Goal: Task Accomplishment & Management: Use online tool/utility

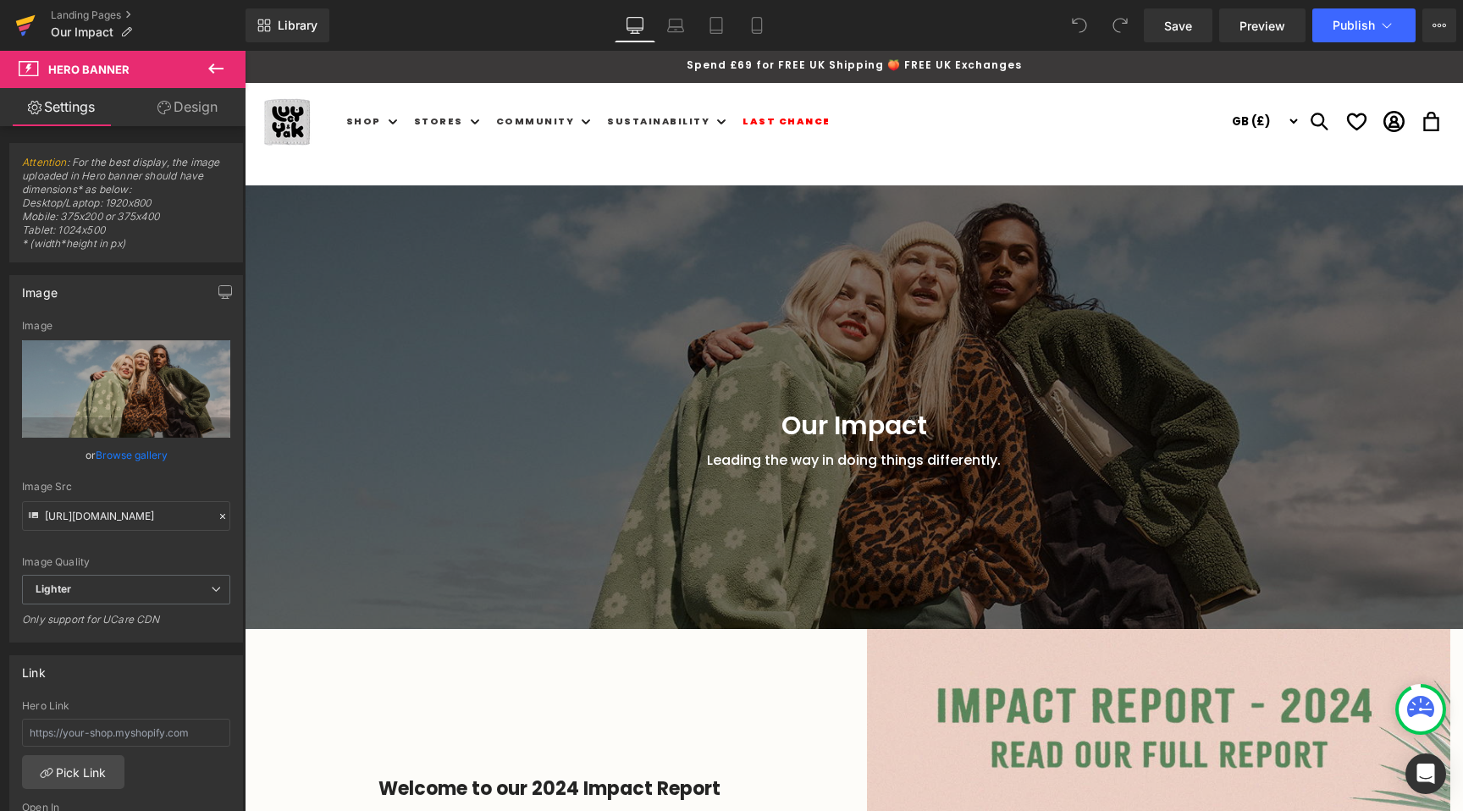
click at [19, 26] on icon at bounding box center [25, 28] width 12 height 8
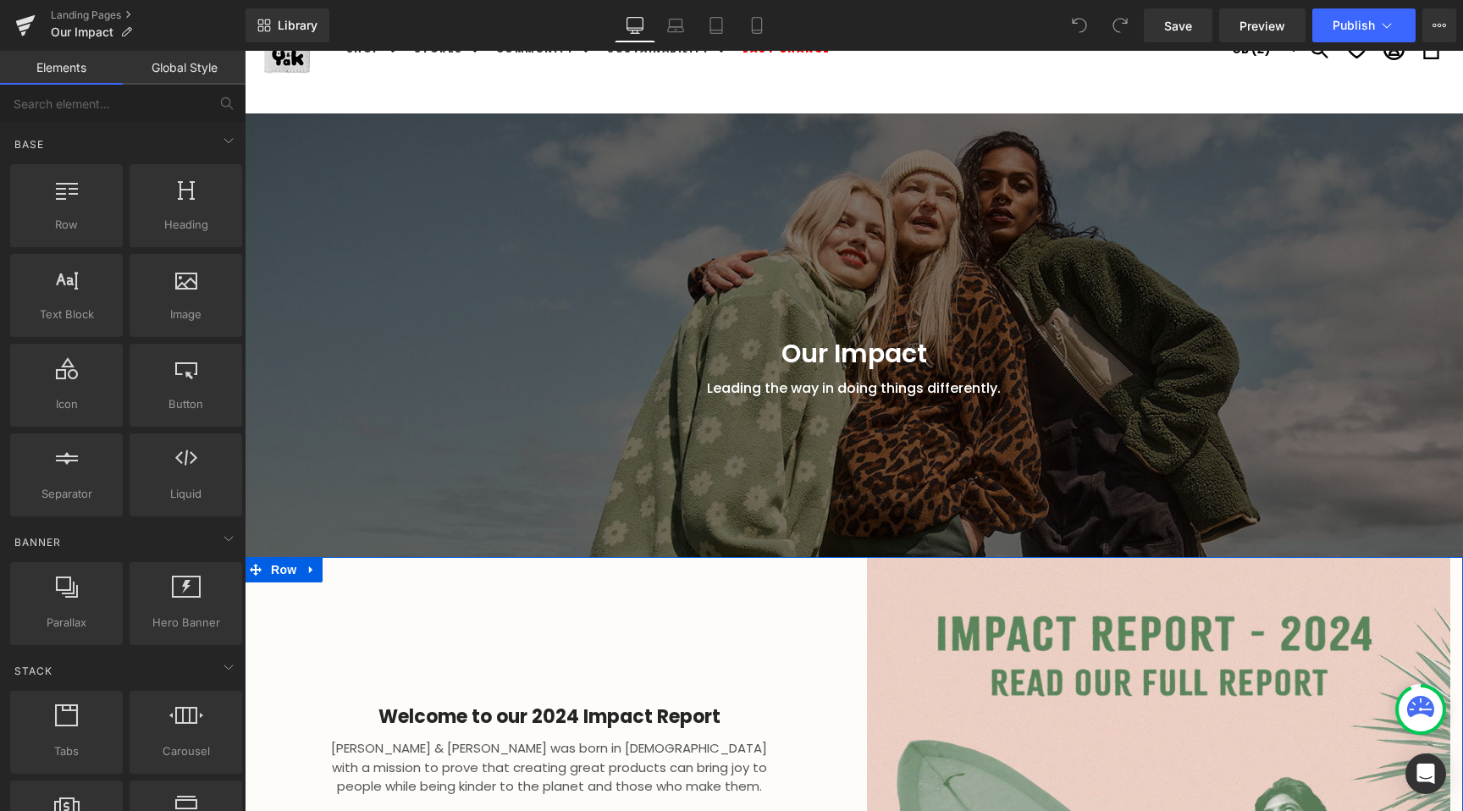
scroll to position [74, 0]
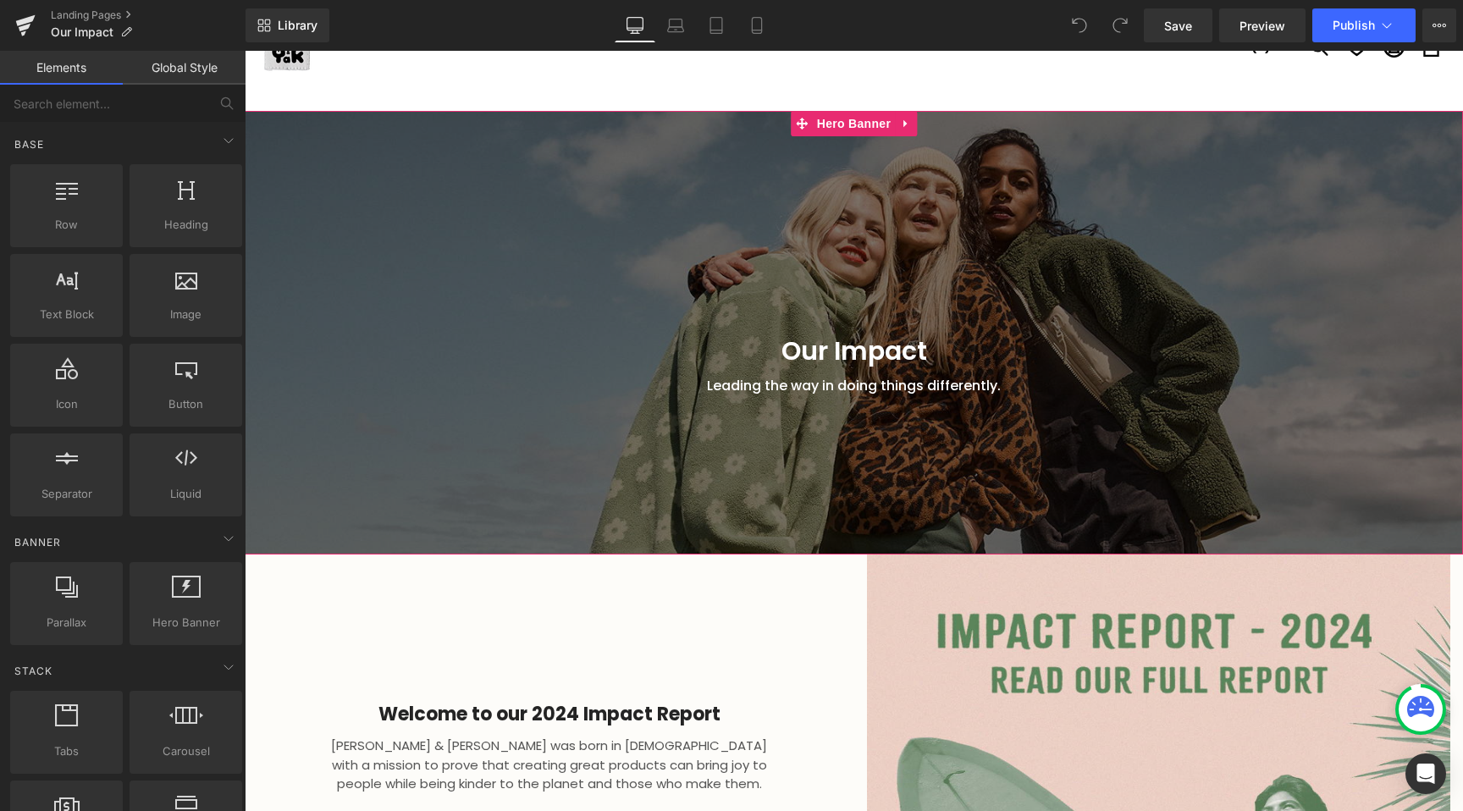
click at [813, 153] on div at bounding box center [854, 333] width 1218 height 444
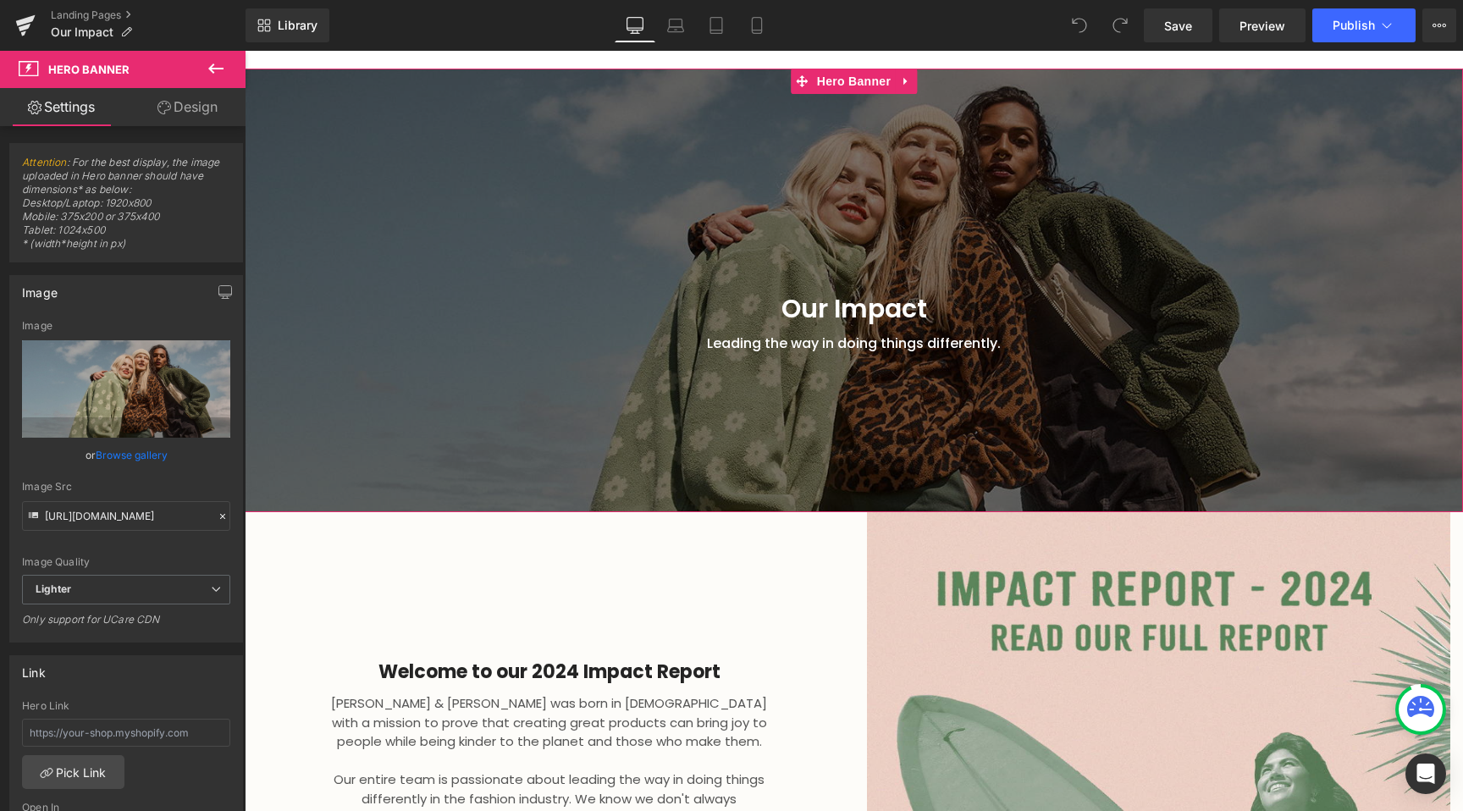
scroll to position [88, 0]
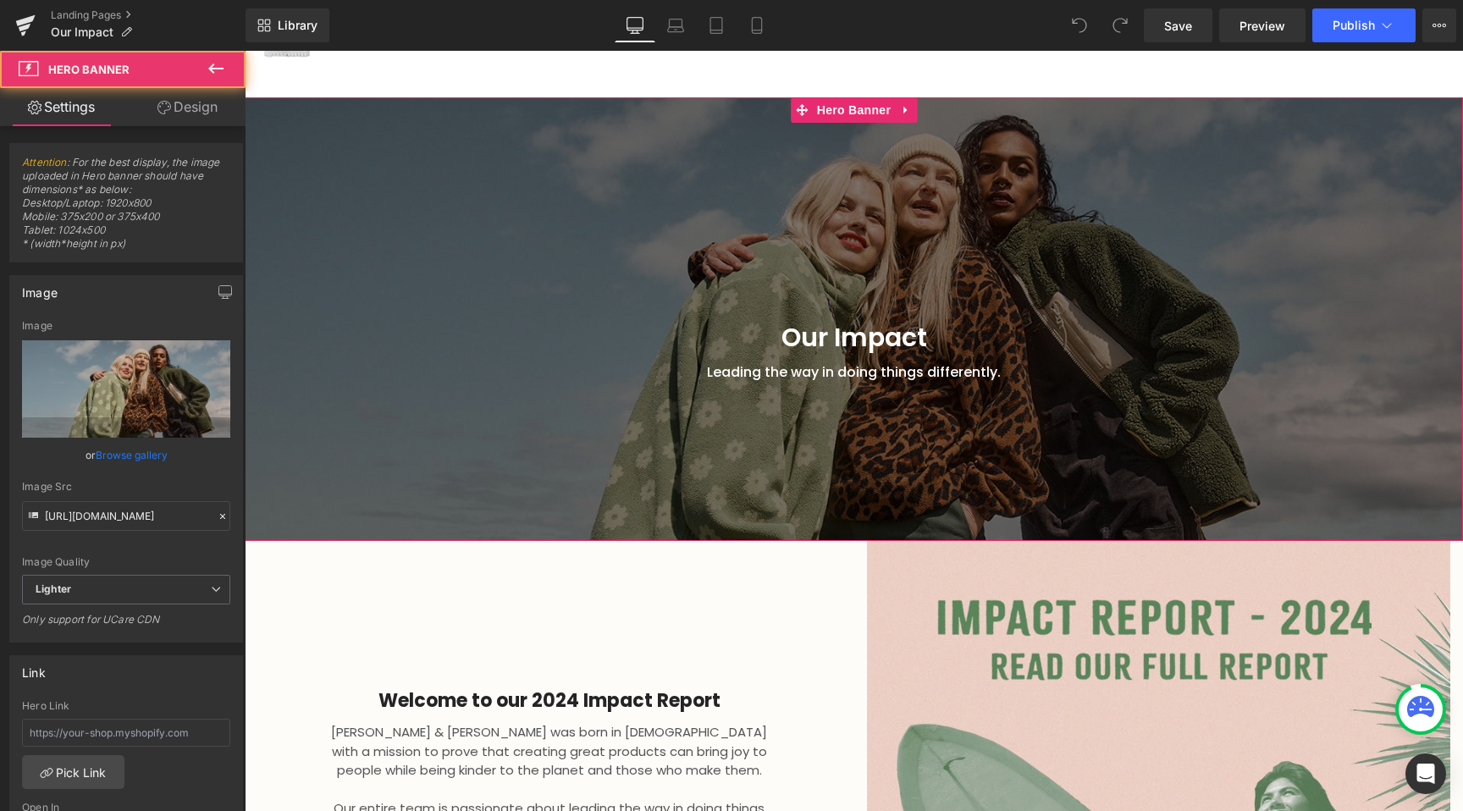
click at [730, 240] on div at bounding box center [854, 319] width 1218 height 444
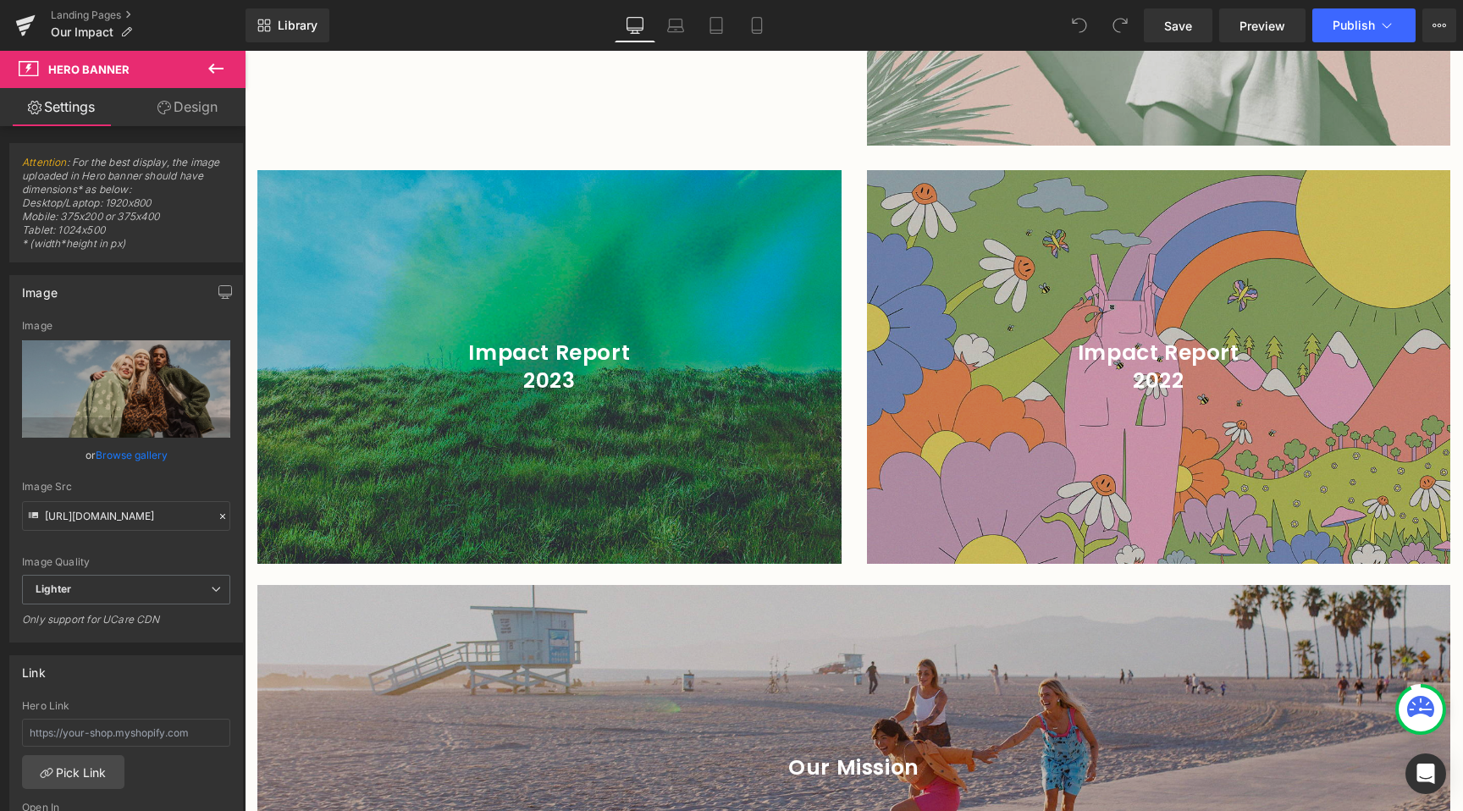
scroll to position [626, 0]
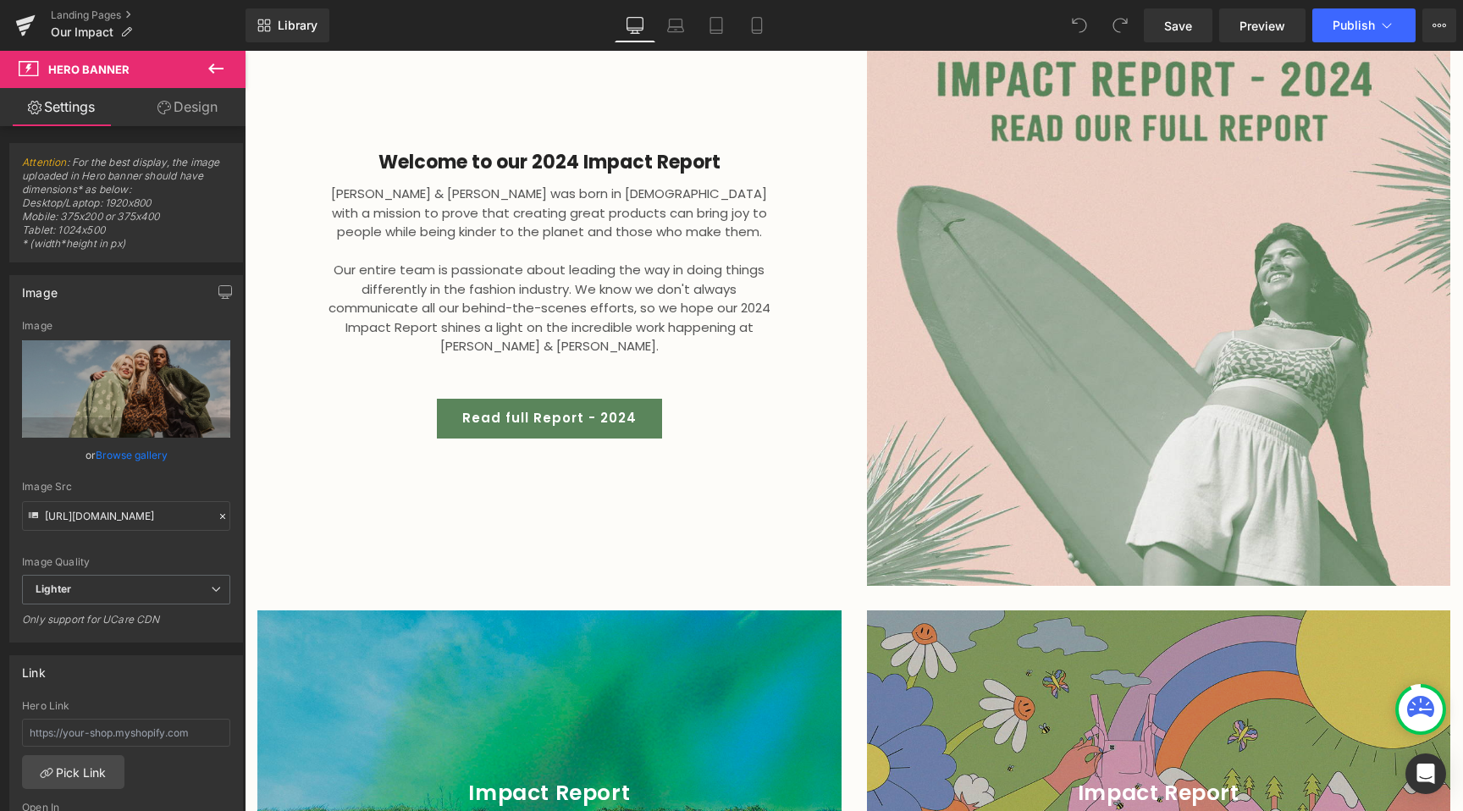
click at [862, 719] on div "Impact Report 2022 Heading Hero Banner" at bounding box center [1158, 807] width 609 height 394
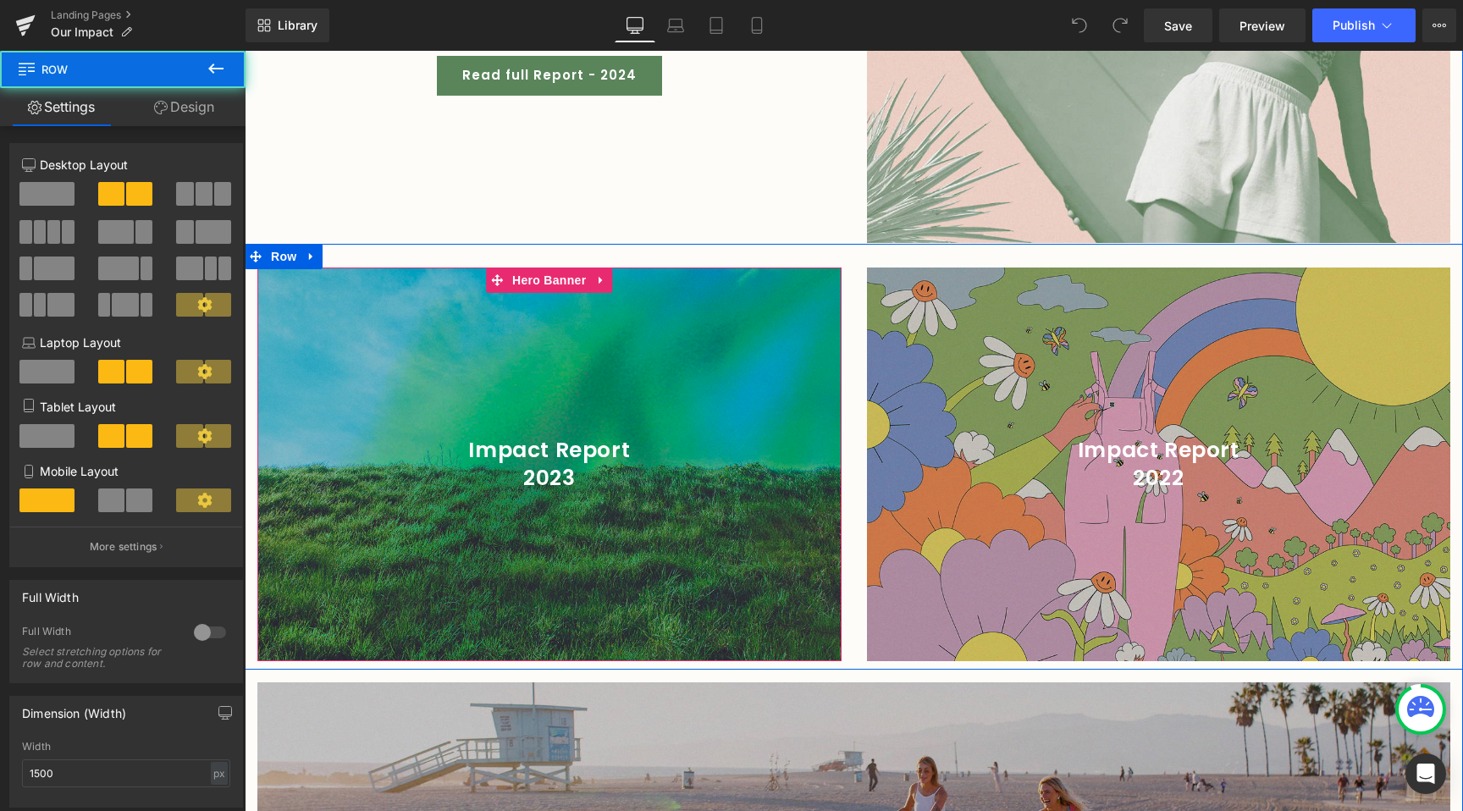
scroll to position [990, 0]
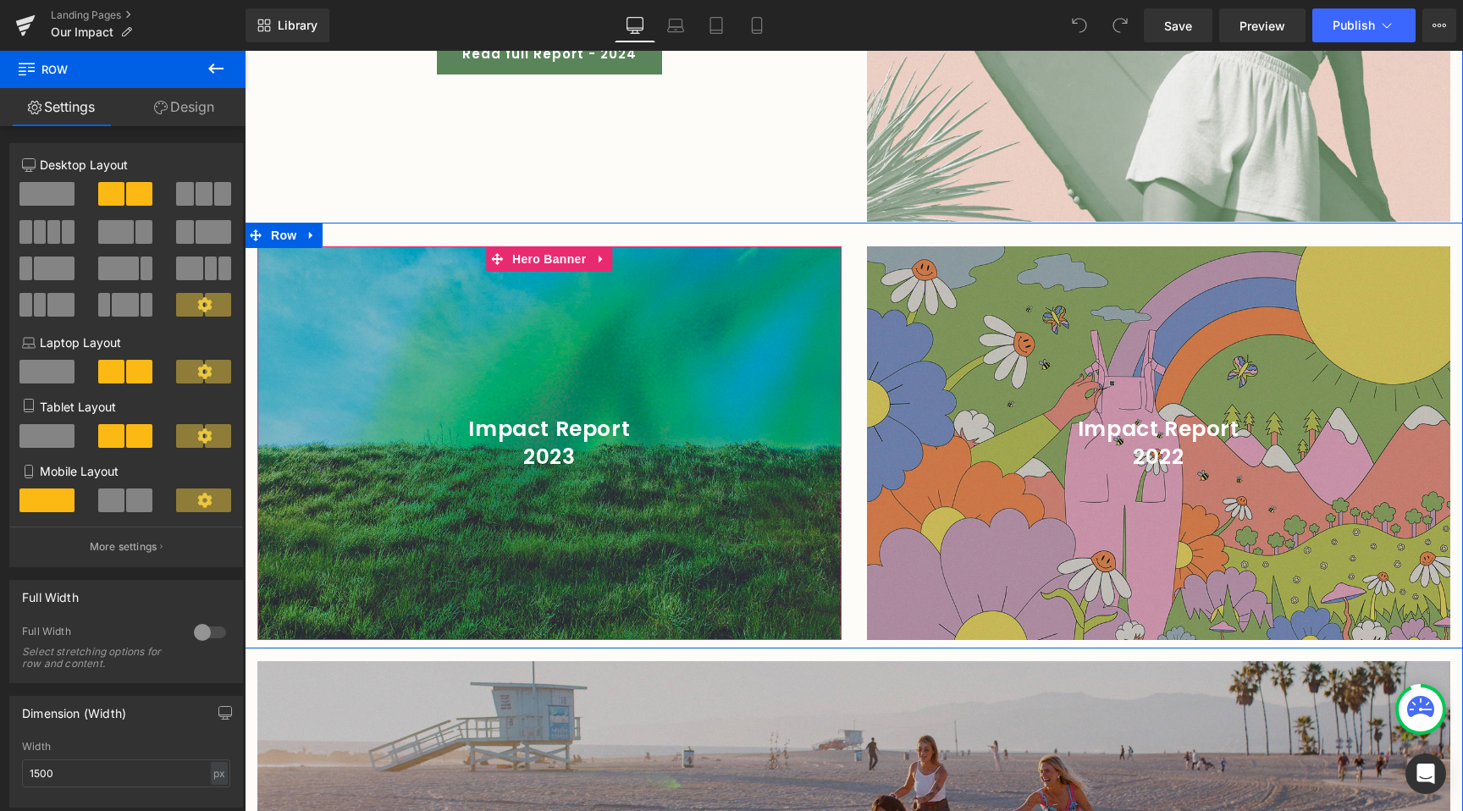
click at [678, 511] on div at bounding box center [549, 443] width 584 height 394
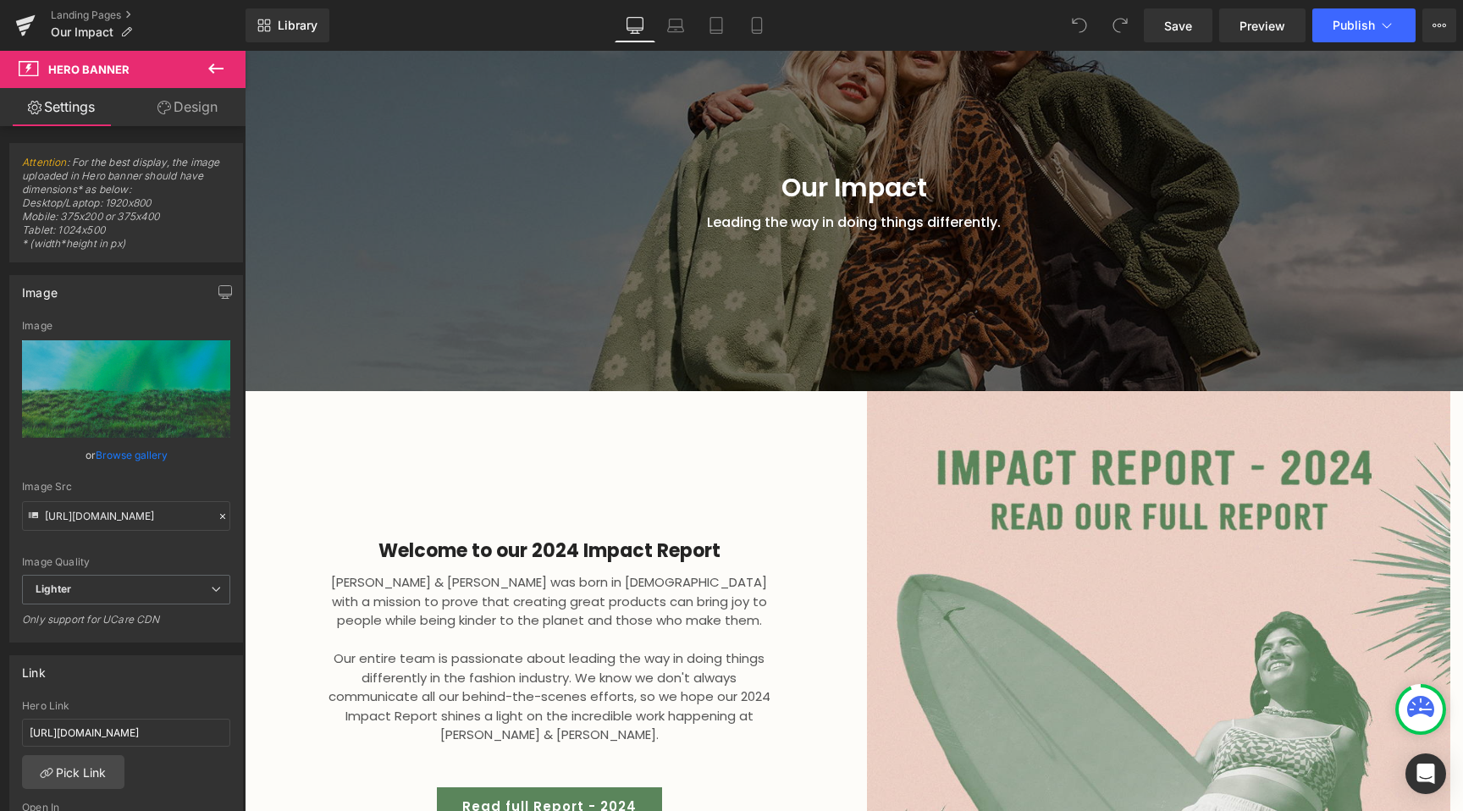
scroll to position [0, 0]
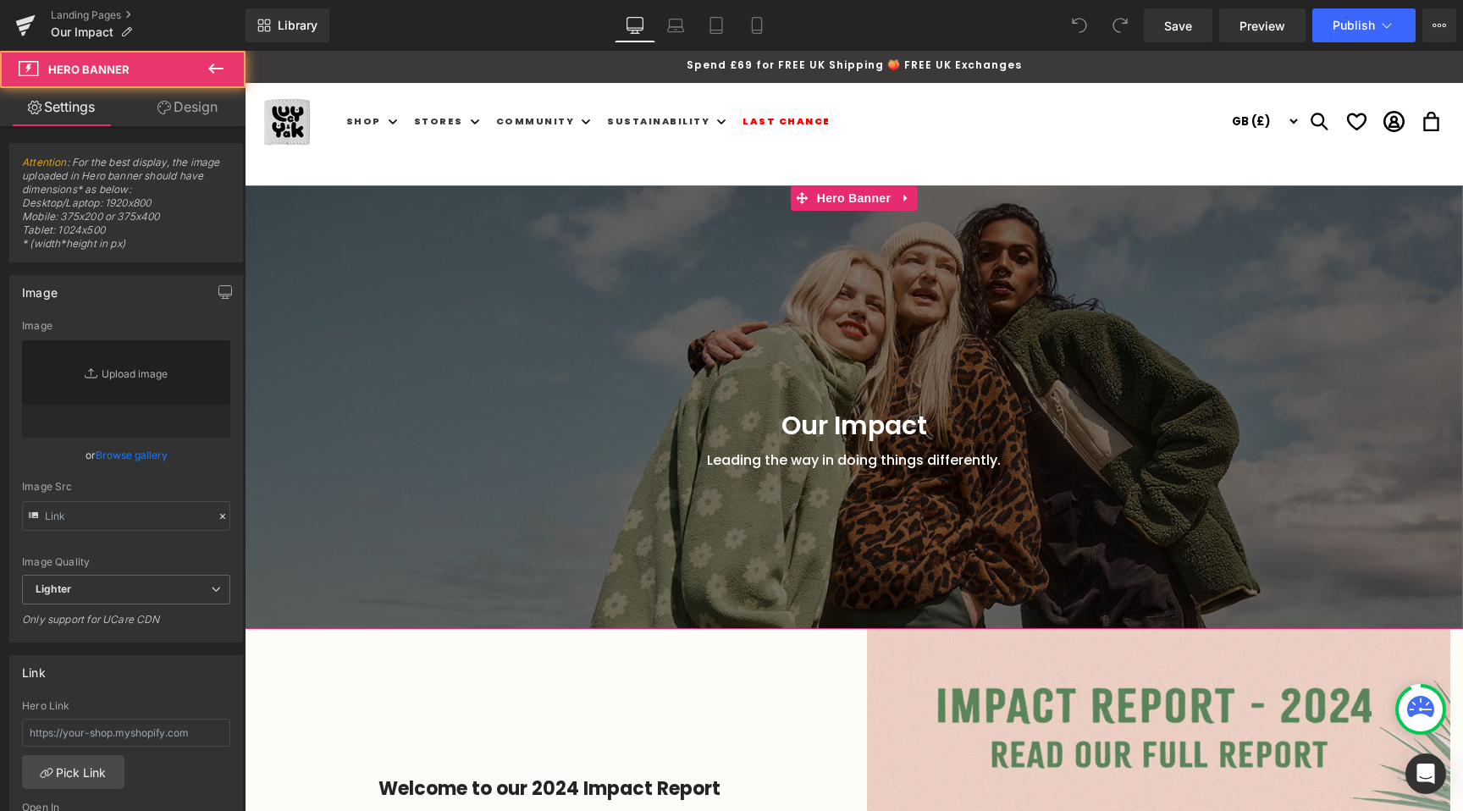
type input "https://ucarecdn.com/b69236ed-ad53-4ab4-a1c4-0c7ef22cdd29/-/format/auto/-/previ…"
click at [737, 310] on div at bounding box center [854, 407] width 1218 height 444
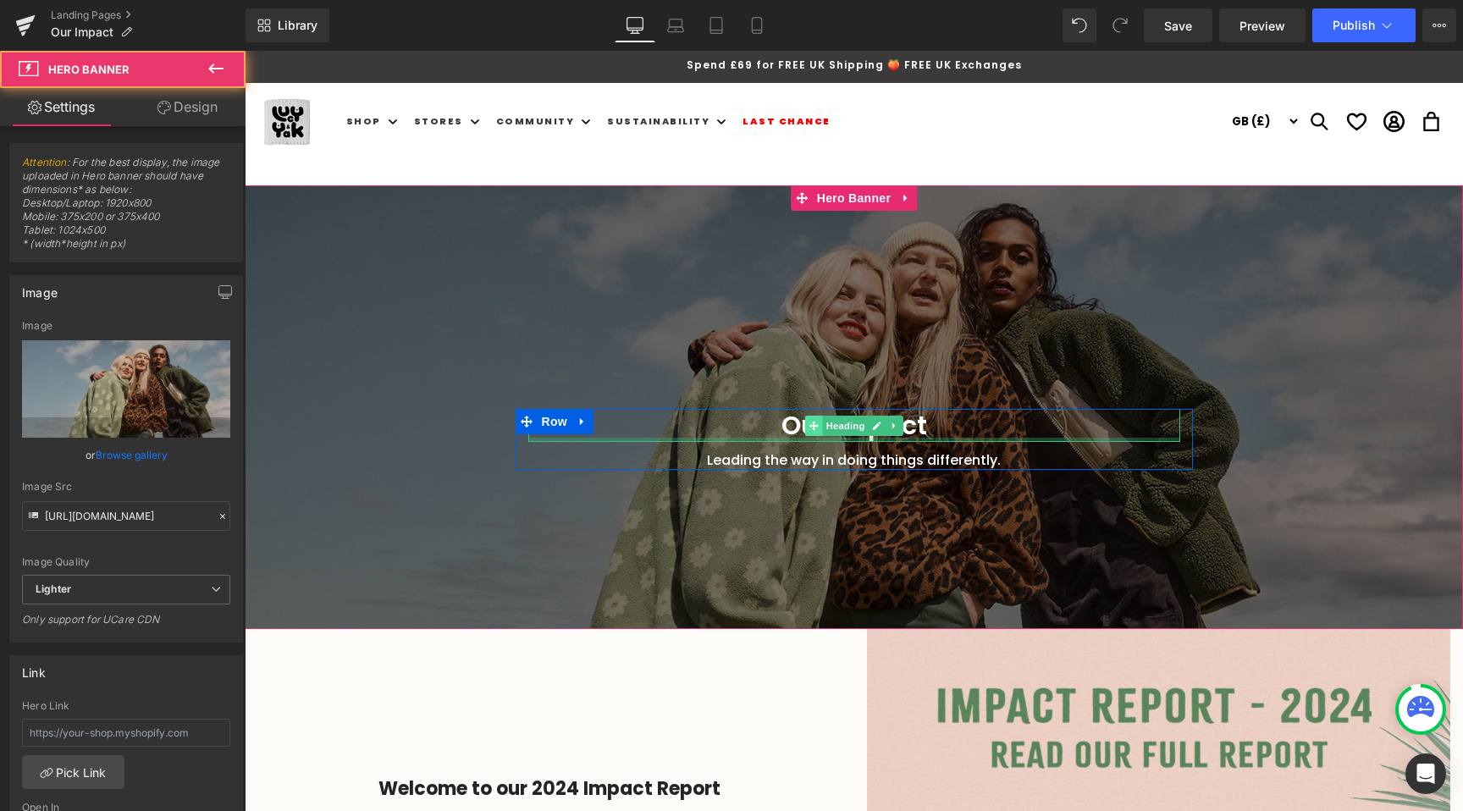
click at [820, 434] on span at bounding box center [813, 426] width 18 height 20
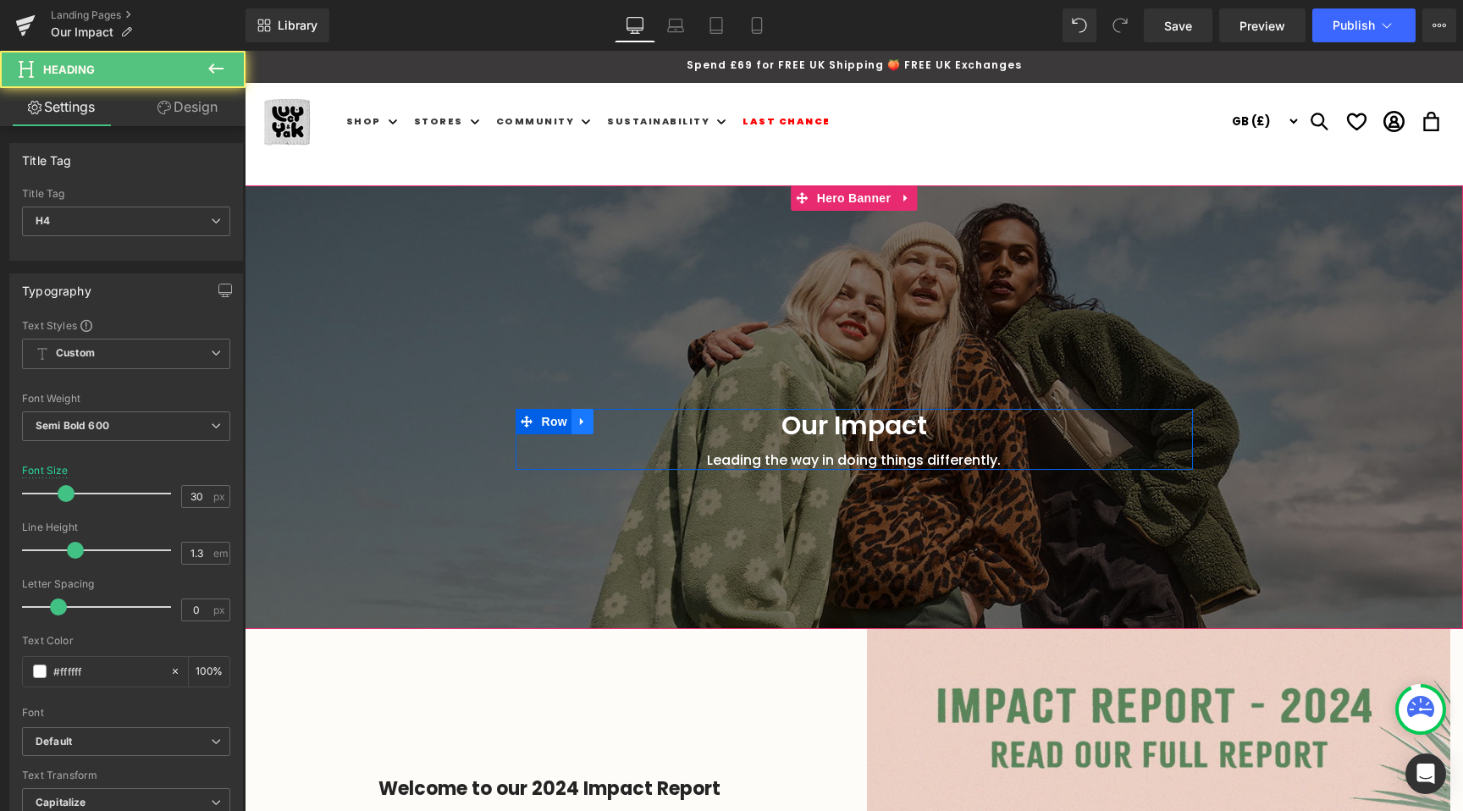
click at [581, 422] on icon at bounding box center [581, 422] width 3 height 8
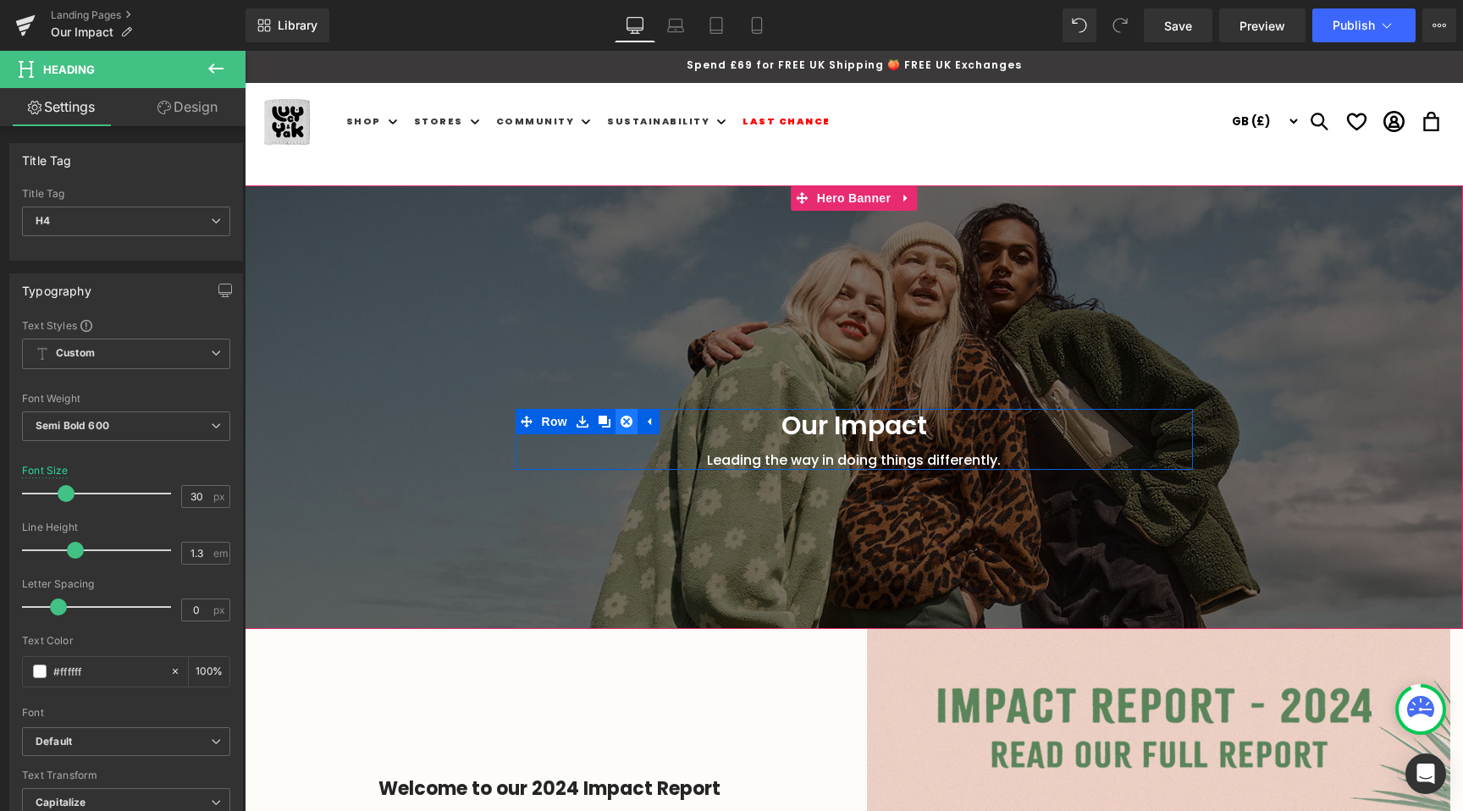
click at [625, 422] on icon at bounding box center [626, 422] width 12 height 12
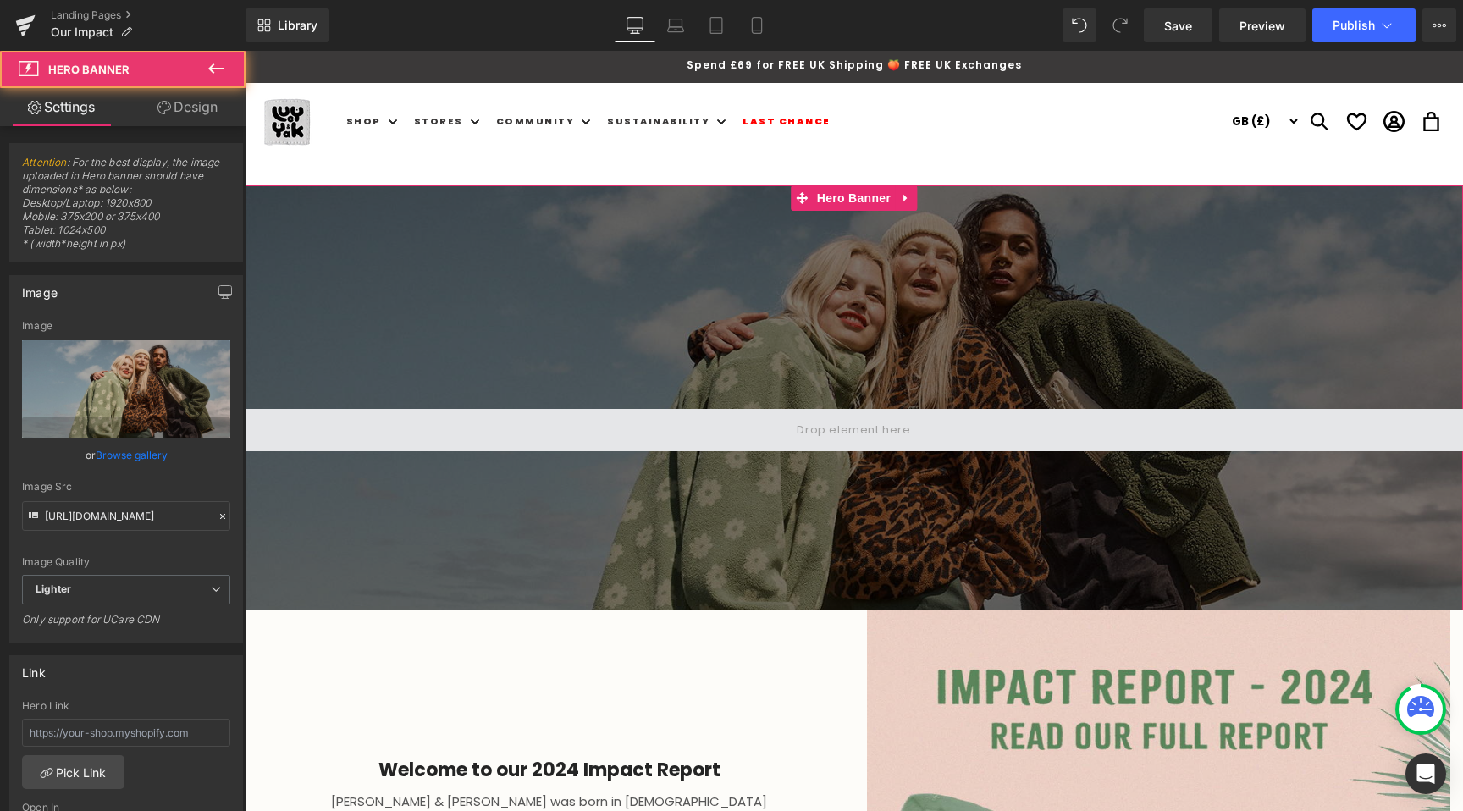
click at [783, 419] on span at bounding box center [854, 430] width 1218 height 42
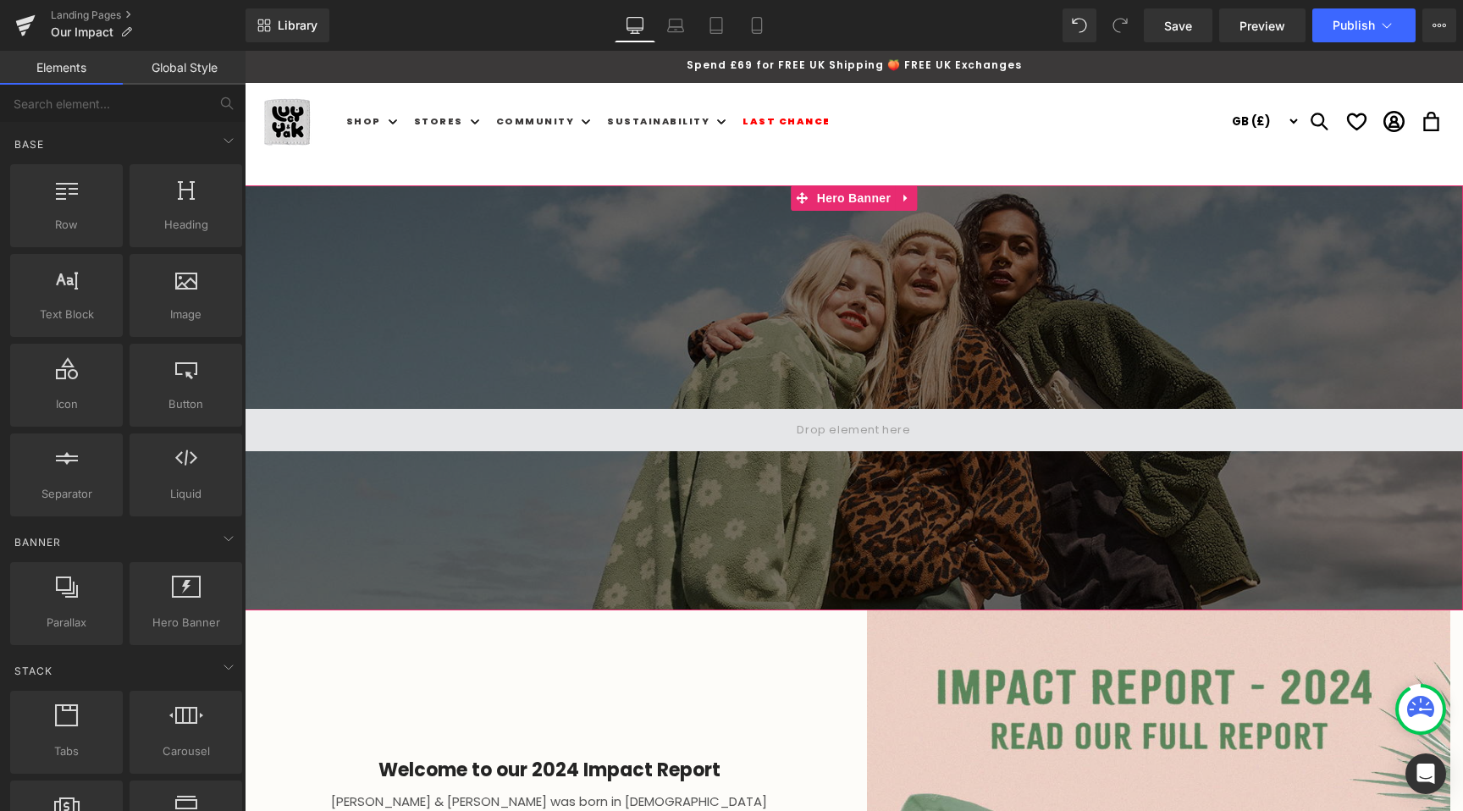
click at [841, 421] on span at bounding box center [853, 430] width 125 height 28
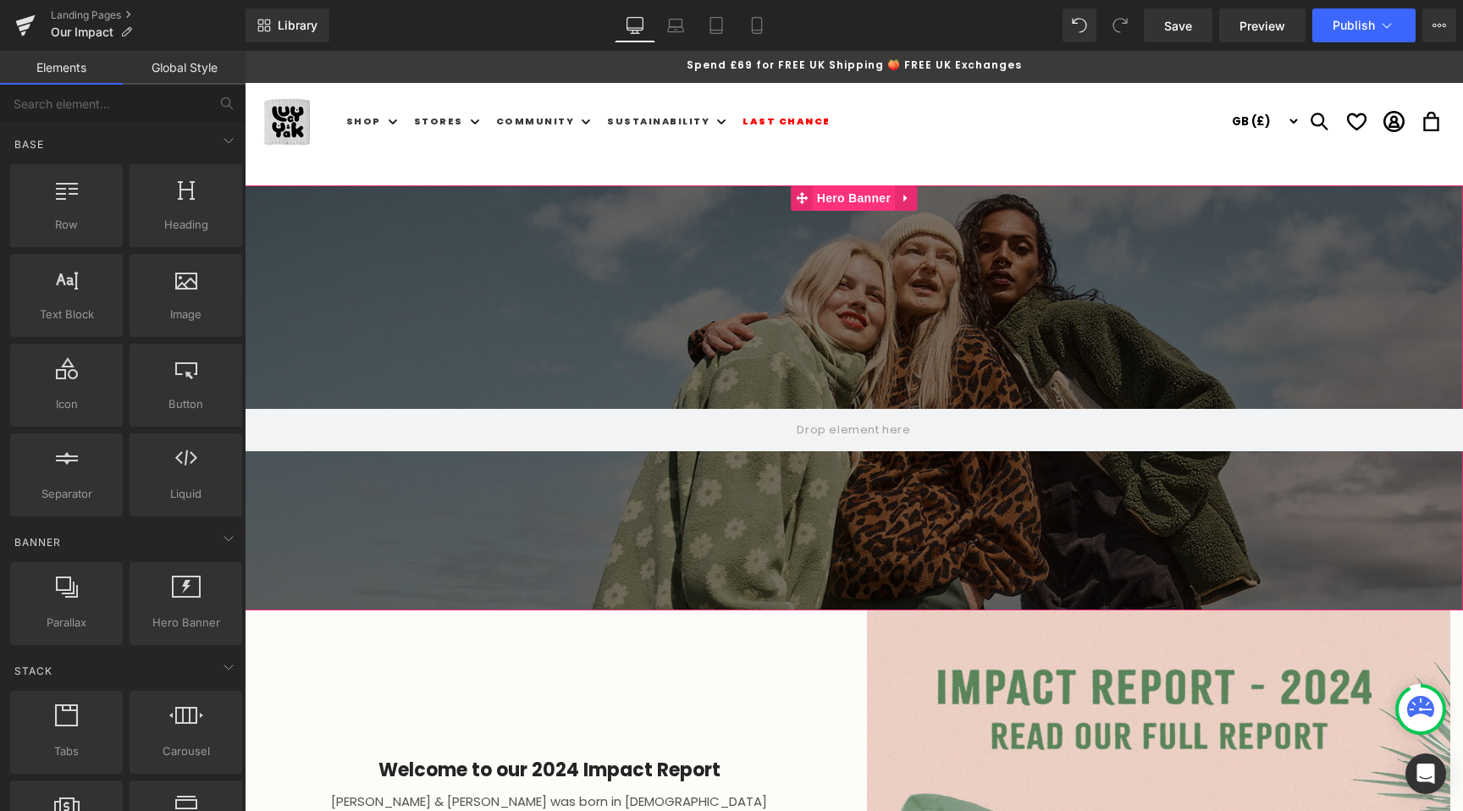
click at [867, 200] on span "Hero Banner" at bounding box center [854, 197] width 82 height 25
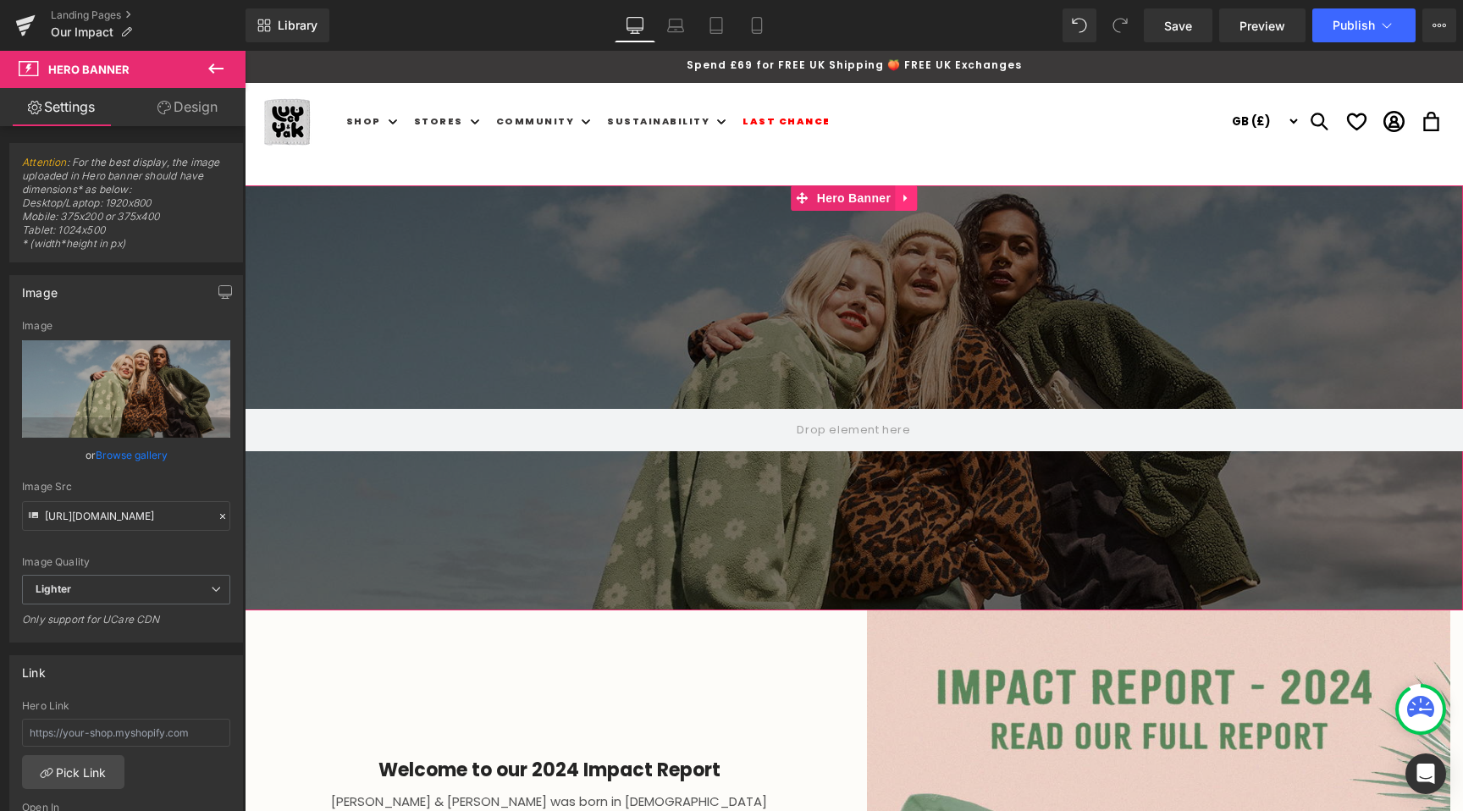
click at [907, 197] on icon at bounding box center [906, 198] width 12 height 13
click at [914, 199] on icon at bounding box center [917, 198] width 12 height 13
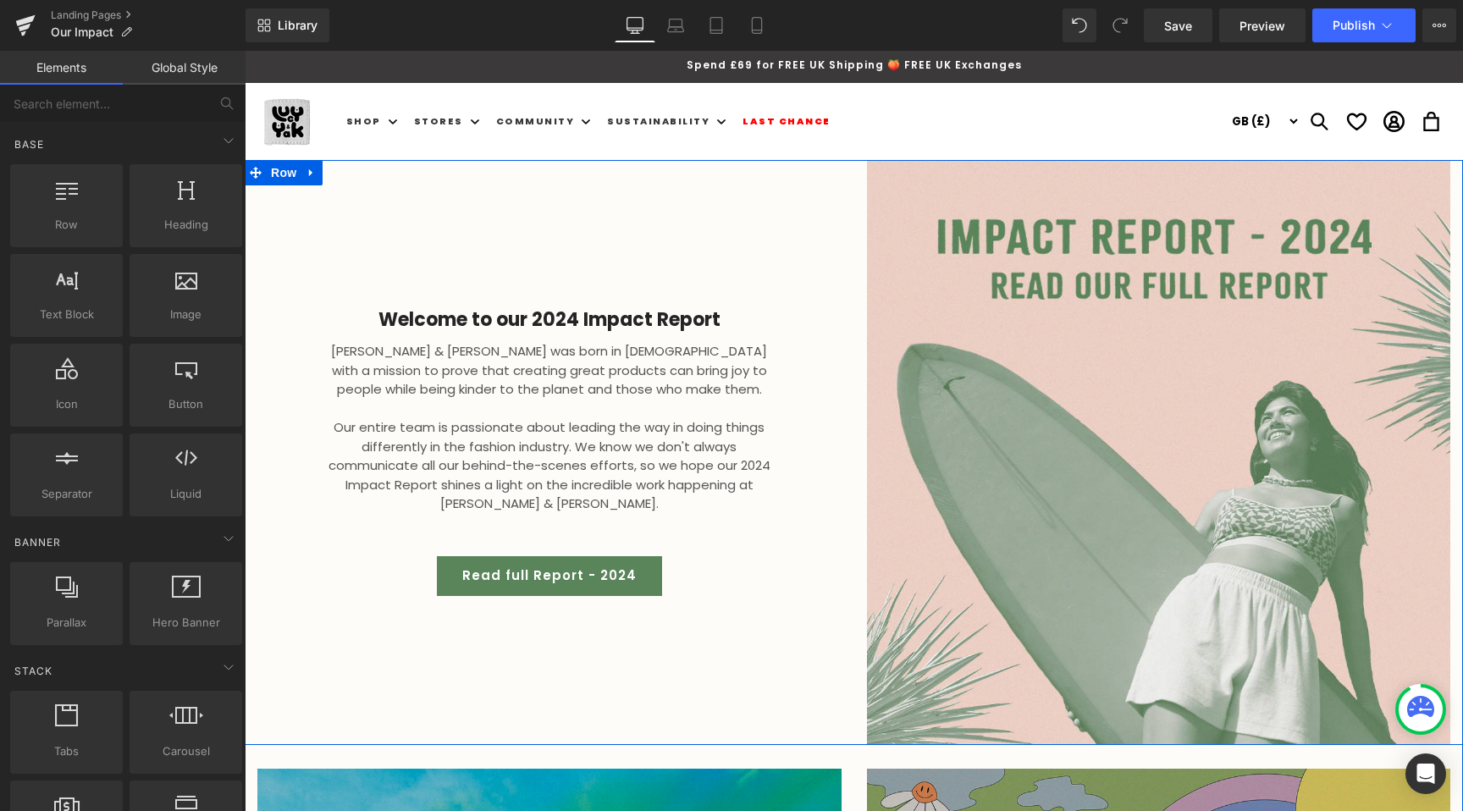
click at [669, 359] on p "Lucy & Yak was born in 2017 with a mission to prove that creating great product…" at bounding box center [549, 371] width 449 height 58
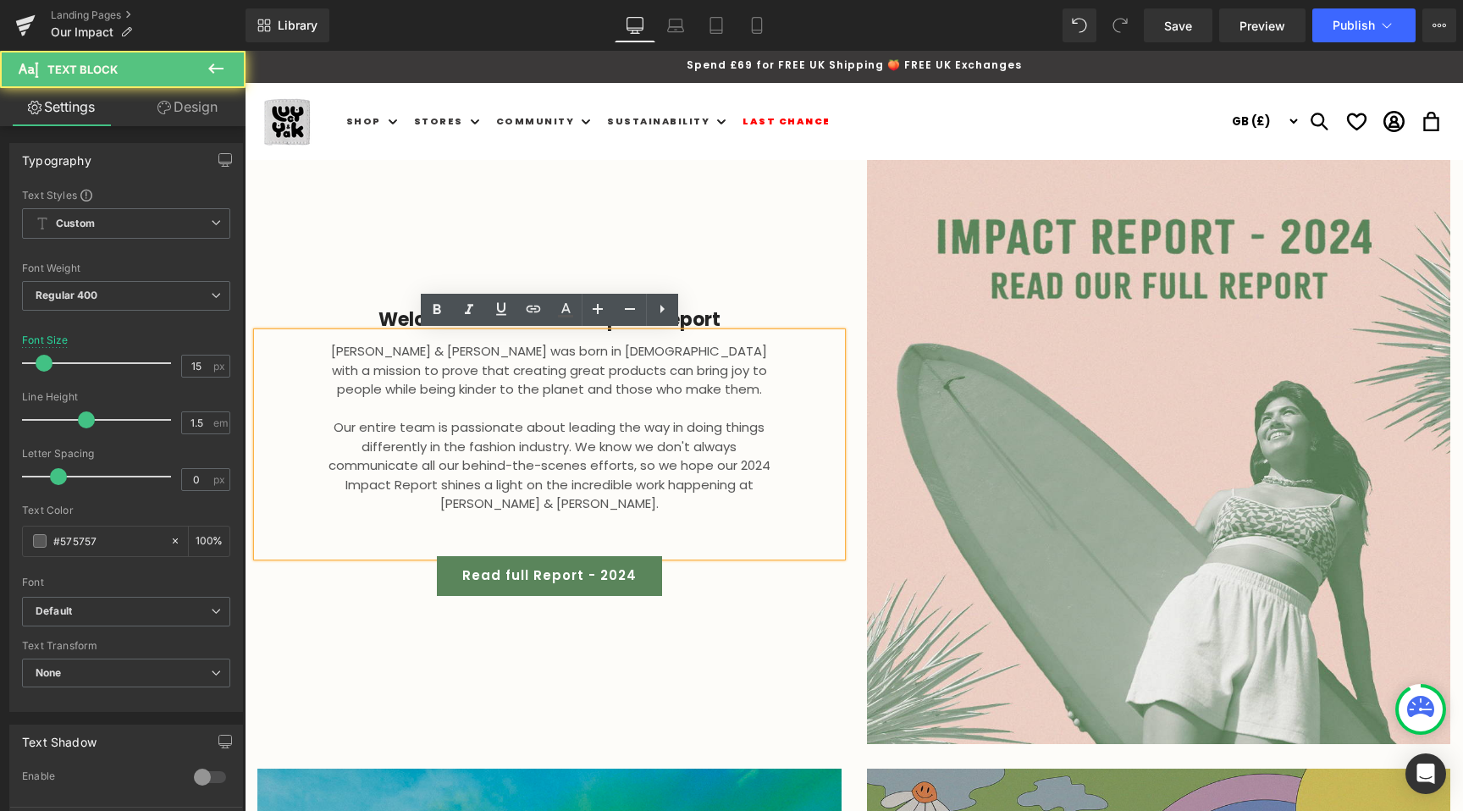
click at [653, 258] on div "Welcome to our 2024 Impact Report Heading Lucy & Yak was born in 2017 with a mi…" at bounding box center [549, 452] width 609 height 584
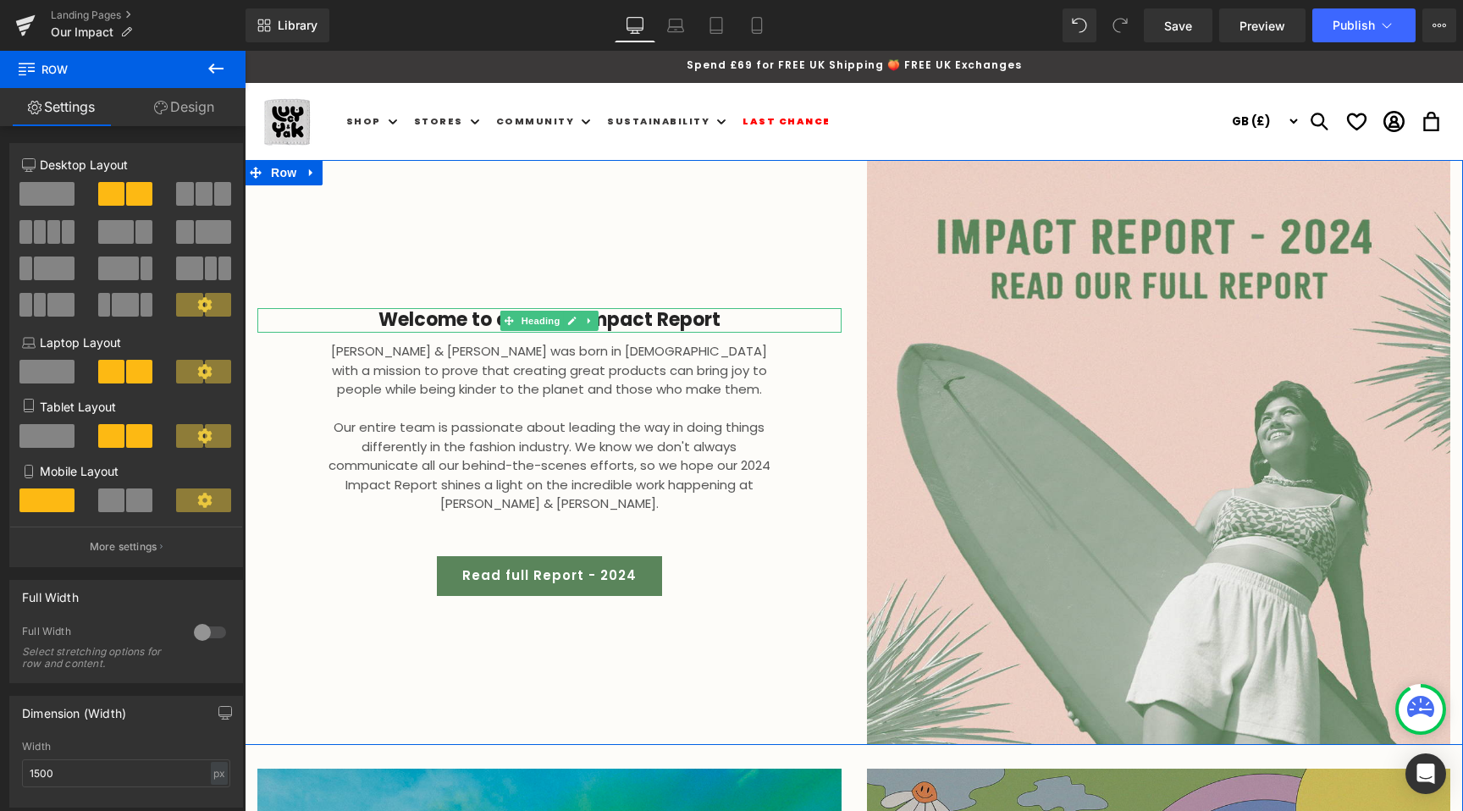
click at [716, 320] on h2 "Welcome to our 2024 Impact Report" at bounding box center [549, 320] width 584 height 25
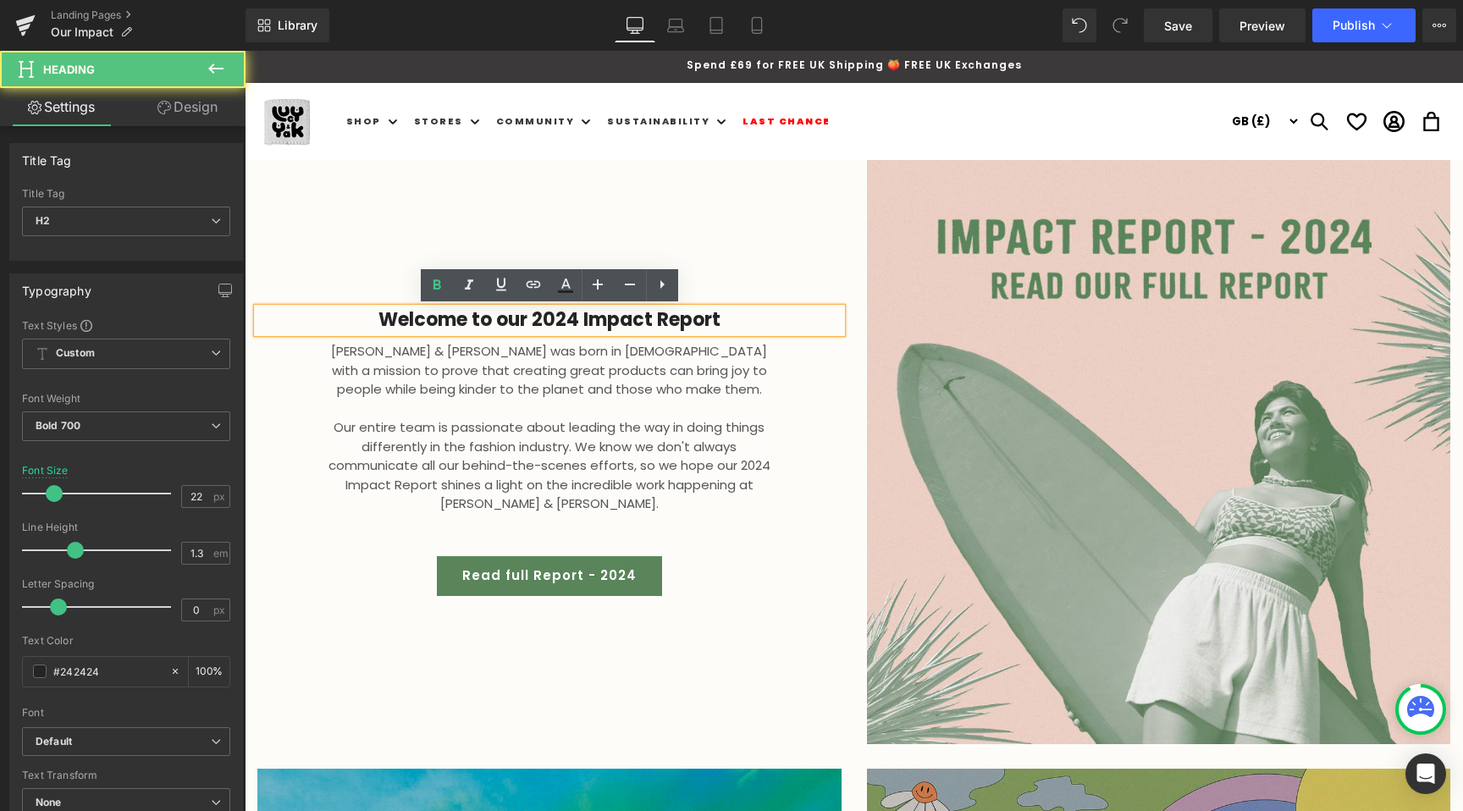
click at [791, 430] on div "Lucy & Yak was born in 2017 with a mission to prove that creating great product…" at bounding box center [549, 444] width 584 height 223
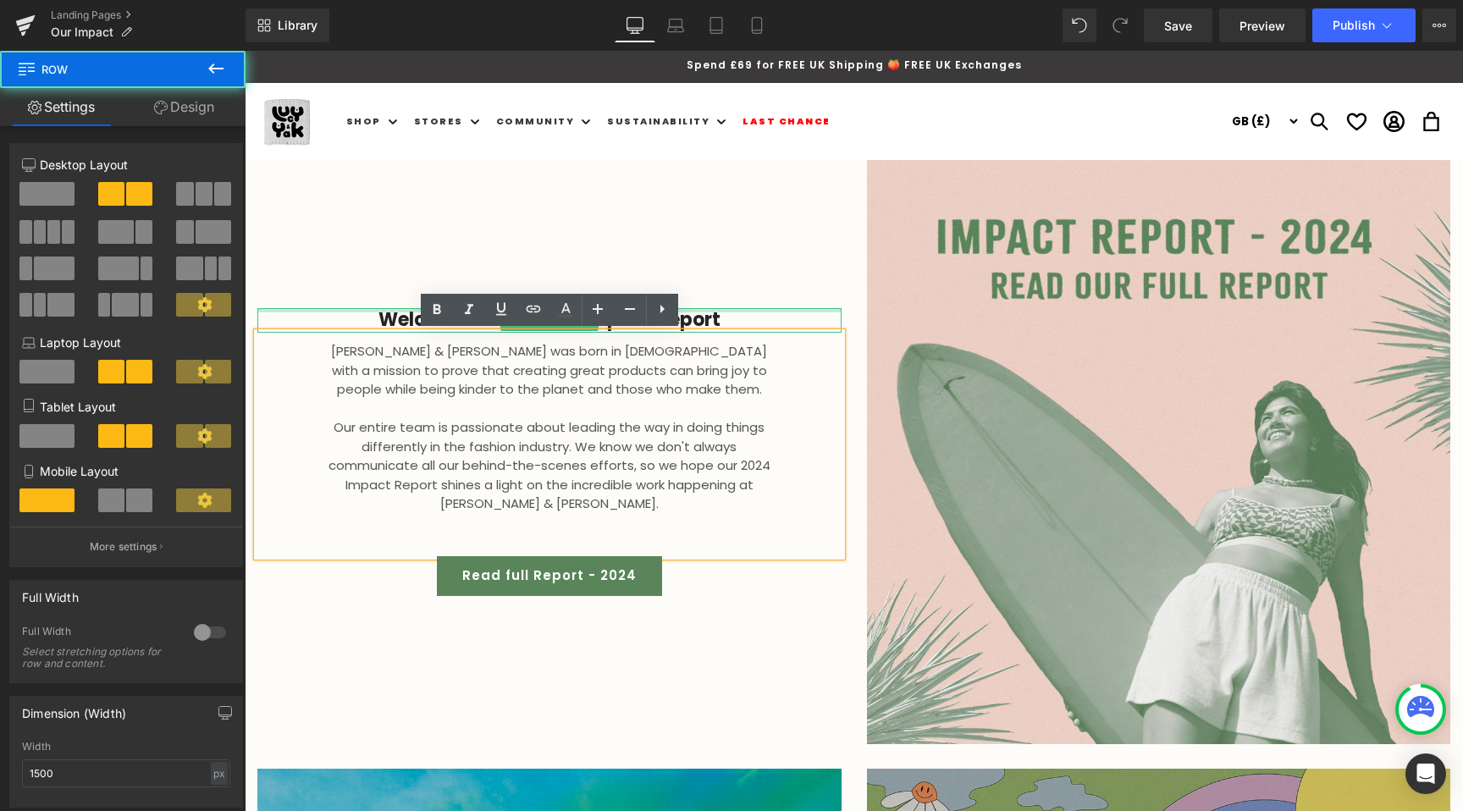
click at [746, 273] on div "Welcome to our 2024 Impact Report Heading Lucy & Yak was born in 2017 with a mi…" at bounding box center [549, 452] width 609 height 584
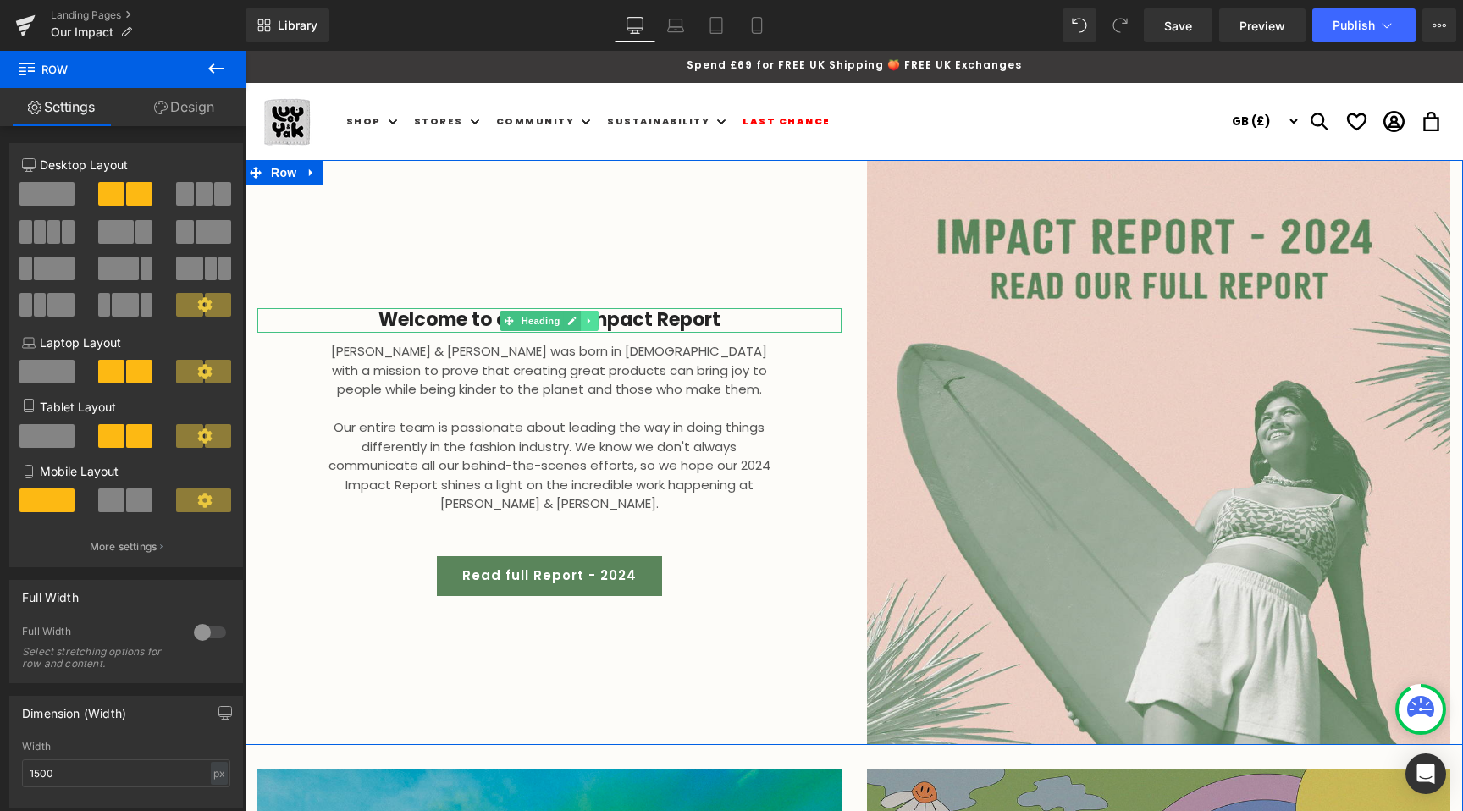
click at [594, 319] on icon at bounding box center [589, 321] width 9 height 10
click at [598, 321] on icon at bounding box center [597, 321] width 9 height 10
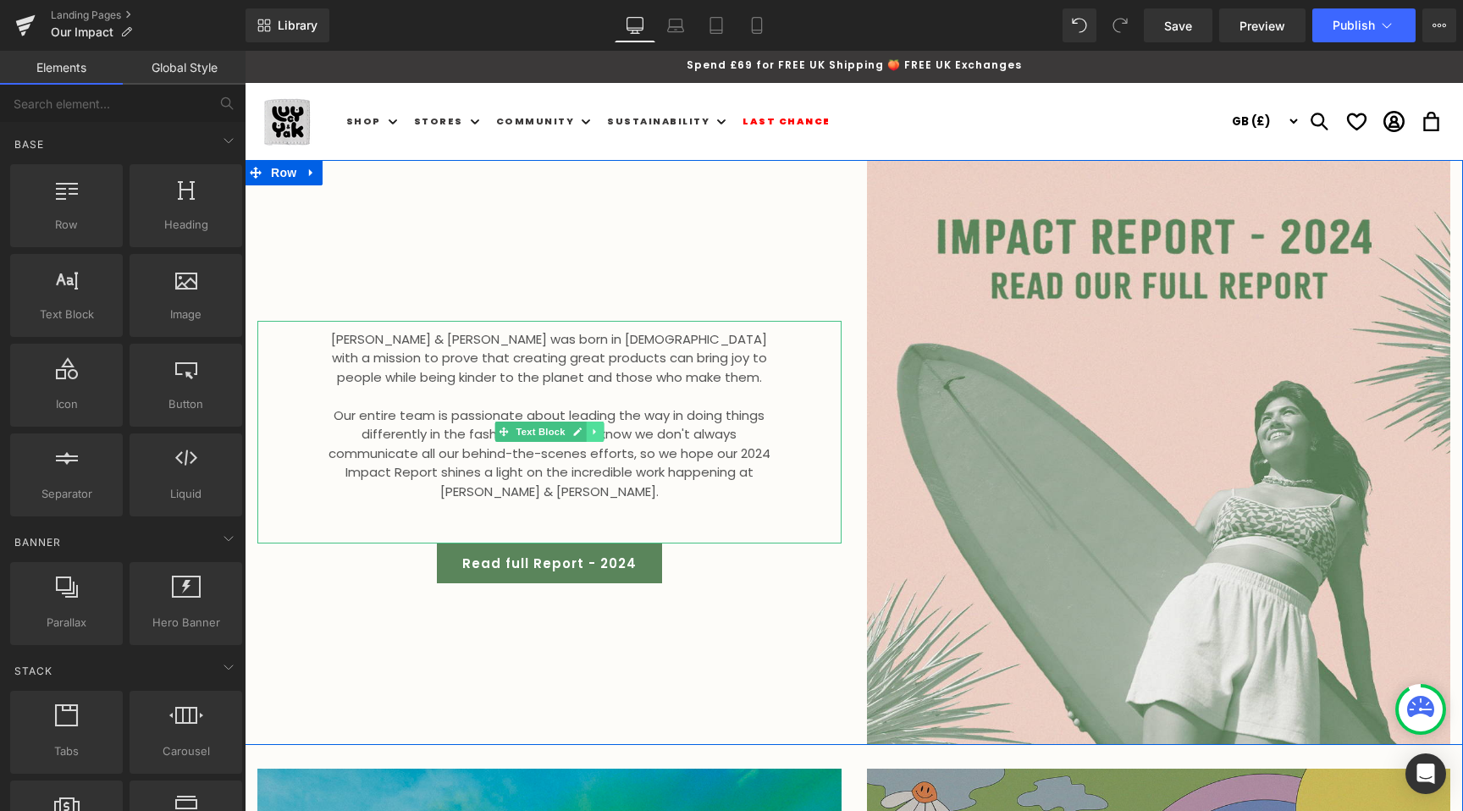
click at [589, 429] on link at bounding box center [595, 432] width 18 height 20
click at [597, 429] on link at bounding box center [604, 432] width 18 height 20
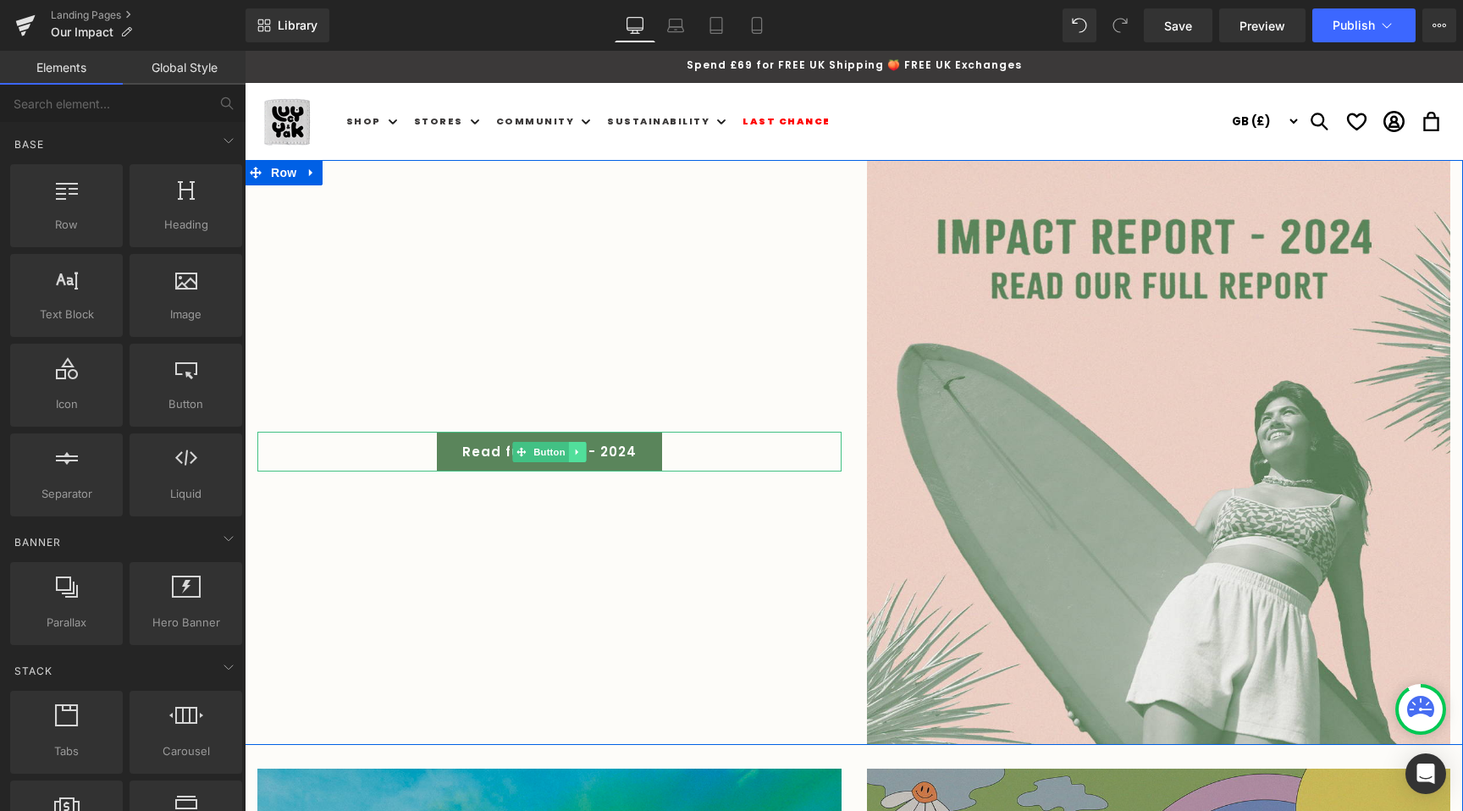
click at [583, 454] on link at bounding box center [578, 452] width 18 height 20
click at [588, 453] on icon at bounding box center [585, 451] width 9 height 9
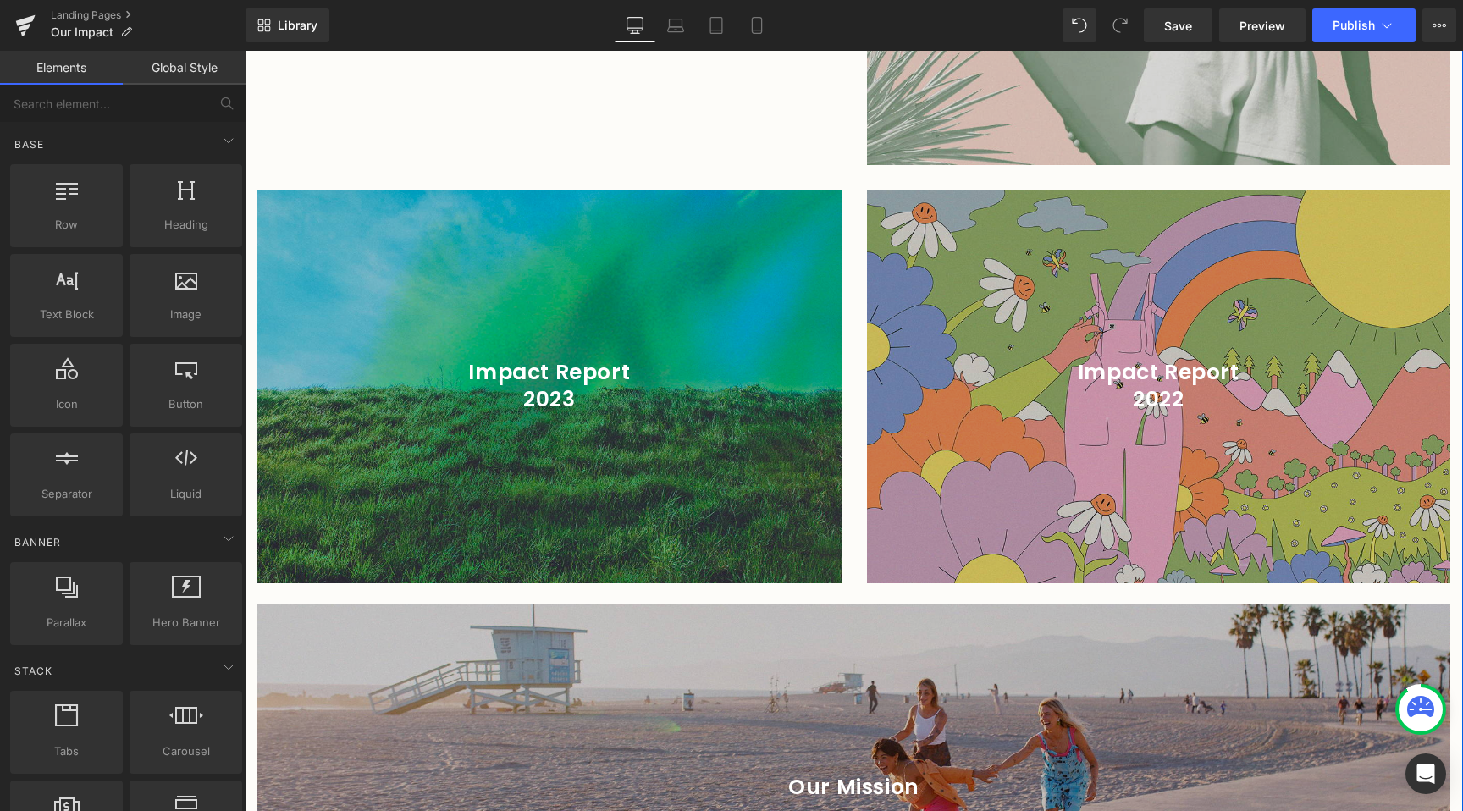
scroll to position [569, 0]
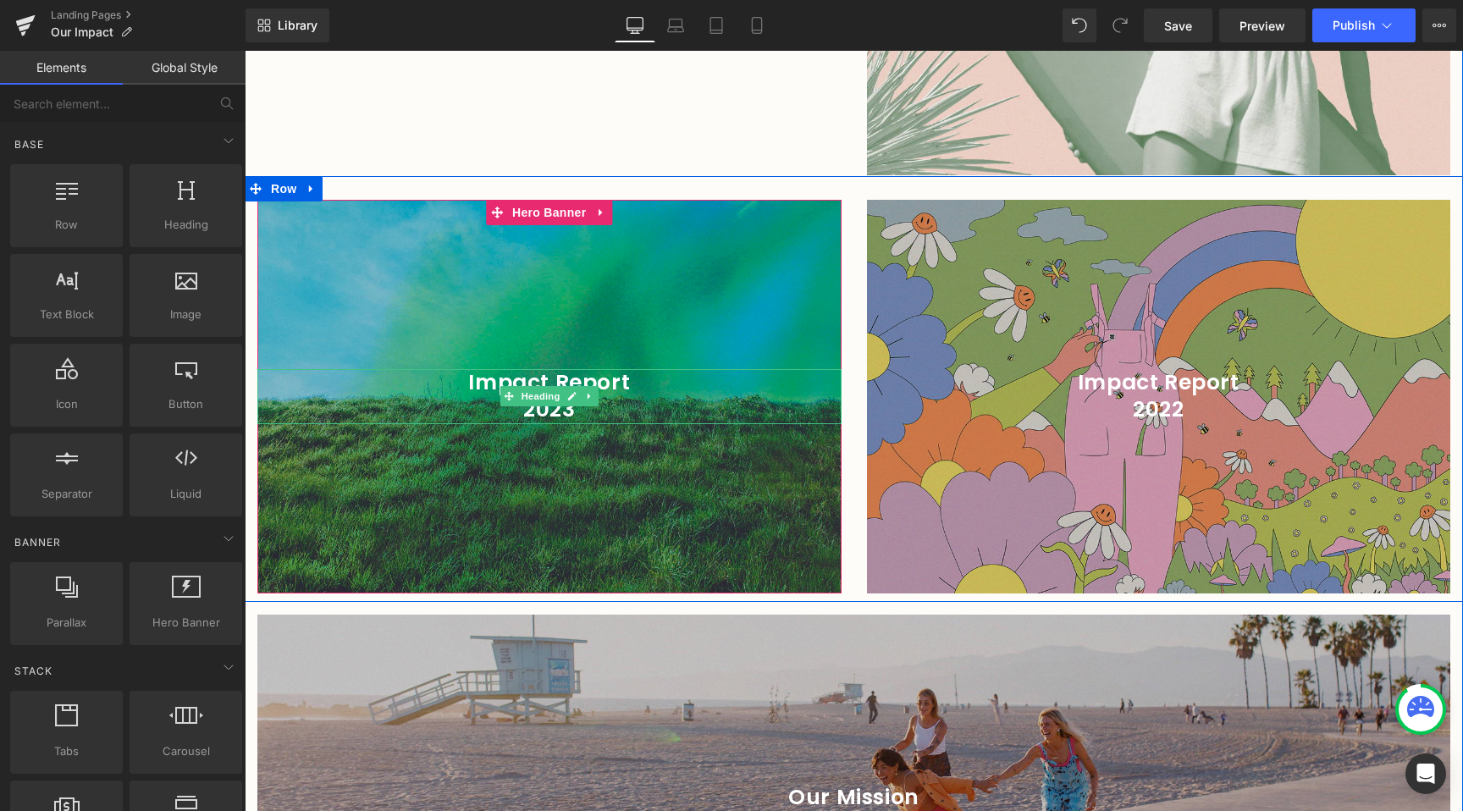
click at [681, 411] on h1 "2023" at bounding box center [549, 410] width 584 height 28
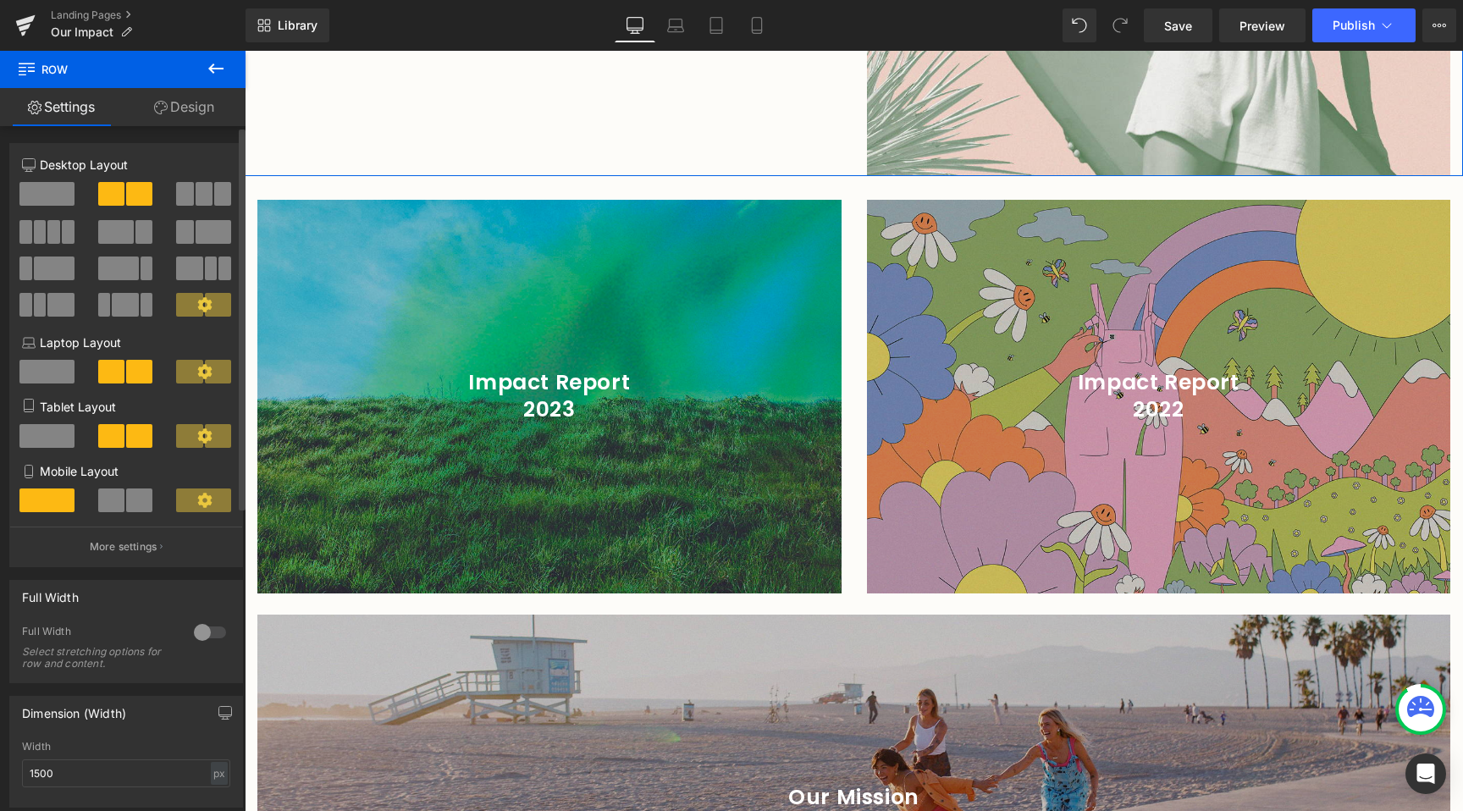
click at [182, 191] on span at bounding box center [184, 194] width 17 height 24
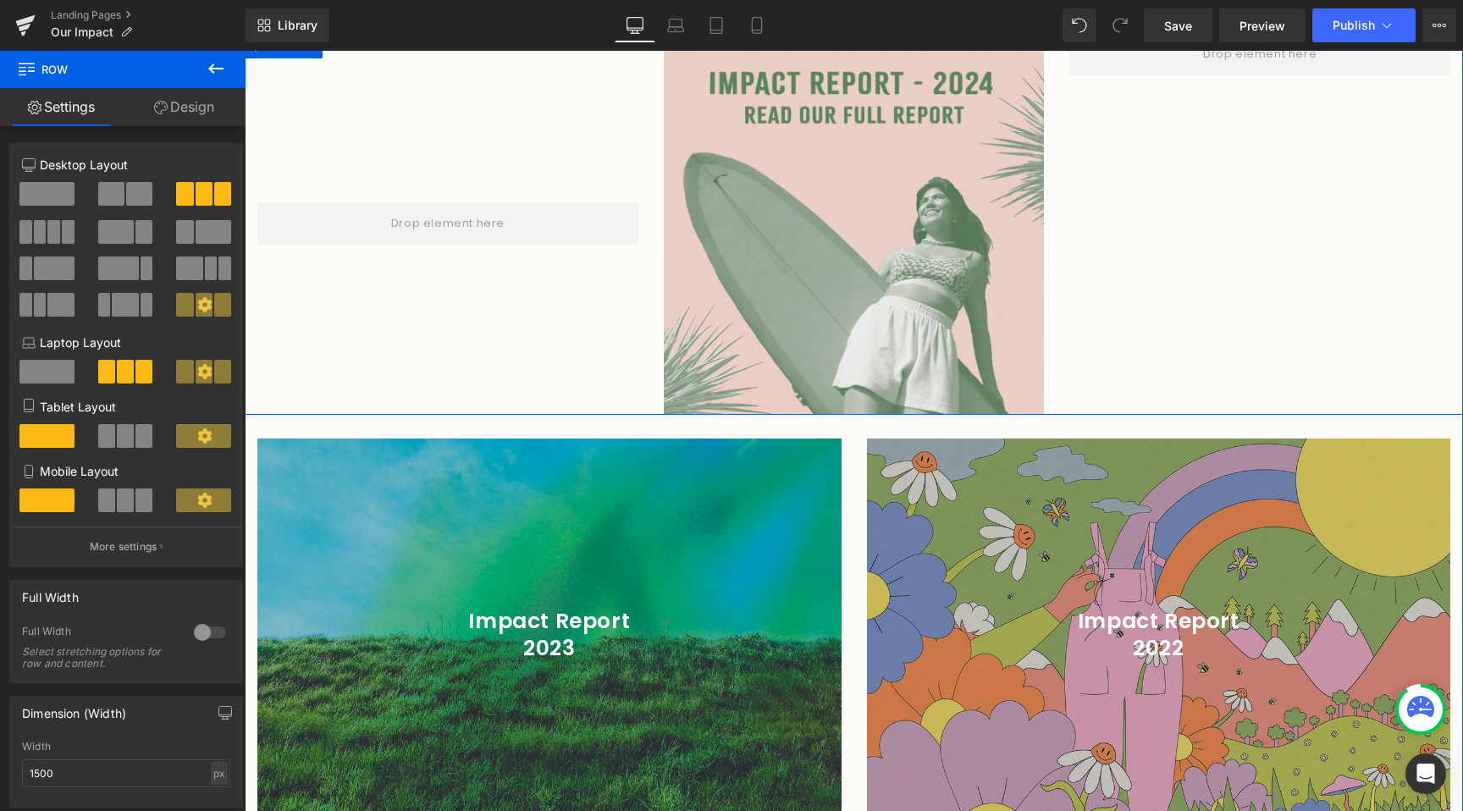
scroll to position [113, 0]
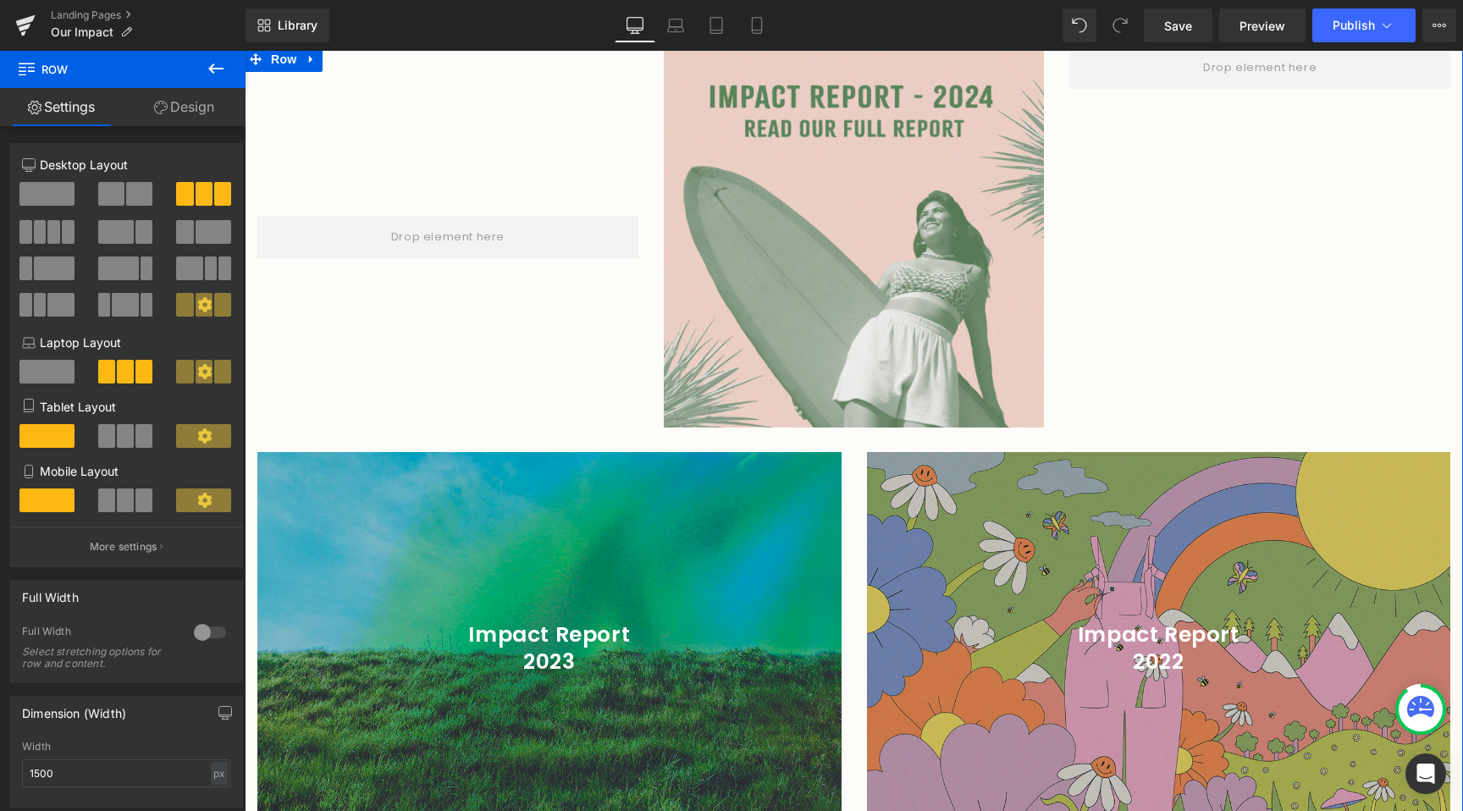
click at [382, 461] on div "Impact Report 2023 Heading Hero Banner 200px" at bounding box center [549, 649] width 584 height 394
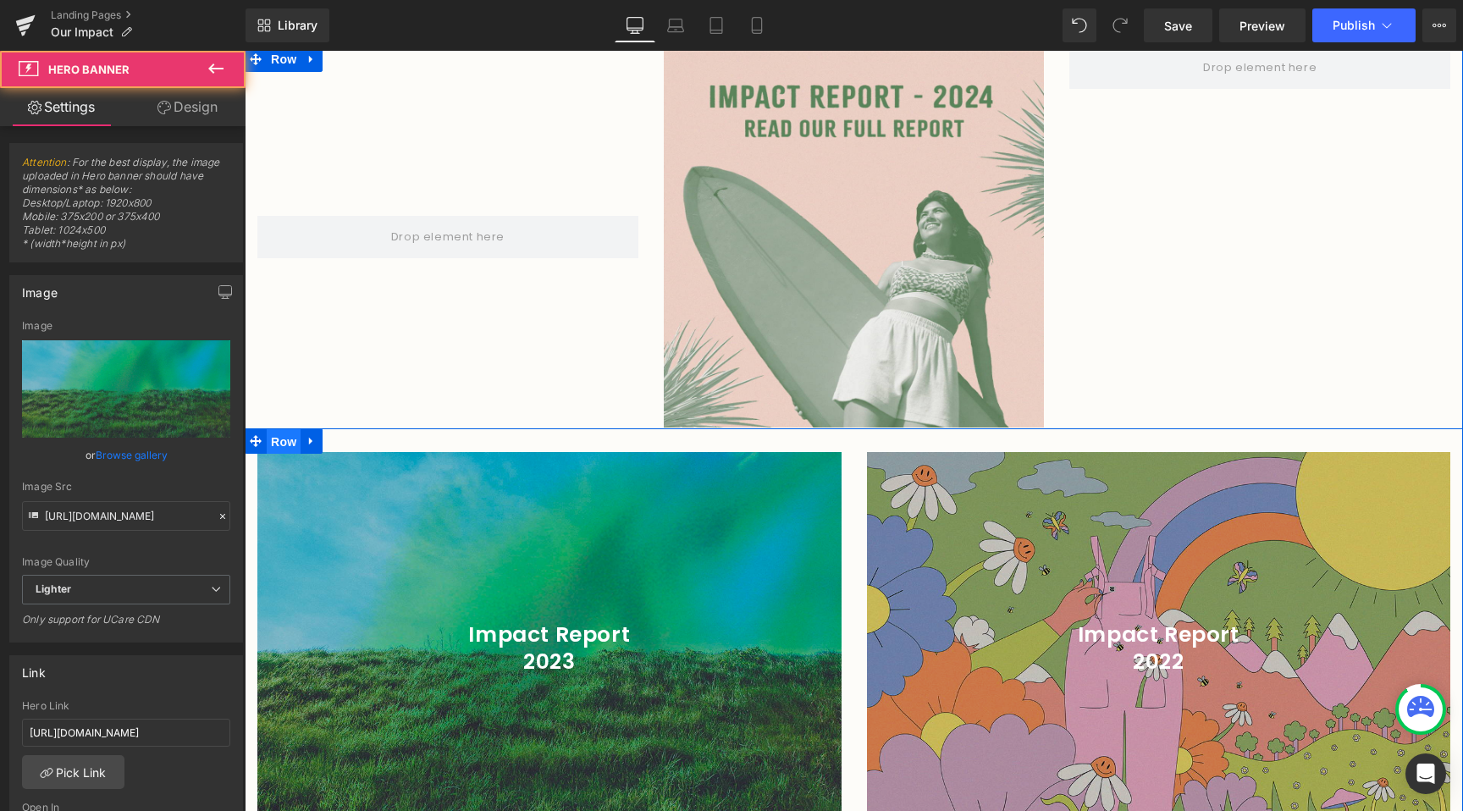
click at [276, 444] on span "Row" at bounding box center [284, 441] width 34 height 25
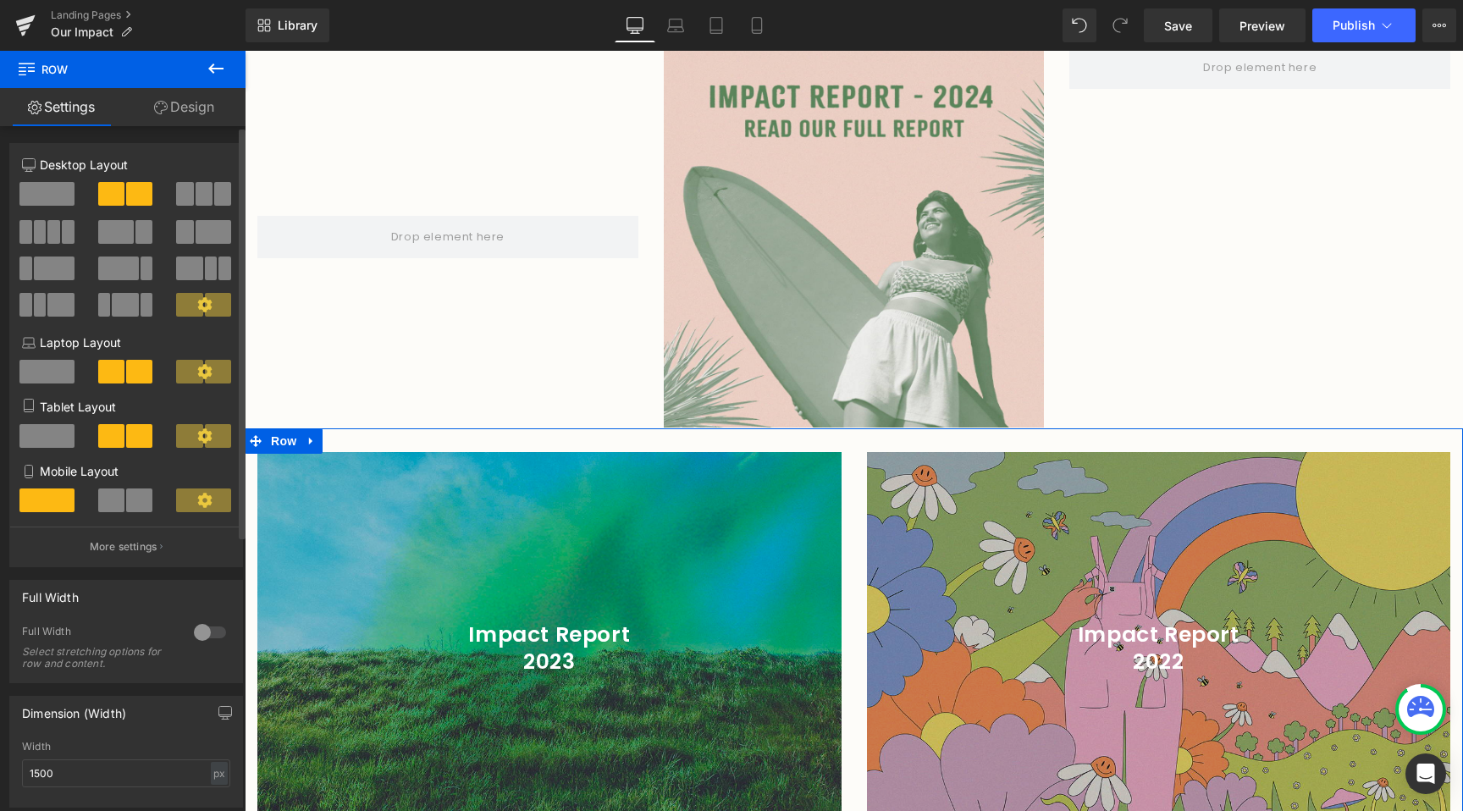
click at [203, 197] on span at bounding box center [204, 194] width 17 height 24
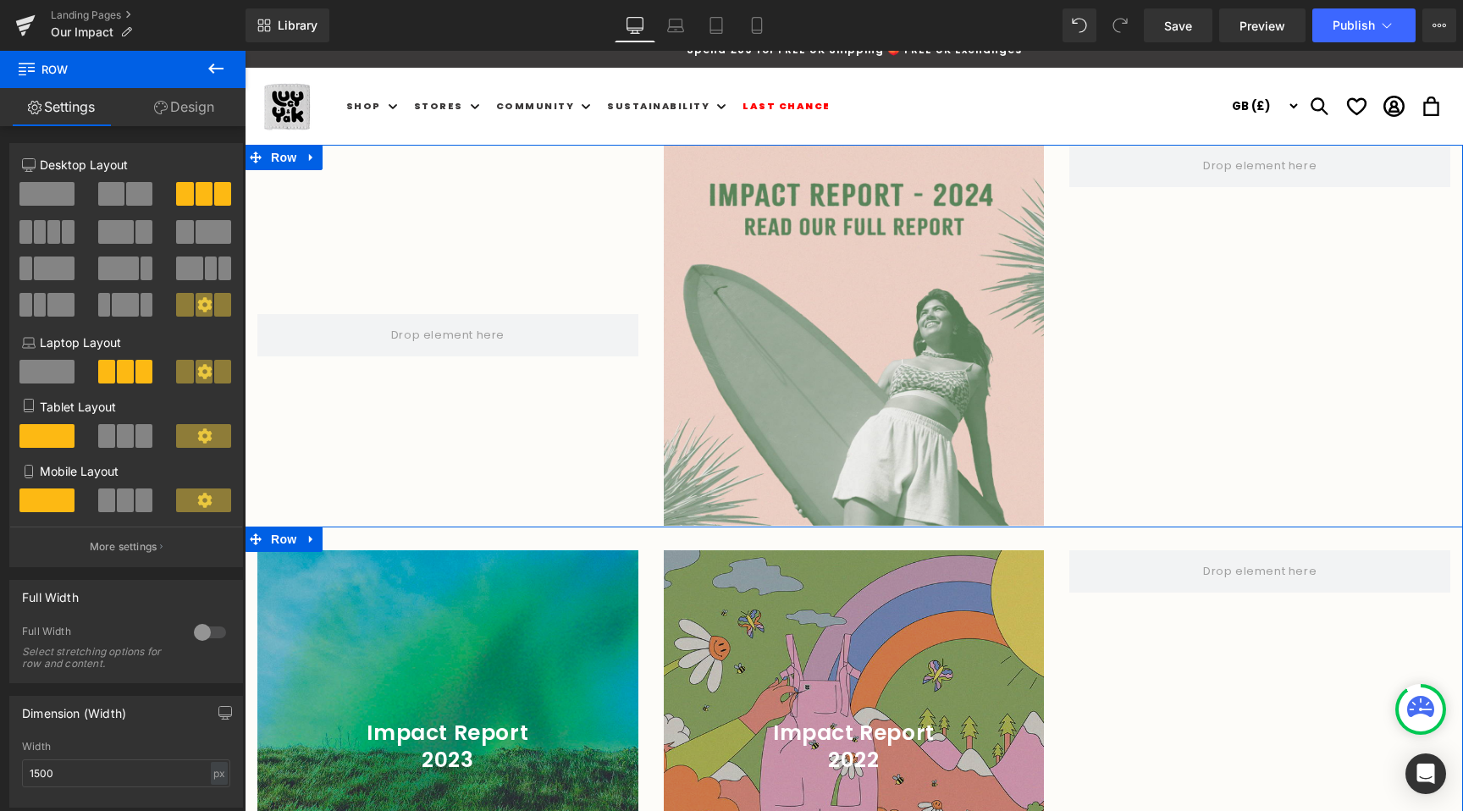
scroll to position [0, 0]
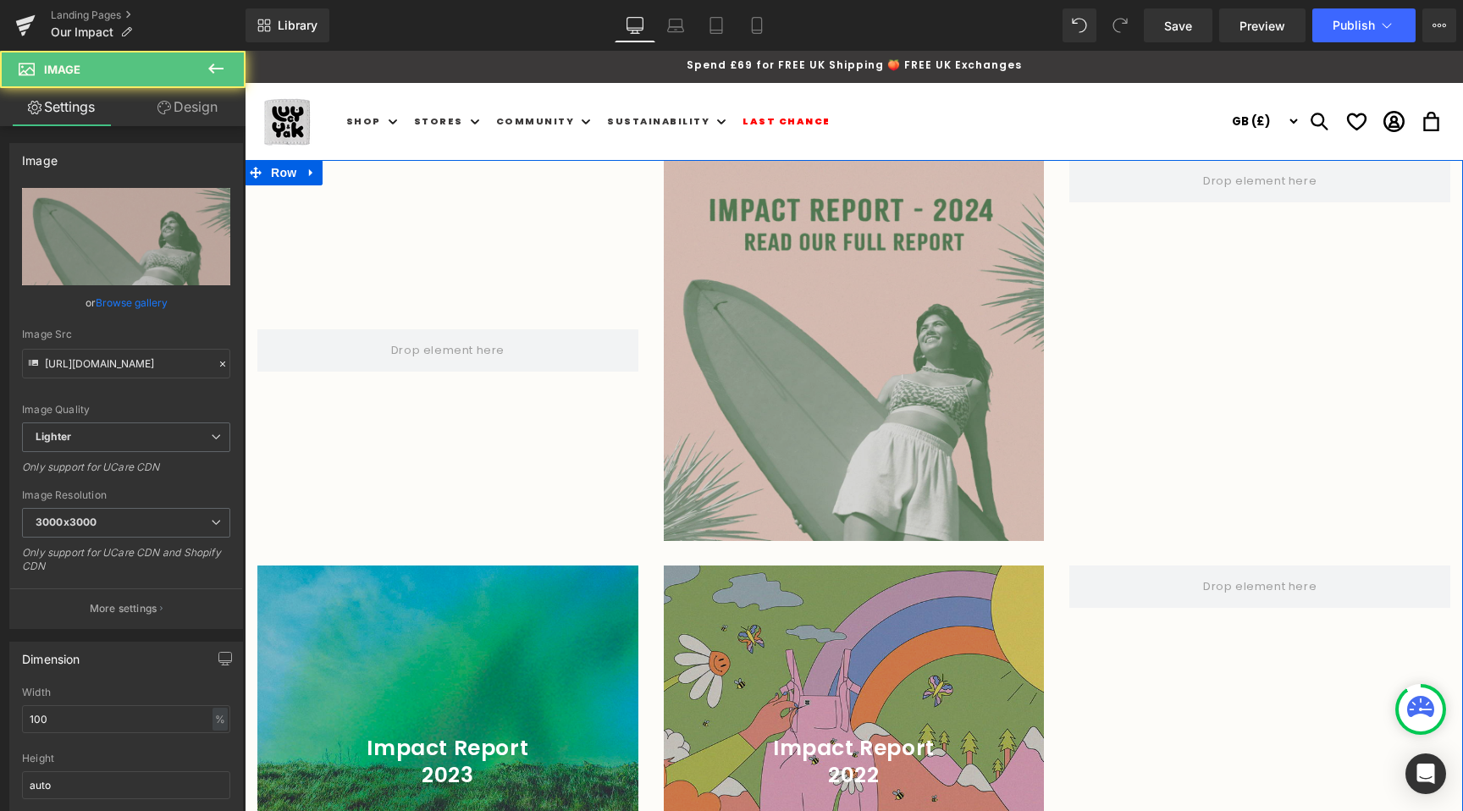
click at [950, 383] on img at bounding box center [854, 350] width 381 height 381
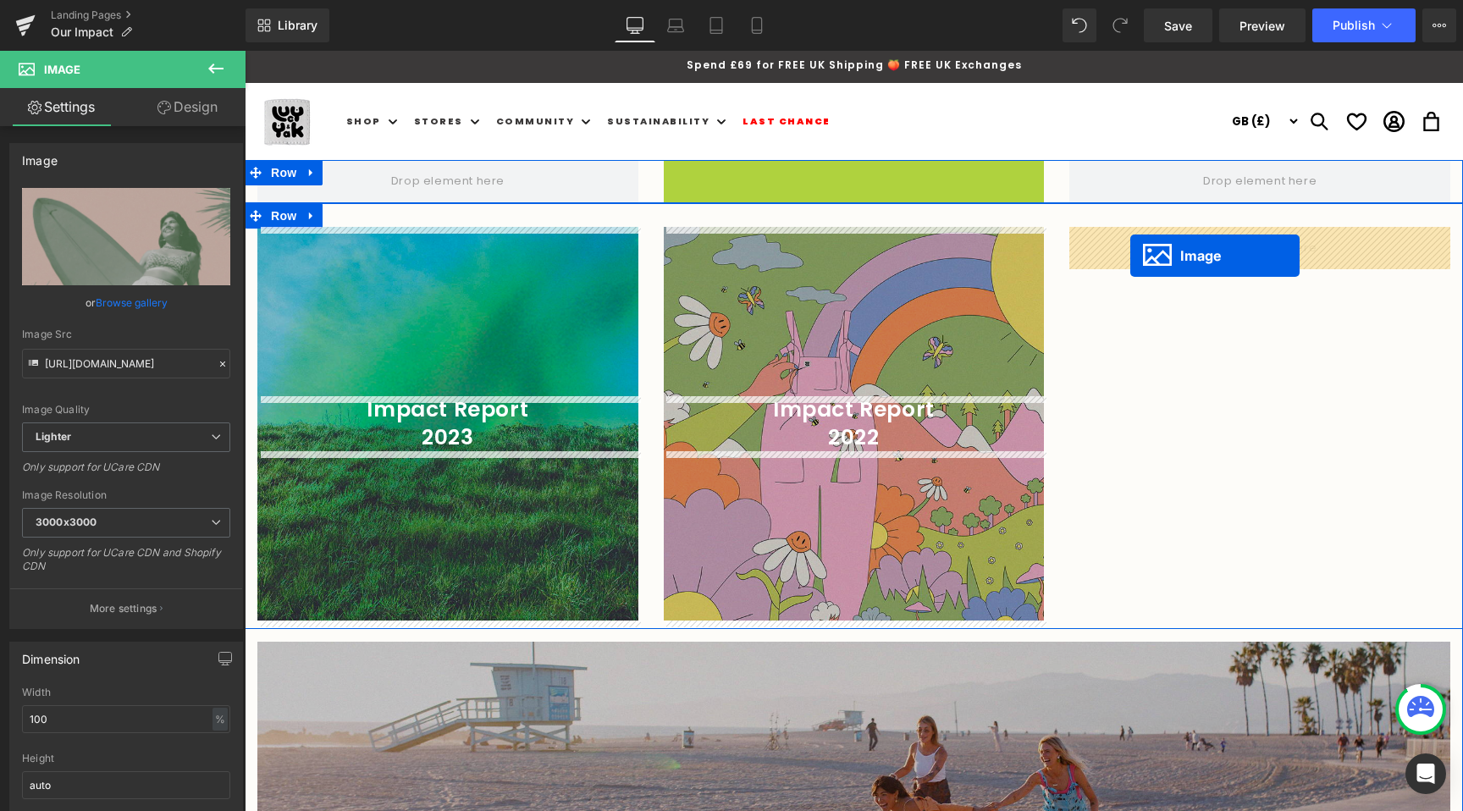
drag, startPoint x: 826, startPoint y: 350, endPoint x: 1130, endPoint y: 256, distance: 318.3
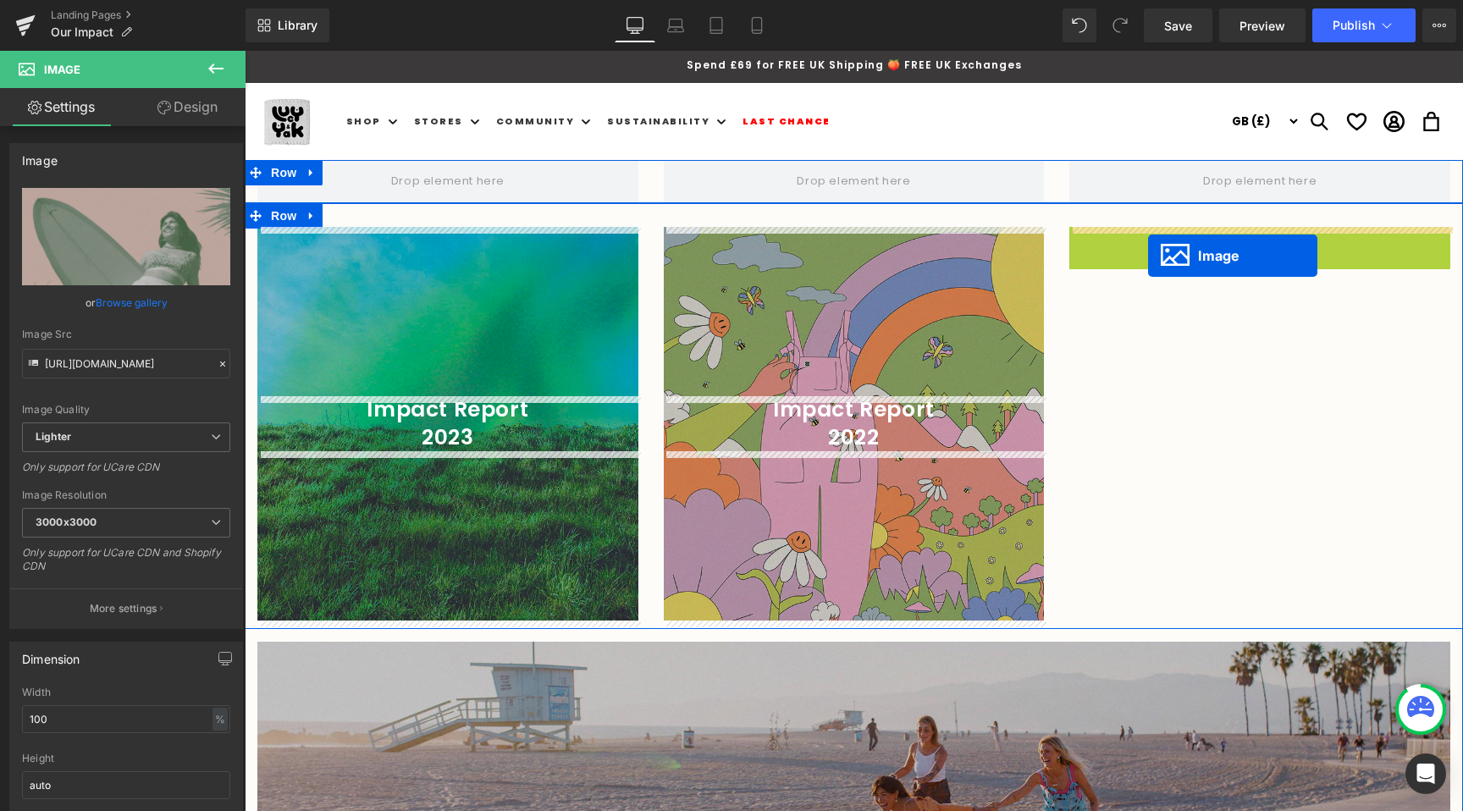
drag, startPoint x: 1225, startPoint y: 411, endPoint x: 1148, endPoint y: 256, distance: 173.0
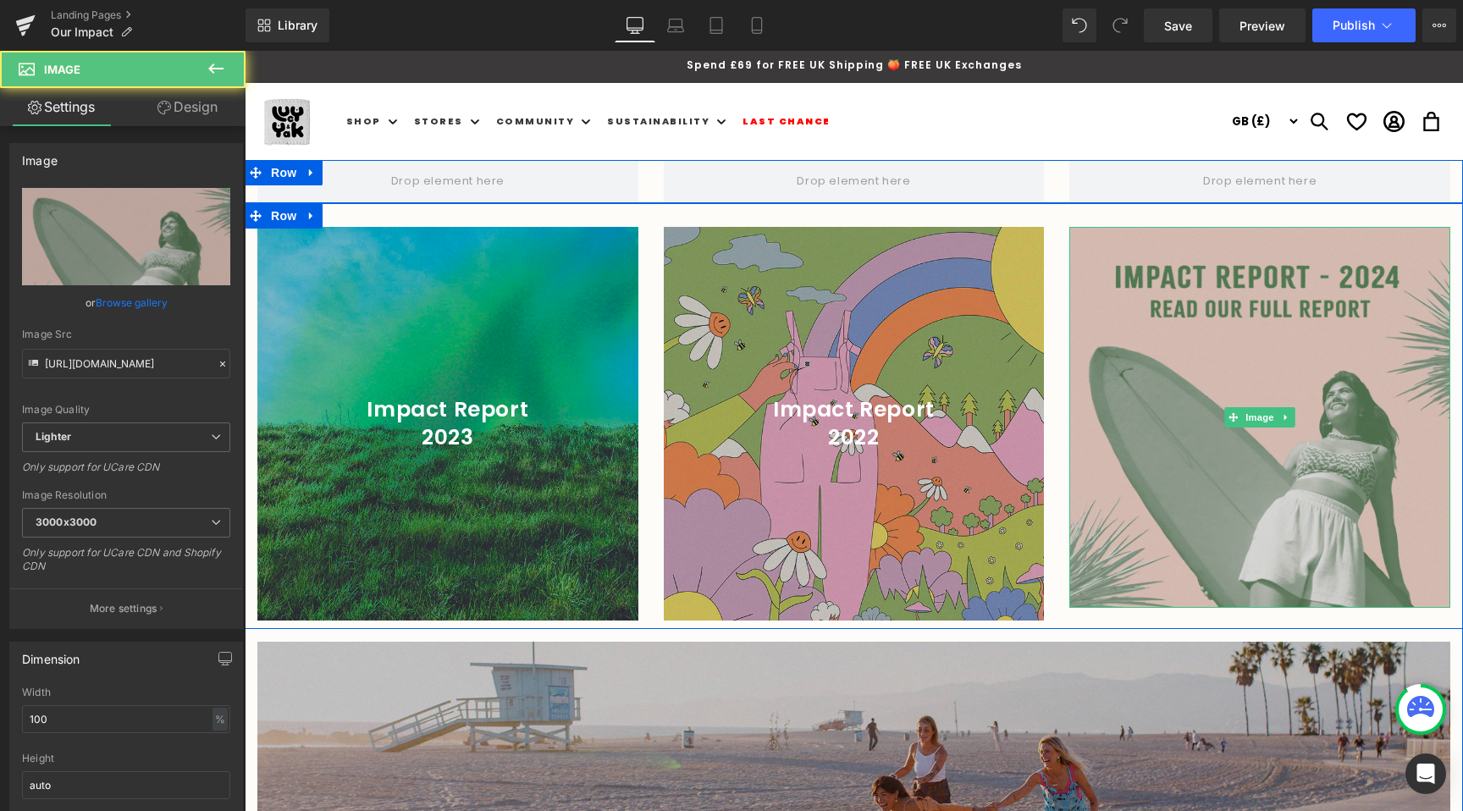
click at [1276, 328] on img at bounding box center [1259, 417] width 381 height 381
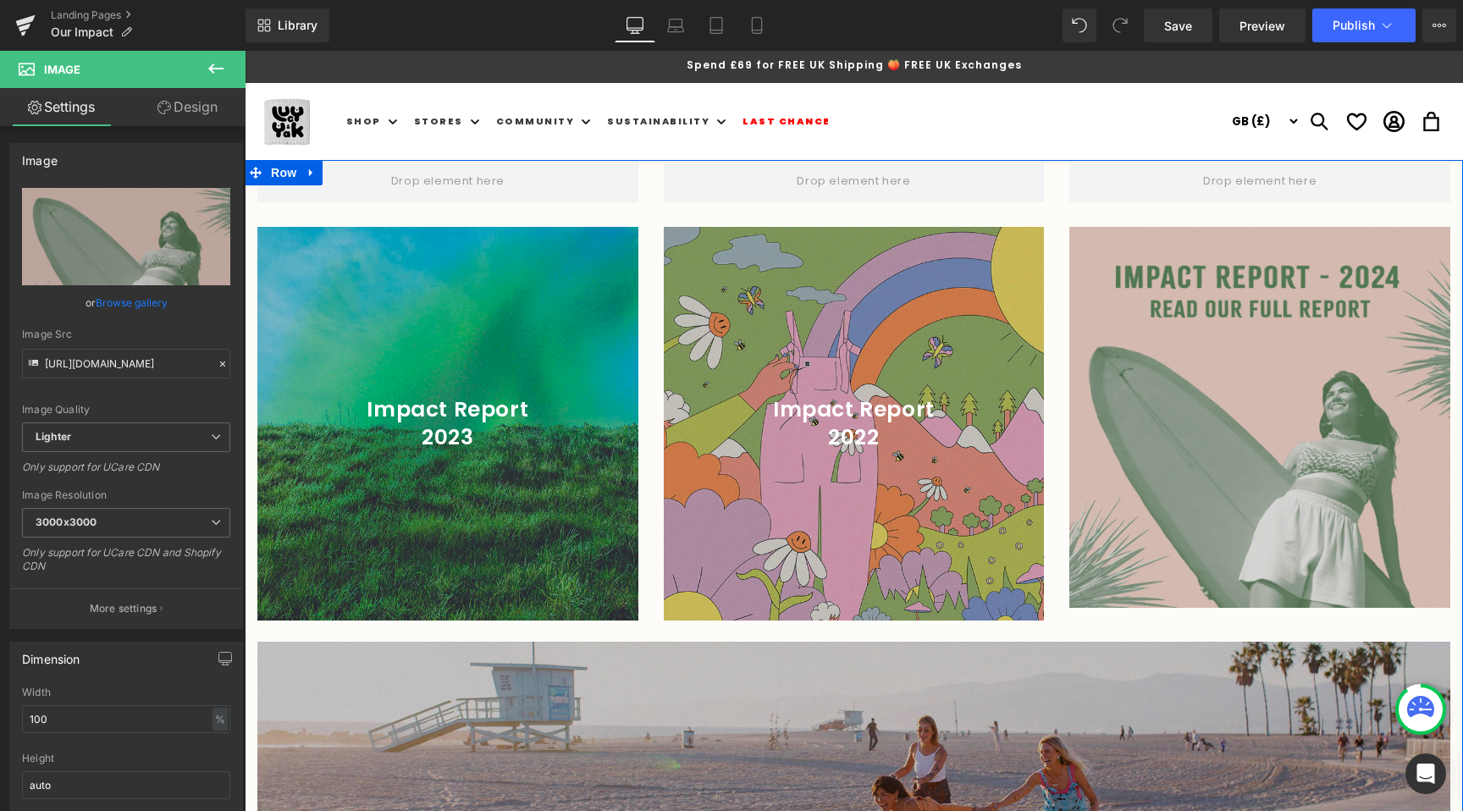
click at [1196, 597] on img at bounding box center [1259, 417] width 381 height 381
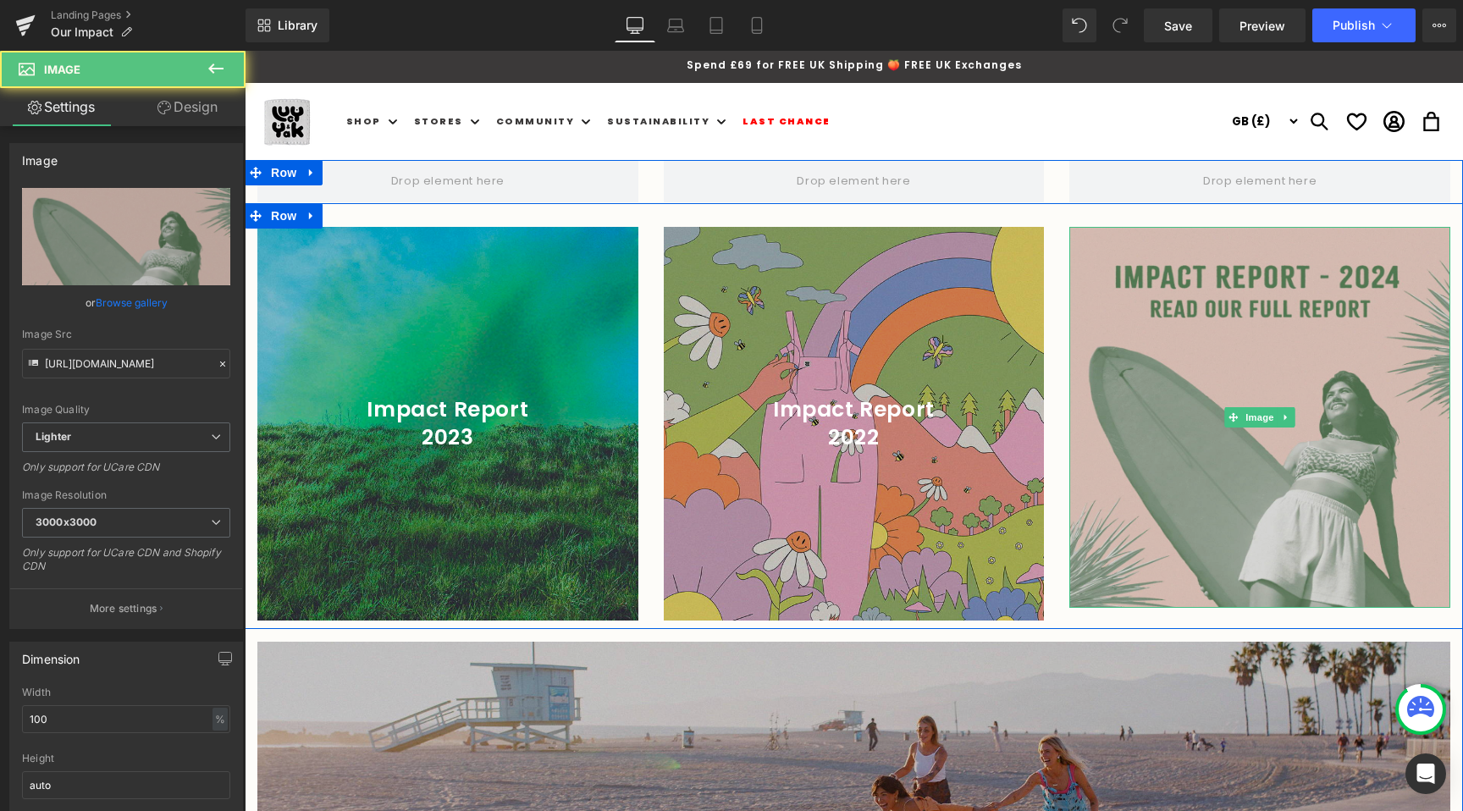
click at [1165, 583] on img at bounding box center [1259, 417] width 381 height 381
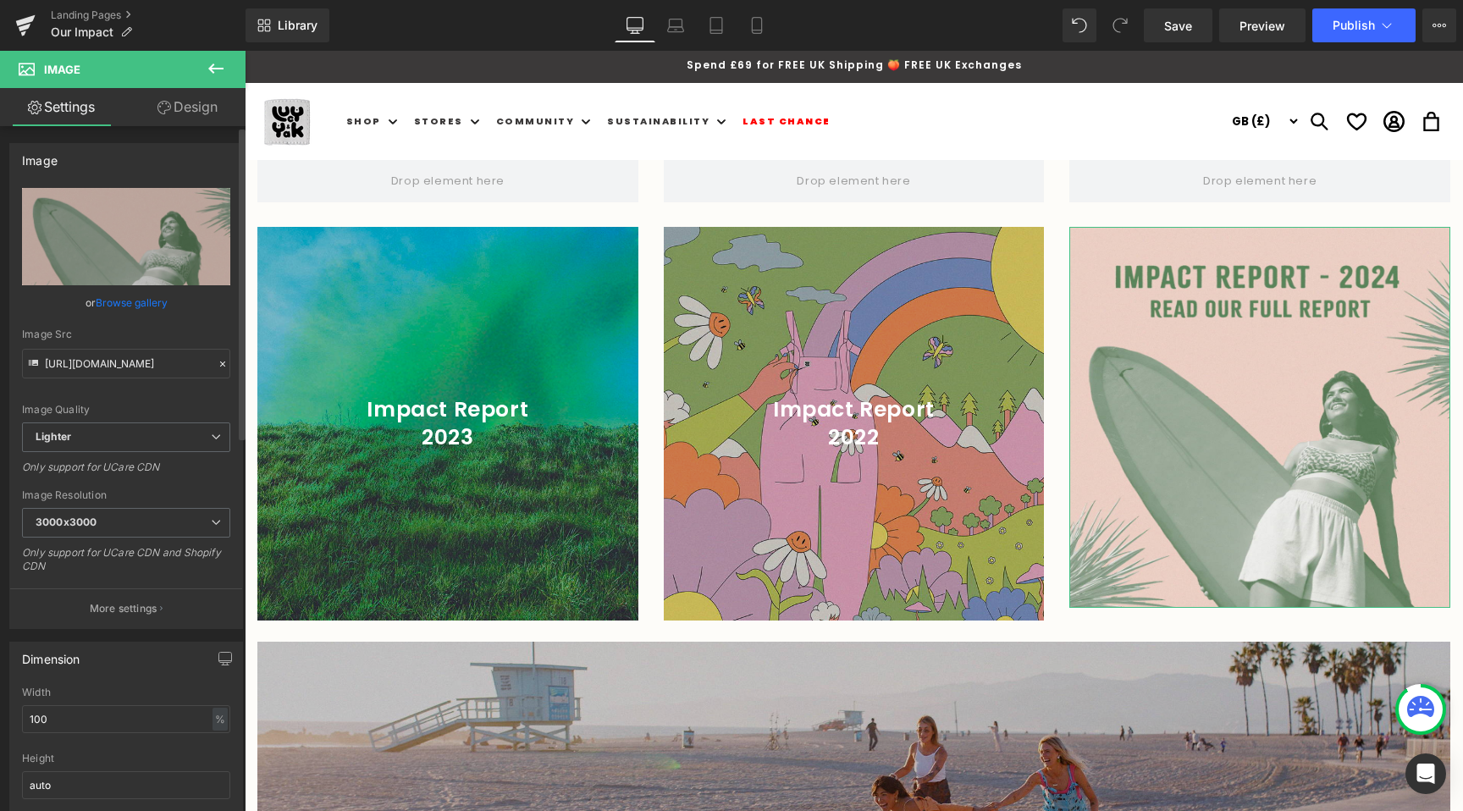
scroll to position [76, 0]
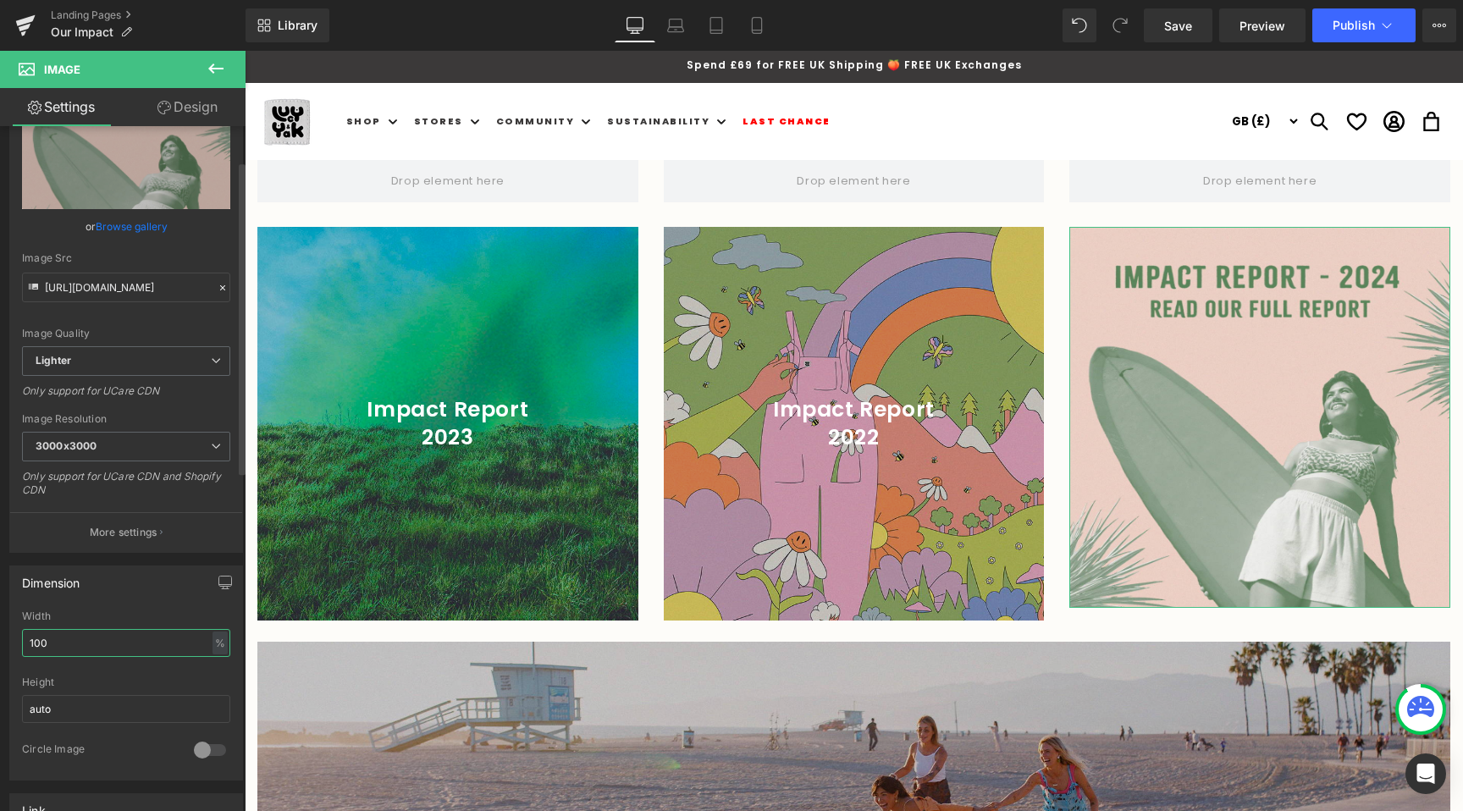
click at [135, 639] on input "100" at bounding box center [126, 643] width 208 height 28
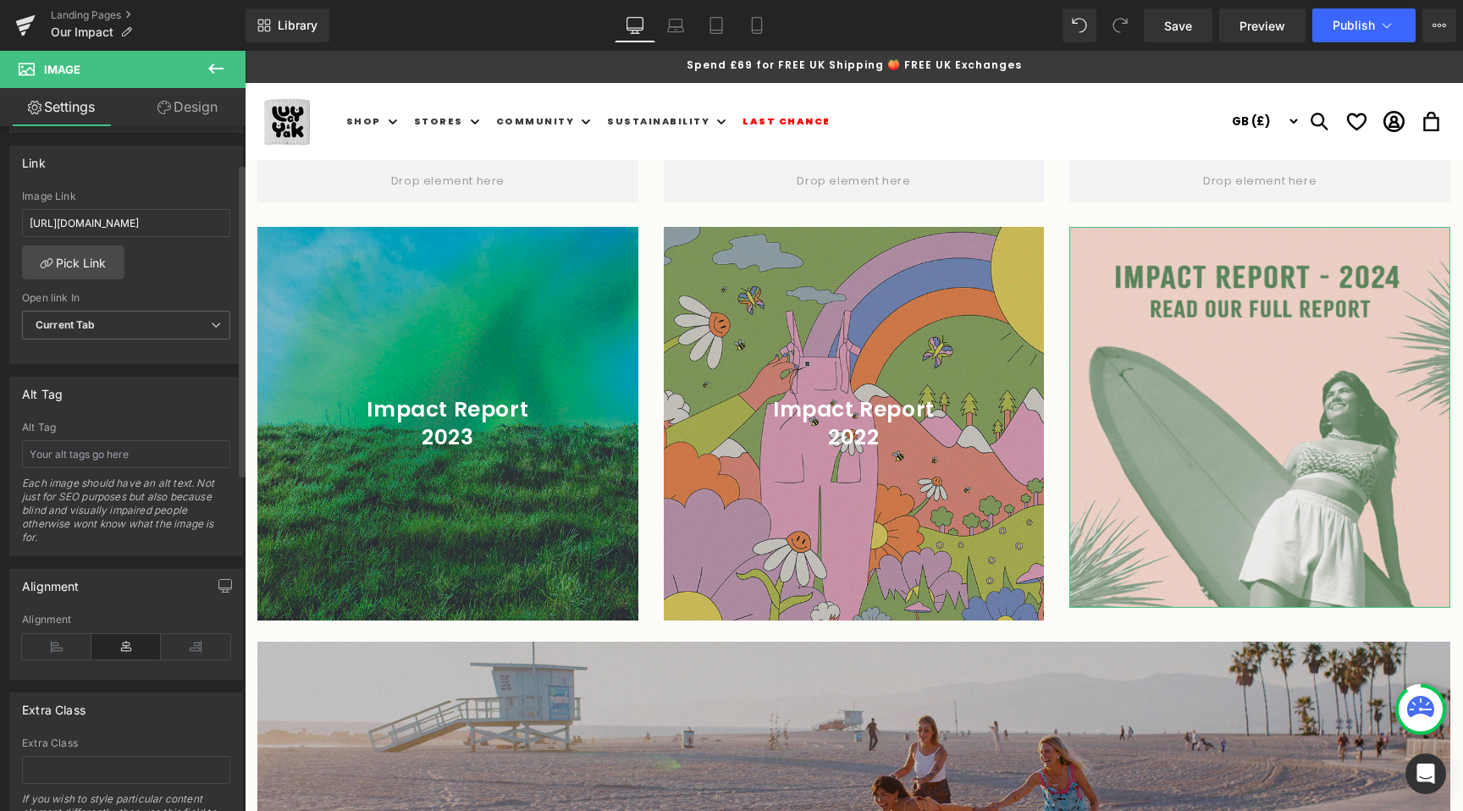
scroll to position [818, 0]
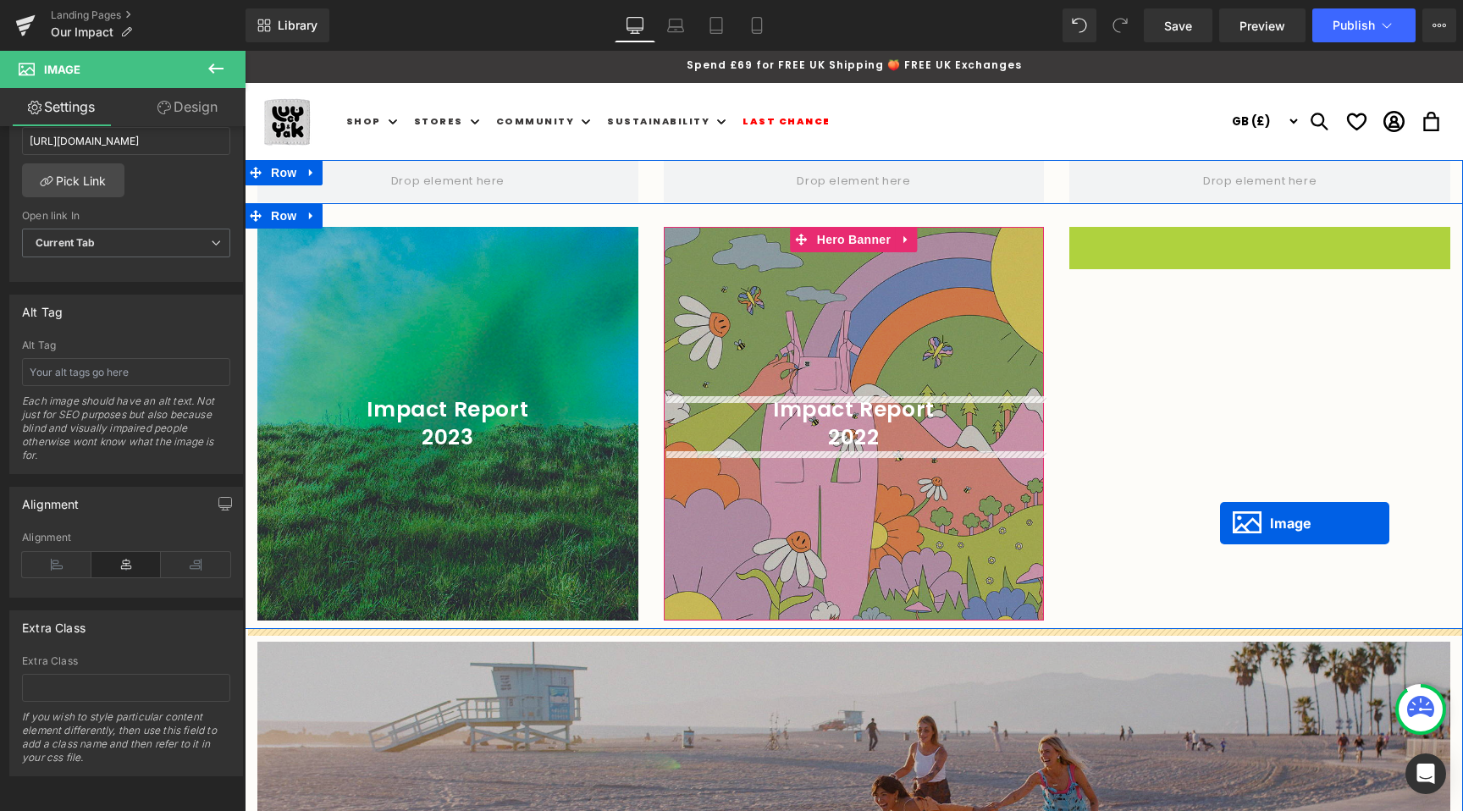
drag, startPoint x: 1231, startPoint y: 412, endPoint x: 1225, endPoint y: 461, distance: 49.4
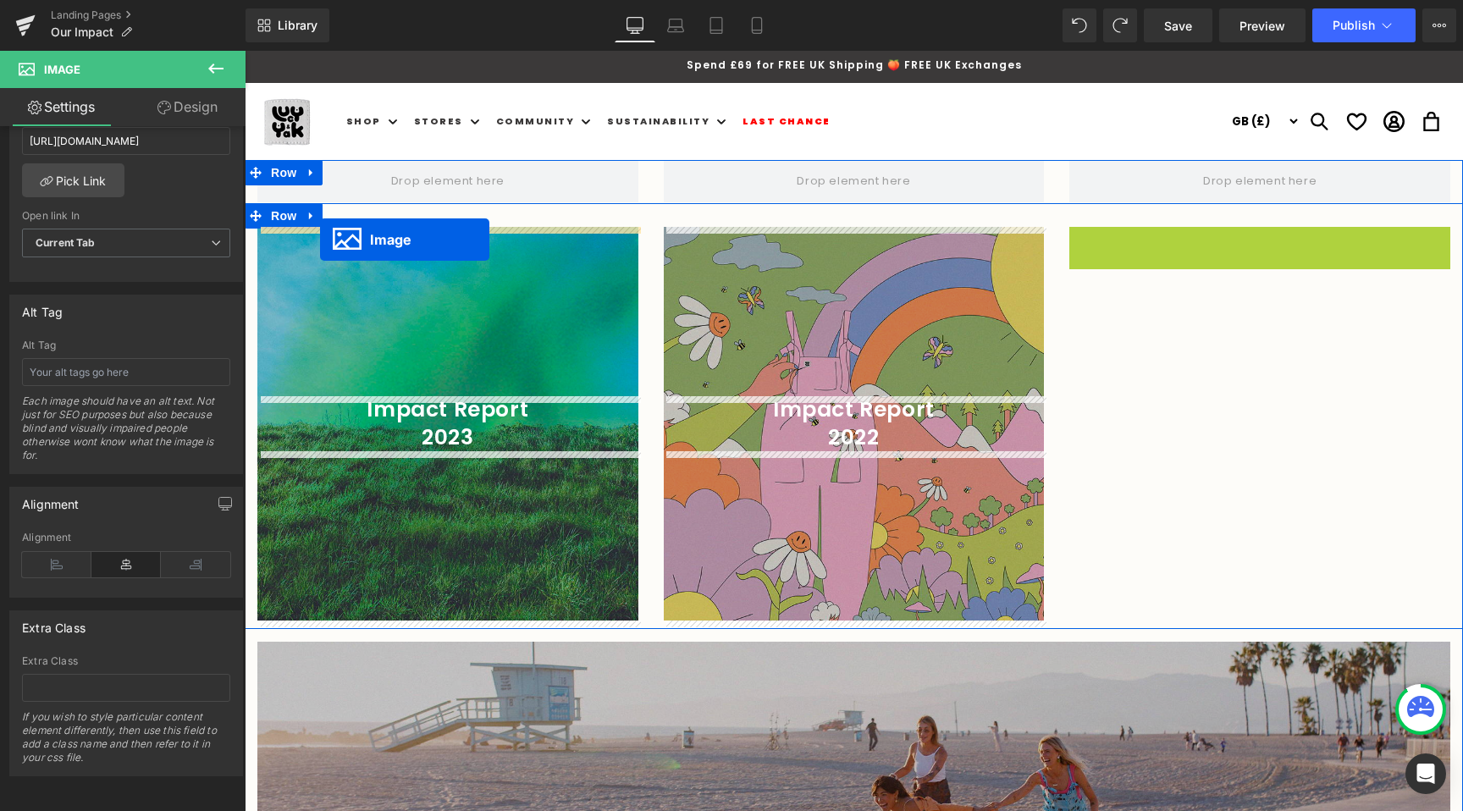
drag, startPoint x: 1227, startPoint y: 422, endPoint x: 321, endPoint y: 240, distance: 924.6
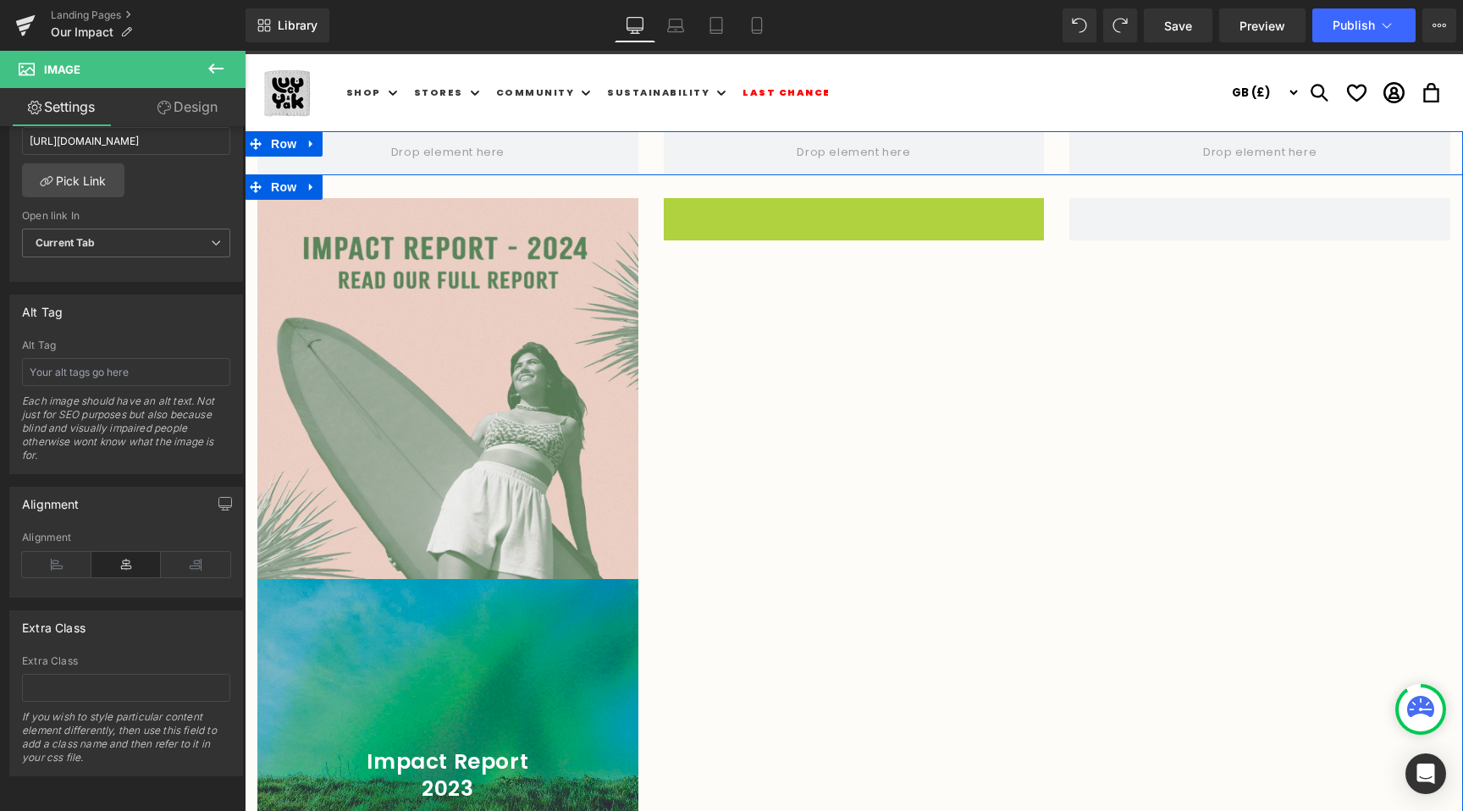
scroll to position [0, 0]
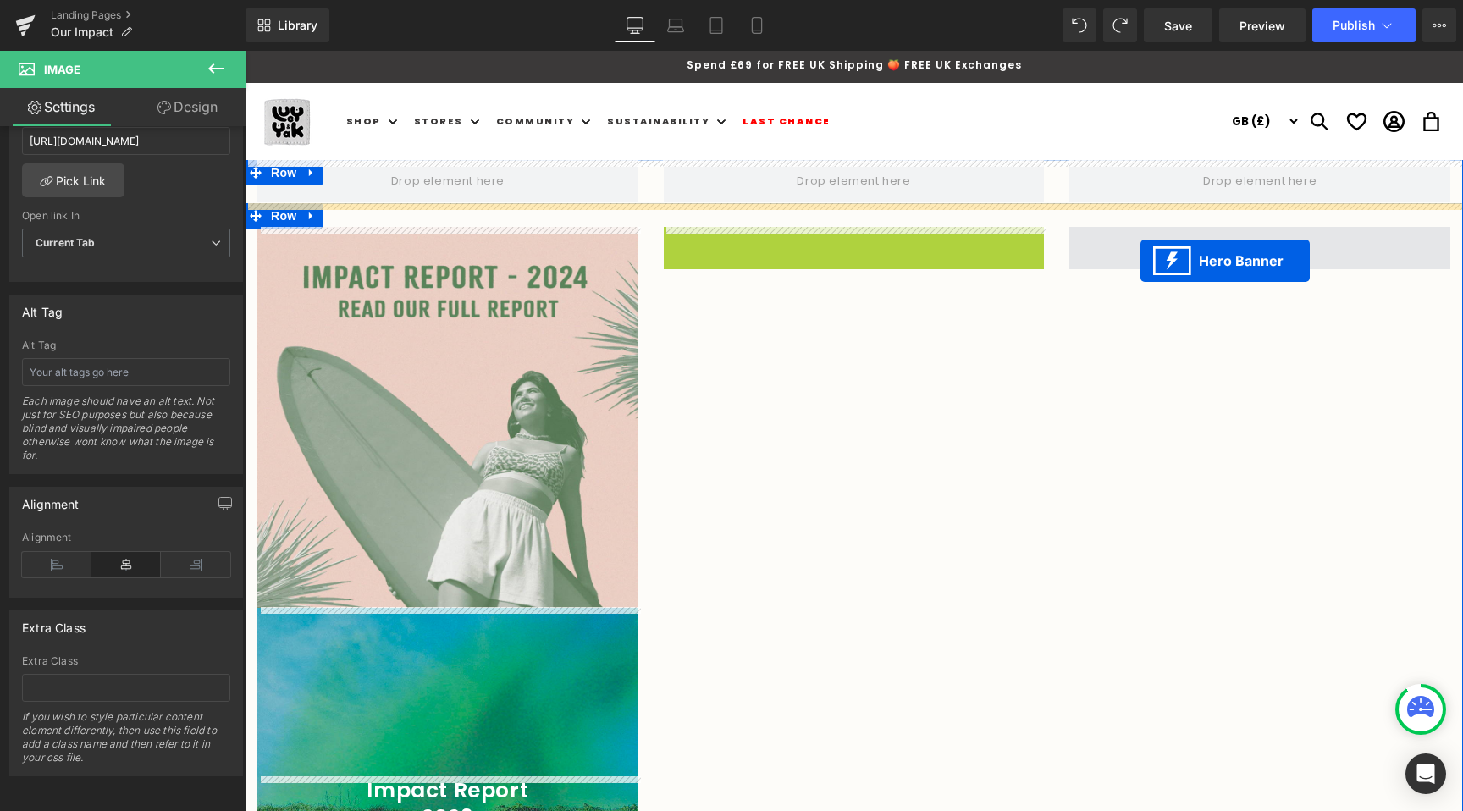
drag, startPoint x: 803, startPoint y: 84, endPoint x: 1140, endPoint y: 259, distance: 379.7
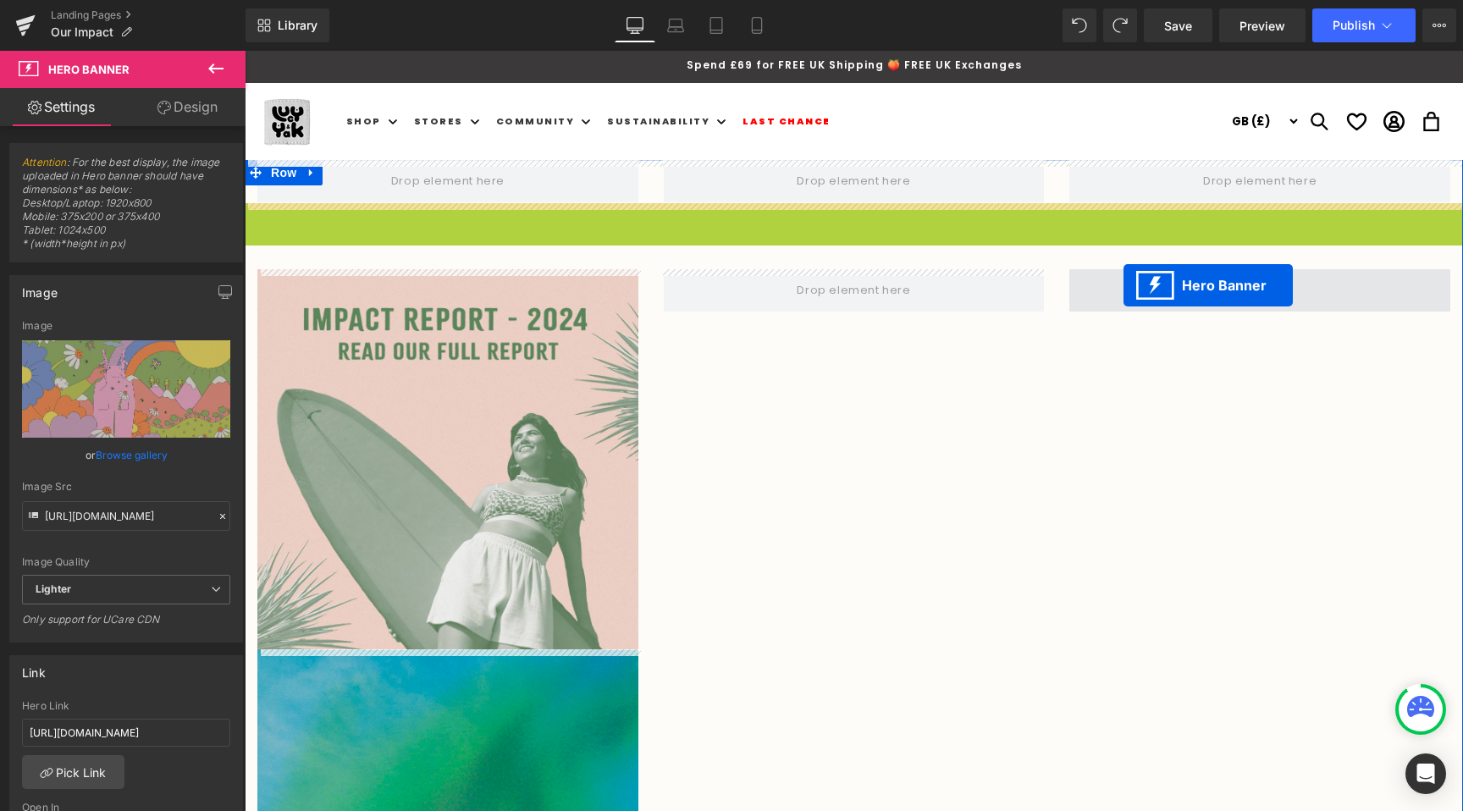
drag, startPoint x: 807, startPoint y: 218, endPoint x: 1123, endPoint y: 285, distance: 322.7
drag, startPoint x: 798, startPoint y: 219, endPoint x: 1132, endPoint y: 279, distance: 339.7
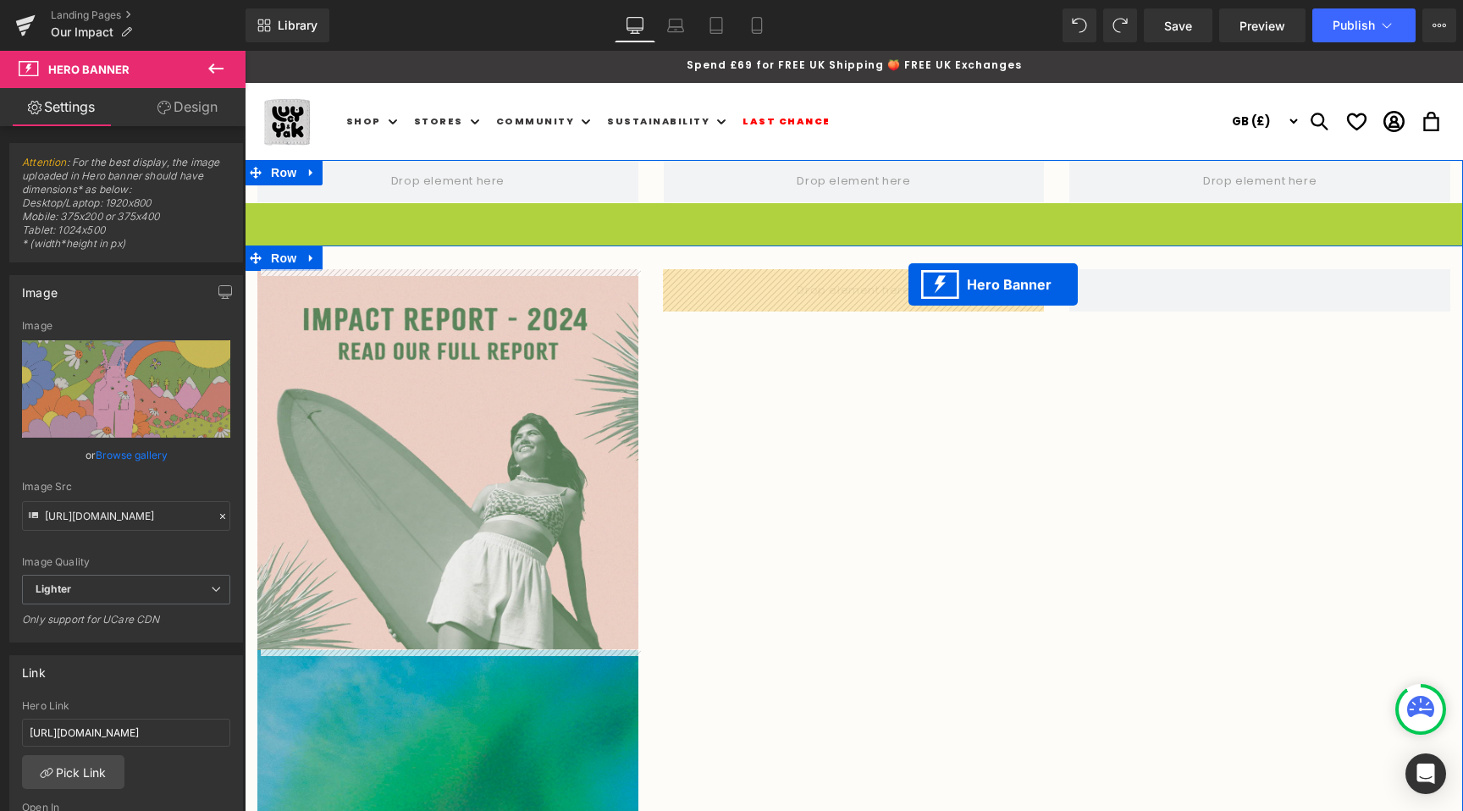
drag, startPoint x: 802, startPoint y: 214, endPoint x: 908, endPoint y: 284, distance: 127.7
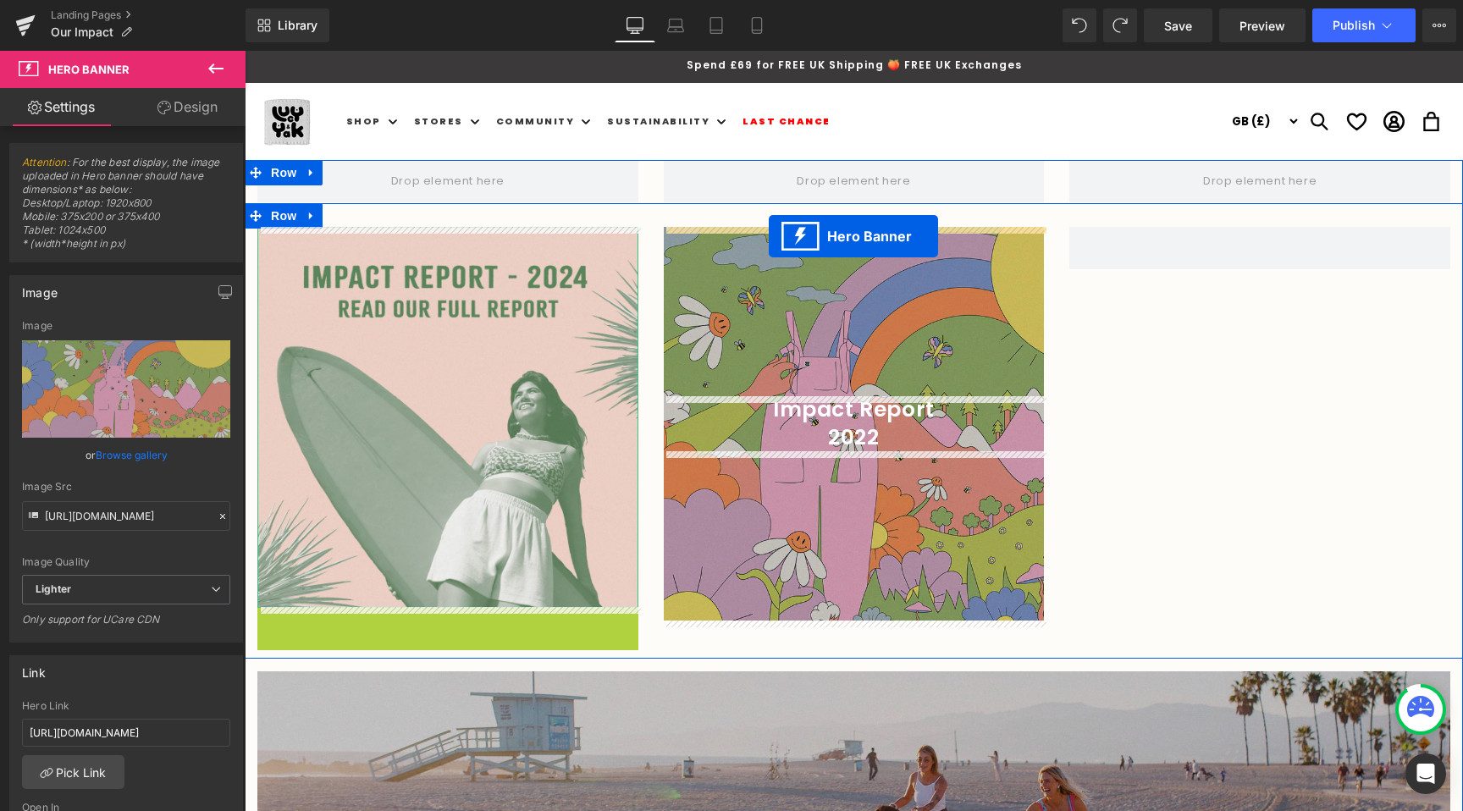
drag, startPoint x: 394, startPoint y: 621, endPoint x: 769, endPoint y: 236, distance: 538.1
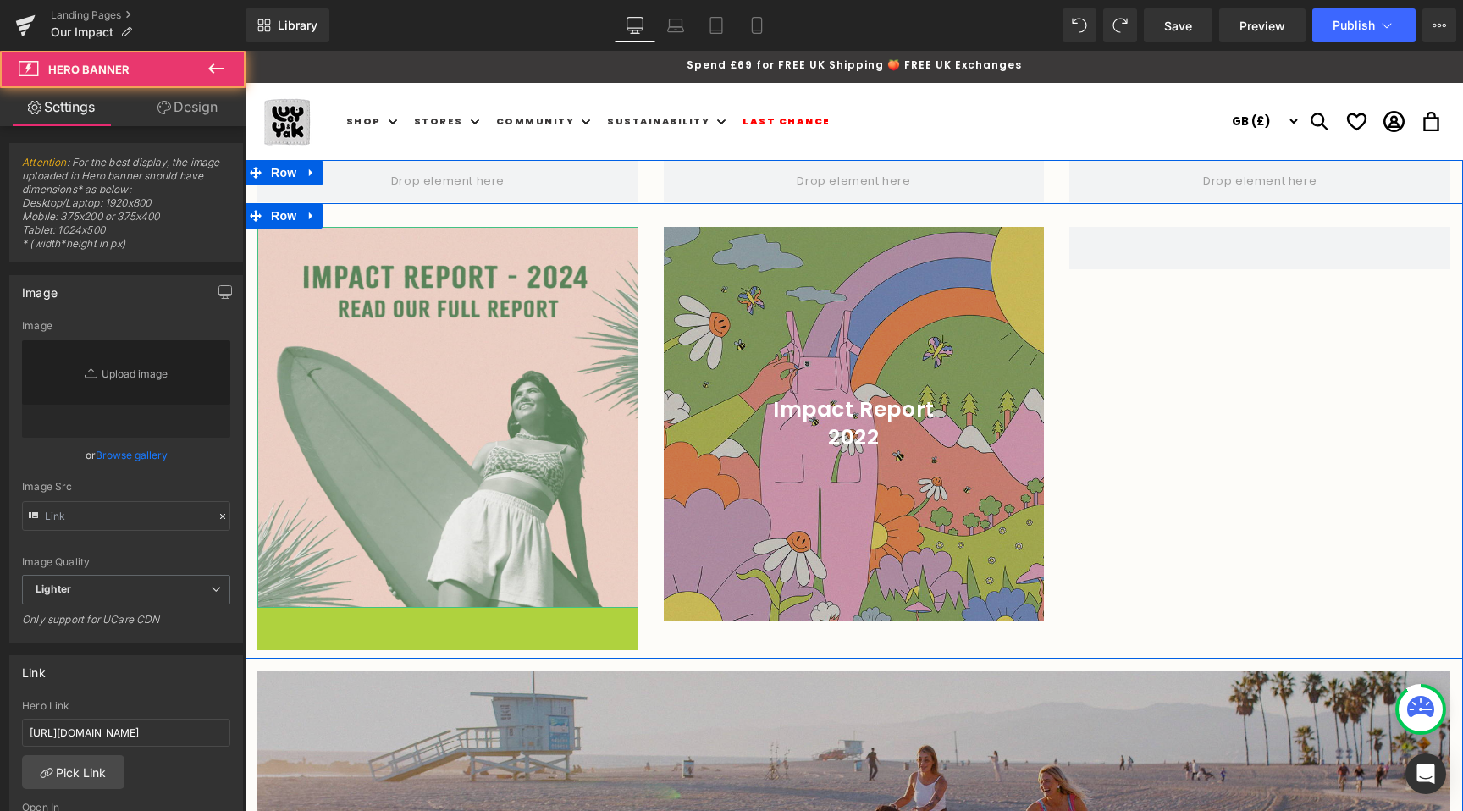
type input "https://ucarecdn.com/b8289680-5b3f-48f9-bf31-5444bd714a05/-/format/auto/-/previ…"
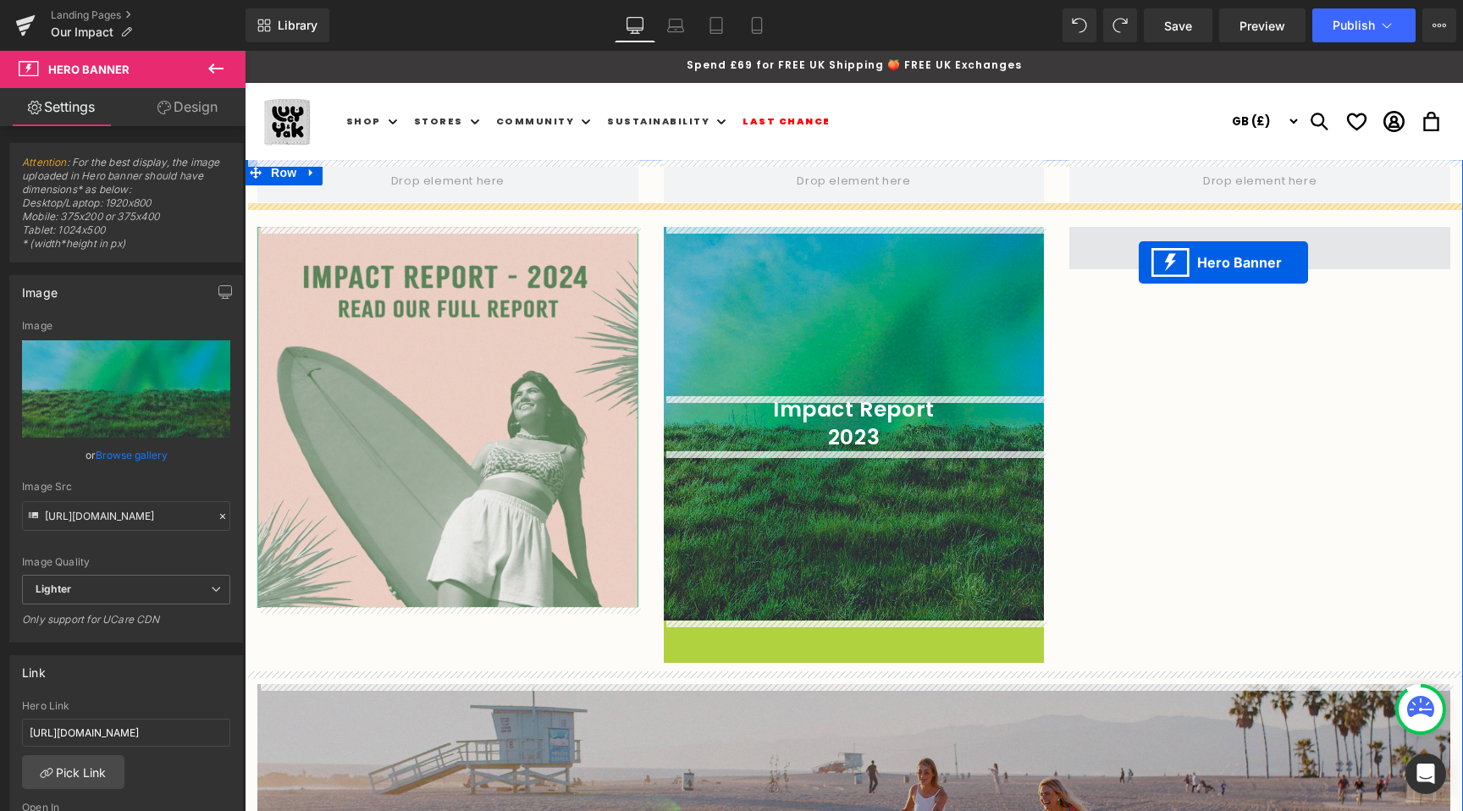
drag, startPoint x: 798, startPoint y: 631, endPoint x: 1138, endPoint y: 262, distance: 502.0
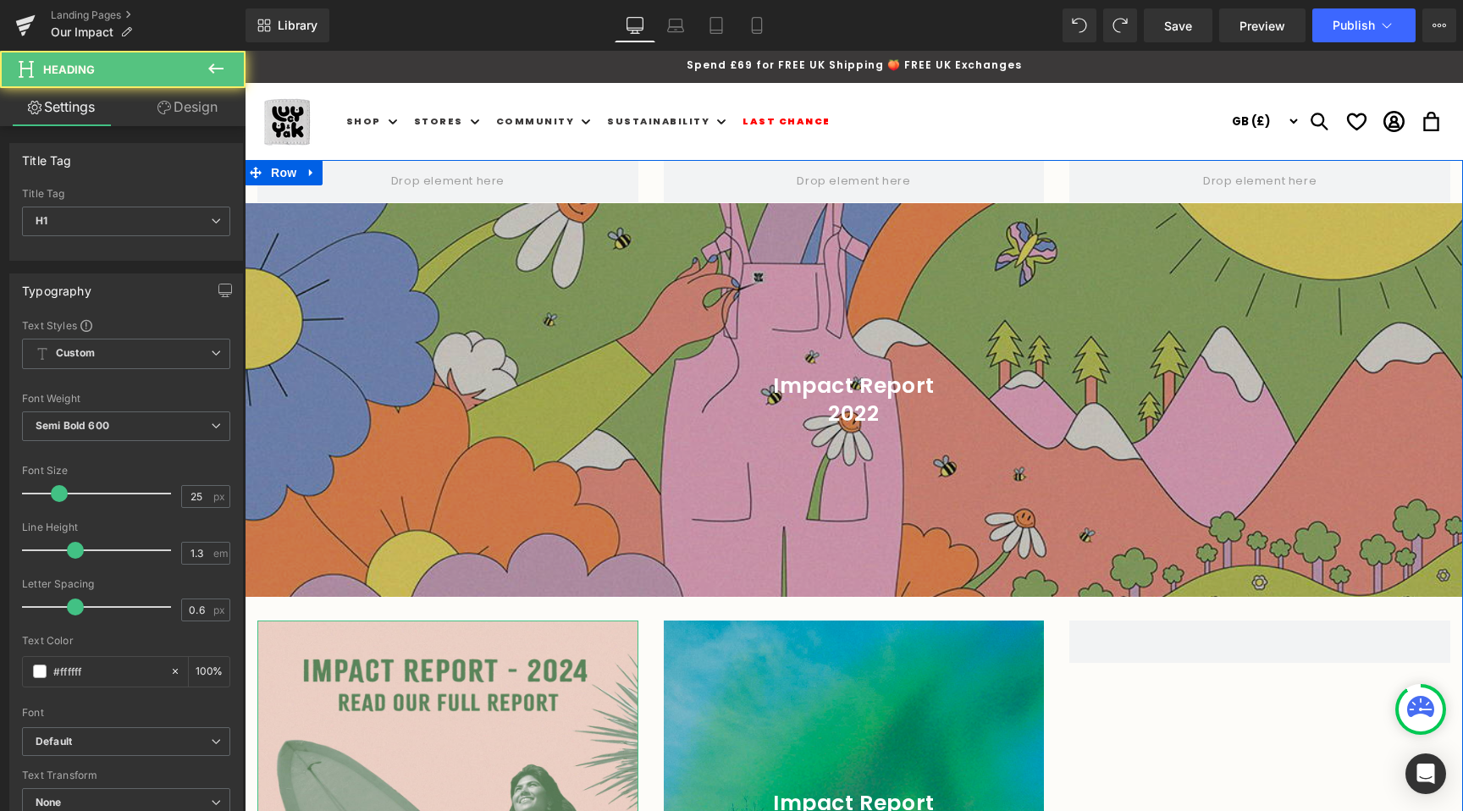
click at [806, 793] on div "Impact Report 2023 Heading" at bounding box center [854, 817] width 381 height 55
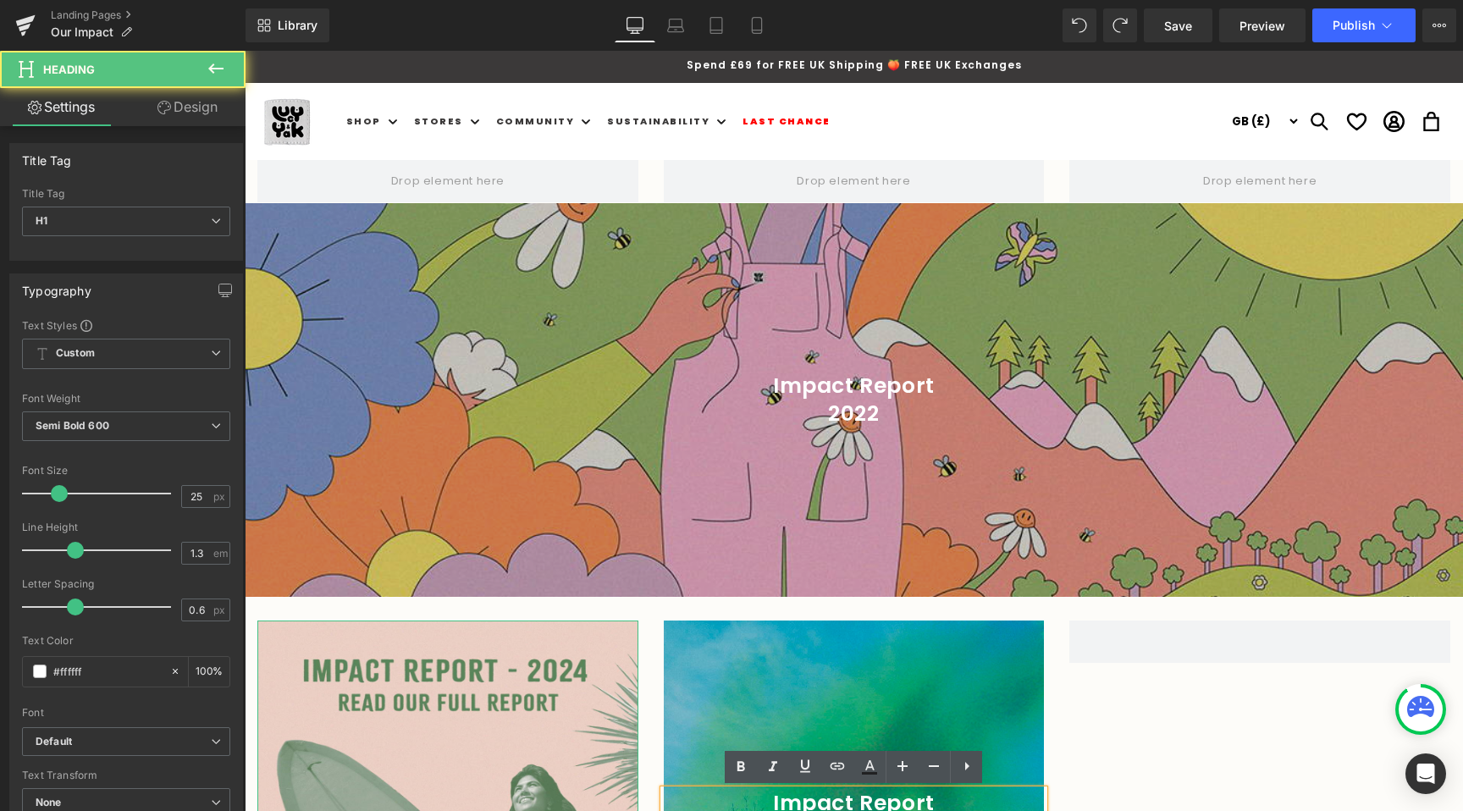
click at [739, 587] on div at bounding box center [854, 400] width 1218 height 394
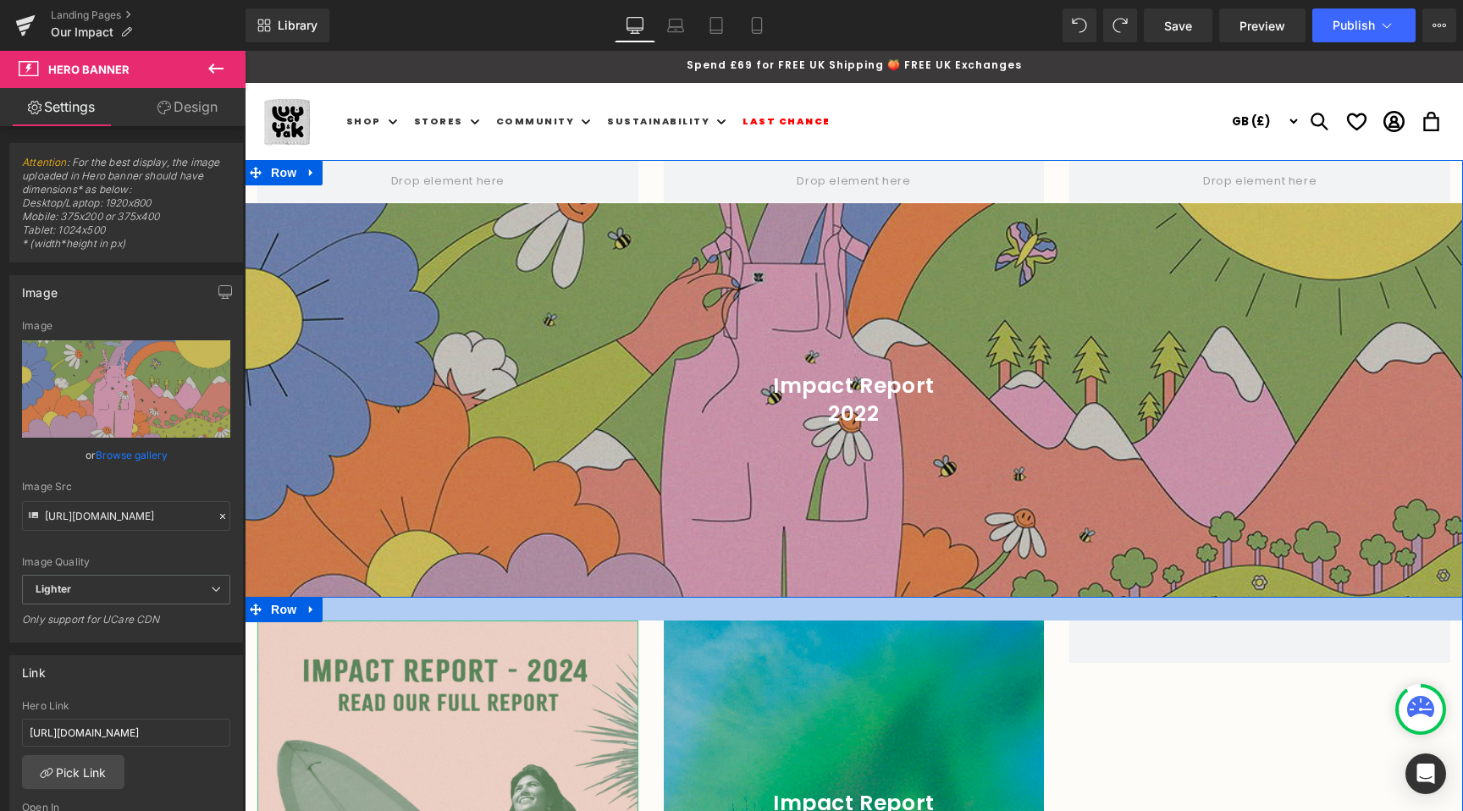
click at [739, 614] on div at bounding box center [854, 609] width 1218 height 24
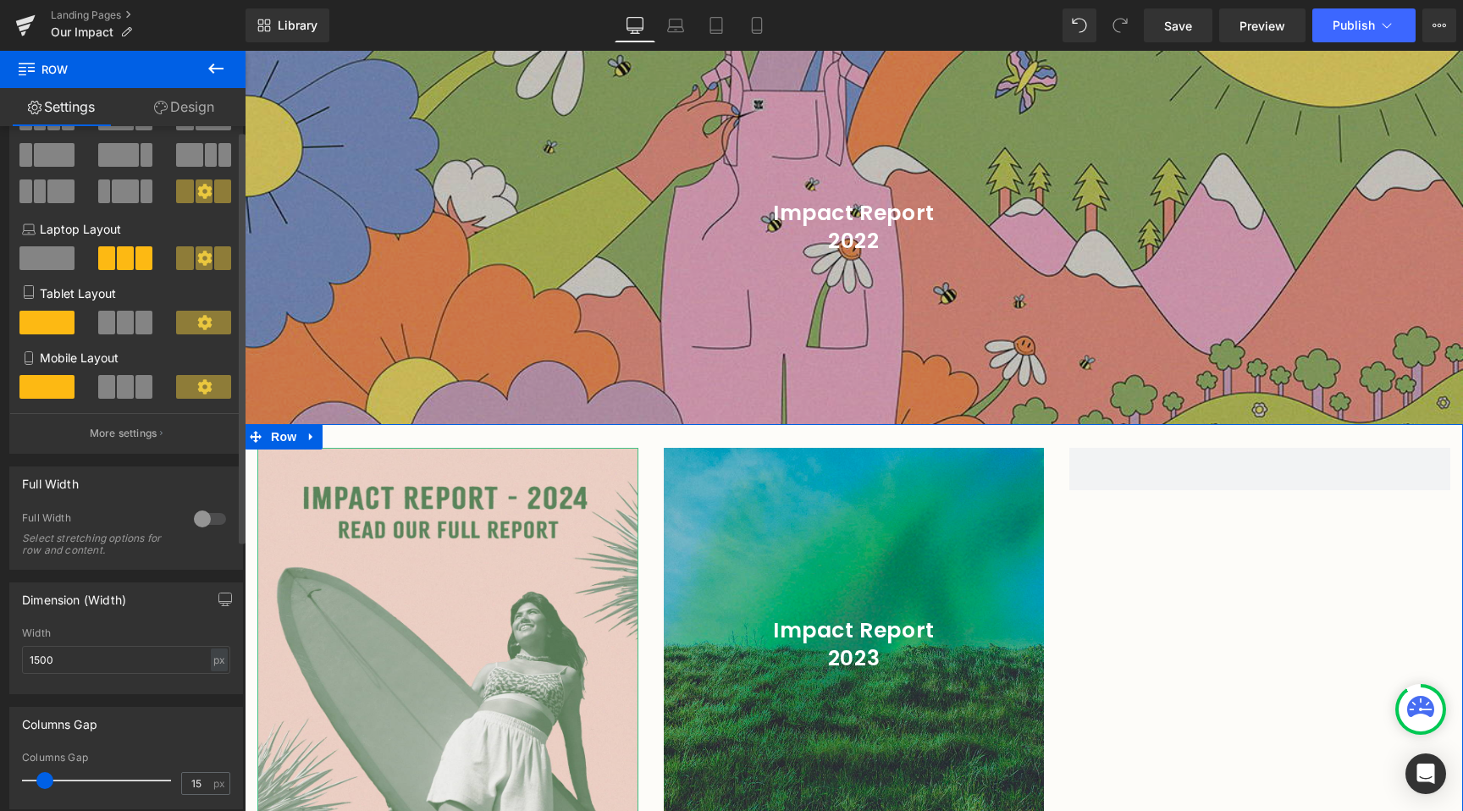
scroll to position [136, 0]
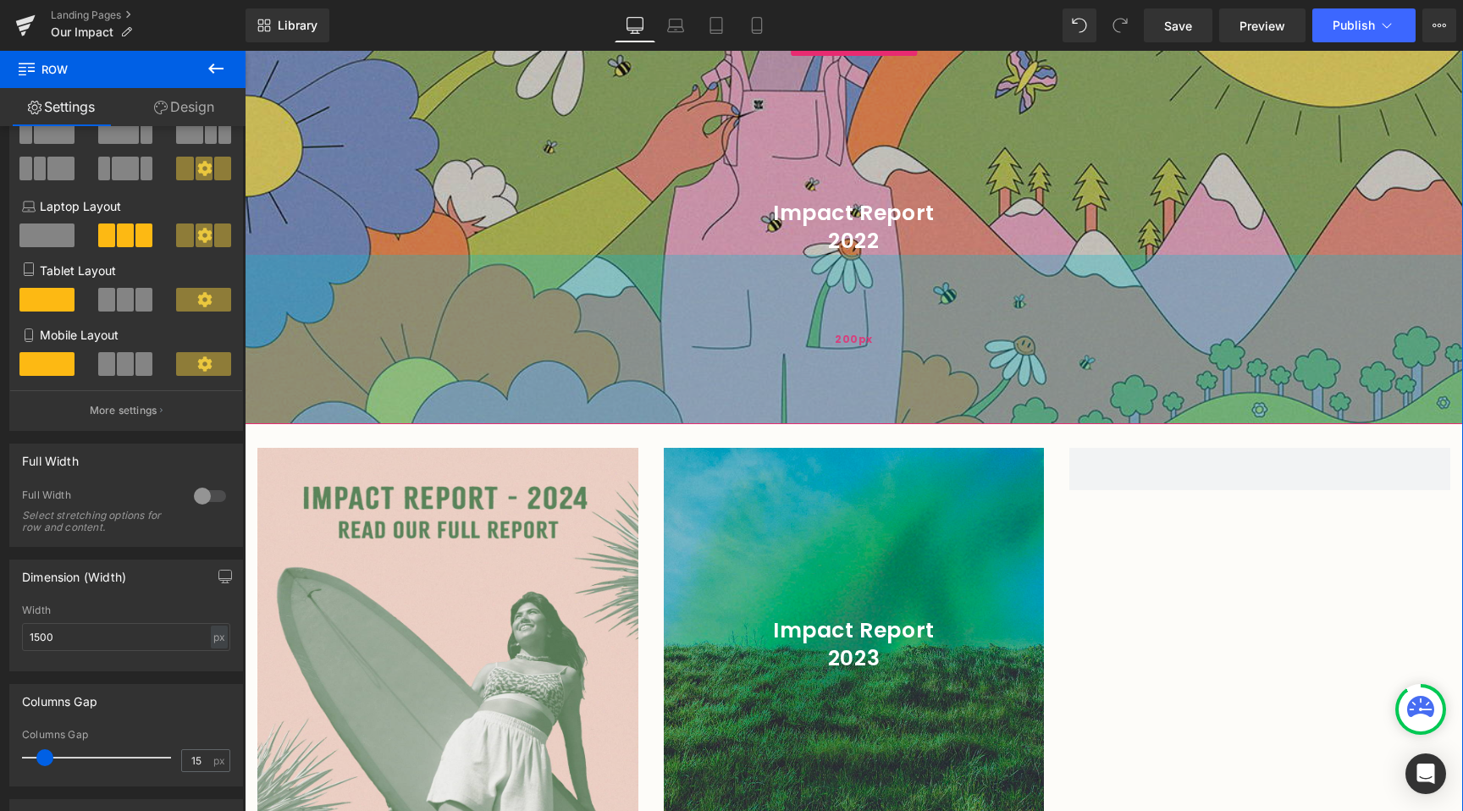
click at [718, 273] on div "200px" at bounding box center [854, 339] width 1218 height 169
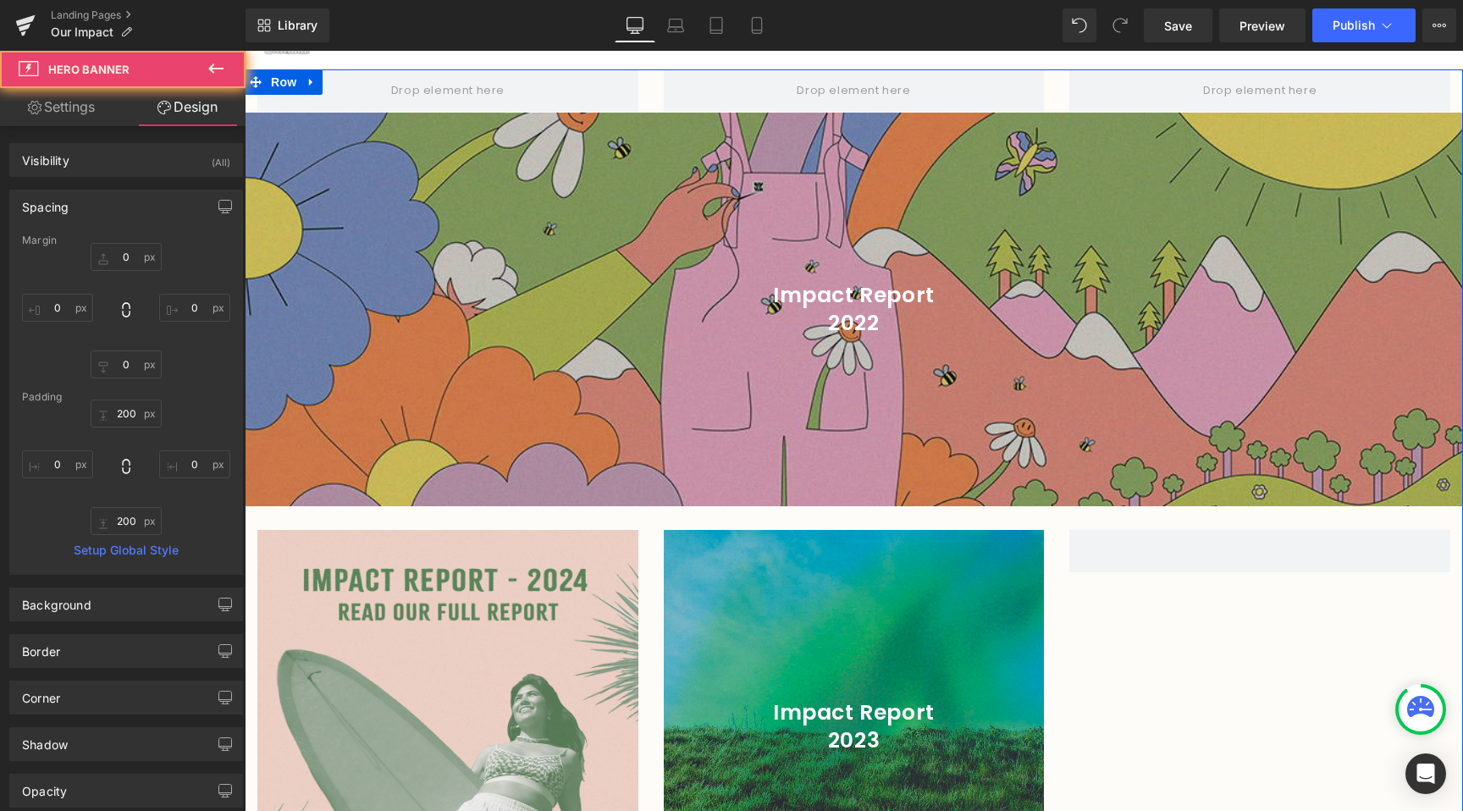
scroll to position [92, 0]
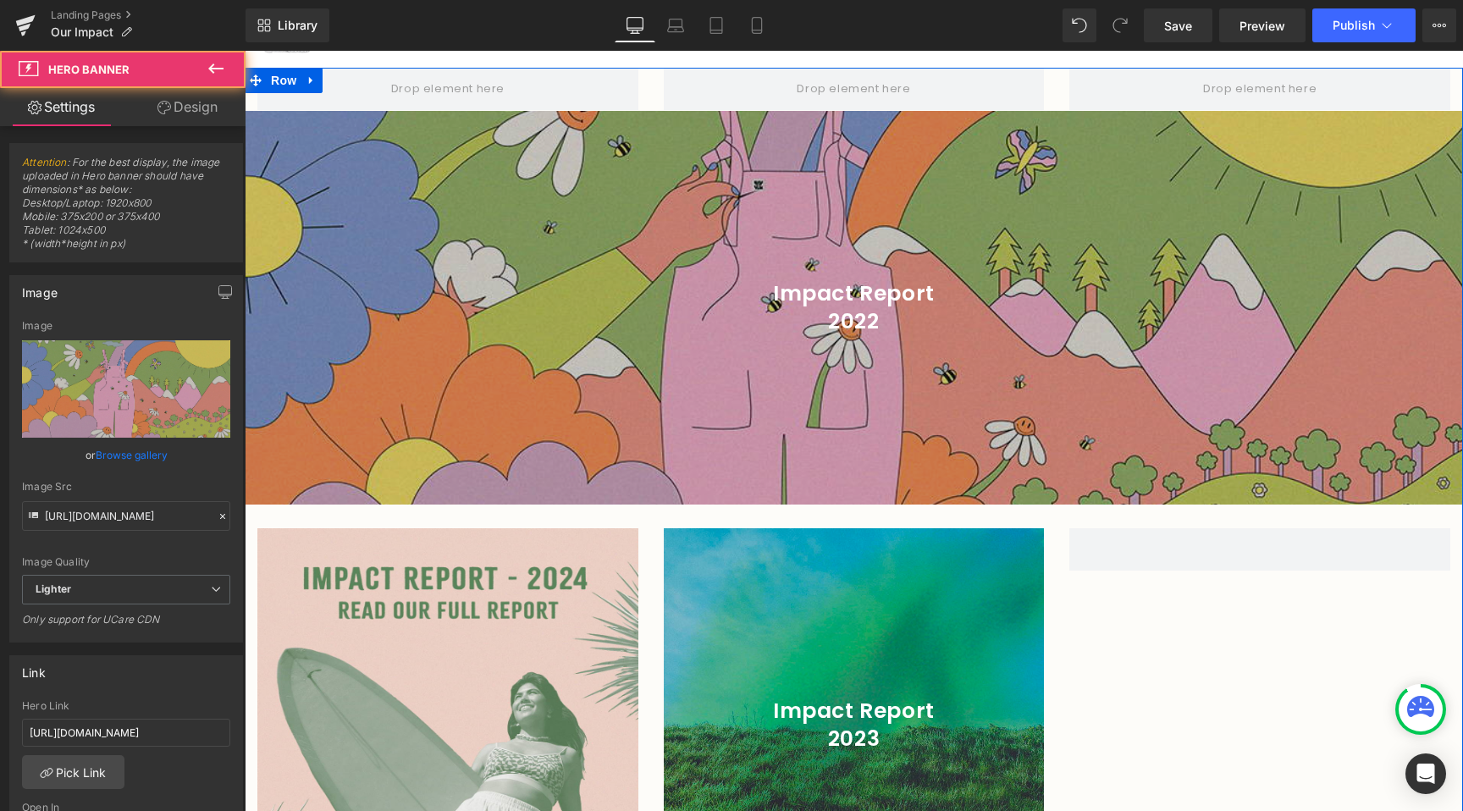
click at [830, 173] on div "Impact Report 2022 Heading Hero Banner 200px 200px" at bounding box center [854, 308] width 1218 height 394
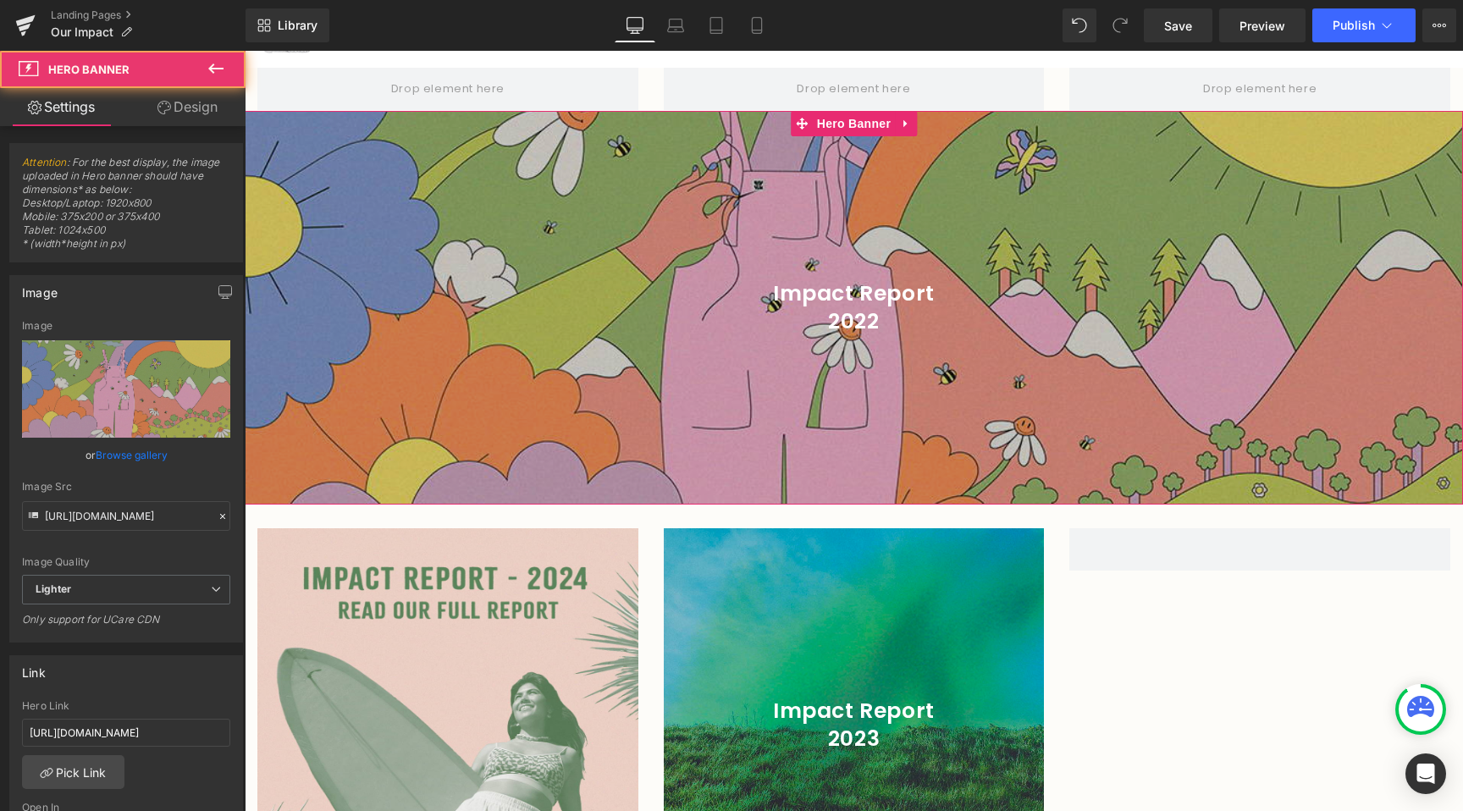
click at [173, 110] on link "Design" at bounding box center [187, 107] width 123 height 38
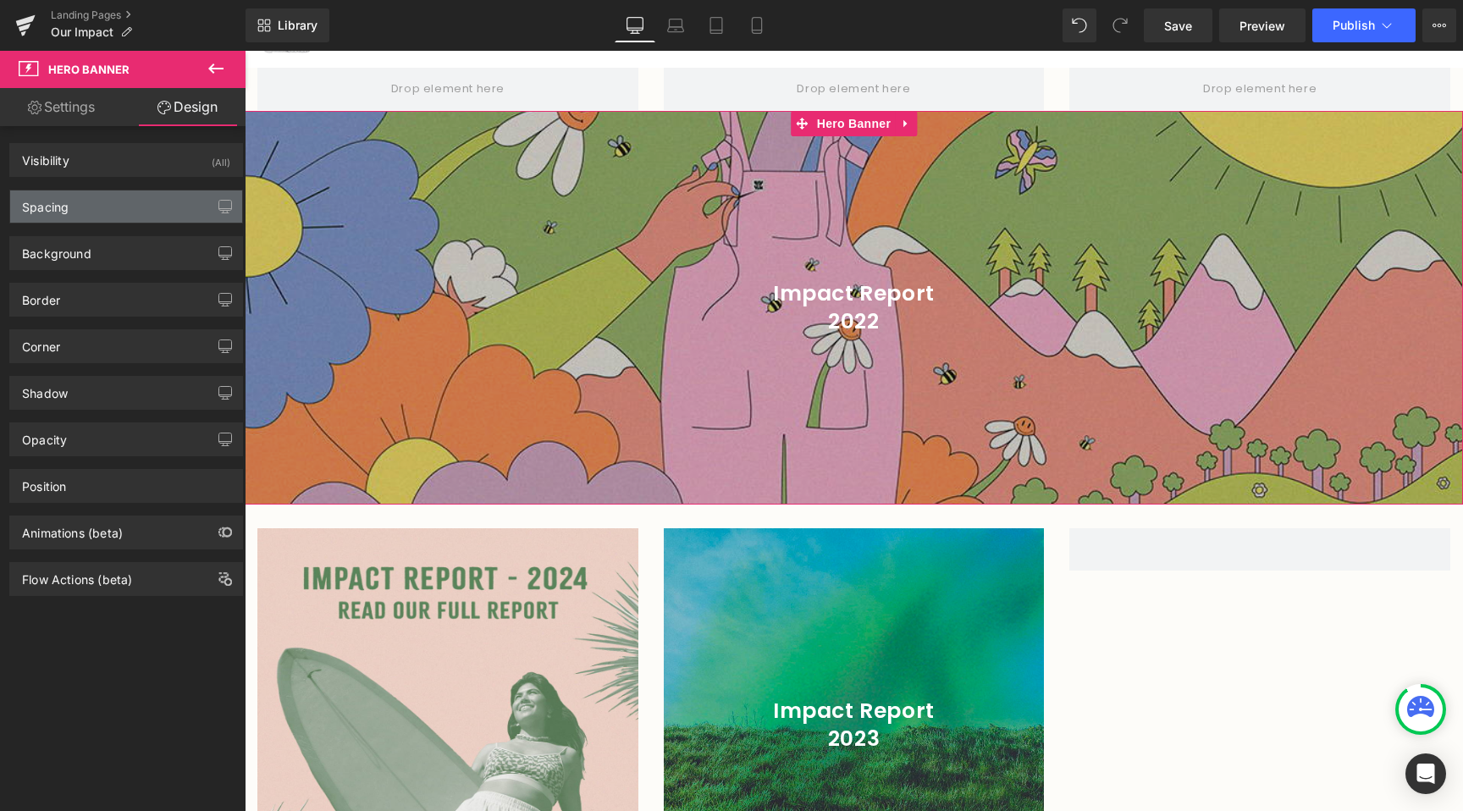
click at [101, 208] on div "Spacing" at bounding box center [126, 206] width 232 height 32
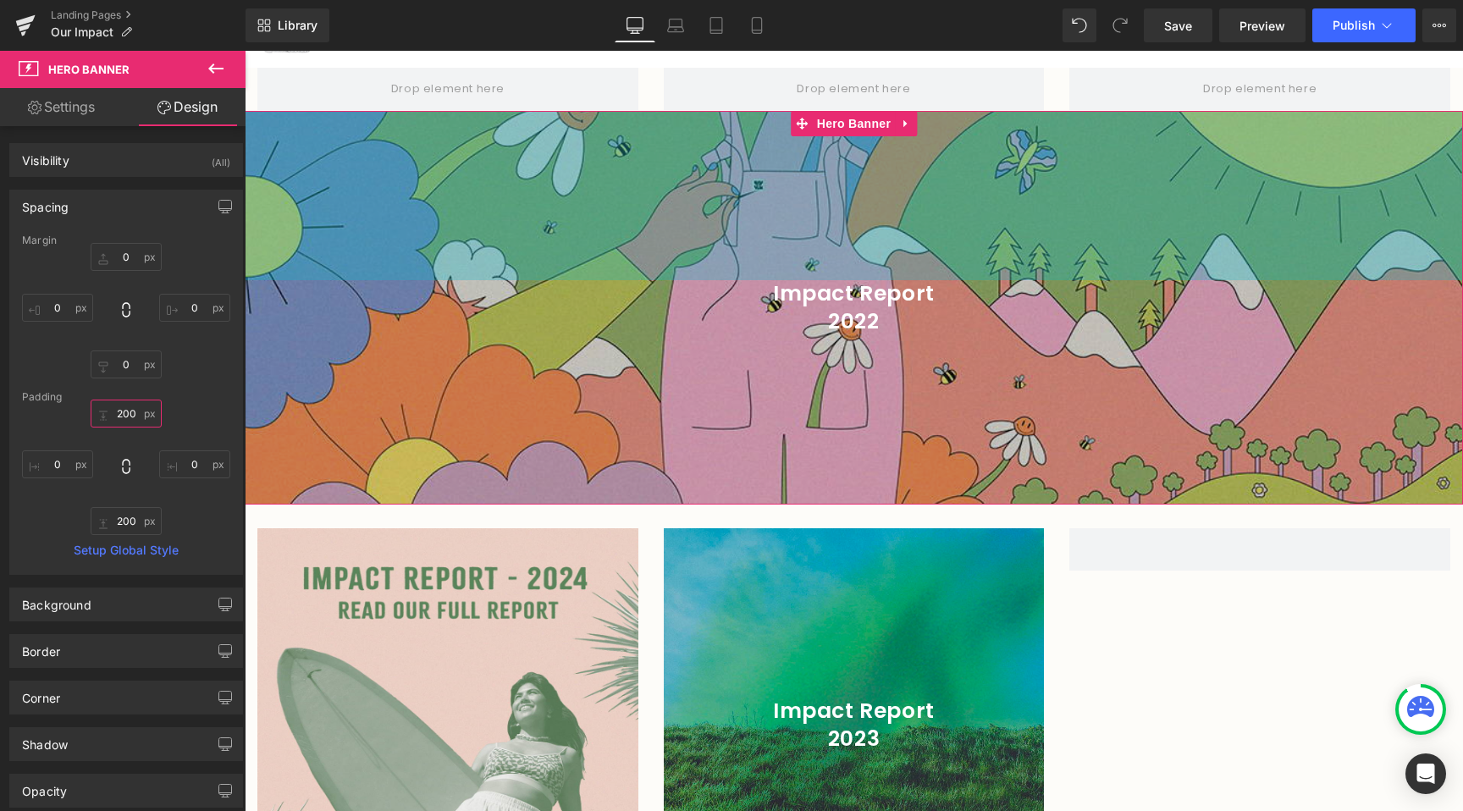
click at [122, 413] on input "200" at bounding box center [126, 414] width 71 height 28
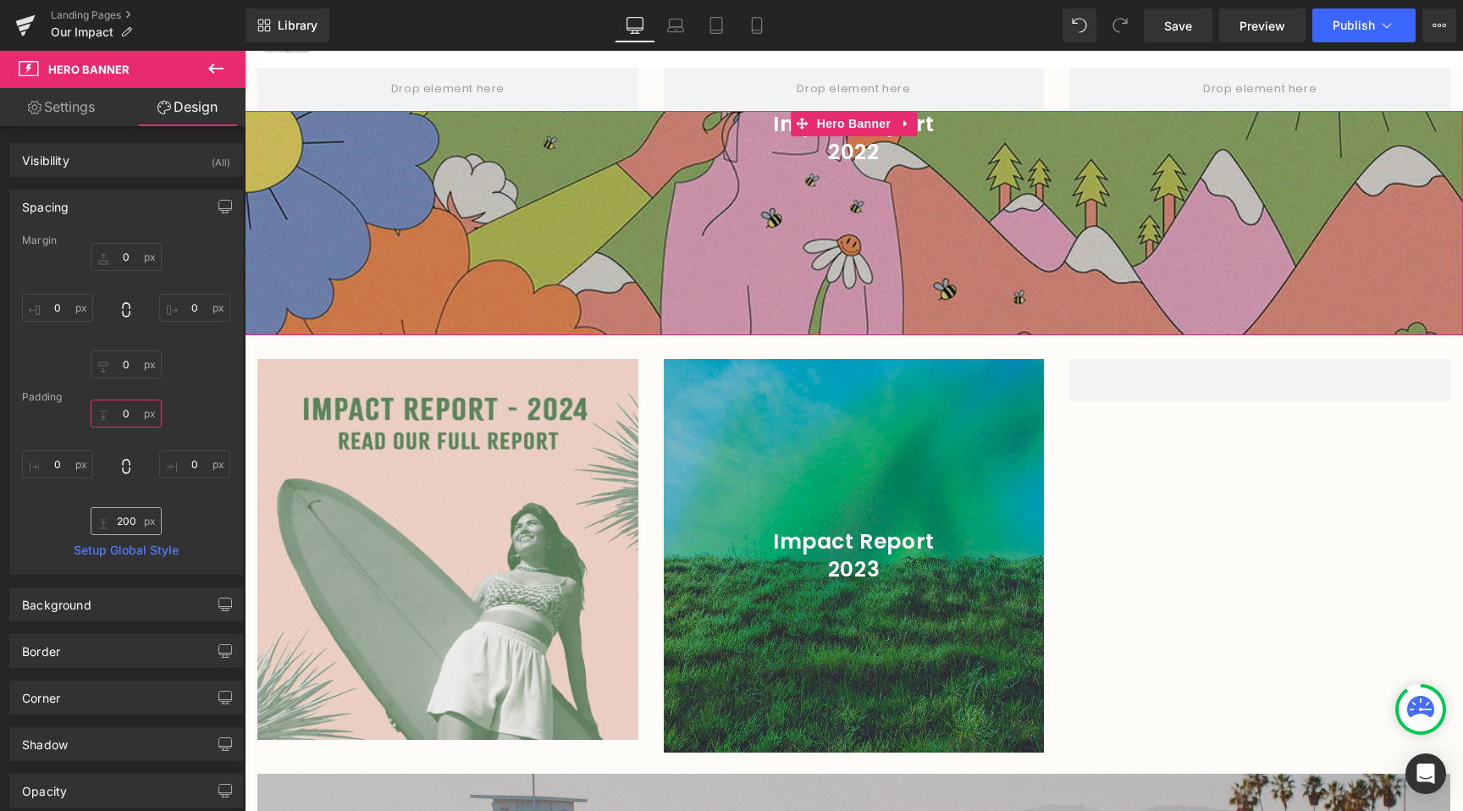
type input "0"
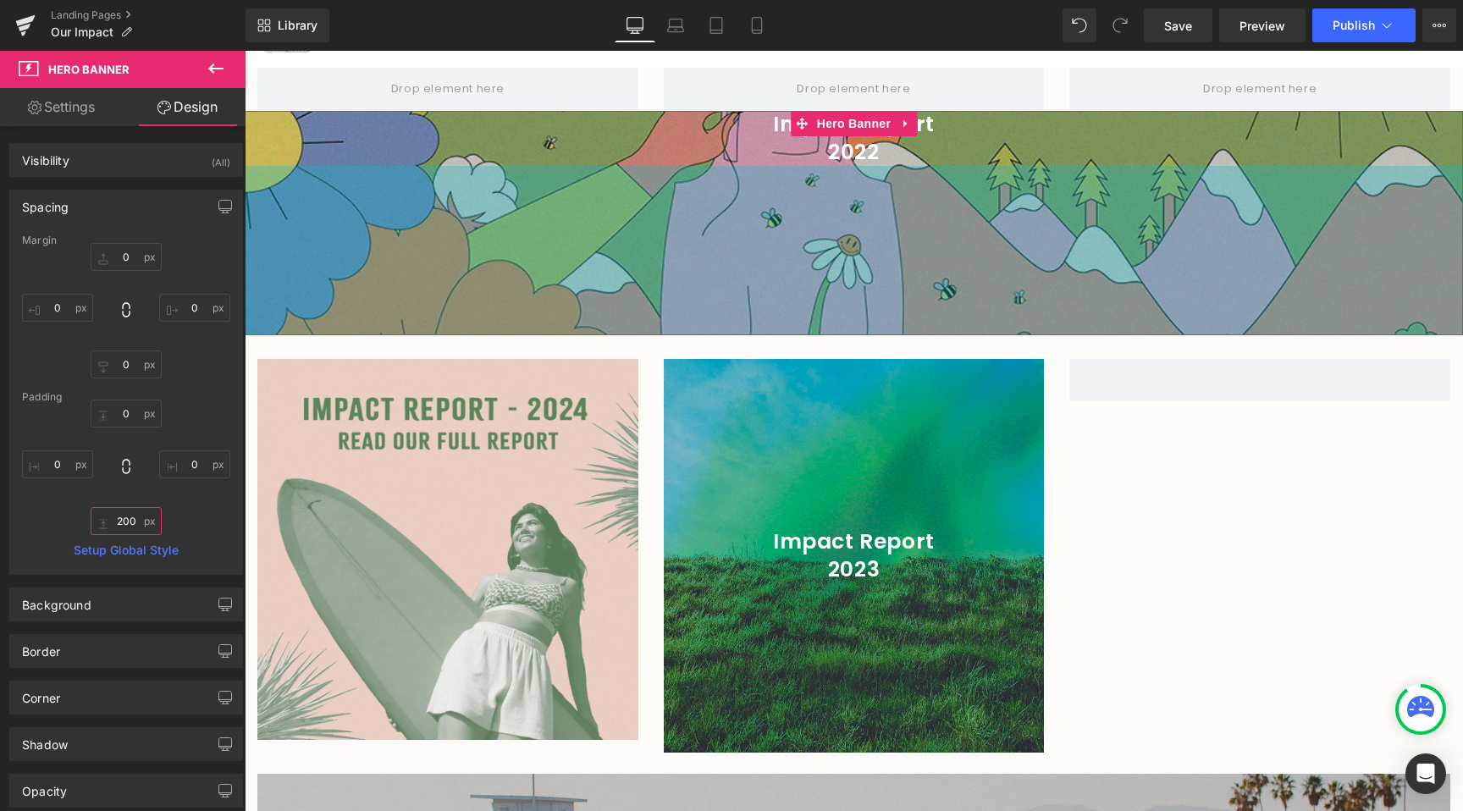
click at [116, 512] on input "200" at bounding box center [126, 521] width 71 height 28
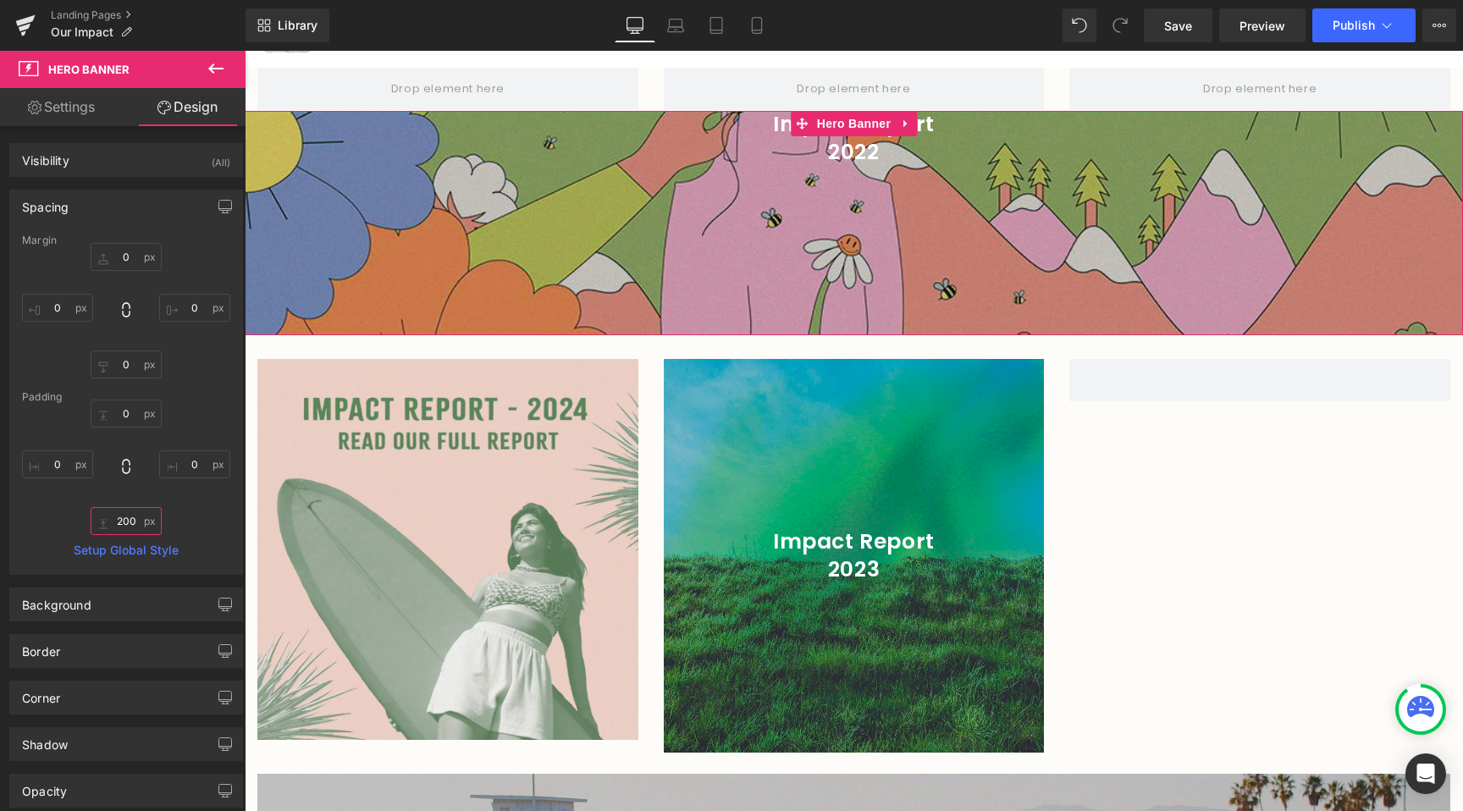
type input "0"
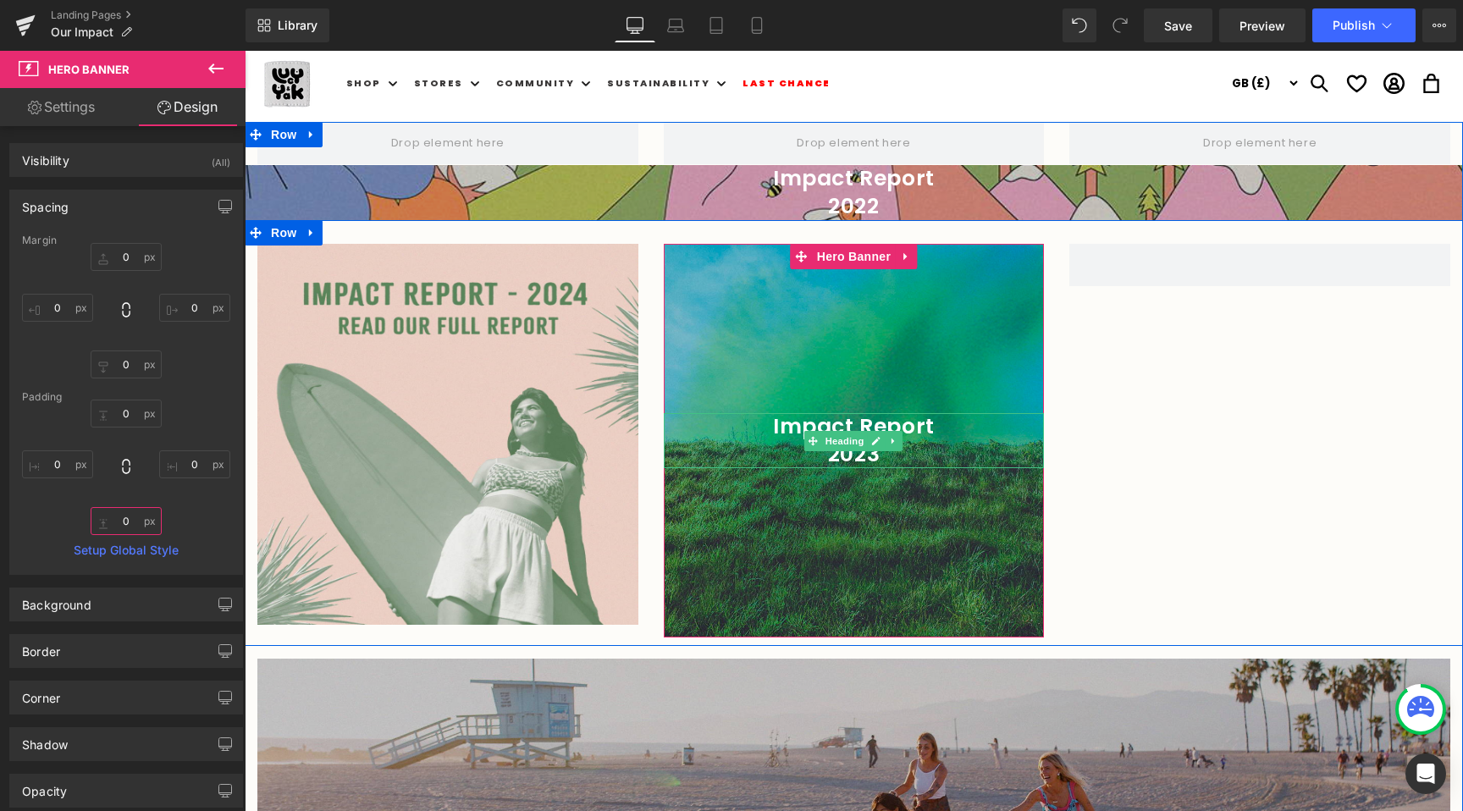
scroll to position [0, 0]
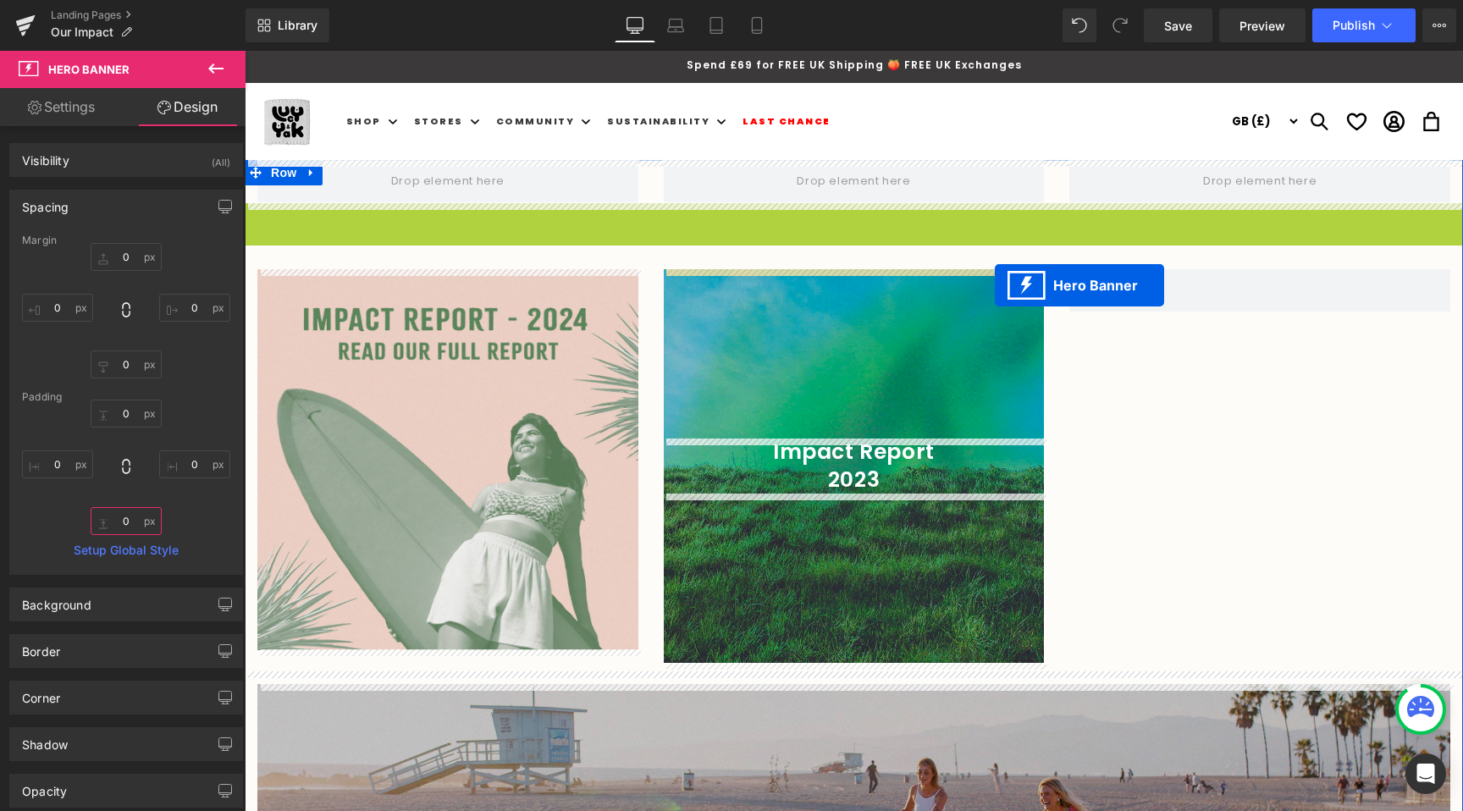
drag, startPoint x: 802, startPoint y: 213, endPoint x: 994, endPoint y: 285, distance: 204.4
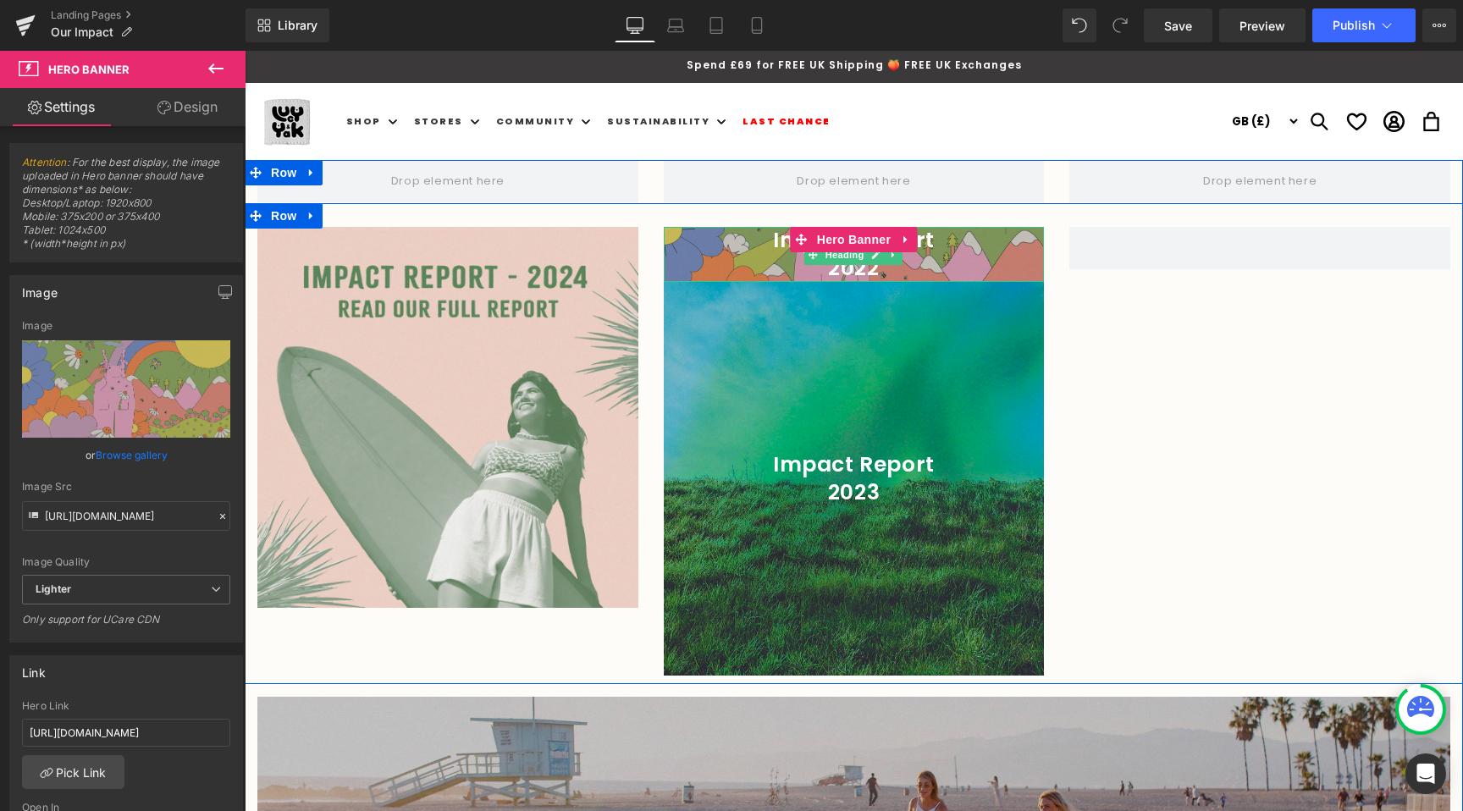
click at [785, 269] on h1 "2022" at bounding box center [854, 269] width 381 height 28
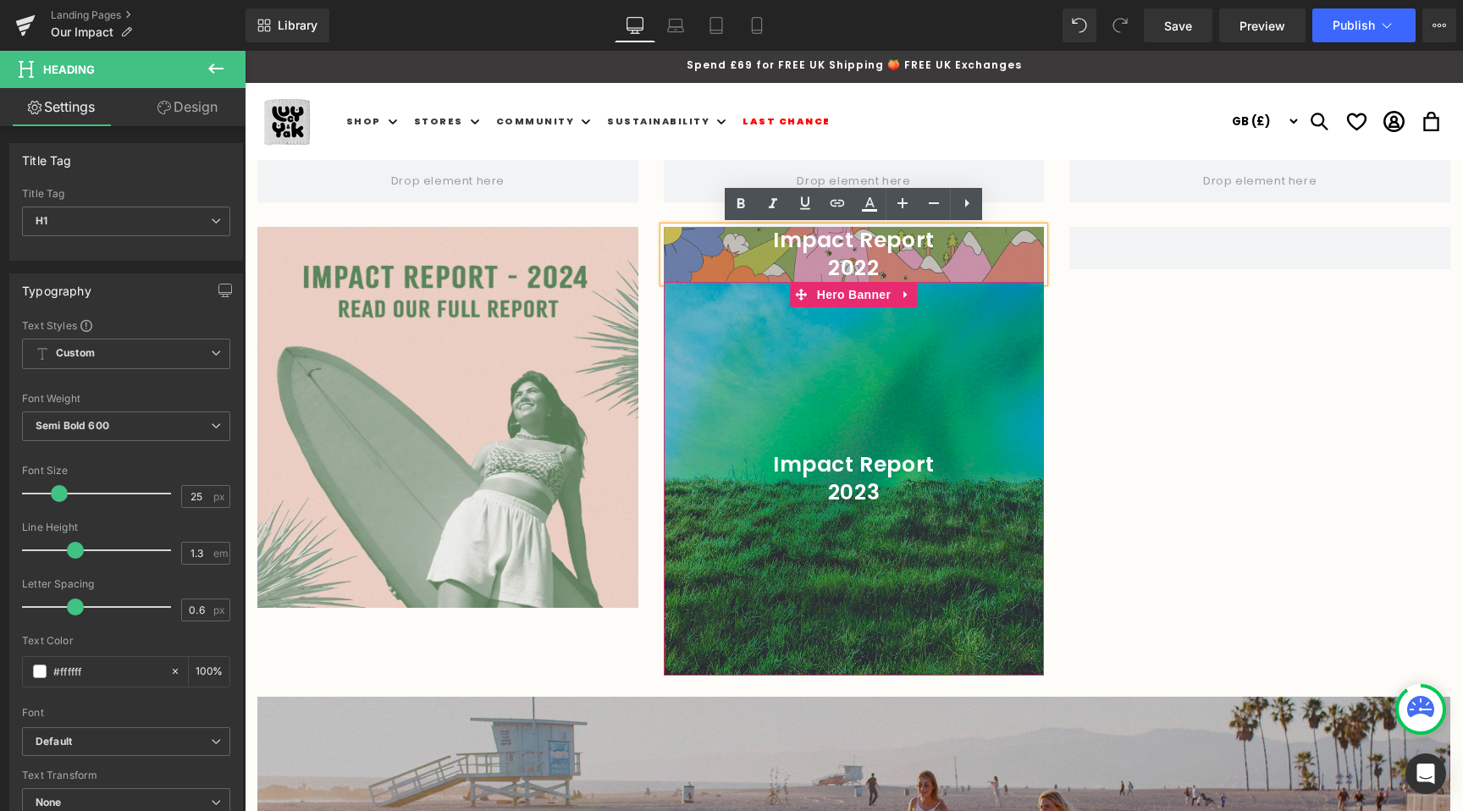
click at [762, 418] on div at bounding box center [854, 479] width 381 height 394
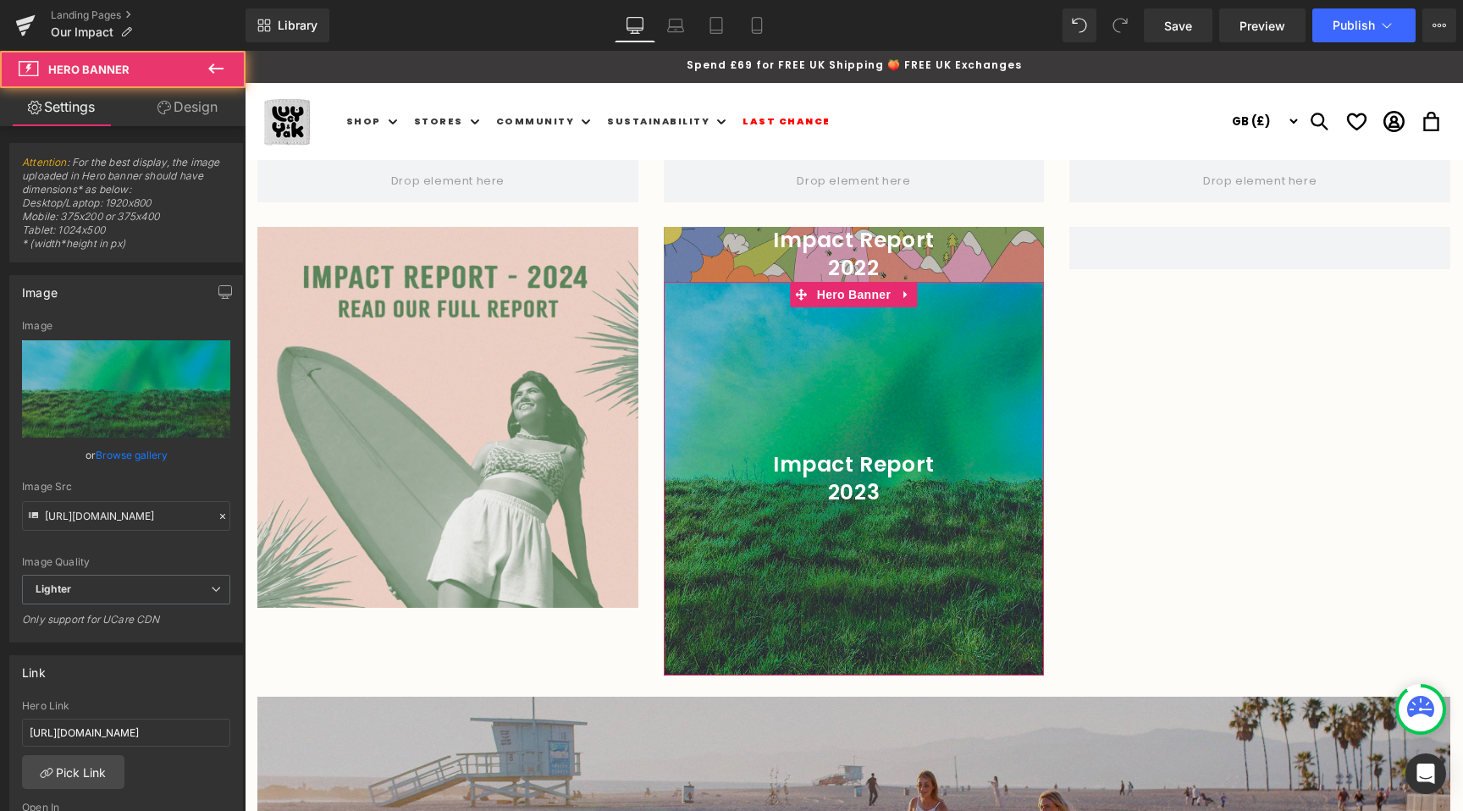
click at [765, 418] on div at bounding box center [854, 479] width 381 height 394
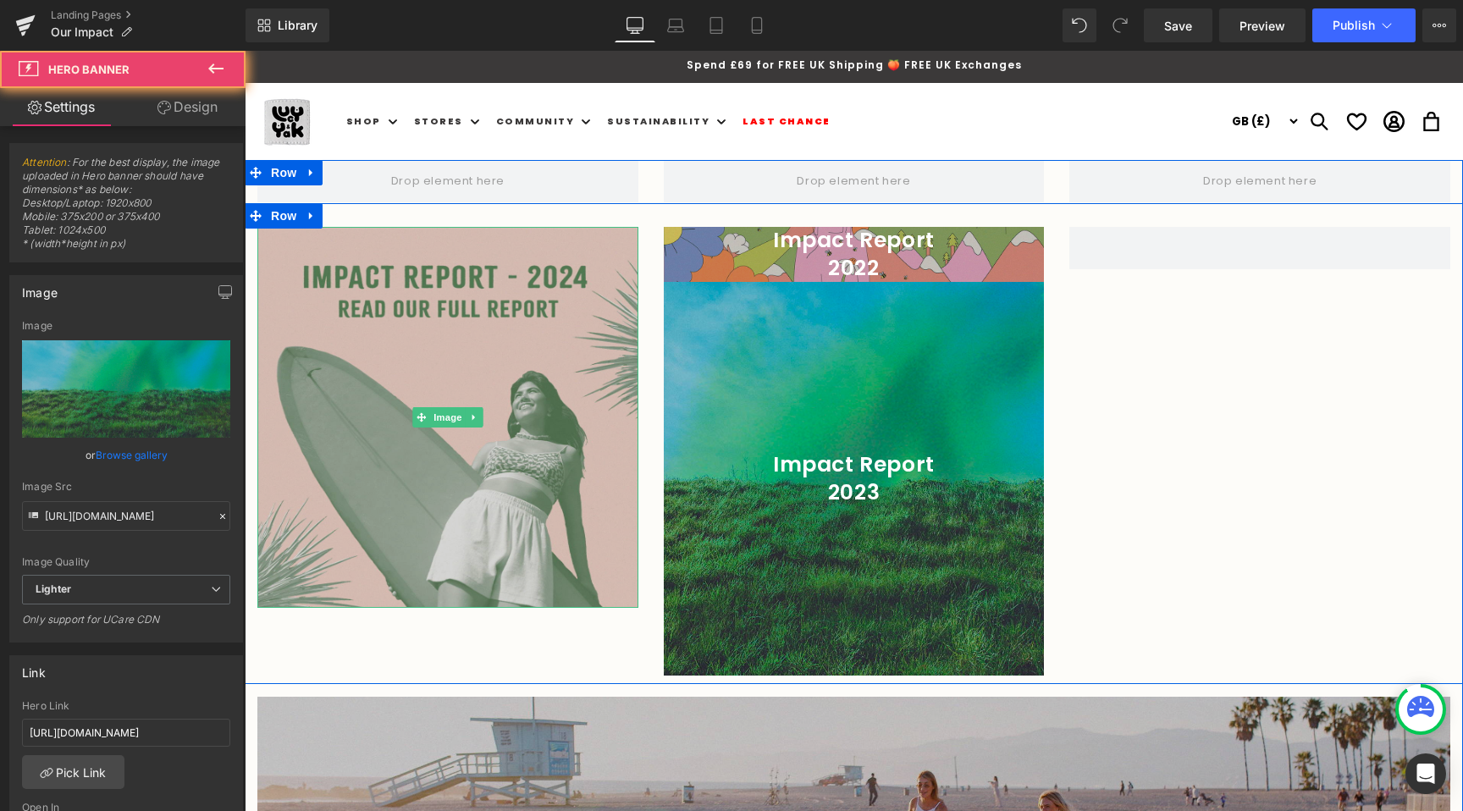
click at [466, 424] on link at bounding box center [475, 417] width 18 height 20
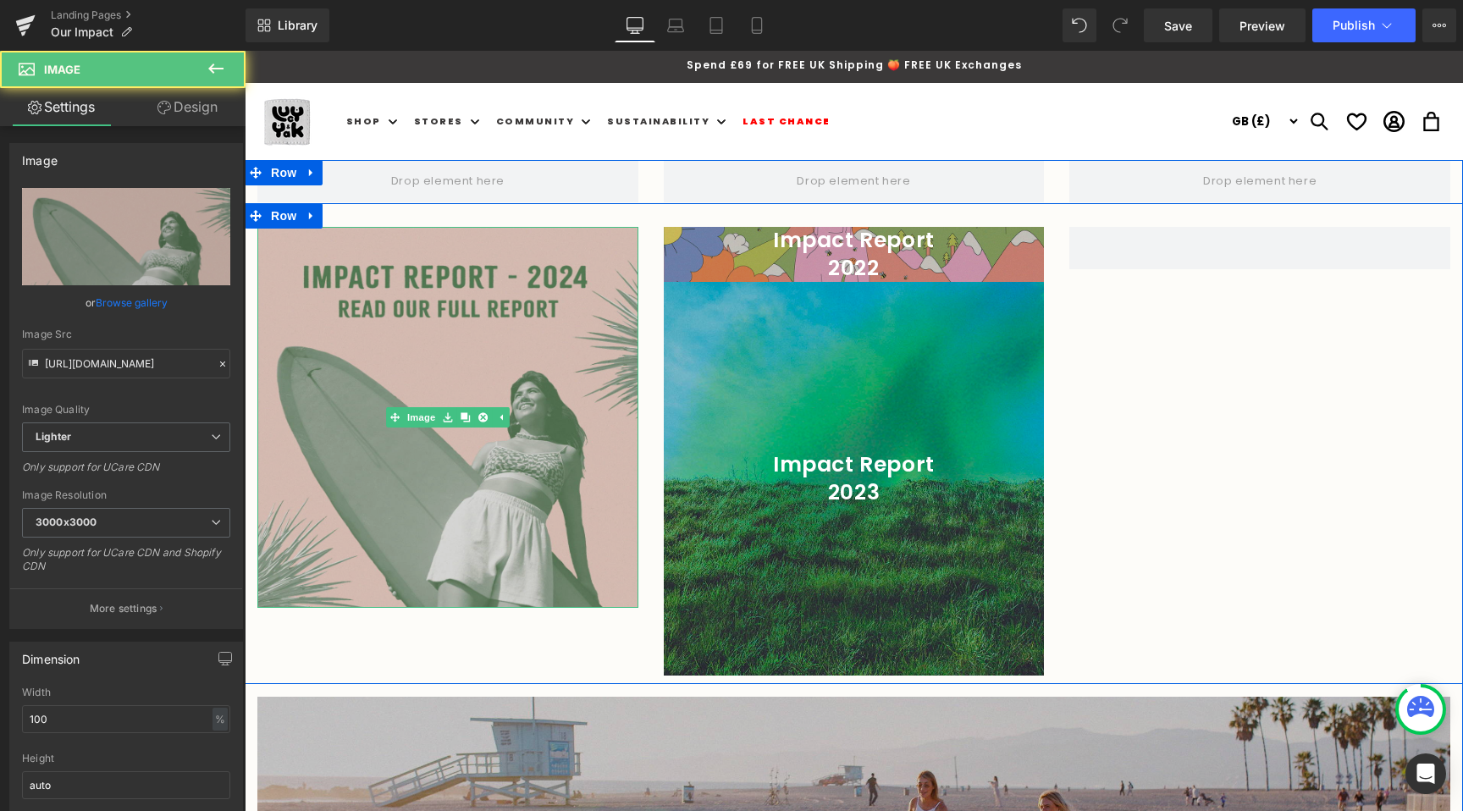
click at [479, 488] on img at bounding box center [447, 417] width 381 height 381
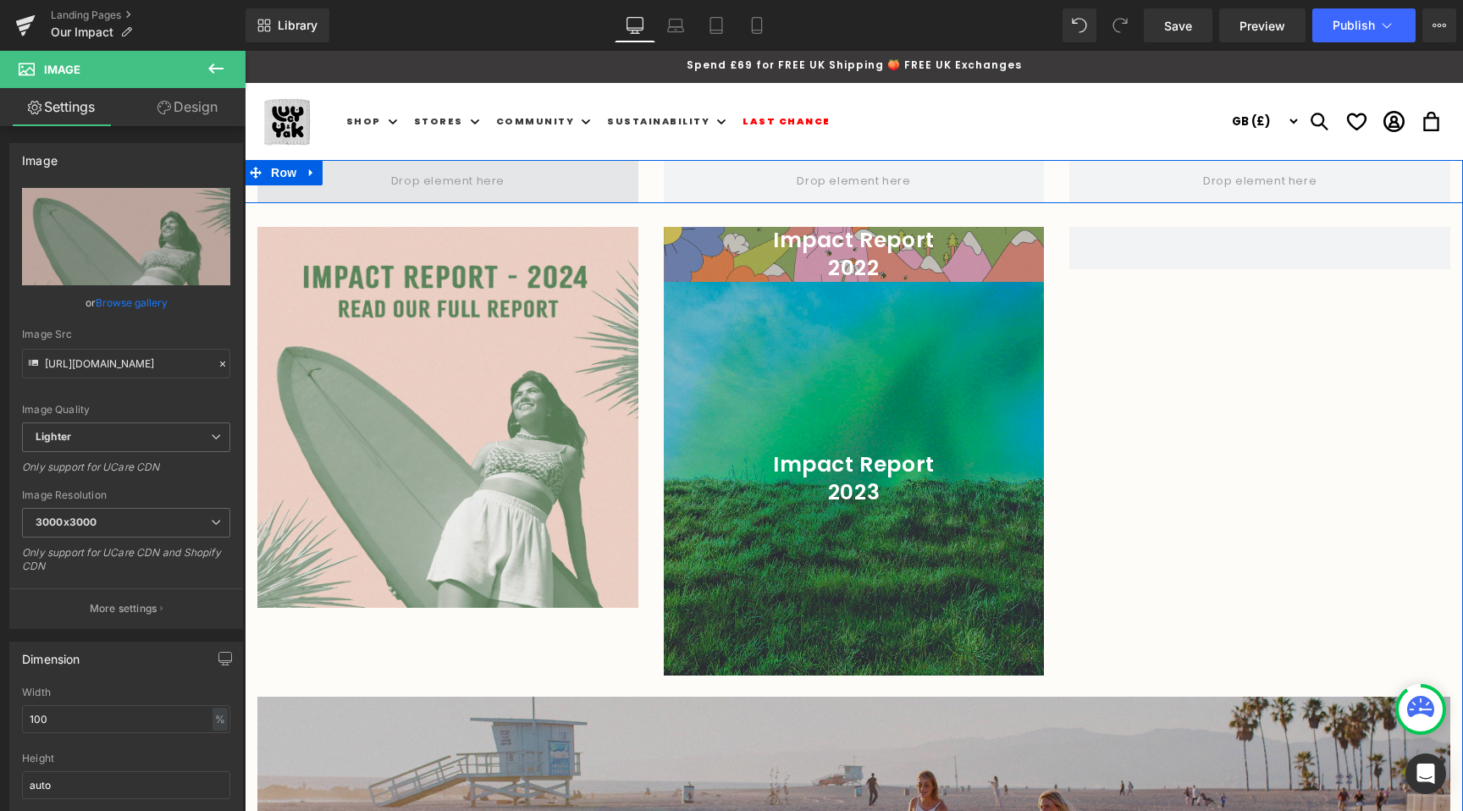
click at [361, 179] on span at bounding box center [447, 181] width 381 height 42
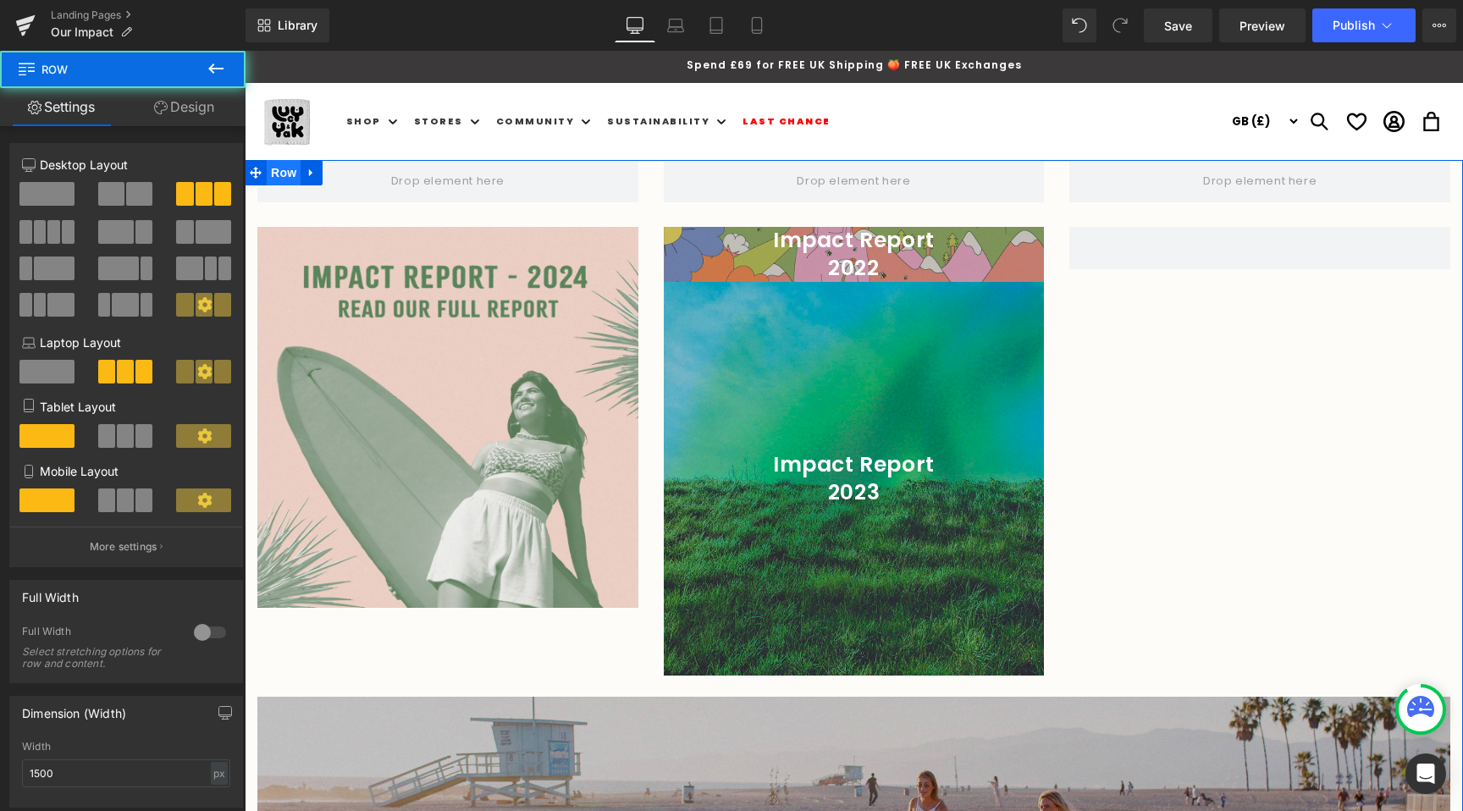
click at [290, 175] on span "Row" at bounding box center [284, 172] width 34 height 25
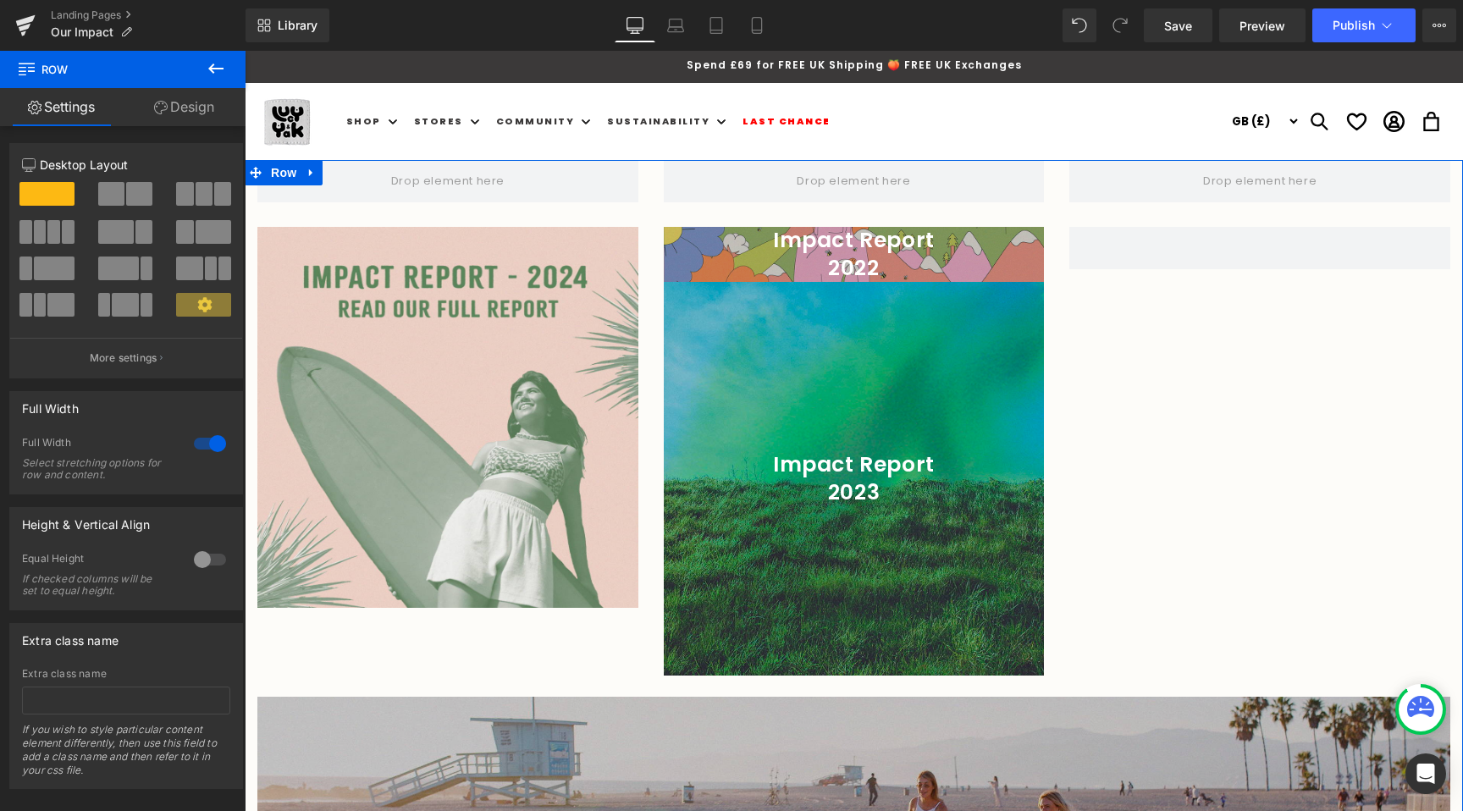
click at [127, 197] on span at bounding box center [139, 194] width 26 height 24
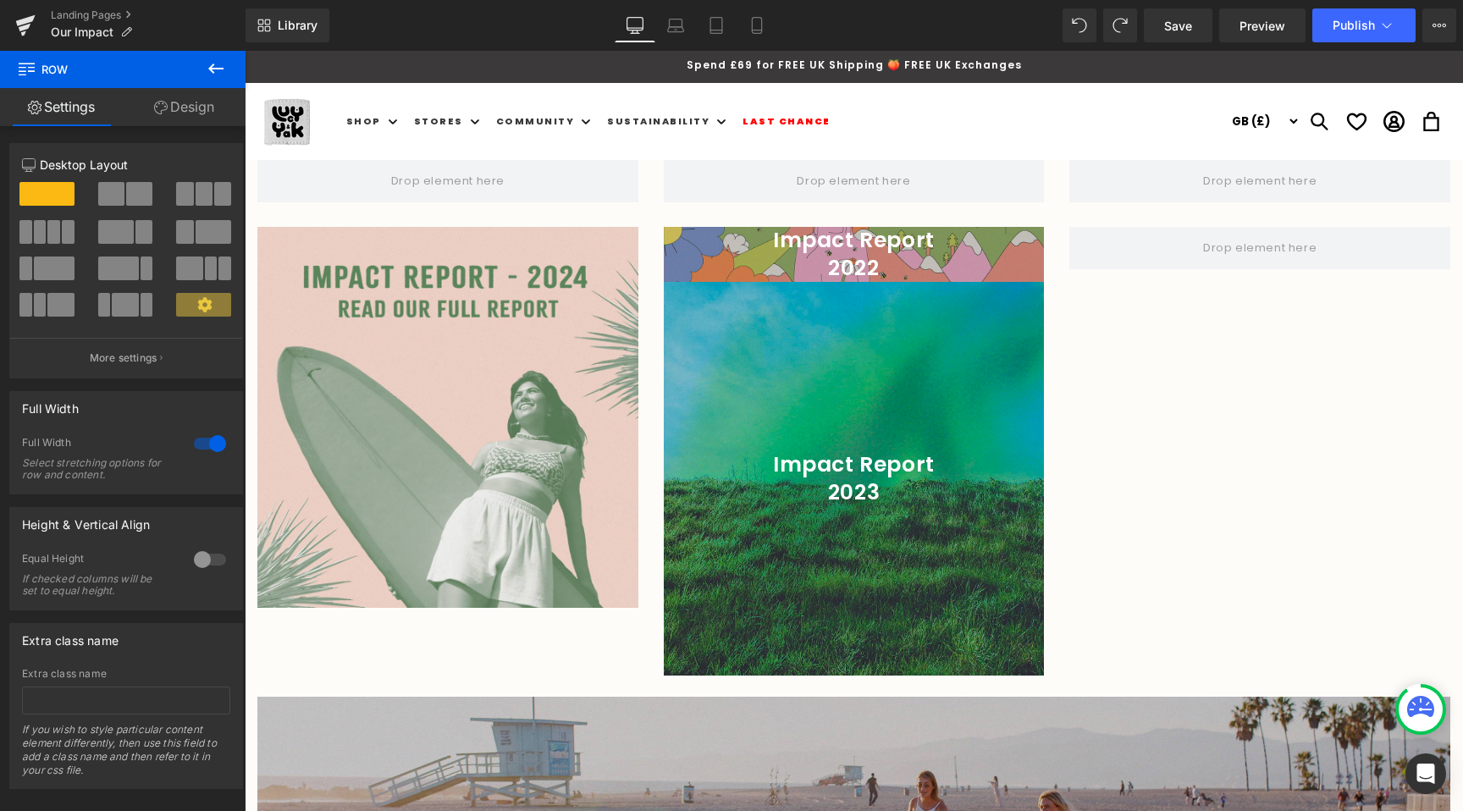
click at [634, 152] on header "Shop Shop New In & Featured New In & Featured" at bounding box center [854, 121] width 1218 height 77
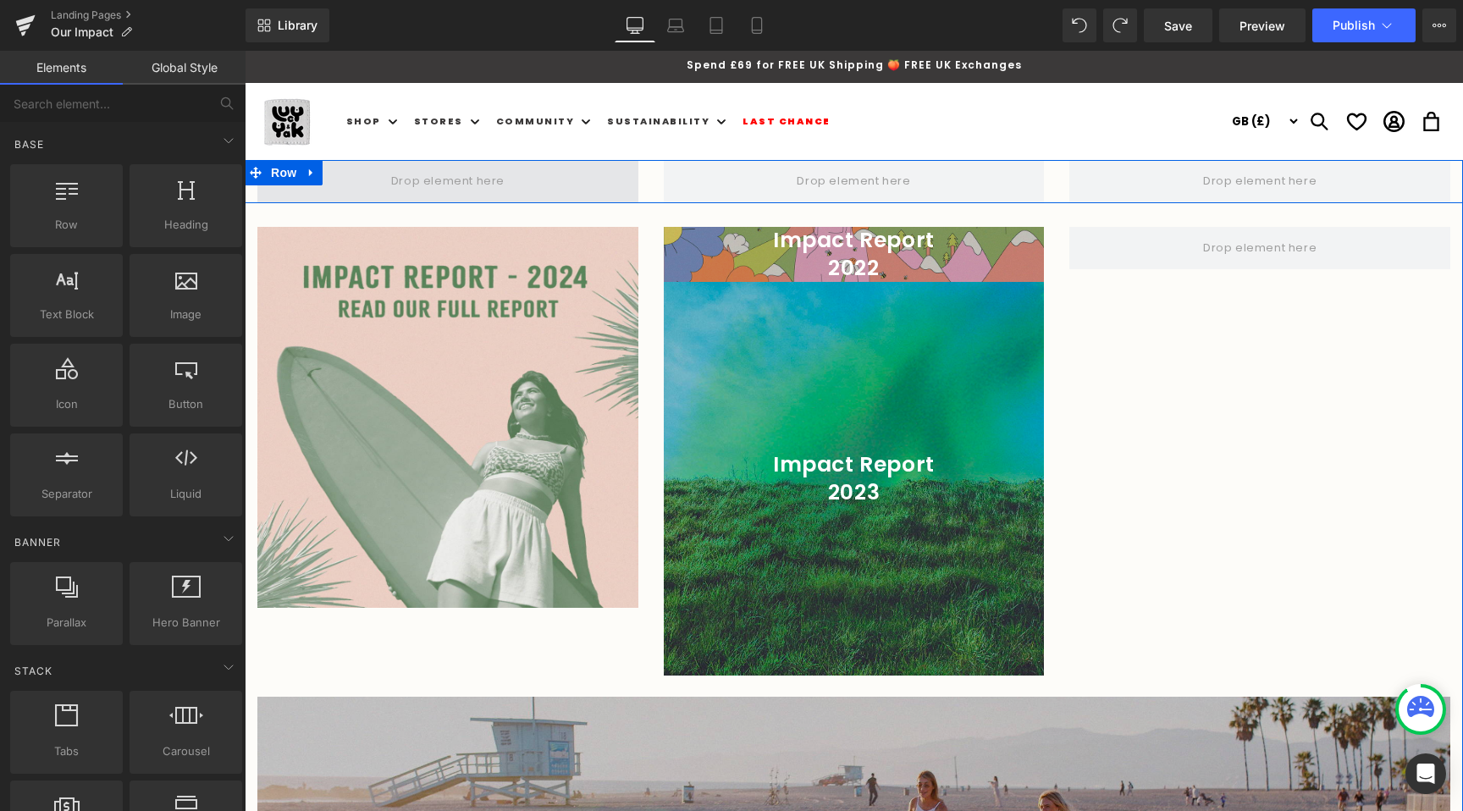
click at [488, 180] on span at bounding box center [447, 181] width 125 height 28
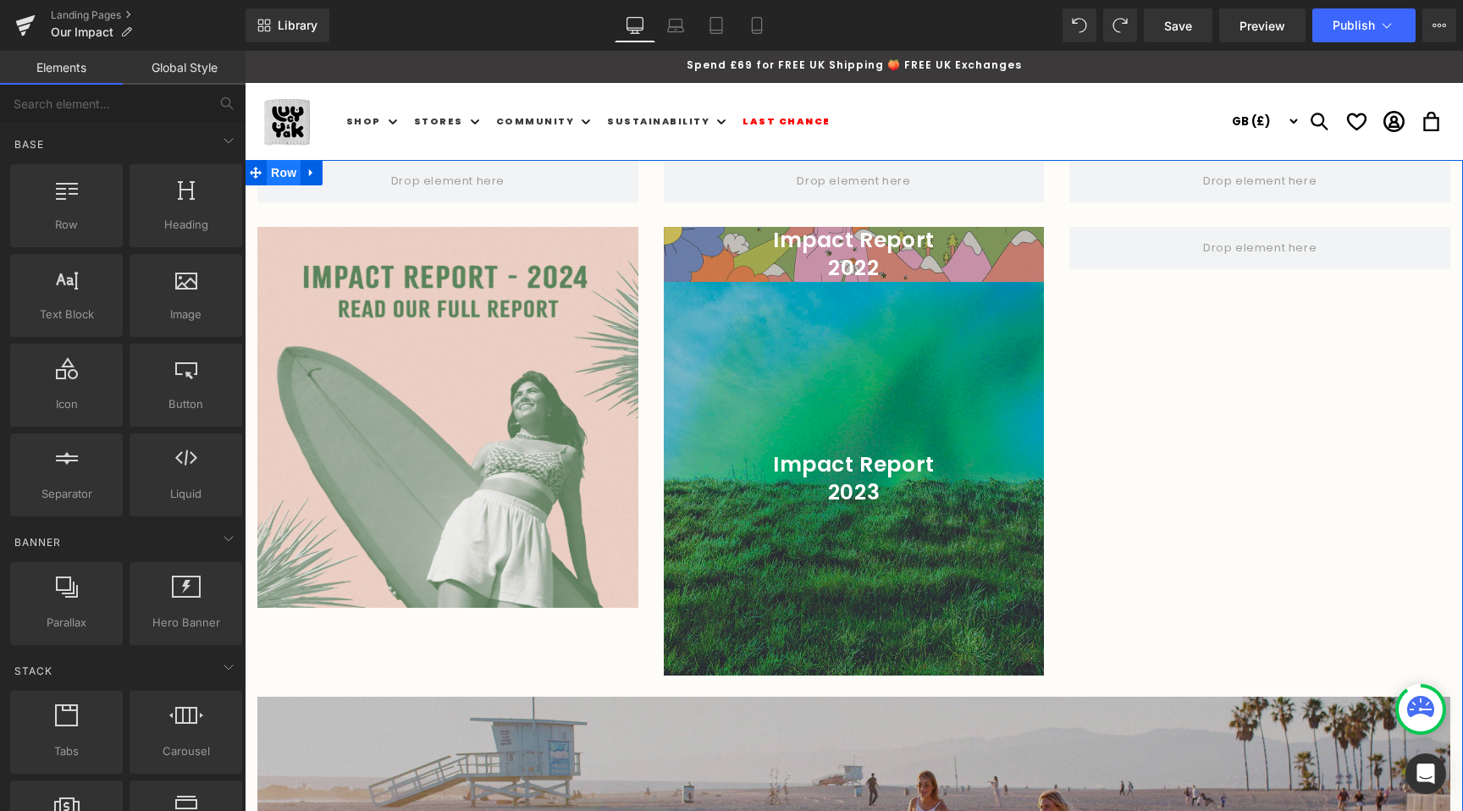
click at [291, 168] on span "Row" at bounding box center [284, 172] width 34 height 25
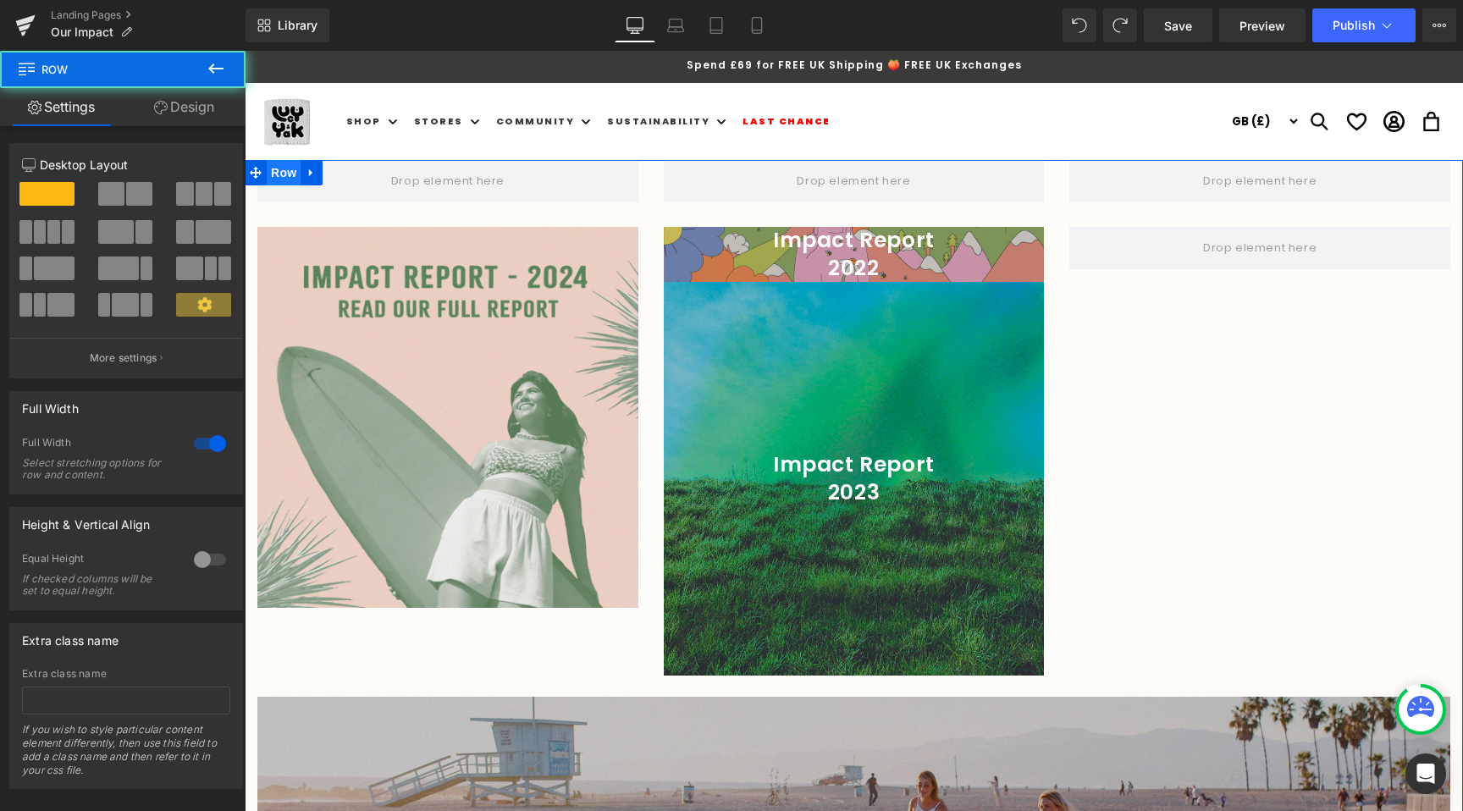
click at [291, 169] on span "Row" at bounding box center [284, 172] width 34 height 25
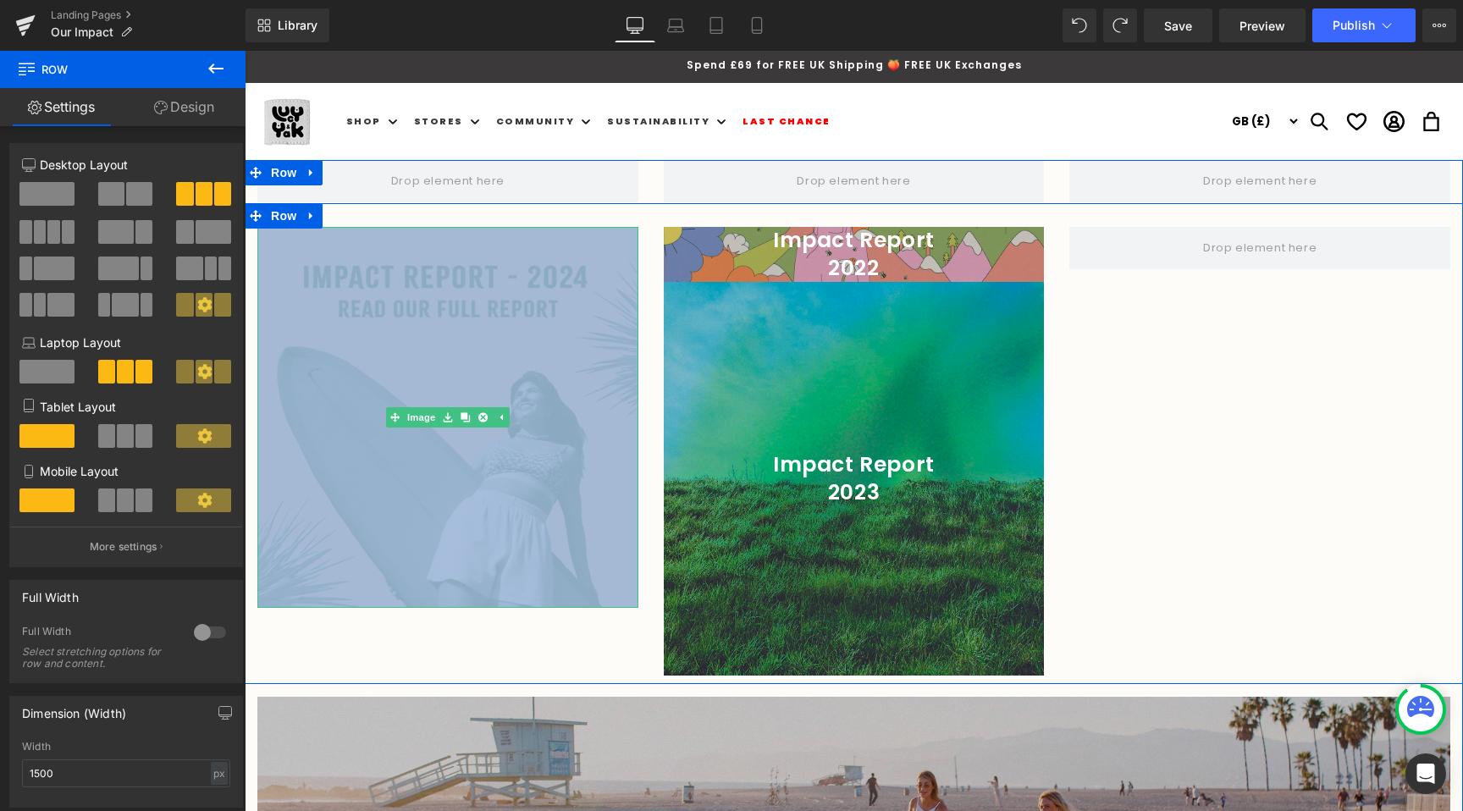
drag, startPoint x: 515, startPoint y: 169, endPoint x: 515, endPoint y: 253, distance: 83.8
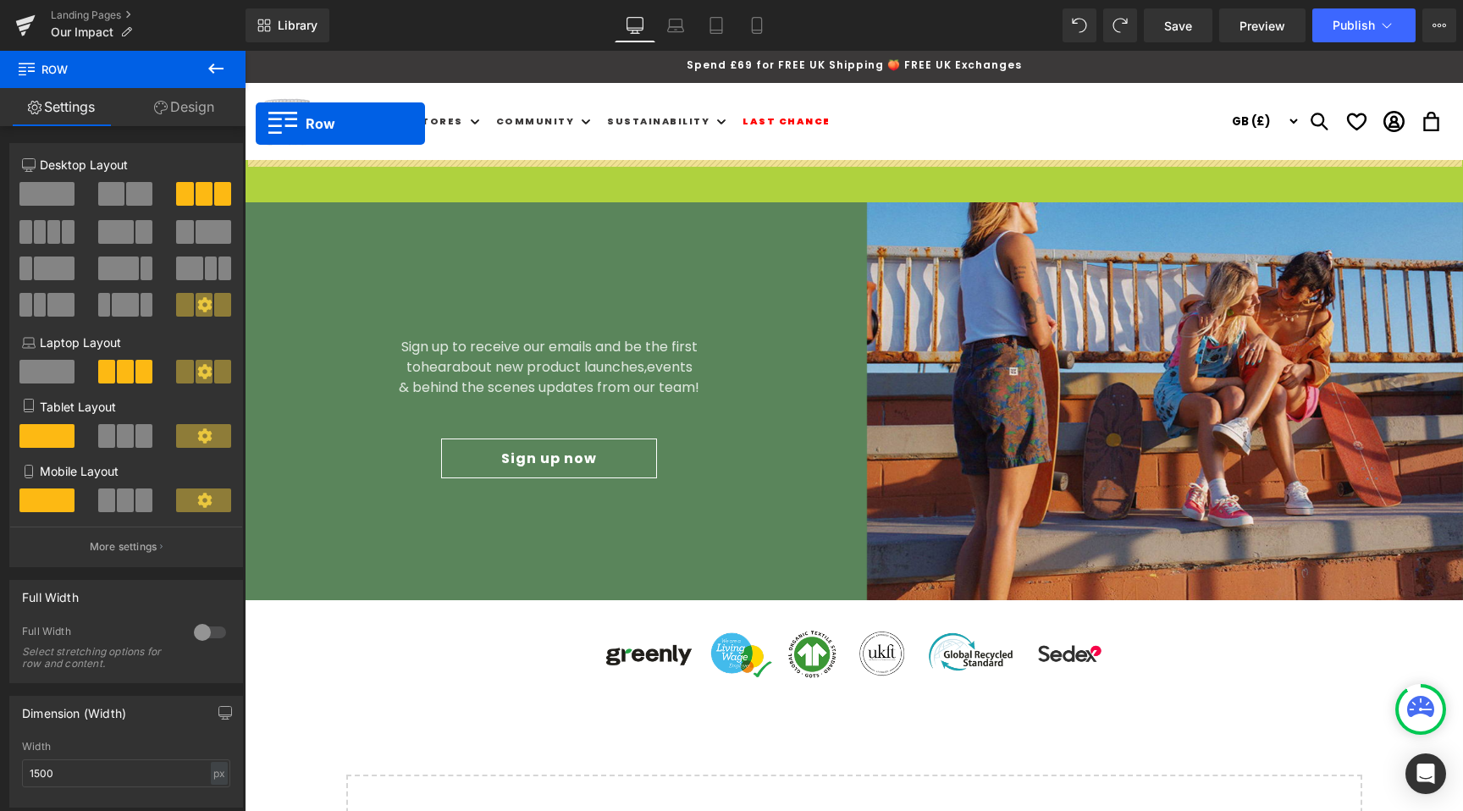
drag, startPoint x: 256, startPoint y: 175, endPoint x: 256, endPoint y: 124, distance: 50.8
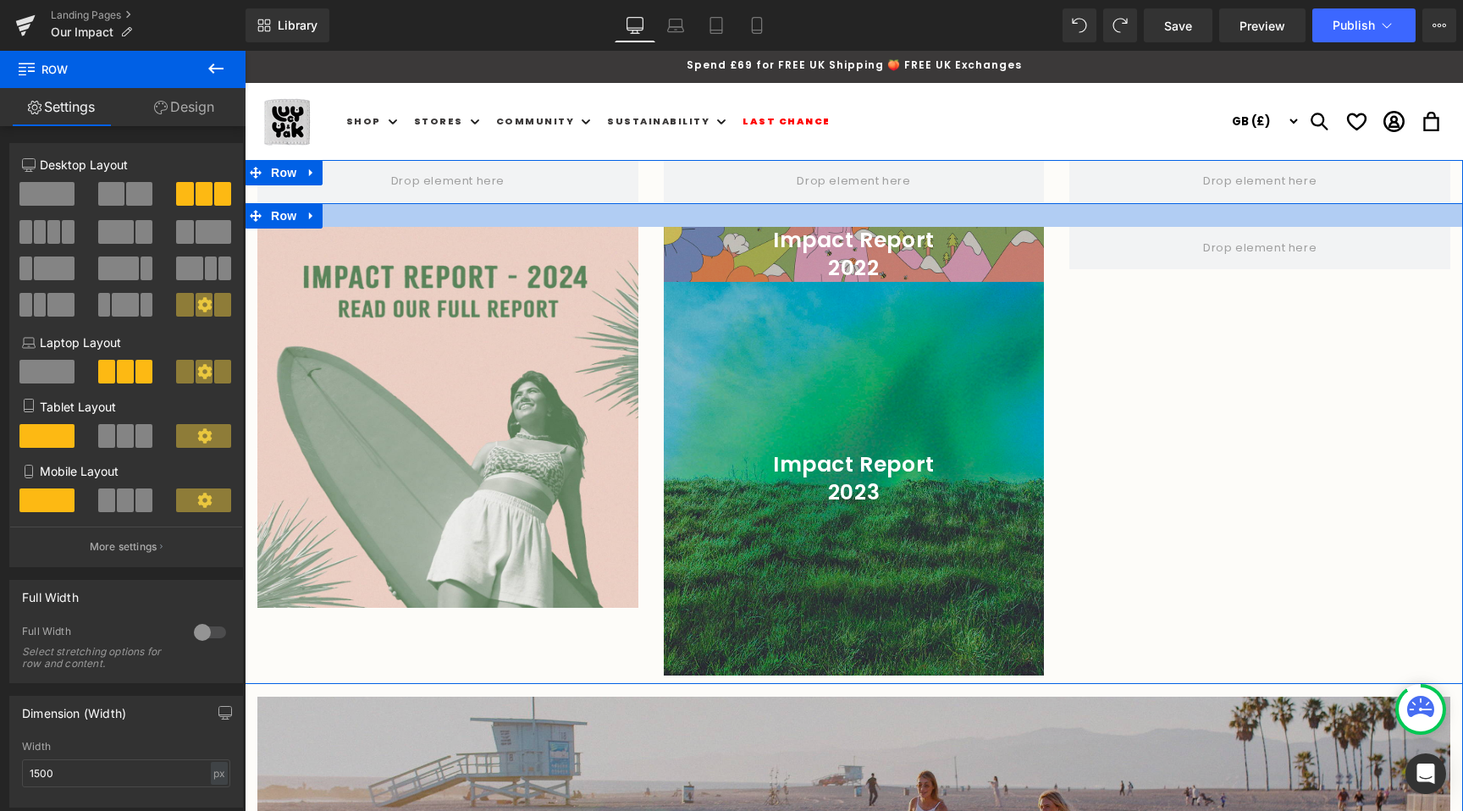
click at [530, 206] on div at bounding box center [854, 215] width 1218 height 24
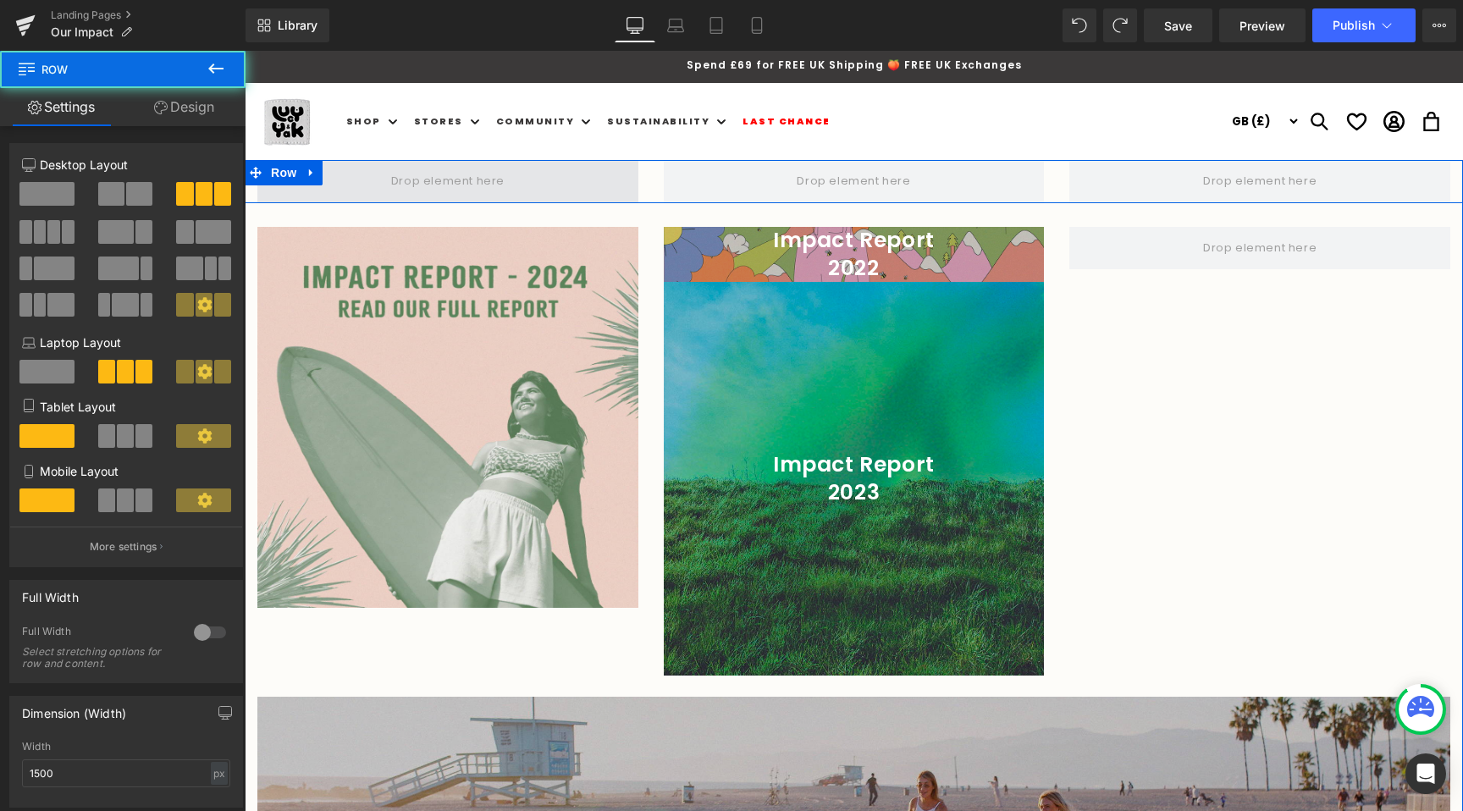
click at [523, 184] on span at bounding box center [447, 181] width 381 height 42
click at [594, 197] on span at bounding box center [447, 181] width 381 height 42
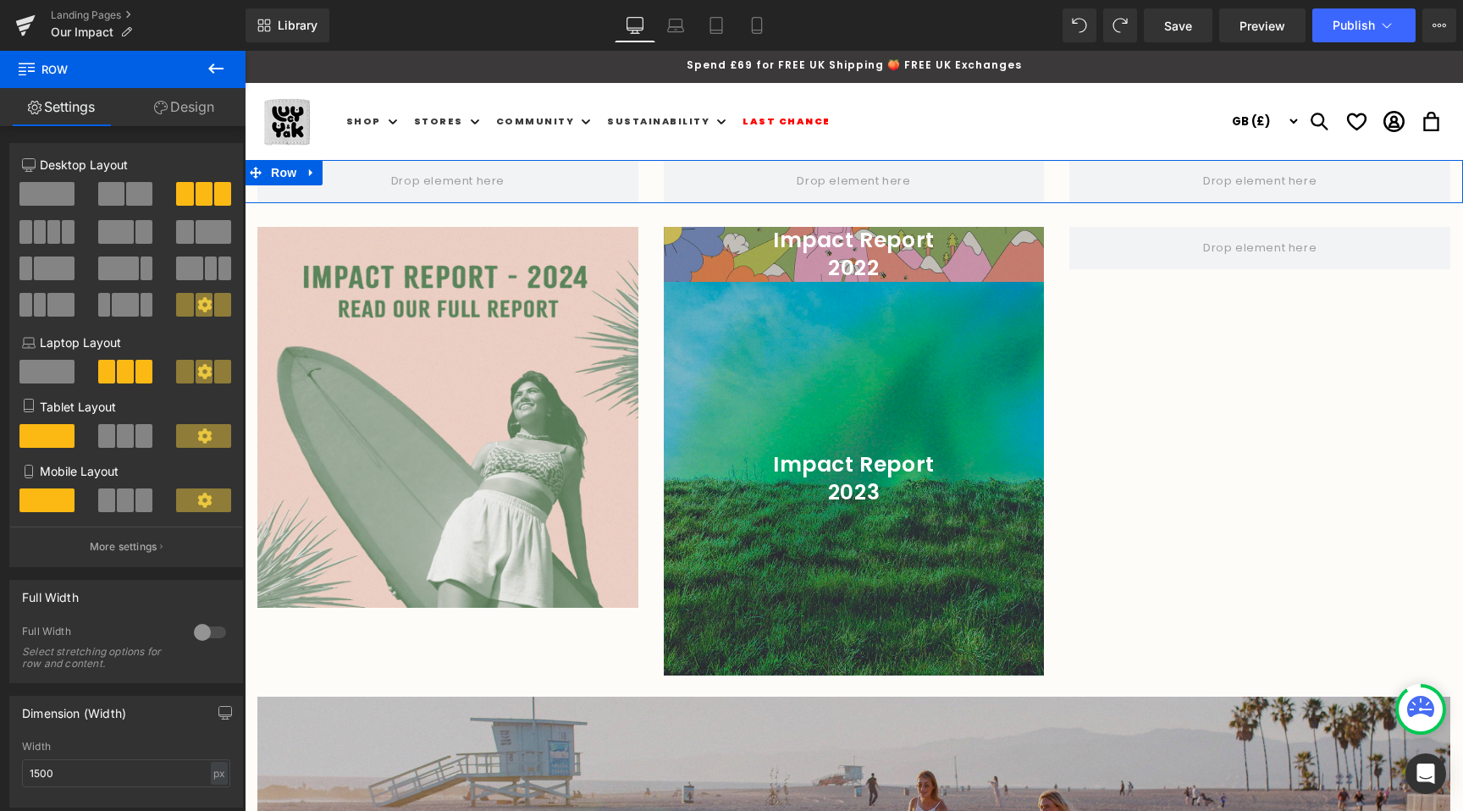
click at [102, 197] on span at bounding box center [111, 194] width 26 height 24
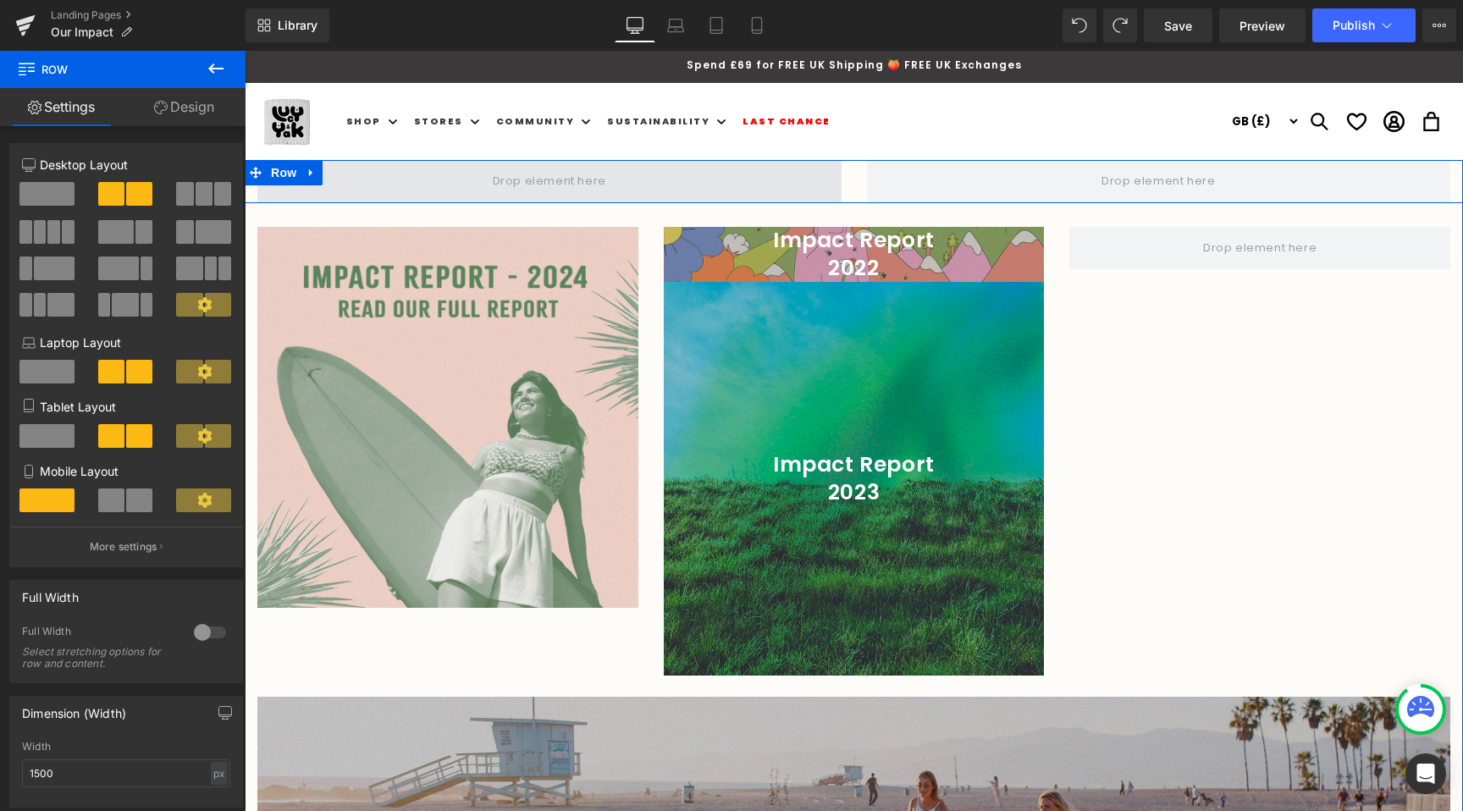
click at [373, 189] on span at bounding box center [549, 181] width 584 height 42
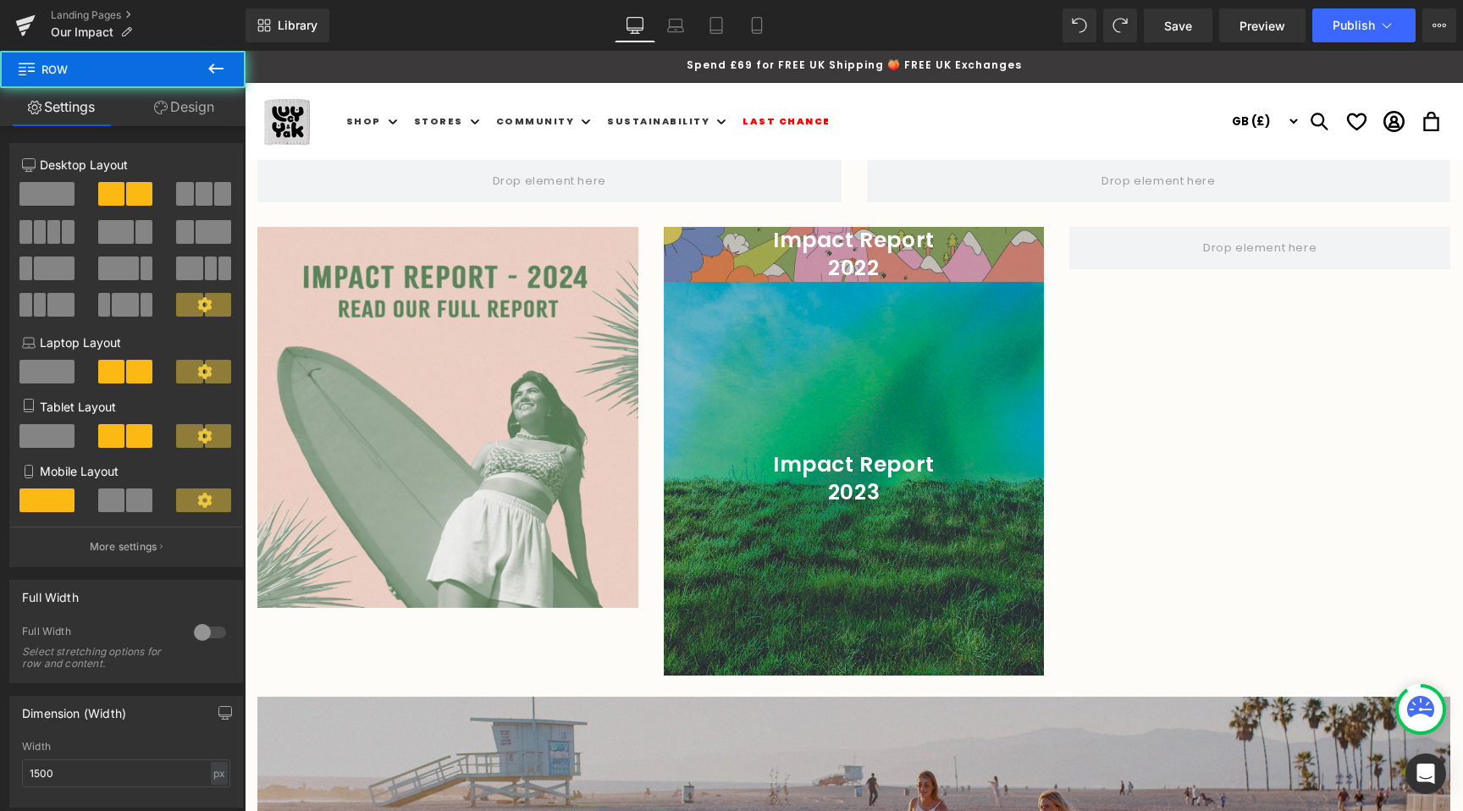
click at [223, 63] on icon at bounding box center [216, 68] width 20 height 20
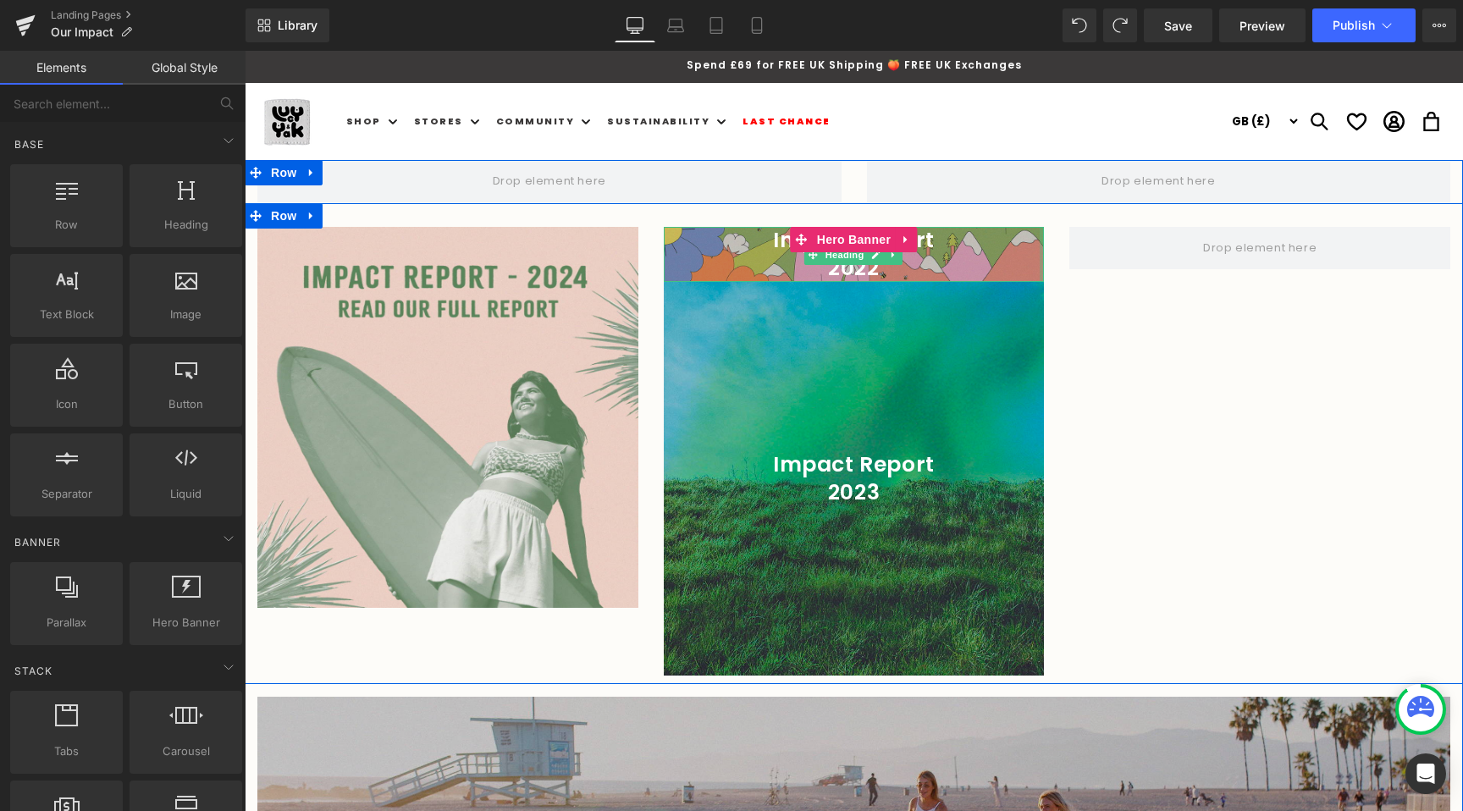
click at [1043, 296] on div "Impact Report 2023 Heading Hero Banner" at bounding box center [854, 479] width 381 height 394
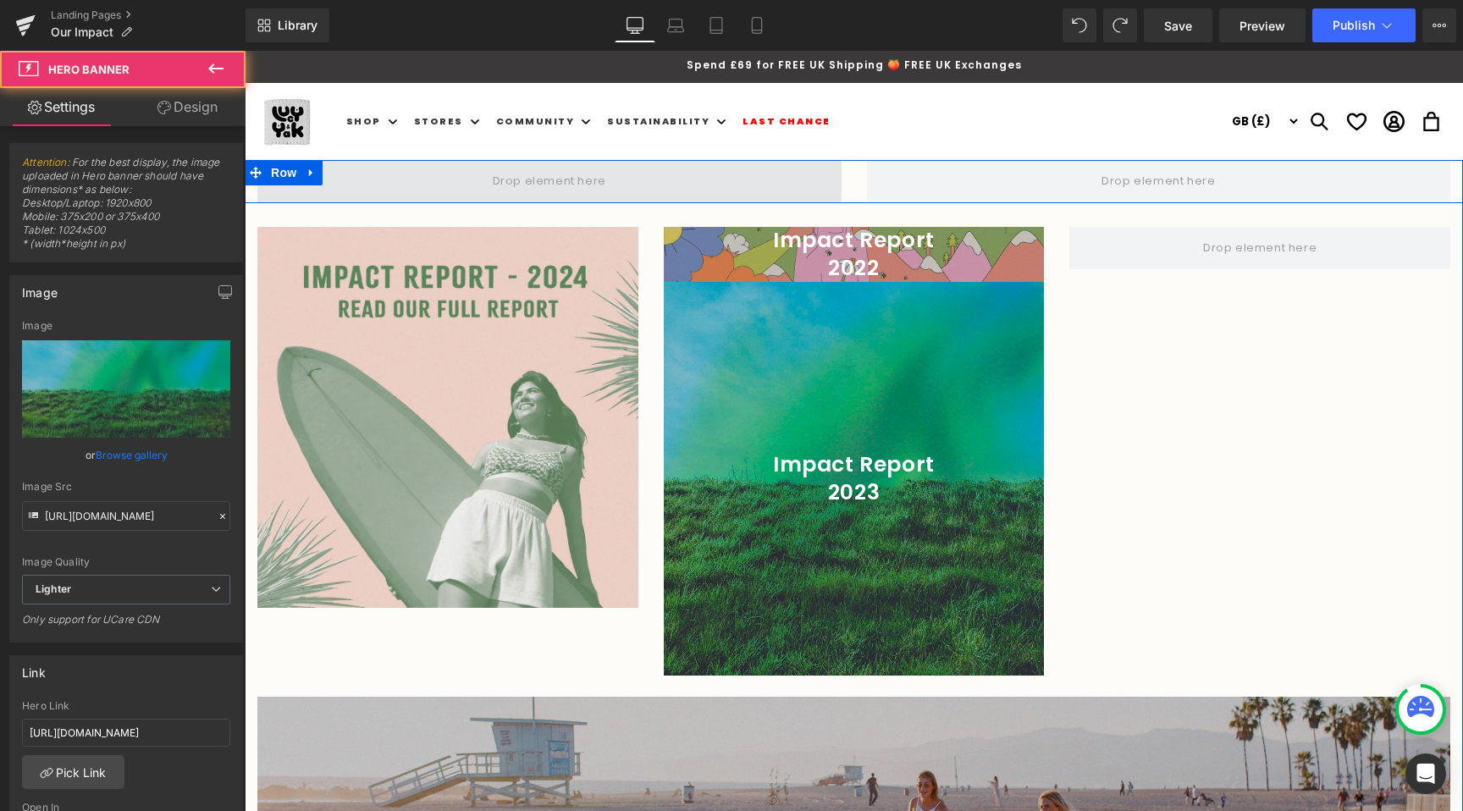
click at [520, 180] on span at bounding box center [549, 181] width 125 height 28
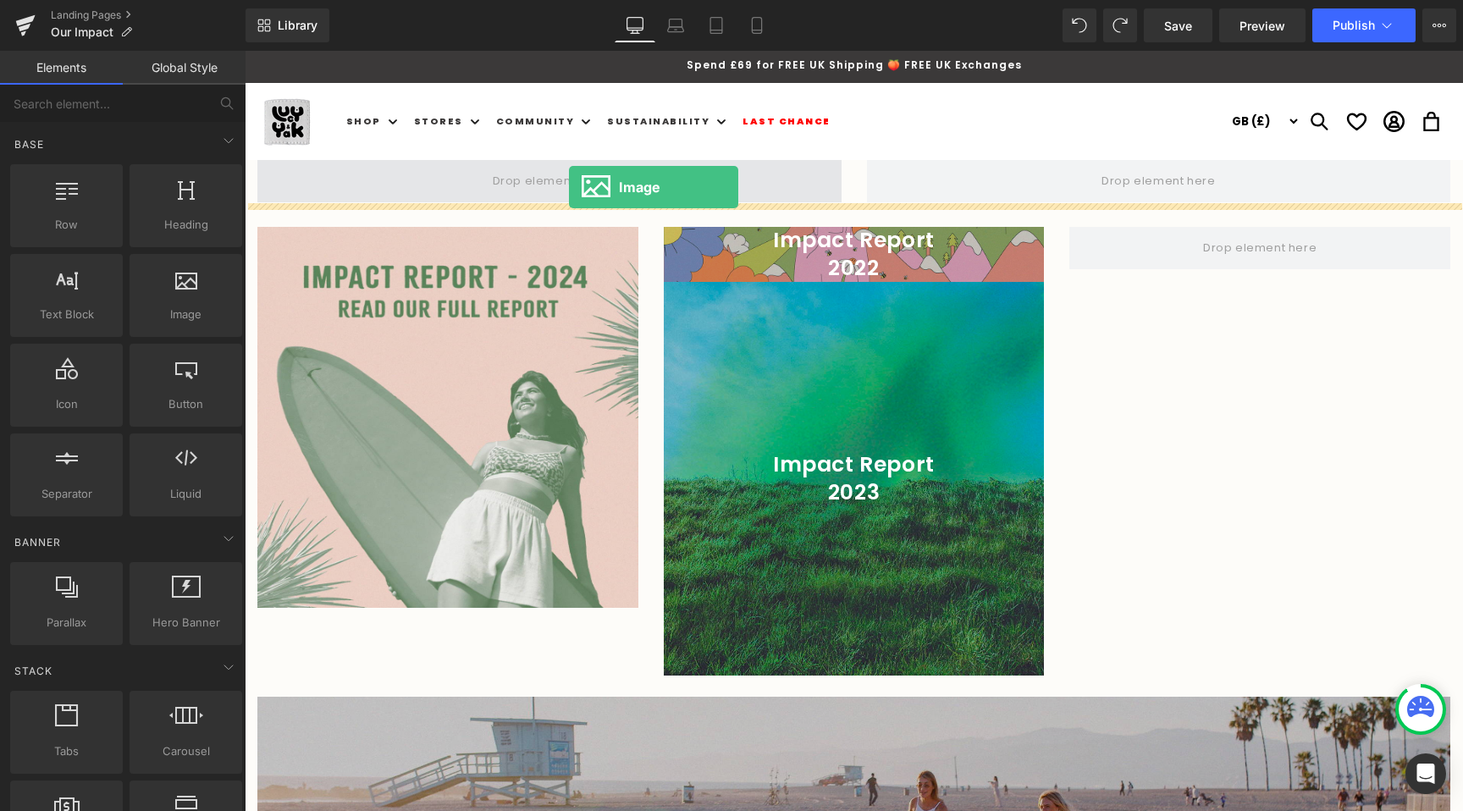
drag, startPoint x: 399, startPoint y: 332, endPoint x: 569, endPoint y: 187, distance: 223.4
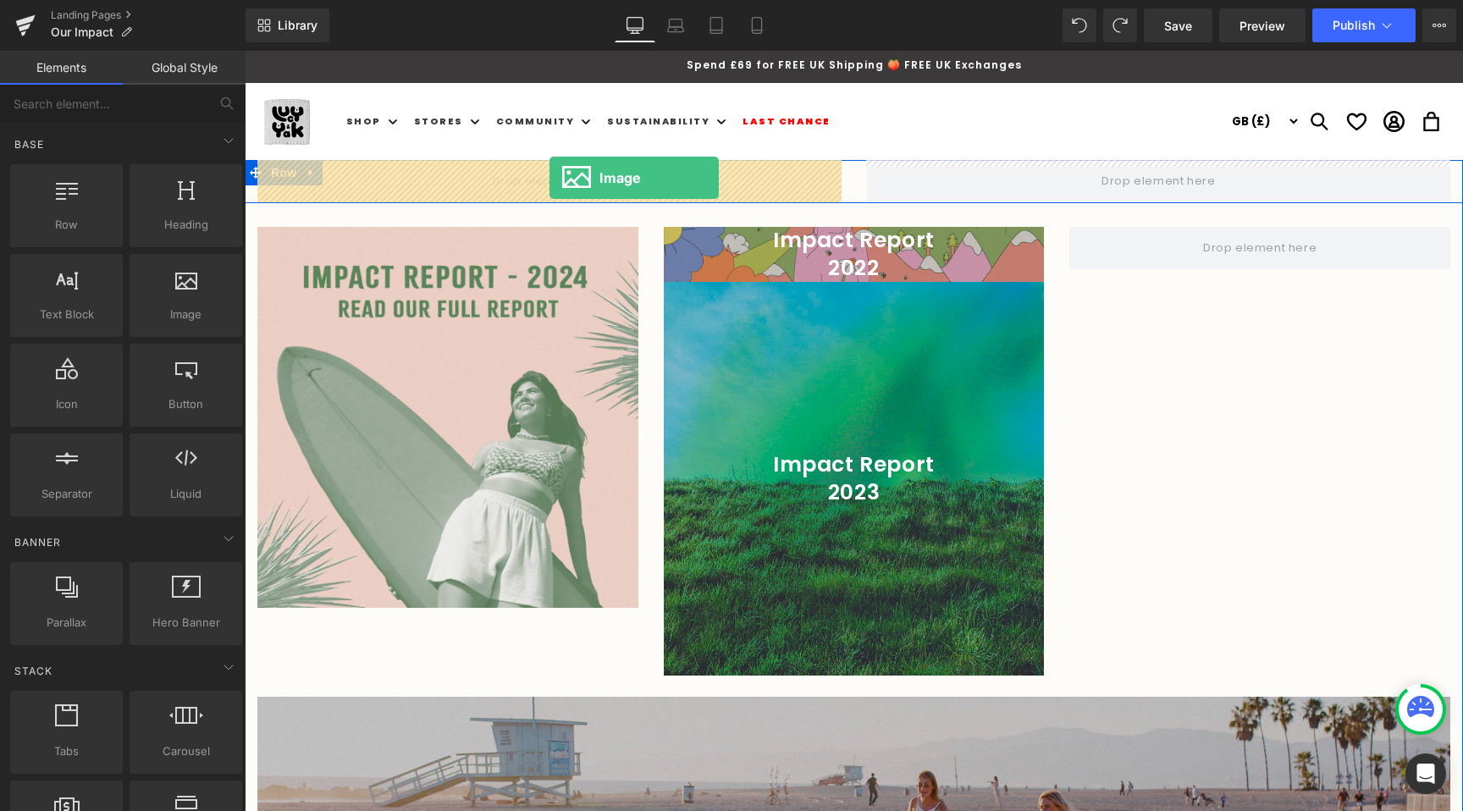
drag, startPoint x: 450, startPoint y: 375, endPoint x: 549, endPoint y: 178, distance: 220.7
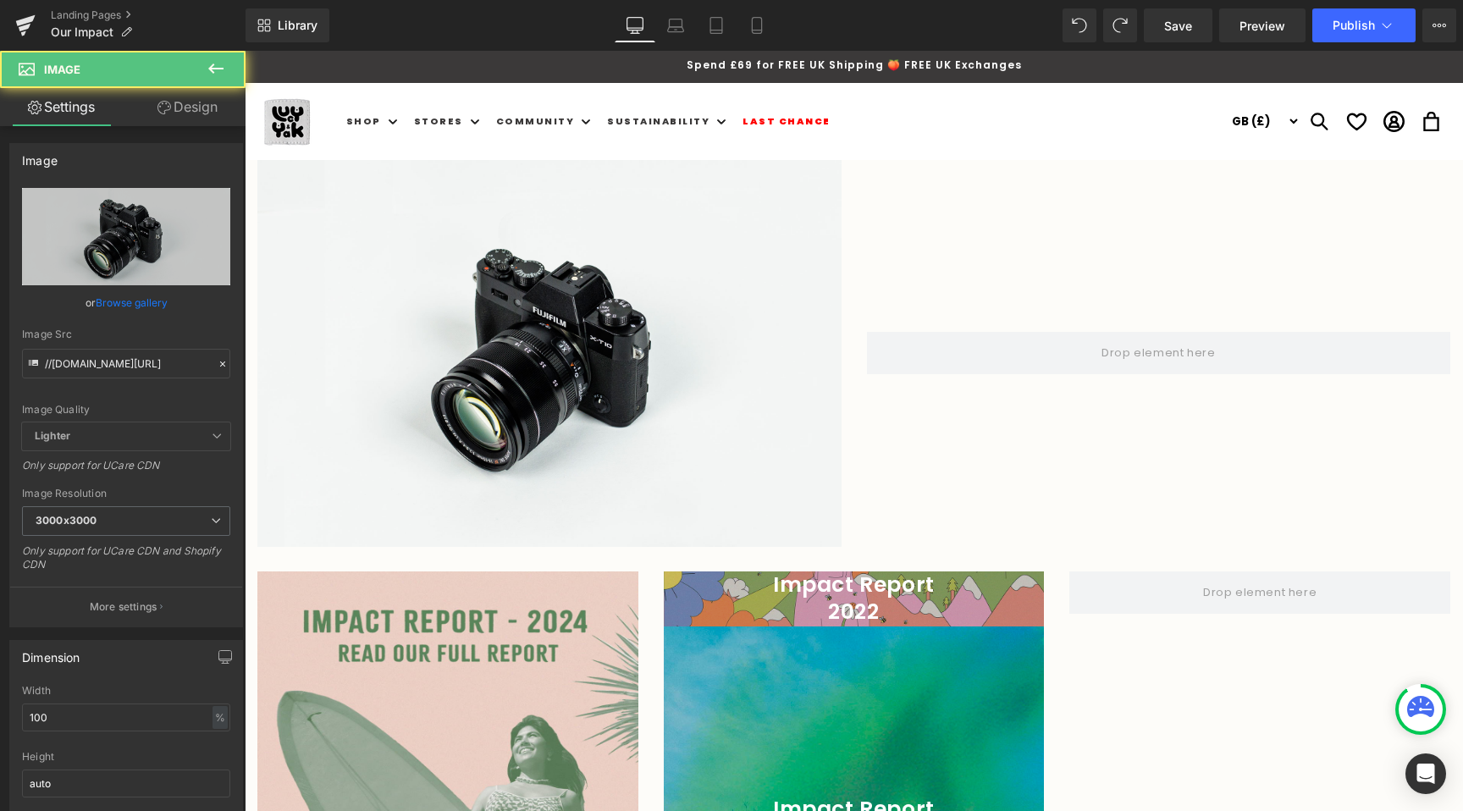
click at [220, 75] on icon at bounding box center [216, 68] width 20 height 20
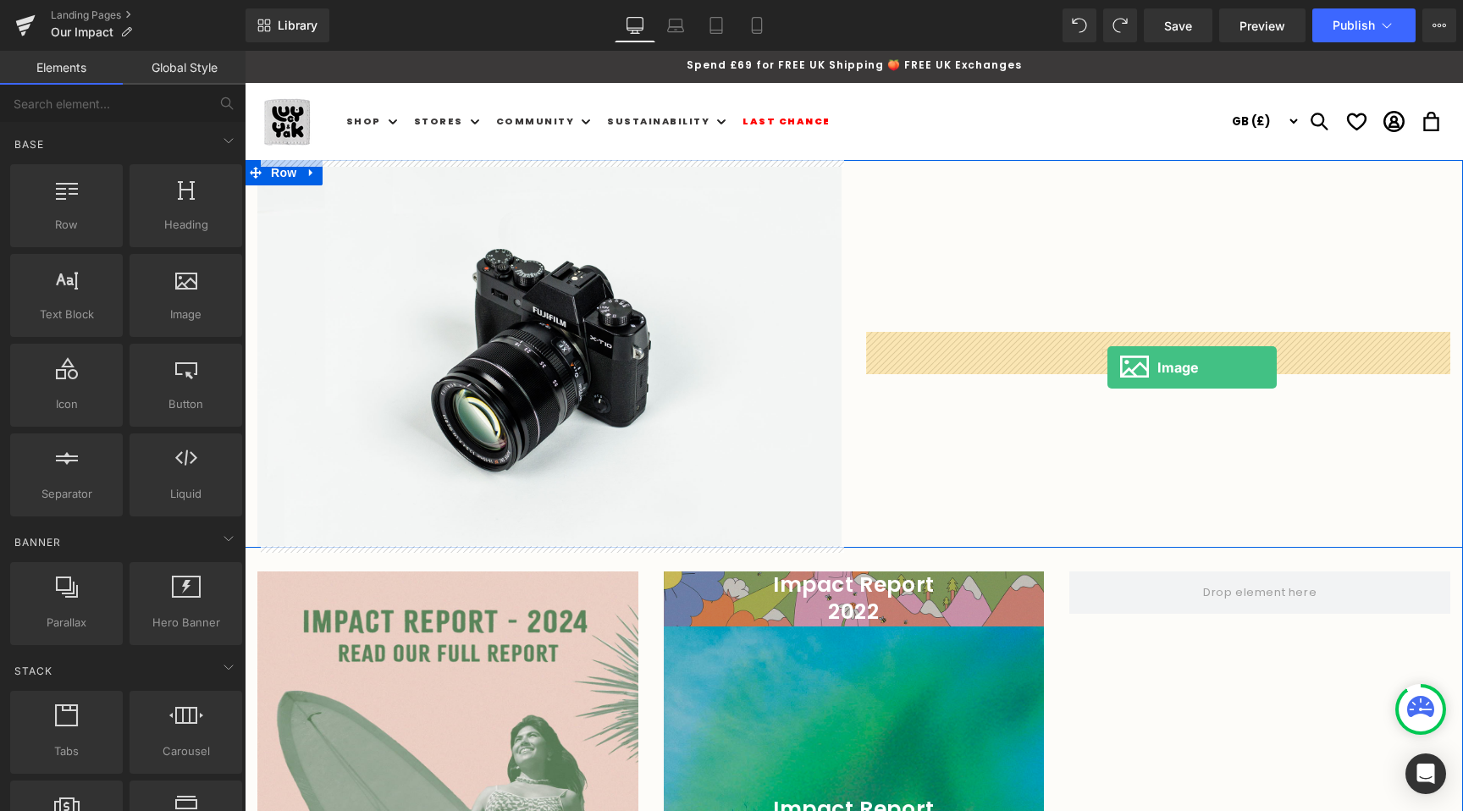
drag, startPoint x: 412, startPoint y: 354, endPoint x: 1107, endPoint y: 367, distance: 695.0
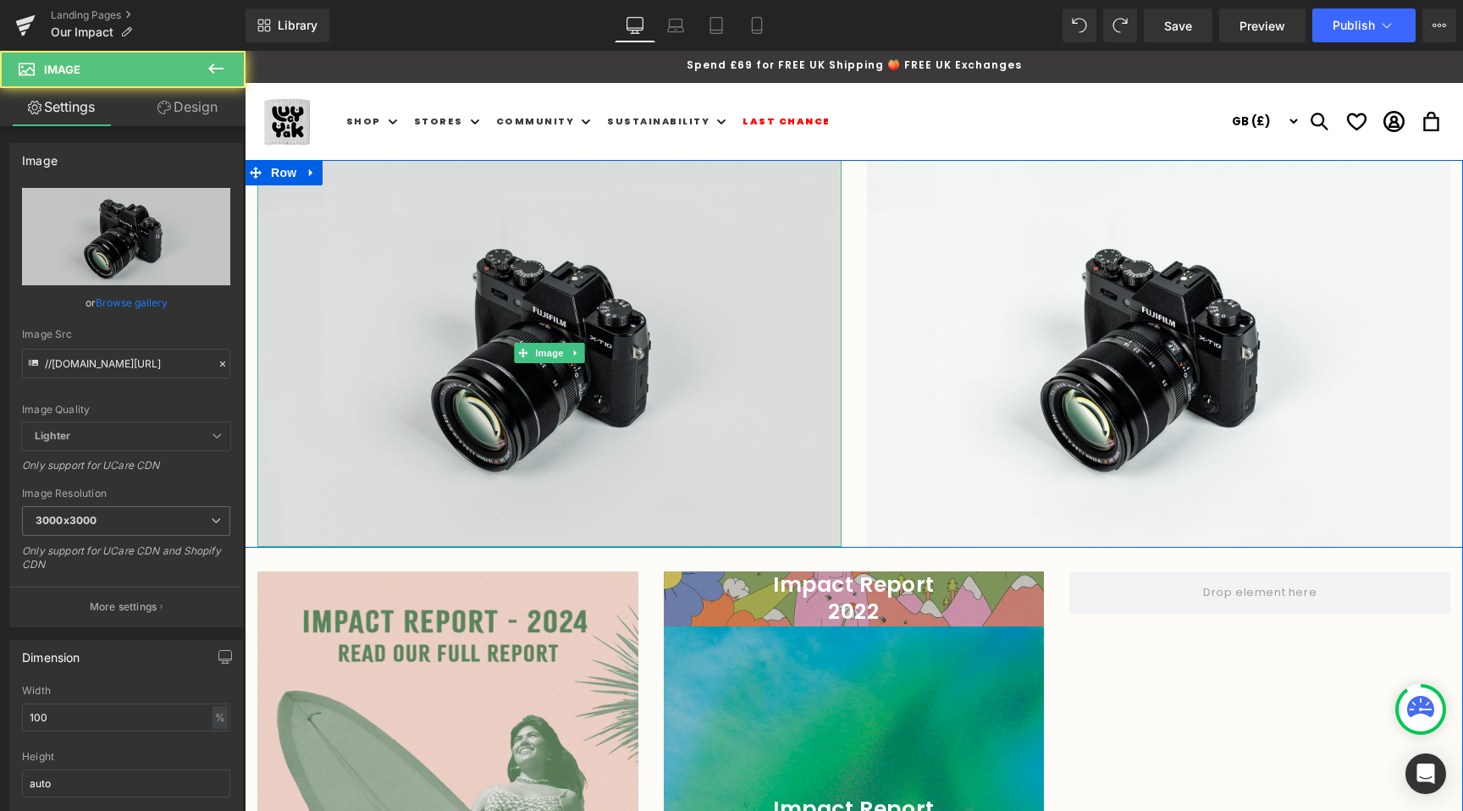
click at [642, 379] on img at bounding box center [549, 353] width 584 height 387
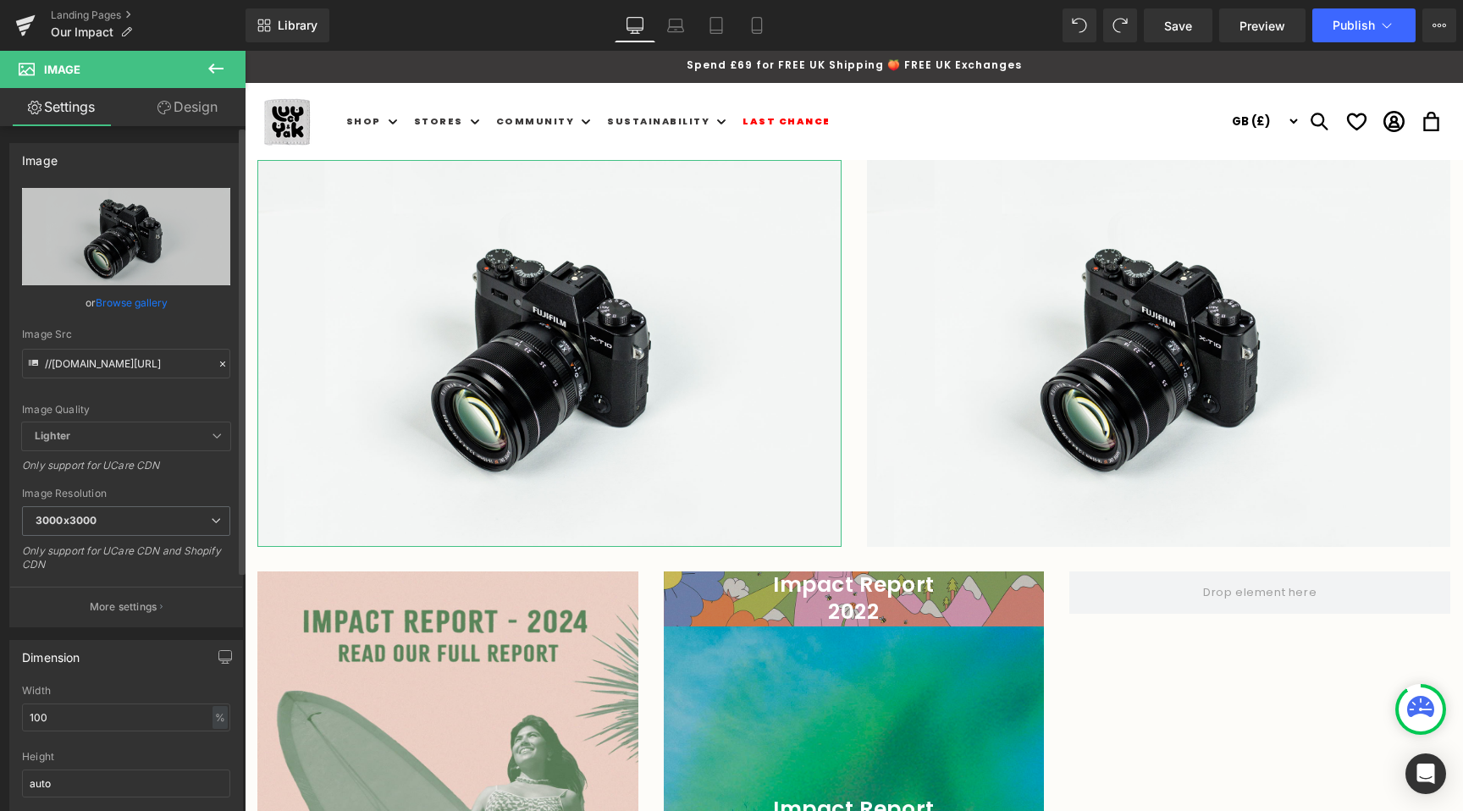
click at [163, 303] on link "Browse gallery" at bounding box center [132, 303] width 72 height 30
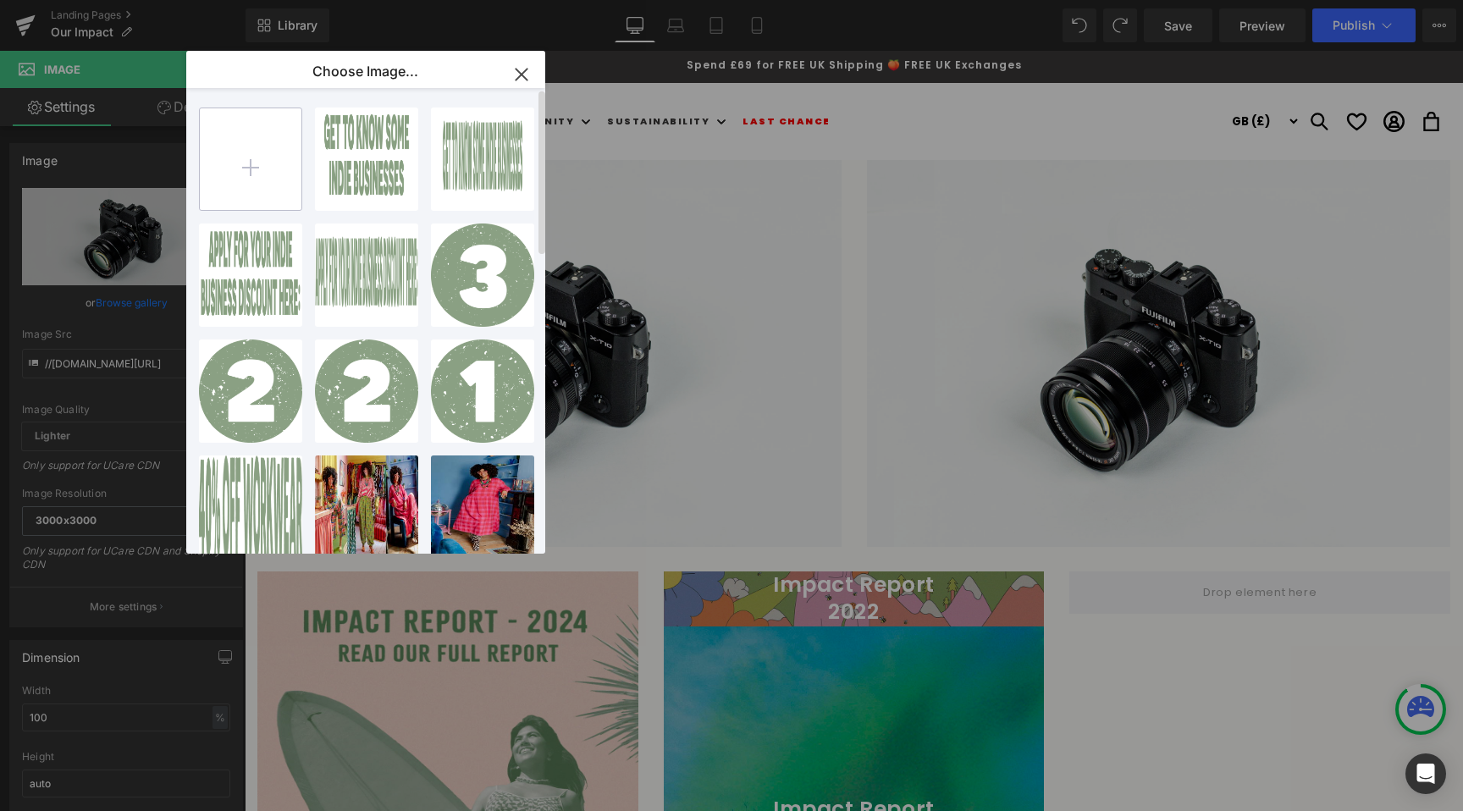
click at [246, 161] on input "file" at bounding box center [251, 159] width 102 height 102
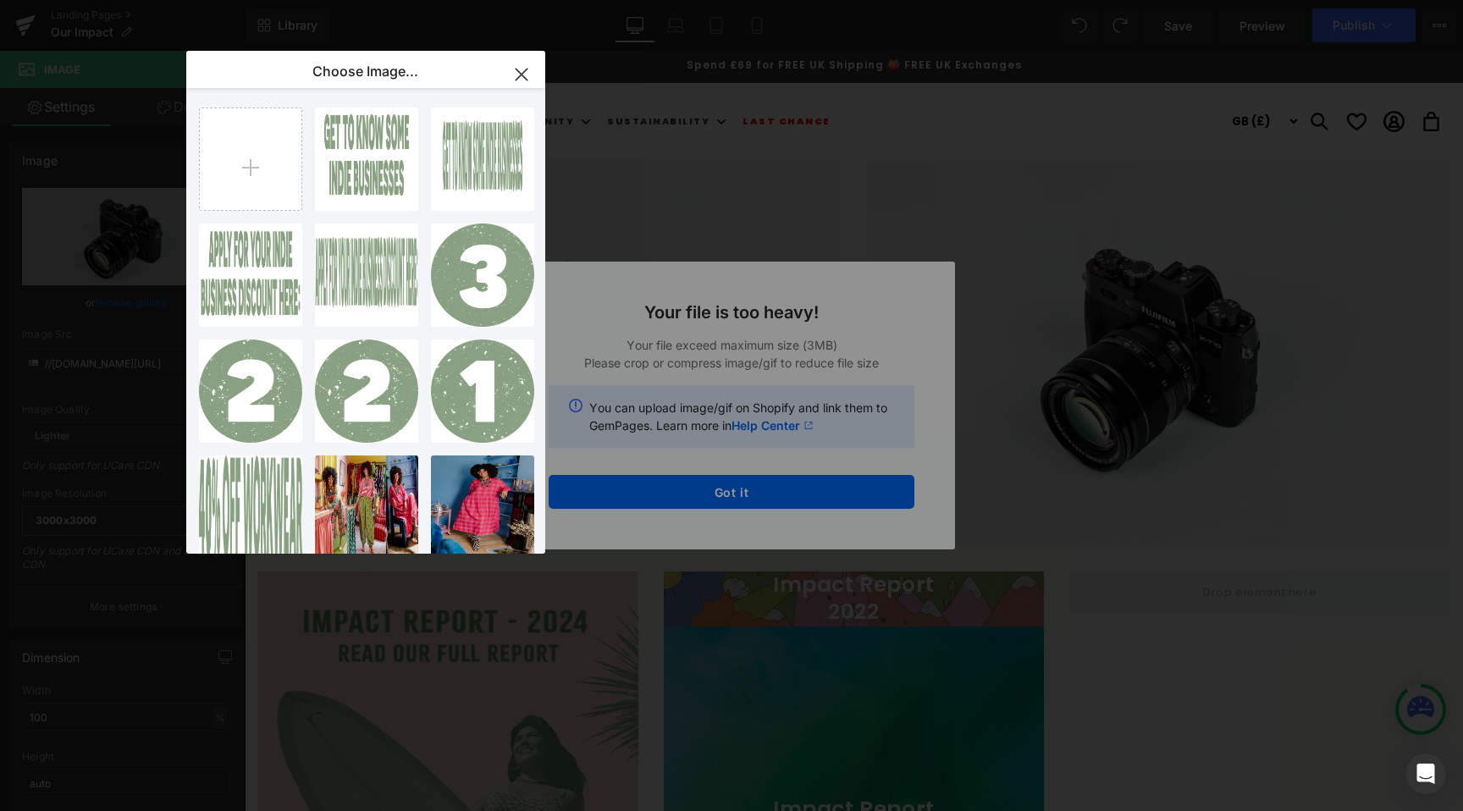
click at [681, 0] on div "Text Color Highlight Color #333333 Edit or remove link: Edit - Unlink - Cancel …" at bounding box center [731, 0] width 1463 height 0
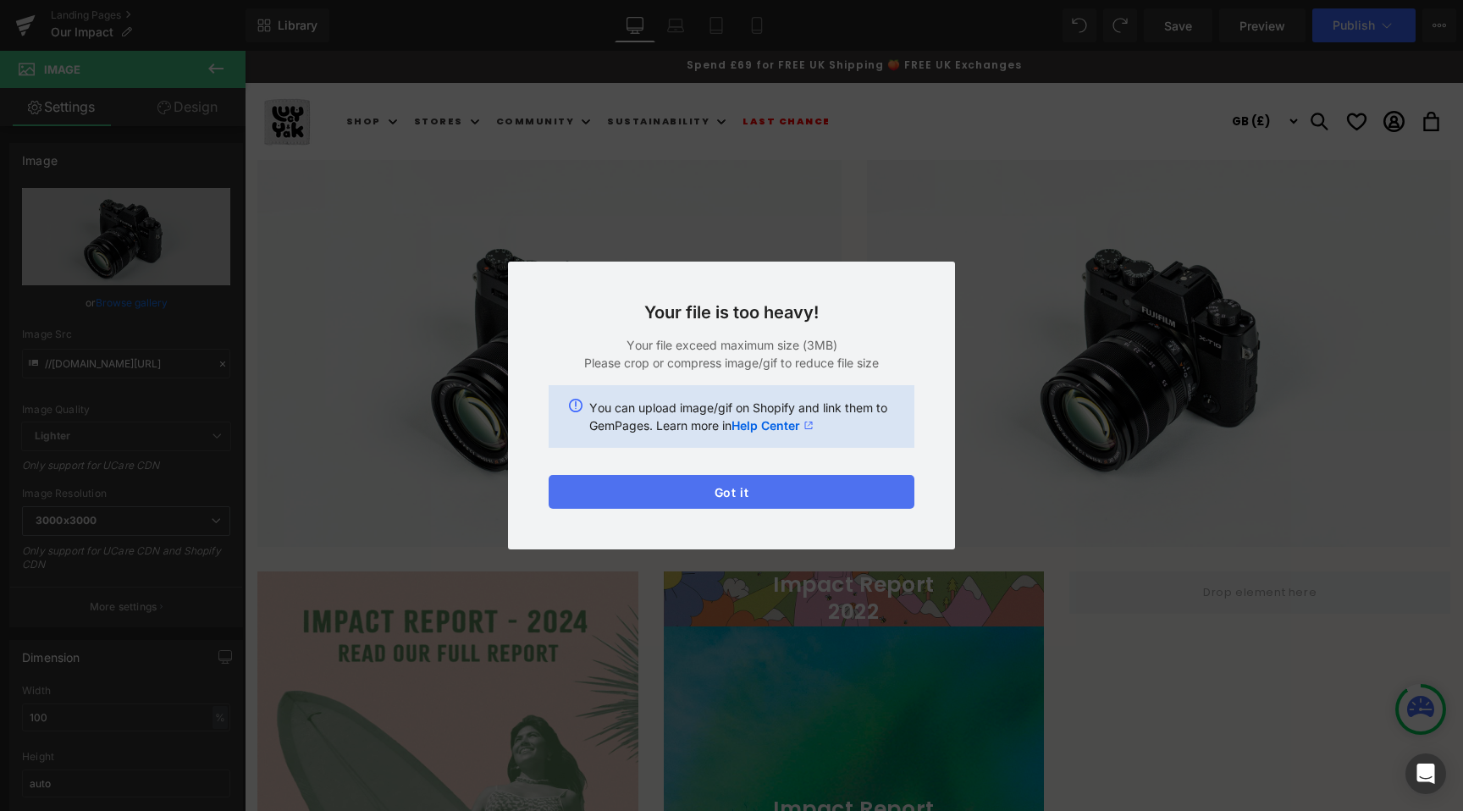
click at [676, 495] on button "Got it" at bounding box center [731, 492] width 366 height 34
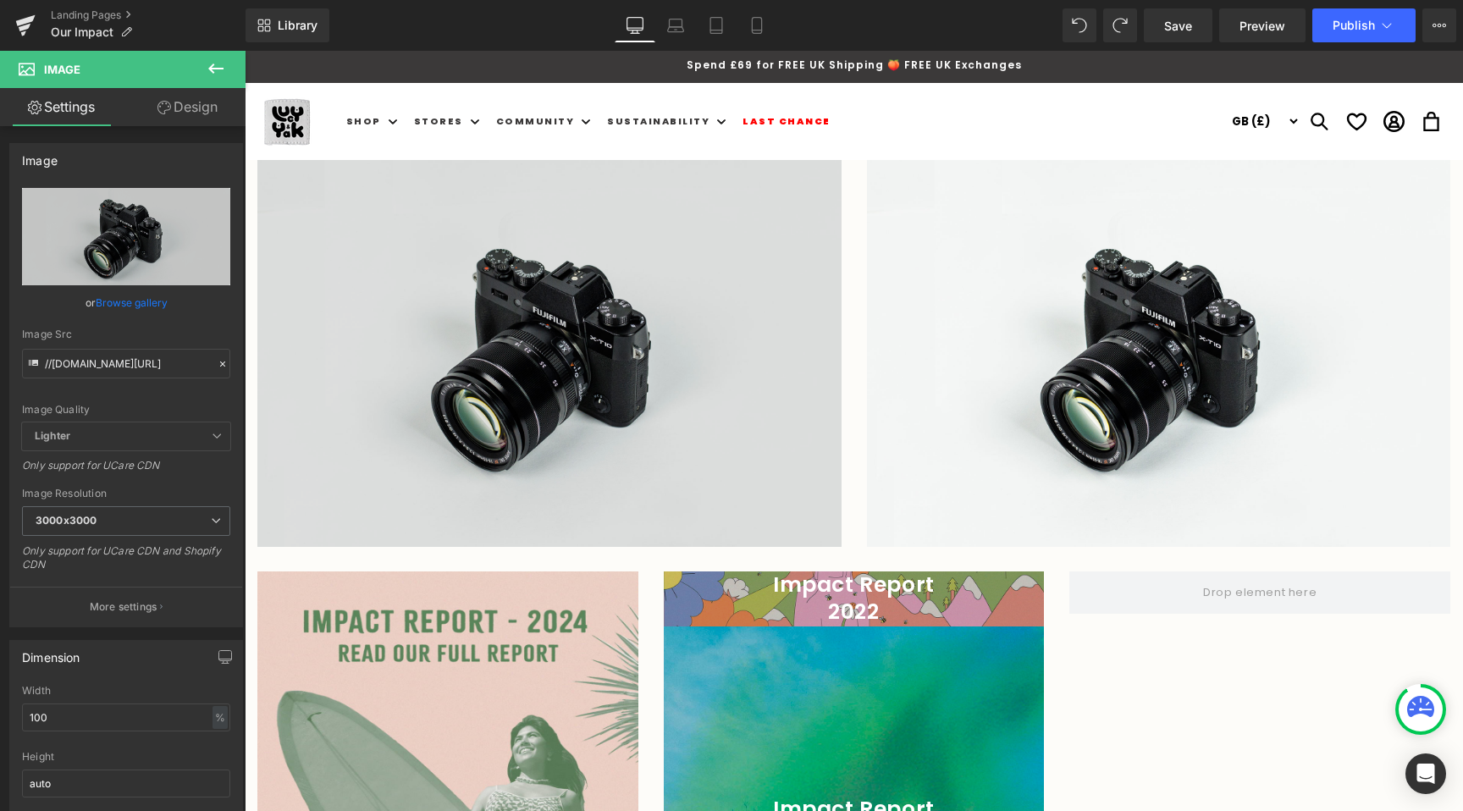
click at [576, 410] on img at bounding box center [549, 353] width 584 height 387
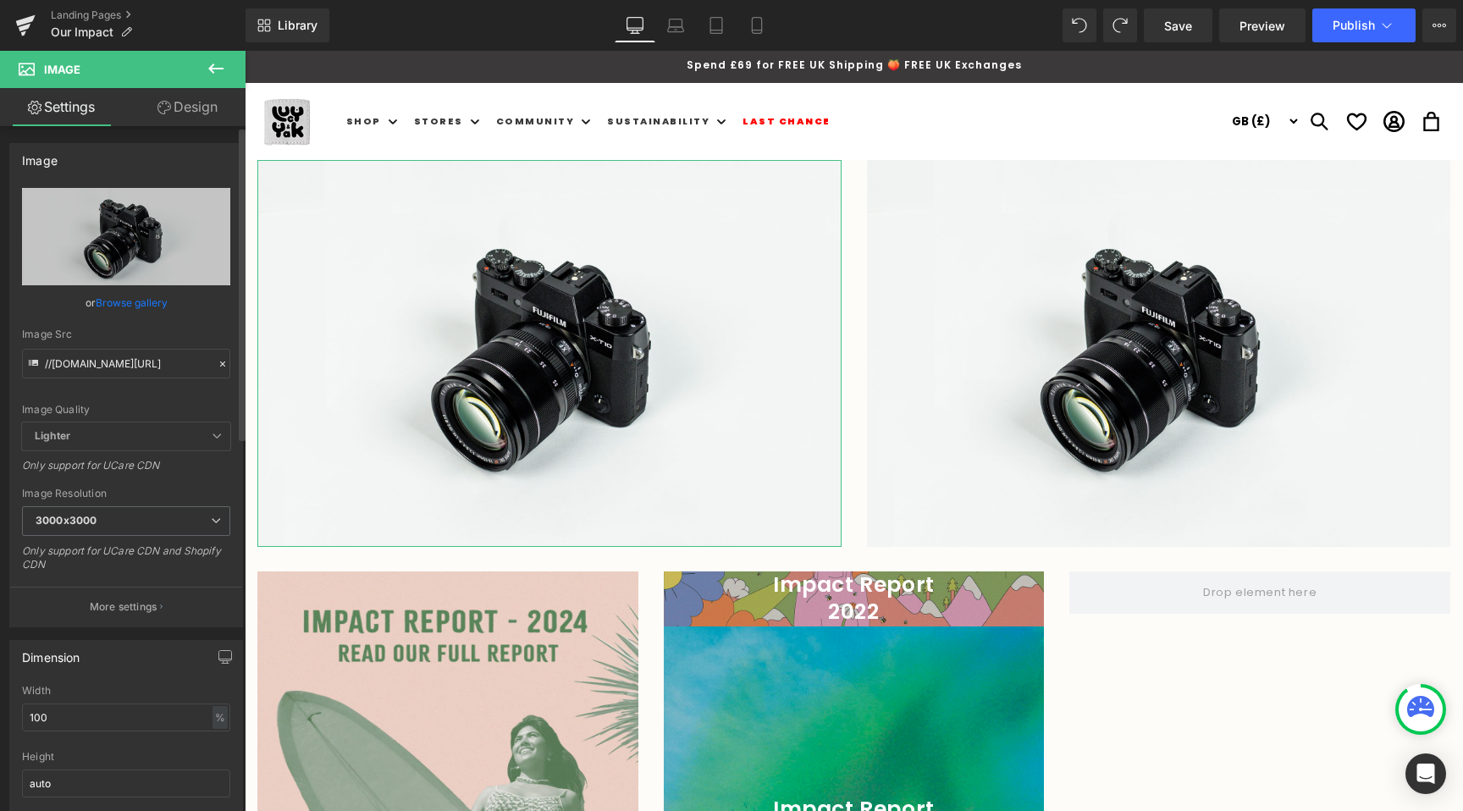
click at [157, 302] on link "Browse gallery" at bounding box center [132, 303] width 72 height 30
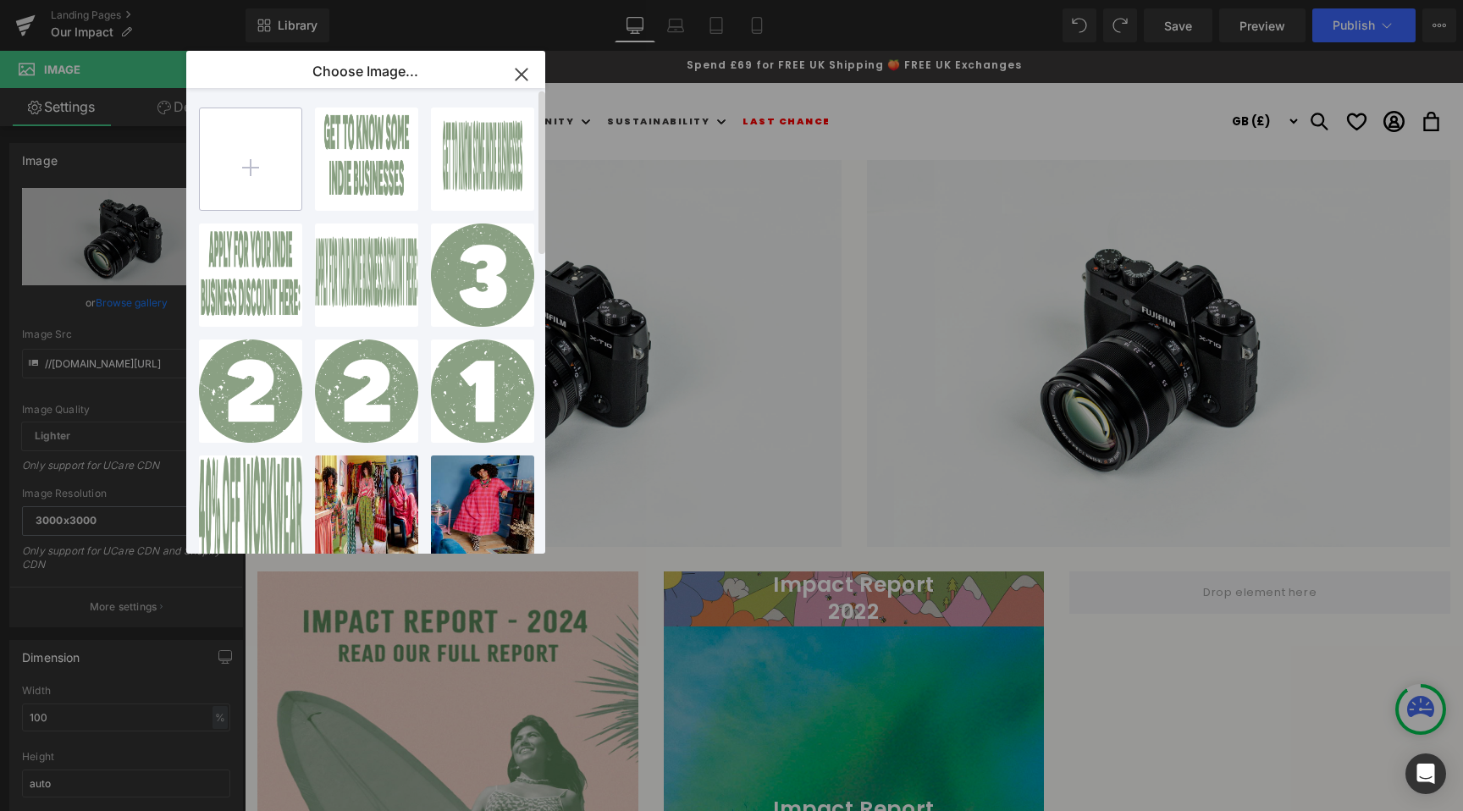
click at [249, 173] on input "file" at bounding box center [251, 159] width 102 height 102
type input "C:\fakepath\4x5_2.jpg"
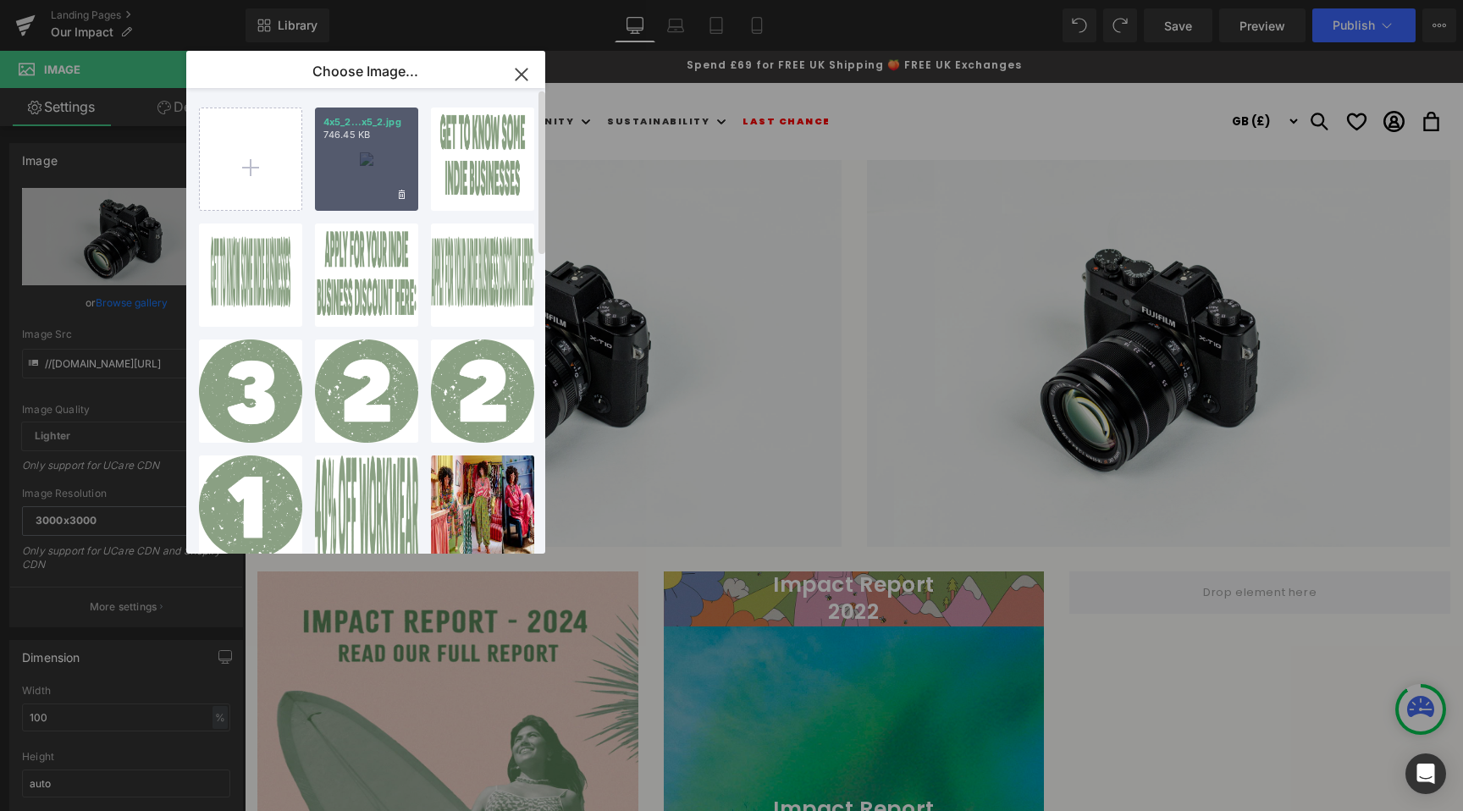
click at [389, 147] on div "4x5_2...x5_2.jpg 746.45 KB" at bounding box center [366, 158] width 103 height 103
type input "https://ucarecdn.com/4d591b45-8133-4556-a3ac-a115ed7186b6/-/format/auto/-/previ…"
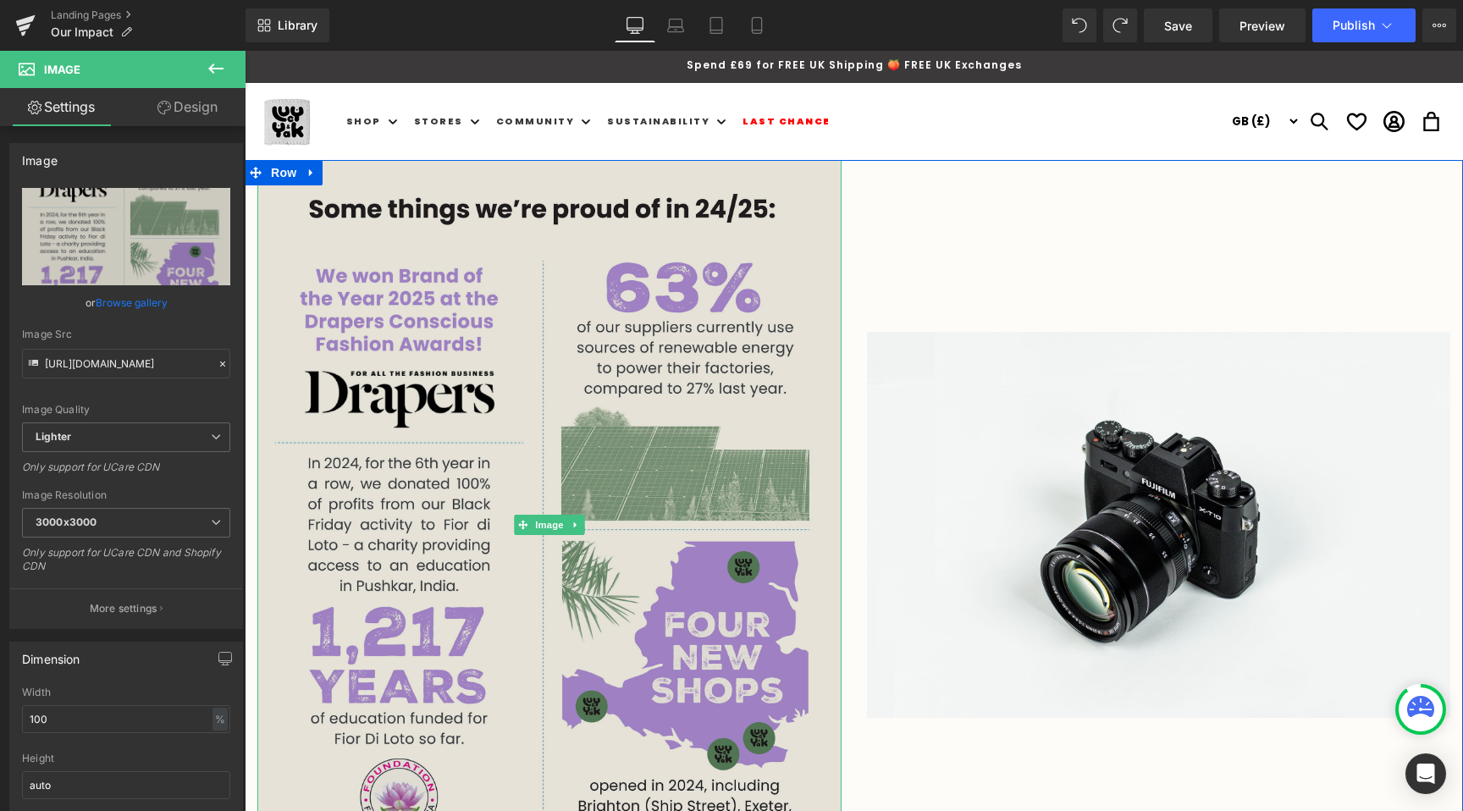
click at [519, 384] on img at bounding box center [549, 525] width 584 height 730
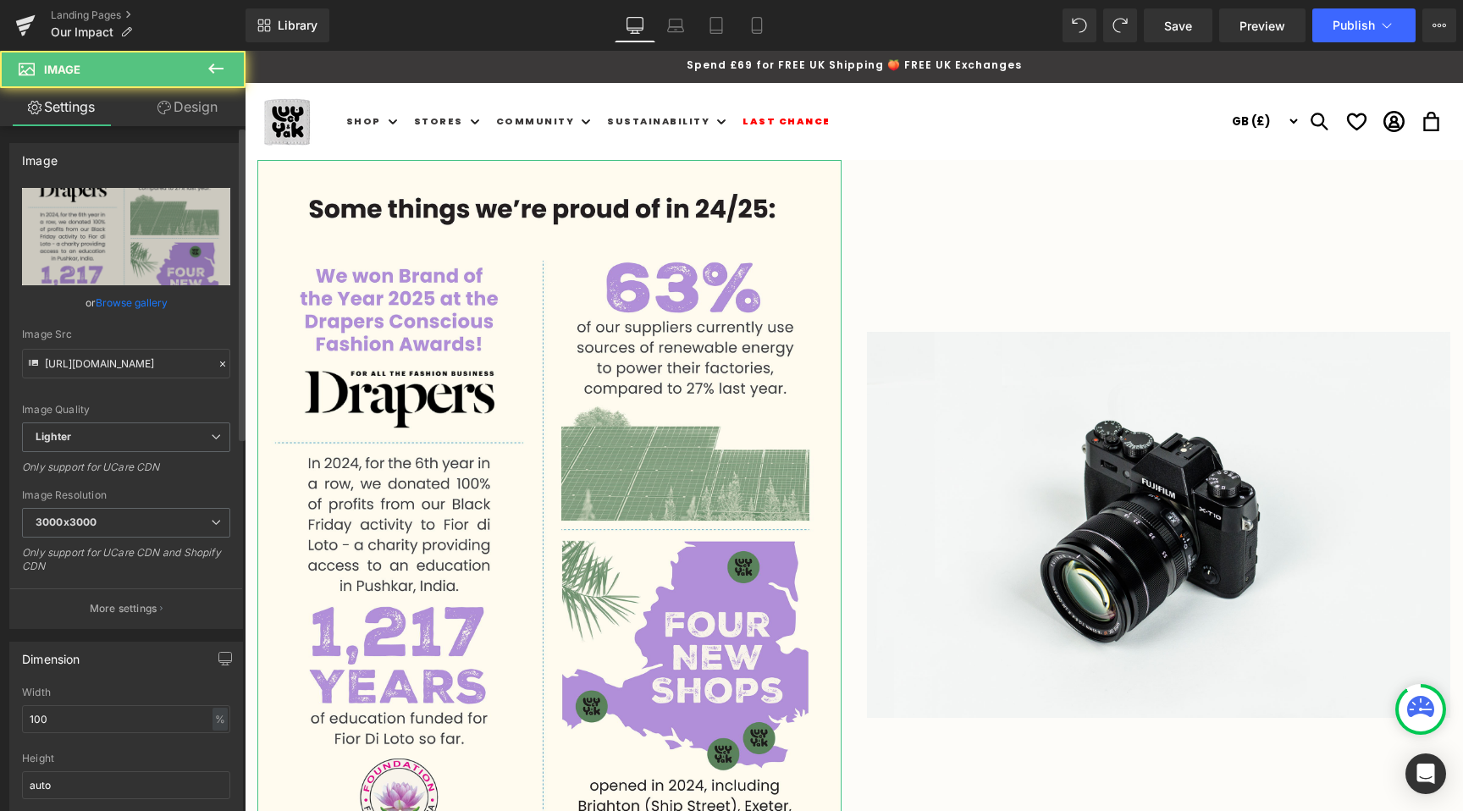
click at [157, 295] on link "Browse gallery" at bounding box center [132, 303] width 72 height 30
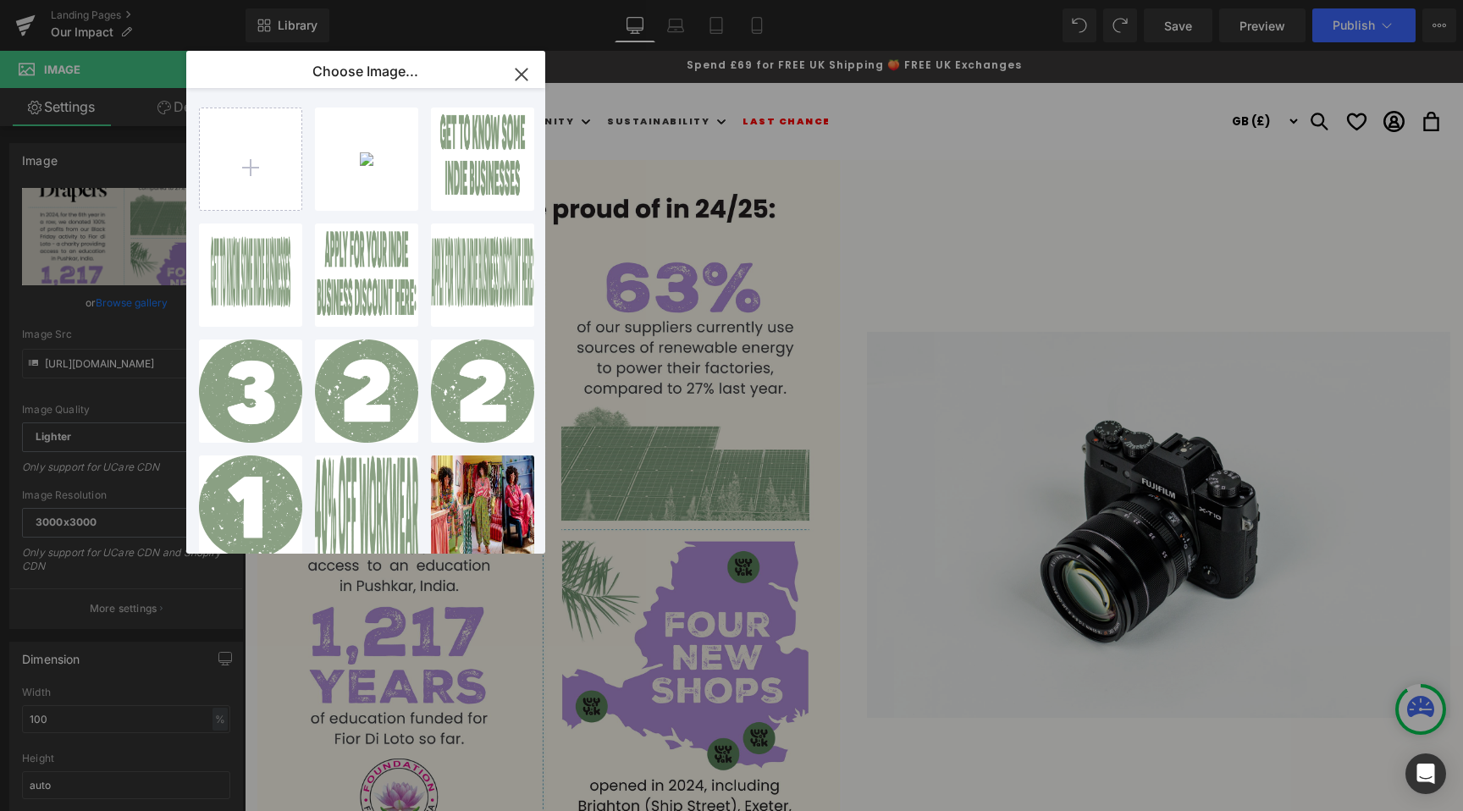
click at [120, 0] on div "Image You are previewing how the will restyle your page. You can not edit Eleme…" at bounding box center [731, 0] width 1463 height 0
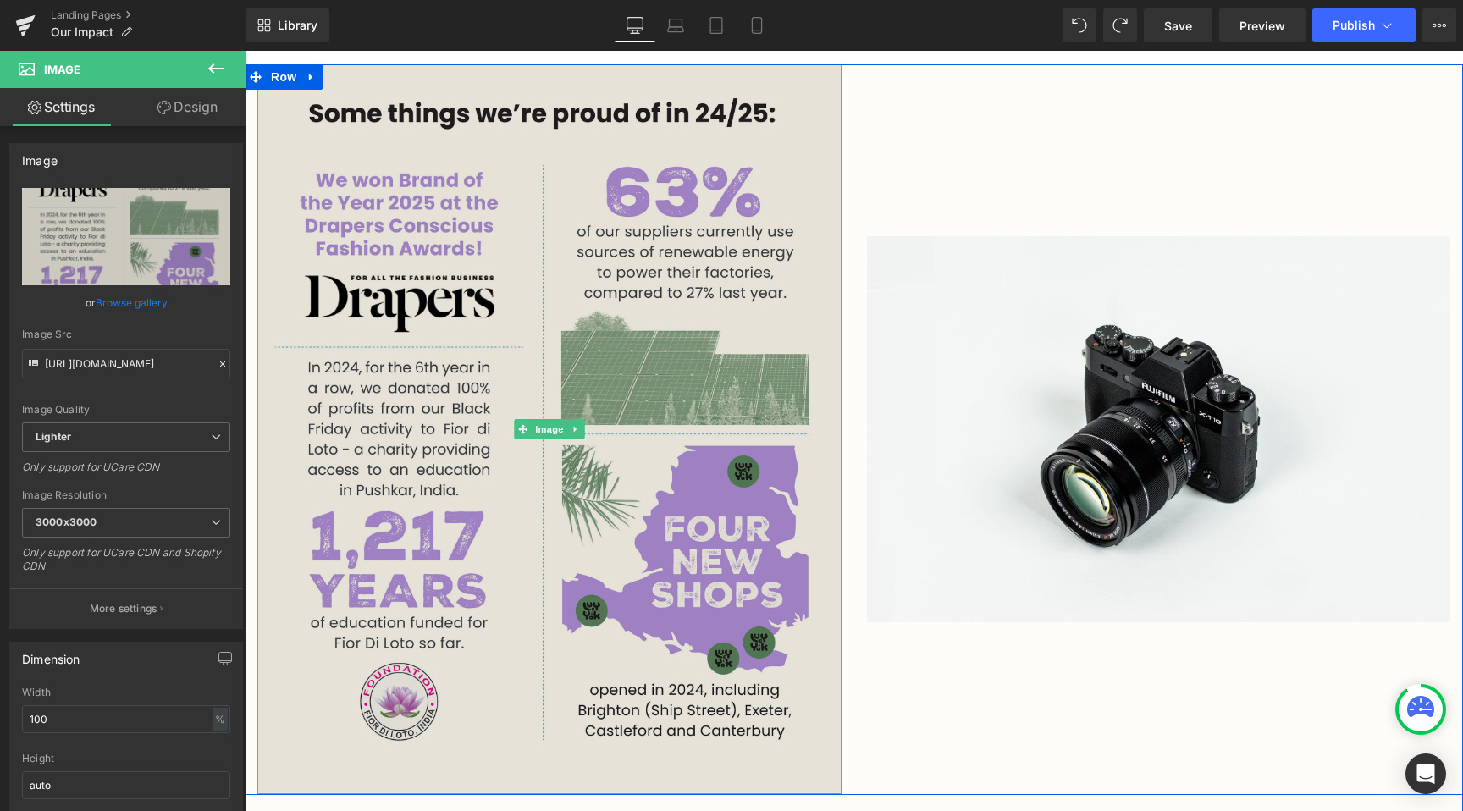
scroll to position [121, 0]
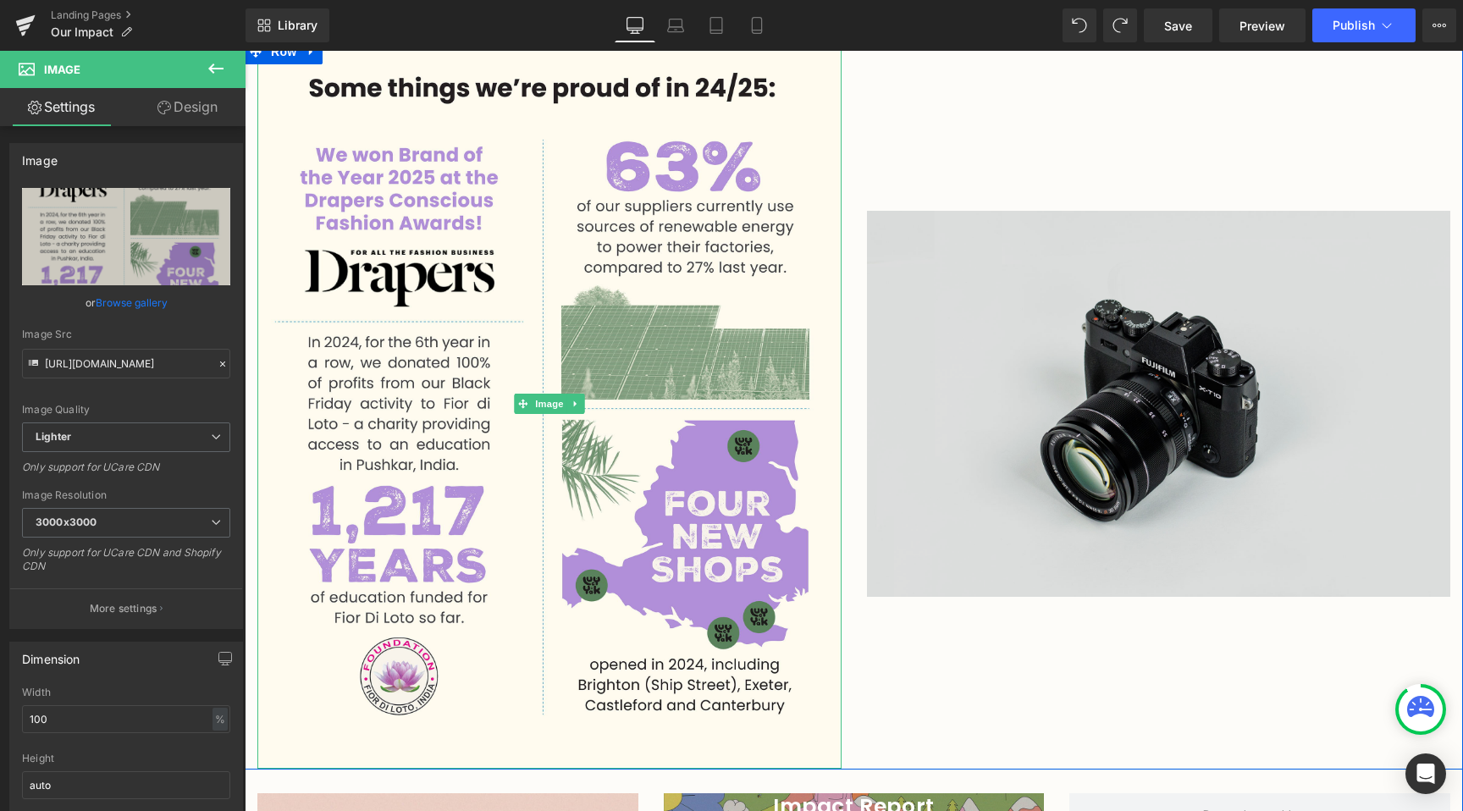
click at [981, 375] on img at bounding box center [1159, 404] width 584 height 387
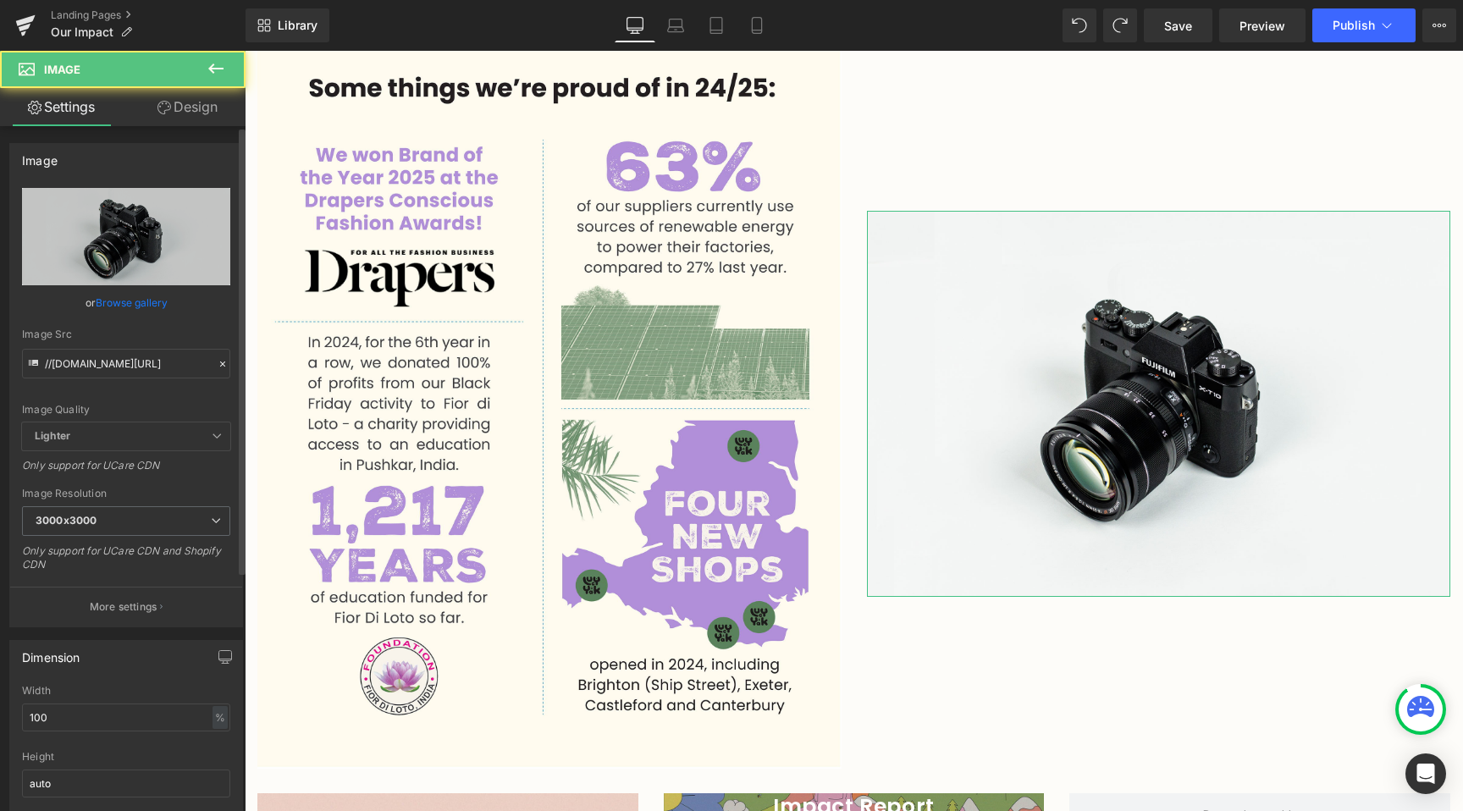
click at [124, 308] on link "Browse gallery" at bounding box center [132, 303] width 72 height 30
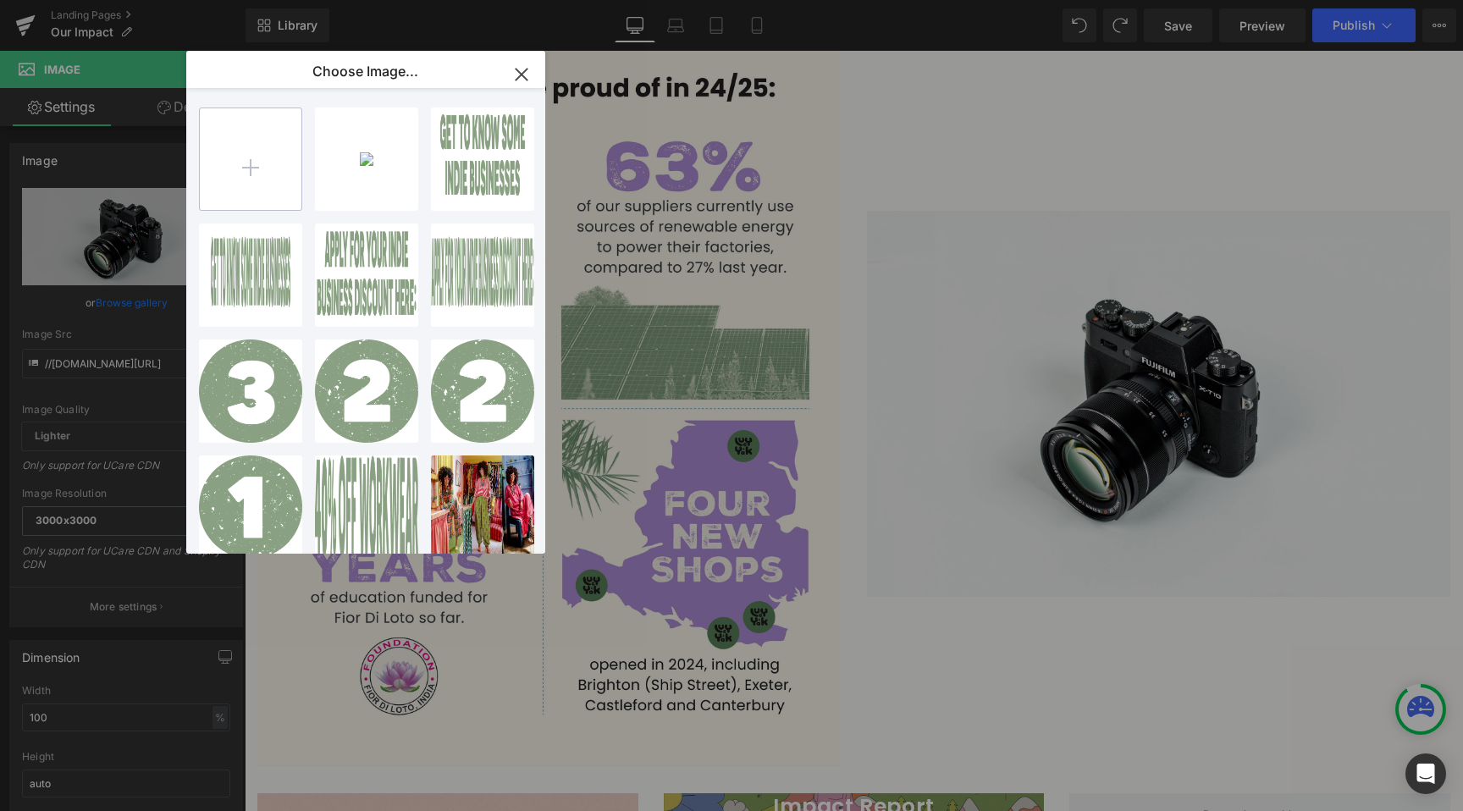
click at [227, 168] on input "file" at bounding box center [251, 159] width 102 height 102
type input "C:\fakepath\4x5_3.jpg"
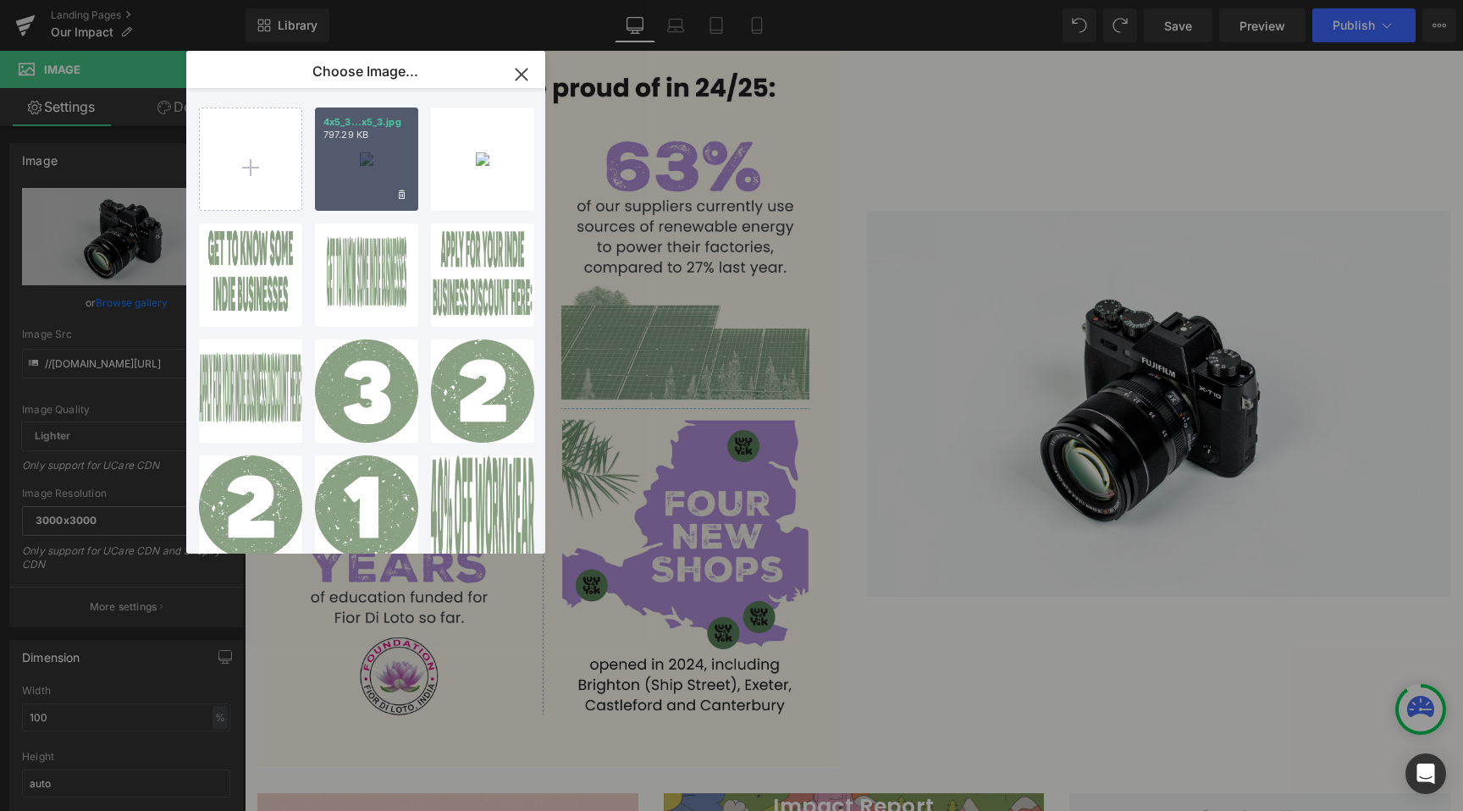
click at [378, 154] on div "4x5_3...x5_3.jpg 797.29 KB" at bounding box center [366, 158] width 103 height 103
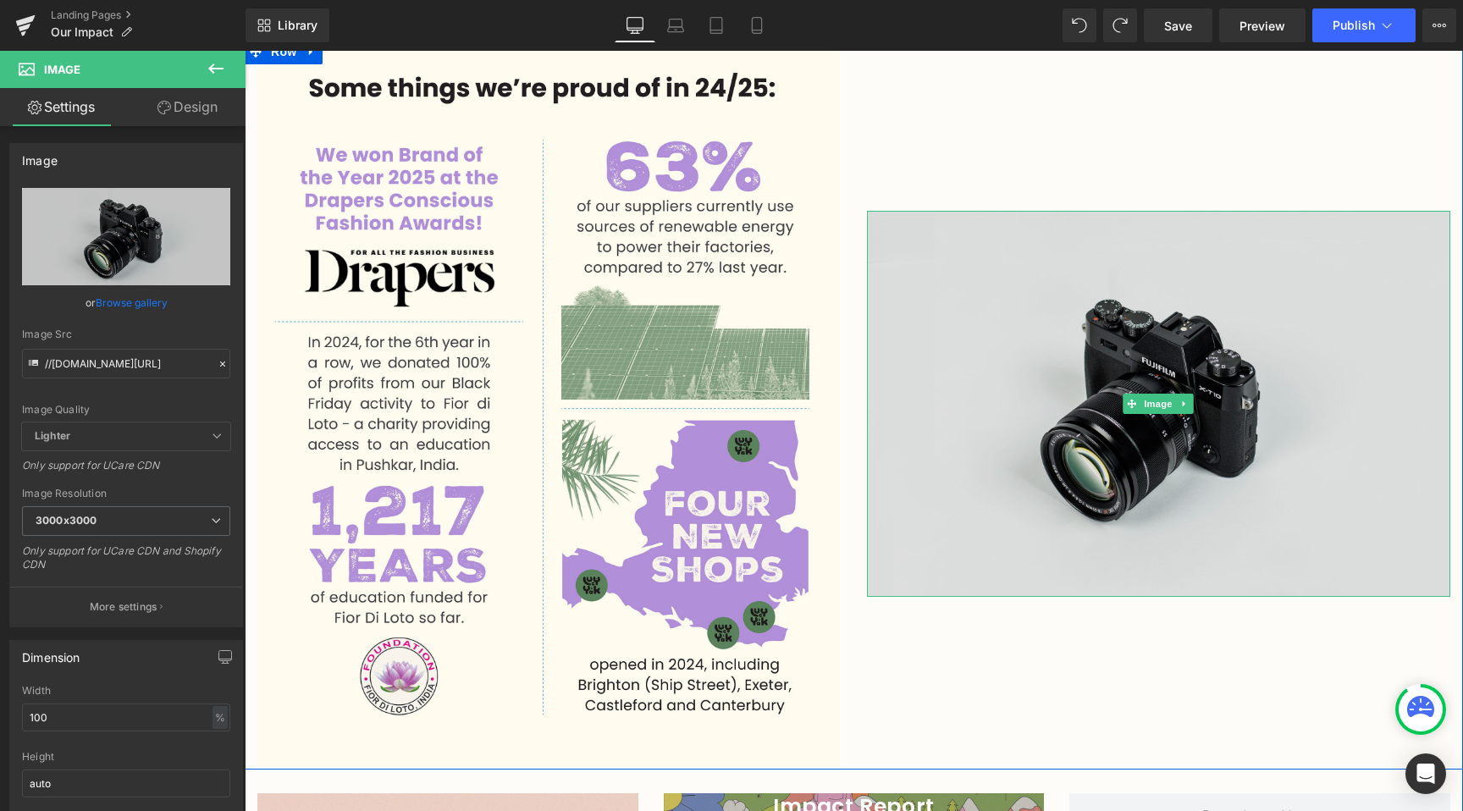
click at [968, 404] on img at bounding box center [1159, 404] width 584 height 387
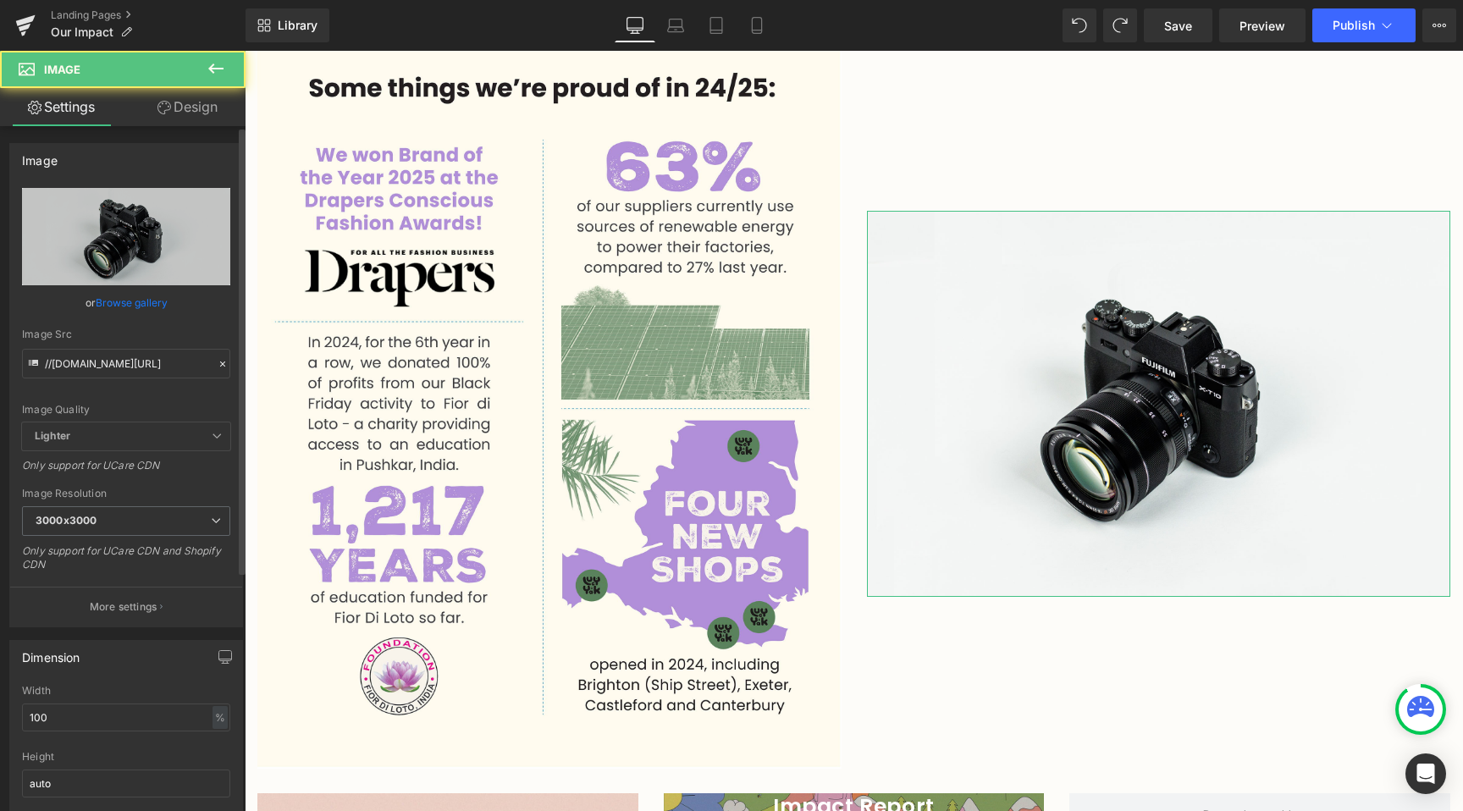
click at [102, 306] on link "Browse gallery" at bounding box center [132, 303] width 72 height 30
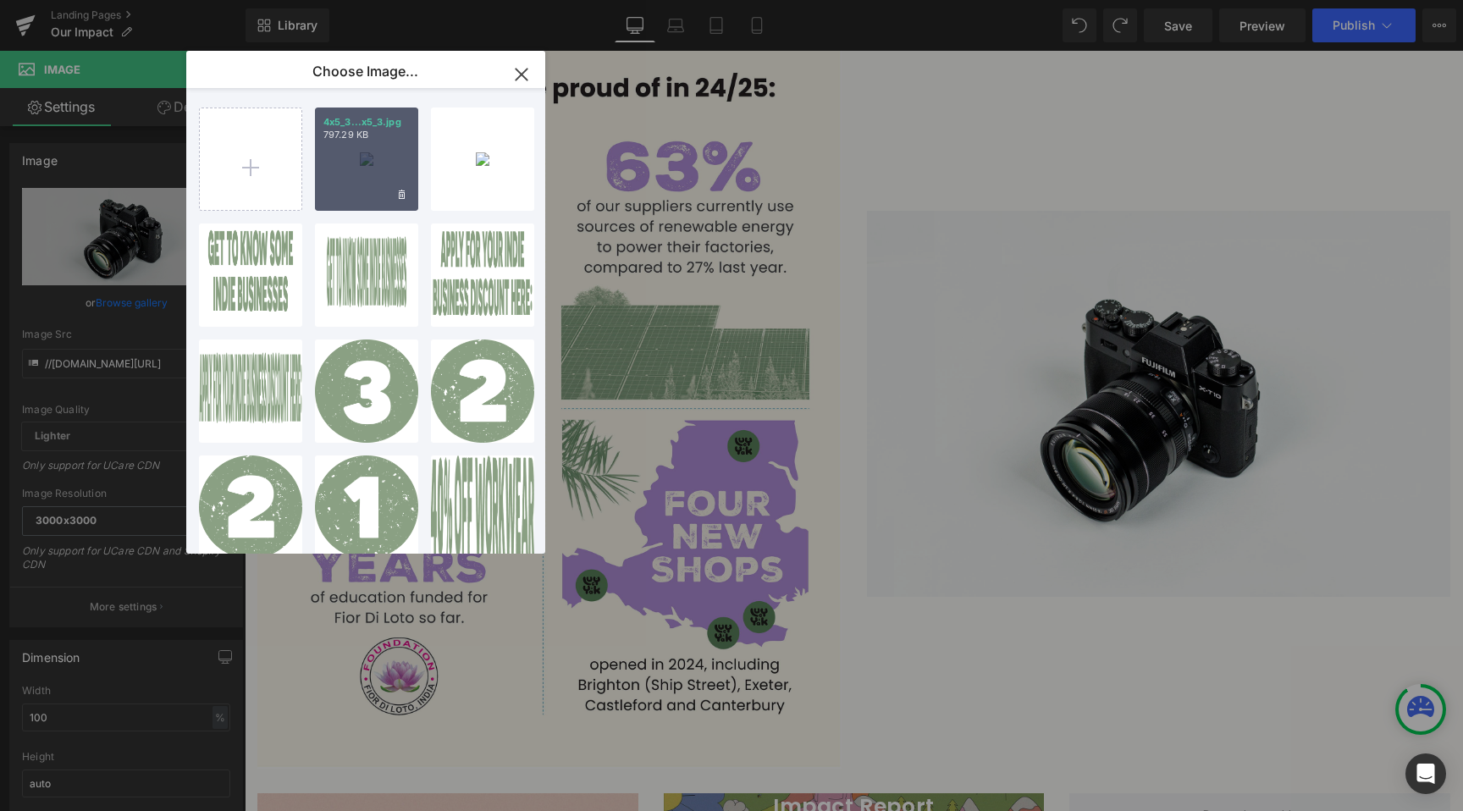
click at [355, 150] on div "4x5_3...x5_3.jpg 797.29 KB" at bounding box center [366, 158] width 103 height 103
type input "https://ucarecdn.com/71f6e3a5-36ef-4387-84b0-ceccc479a814/-/format/auto/-/previ…"
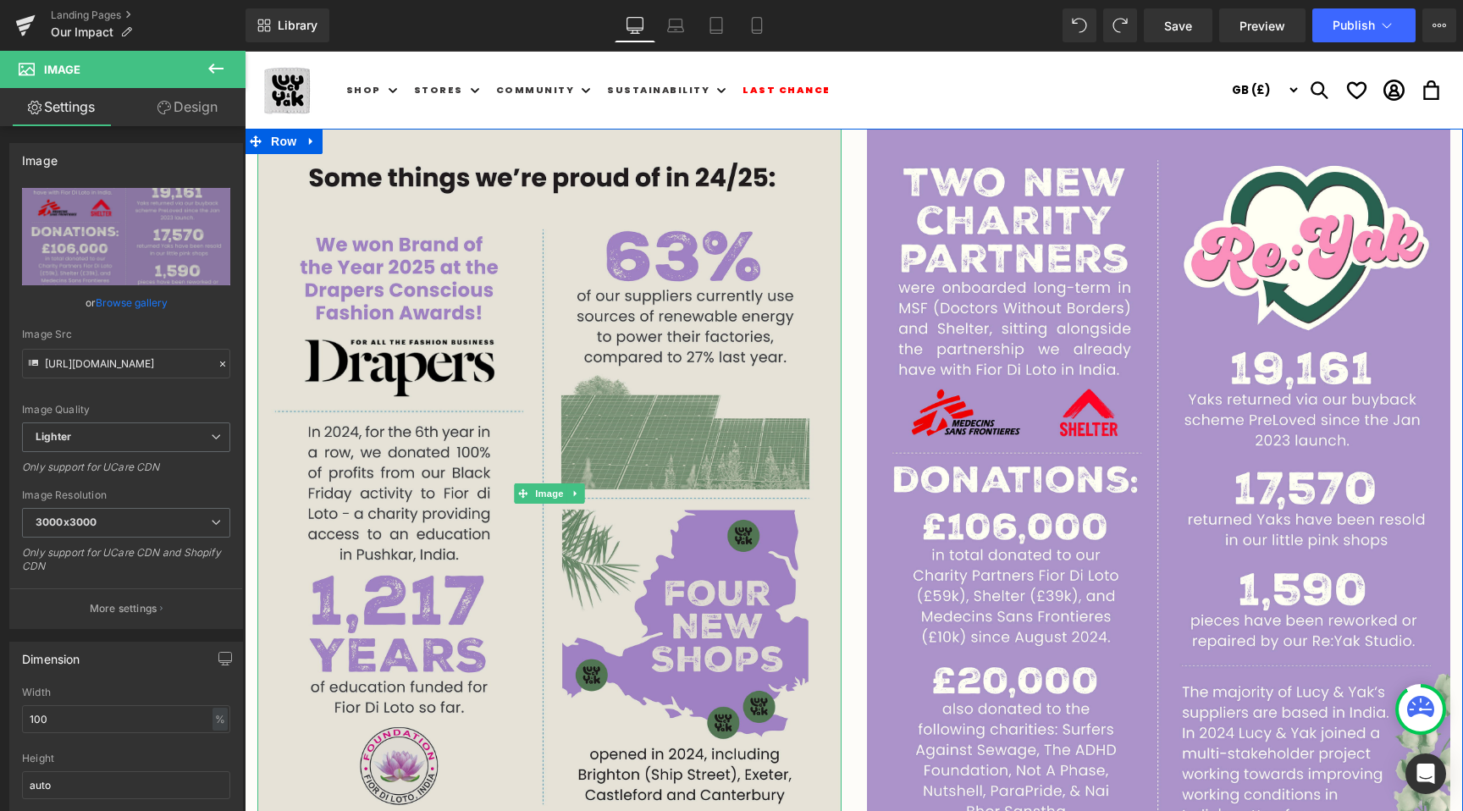
scroll to position [0, 0]
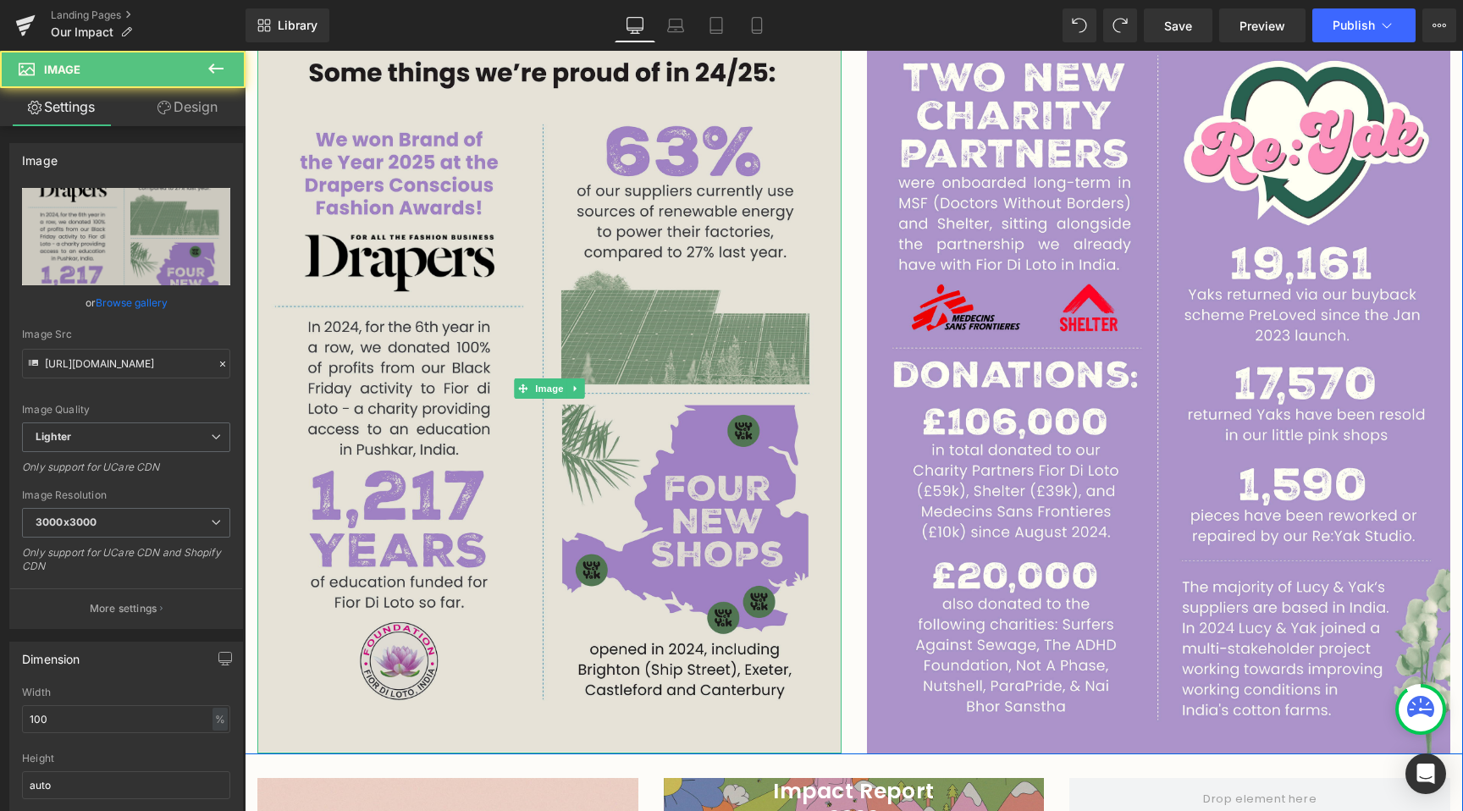
click at [741, 374] on img at bounding box center [549, 389] width 584 height 730
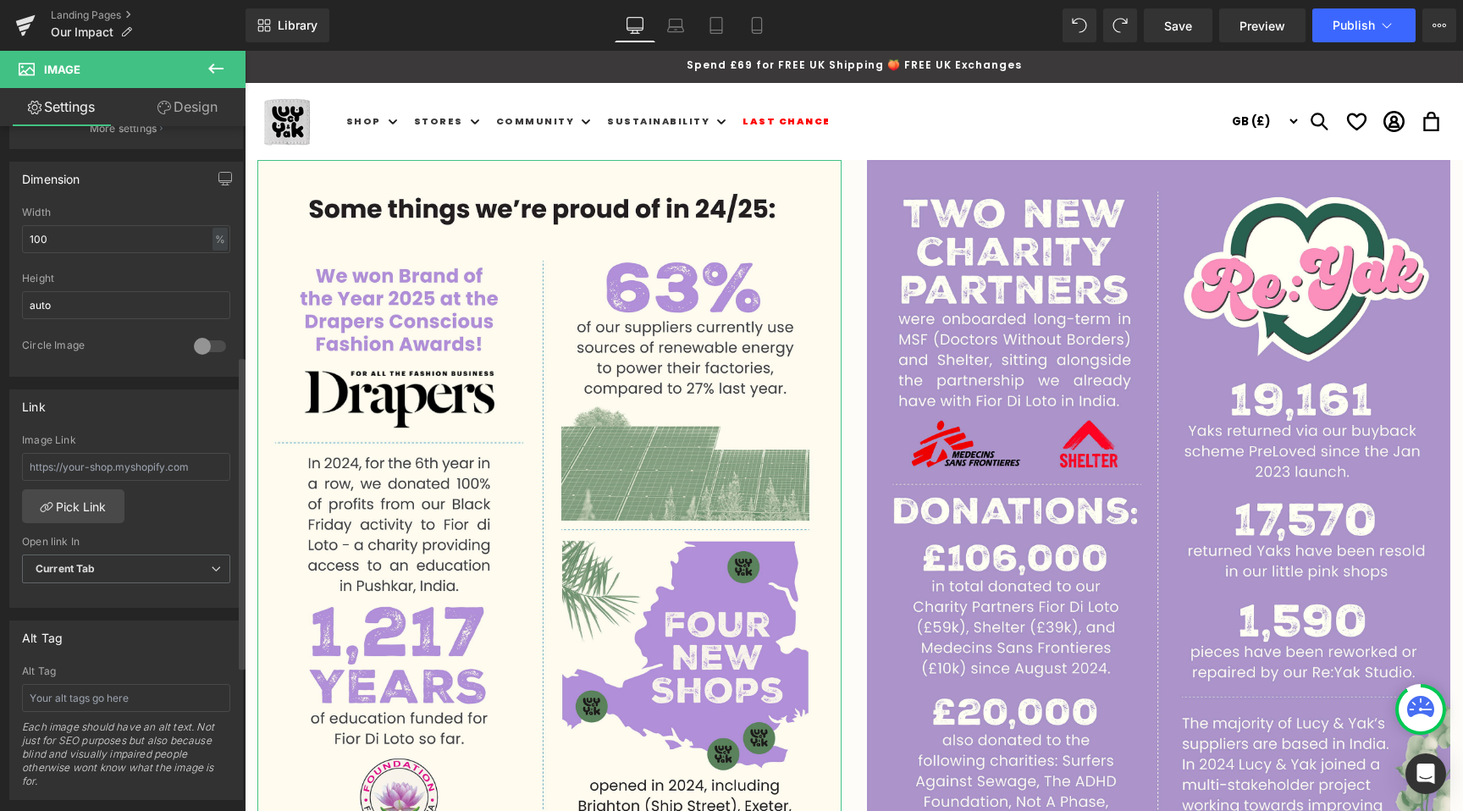
scroll to position [480, 0]
click at [130, 234] on input "100" at bounding box center [126, 239] width 208 height 28
click at [278, 165] on span "Row" at bounding box center [284, 172] width 34 height 25
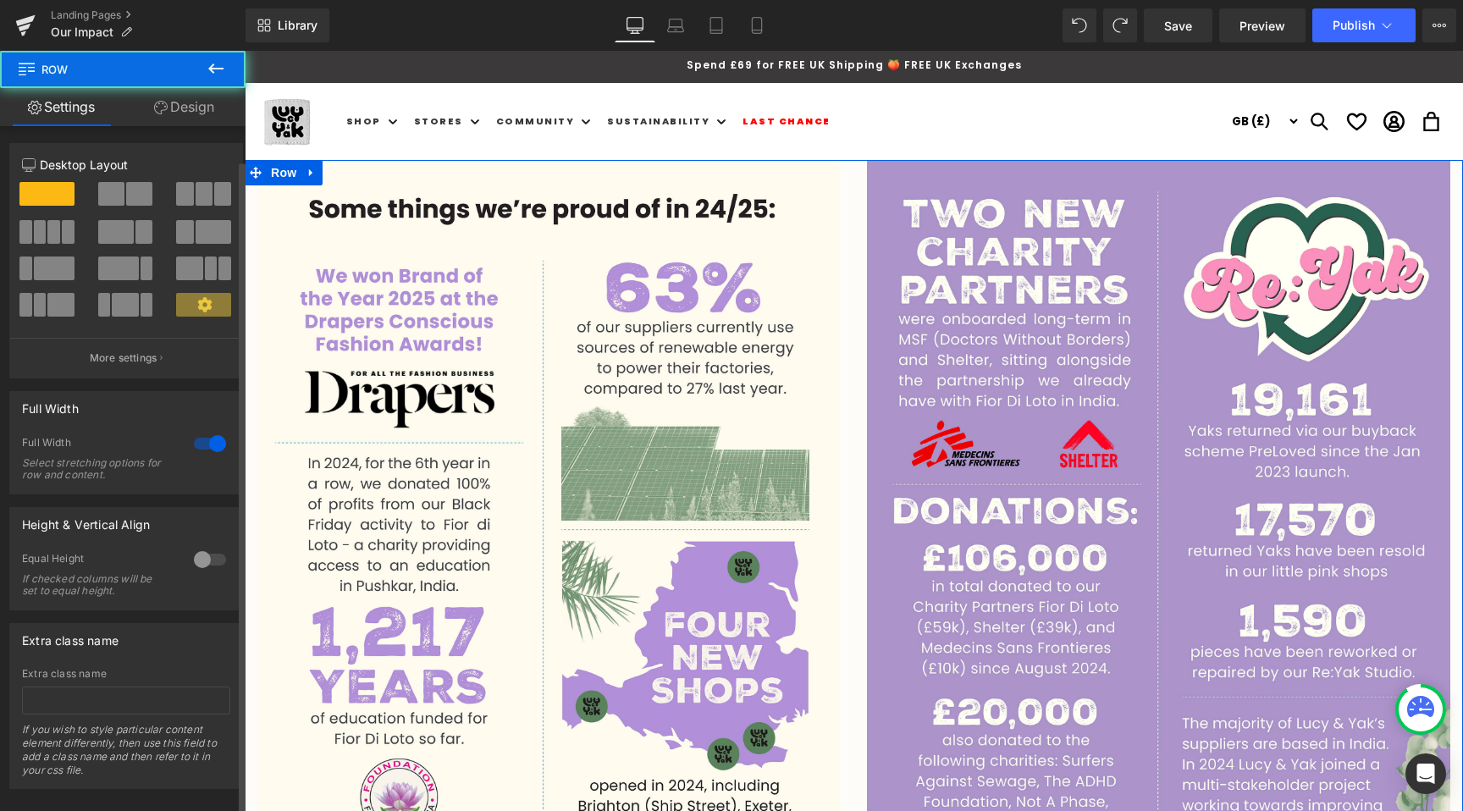
scroll to position [26, 0]
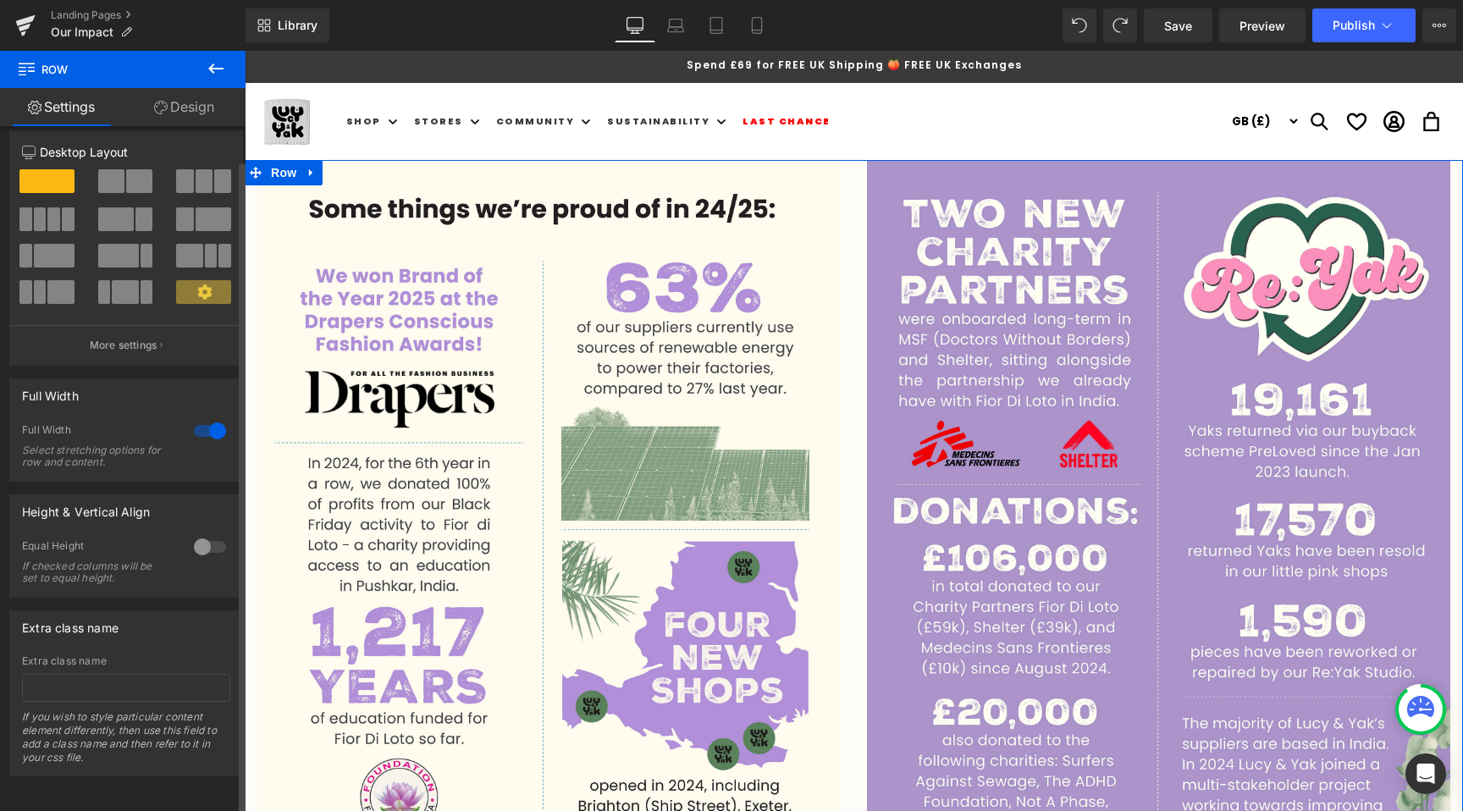
click at [194, 421] on div at bounding box center [210, 430] width 41 height 27
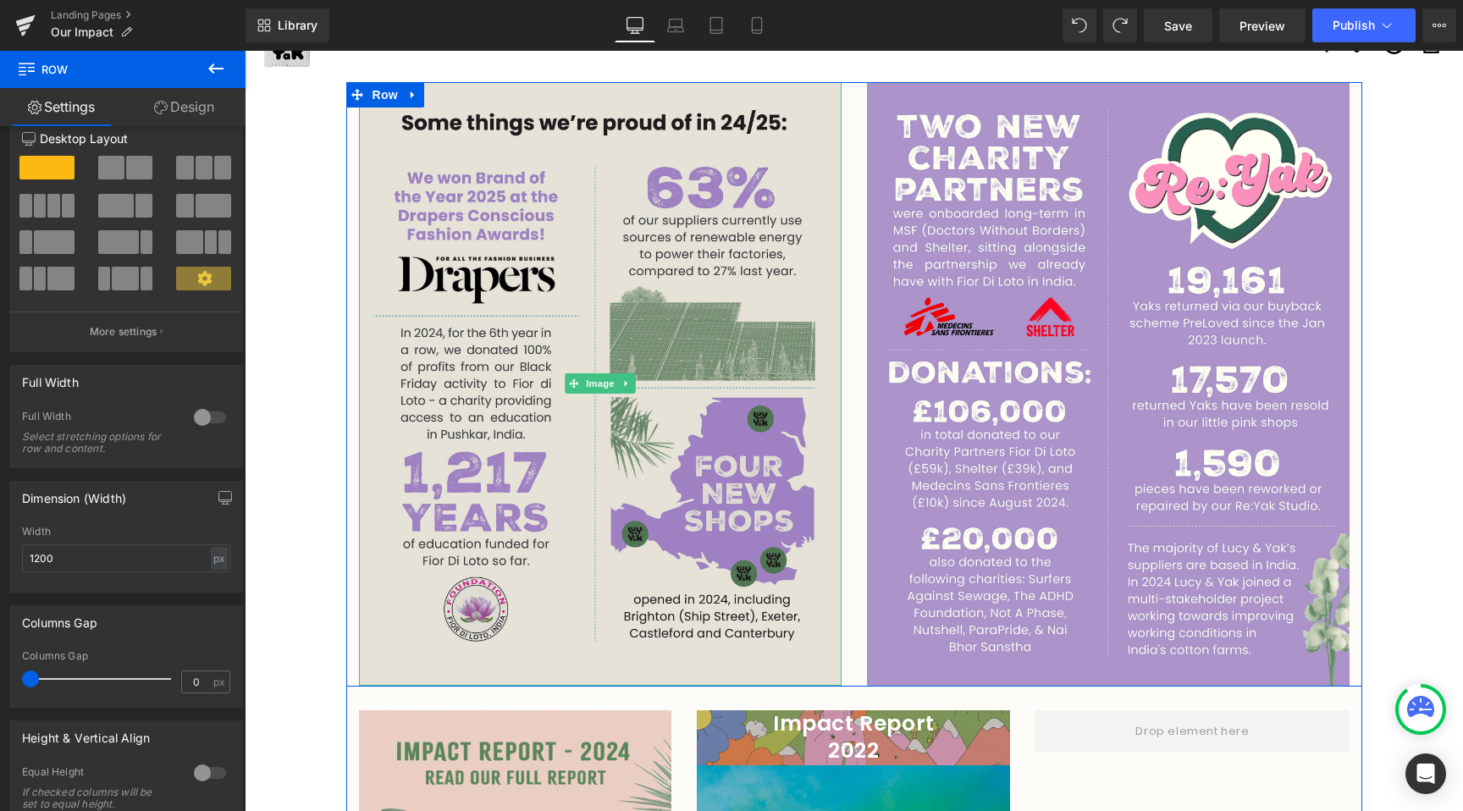
scroll to position [85, 0]
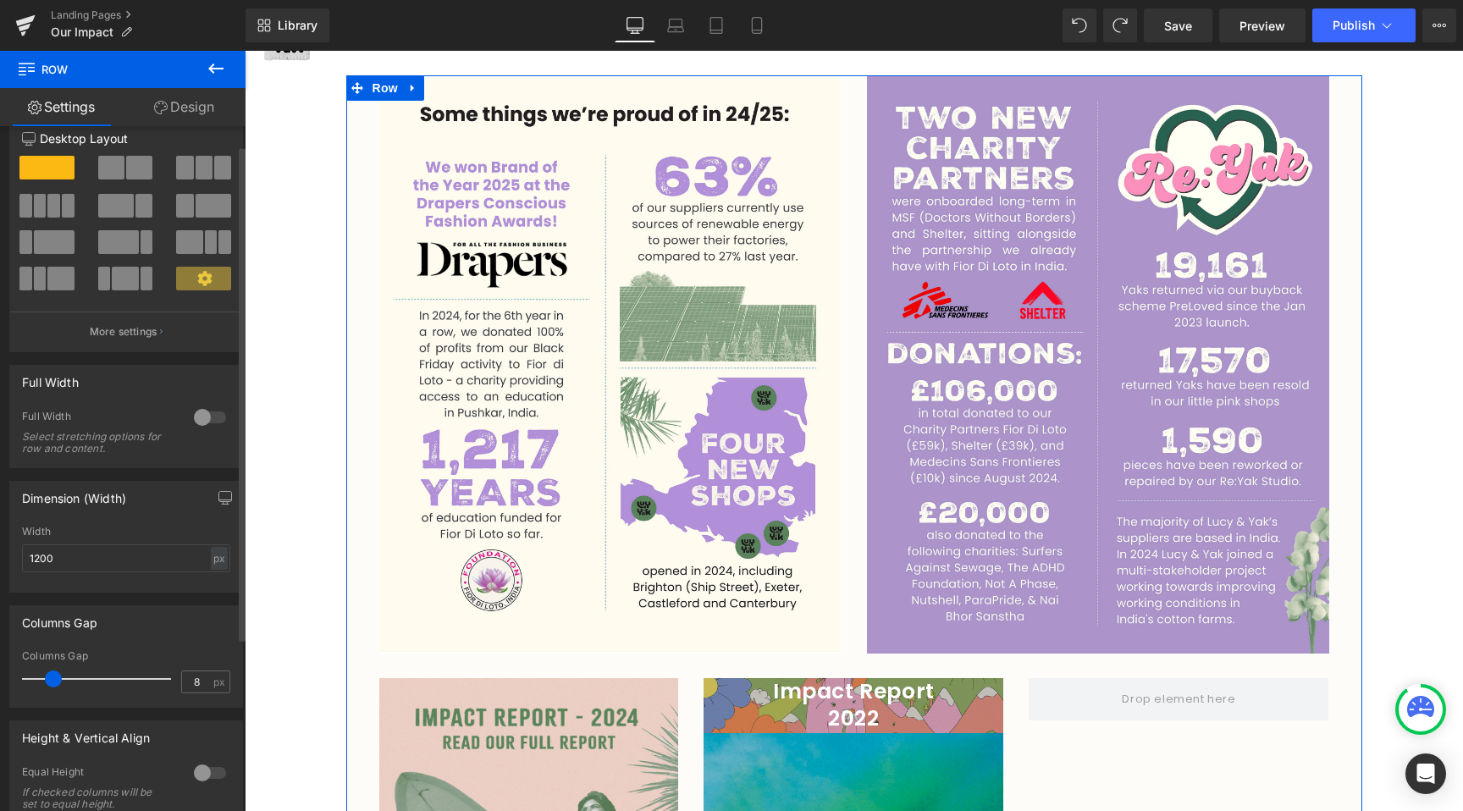
type input "0"
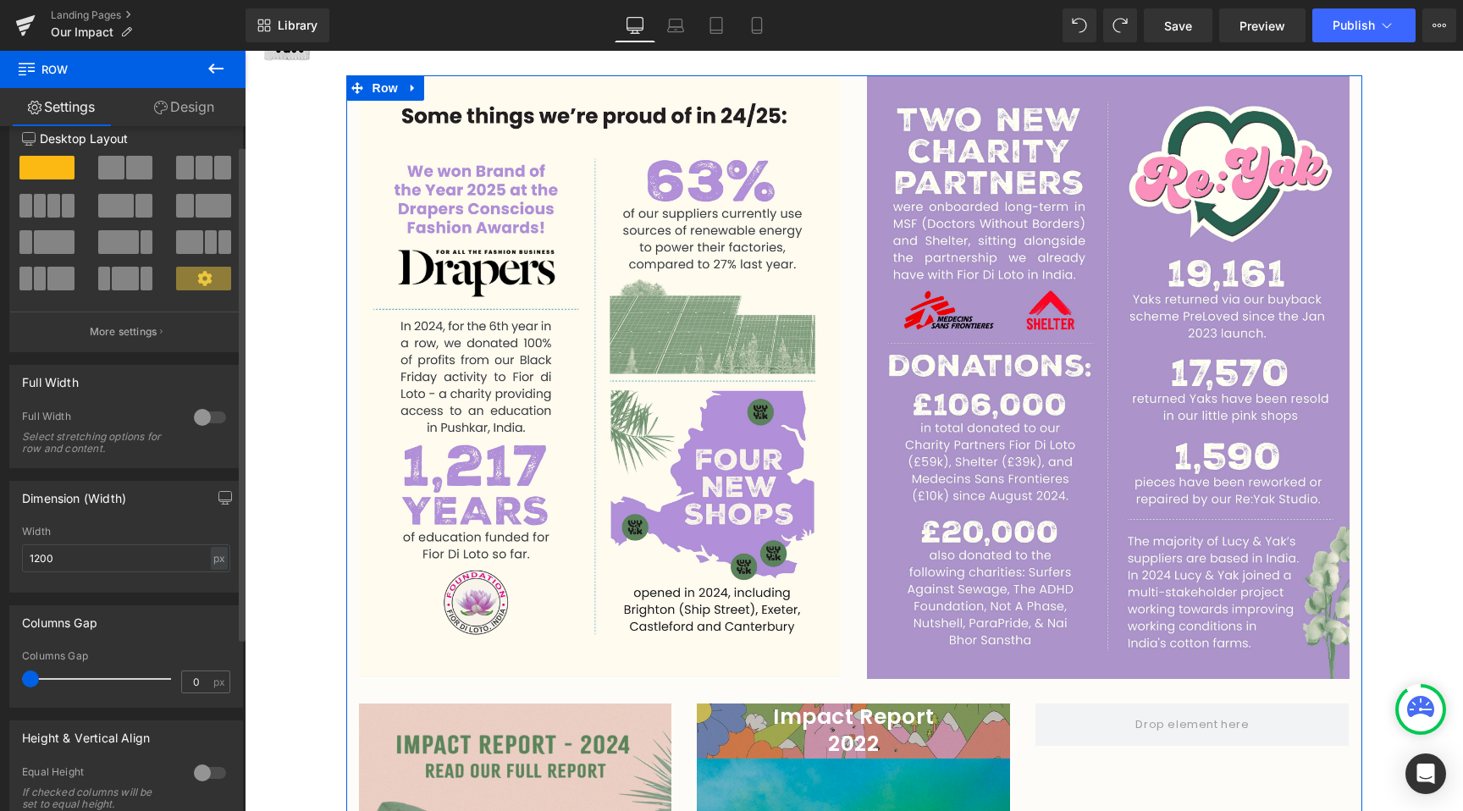
drag, startPoint x: 27, startPoint y: 675, endPoint x: 0, endPoint y: 675, distance: 27.1
click at [0, 675] on div "Columns Gap 0px Columns Gap 0 px" at bounding box center [126, 649] width 253 height 115
click at [846, 524] on div "Image" at bounding box center [600, 376] width 508 height 603
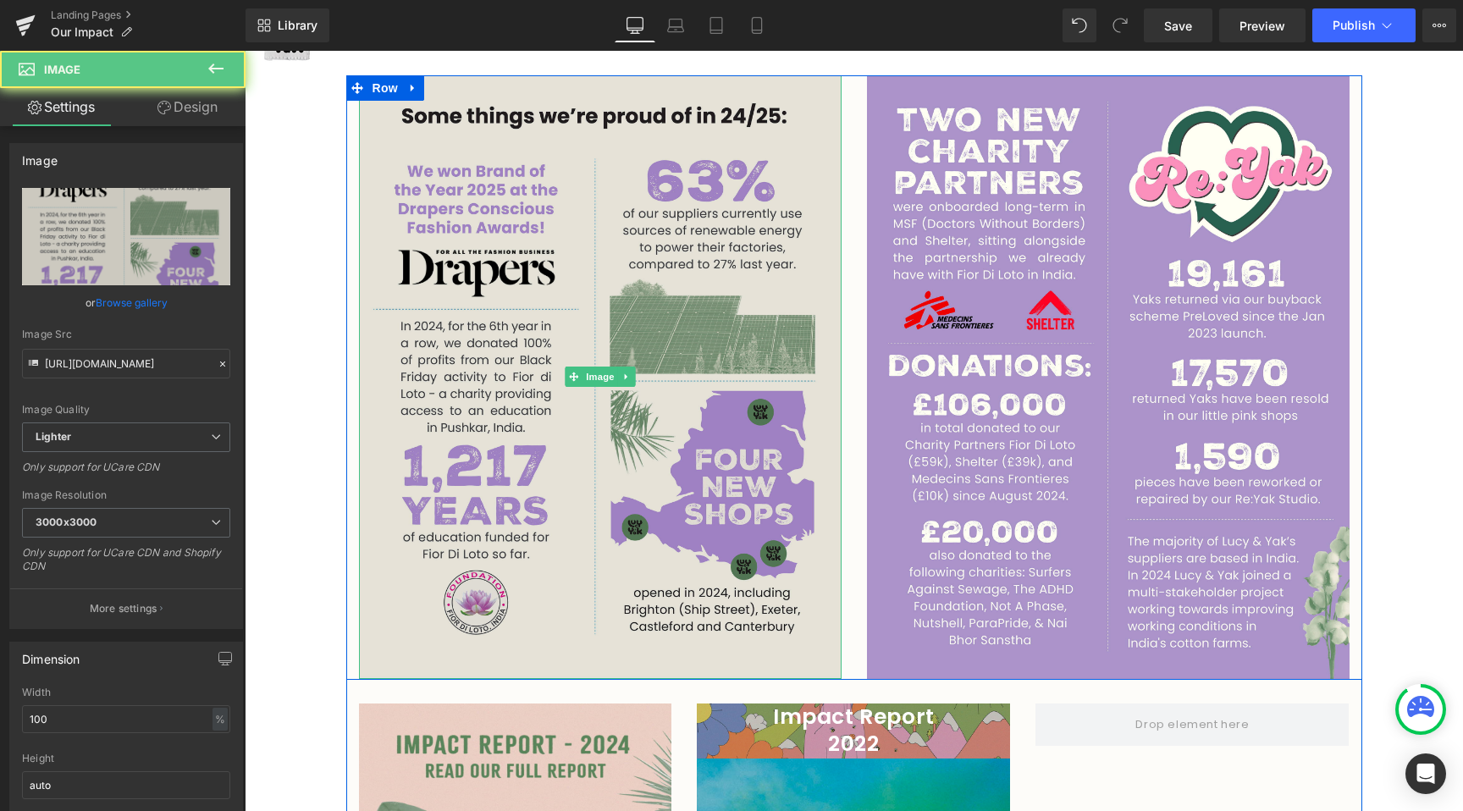
click at [774, 503] on img at bounding box center [600, 376] width 482 height 603
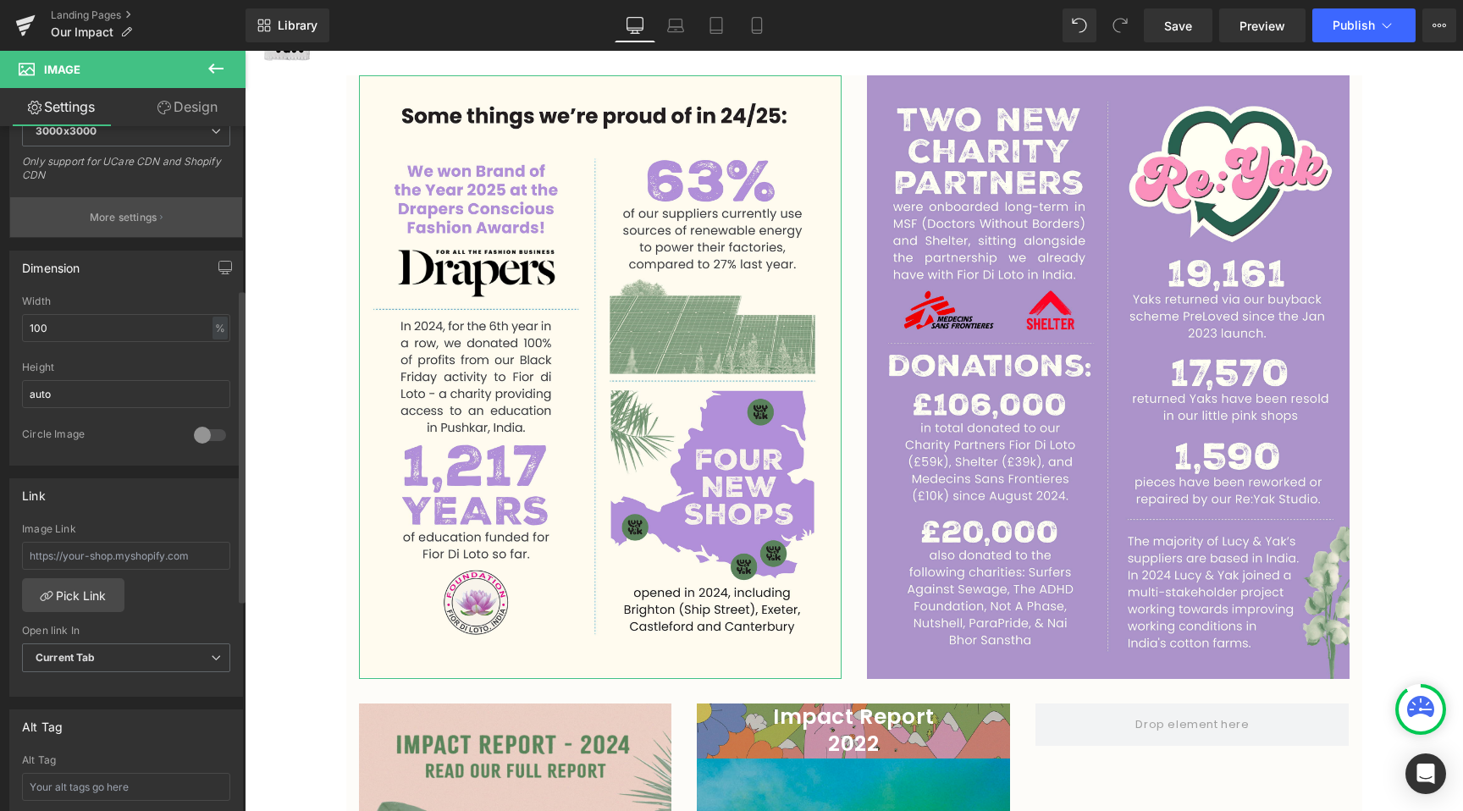
scroll to position [507, 0]
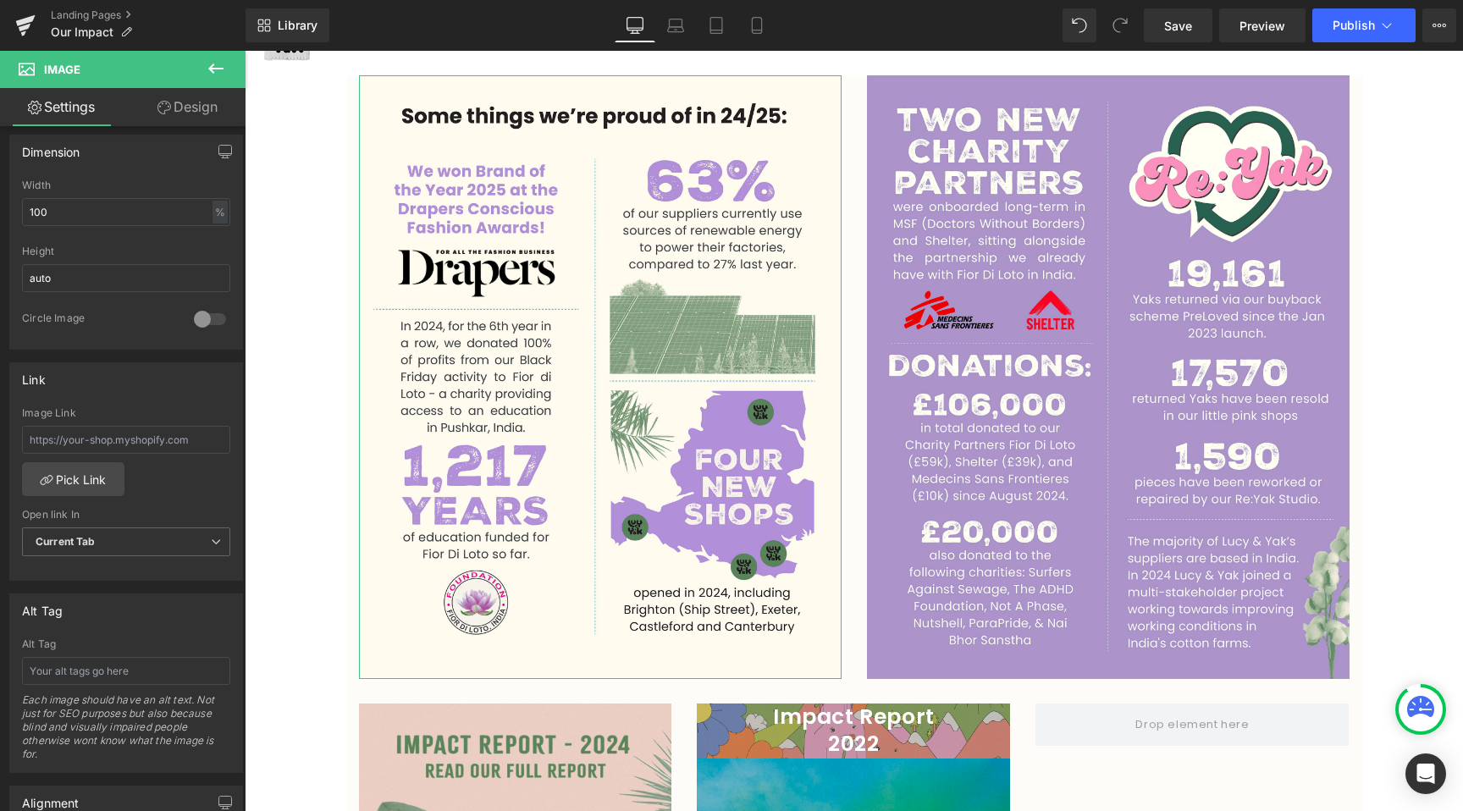
click at [179, 102] on link "Design" at bounding box center [187, 107] width 123 height 38
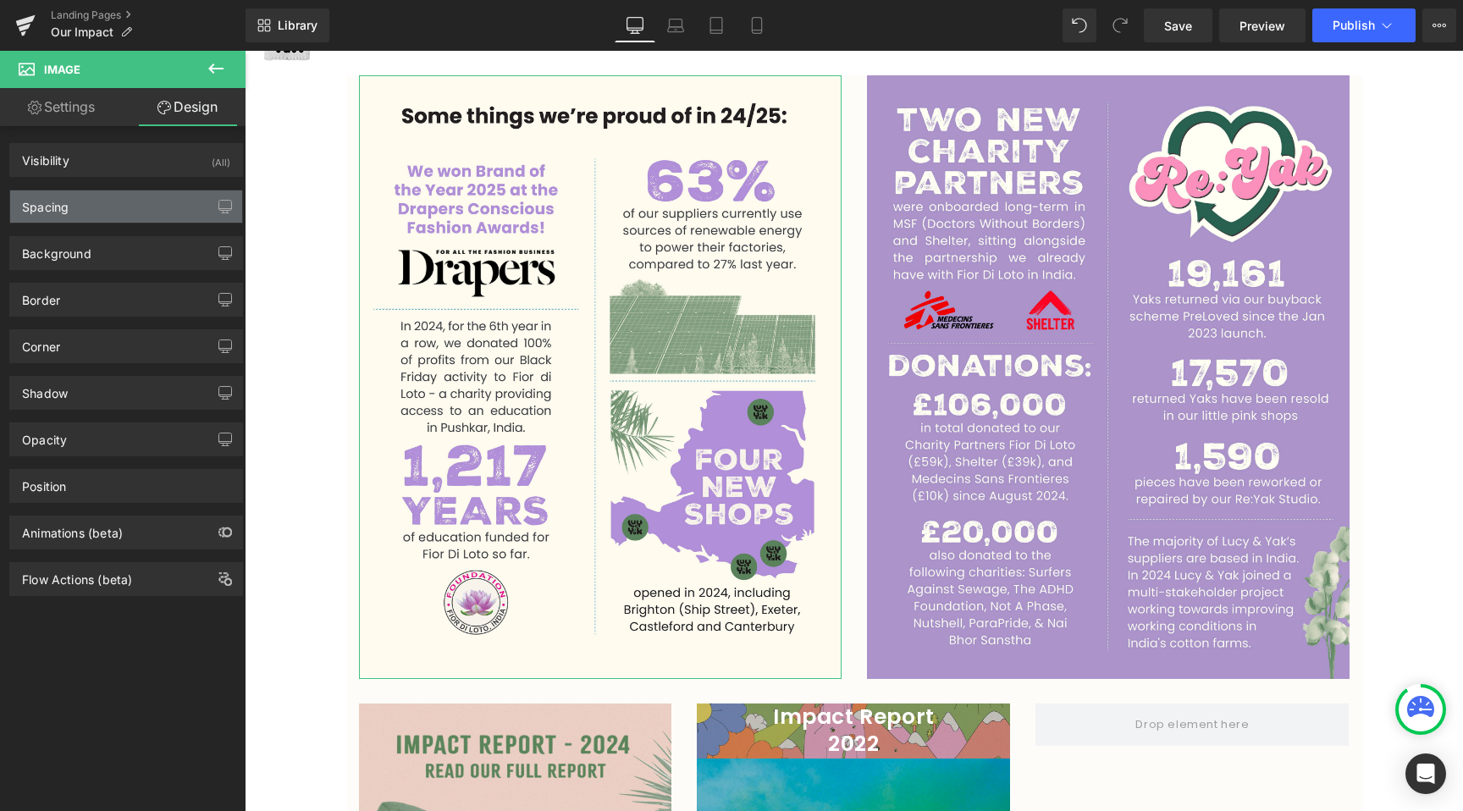
click at [107, 220] on div "Spacing" at bounding box center [126, 206] width 232 height 32
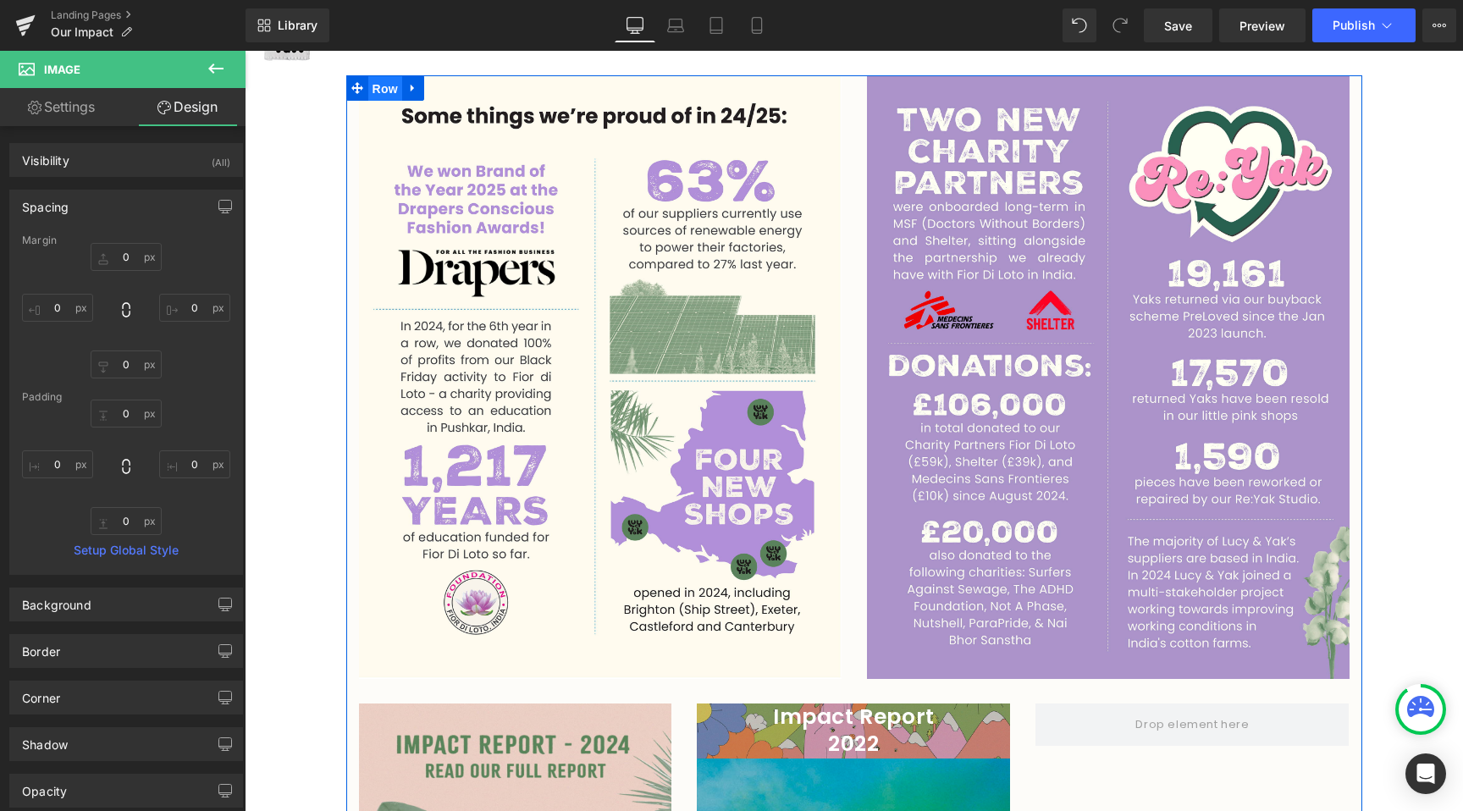
click at [387, 84] on span "Row" at bounding box center [385, 88] width 34 height 25
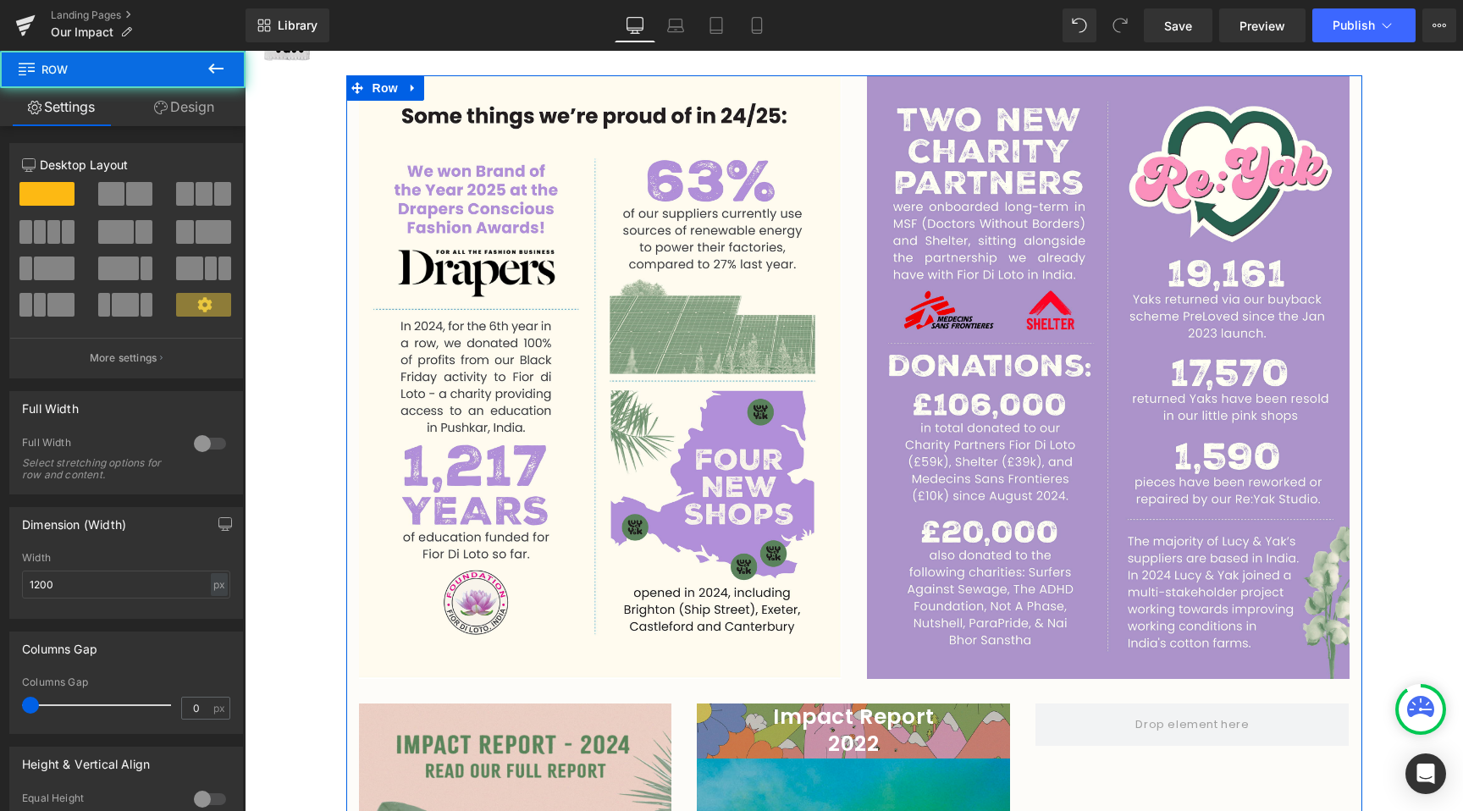
click at [233, 108] on link "Design" at bounding box center [184, 107] width 123 height 38
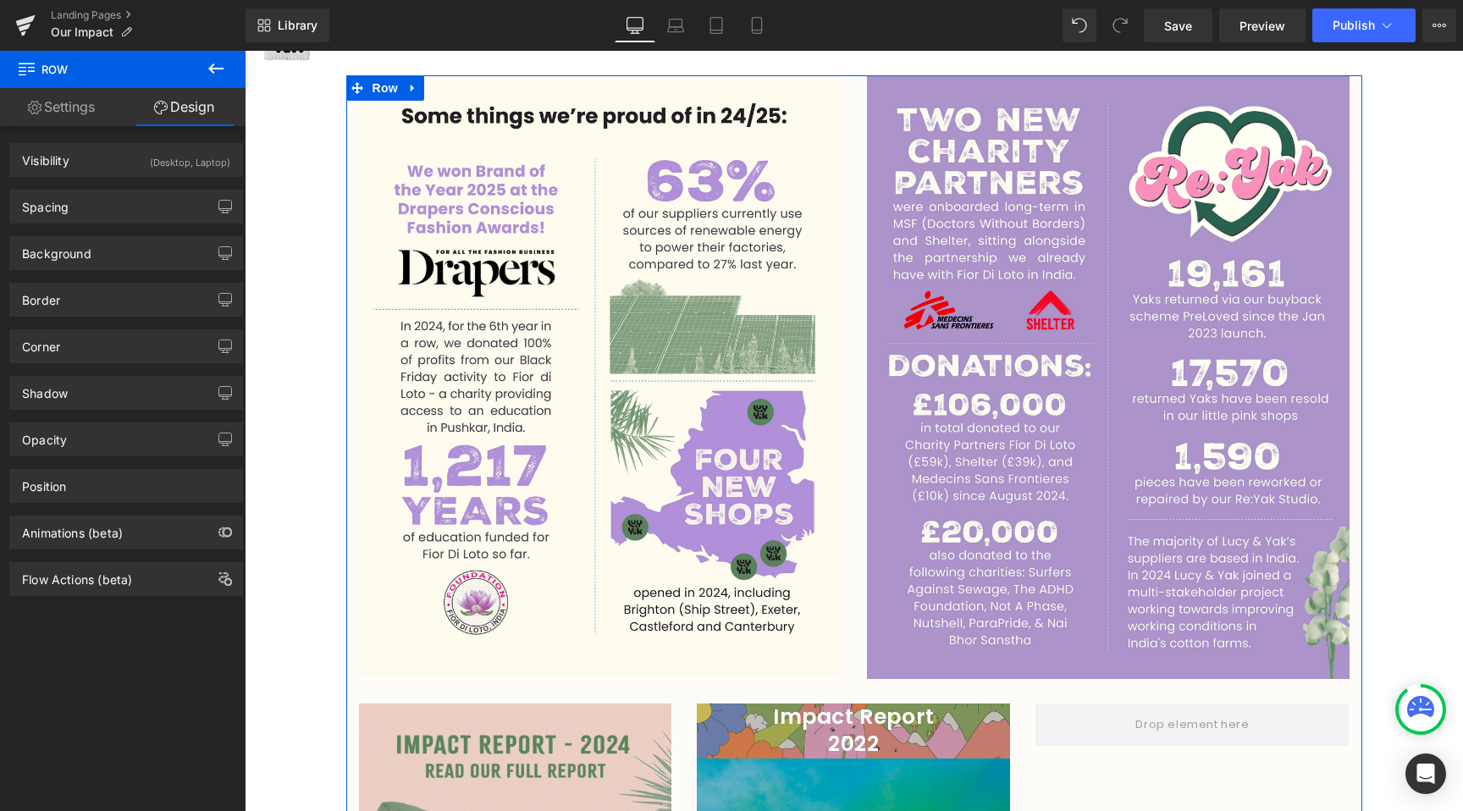
click at [125, 188] on div "Spacing Margin 0px 0 auto auto 0px 0 auto auto Padding 0px 0 0px 0 23px 23 0px …" at bounding box center [126, 200] width 253 height 47
click at [120, 209] on div "Spacing" at bounding box center [126, 206] width 232 height 32
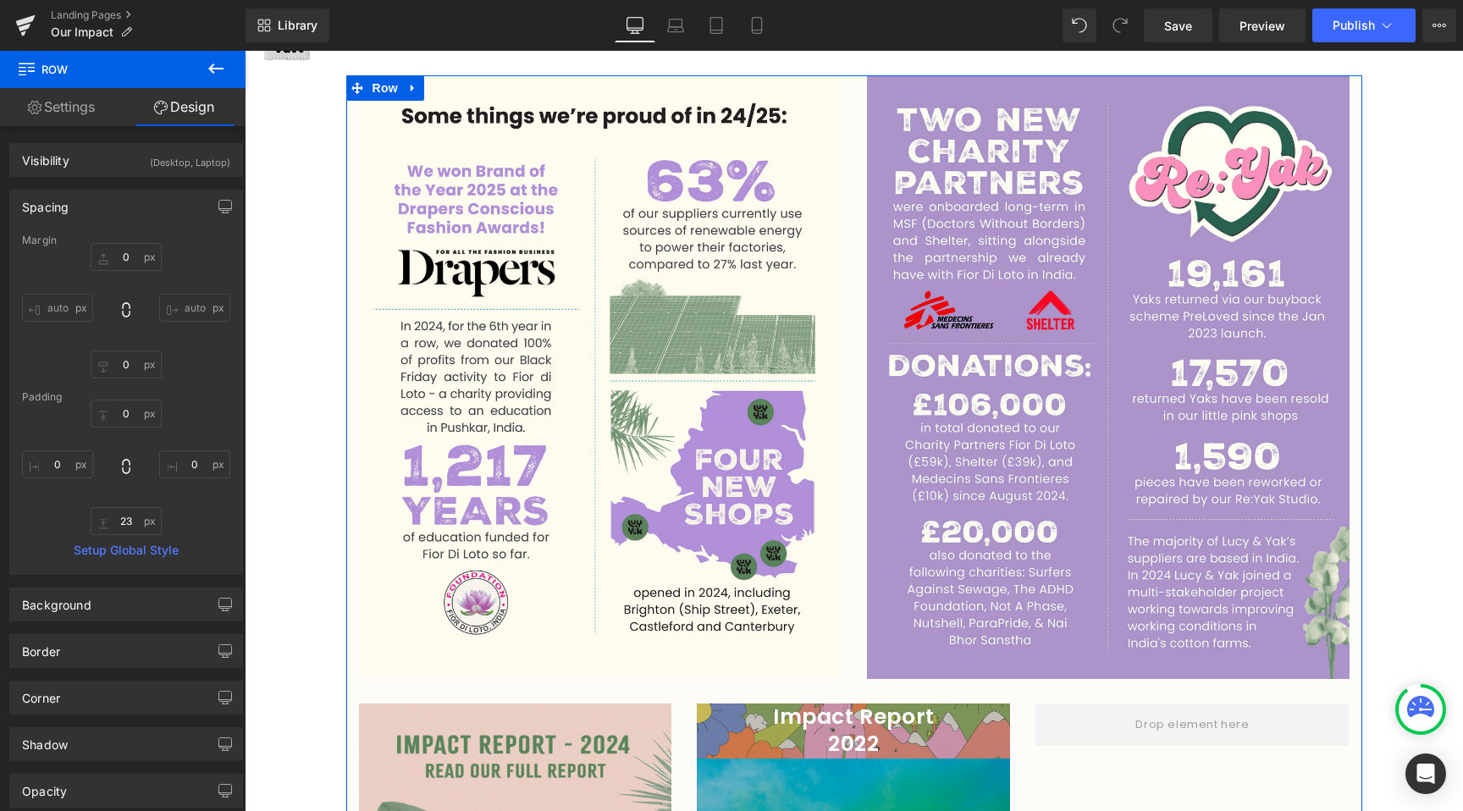
click at [64, 318] on input "auto" at bounding box center [57, 308] width 71 height 28
click at [118, 521] on input "23" at bounding box center [126, 521] width 71 height 28
type input "1"
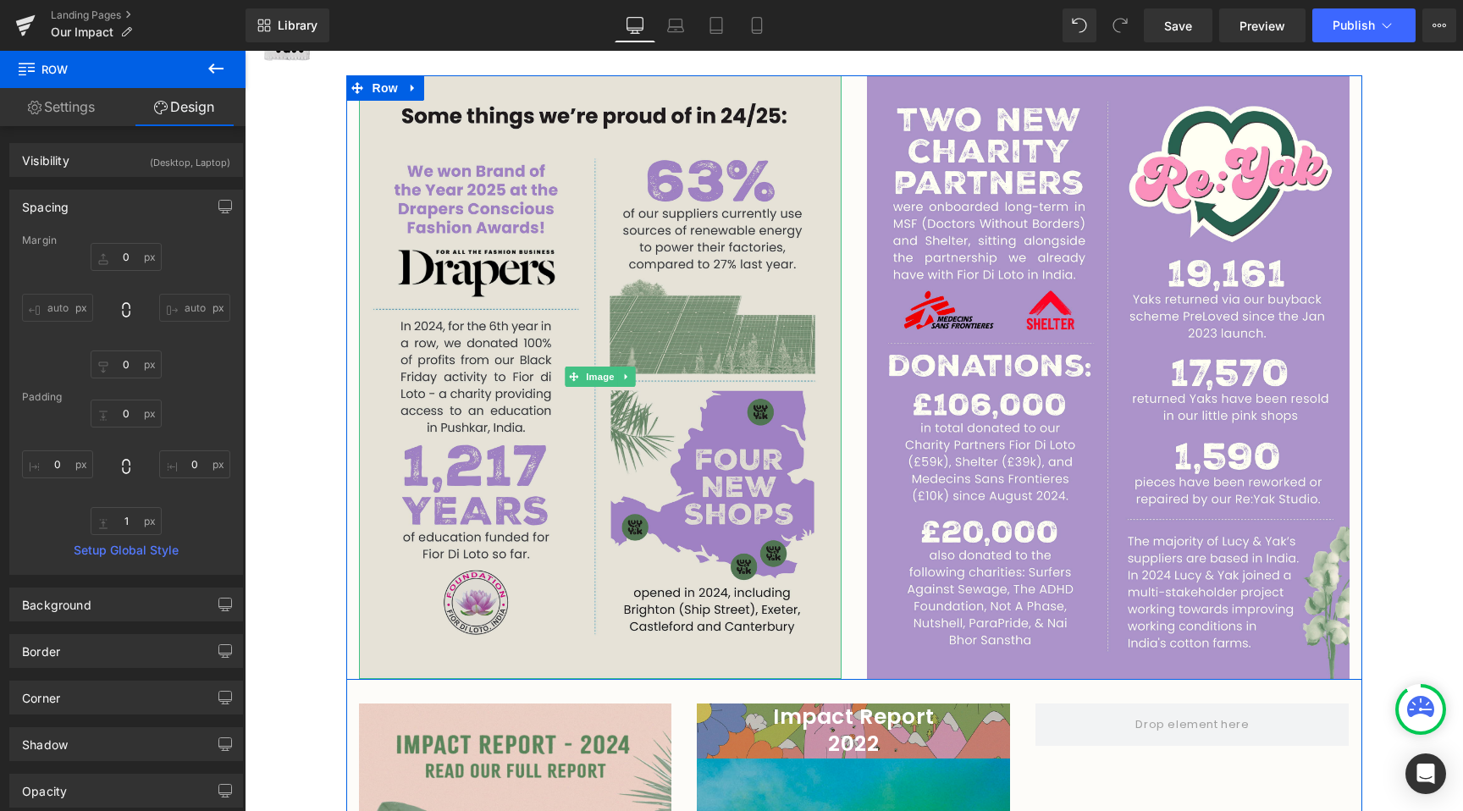
click at [822, 375] on img at bounding box center [600, 376] width 482 height 603
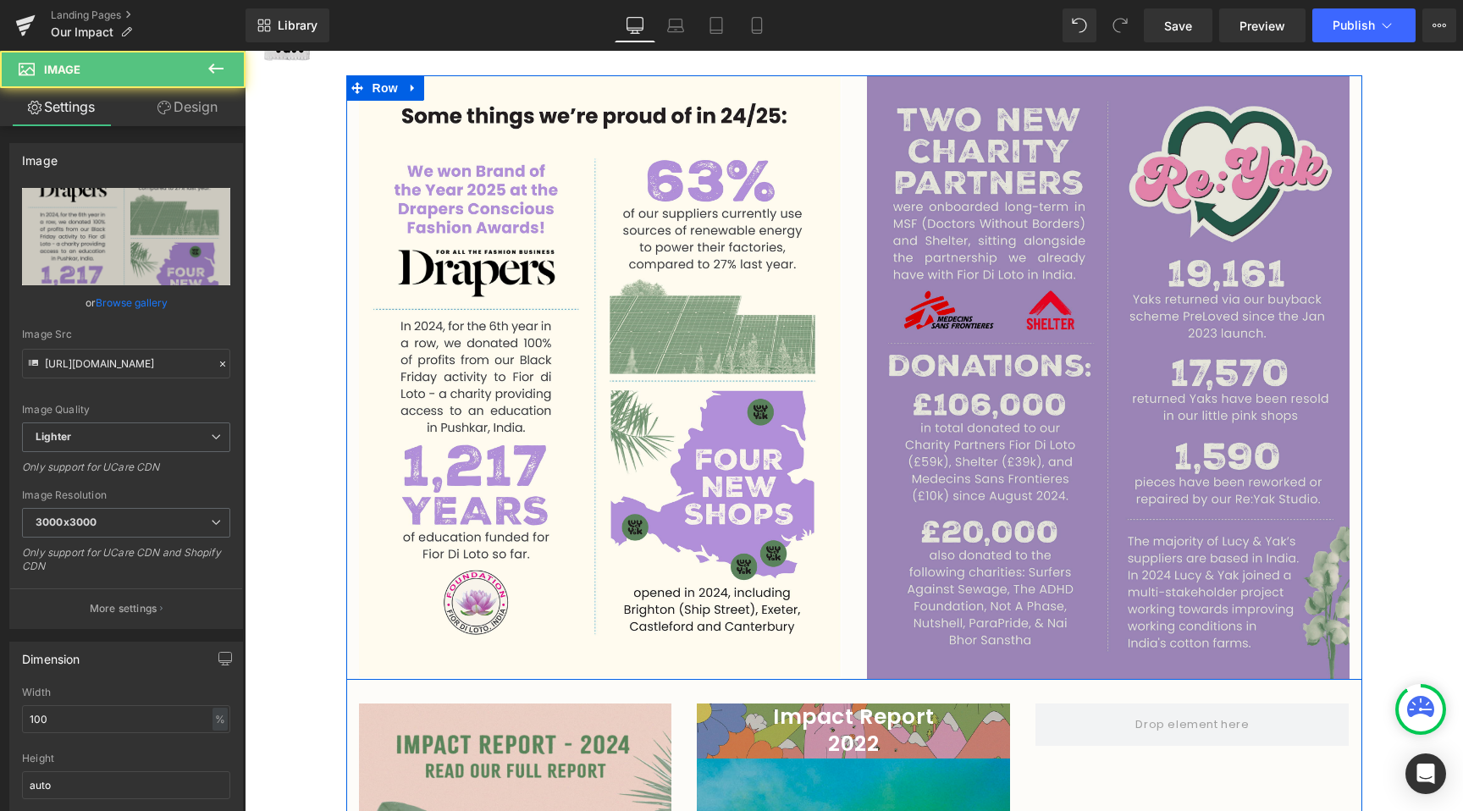
click at [904, 370] on img at bounding box center [1108, 376] width 482 height 603
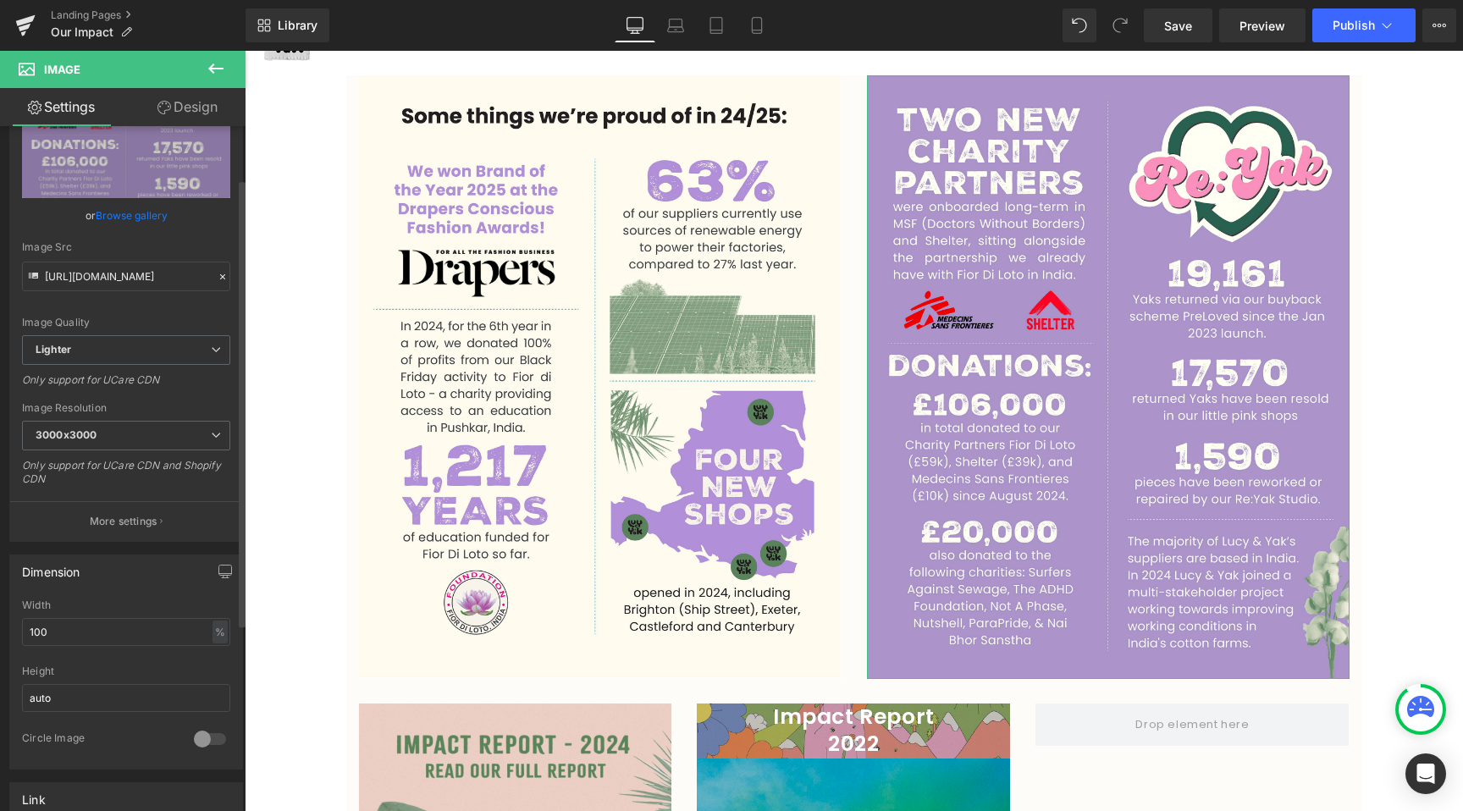
scroll to position [144, 0]
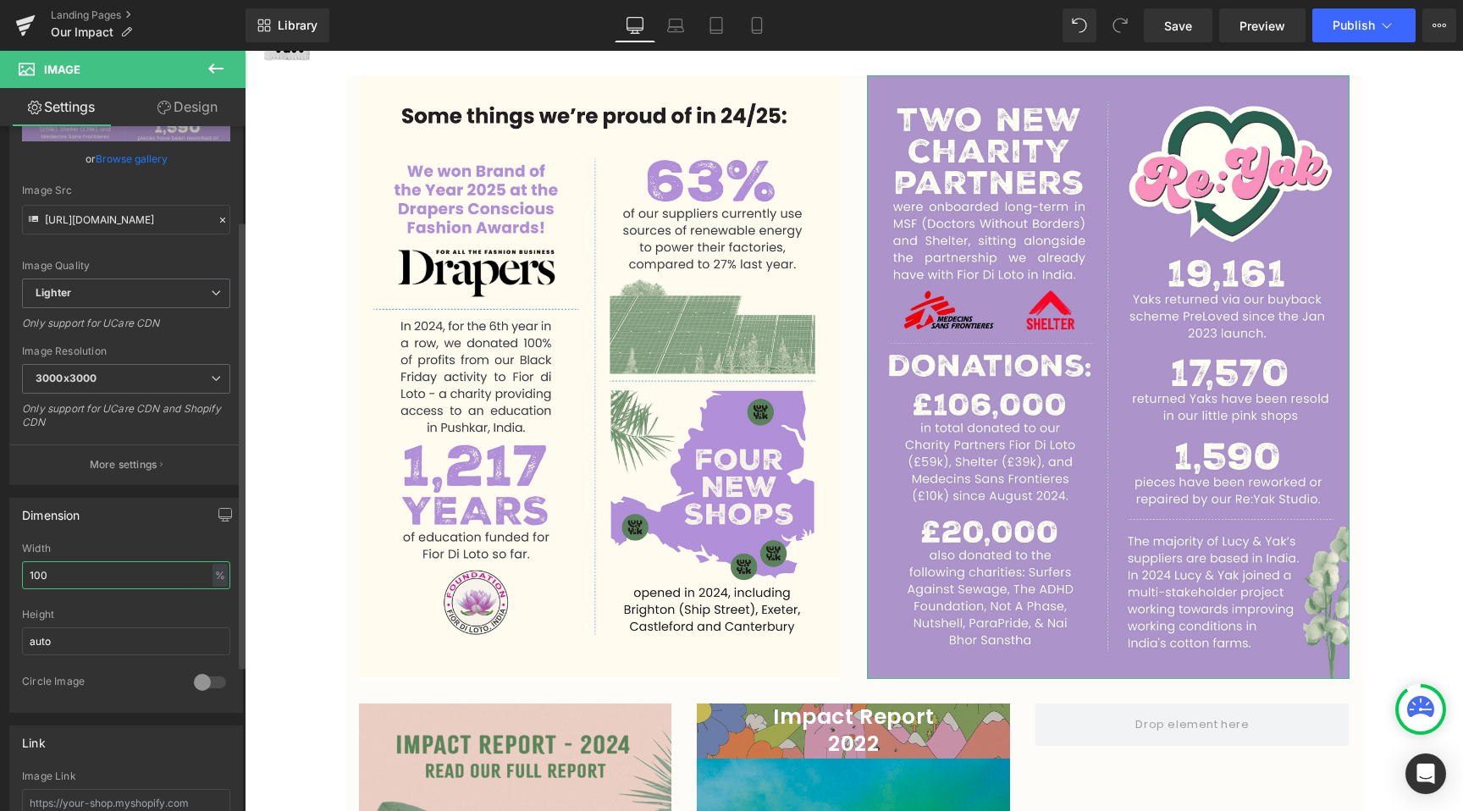
click at [88, 578] on input "100" at bounding box center [126, 575] width 208 height 28
type input "100"
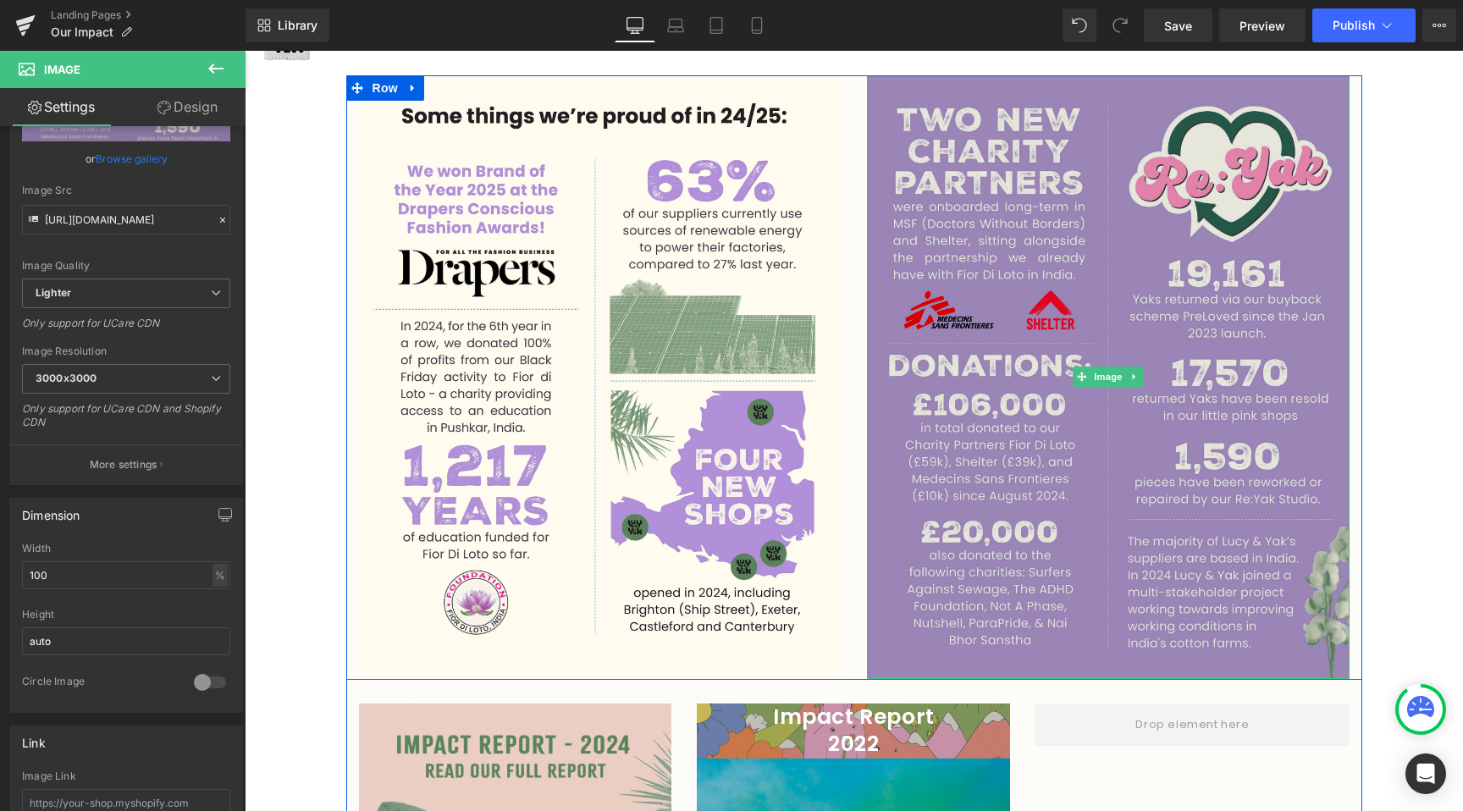
click at [1017, 458] on img at bounding box center [1108, 376] width 482 height 603
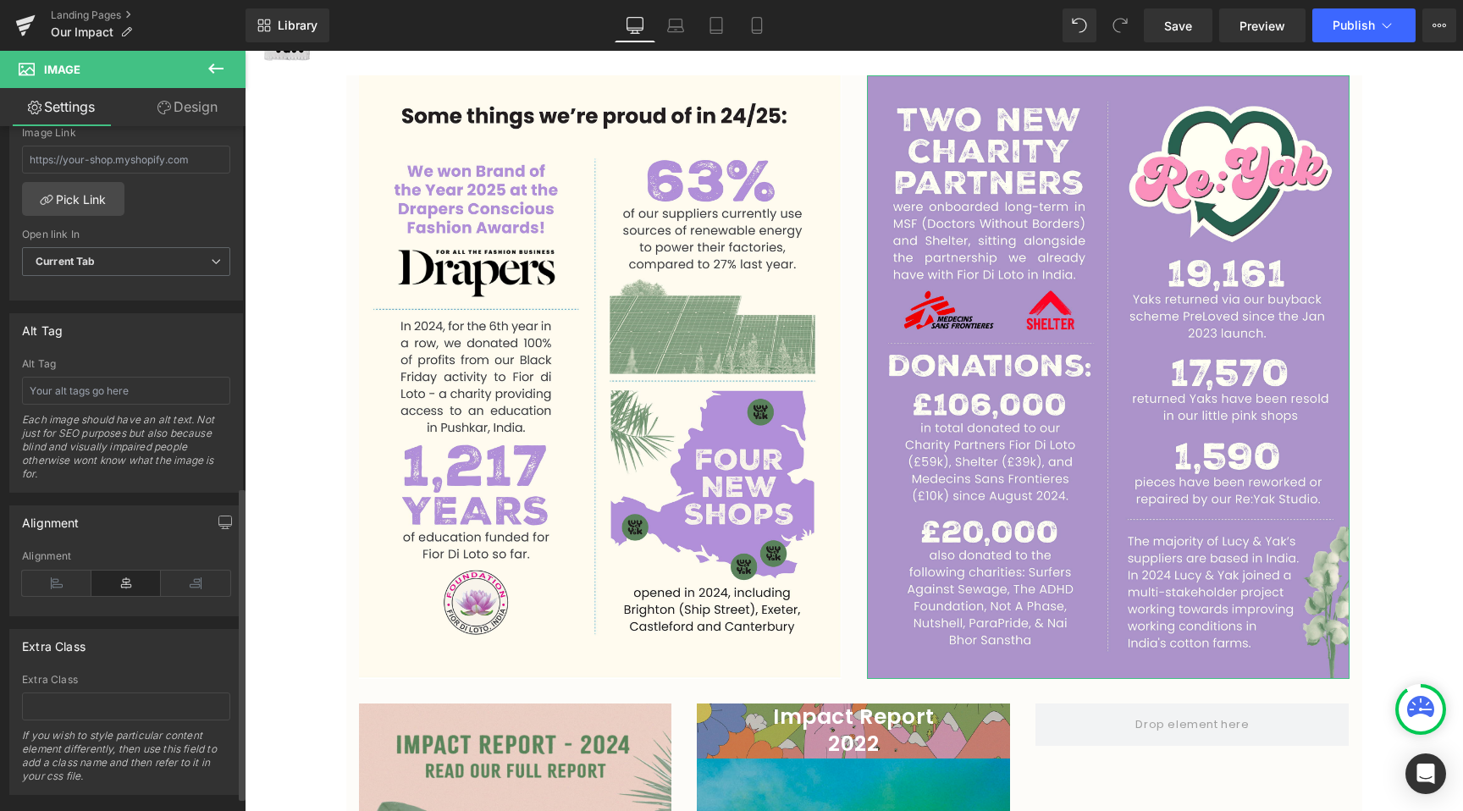
scroll to position [818, 0]
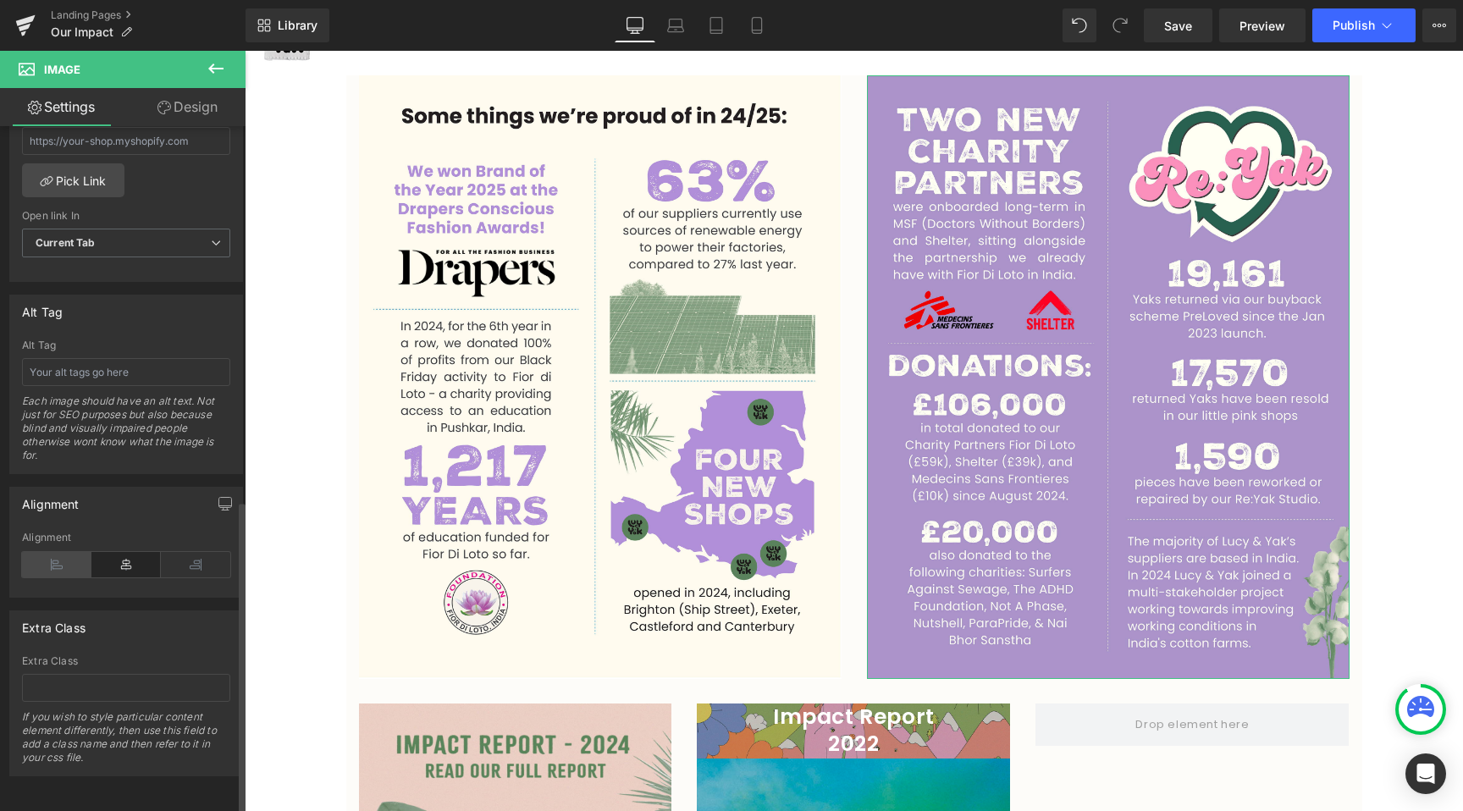
click at [38, 552] on icon at bounding box center [56, 564] width 69 height 25
click at [181, 552] on icon at bounding box center [195, 564] width 69 height 25
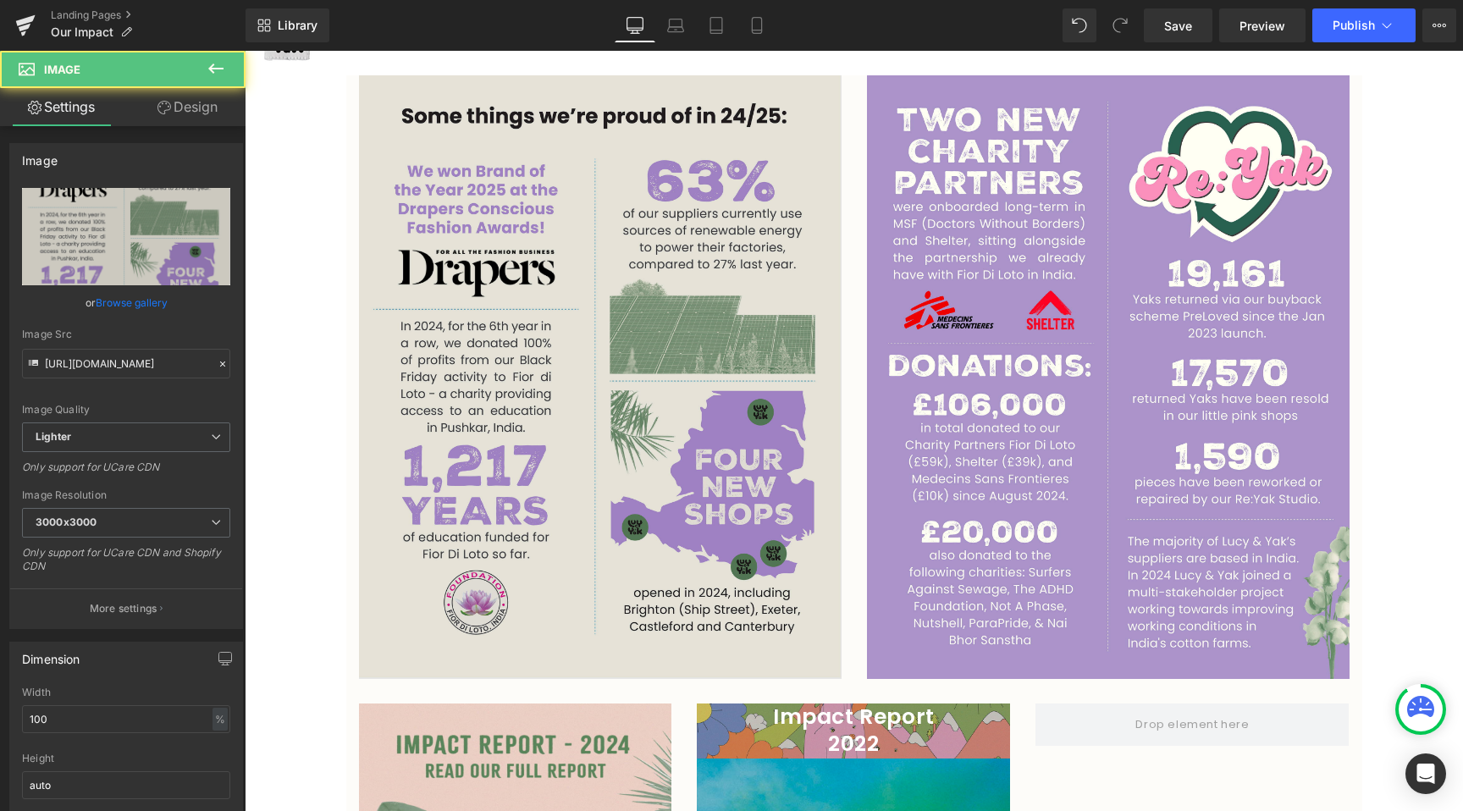
click at [657, 546] on img at bounding box center [600, 376] width 482 height 603
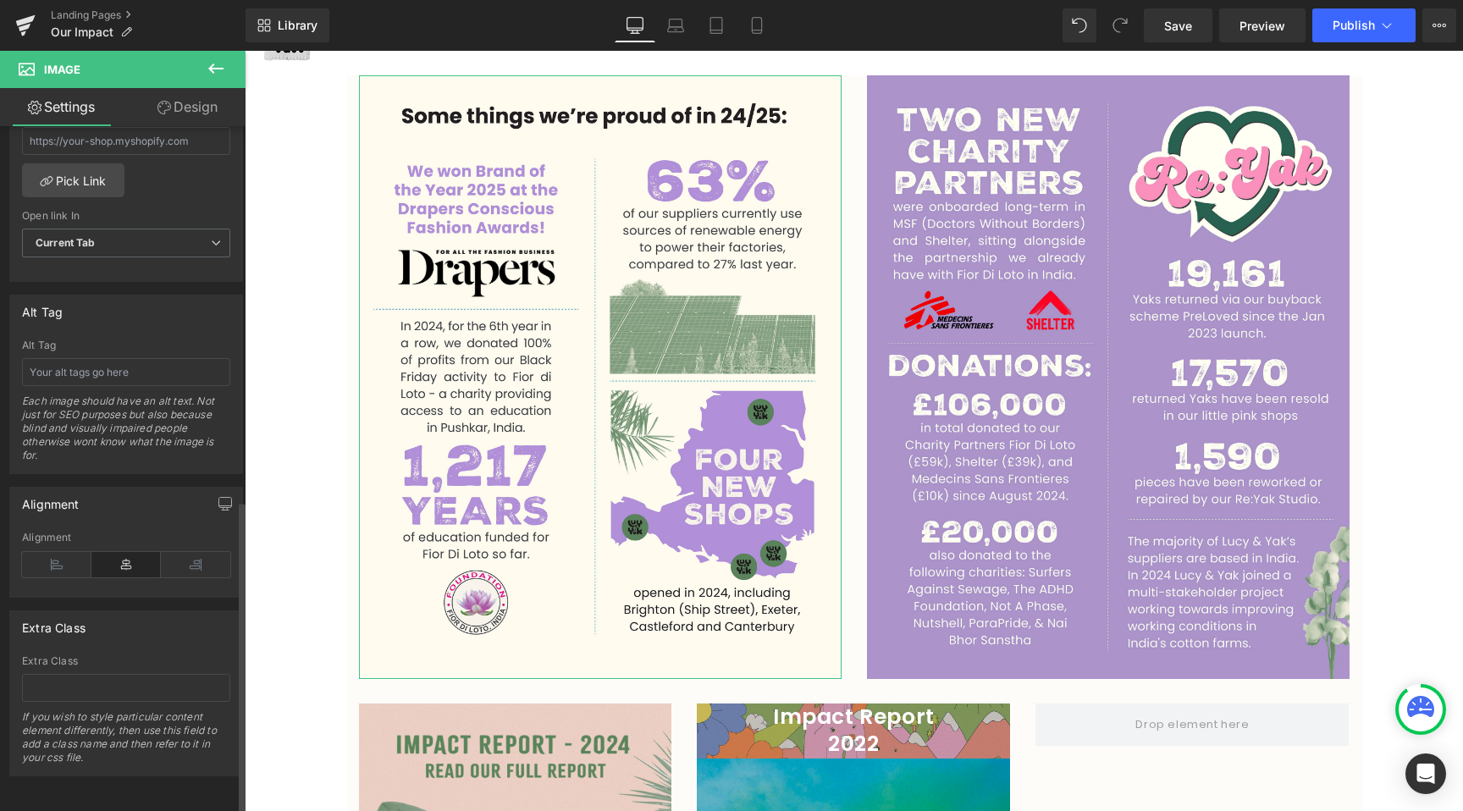
click at [177, 565] on div "Alignment" at bounding box center [126, 564] width 208 height 65
click at [178, 552] on icon at bounding box center [195, 564] width 69 height 25
click at [78, 559] on icon at bounding box center [56, 564] width 69 height 25
click at [120, 559] on icon at bounding box center [125, 564] width 69 height 25
click at [179, 100] on link "Design" at bounding box center [187, 107] width 123 height 38
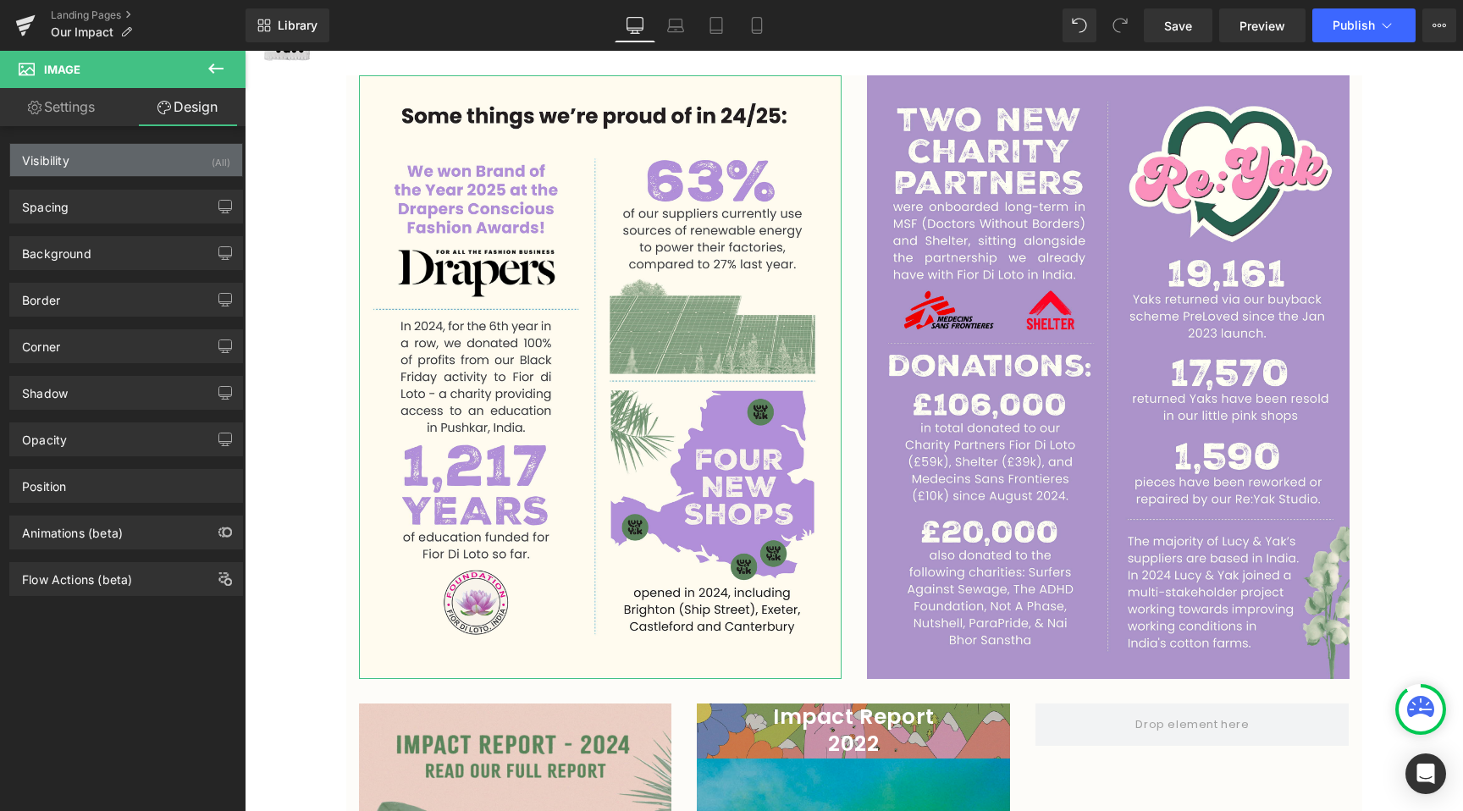
type input "0"
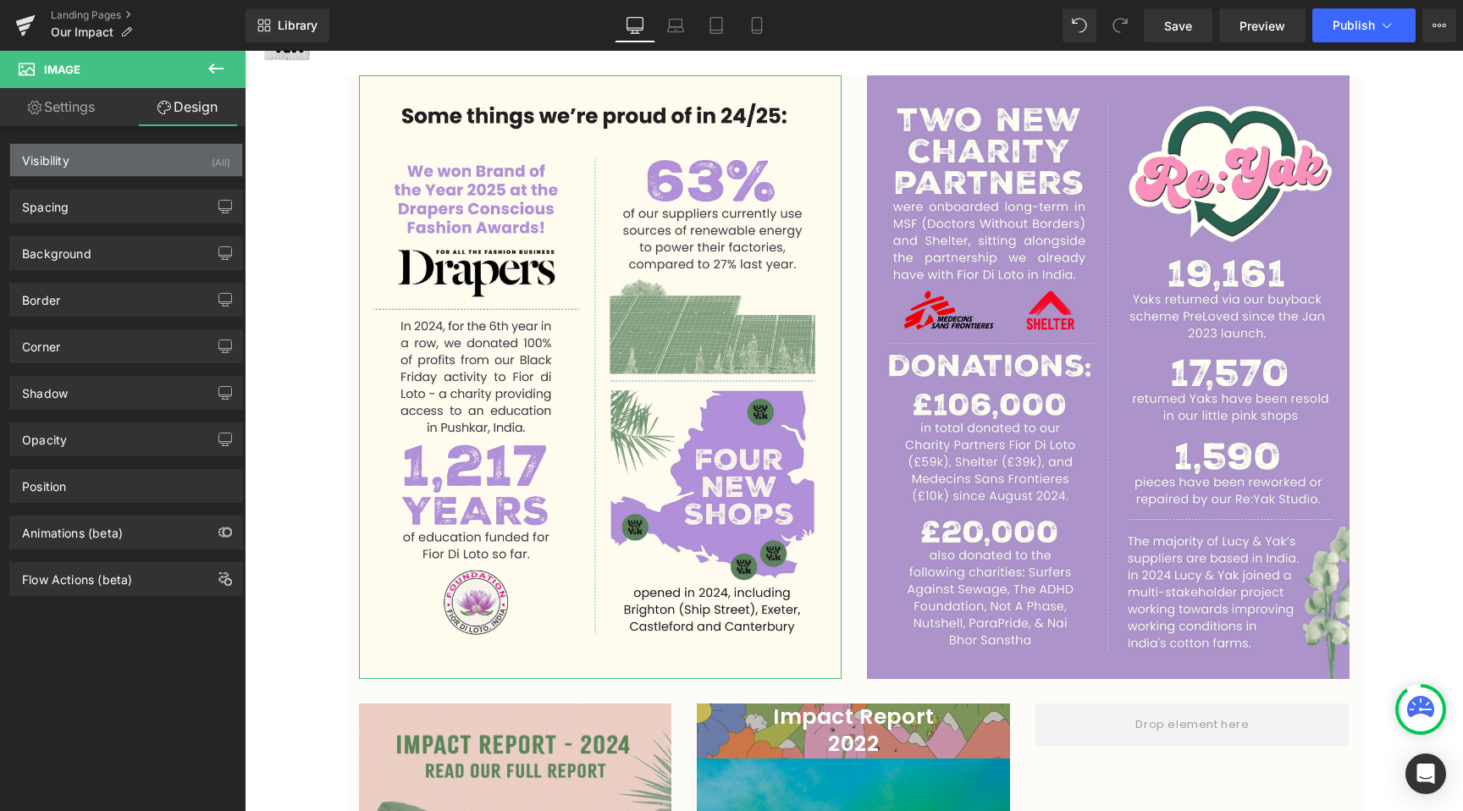
type input "0"
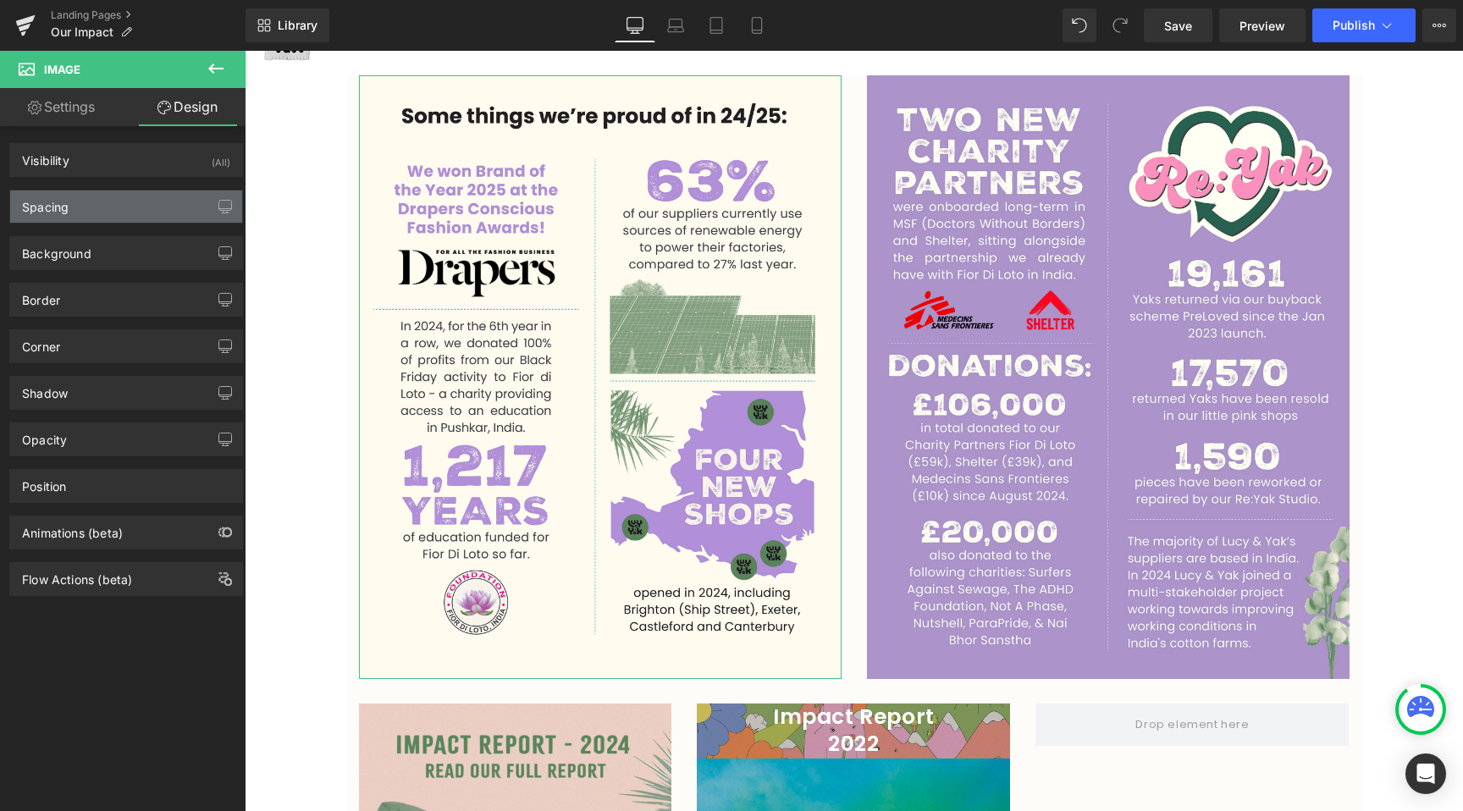
click at [88, 203] on div "Spacing" at bounding box center [126, 206] width 232 height 32
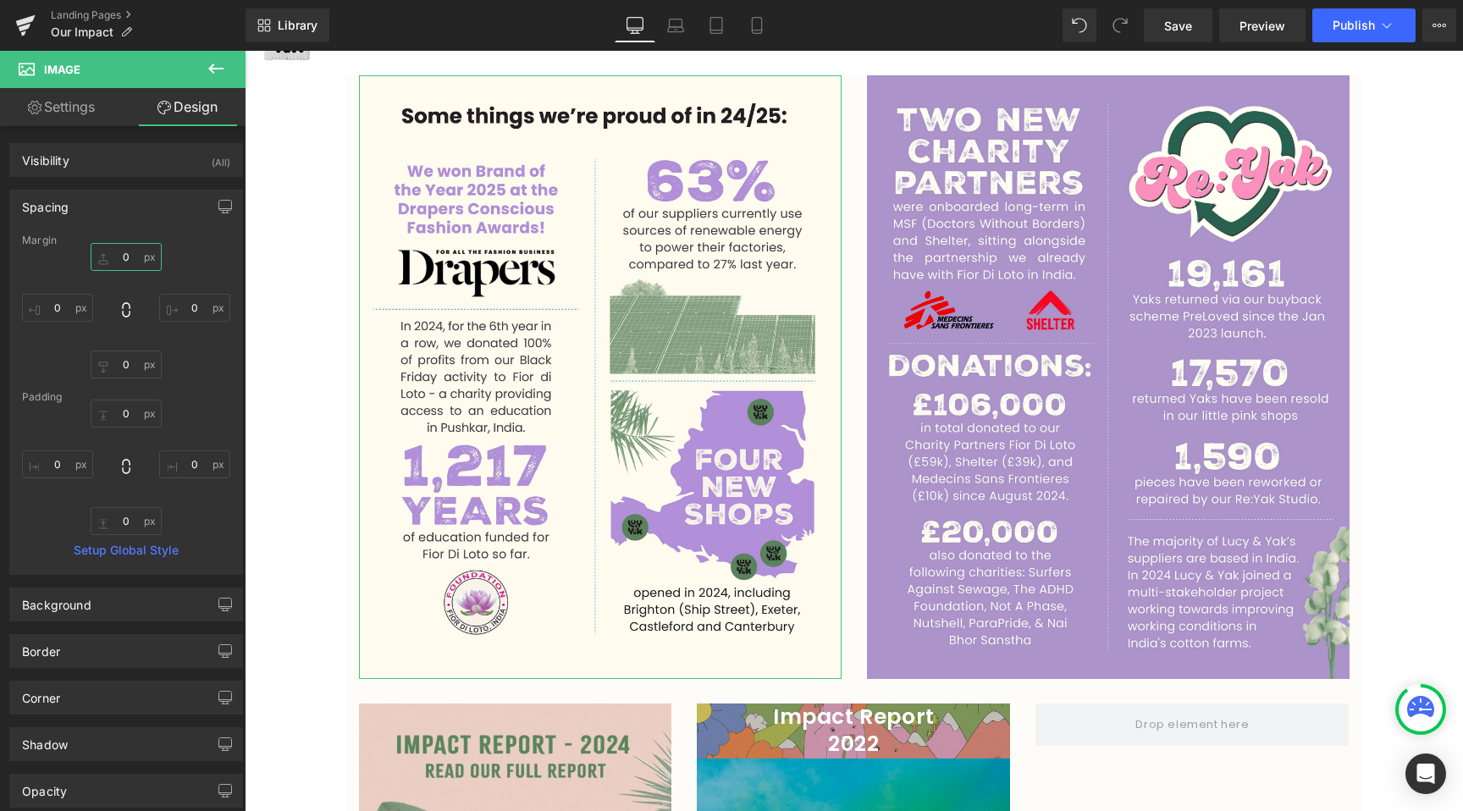
click at [114, 269] on input "0" at bounding box center [126, 257] width 71 height 28
type input "-1"
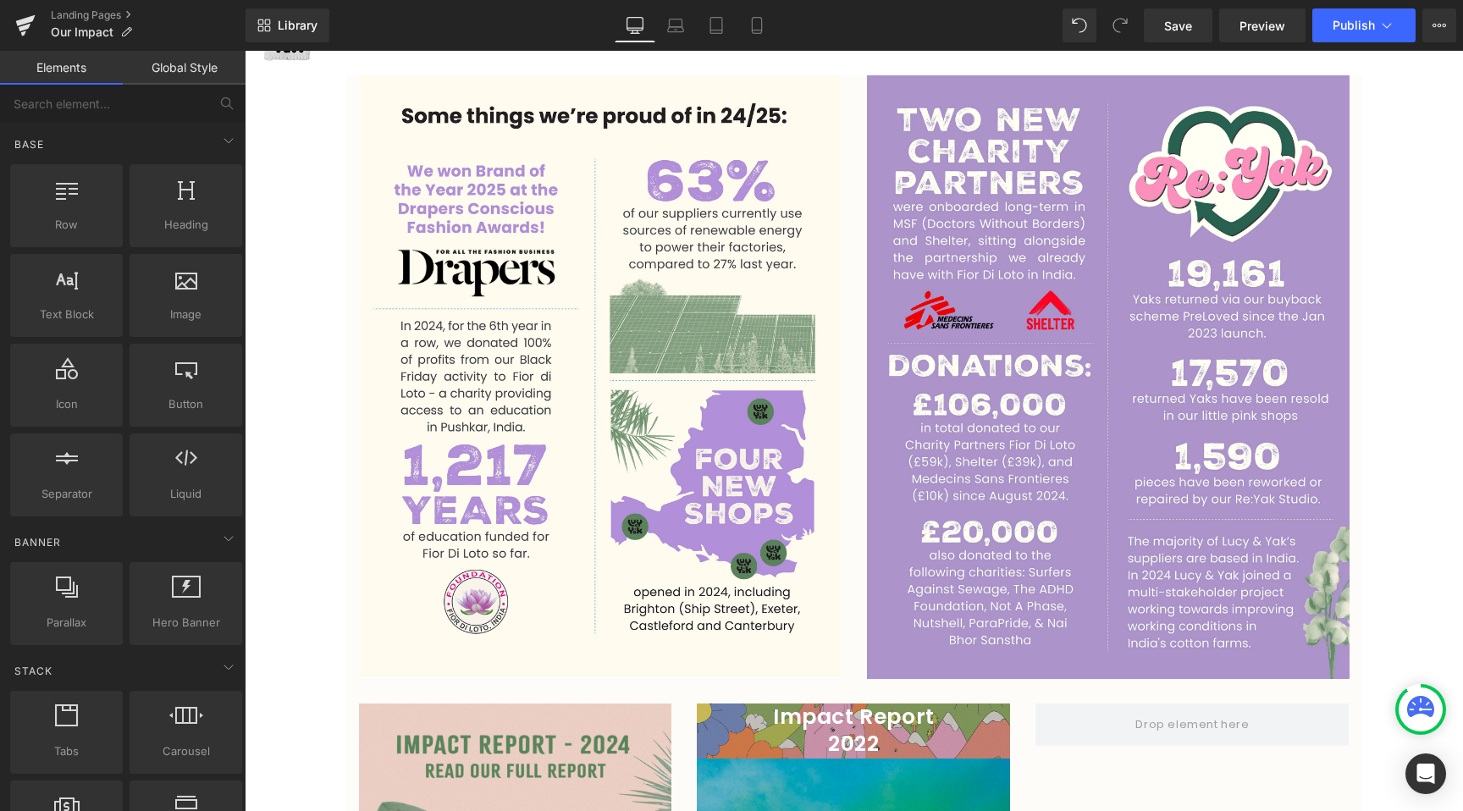
scroll to position [0, 0]
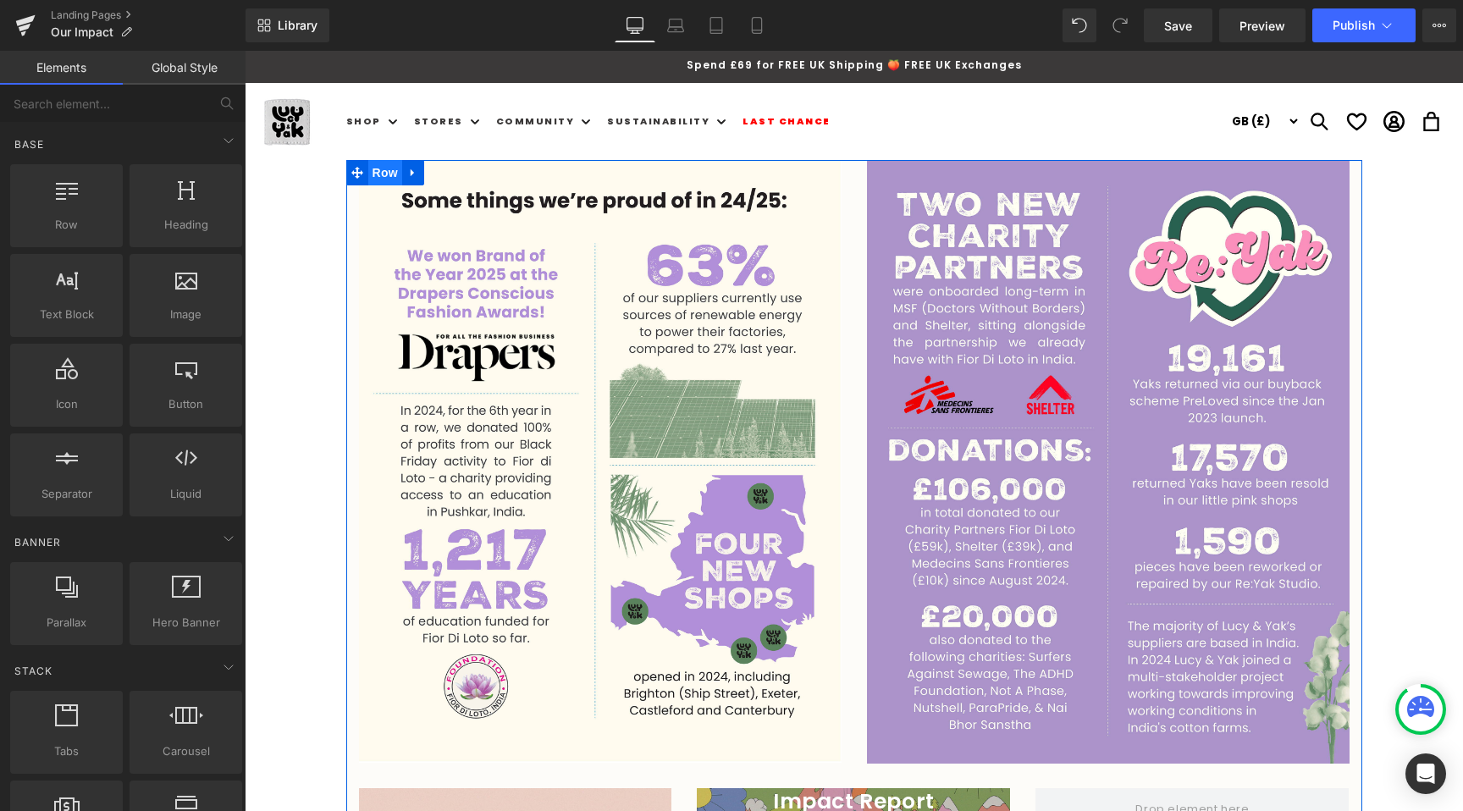
click at [372, 174] on span "Row" at bounding box center [385, 172] width 34 height 25
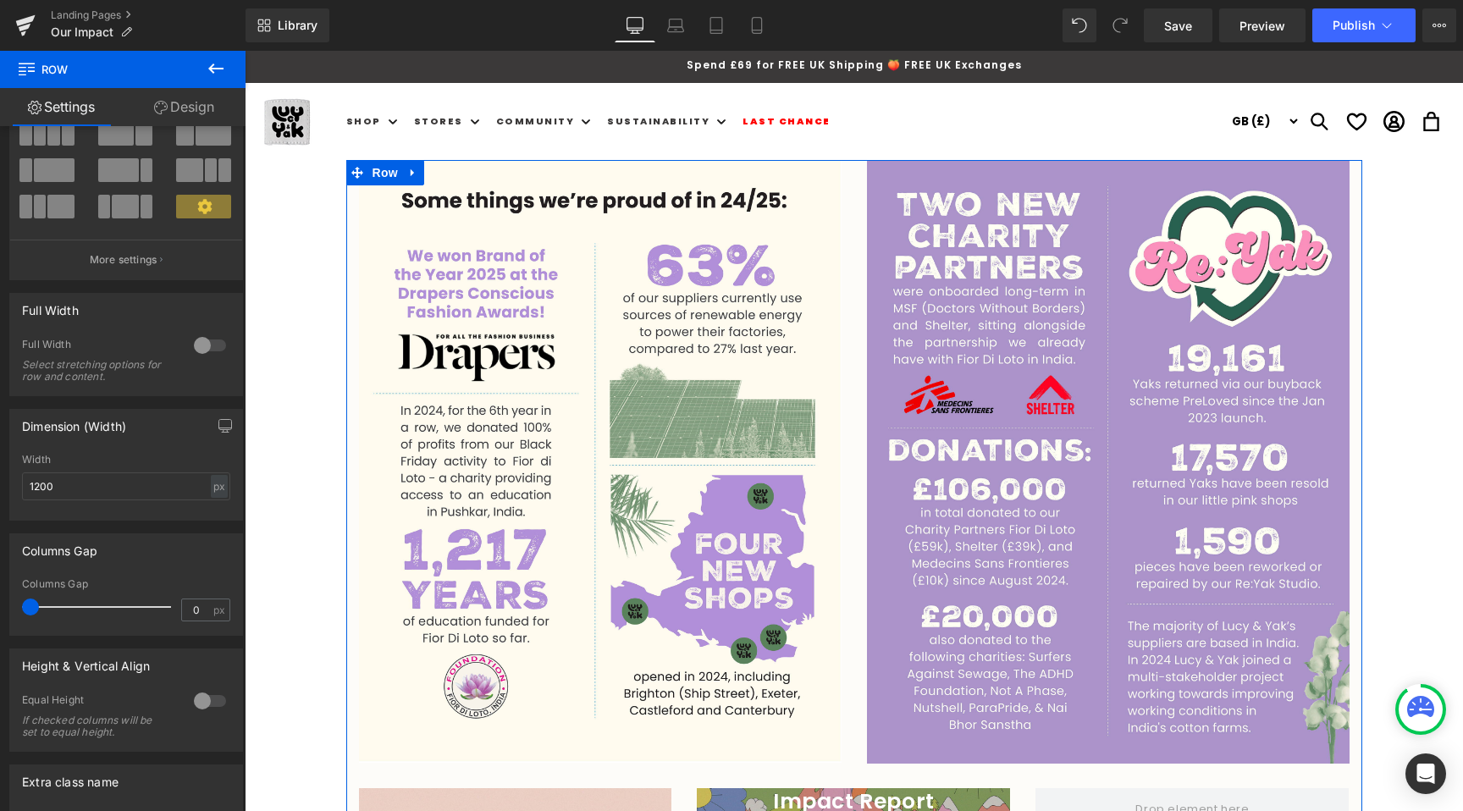
drag, startPoint x: 190, startPoint y: 344, endPoint x: 30, endPoint y: 323, distance: 161.4
click at [190, 344] on div at bounding box center [210, 345] width 41 height 27
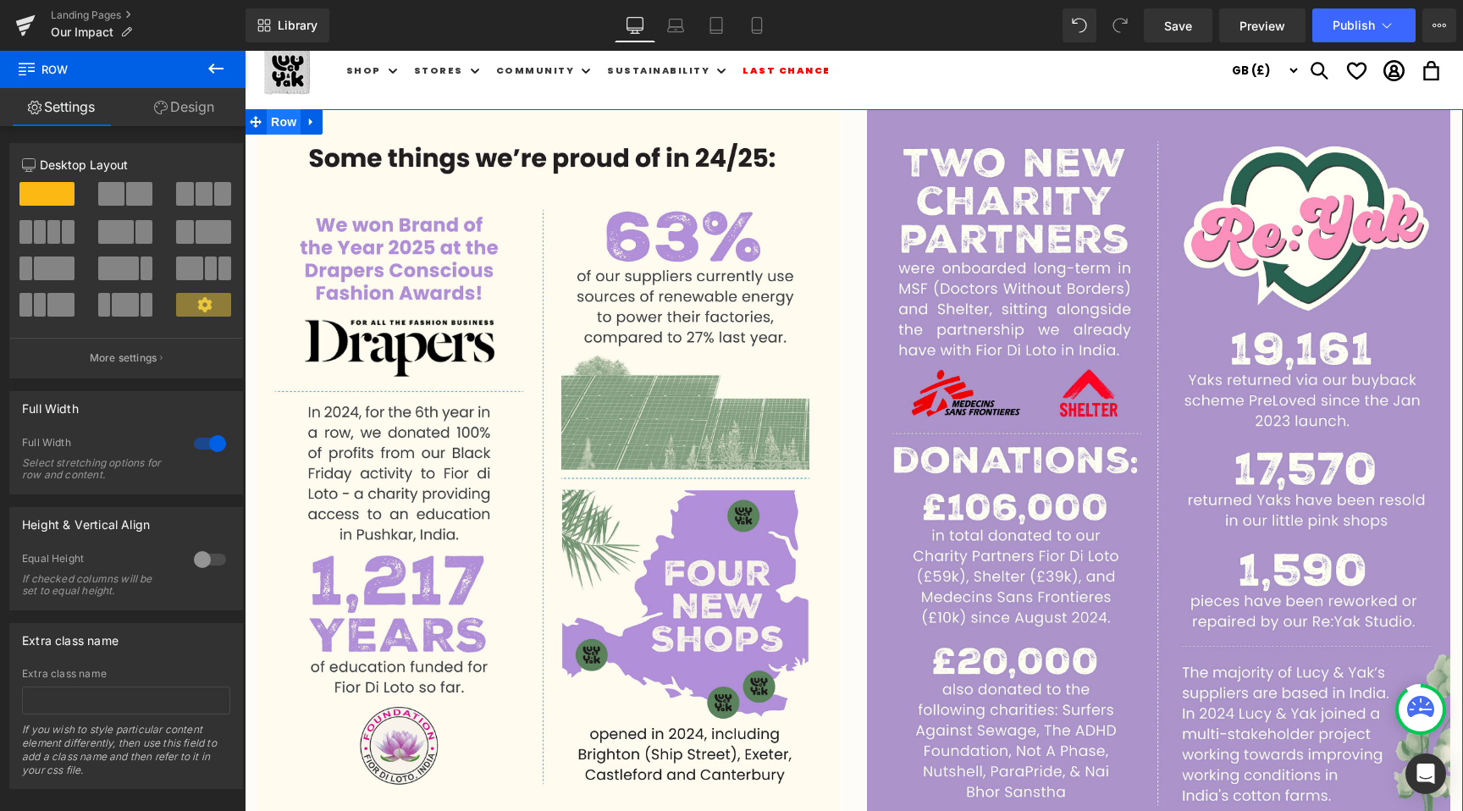
click at [289, 131] on span "Row" at bounding box center [284, 121] width 34 height 25
click at [415, 112] on div at bounding box center [854, 111] width 1218 height 4
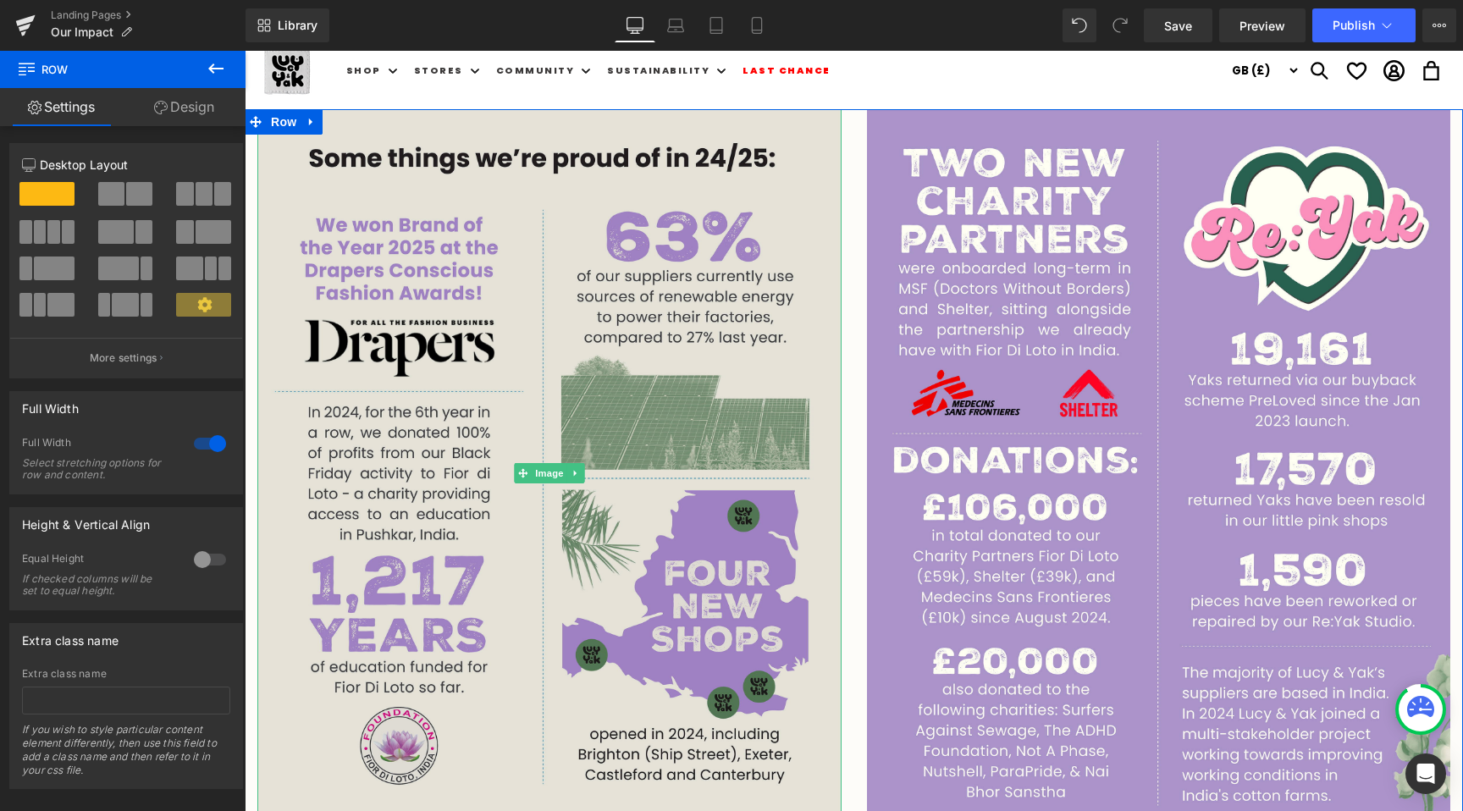
click at [403, 124] on img at bounding box center [549, 474] width 584 height 730
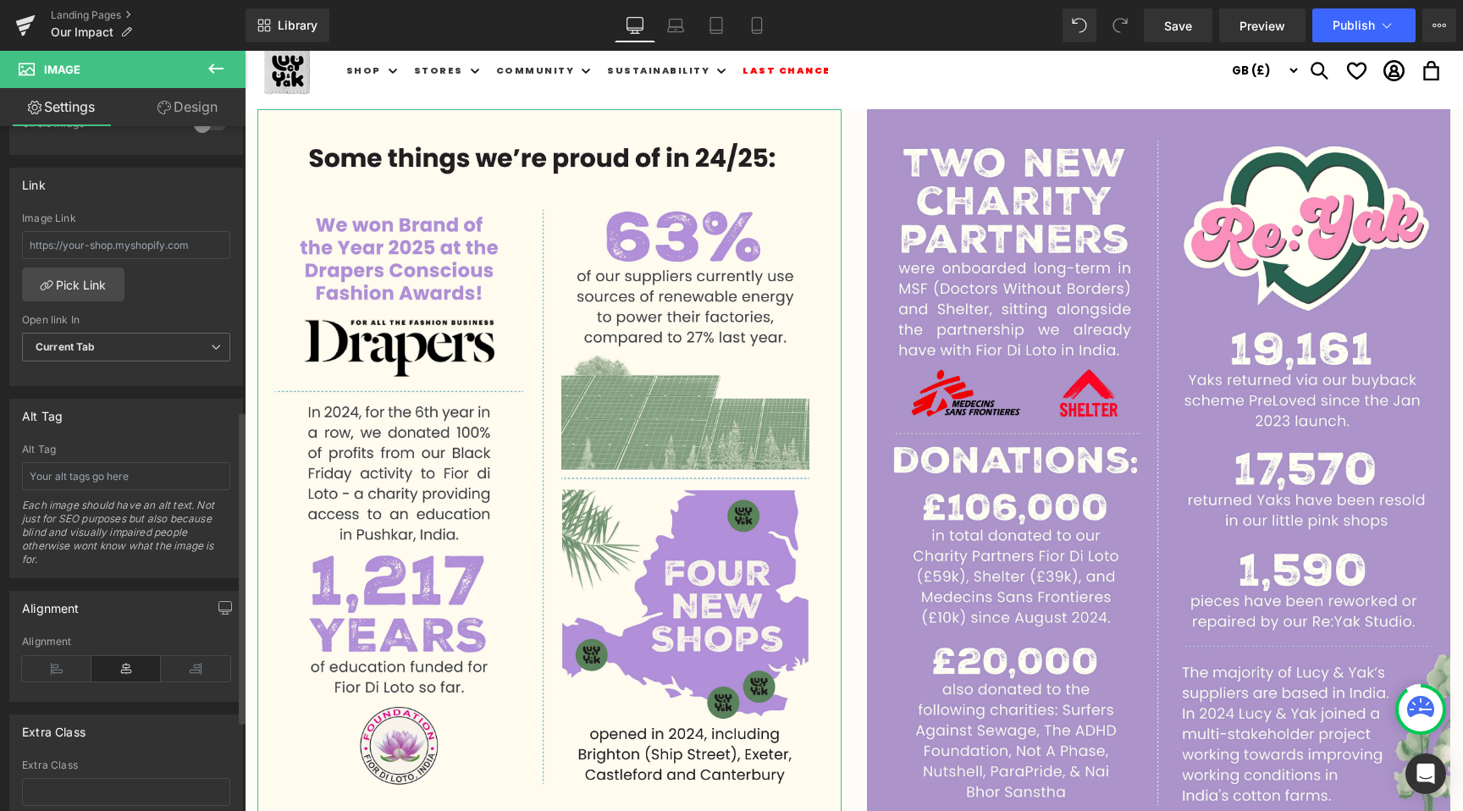
scroll to position [817, 0]
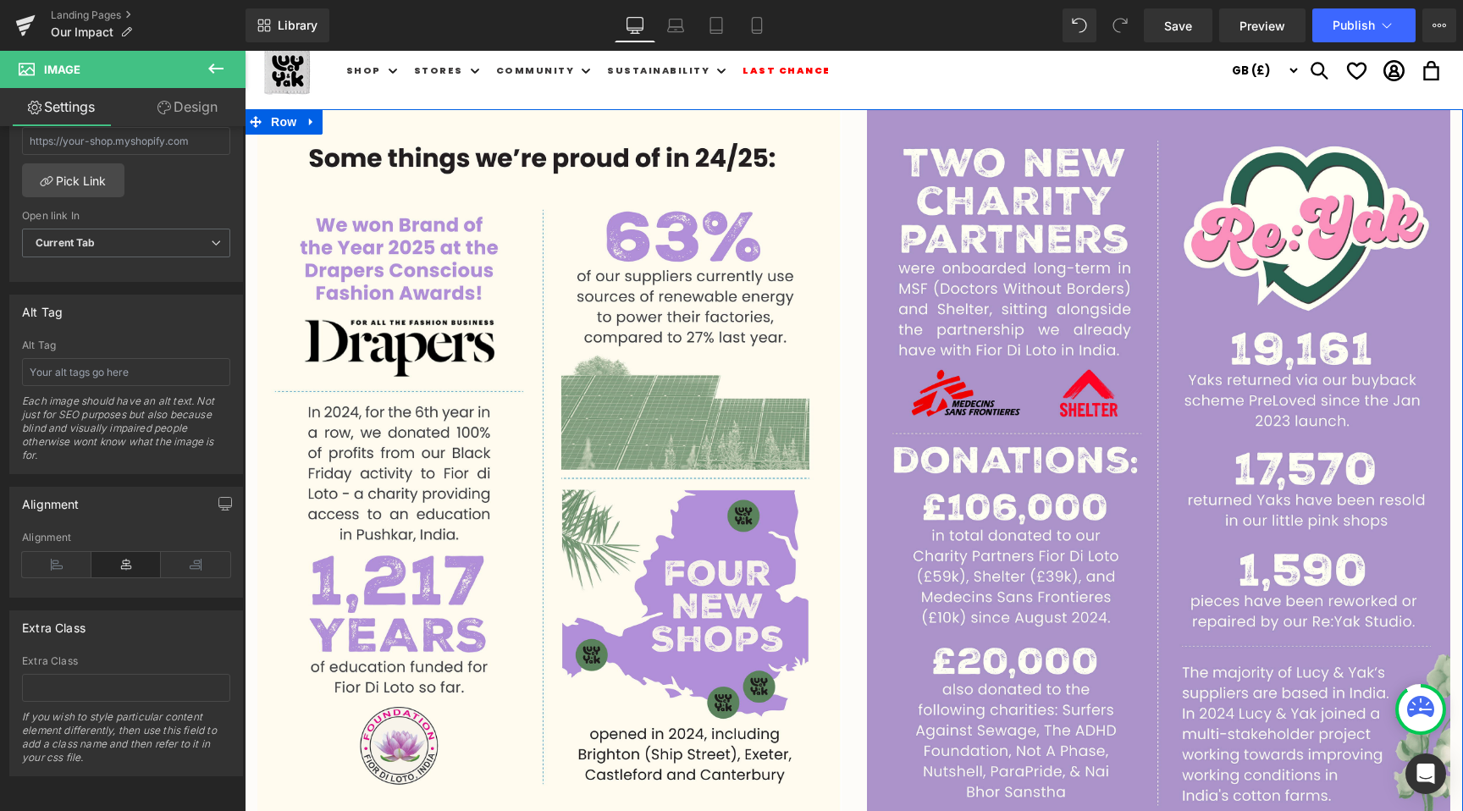
click at [857, 164] on div "Image" at bounding box center [1158, 474] width 609 height 730
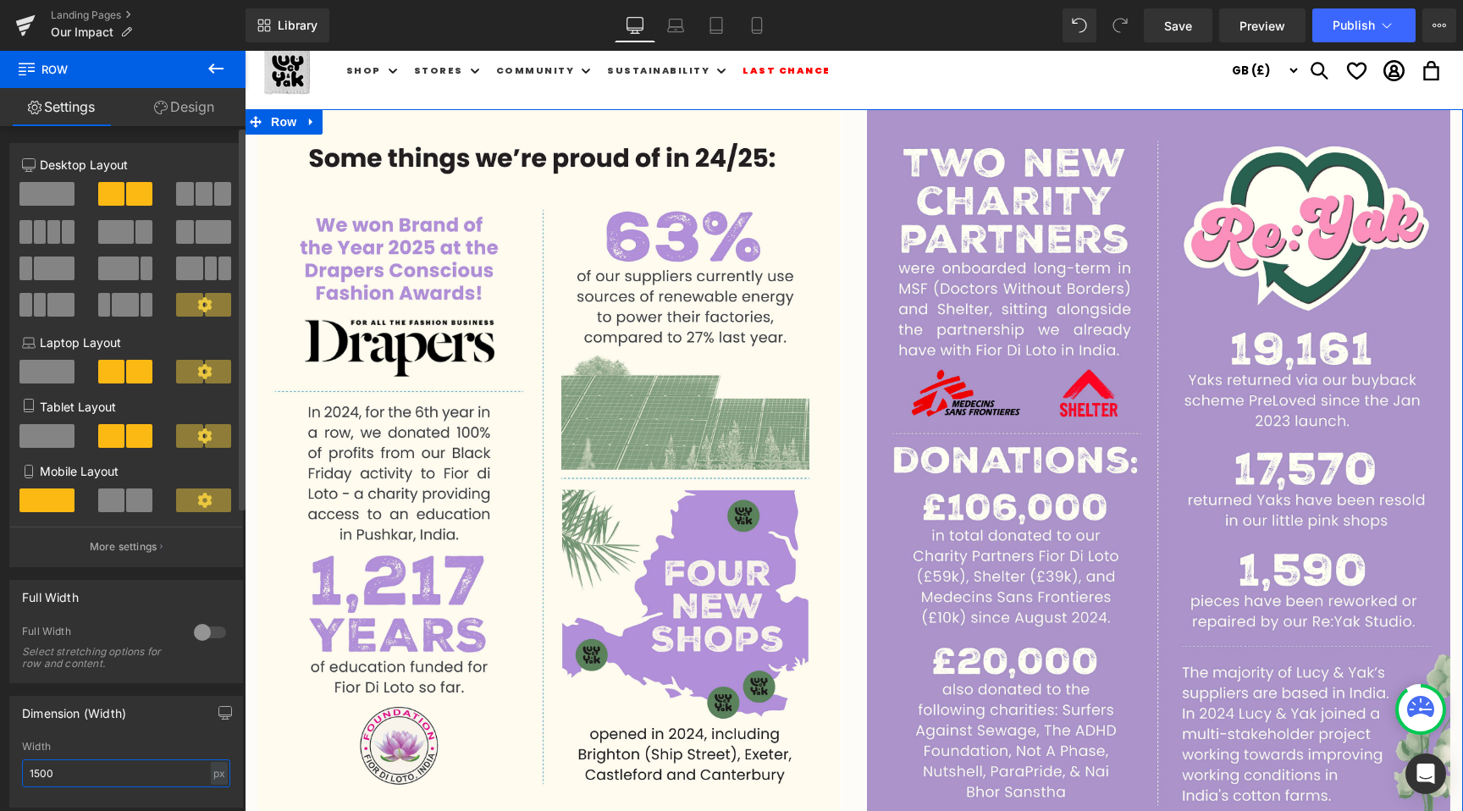
click at [63, 780] on input "1500" at bounding box center [126, 773] width 208 height 28
type input "1484"
click at [192, 630] on div at bounding box center [210, 632] width 41 height 27
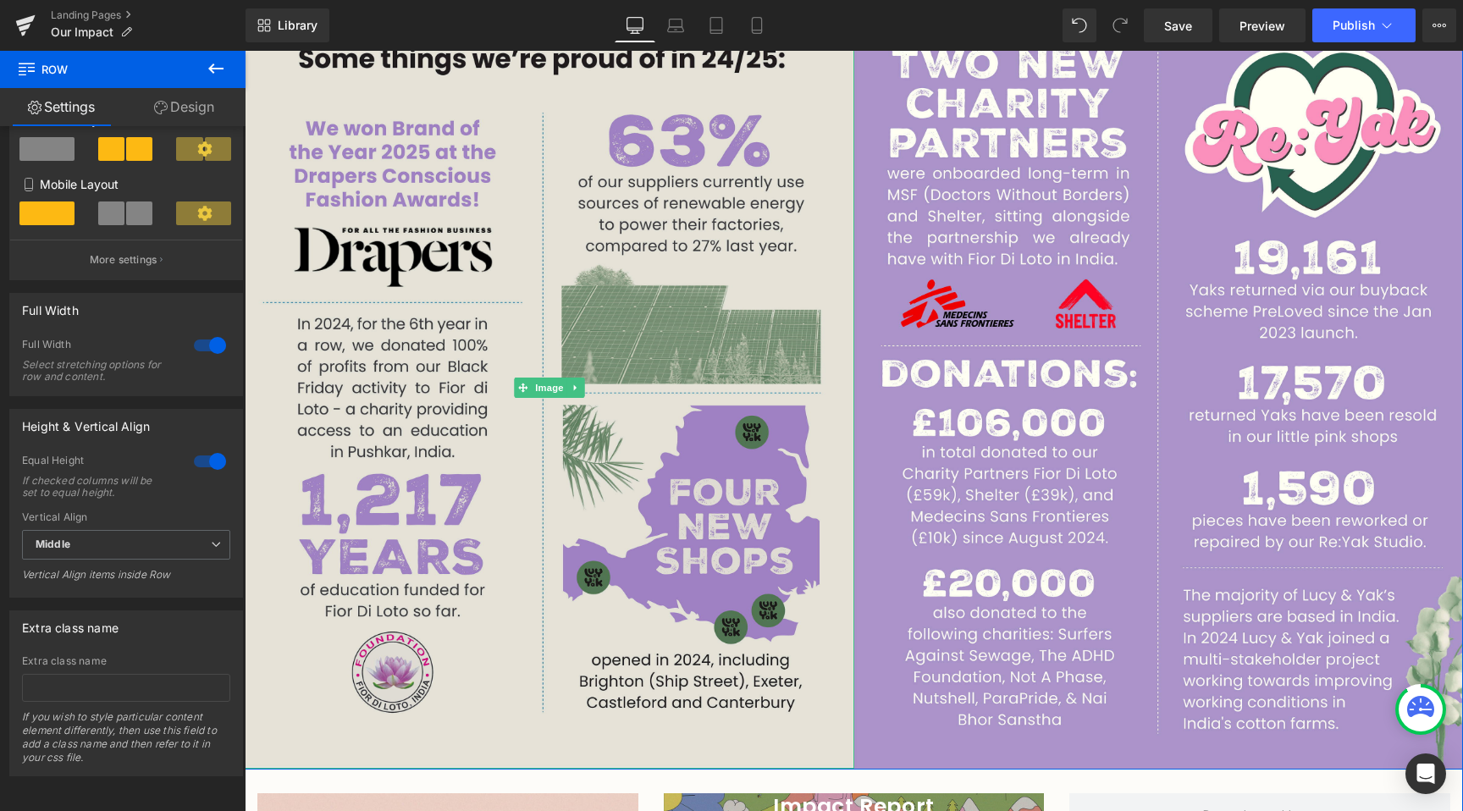
scroll to position [0, 0]
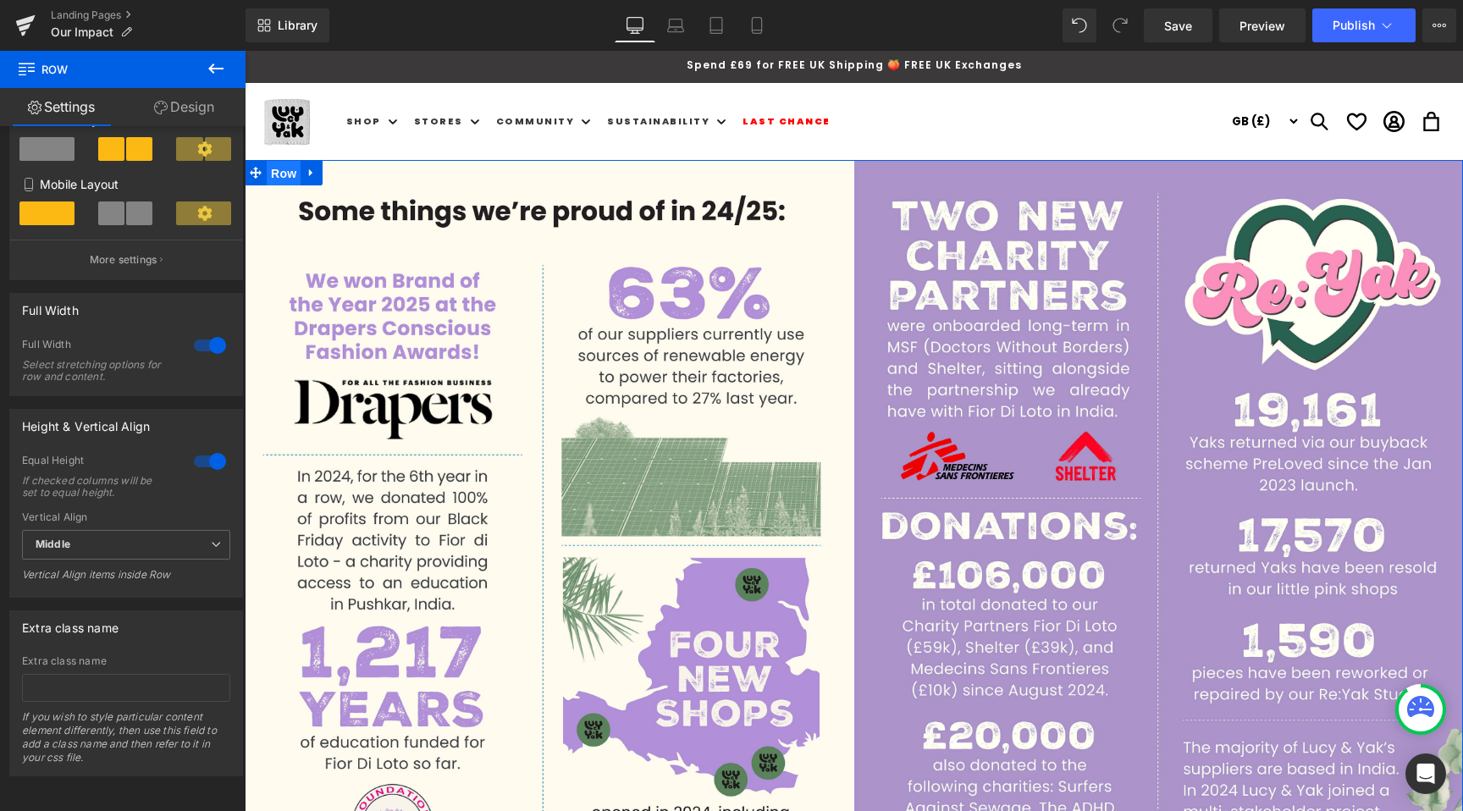
click at [291, 171] on span "Row" at bounding box center [284, 173] width 34 height 25
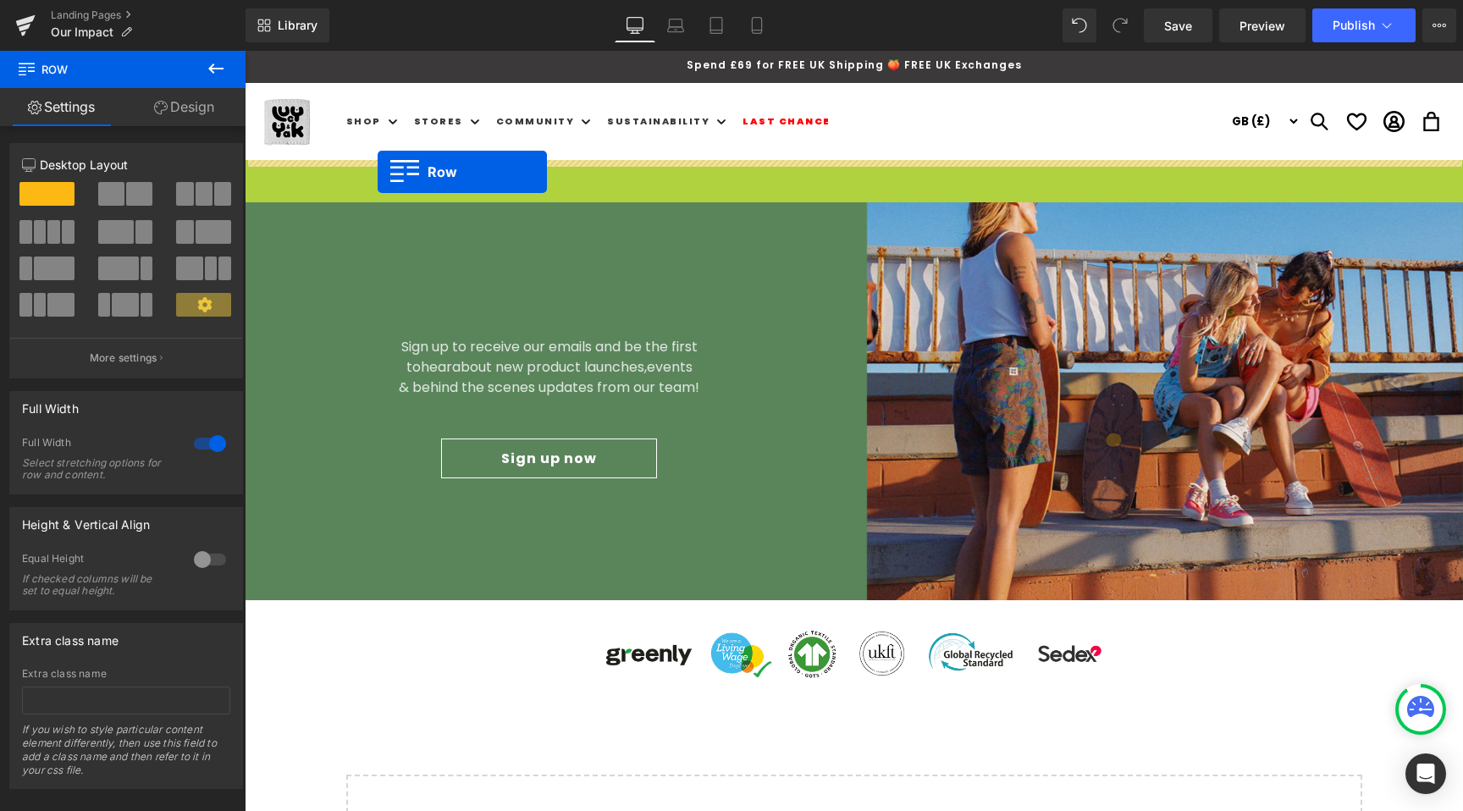
drag, startPoint x: 283, startPoint y: 180, endPoint x: 377, endPoint y: 172, distance: 95.2
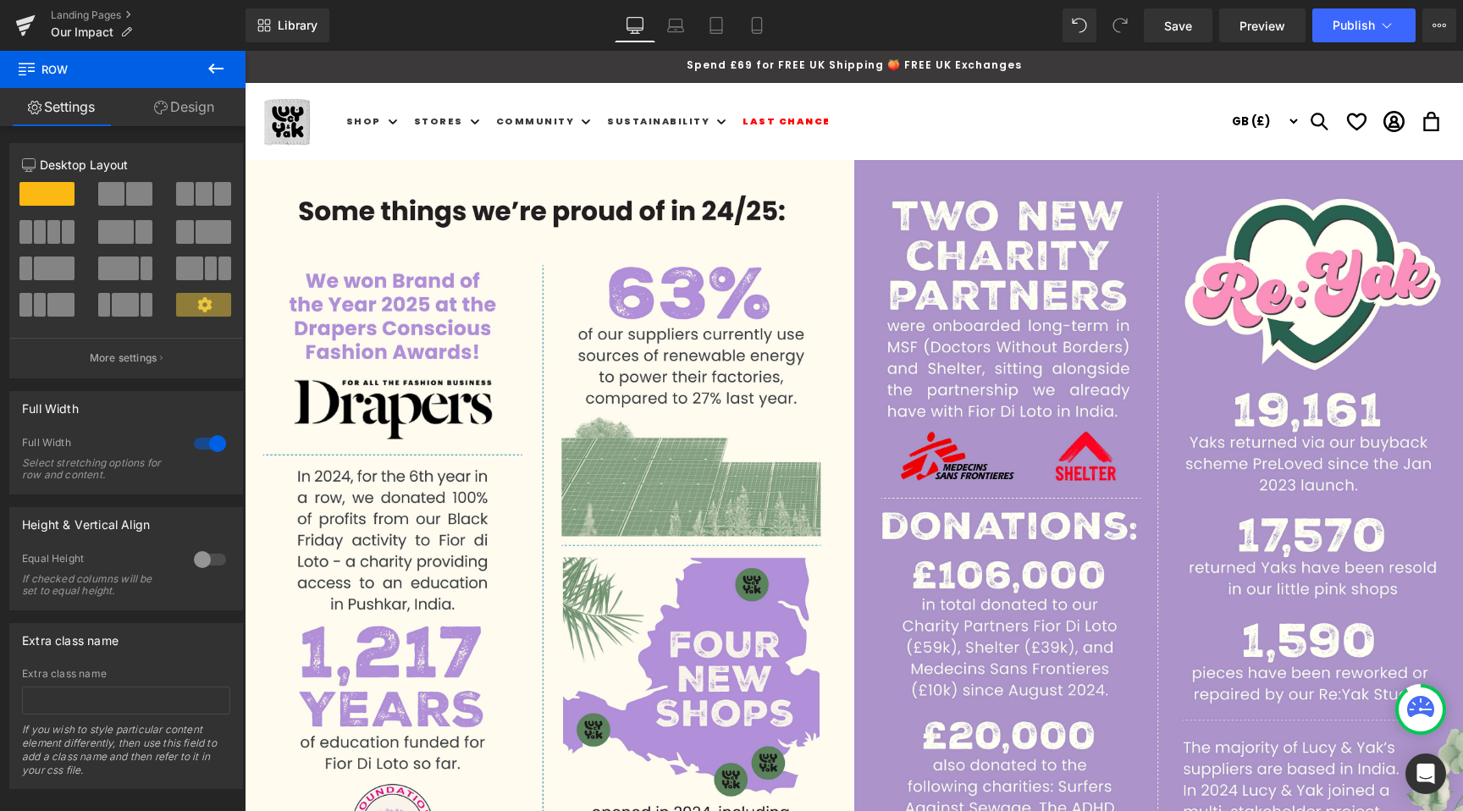
click at [355, 145] on header "Shop Shop New In & Featured New In & Featured" at bounding box center [854, 121] width 1218 height 77
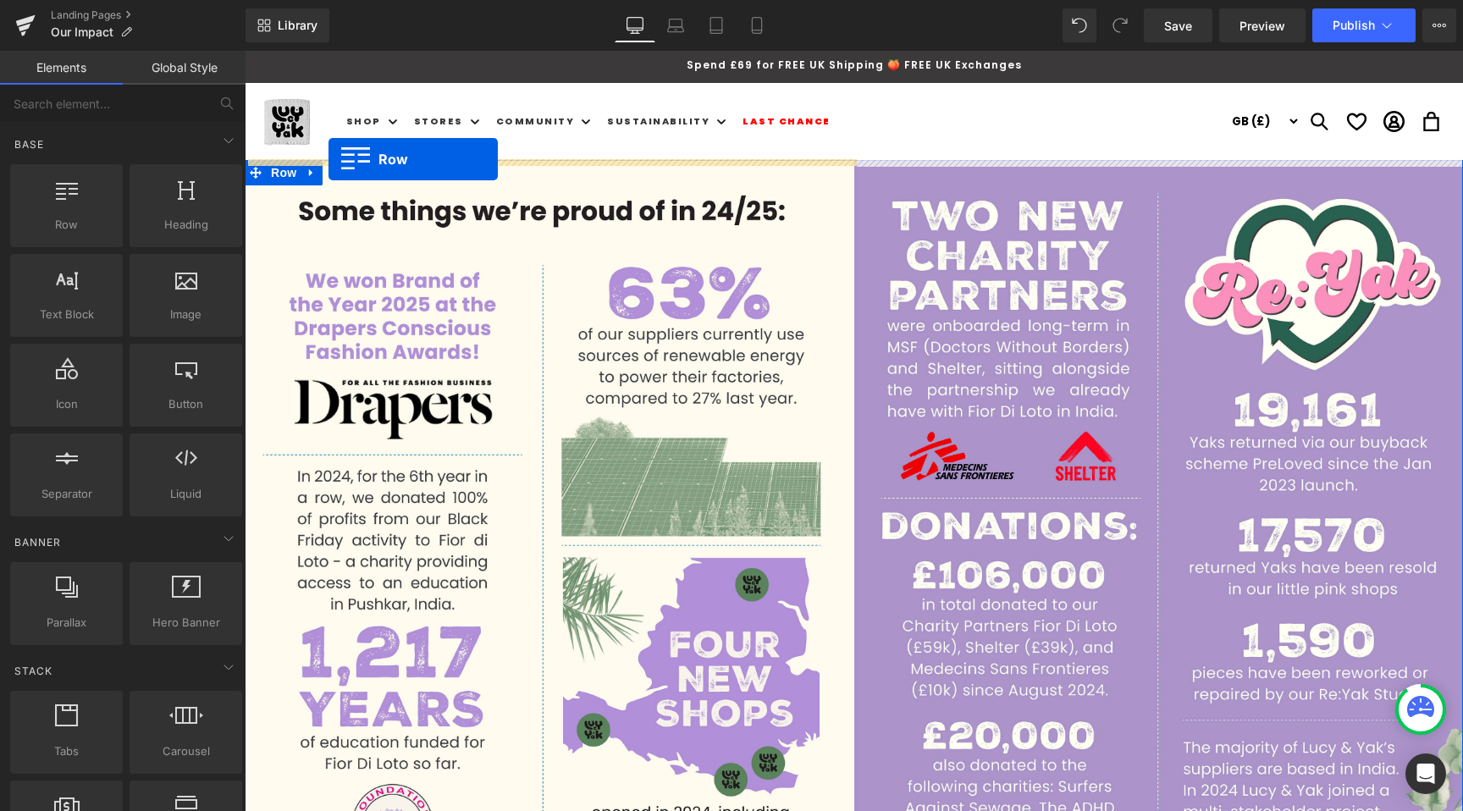
drag, startPoint x: 313, startPoint y: 256, endPoint x: 328, endPoint y: 159, distance: 97.7
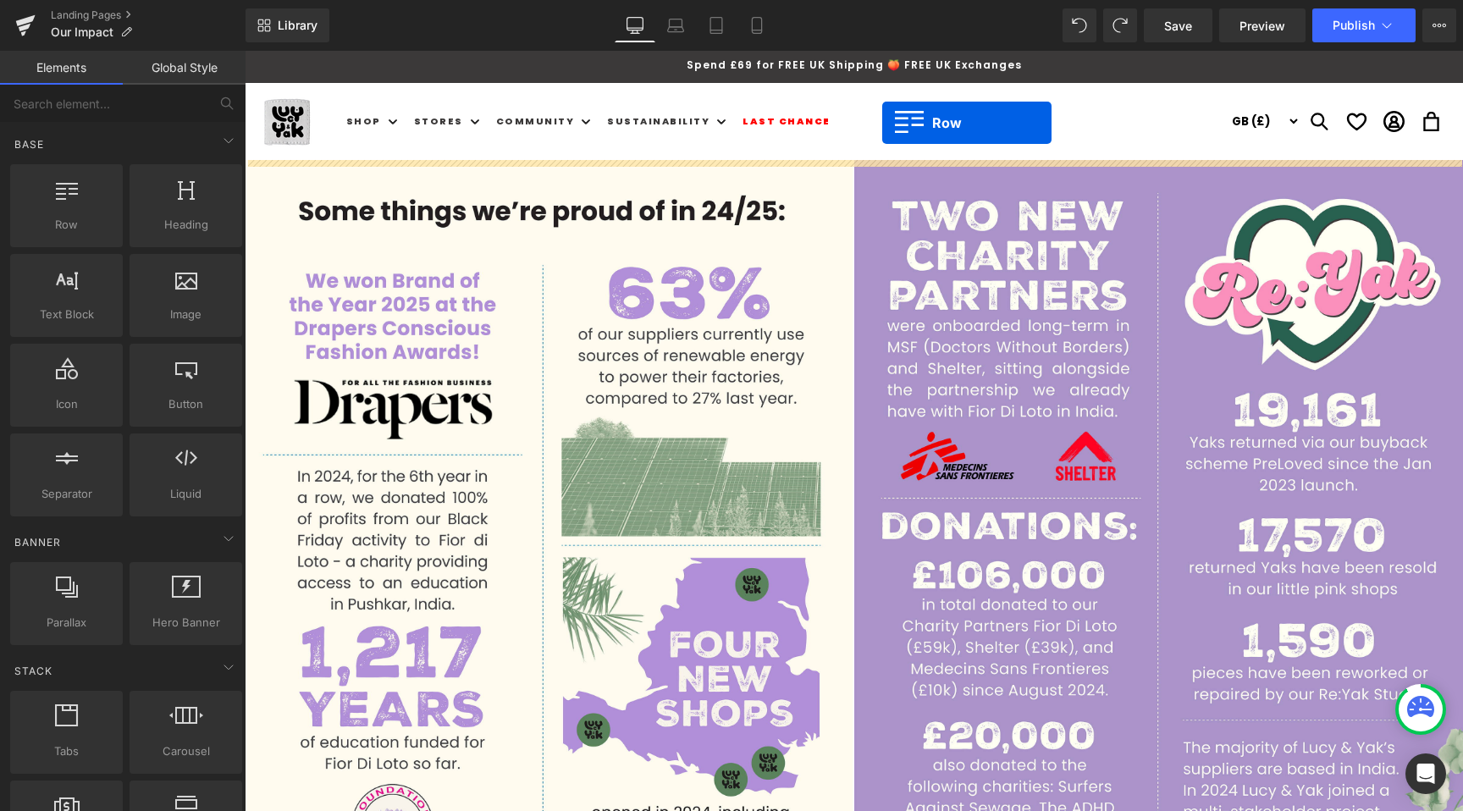
drag, startPoint x: 362, startPoint y: 274, endPoint x: 882, endPoint y: 123, distance: 541.3
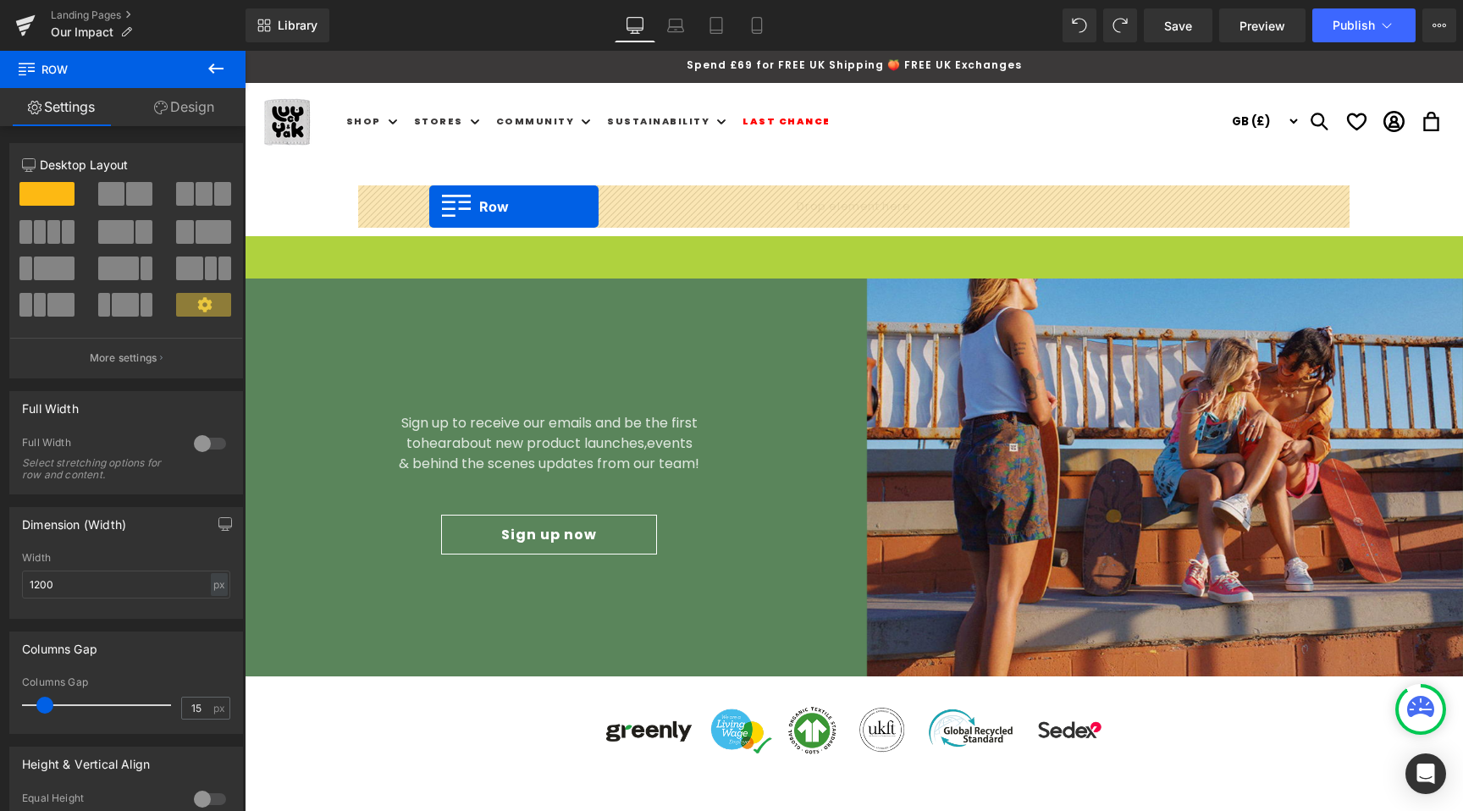
drag, startPoint x: 249, startPoint y: 246, endPoint x: 428, endPoint y: 203, distance: 184.6
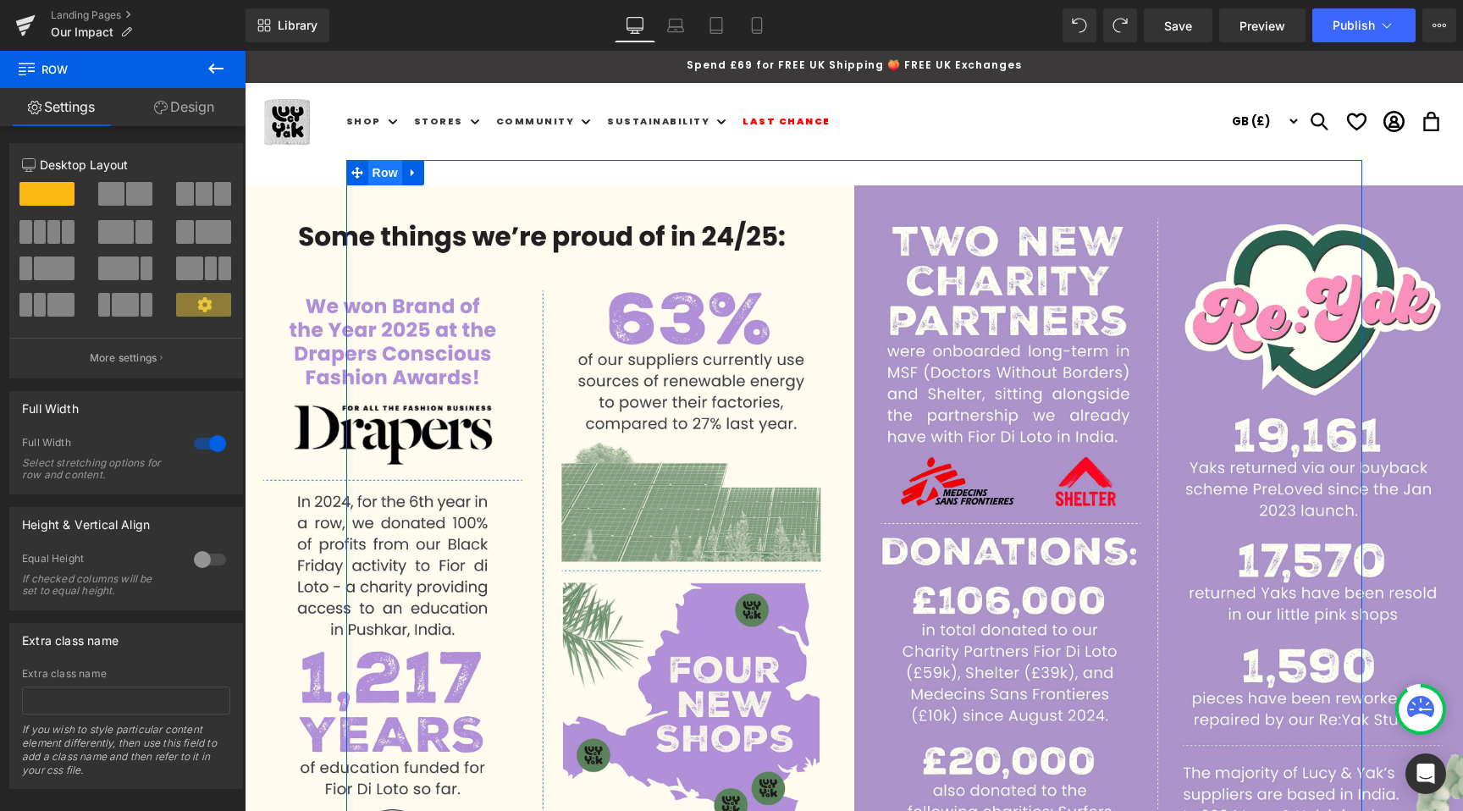
click at [383, 168] on span "Row" at bounding box center [385, 172] width 34 height 25
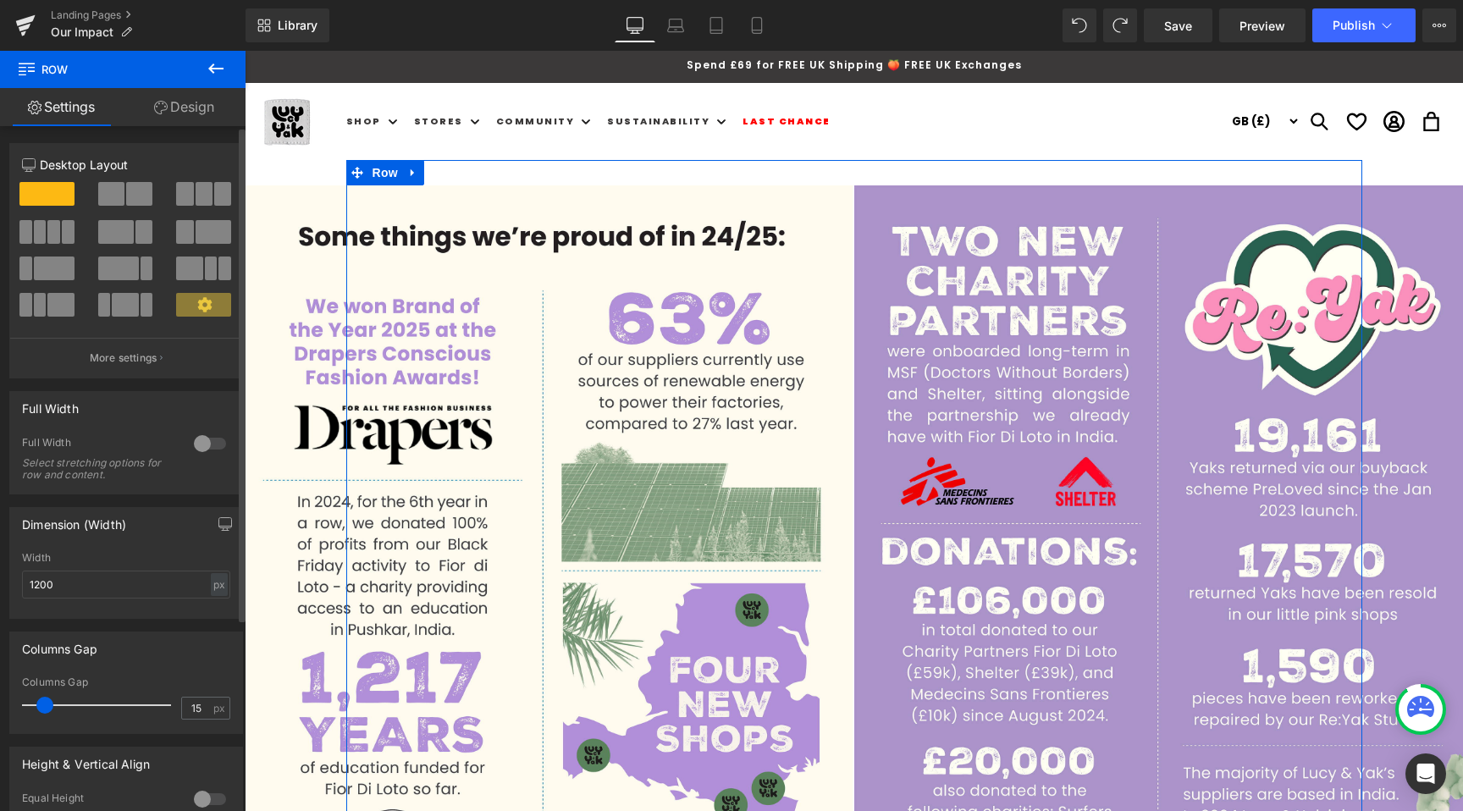
click at [196, 439] on div at bounding box center [210, 443] width 41 height 27
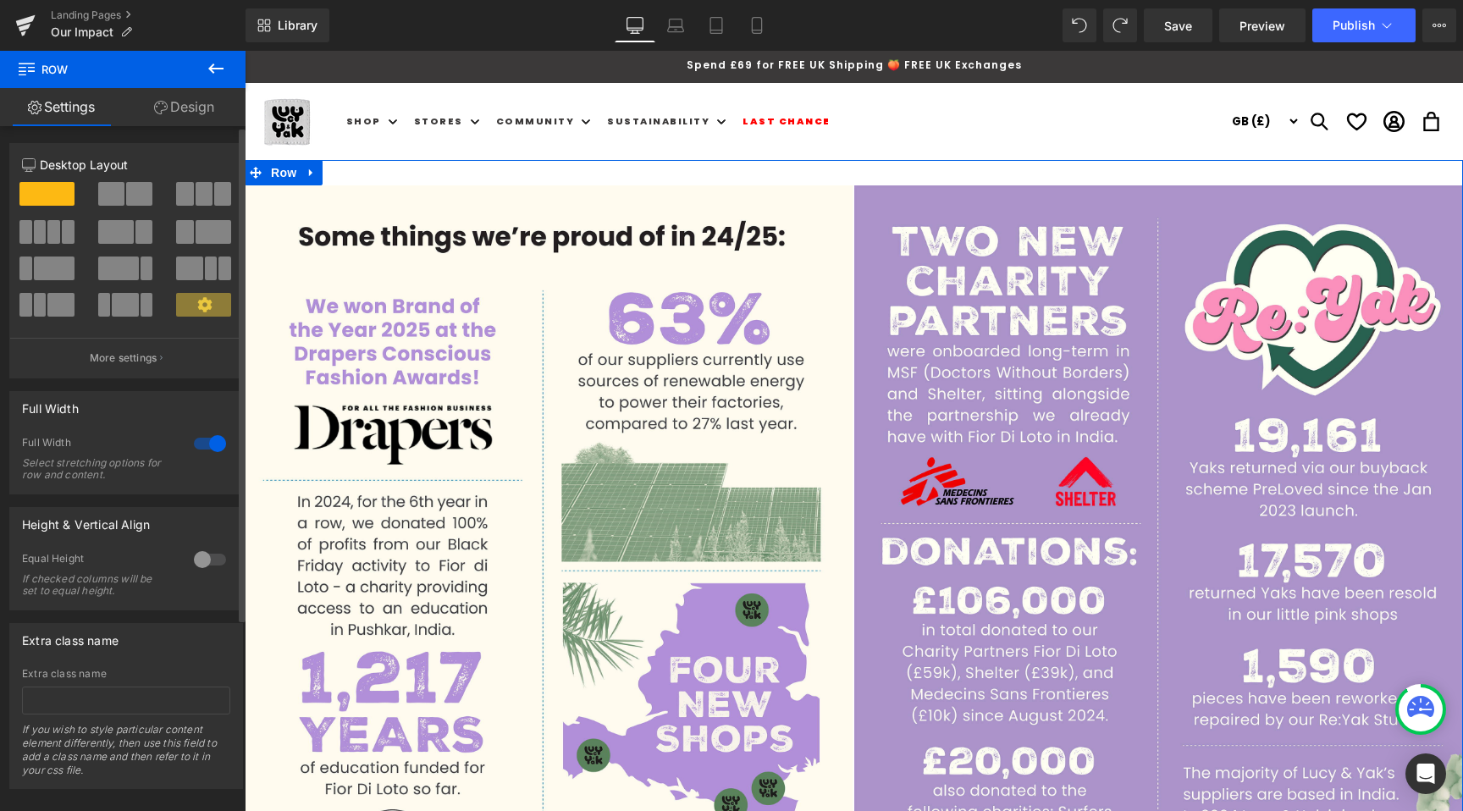
click at [196, 439] on div at bounding box center [210, 443] width 41 height 27
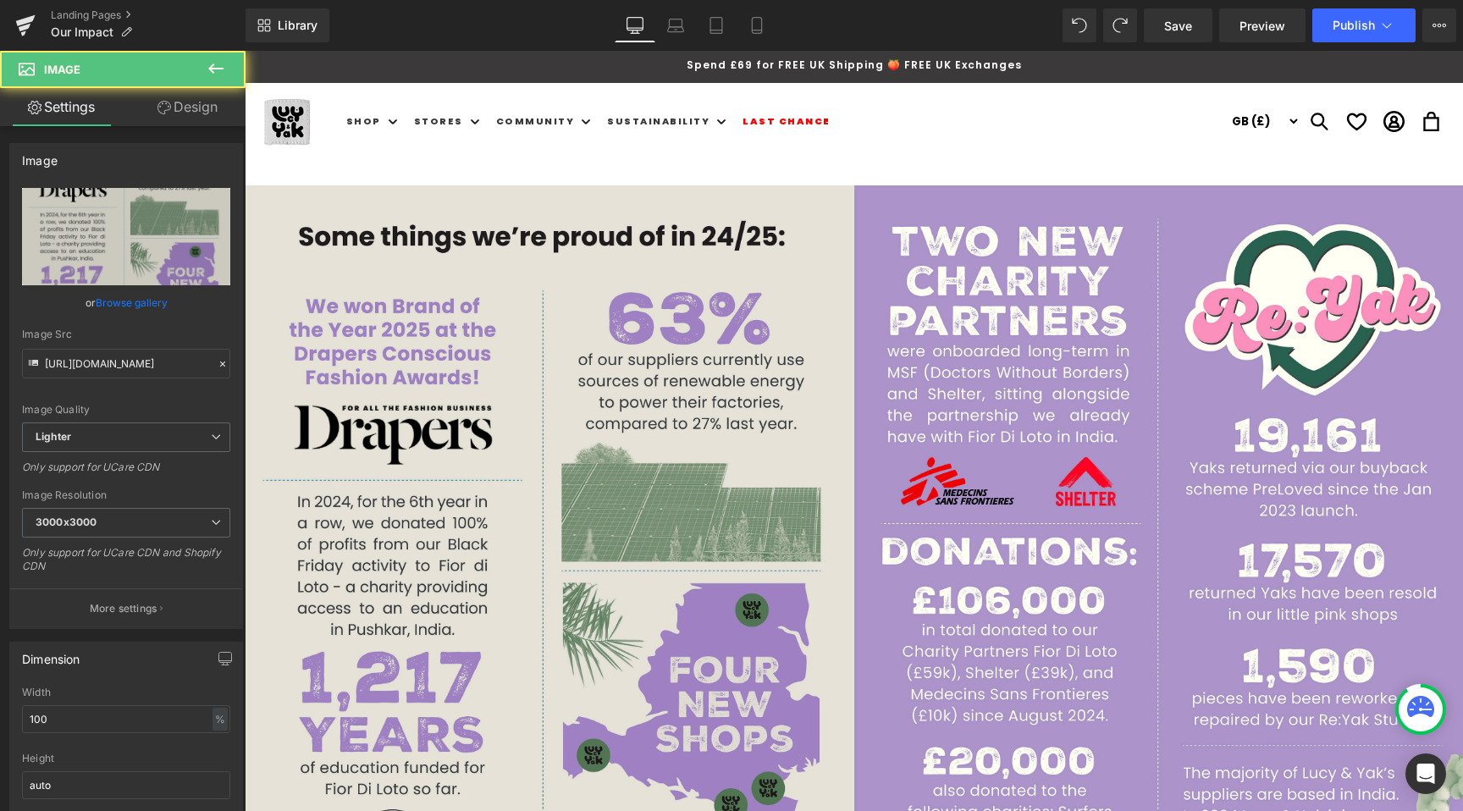
click at [453, 248] on img at bounding box center [549, 565] width 609 height 761
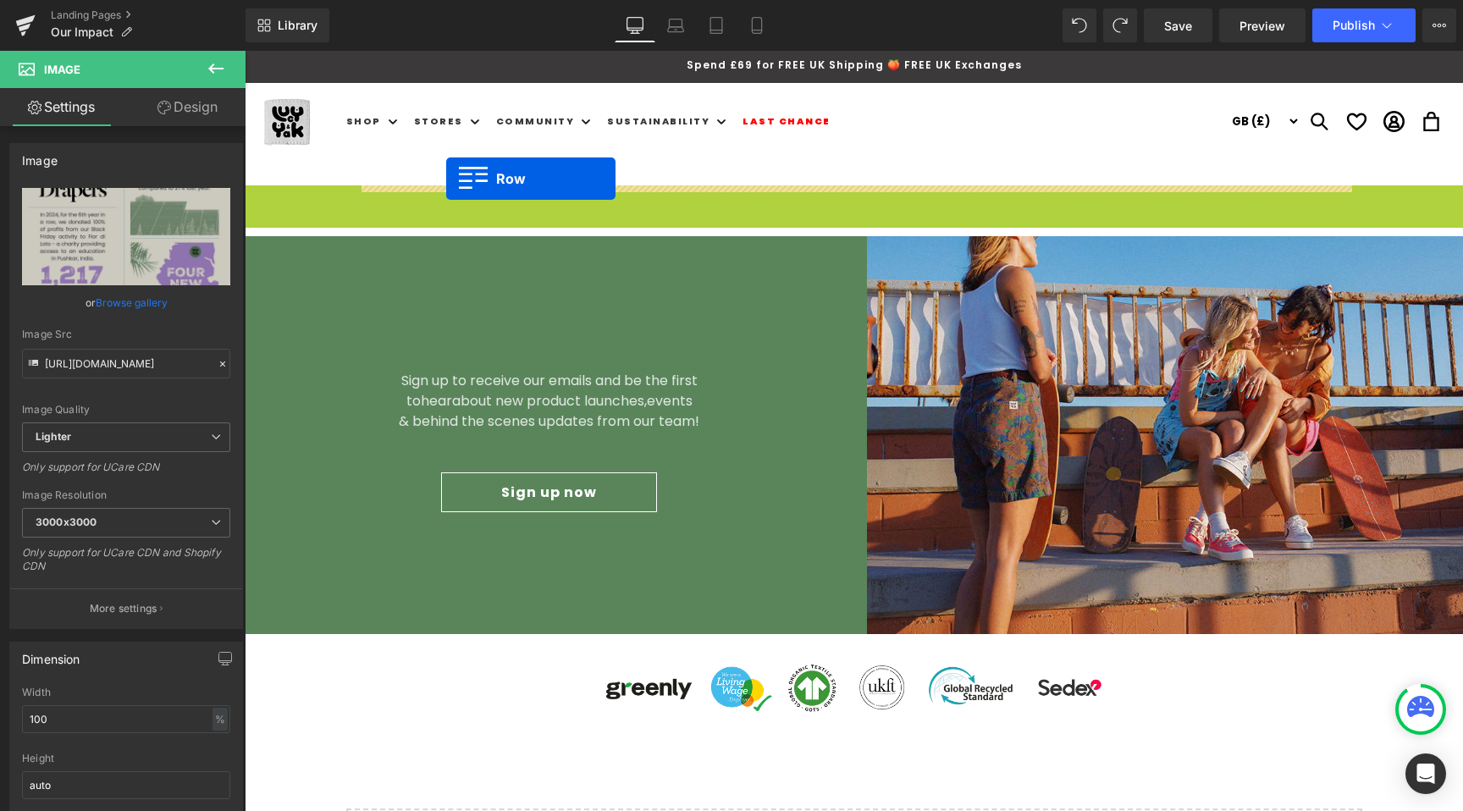
drag, startPoint x: 290, startPoint y: 195, endPoint x: 446, endPoint y: 179, distance: 156.5
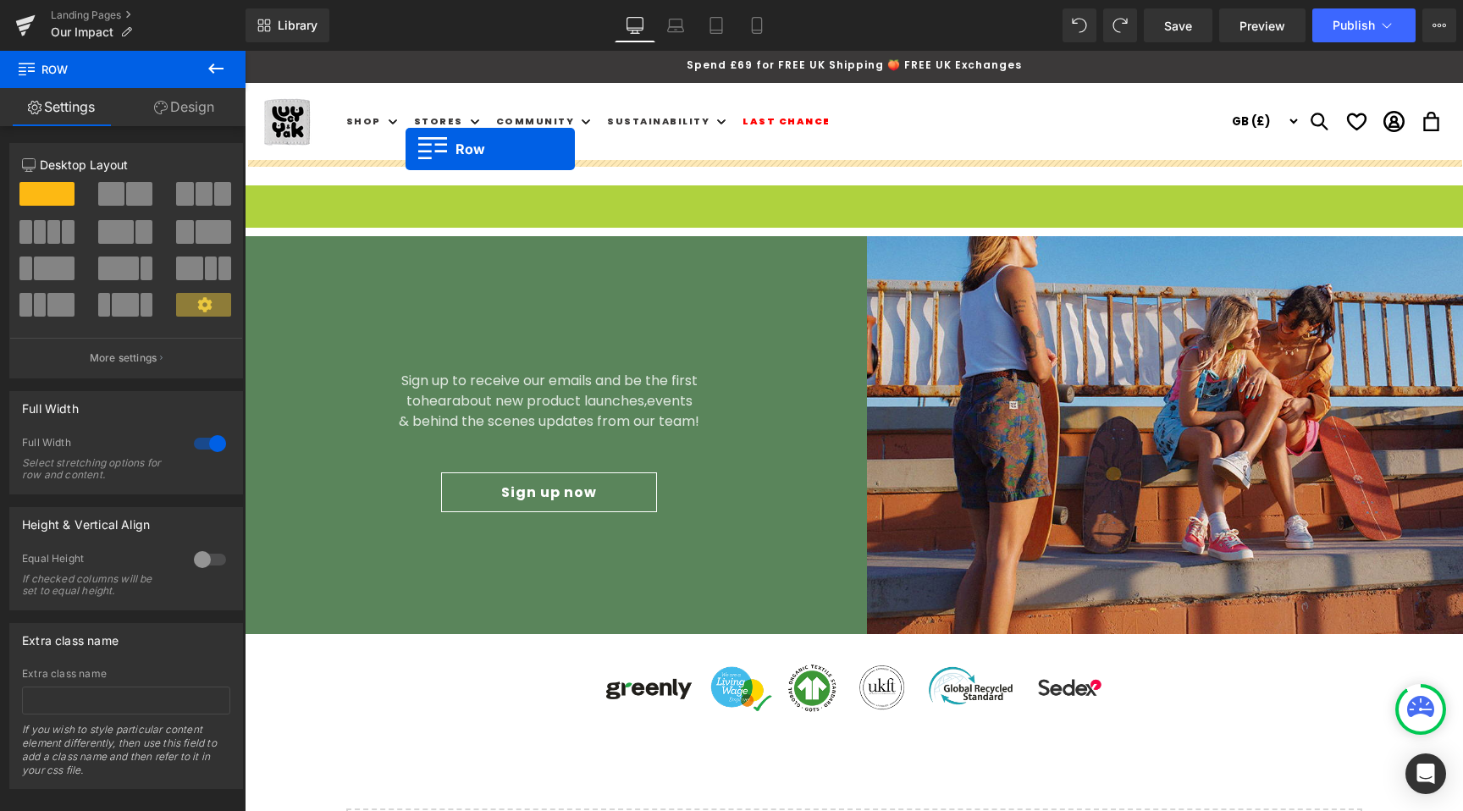
drag, startPoint x: 266, startPoint y: 197, endPoint x: 405, endPoint y: 149, distance: 147.8
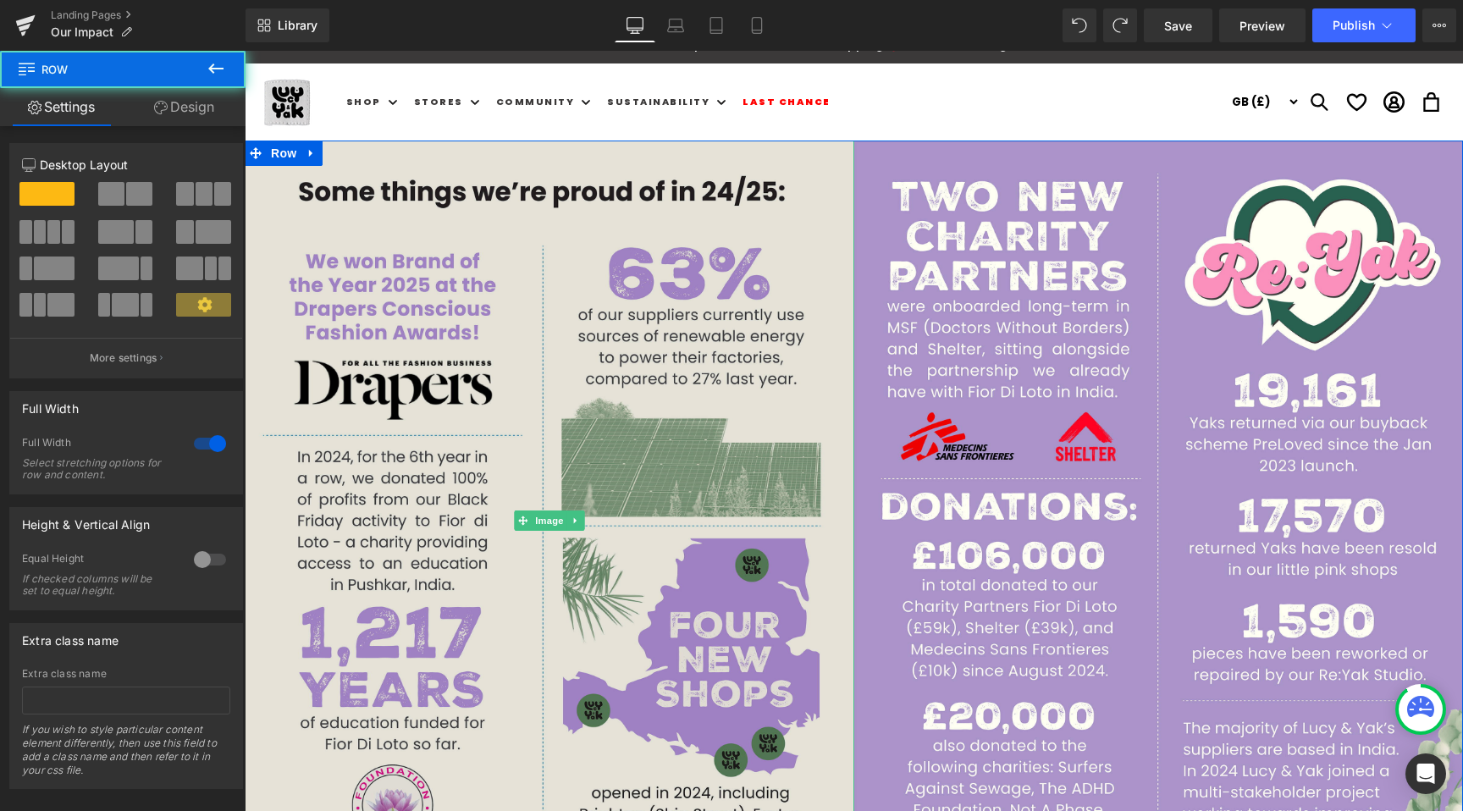
scroll to position [29, 0]
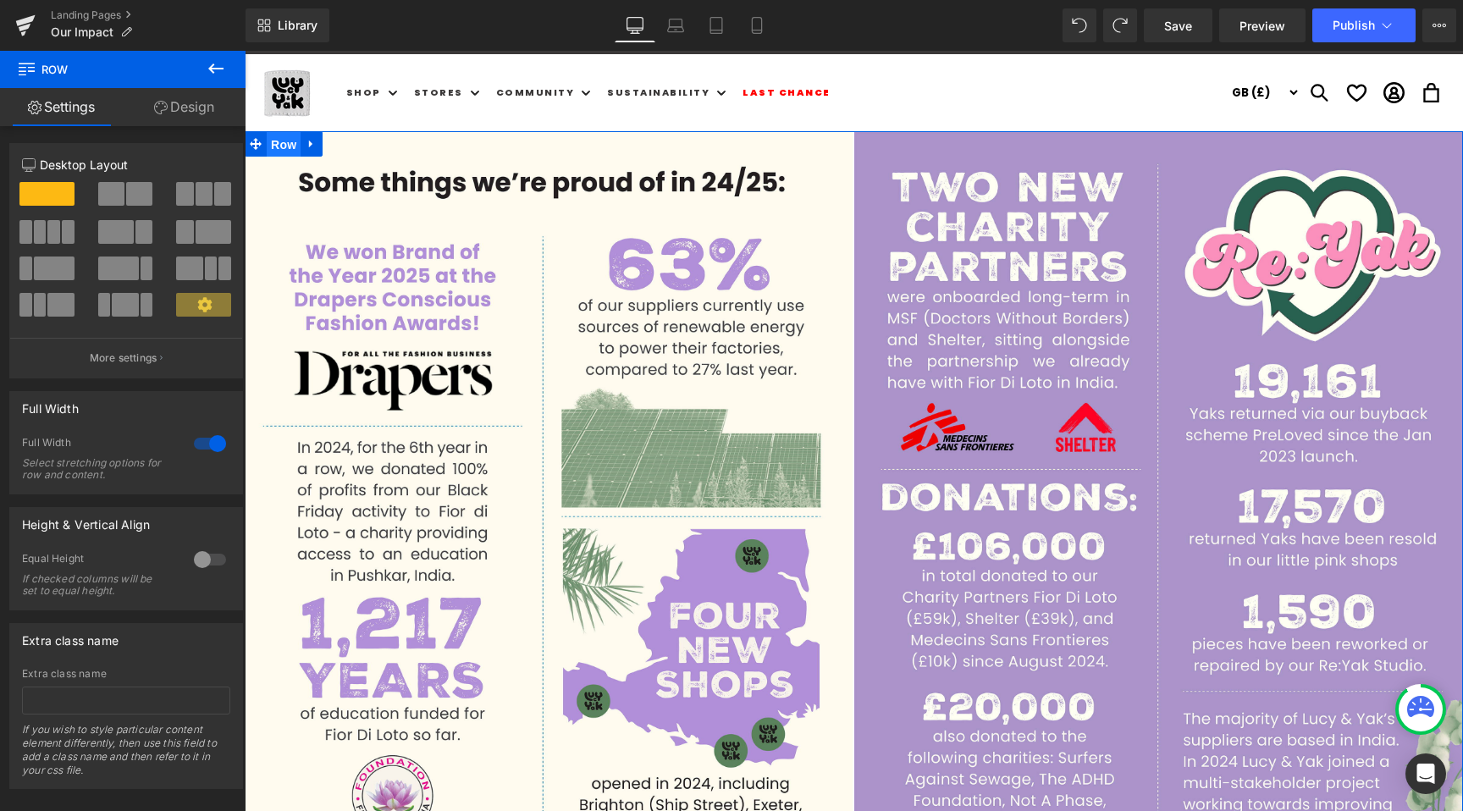
click at [284, 144] on span "Row" at bounding box center [284, 144] width 34 height 25
click at [207, 449] on div at bounding box center [210, 443] width 41 height 27
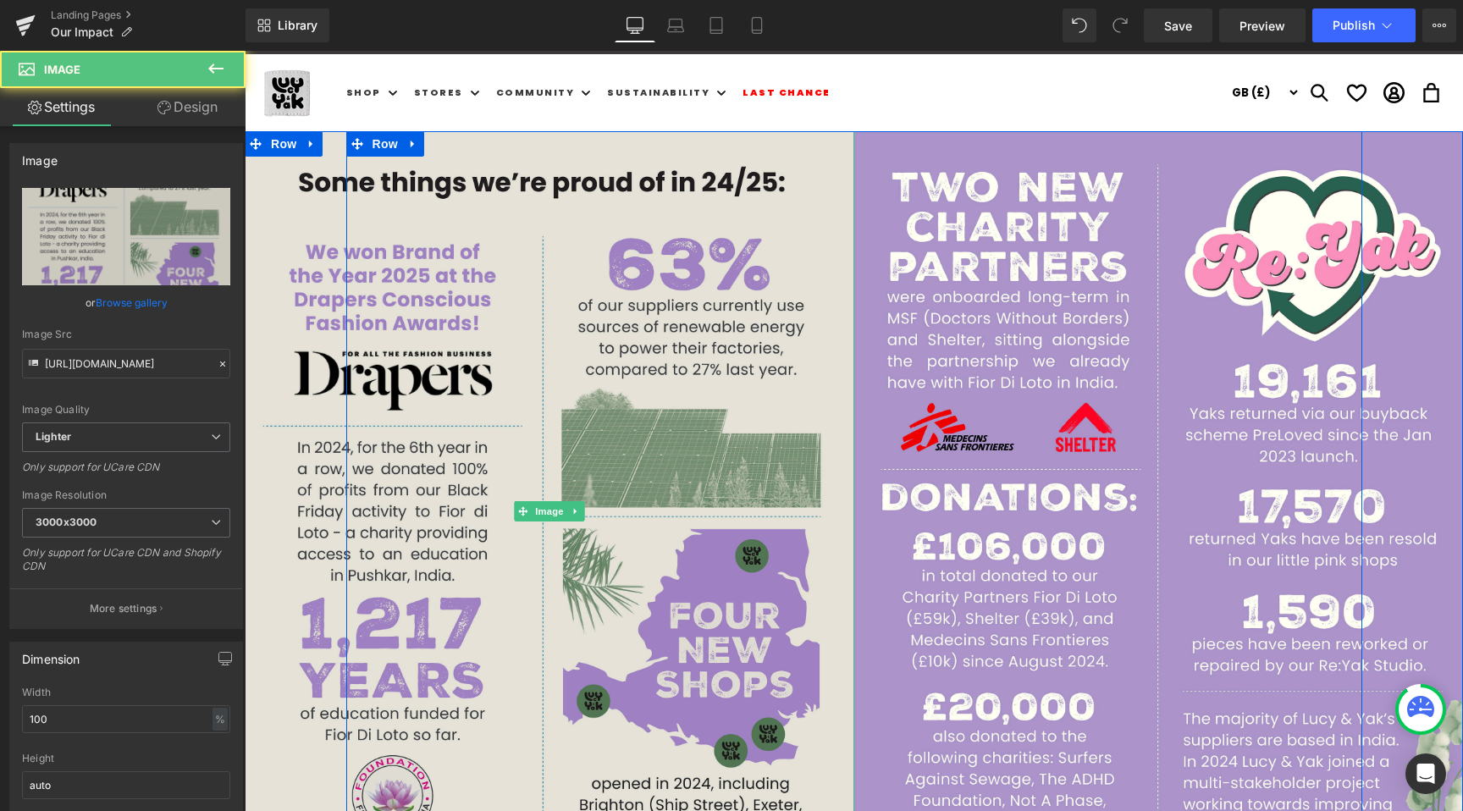
click at [283, 183] on img at bounding box center [549, 511] width 609 height 761
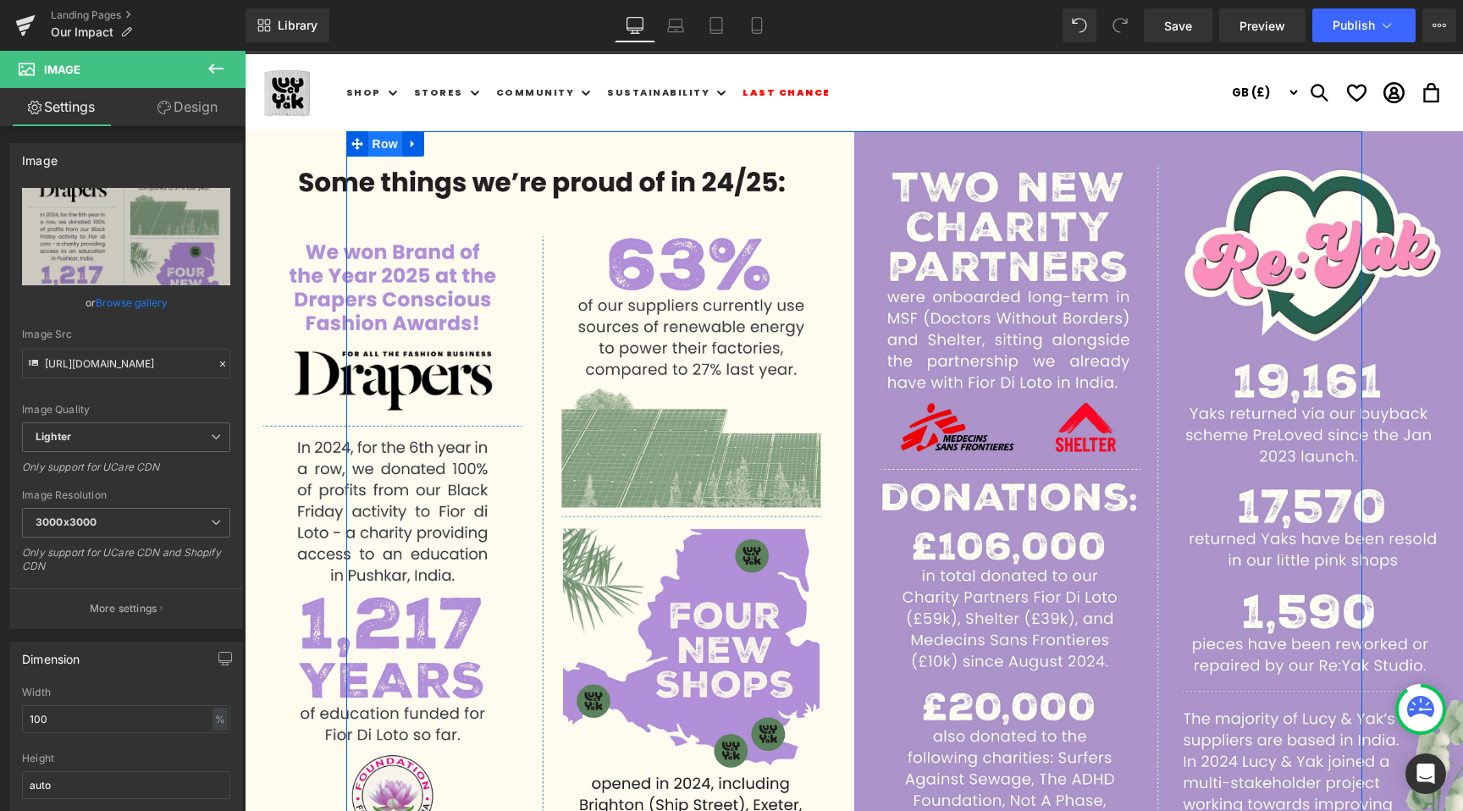
click at [398, 142] on span "Row" at bounding box center [385, 143] width 34 height 25
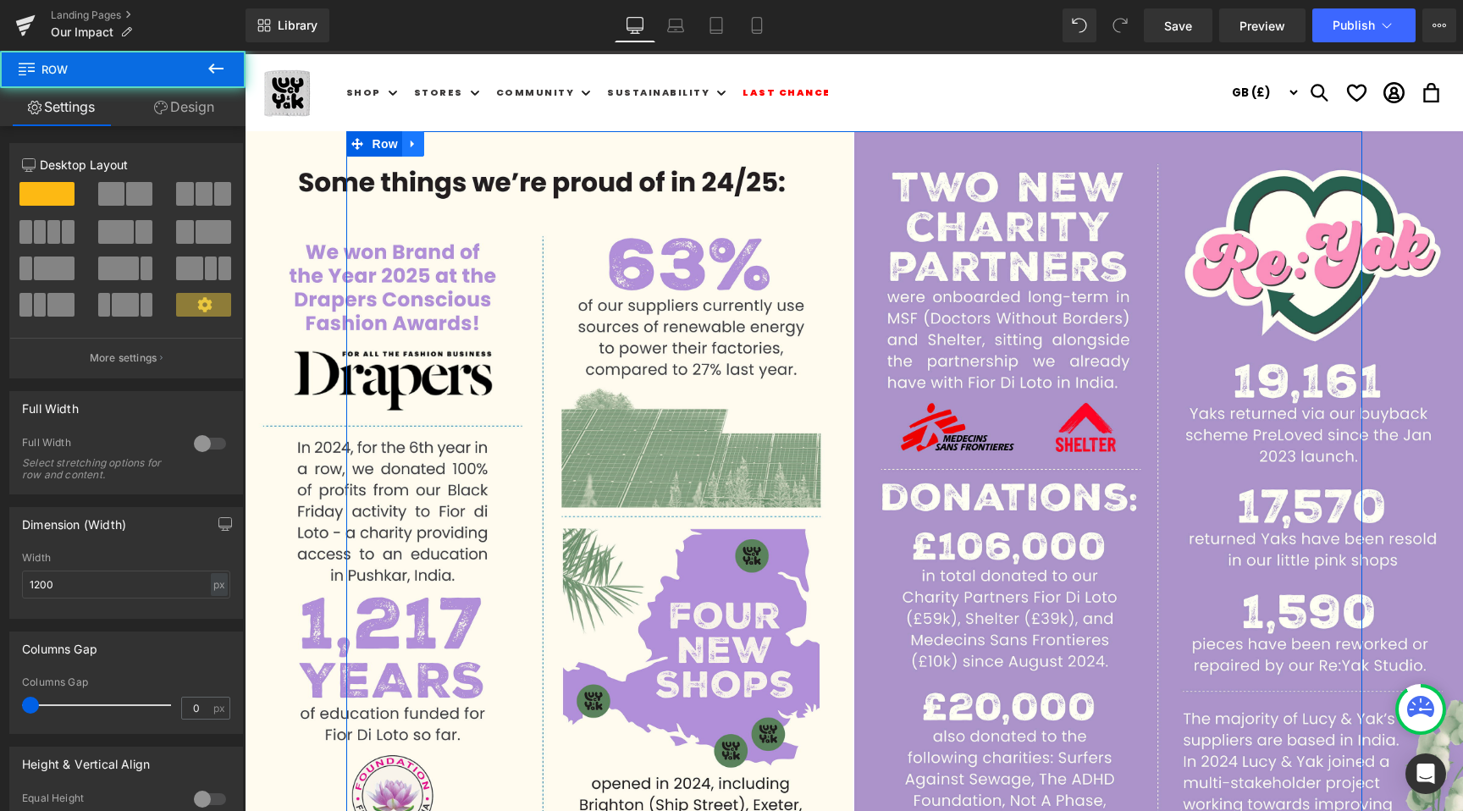
click at [412, 142] on icon at bounding box center [412, 145] width 3 height 8
click at [453, 141] on icon at bounding box center [457, 144] width 12 height 12
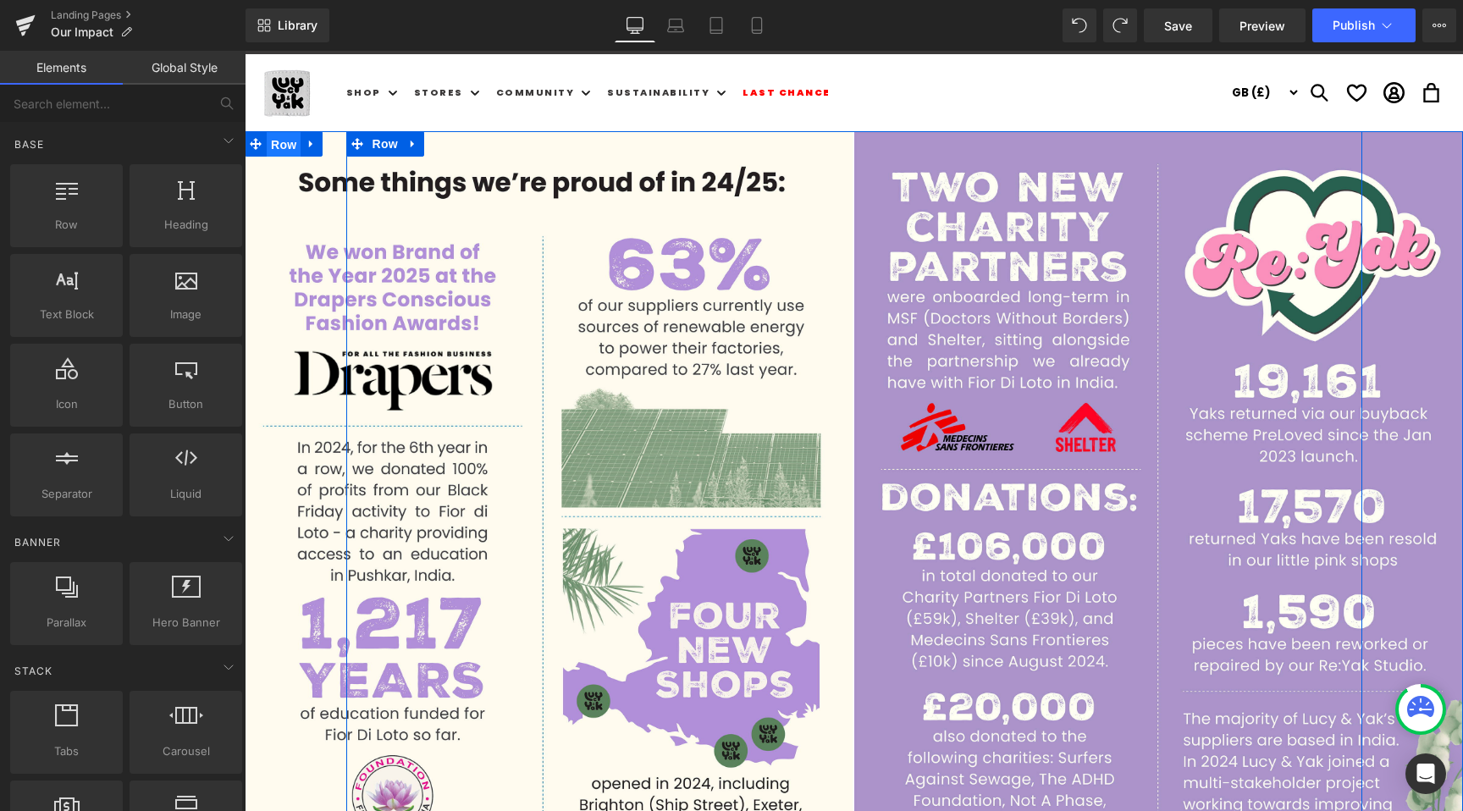
click at [272, 150] on span "Row" at bounding box center [284, 144] width 34 height 25
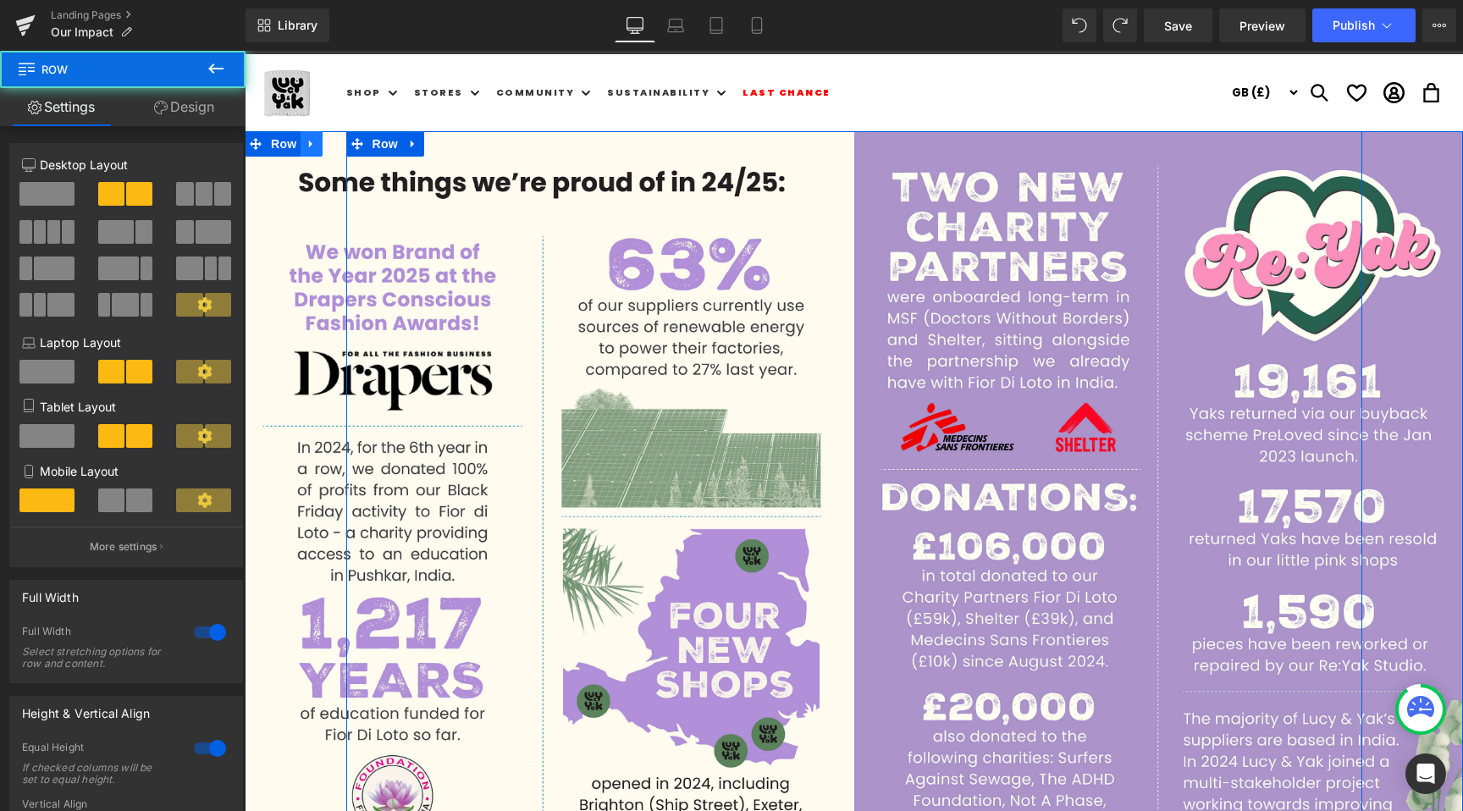
click at [309, 141] on icon at bounding box center [310, 145] width 3 height 8
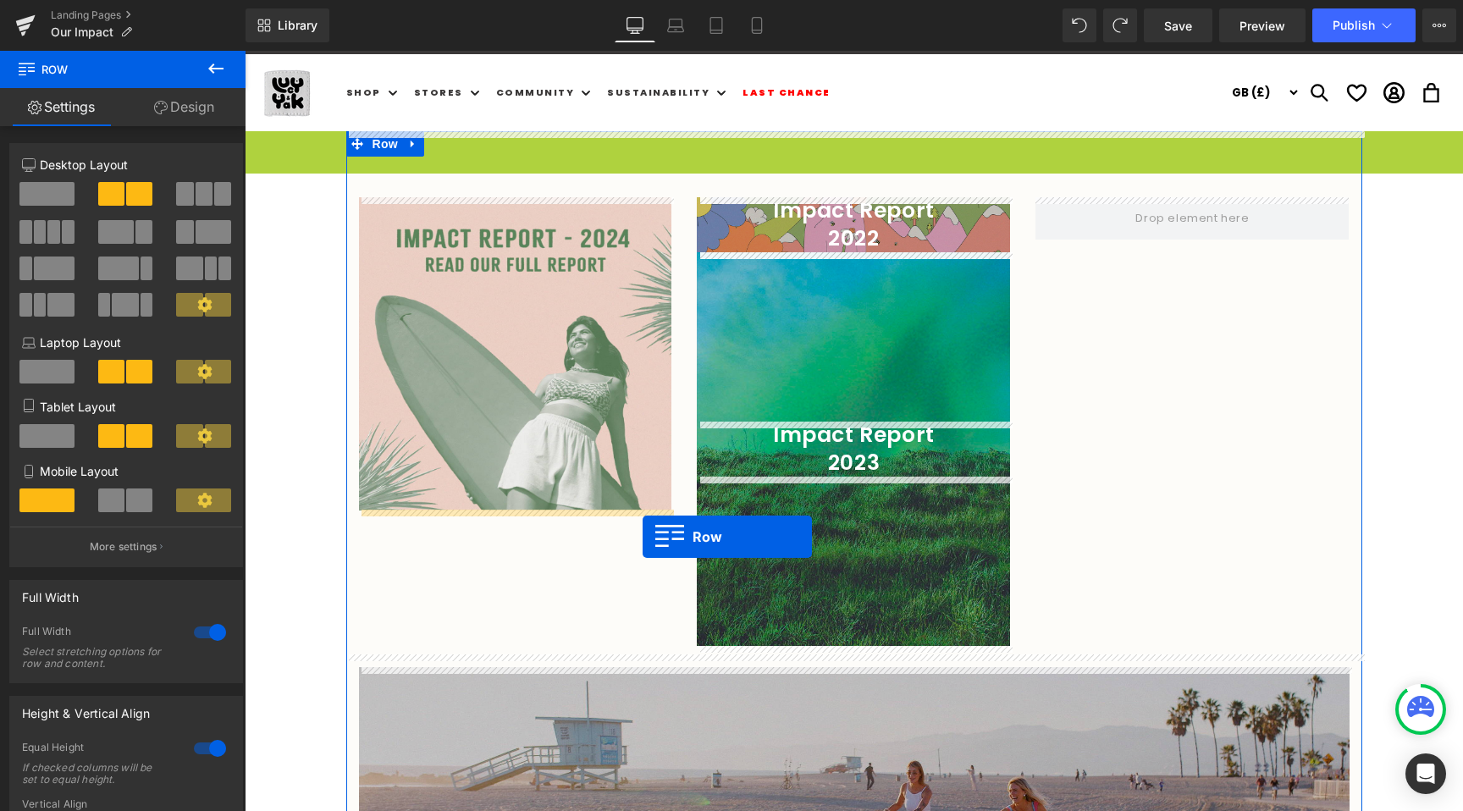
drag, startPoint x: 284, startPoint y: 145, endPoint x: 641, endPoint y: 537, distance: 529.7
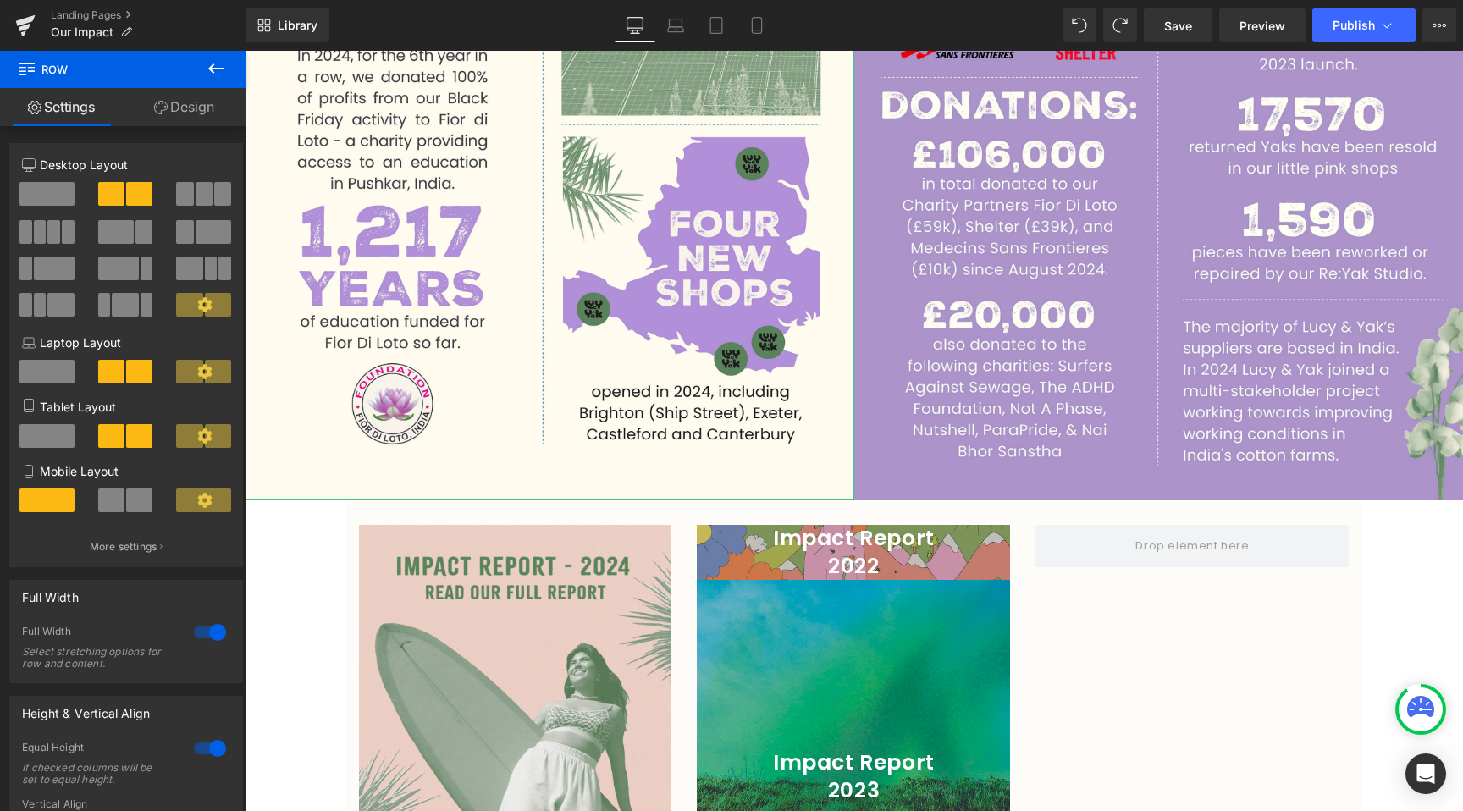
scroll to position [0, 0]
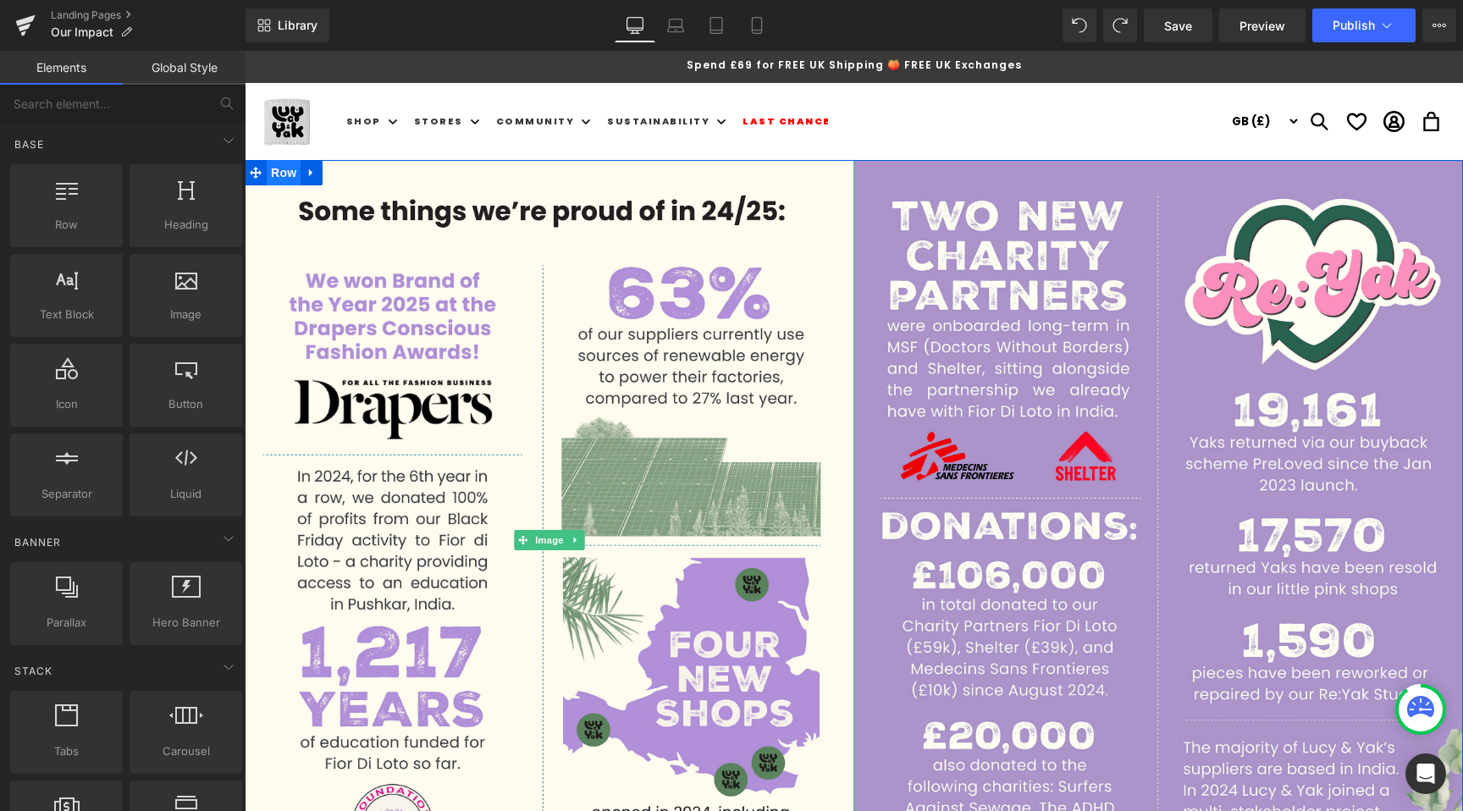
click at [284, 181] on span "Row" at bounding box center [284, 172] width 34 height 25
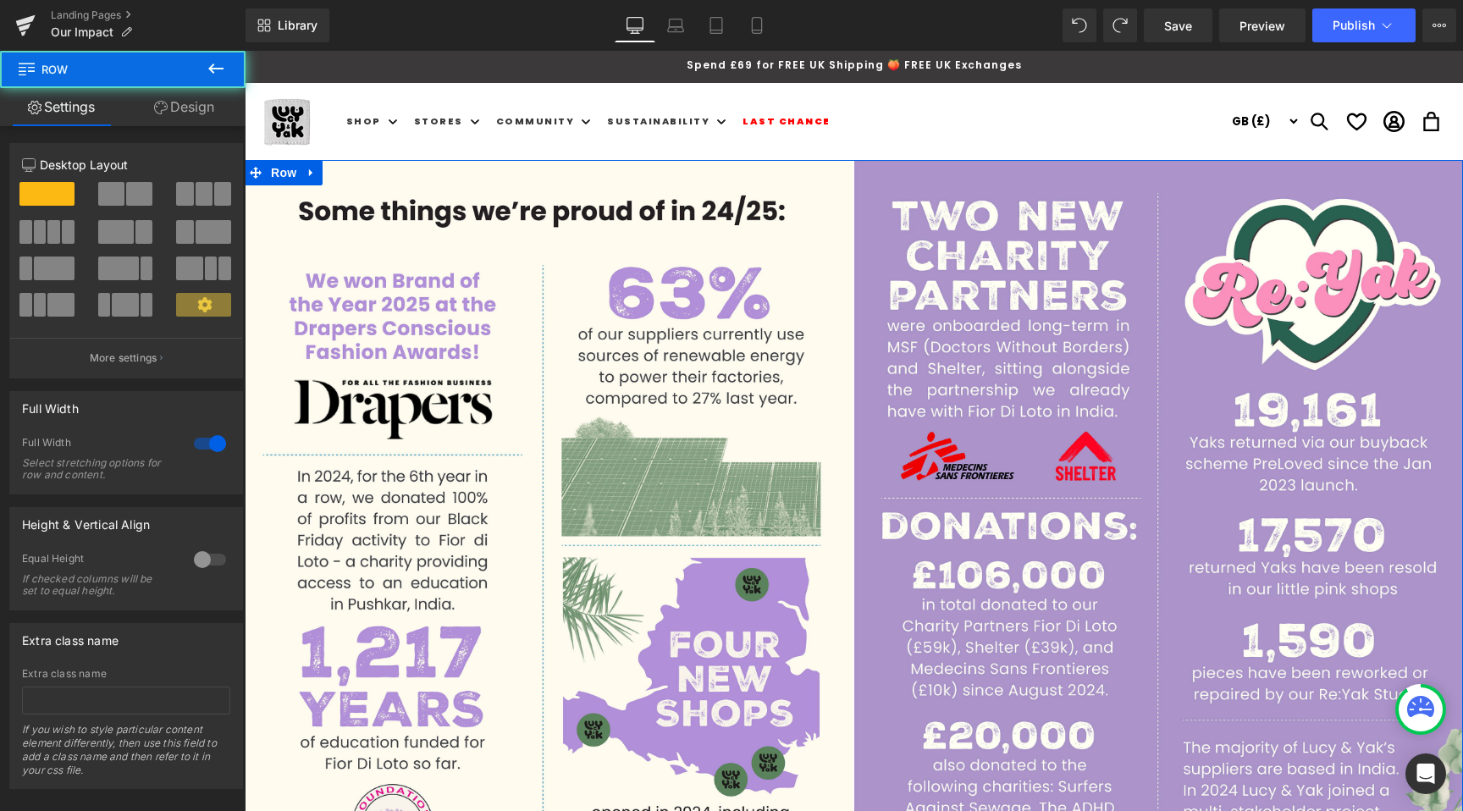
click at [212, 445] on div at bounding box center [210, 443] width 41 height 27
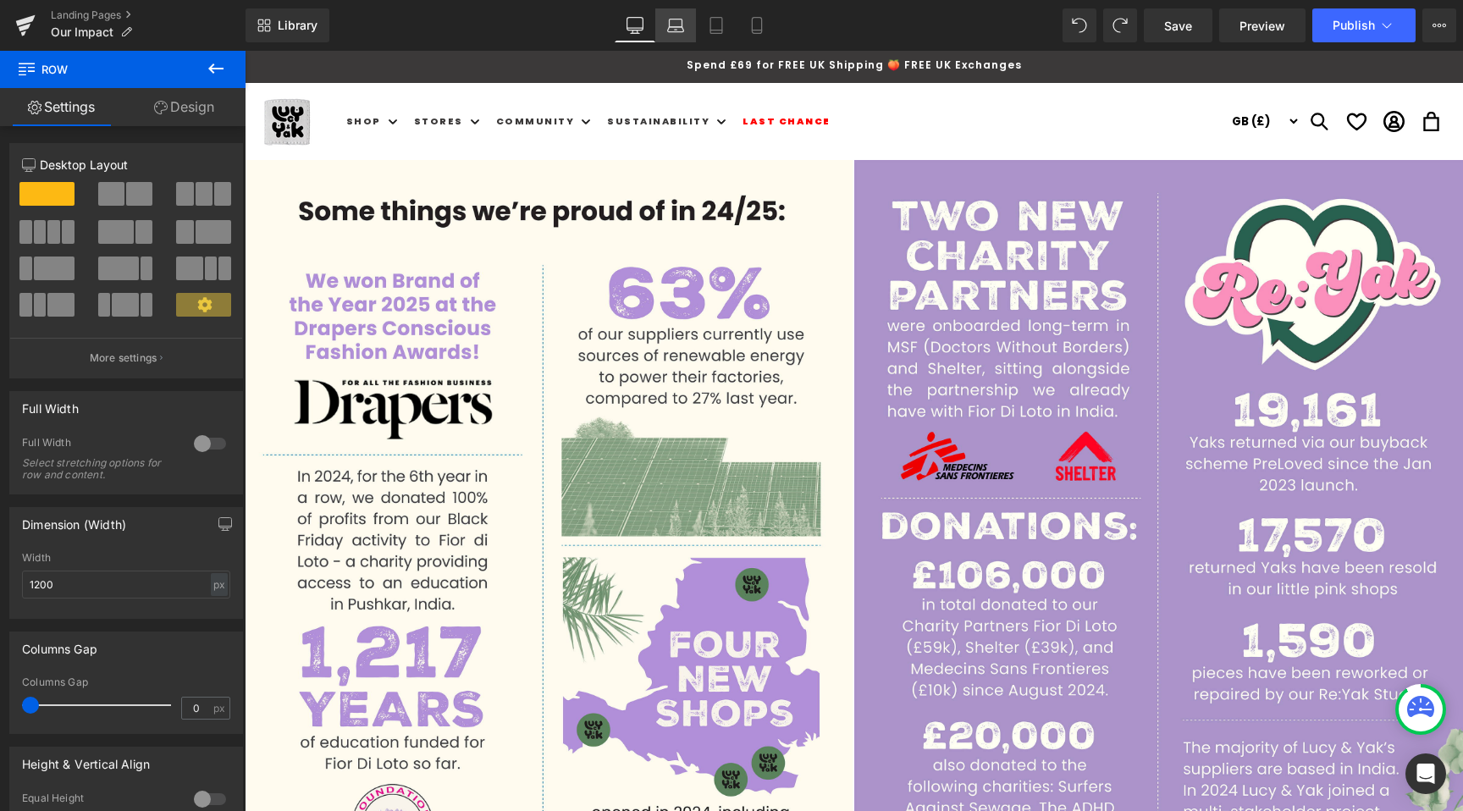
click at [666, 9] on link "Laptop" at bounding box center [675, 25] width 41 height 34
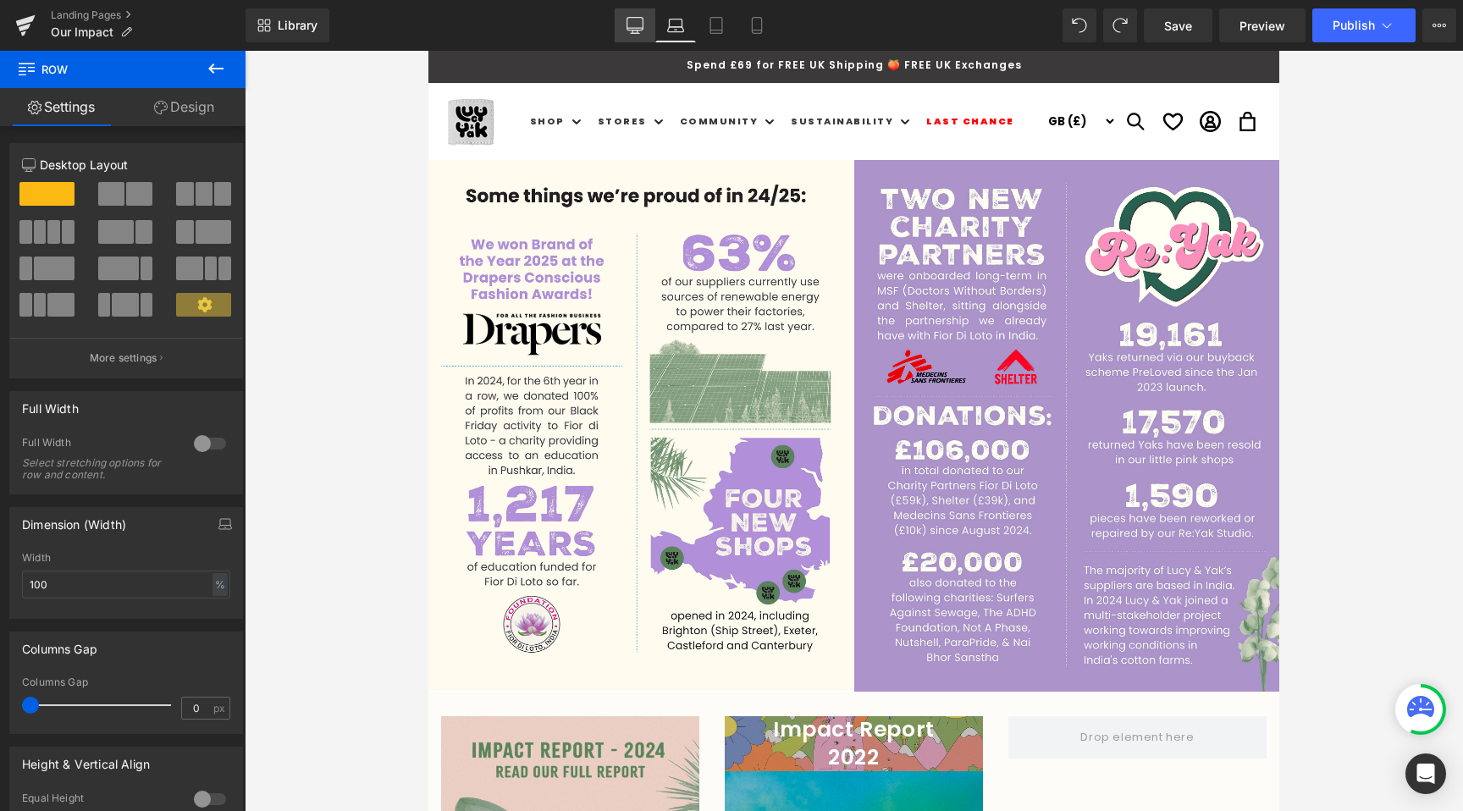
click at [636, 19] on icon at bounding box center [634, 25] width 17 height 17
type input "1200"
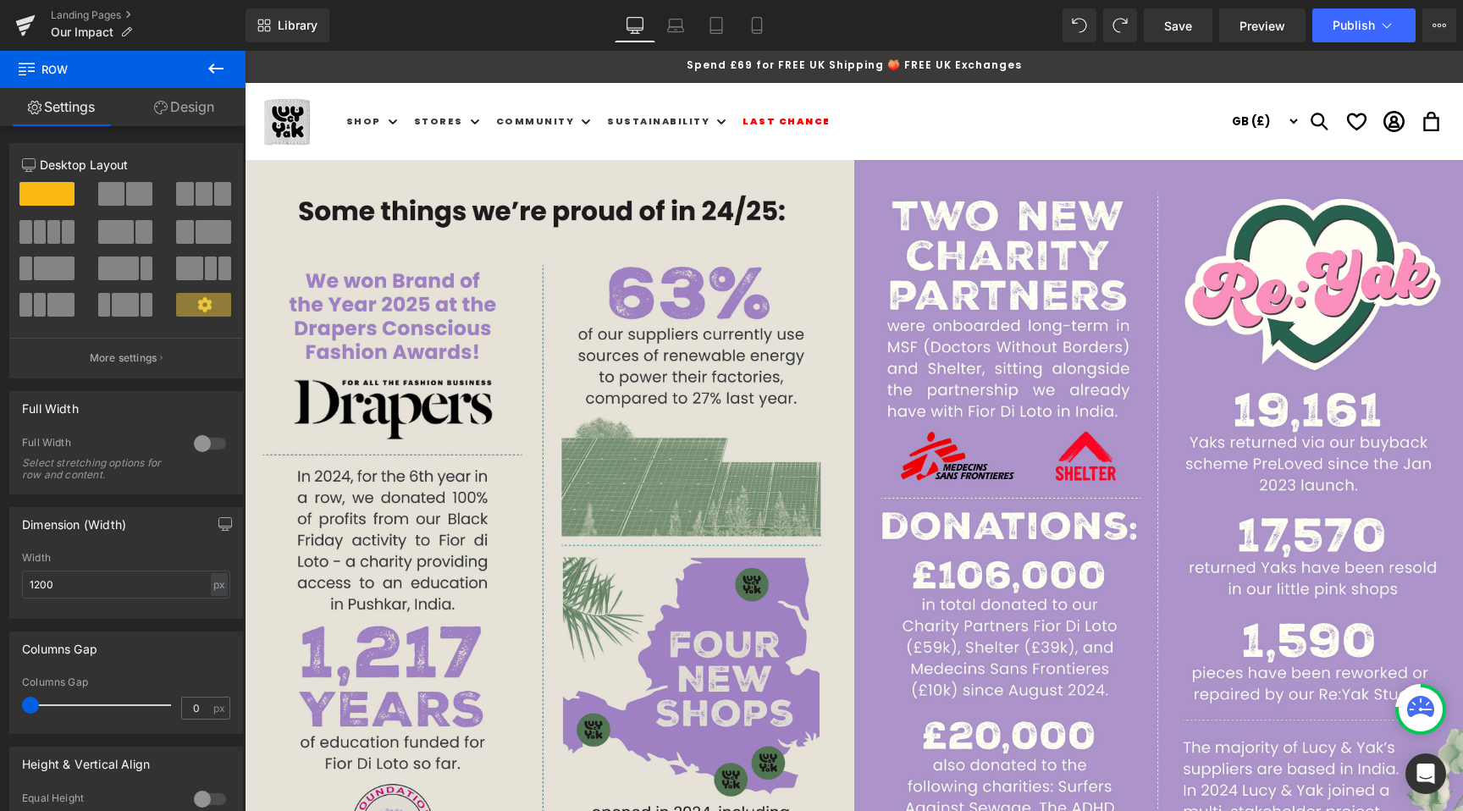
click at [658, 306] on img at bounding box center [549, 540] width 609 height 761
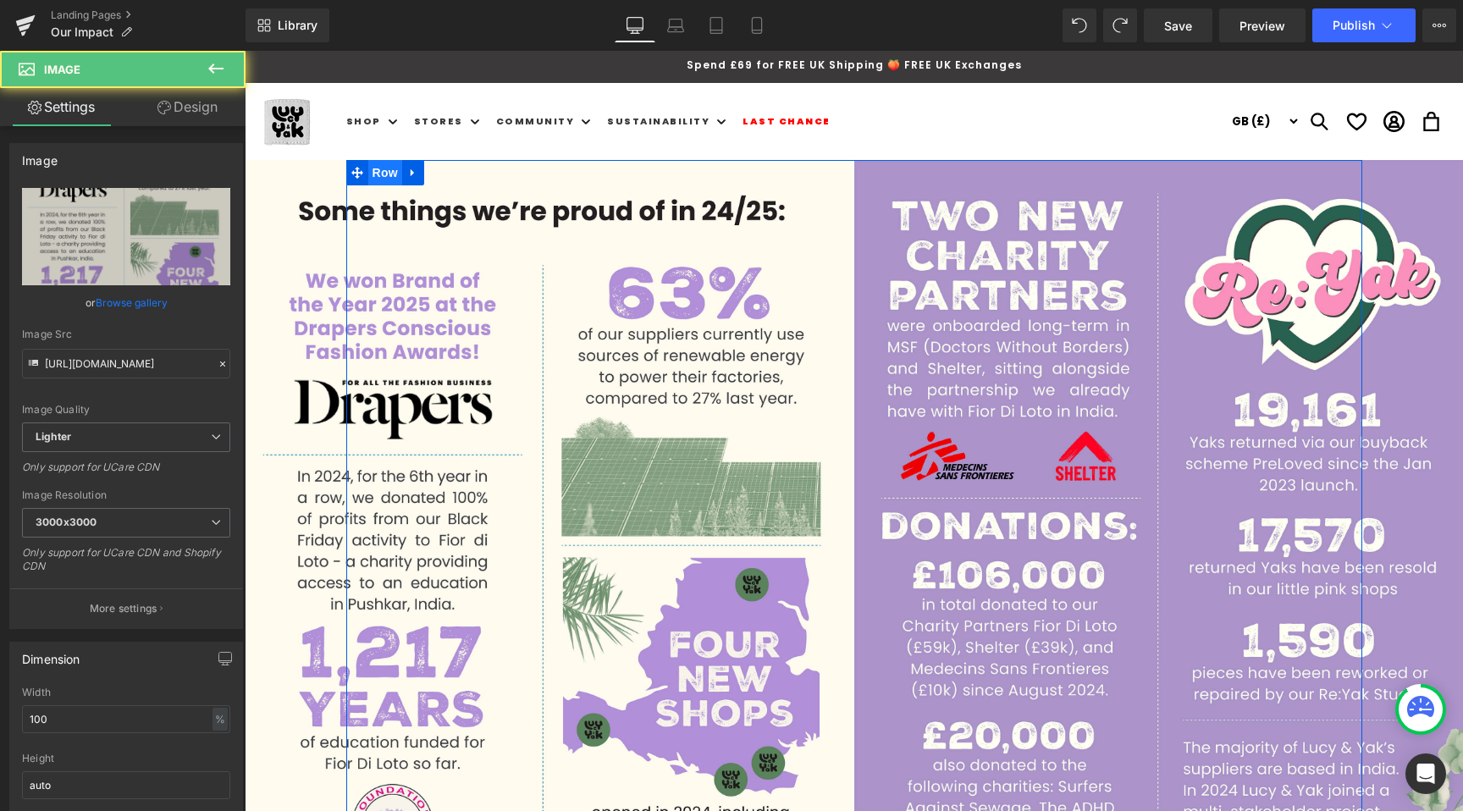
click at [393, 168] on span "Row" at bounding box center [385, 172] width 34 height 25
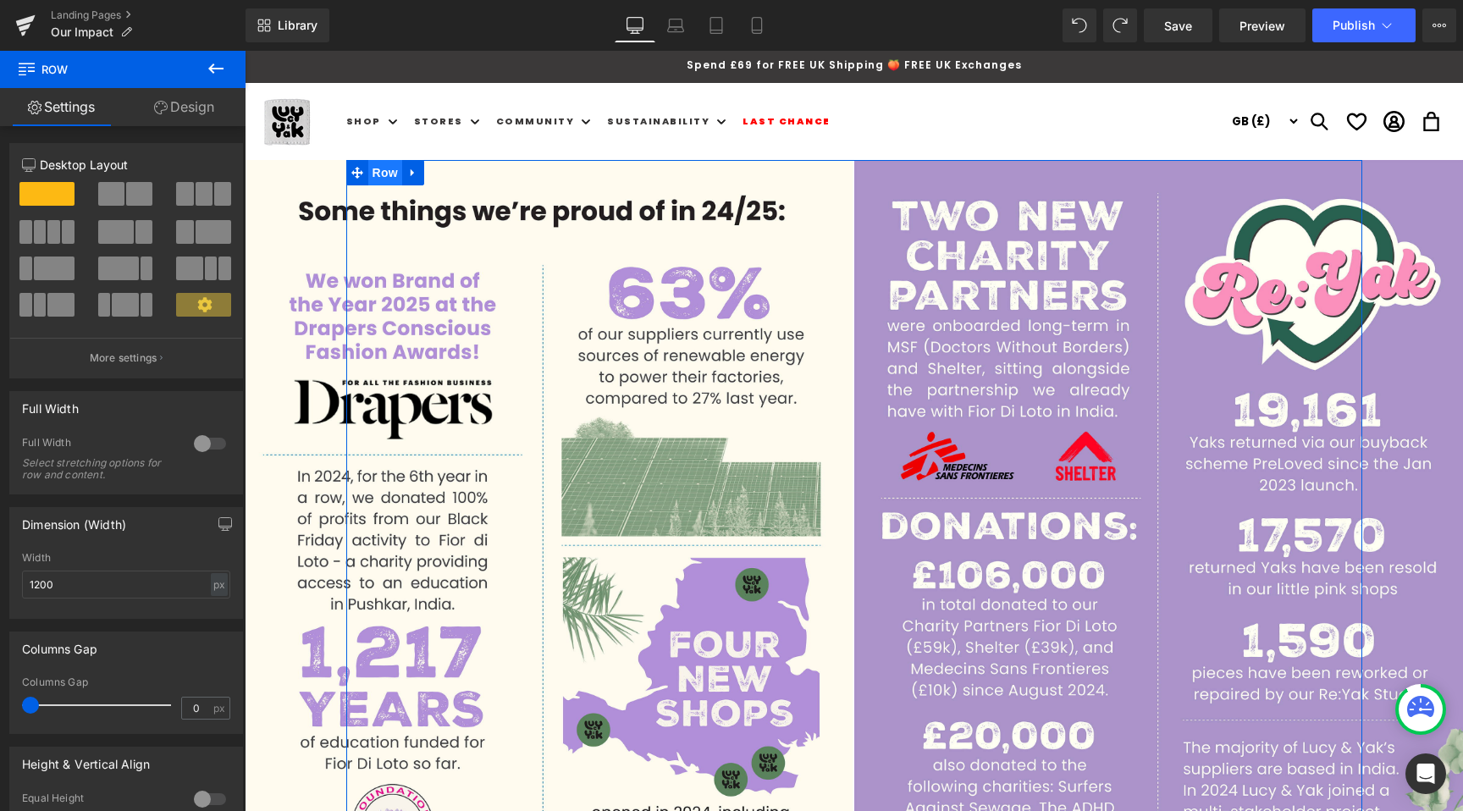
click at [383, 168] on span "Row" at bounding box center [385, 172] width 34 height 25
click at [109, 203] on span at bounding box center [111, 194] width 26 height 24
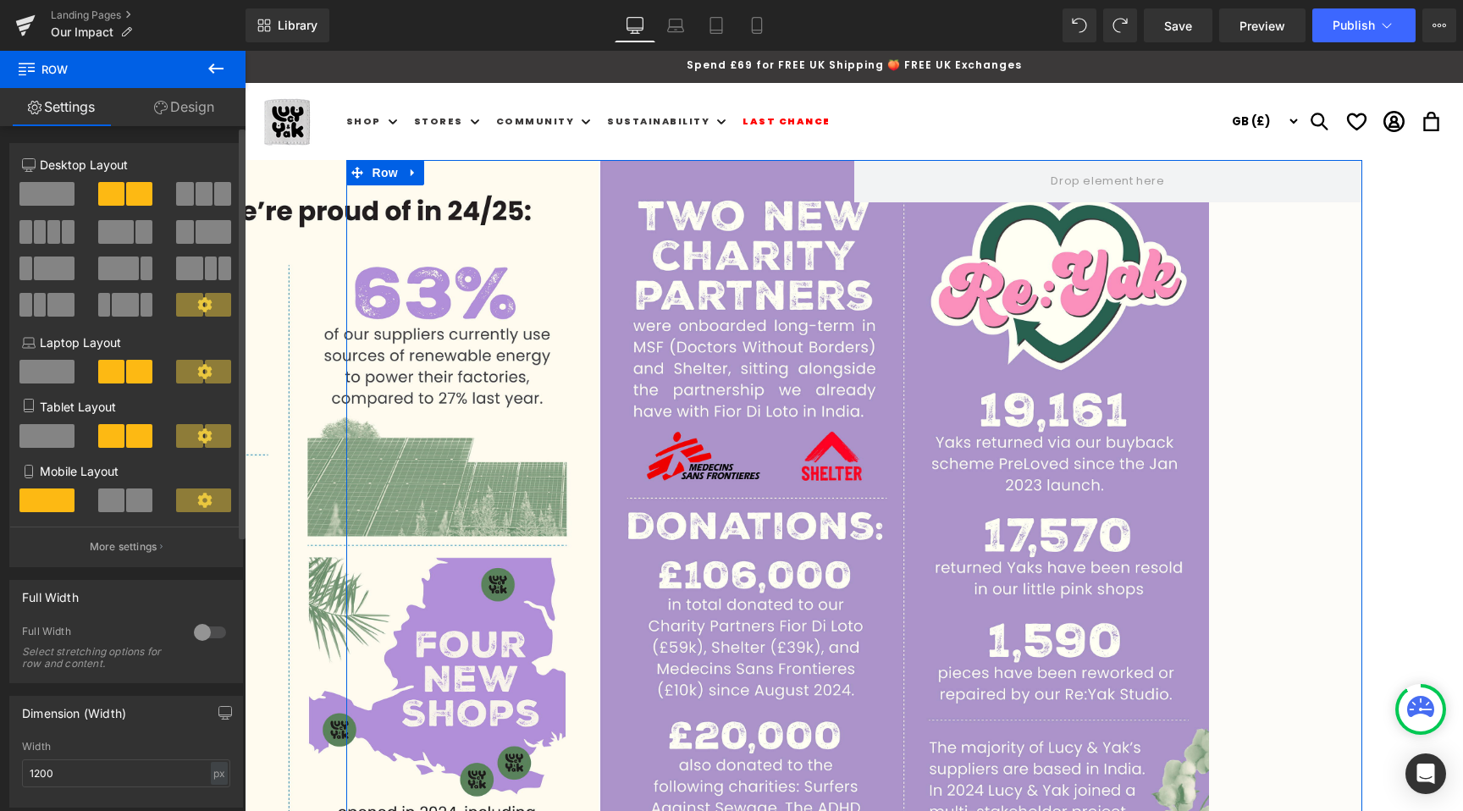
click at [109, 199] on span at bounding box center [111, 194] width 26 height 24
click at [47, 201] on span at bounding box center [46, 194] width 55 height 24
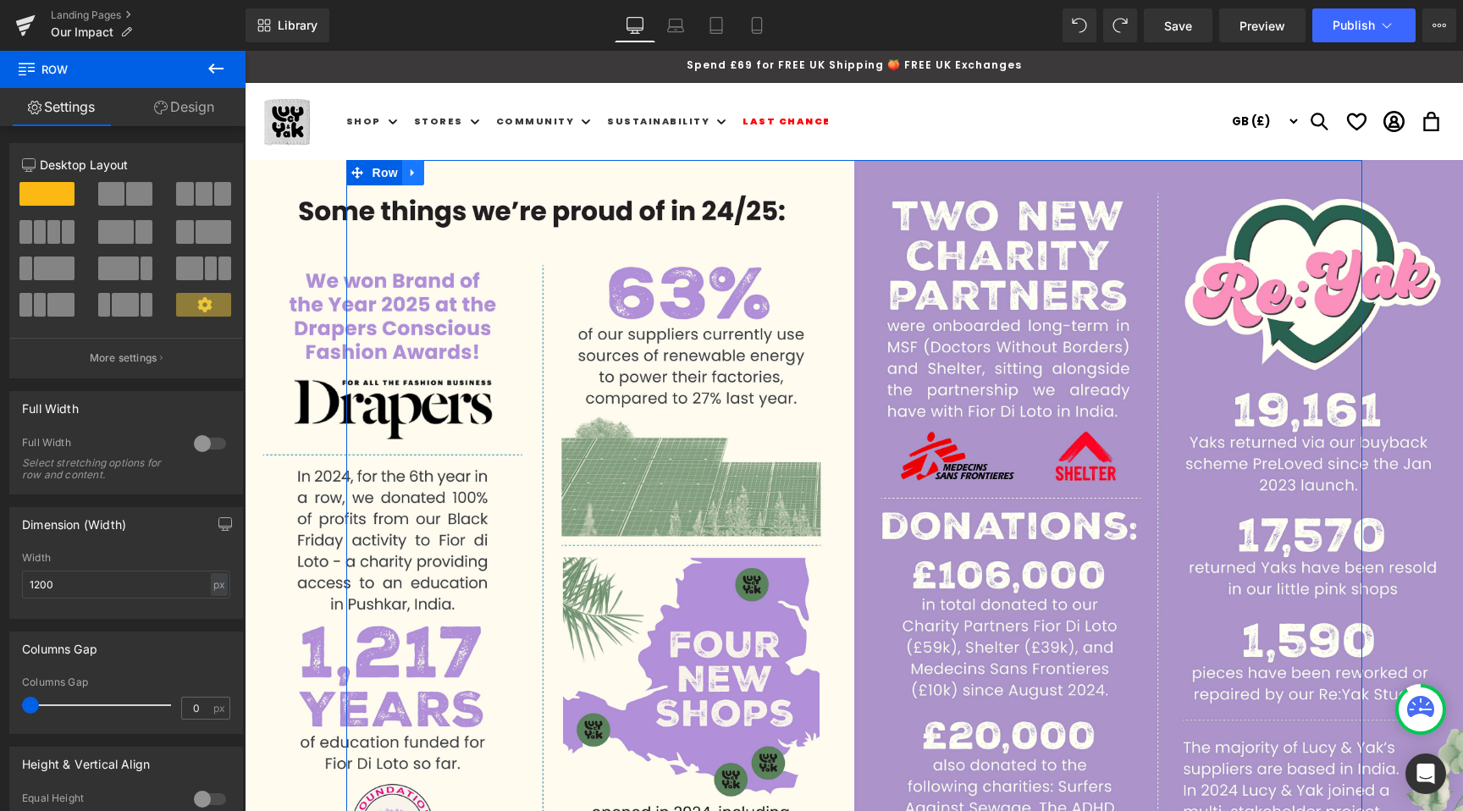
click at [416, 168] on icon at bounding box center [413, 173] width 12 height 13
click at [455, 171] on icon at bounding box center [457, 173] width 12 height 12
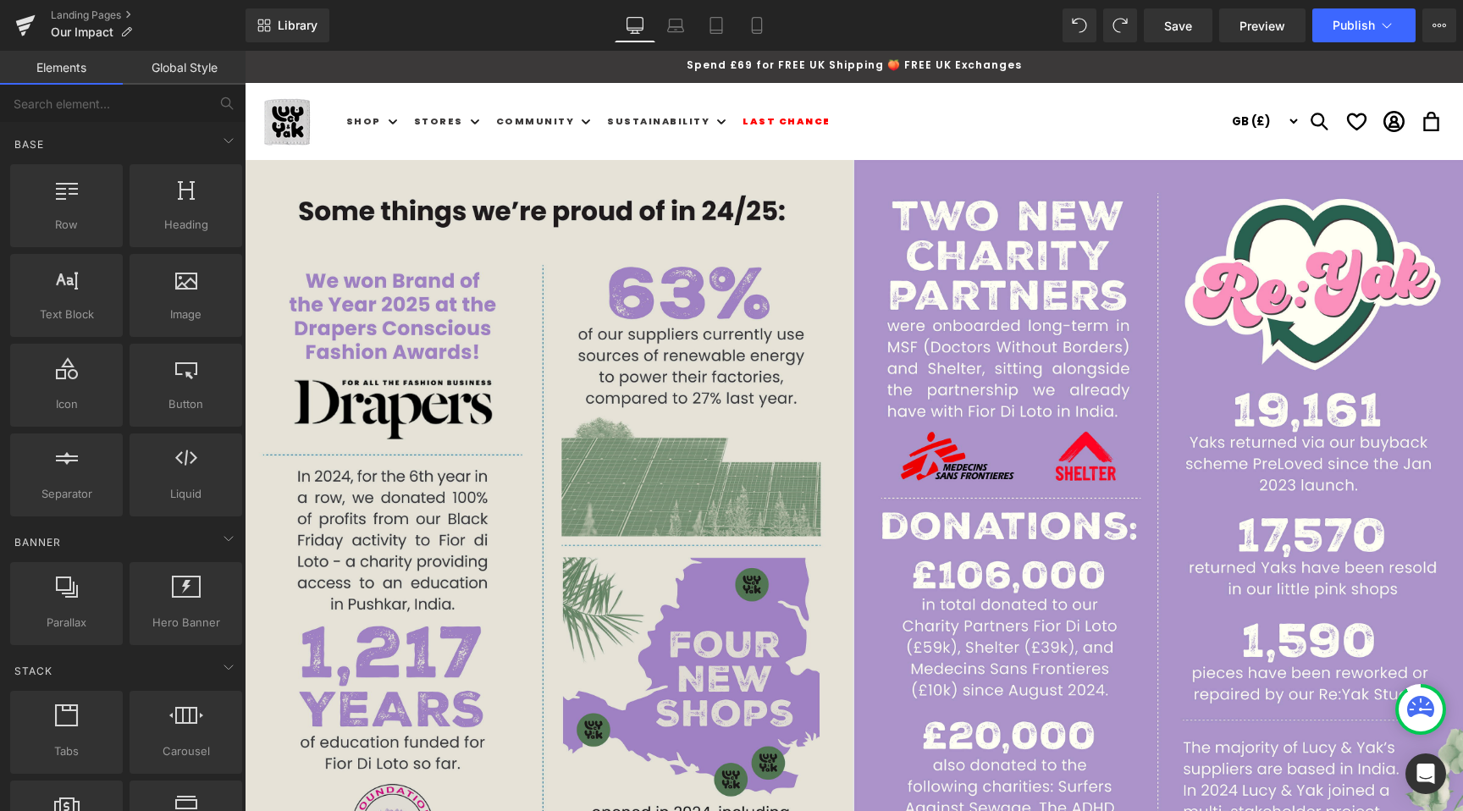
click at [291, 188] on img at bounding box center [549, 540] width 609 height 761
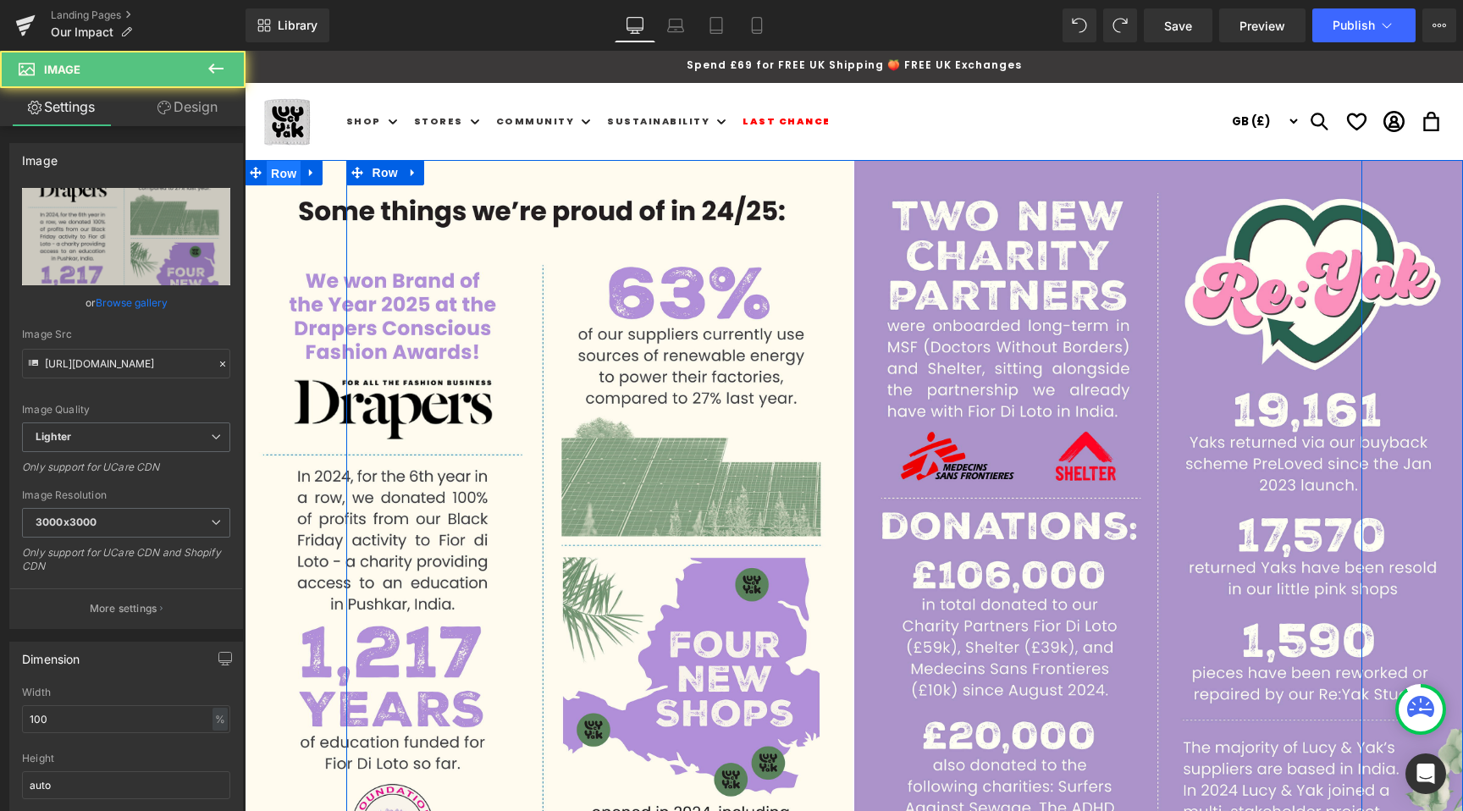
click at [284, 173] on span "Row" at bounding box center [284, 173] width 34 height 25
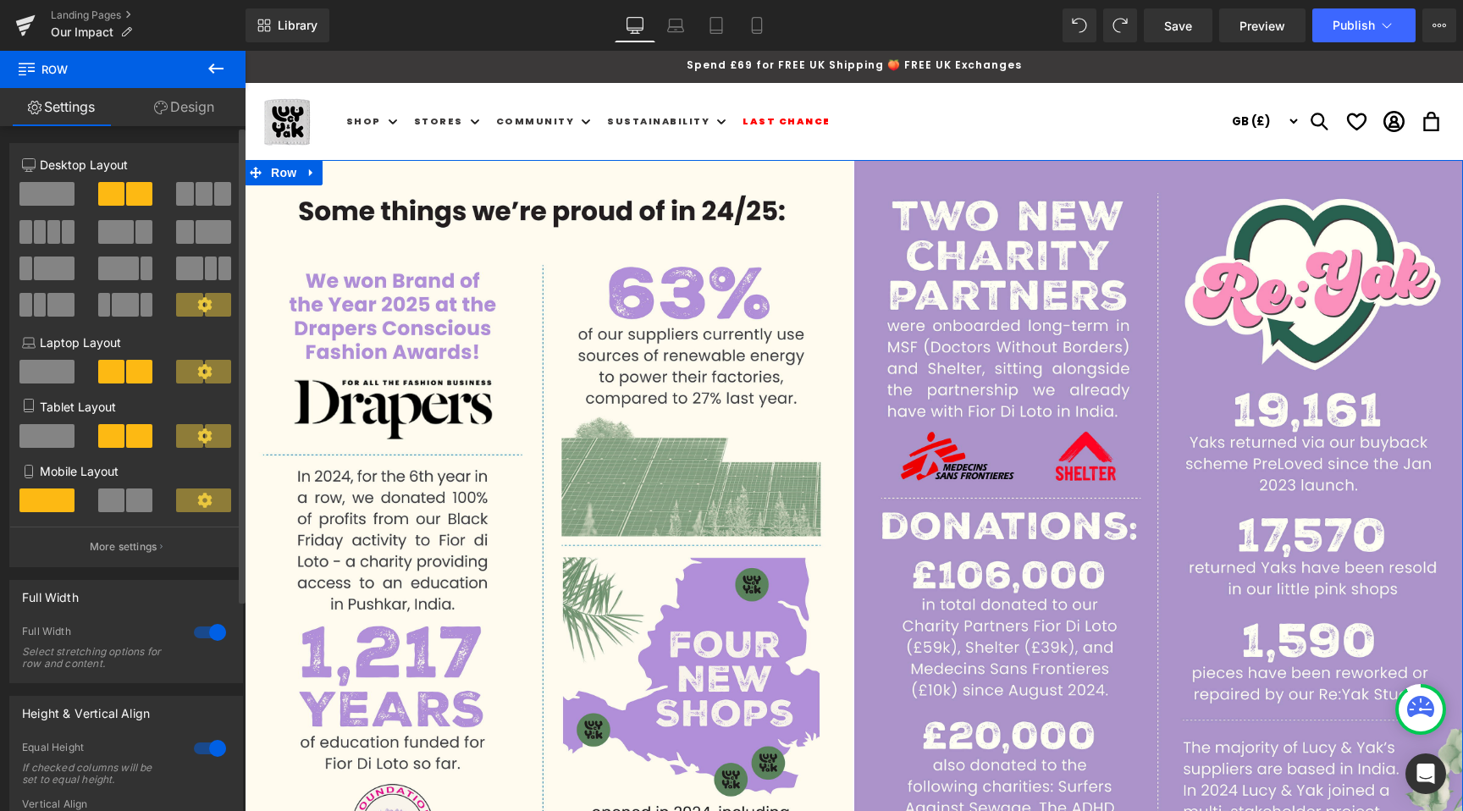
click at [190, 639] on div at bounding box center [210, 632] width 41 height 27
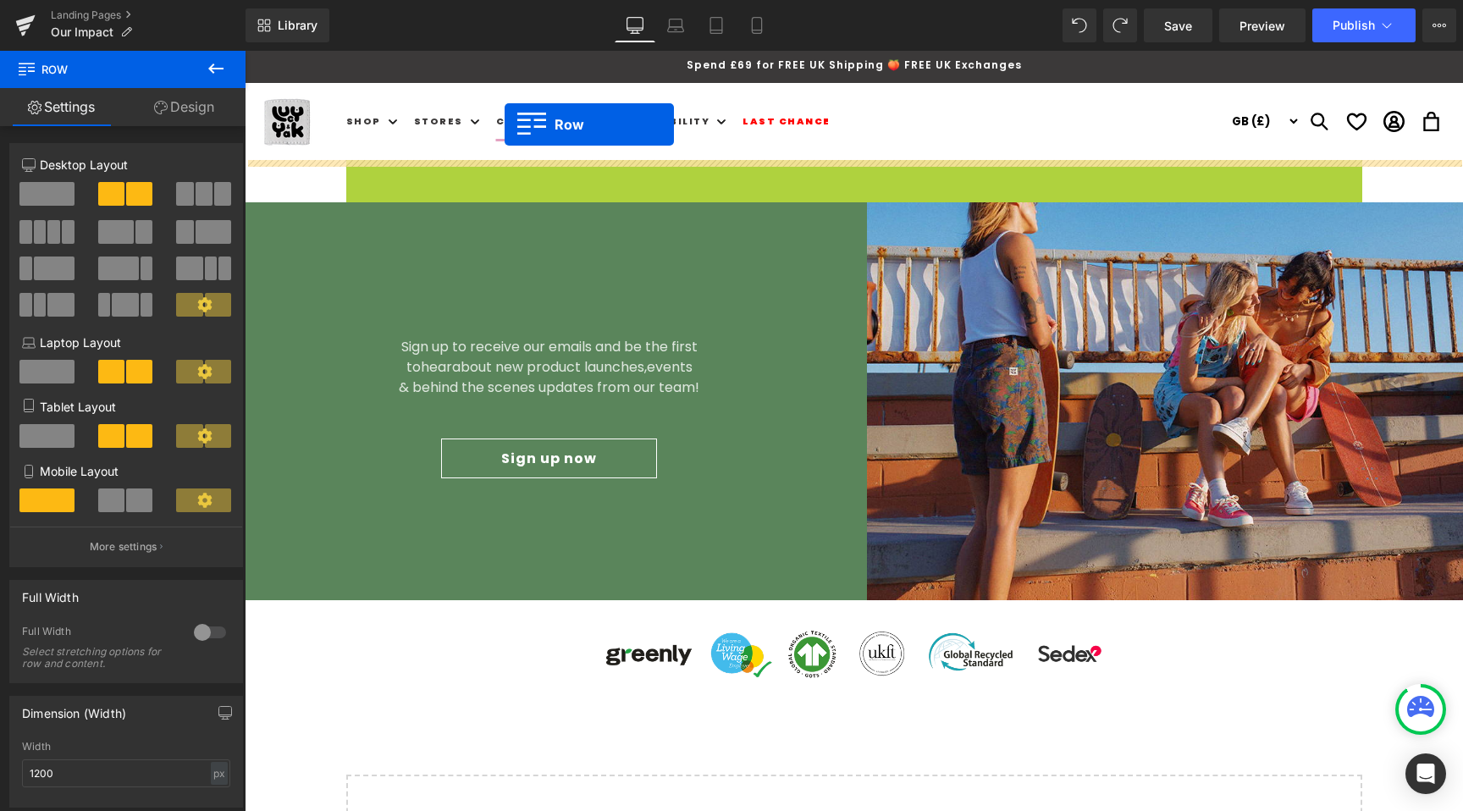
drag, startPoint x: 383, startPoint y: 107, endPoint x: 504, endPoint y: 124, distance: 122.1
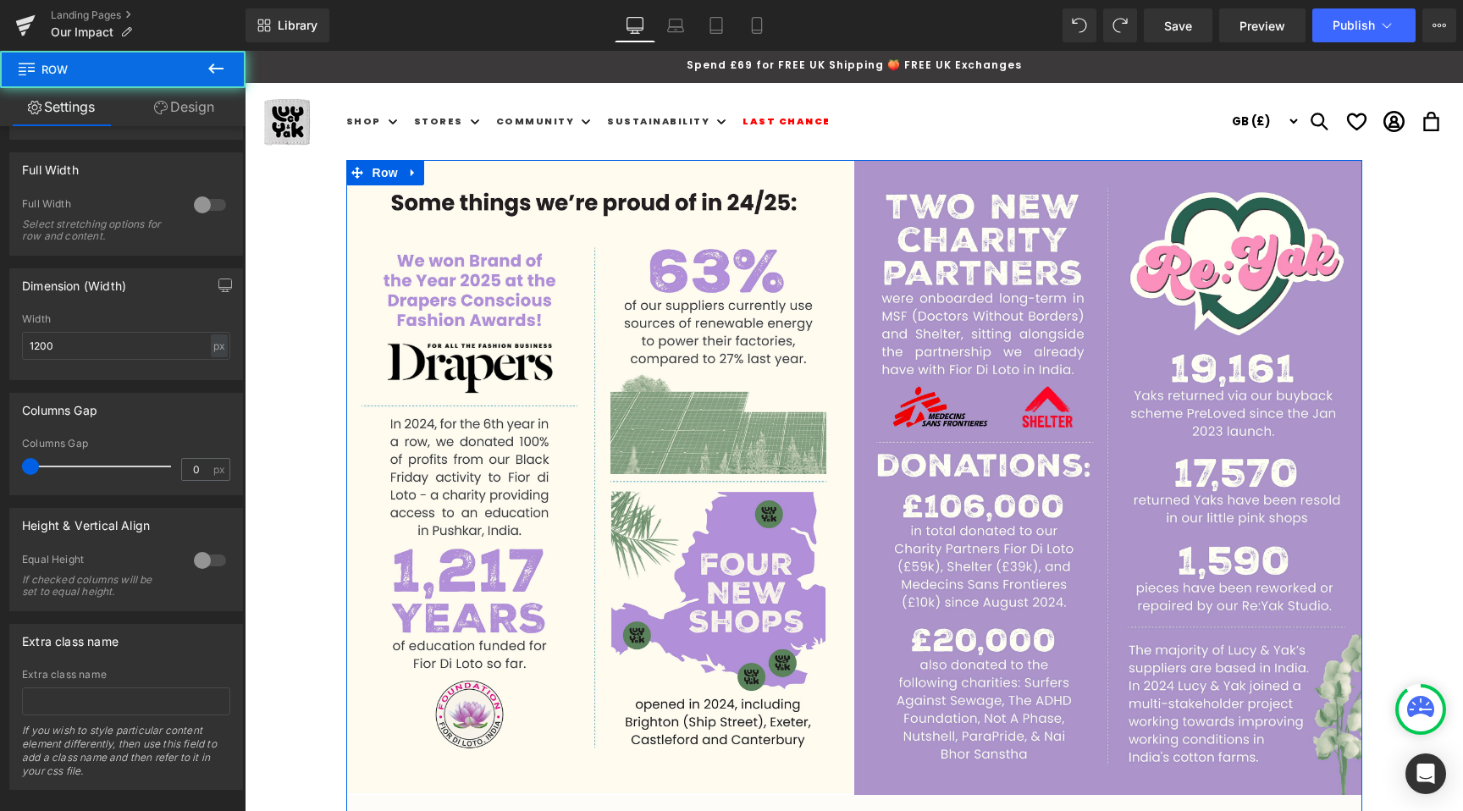
scroll to position [266, 0]
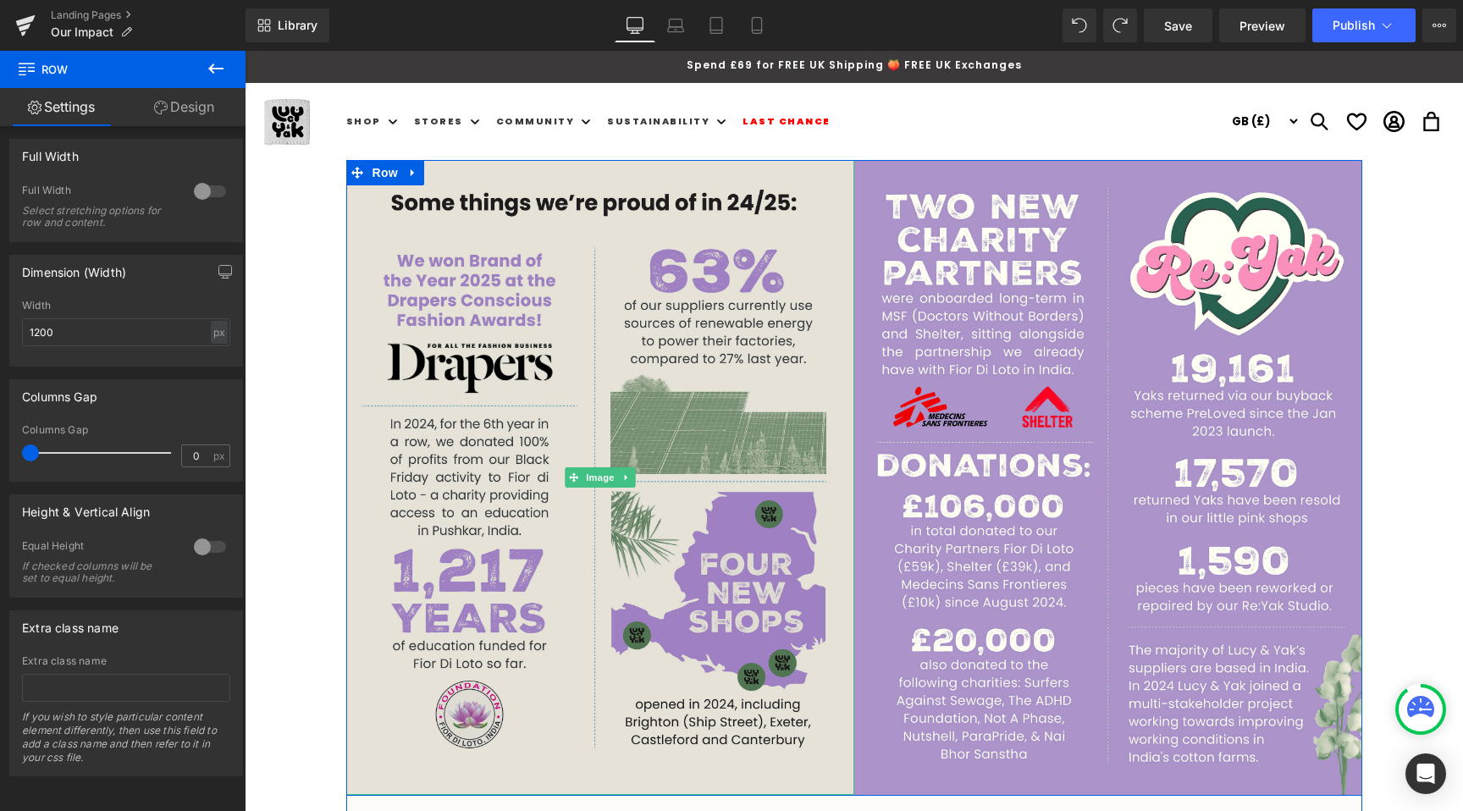
click at [603, 339] on img at bounding box center [600, 477] width 508 height 635
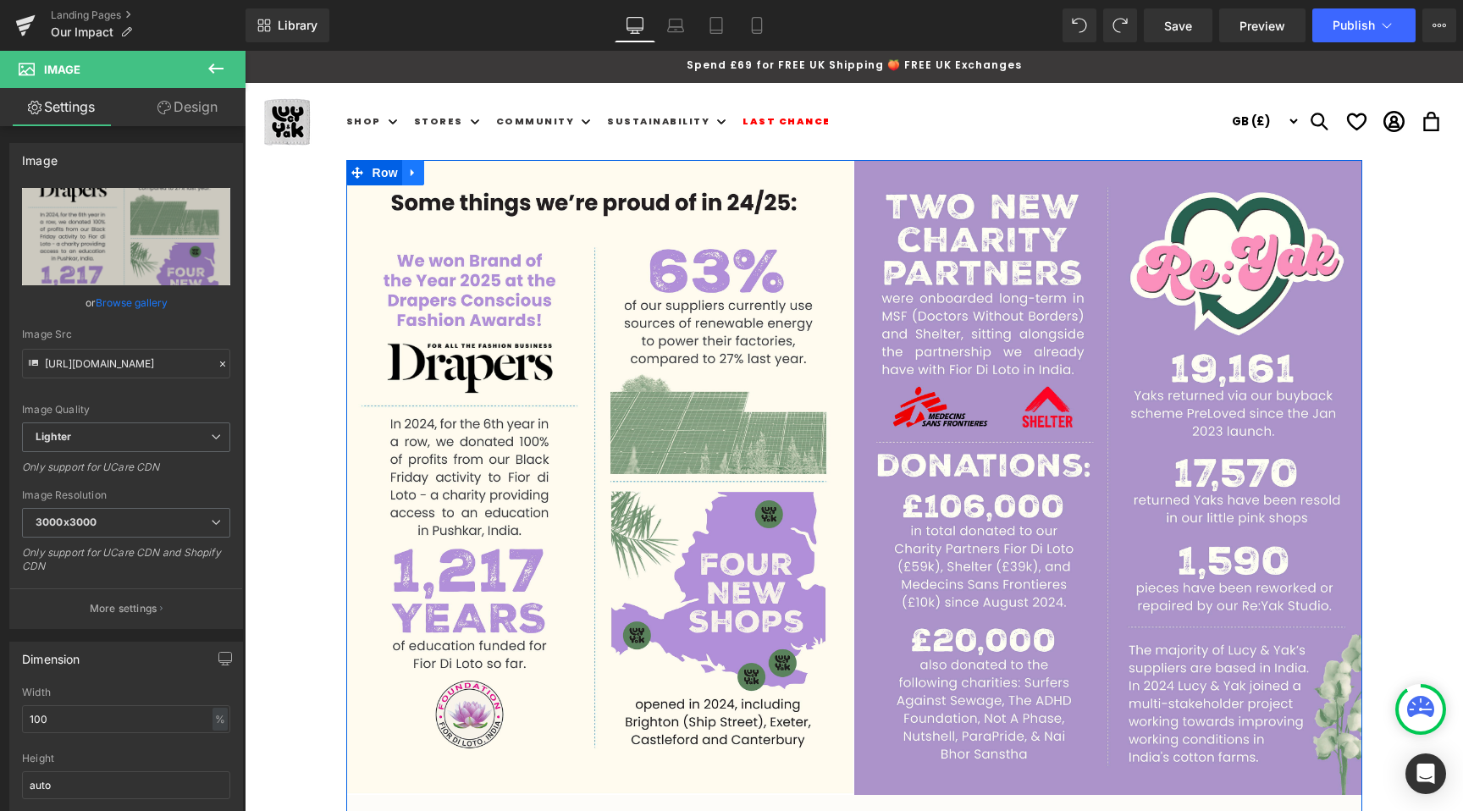
click at [421, 173] on link at bounding box center [413, 172] width 22 height 25
click at [394, 174] on span "Row" at bounding box center [385, 172] width 34 height 25
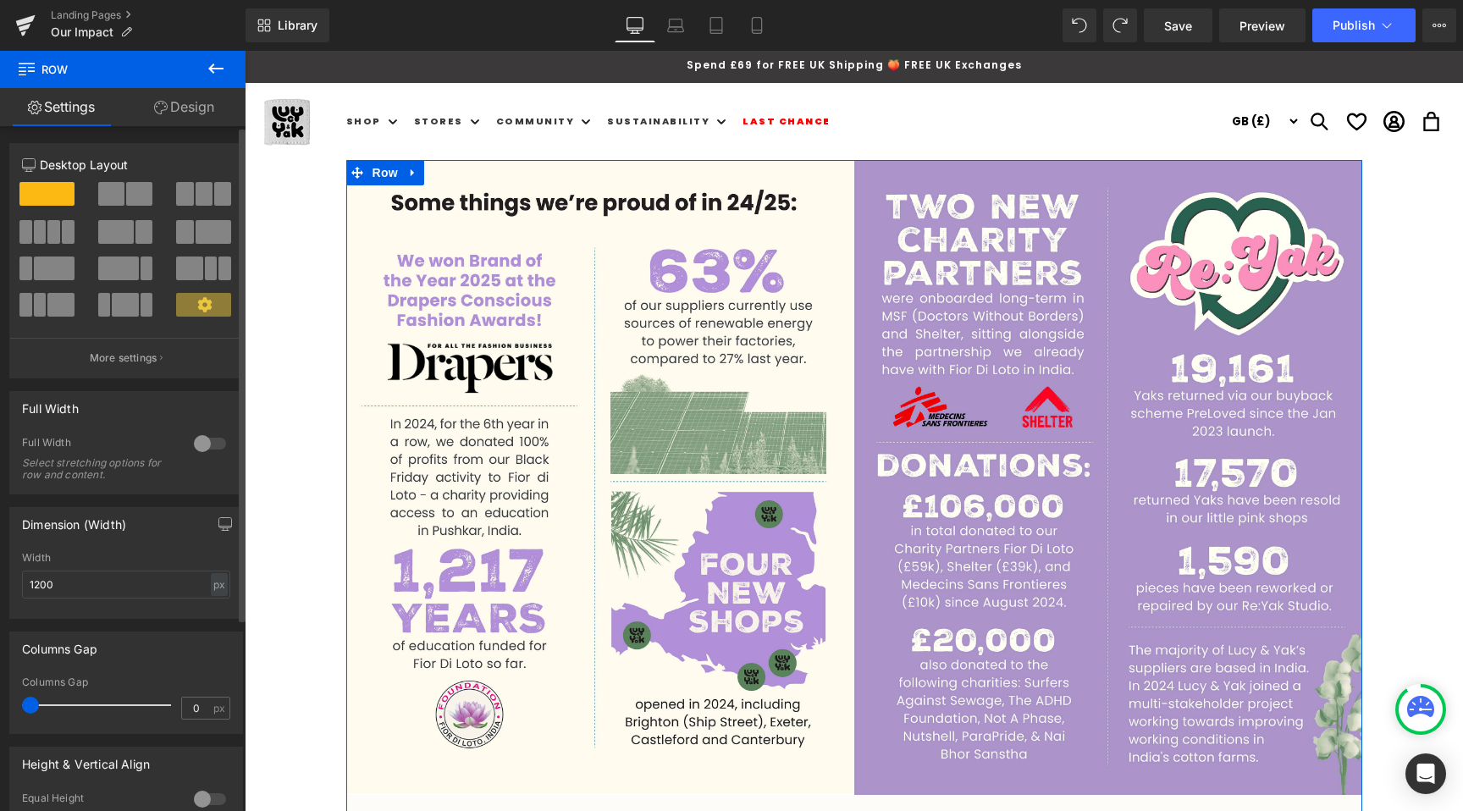
click at [196, 450] on div at bounding box center [210, 443] width 41 height 27
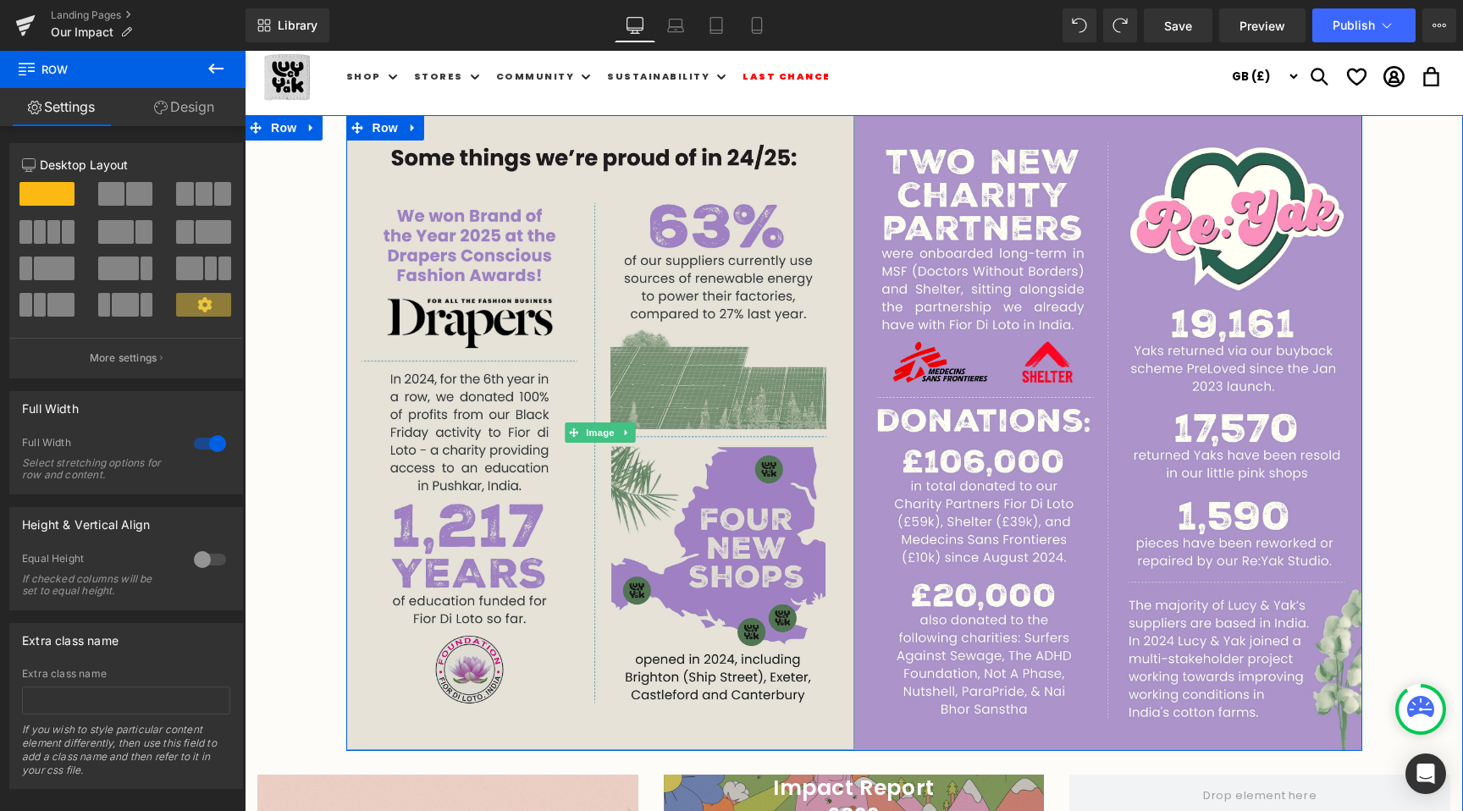
scroll to position [0, 0]
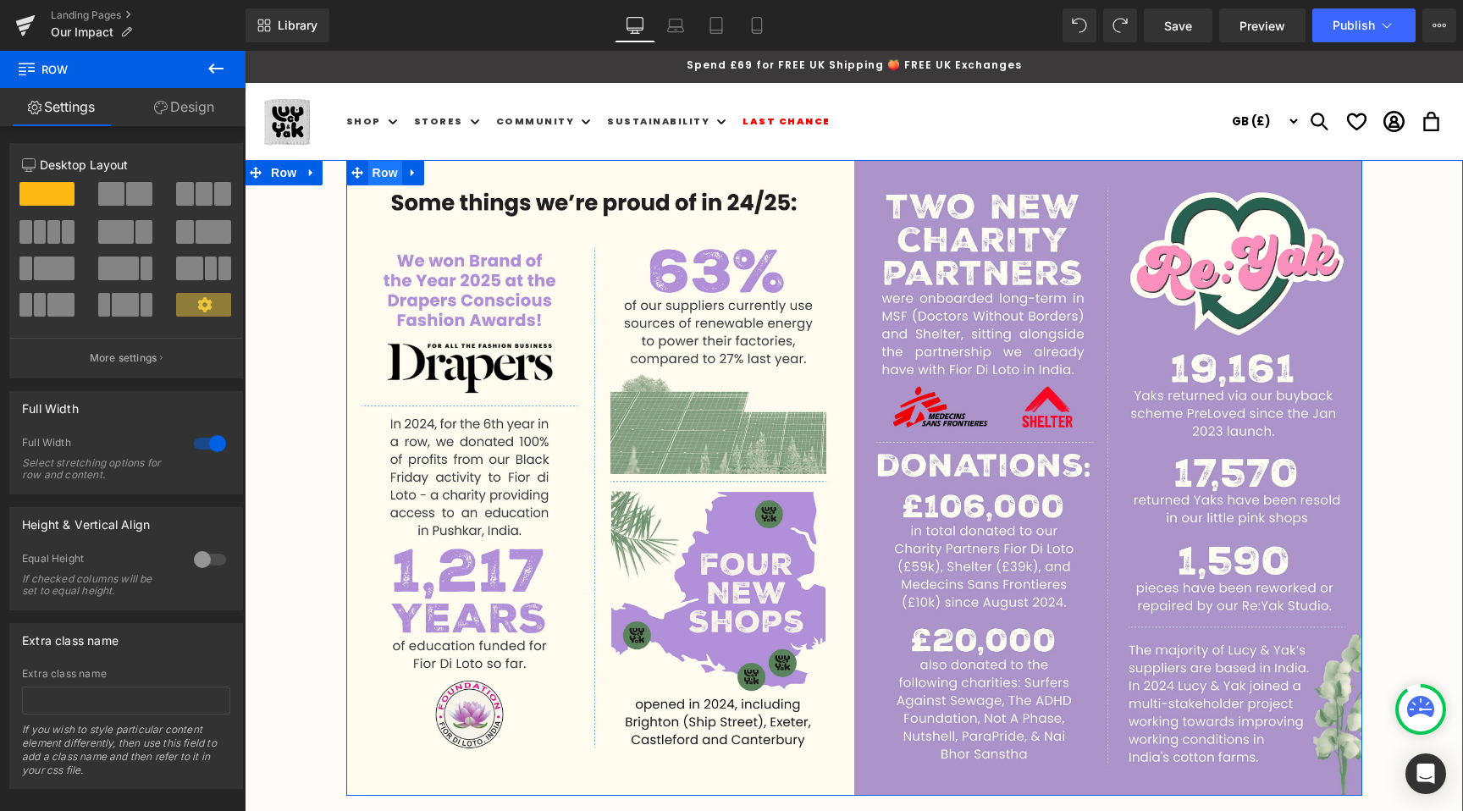
click at [387, 169] on span "Row" at bounding box center [385, 172] width 34 height 25
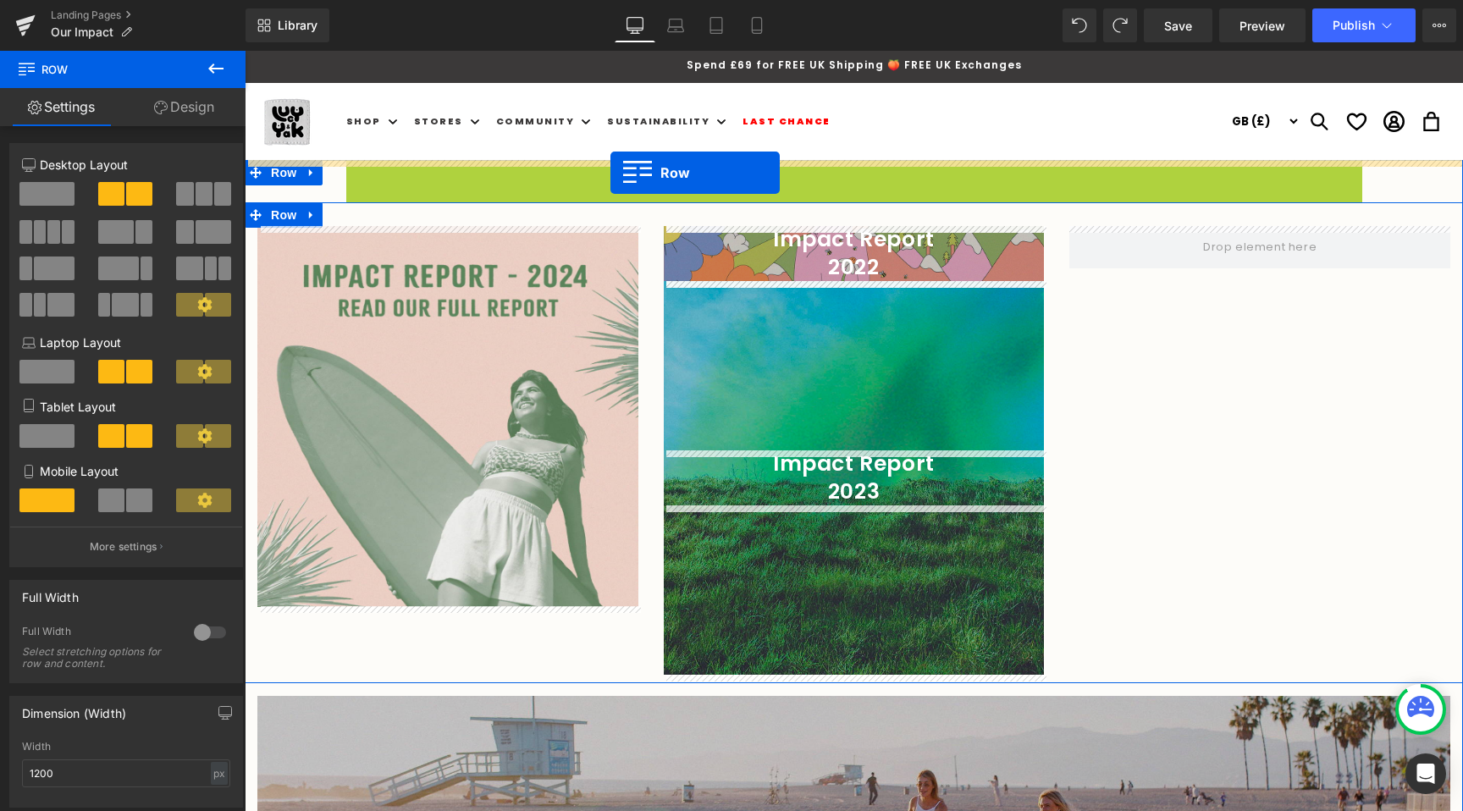
drag, startPoint x: 352, startPoint y: 175, endPoint x: 610, endPoint y: 173, distance: 258.2
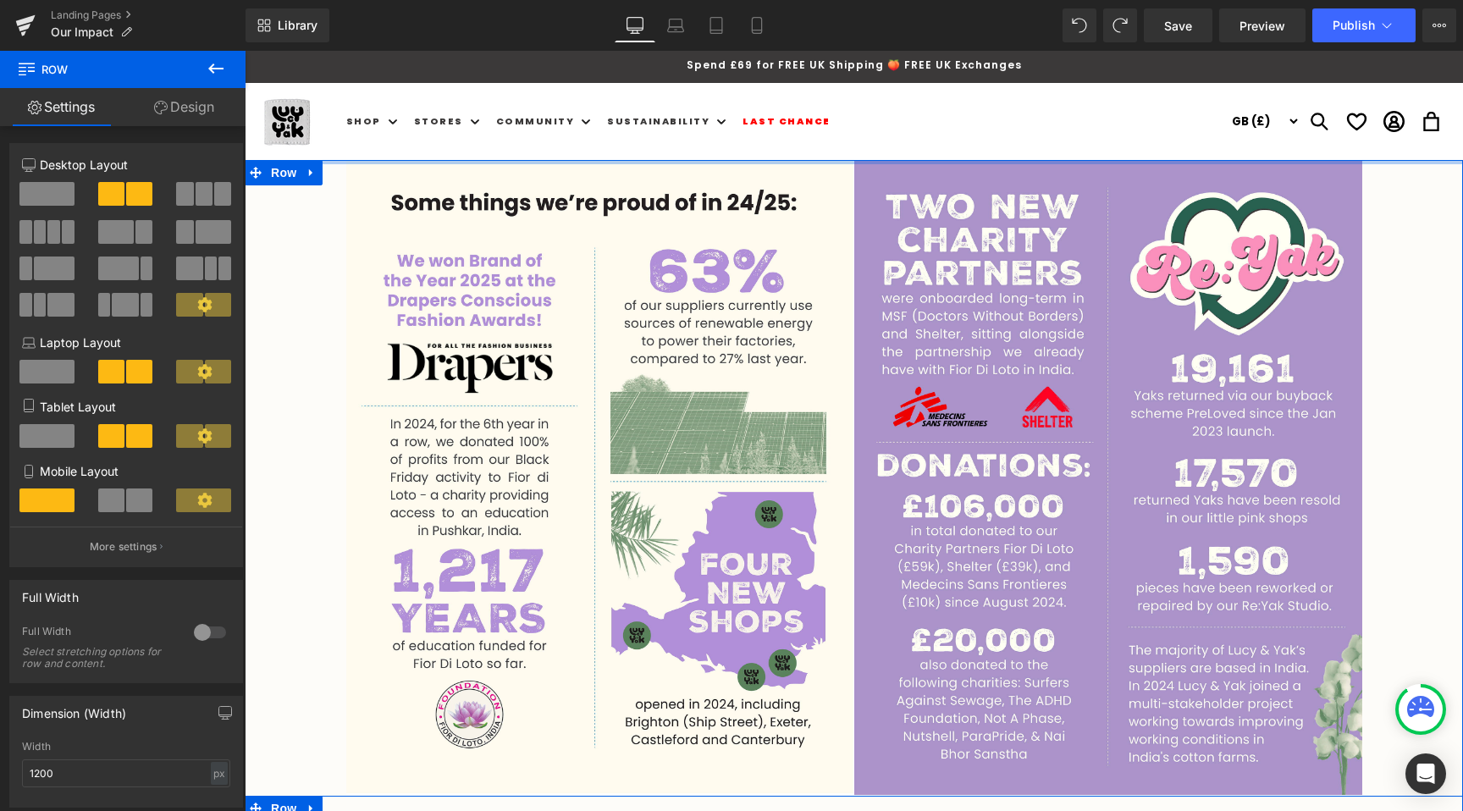
click at [587, 160] on div at bounding box center [854, 162] width 1218 height 4
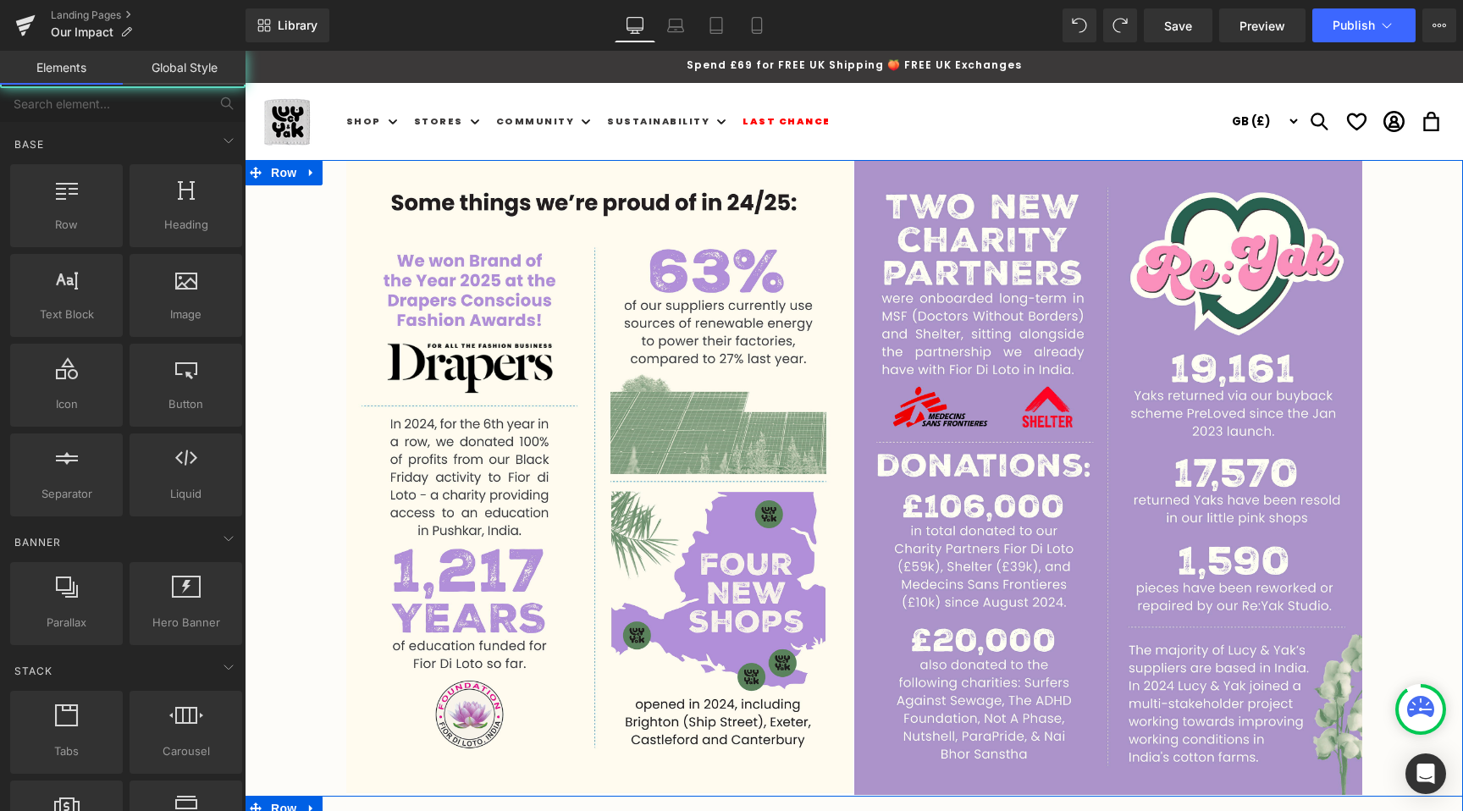
click at [600, 137] on header "Shop Shop New In & Featured New In & Featured" at bounding box center [854, 121] width 1218 height 77
click at [412, 170] on icon at bounding box center [407, 173] width 9 height 10
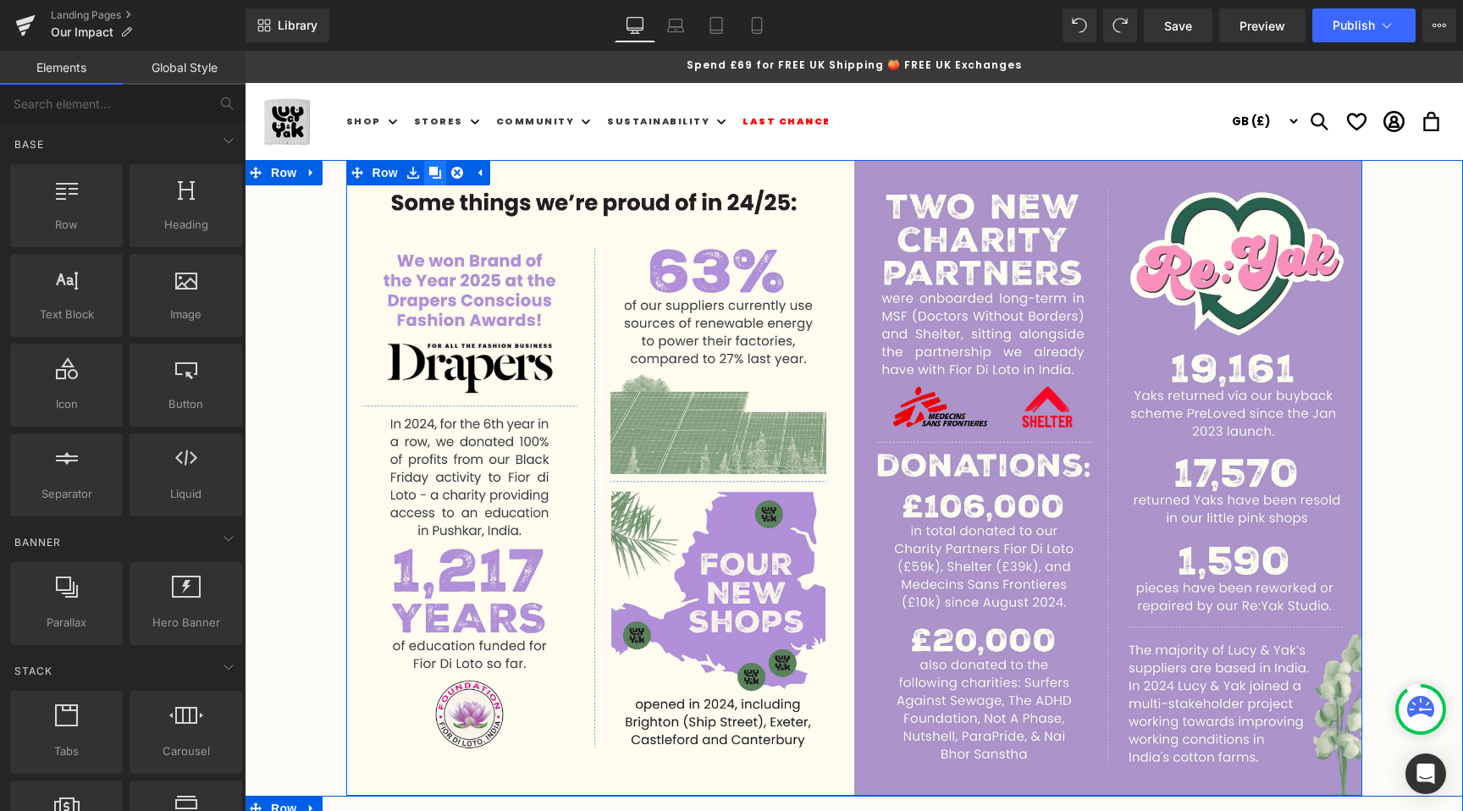
click at [435, 170] on icon at bounding box center [435, 173] width 12 height 12
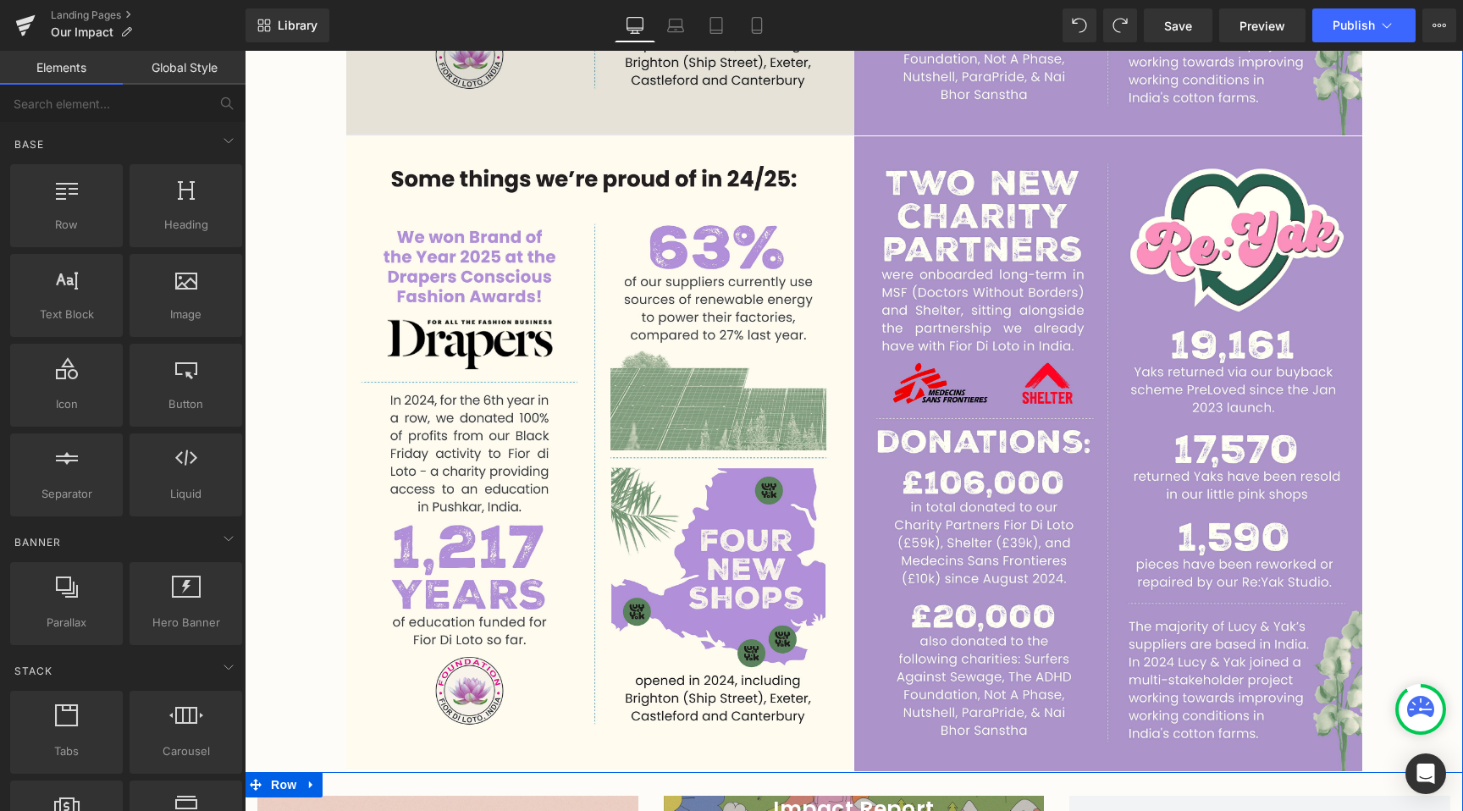
click at [714, 267] on img at bounding box center [600, 453] width 508 height 635
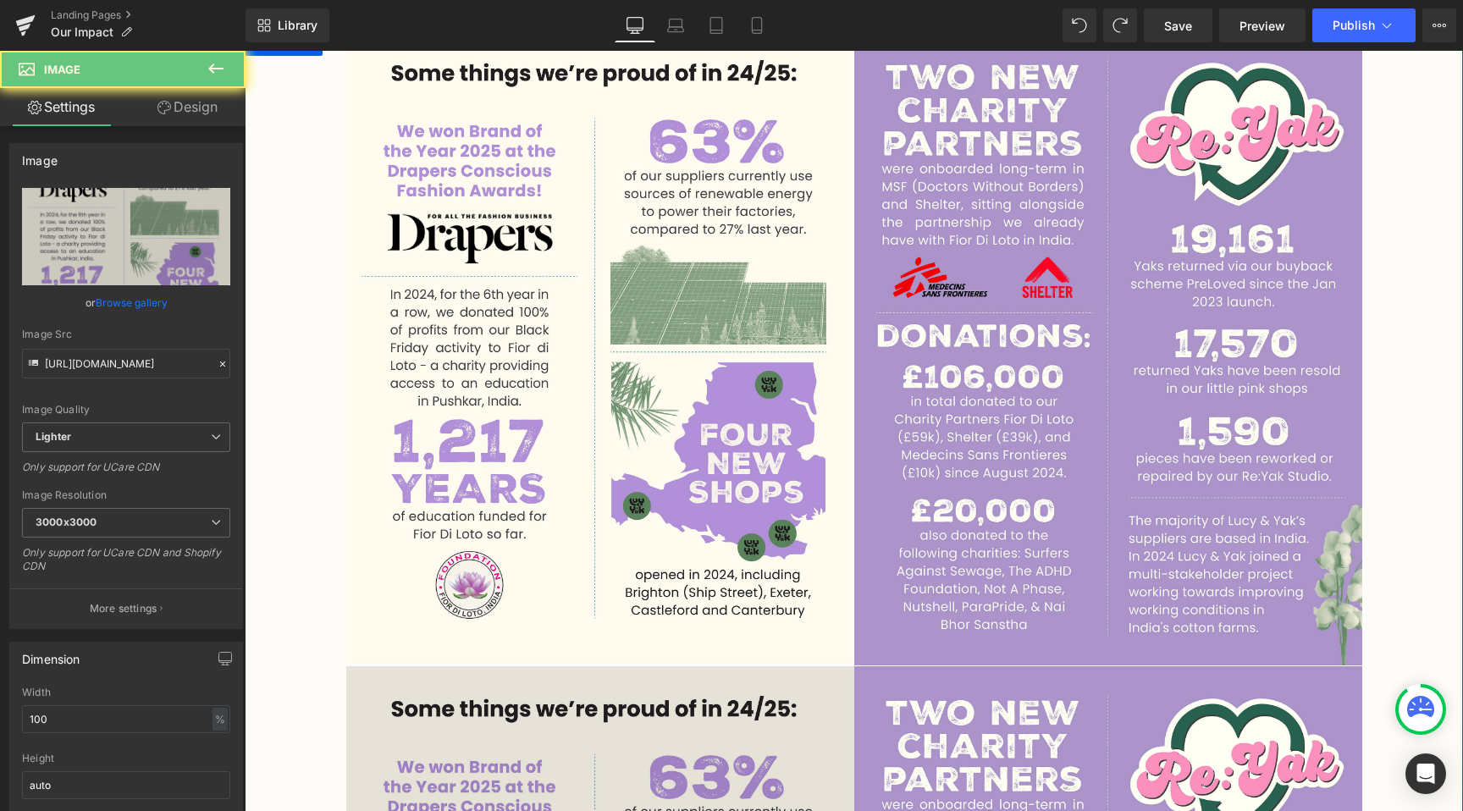
click at [714, 268] on img at bounding box center [600, 347] width 508 height 635
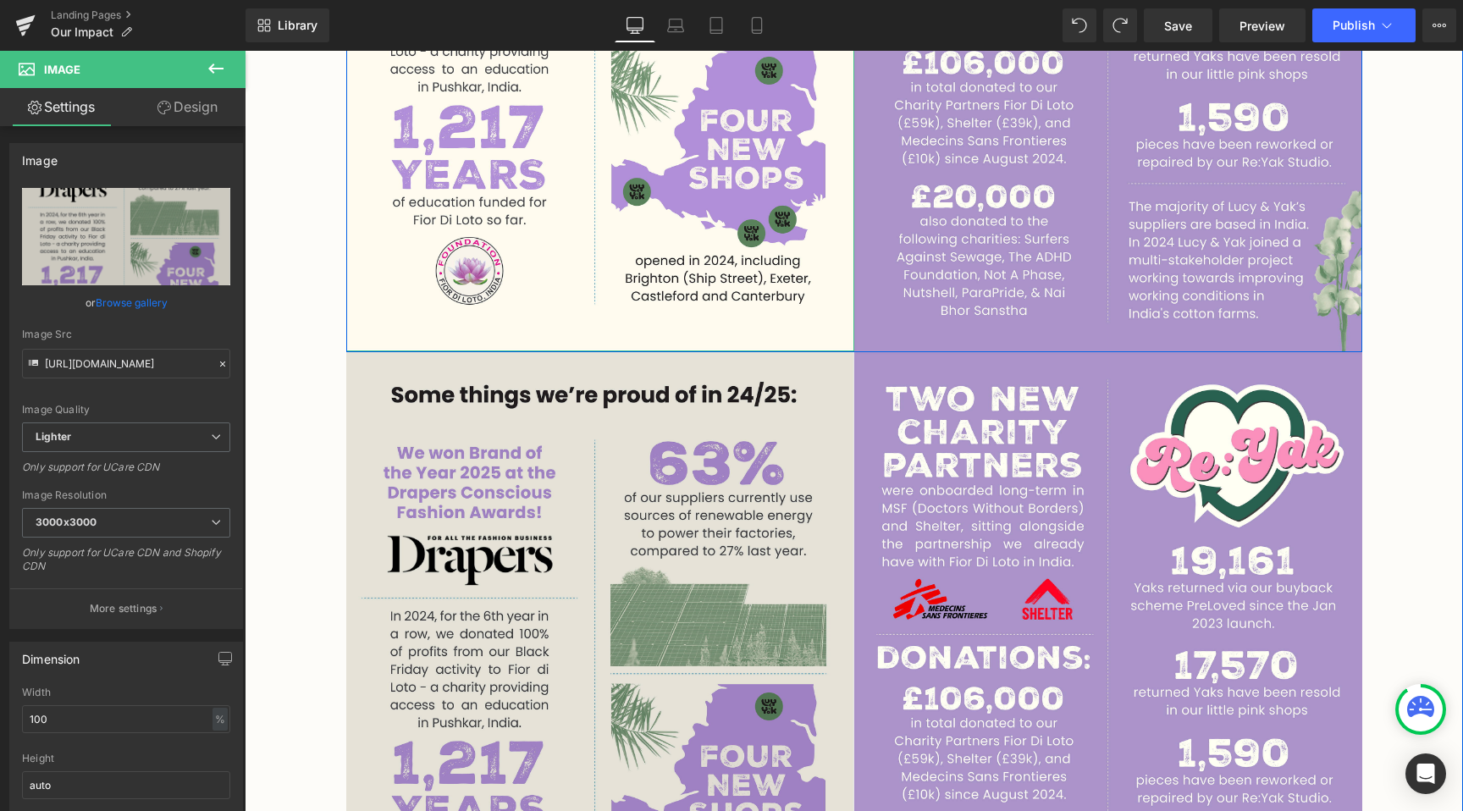
scroll to position [602, 0]
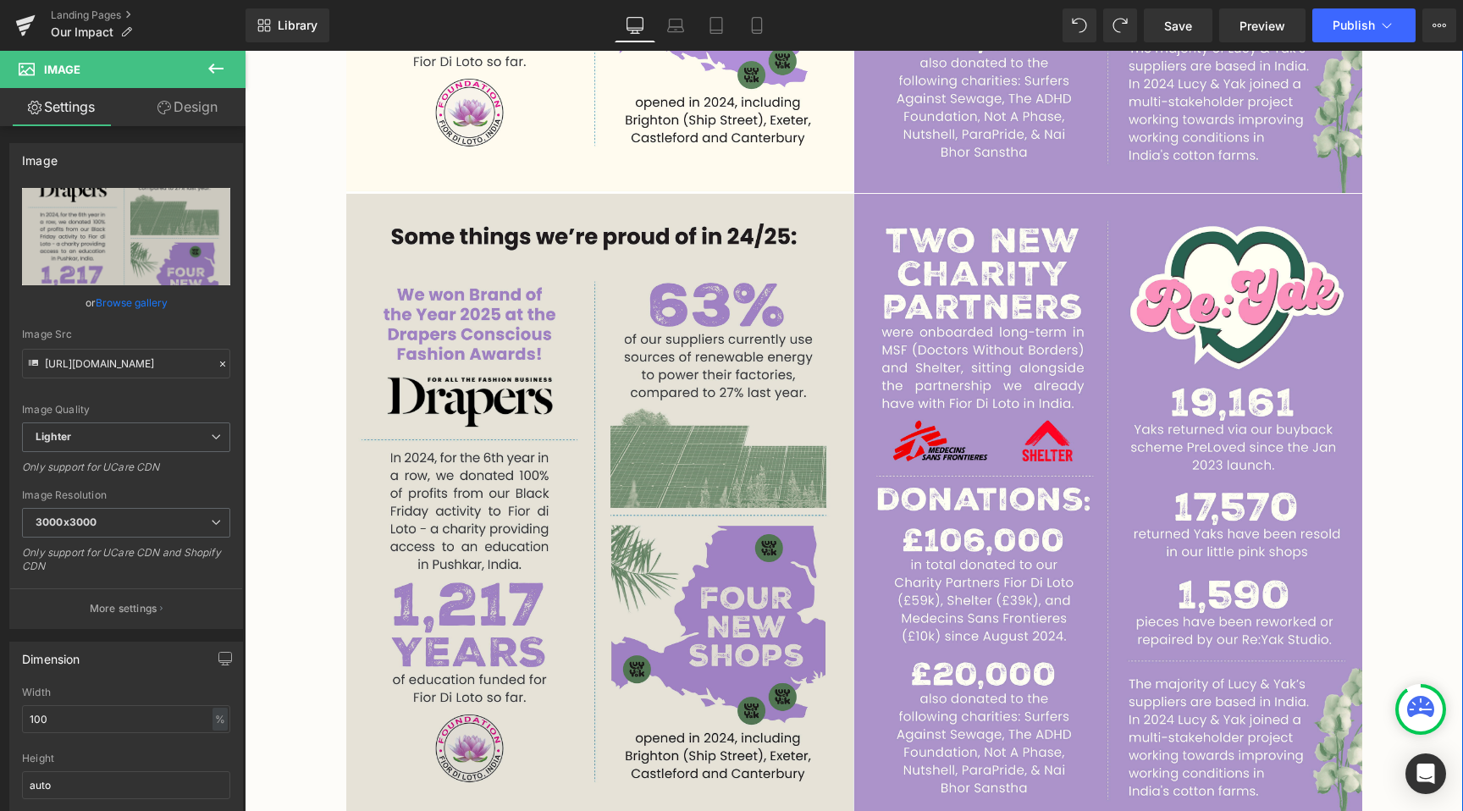
click at [676, 435] on img at bounding box center [600, 511] width 508 height 635
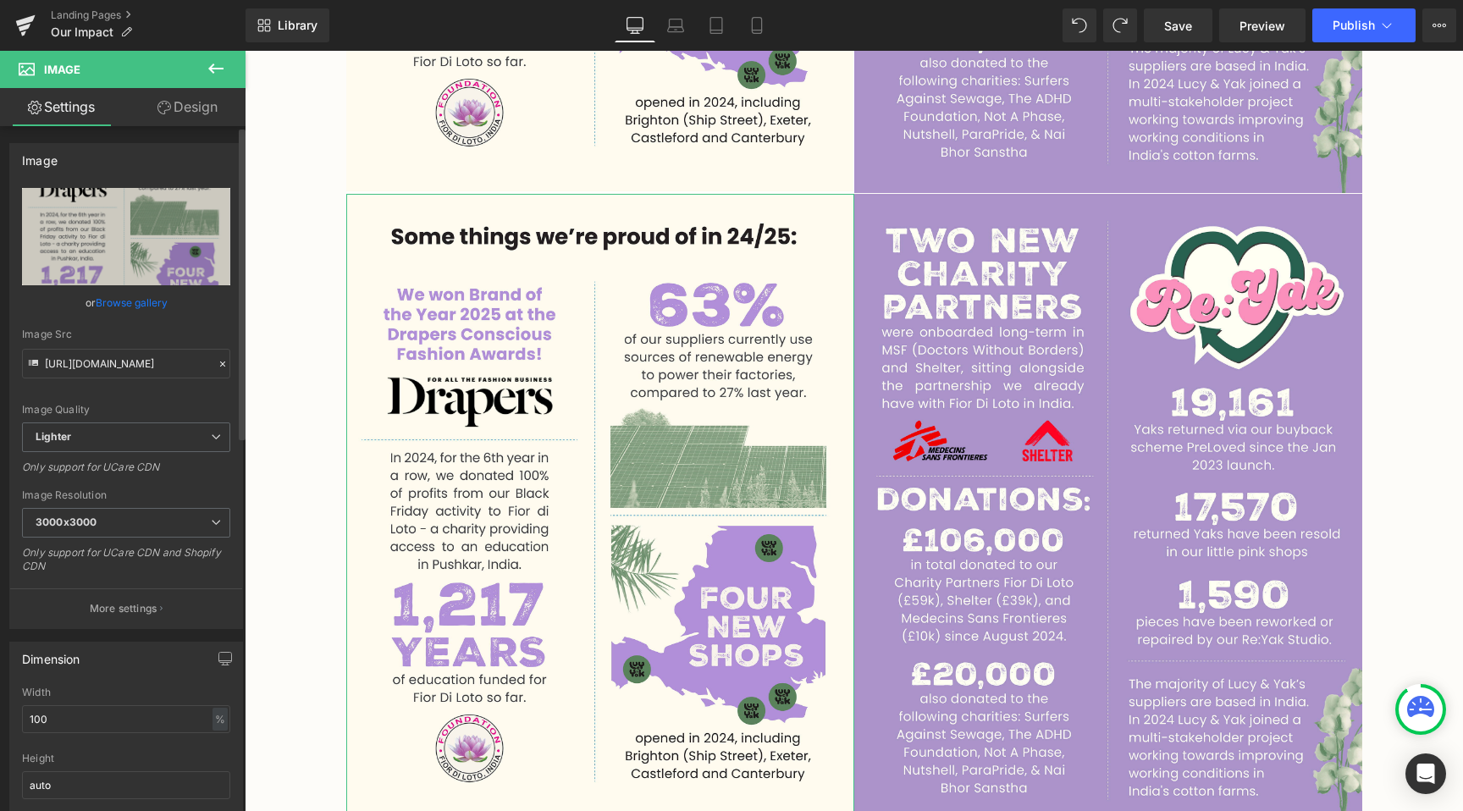
click at [124, 311] on link "Browse gallery" at bounding box center [132, 303] width 72 height 30
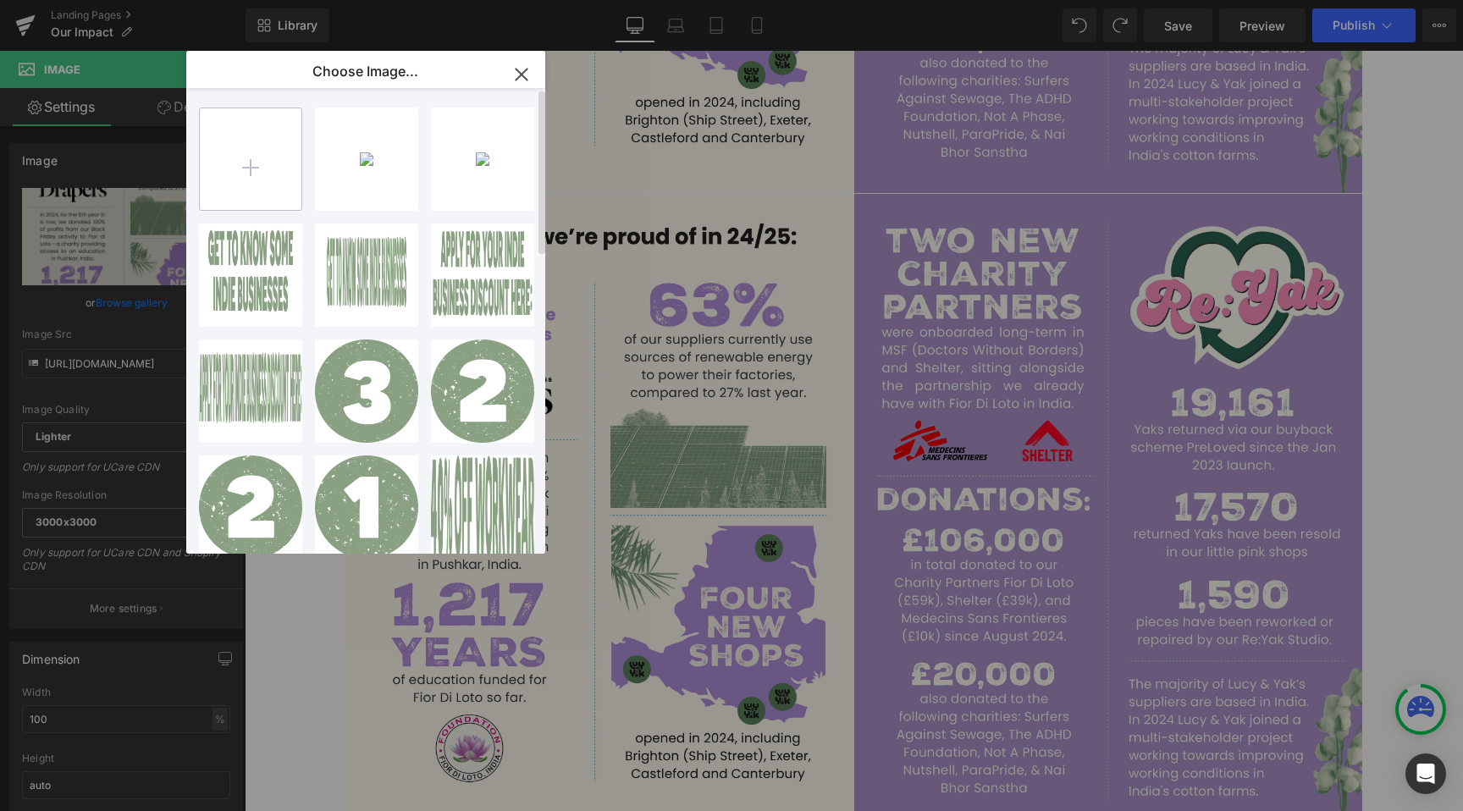
click at [262, 174] on input "file" at bounding box center [251, 159] width 102 height 102
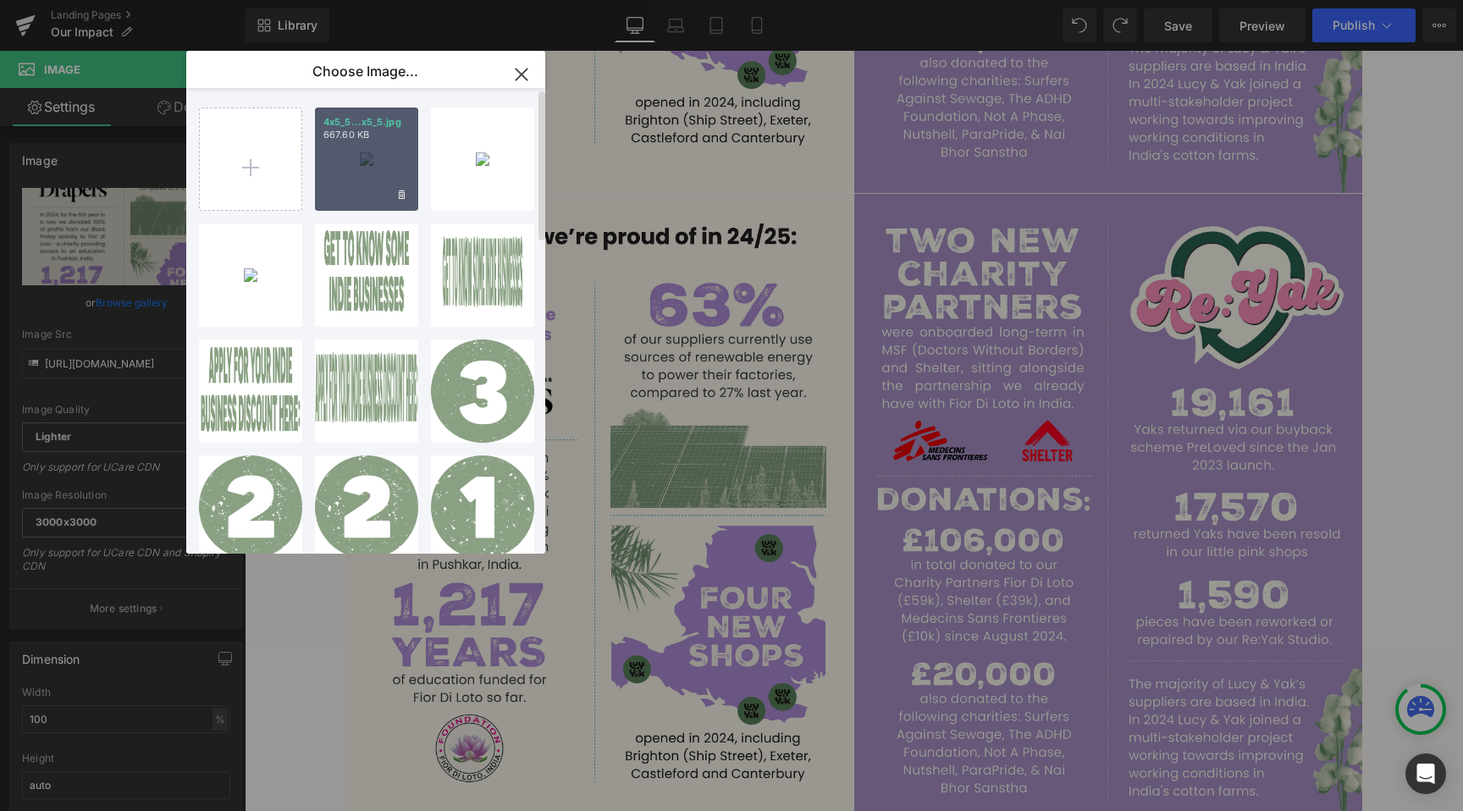
click at [361, 166] on div "4x5_5...x5_5.jpg 667.60 KB" at bounding box center [366, 158] width 103 height 103
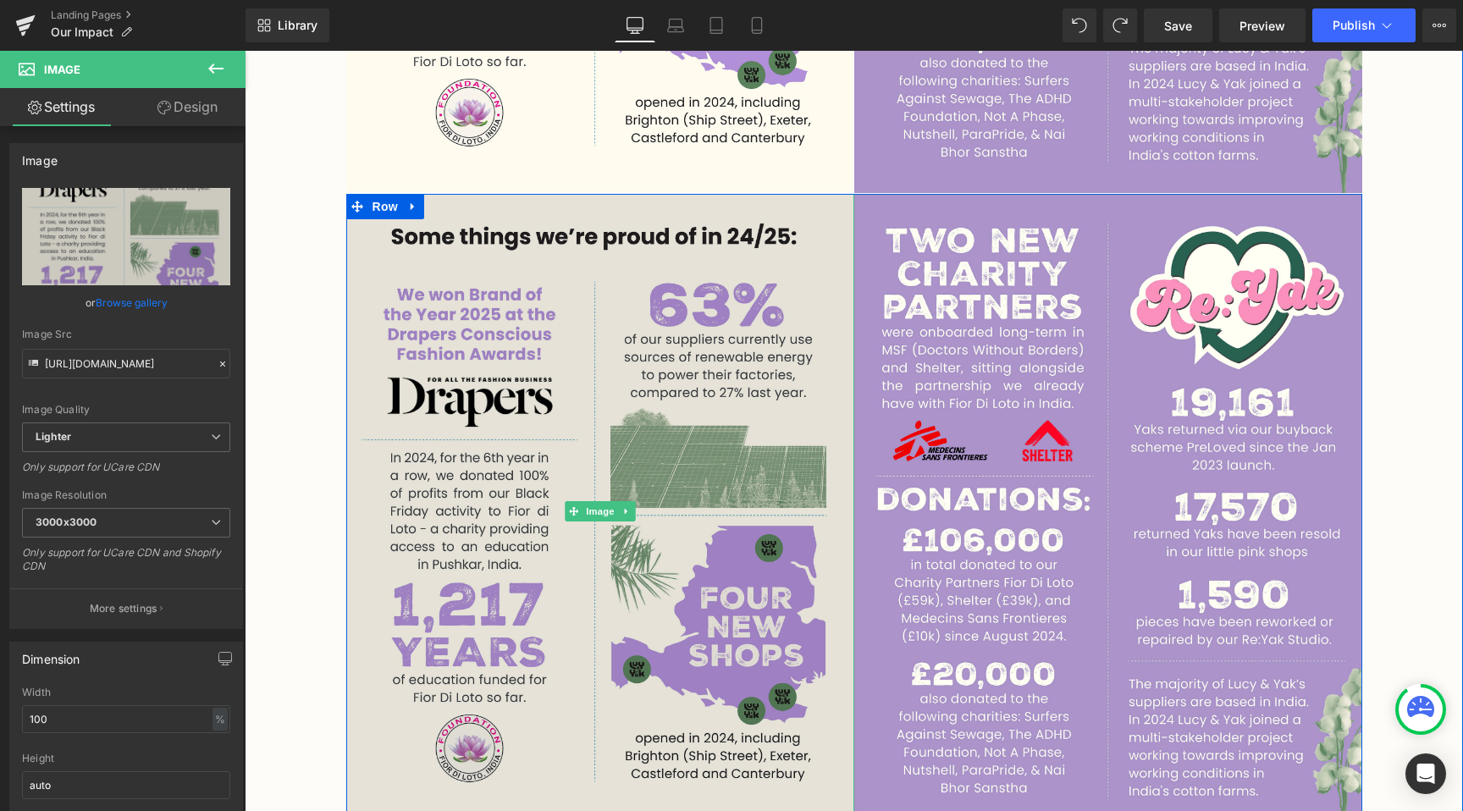
click at [538, 455] on img at bounding box center [600, 511] width 508 height 635
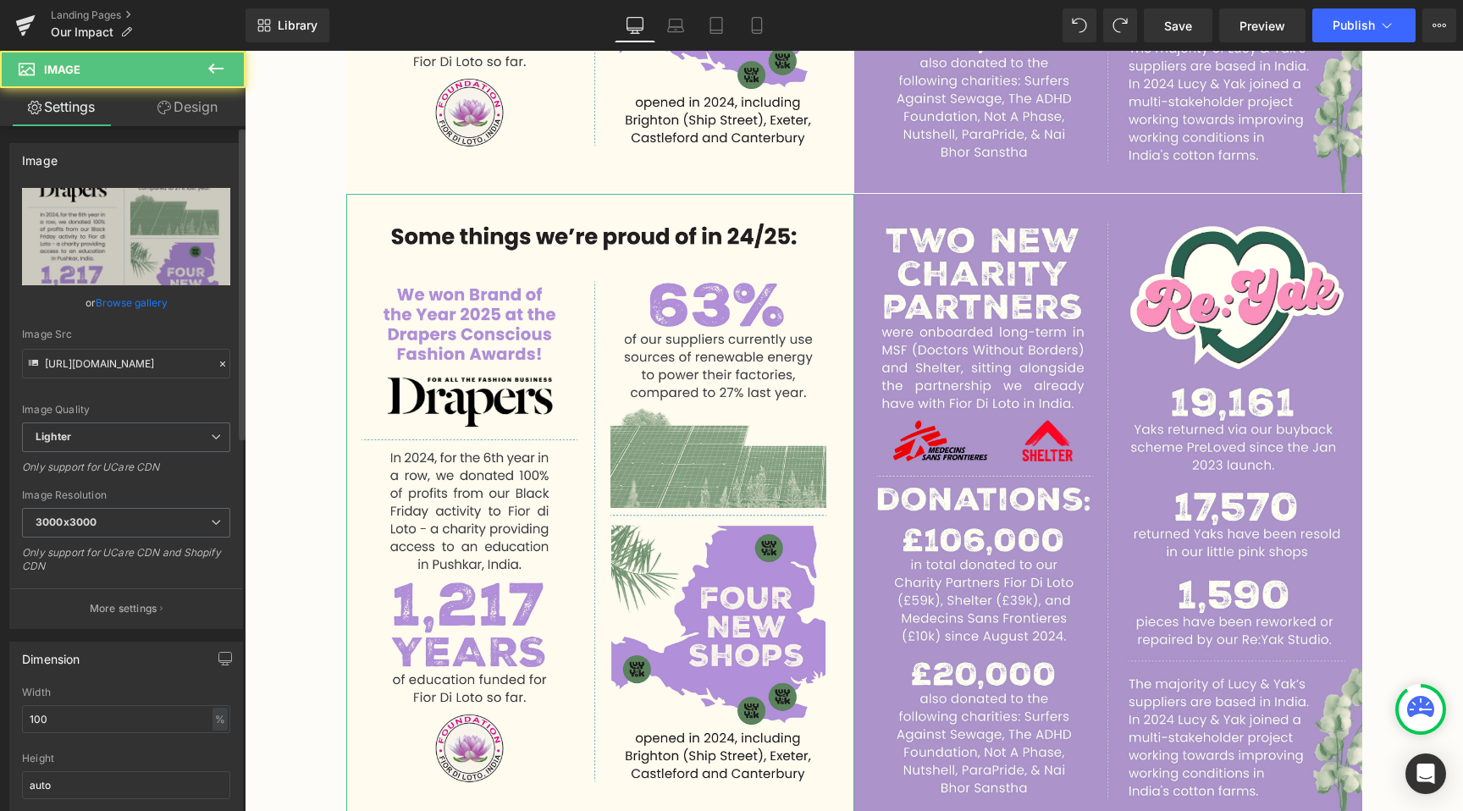
click at [138, 309] on link "Browse gallery" at bounding box center [132, 303] width 72 height 30
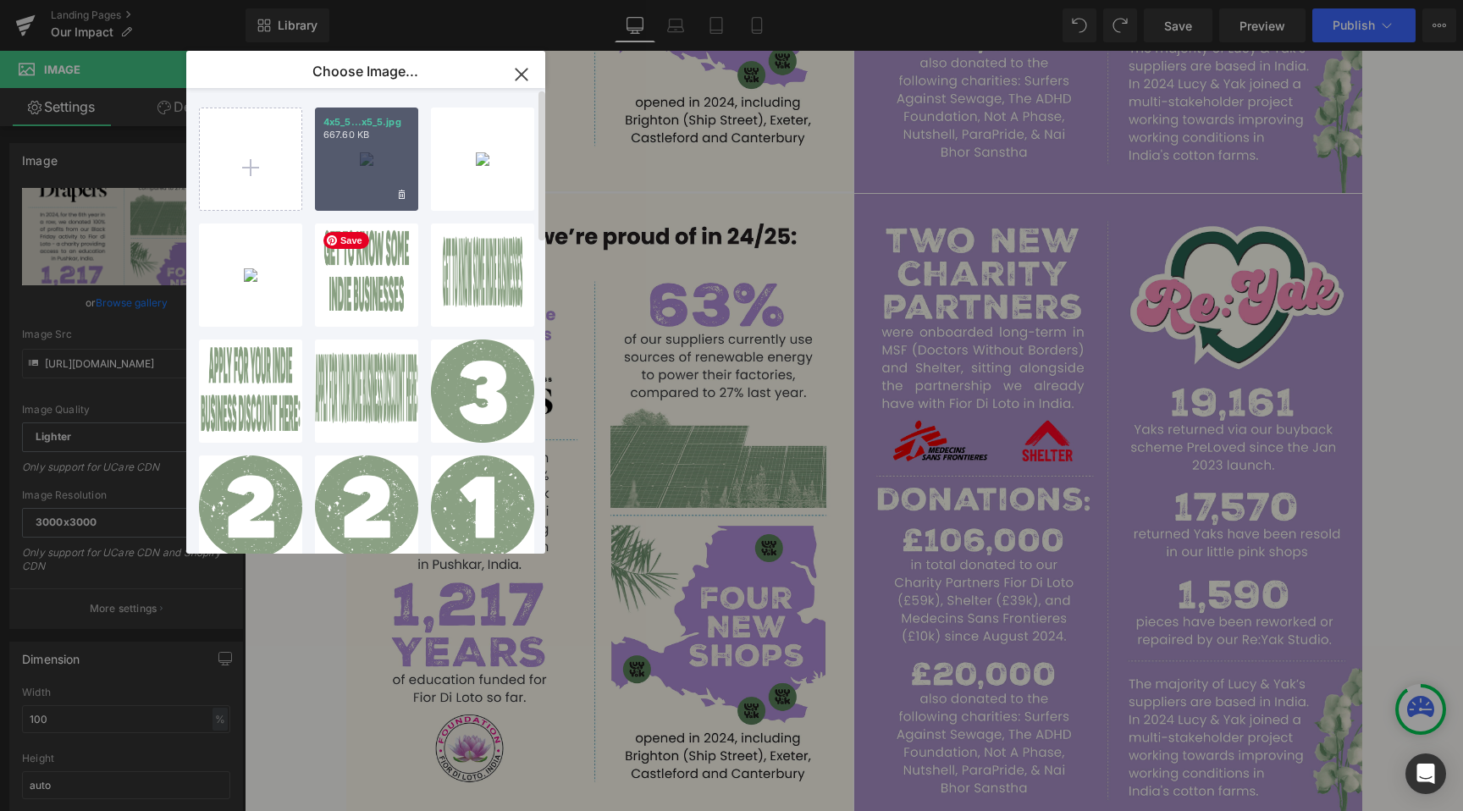
click at [370, 180] on div "4x5_5...x5_5.jpg 667.60 KB" at bounding box center [366, 158] width 103 height 103
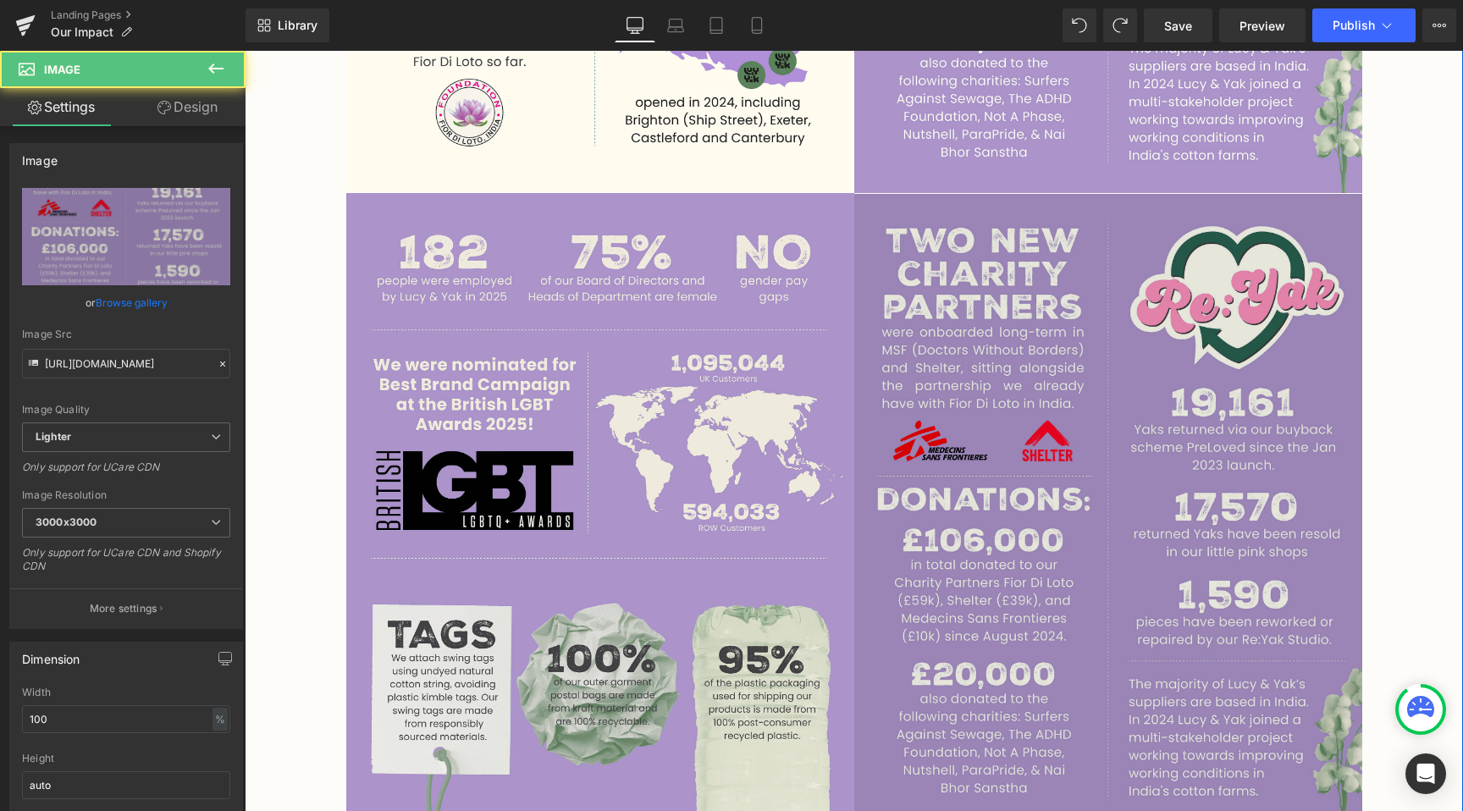
click at [1101, 383] on img at bounding box center [1108, 511] width 508 height 635
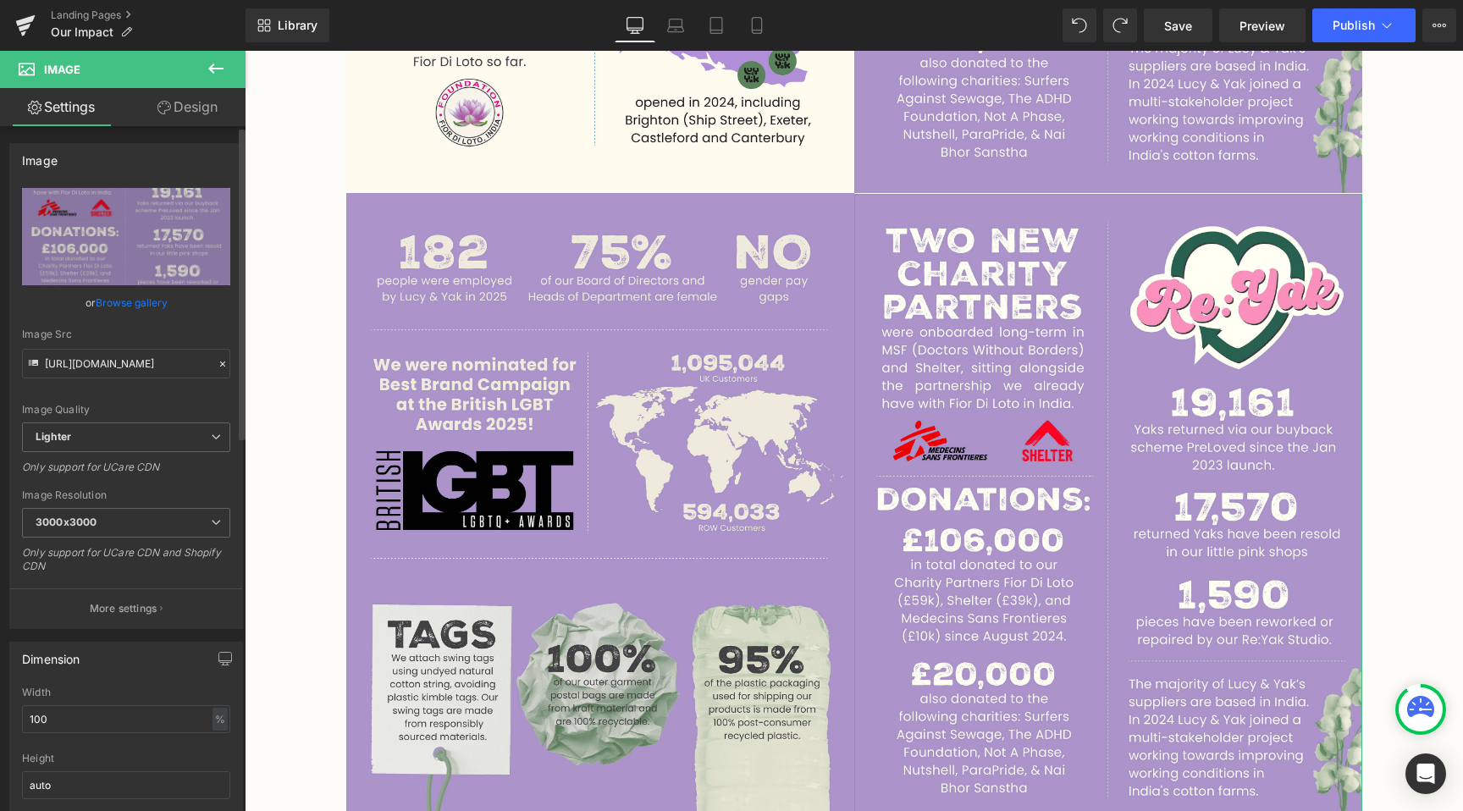
click at [153, 304] on link "Browse gallery" at bounding box center [132, 303] width 72 height 30
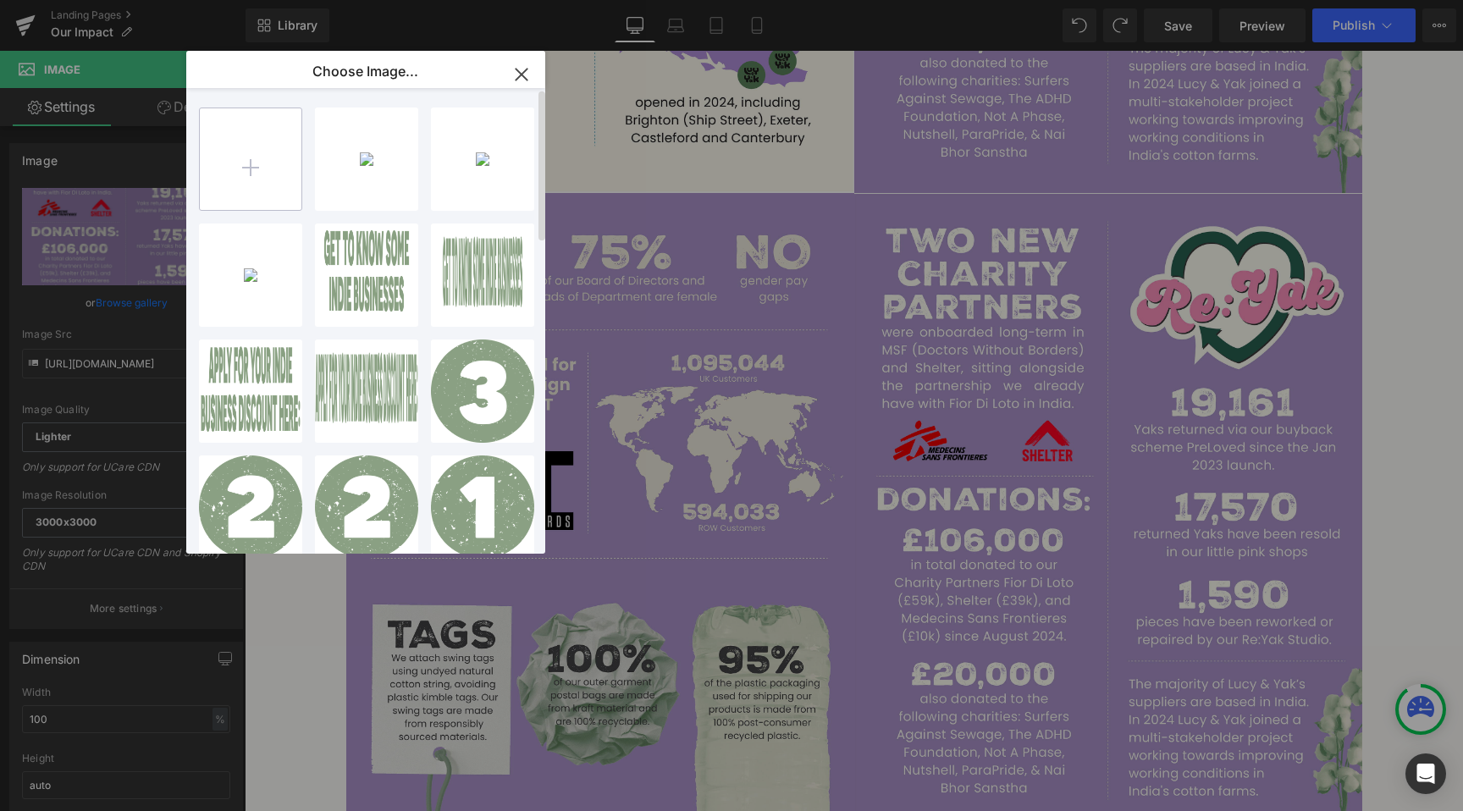
click at [254, 169] on input "file" at bounding box center [251, 159] width 102 height 102
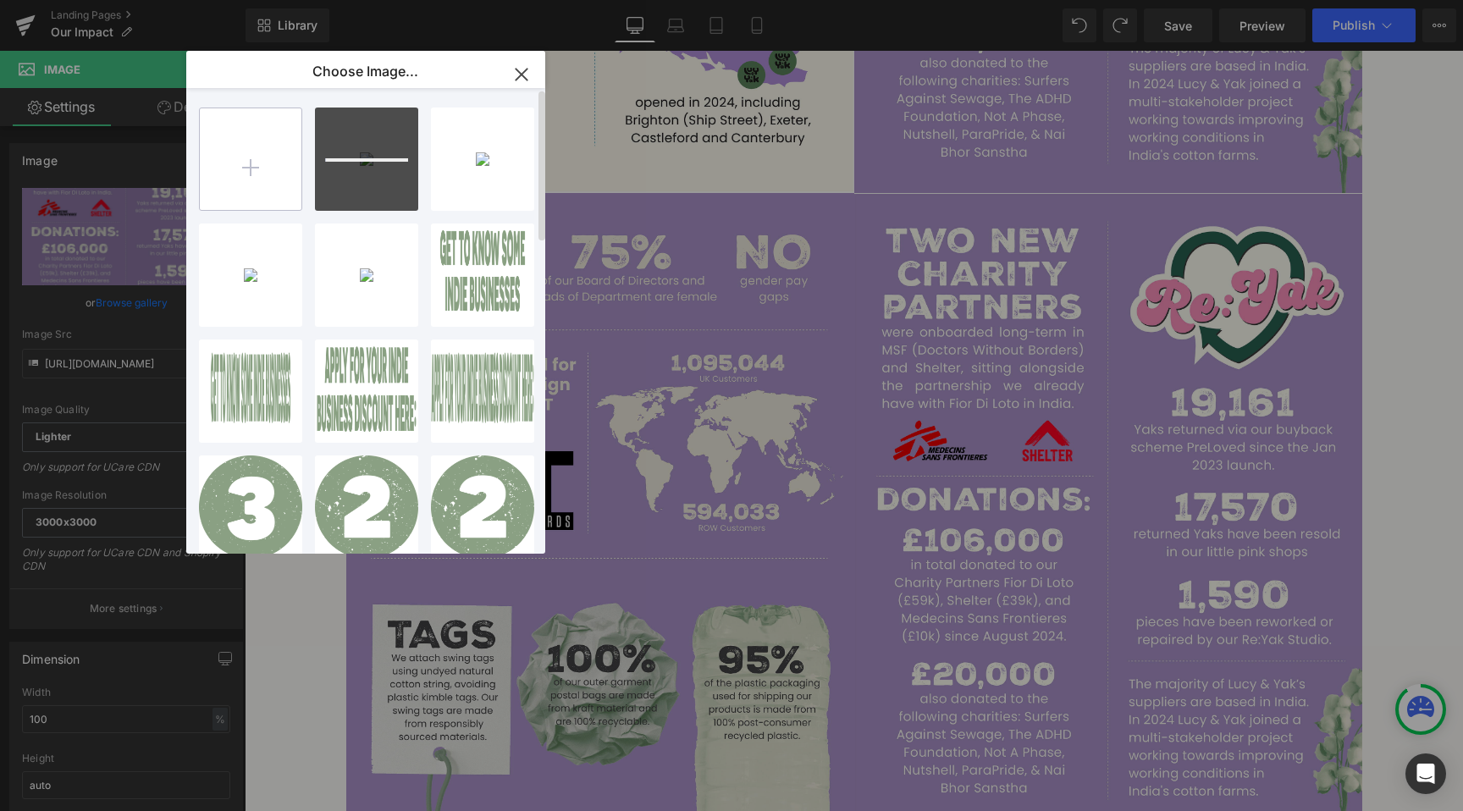
click at [258, 157] on input "file" at bounding box center [251, 159] width 102 height 102
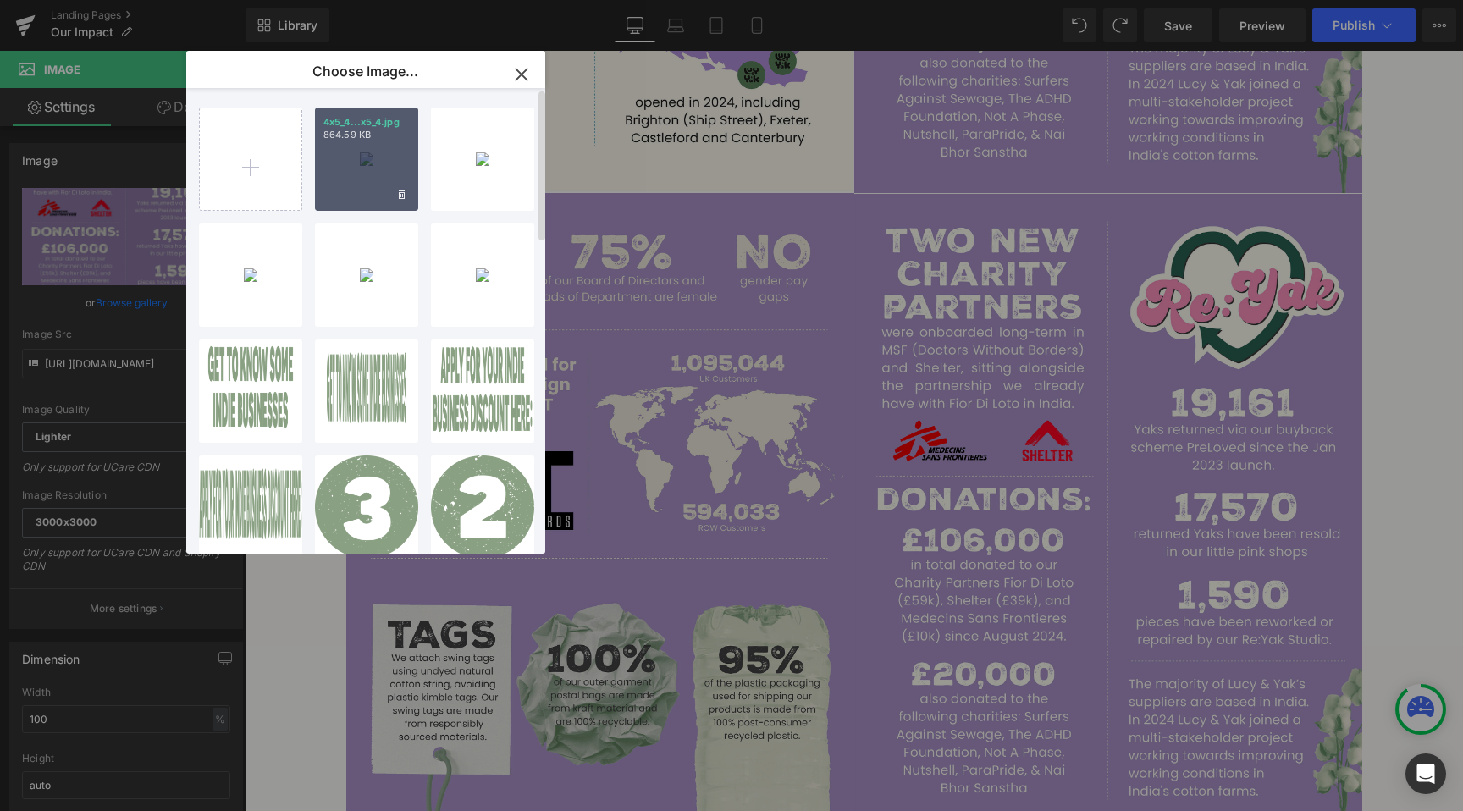
click at [400, 153] on div "4x5_4...x5_4.jpg 864.59 KB" at bounding box center [366, 158] width 103 height 103
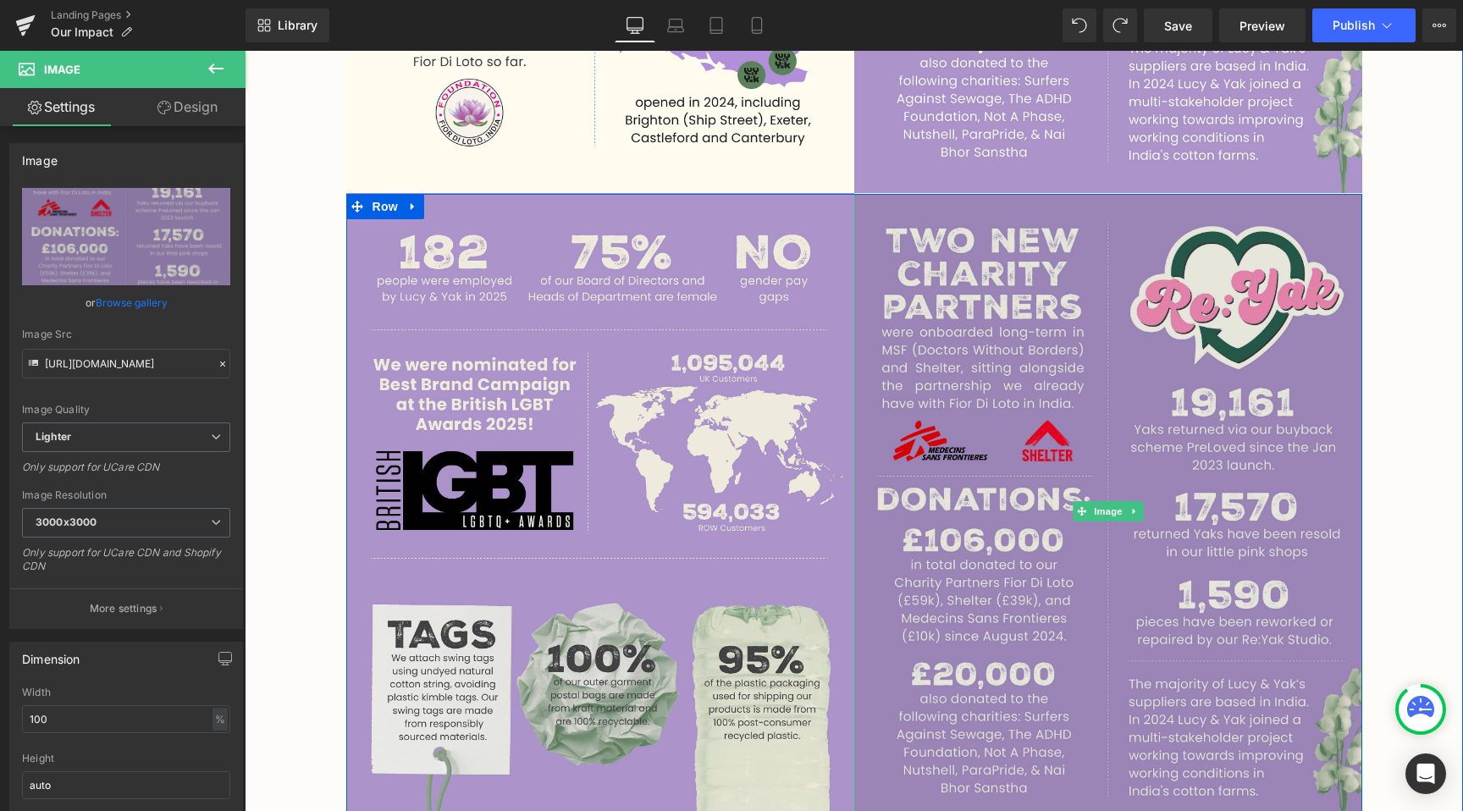
click at [1107, 474] on img at bounding box center [1108, 511] width 508 height 635
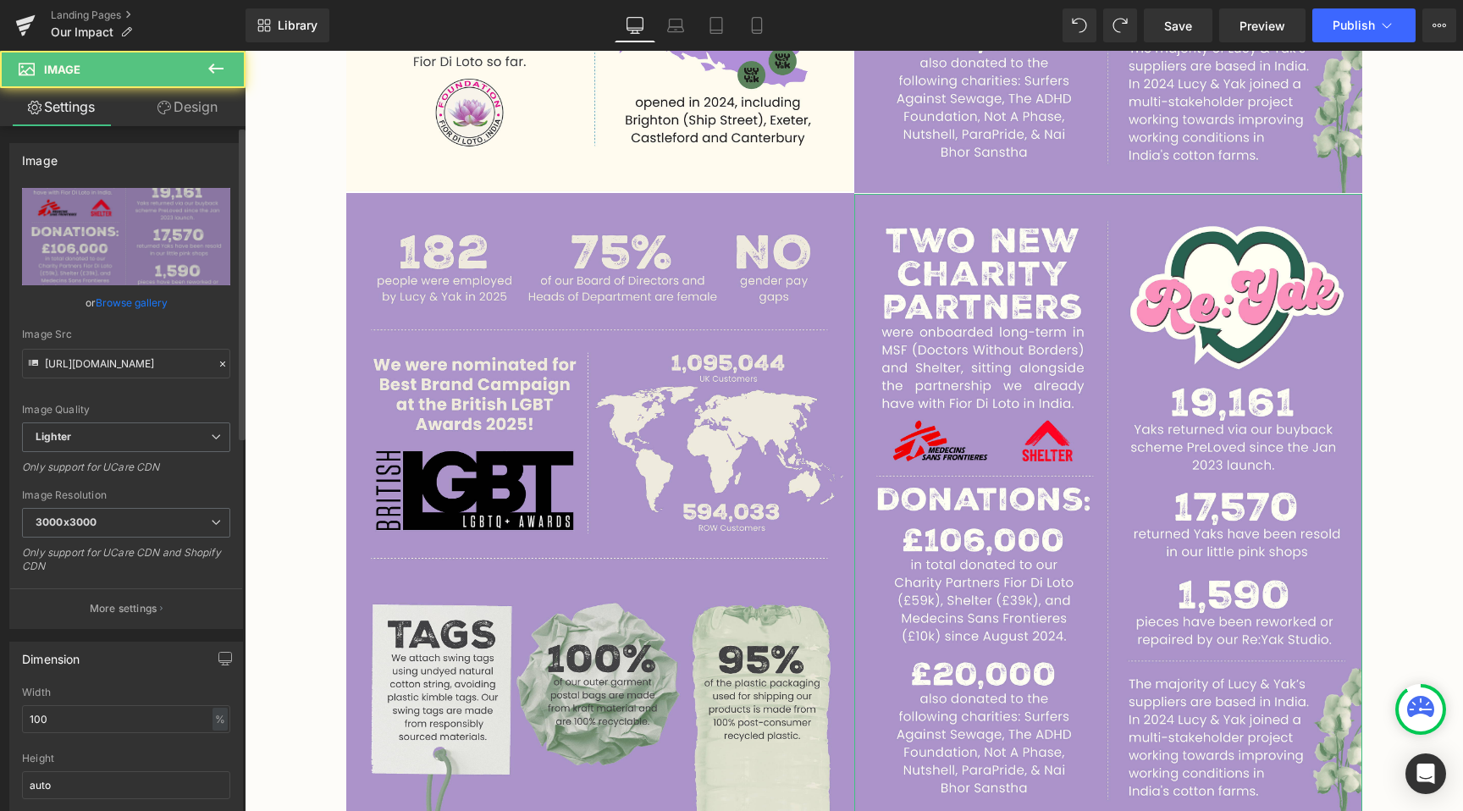
click at [150, 307] on link "Browse gallery" at bounding box center [132, 303] width 72 height 30
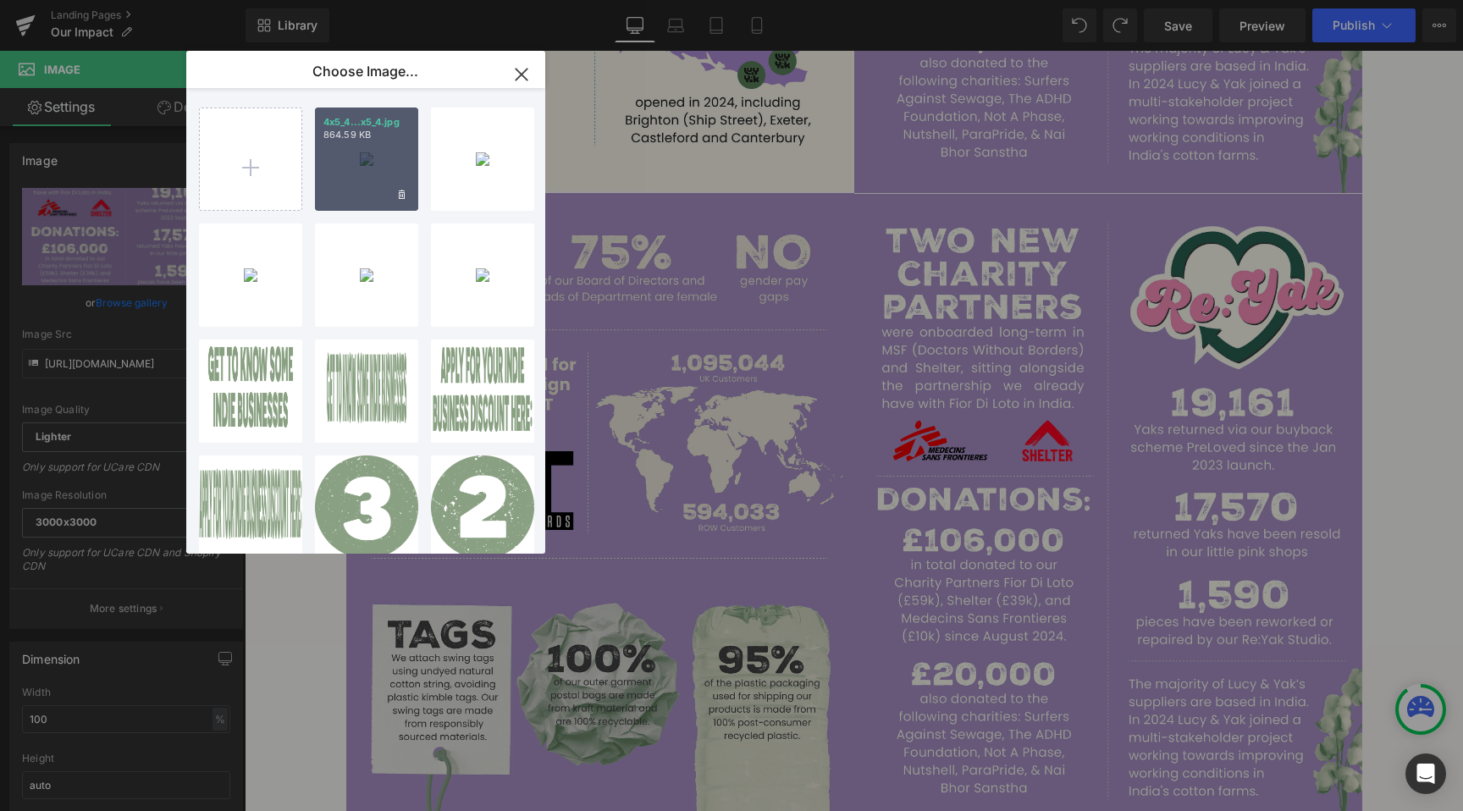
click at [388, 135] on p "864.59 KB" at bounding box center [366, 135] width 86 height 13
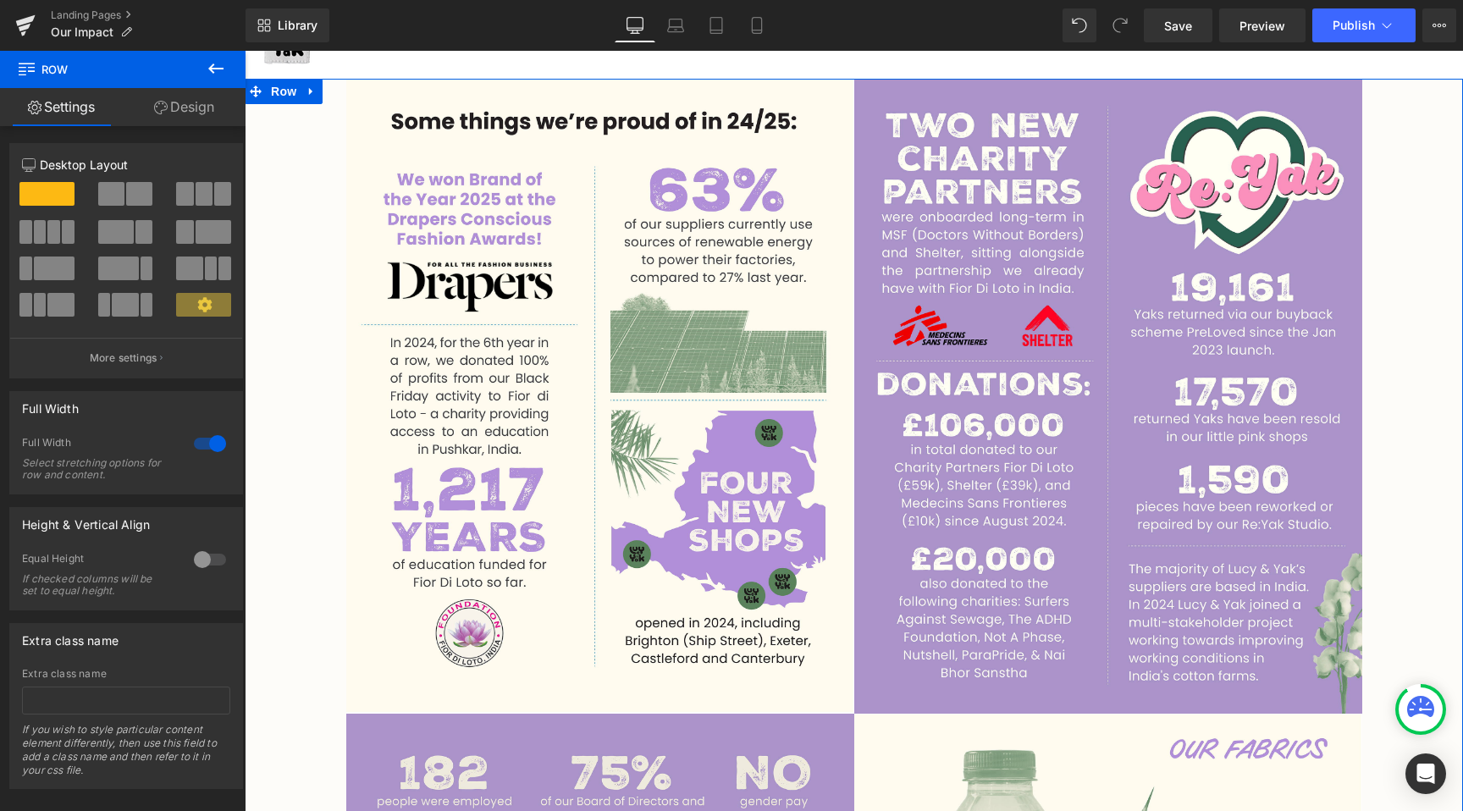
scroll to position [0, 0]
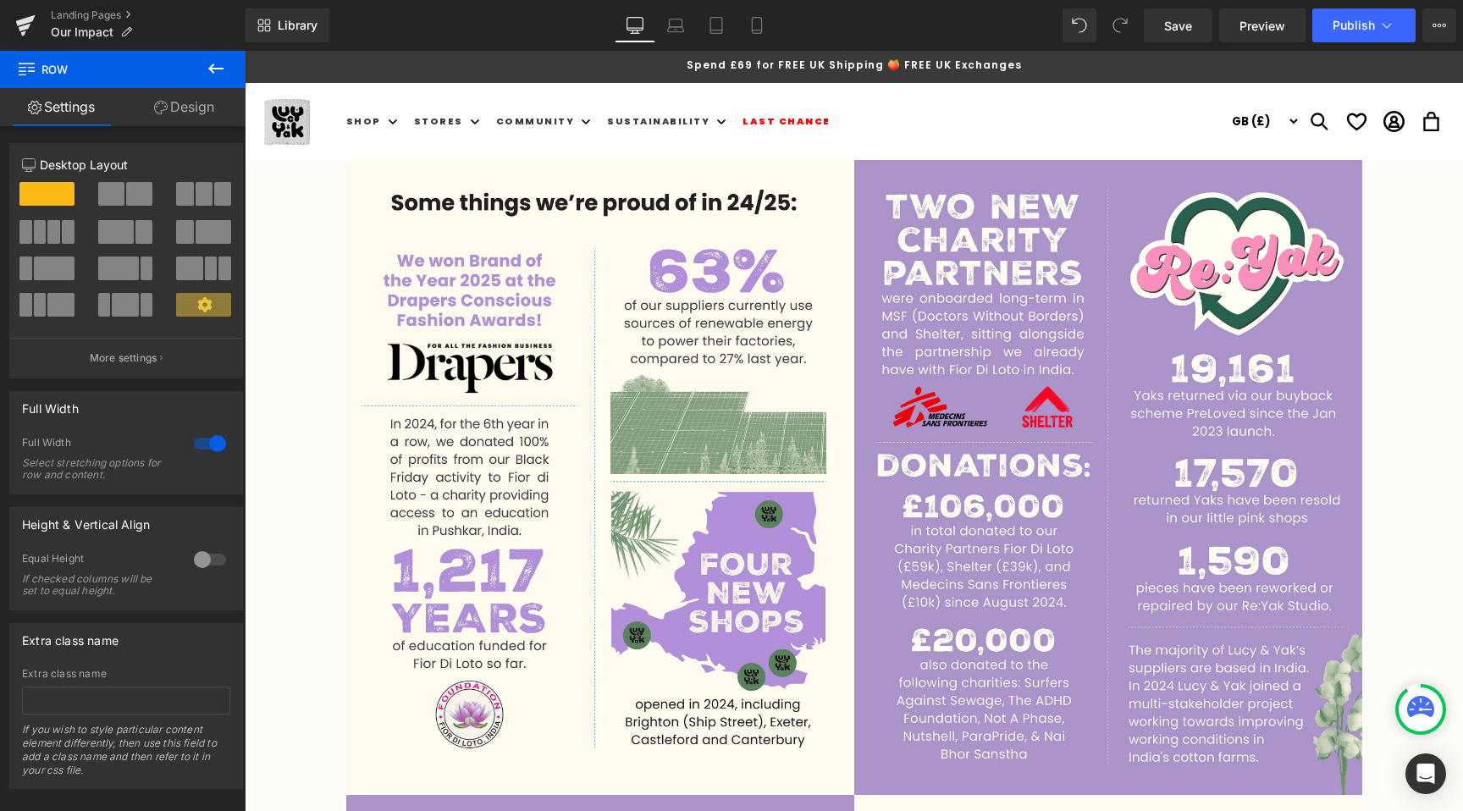
click at [222, 65] on icon at bounding box center [216, 68] width 20 height 20
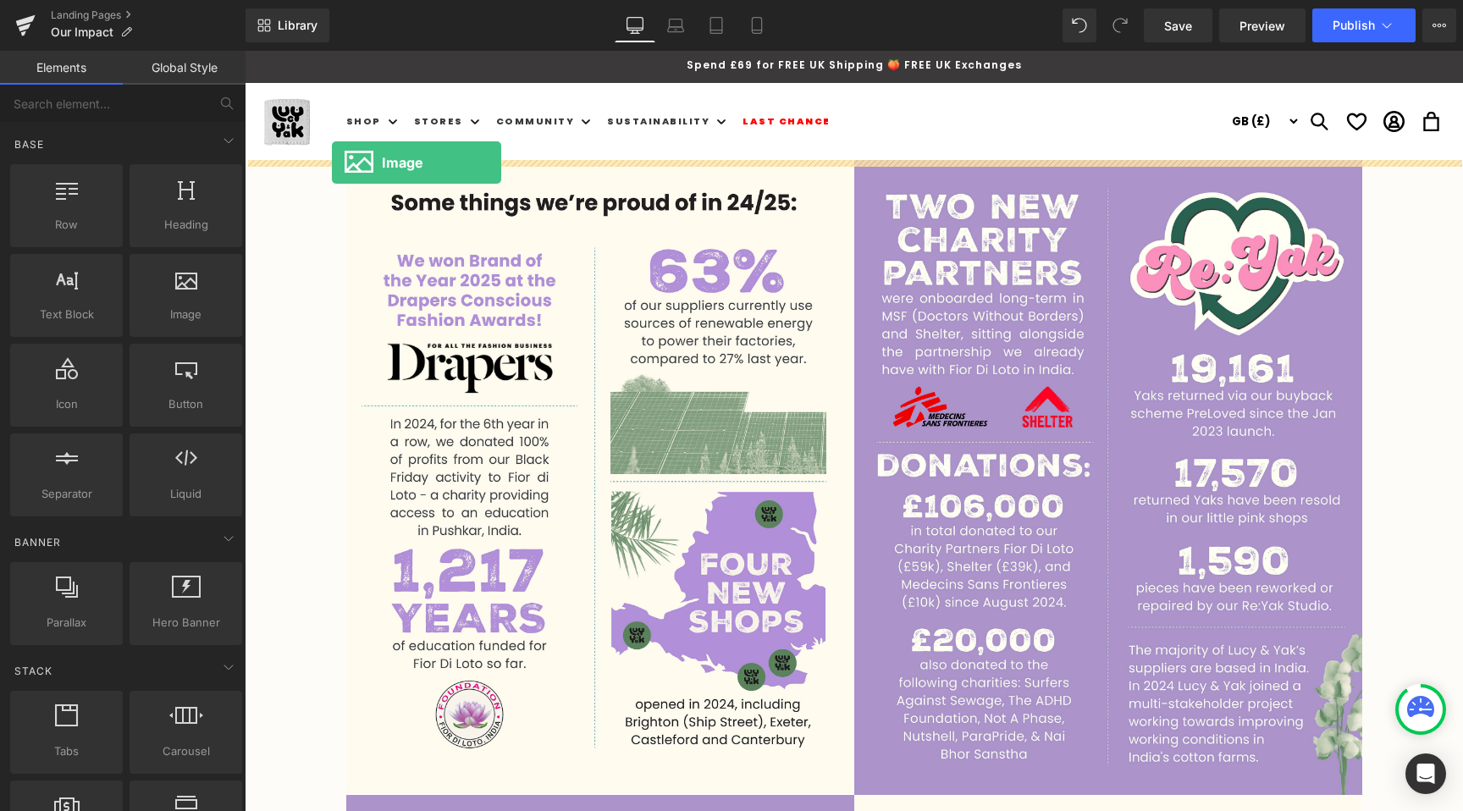
drag, startPoint x: 410, startPoint y: 353, endPoint x: 332, endPoint y: 162, distance: 206.5
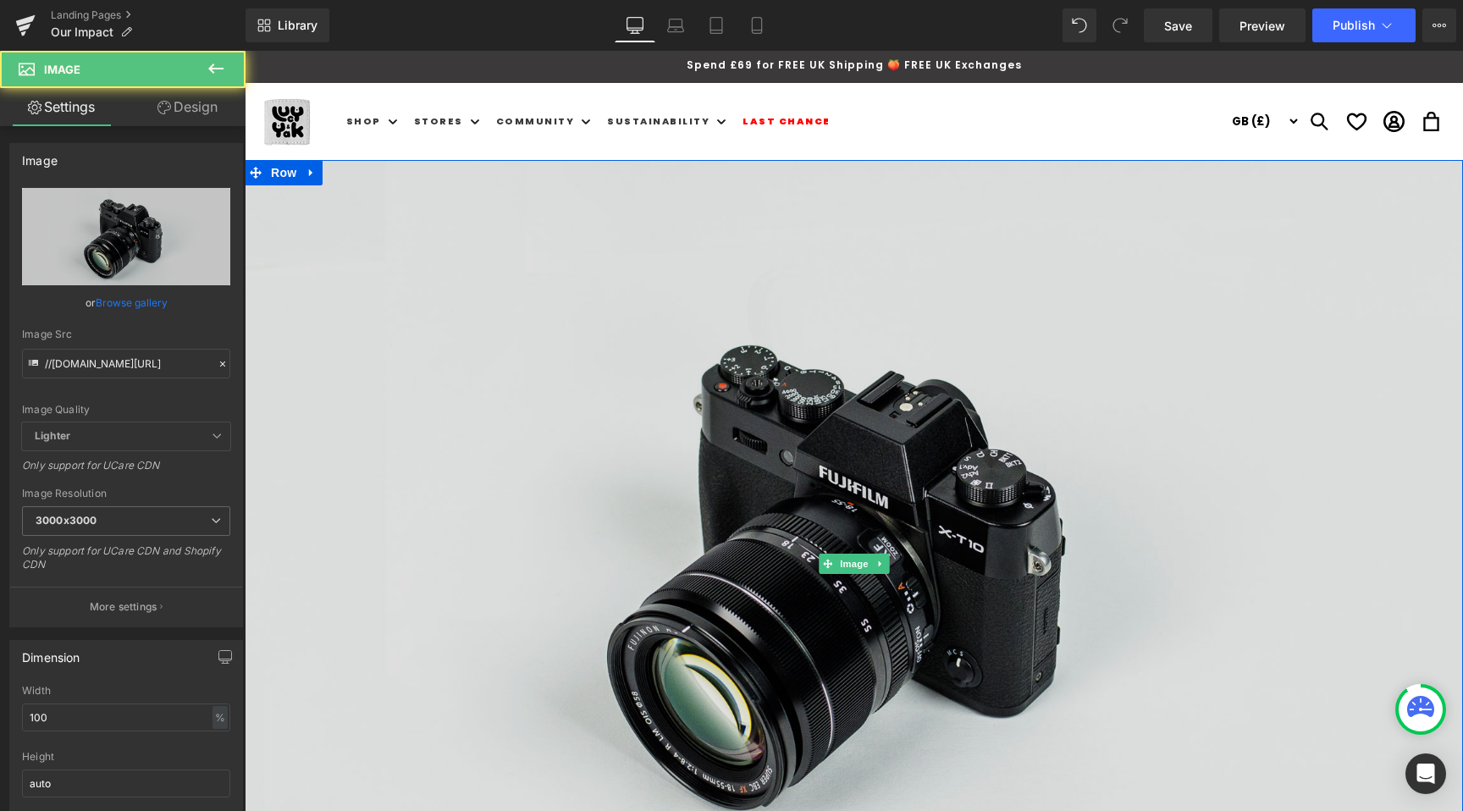
click at [680, 434] on img at bounding box center [854, 563] width 1218 height 807
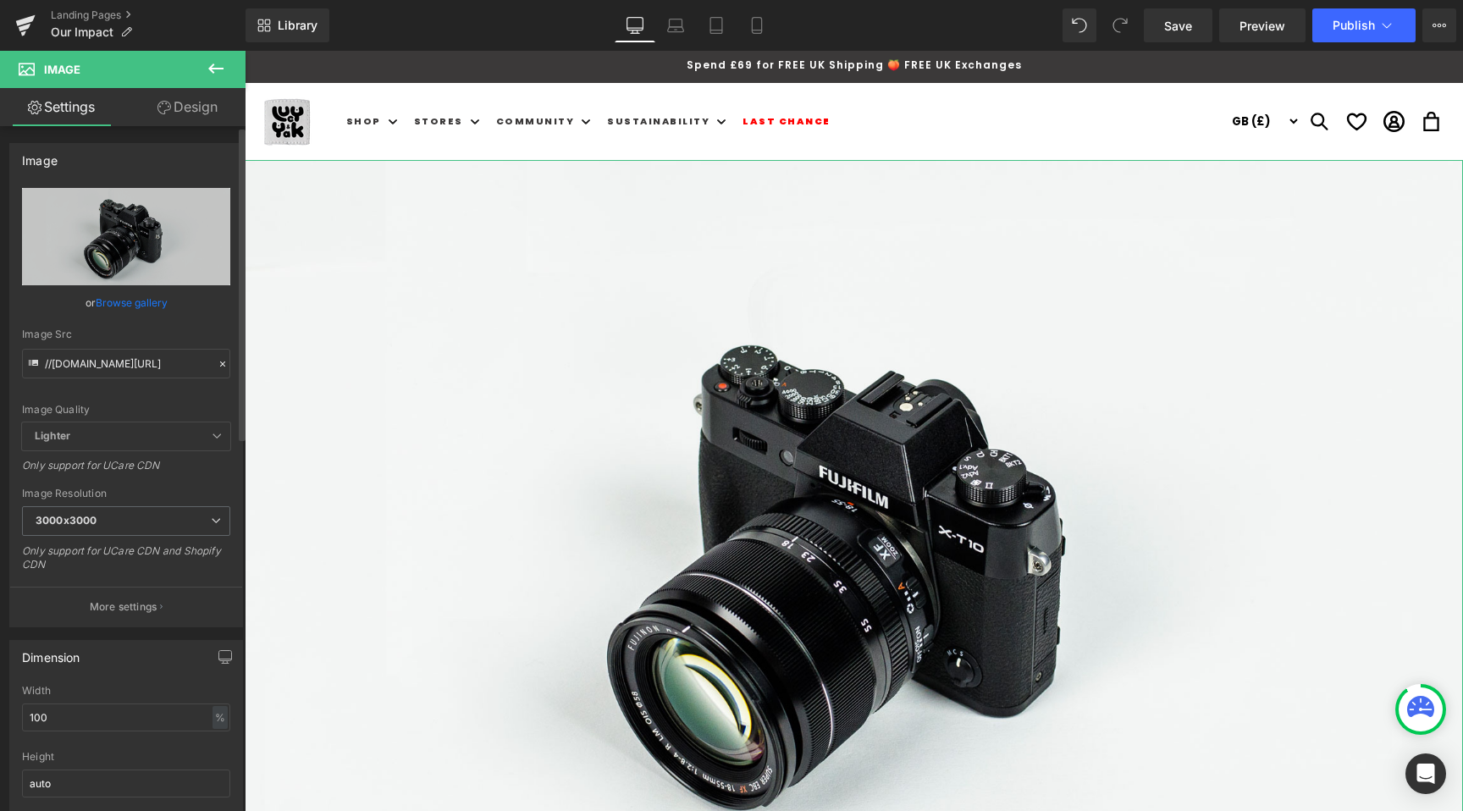
click at [165, 306] on div "or Browse gallery" at bounding box center [126, 303] width 208 height 18
click at [145, 306] on link "Browse gallery" at bounding box center [132, 303] width 72 height 30
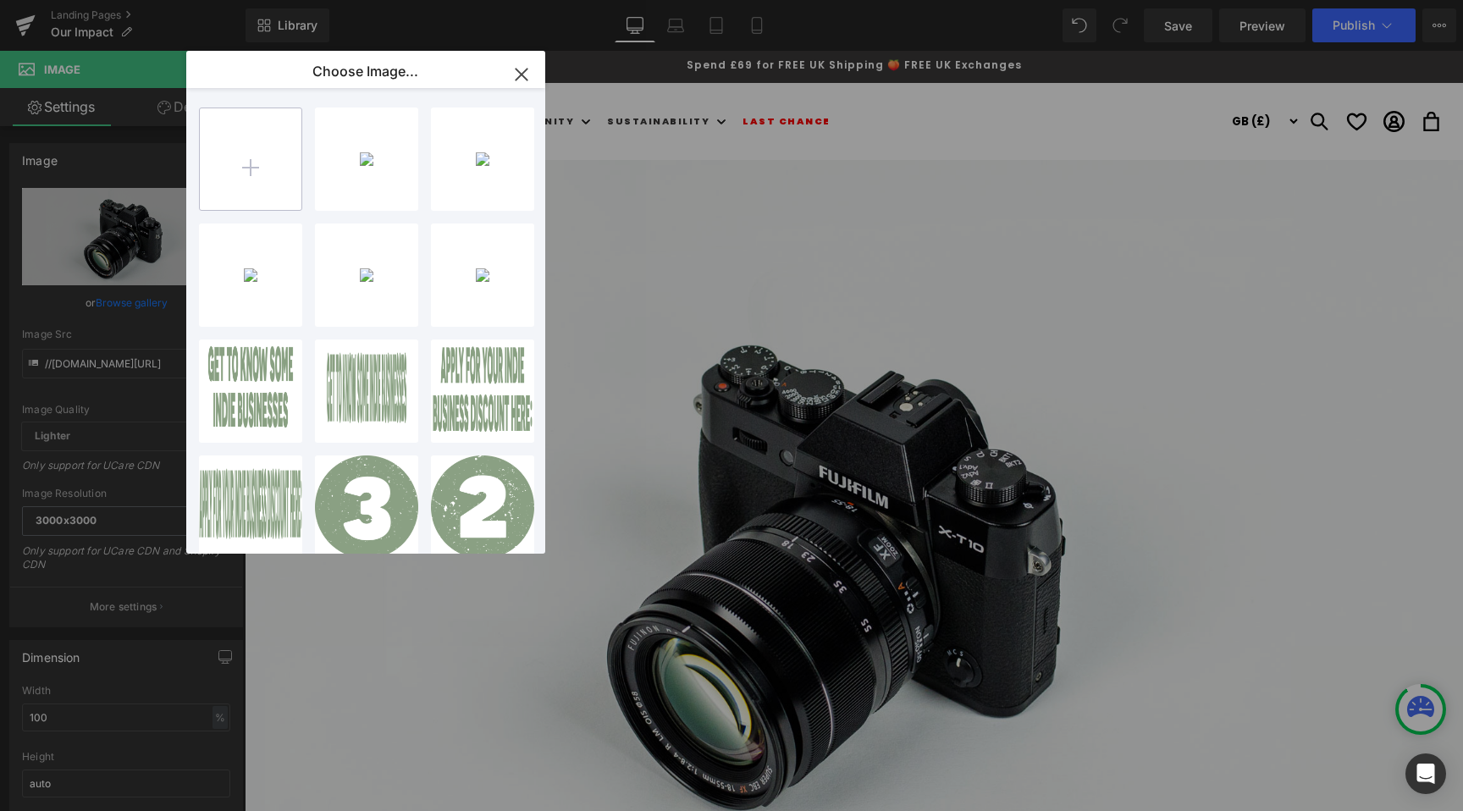
click at [267, 149] on input "file" at bounding box center [251, 159] width 102 height 102
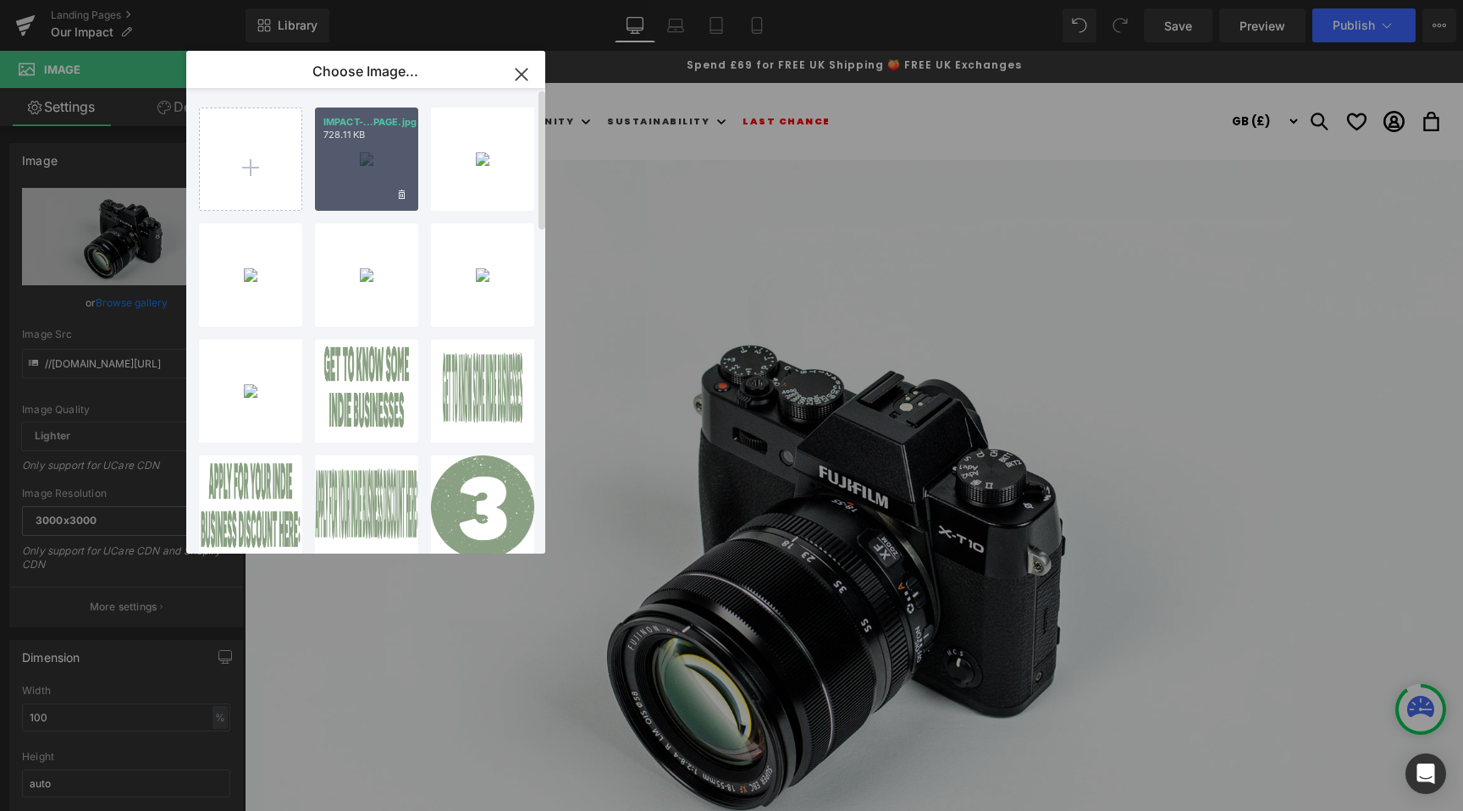
click at [379, 161] on div "IMPACT-...PAGE.jpg 728.11 KB" at bounding box center [366, 158] width 103 height 103
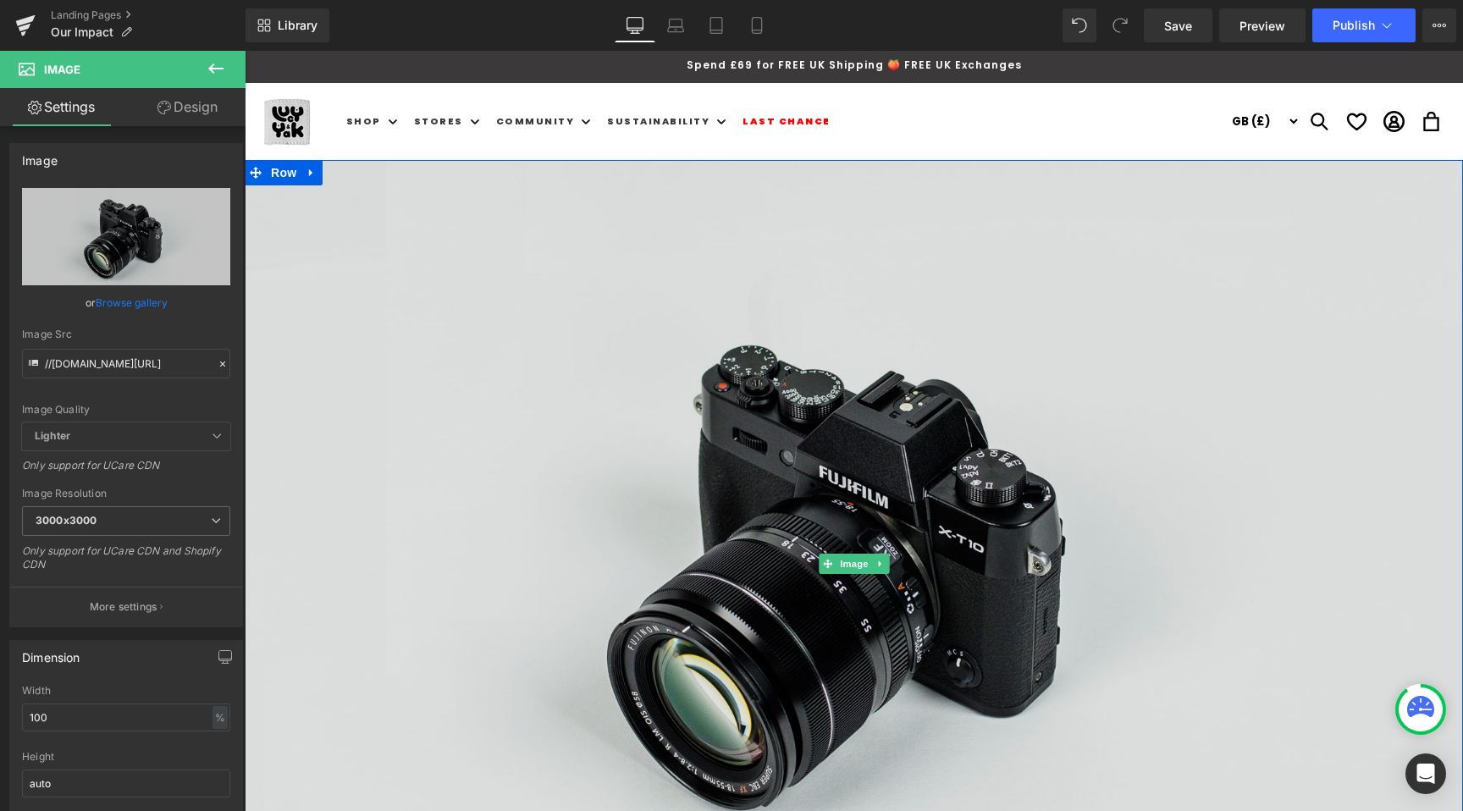
click at [349, 323] on img at bounding box center [854, 563] width 1218 height 807
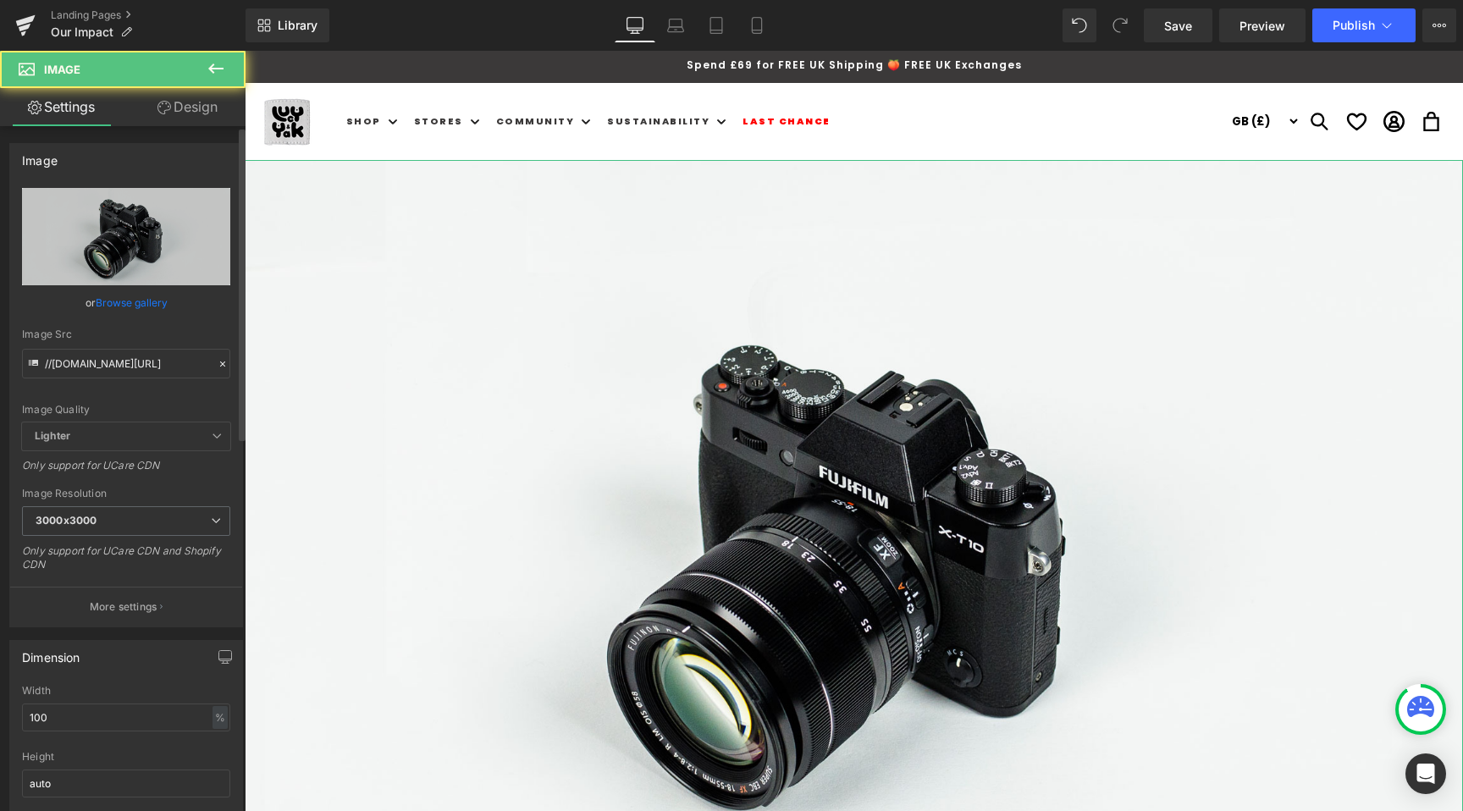
click at [115, 300] on link "Browse gallery" at bounding box center [132, 303] width 72 height 30
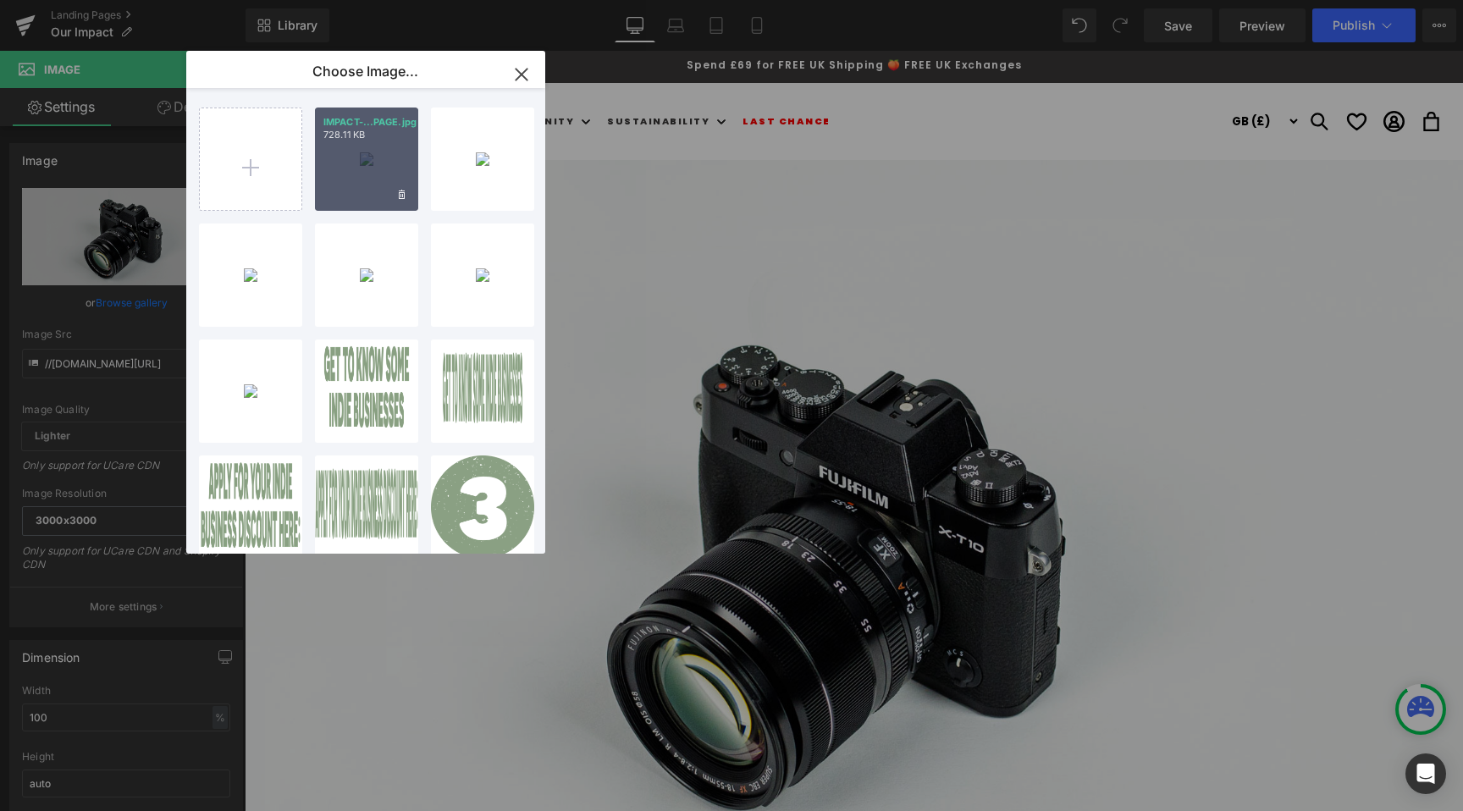
click at [371, 163] on div "IMPACT-...PAGE.jpg 728.11 KB" at bounding box center [366, 158] width 103 height 103
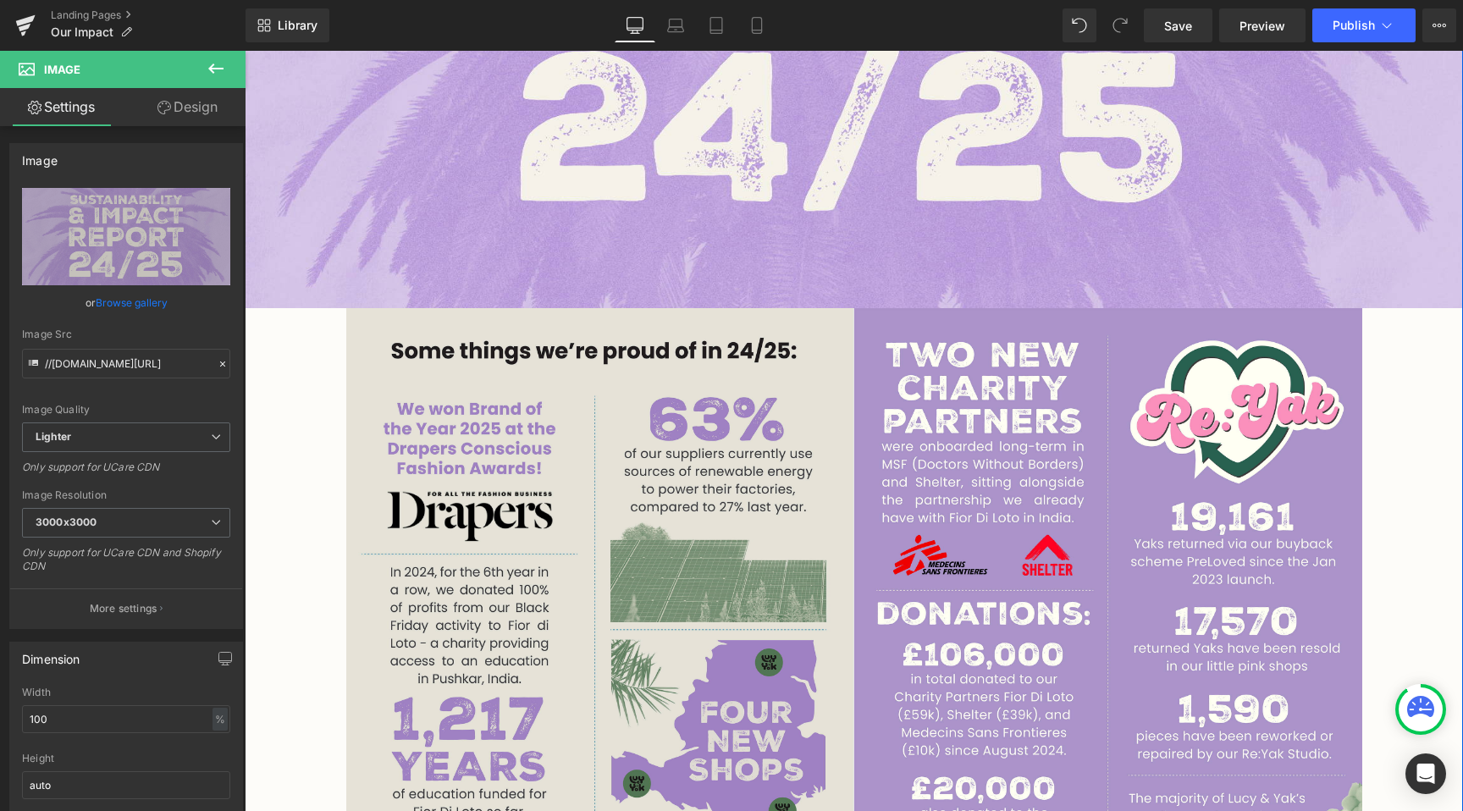
scroll to position [583, 0]
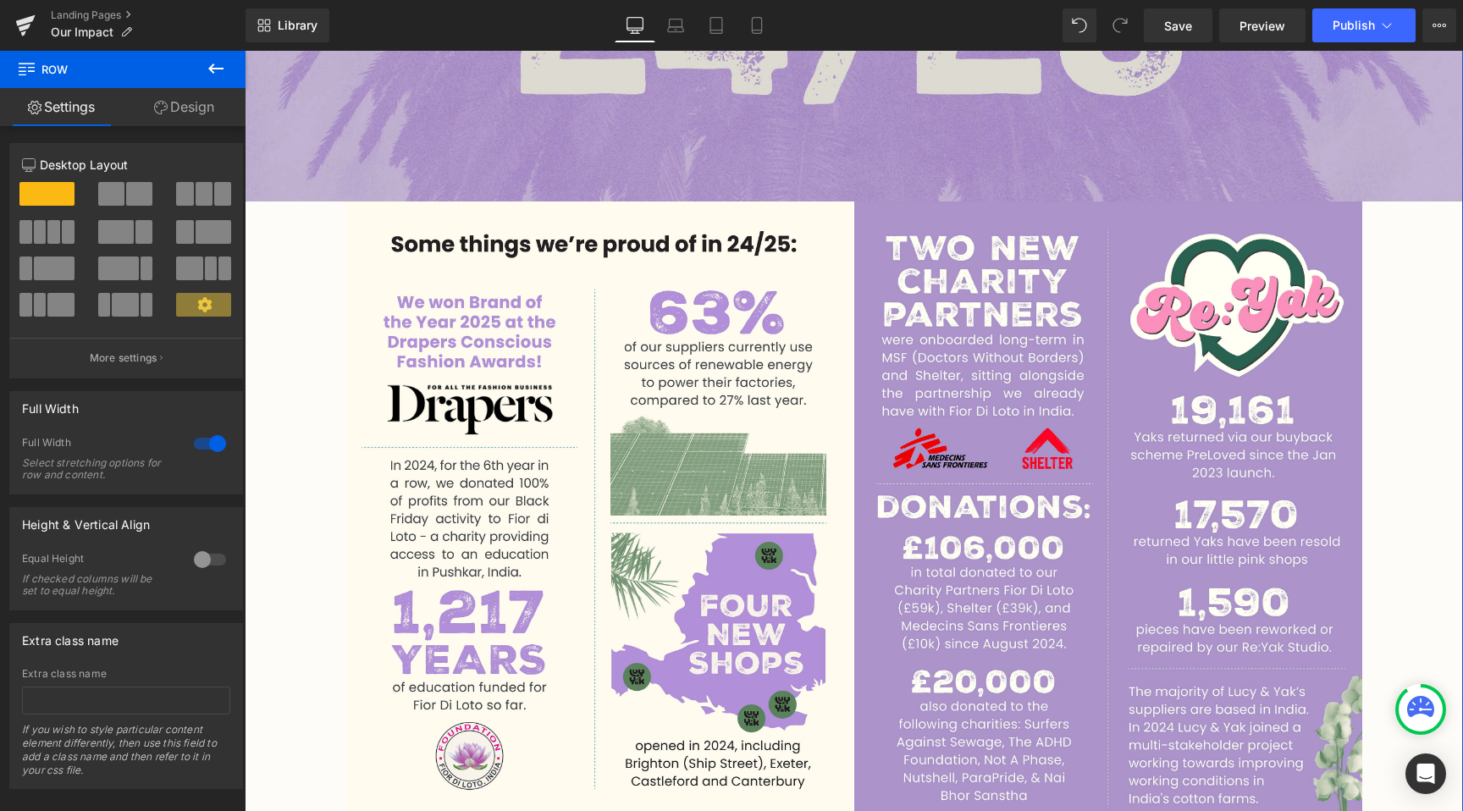
scroll to position [657, 0]
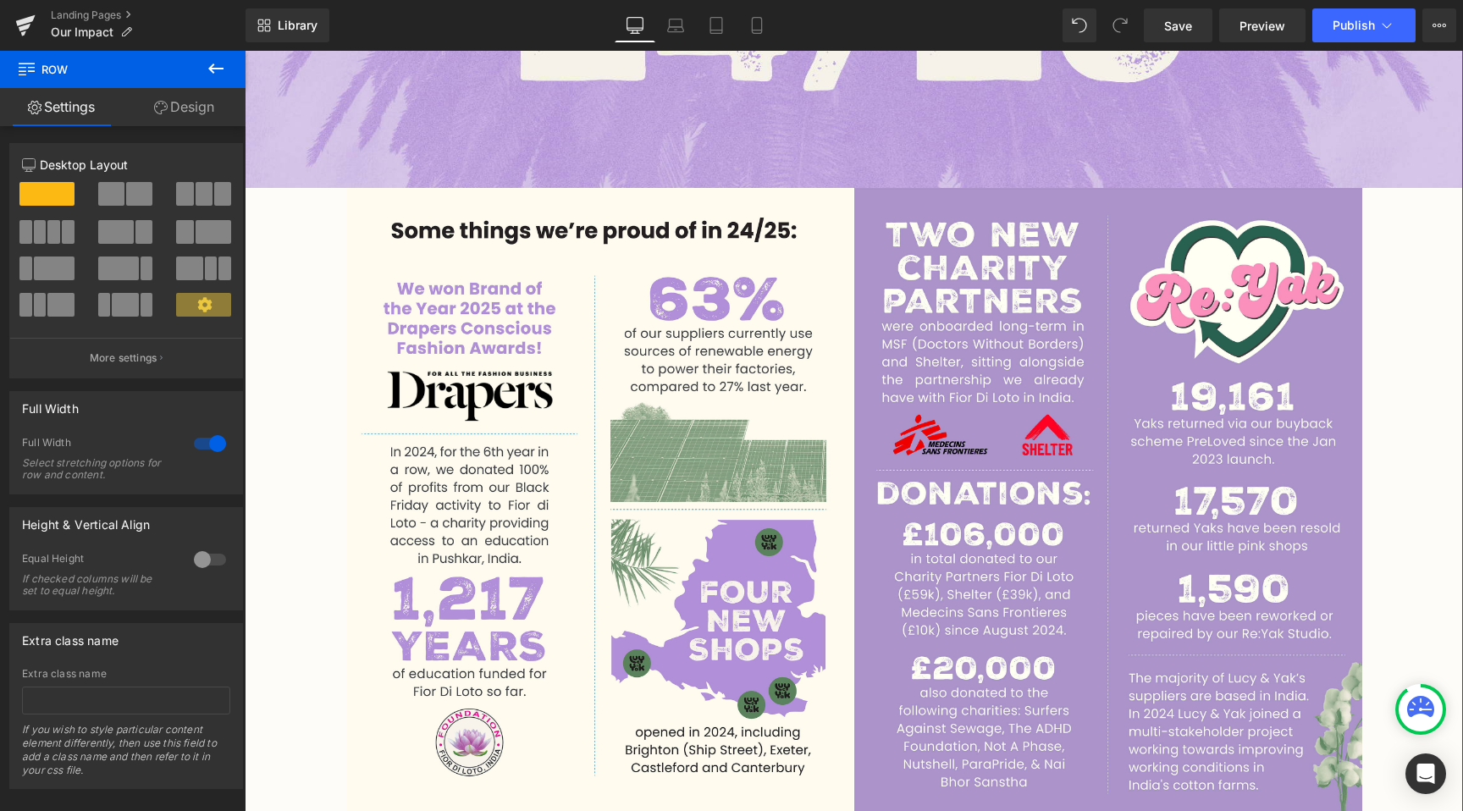
click at [209, 69] on icon at bounding box center [216, 68] width 20 height 20
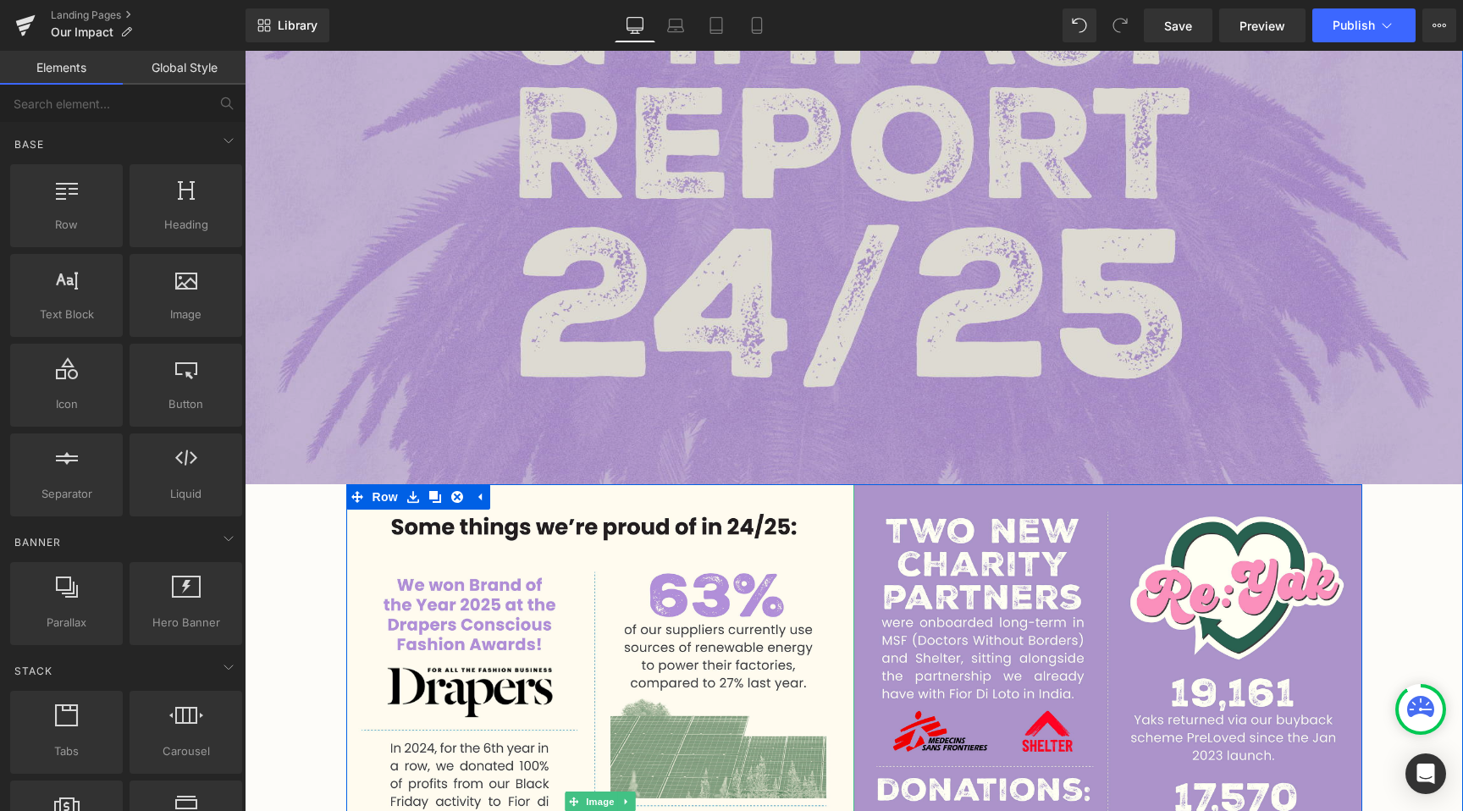
scroll to position [324, 0]
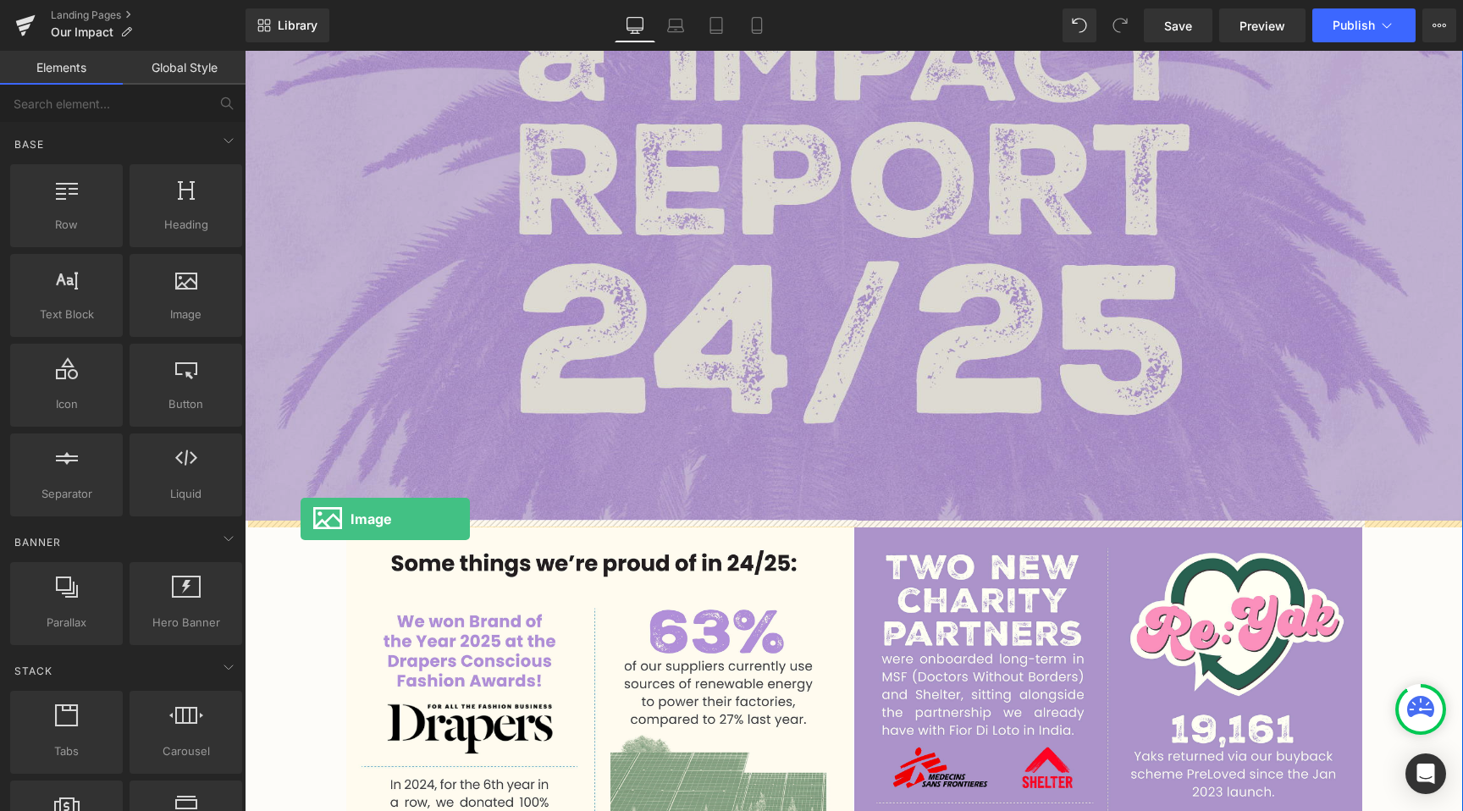
drag, startPoint x: 483, startPoint y: 433, endPoint x: 300, endPoint y: 517, distance: 201.1
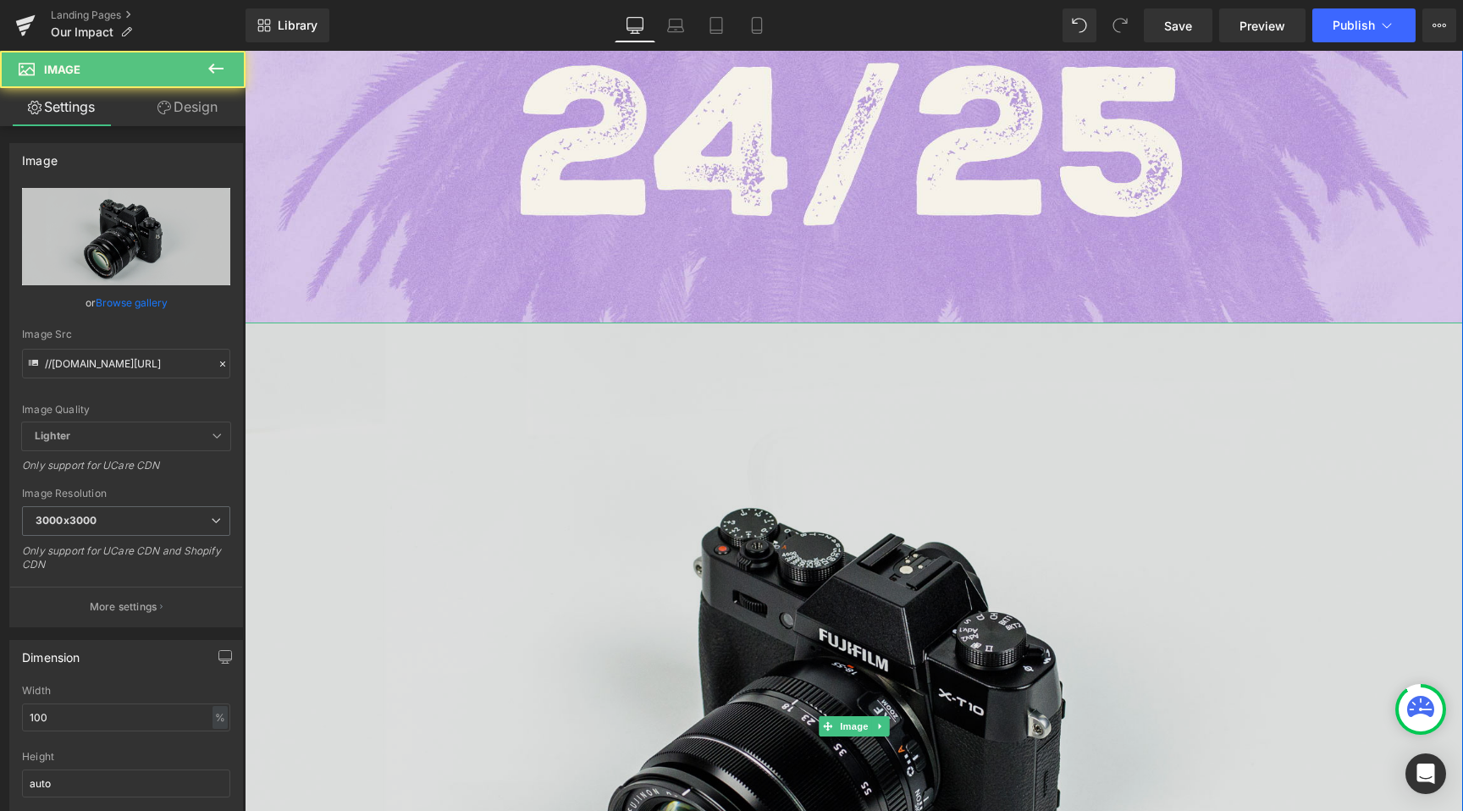
scroll to position [575, 0]
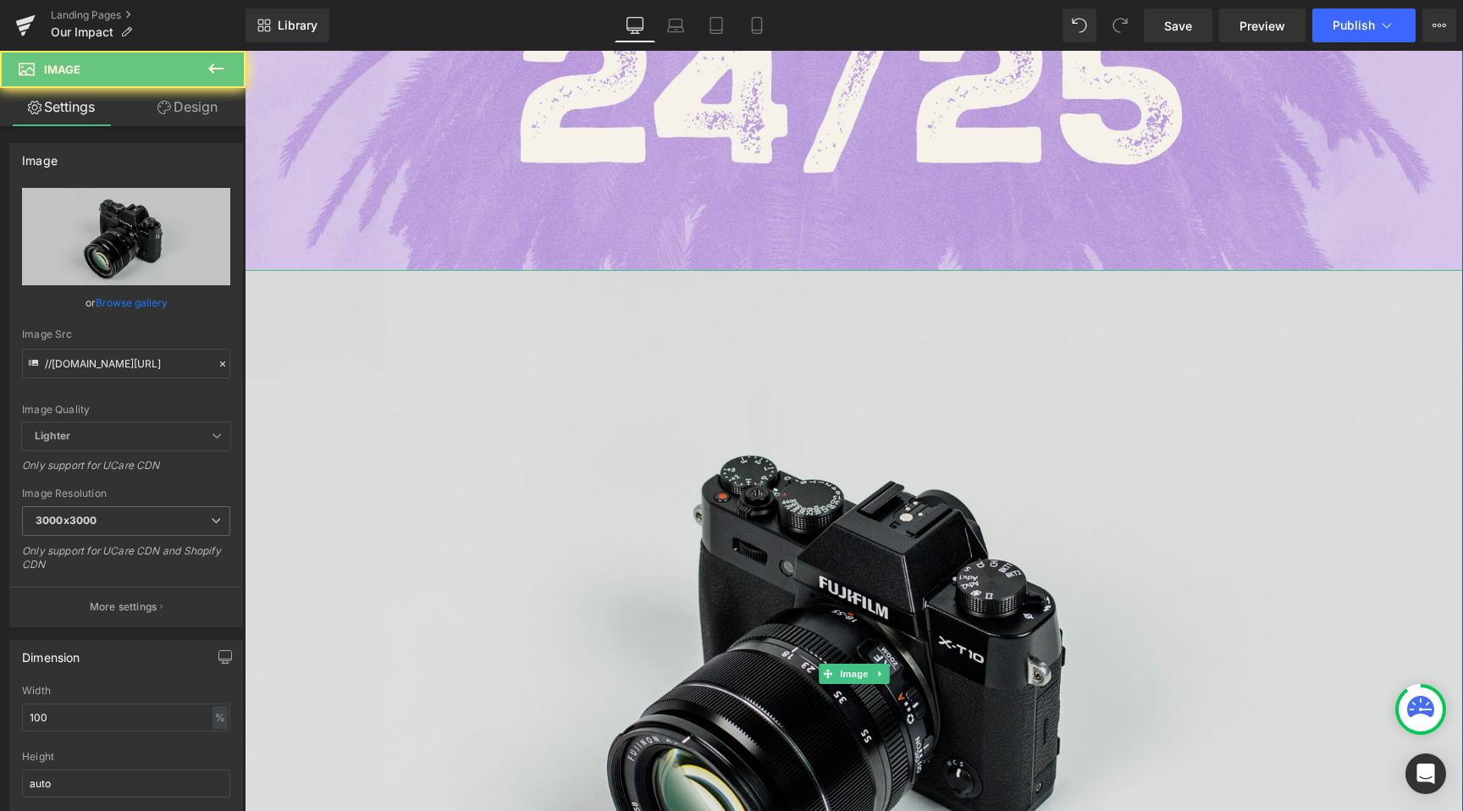
click at [632, 595] on img at bounding box center [854, 673] width 1218 height 807
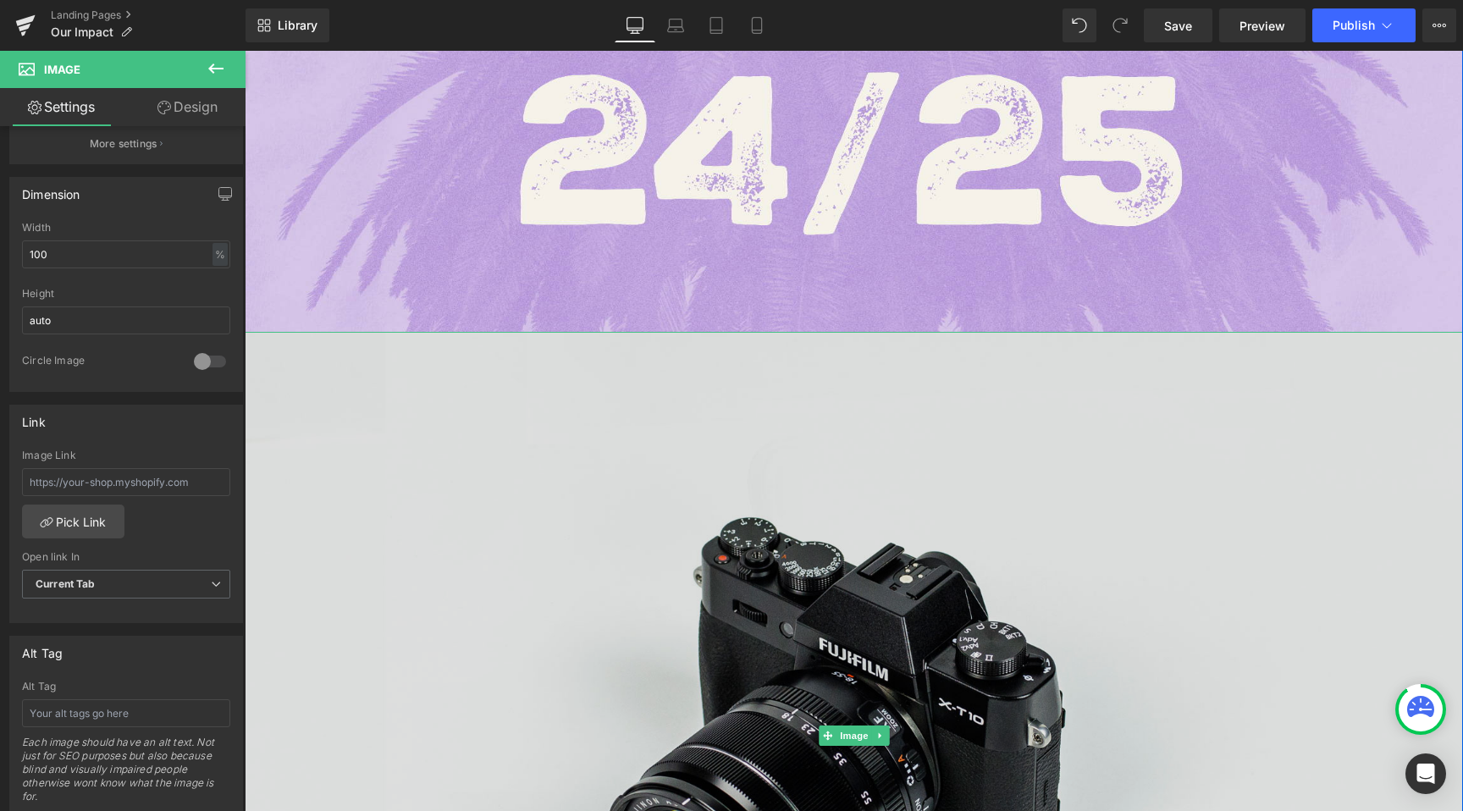
scroll to position [464, 0]
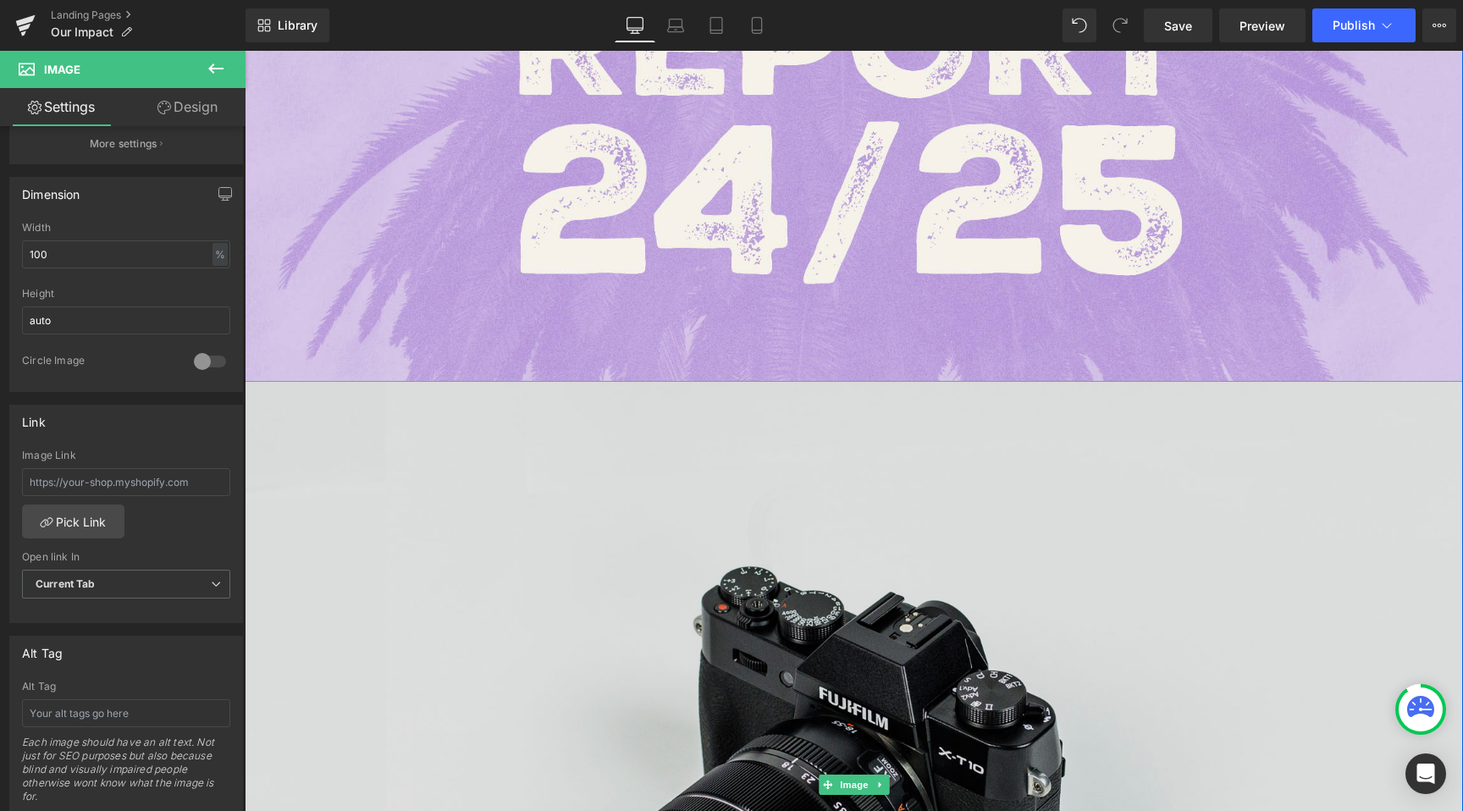
click at [807, 415] on img at bounding box center [854, 784] width 1218 height 807
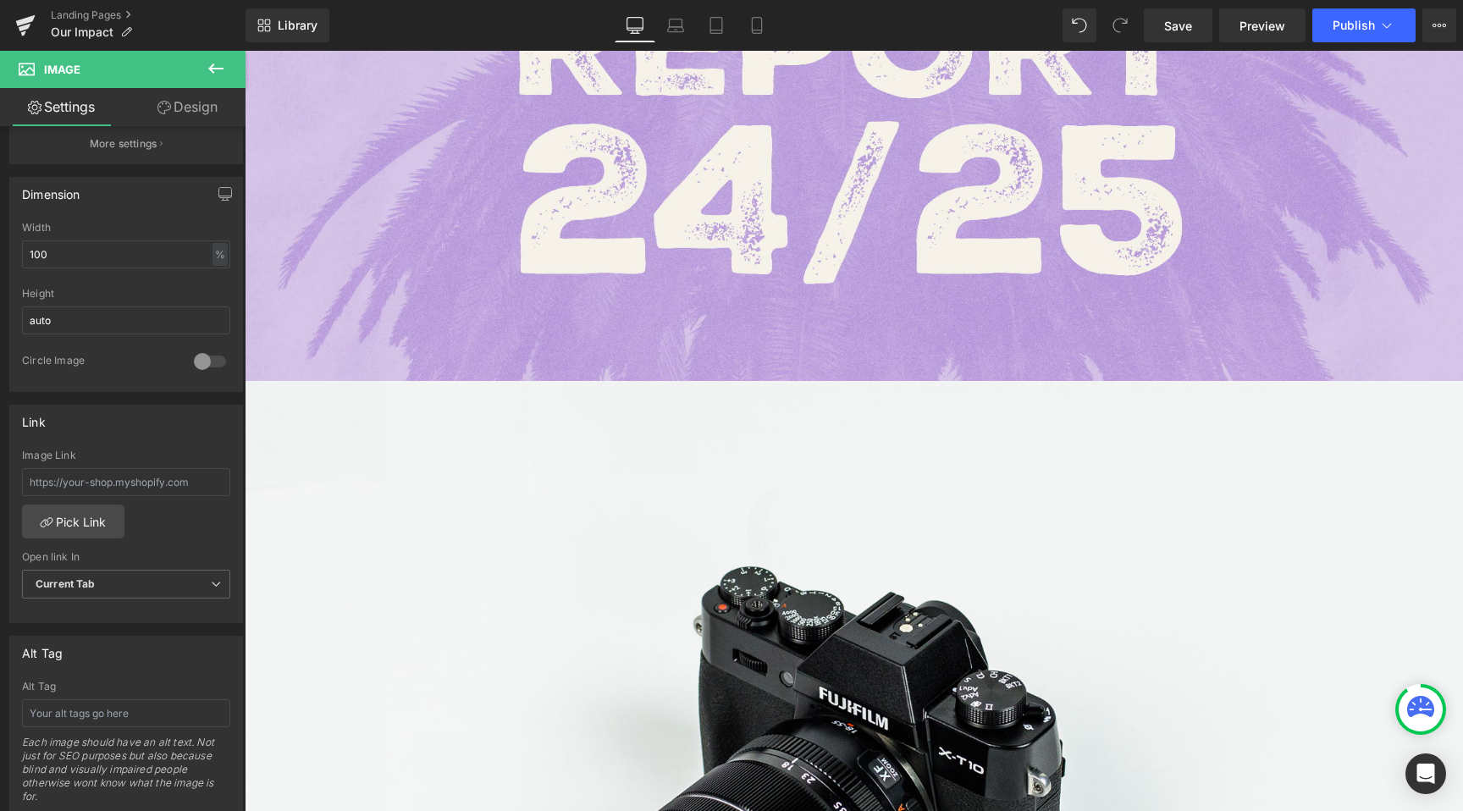
click at [219, 67] on icon at bounding box center [216, 68] width 20 height 20
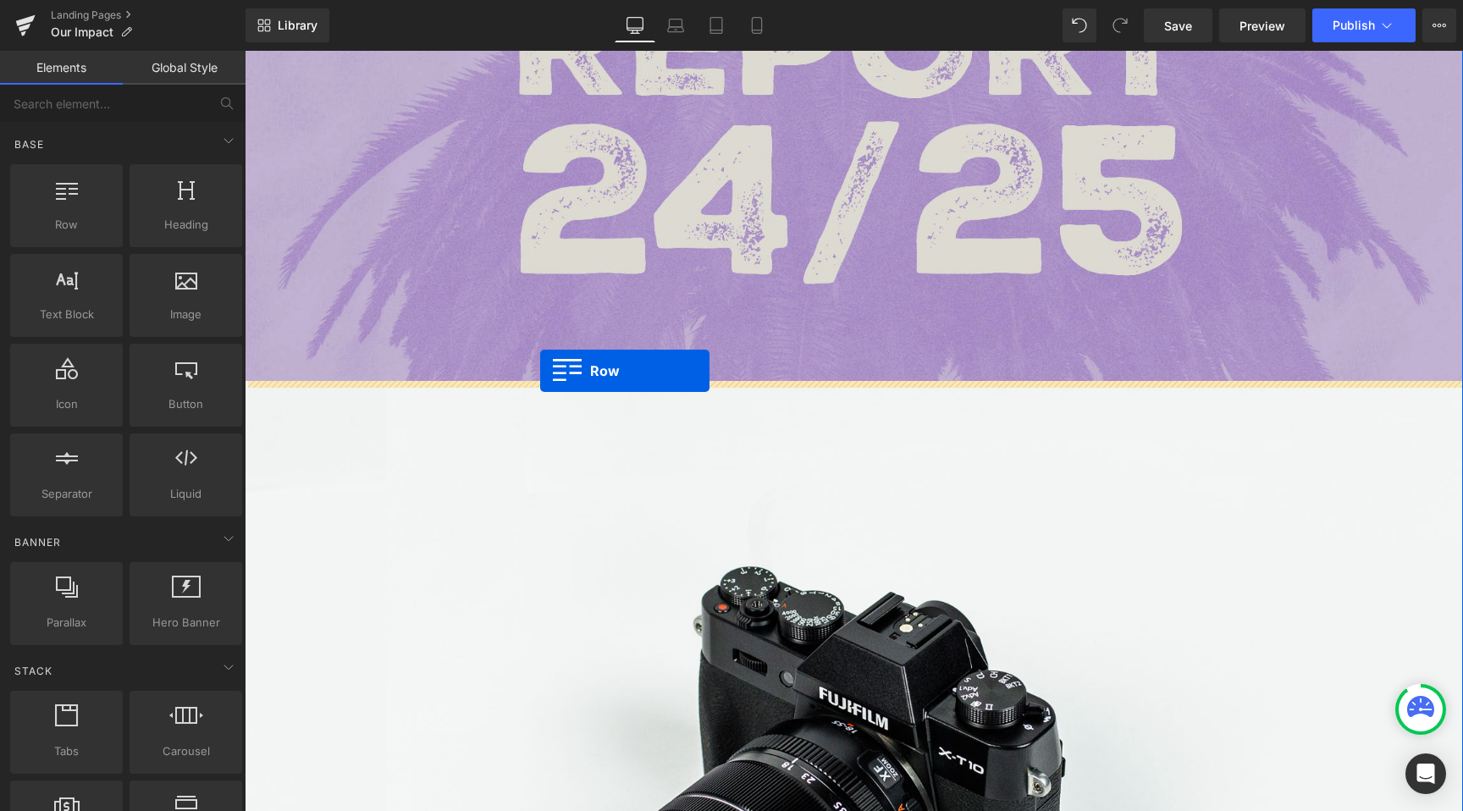
drag, startPoint x: 291, startPoint y: 250, endPoint x: 540, endPoint y: 373, distance: 277.8
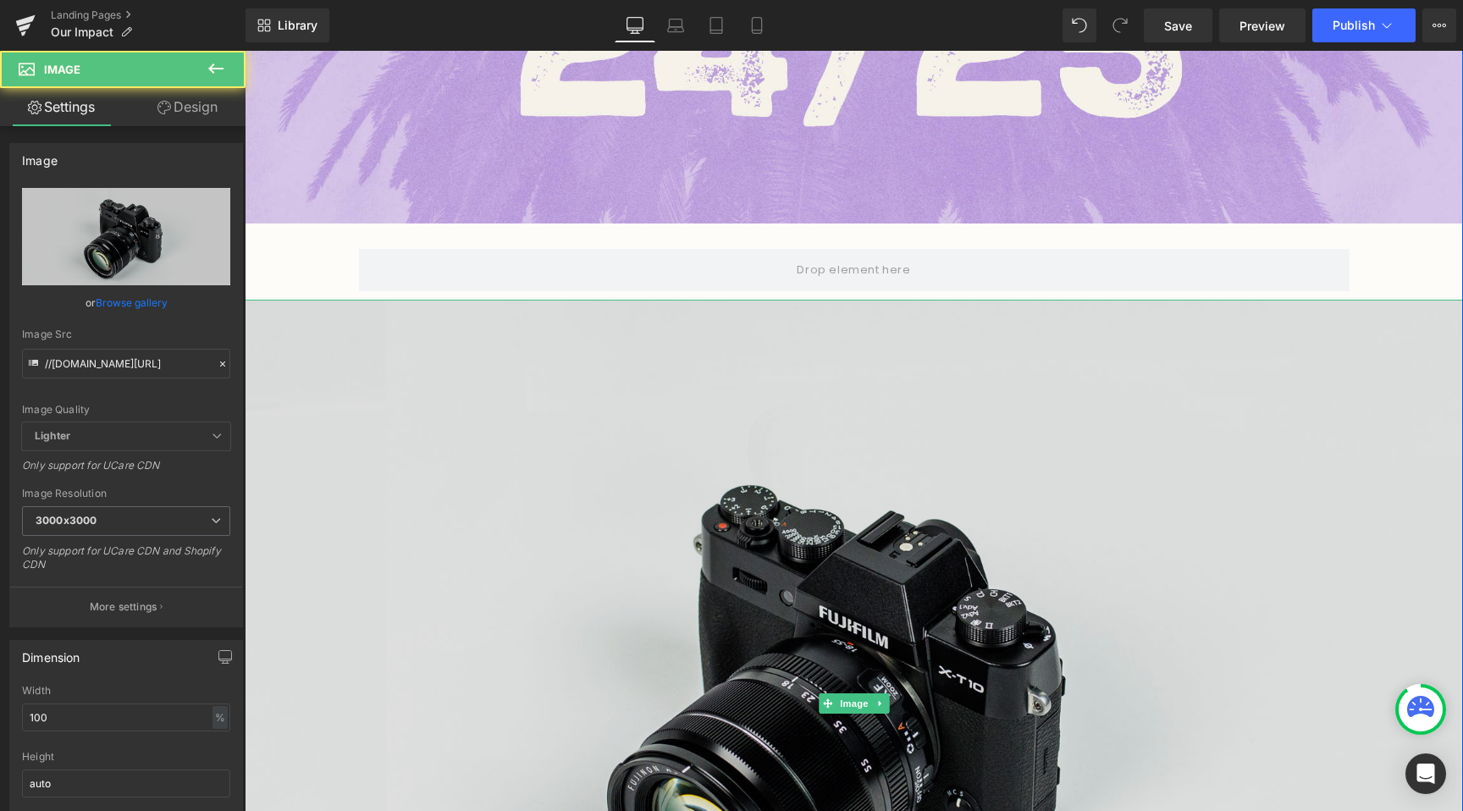
scroll to position [631, 0]
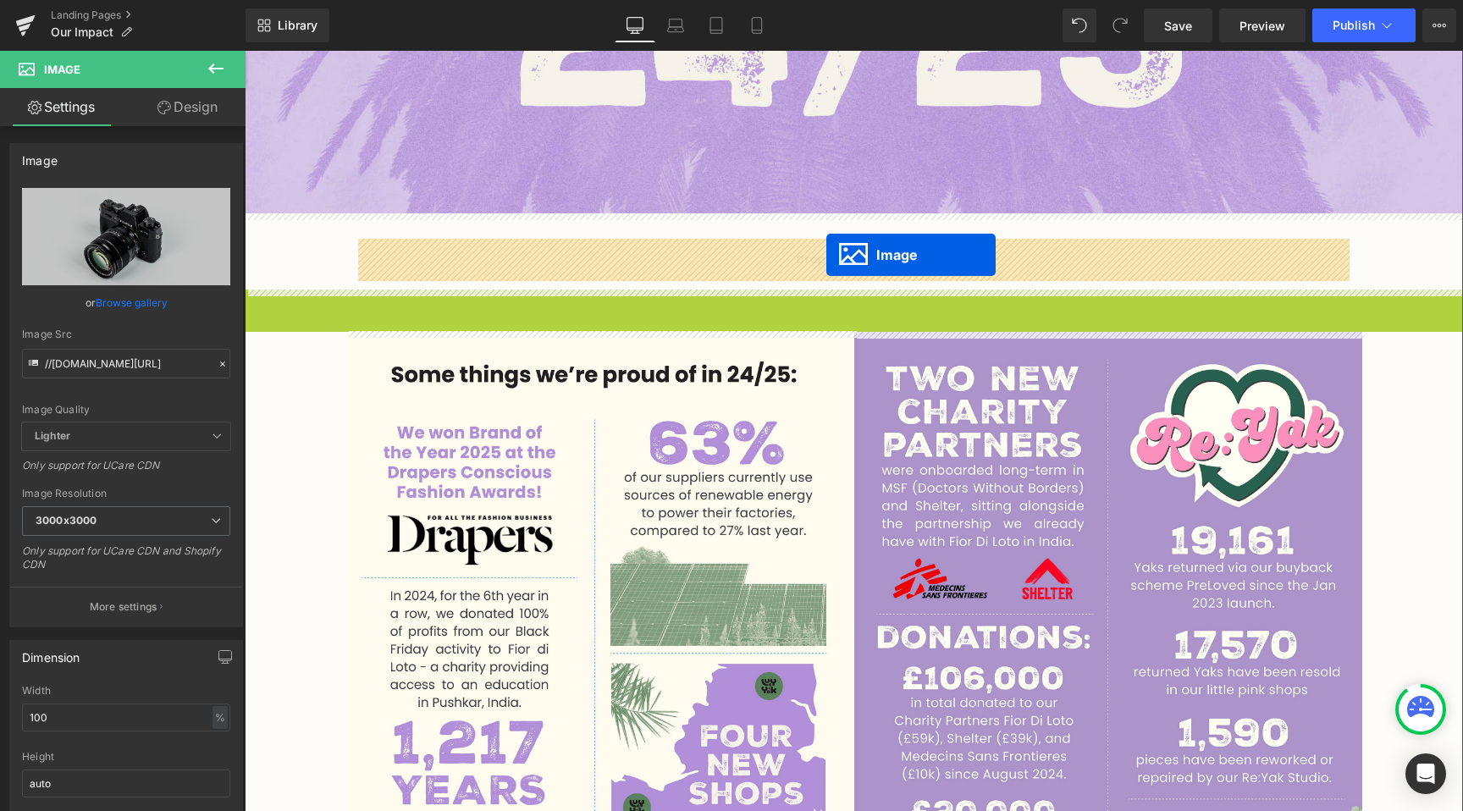
drag, startPoint x: 819, startPoint y: 685, endPoint x: 826, endPoint y: 255, distance: 430.0
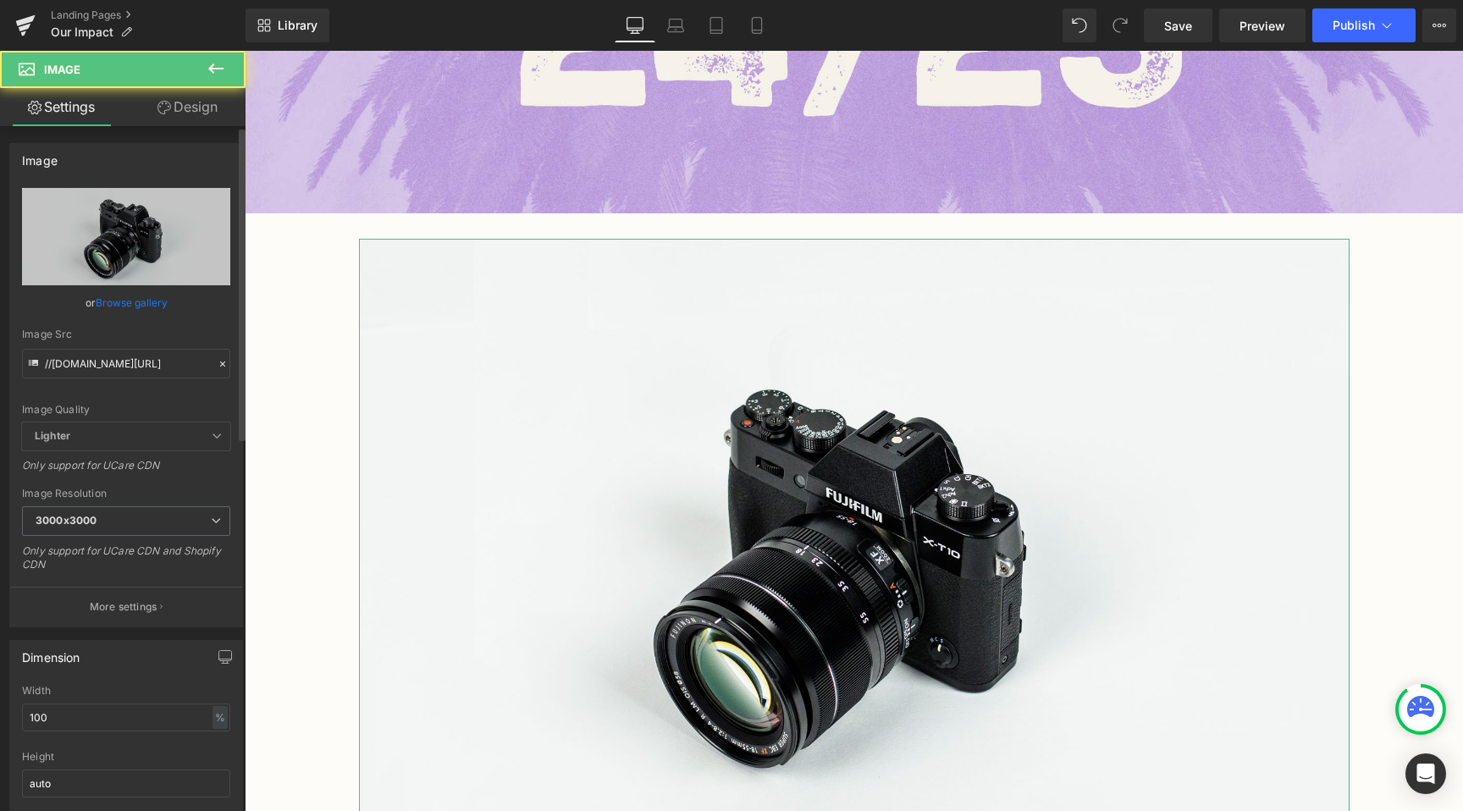
click at [118, 304] on link "Browse gallery" at bounding box center [132, 303] width 72 height 30
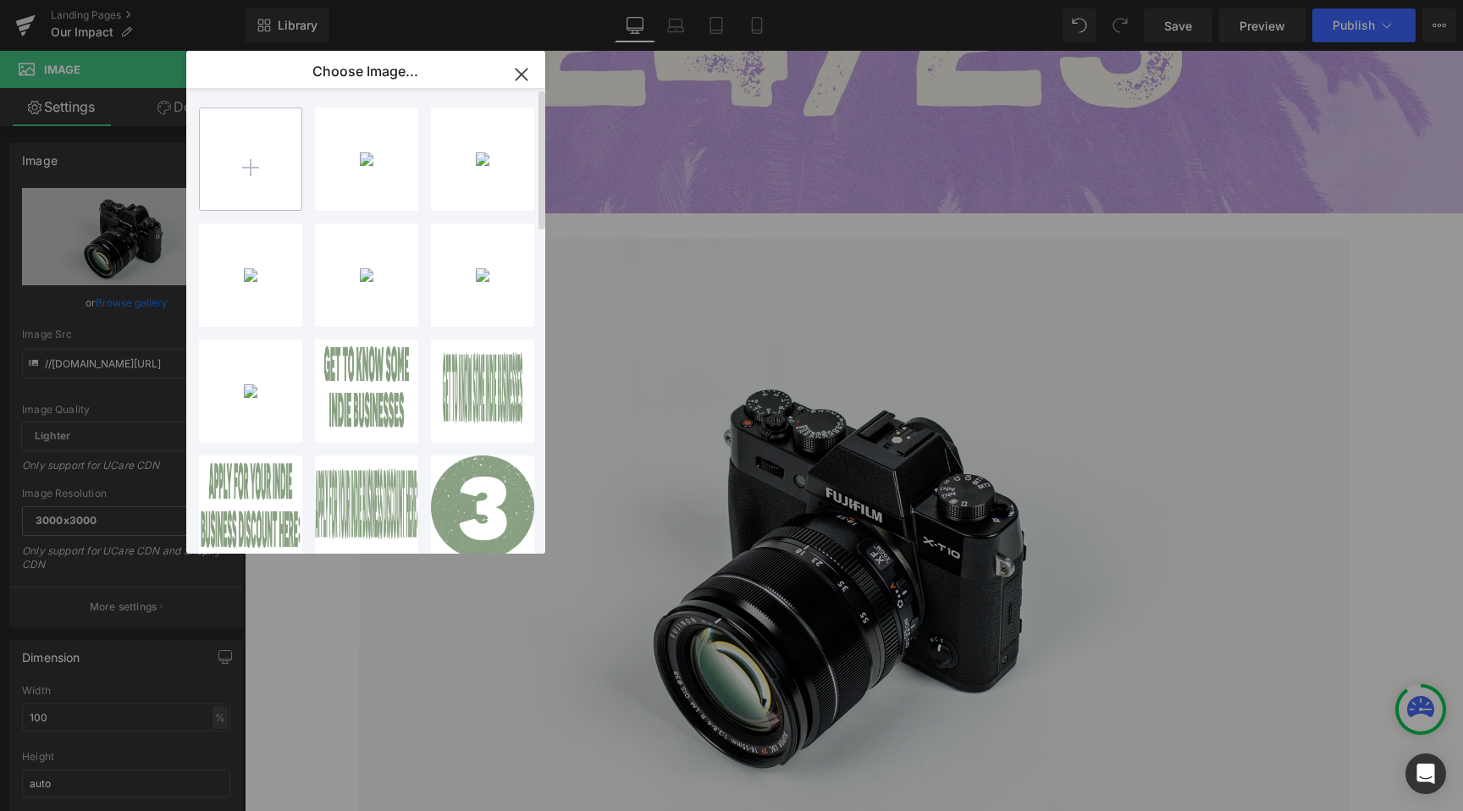
click at [255, 173] on input "file" at bounding box center [251, 159] width 102 height 102
type input "C:\fakepath\Landscape Intro.jpg"
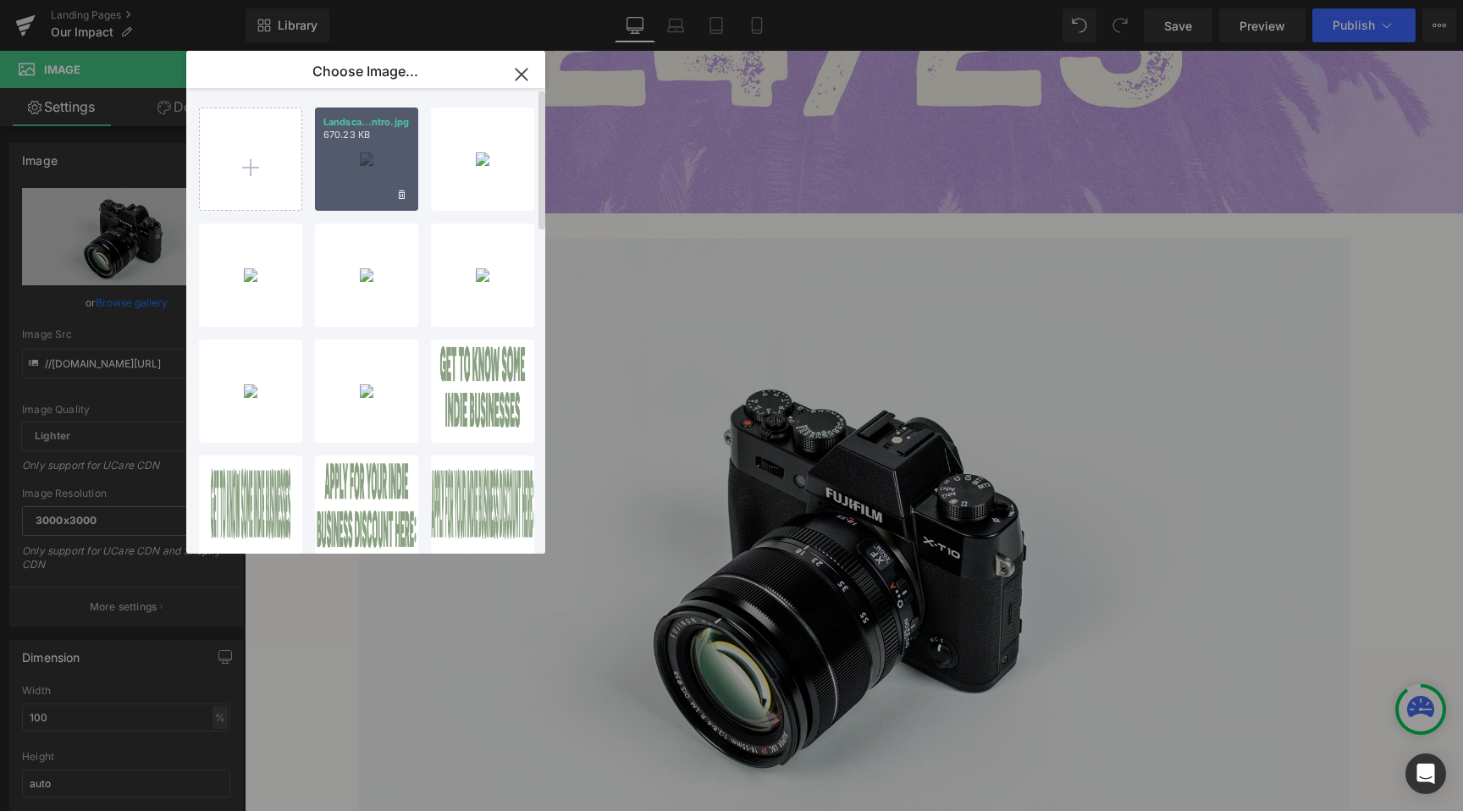
click at [353, 140] on p "670.23 KB" at bounding box center [366, 135] width 86 height 13
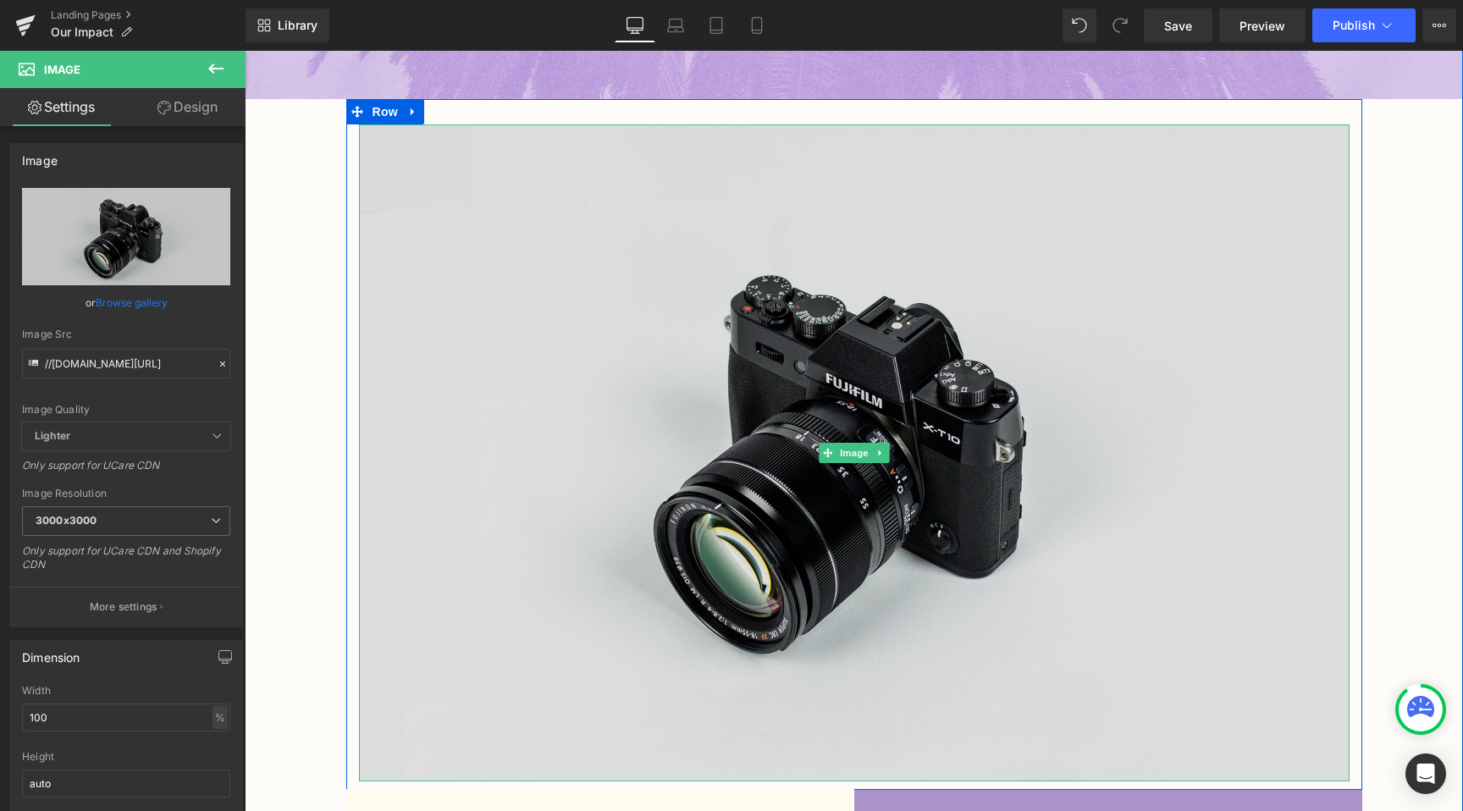
scroll to position [779, 0]
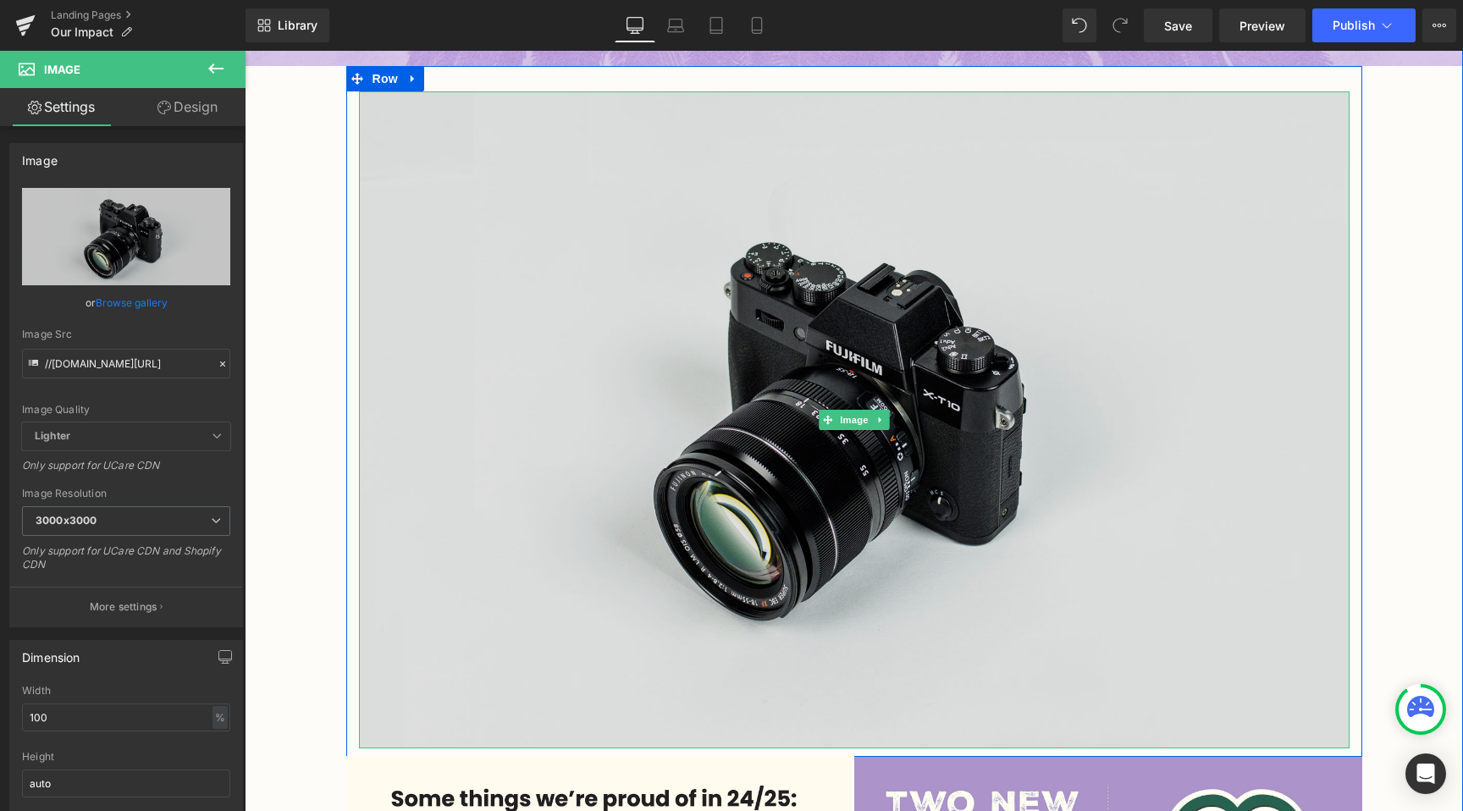
click at [534, 390] on img at bounding box center [854, 419] width 990 height 656
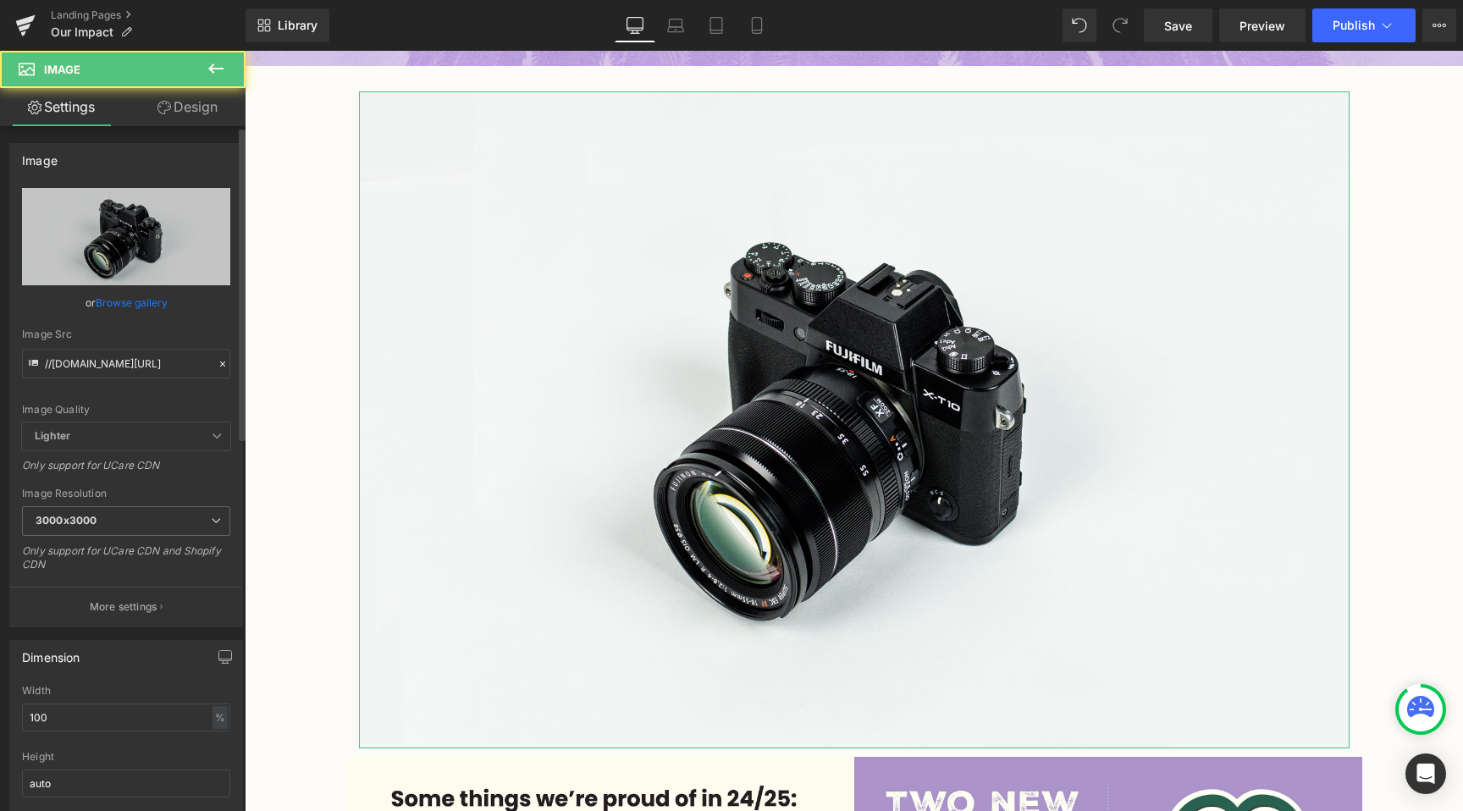
click at [136, 309] on link "Browse gallery" at bounding box center [132, 303] width 72 height 30
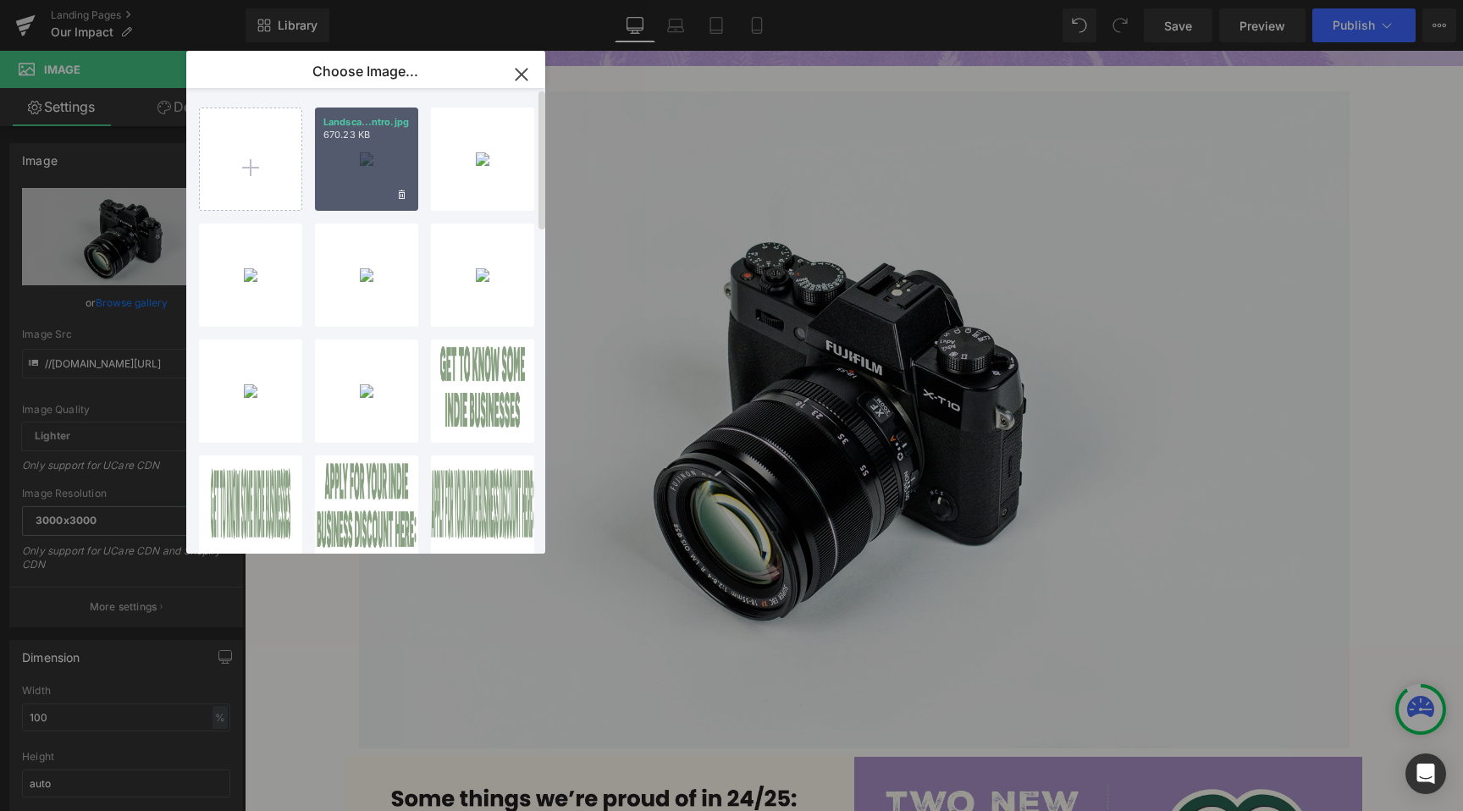
click at [345, 131] on p "670.23 KB" at bounding box center [366, 135] width 86 height 13
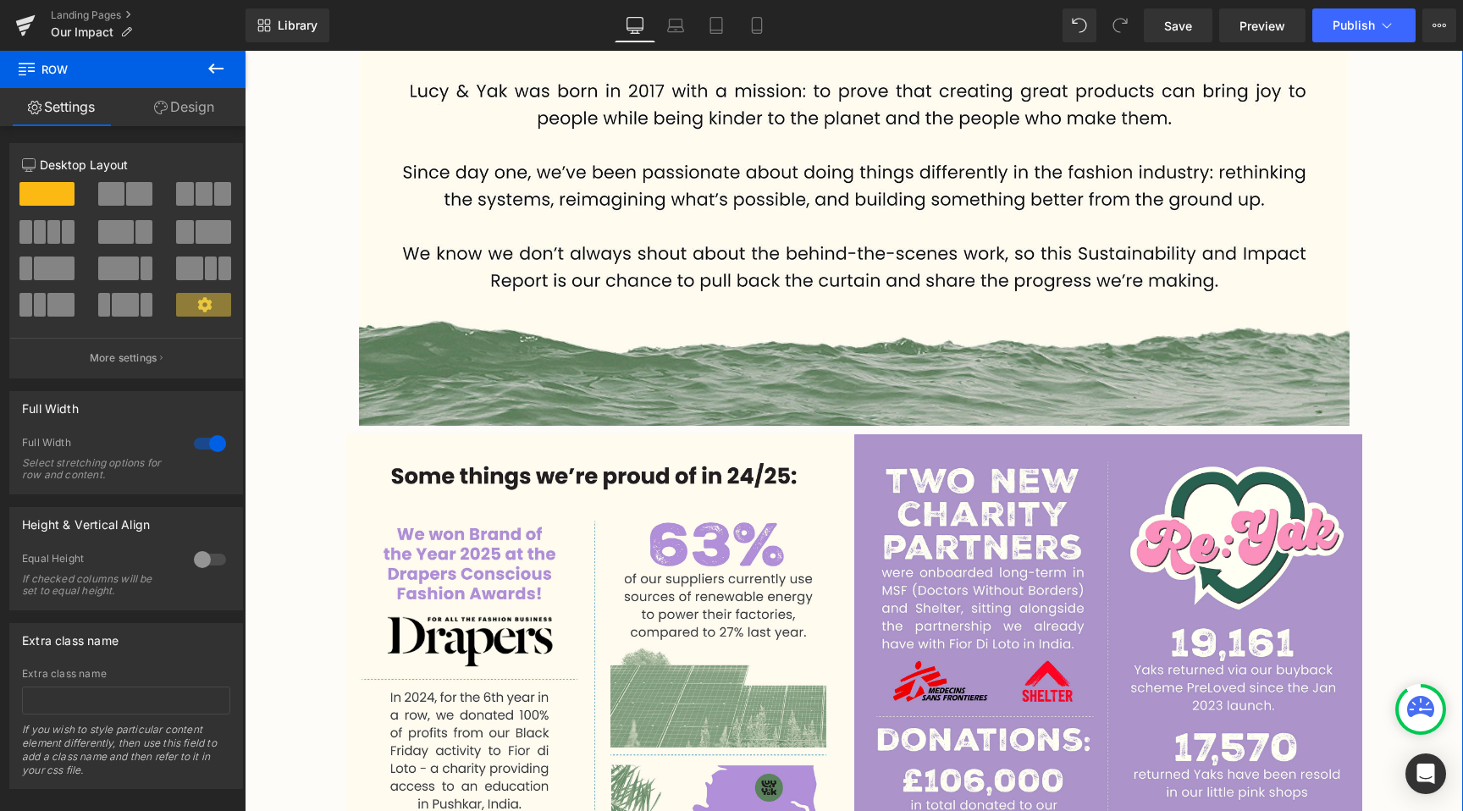
scroll to position [826, 0]
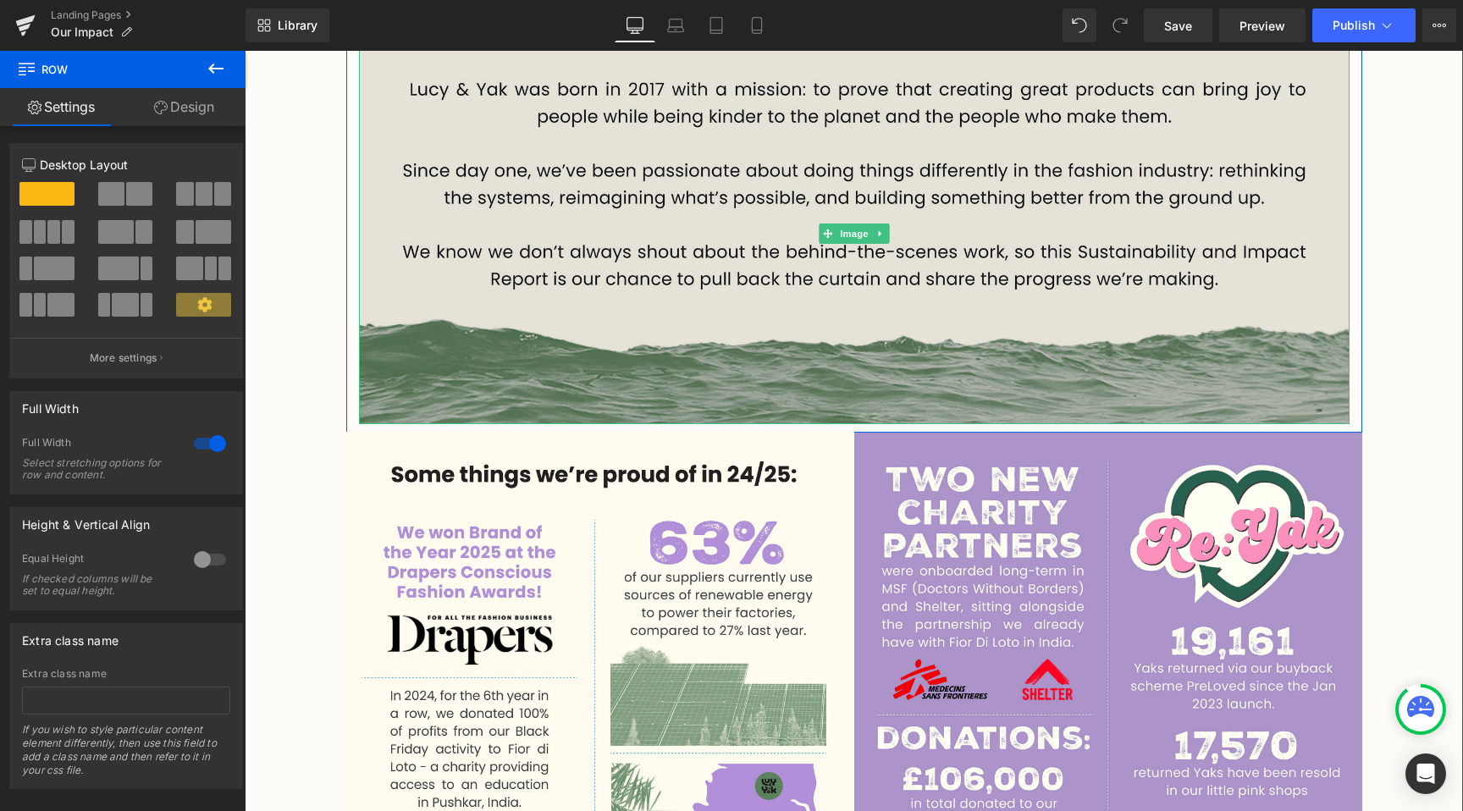
click at [682, 310] on img at bounding box center [854, 233] width 990 height 379
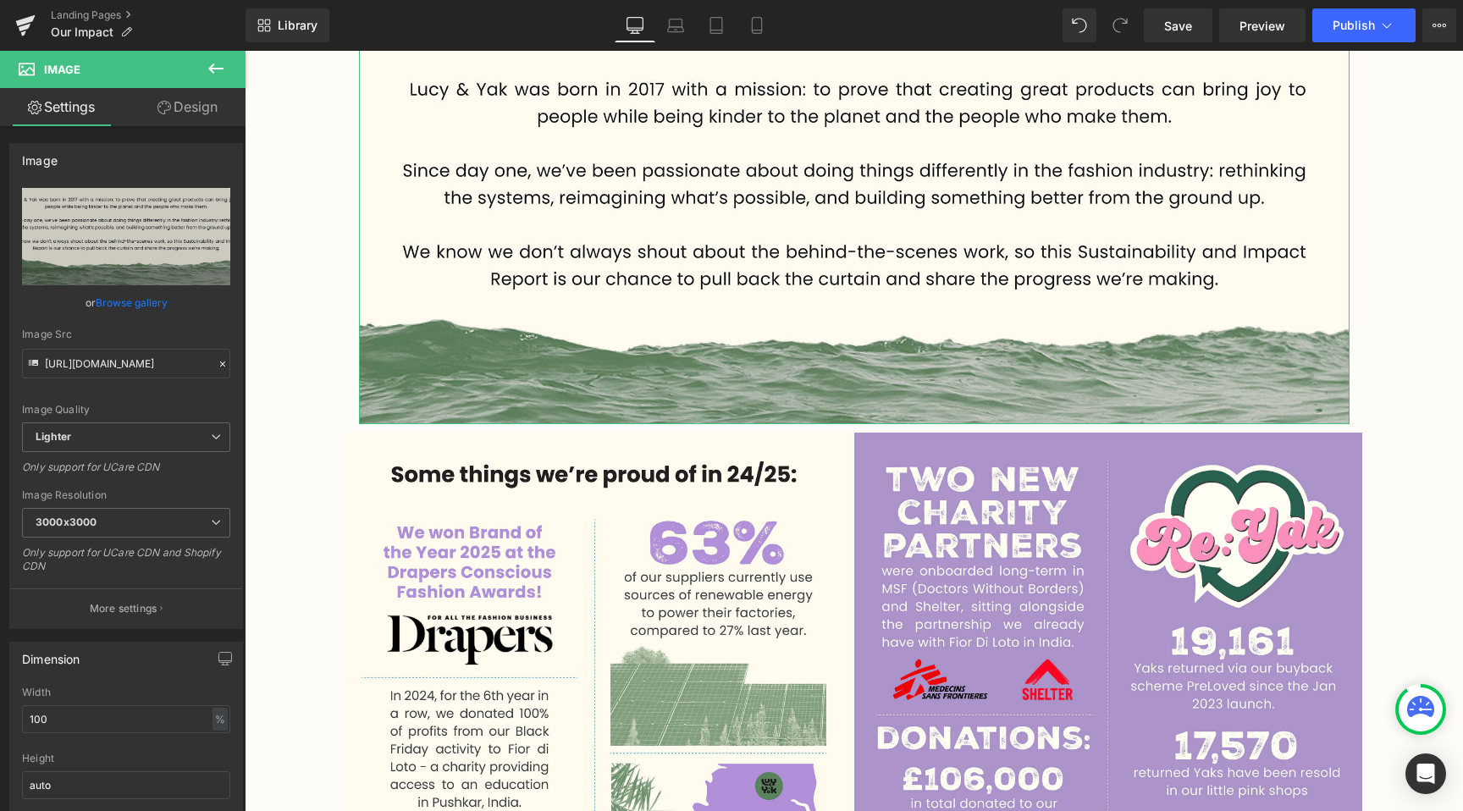
click at [194, 118] on link "Design" at bounding box center [187, 107] width 123 height 38
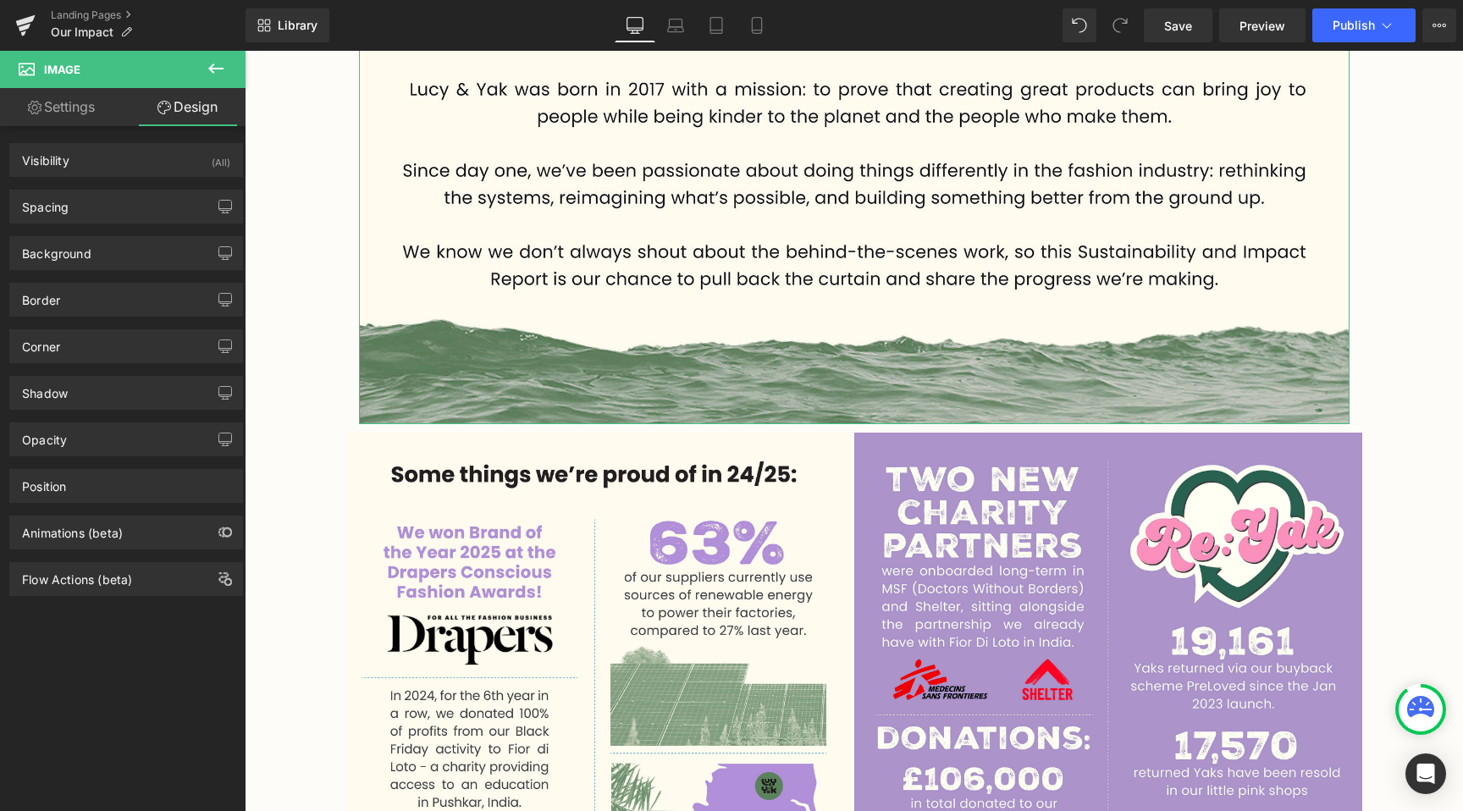
click at [106, 185] on div "Spacing Margin 0 0 0 0 Padding 0 0 0 0 Setup Global Style" at bounding box center [126, 200] width 253 height 47
click at [106, 198] on div "Spacing" at bounding box center [126, 206] width 232 height 32
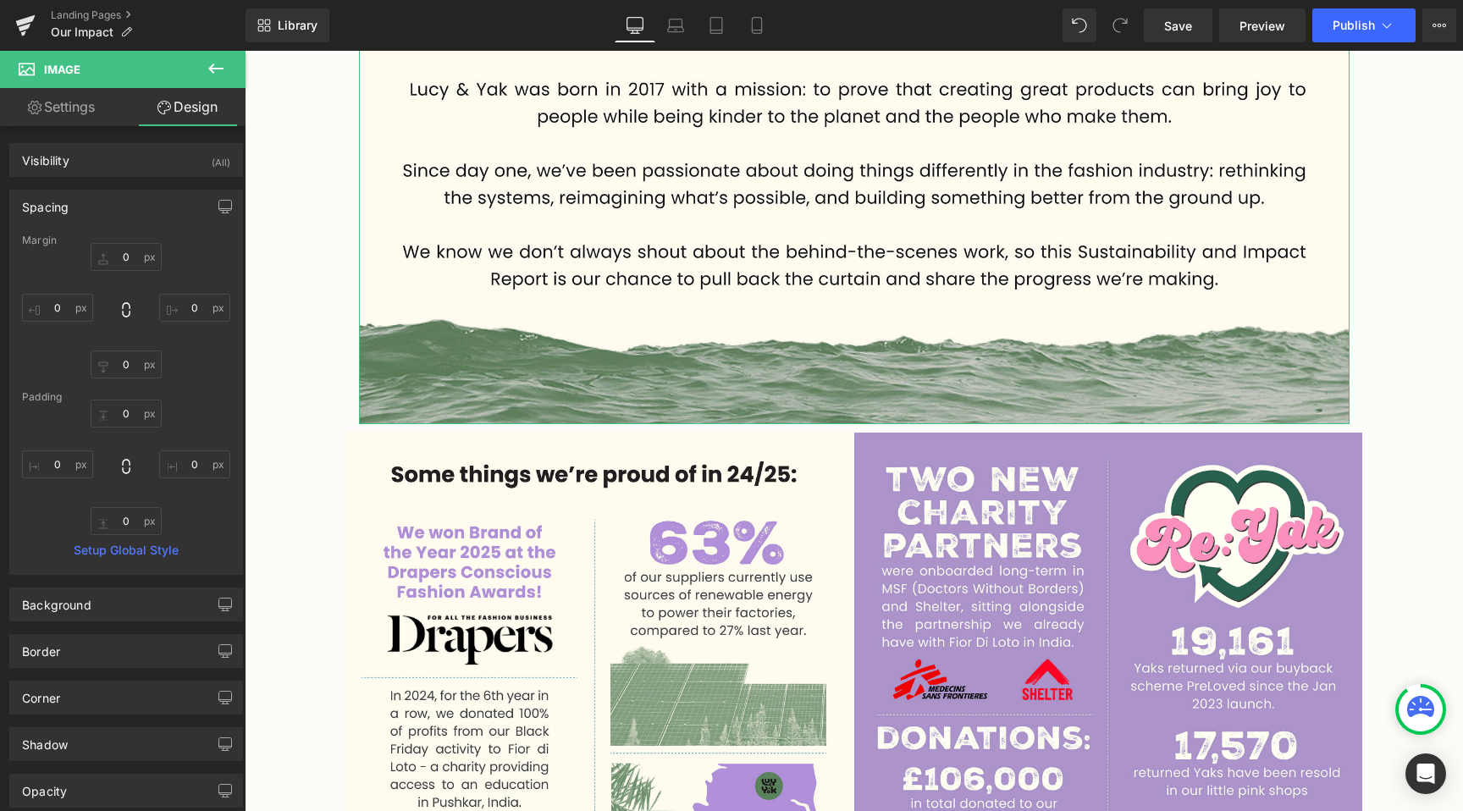
click at [70, 115] on link "Settings" at bounding box center [61, 107] width 123 height 38
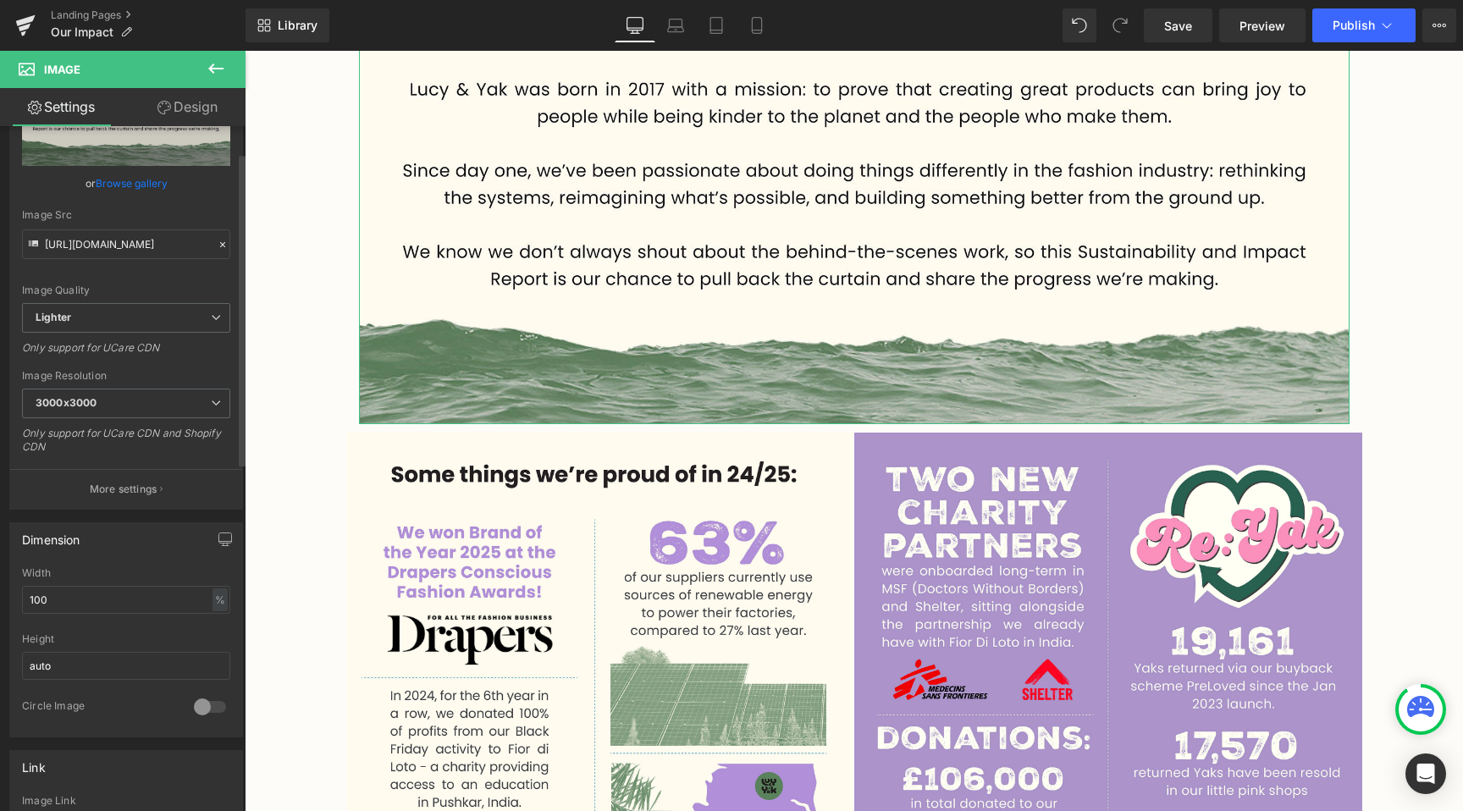
scroll to position [156, 0]
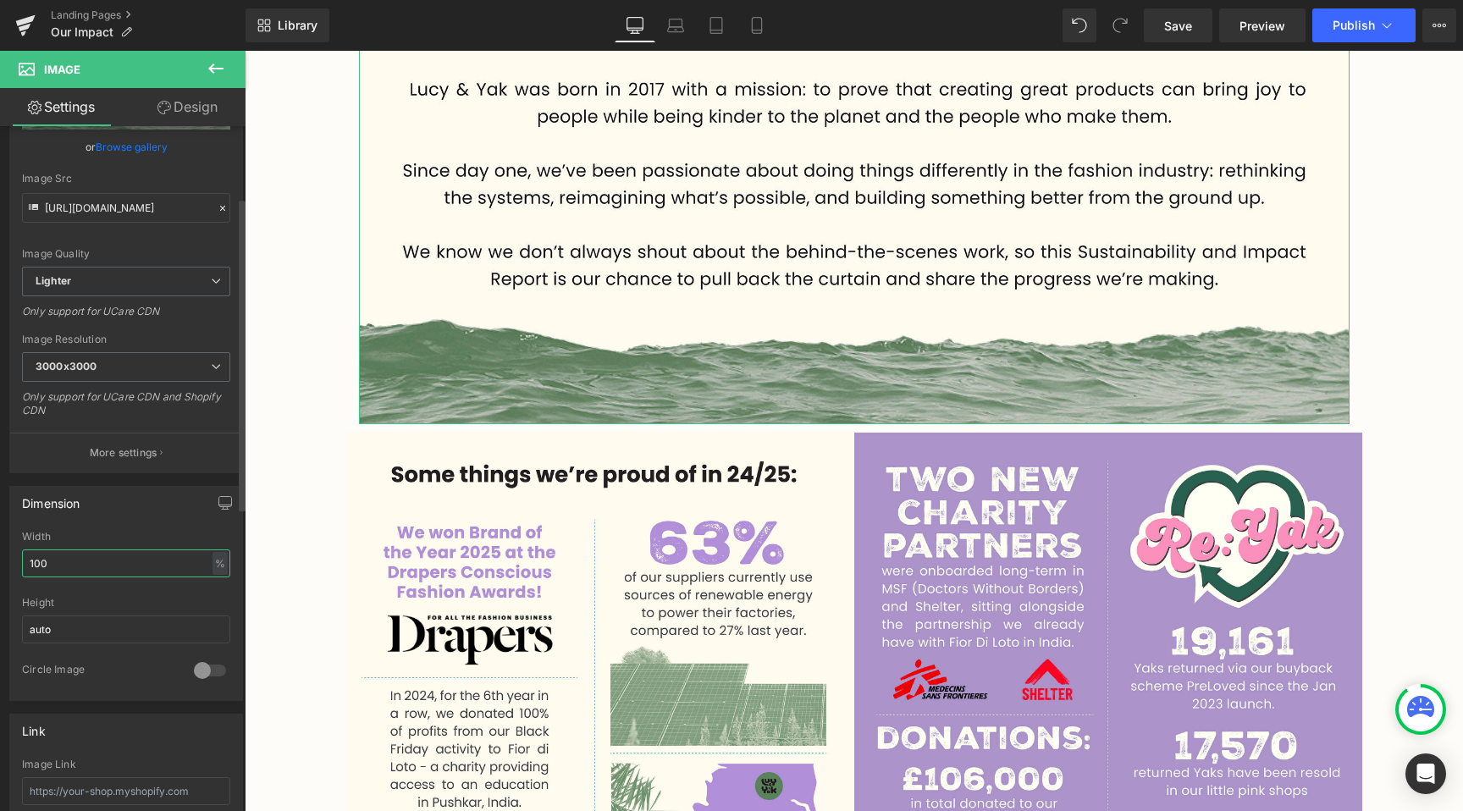
click at [170, 570] on input "100" at bounding box center [126, 563] width 208 height 28
type input "101"
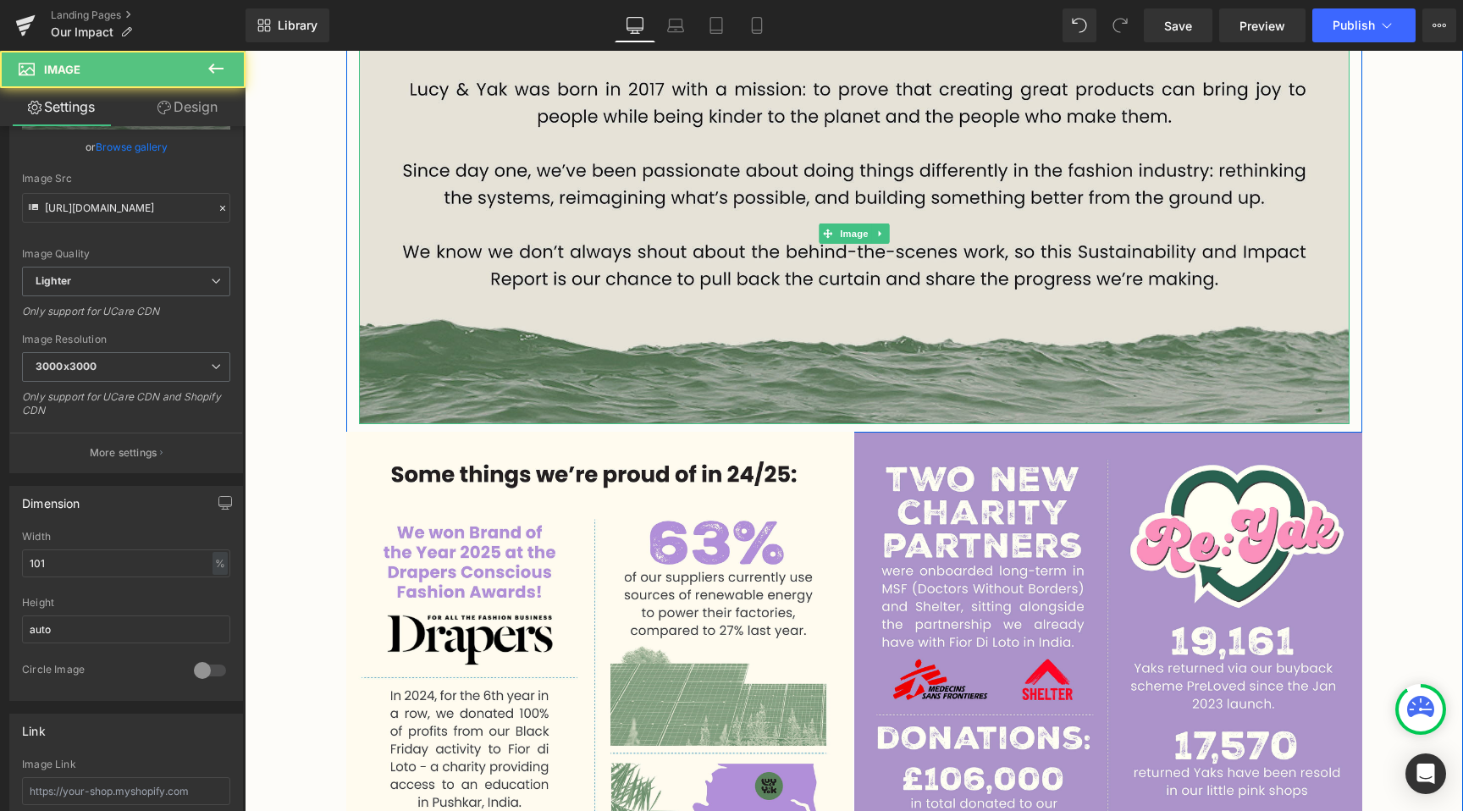
click at [548, 371] on img at bounding box center [854, 233] width 990 height 379
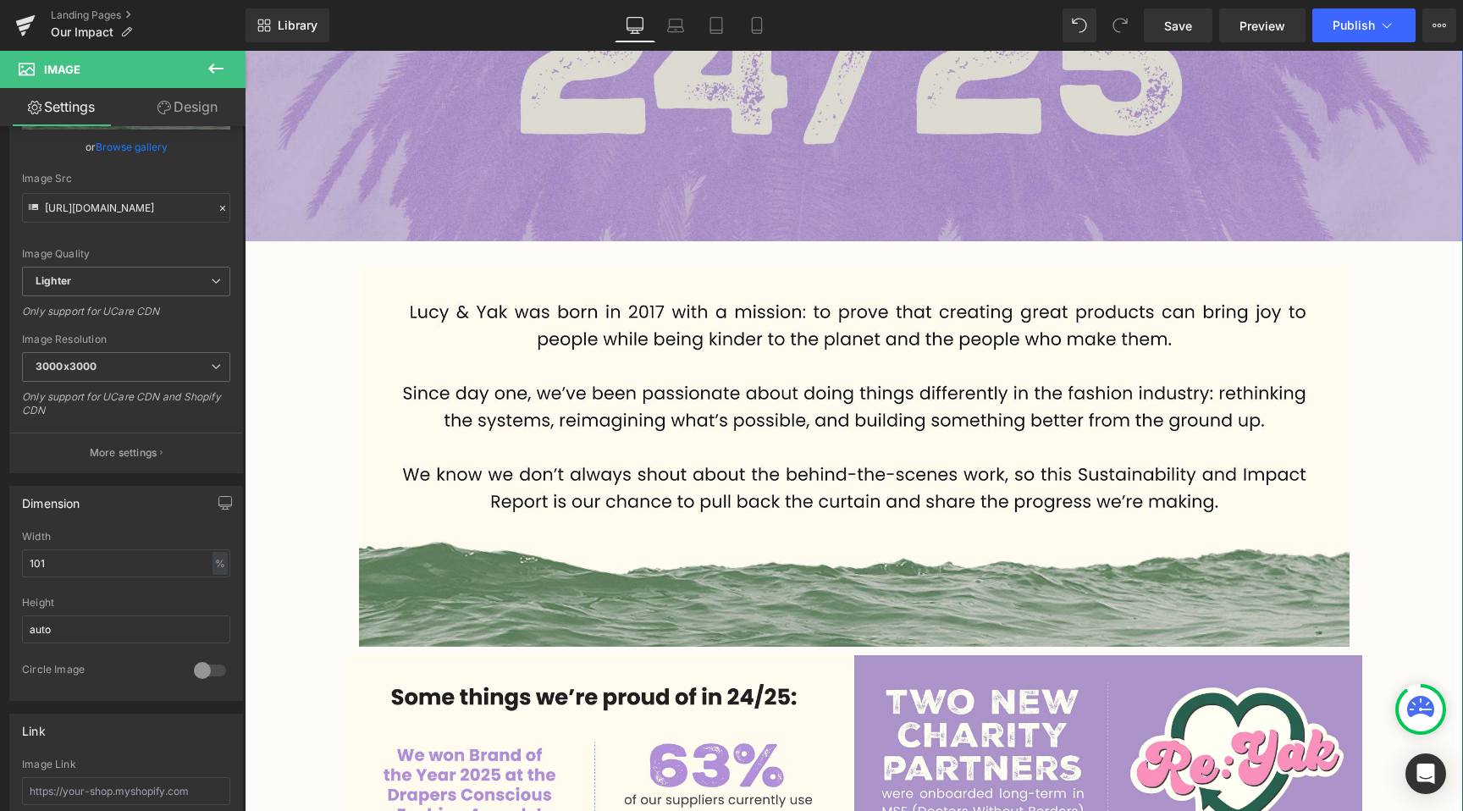
scroll to position [591, 0]
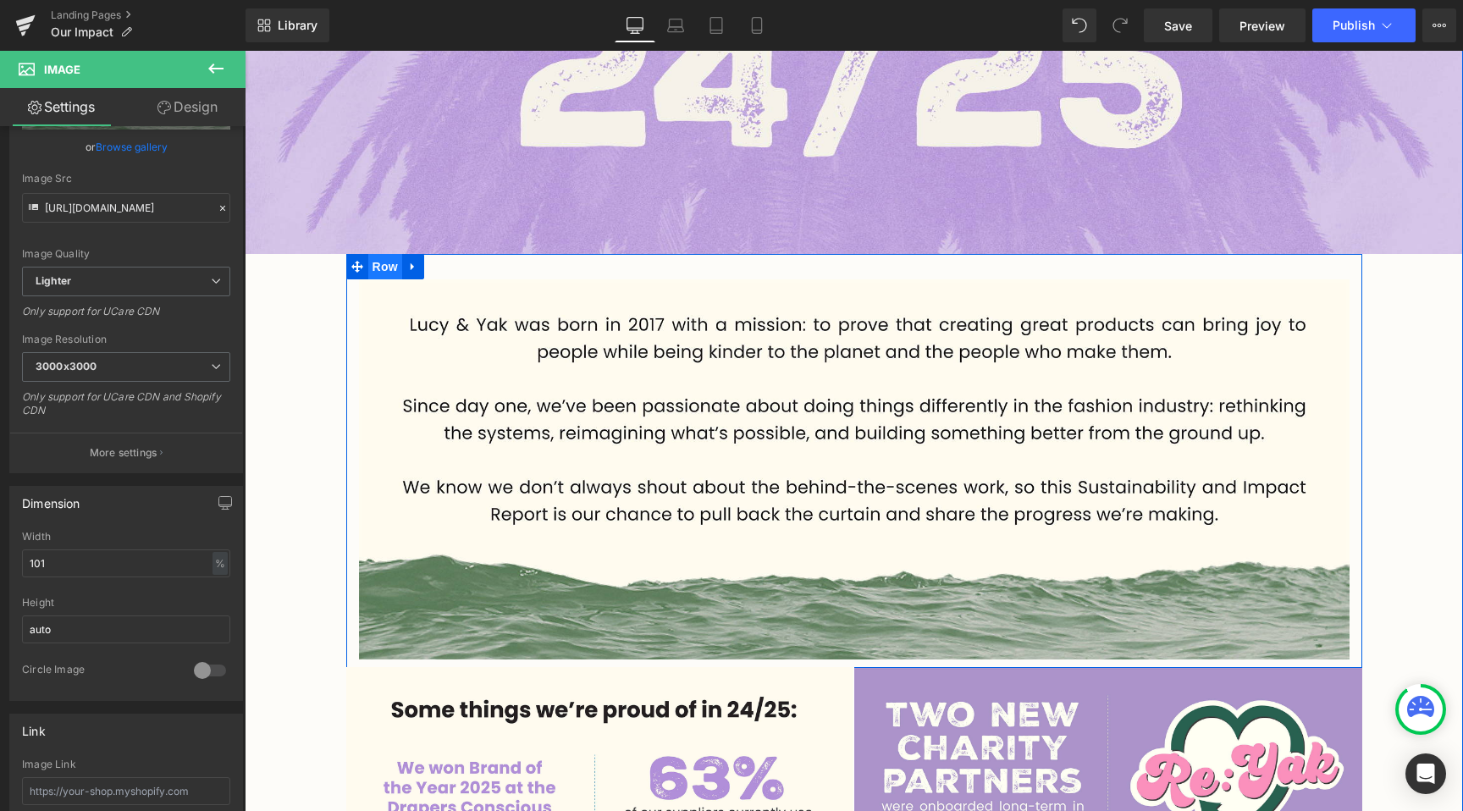
click at [382, 263] on span "Row" at bounding box center [385, 266] width 34 height 25
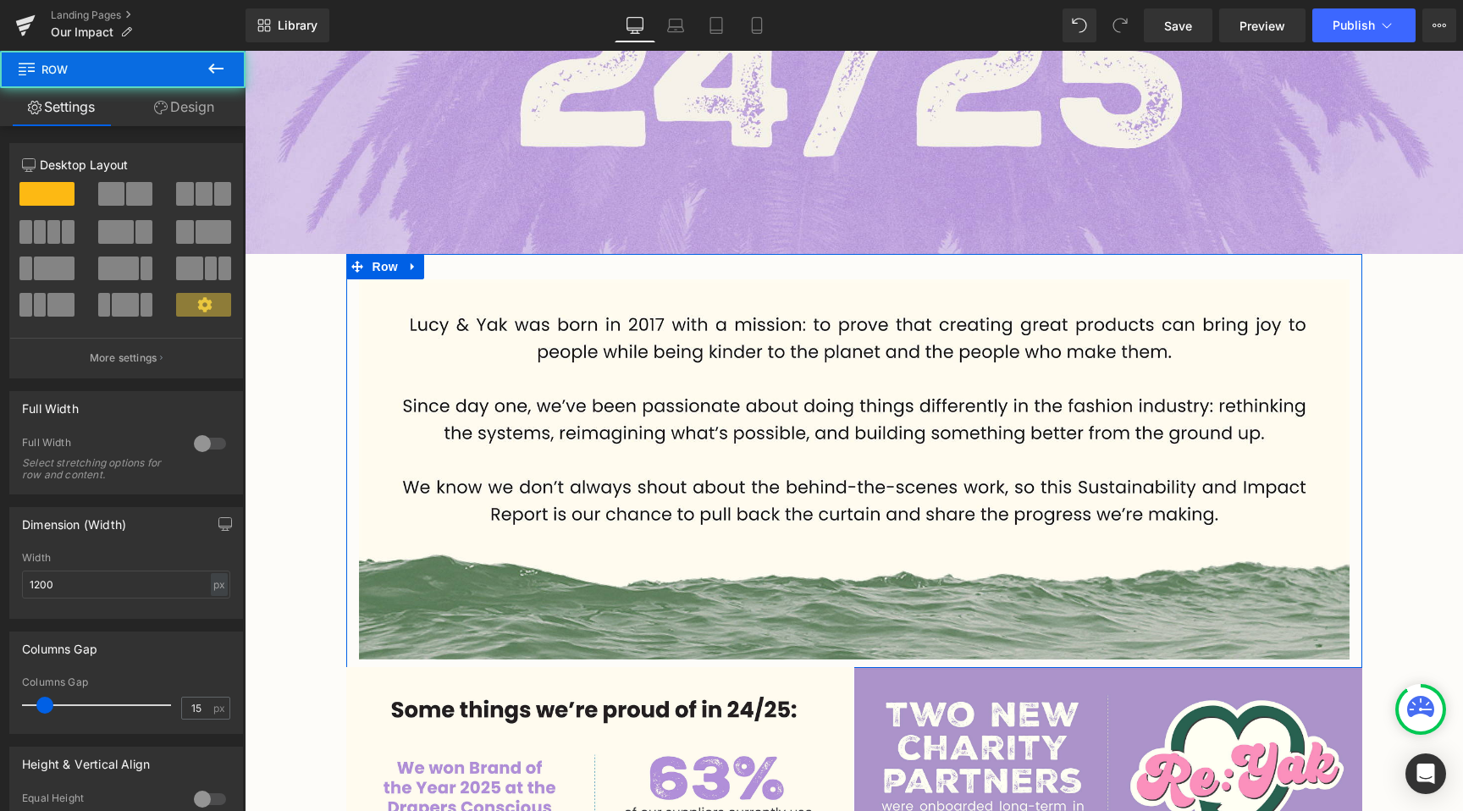
click at [212, 114] on link "Design" at bounding box center [184, 107] width 123 height 38
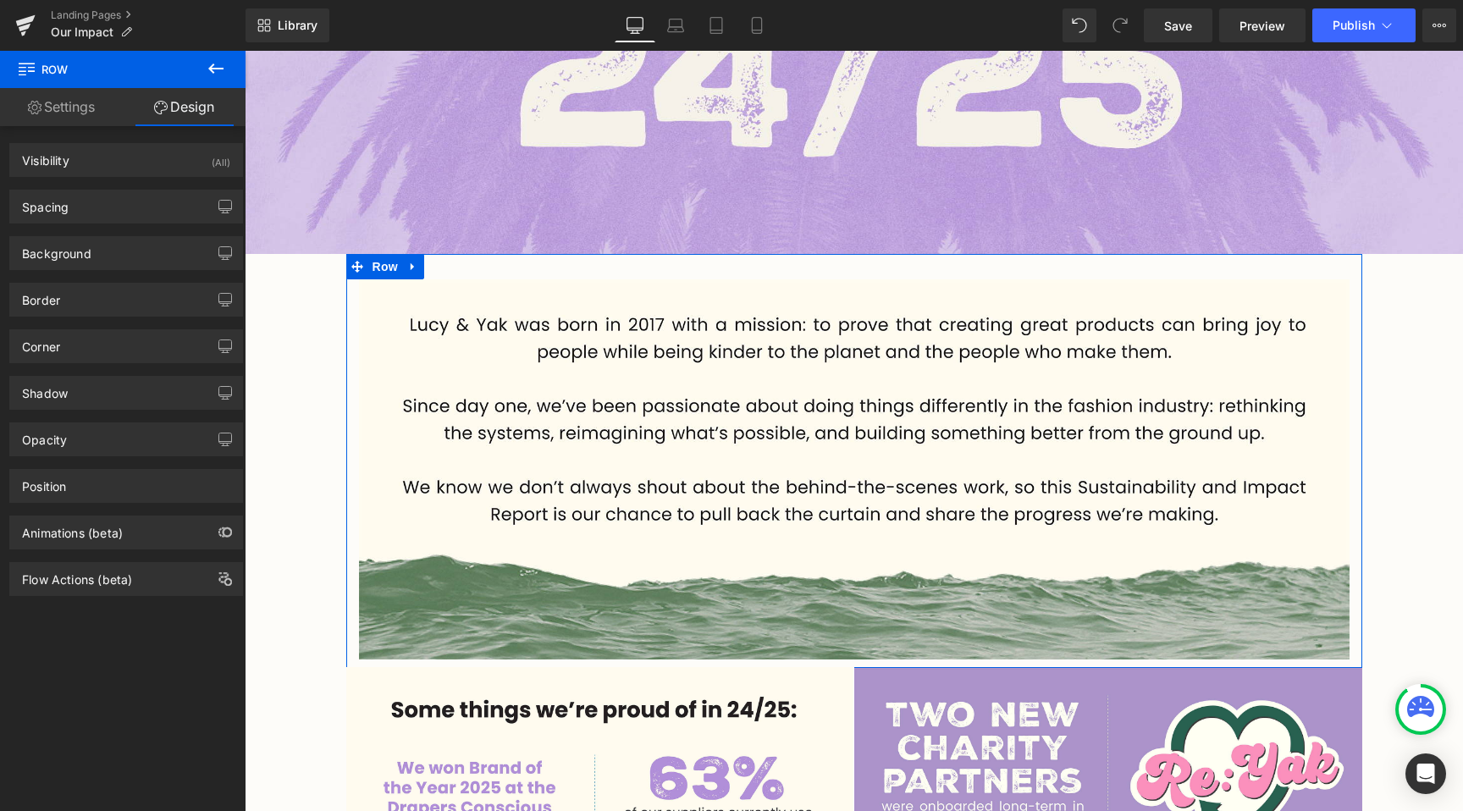
click at [124, 226] on div "Background Color & Image color Color transparent 0 % Image Replace Image Upload…" at bounding box center [126, 246] width 253 height 47
click at [127, 201] on div "Spacing" at bounding box center [126, 206] width 232 height 32
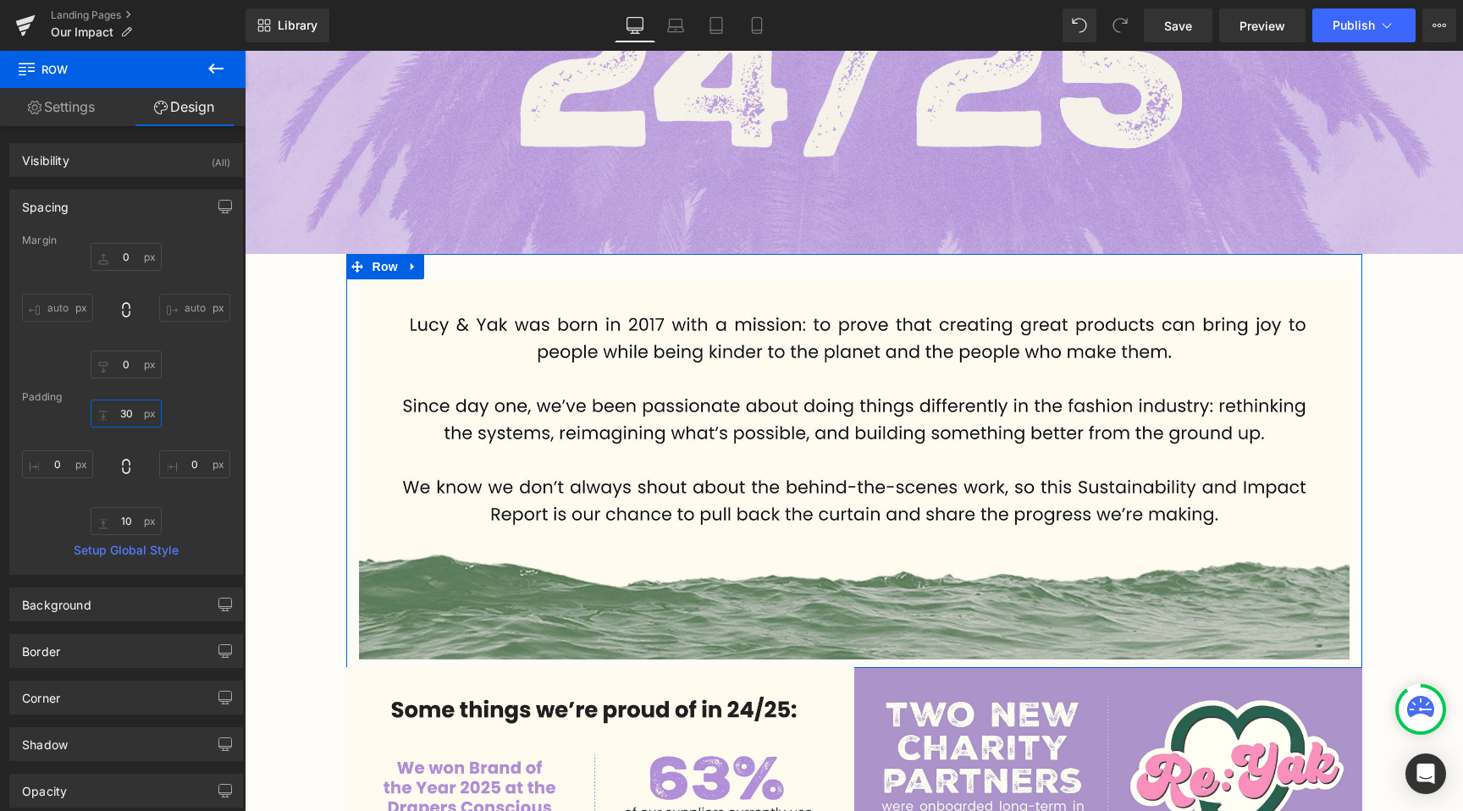
click at [127, 413] on input "30" at bounding box center [126, 414] width 71 height 28
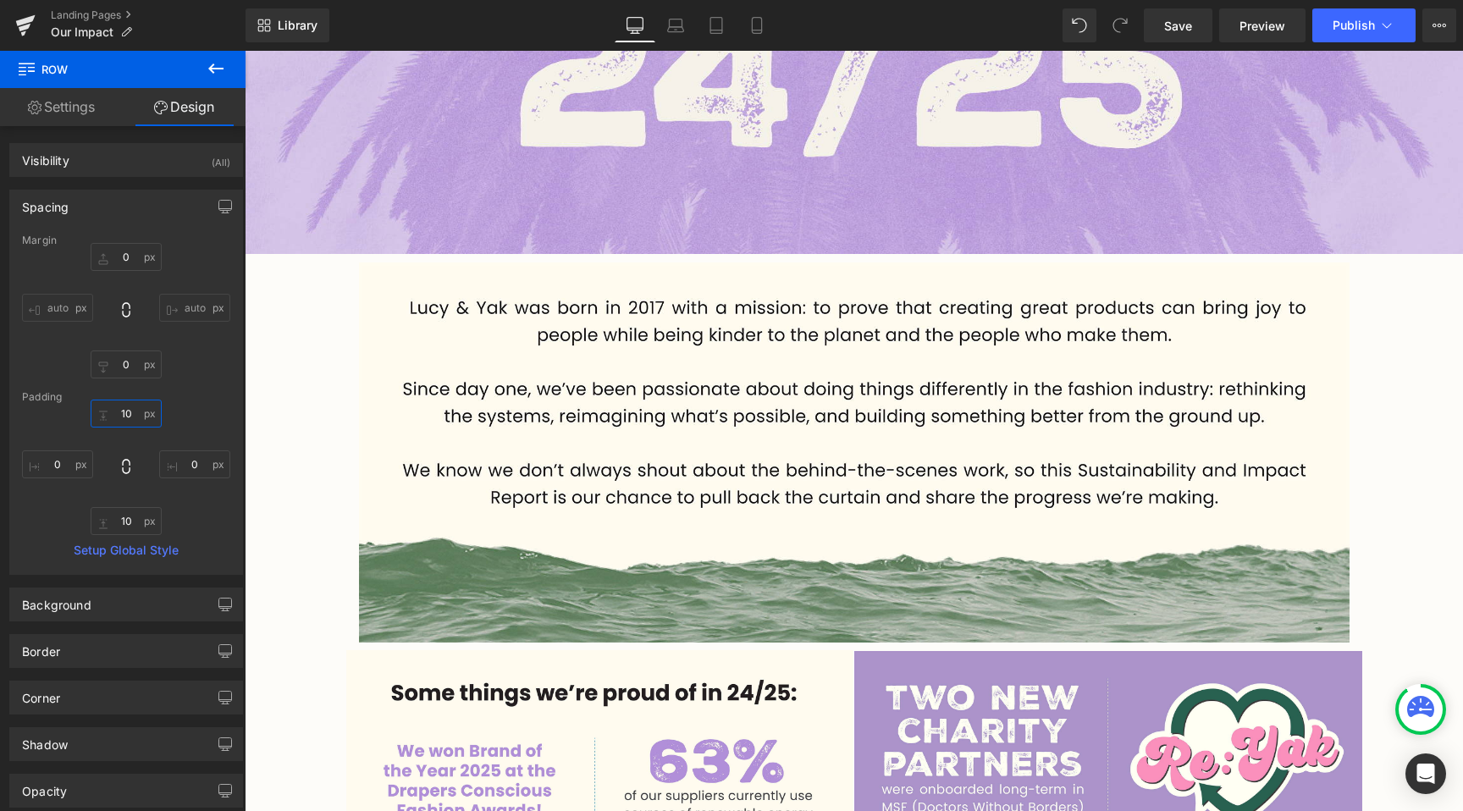
type input "10"
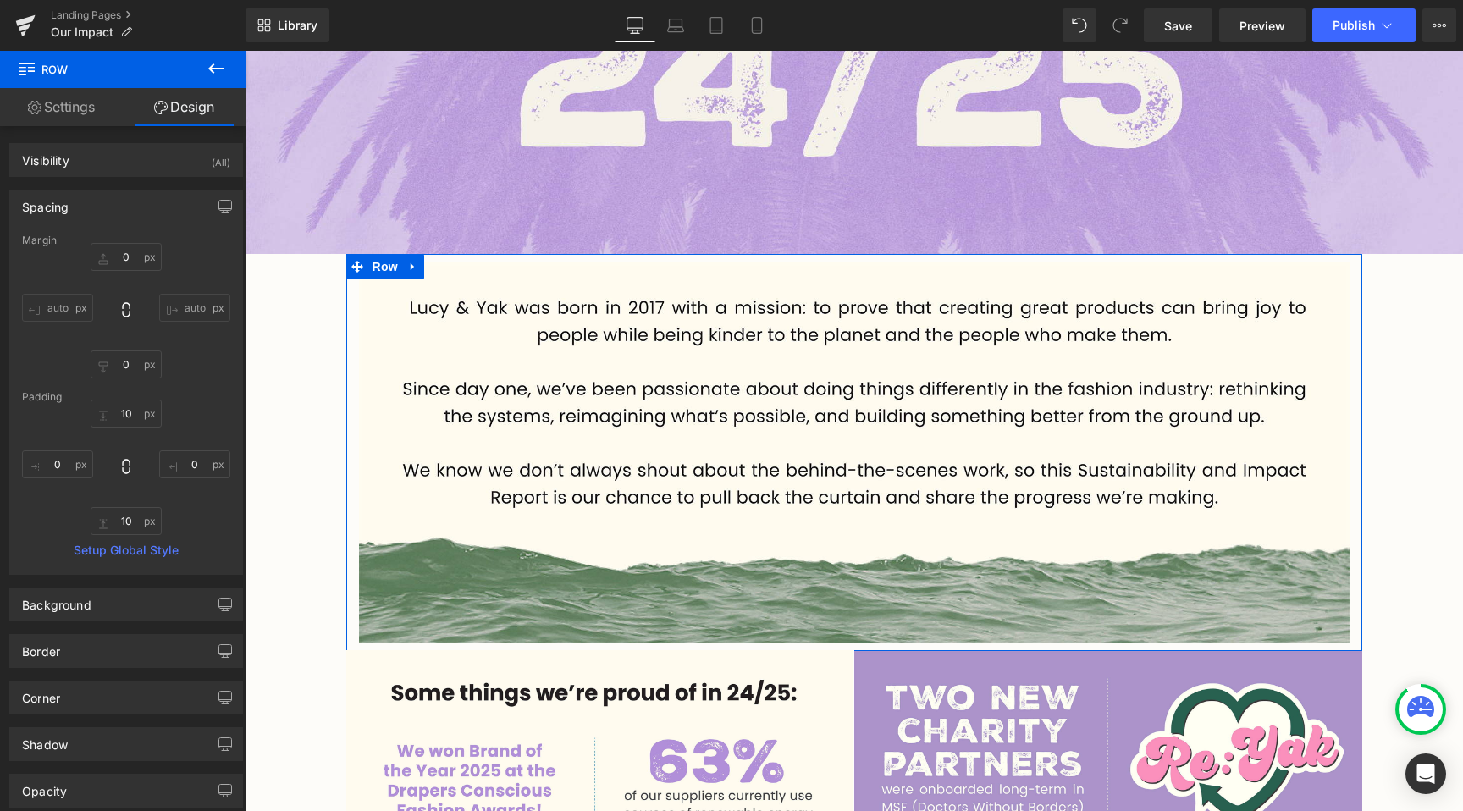
click at [59, 107] on link "Settings" at bounding box center [61, 107] width 123 height 38
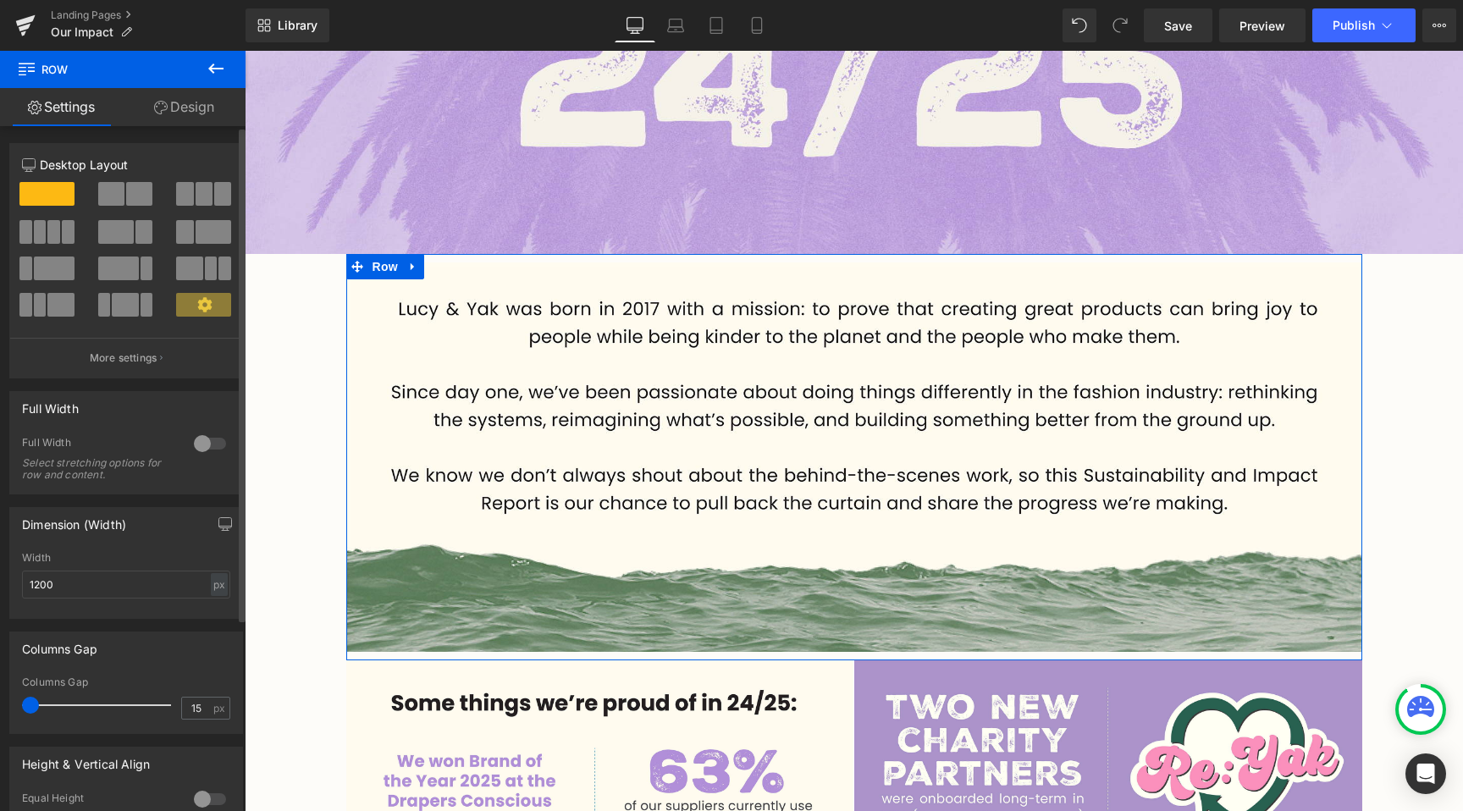
click at [8, 704] on div "Columns Gap 15px Columns Gap 15 px" at bounding box center [126, 676] width 253 height 115
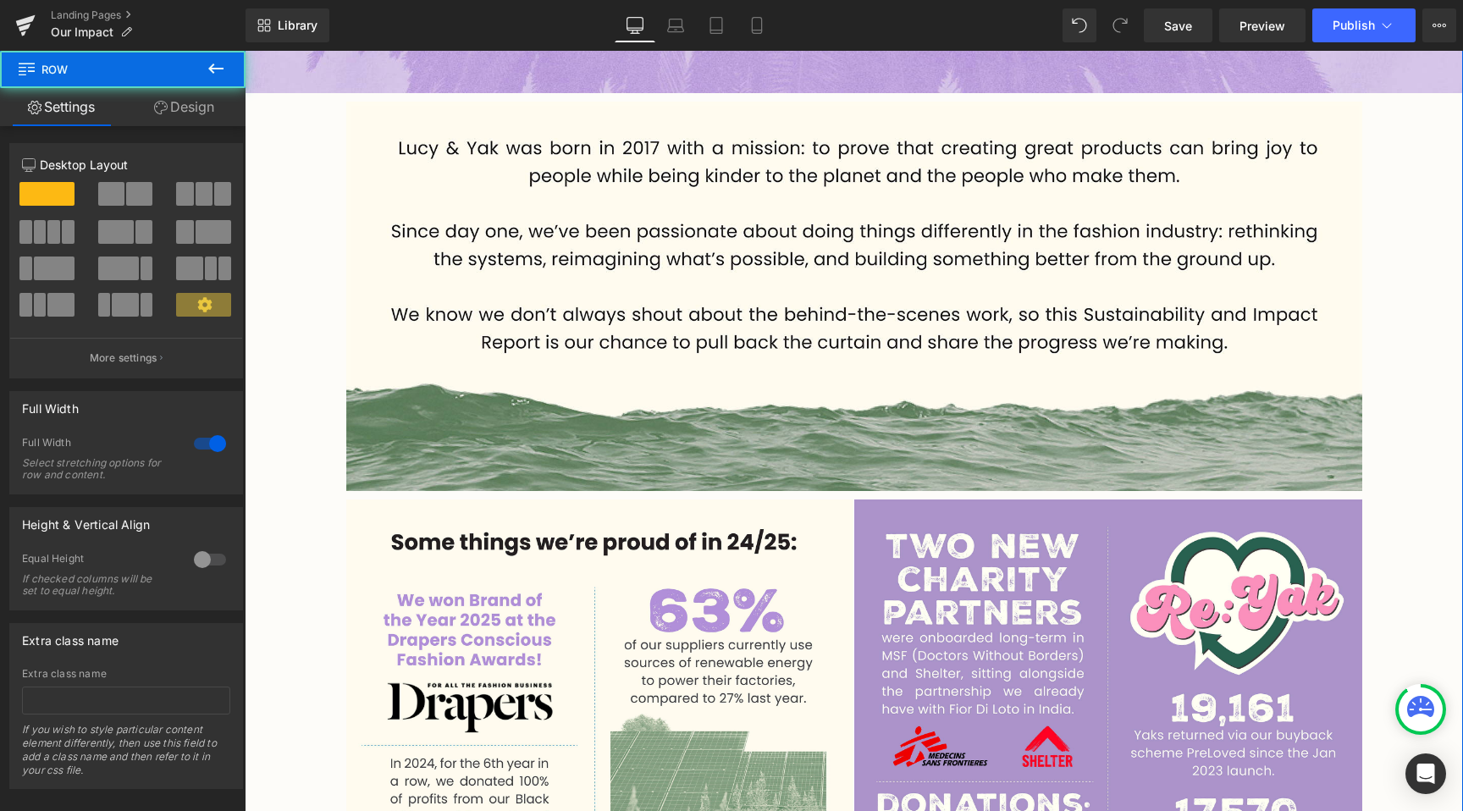
scroll to position [711, 0]
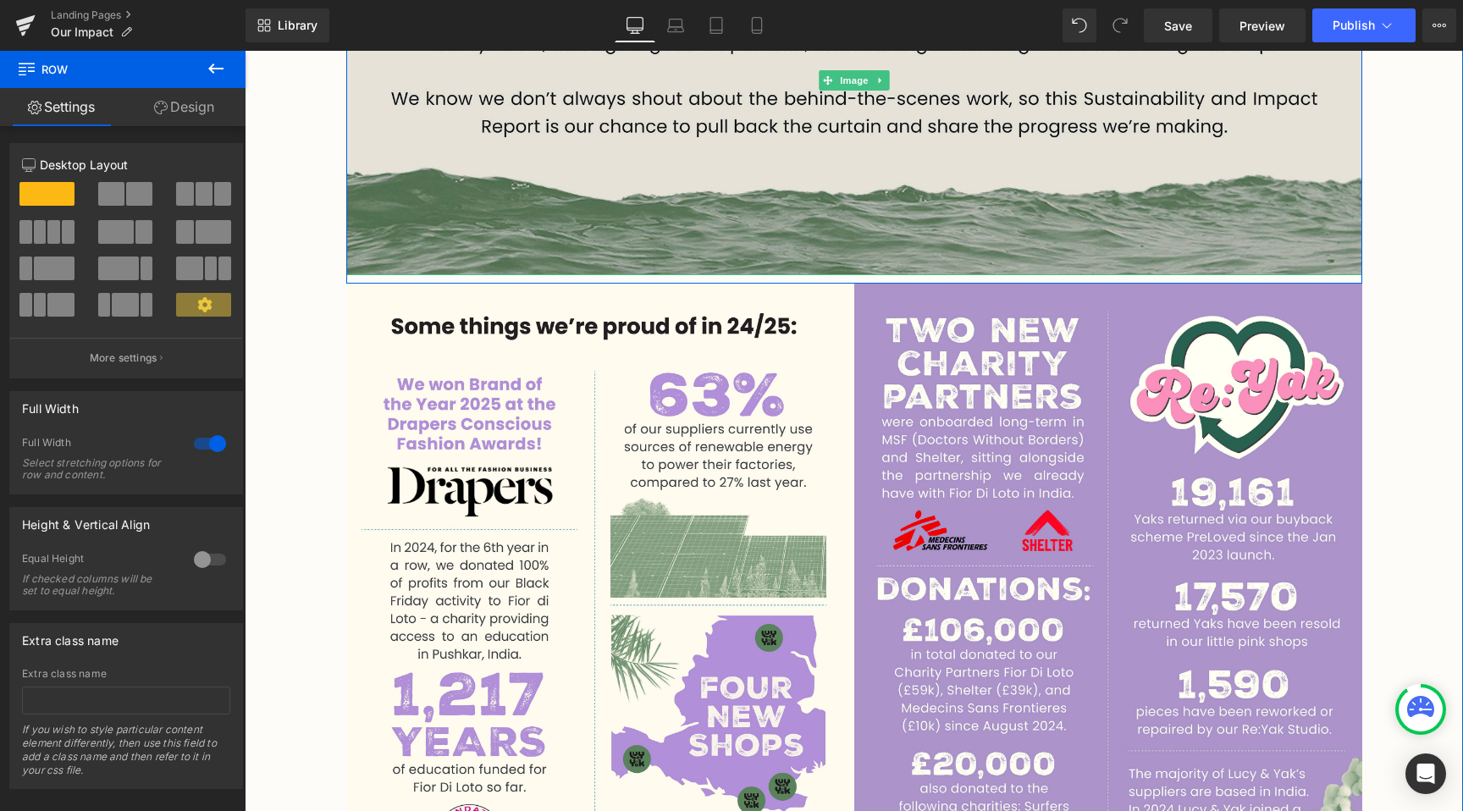
click at [686, 228] on img at bounding box center [854, 80] width 1016 height 389
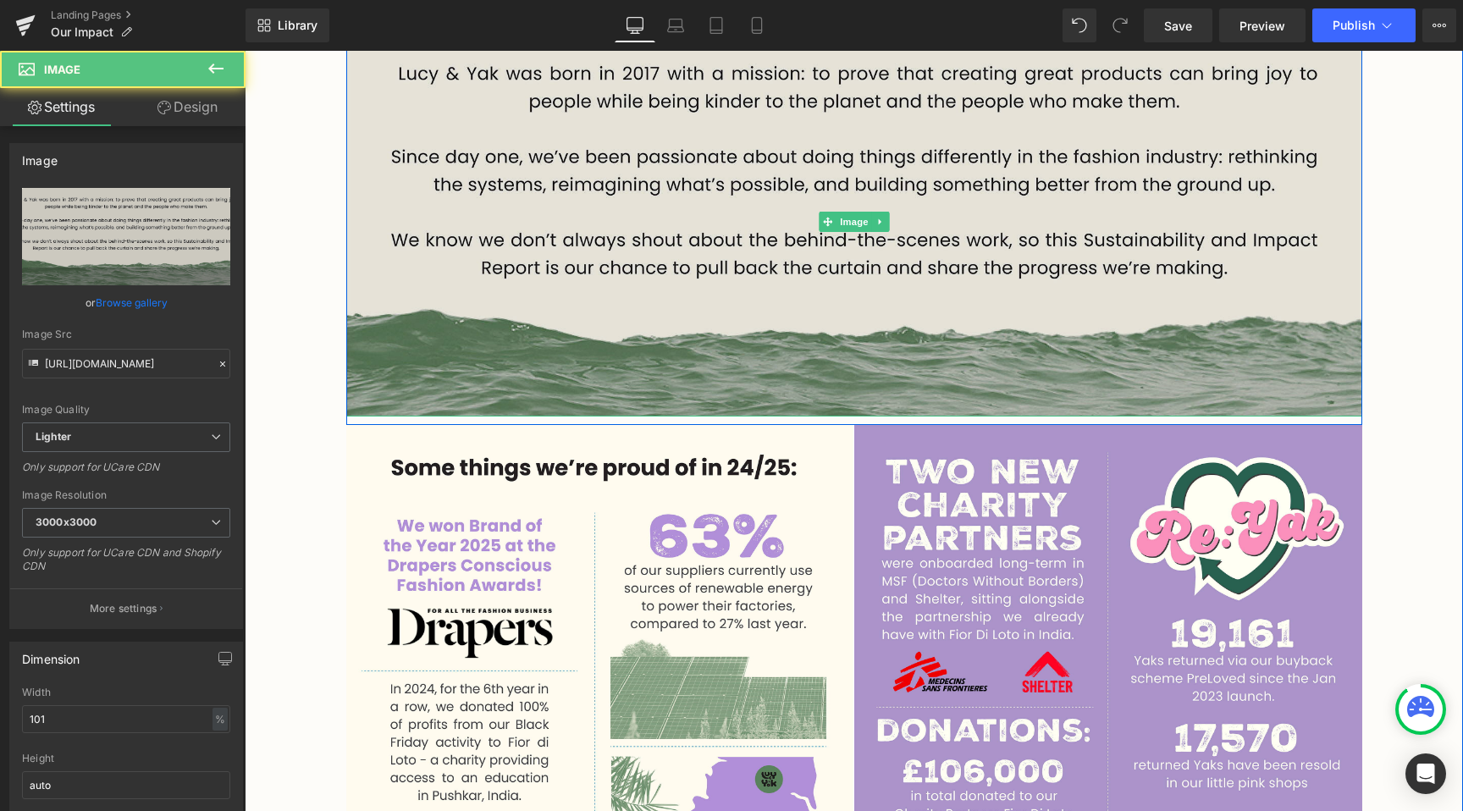
scroll to position [806, 0]
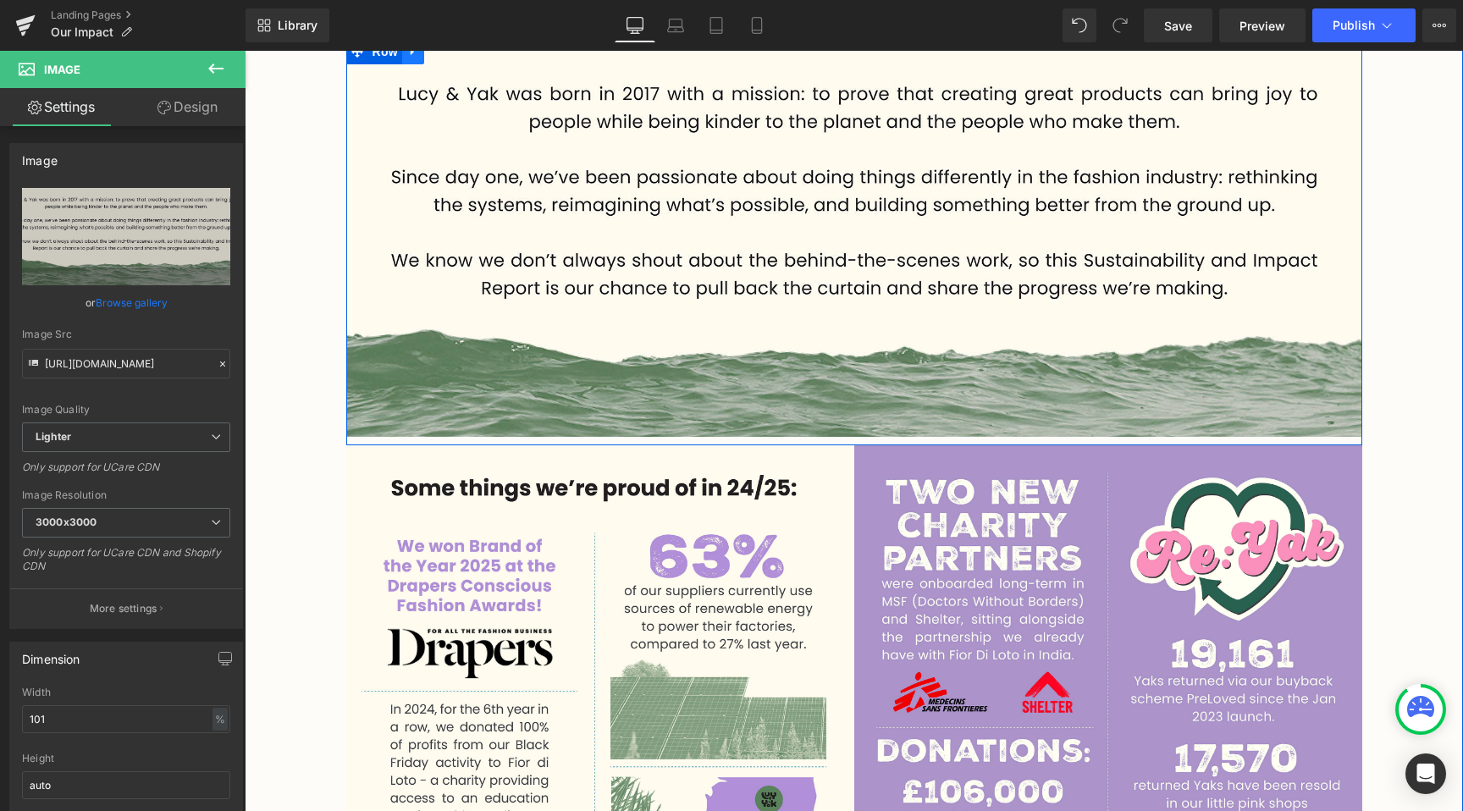
click at [414, 58] on icon at bounding box center [413, 52] width 12 height 13
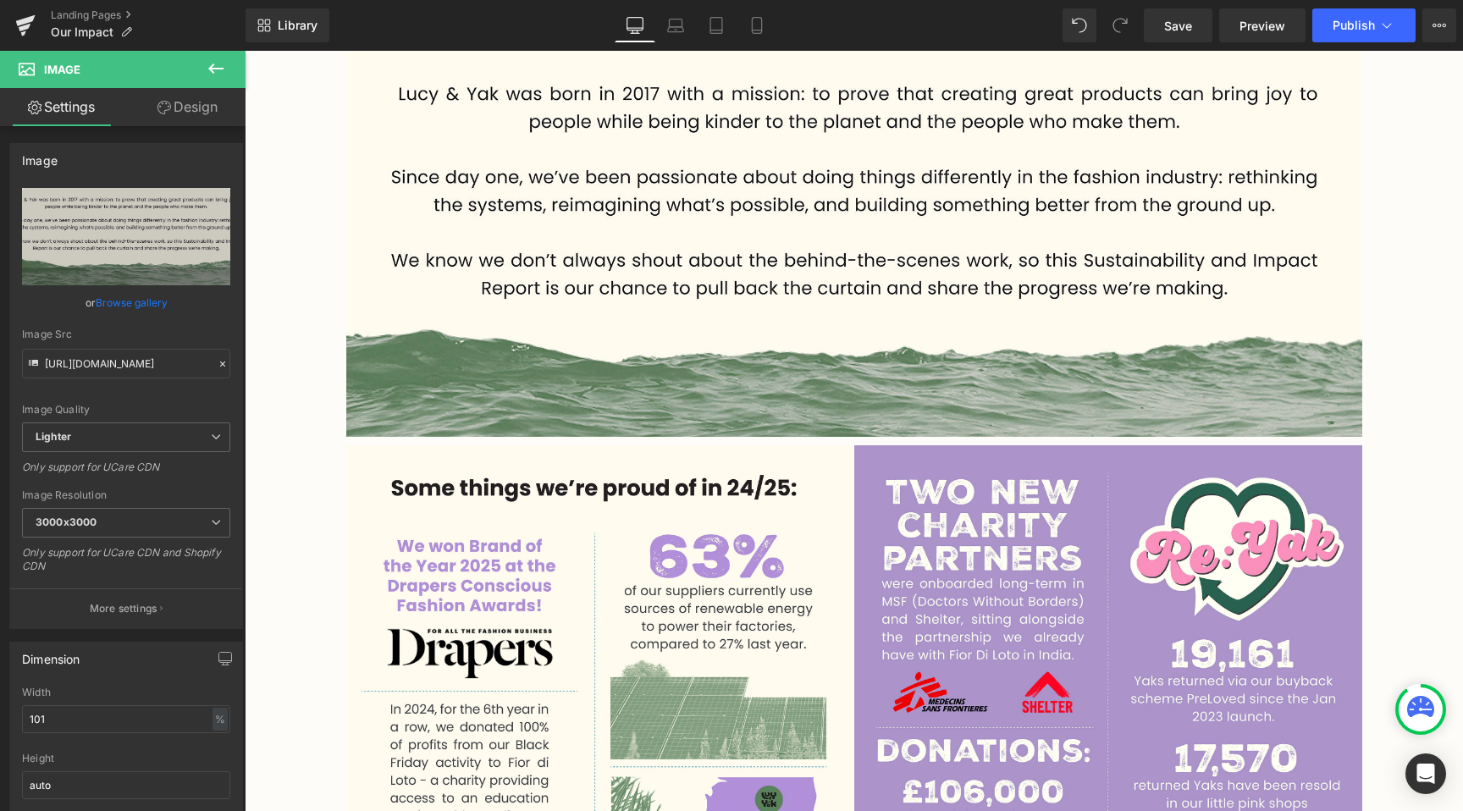
click at [436, 49] on div "Library Desktop Desktop Laptop Tablet Mobile Save Preview Publish Scheduled Vie…" at bounding box center [853, 25] width 1217 height 51
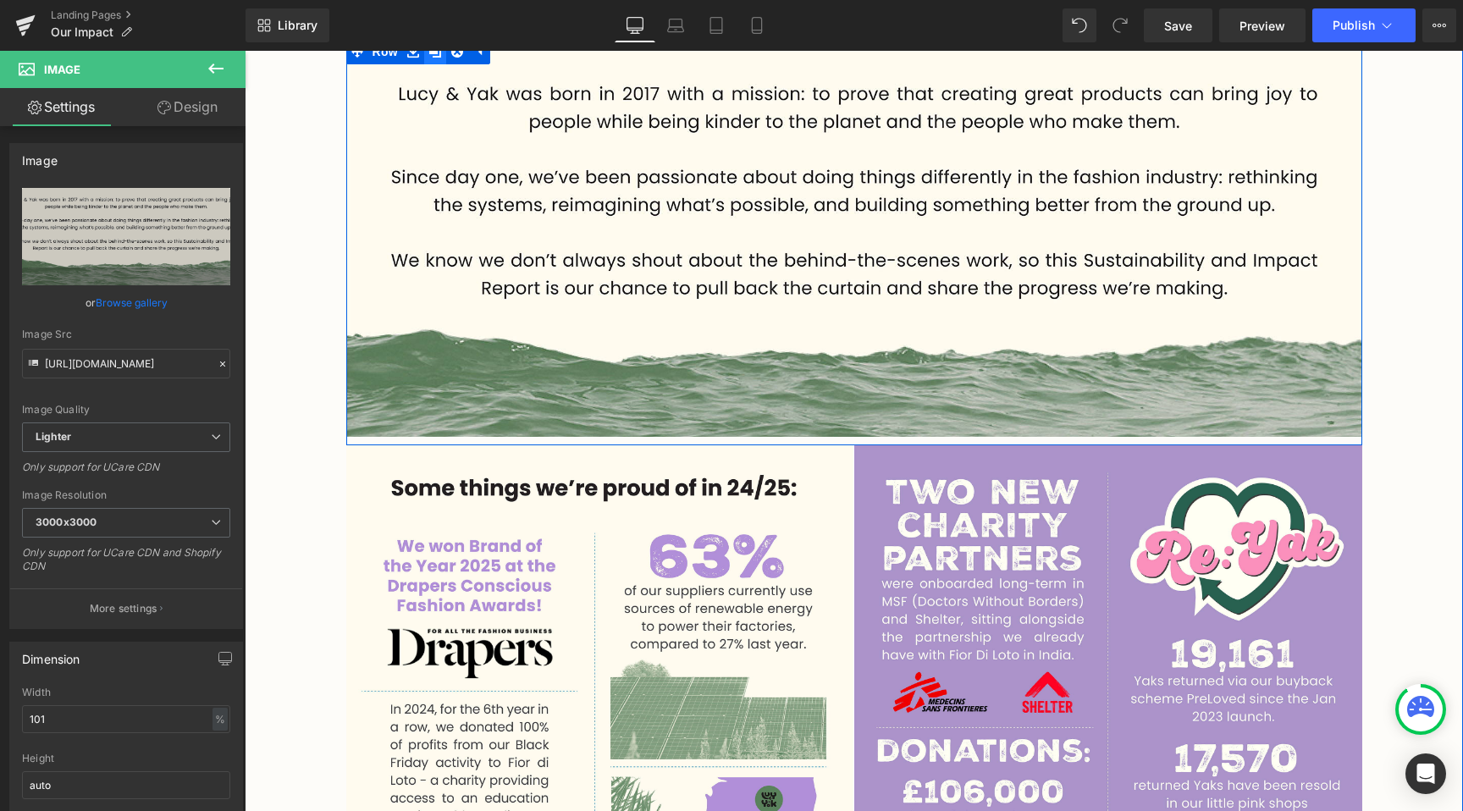
click at [437, 56] on icon at bounding box center [435, 52] width 12 height 12
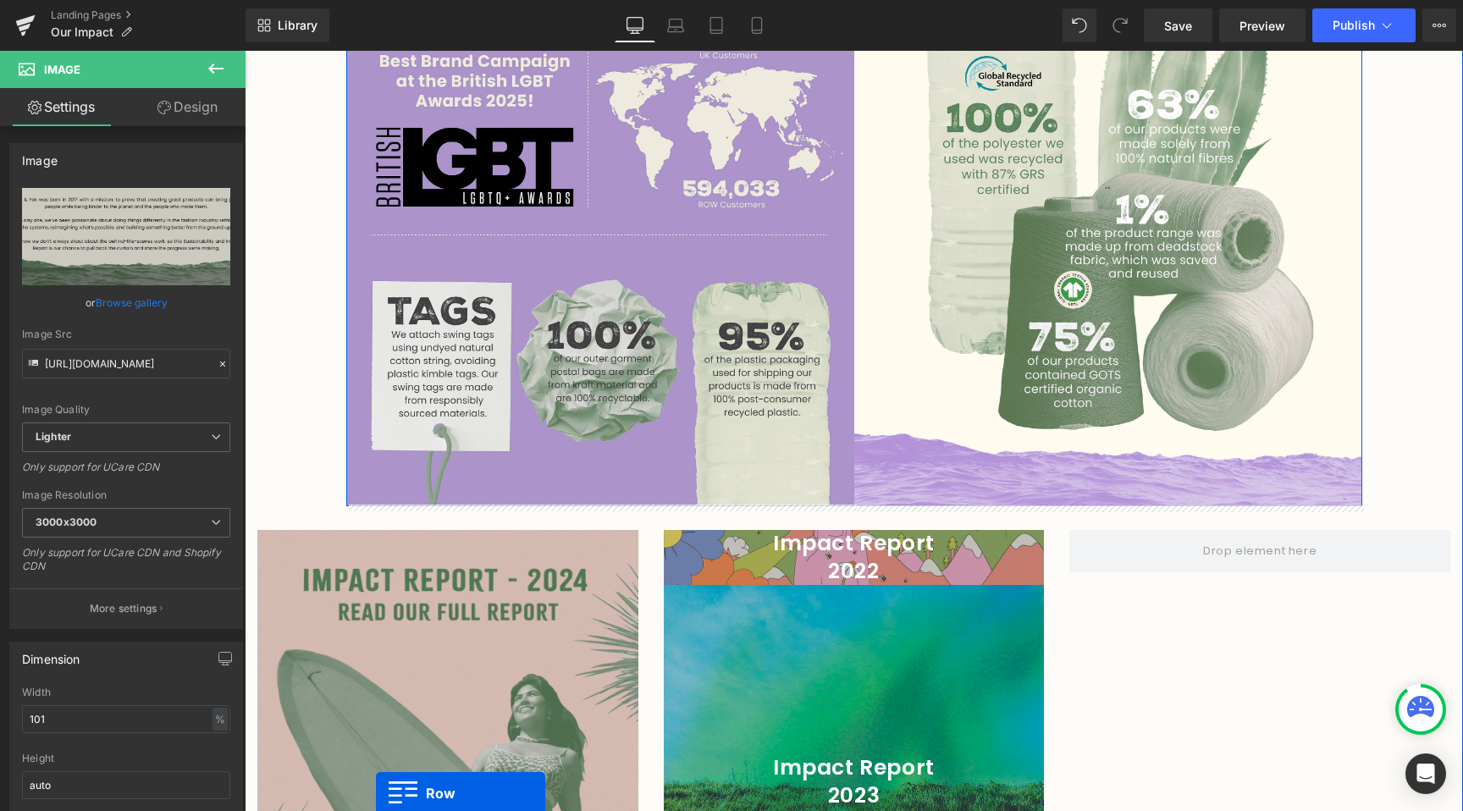
scroll to position [2279, 0]
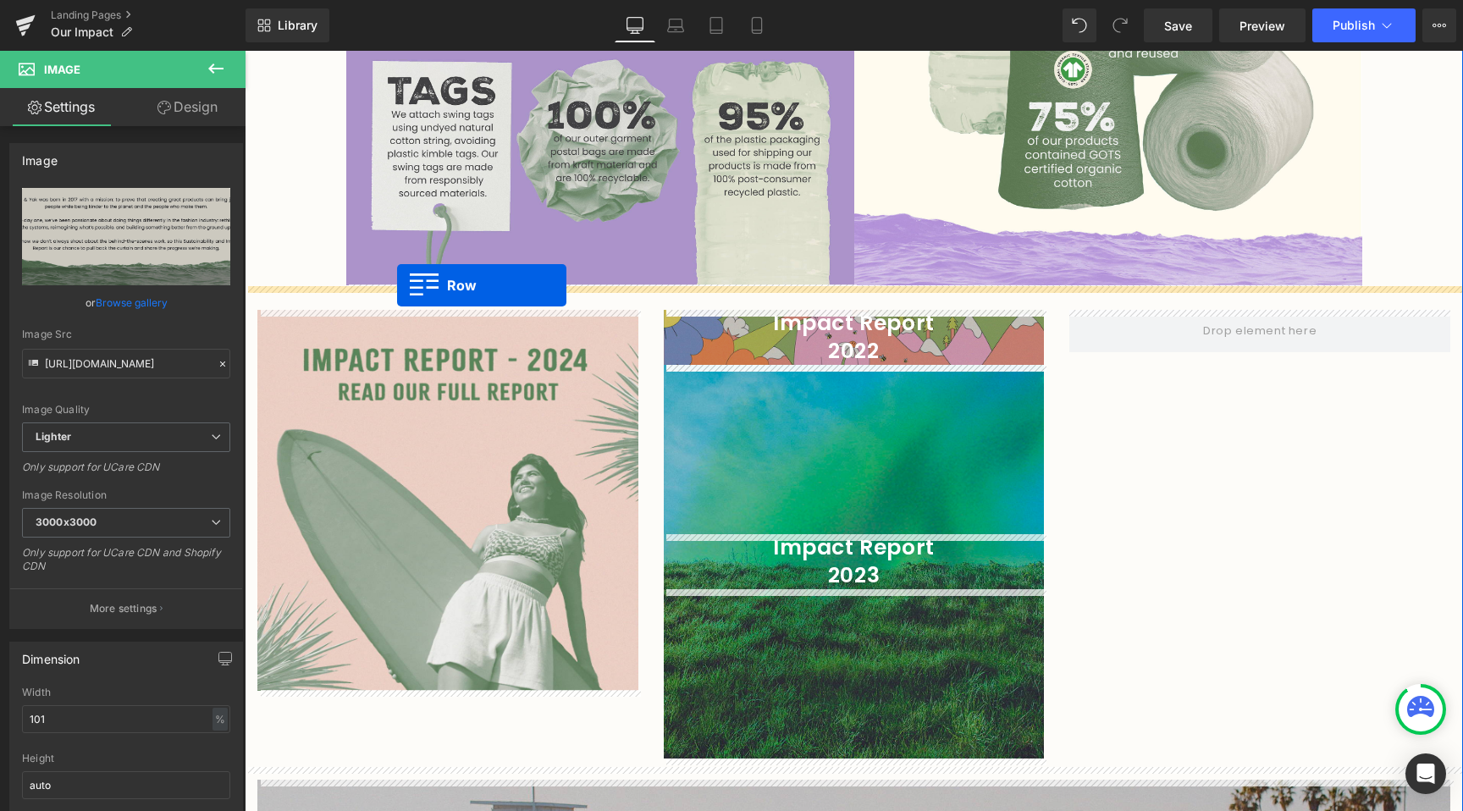
drag, startPoint x: 352, startPoint y: 453, endPoint x: 397, endPoint y: 287, distance: 171.9
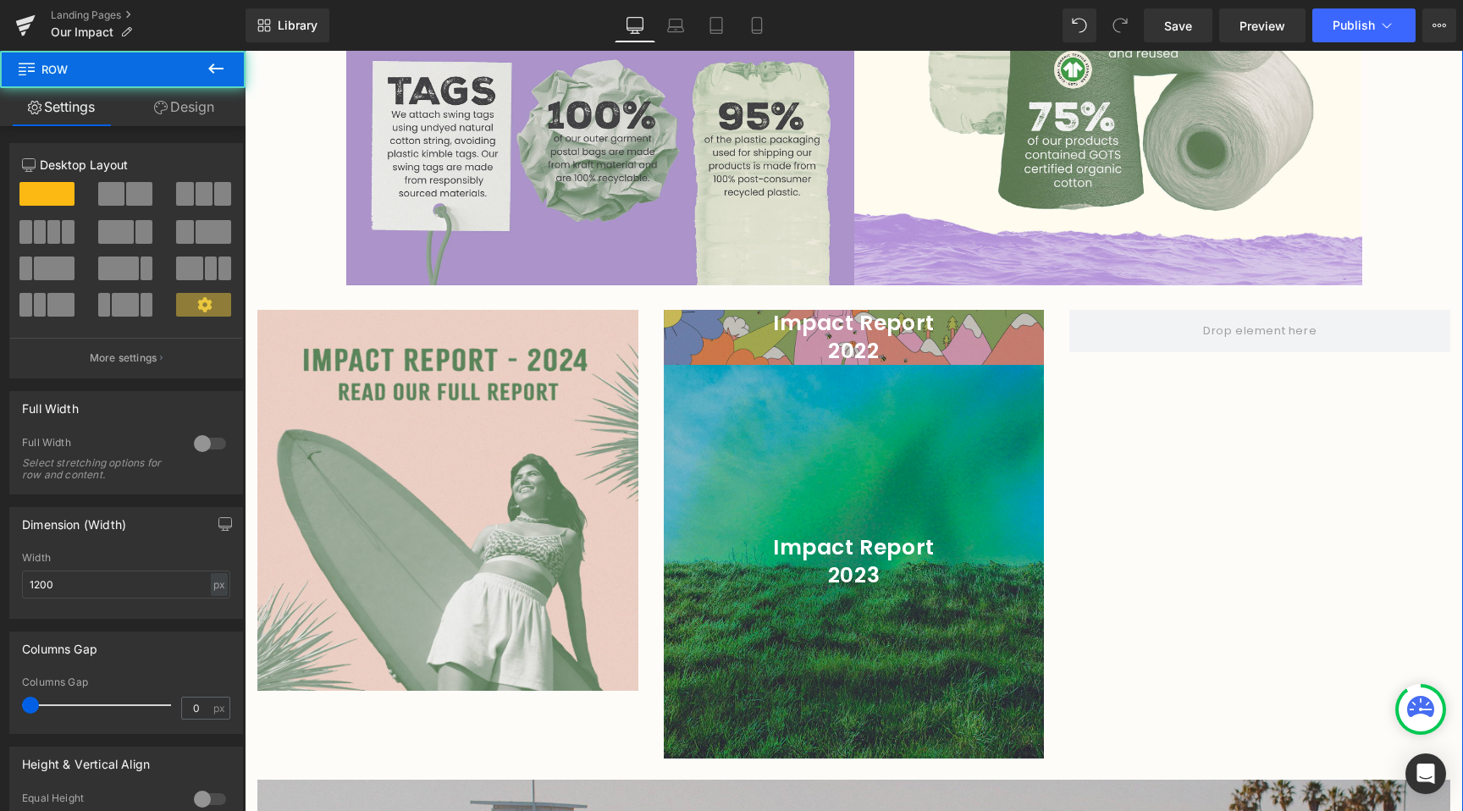
scroll to position [2236, 0]
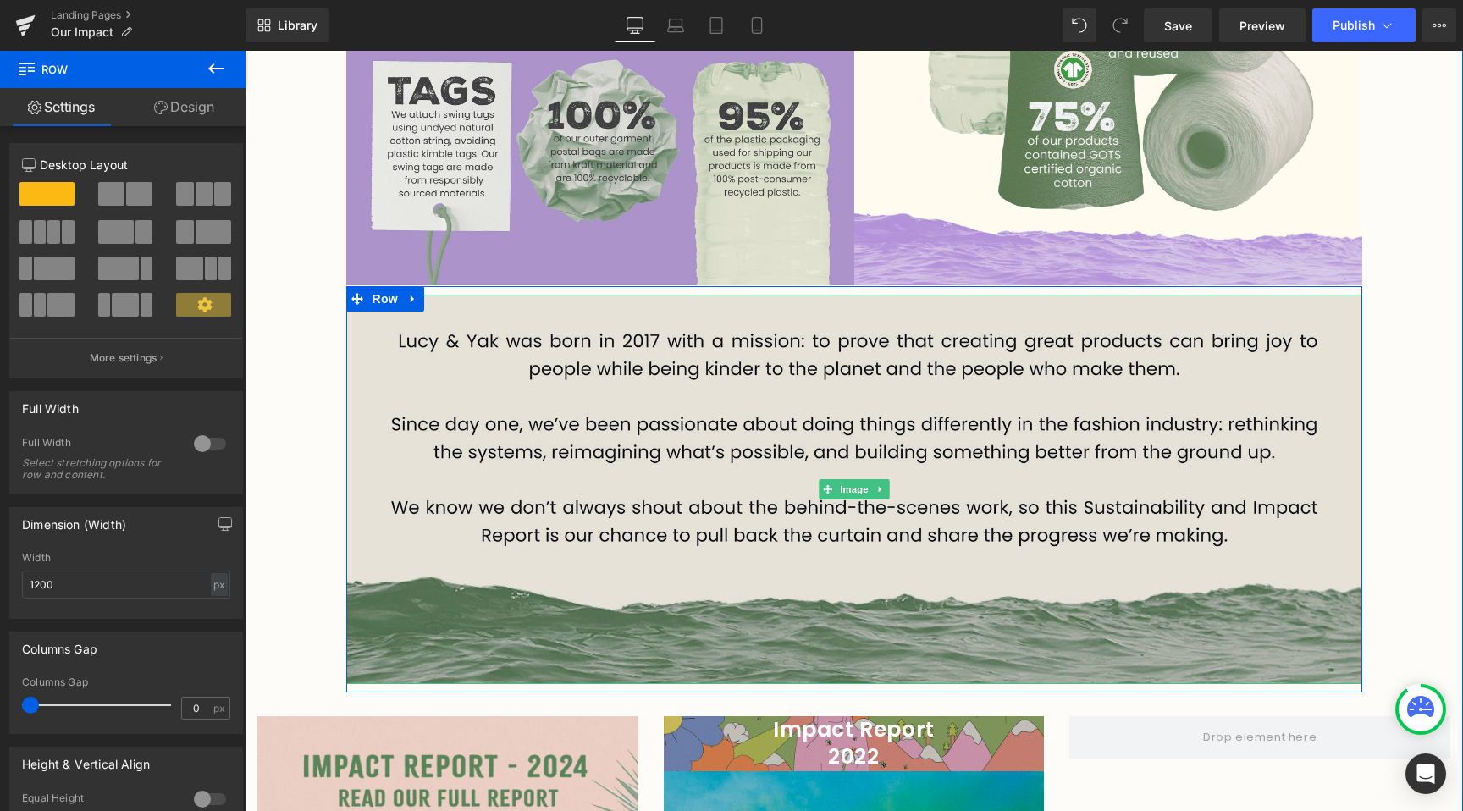
click at [422, 357] on img at bounding box center [854, 489] width 1016 height 389
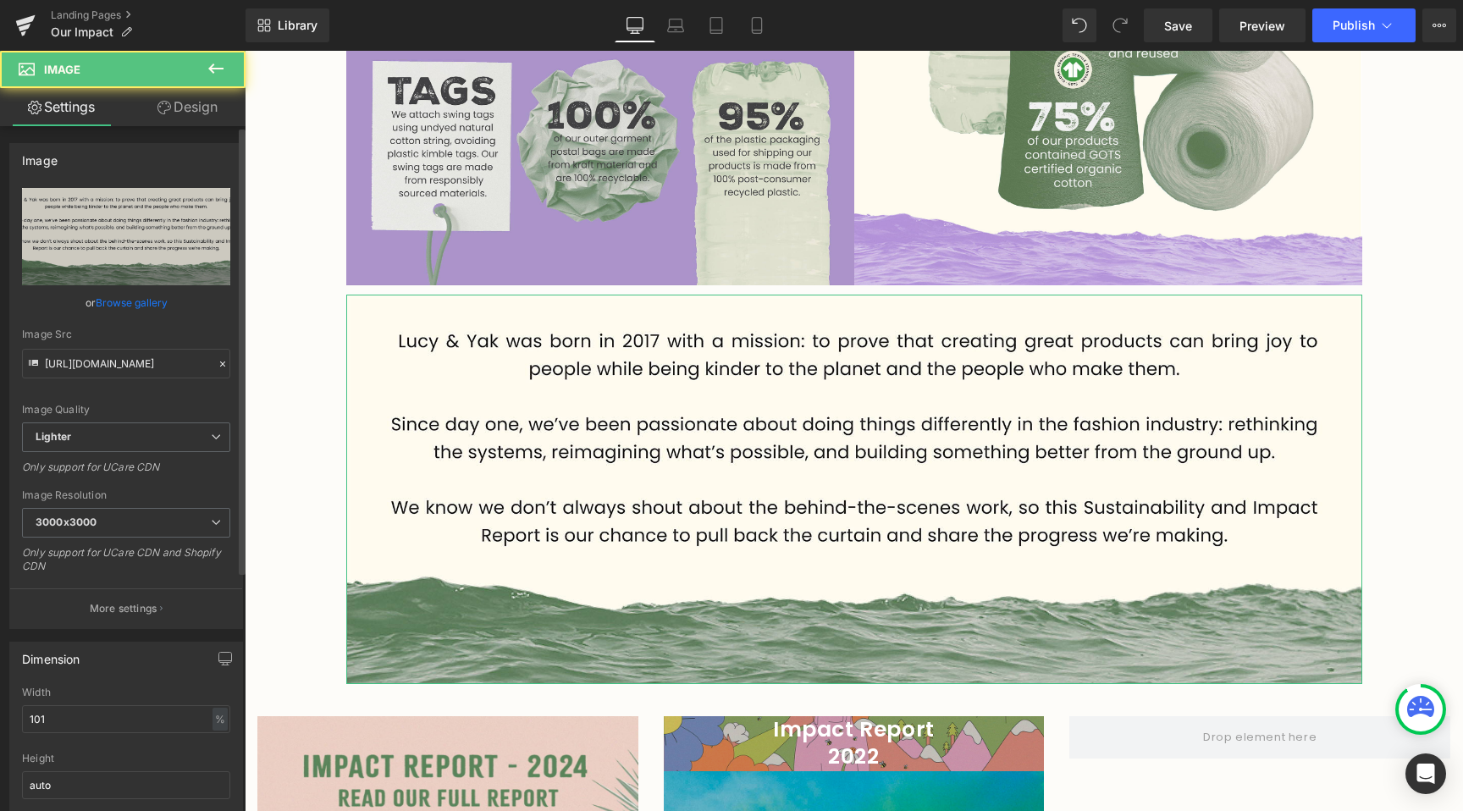
click at [151, 308] on link "Browse gallery" at bounding box center [132, 303] width 72 height 30
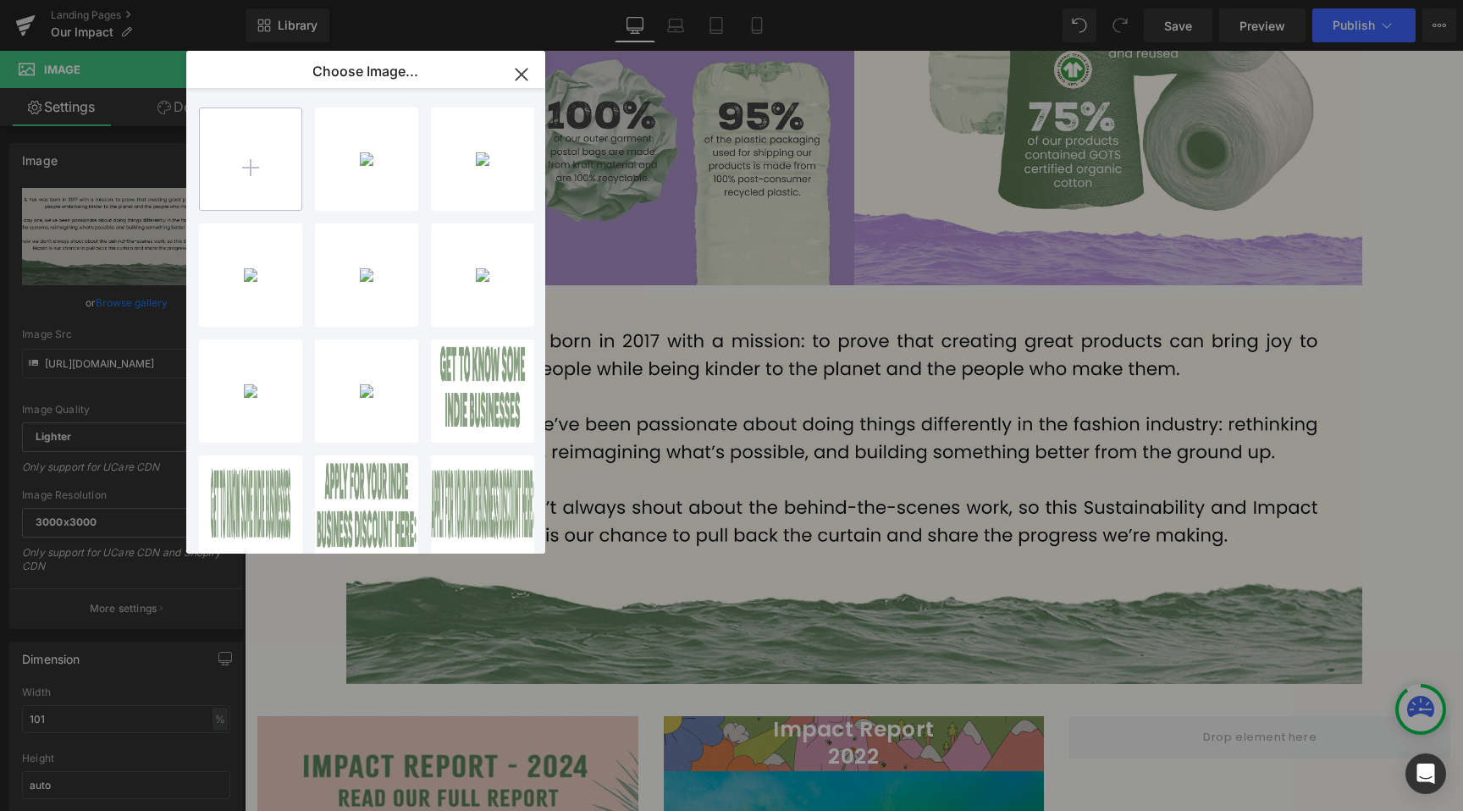
click at [270, 152] on input "file" at bounding box center [251, 159] width 102 height 102
type input "C:\fakepath\Landscape Outro.jpg"
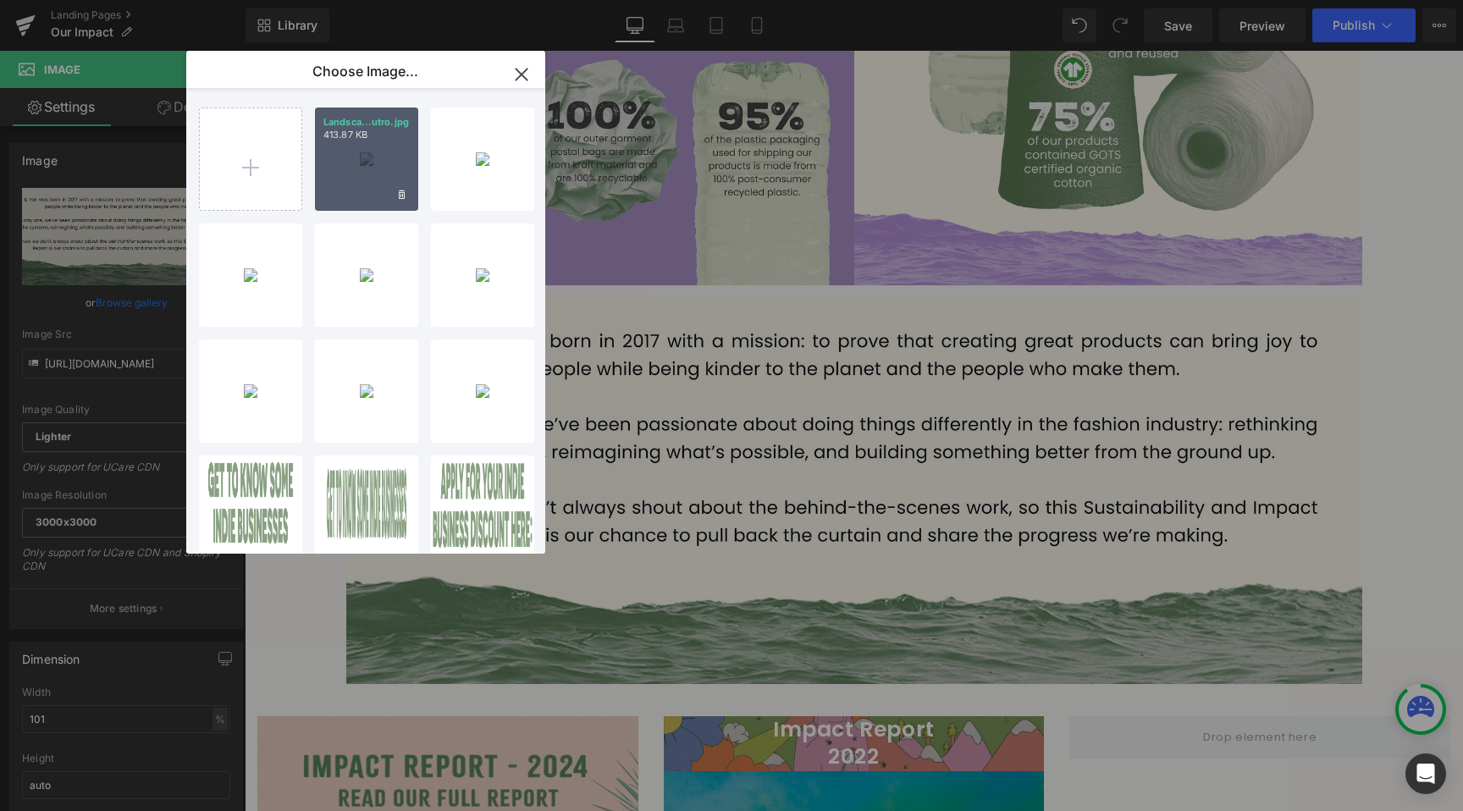
click at [376, 179] on div "Landsca...utro.jpg 413.87 KB" at bounding box center [366, 158] width 103 height 103
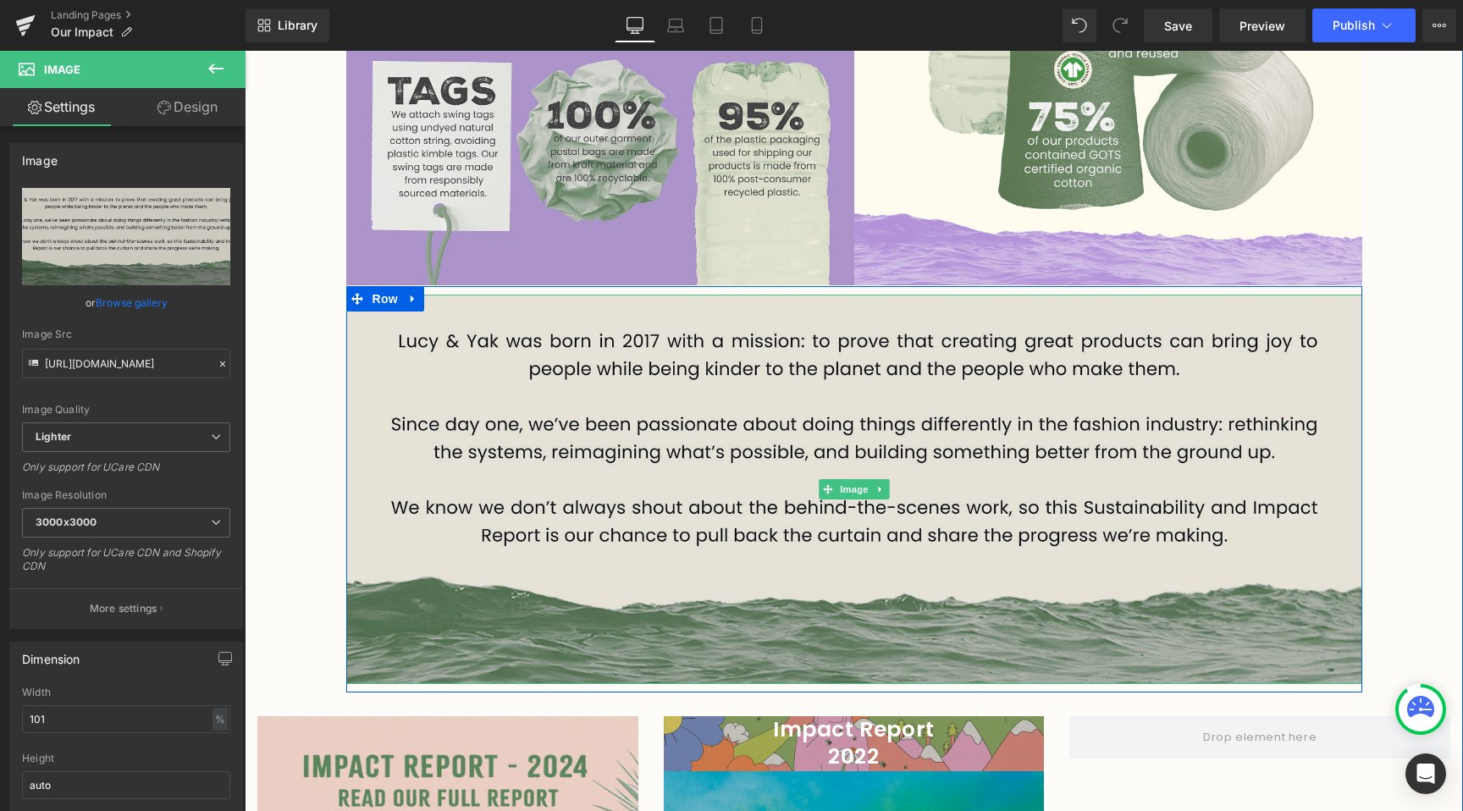
click at [440, 383] on img at bounding box center [854, 489] width 1016 height 389
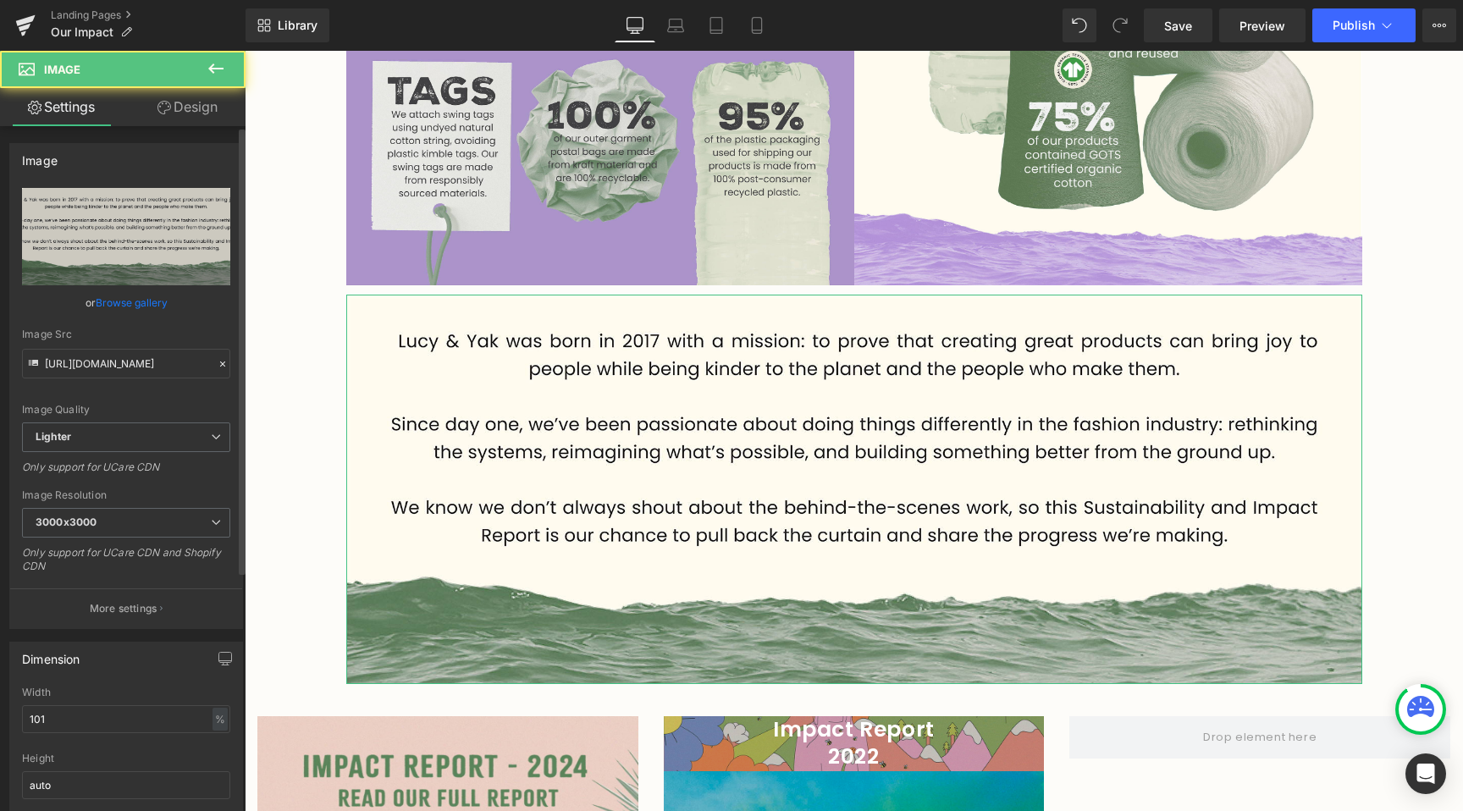
click at [126, 299] on link "Browse gallery" at bounding box center [132, 303] width 72 height 30
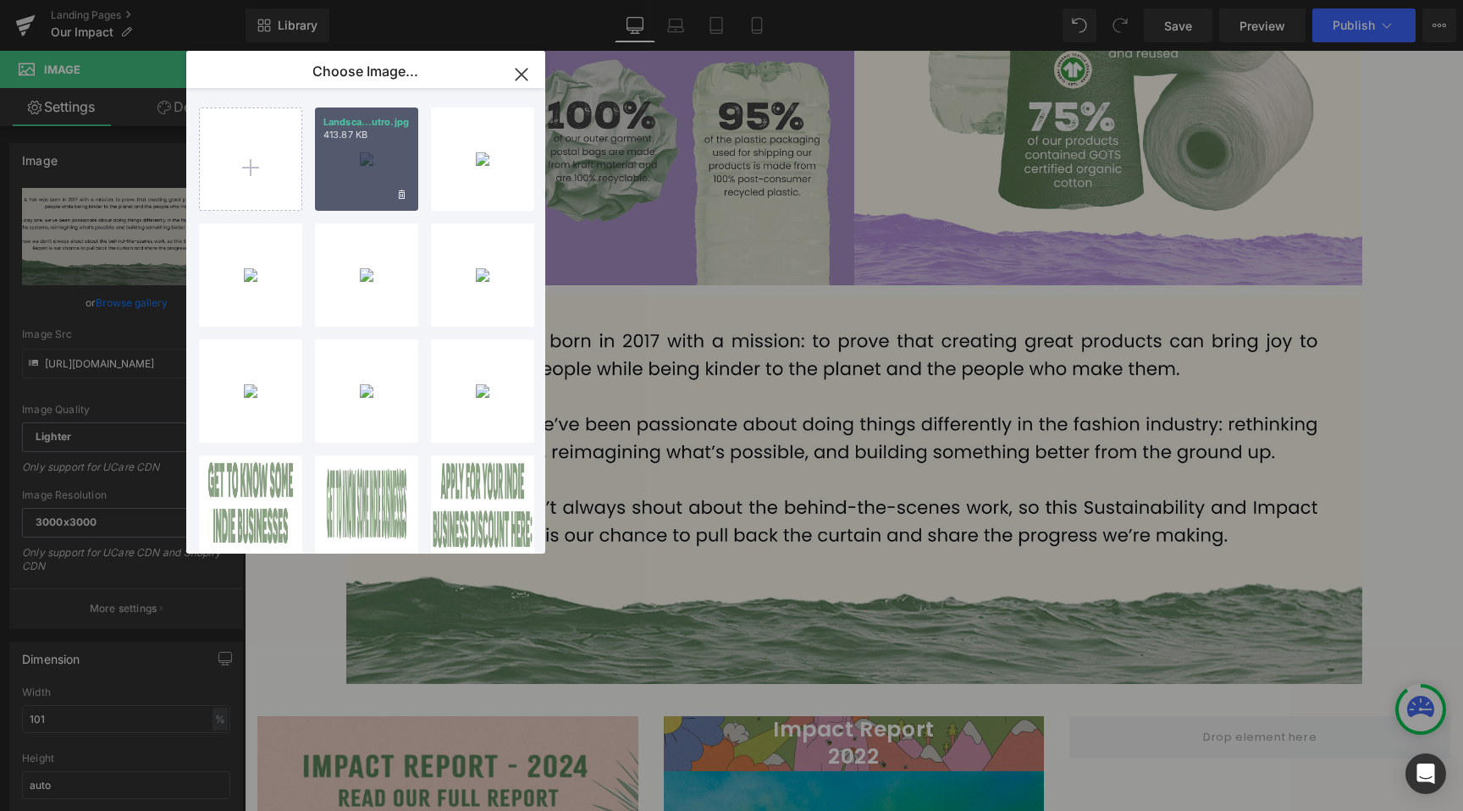
click at [337, 152] on div "Landsca...utro.jpg 413.87 KB" at bounding box center [366, 158] width 103 height 103
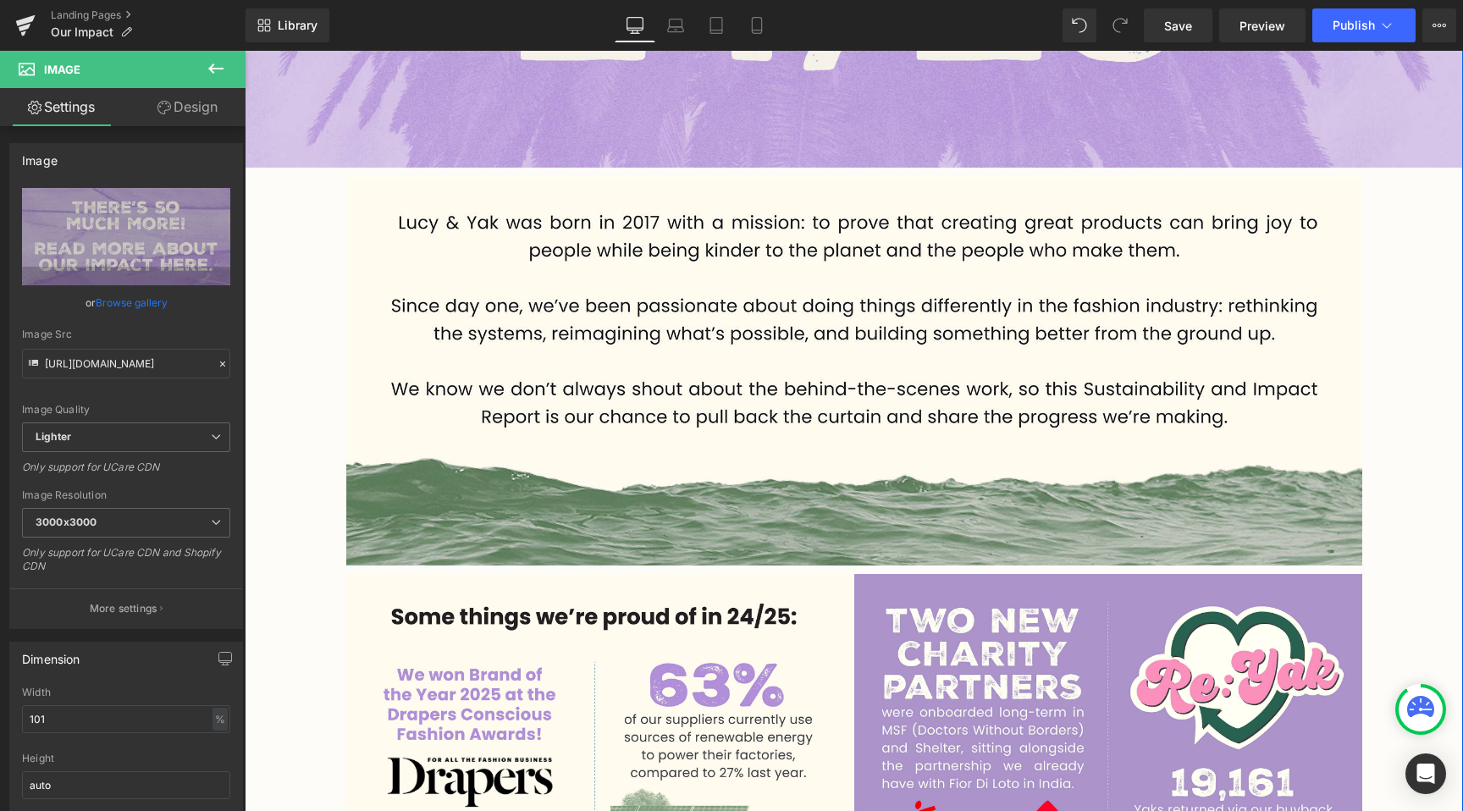
scroll to position [681, 0]
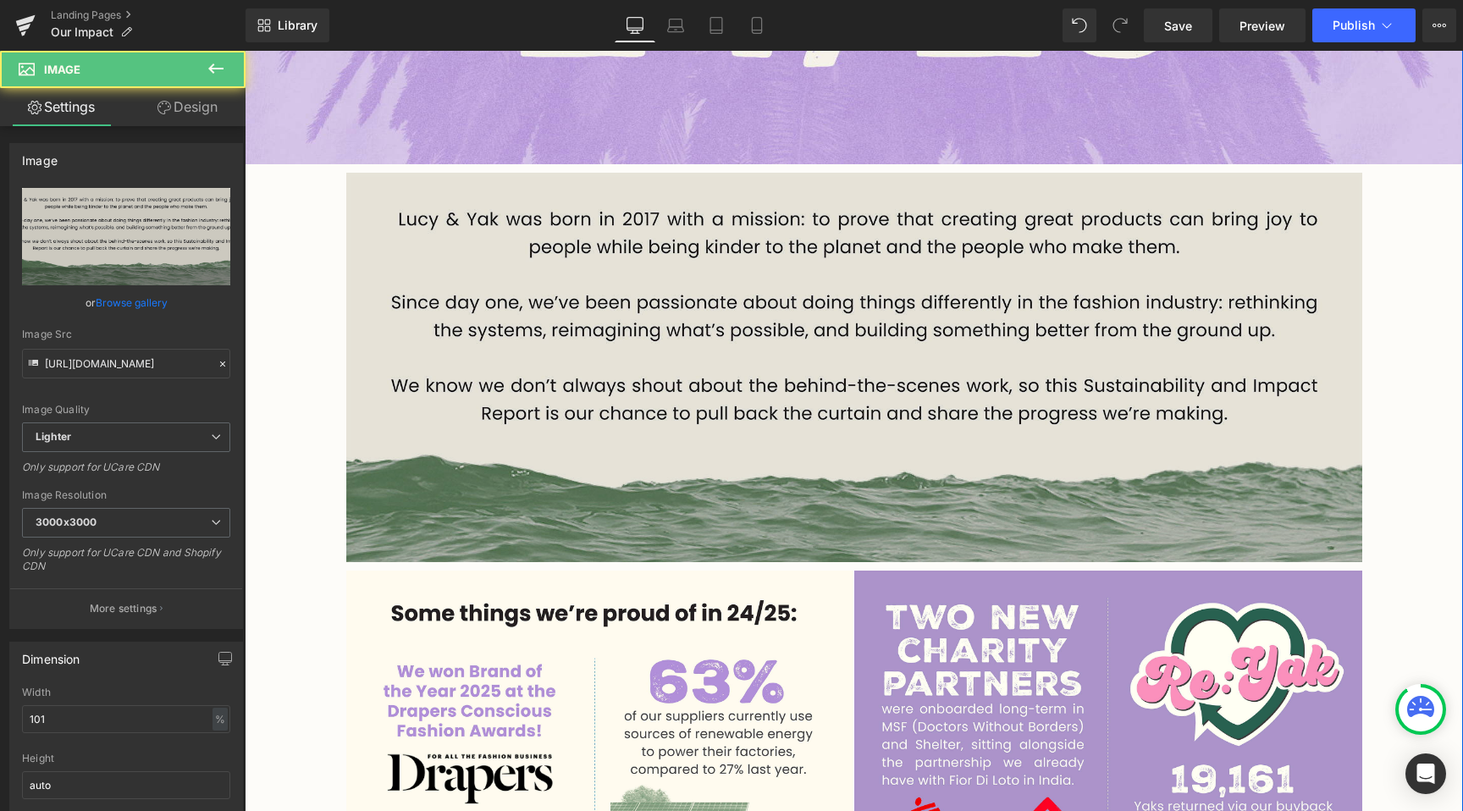
click at [568, 453] on img at bounding box center [854, 367] width 1016 height 389
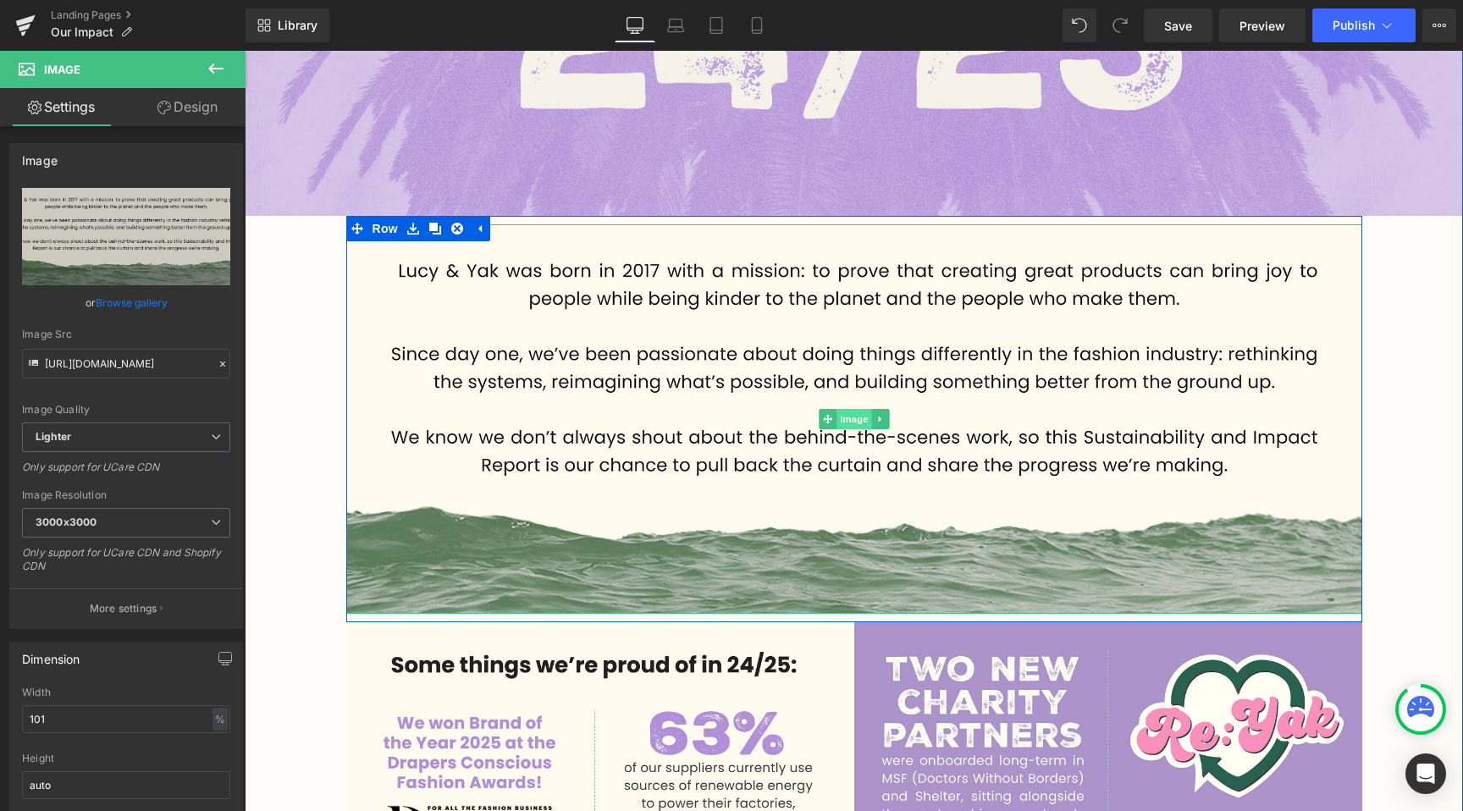
scroll to position [576, 0]
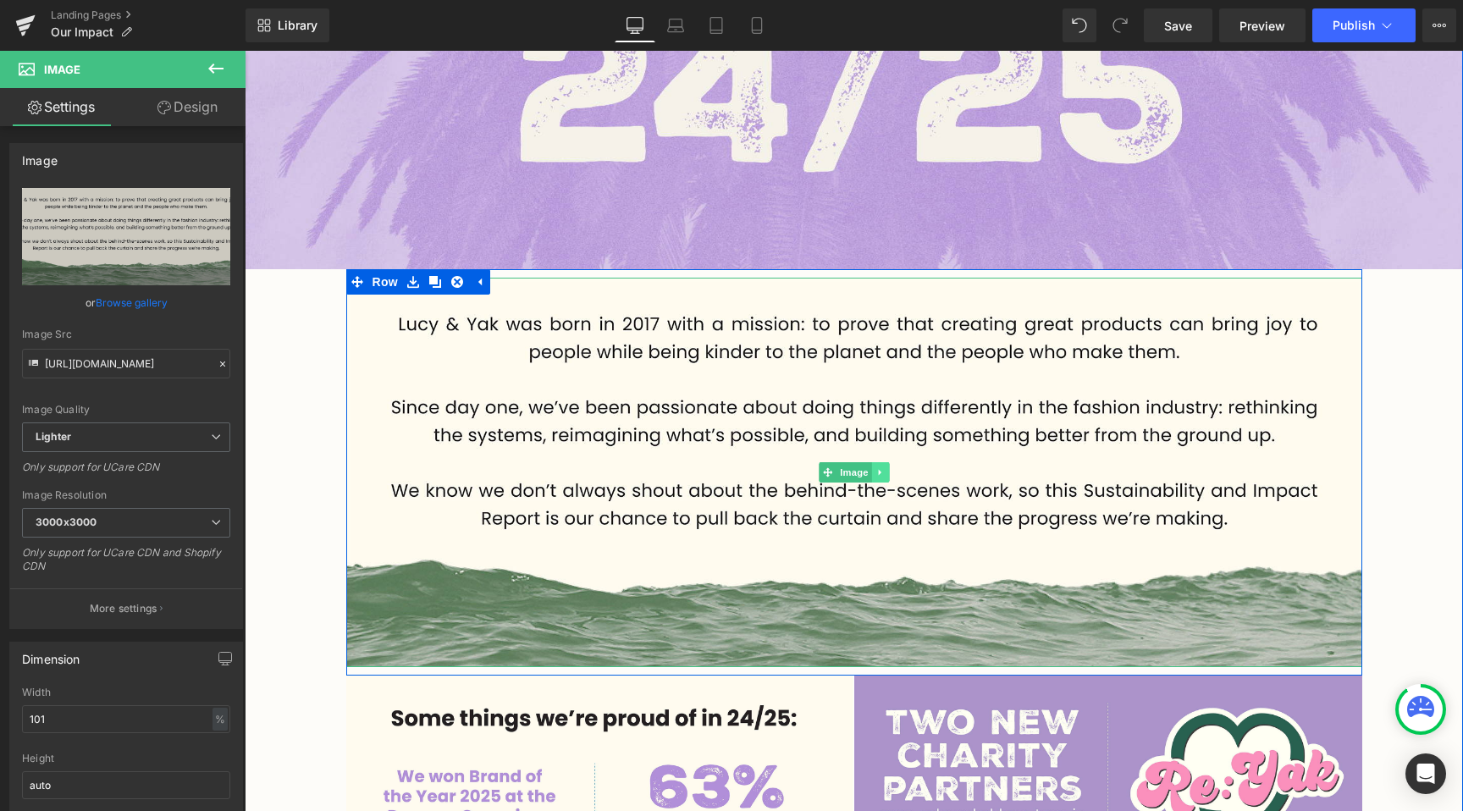
click at [882, 471] on icon at bounding box center [879, 472] width 9 height 10
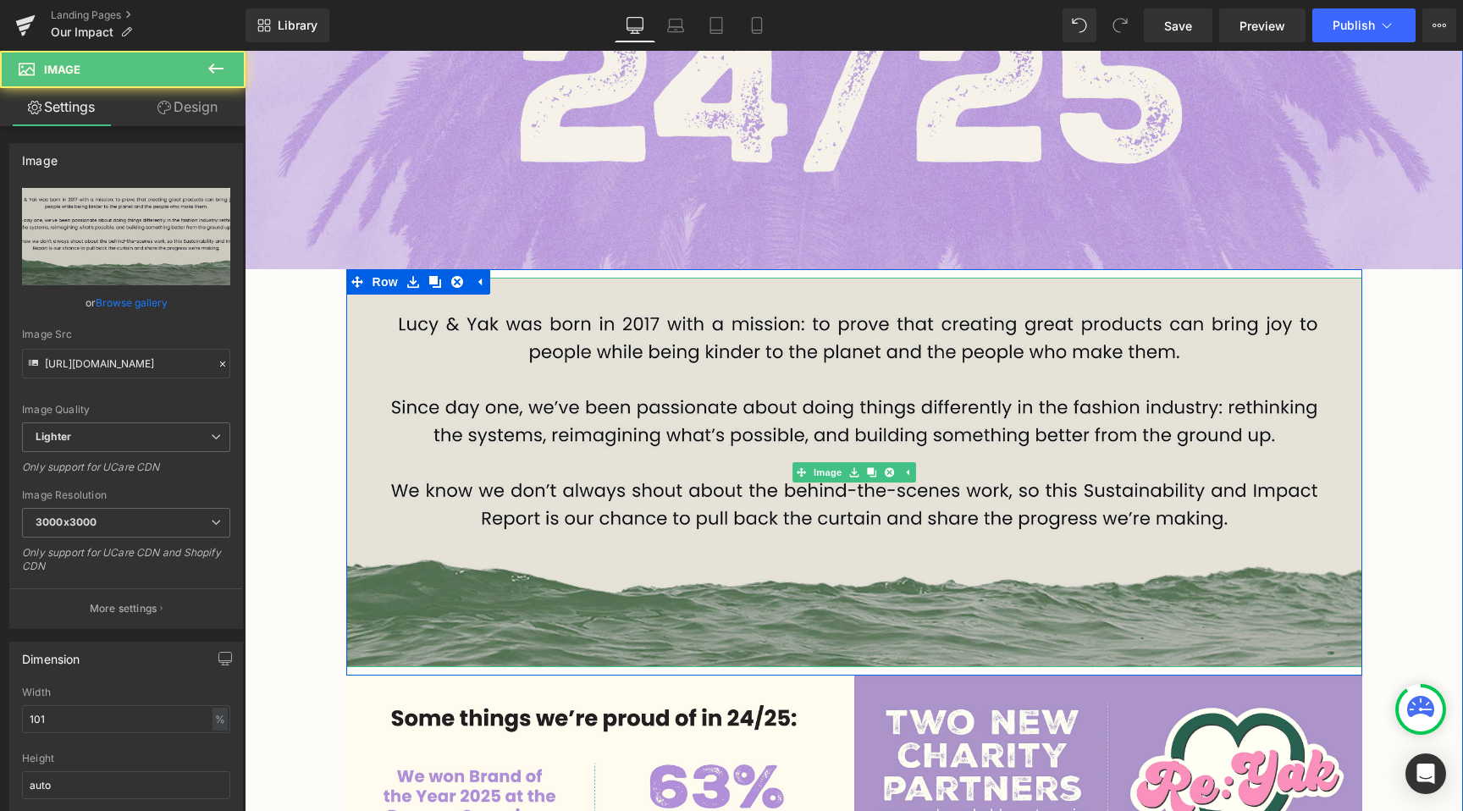
click at [733, 377] on img at bounding box center [854, 472] width 1016 height 389
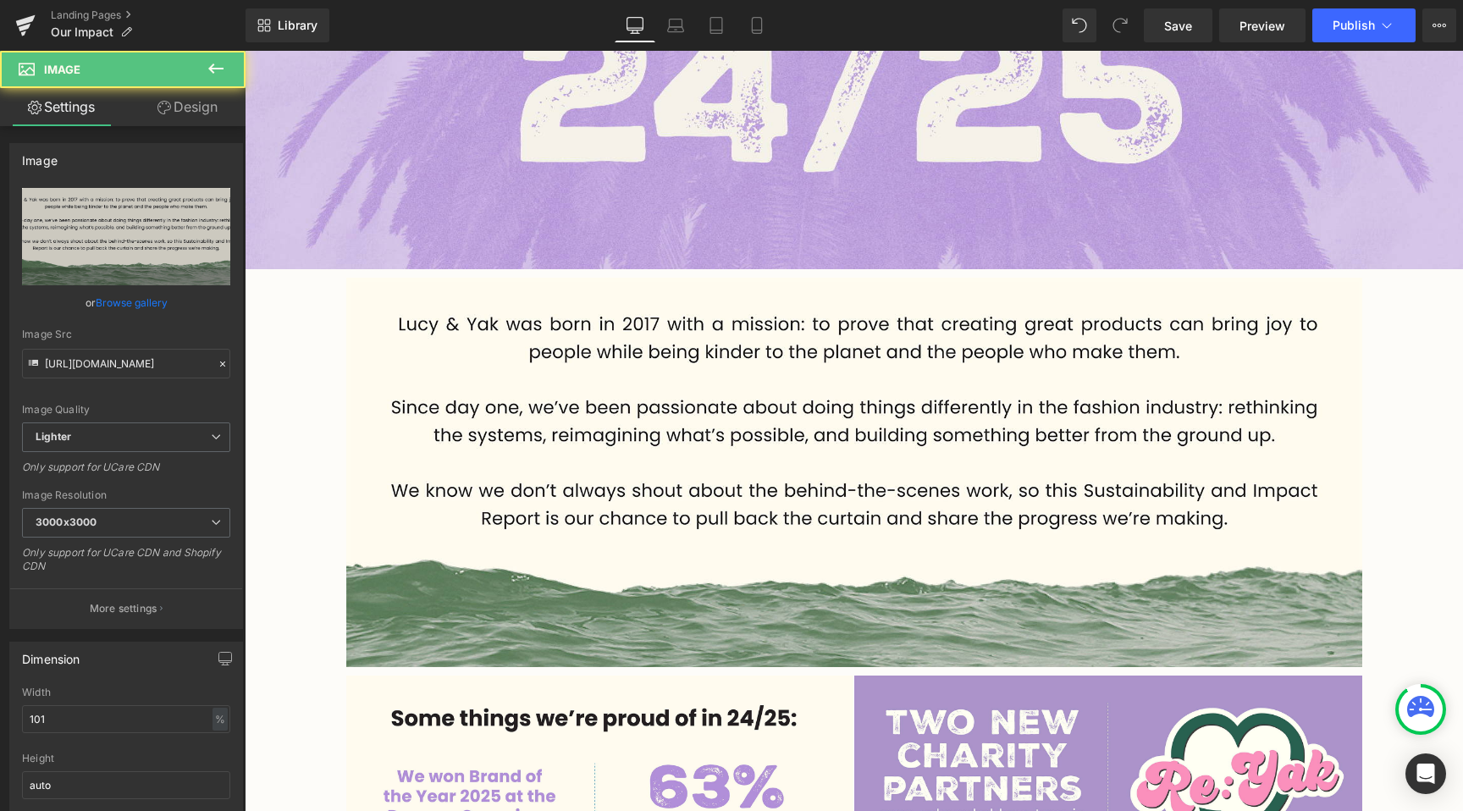
click at [221, 69] on icon at bounding box center [215, 68] width 15 height 10
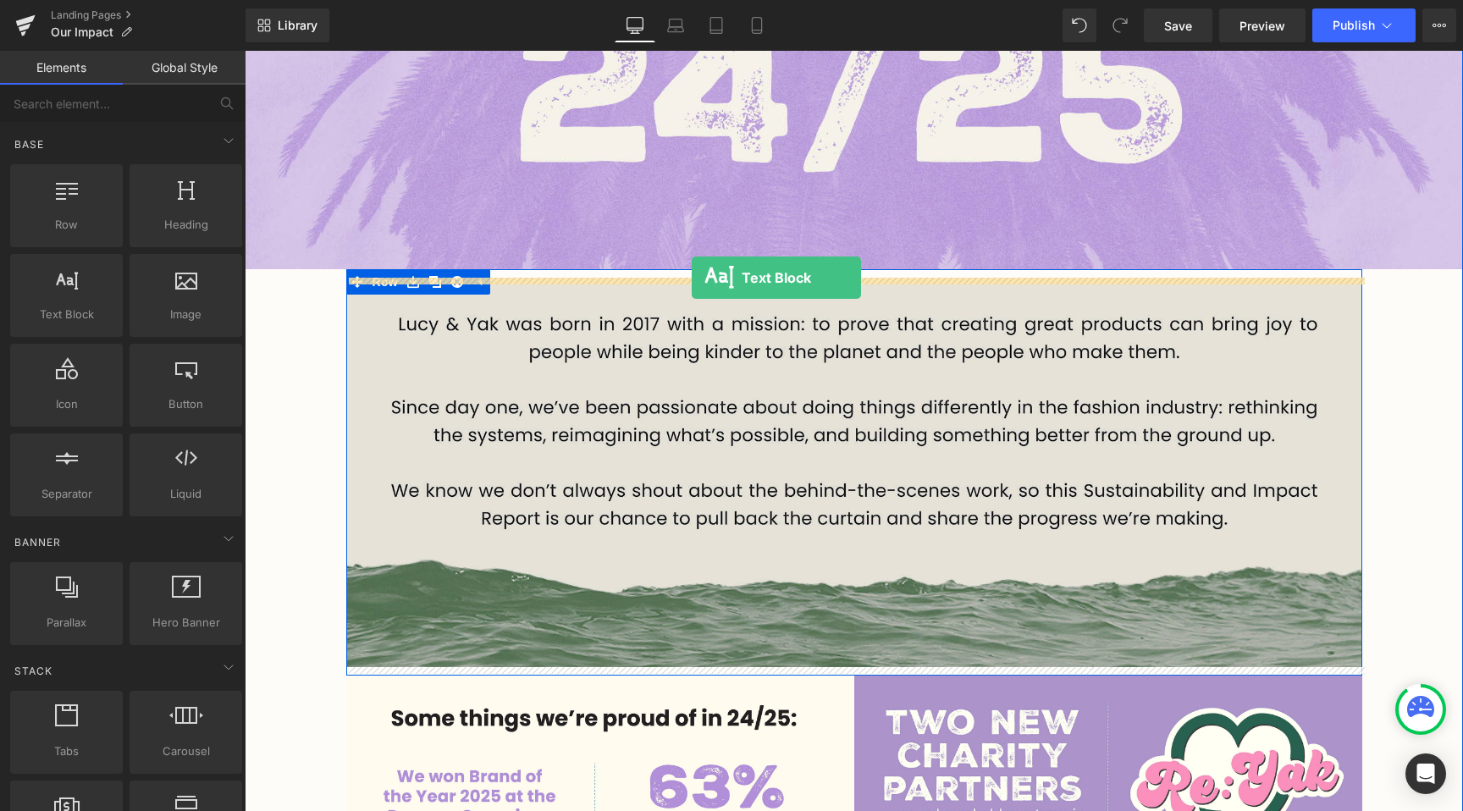
drag, startPoint x: 324, startPoint y: 377, endPoint x: 692, endPoint y: 278, distance: 380.7
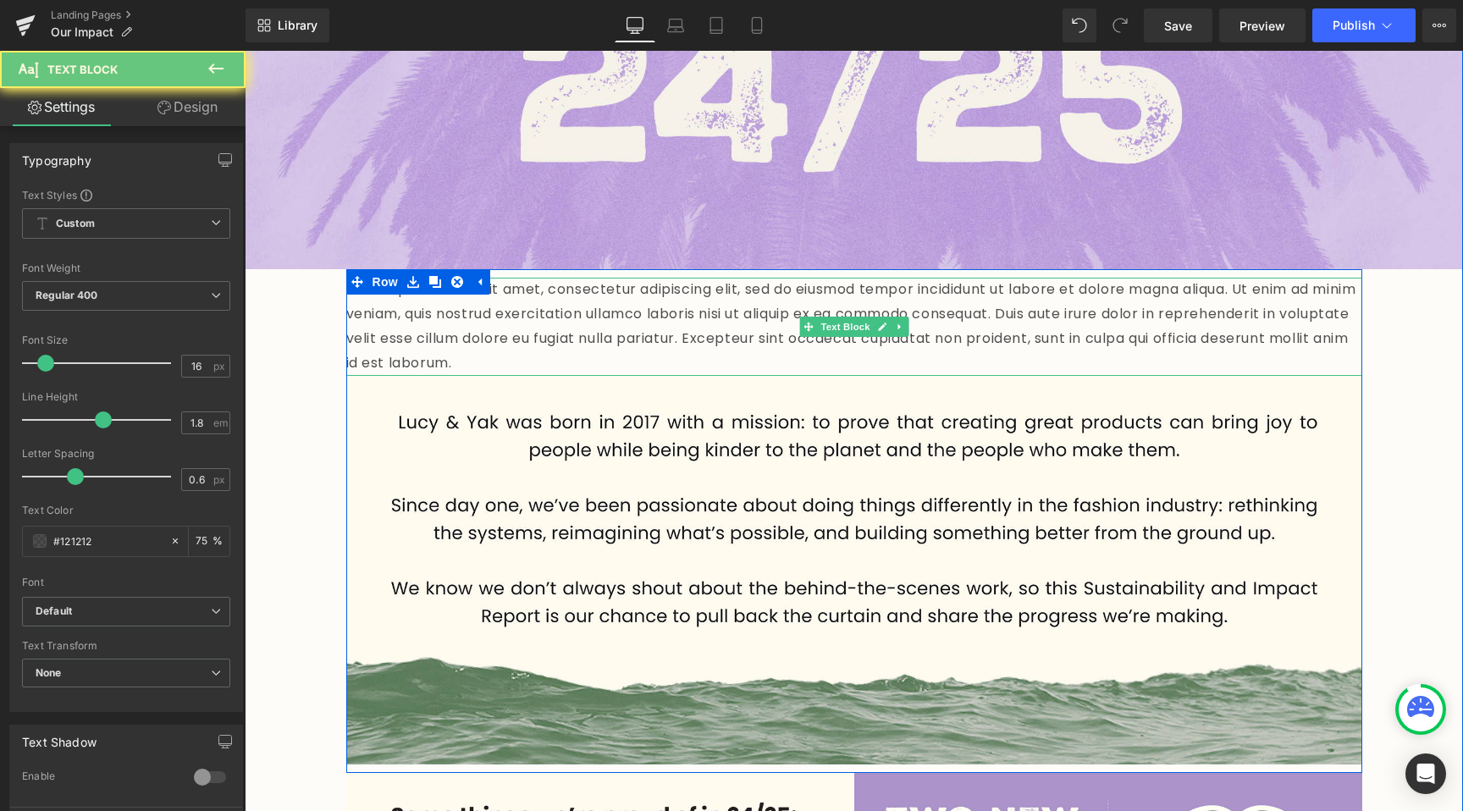
click at [685, 311] on p "Lorem ipsum dolor sit amet, consectetur adipiscing elit, sed do eiusmod tempor …" at bounding box center [854, 326] width 1016 height 97
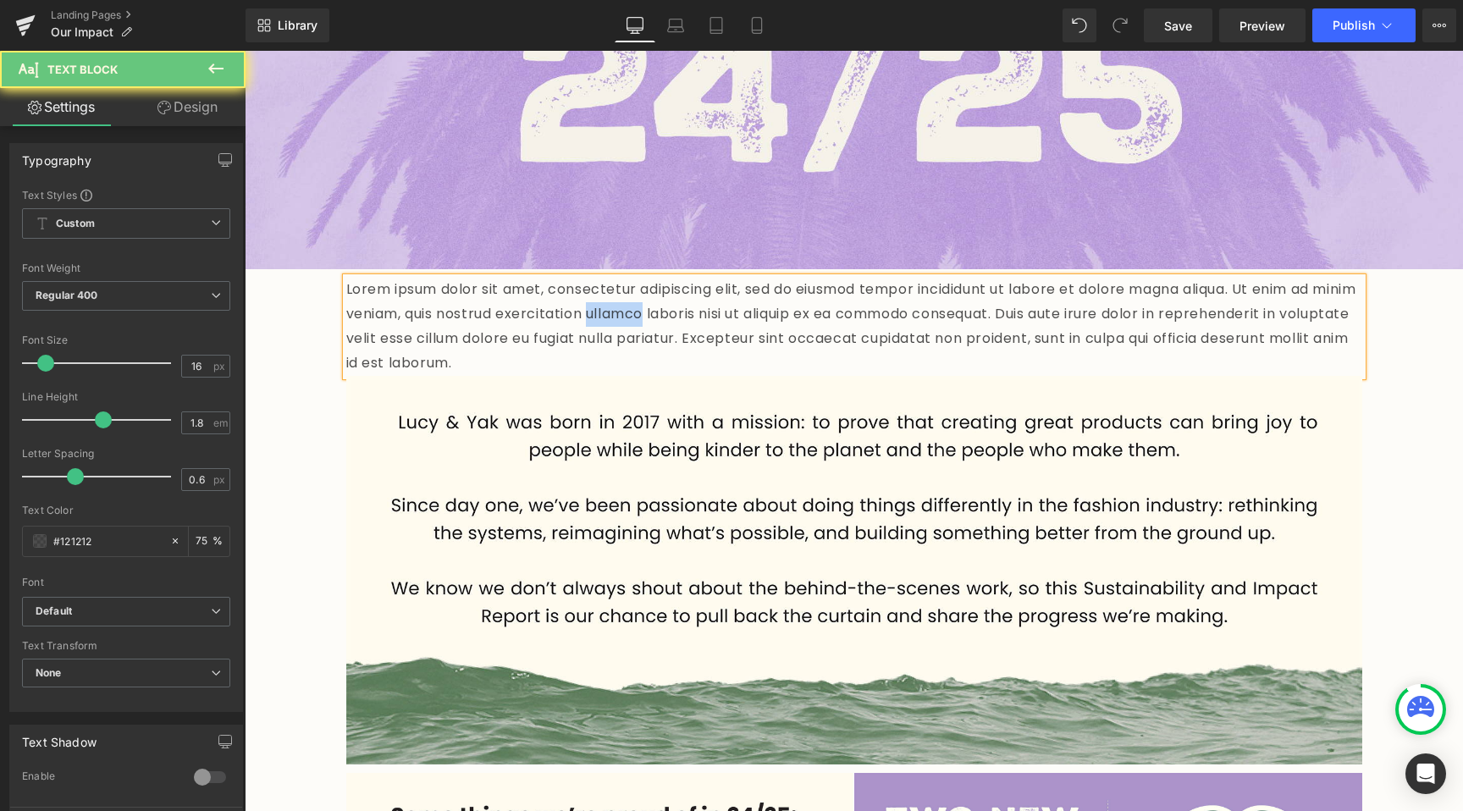
click at [685, 311] on p "Lorem ipsum dolor sit amet, consectetur adipiscing elit, sed do eiusmod tempor …" at bounding box center [854, 326] width 1016 height 97
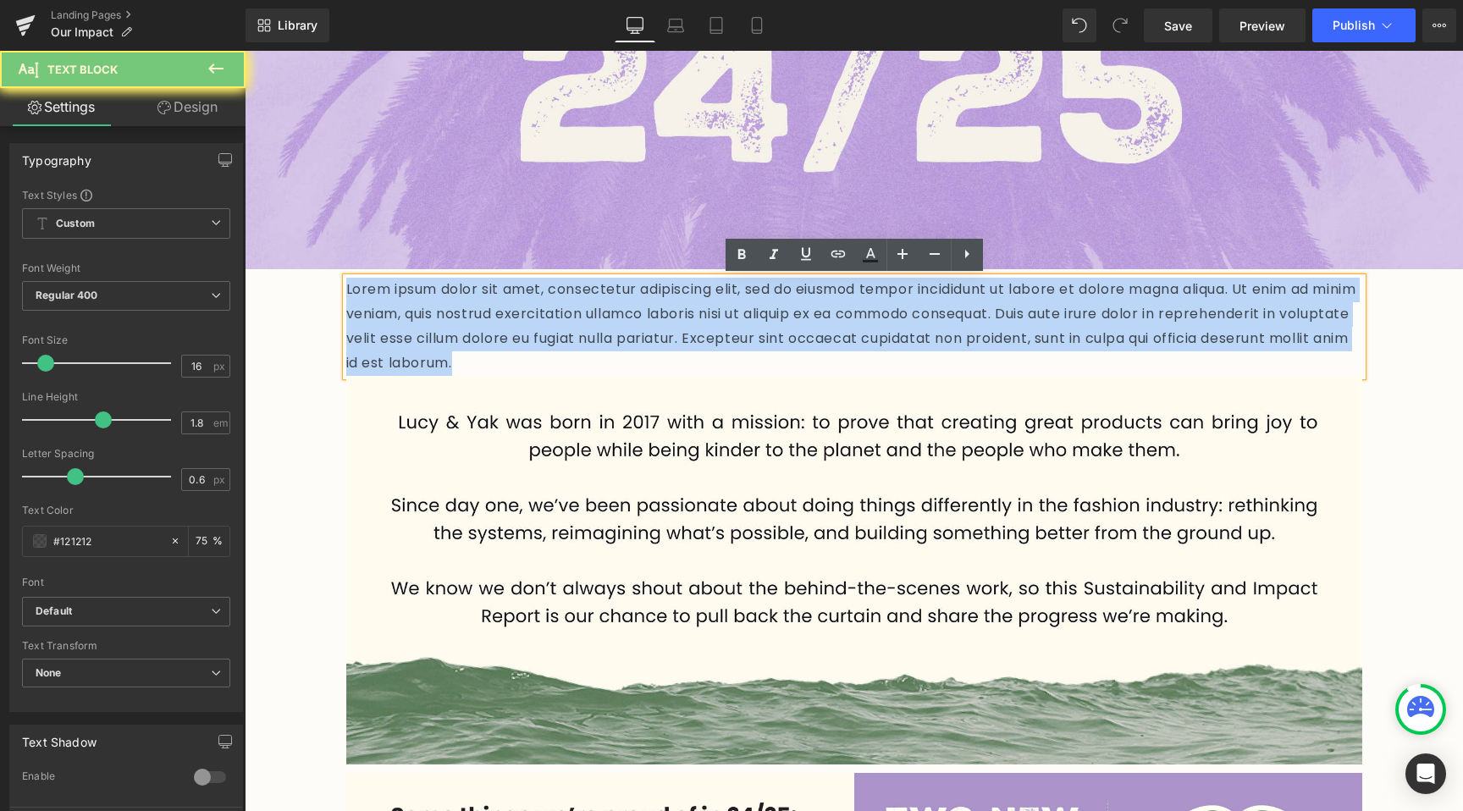
click at [685, 311] on p "Lorem ipsum dolor sit amet, consectetur adipiscing elit, sed do eiusmod tempor …" at bounding box center [854, 326] width 1016 height 97
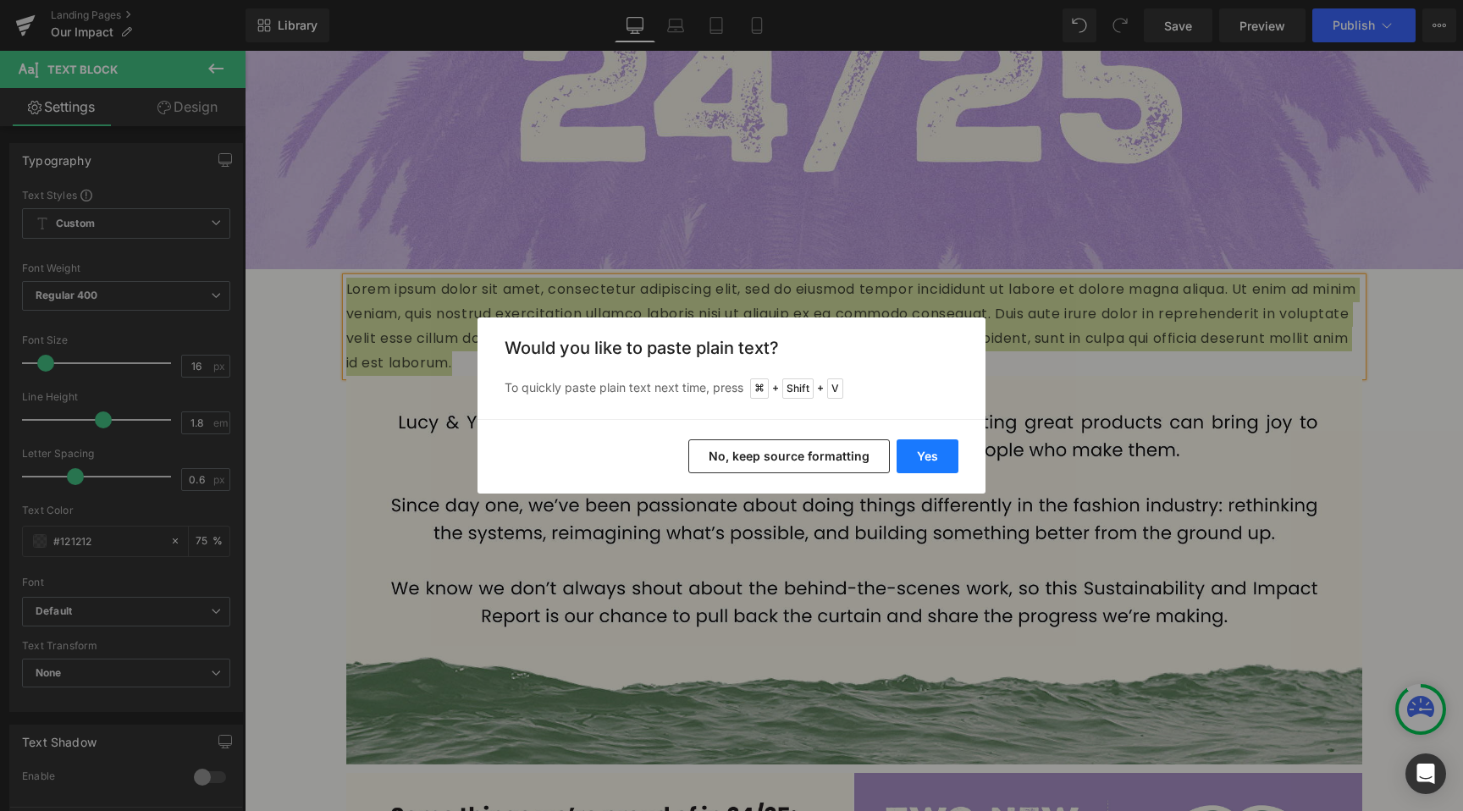
click at [922, 450] on button "Yes" at bounding box center [927, 456] width 62 height 34
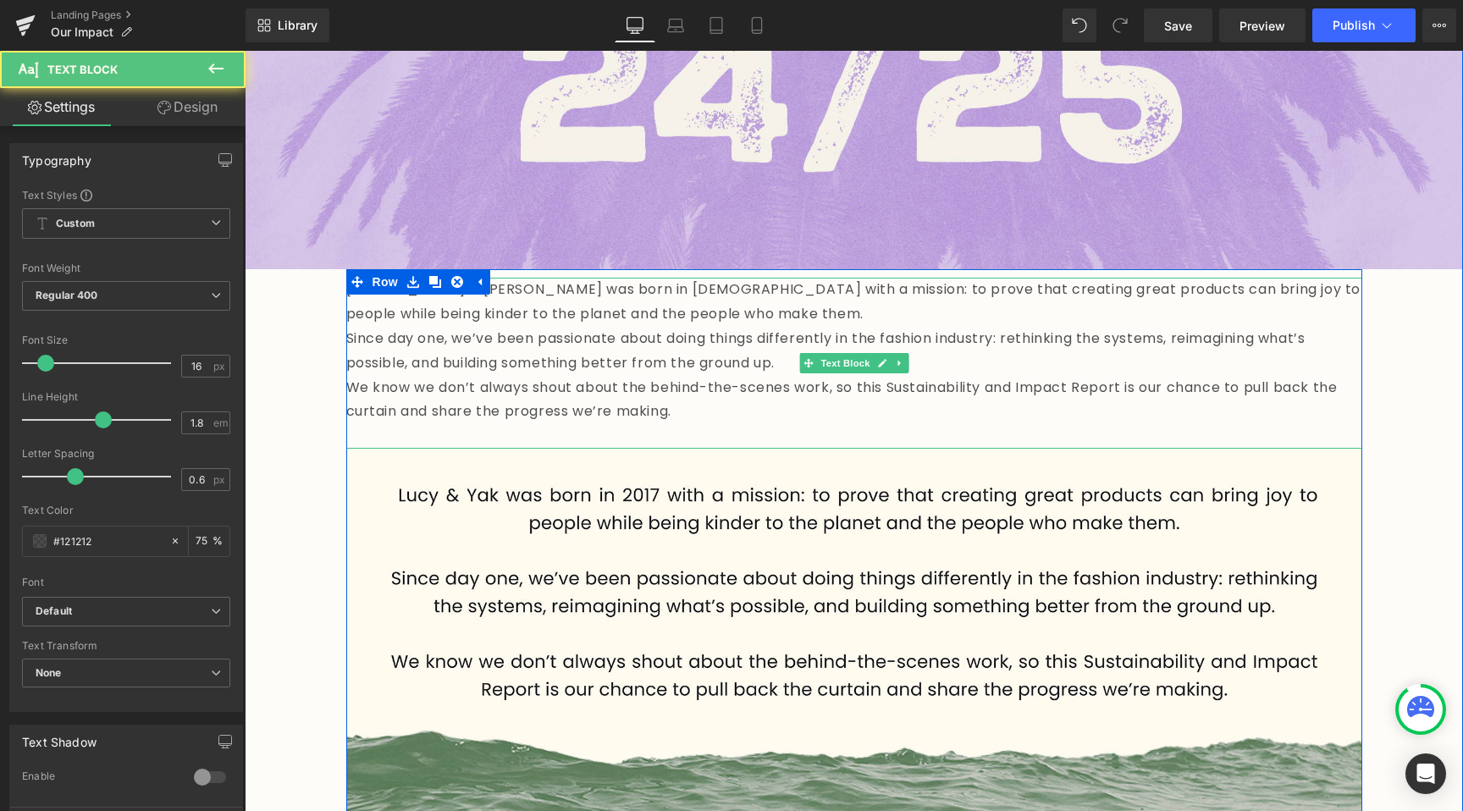
click at [716, 368] on p "Since day one, we’ve been passionate about doing things differently in the fash…" at bounding box center [854, 351] width 1016 height 49
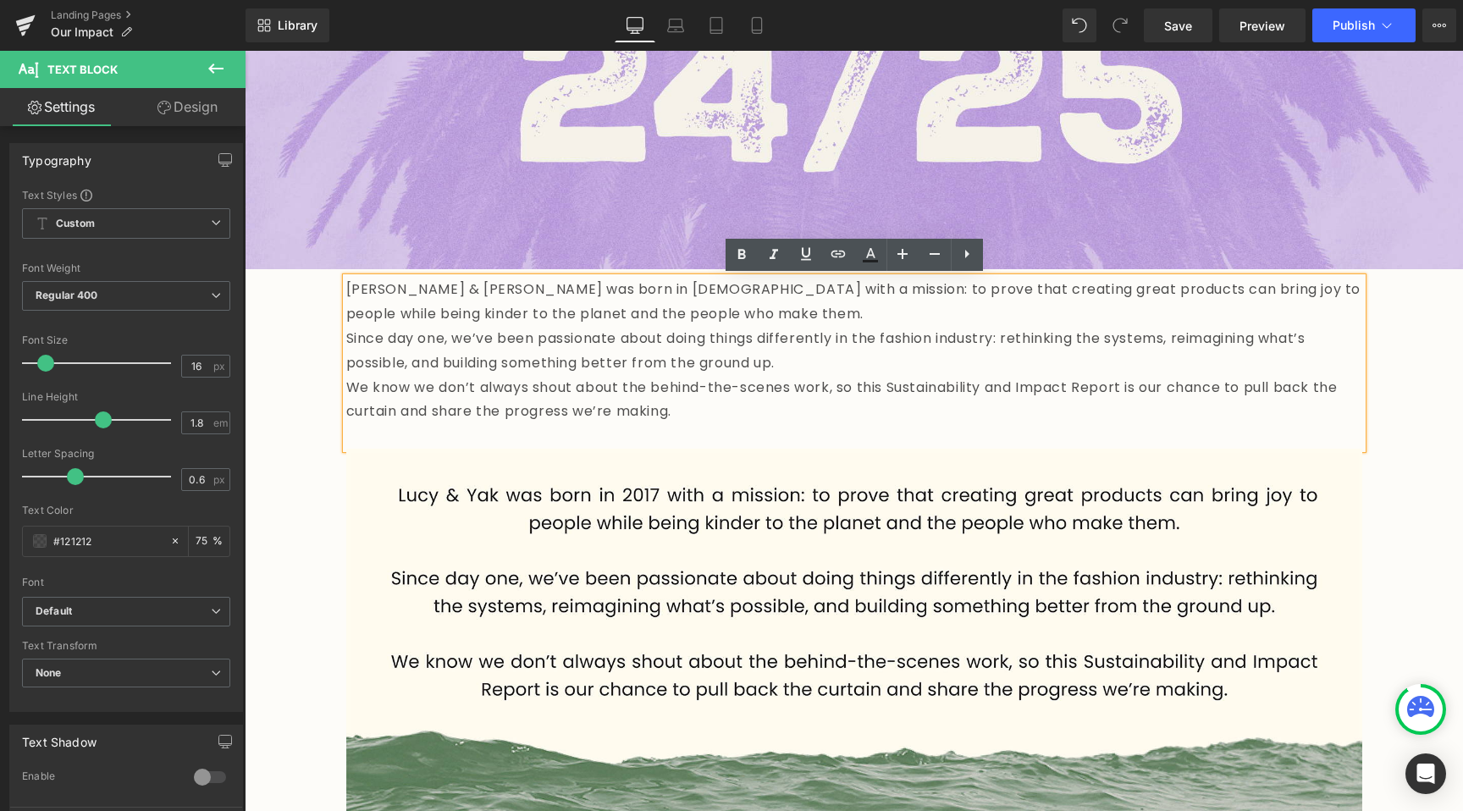
click at [346, 330] on p "Since day one, we’ve been passionate about doing things differently in the fash…" at bounding box center [854, 351] width 1016 height 49
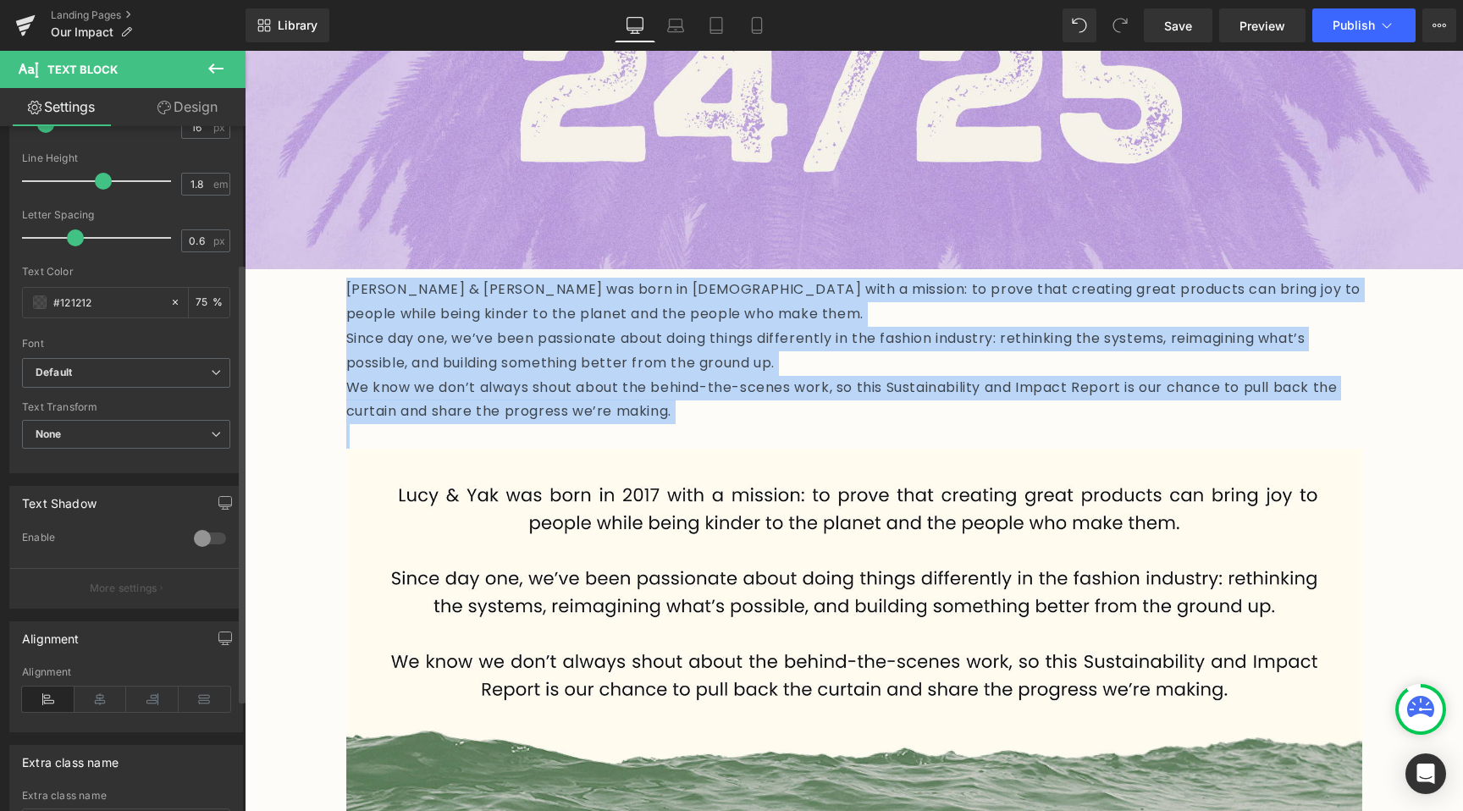
scroll to position [293, 0]
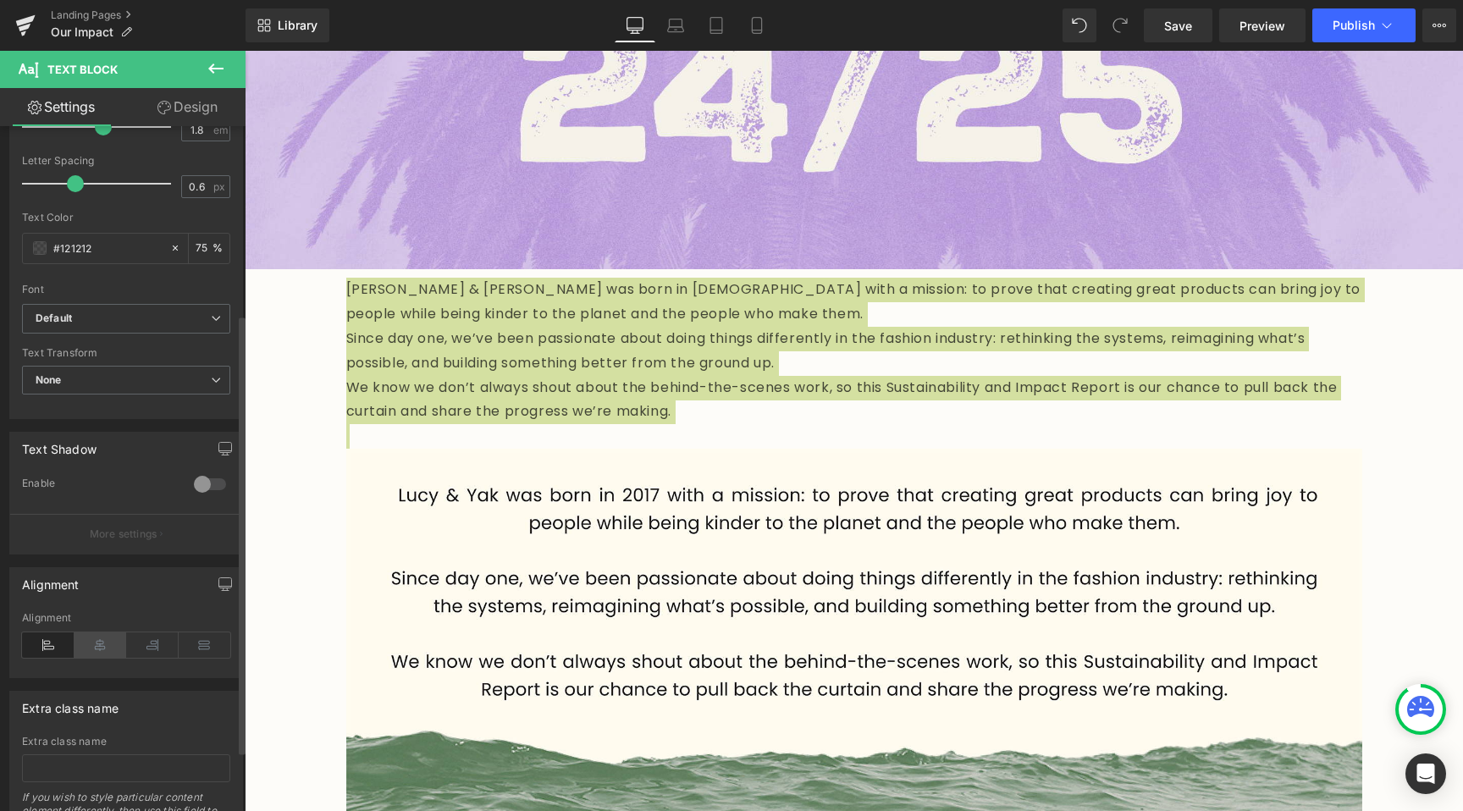
click at [96, 645] on icon at bounding box center [100, 644] width 52 height 25
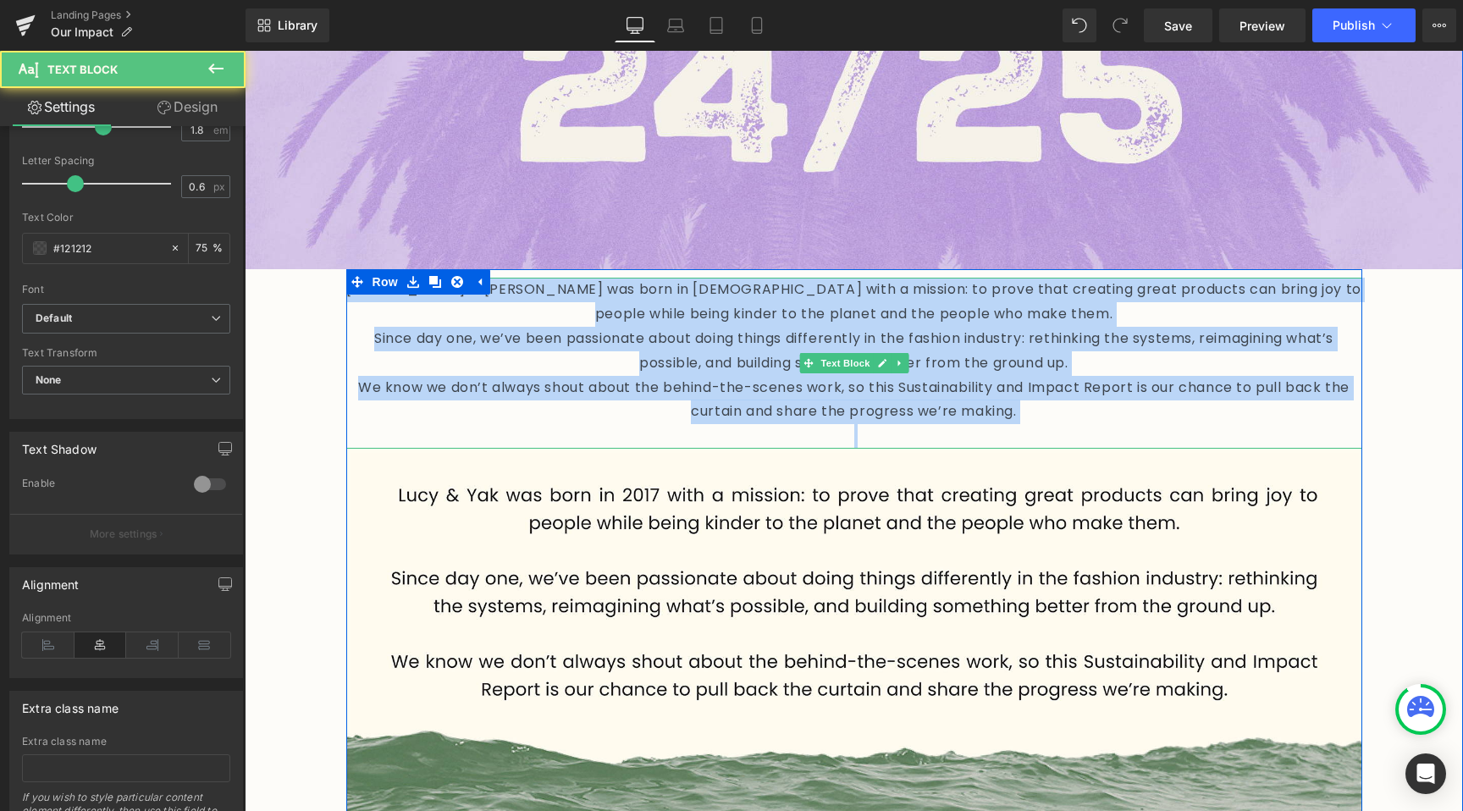
click at [970, 296] on p "Lucy & Yak was born in 2017 with a mission: to prove that creating great produc…" at bounding box center [854, 302] width 1016 height 49
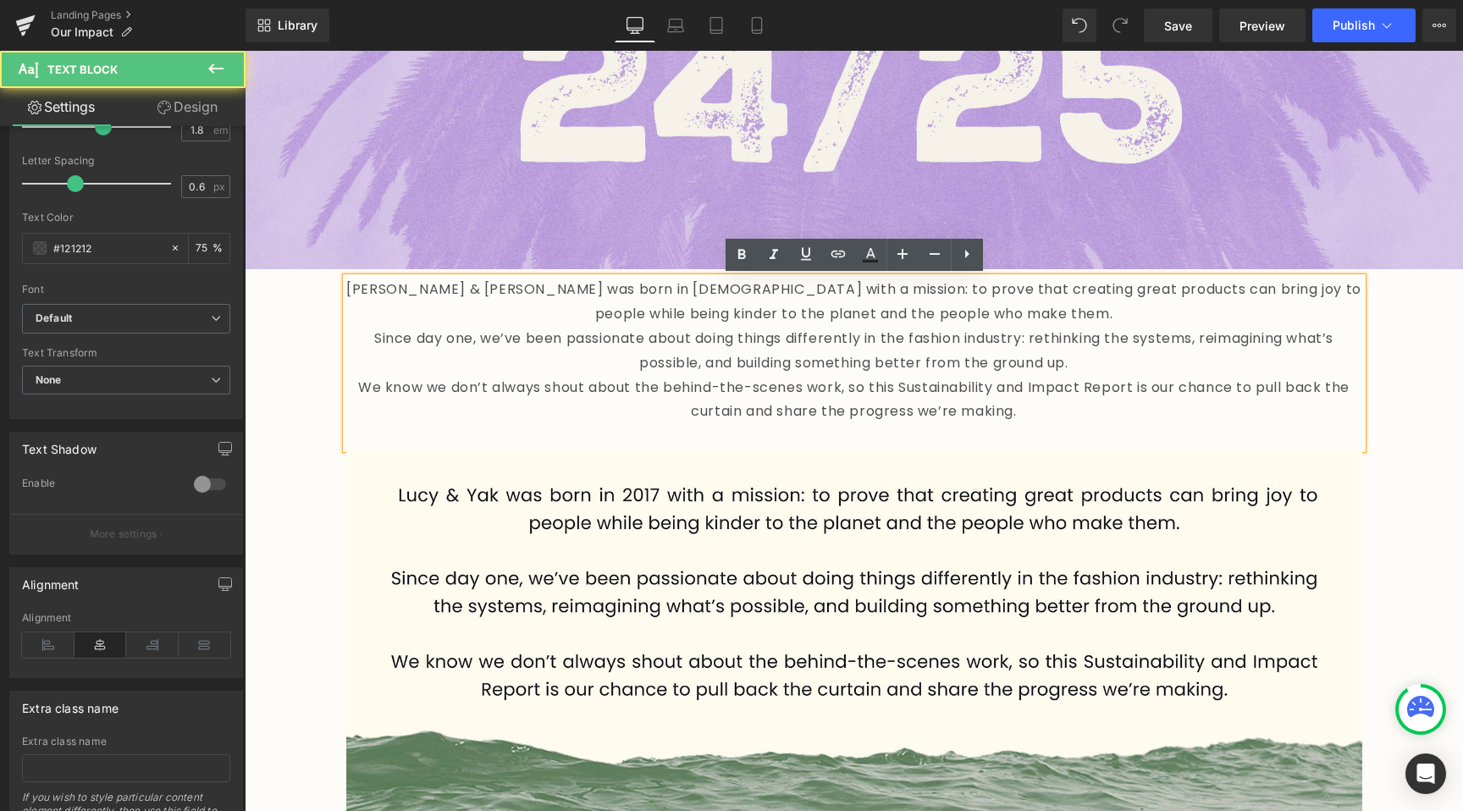
click at [1006, 319] on p "Lucy & Yak was born in 2017 with a mission: to prove that creating great produc…" at bounding box center [854, 302] width 1016 height 49
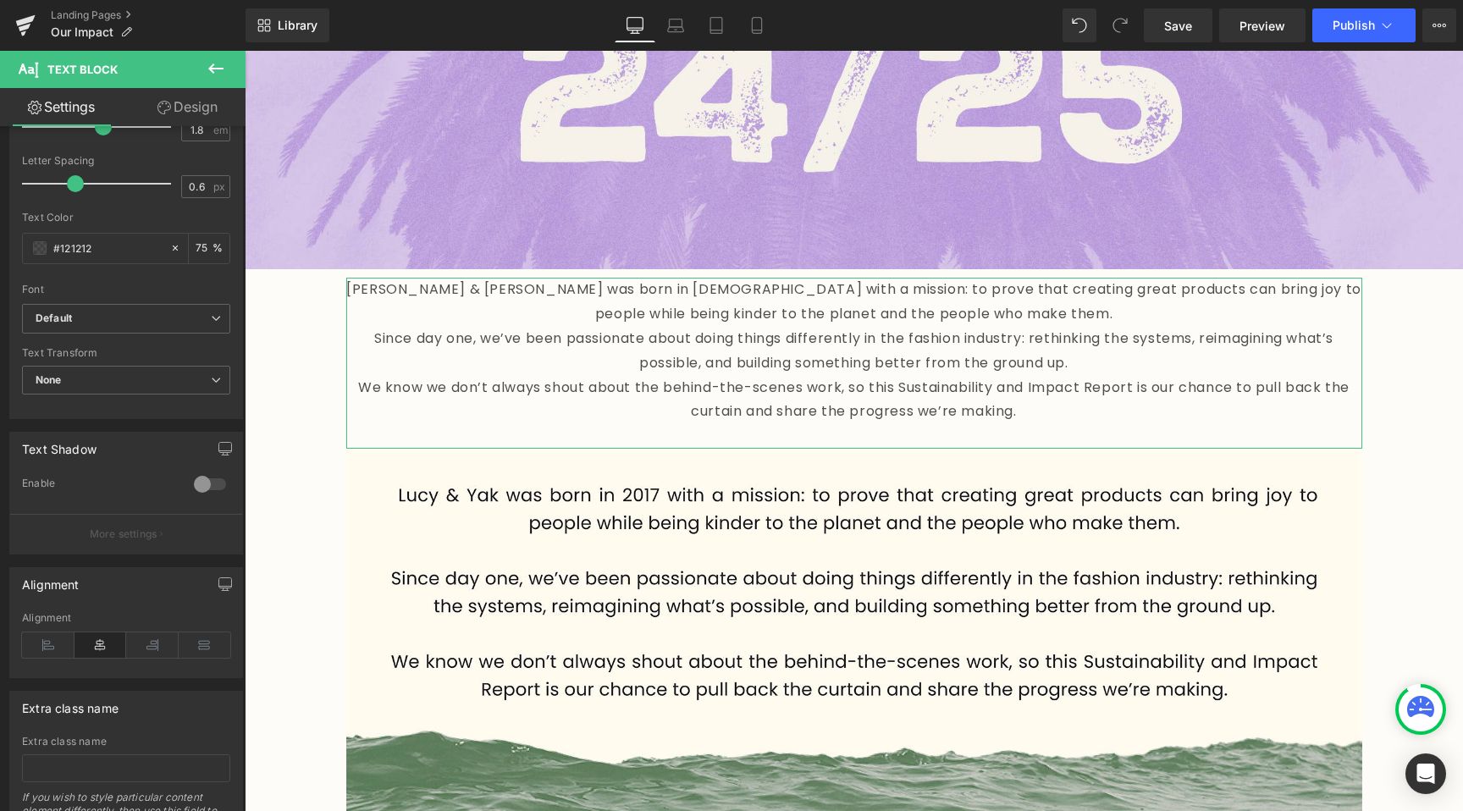
click at [193, 102] on link "Design" at bounding box center [187, 107] width 123 height 38
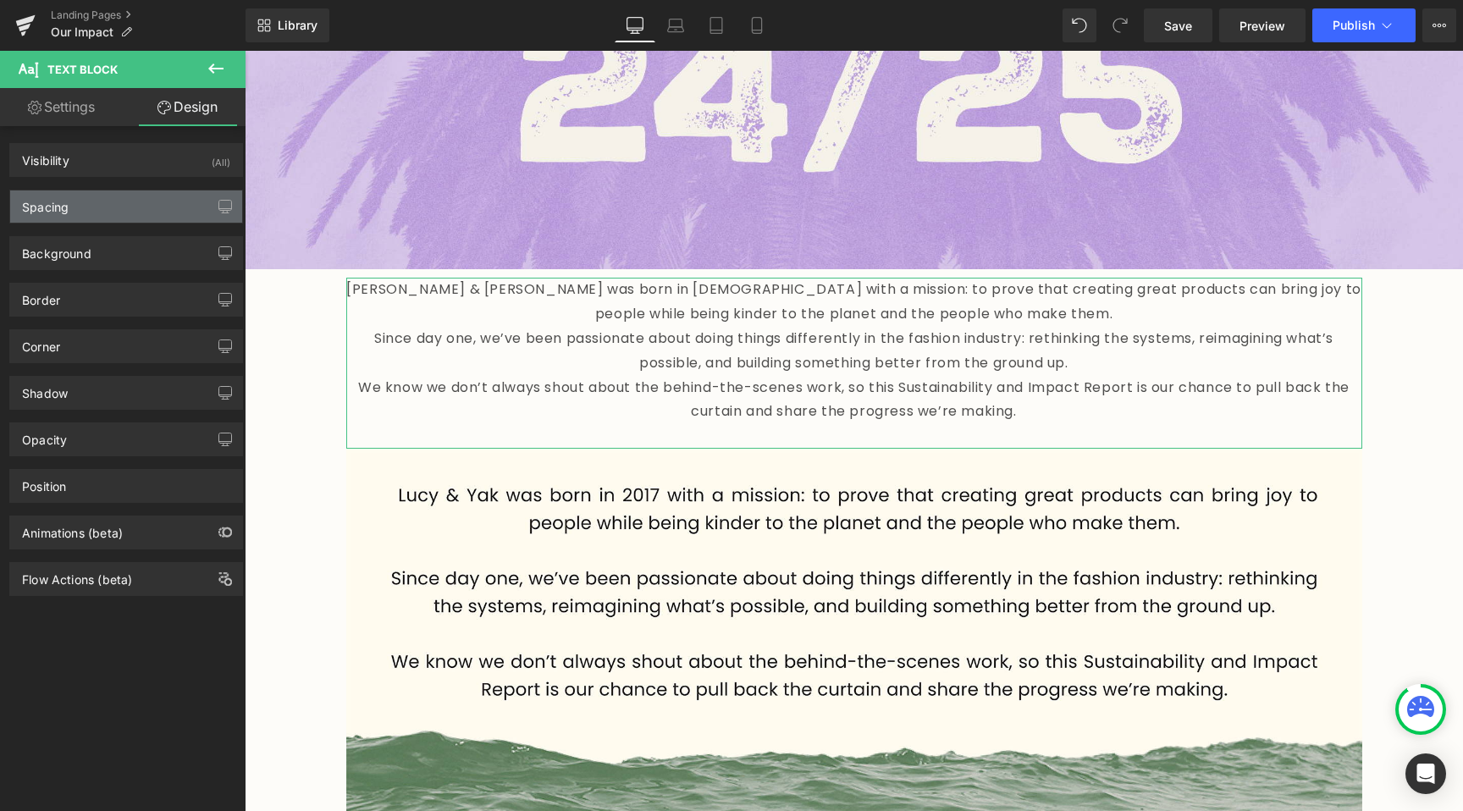
click at [112, 210] on div "Spacing" at bounding box center [126, 206] width 232 height 32
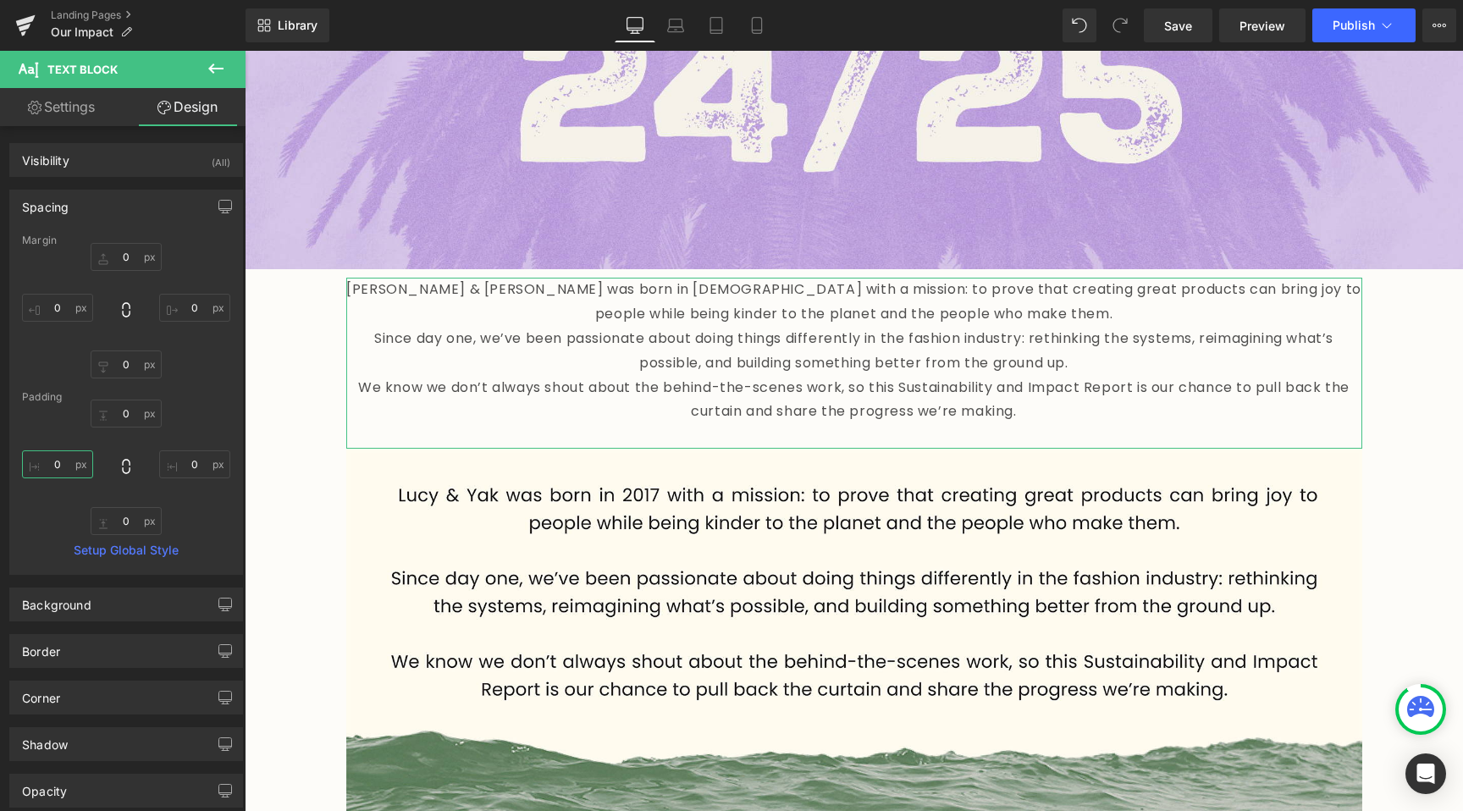
click at [65, 471] on input "0" at bounding box center [57, 464] width 71 height 28
type input "50"
click at [181, 455] on input "0" at bounding box center [194, 464] width 71 height 28
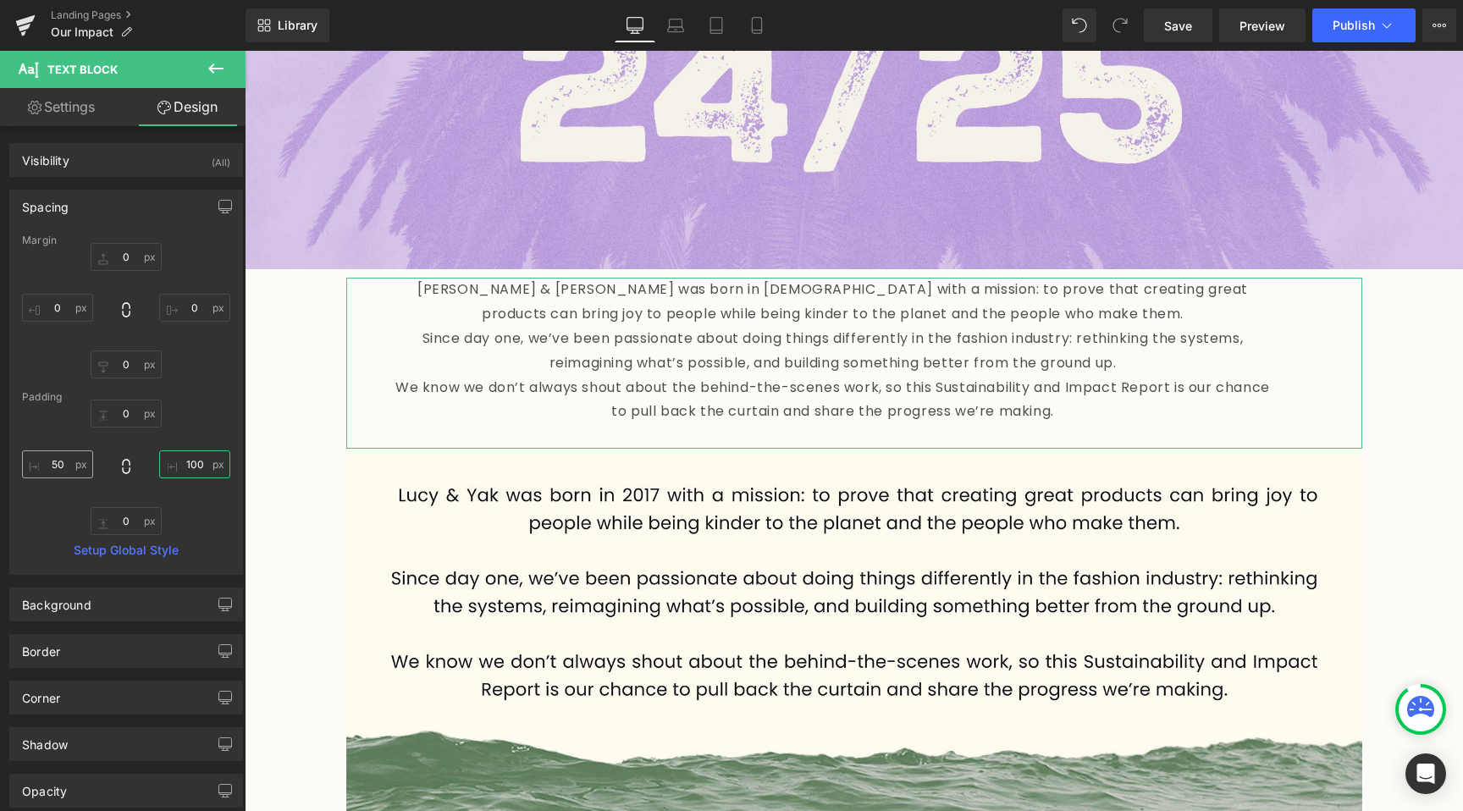
type input "100"
click at [64, 465] on input "50" at bounding box center [57, 464] width 71 height 28
type input "150"
click at [182, 465] on input "100" at bounding box center [194, 464] width 71 height 28
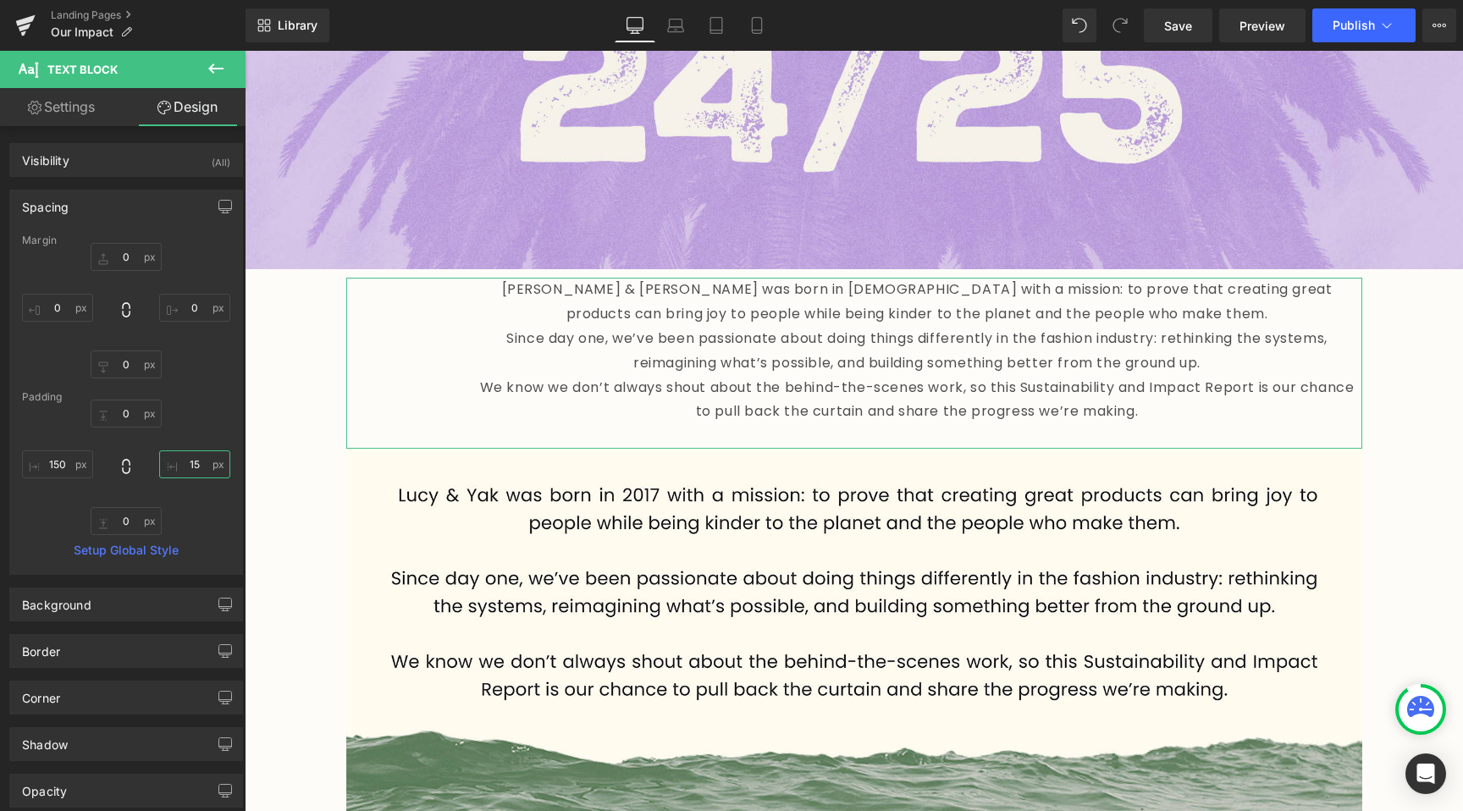
type input "150"
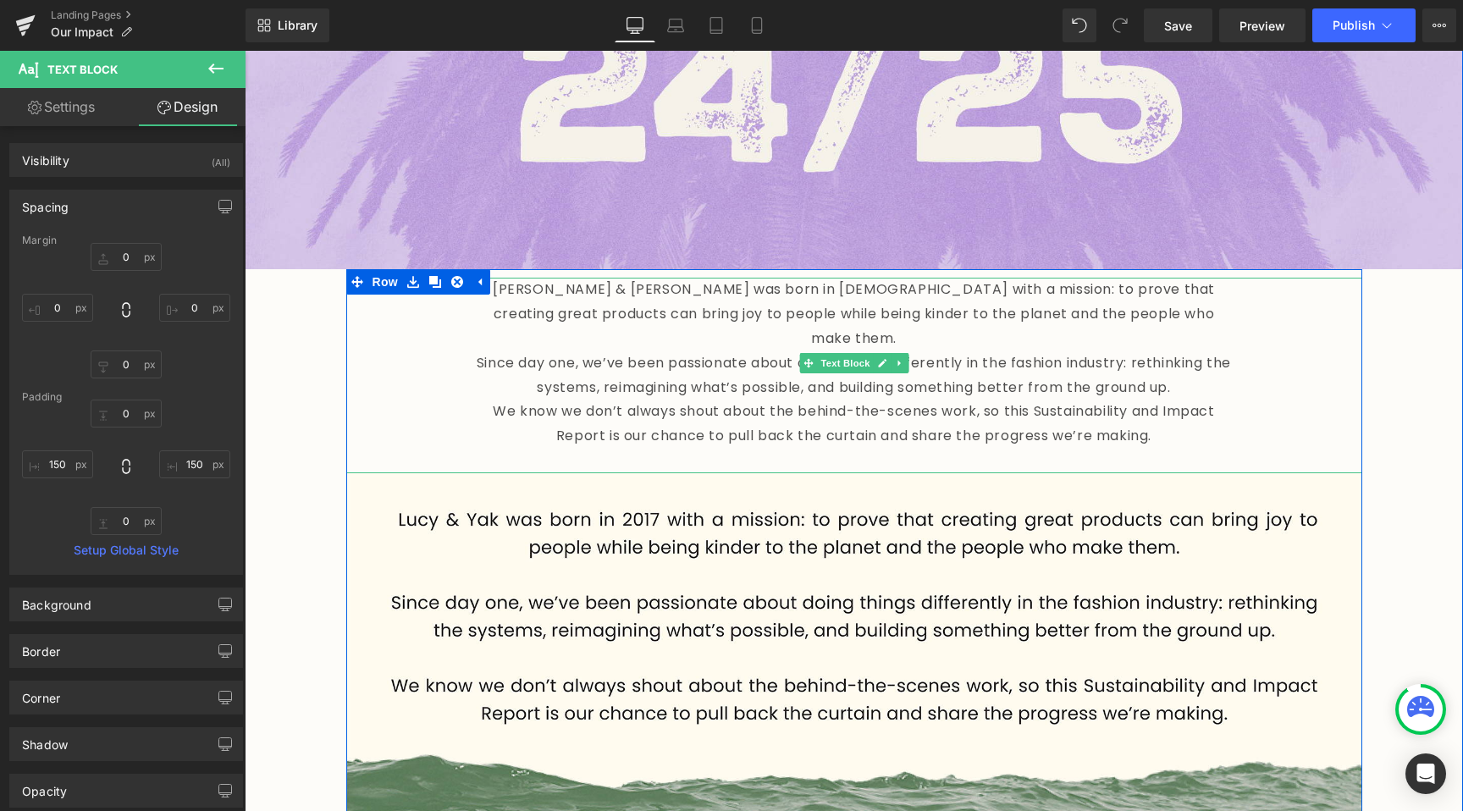
click at [1116, 306] on p "Lucy & Yak was born in 2017 with a mission: to prove that creating great produc…" at bounding box center [854, 314] width 762 height 73
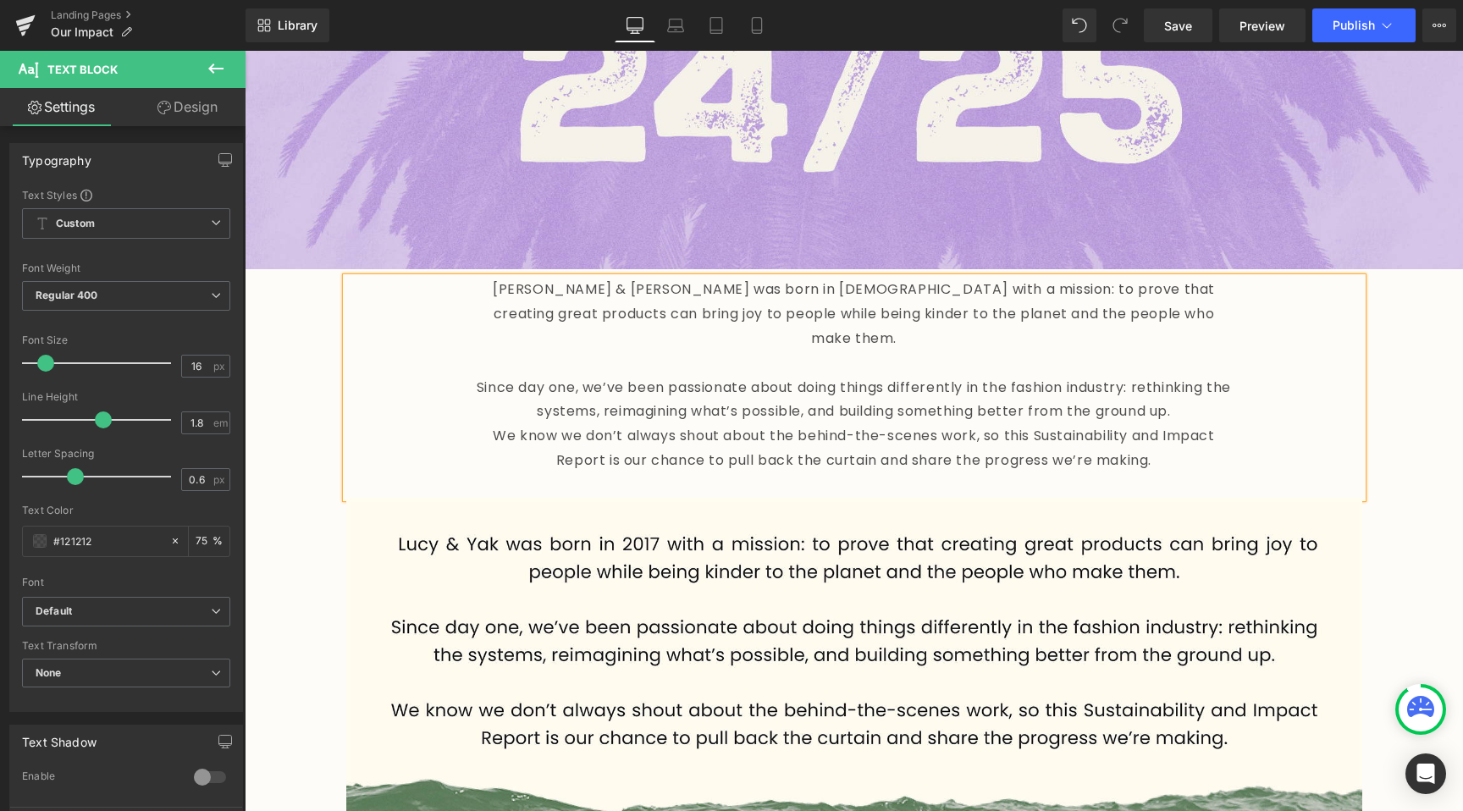
click at [1190, 392] on p "Since day one, we’ve been passionate about doing things differently in the fash…" at bounding box center [854, 400] width 762 height 49
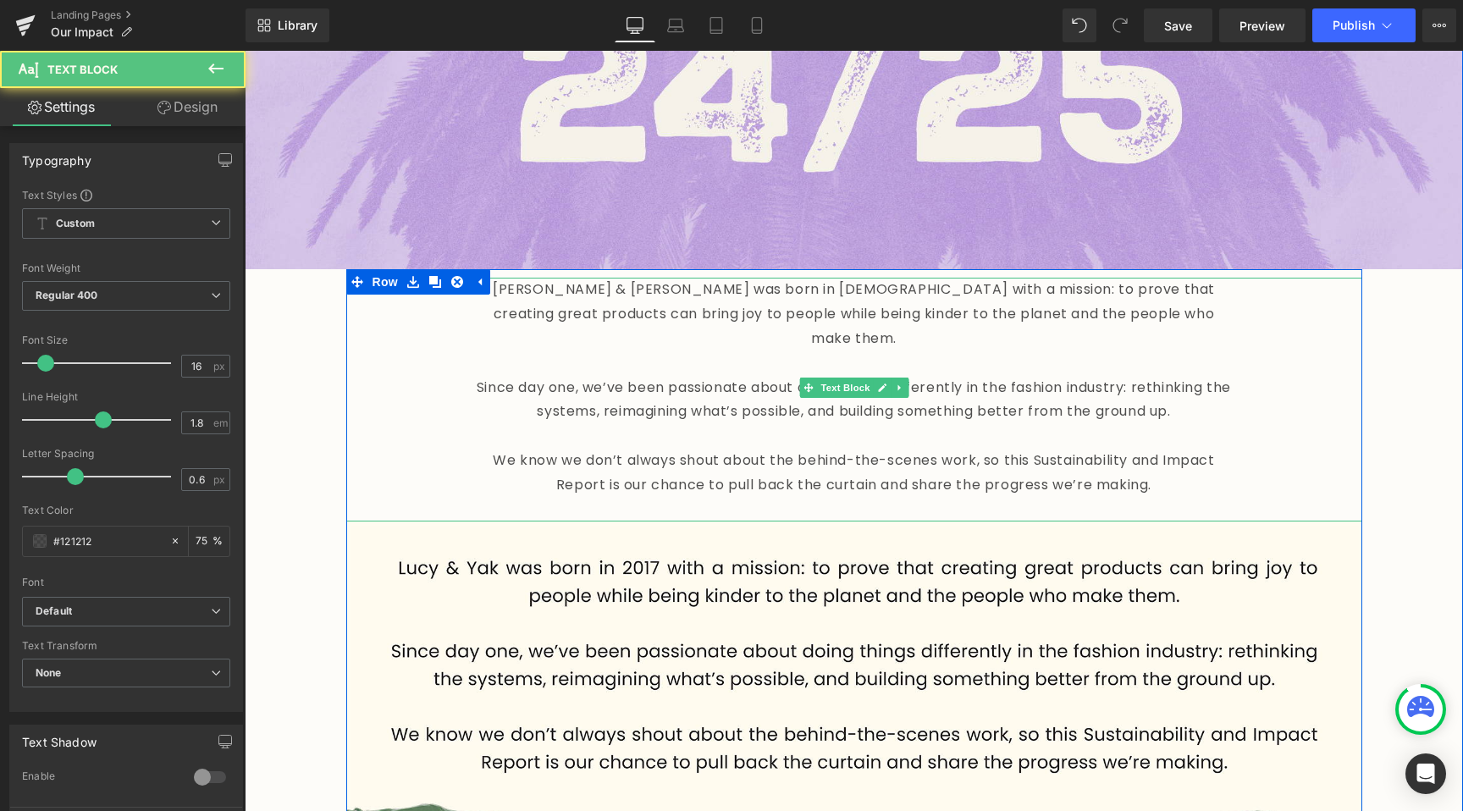
click at [714, 381] on p "Since day one, we’ve been passionate about doing things differently in the fash…" at bounding box center [854, 400] width 762 height 49
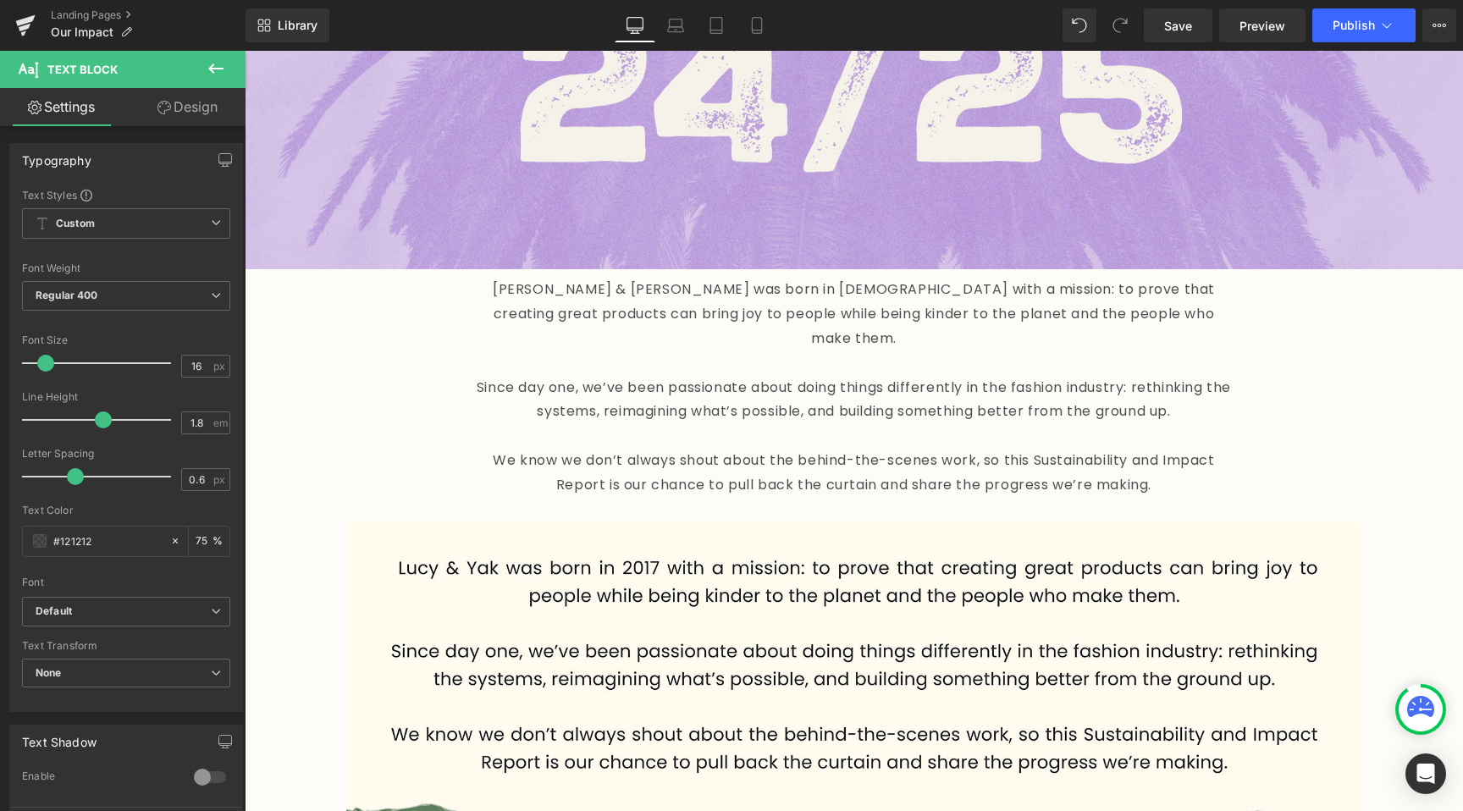
click at [201, 114] on link "Design" at bounding box center [187, 107] width 123 height 38
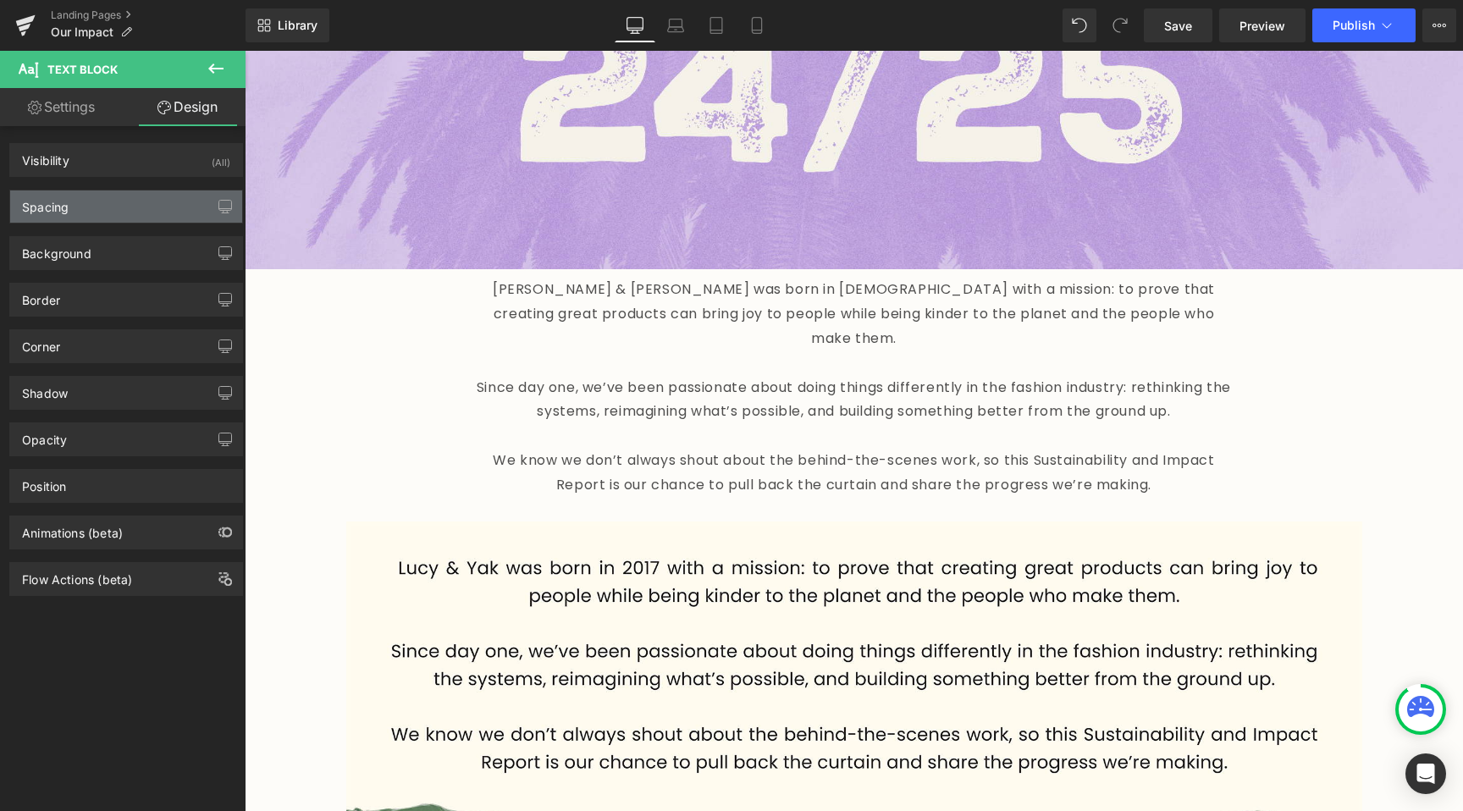
click at [129, 209] on div "Spacing" at bounding box center [126, 206] width 232 height 32
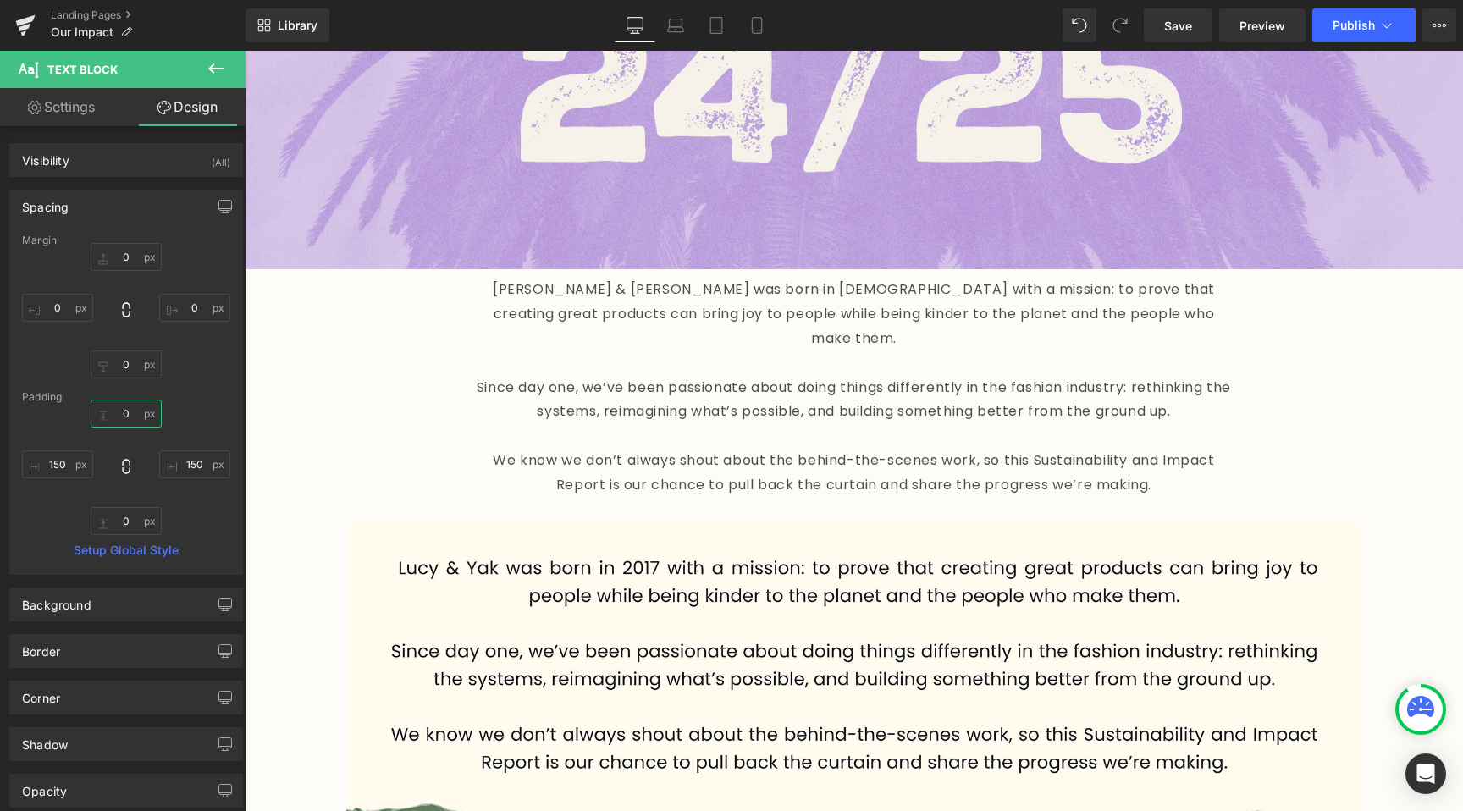
click at [123, 420] on input "text" at bounding box center [126, 414] width 71 height 28
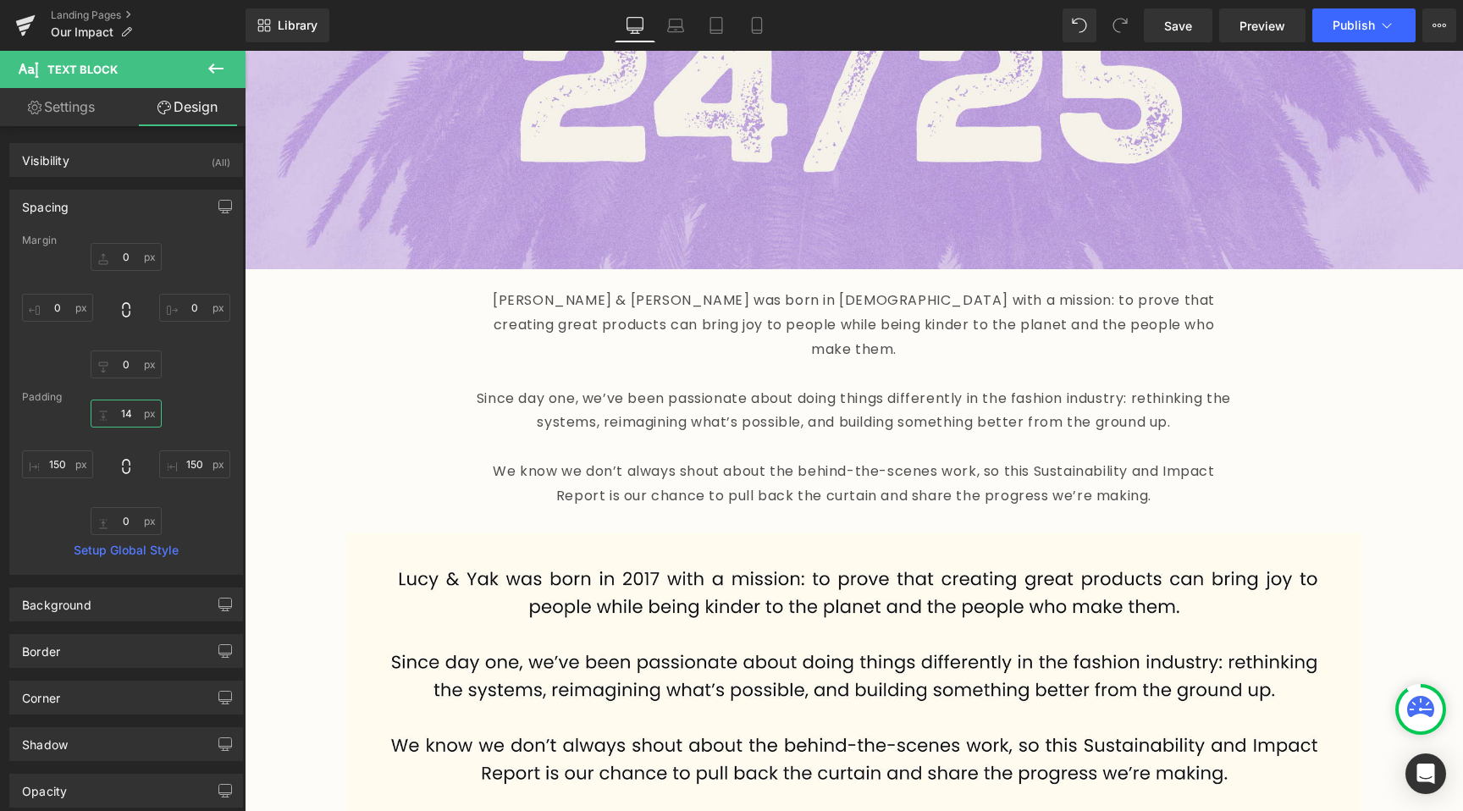
type input "15"
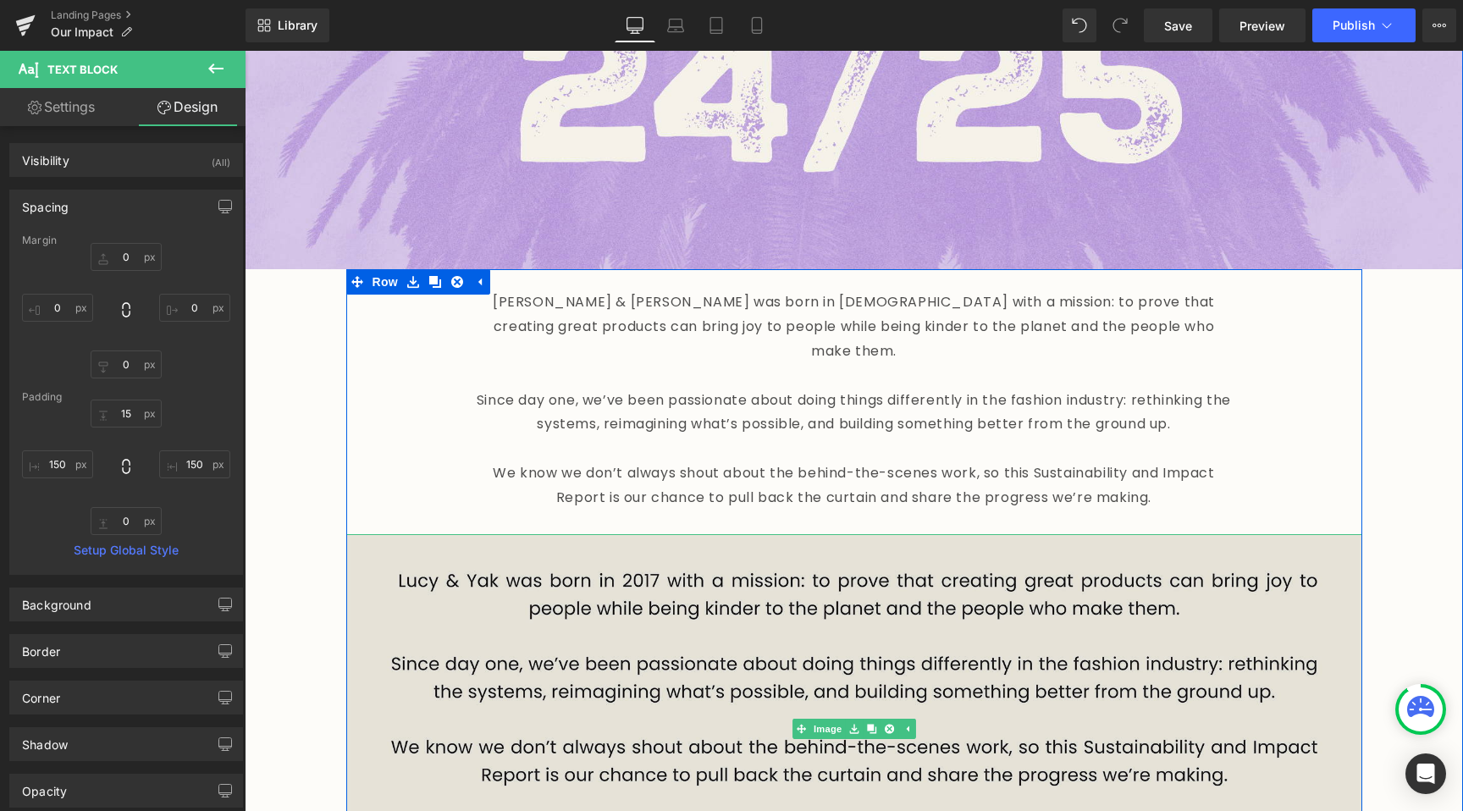
click at [660, 598] on img at bounding box center [854, 728] width 1016 height 389
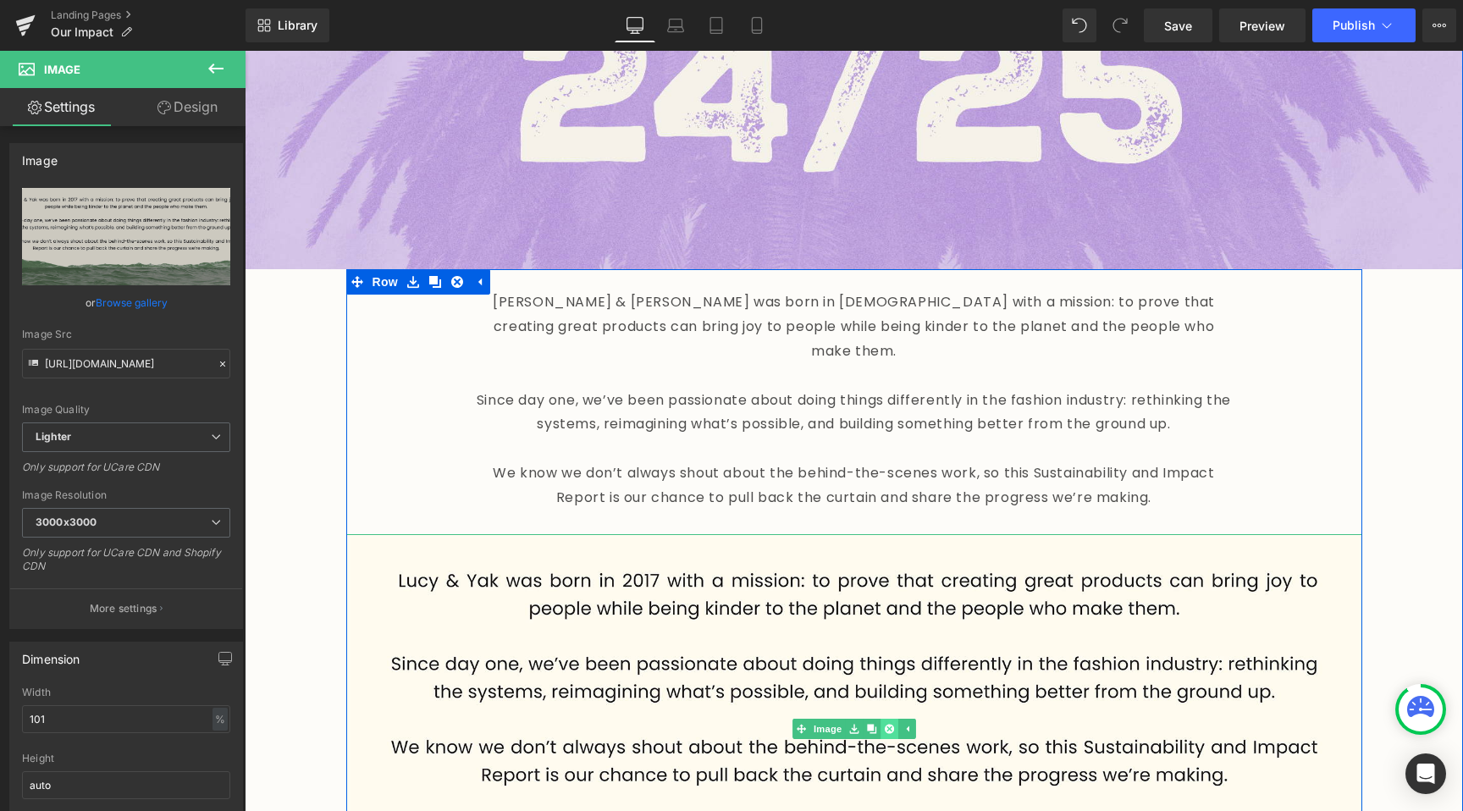
click at [892, 725] on icon at bounding box center [888, 729] width 9 height 9
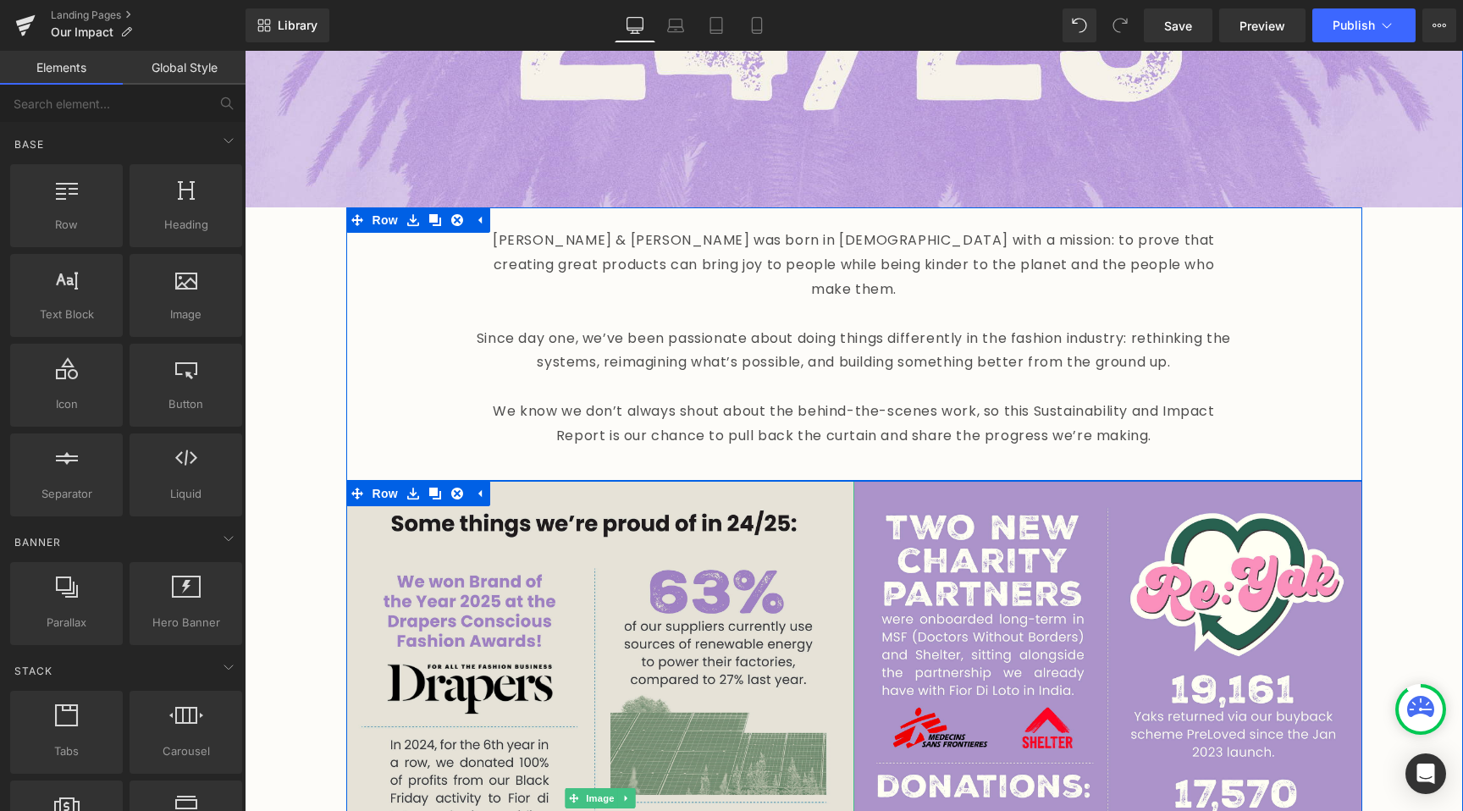
scroll to position [644, 0]
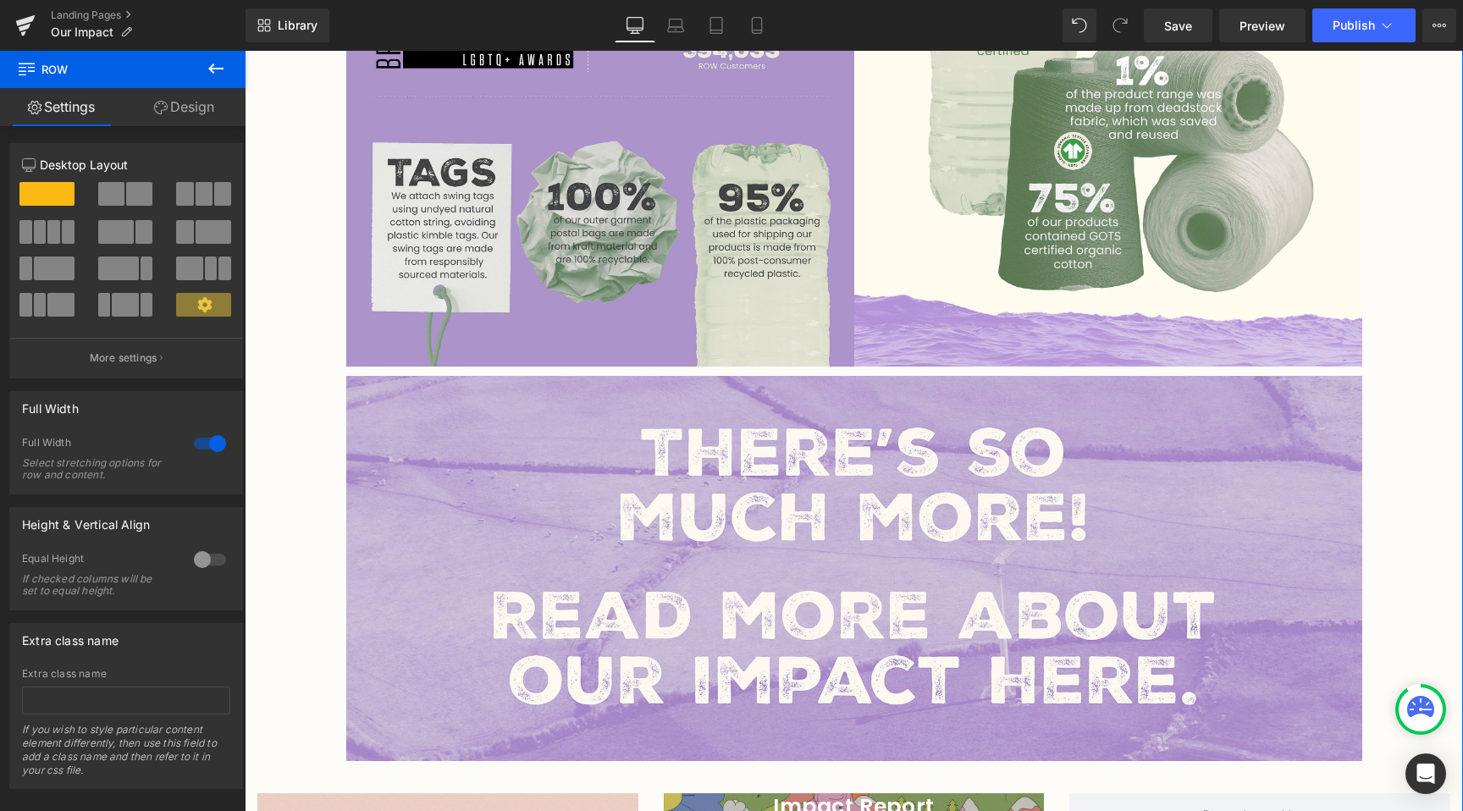
scroll to position [2080, 0]
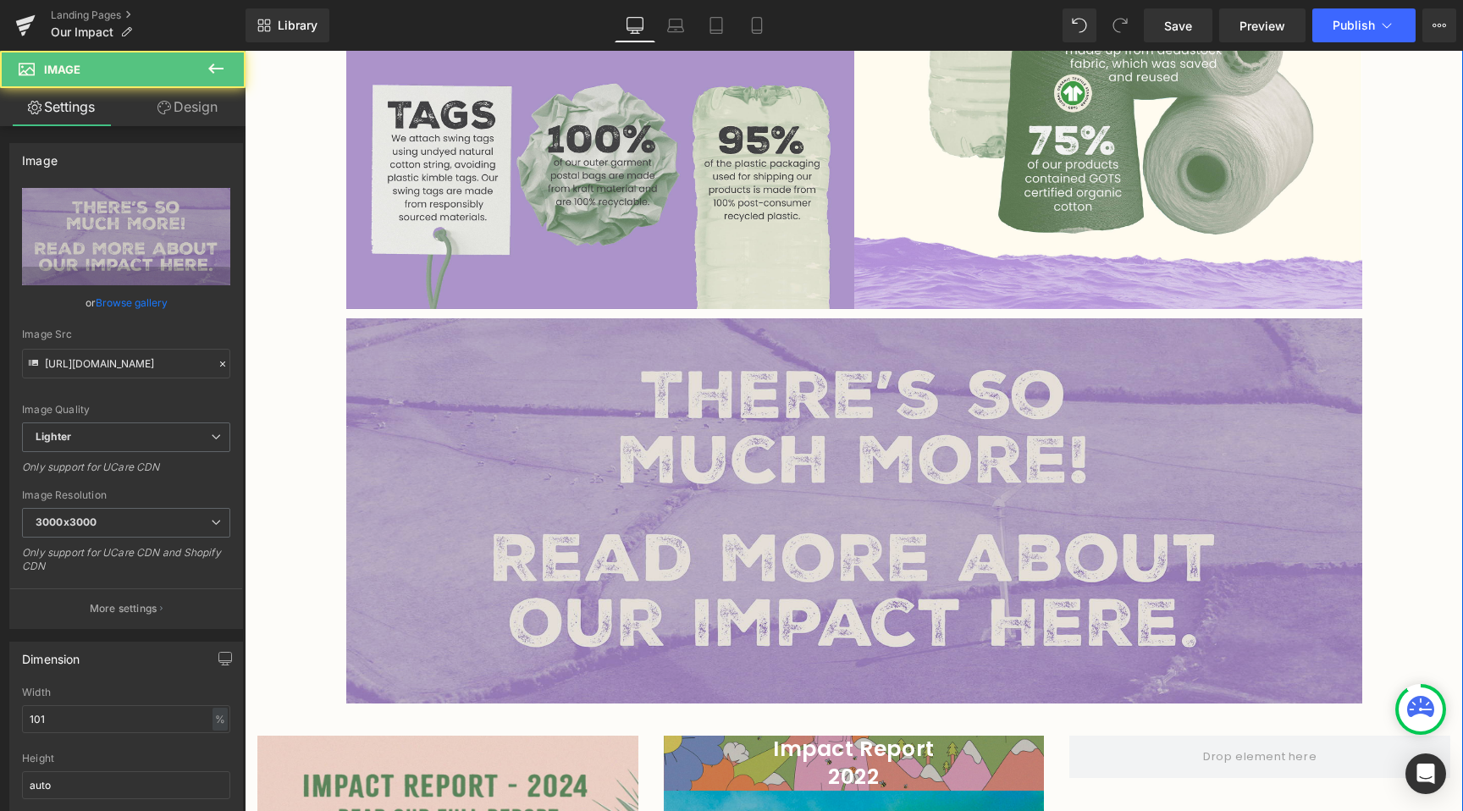
click at [1270, 468] on img at bounding box center [854, 510] width 1016 height 385
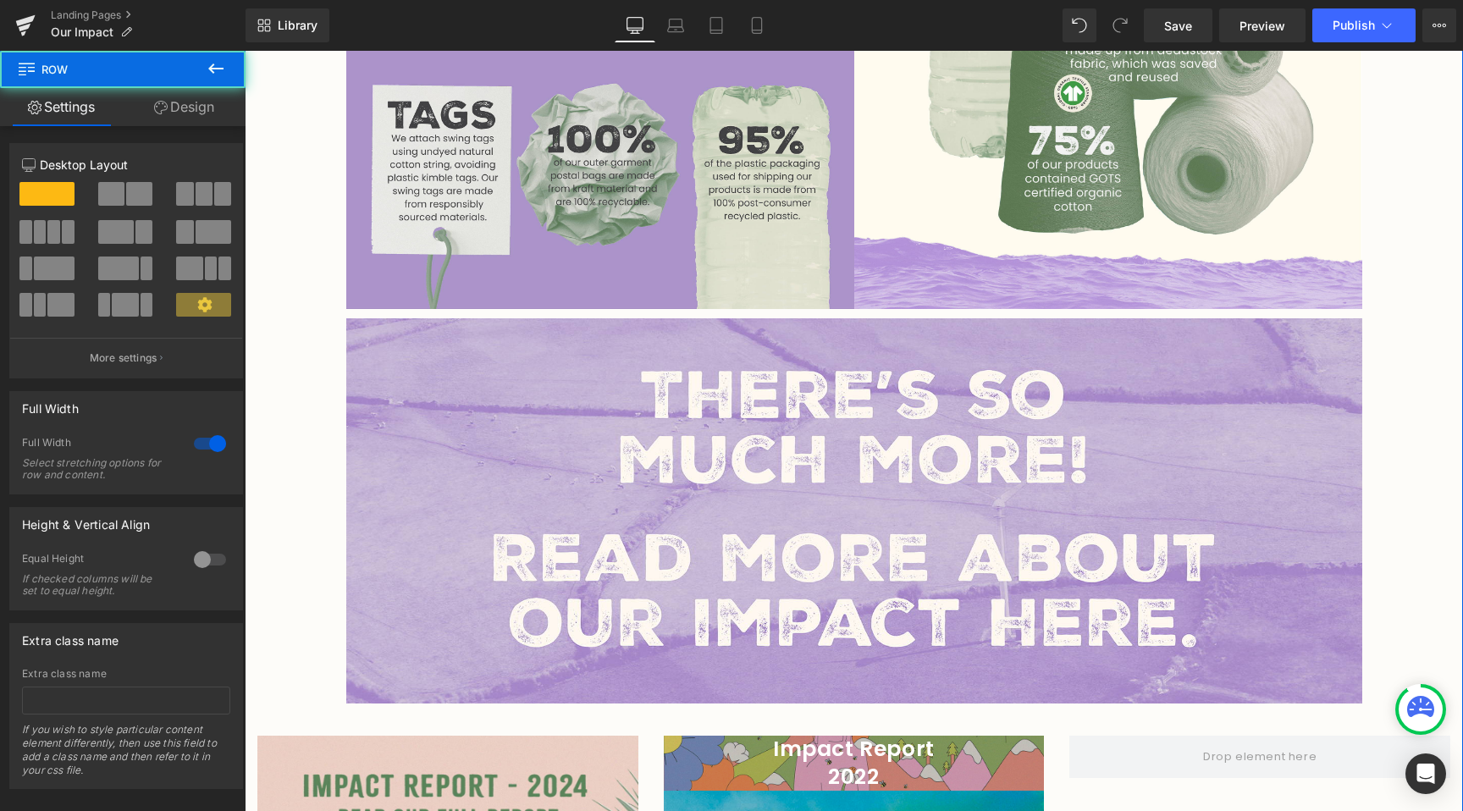
click at [1408, 474] on div "Image Lucy & Yak was born in 2017 with a mission: to prove that creating great …" at bounding box center [854, 244] width 1218 height 4328
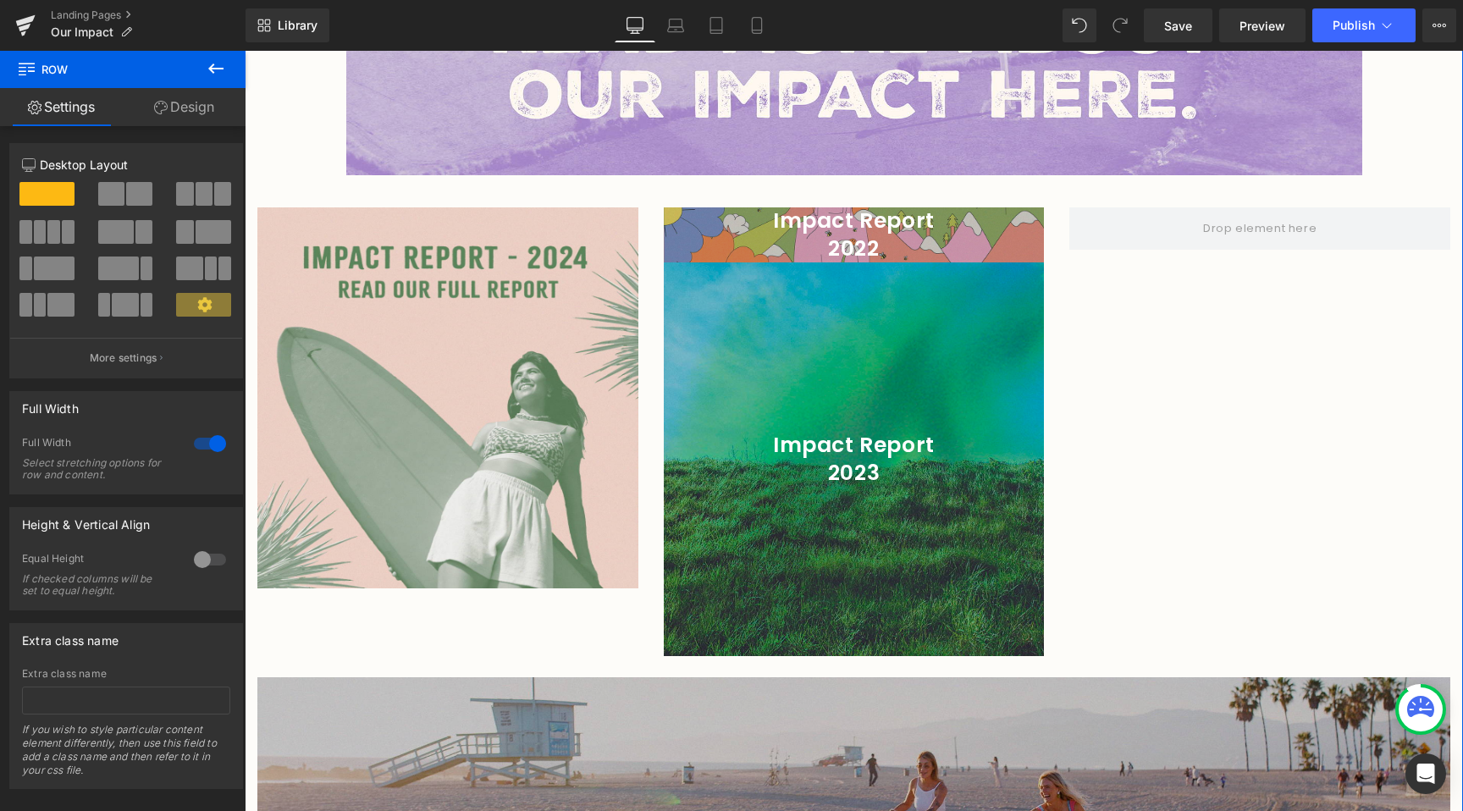
scroll to position [2605, 0]
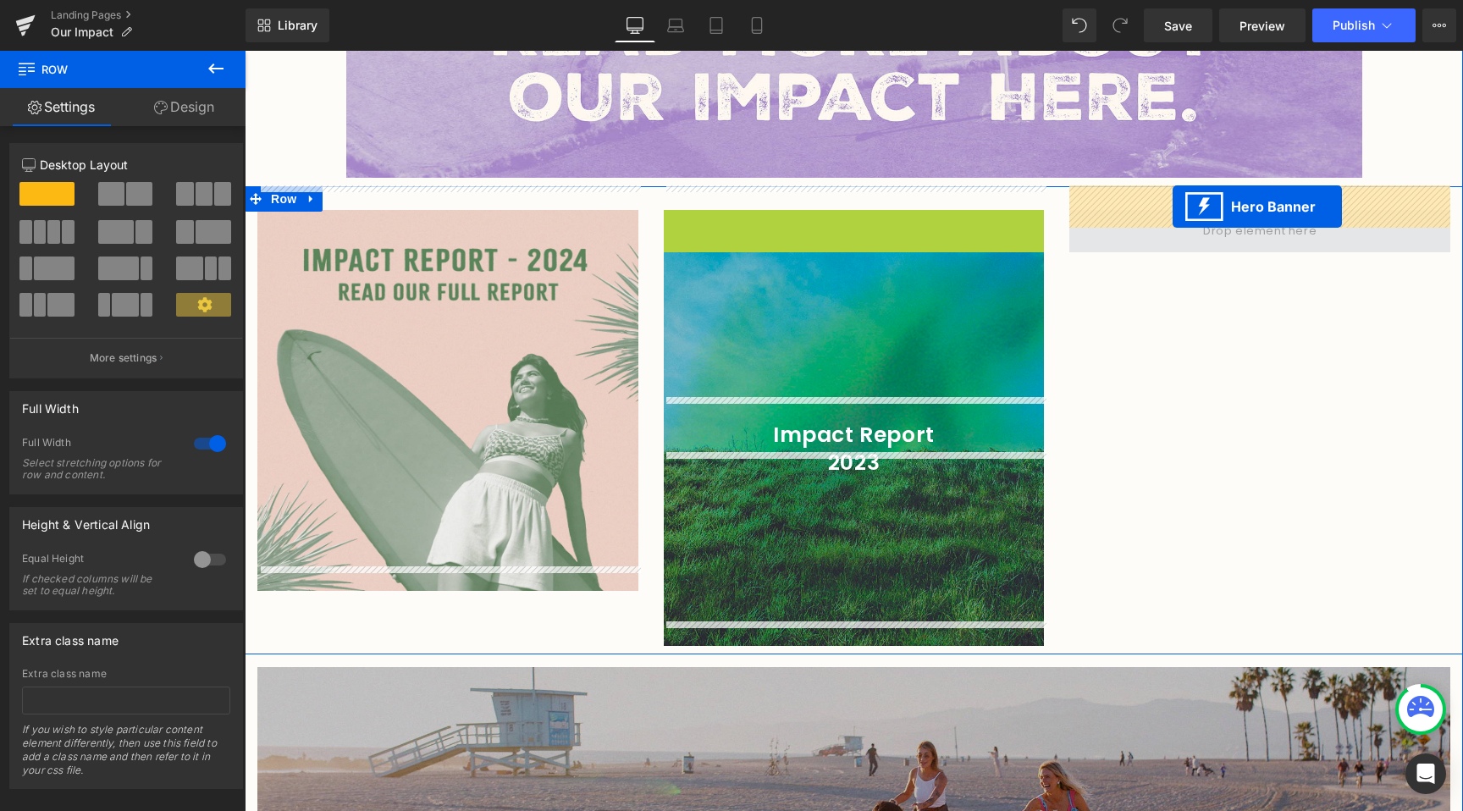
drag, startPoint x: 802, startPoint y: 191, endPoint x: 1172, endPoint y: 207, distance: 371.0
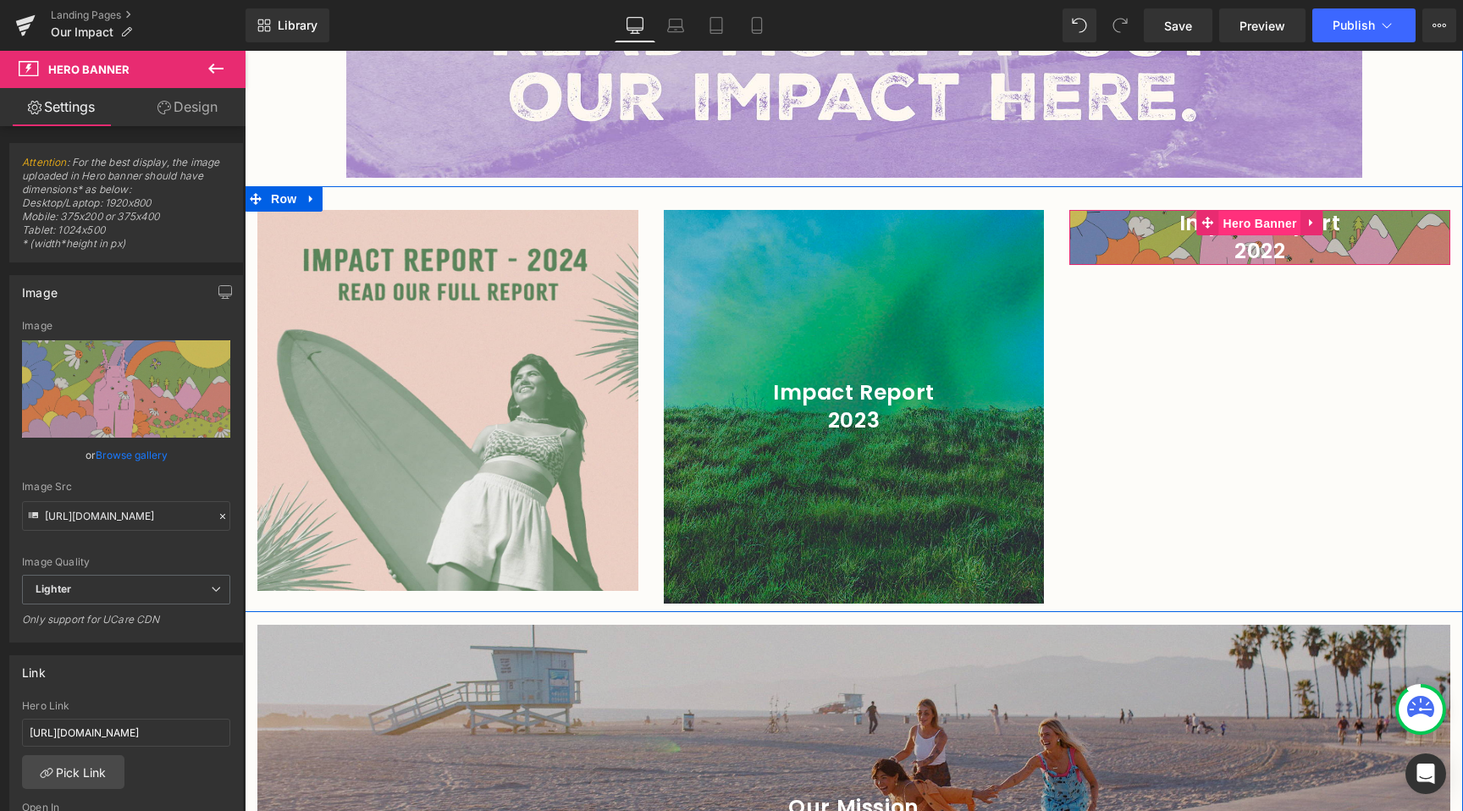
click at [1251, 211] on span "Hero Banner" at bounding box center [1259, 223] width 82 height 25
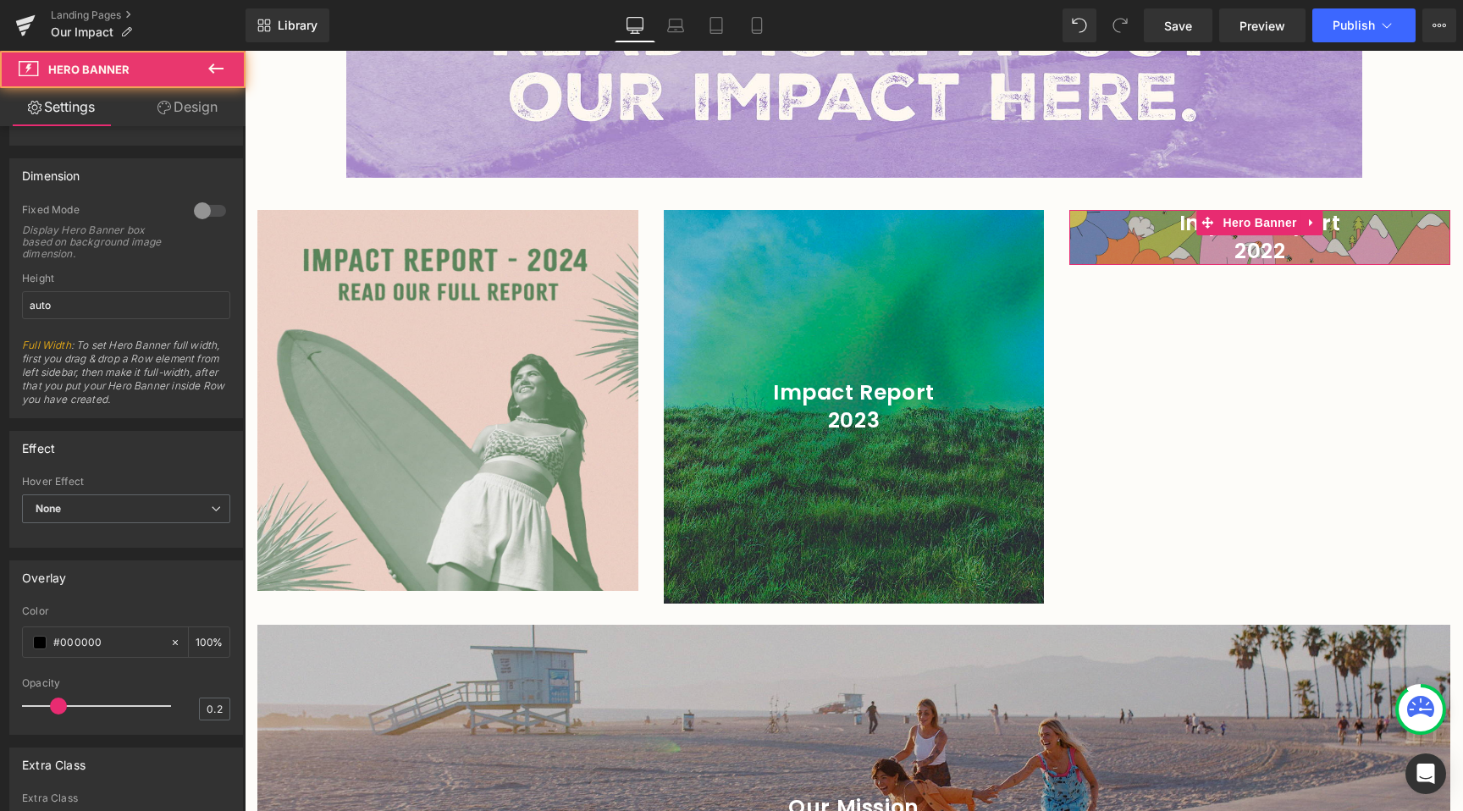
scroll to position [879, 0]
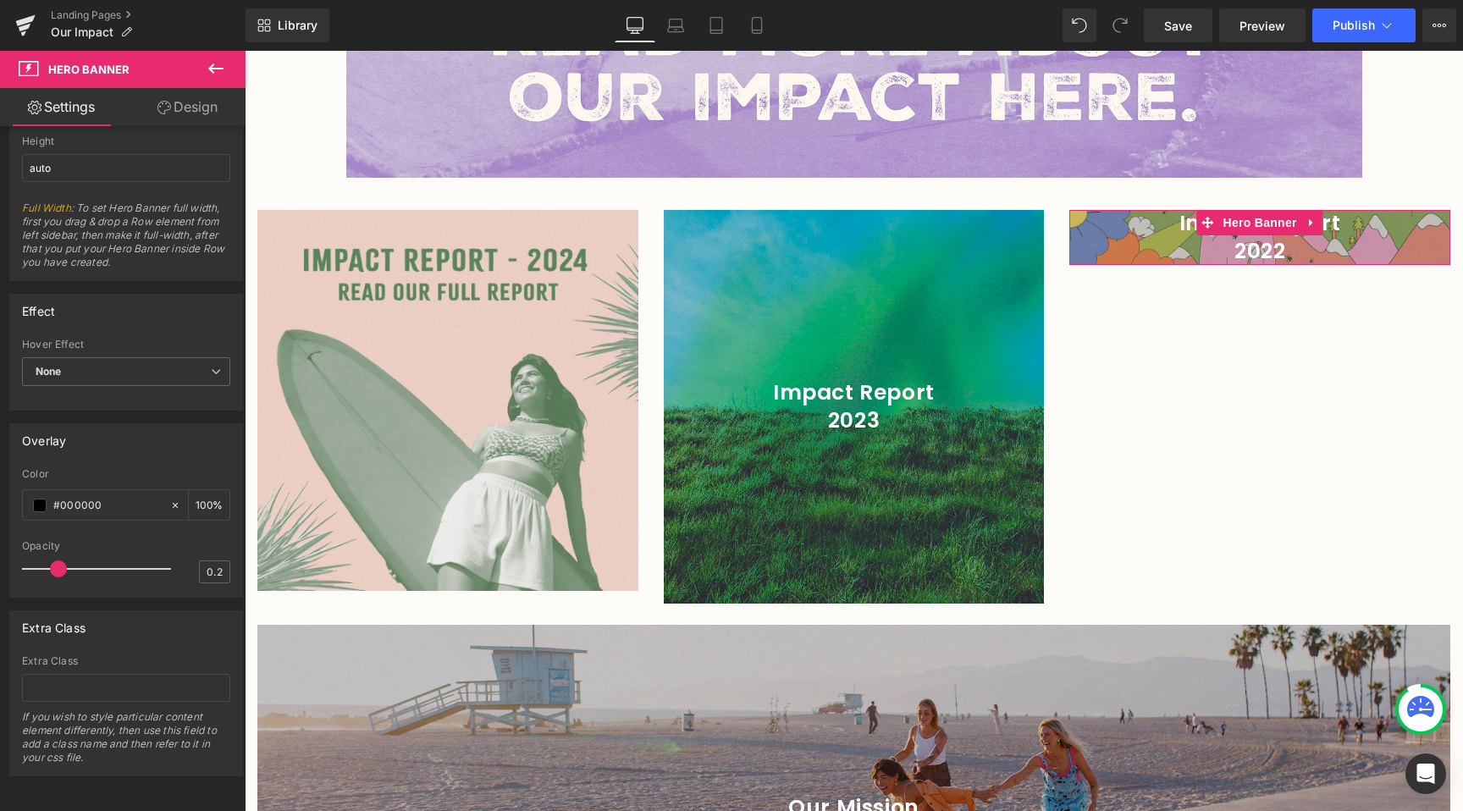
click at [189, 102] on link "Design" at bounding box center [187, 107] width 123 height 38
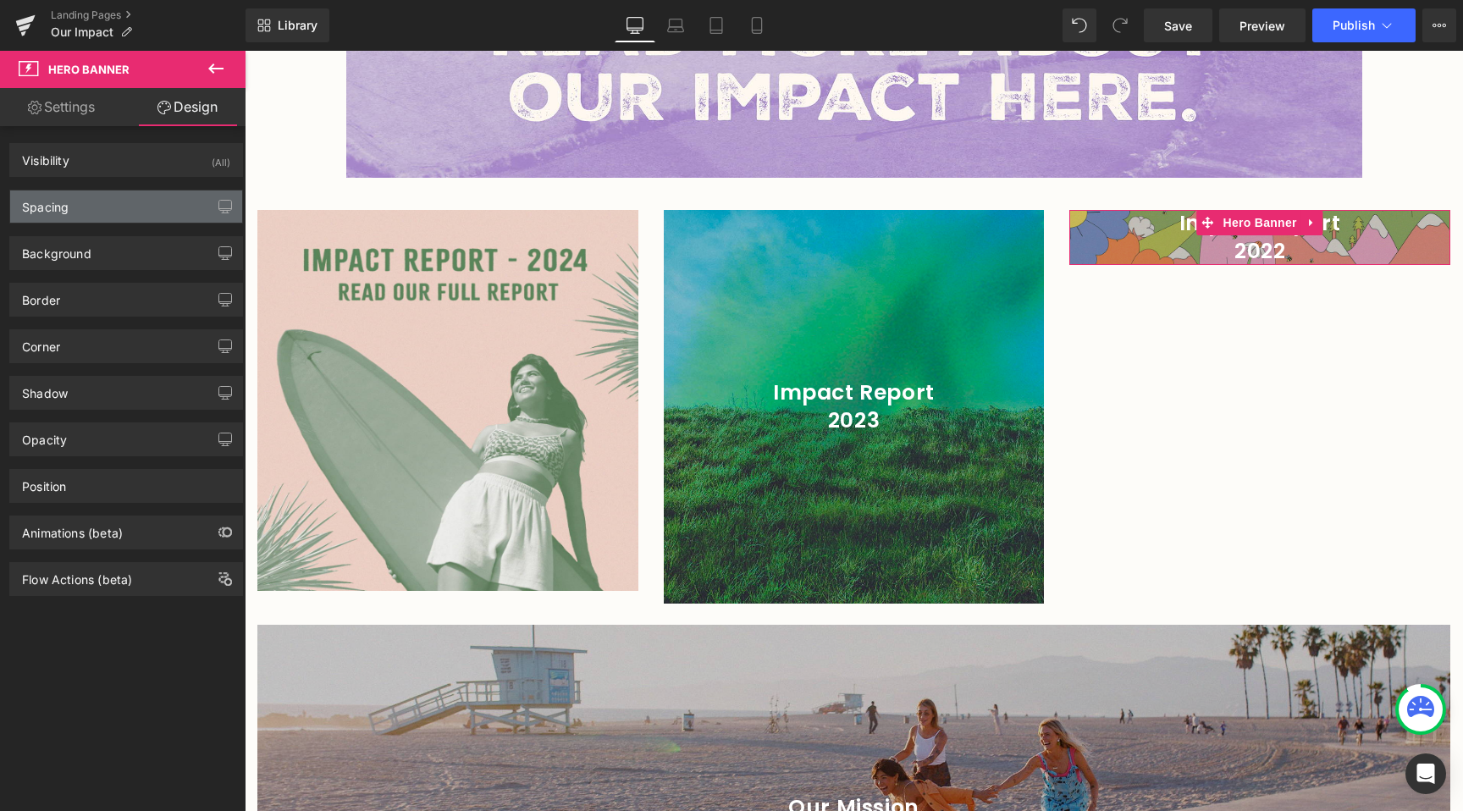
click at [107, 211] on div "Spacing" at bounding box center [126, 206] width 232 height 32
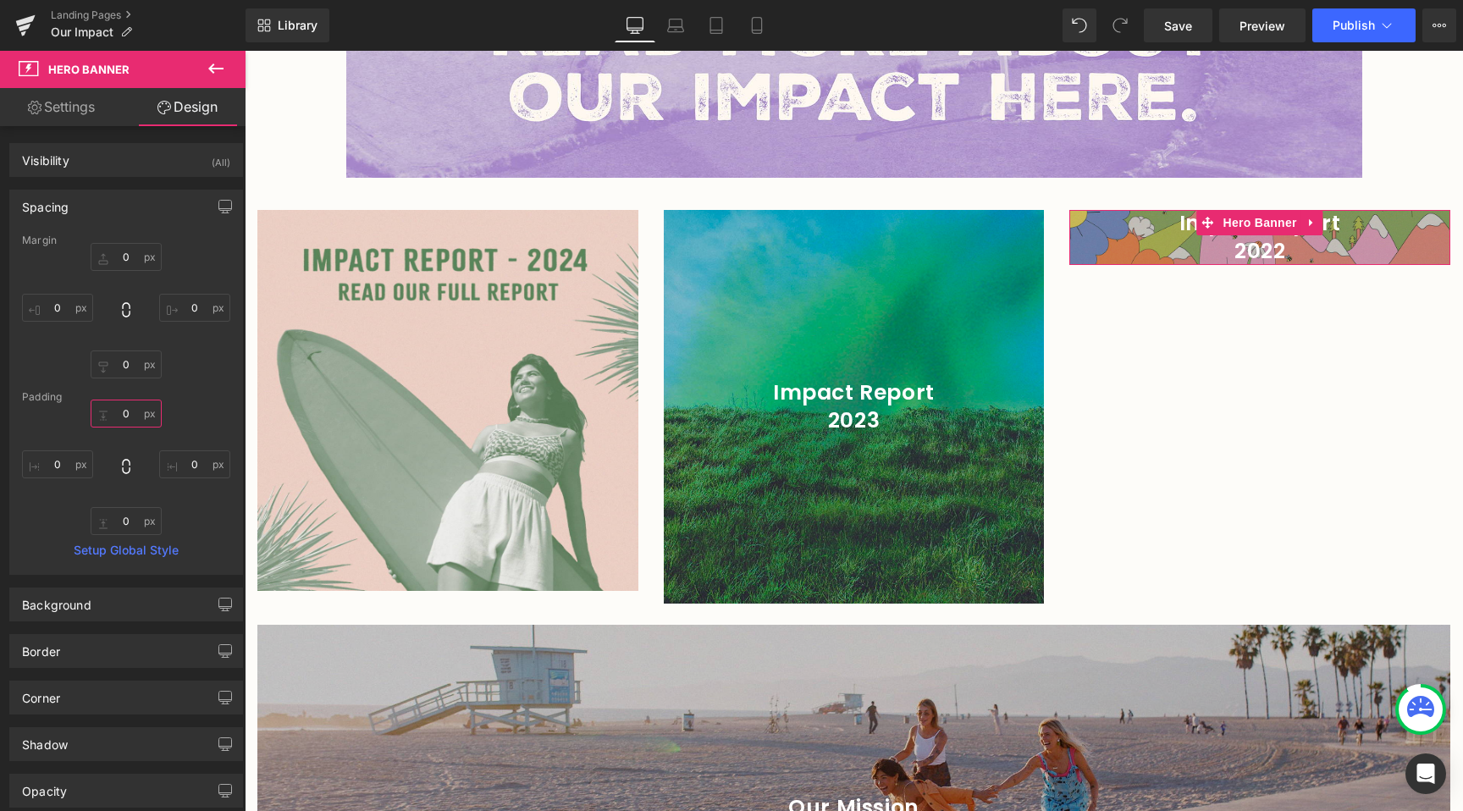
click at [119, 420] on input "0" at bounding box center [126, 414] width 71 height 28
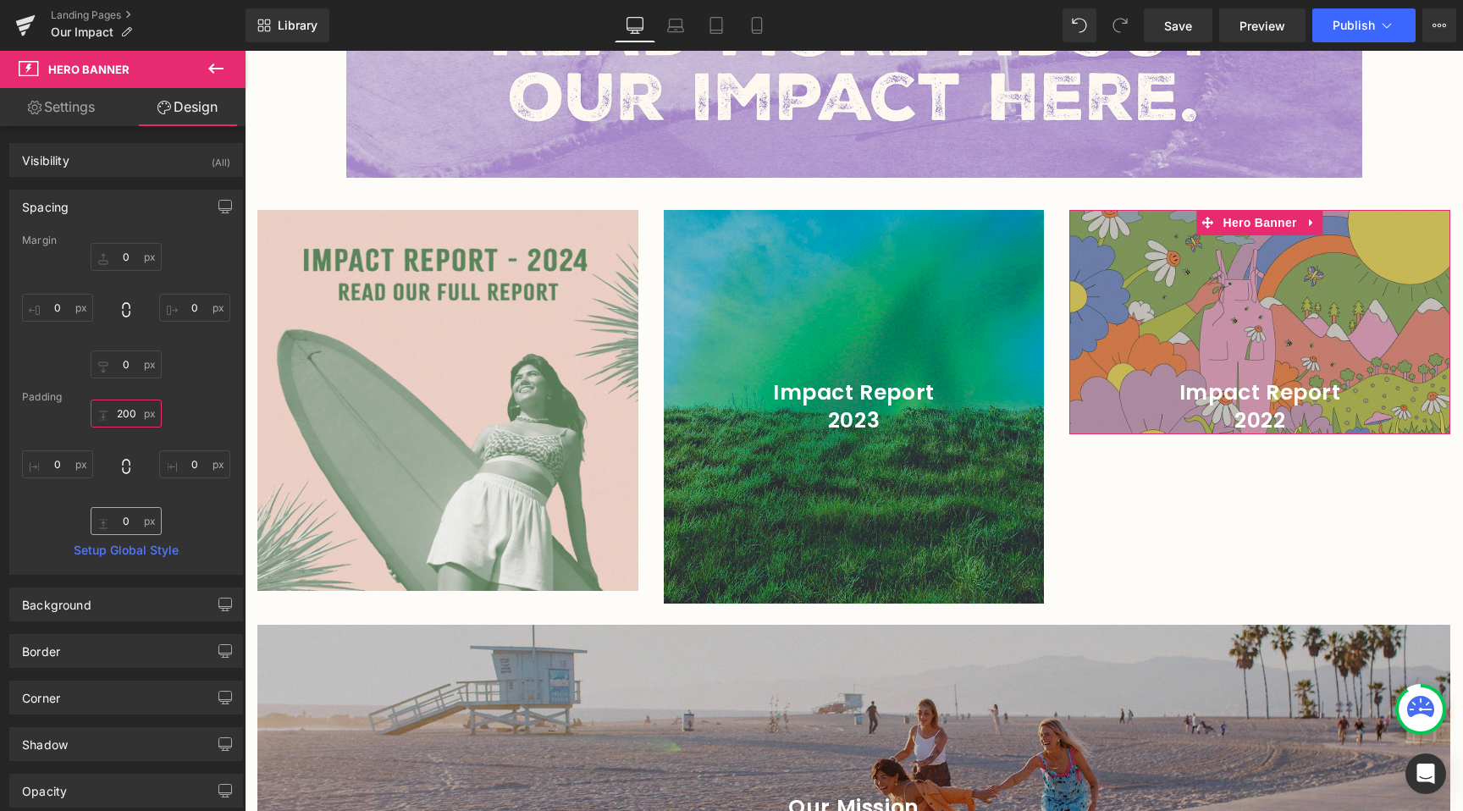
type input "200"
click at [118, 511] on input "0" at bounding box center [126, 521] width 71 height 28
type input "200"
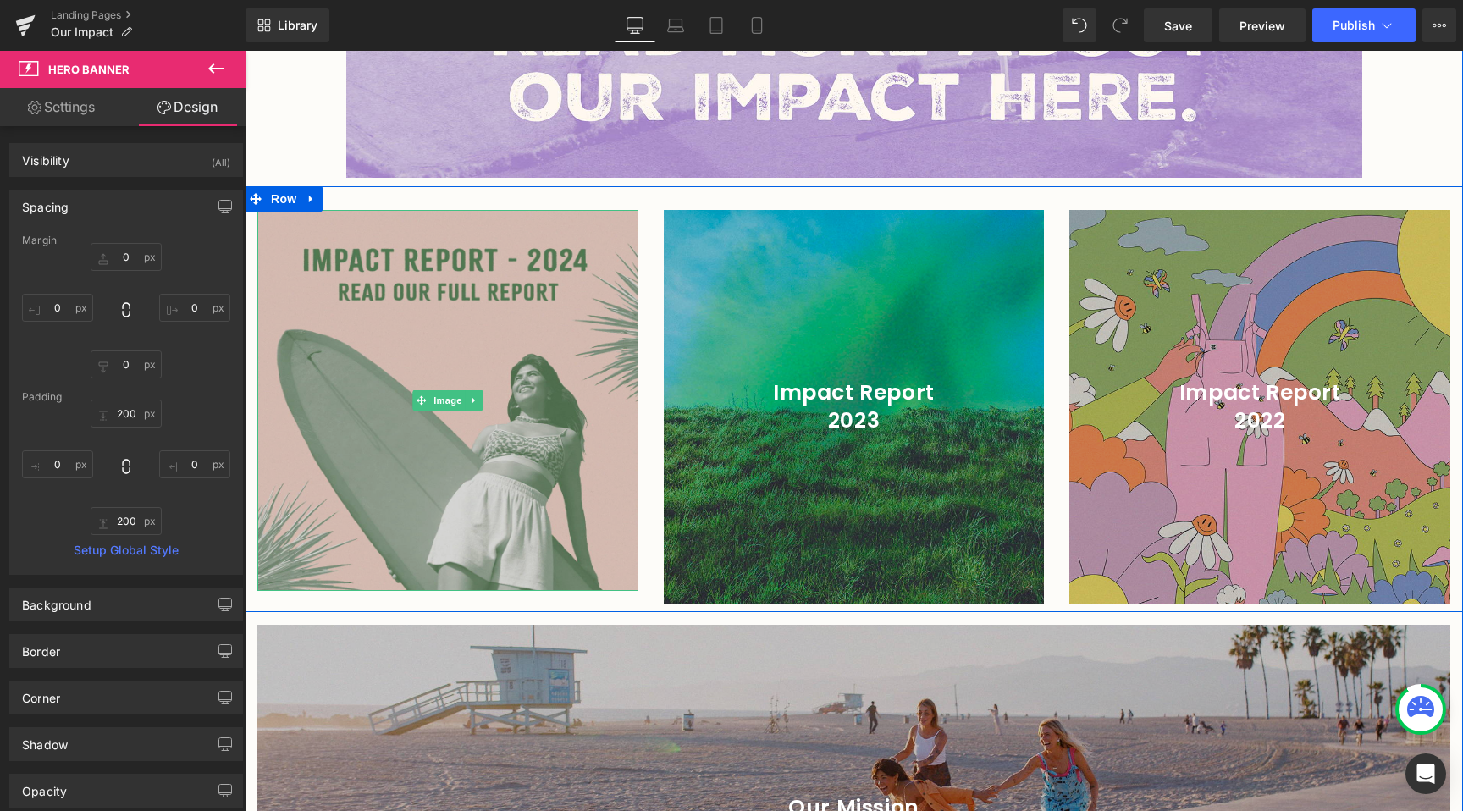
click at [491, 451] on img at bounding box center [447, 400] width 381 height 381
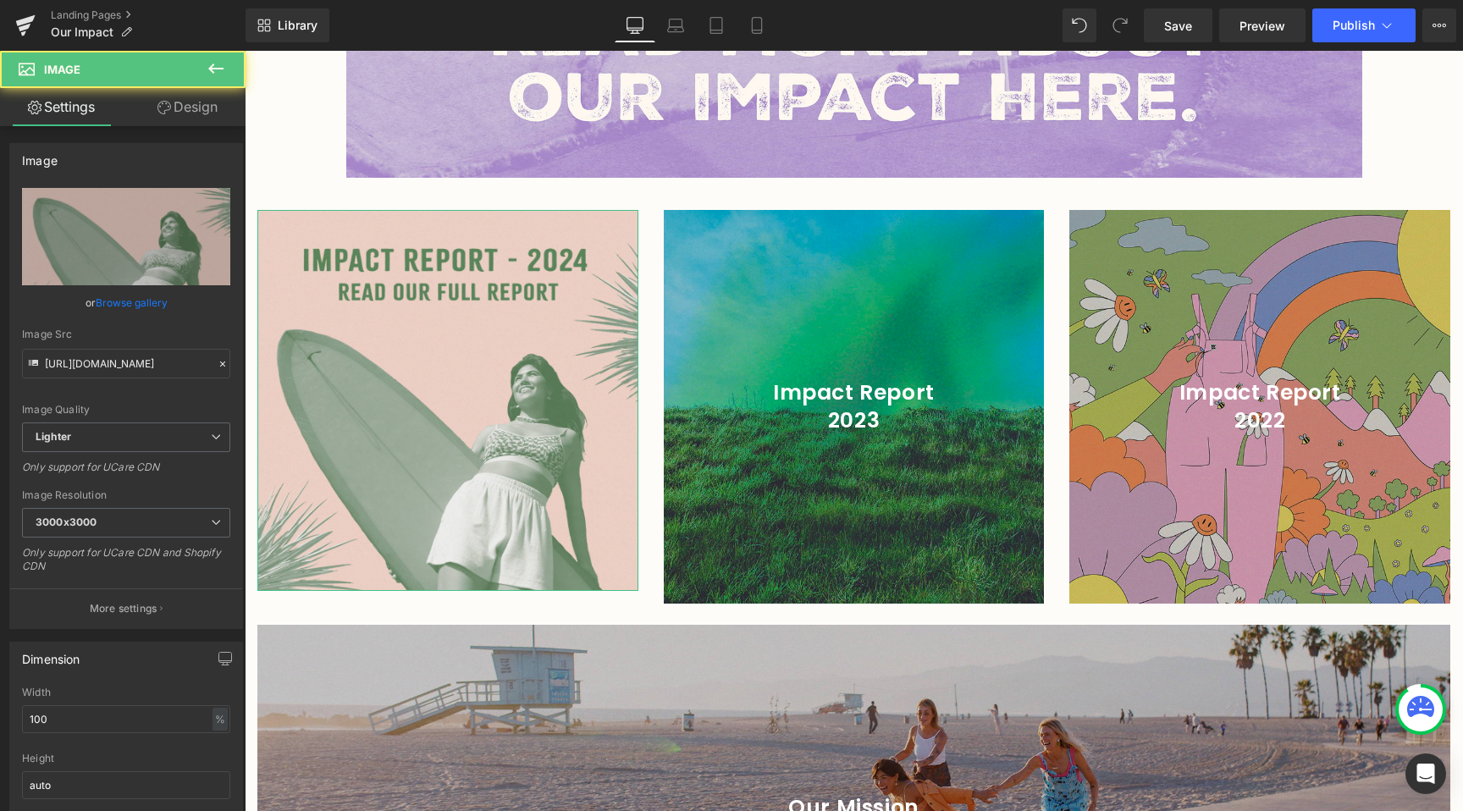
click at [171, 102] on link "Design" at bounding box center [187, 107] width 123 height 38
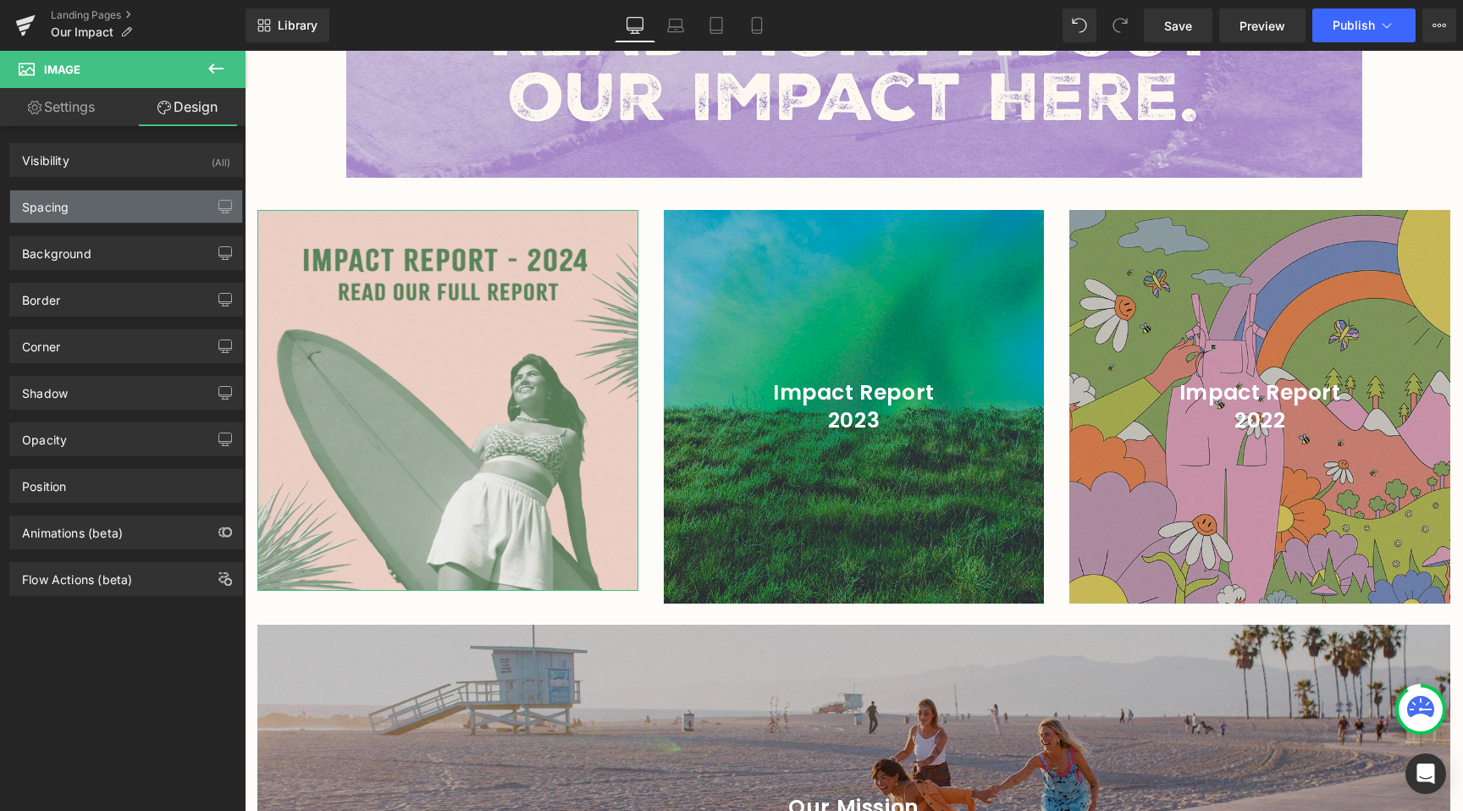
click at [90, 213] on div "Spacing" at bounding box center [126, 206] width 232 height 32
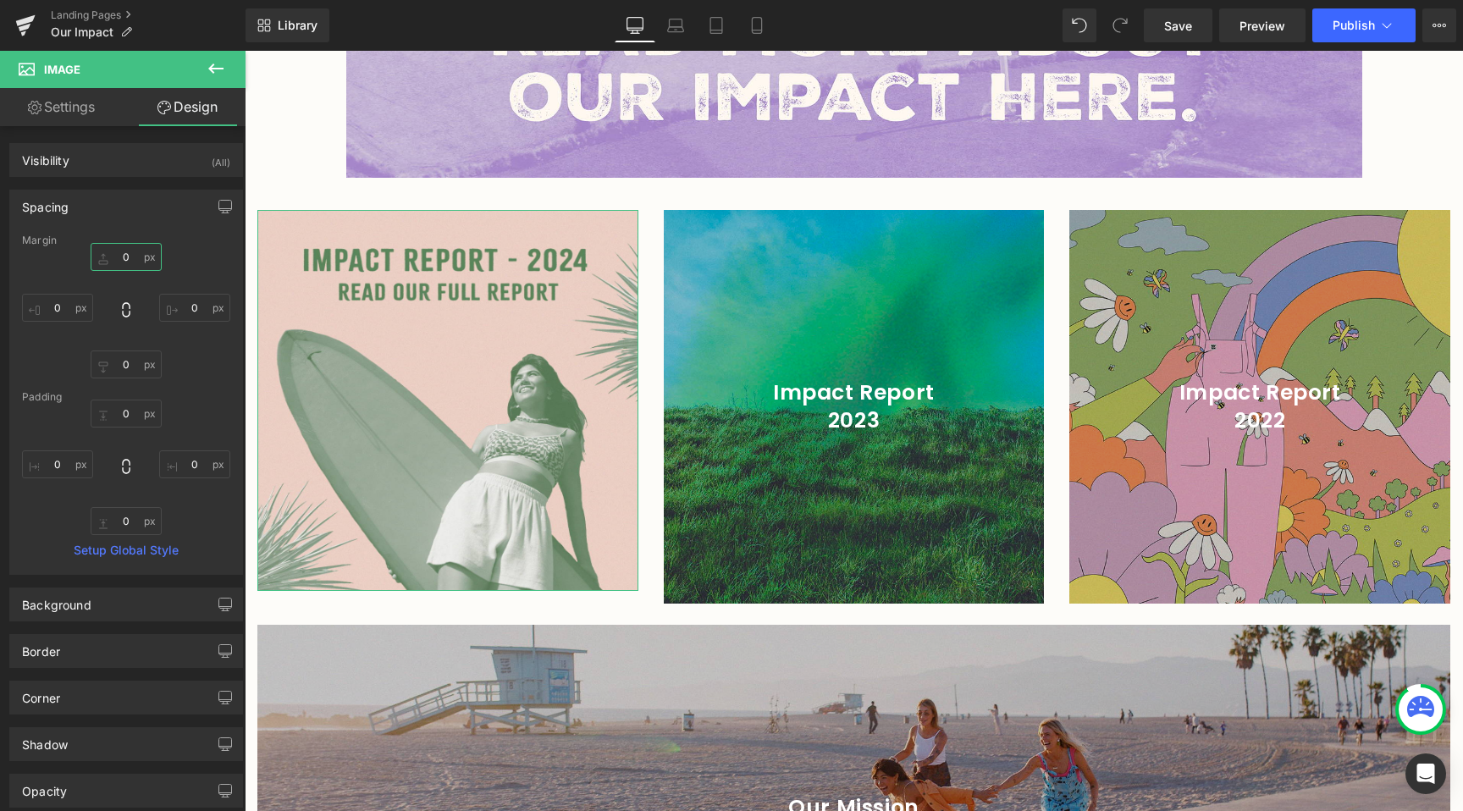
click at [110, 256] on input "0" at bounding box center [126, 257] width 71 height 28
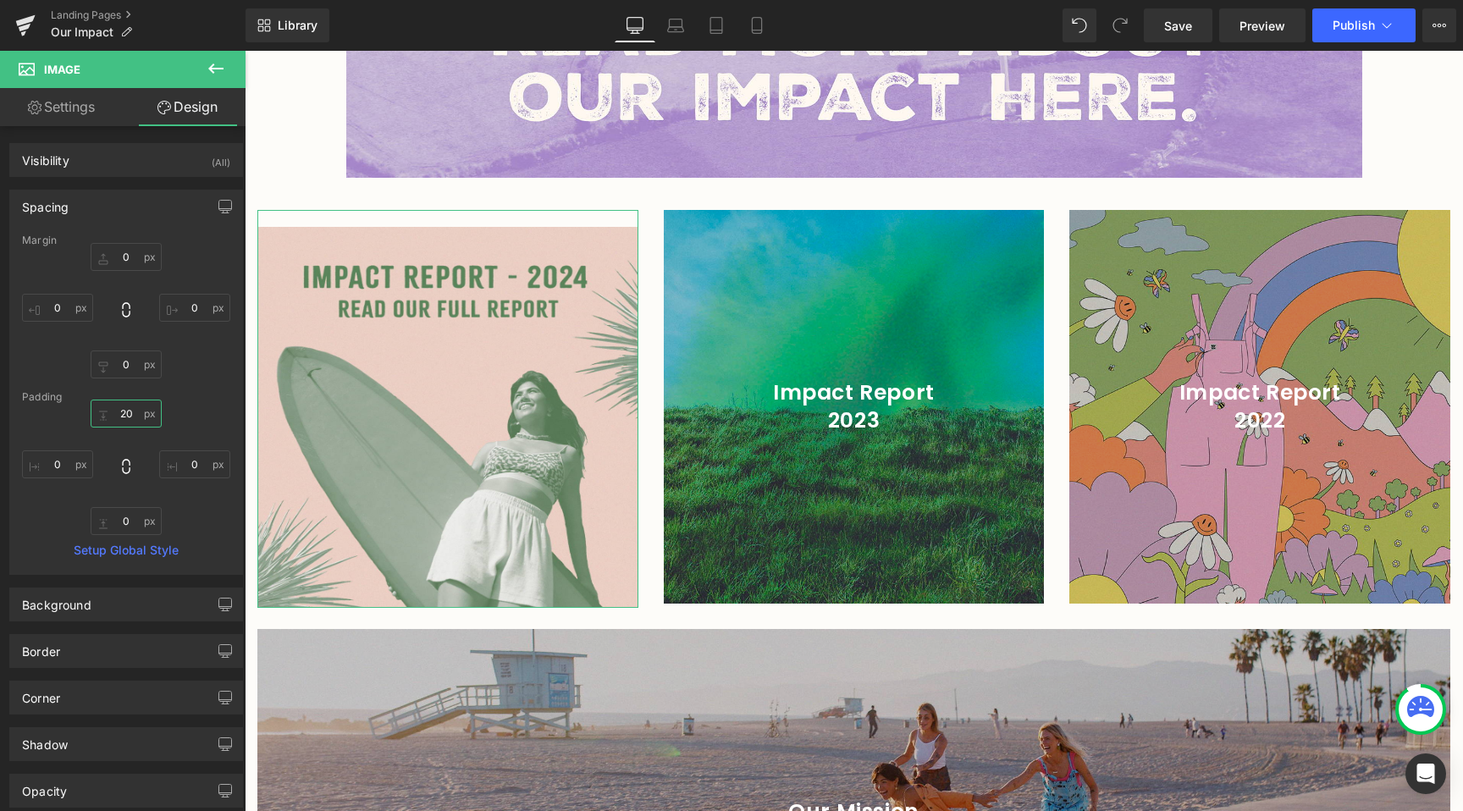
type input "2"
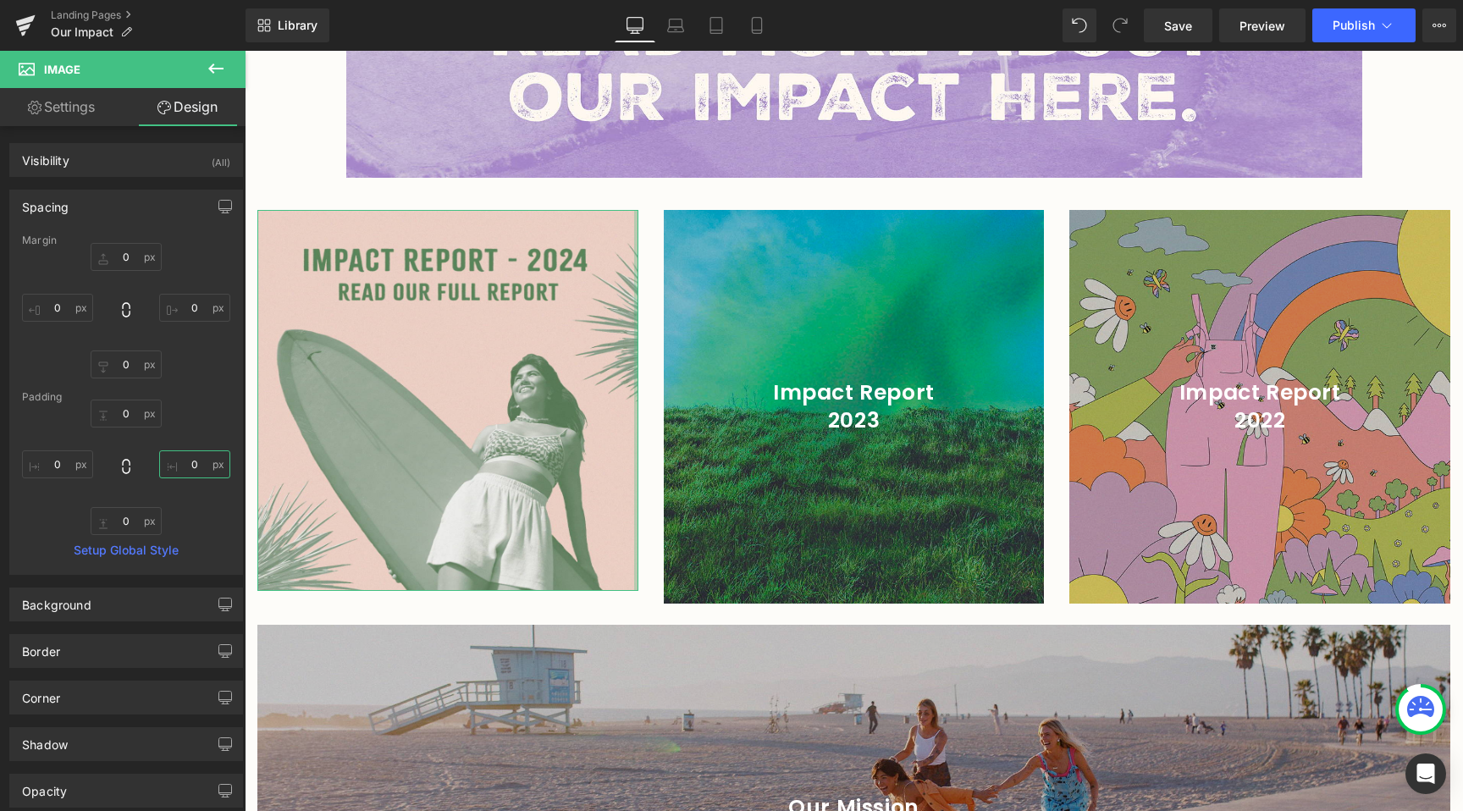
click at [201, 464] on input "0" at bounding box center [194, 464] width 71 height 28
type input "0"
click at [89, 96] on link "Settings" at bounding box center [61, 107] width 123 height 38
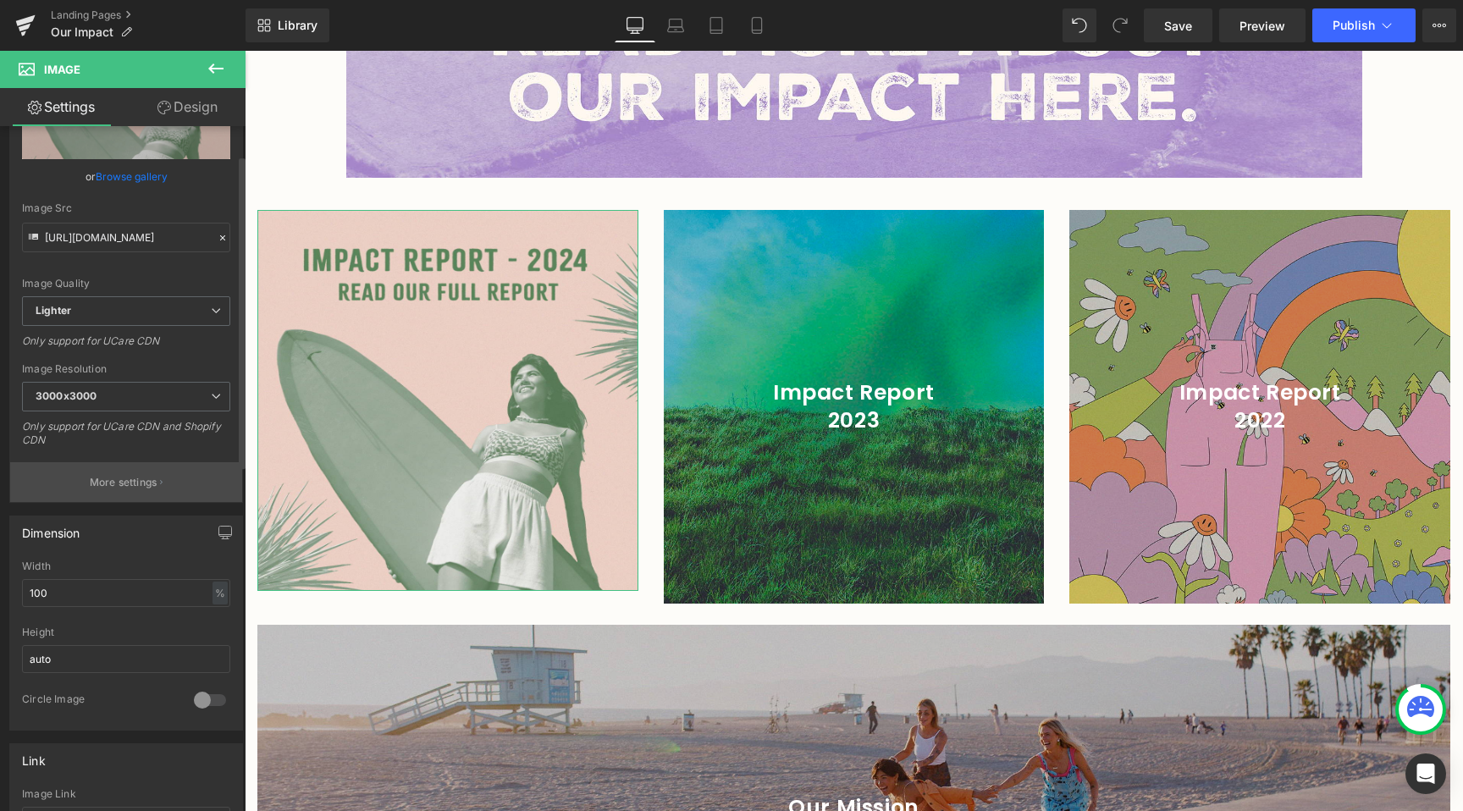
scroll to position [296, 0]
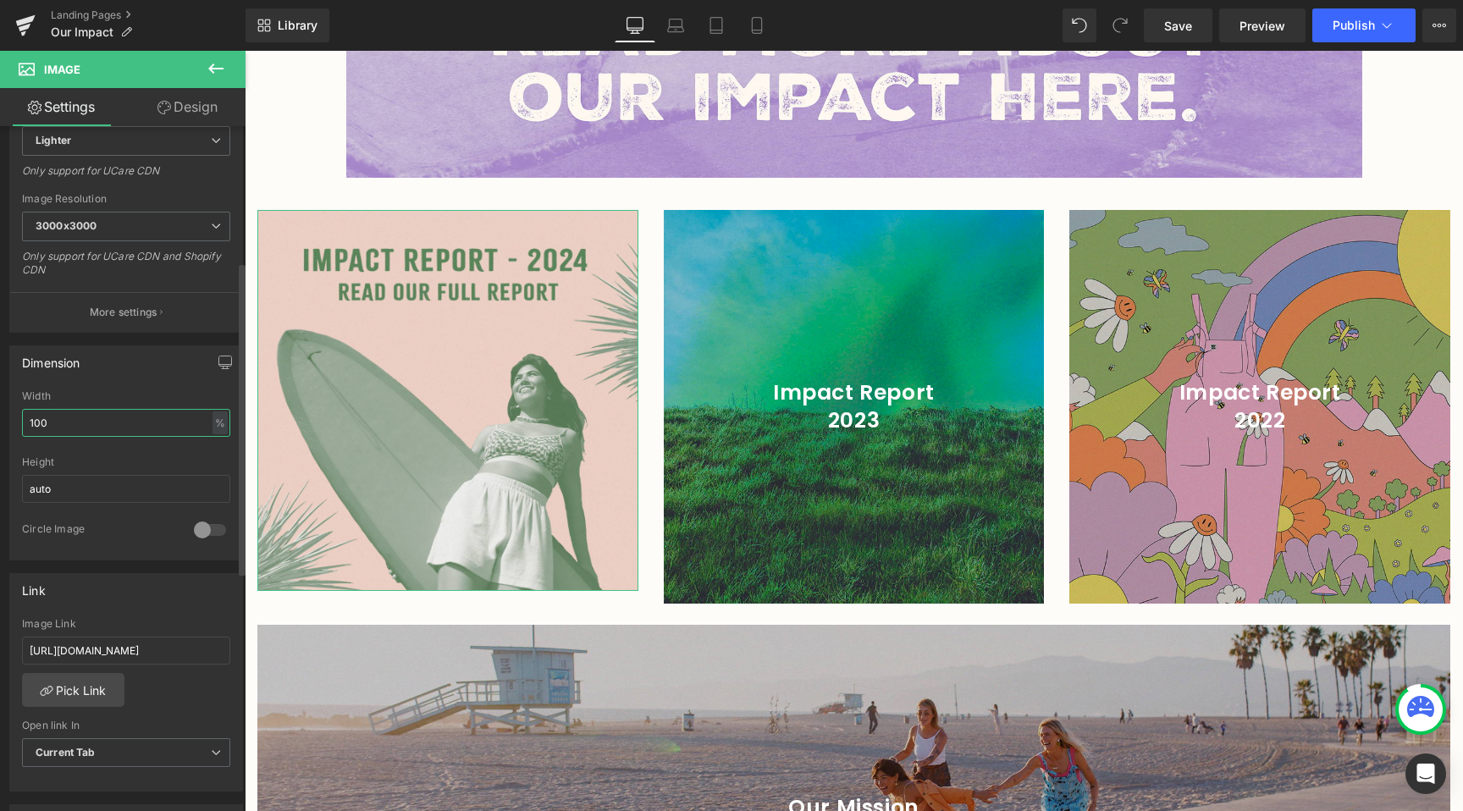
click at [85, 422] on input "100" at bounding box center [126, 423] width 208 height 28
type input "100"
click at [785, 487] on div at bounding box center [854, 407] width 381 height 394
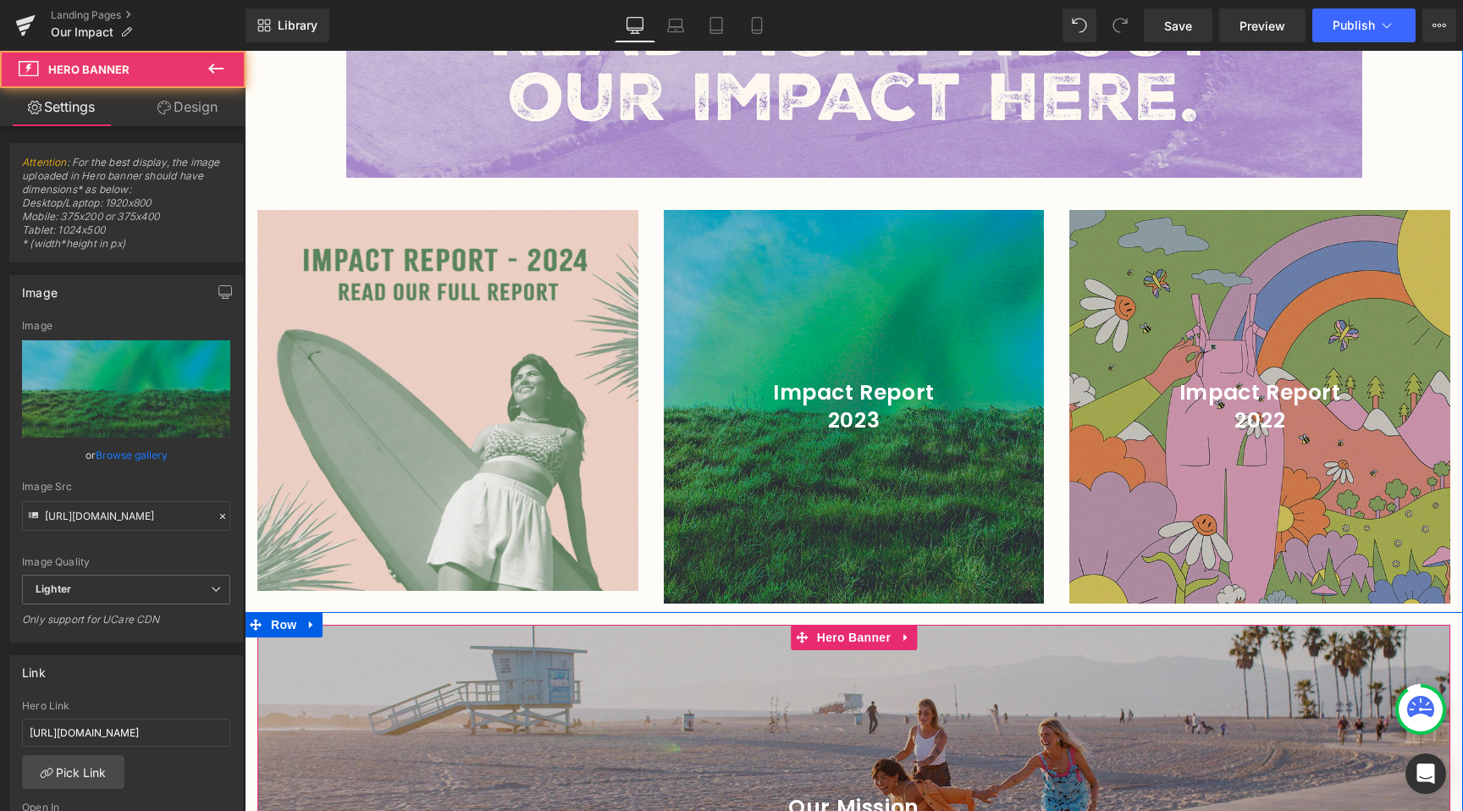
click at [1047, 655] on div at bounding box center [853, 815] width 1193 height 381
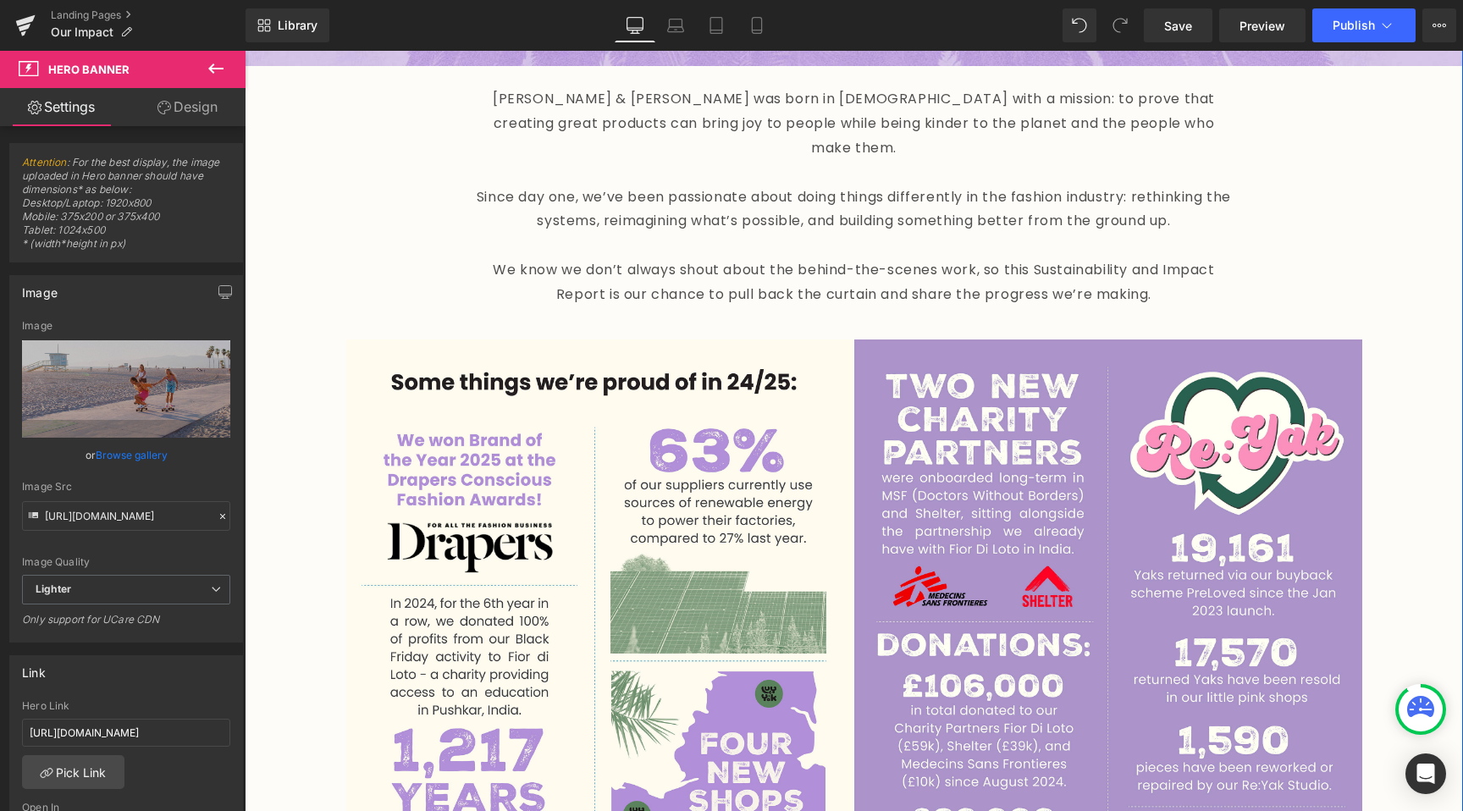
scroll to position [968, 0]
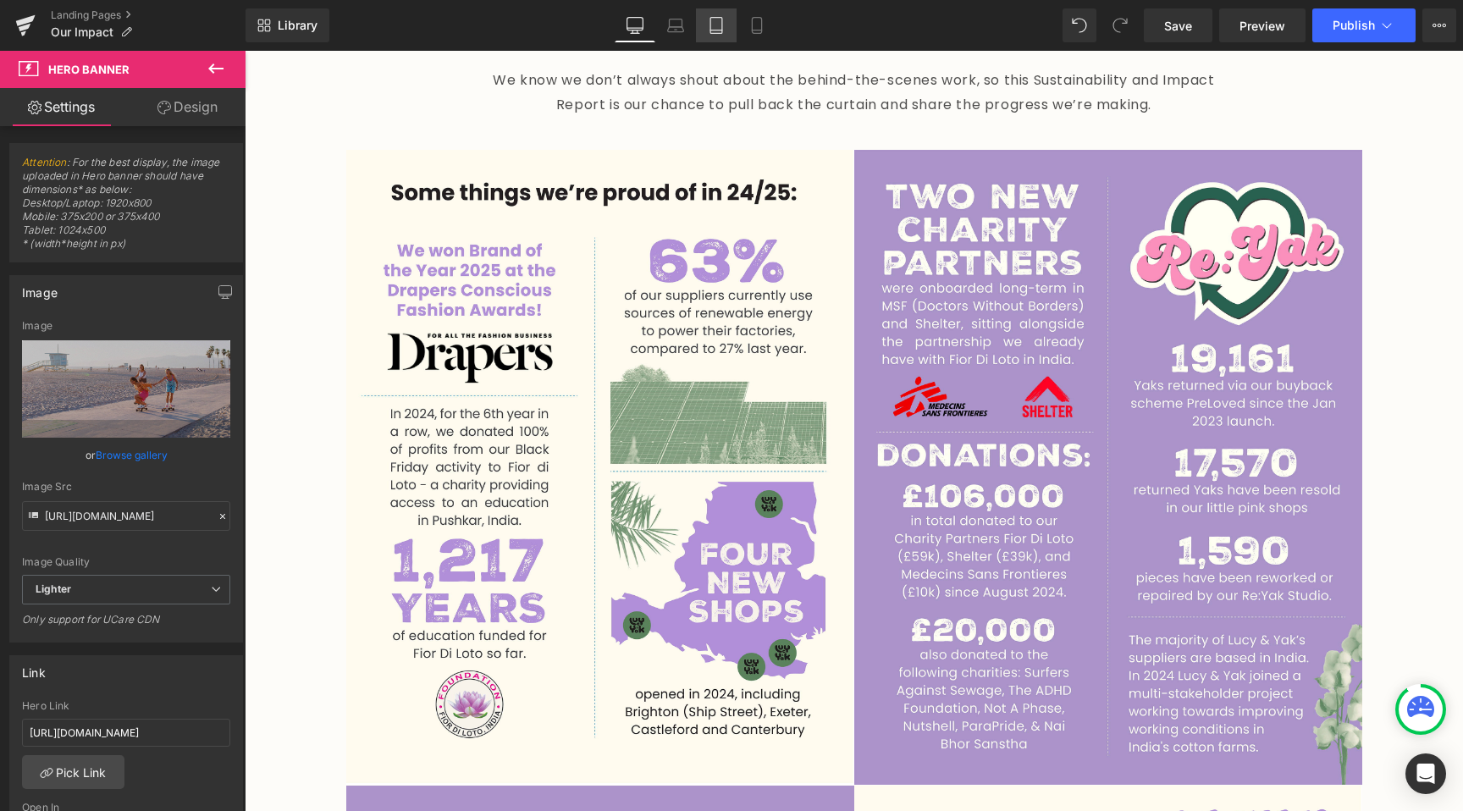
click at [719, 18] on icon at bounding box center [716, 25] width 17 height 17
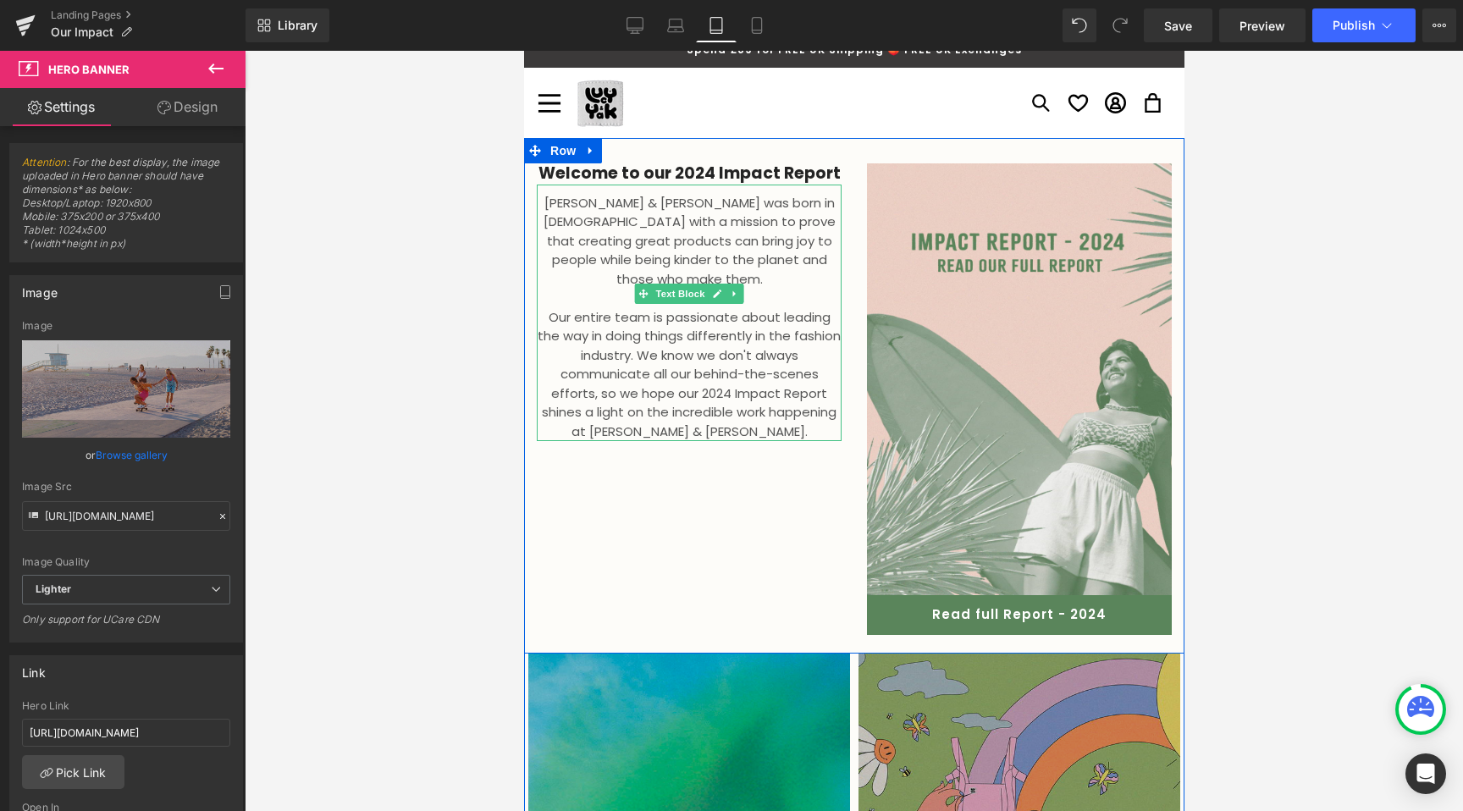
scroll to position [0, 0]
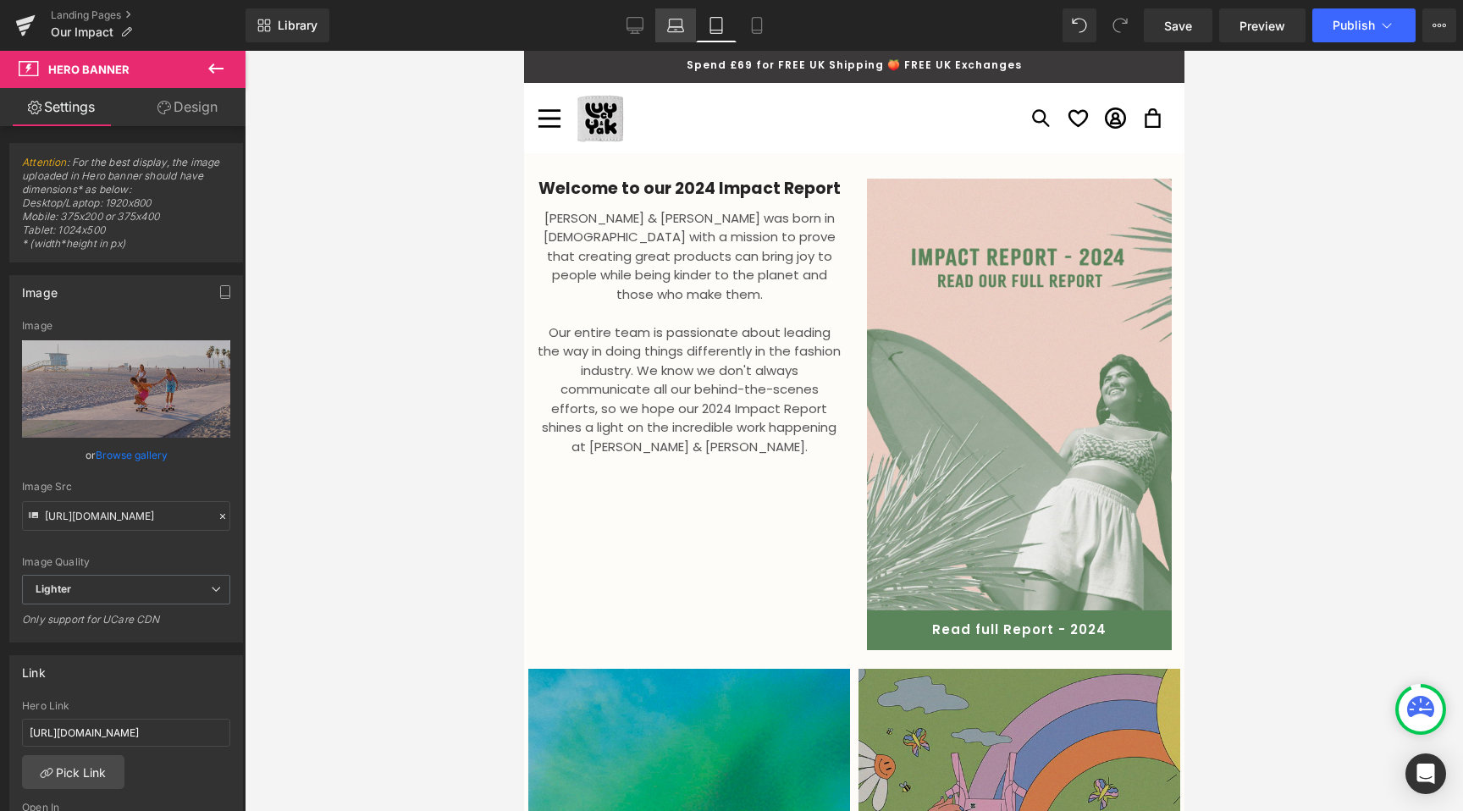
click at [675, 30] on icon at bounding box center [676, 30] width 3 height 0
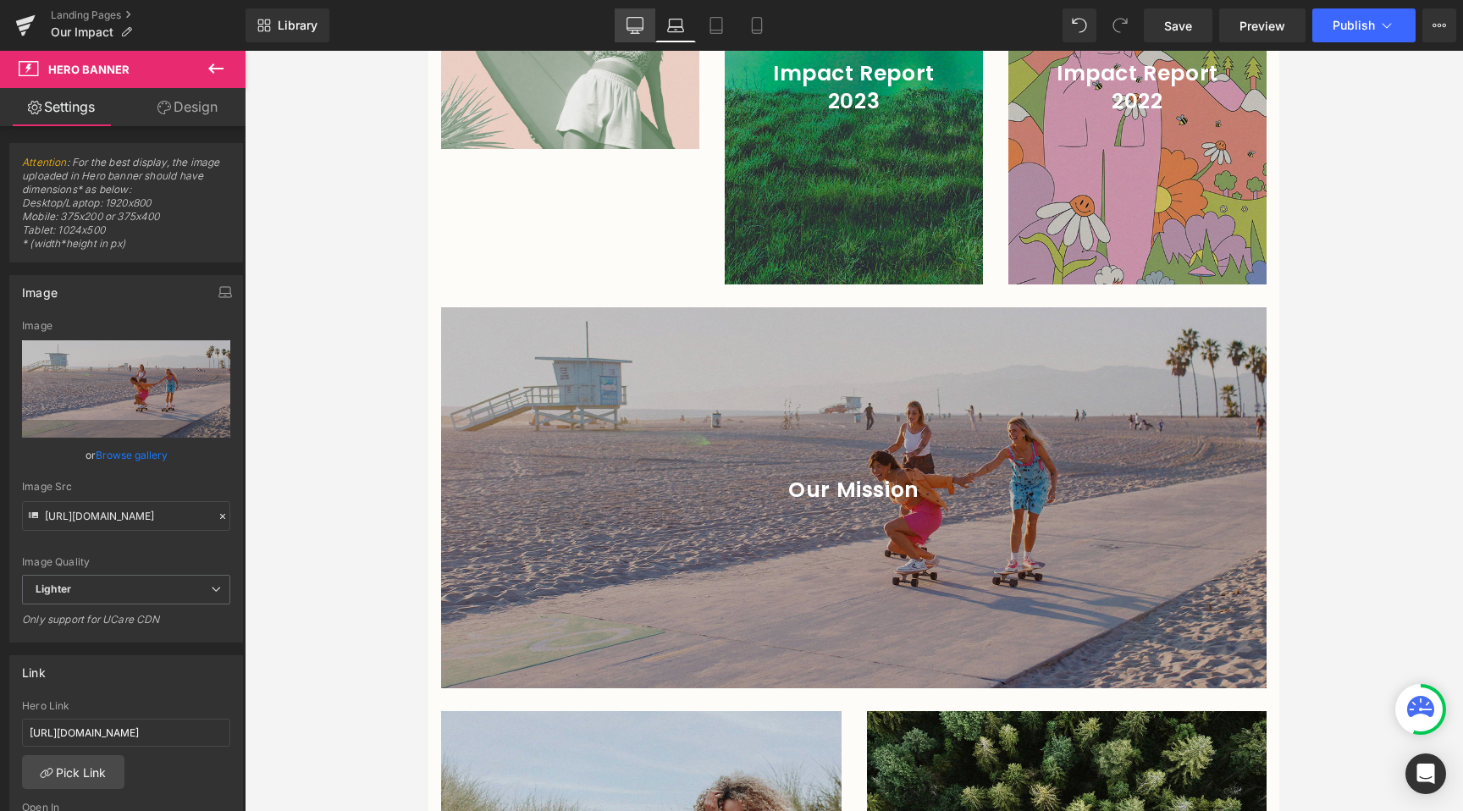
drag, startPoint x: 639, startPoint y: 31, endPoint x: 429, endPoint y: 91, distance: 218.3
click at [639, 31] on icon at bounding box center [634, 25] width 17 height 17
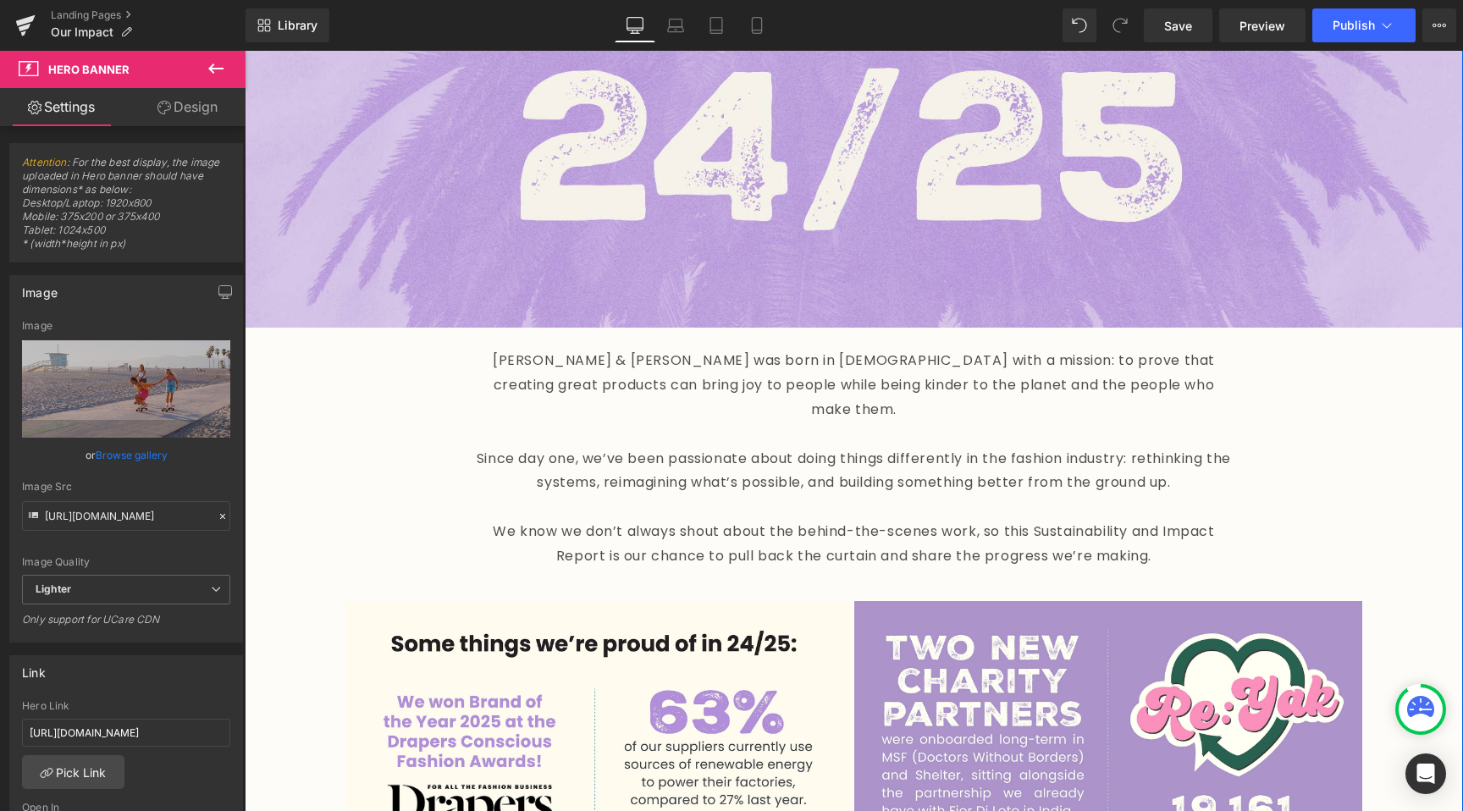
scroll to position [478, 0]
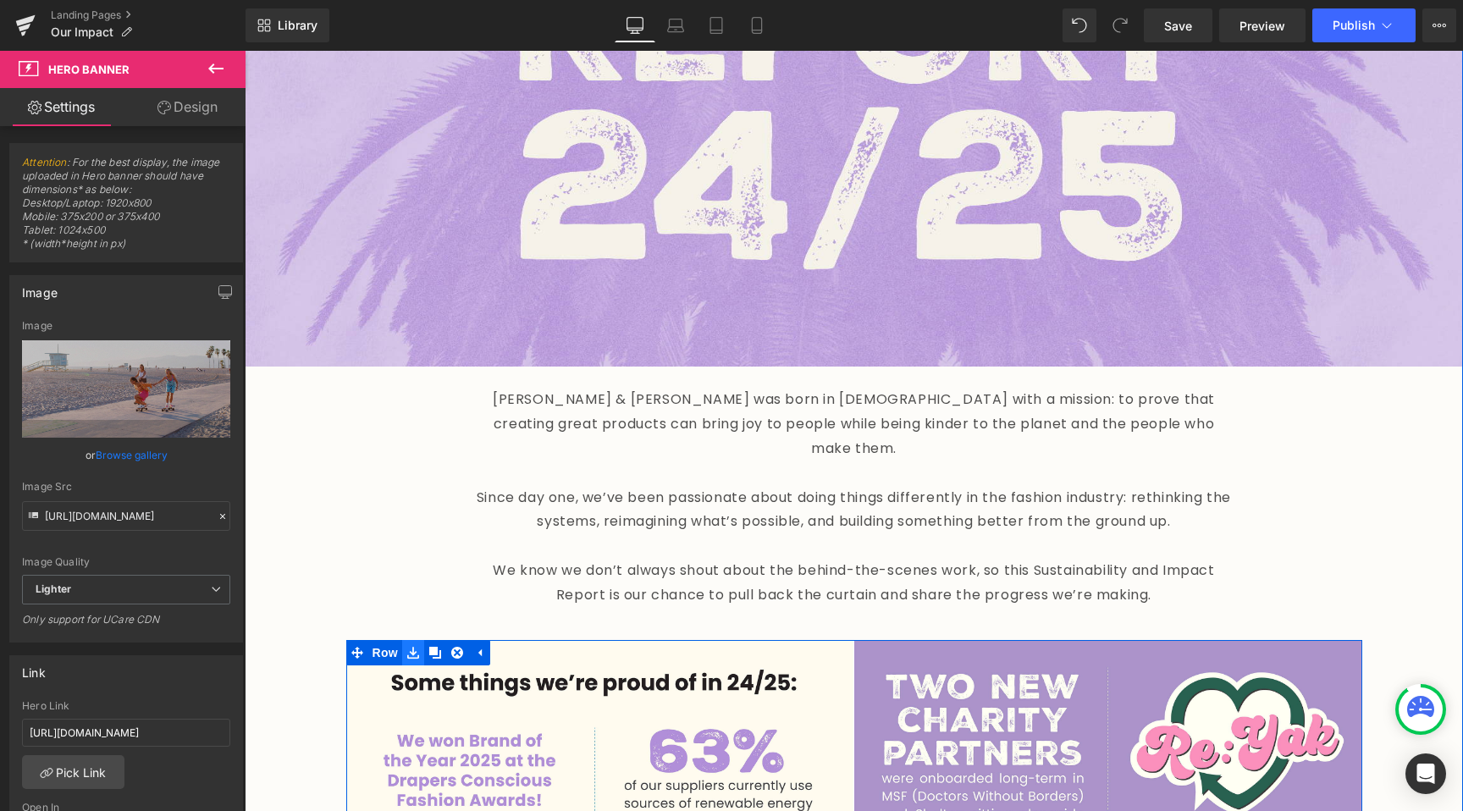
click at [409, 647] on icon at bounding box center [413, 653] width 12 height 13
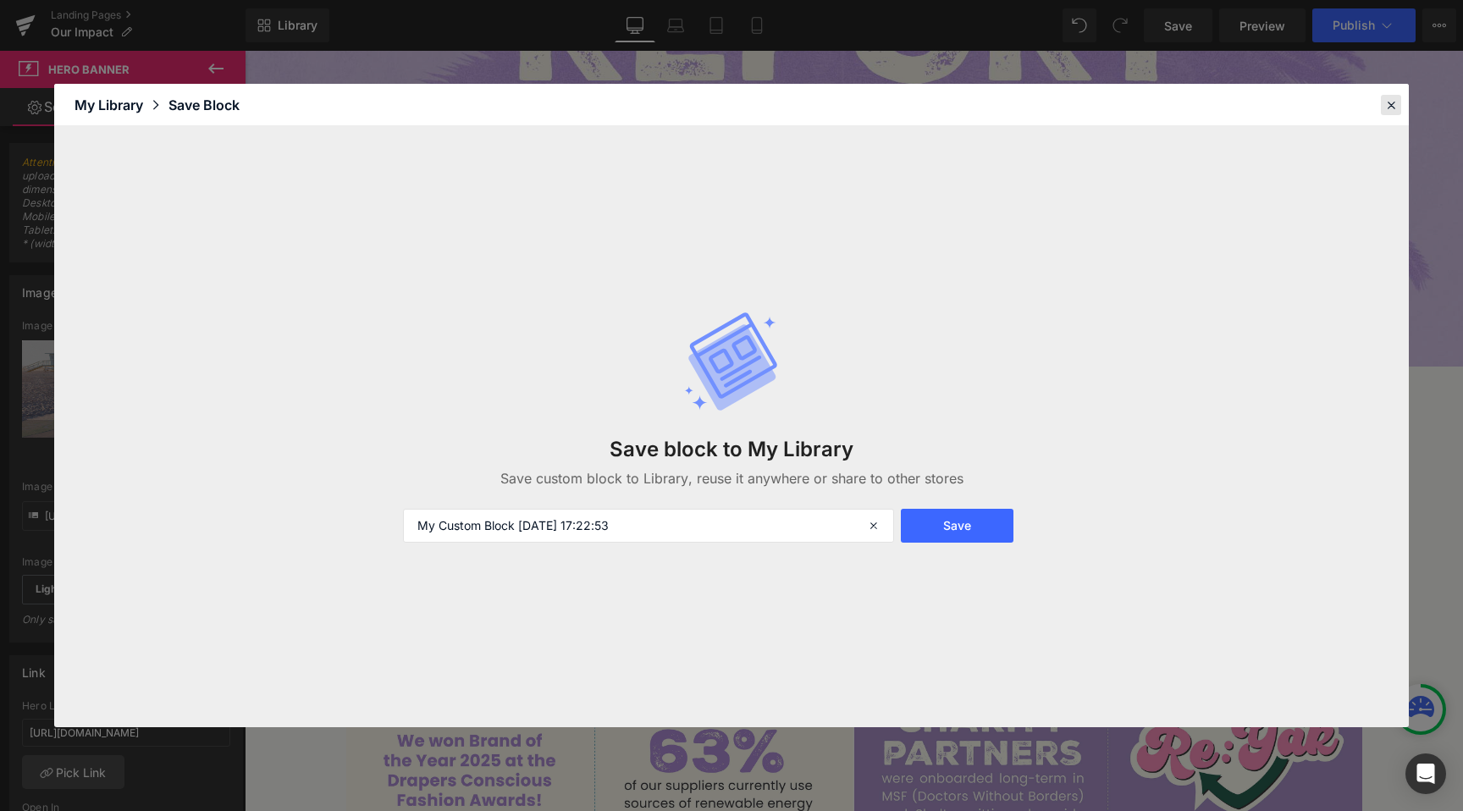
click at [1391, 107] on icon at bounding box center [1390, 104] width 15 height 15
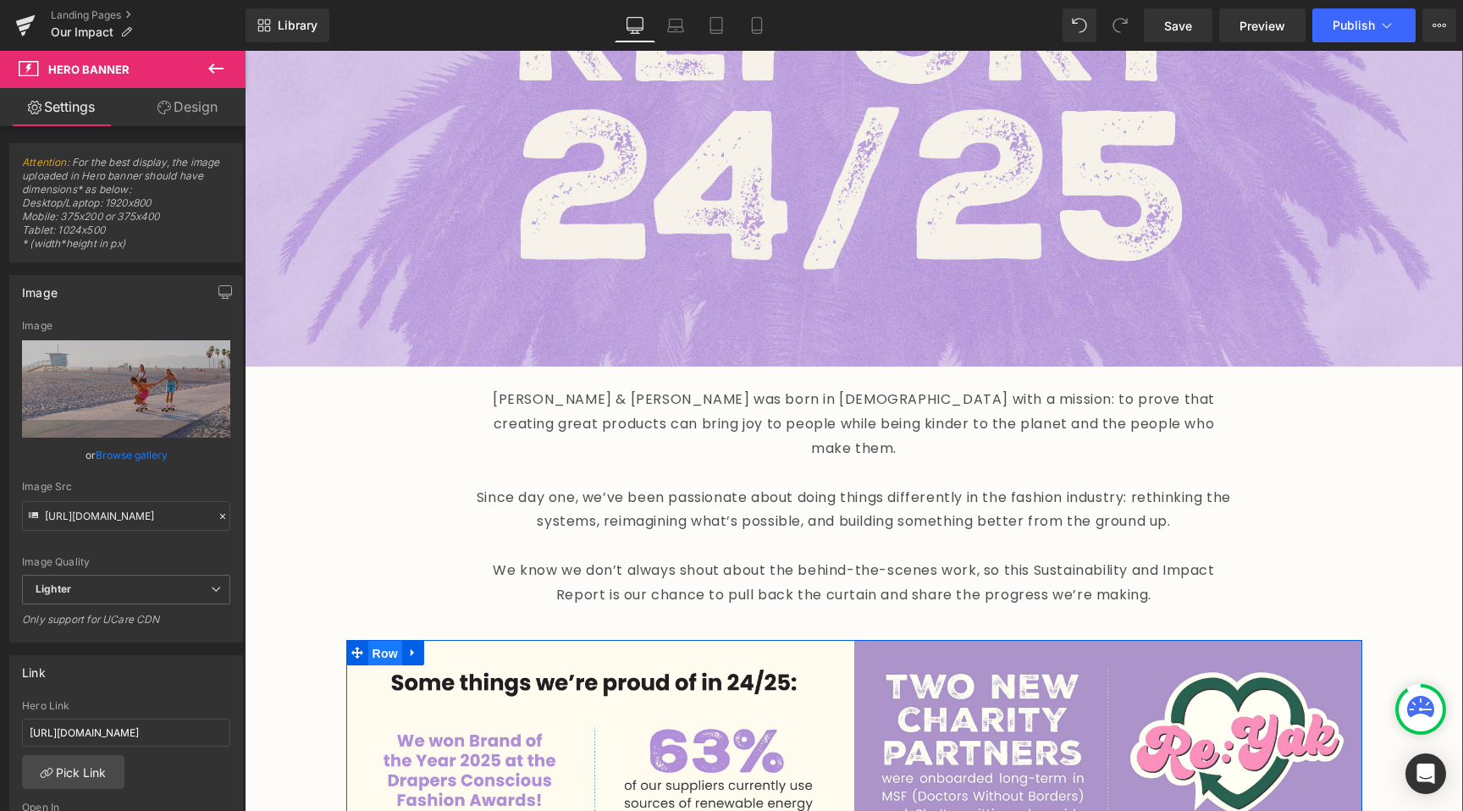
click at [391, 641] on span "Row" at bounding box center [385, 653] width 34 height 25
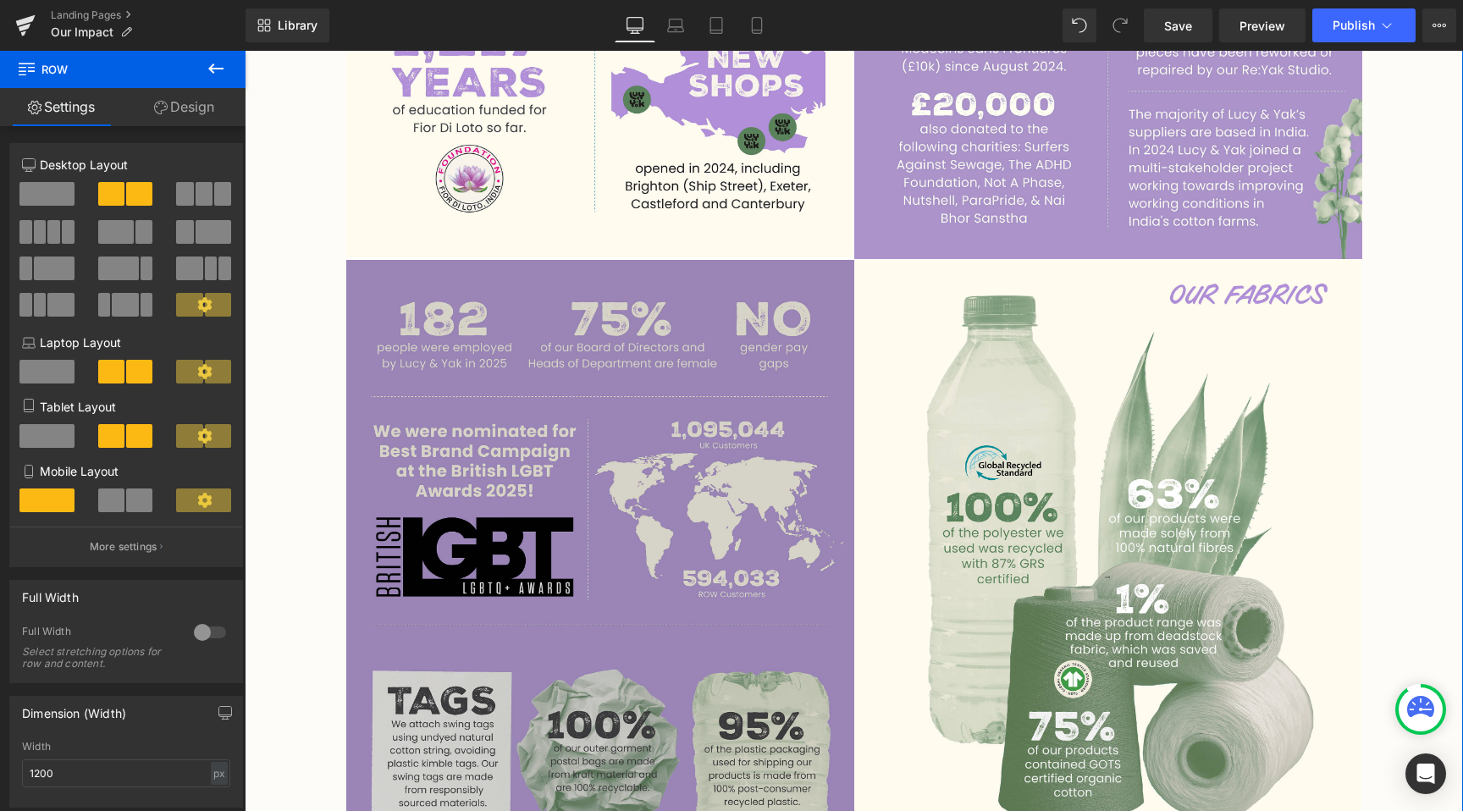
scroll to position [1456, 0]
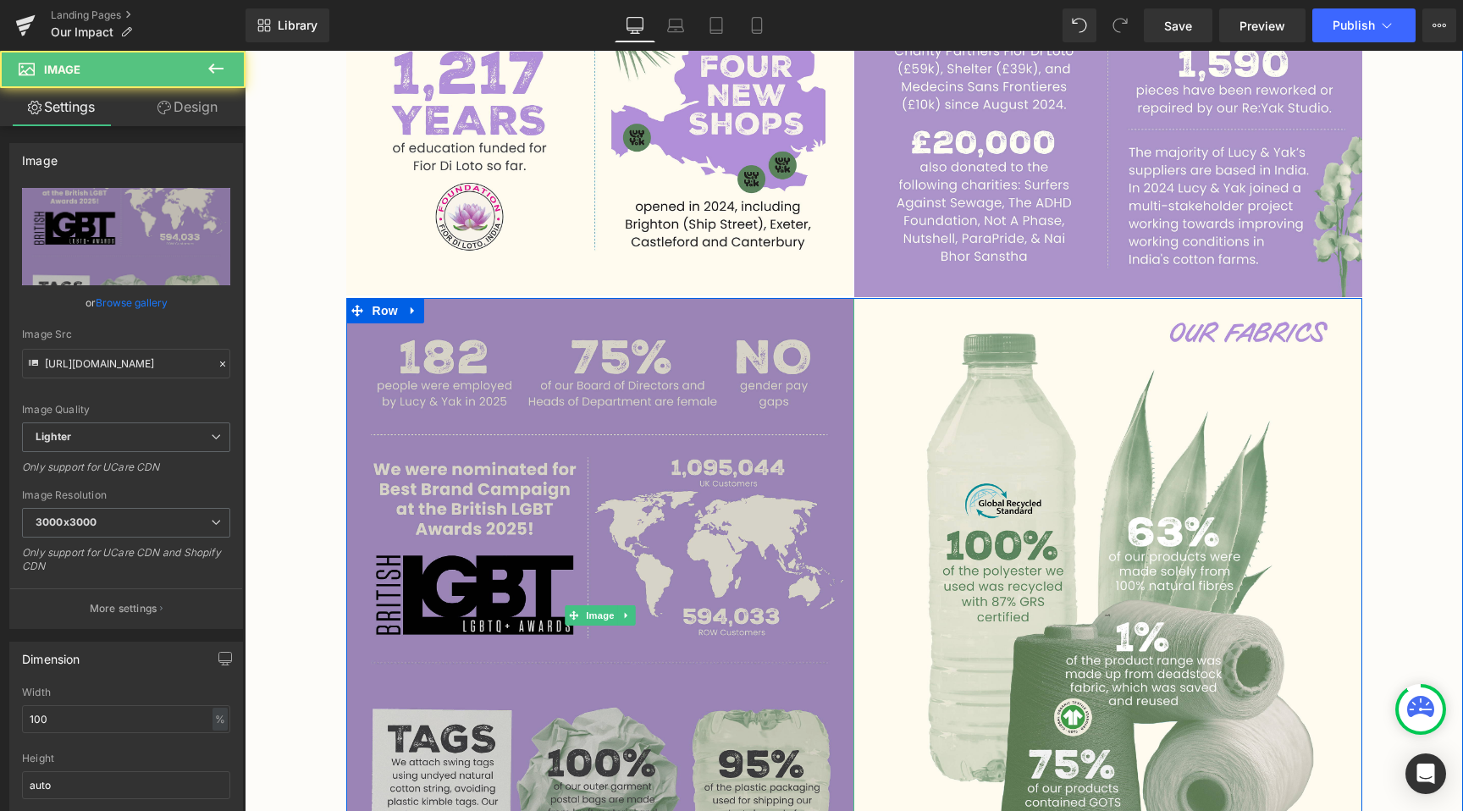
click at [602, 366] on img at bounding box center [600, 615] width 508 height 635
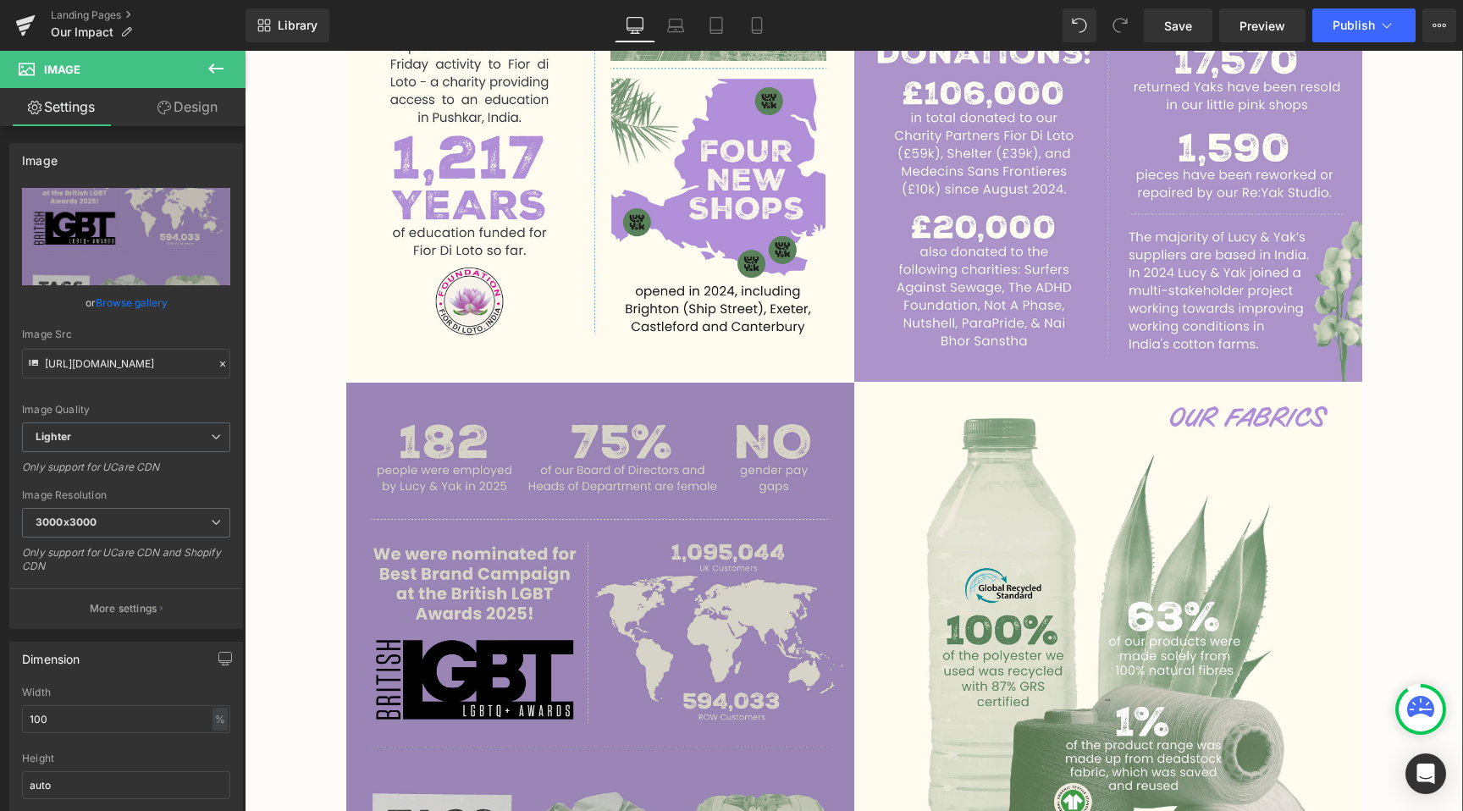
scroll to position [1378, 0]
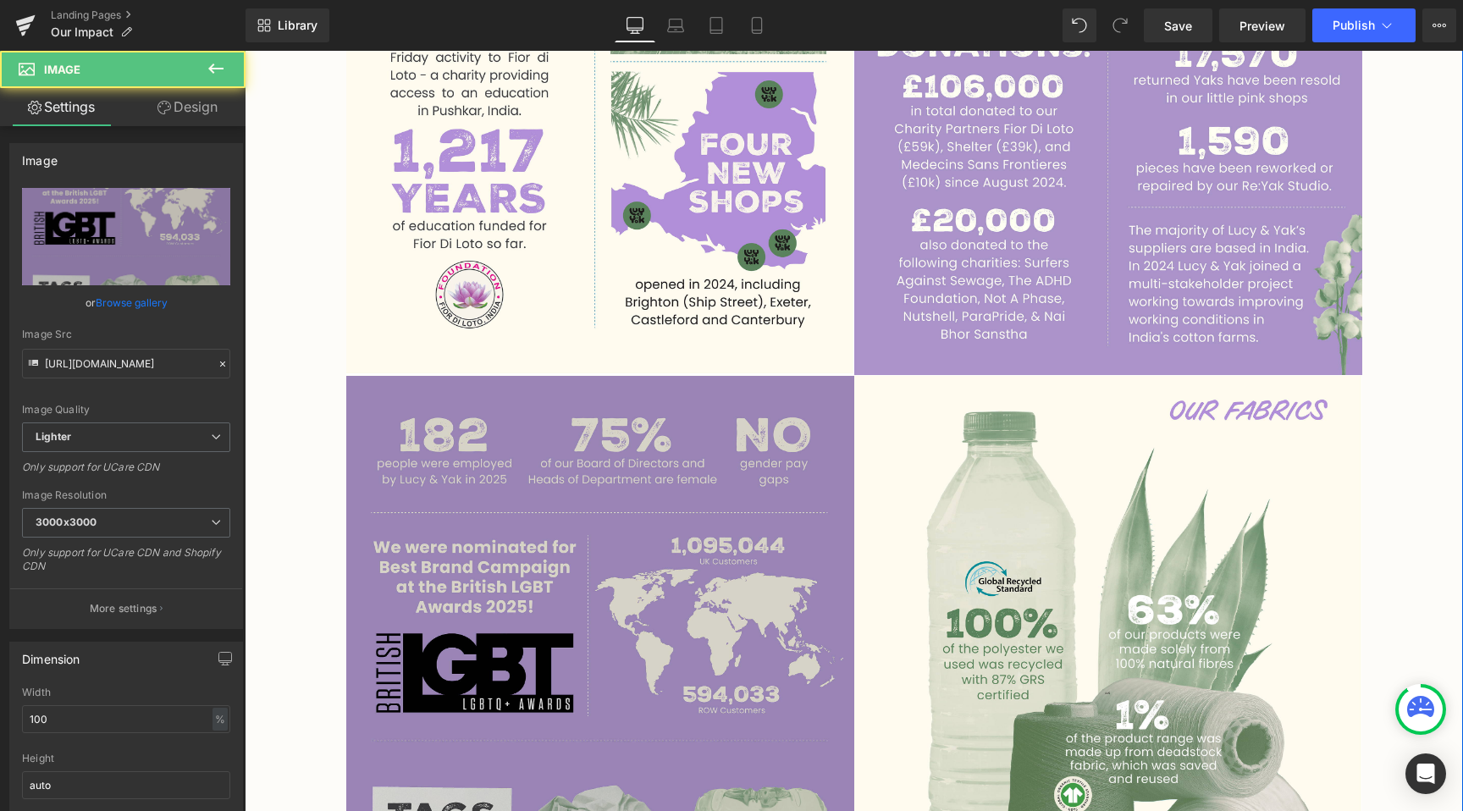
click at [573, 688] on img at bounding box center [600, 693] width 508 height 635
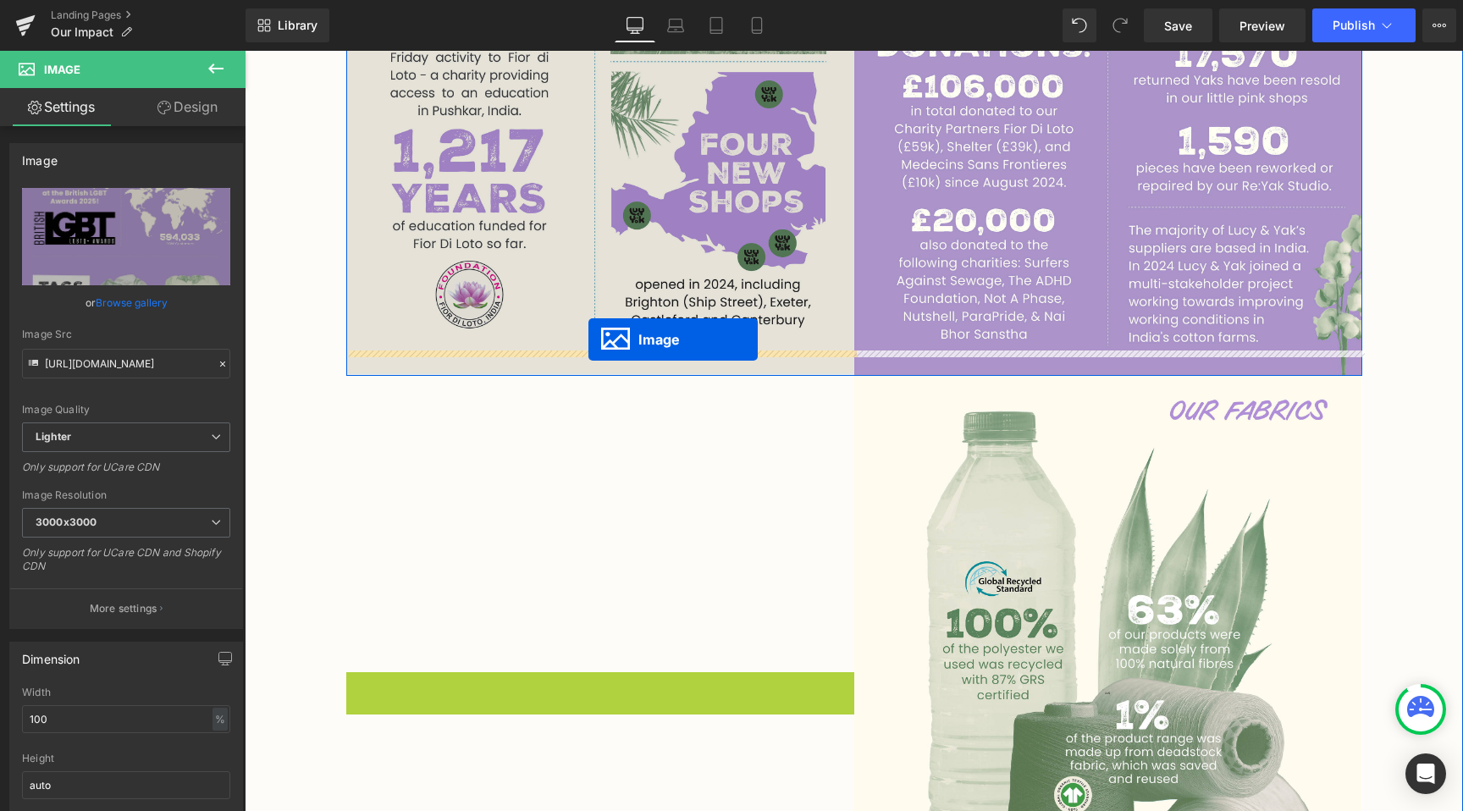
drag, startPoint x: 573, startPoint y: 661, endPoint x: 588, endPoint y: 339, distance: 322.0
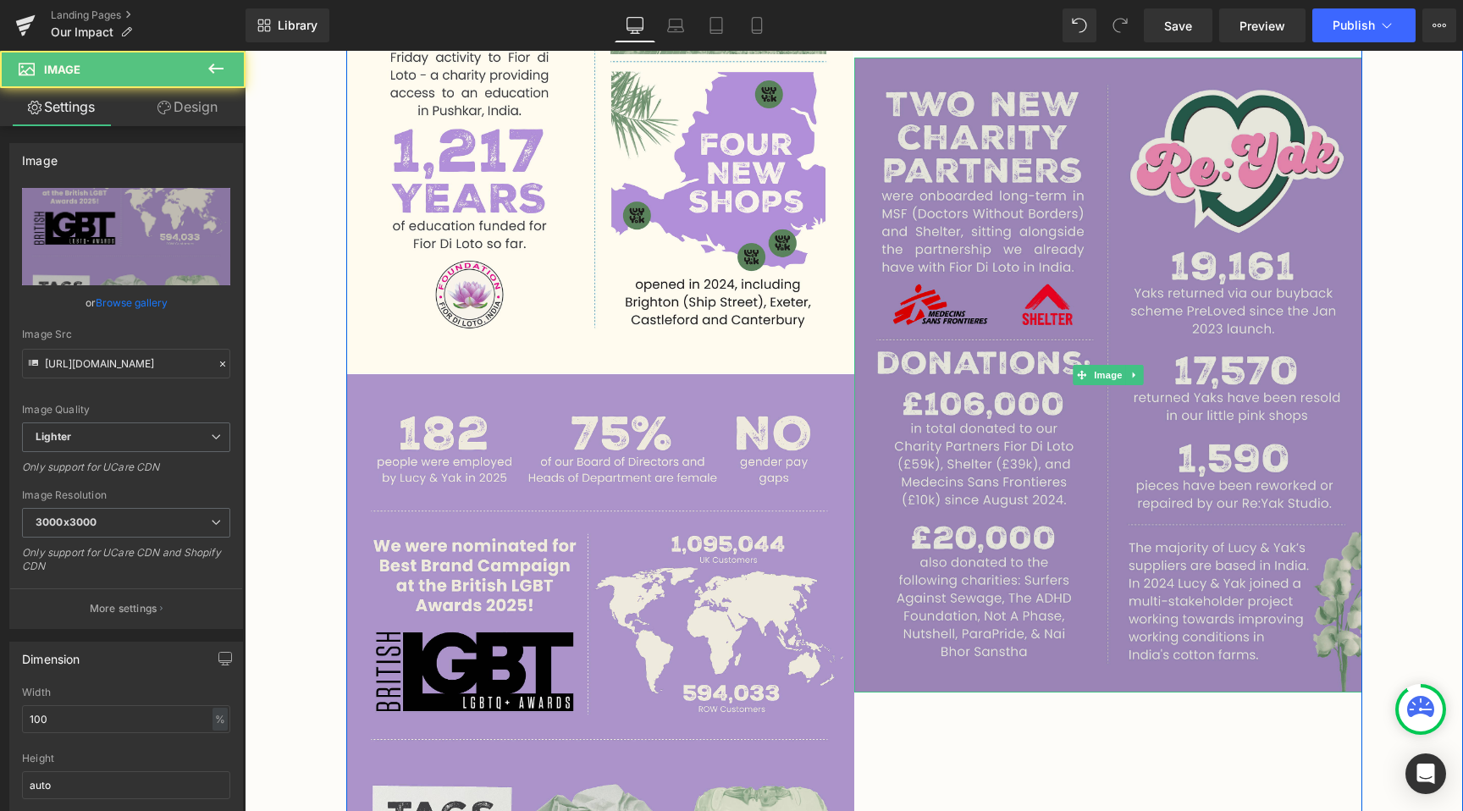
click at [938, 567] on img at bounding box center [1108, 375] width 508 height 635
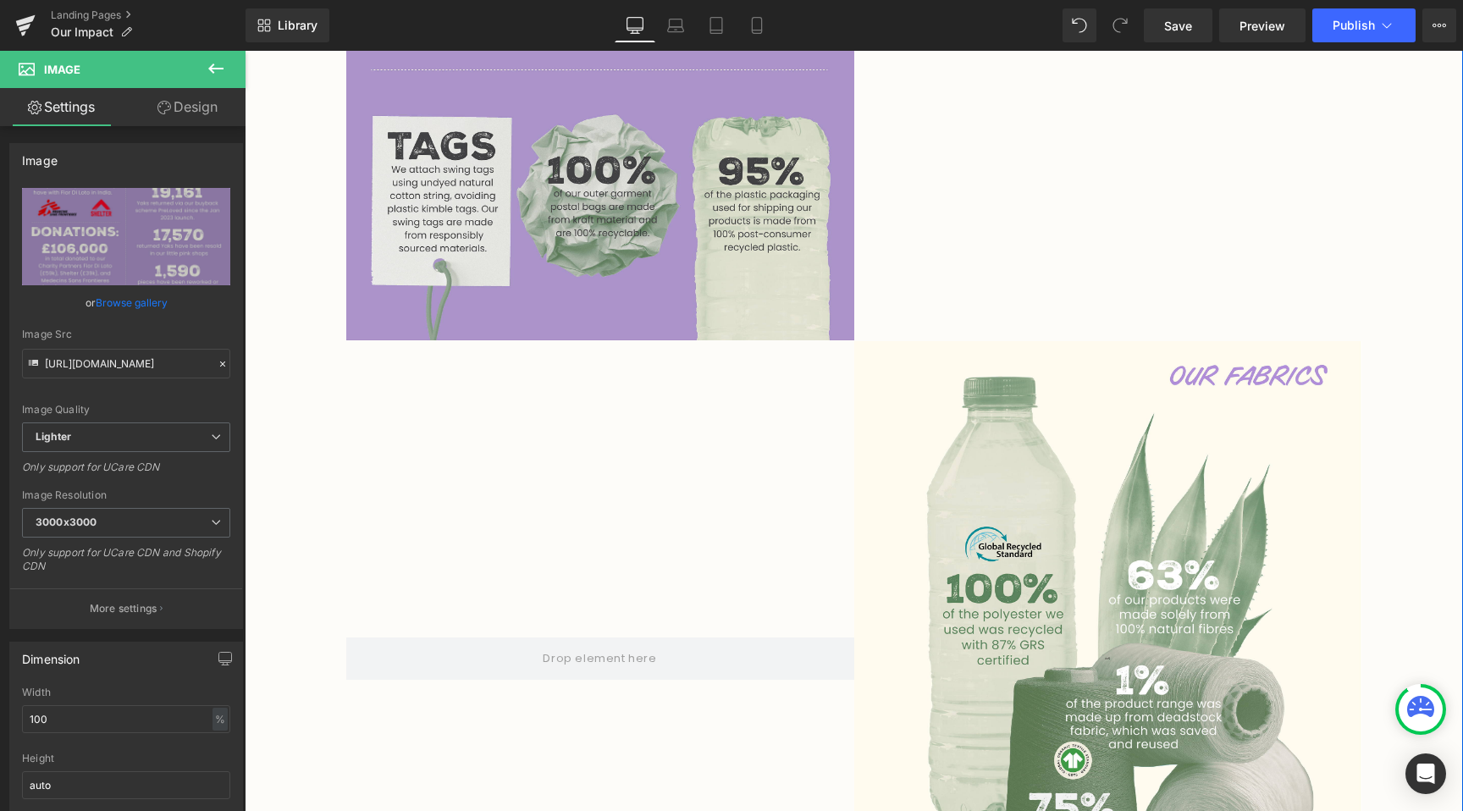
scroll to position [2080, 0]
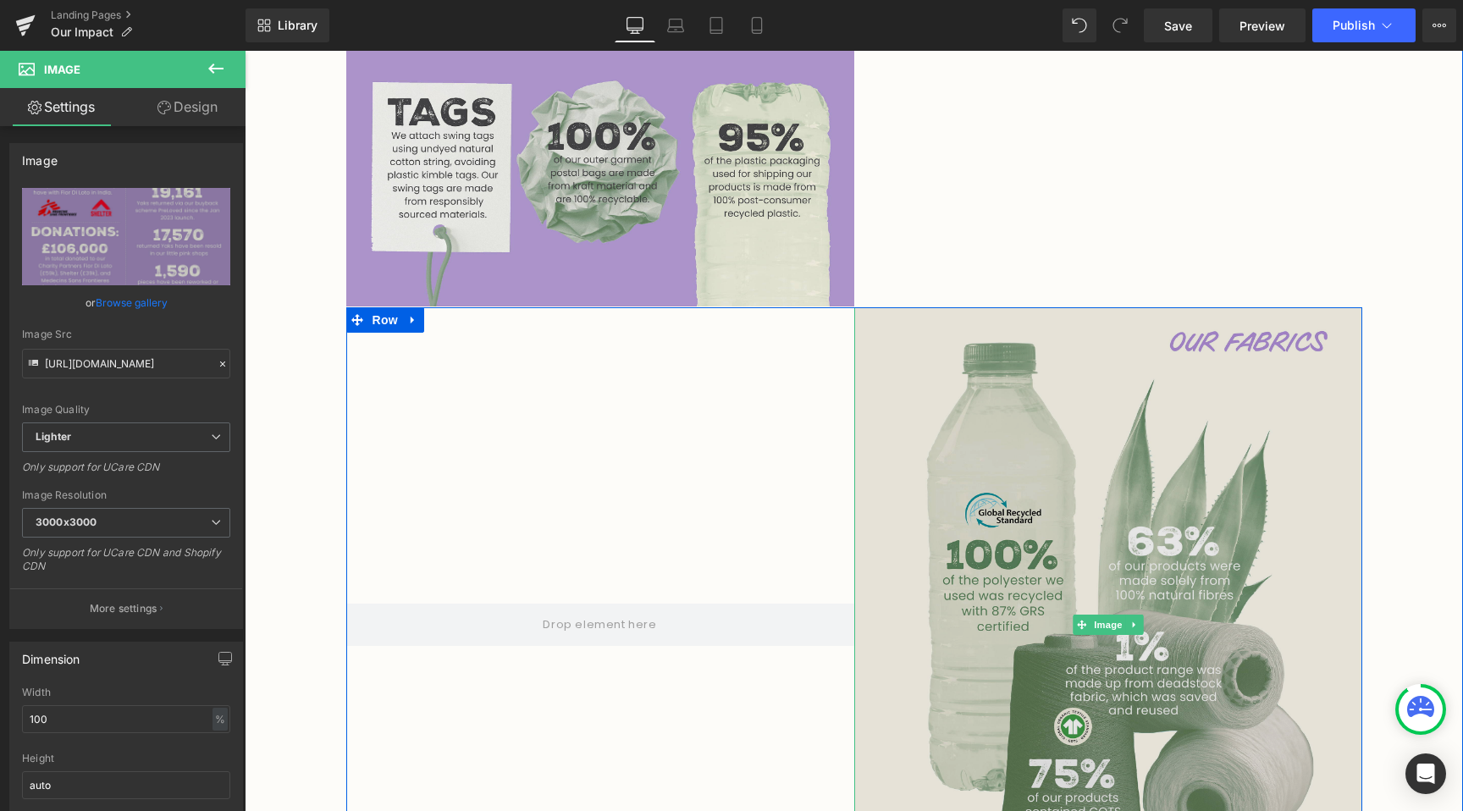
click at [1067, 687] on img at bounding box center [1108, 624] width 508 height 635
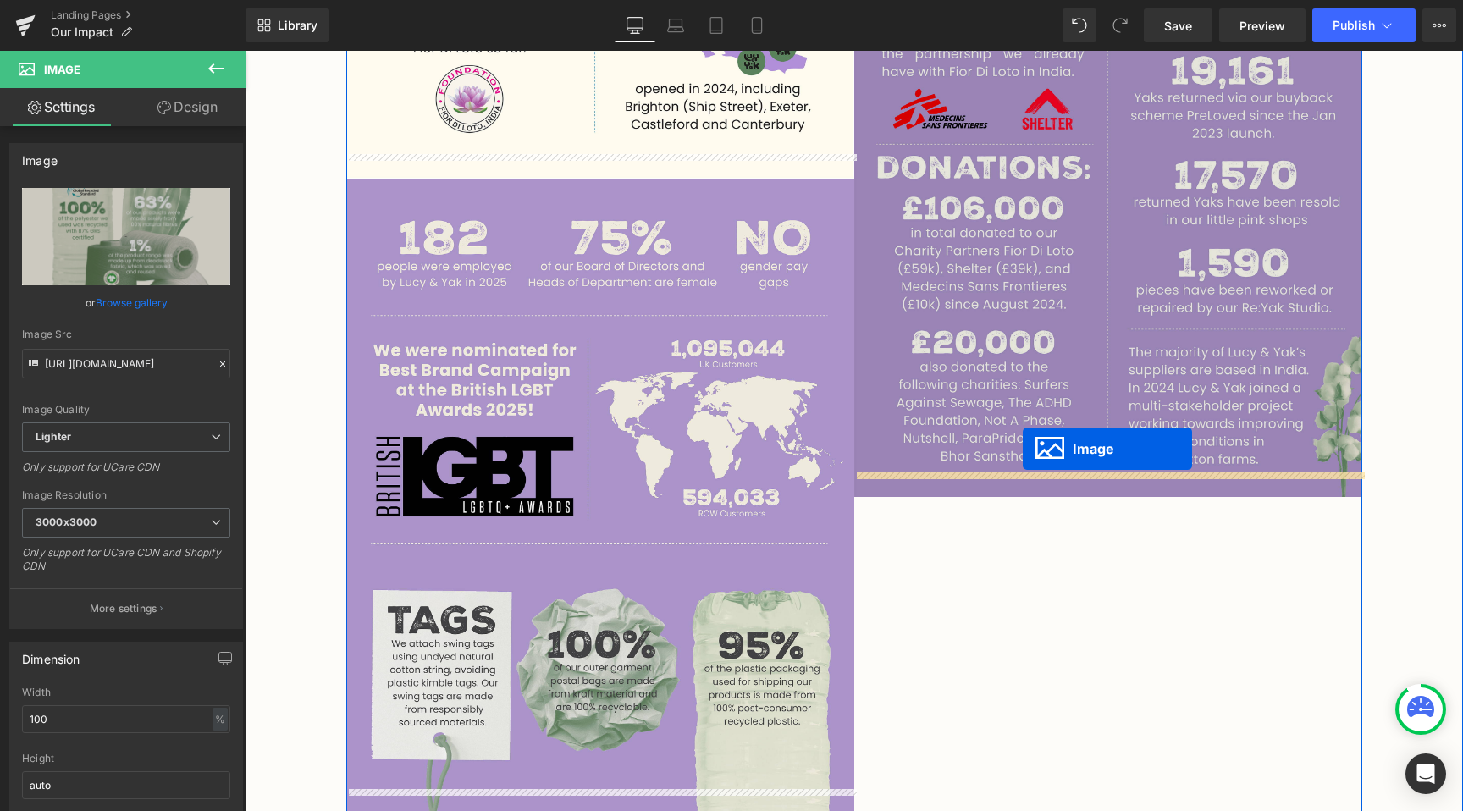
drag, startPoint x: 1075, startPoint y: 583, endPoint x: 1022, endPoint y: 448, distance: 145.2
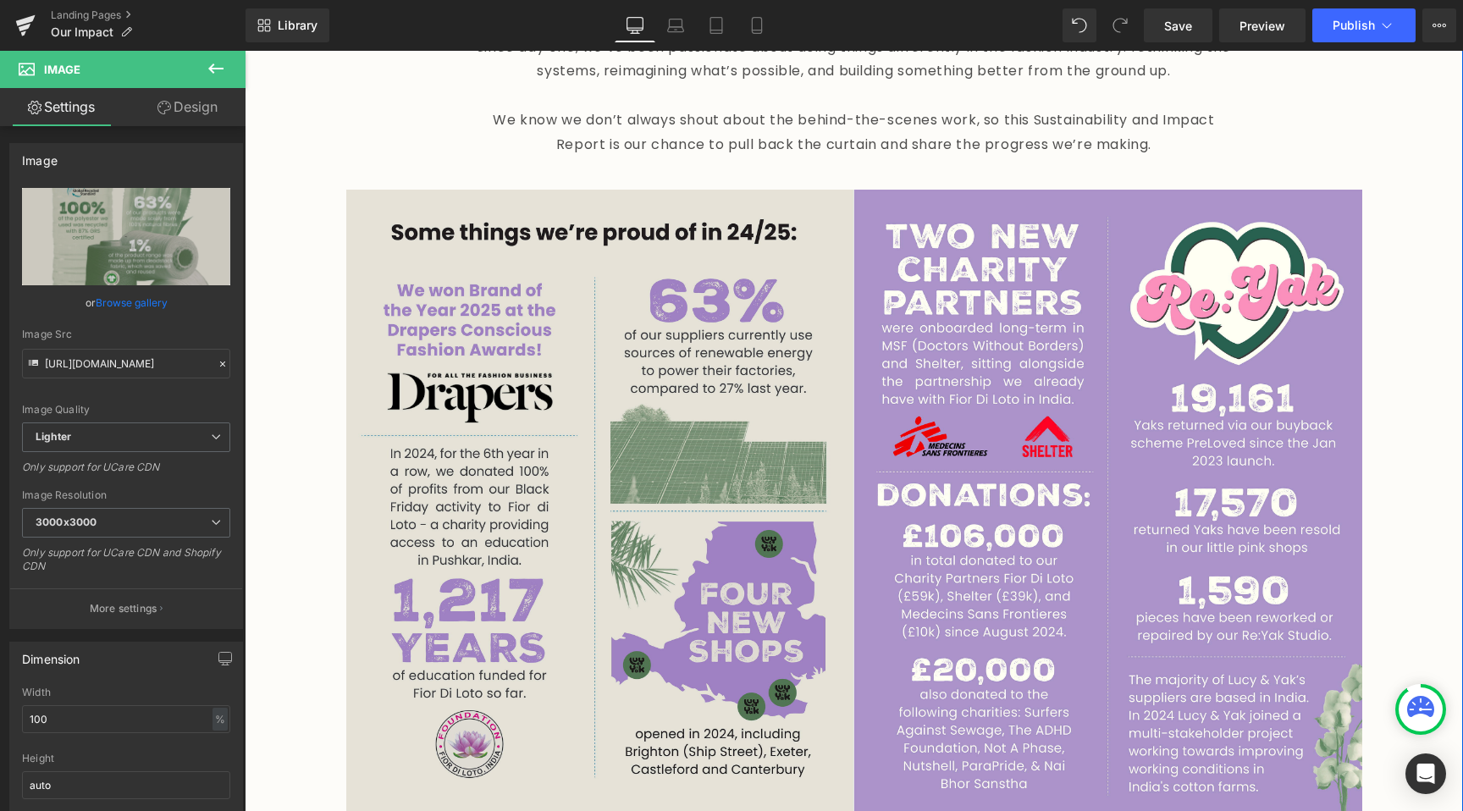
scroll to position [923, 0]
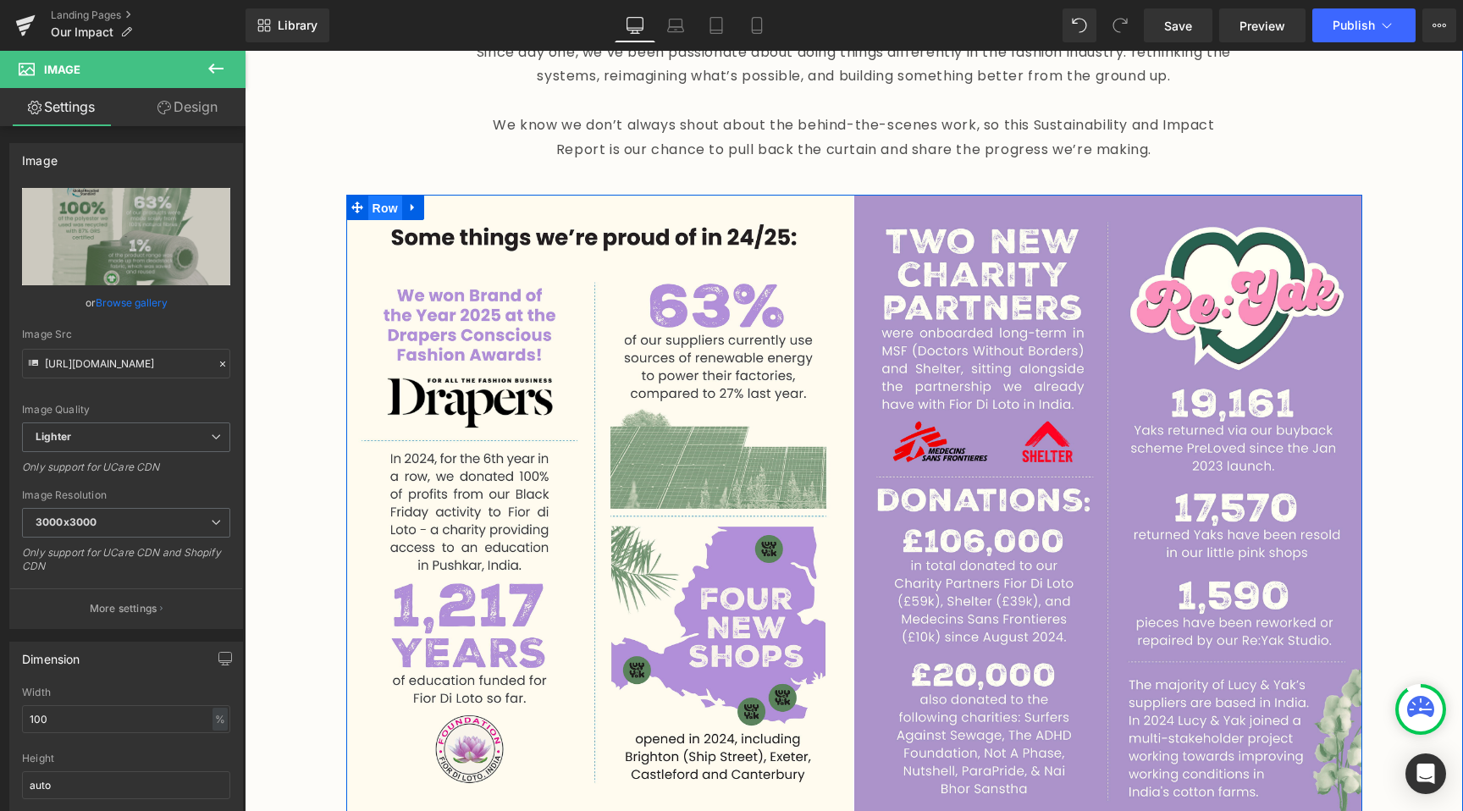
click at [380, 196] on span "Row" at bounding box center [385, 208] width 34 height 25
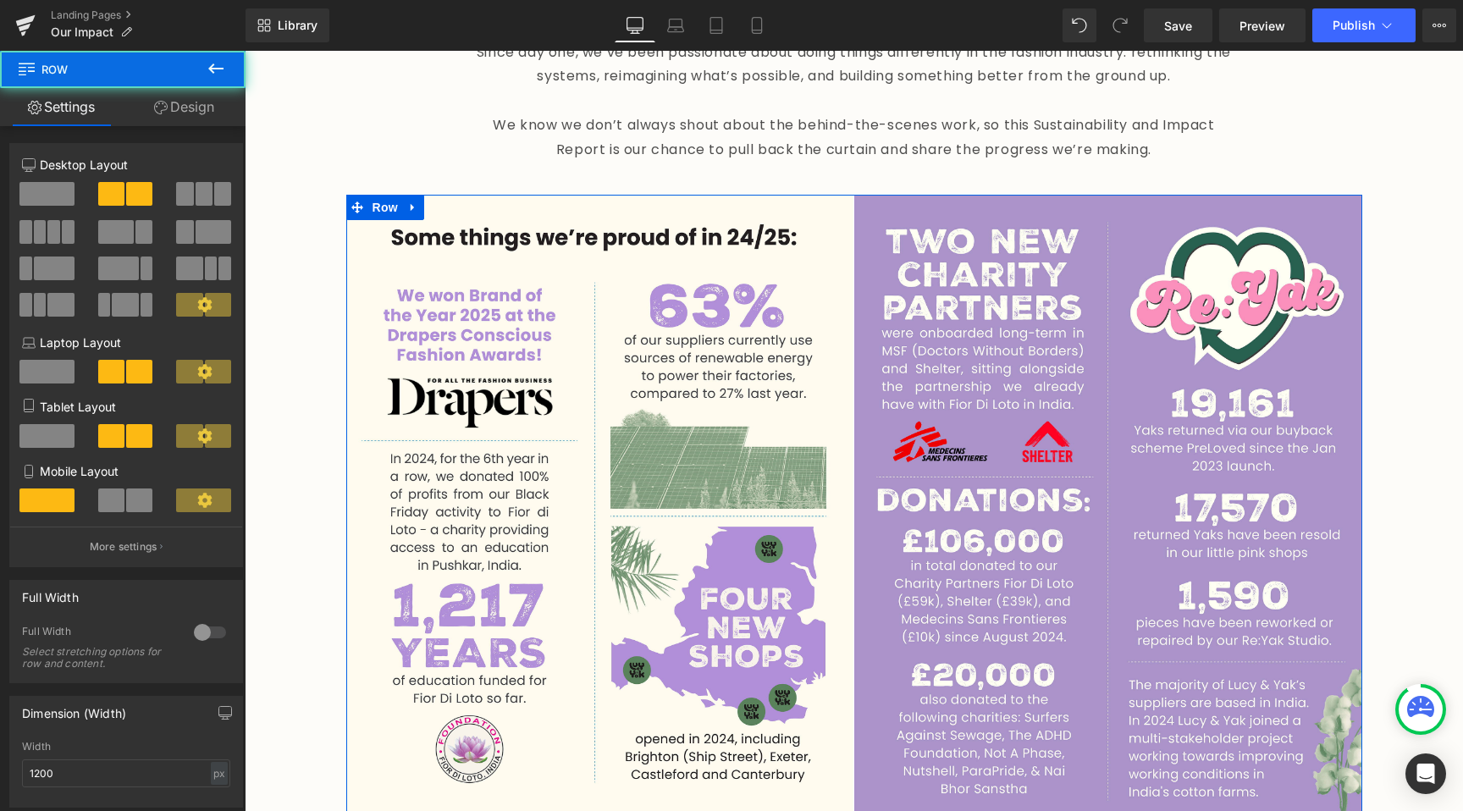
click at [184, 95] on link "Design" at bounding box center [184, 107] width 123 height 38
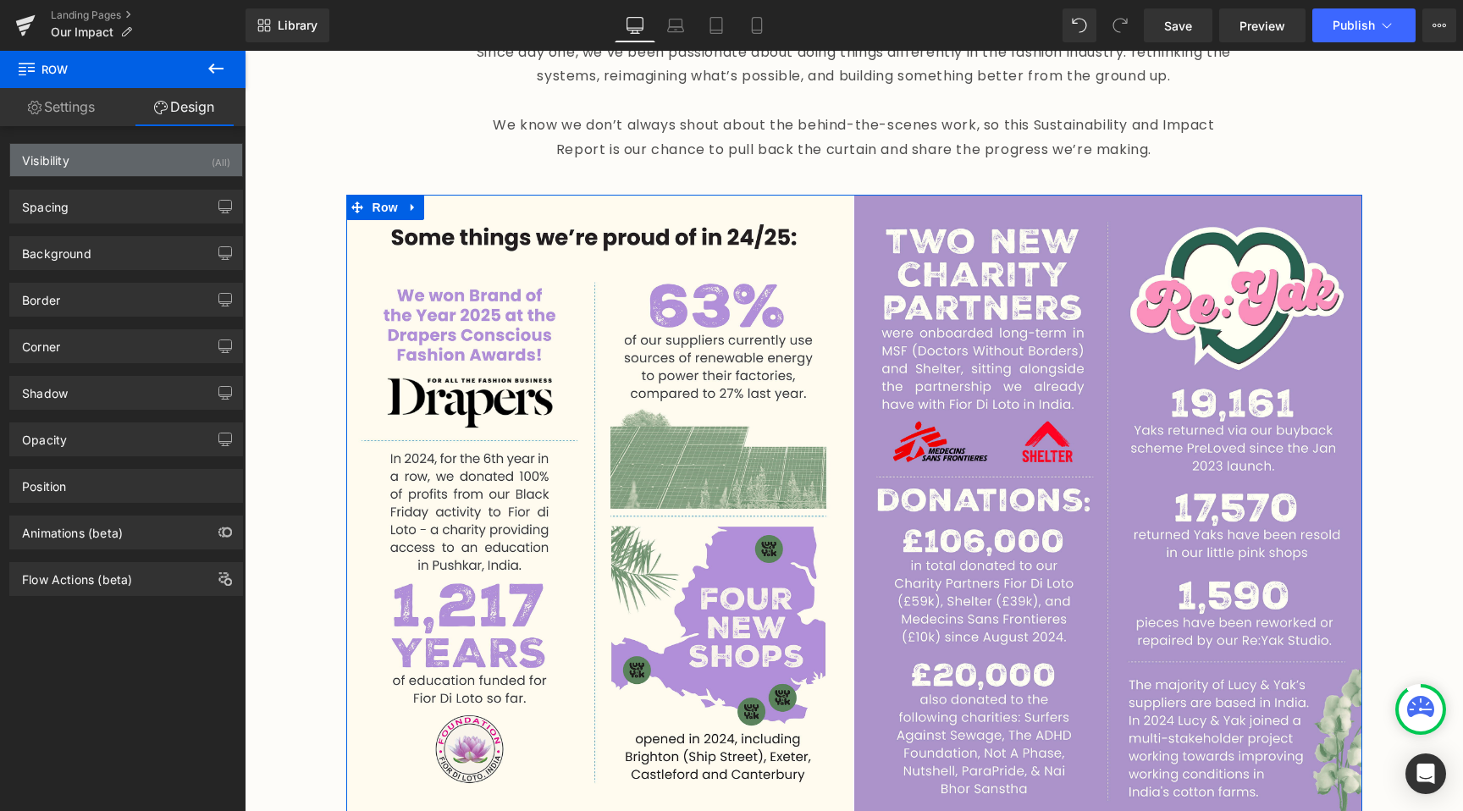
click at [168, 175] on div "Visibility (All) 0|0|0|0 1 Show on Desktop 1 Show on Laptop 1 Show on Tablet 1 …" at bounding box center [126, 160] width 234 height 34
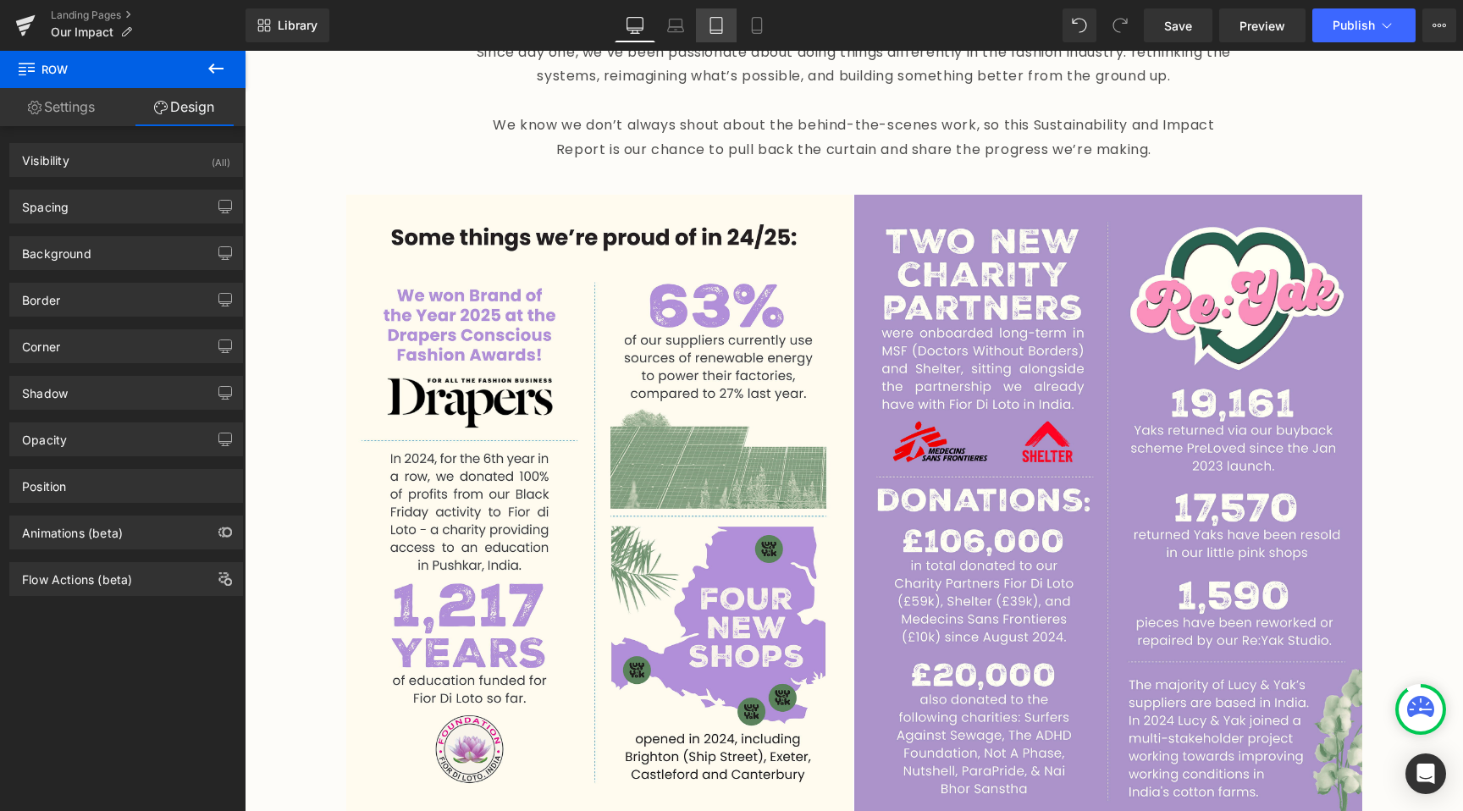
click at [708, 30] on link "Tablet" at bounding box center [716, 25] width 41 height 34
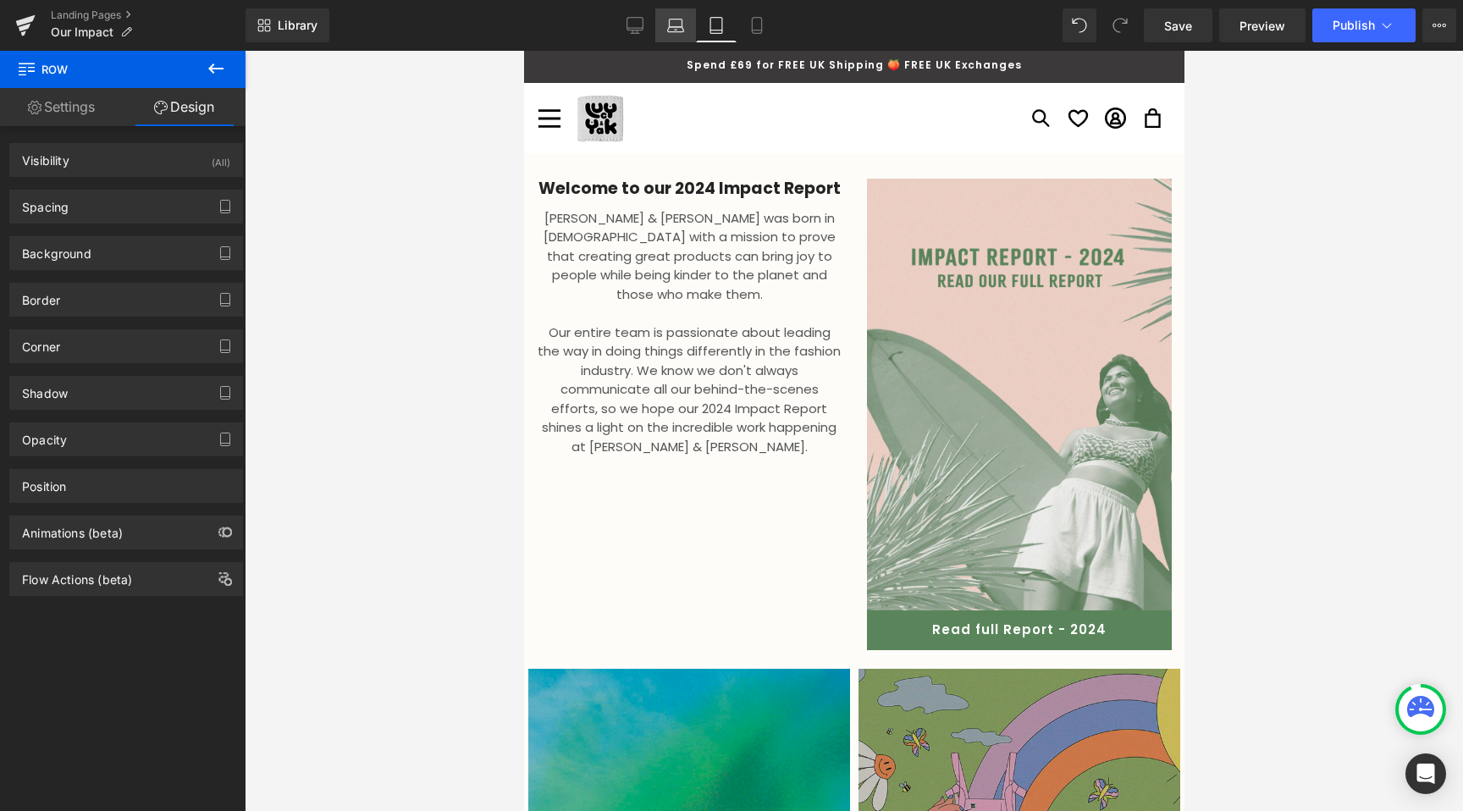
click at [677, 30] on icon at bounding box center [675, 25] width 17 height 17
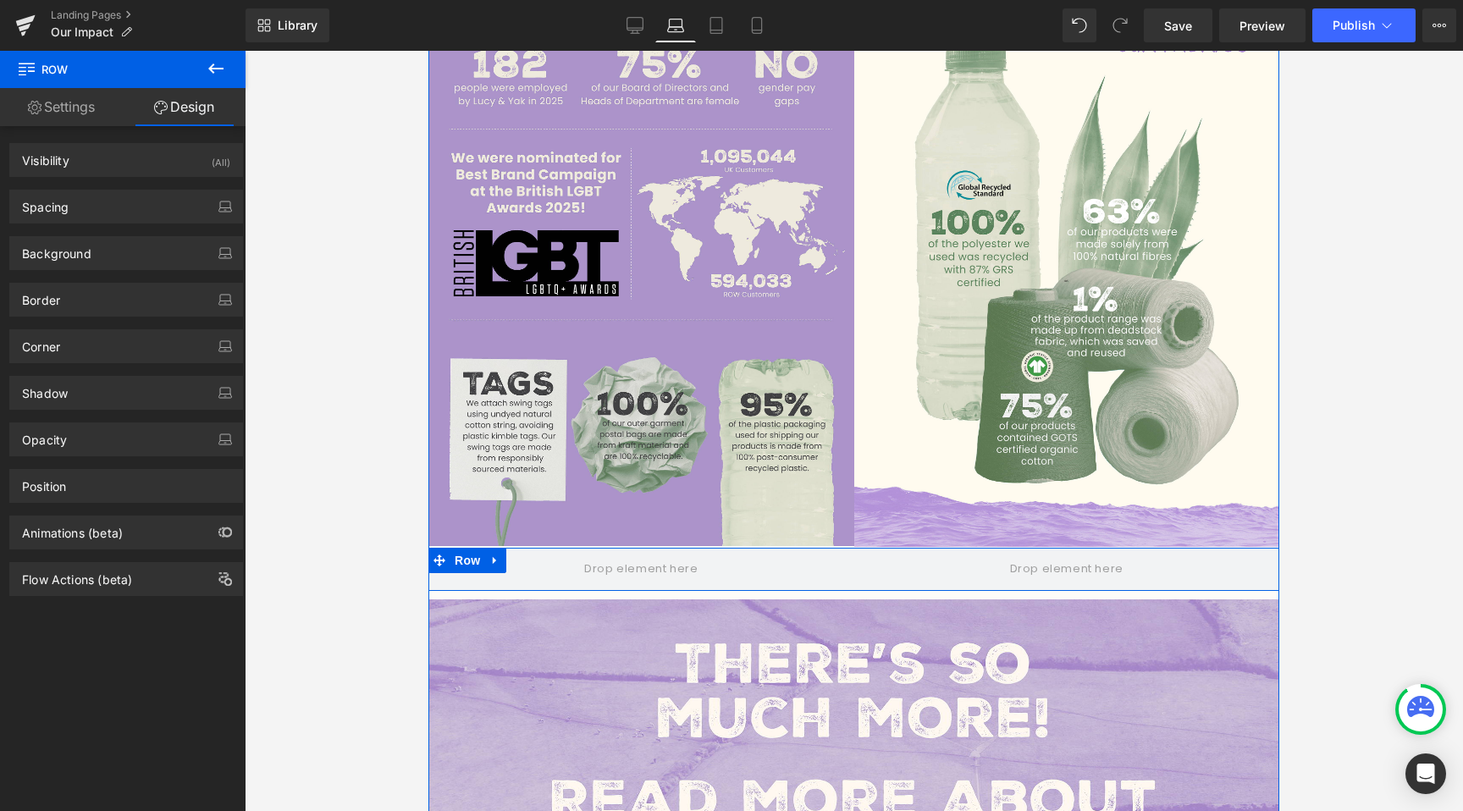
scroll to position [1472, 0]
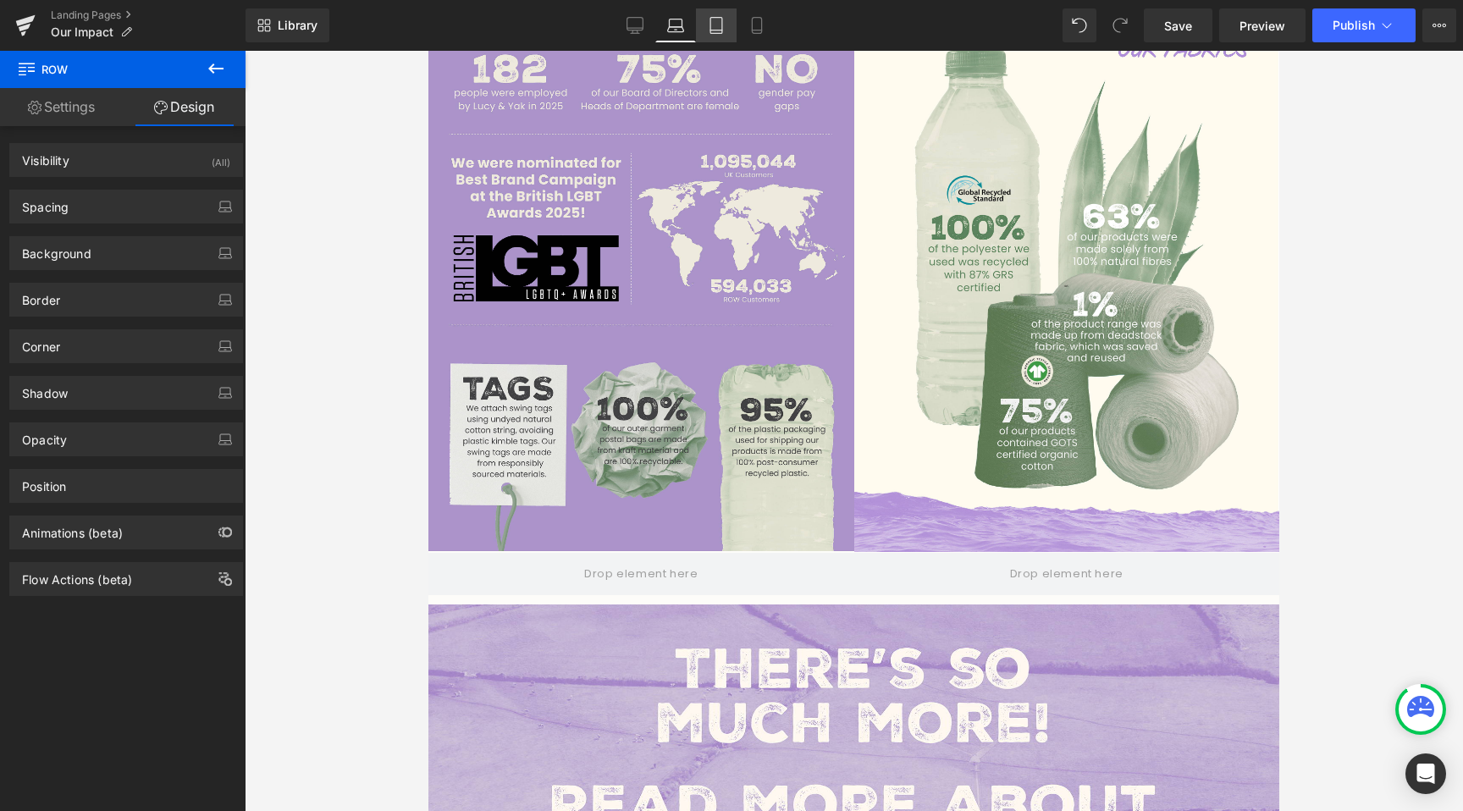
click at [726, 16] on link "Tablet" at bounding box center [716, 25] width 41 height 34
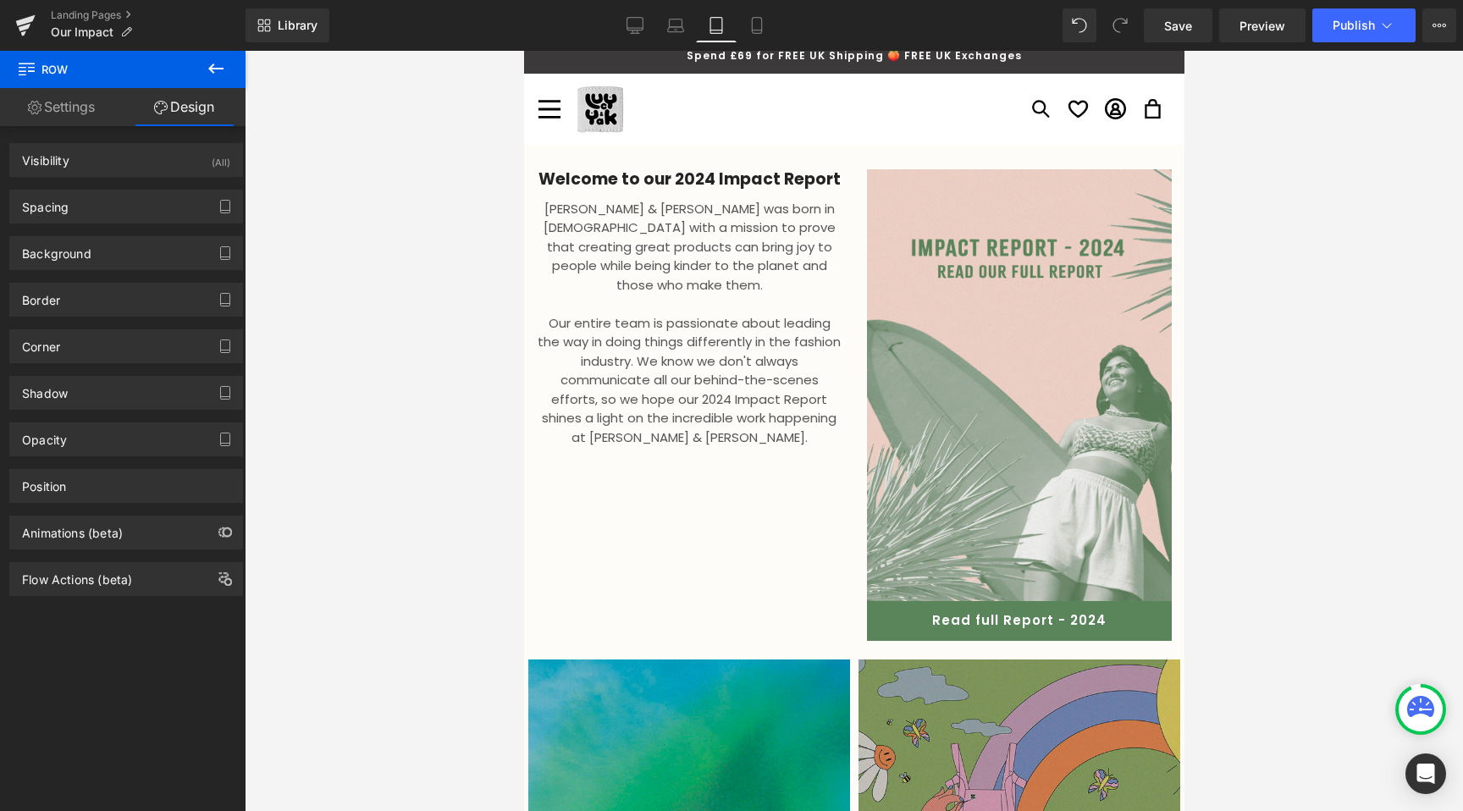
scroll to position [0, 0]
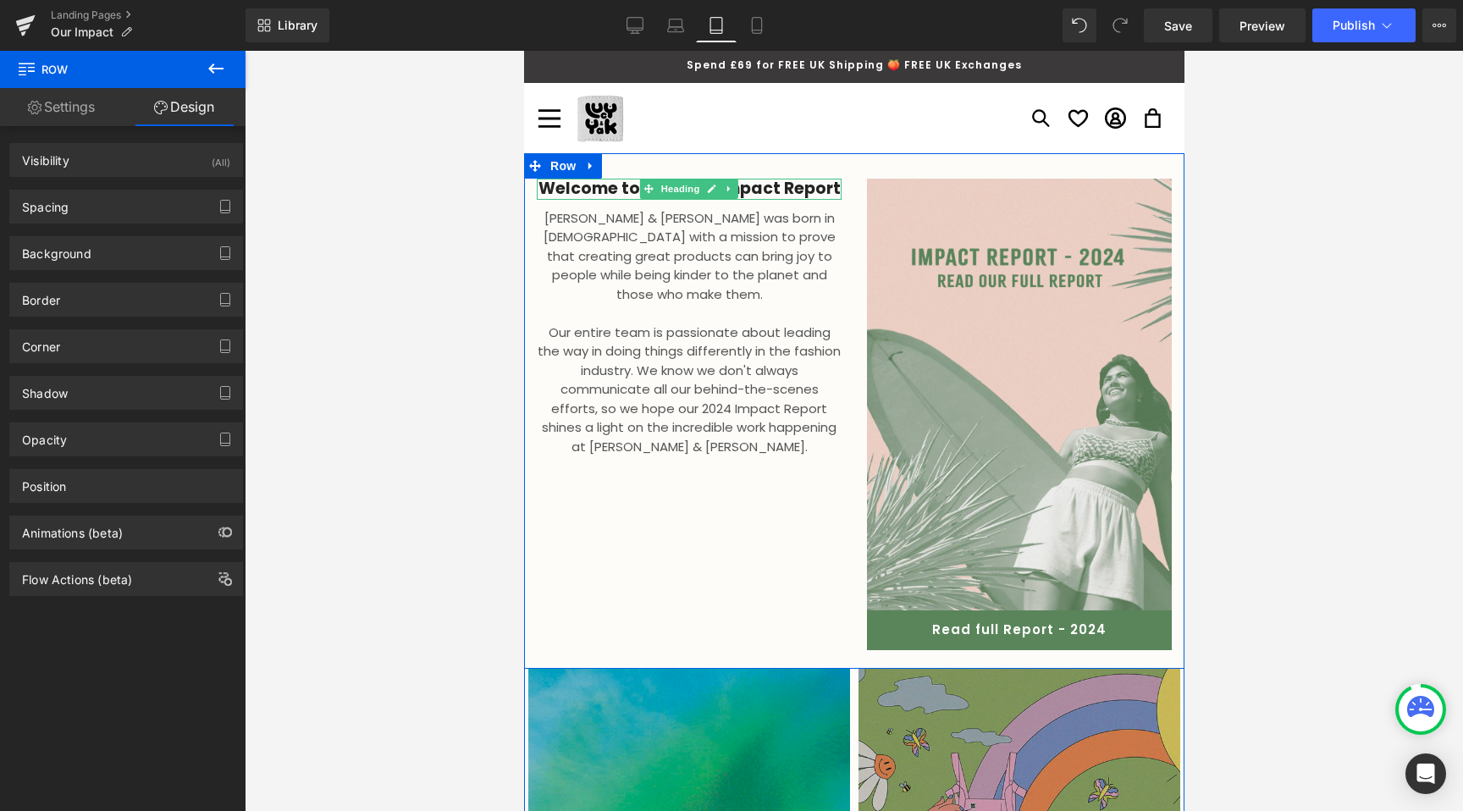
click at [703, 182] on link at bounding box center [712, 189] width 18 height 20
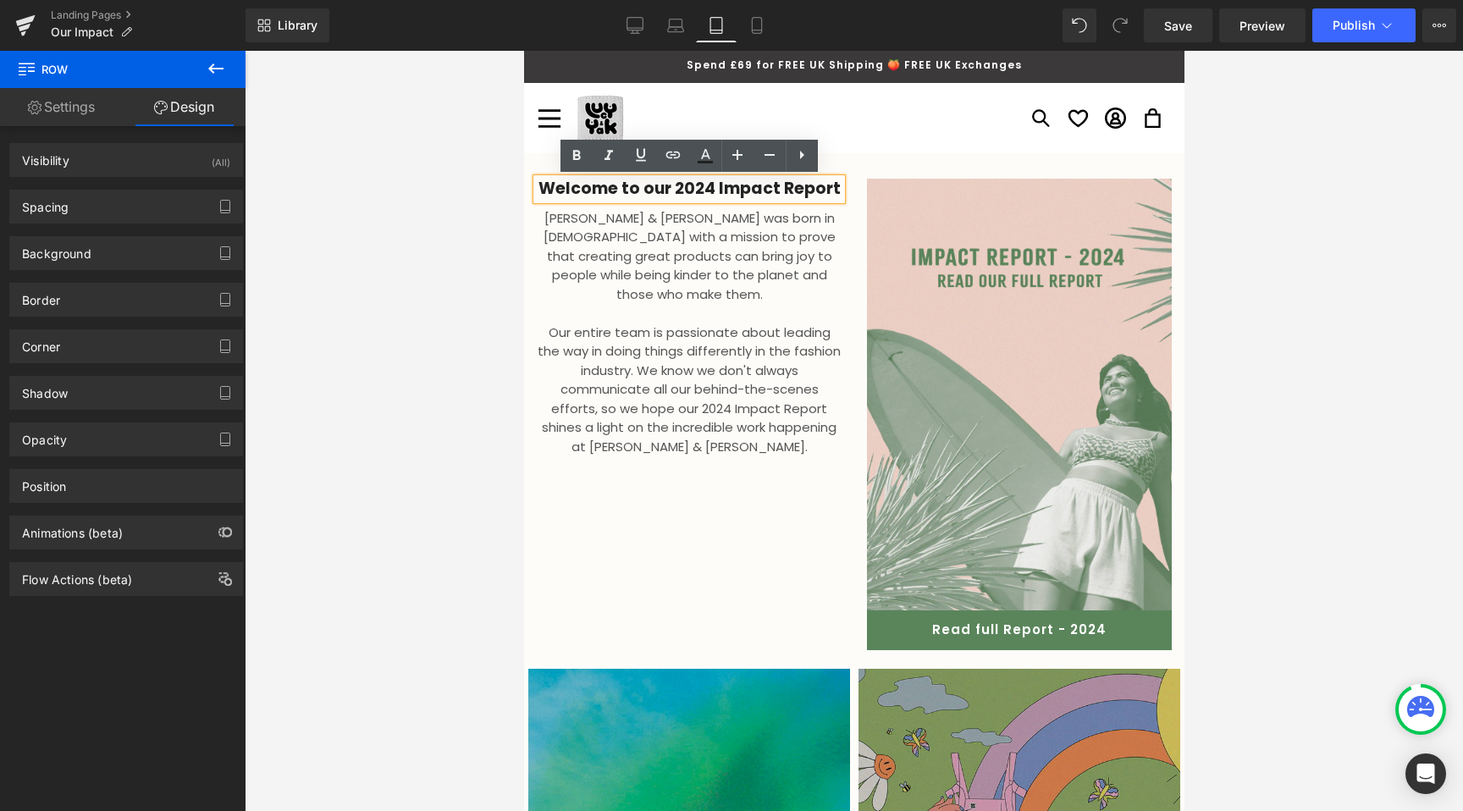
click at [455, 289] on div at bounding box center [854, 431] width 1218 height 760
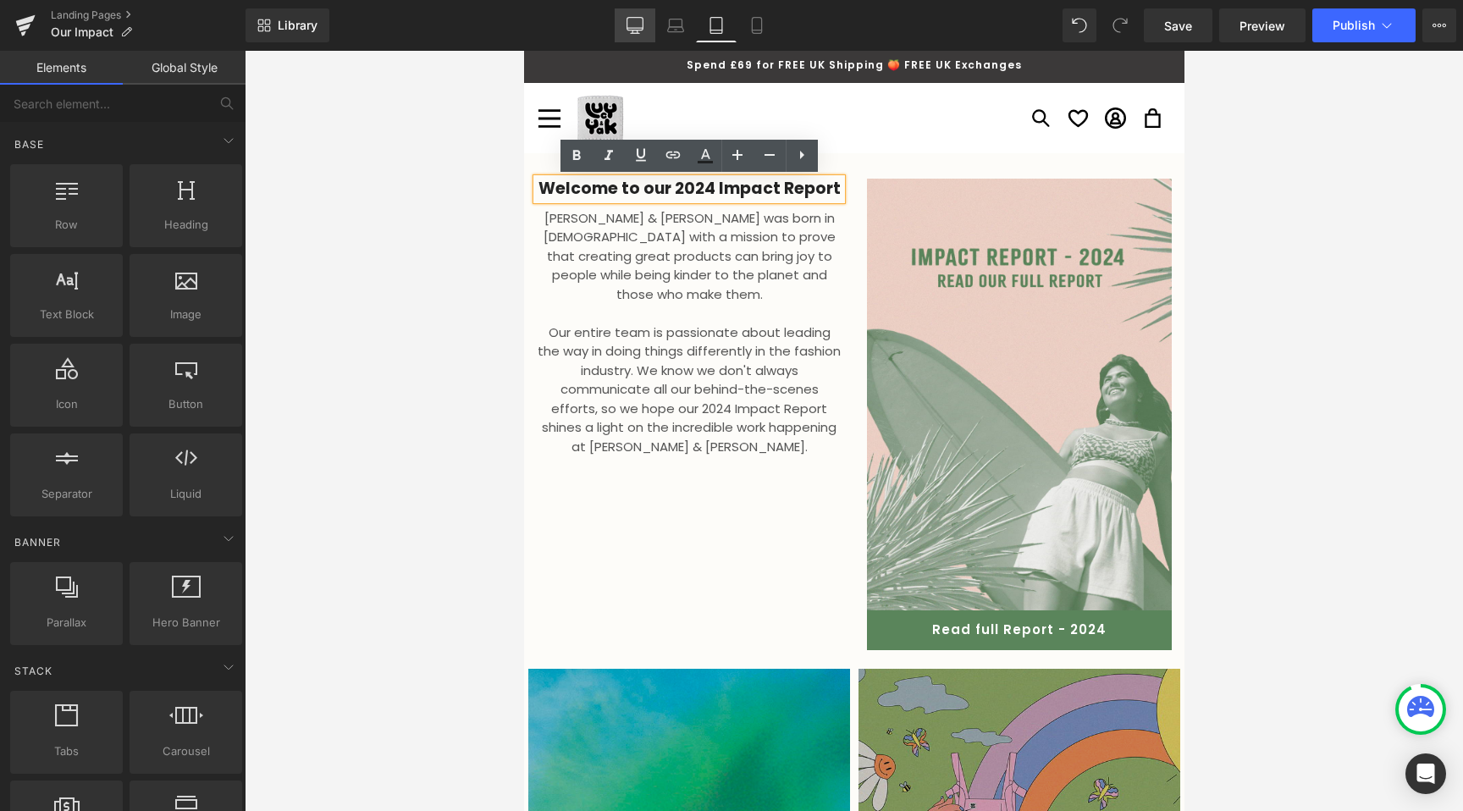
click at [623, 10] on link "Desktop" at bounding box center [634, 25] width 41 height 34
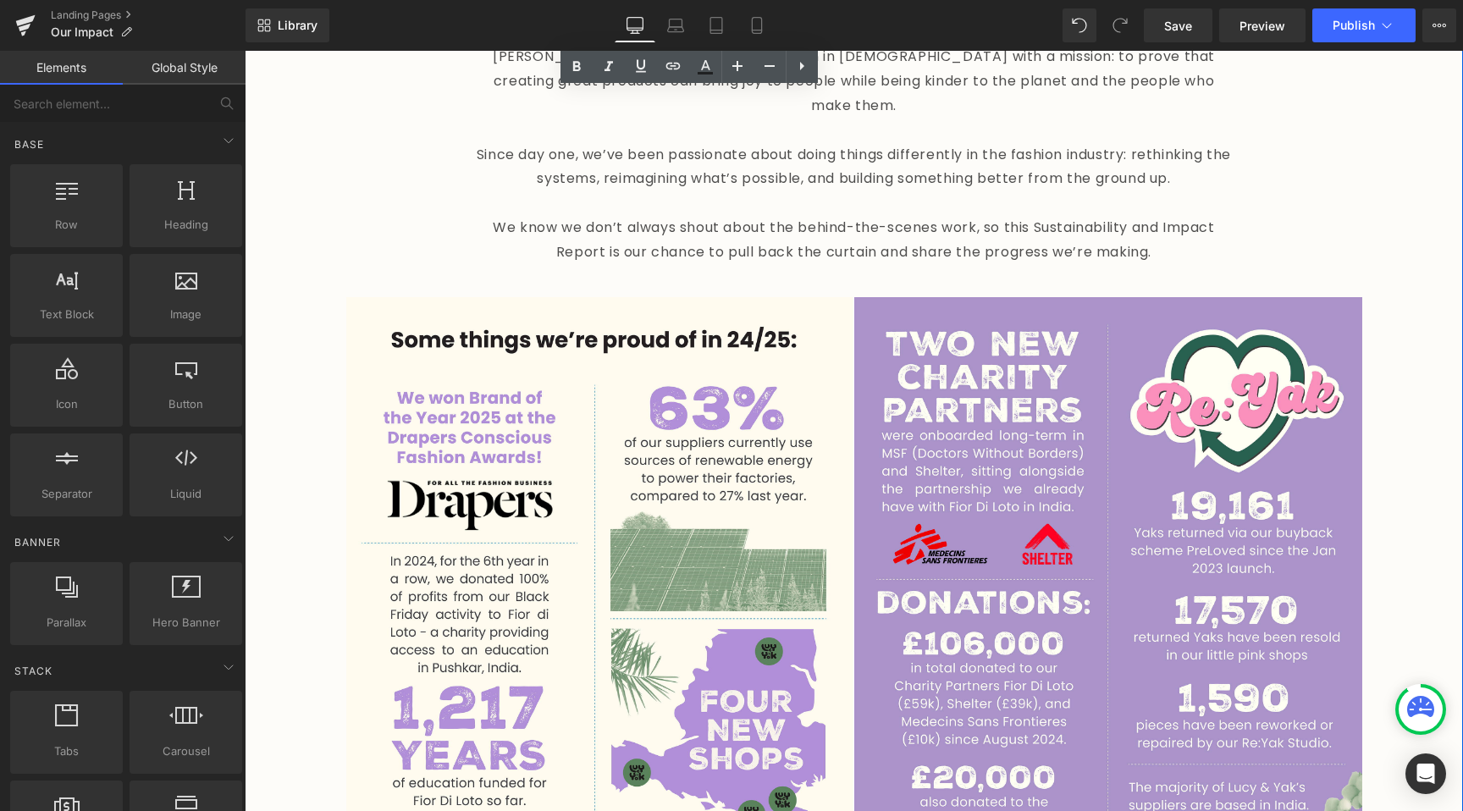
scroll to position [827, 0]
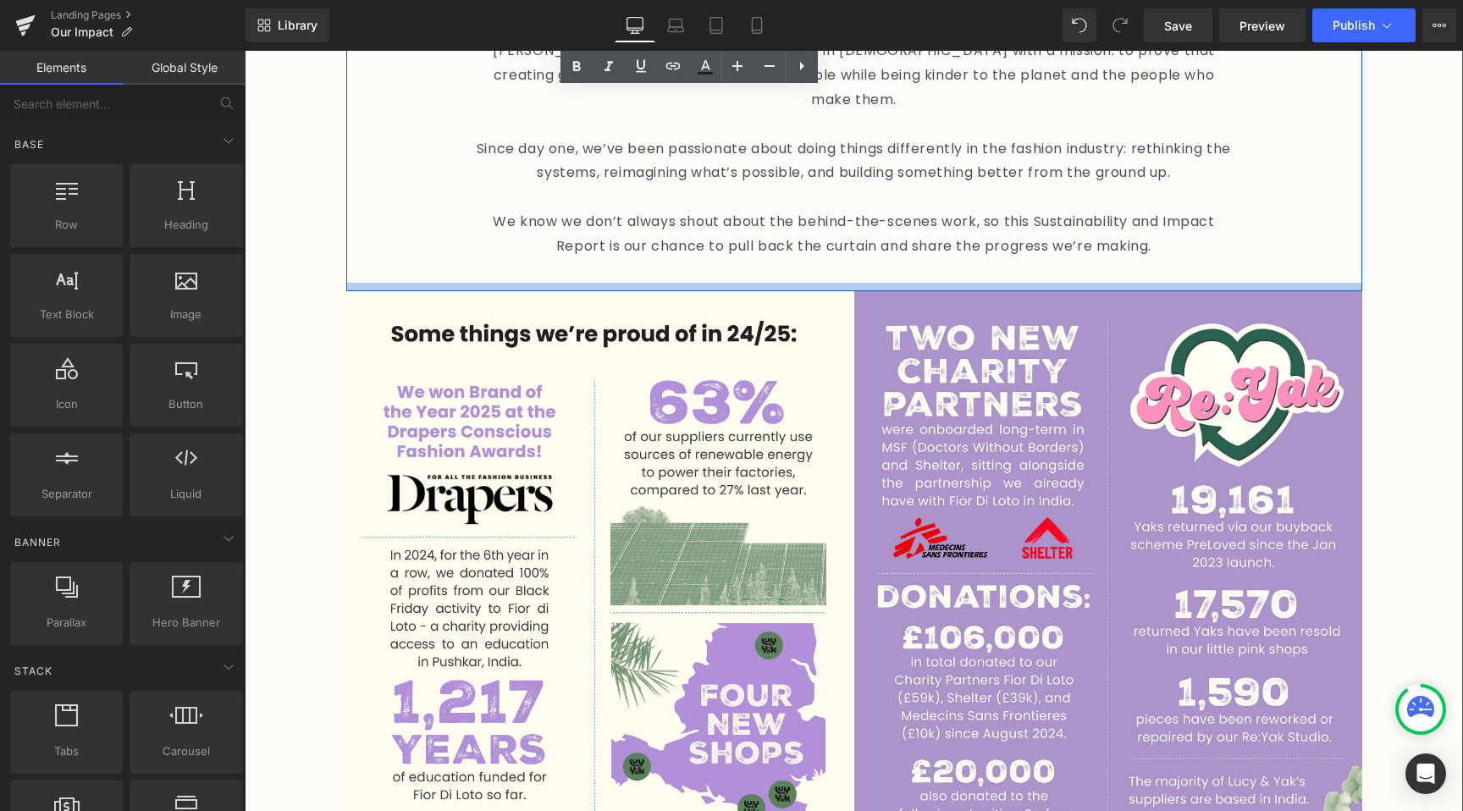
click at [356, 266] on div "Lucy & Yak was born in 2017 with a mission: to prove that creating great produc…" at bounding box center [854, 154] width 1016 height 273
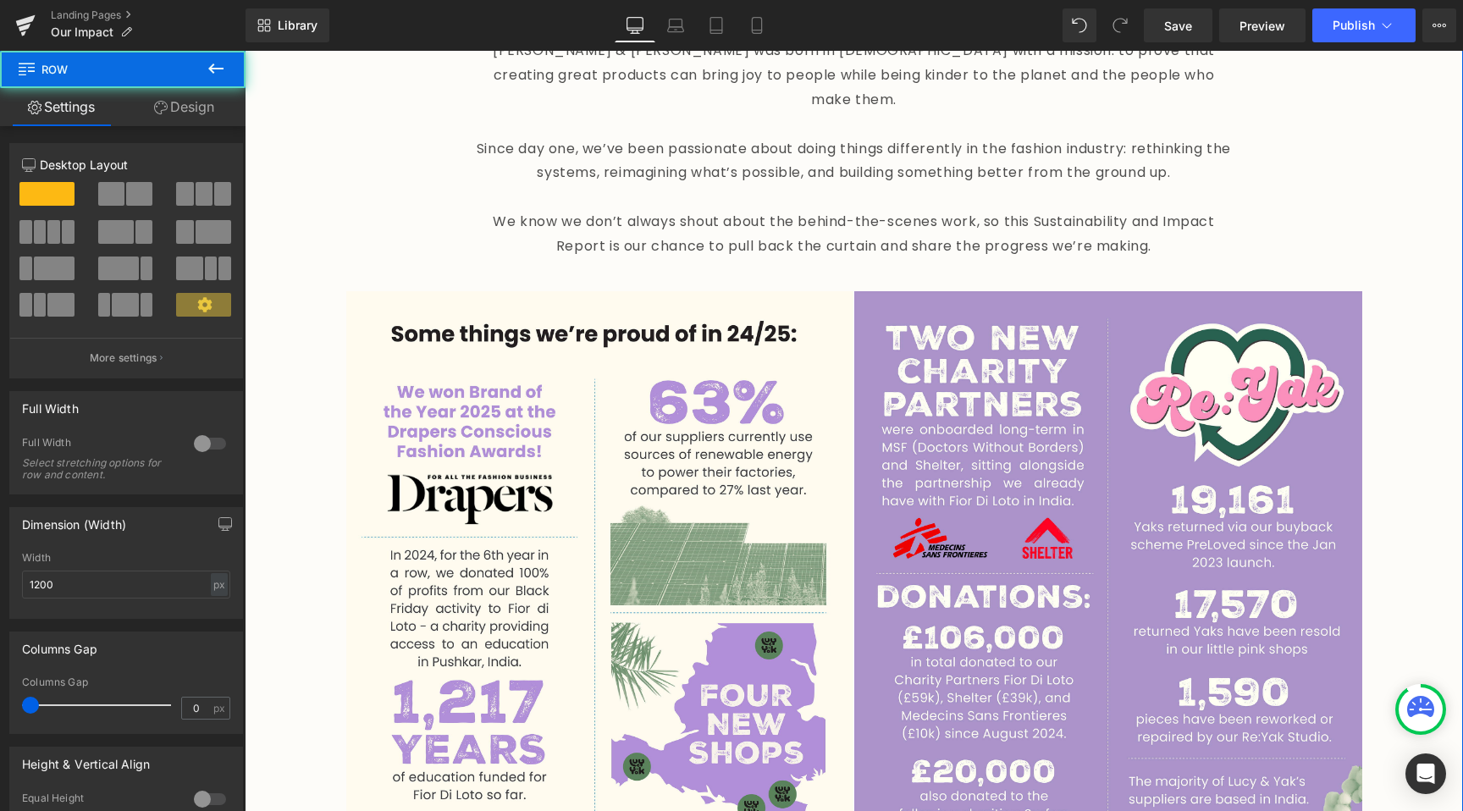
click at [372, 295] on span "Row" at bounding box center [385, 305] width 27 height 20
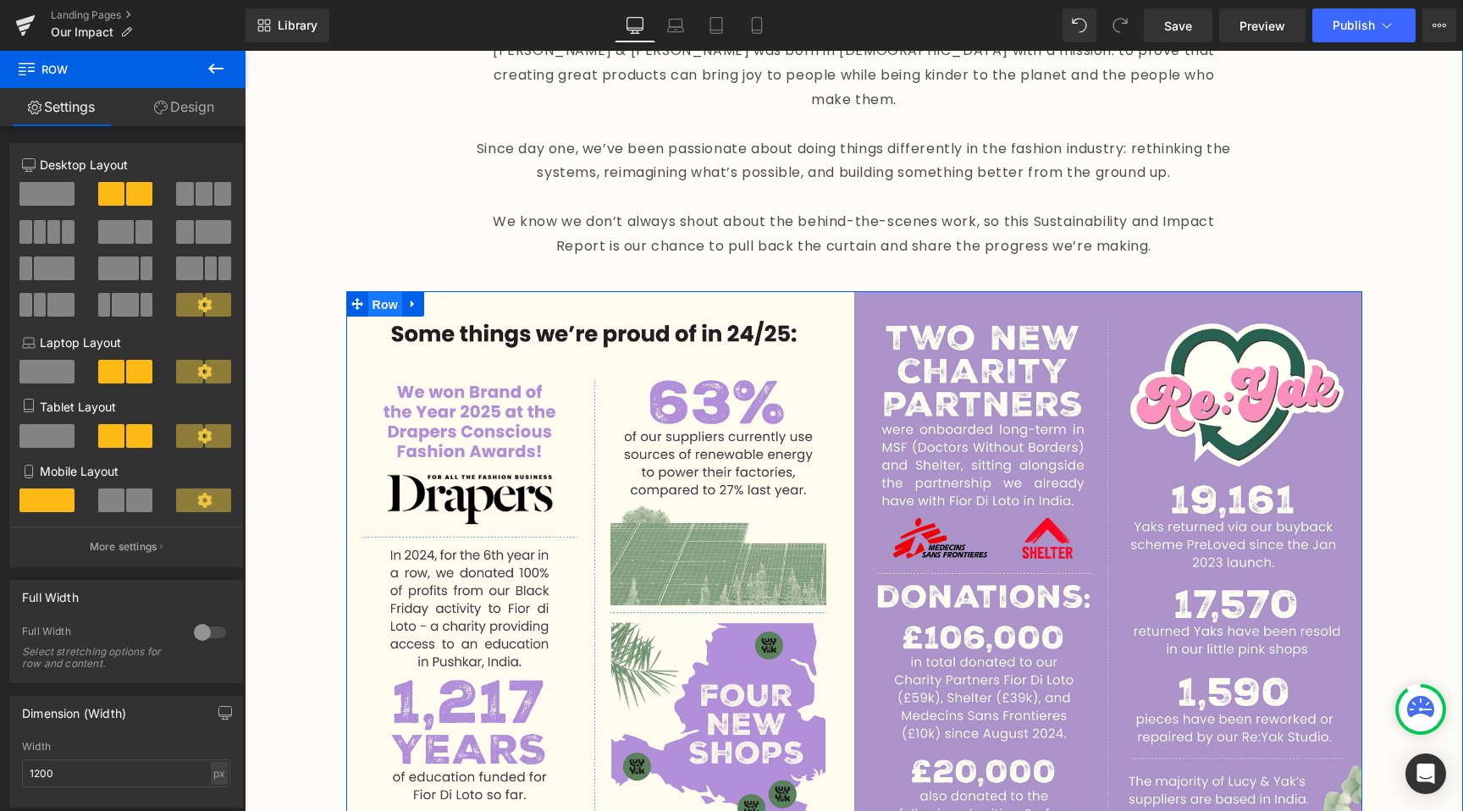
click at [383, 292] on span "Row" at bounding box center [385, 304] width 34 height 25
click at [203, 103] on link "Design" at bounding box center [184, 107] width 123 height 38
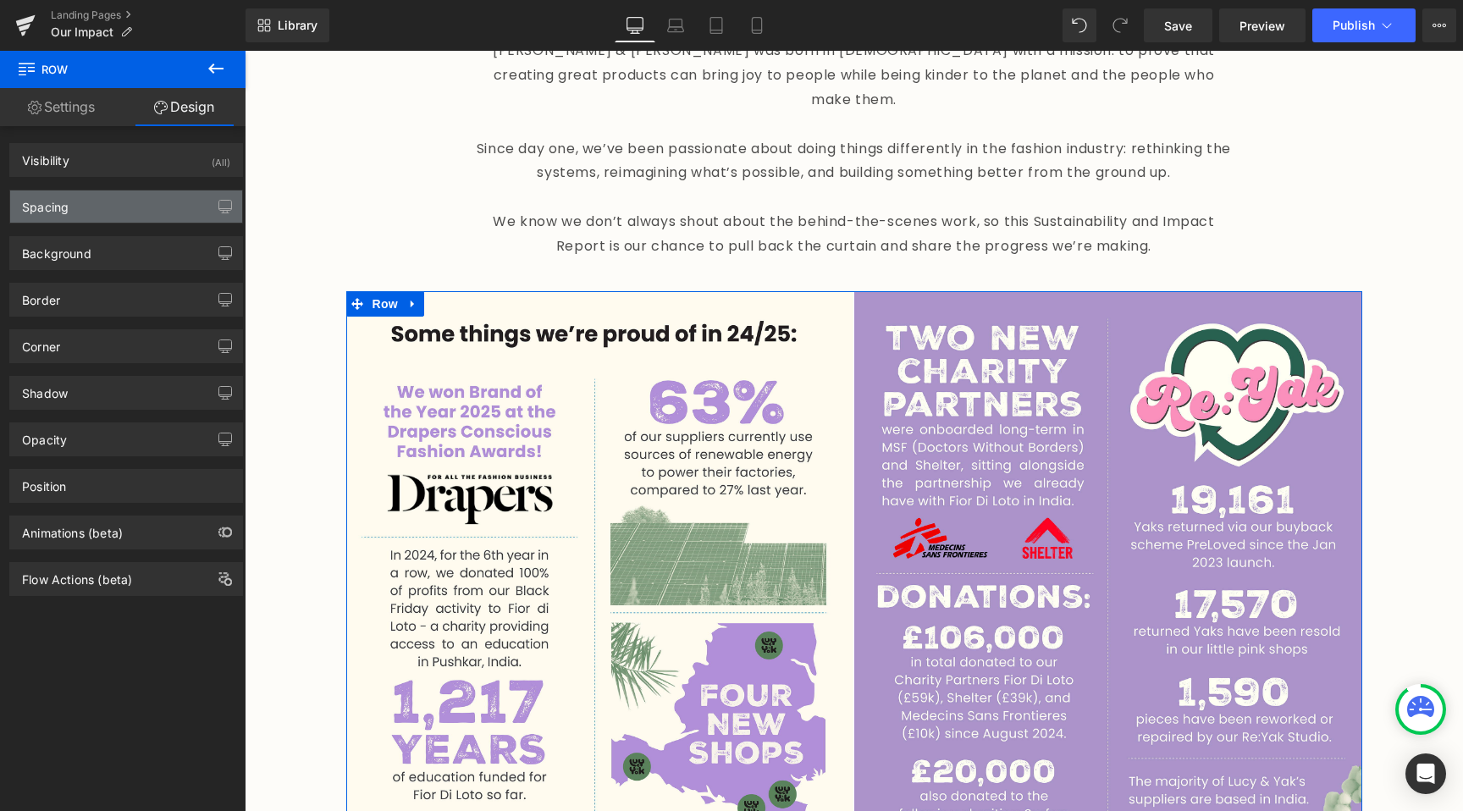
click at [124, 212] on div "Spacing" at bounding box center [126, 206] width 232 height 32
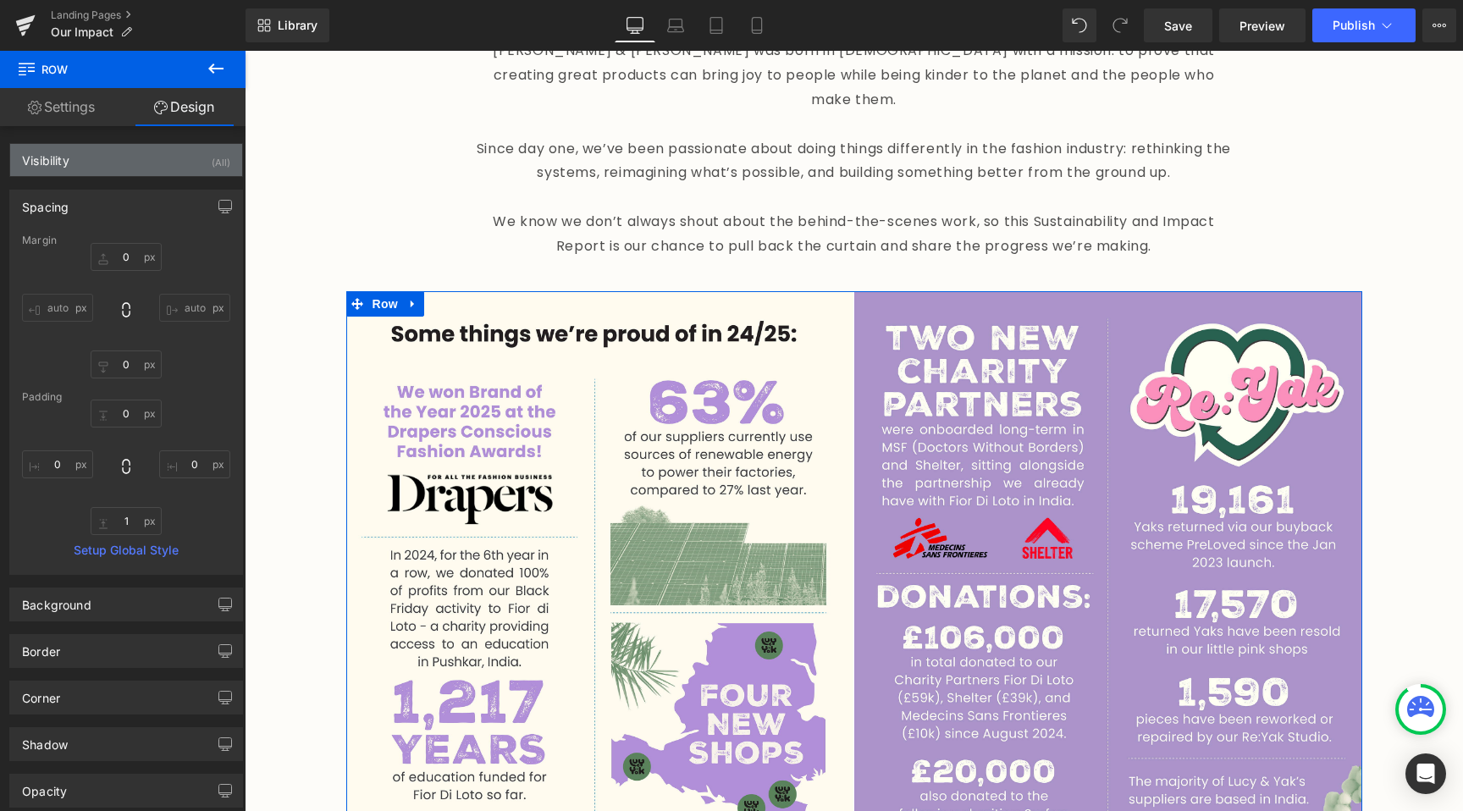
click at [124, 172] on div "Visibility (All)" at bounding box center [126, 160] width 232 height 32
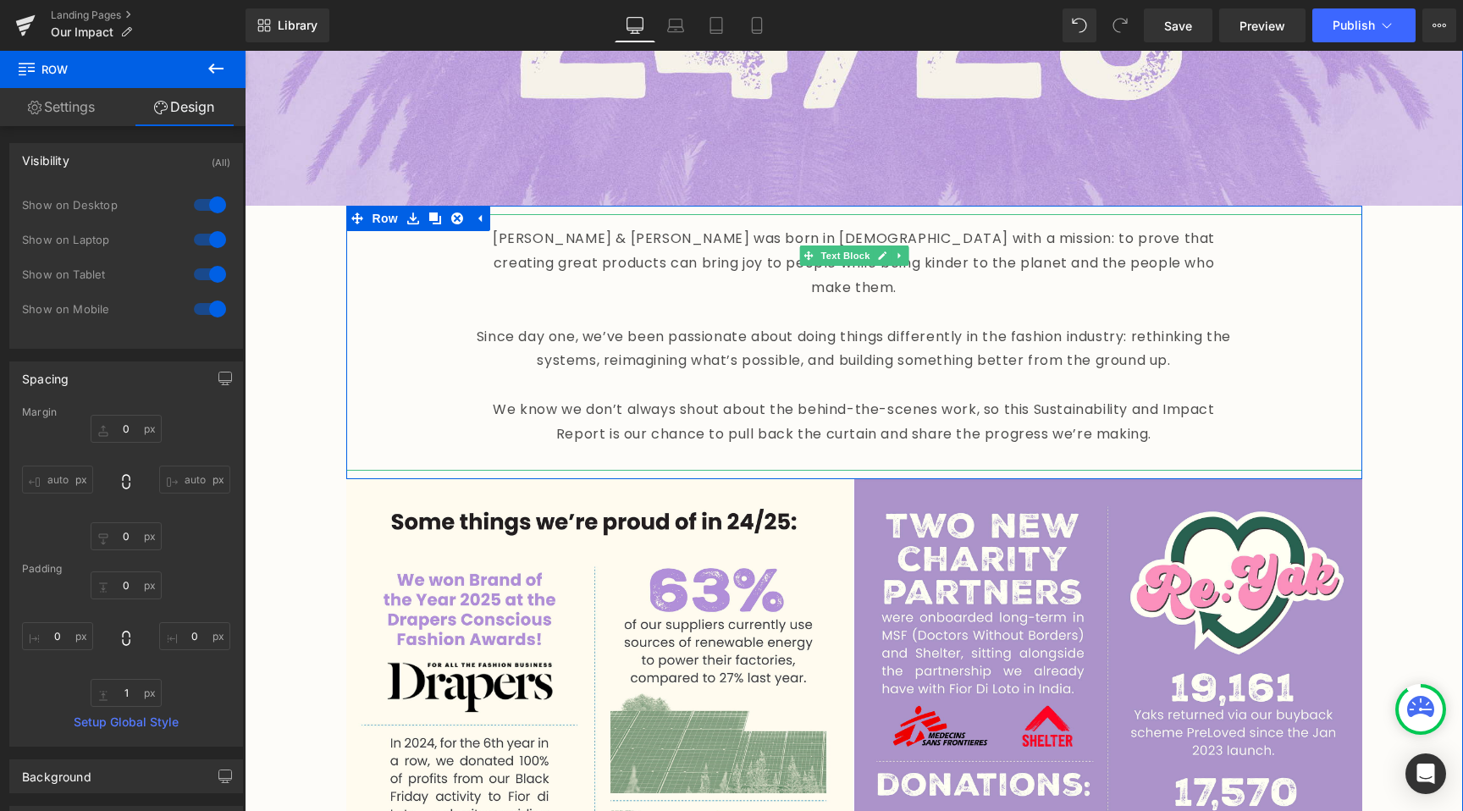
scroll to position [552, 0]
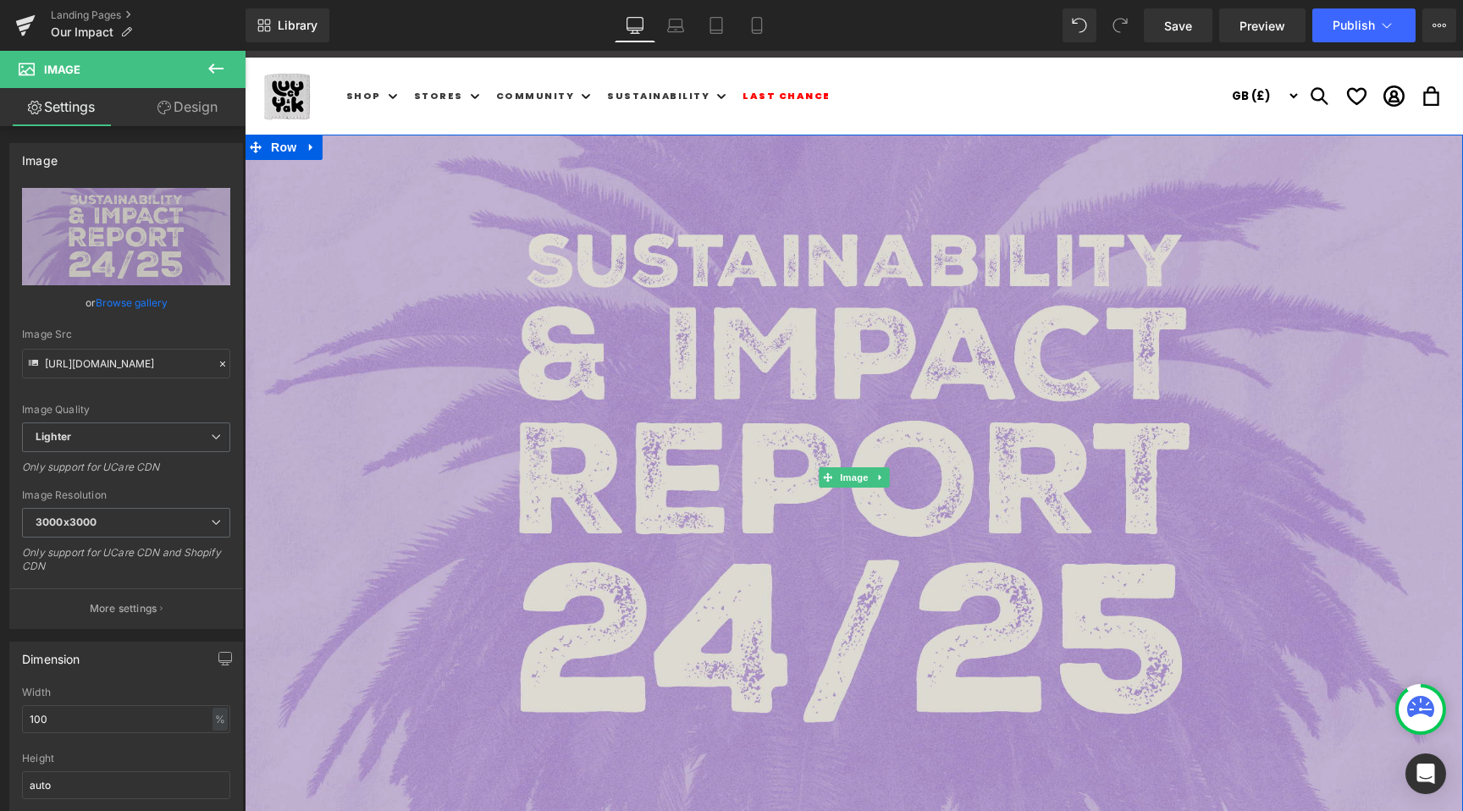
scroll to position [10, 0]
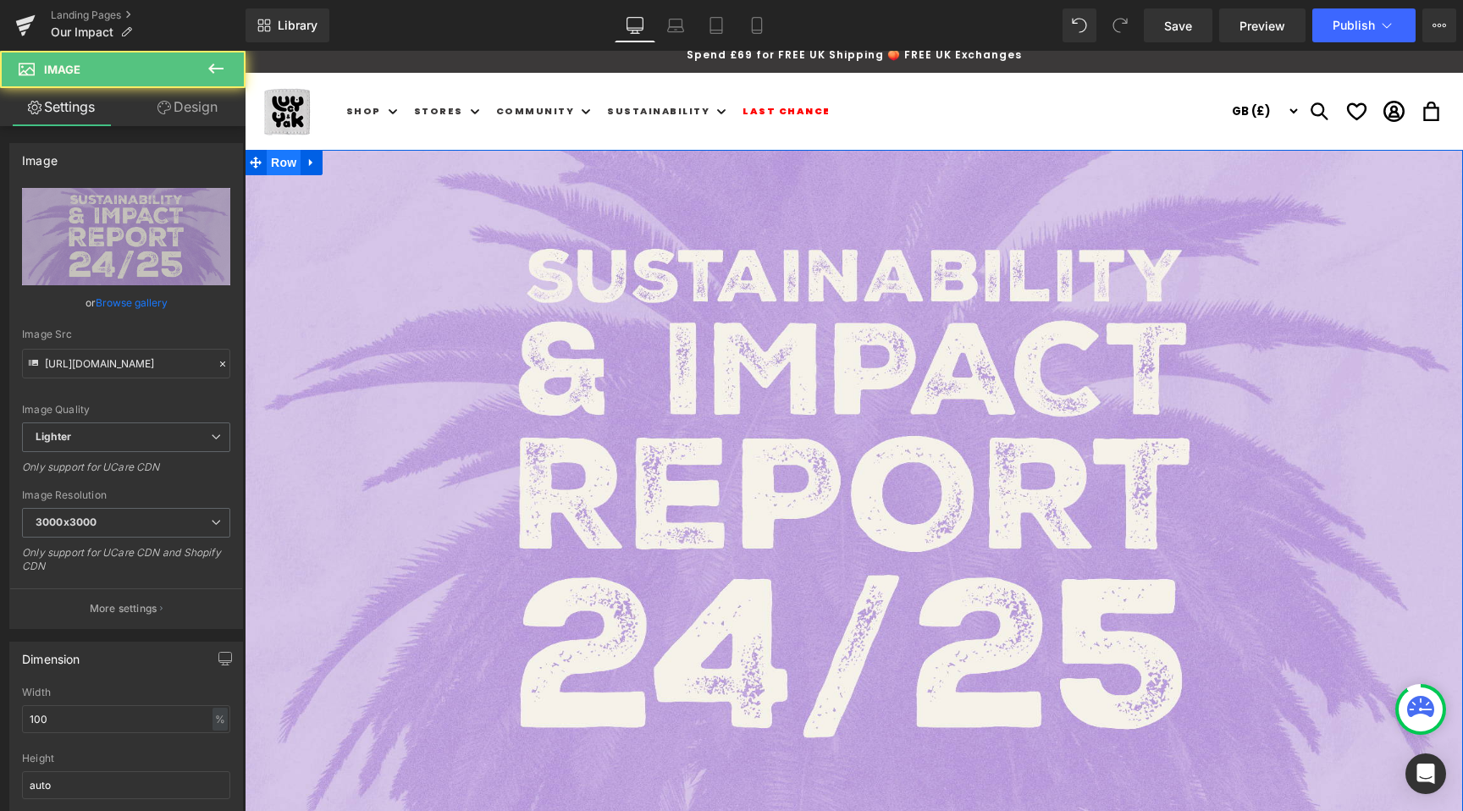
click at [146, 103] on link "Design" at bounding box center [187, 107] width 123 height 38
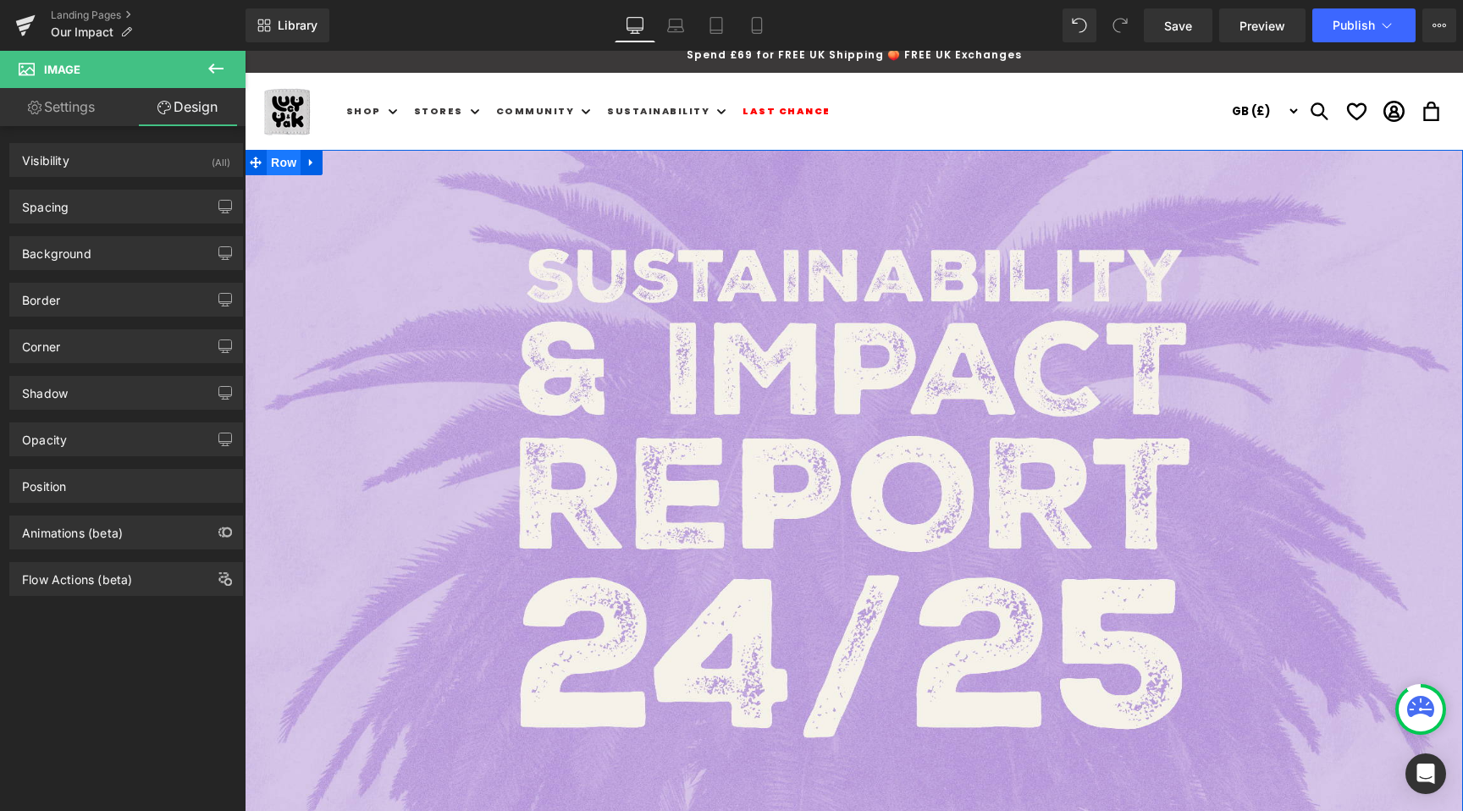
click at [281, 168] on span "Row" at bounding box center [284, 162] width 34 height 25
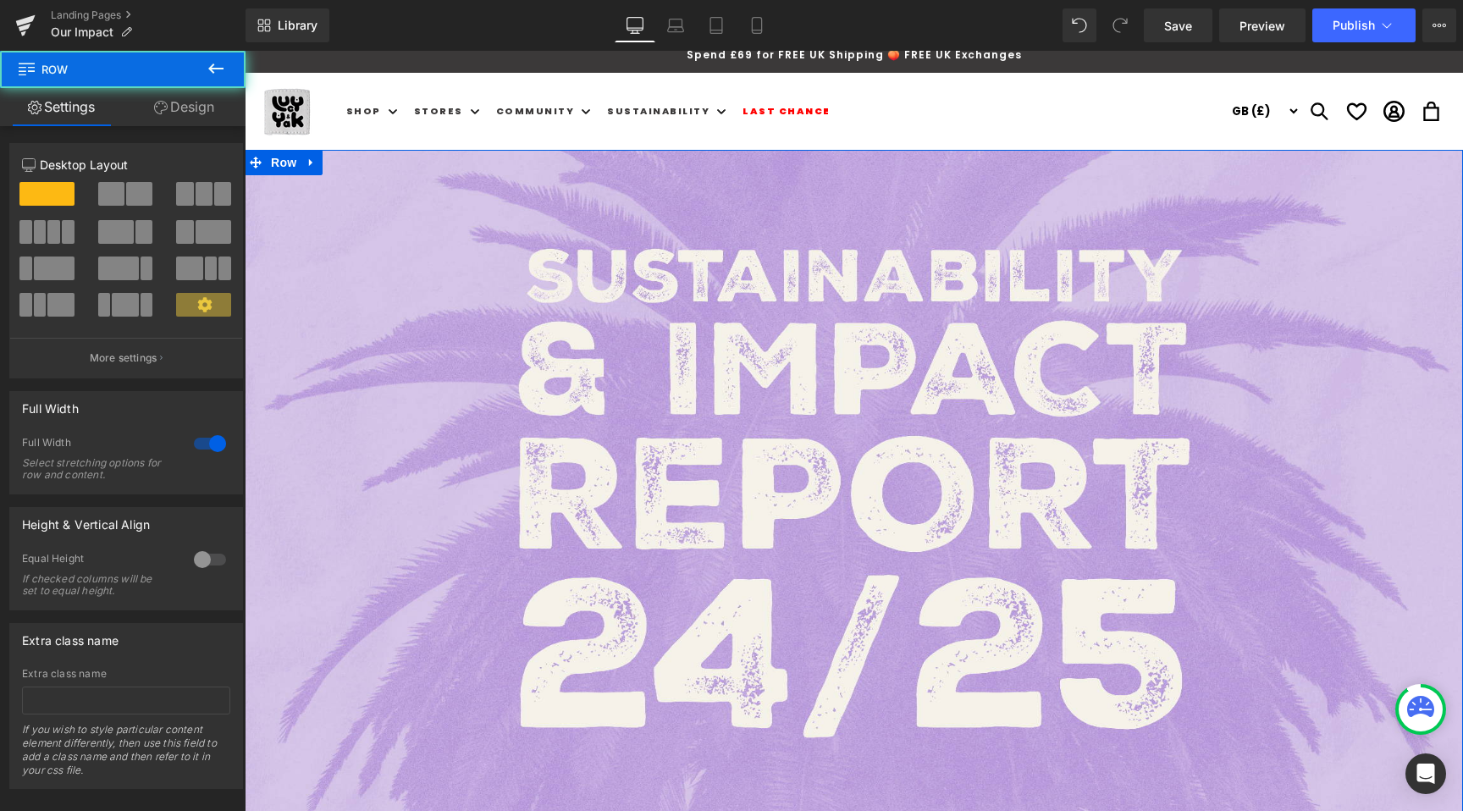
click at [194, 129] on div "12 12 12 Column Size Customizer 12 Desktop Layout Laptop Layout Tablet Layout M…" at bounding box center [126, 457] width 253 height 663
click at [190, 115] on link "Design" at bounding box center [184, 107] width 123 height 38
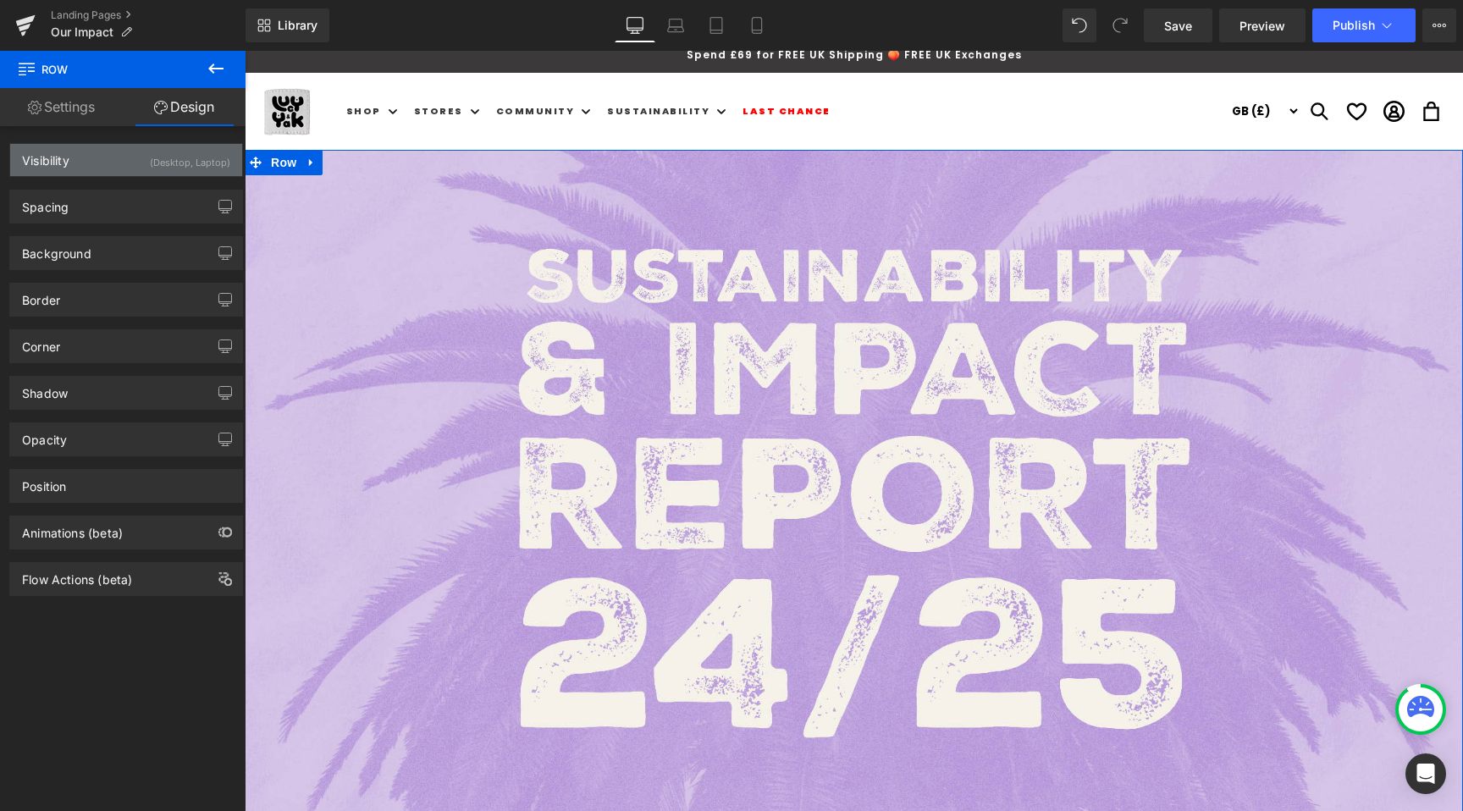
click at [195, 163] on div "(Desktop, Laptop)" at bounding box center [190, 158] width 80 height 28
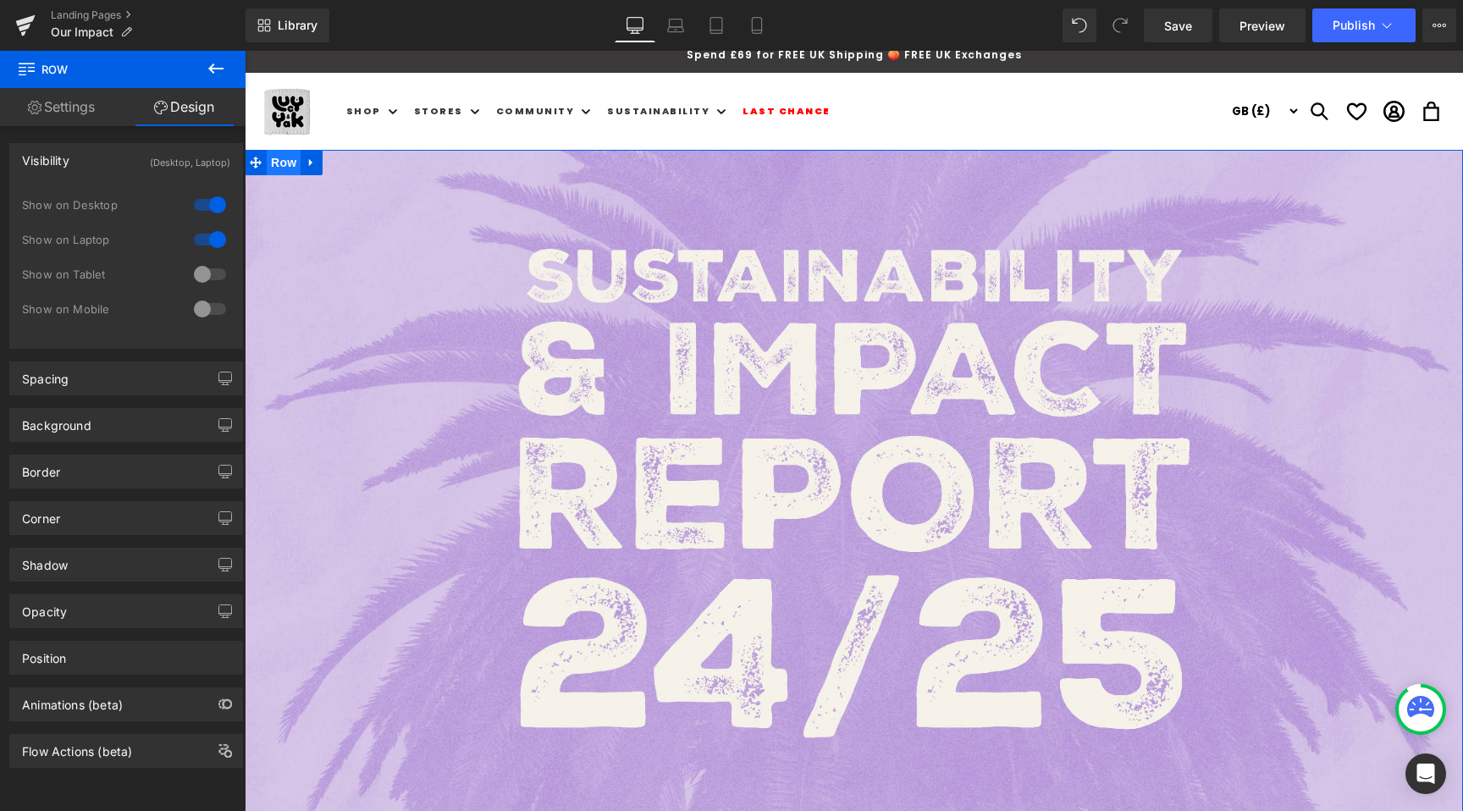
click at [286, 163] on span "Row" at bounding box center [284, 162] width 34 height 25
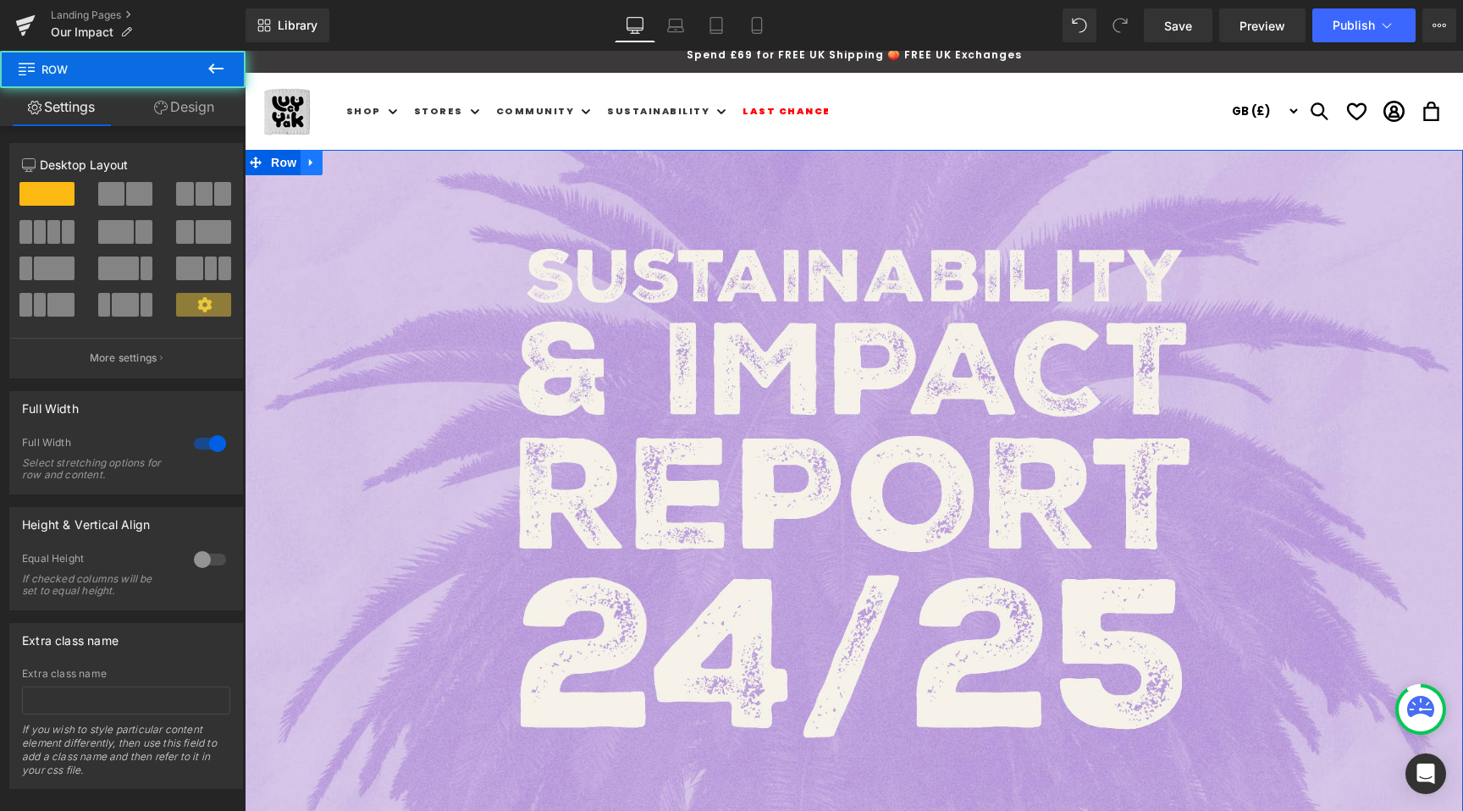
click at [311, 161] on icon at bounding box center [310, 163] width 3 height 8
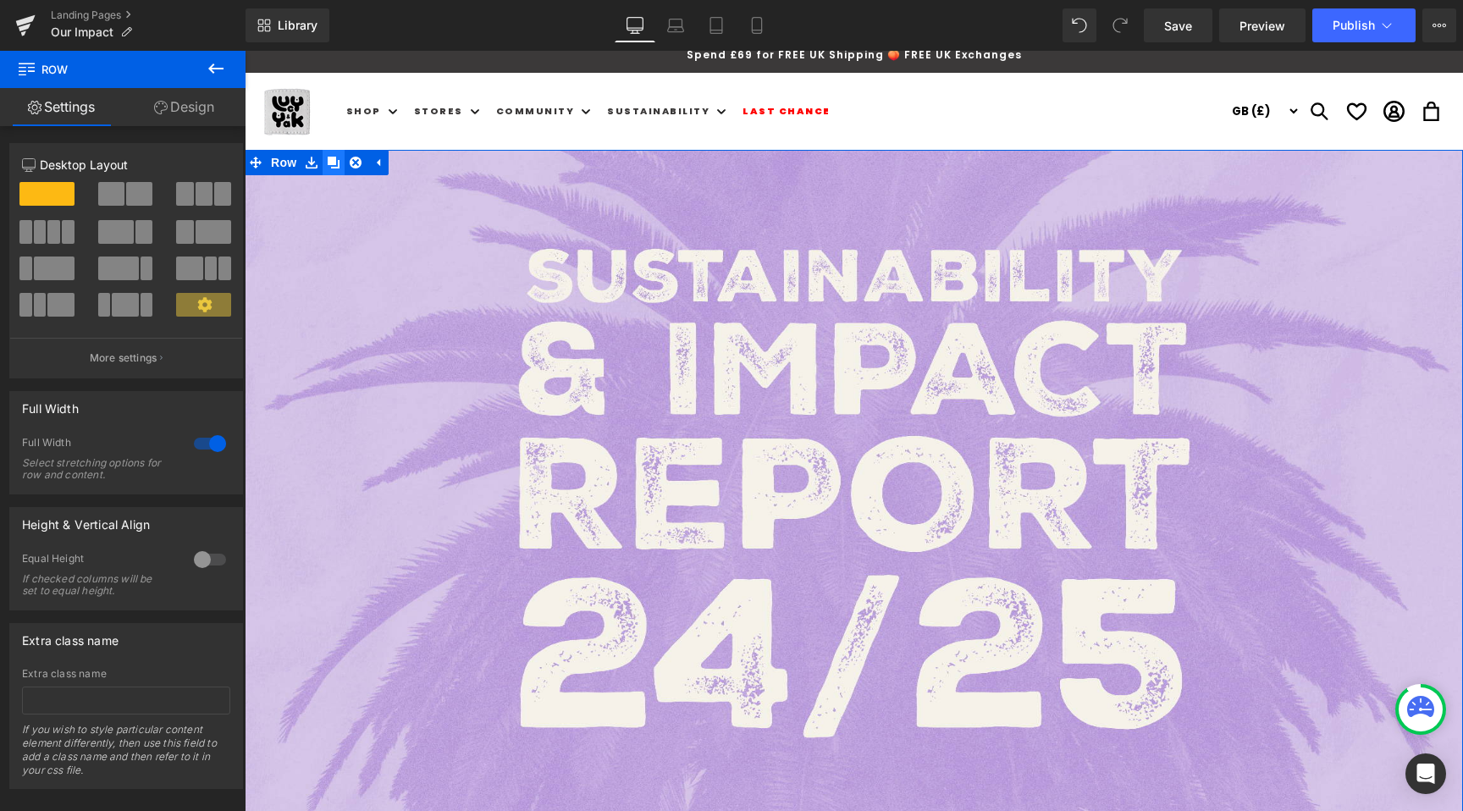
click at [339, 161] on icon at bounding box center [334, 163] width 12 height 12
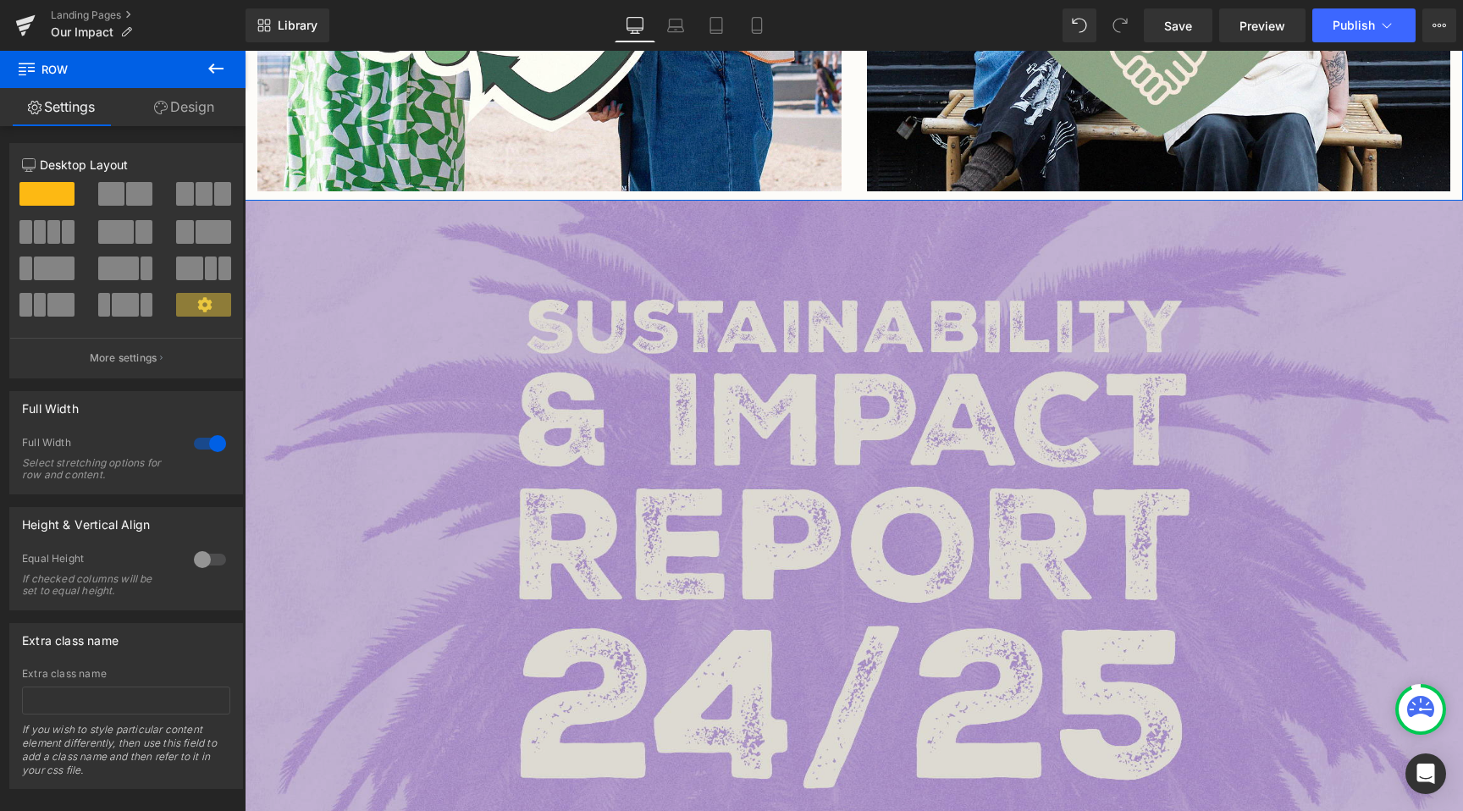
scroll to position [4333, 0]
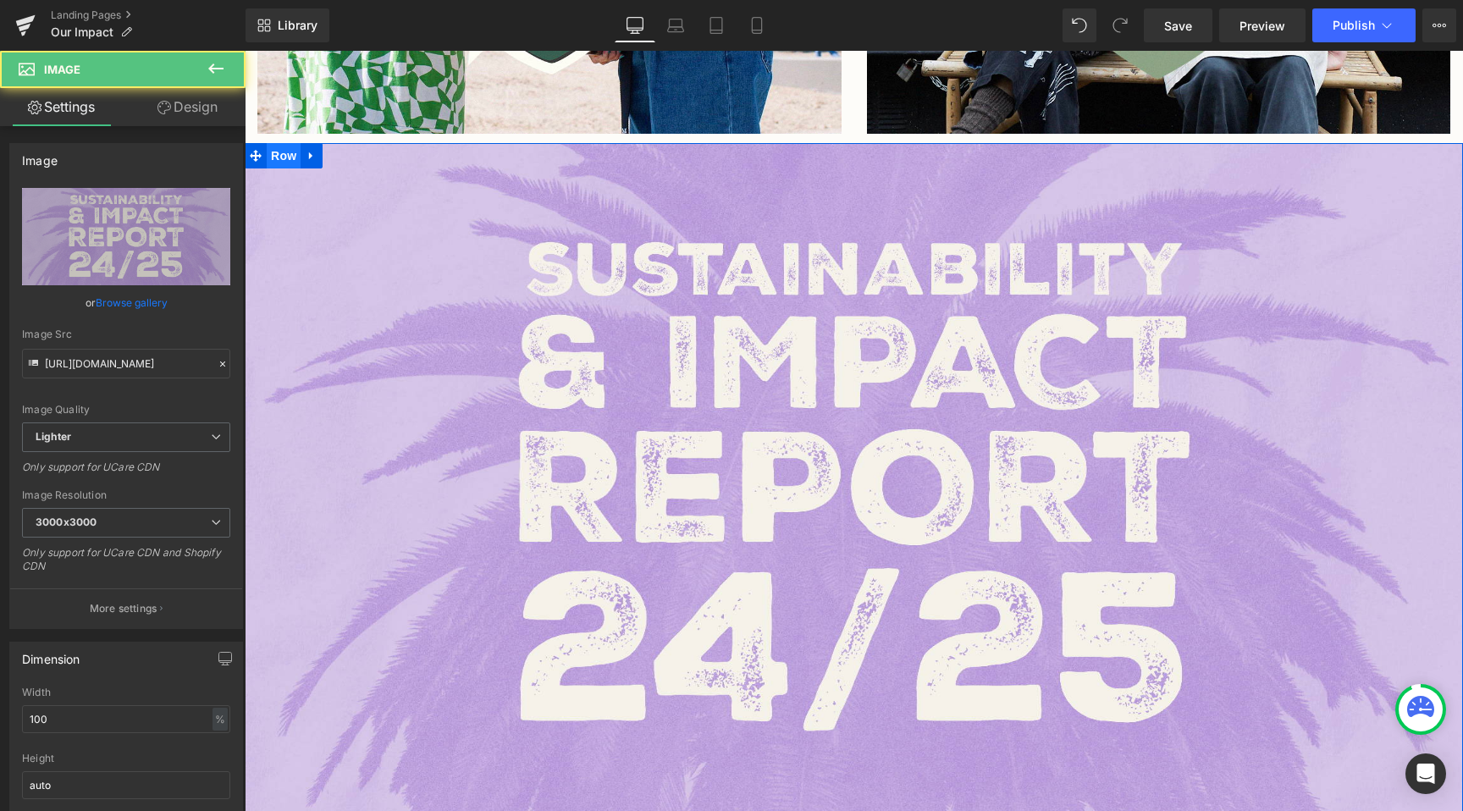
click at [277, 143] on span "Row" at bounding box center [284, 155] width 34 height 25
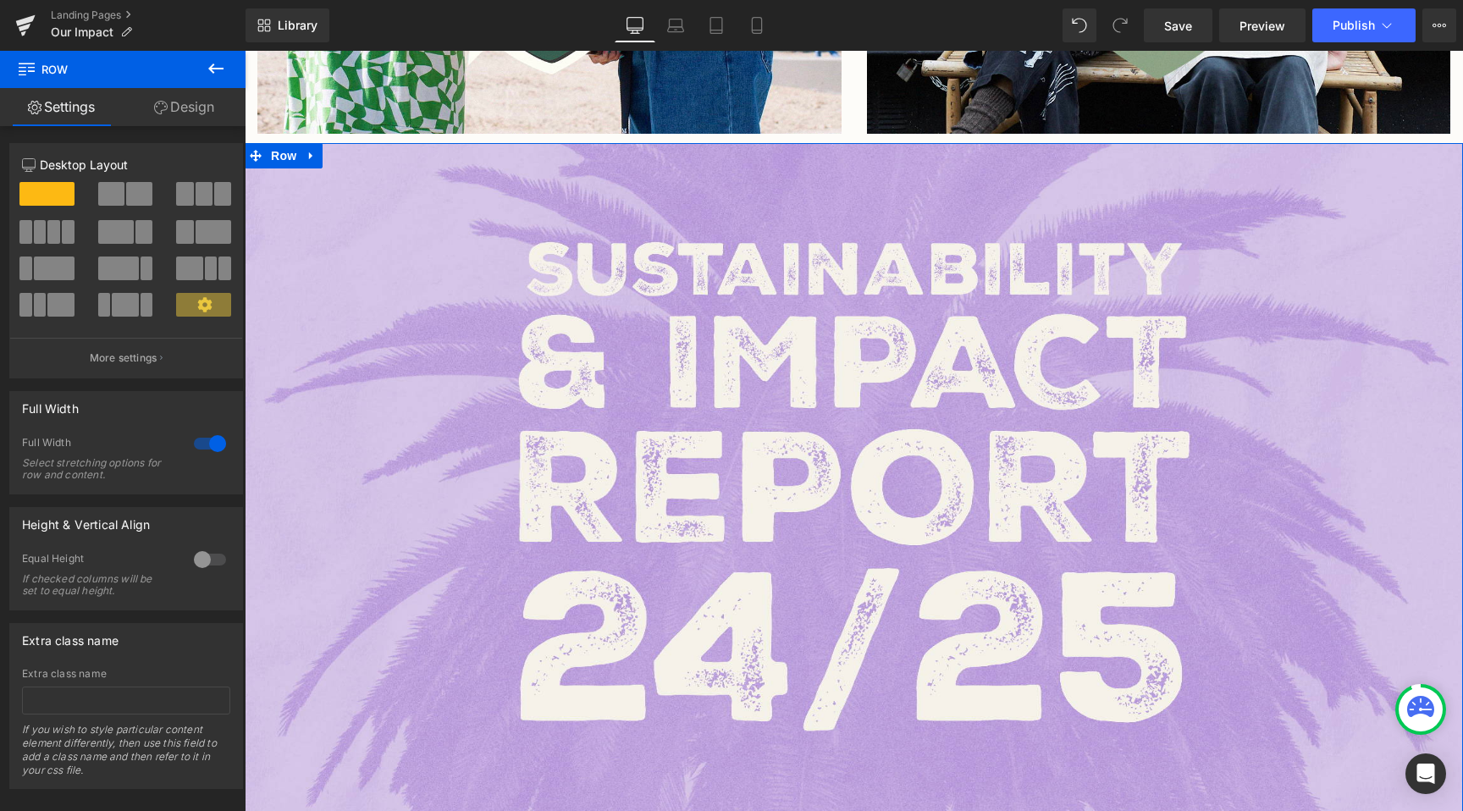
click at [174, 119] on link "Design" at bounding box center [184, 107] width 123 height 38
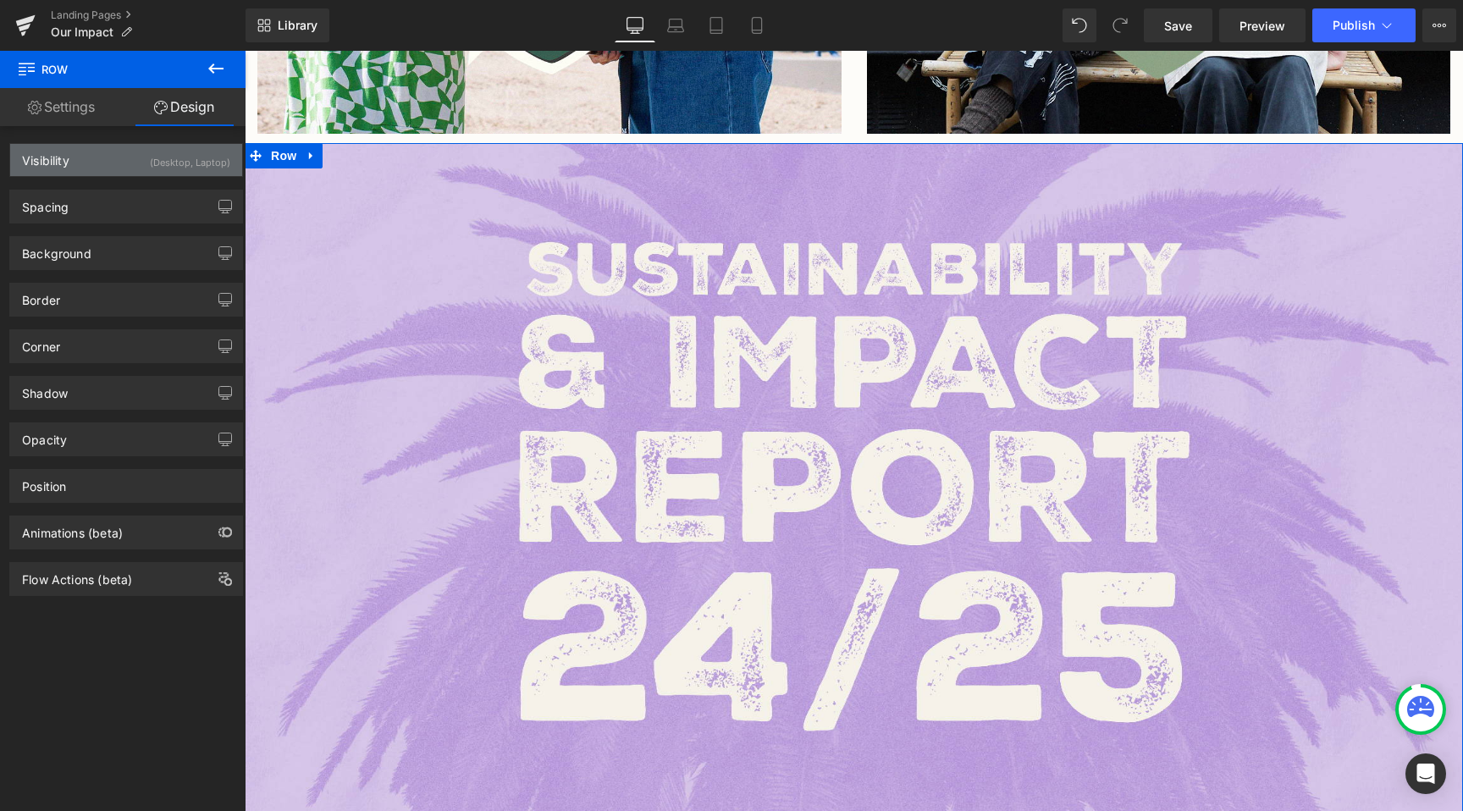
click at [211, 167] on div "(Desktop, Laptop)" at bounding box center [190, 158] width 80 height 28
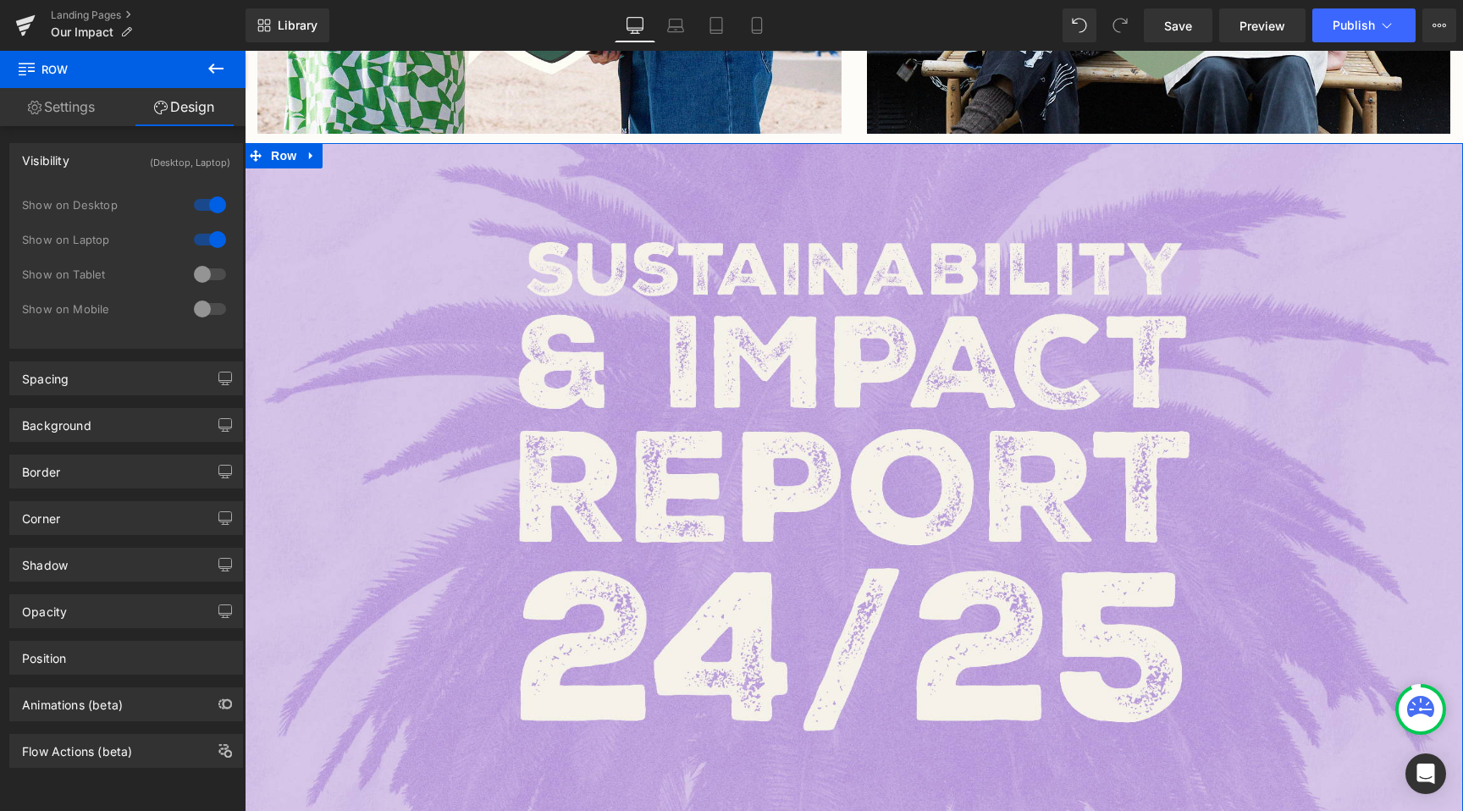
click at [200, 276] on div at bounding box center [210, 274] width 41 height 27
click at [200, 307] on div at bounding box center [210, 308] width 41 height 27
click at [216, 223] on div "Show on Desktop" at bounding box center [126, 213] width 208 height 35
click at [216, 205] on div at bounding box center [210, 204] width 41 height 27
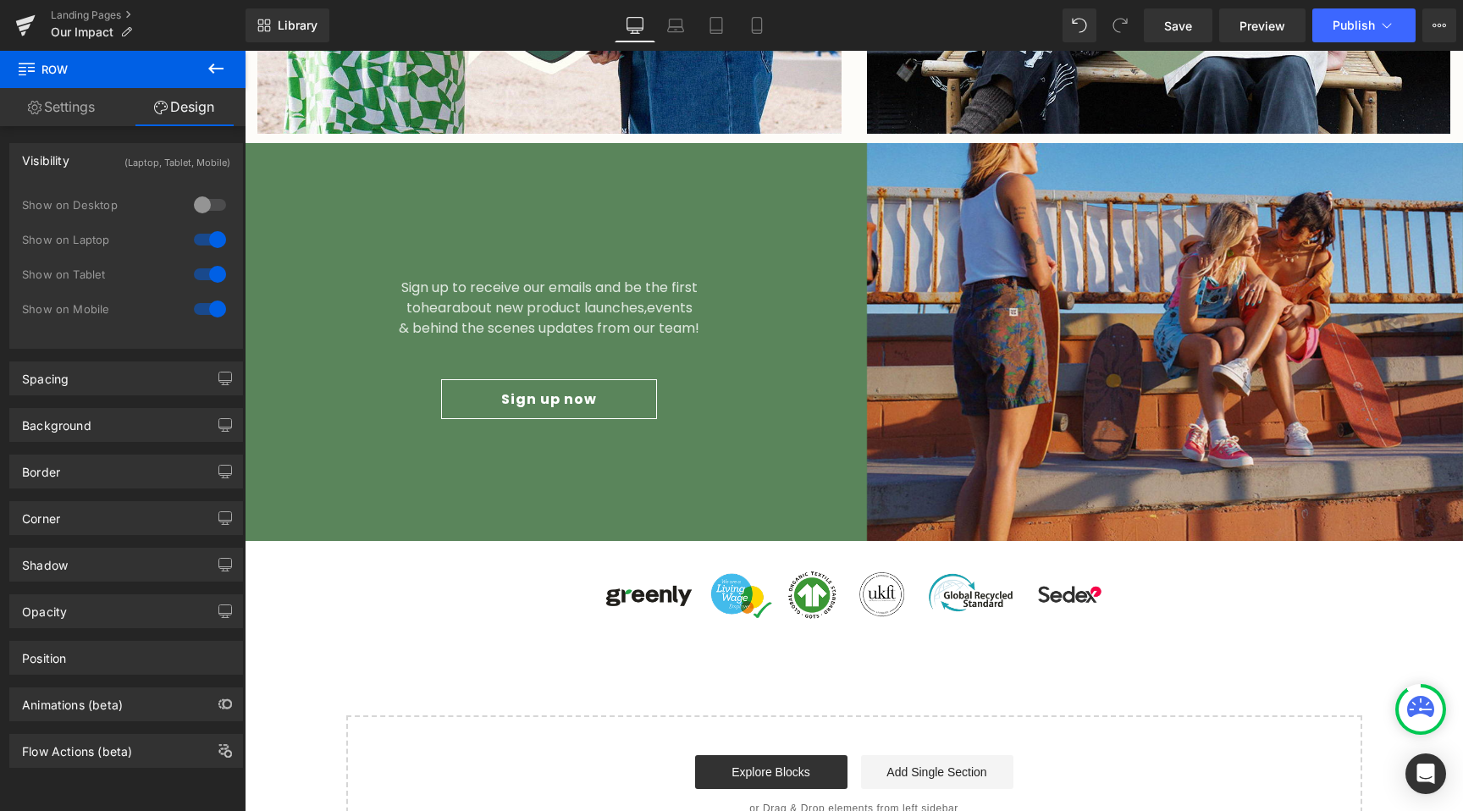
click at [202, 246] on div at bounding box center [210, 239] width 41 height 27
click at [758, 27] on icon at bounding box center [756, 25] width 17 height 17
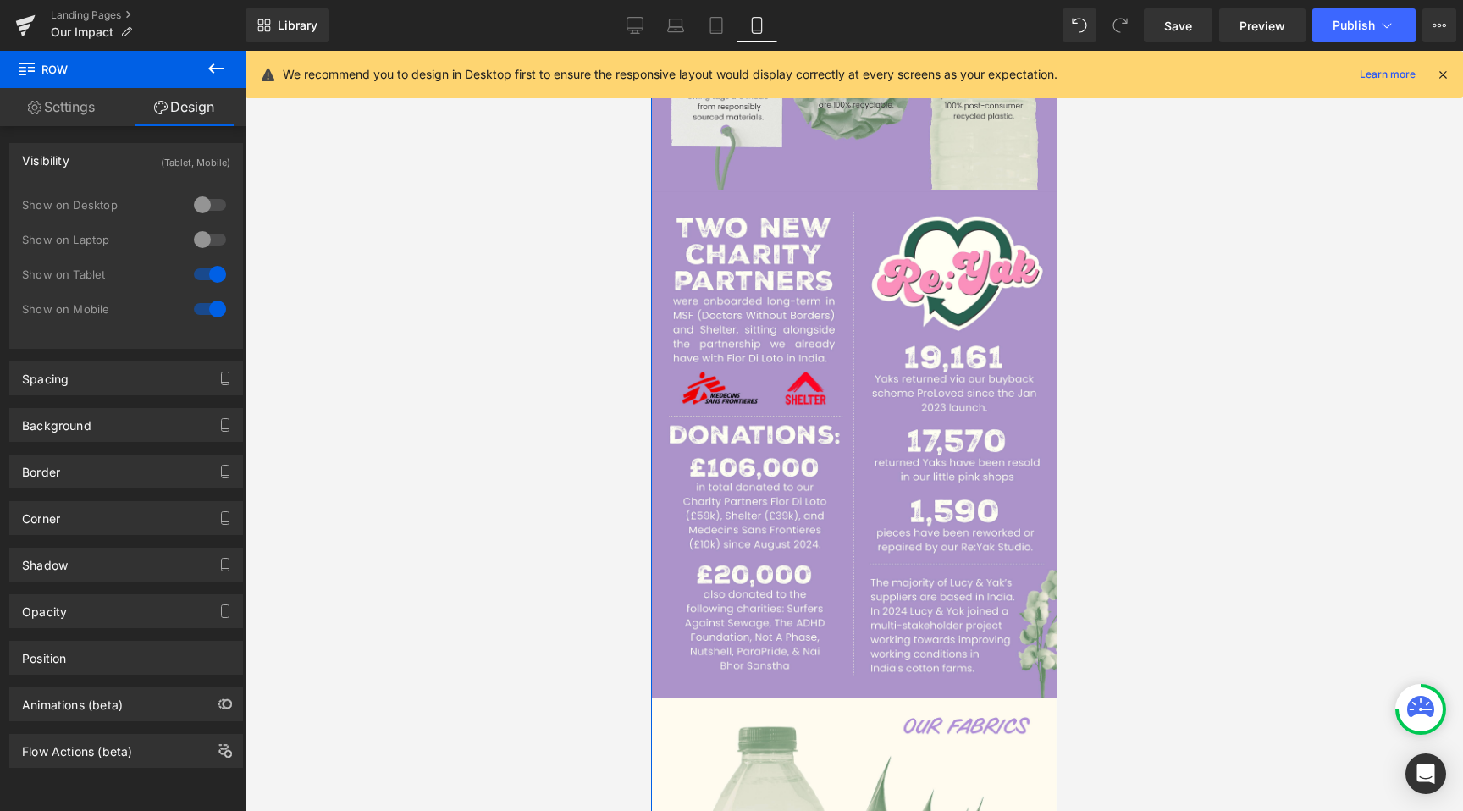
scroll to position [2150, 0]
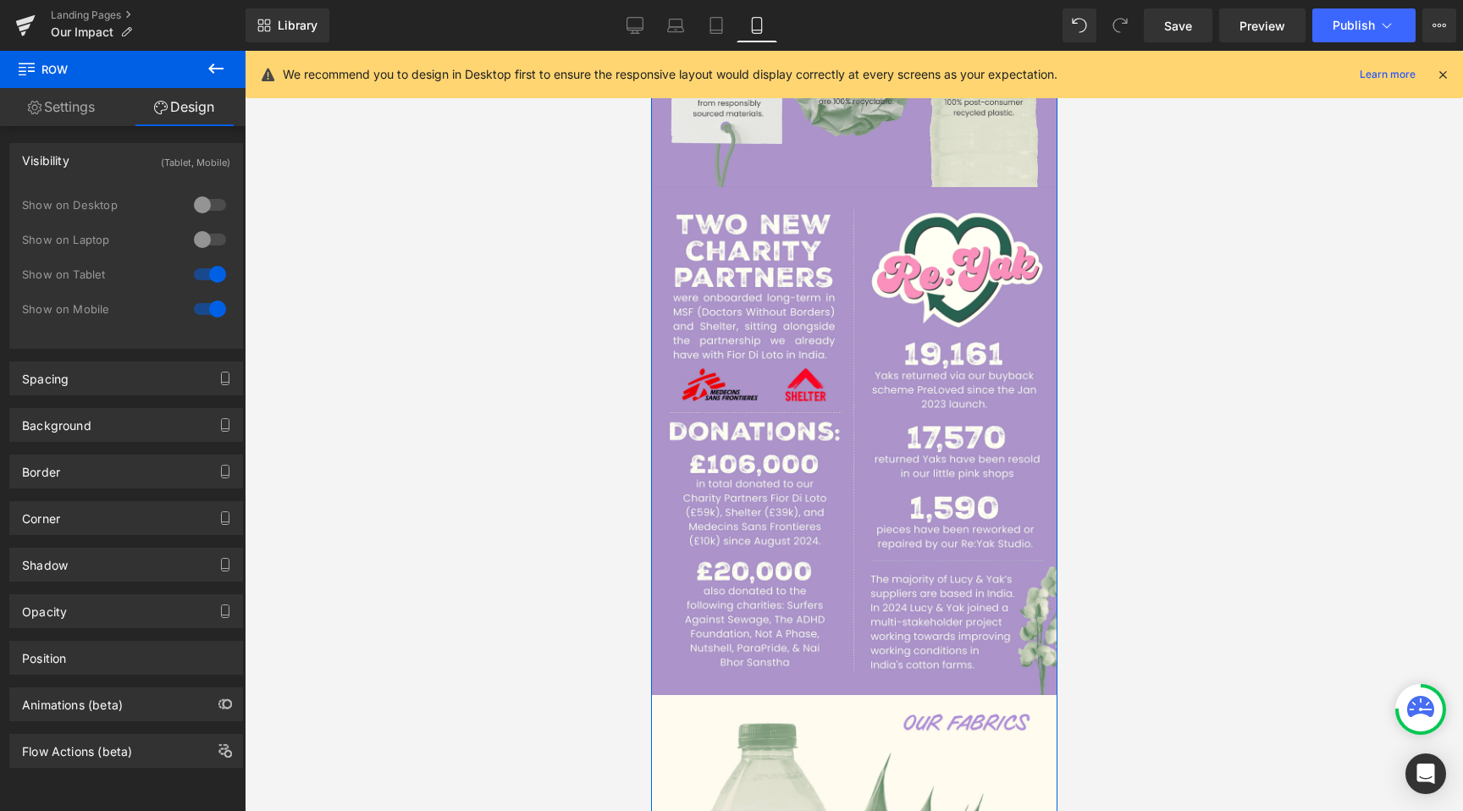
click at [804, 476] on img at bounding box center [853, 441] width 406 height 508
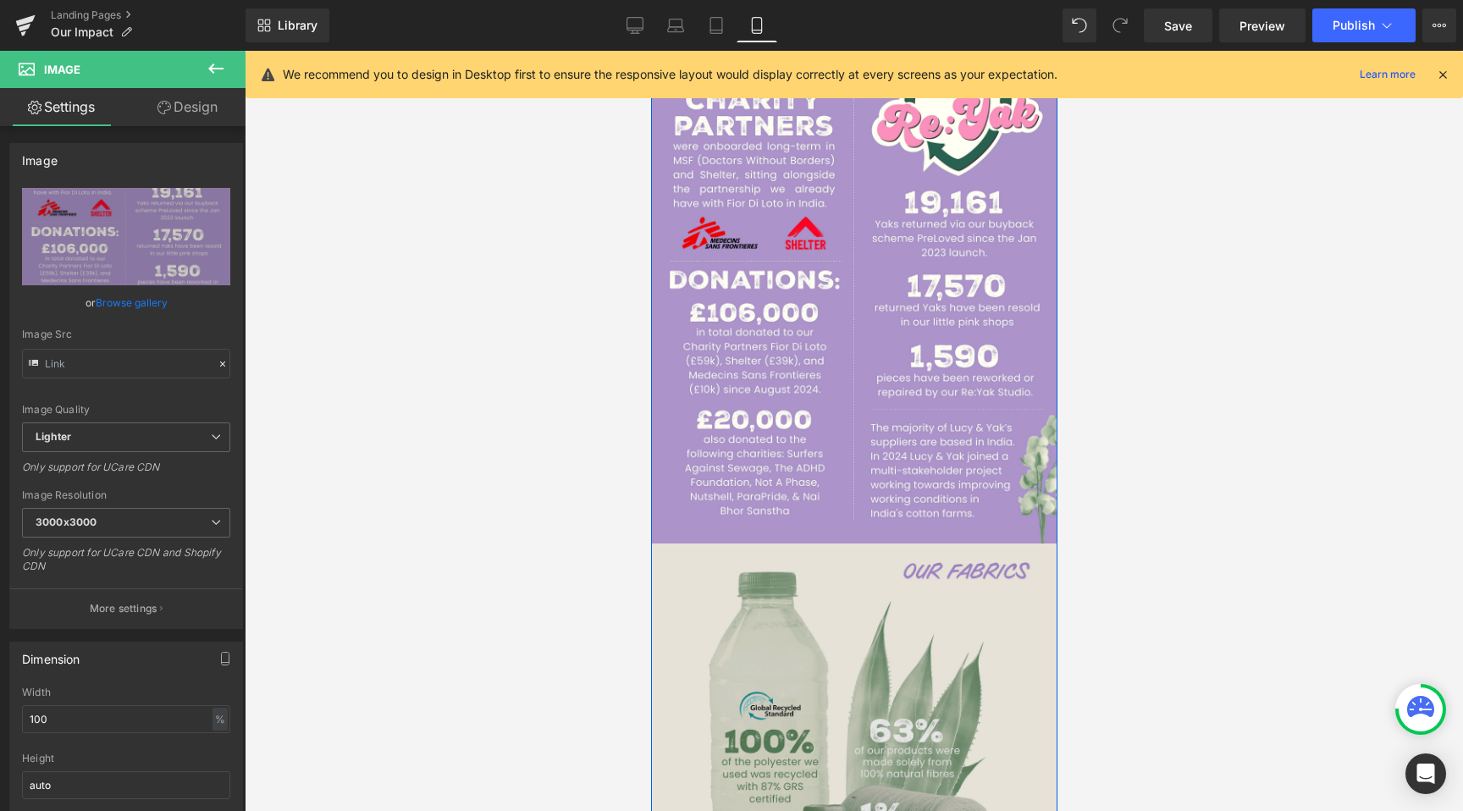
scroll to position [2345, 0]
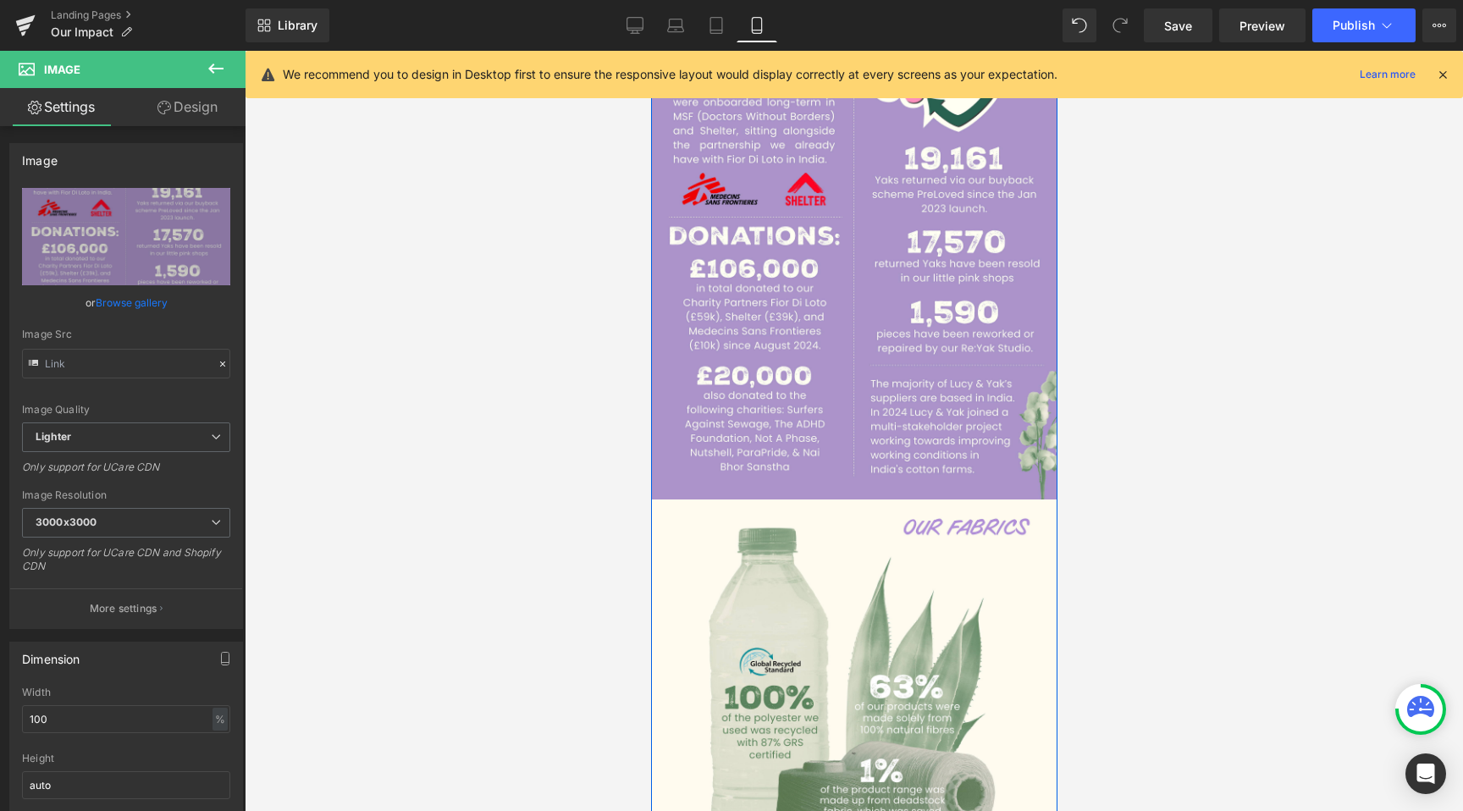
click at [830, 730] on div "Image" at bounding box center [853, 753] width 406 height 508
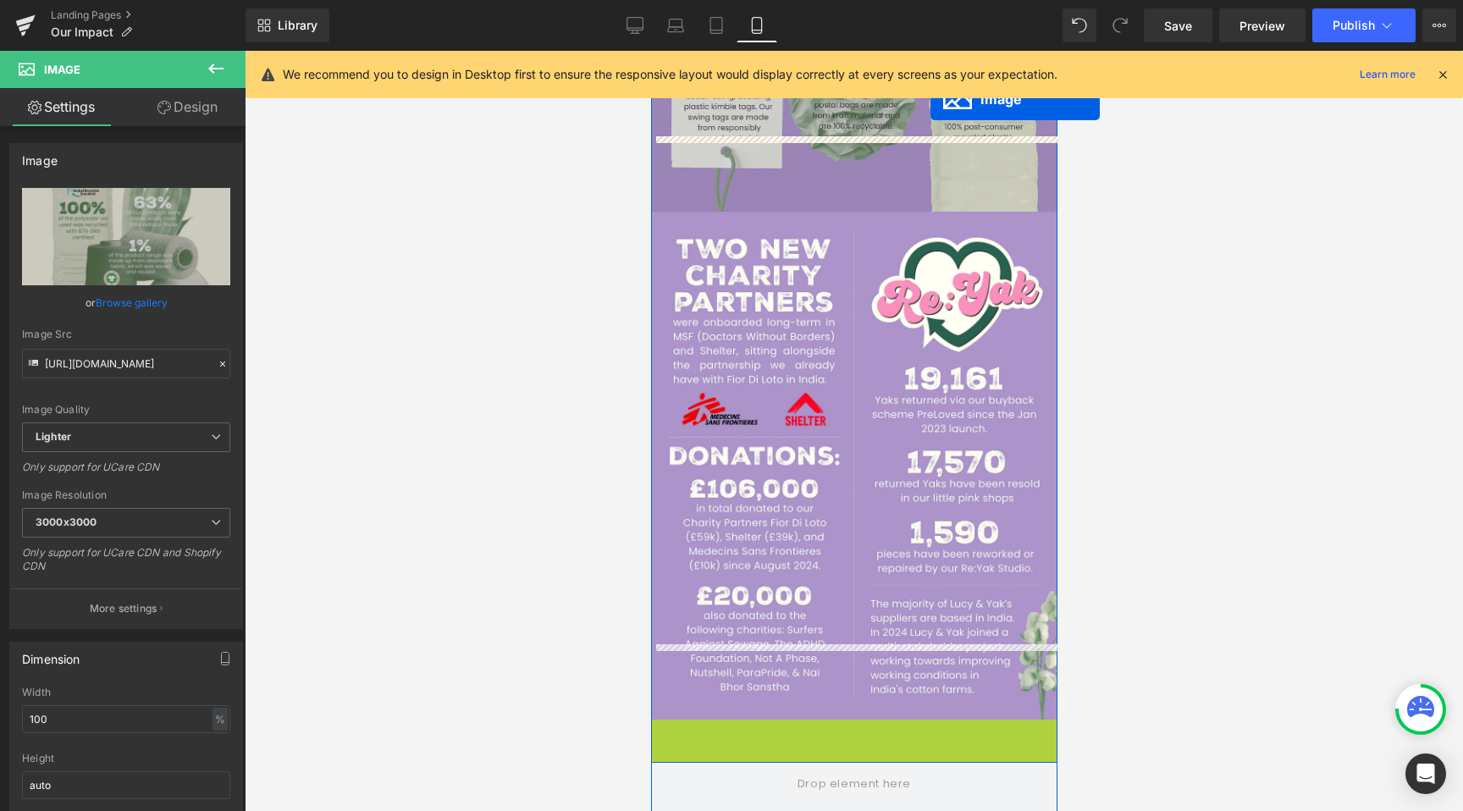
scroll to position [1939, 0]
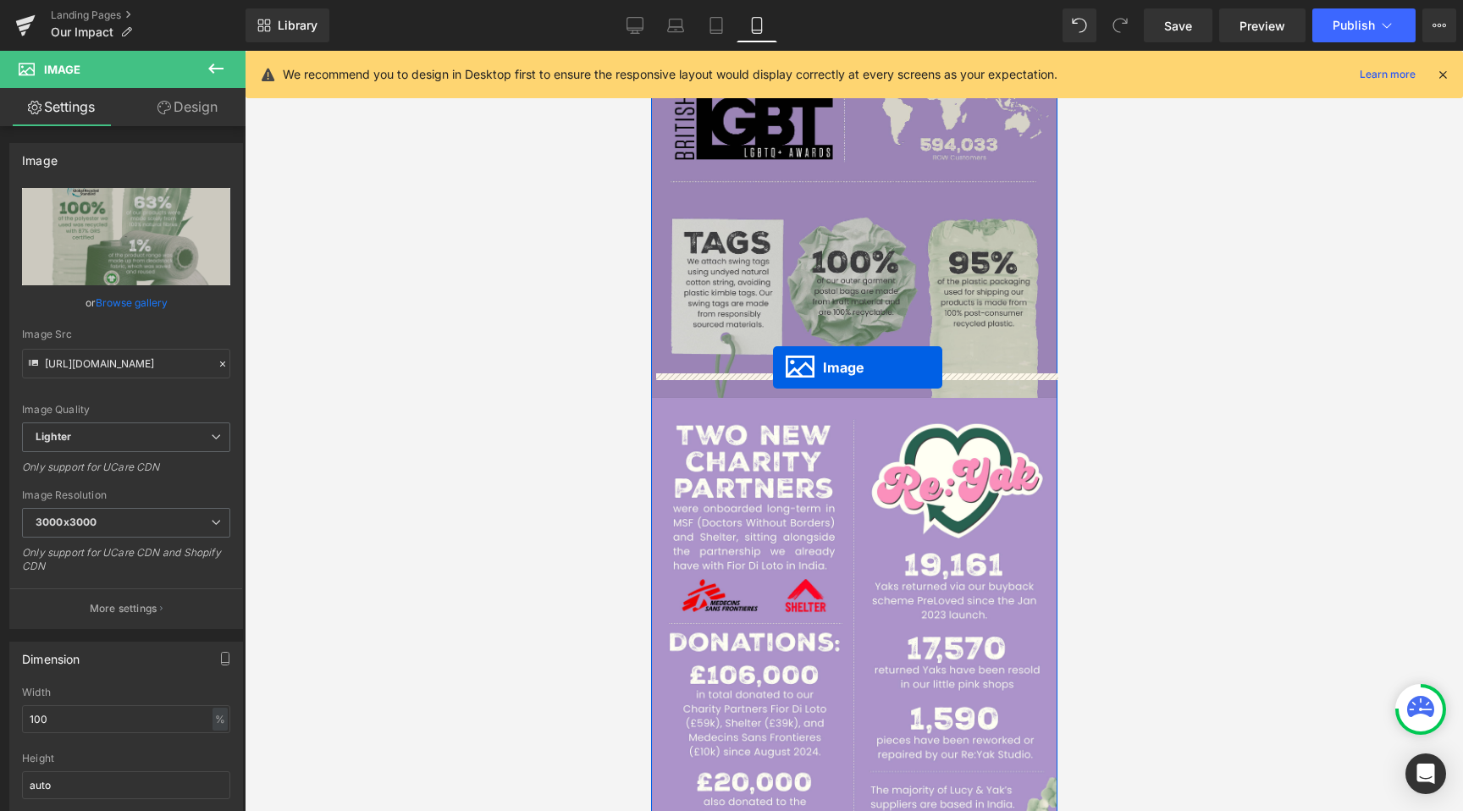
drag, startPoint x: 829, startPoint y: 723, endPoint x: 771, endPoint y: 368, distance: 359.3
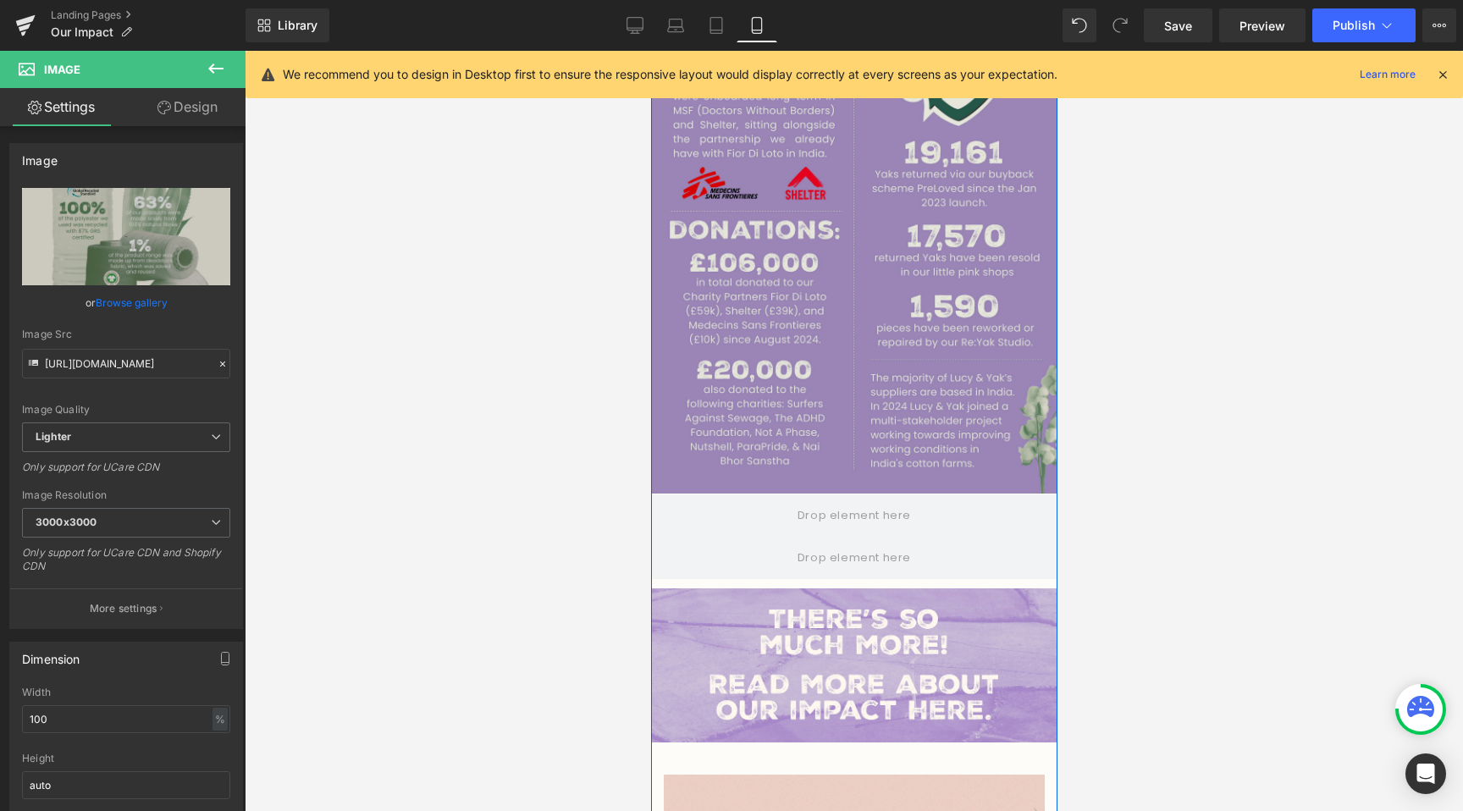
scroll to position [2863, 0]
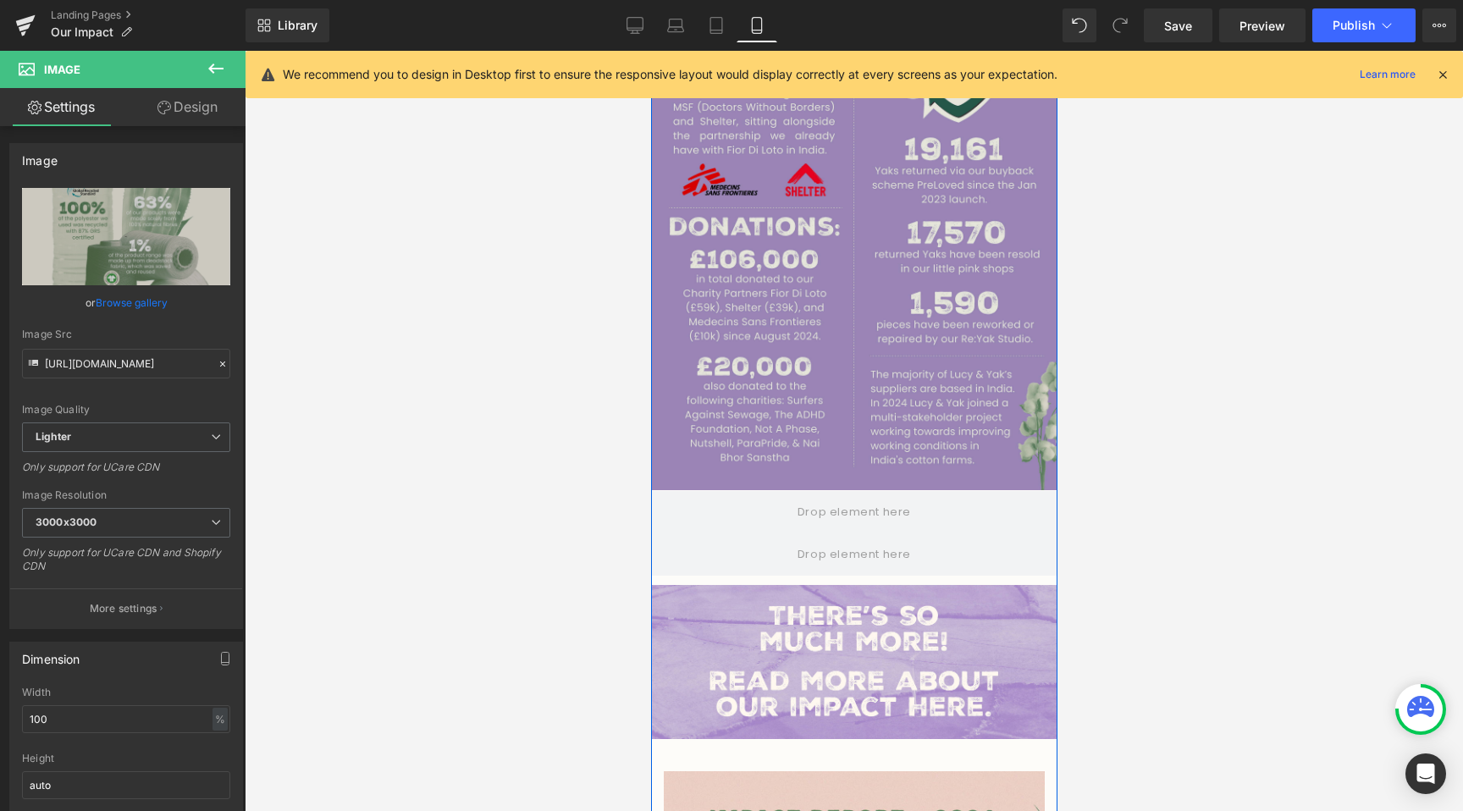
click at [745, 533] on span at bounding box center [853, 554] width 406 height 42
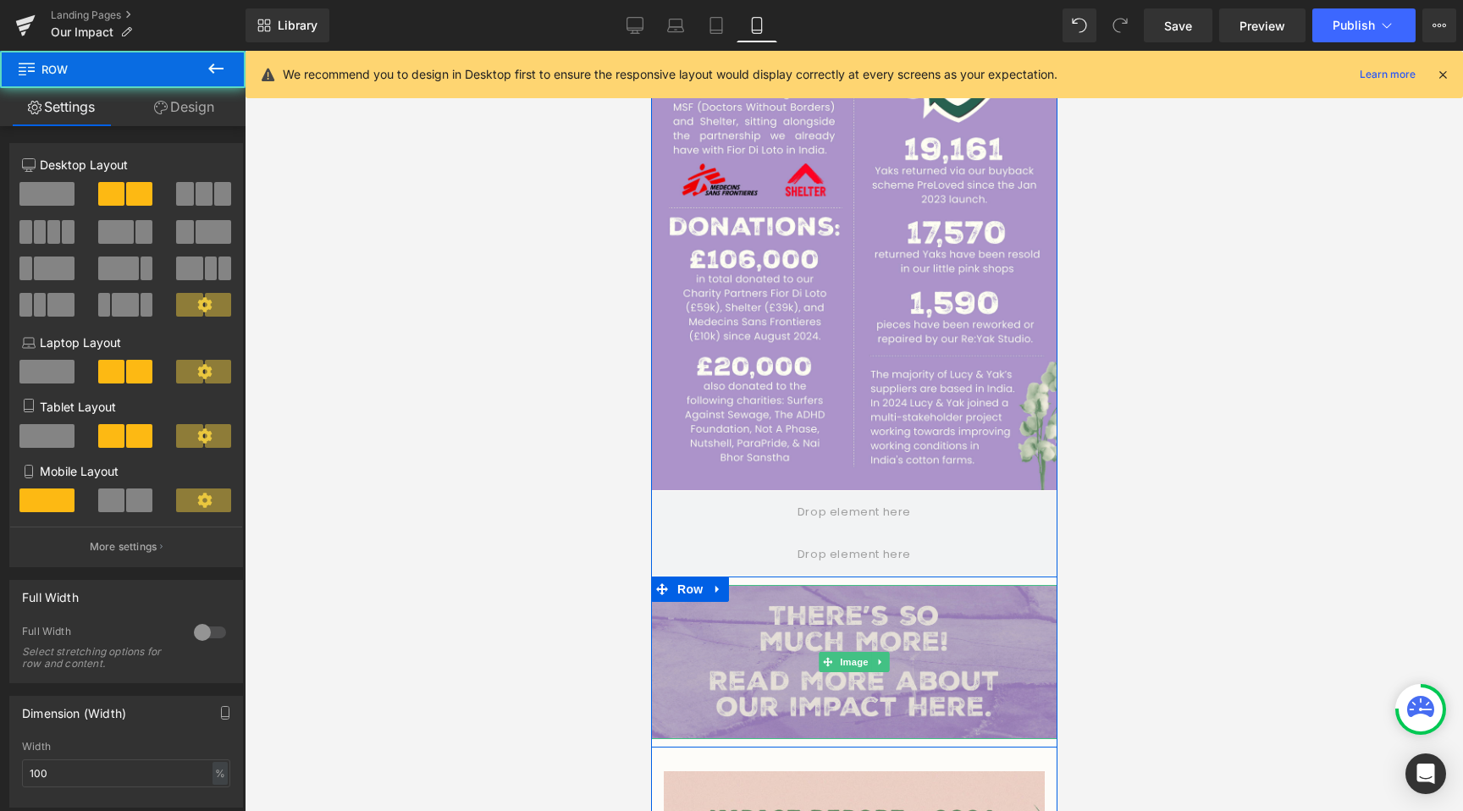
click at [806, 694] on img at bounding box center [853, 662] width 406 height 154
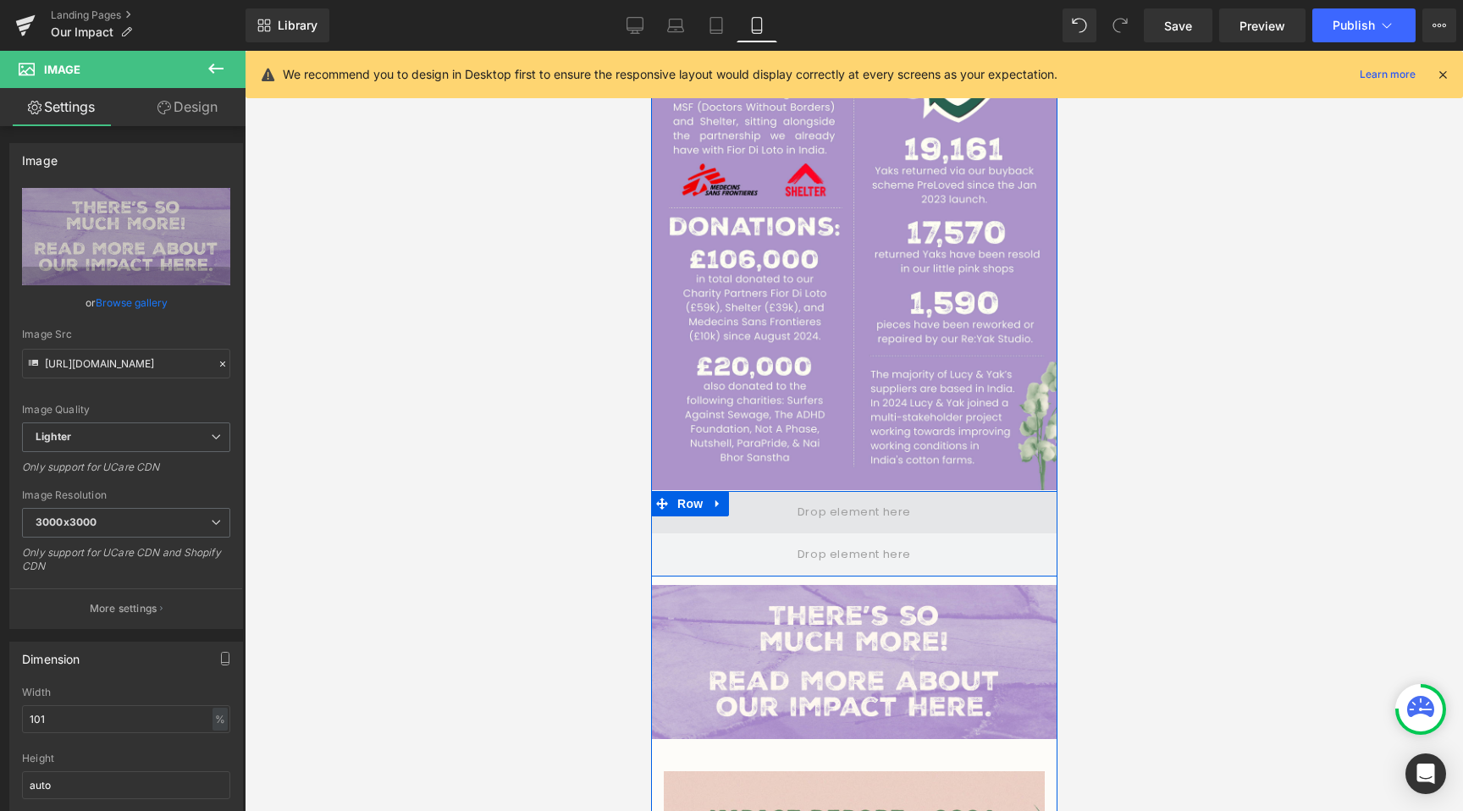
click at [796, 499] on span at bounding box center [853, 512] width 125 height 28
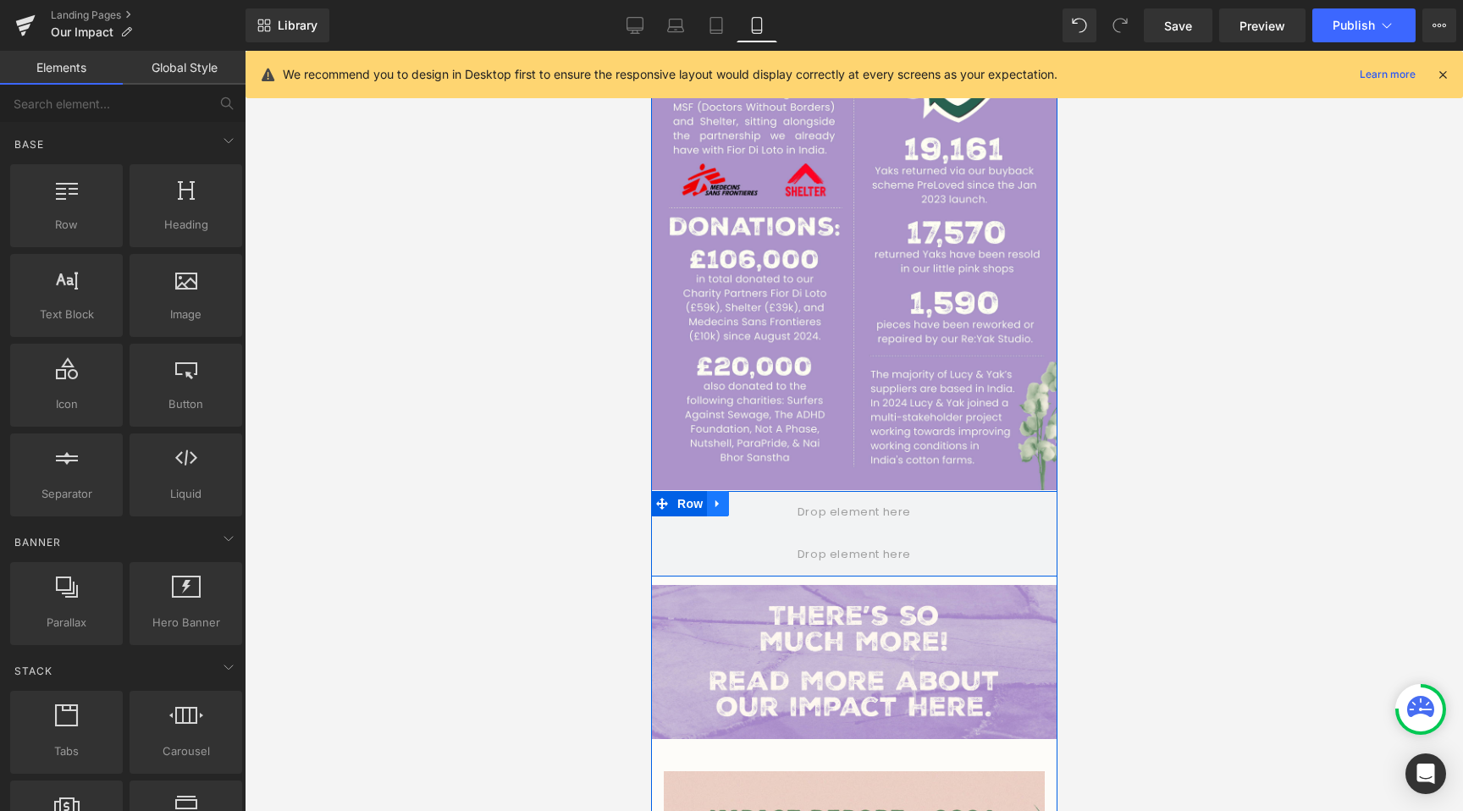
click at [714, 497] on icon at bounding box center [717, 503] width 12 height 13
click at [754, 491] on link at bounding box center [761, 503] width 22 height 25
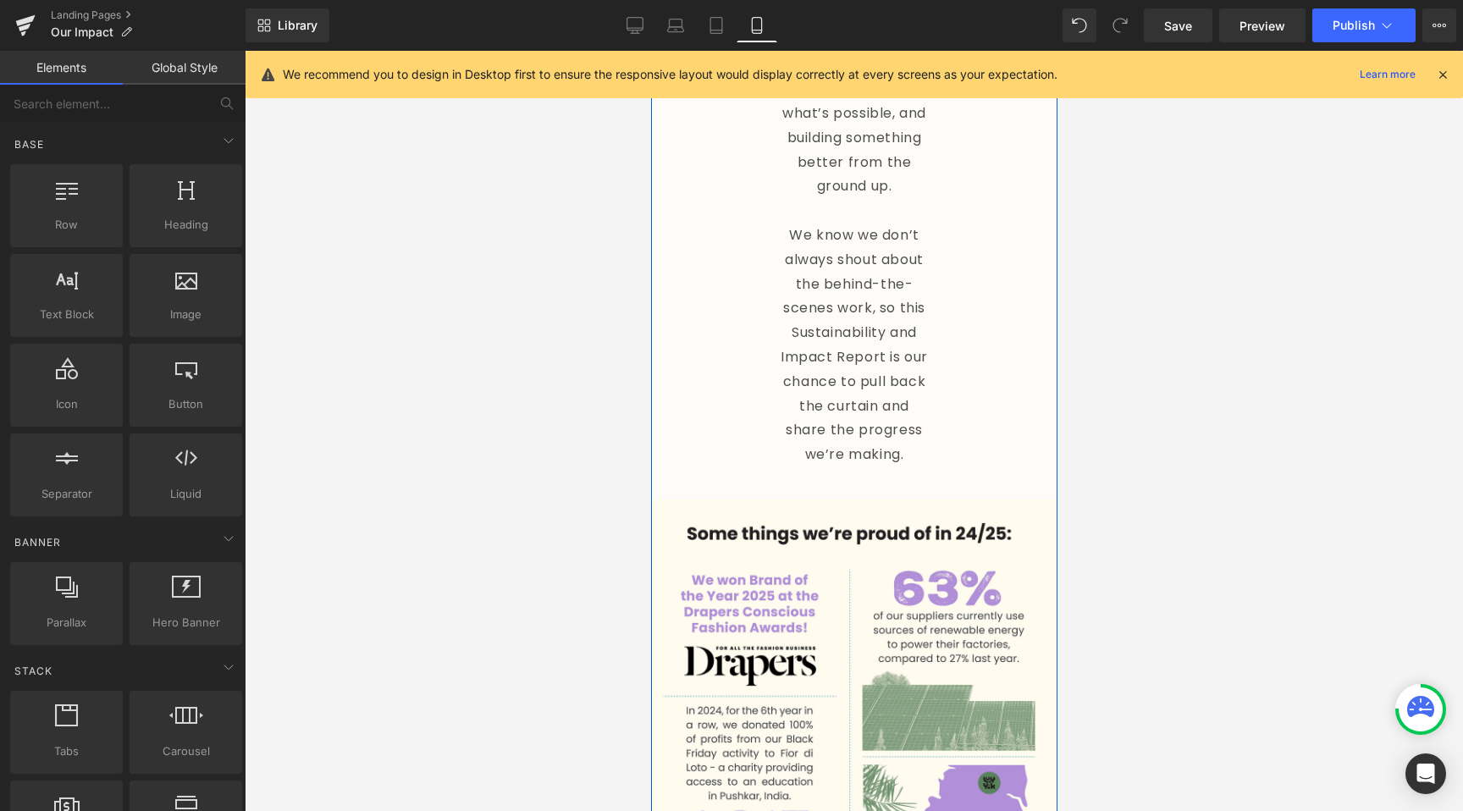
scroll to position [775, 0]
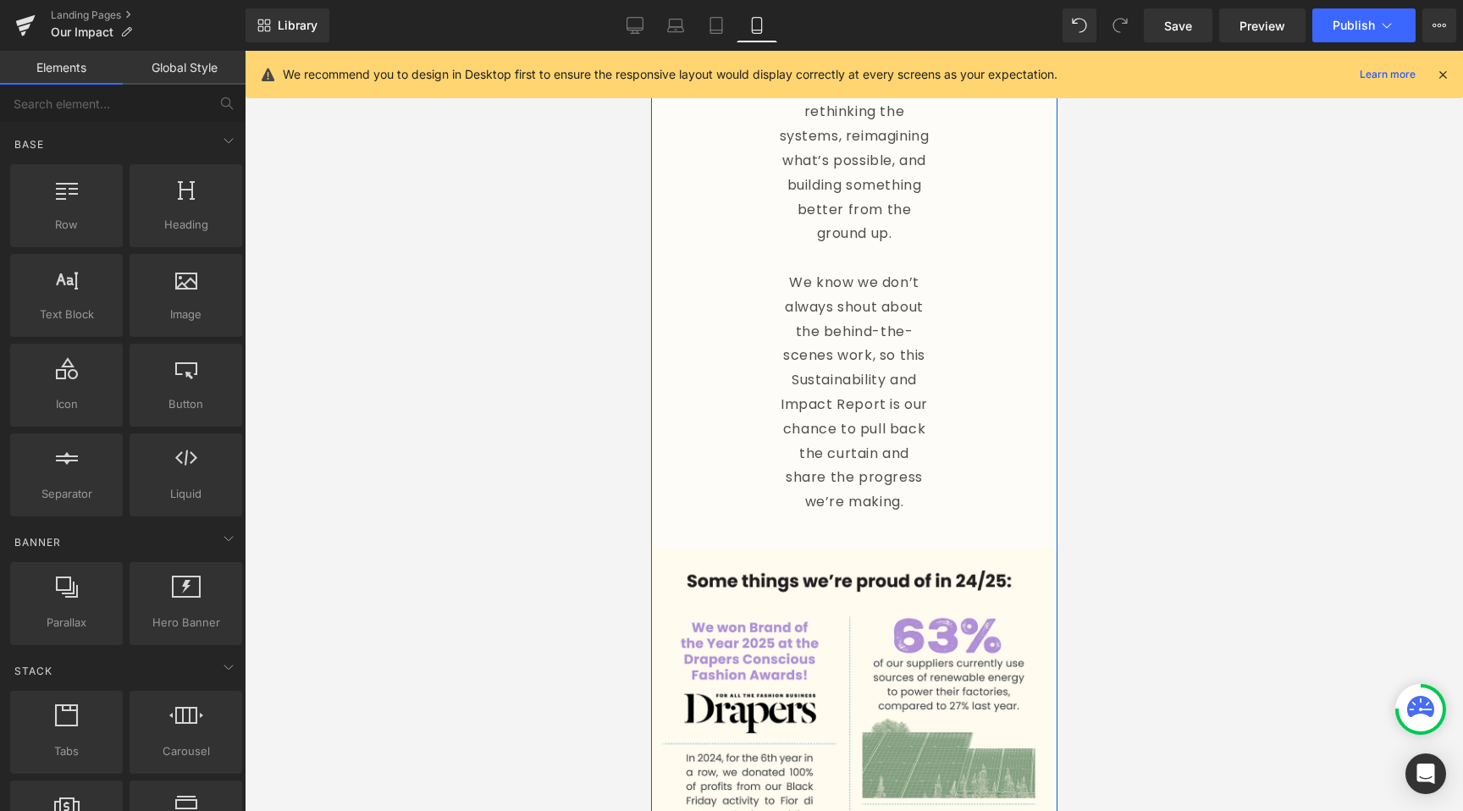
click at [851, 380] on p "We know we don’t always shout about the behind-the-scenes work, so this Sustain…" at bounding box center [853, 393] width 152 height 244
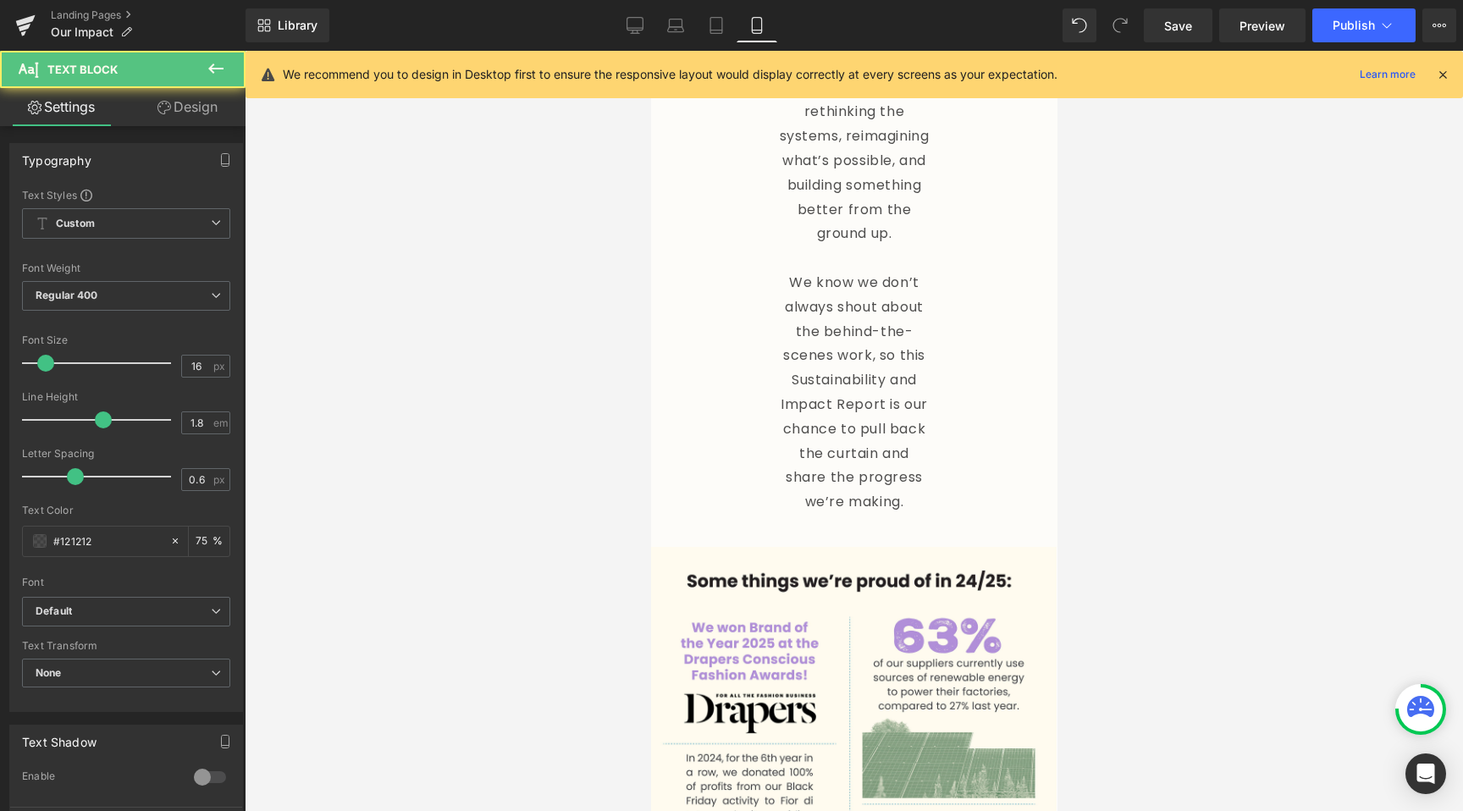
click at [198, 106] on link "Design" at bounding box center [187, 107] width 123 height 38
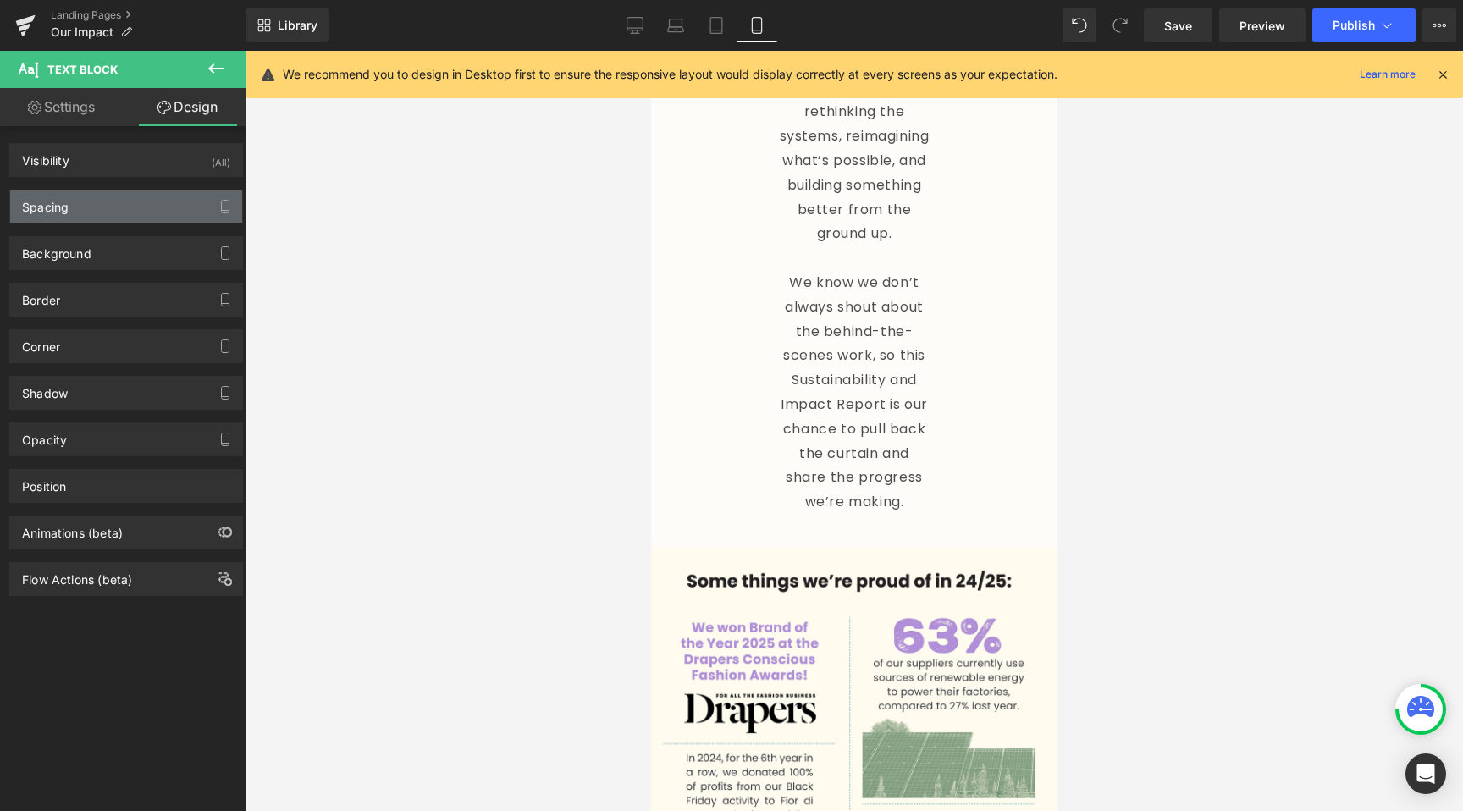
click at [84, 206] on div "Spacing" at bounding box center [126, 206] width 232 height 32
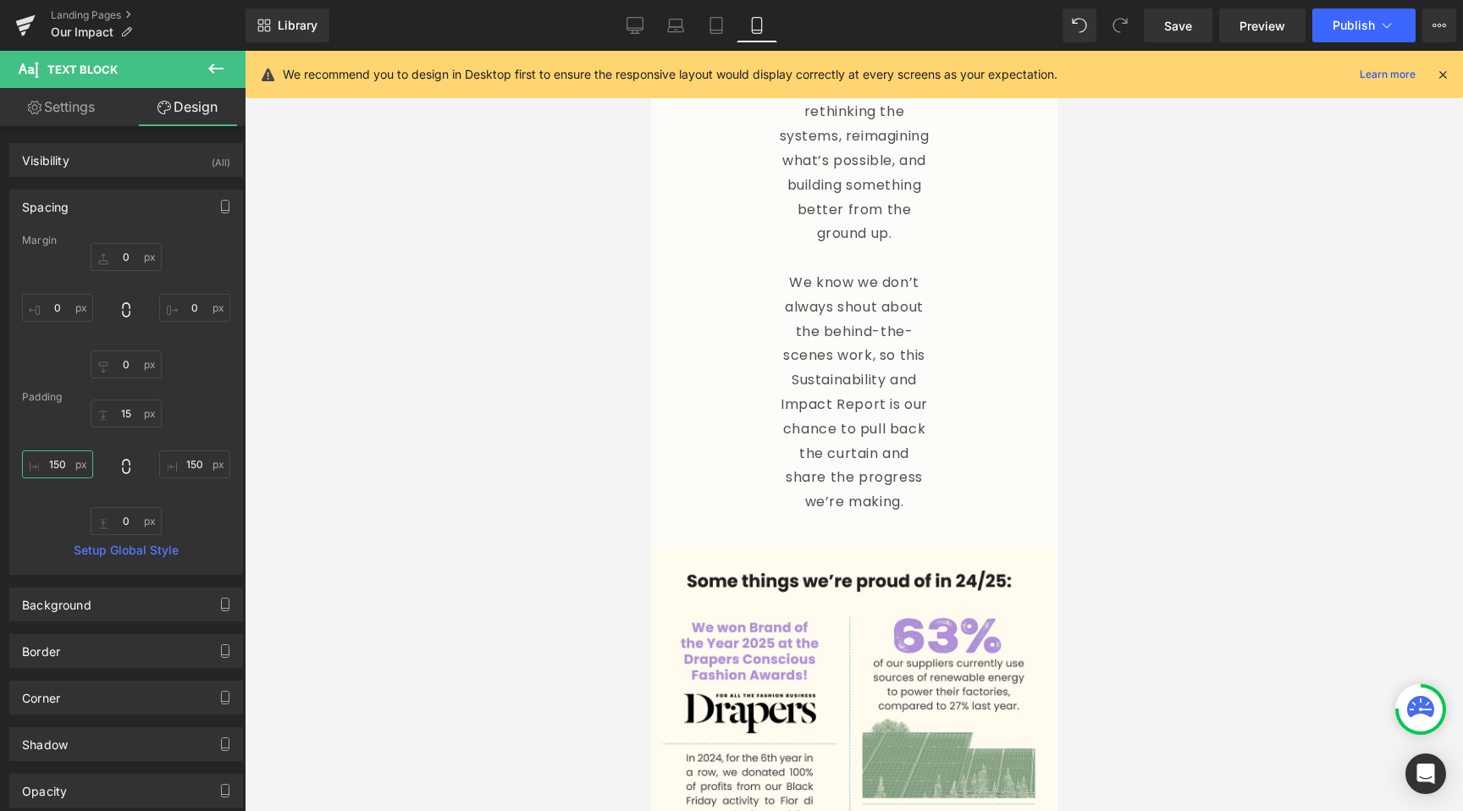
click at [64, 466] on input "150" at bounding box center [57, 464] width 71 height 28
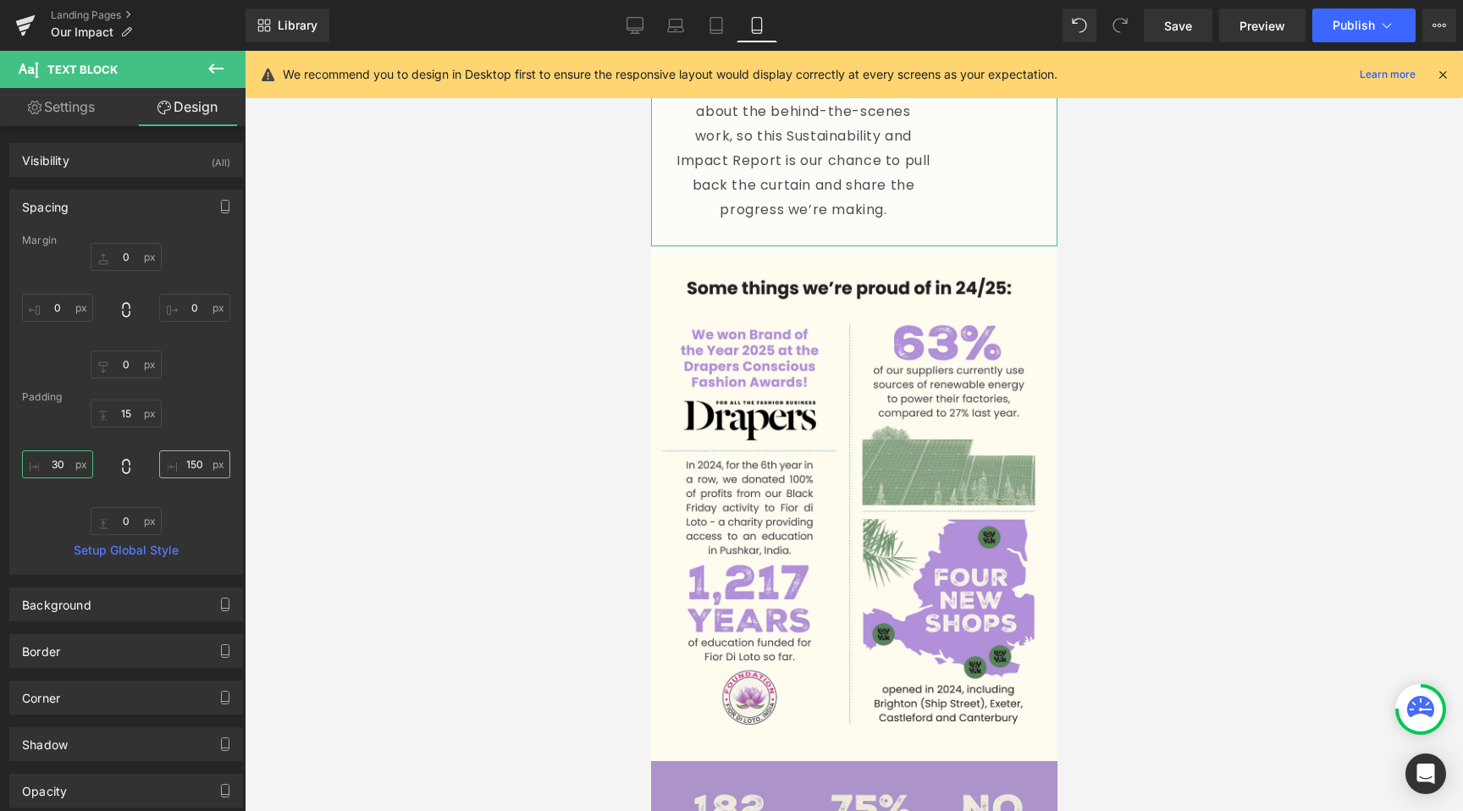
type input "30"
click at [185, 460] on input "150" at bounding box center [194, 464] width 71 height 28
type input "30"
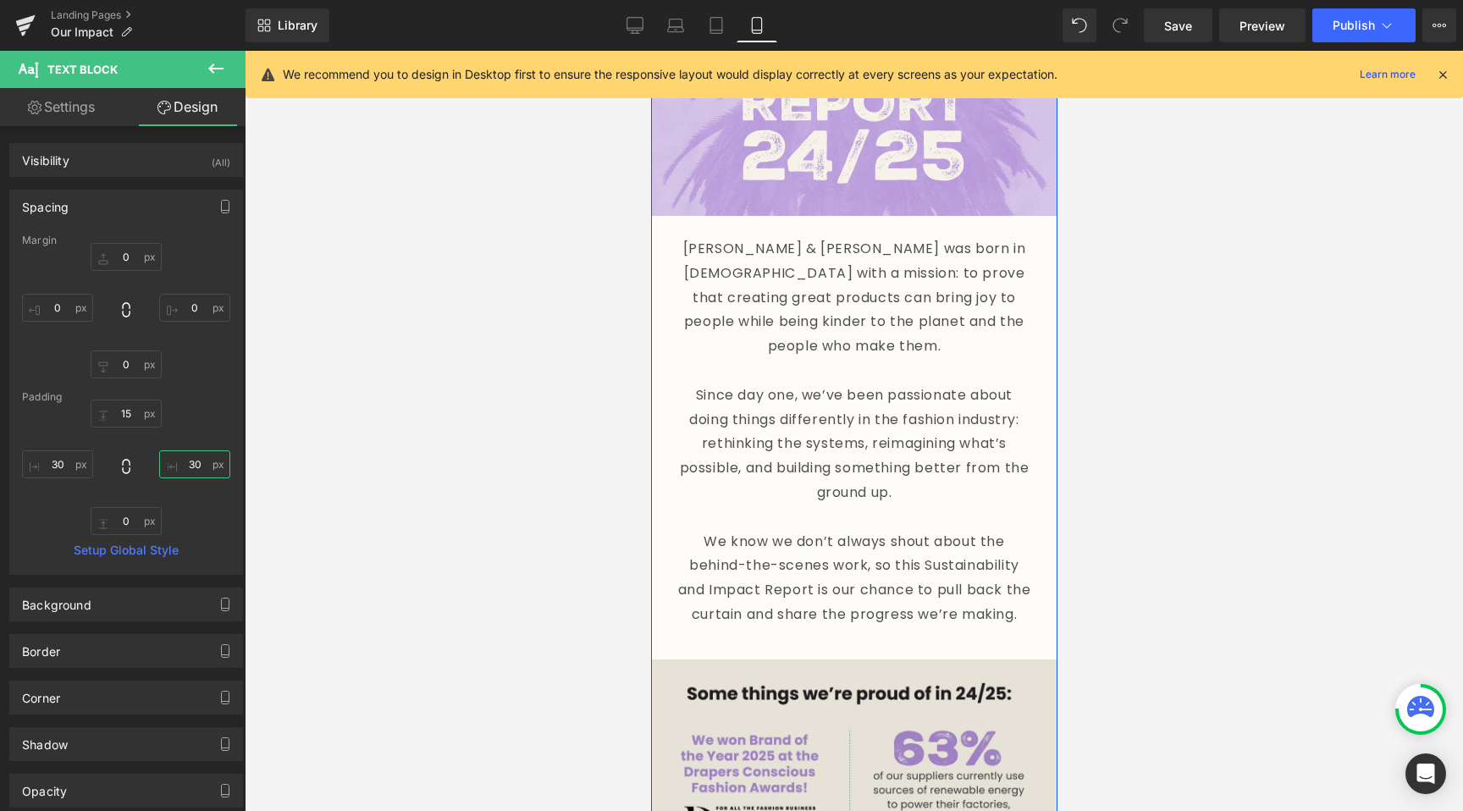
scroll to position [202, 0]
click at [883, 400] on p "Since day one, we’ve been passionate about doing things differently in the fash…" at bounding box center [852, 442] width 355 height 122
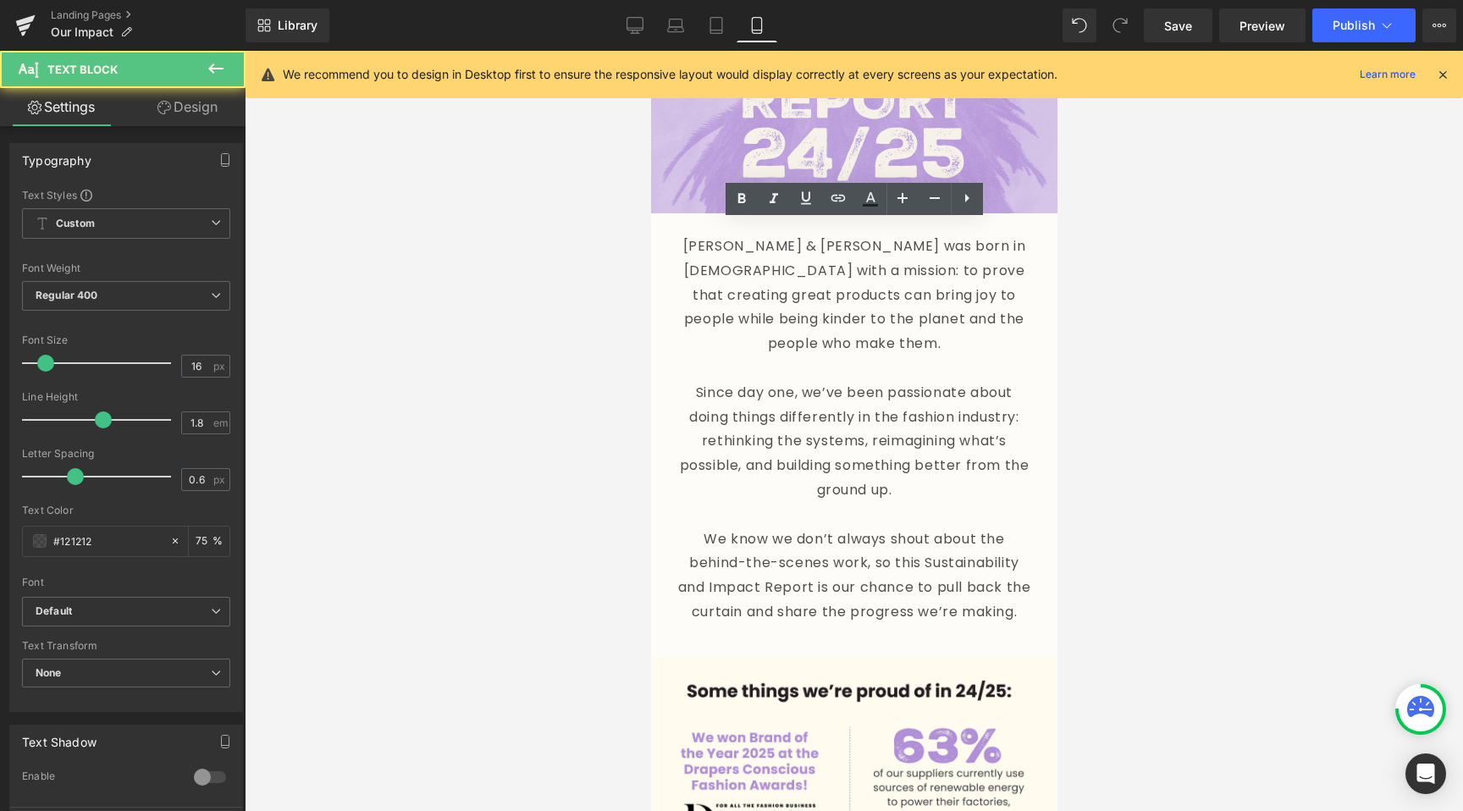
click at [550, 503] on div at bounding box center [854, 431] width 1218 height 760
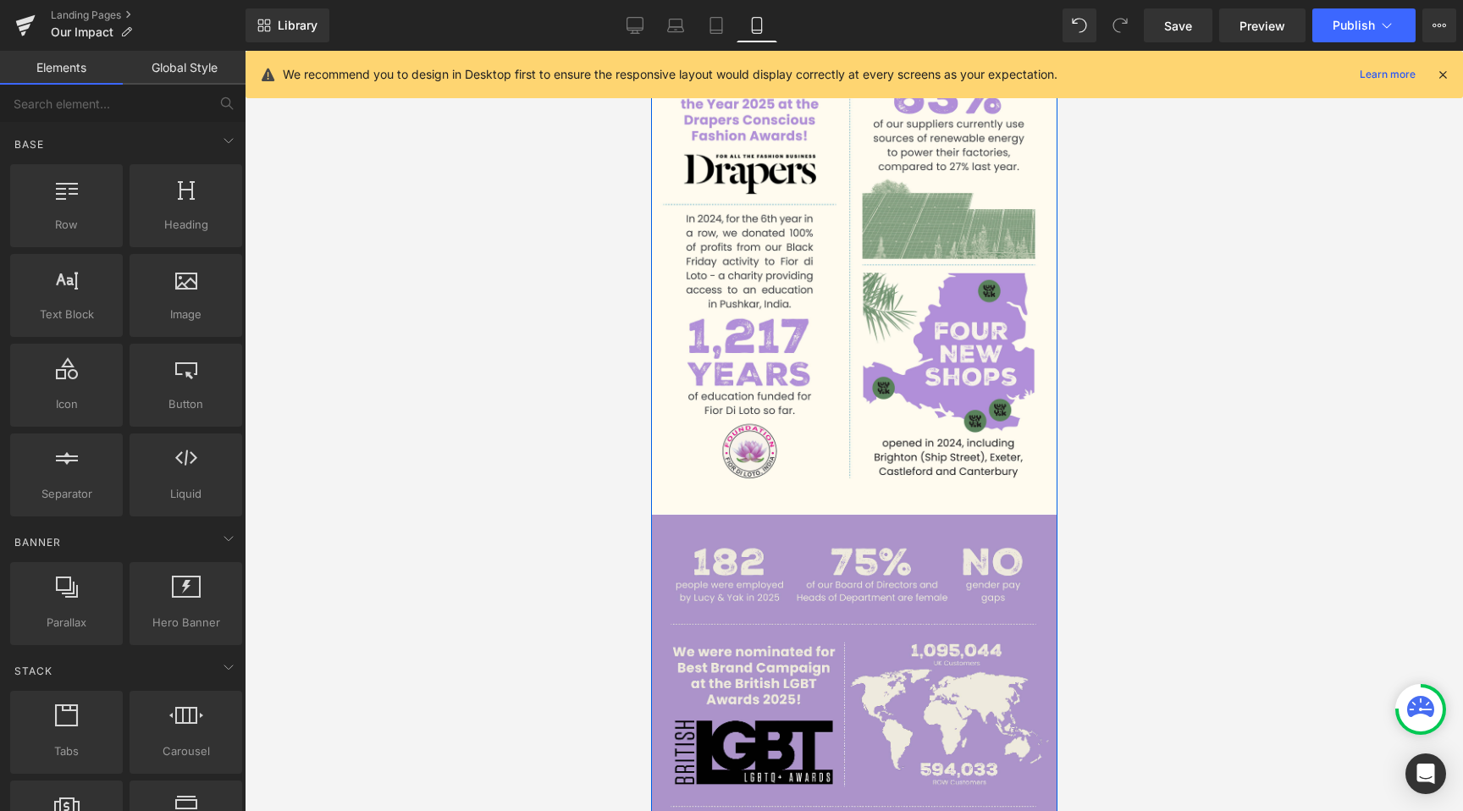
scroll to position [0, 0]
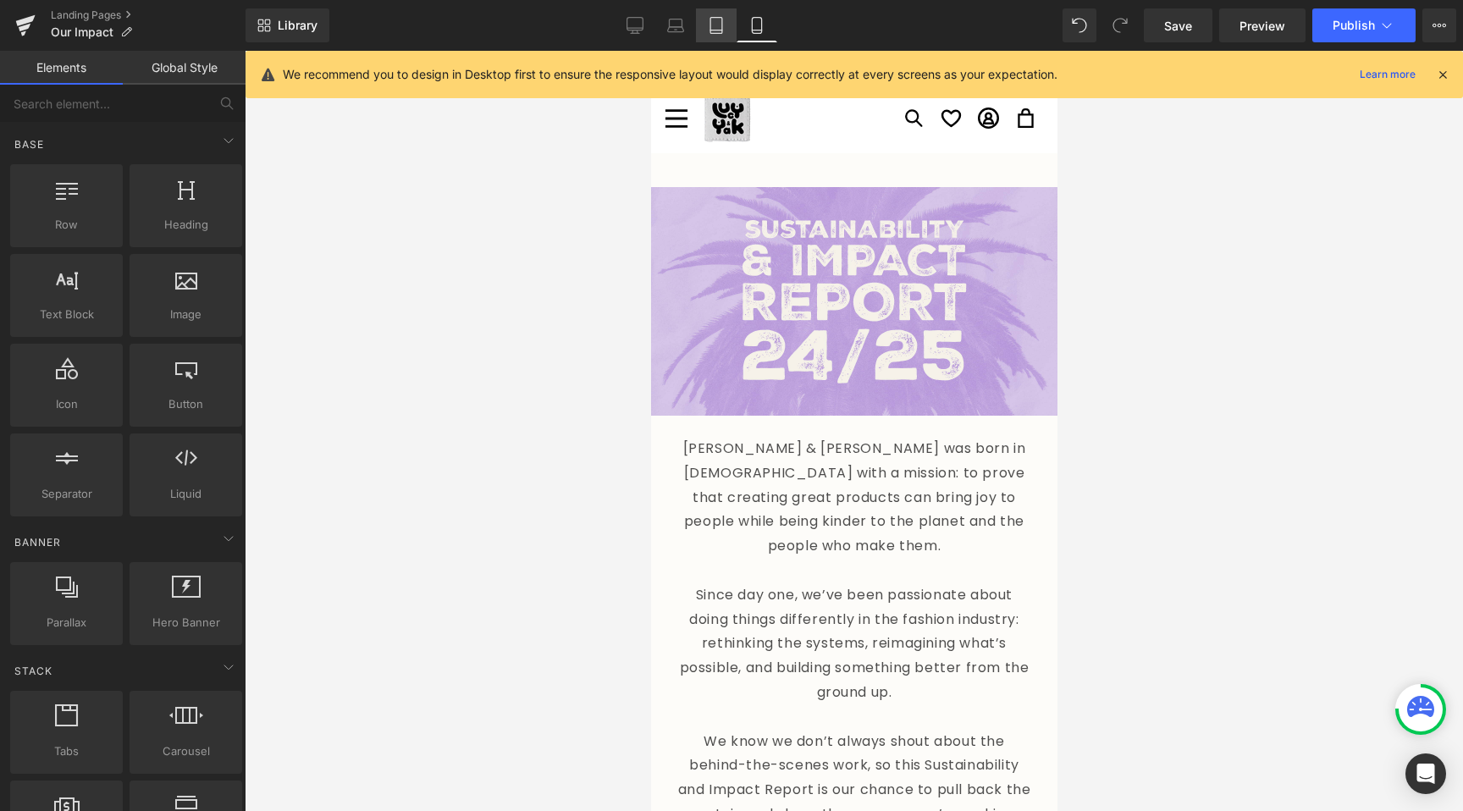
click at [724, 22] on icon at bounding box center [716, 25] width 17 height 17
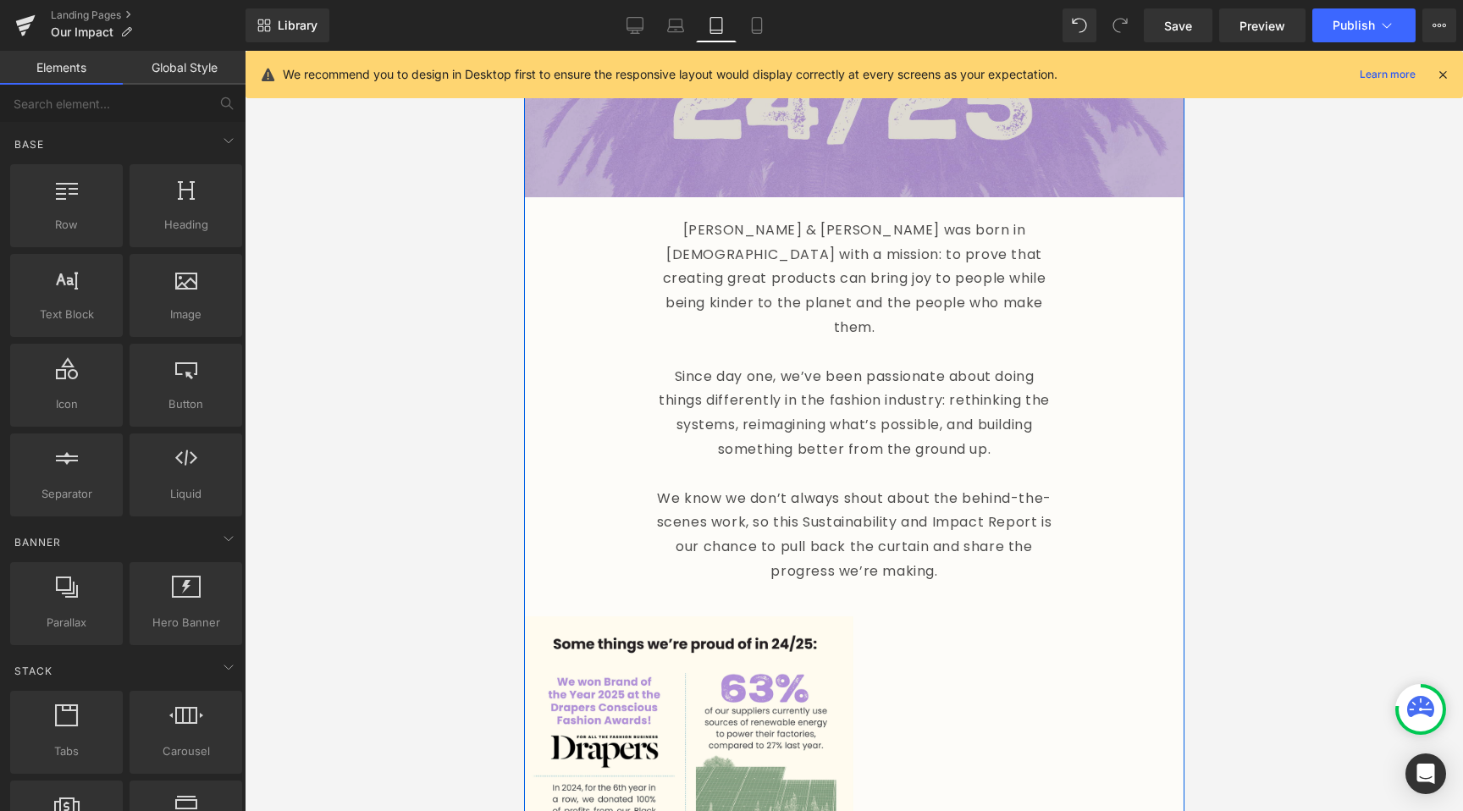
scroll to position [251, 0]
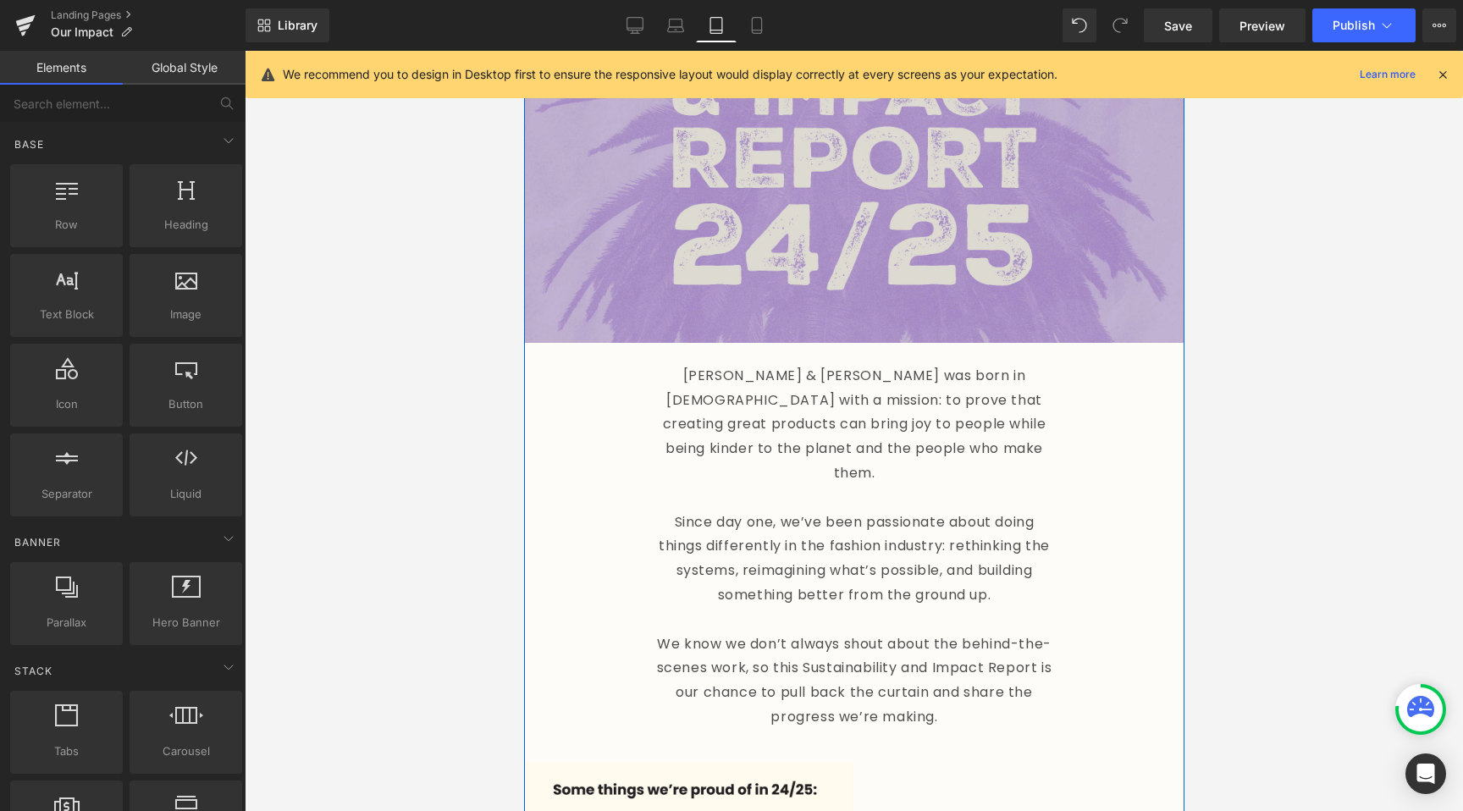
click at [833, 510] on p "Since day one, we’ve been passionate about doing things differently in the fash…" at bounding box center [853, 558] width 406 height 97
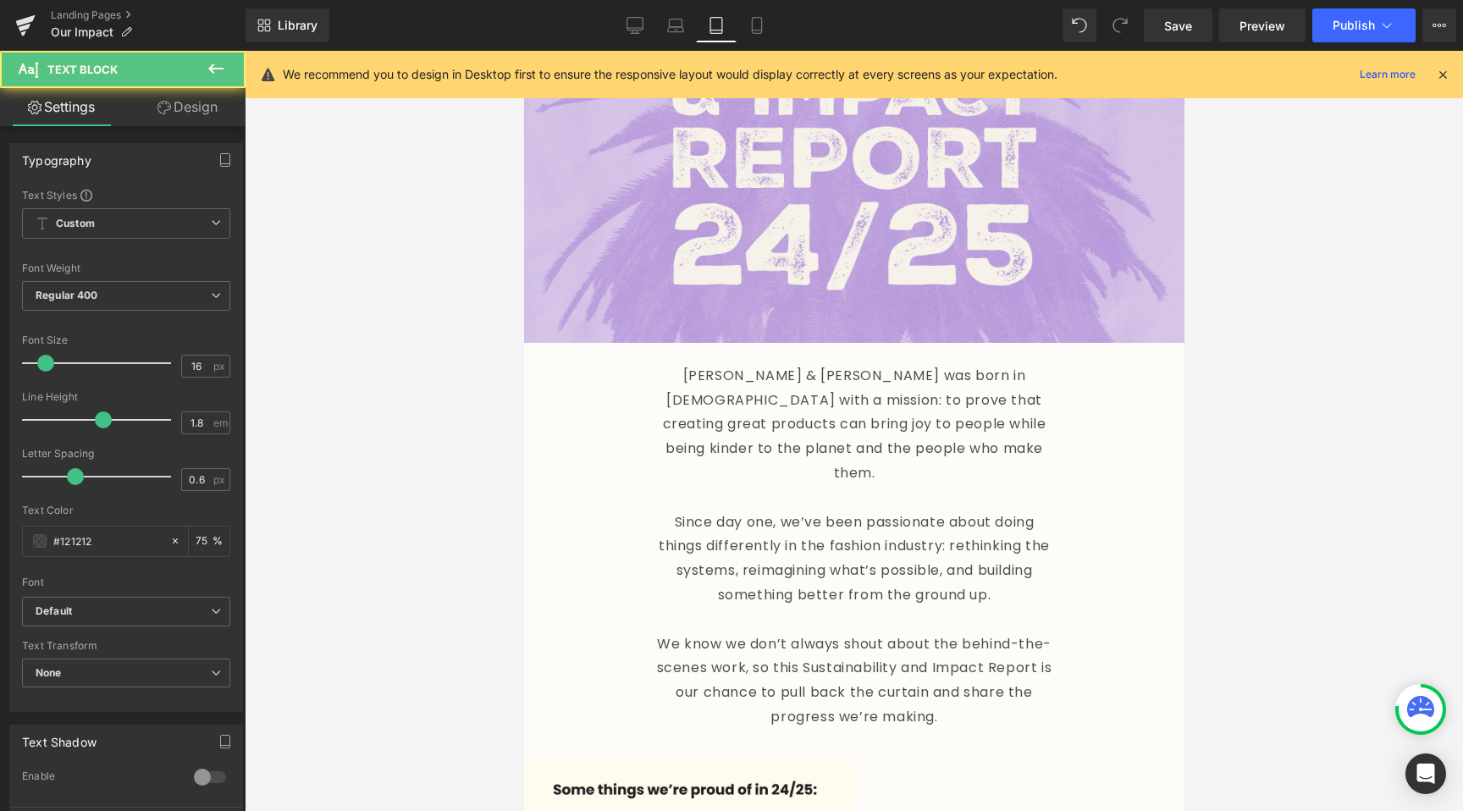
click at [171, 95] on link "Design" at bounding box center [187, 107] width 123 height 38
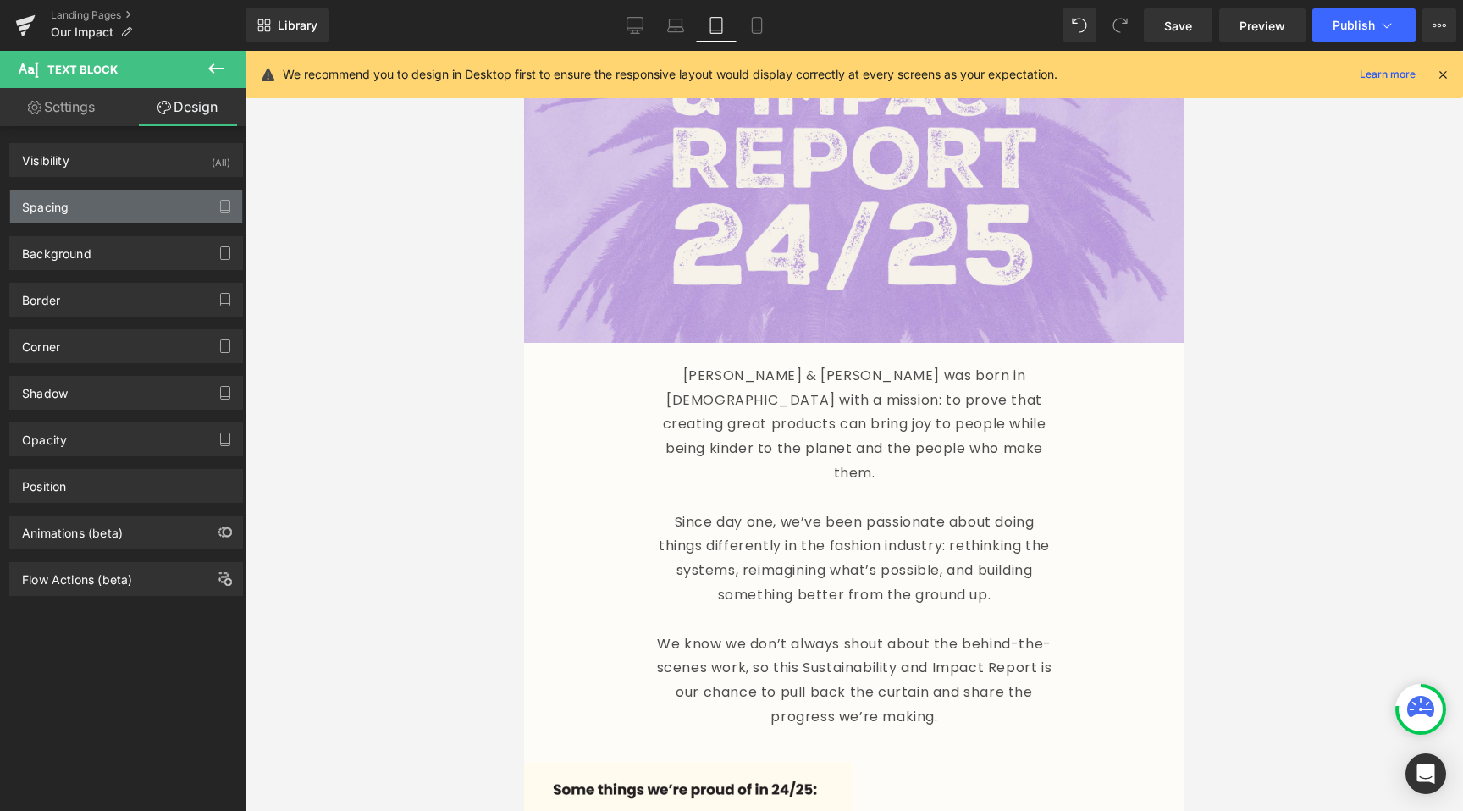
click at [68, 206] on div "Spacing" at bounding box center [45, 202] width 47 height 24
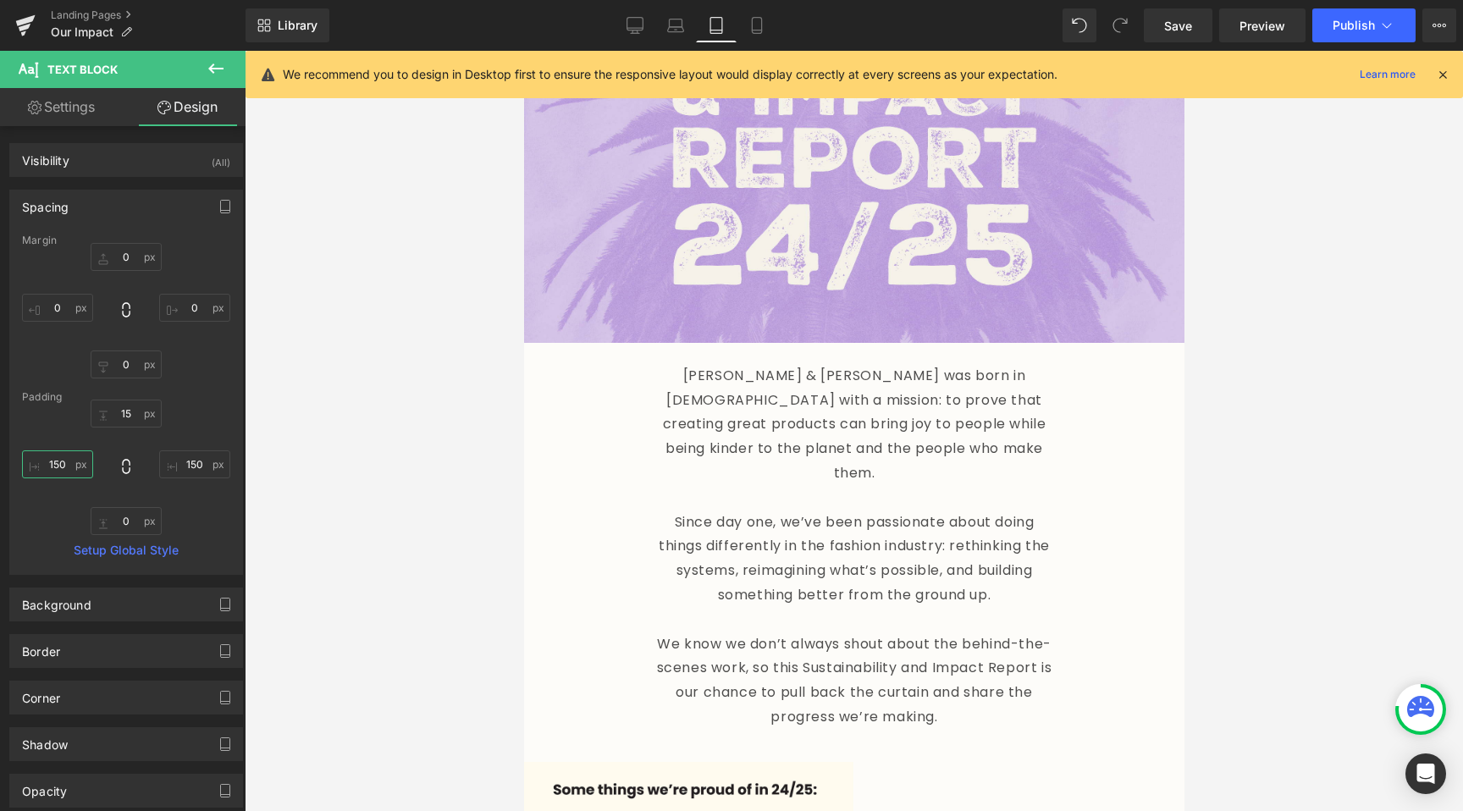
click at [60, 466] on input "150" at bounding box center [57, 464] width 71 height 28
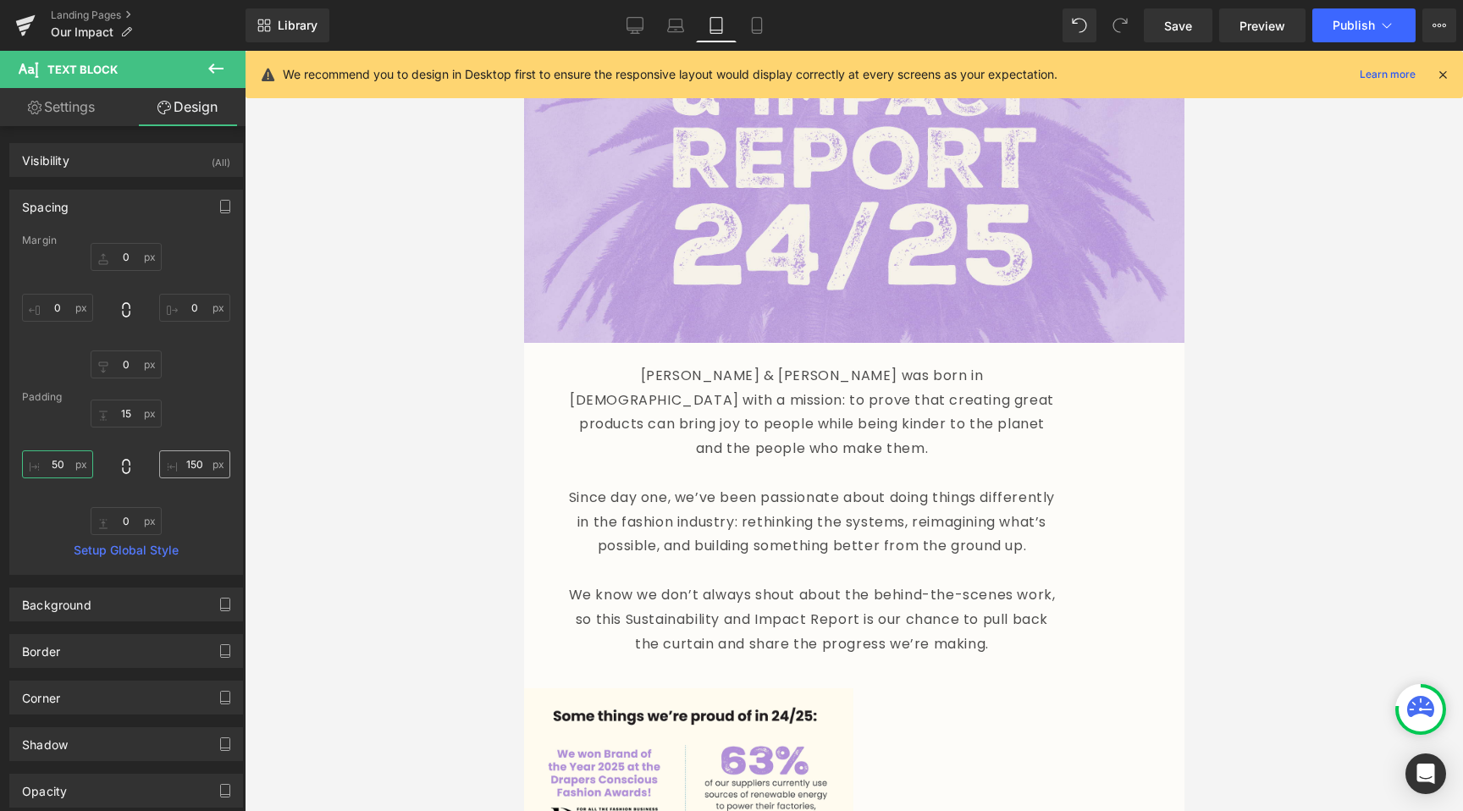
type input "50"
click at [174, 463] on input "150" at bounding box center [194, 464] width 71 height 28
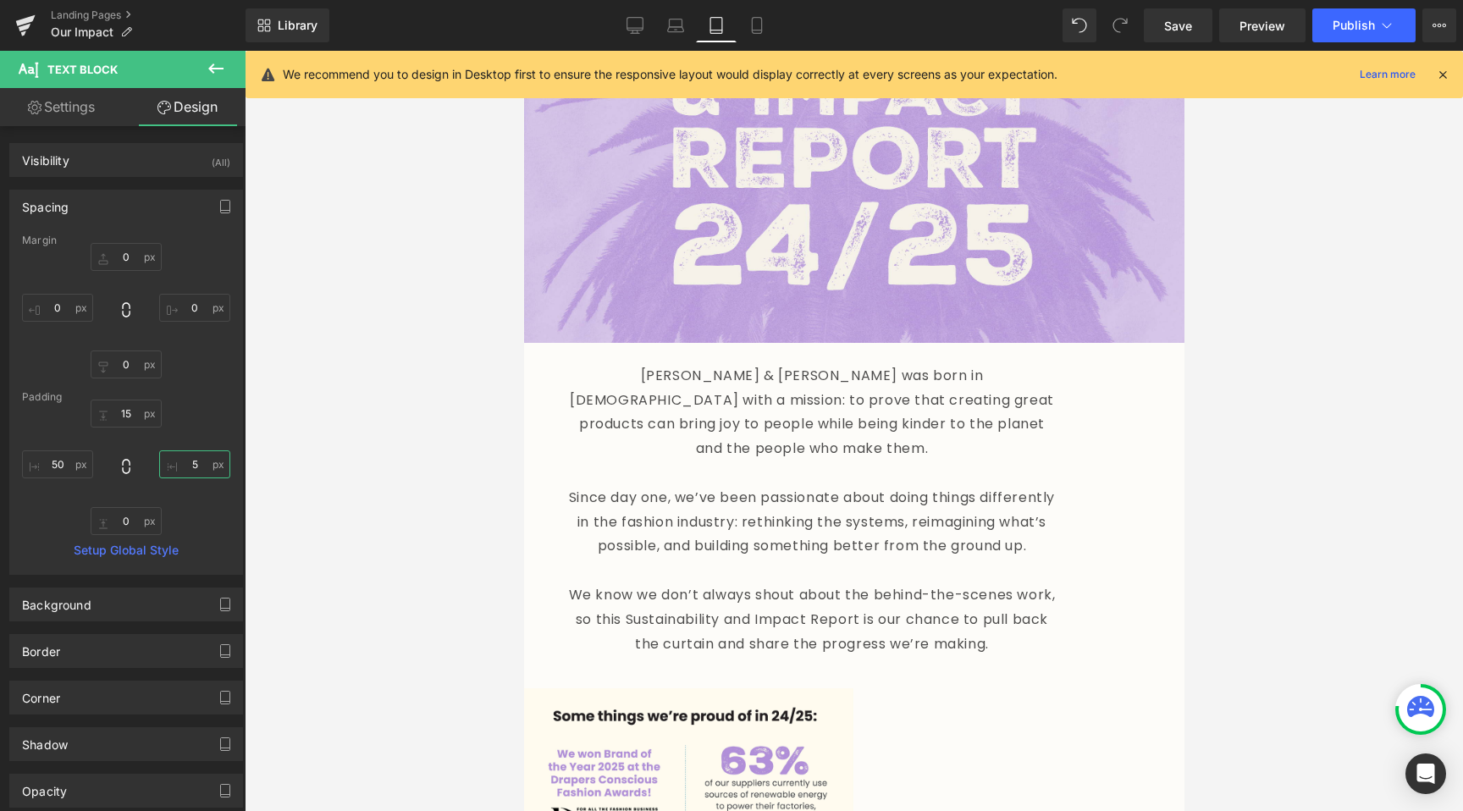
type input "5-"
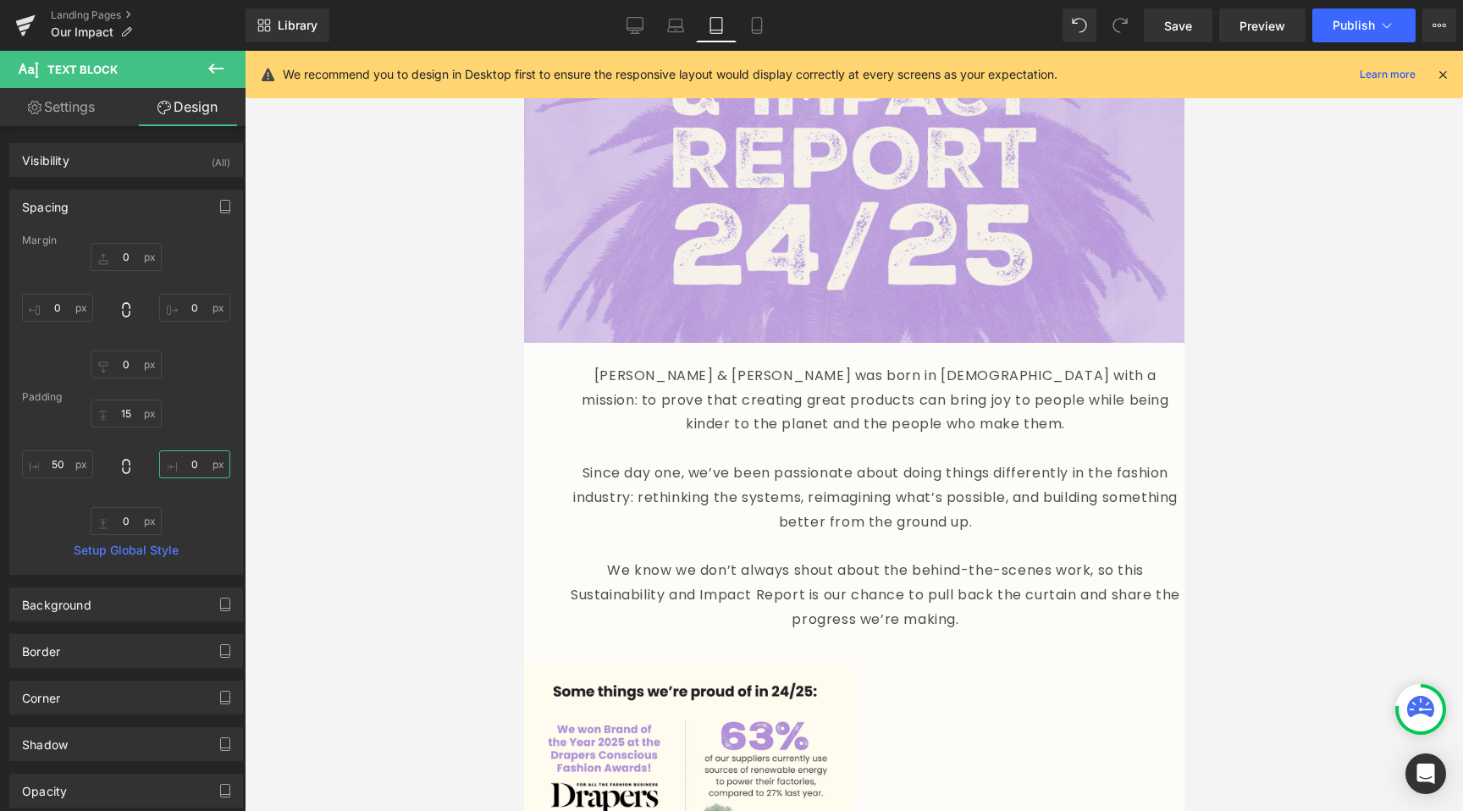
type input "0"
type input "50"
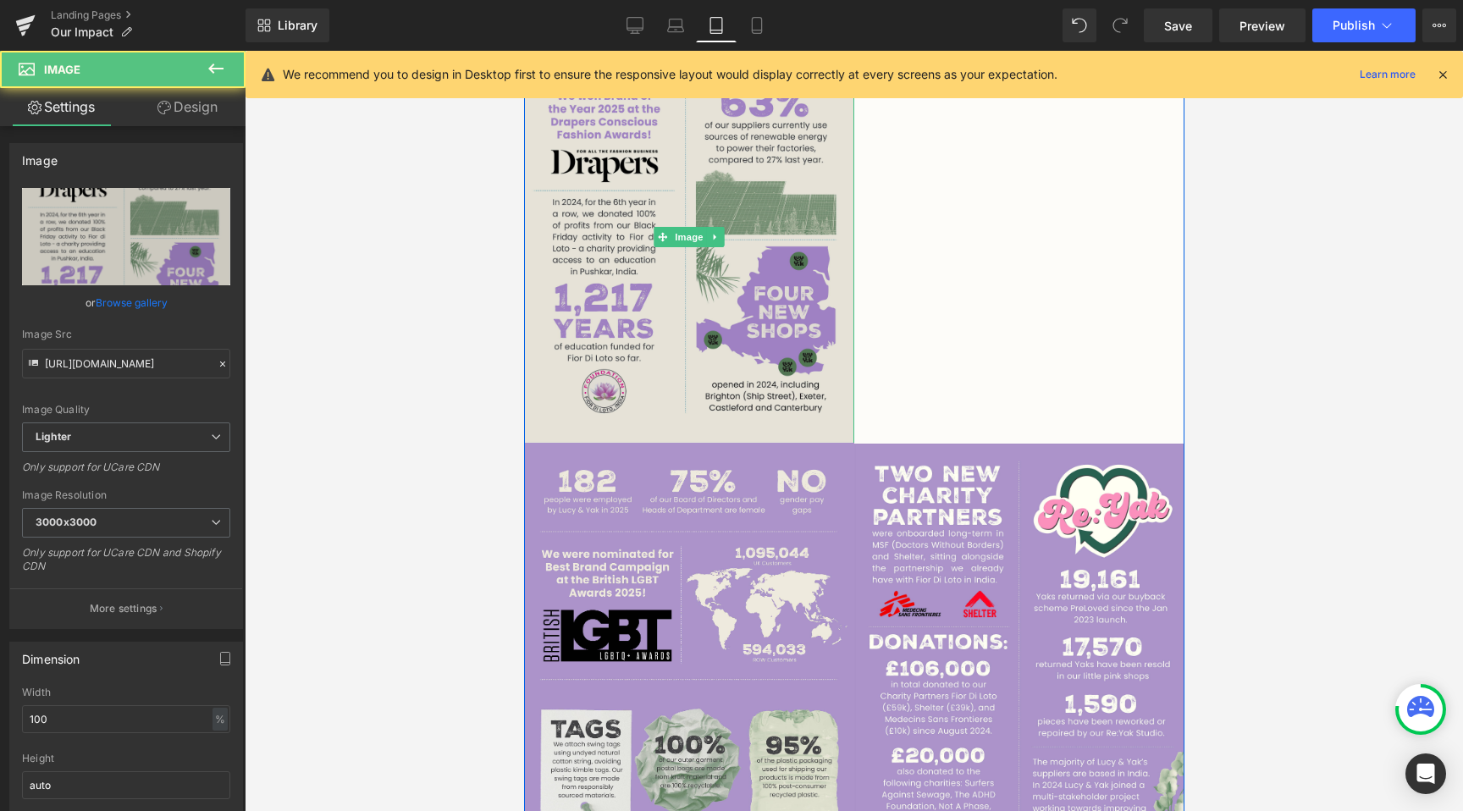
click at [748, 416] on img at bounding box center [688, 236] width 330 height 413
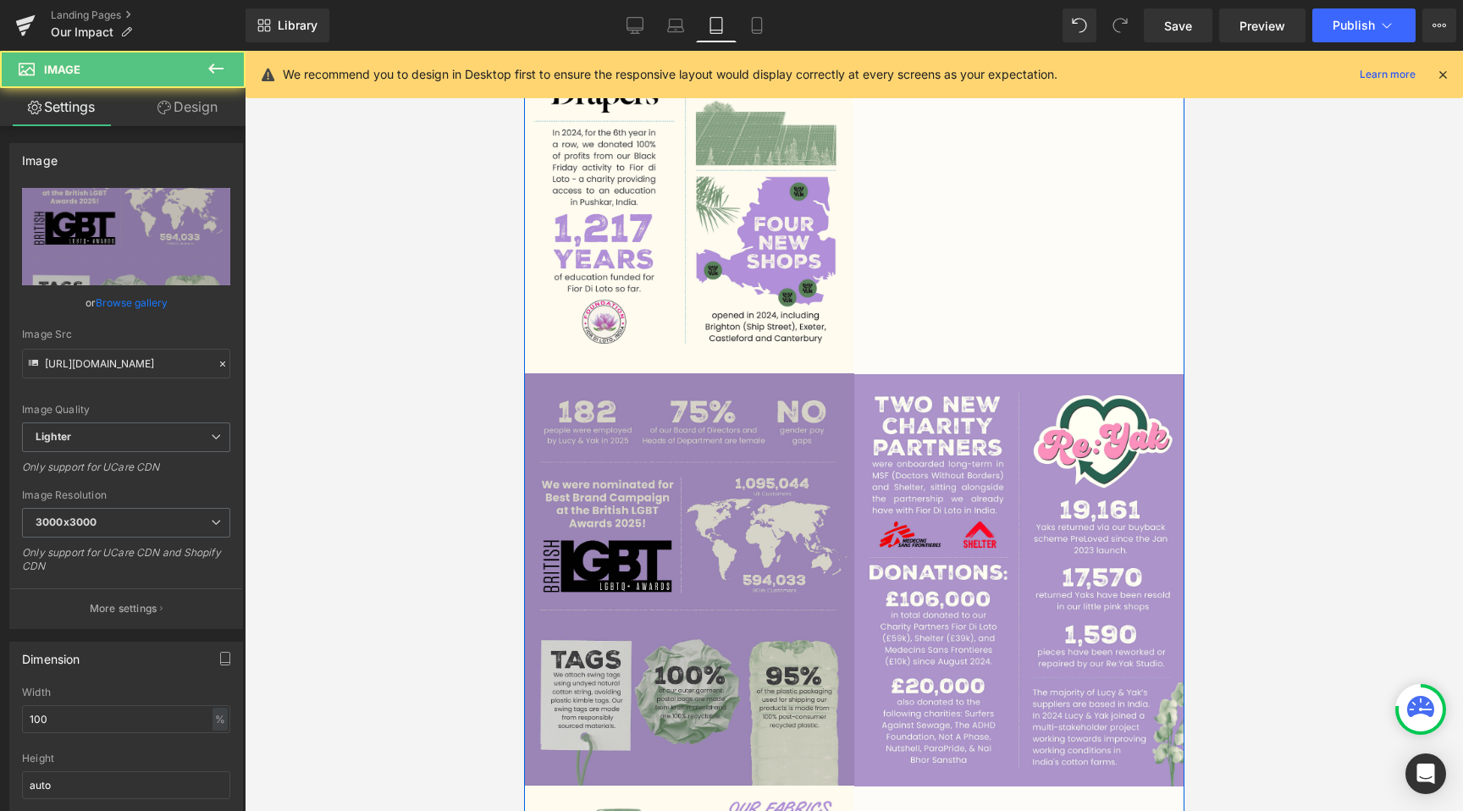
click at [694, 600] on img at bounding box center [688, 579] width 330 height 413
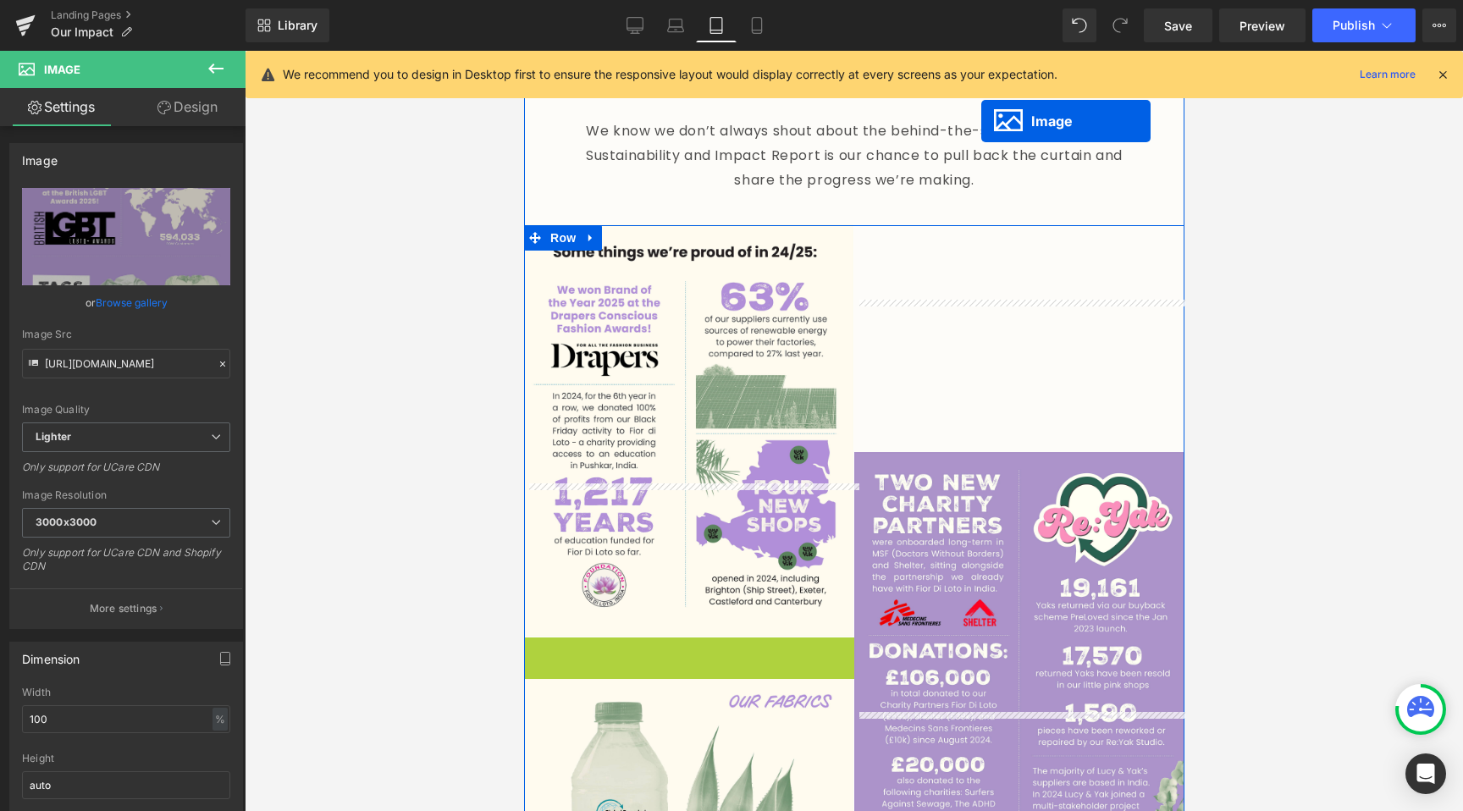
scroll to position [504, 0]
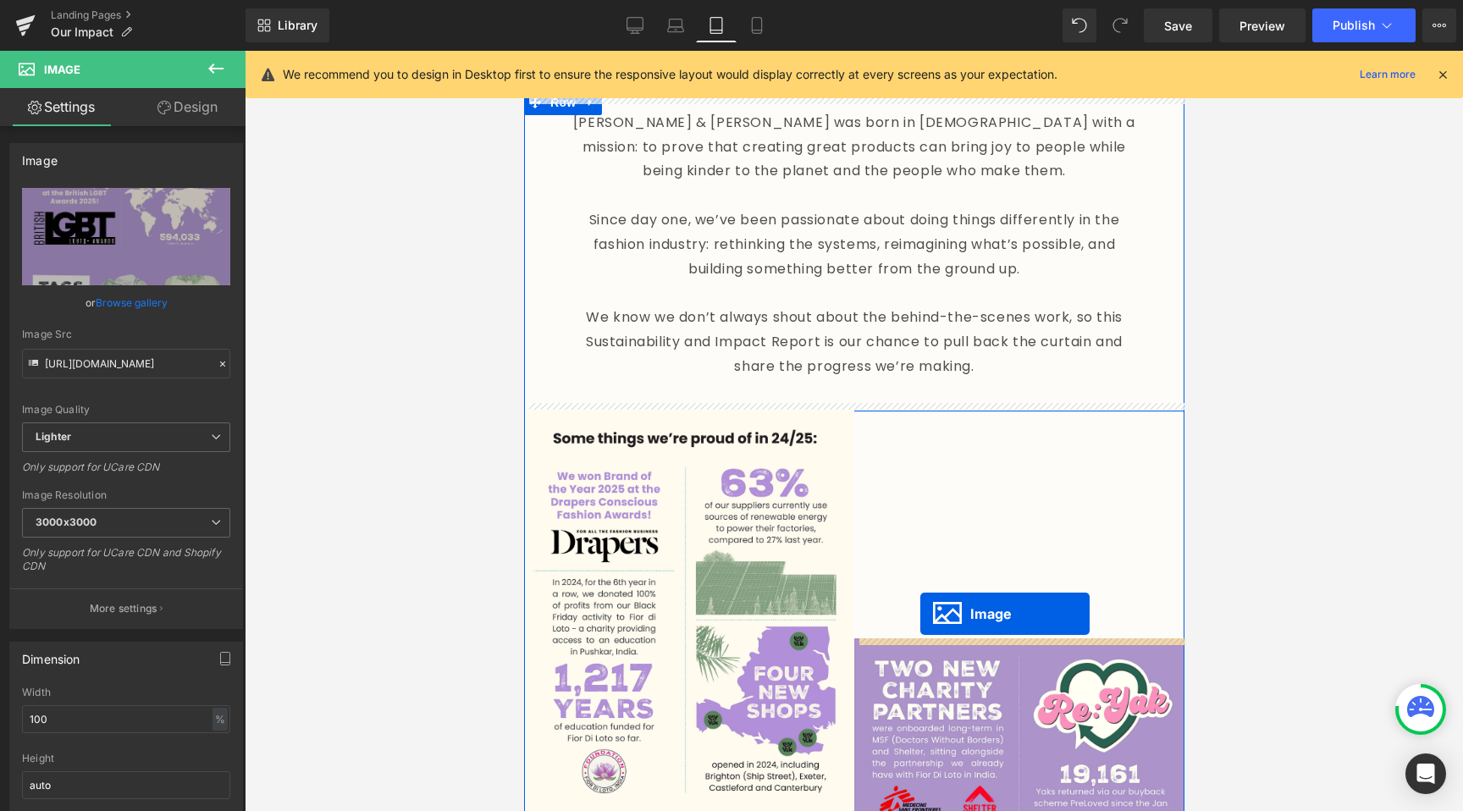
drag, startPoint x: 661, startPoint y: 681, endPoint x: 919, endPoint y: 614, distance: 266.9
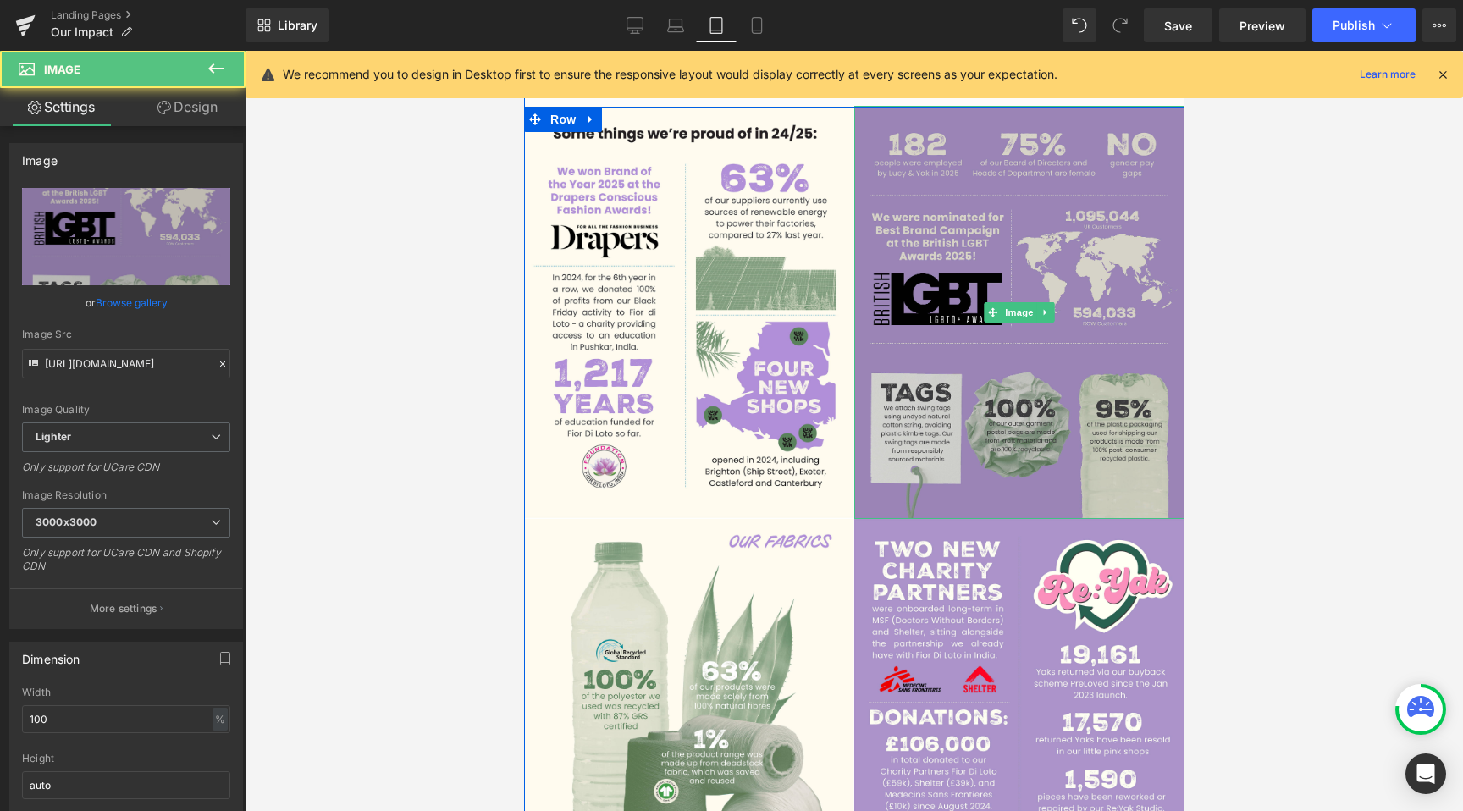
scroll to position [1075, 0]
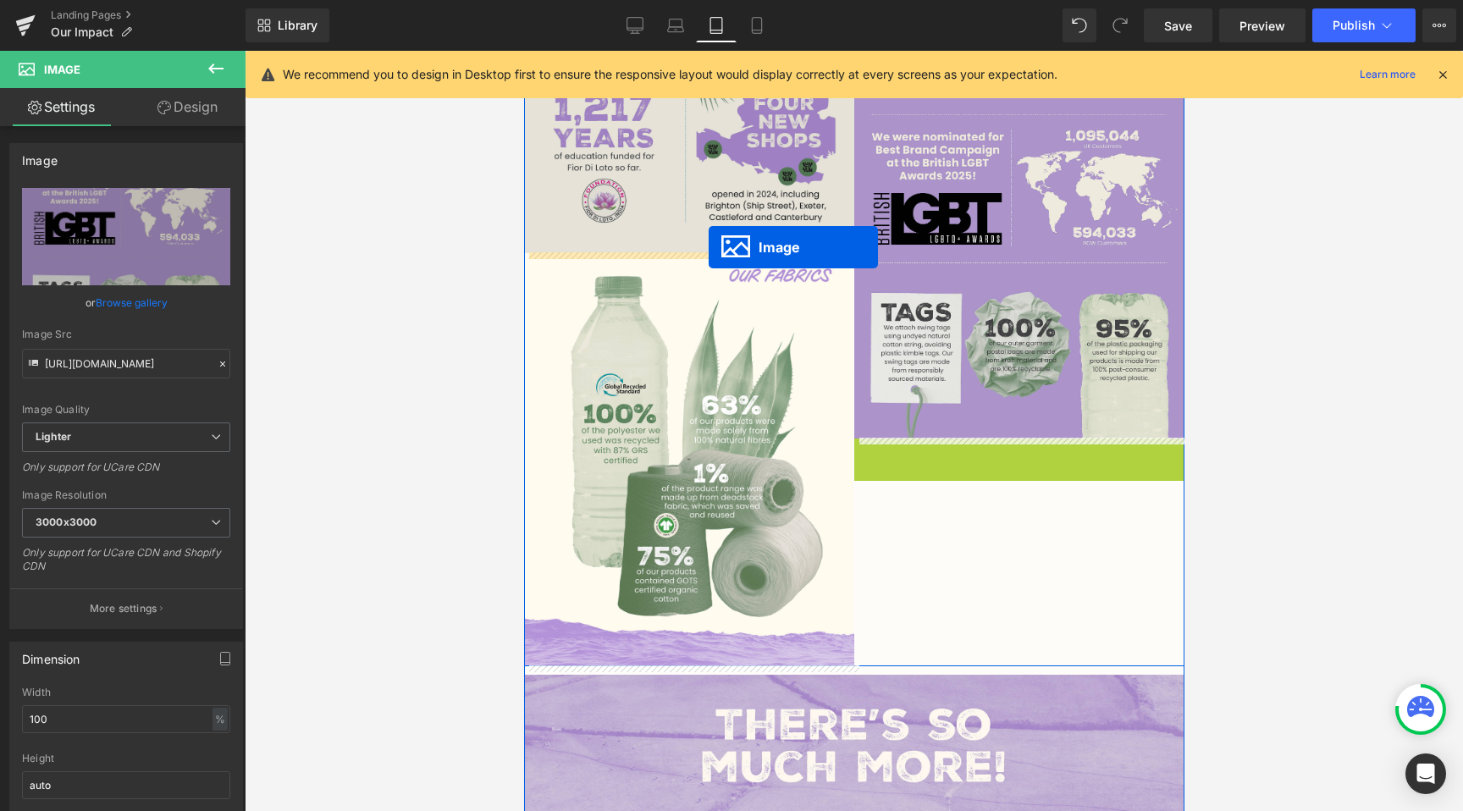
drag, startPoint x: 996, startPoint y: 464, endPoint x: 708, endPoint y: 247, distance: 360.9
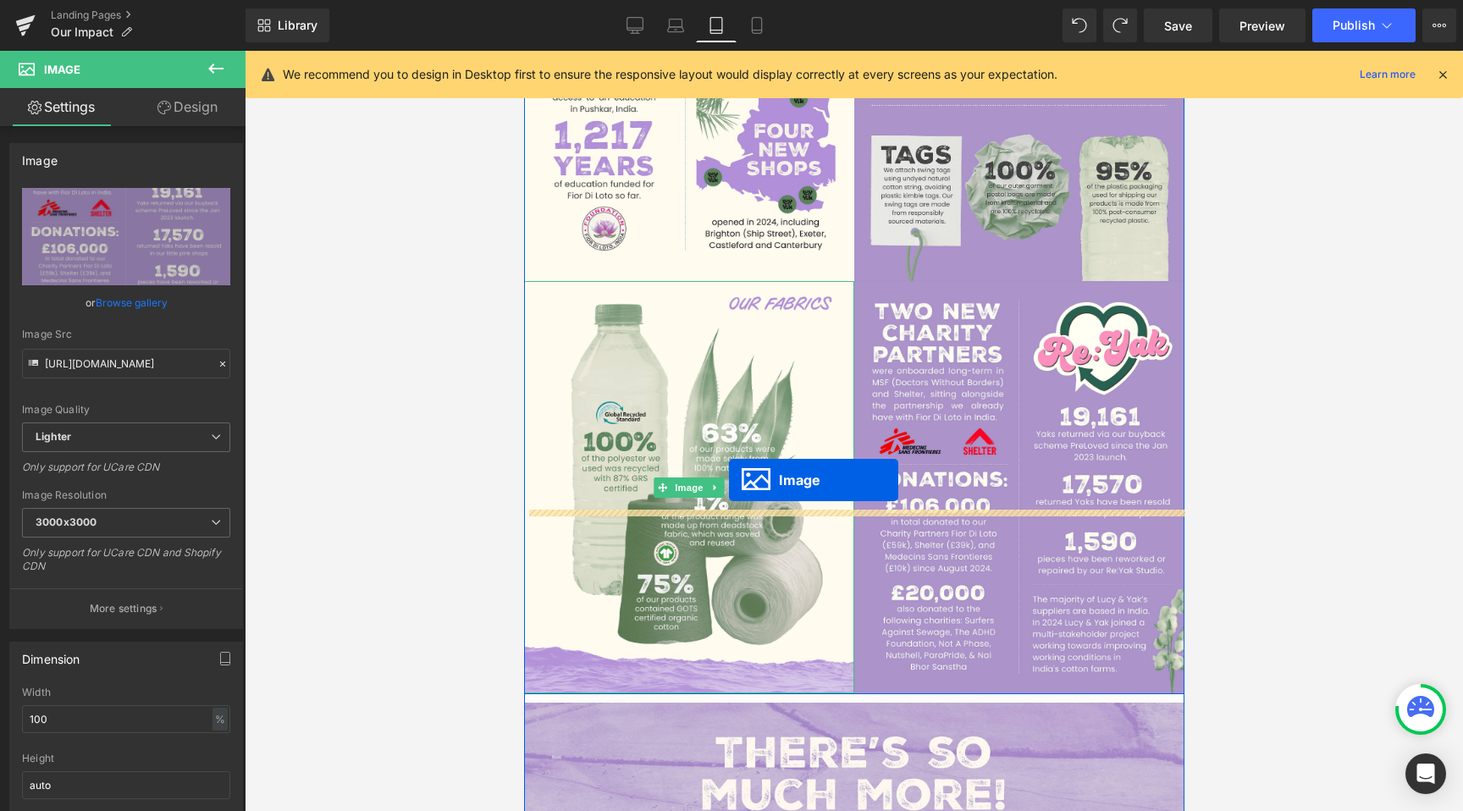
scroll to position [1232, 0]
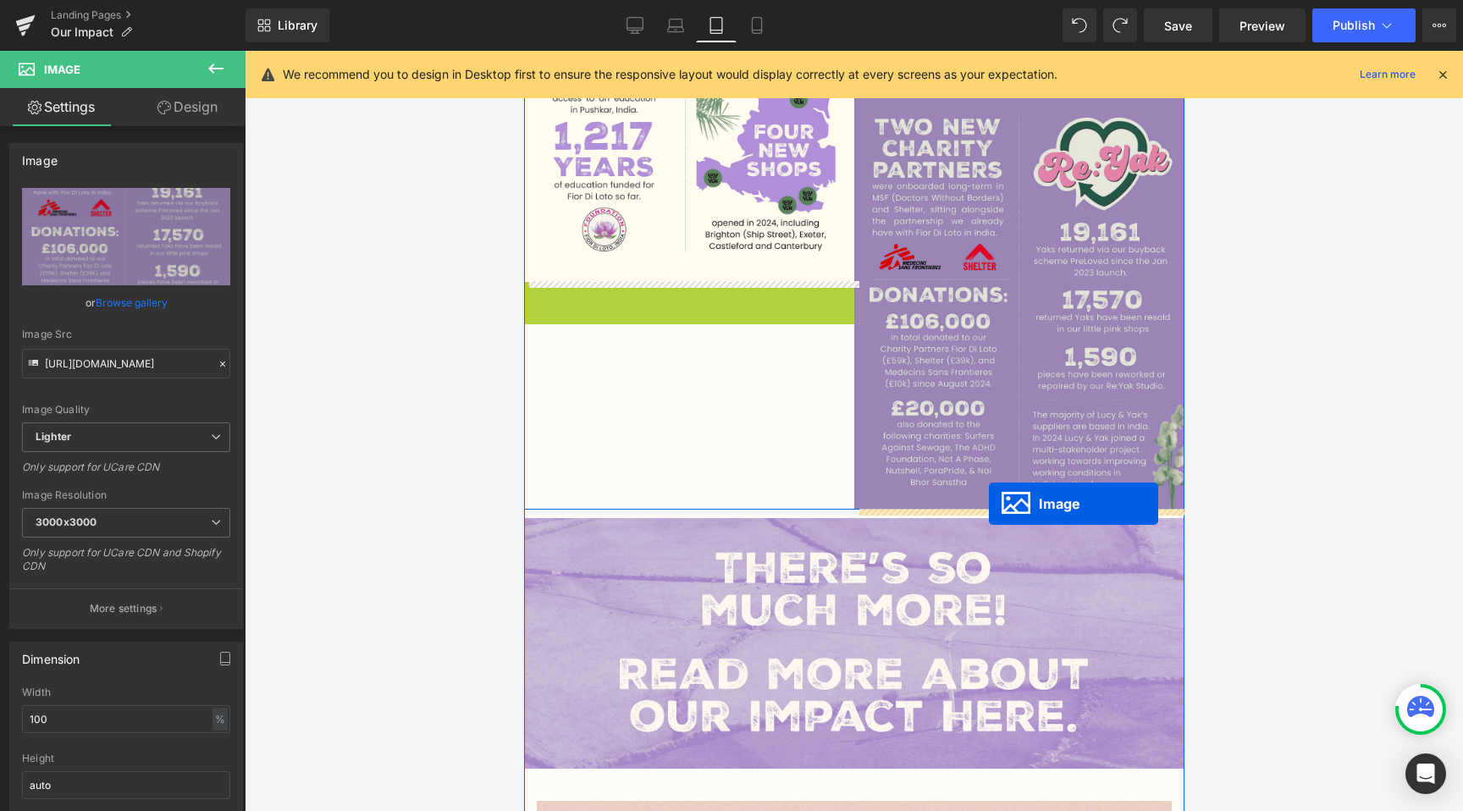
drag, startPoint x: 659, startPoint y: 493, endPoint x: 988, endPoint y: 503, distance: 329.4
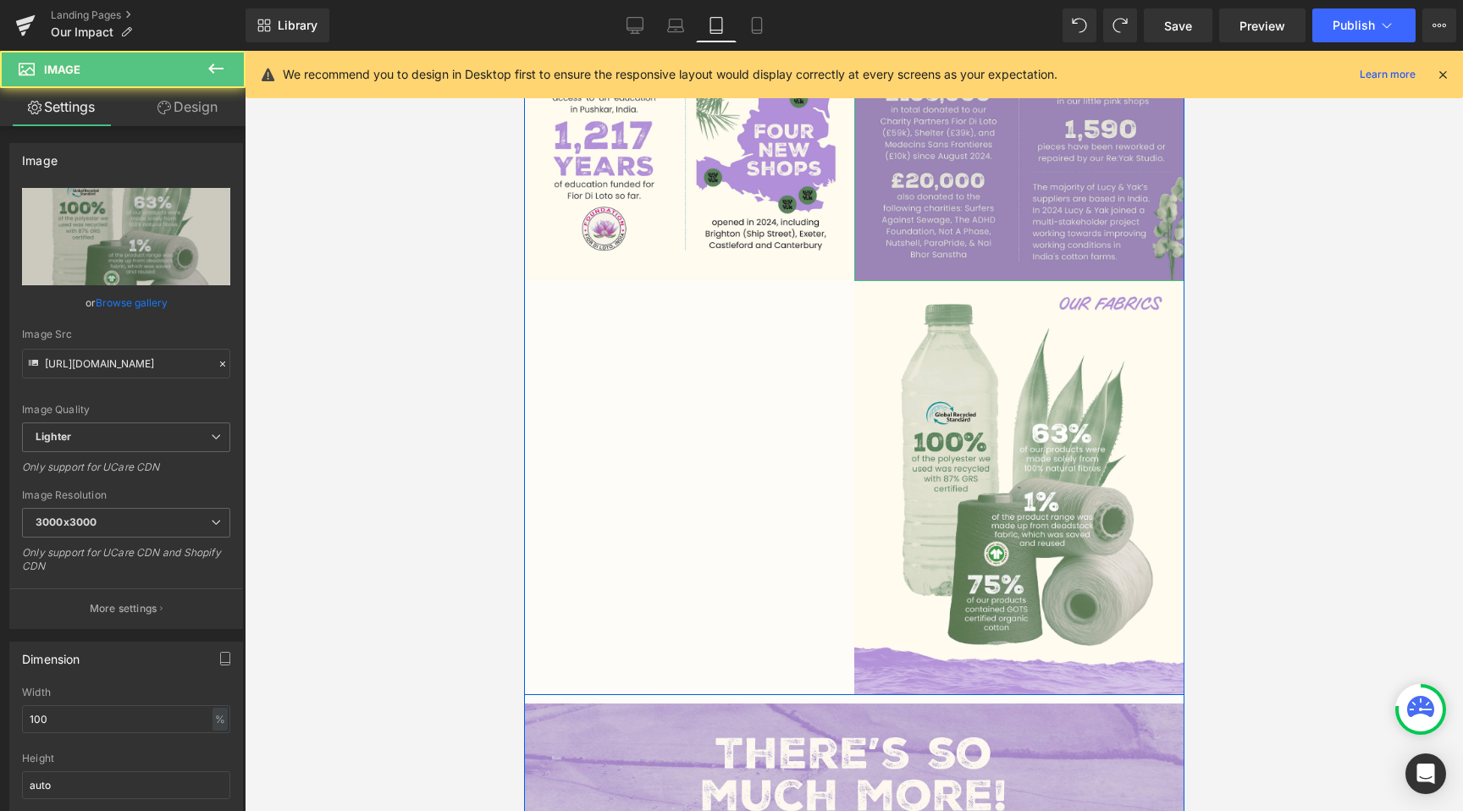
click at [936, 205] on img at bounding box center [1018, 75] width 330 height 413
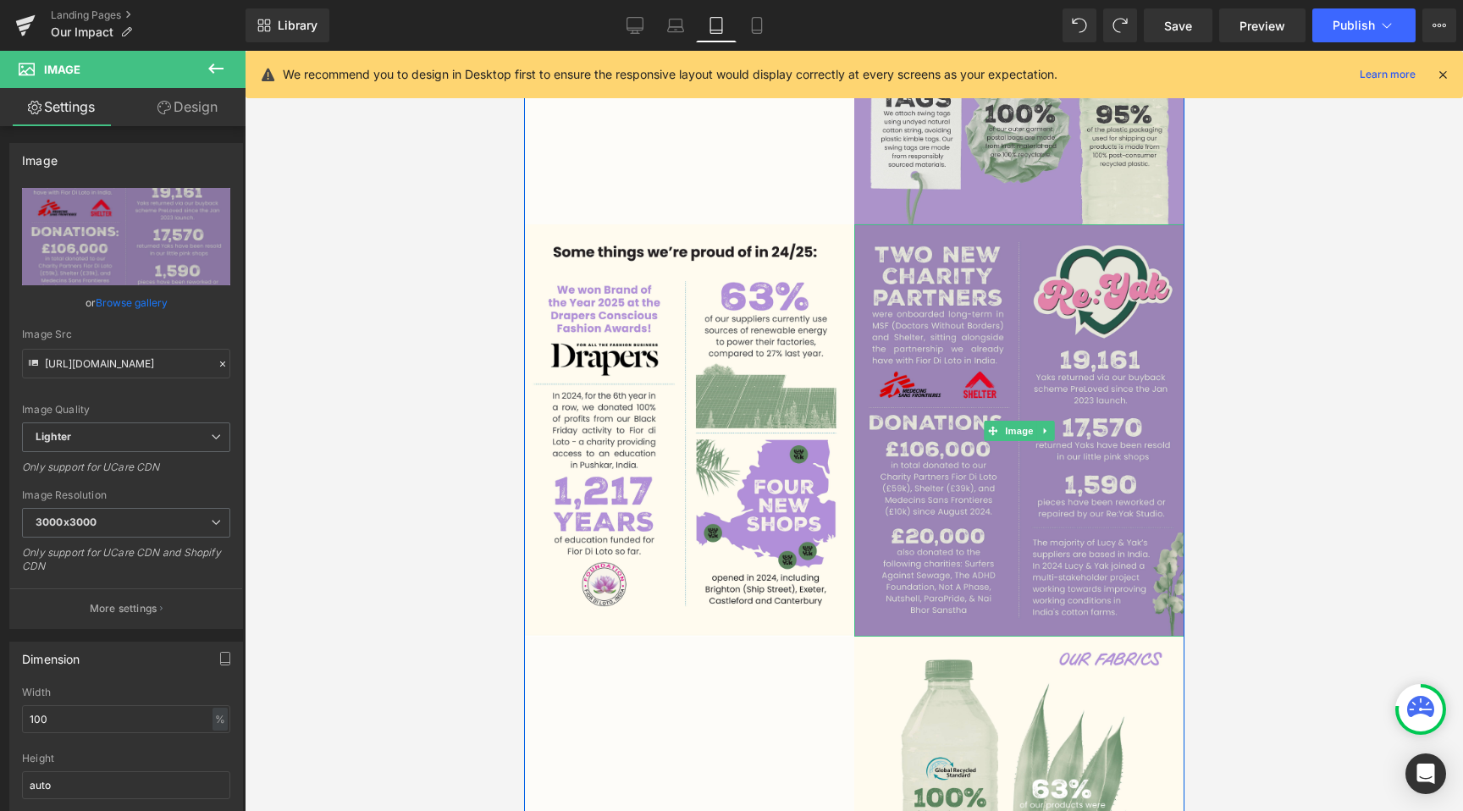
scroll to position [830, 0]
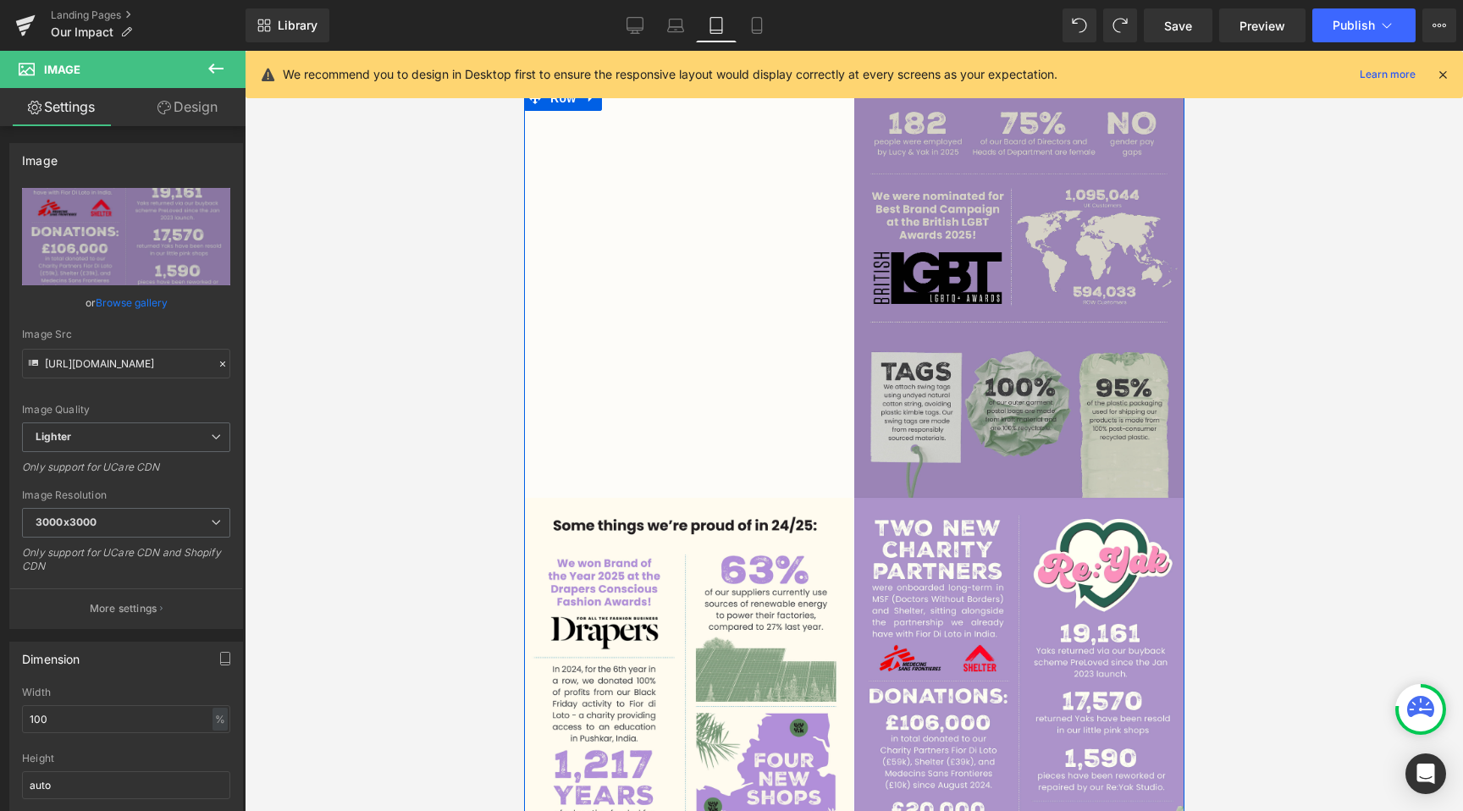
click at [975, 269] on img at bounding box center [1018, 291] width 330 height 413
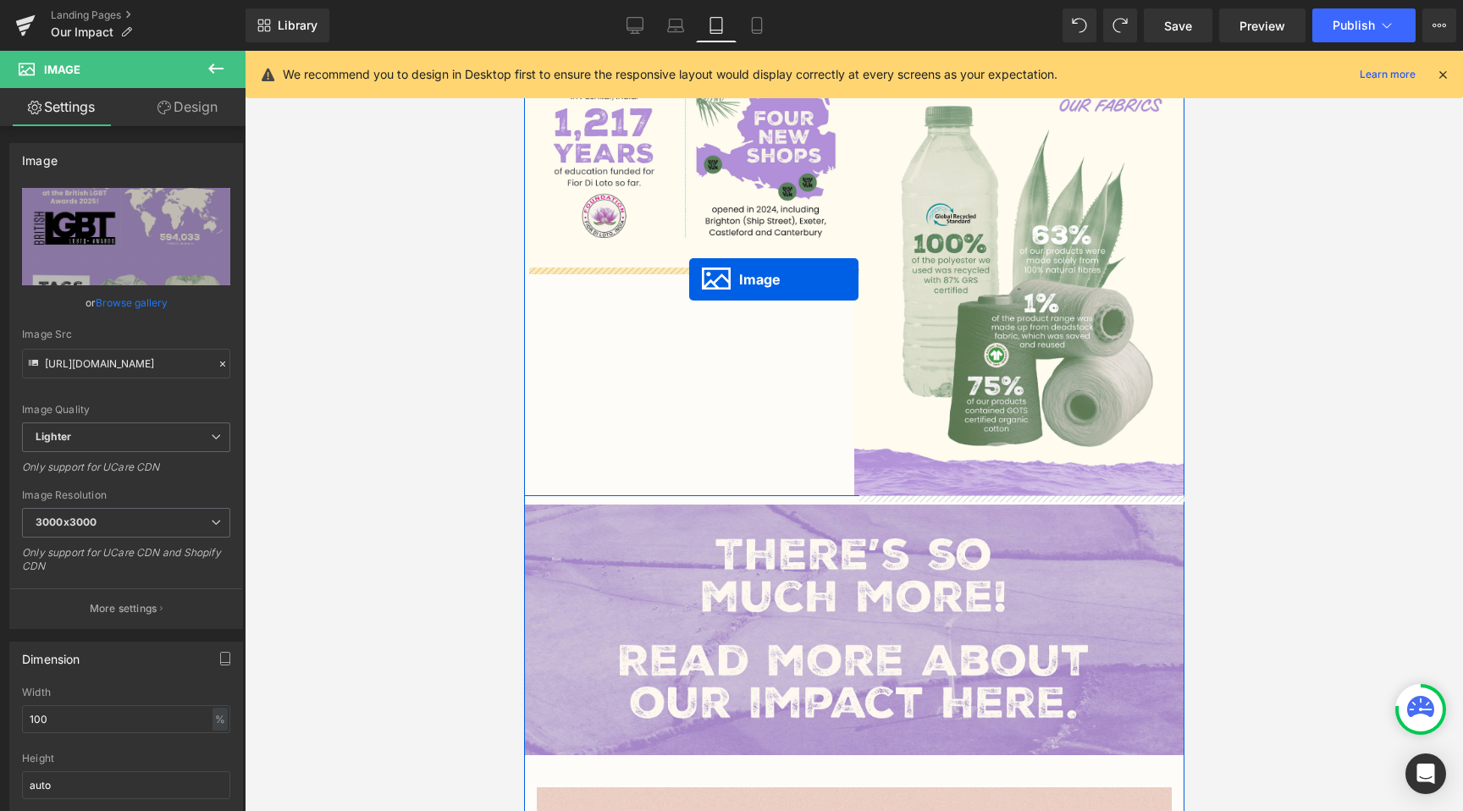
drag, startPoint x: 990, startPoint y: 289, endPoint x: 688, endPoint y: 279, distance: 302.3
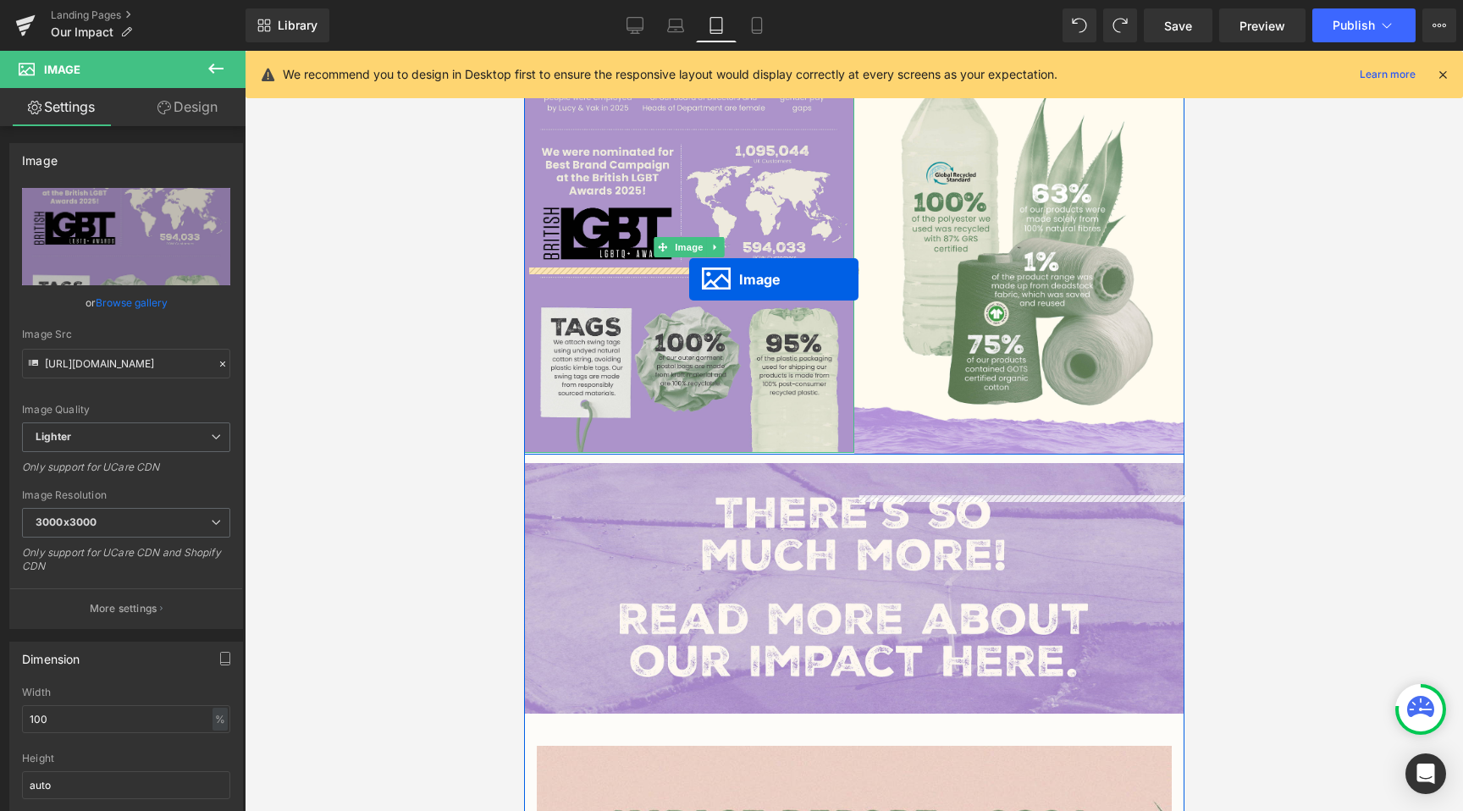
scroll to position [1061, 0]
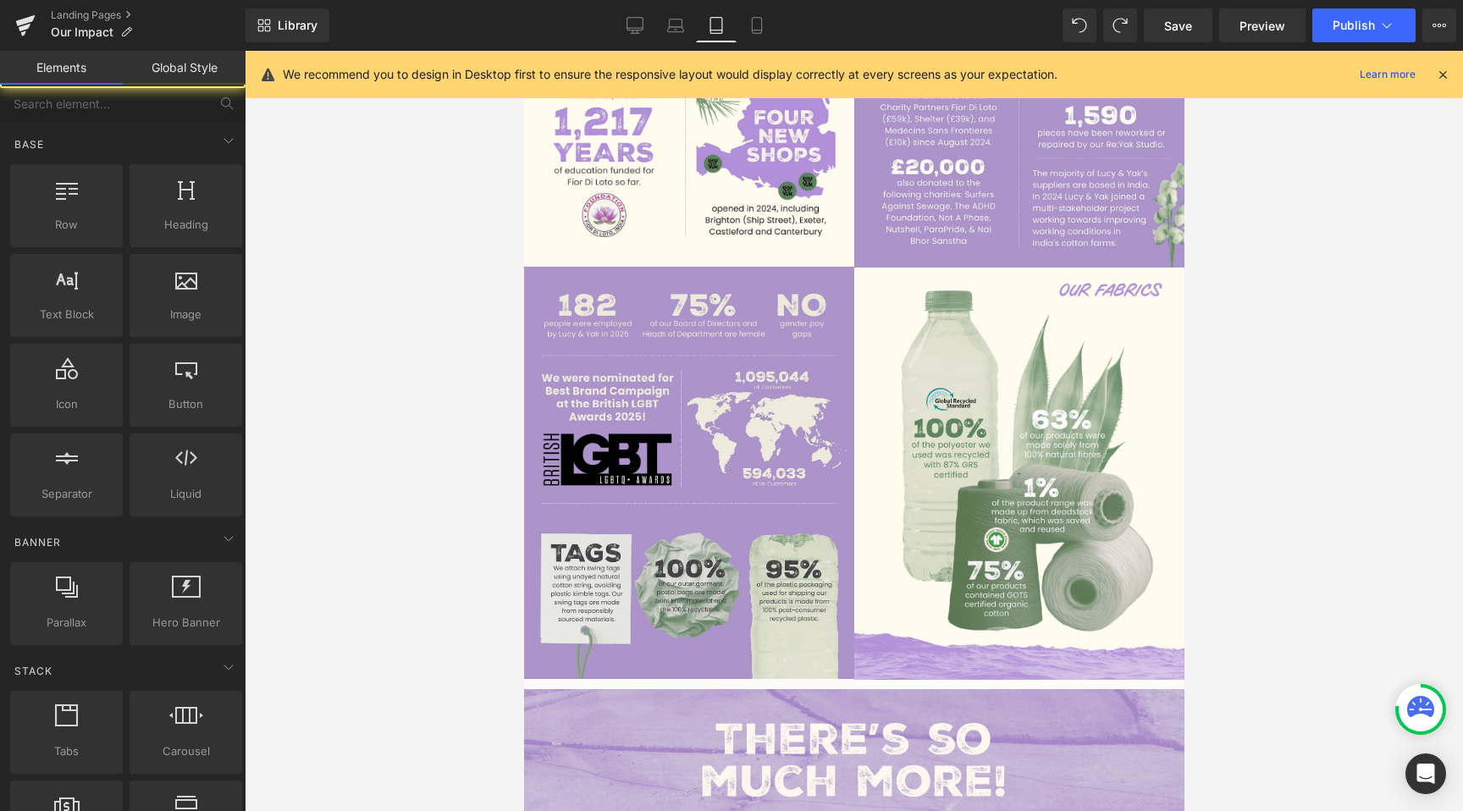
click at [421, 455] on div at bounding box center [854, 431] width 1218 height 760
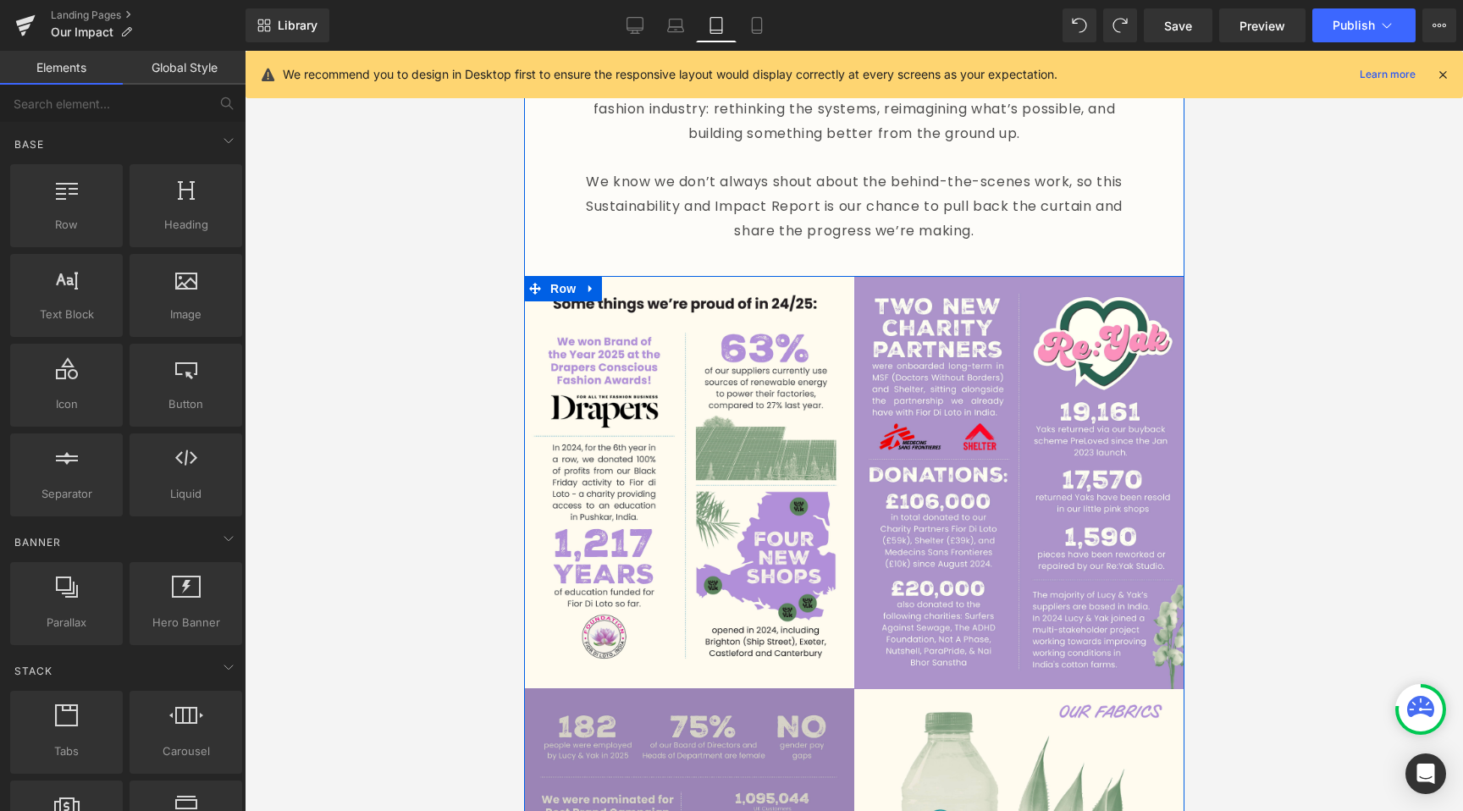
scroll to position [644, 0]
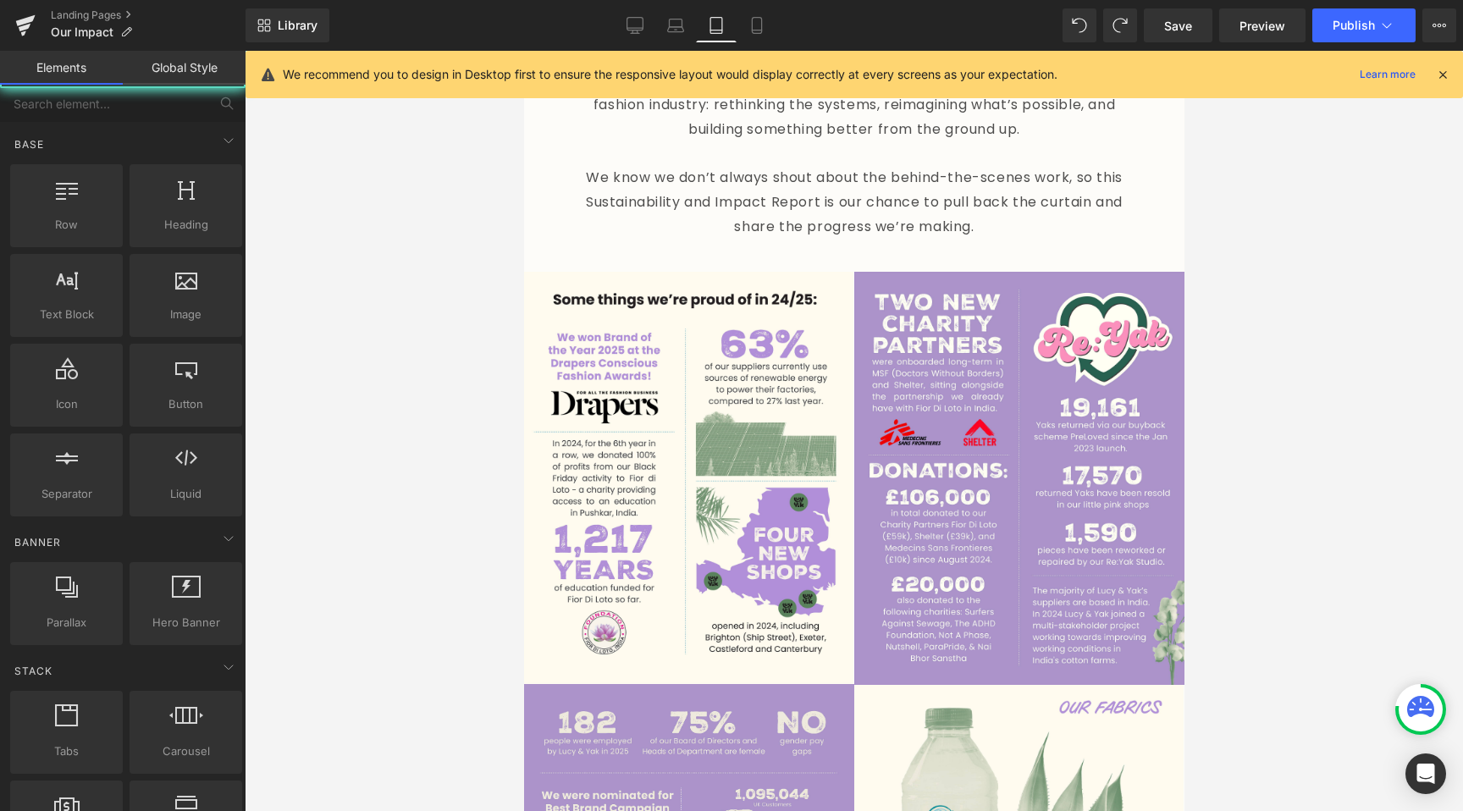
click at [451, 543] on div at bounding box center [854, 431] width 1218 height 760
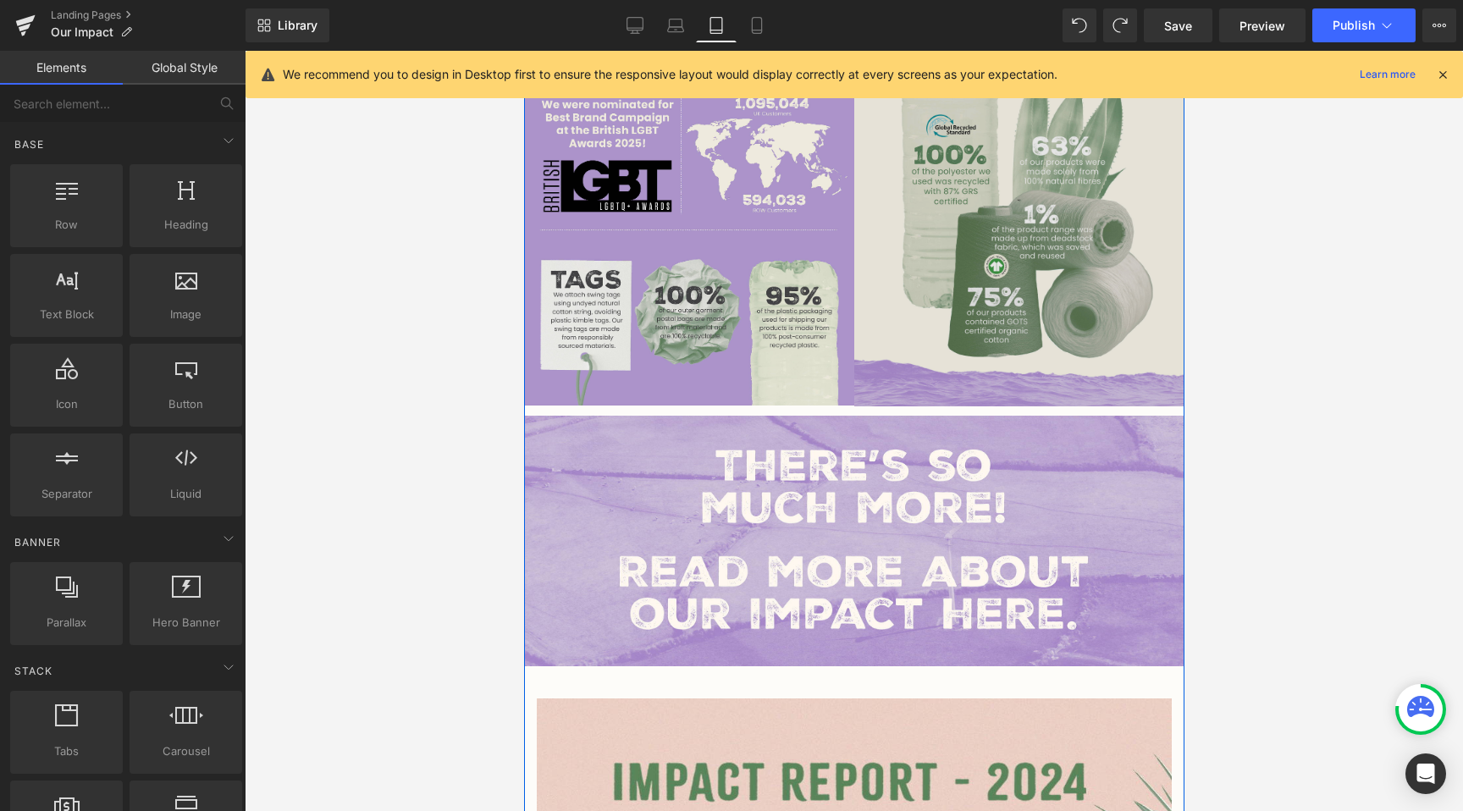
scroll to position [1370, 0]
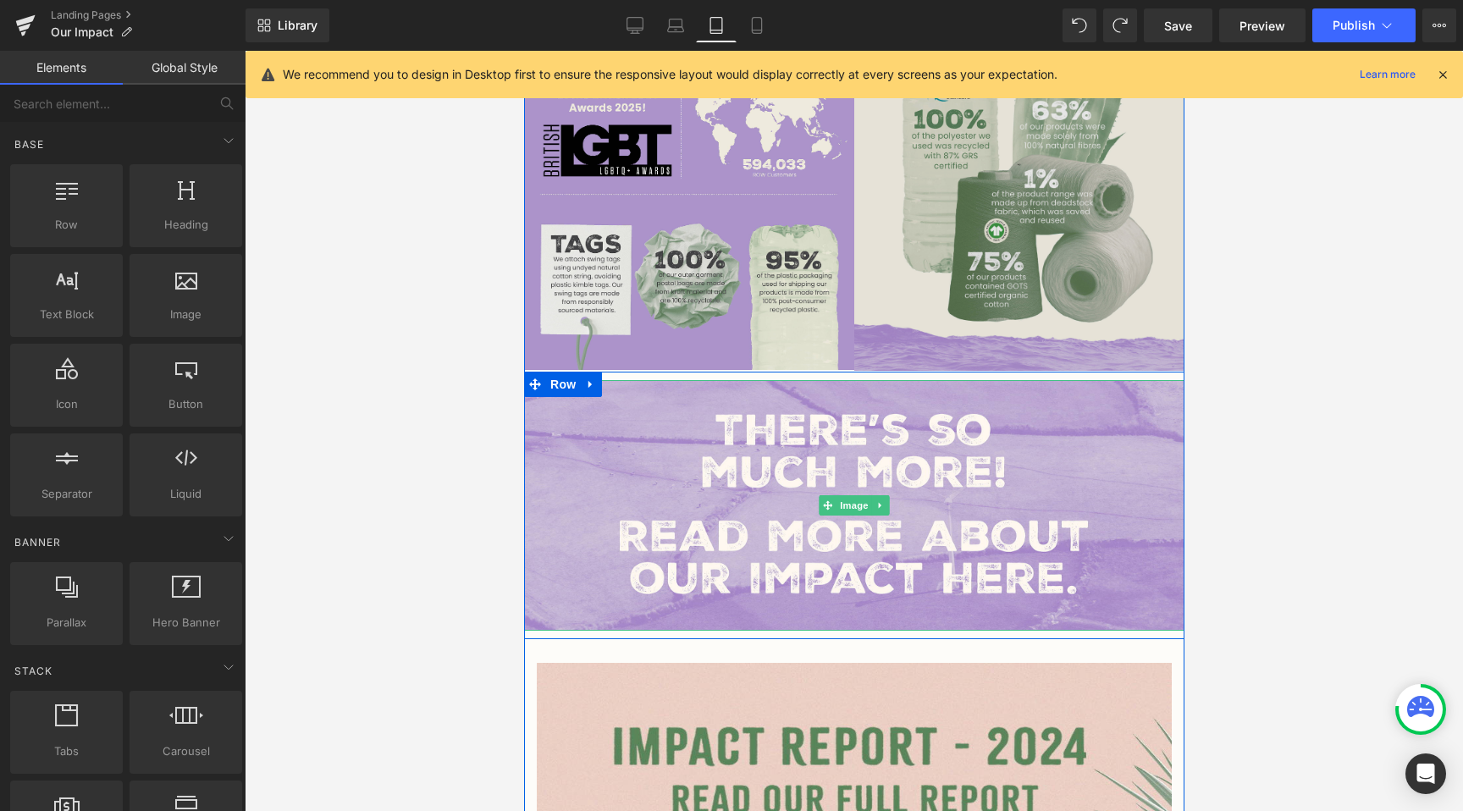
click at [1127, 506] on img at bounding box center [853, 505] width 660 height 251
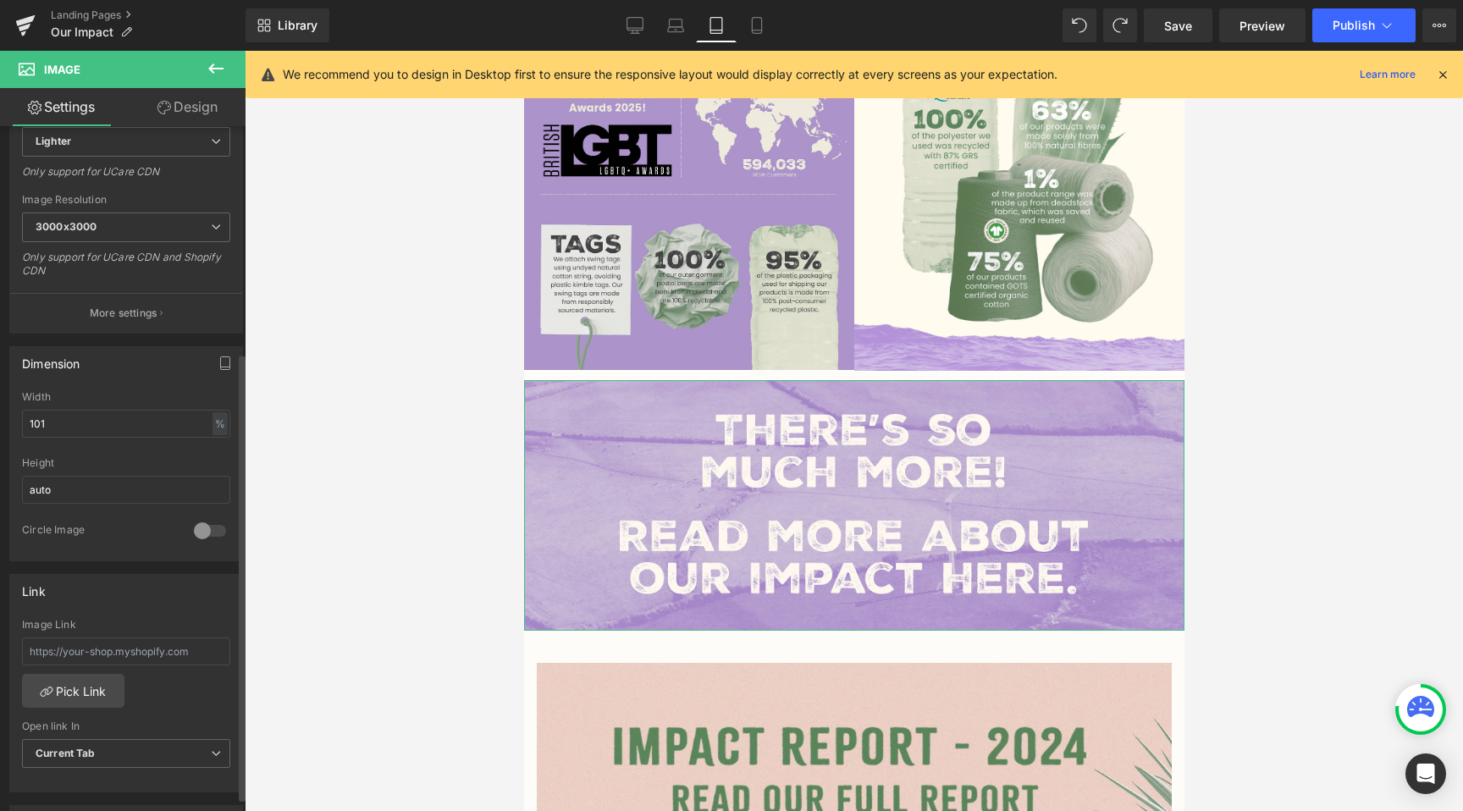
scroll to position [513, 0]
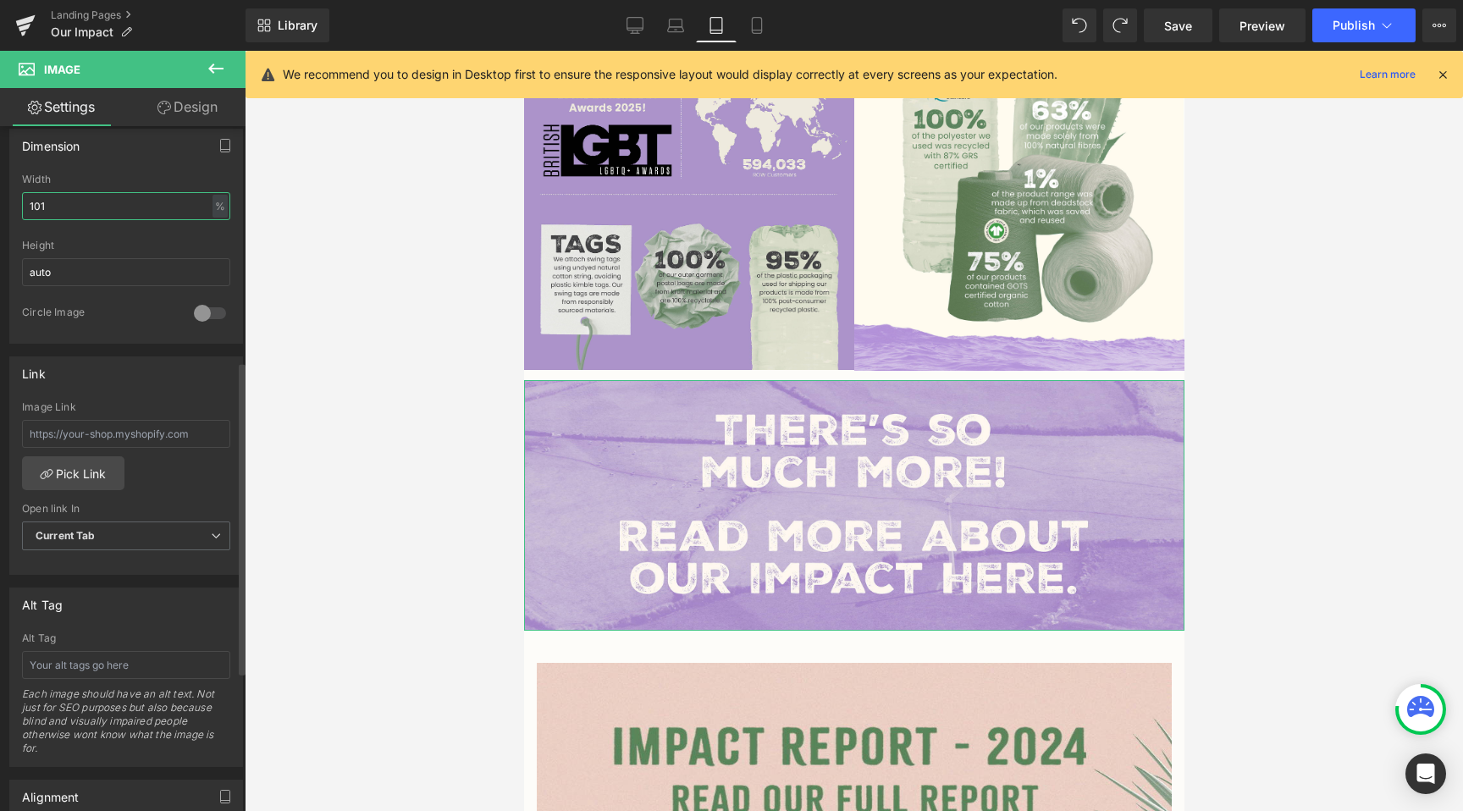
click at [49, 215] on input "101" at bounding box center [126, 206] width 208 height 28
type input "100"
click at [157, 107] on icon at bounding box center [164, 108] width 14 height 14
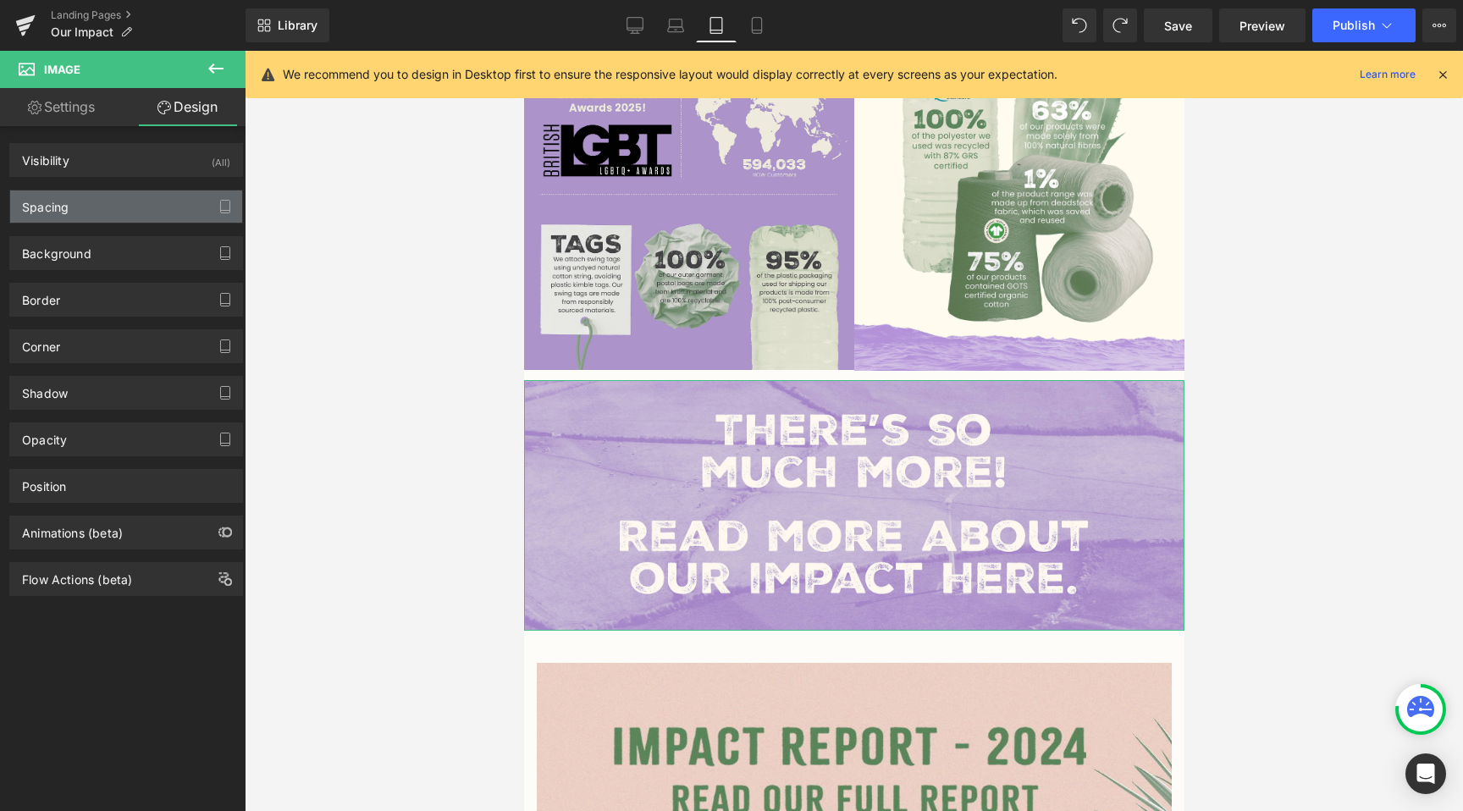
click at [74, 205] on div "Spacing" at bounding box center [126, 206] width 232 height 32
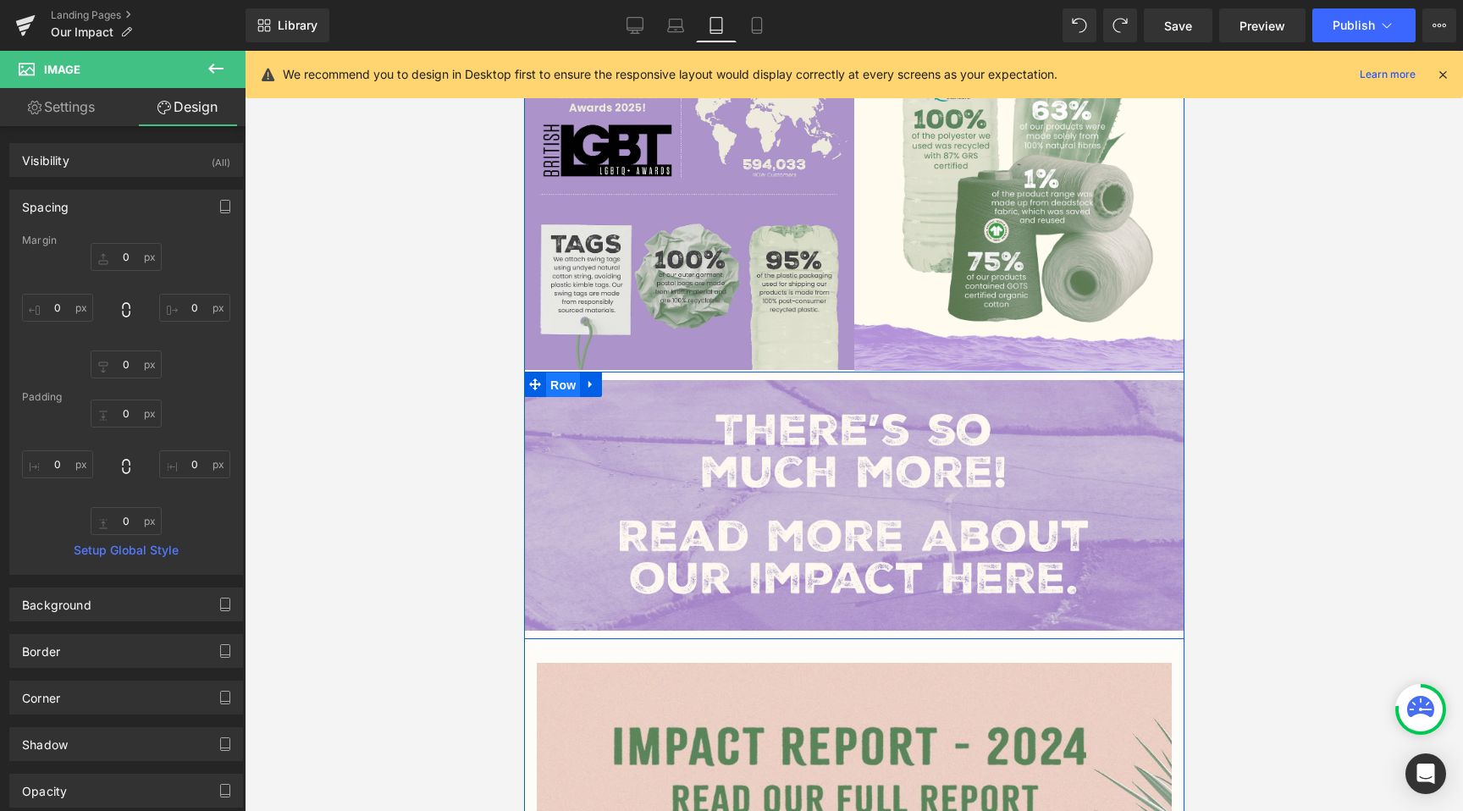
click at [579, 380] on span "Row" at bounding box center [562, 384] width 34 height 25
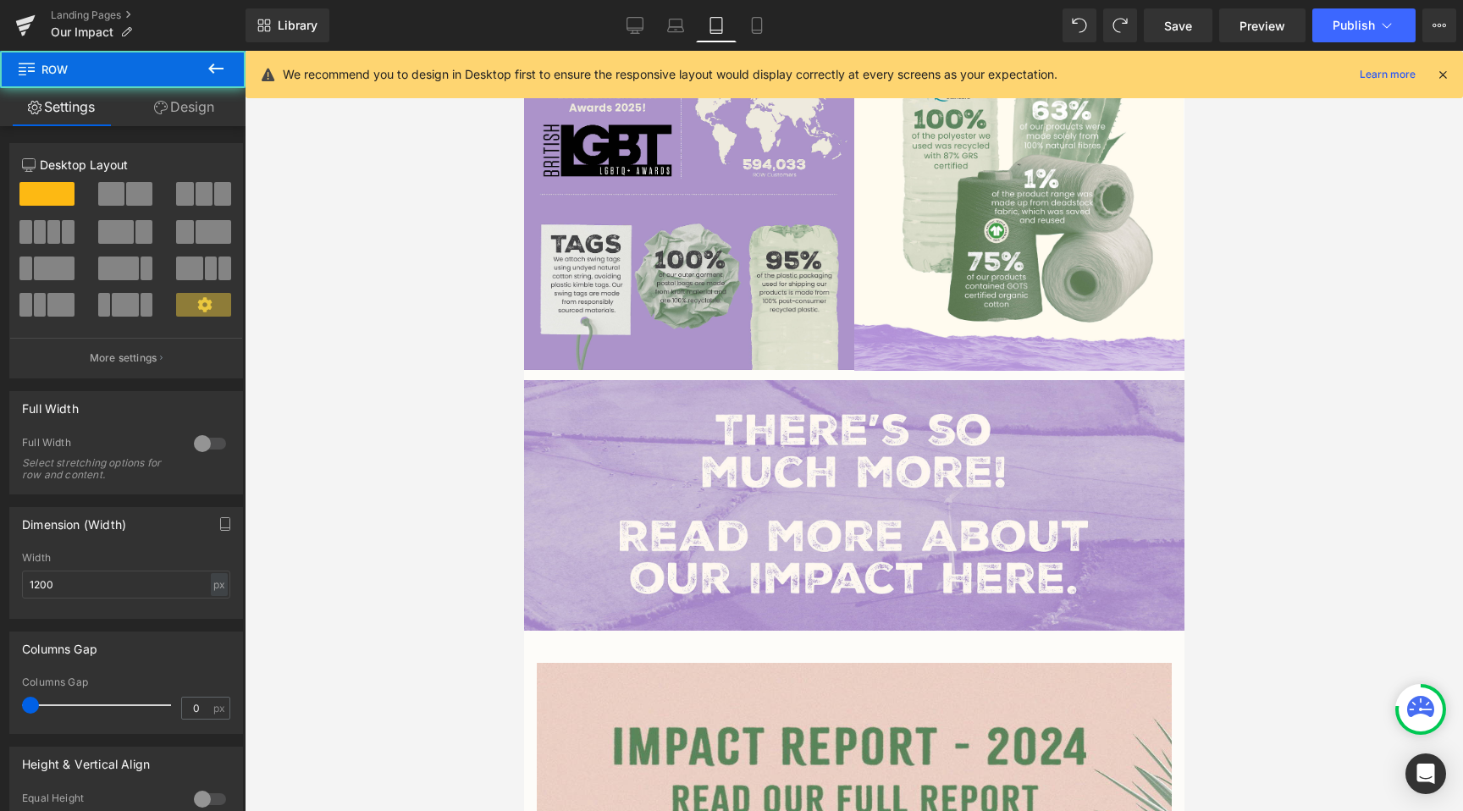
click at [149, 96] on link "Design" at bounding box center [184, 107] width 123 height 38
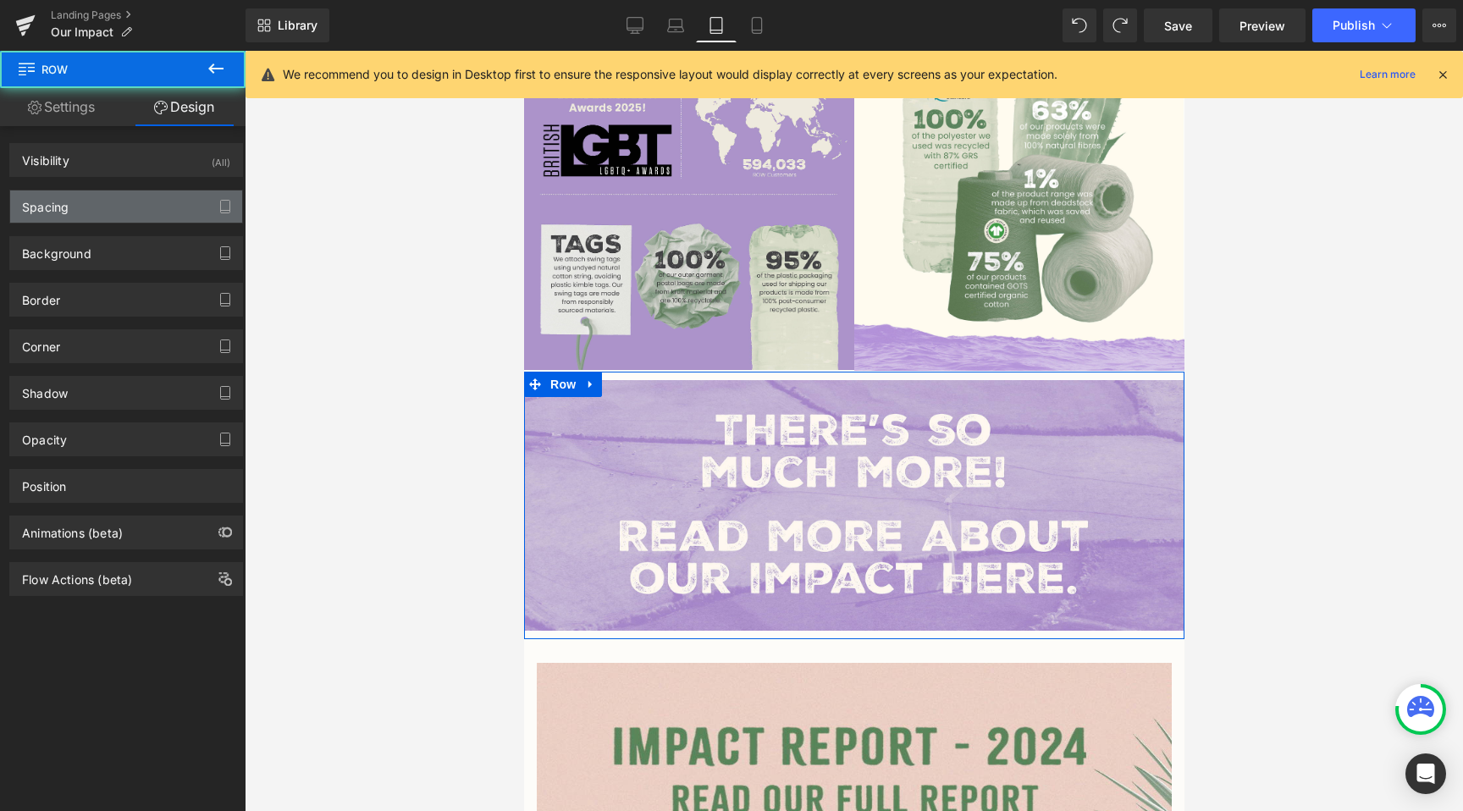
click at [103, 196] on div "Spacing" at bounding box center [126, 206] width 232 height 32
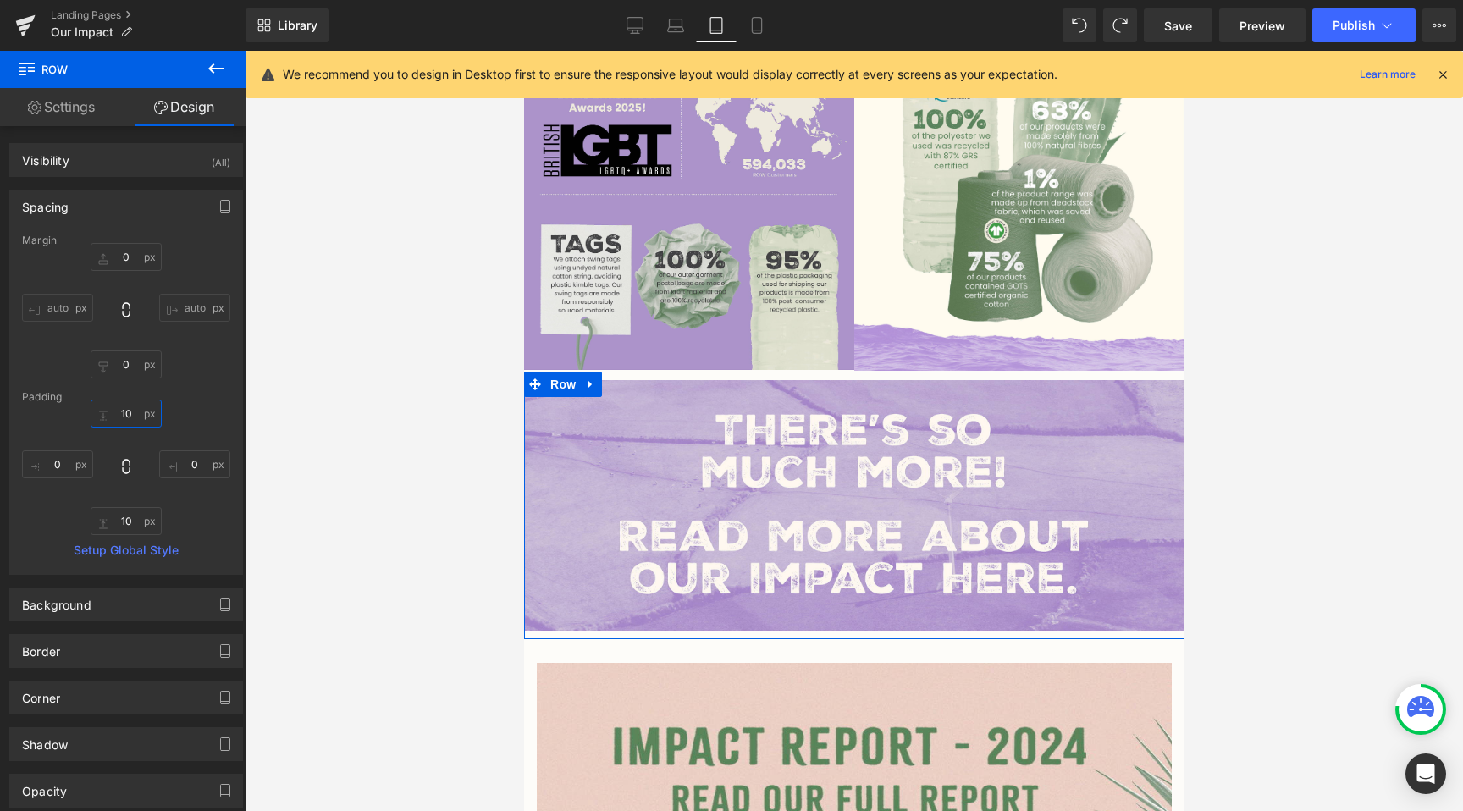
click at [133, 410] on input "10" at bounding box center [126, 414] width 71 height 28
type input "0"
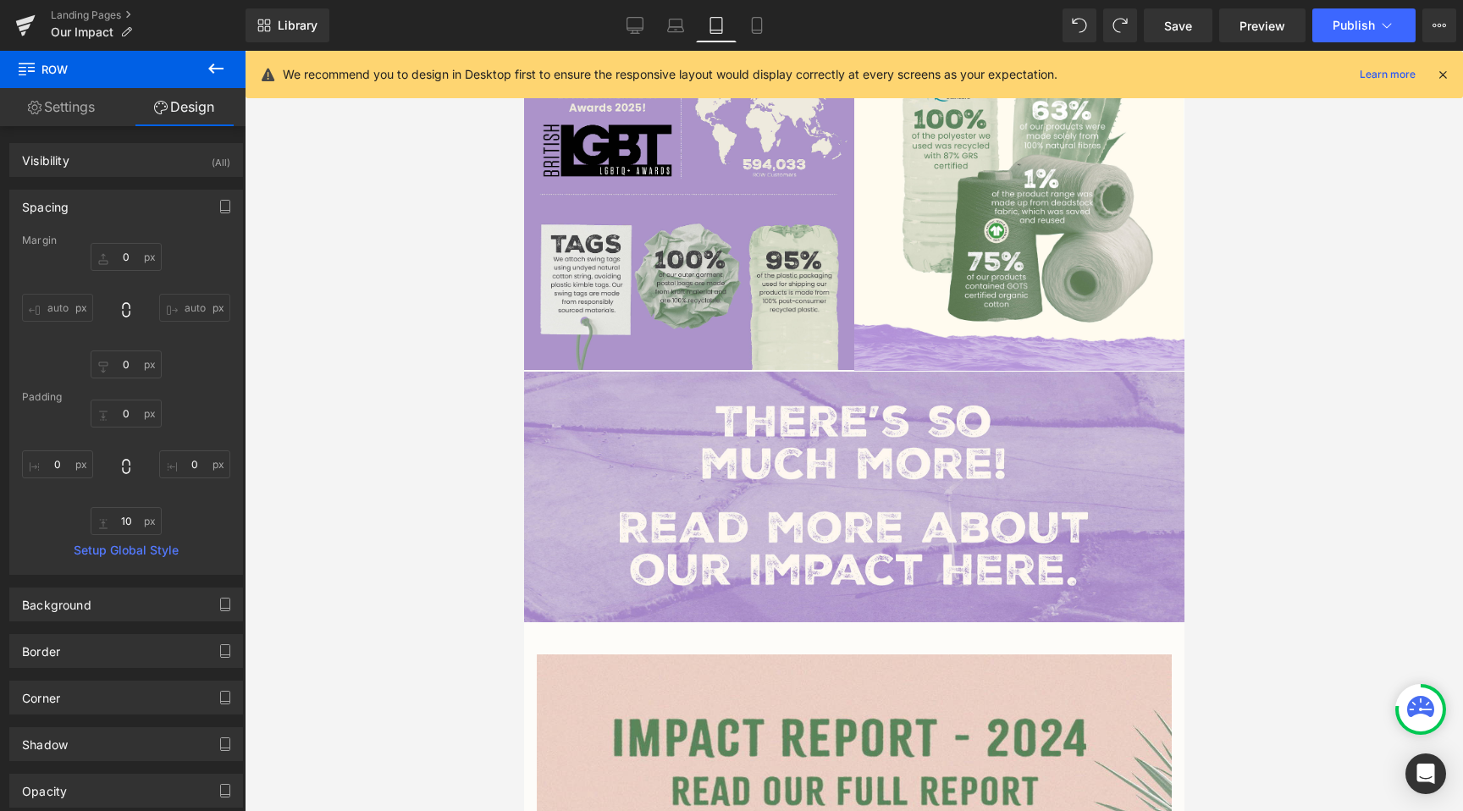
click at [384, 454] on div at bounding box center [854, 431] width 1218 height 760
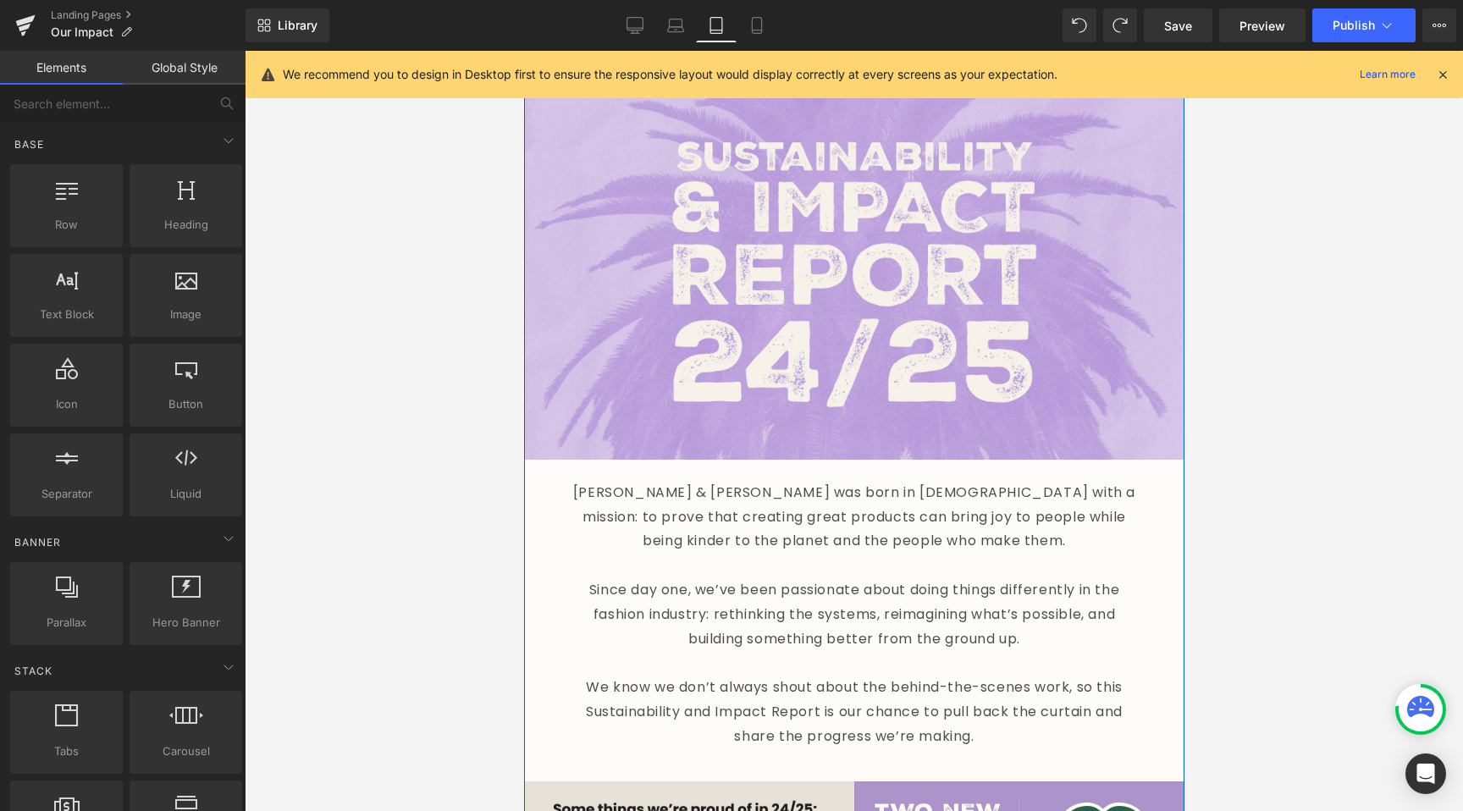
scroll to position [86, 0]
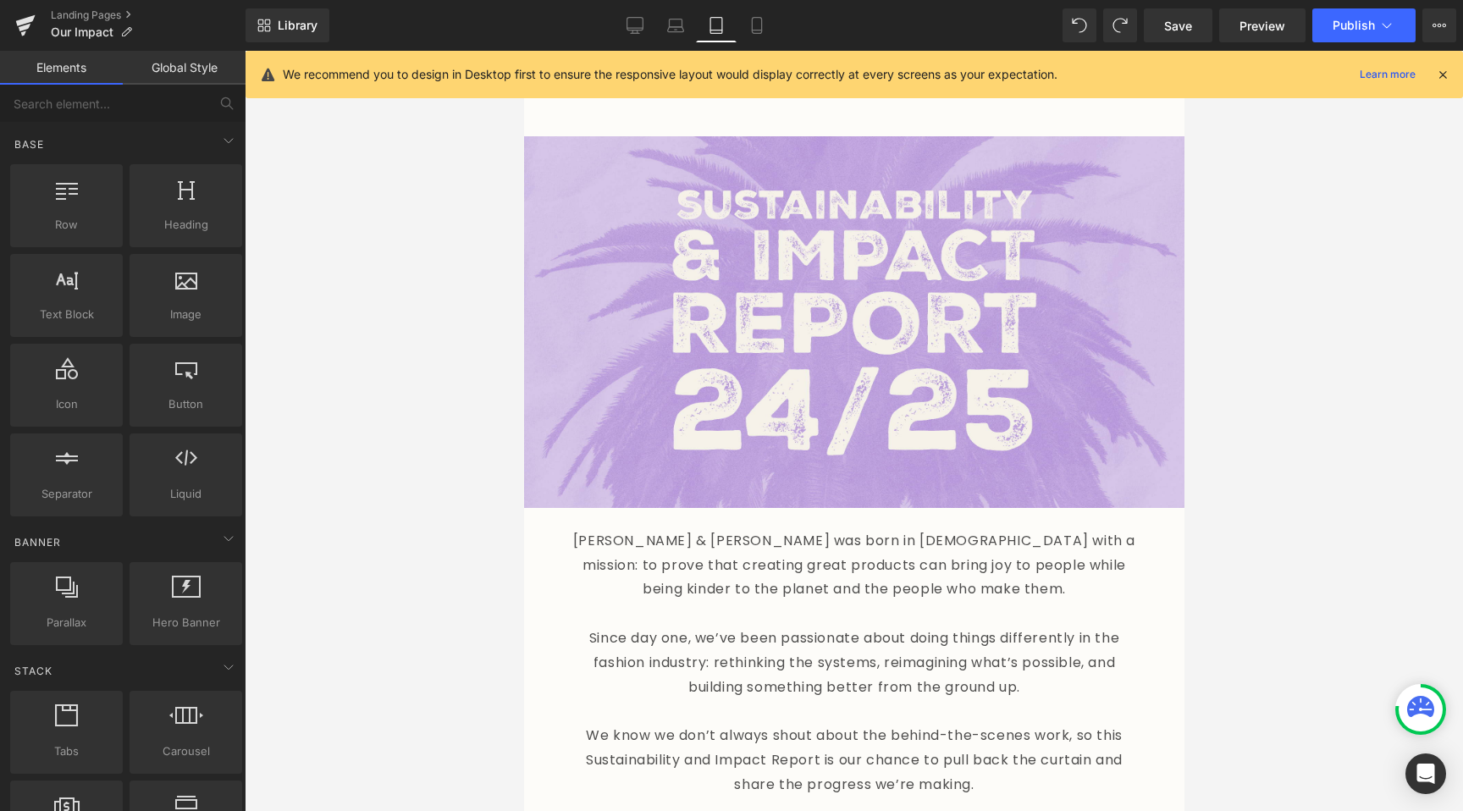
click at [466, 489] on div at bounding box center [854, 431] width 1218 height 760
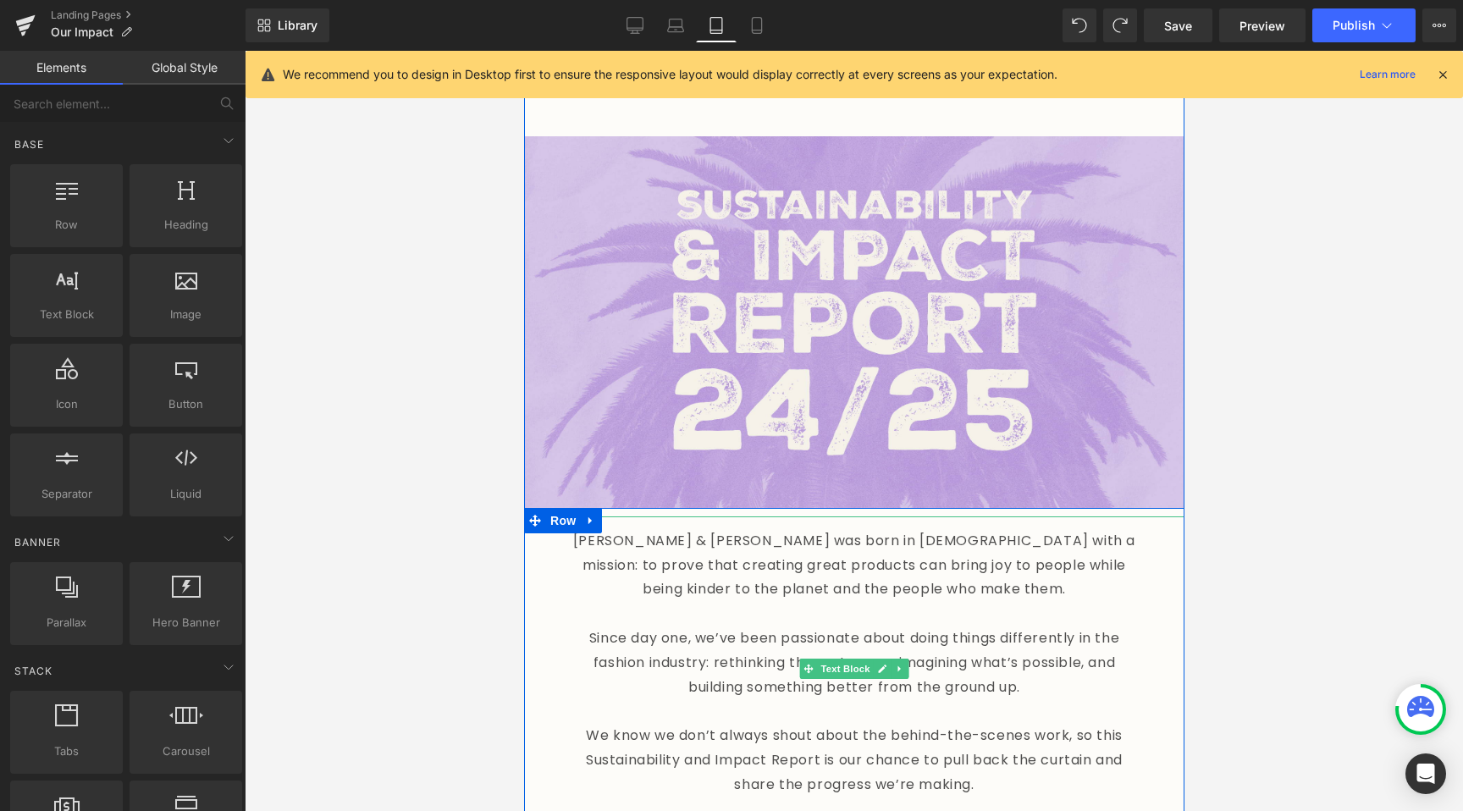
click at [771, 639] on p "Since day one, we’ve been passionate about doing things differently in the fash…" at bounding box center [853, 662] width 576 height 73
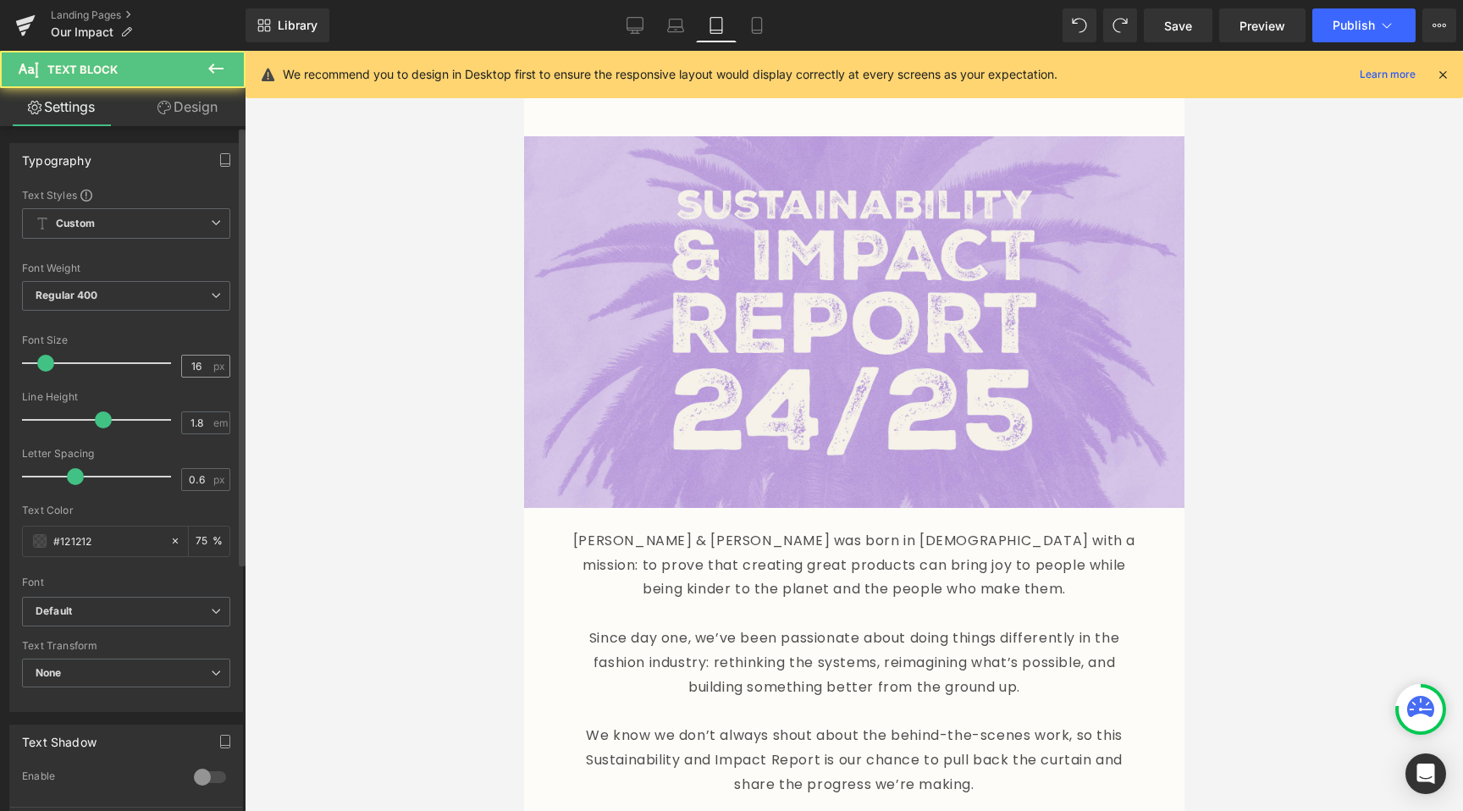
click at [194, 376] on input "16" at bounding box center [197, 365] width 30 height 21
type input "14"
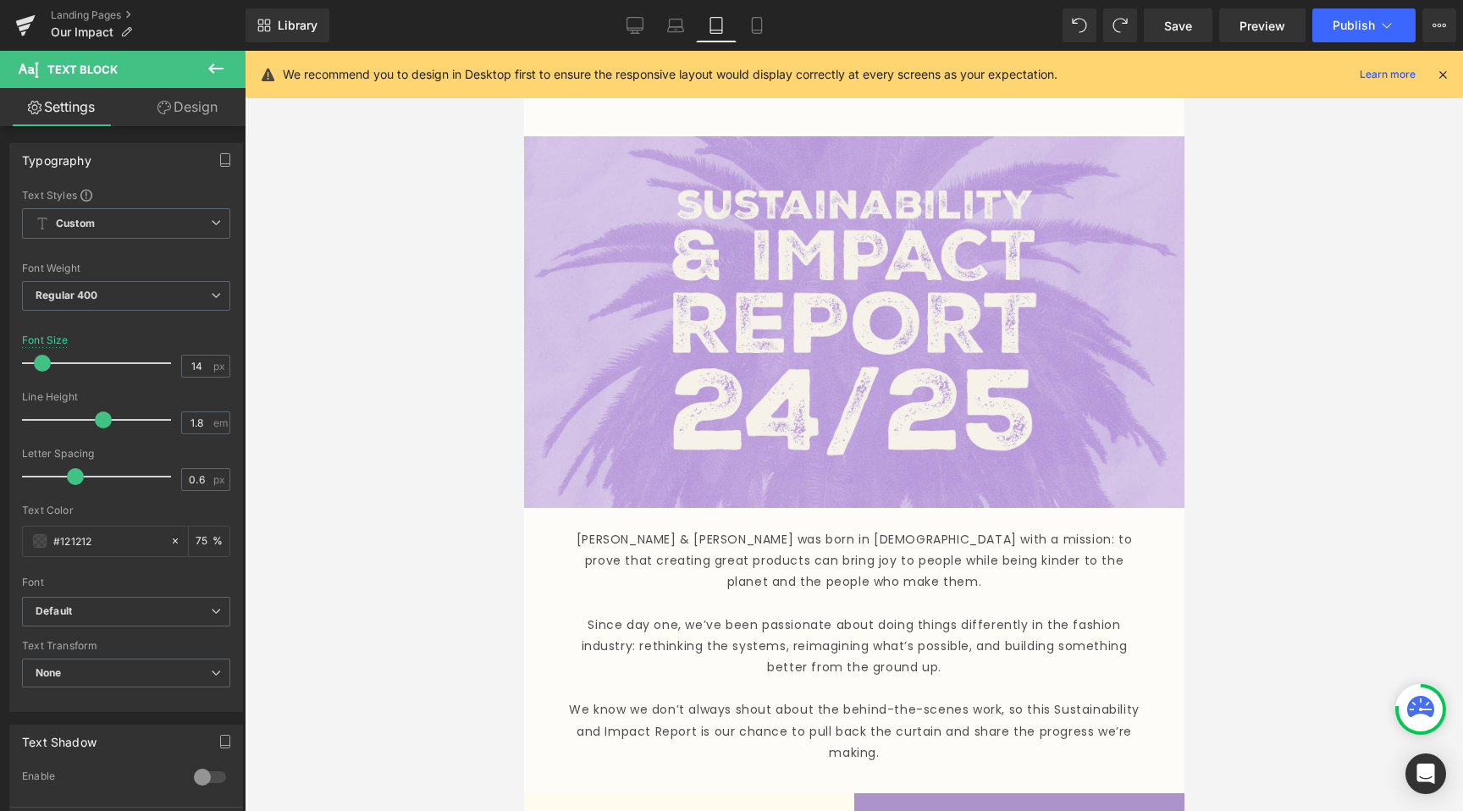
click at [391, 574] on div at bounding box center [854, 431] width 1218 height 760
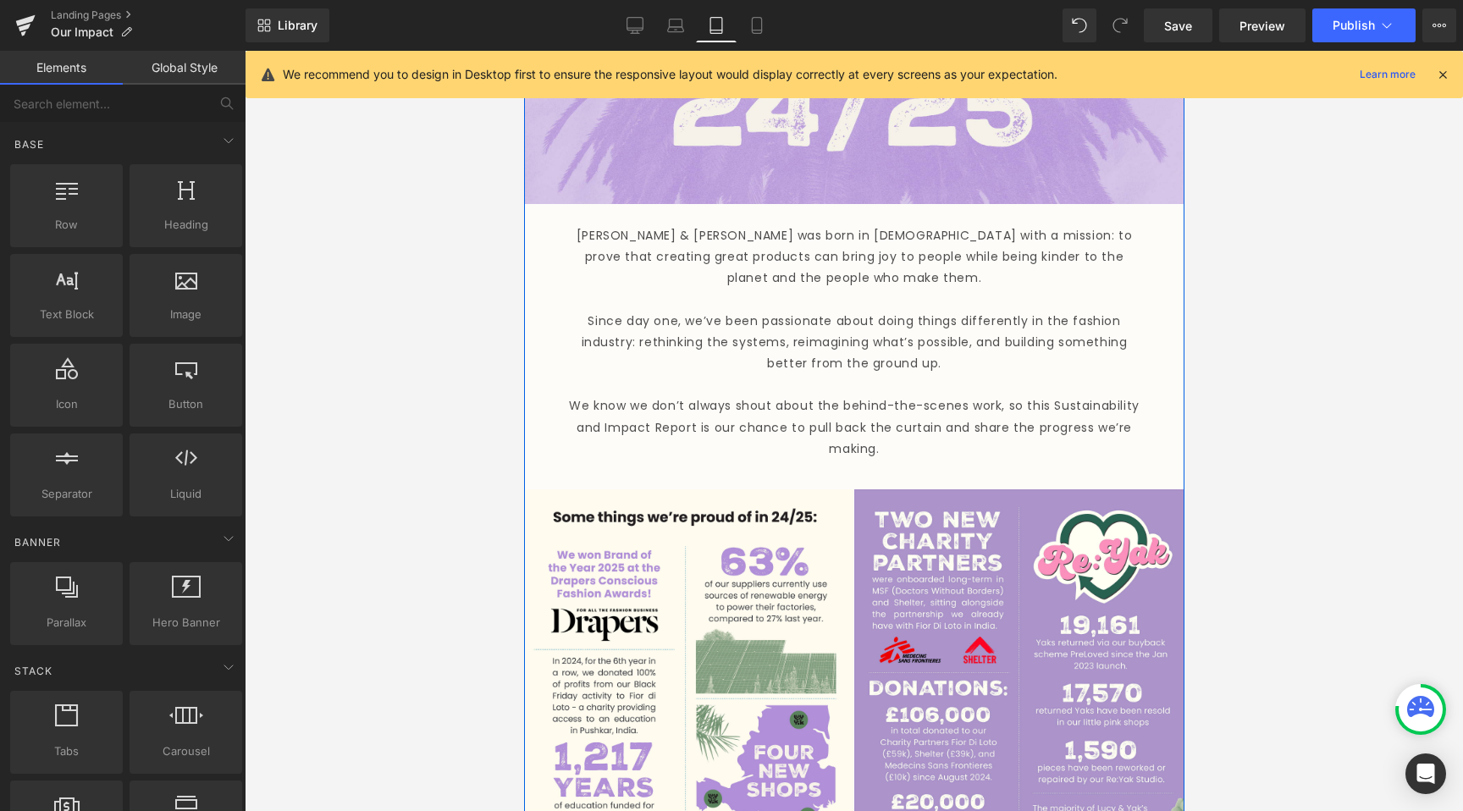
scroll to position [306, 0]
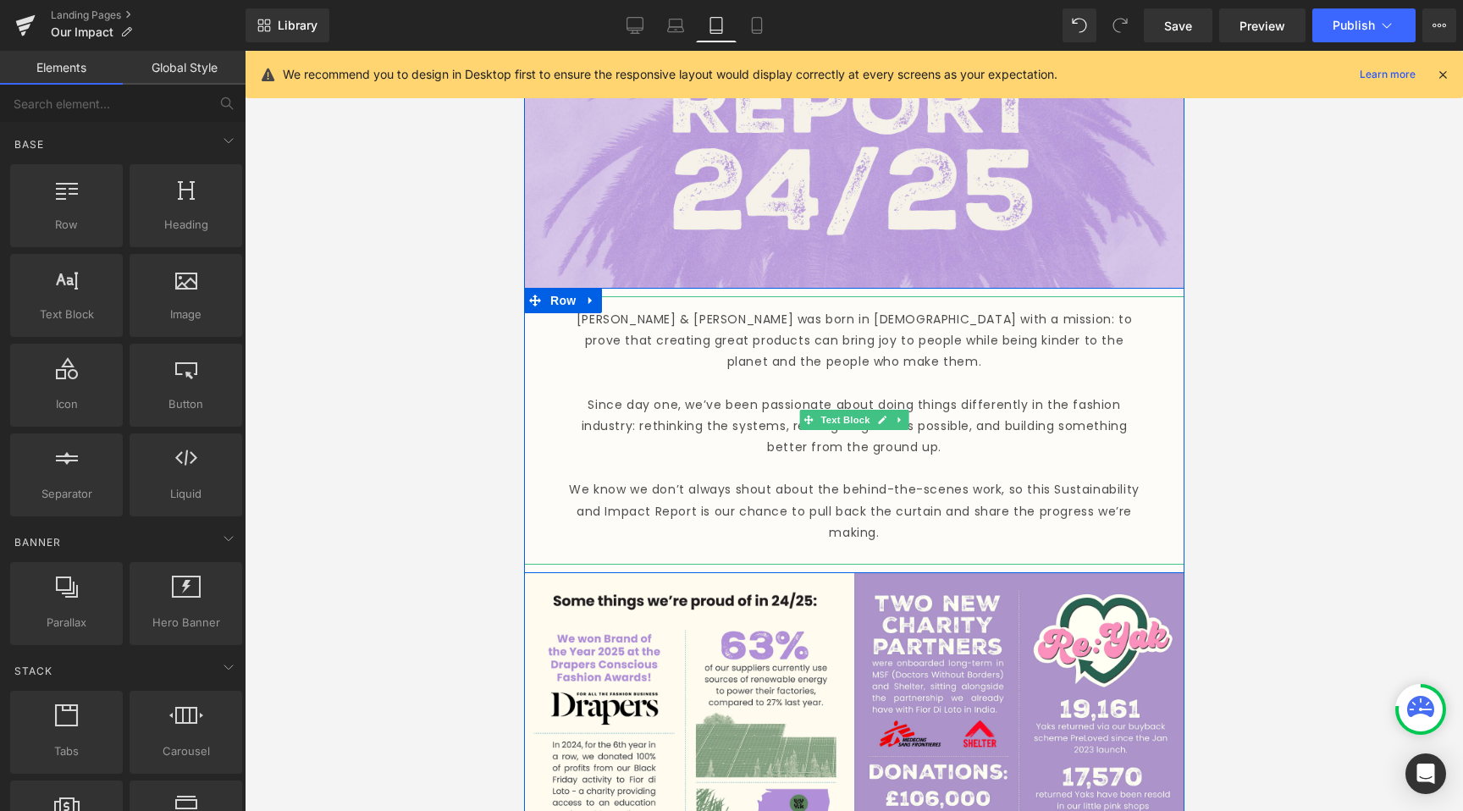
click at [744, 479] on p "We know we don’t always shout about the behind-the-scenes work, so this Sustain…" at bounding box center [853, 511] width 576 height 64
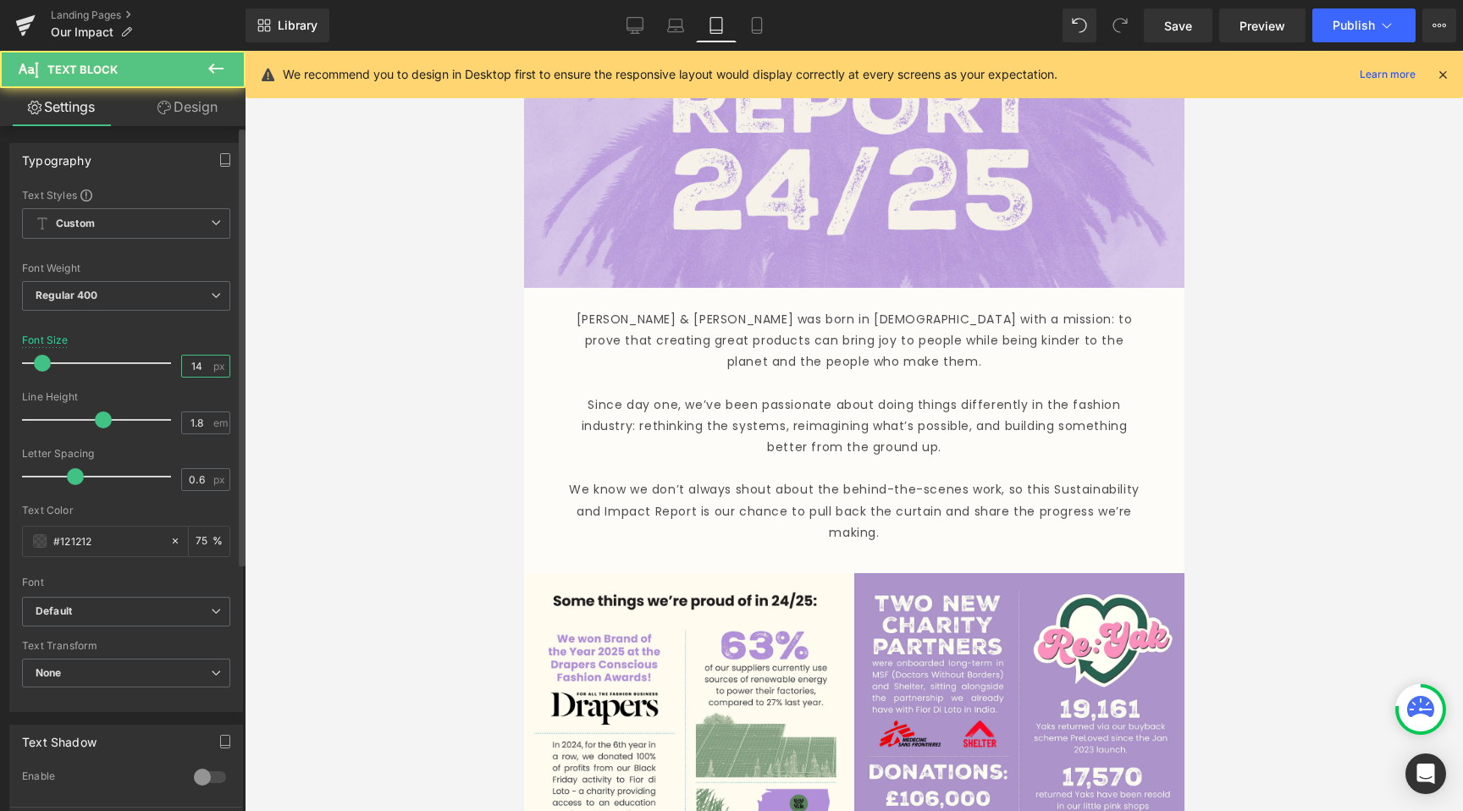
click at [192, 372] on input "14" at bounding box center [197, 365] width 30 height 21
type input "15"
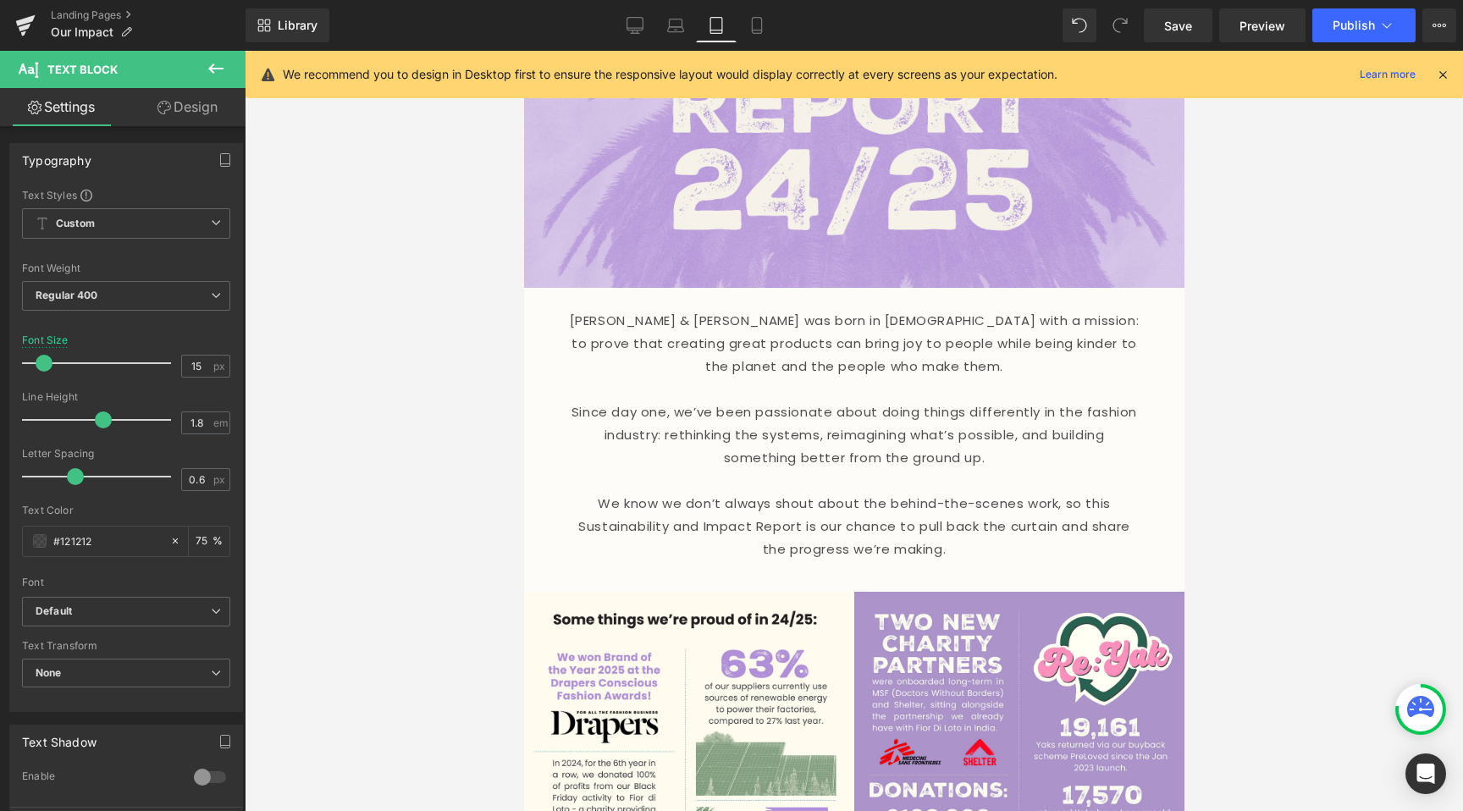
click at [461, 427] on div at bounding box center [854, 431] width 1218 height 760
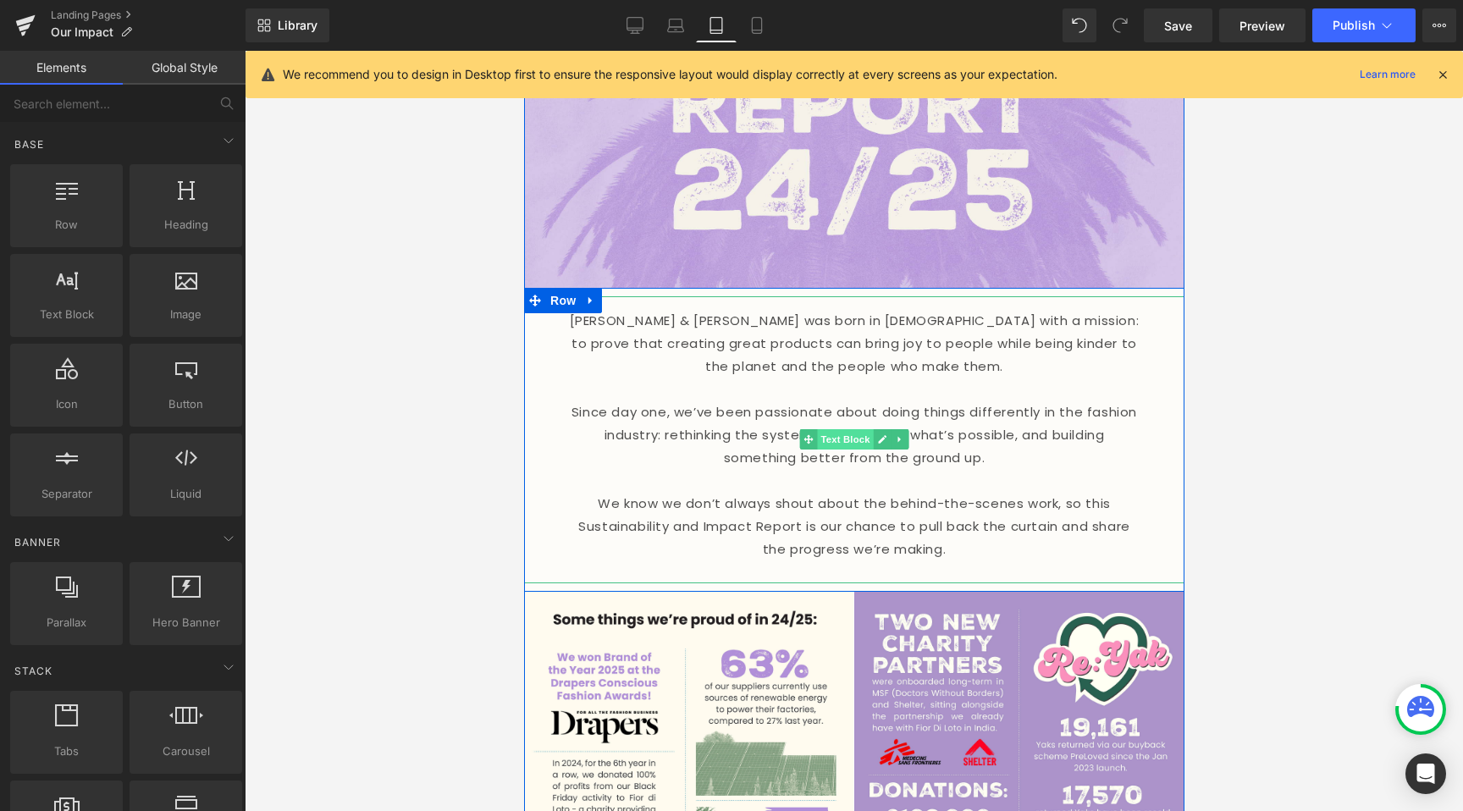
click at [842, 433] on span "Text Block" at bounding box center [844, 439] width 56 height 20
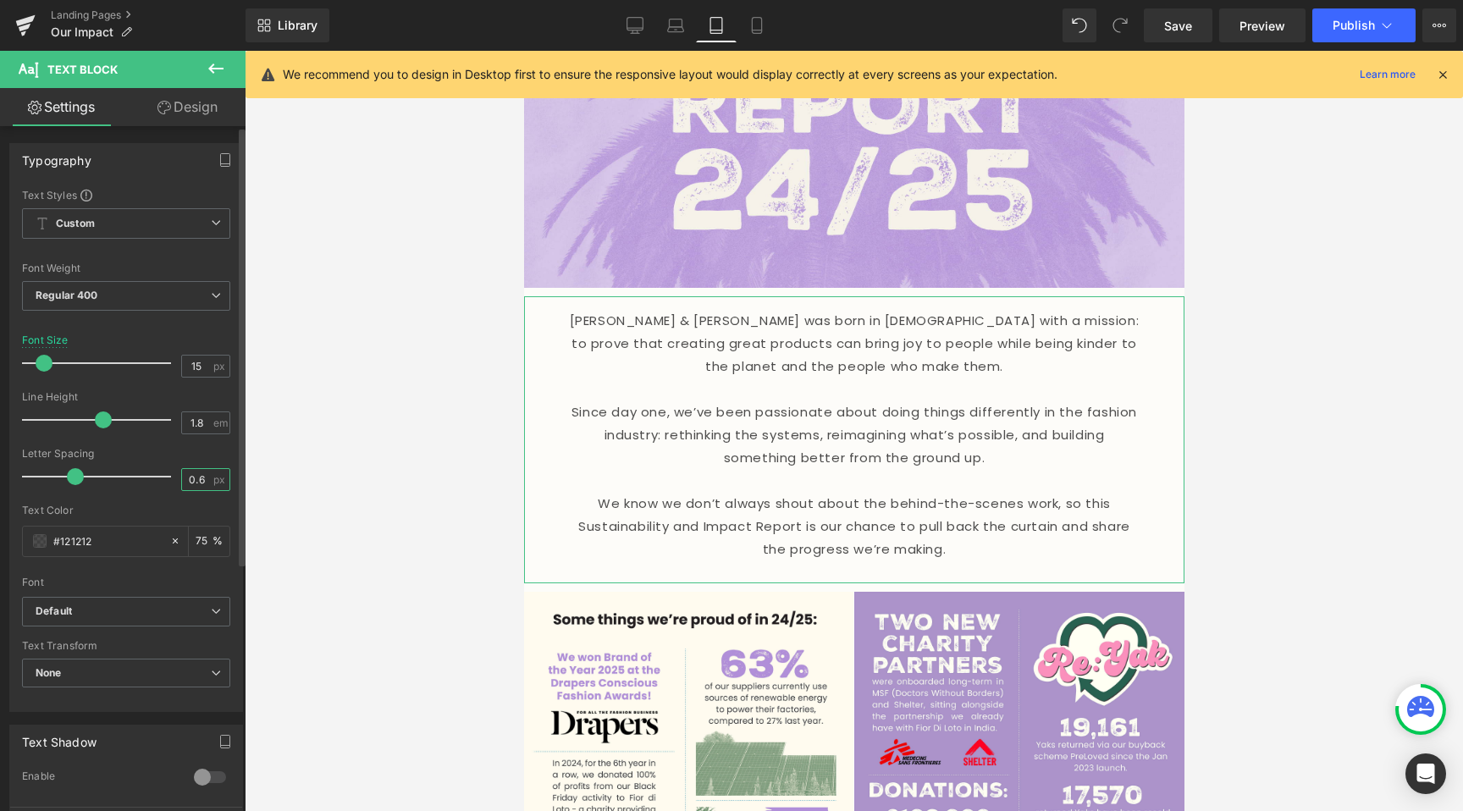
click at [184, 488] on input "0.6" at bounding box center [197, 479] width 30 height 21
type input "0.5"
click at [372, 484] on div at bounding box center [854, 431] width 1218 height 760
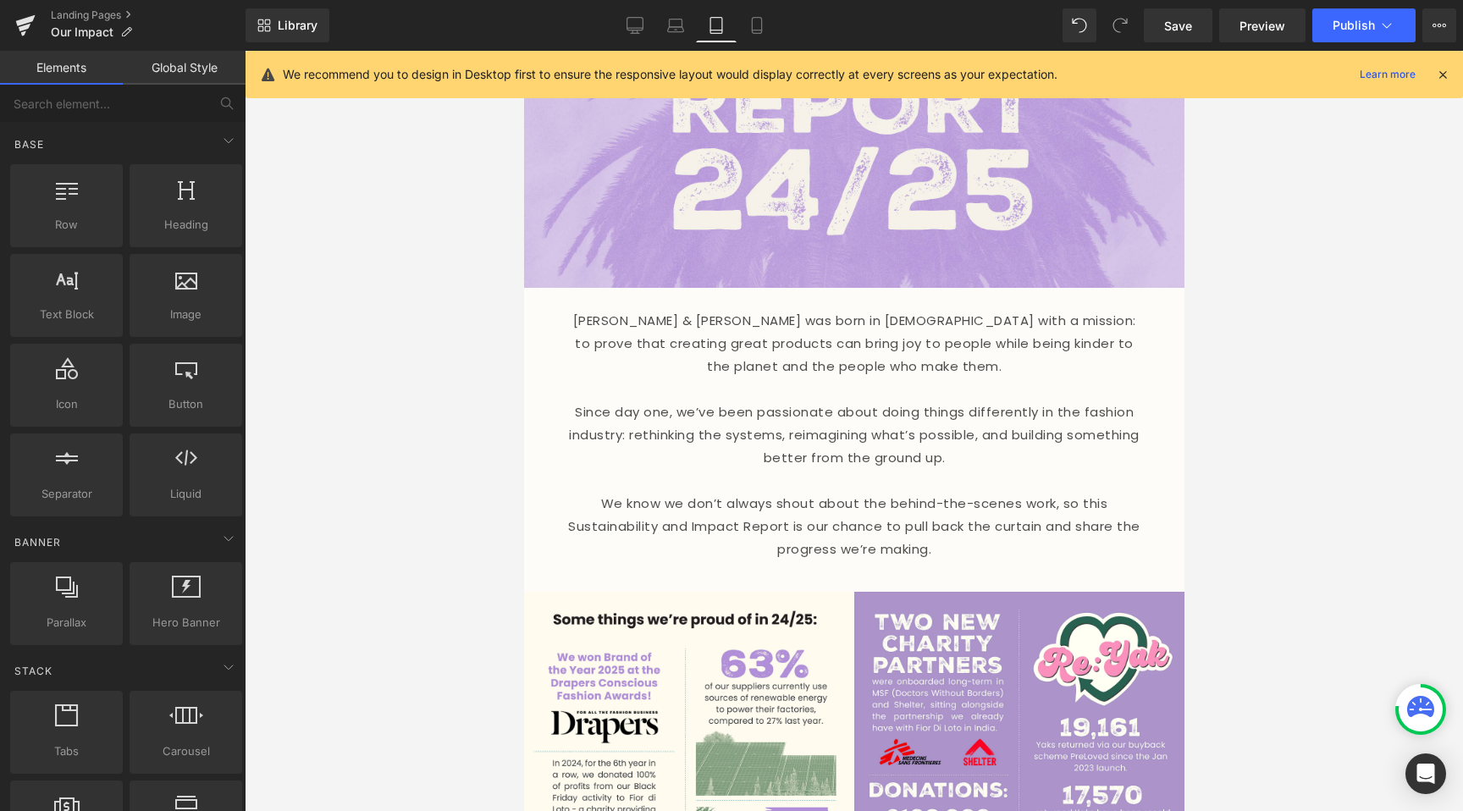
click at [790, 3] on div "Library Tablet Desktop Laptop Tablet Mobile Save Preview Publish Scheduled View…" at bounding box center [853, 25] width 1217 height 51
click at [759, 19] on icon at bounding box center [756, 25] width 17 height 17
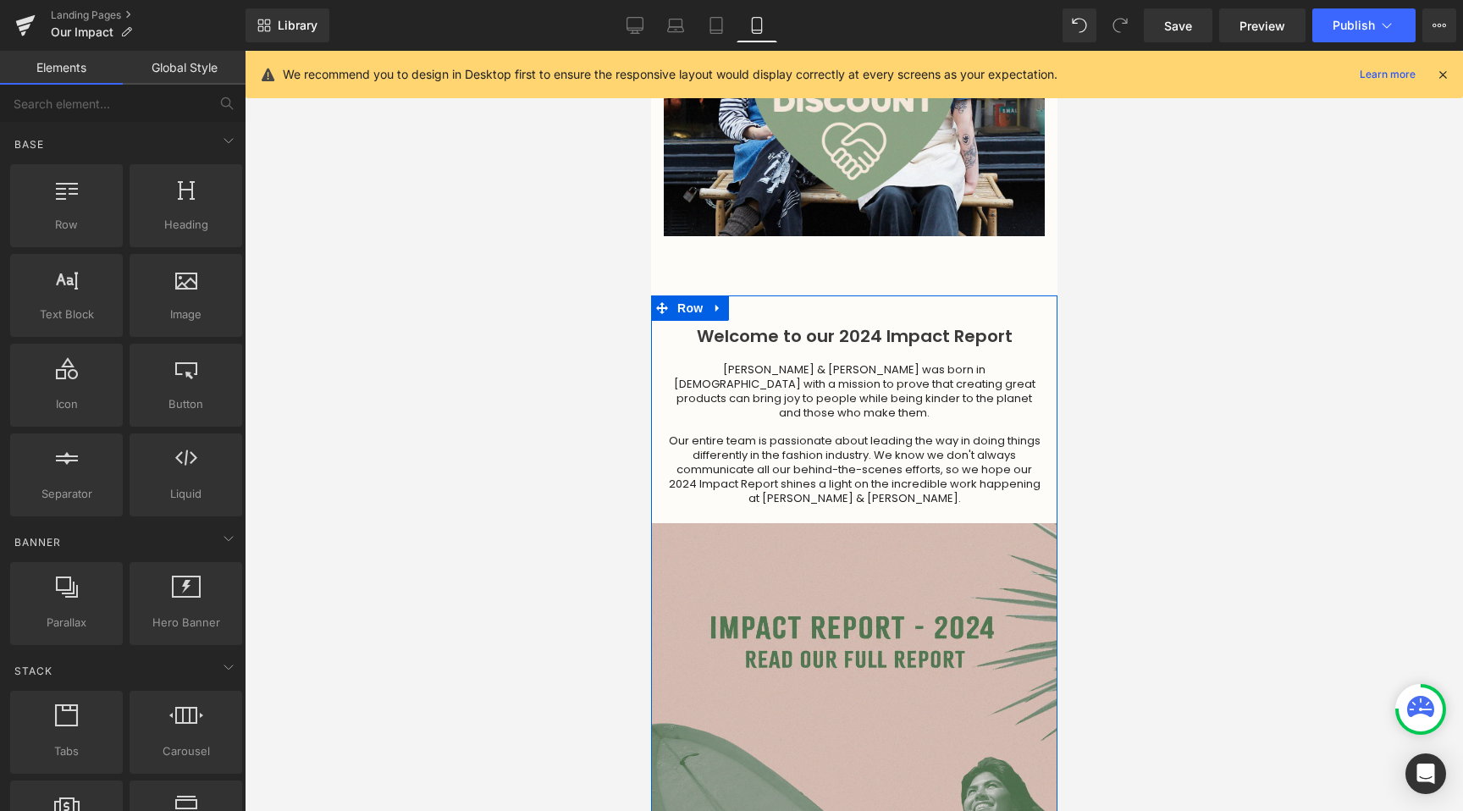
scroll to position [5717, 0]
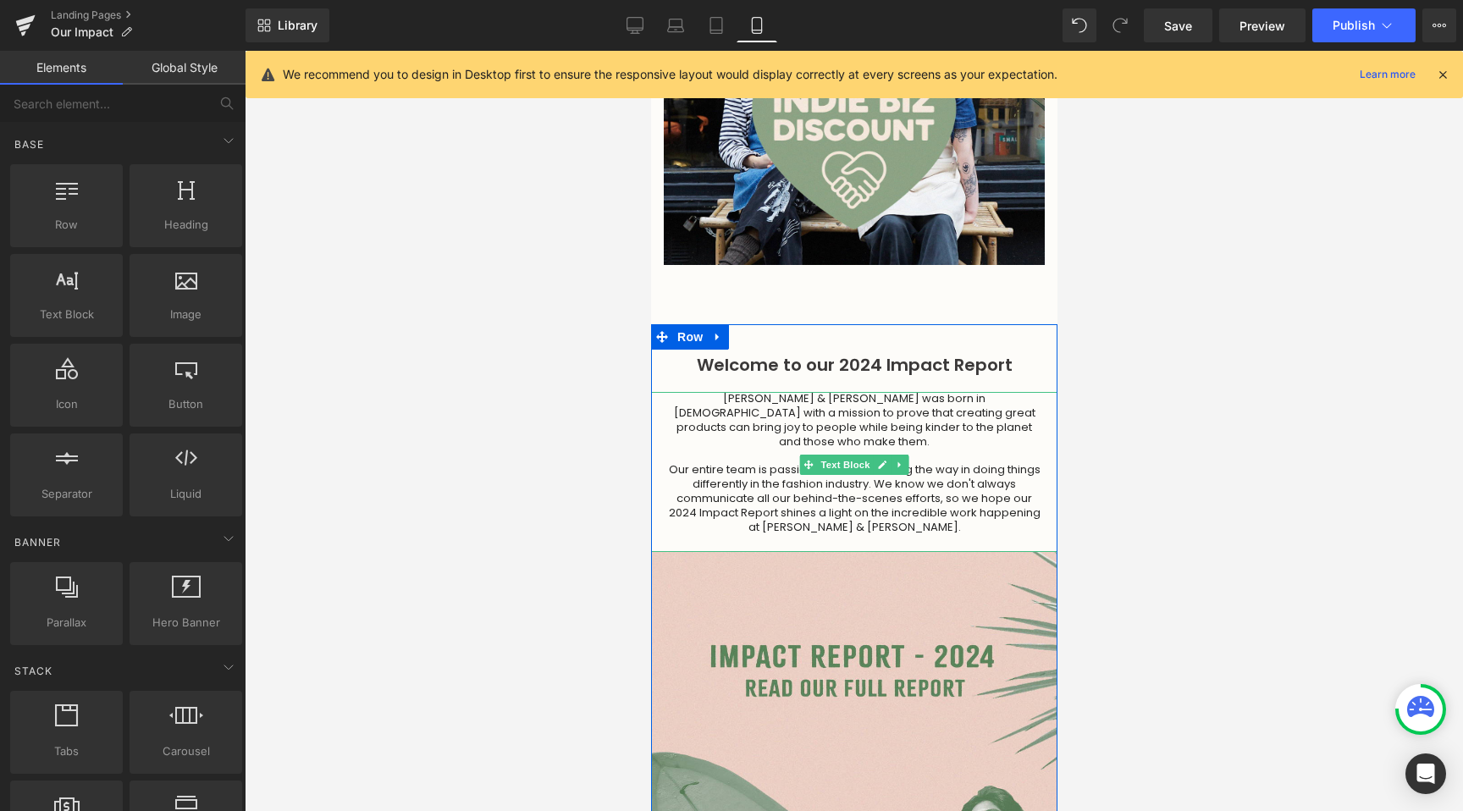
click at [776, 394] on p "Lucy & Yak was born in 2017 with a mission to prove that creating great product…" at bounding box center [853, 421] width 372 height 58
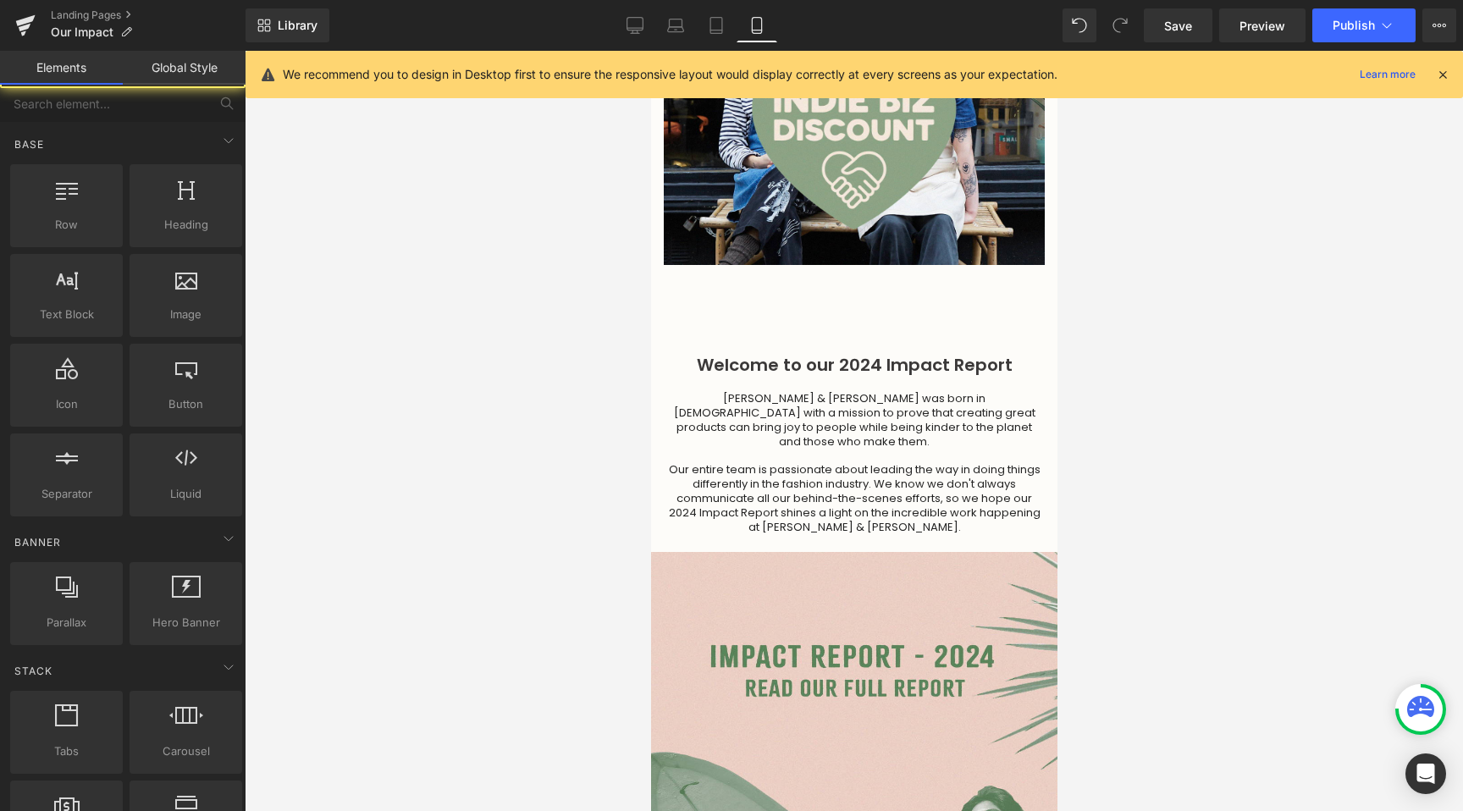
click at [585, 411] on div at bounding box center [854, 431] width 1218 height 760
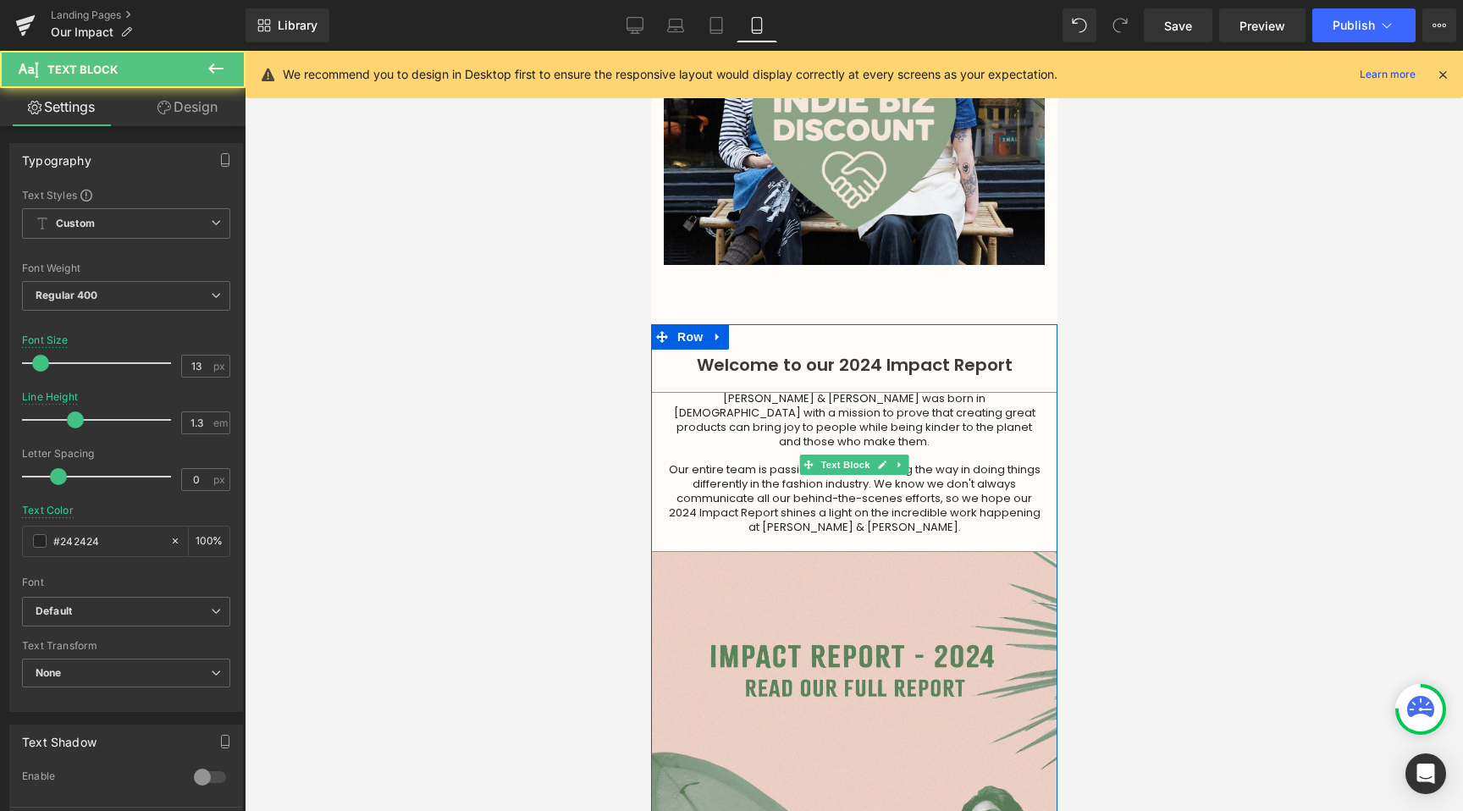
click at [771, 392] on p "Lucy & Yak was born in 2017 with a mission to prove that creating great product…" at bounding box center [853, 421] width 372 height 58
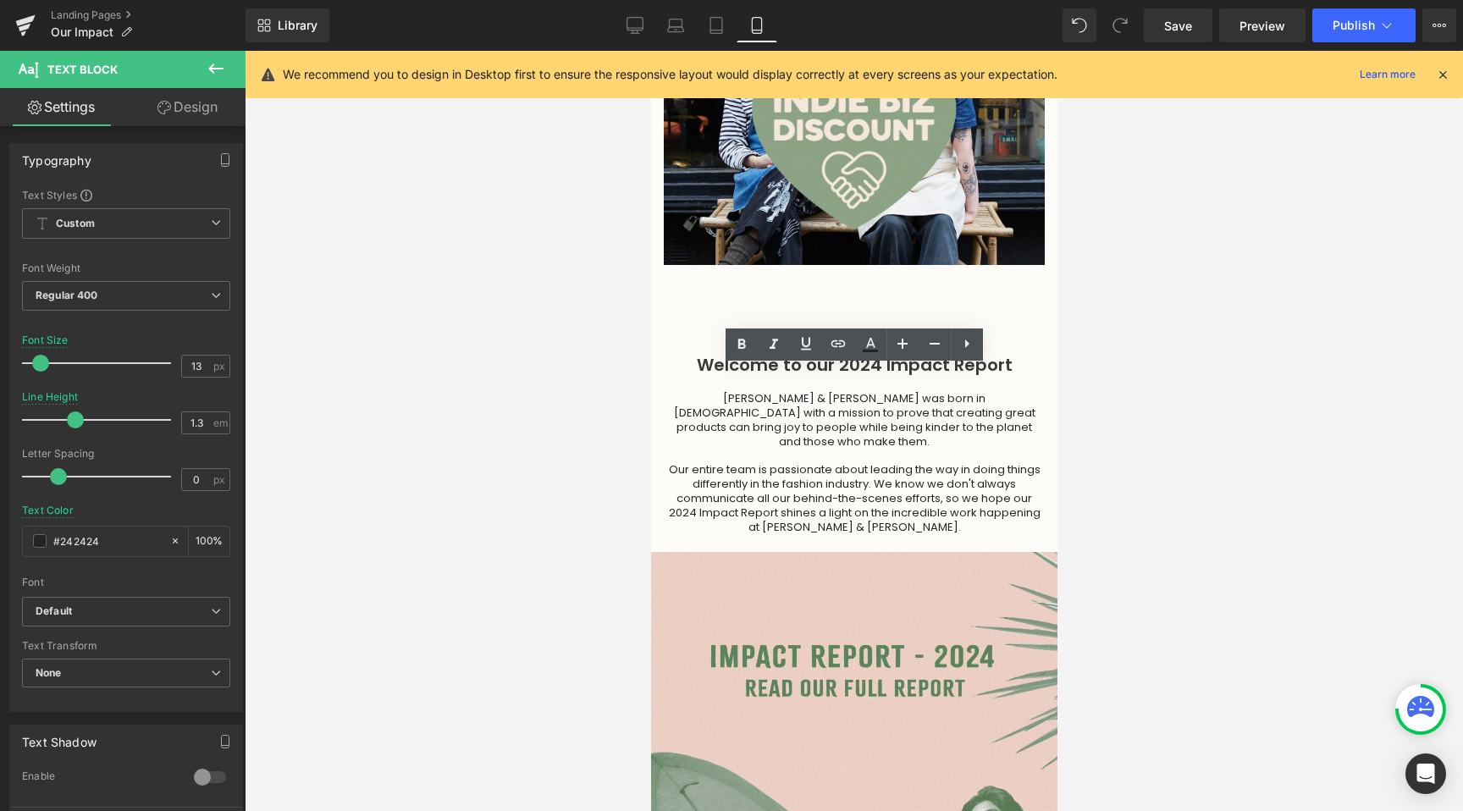
click at [544, 386] on div at bounding box center [854, 431] width 1218 height 760
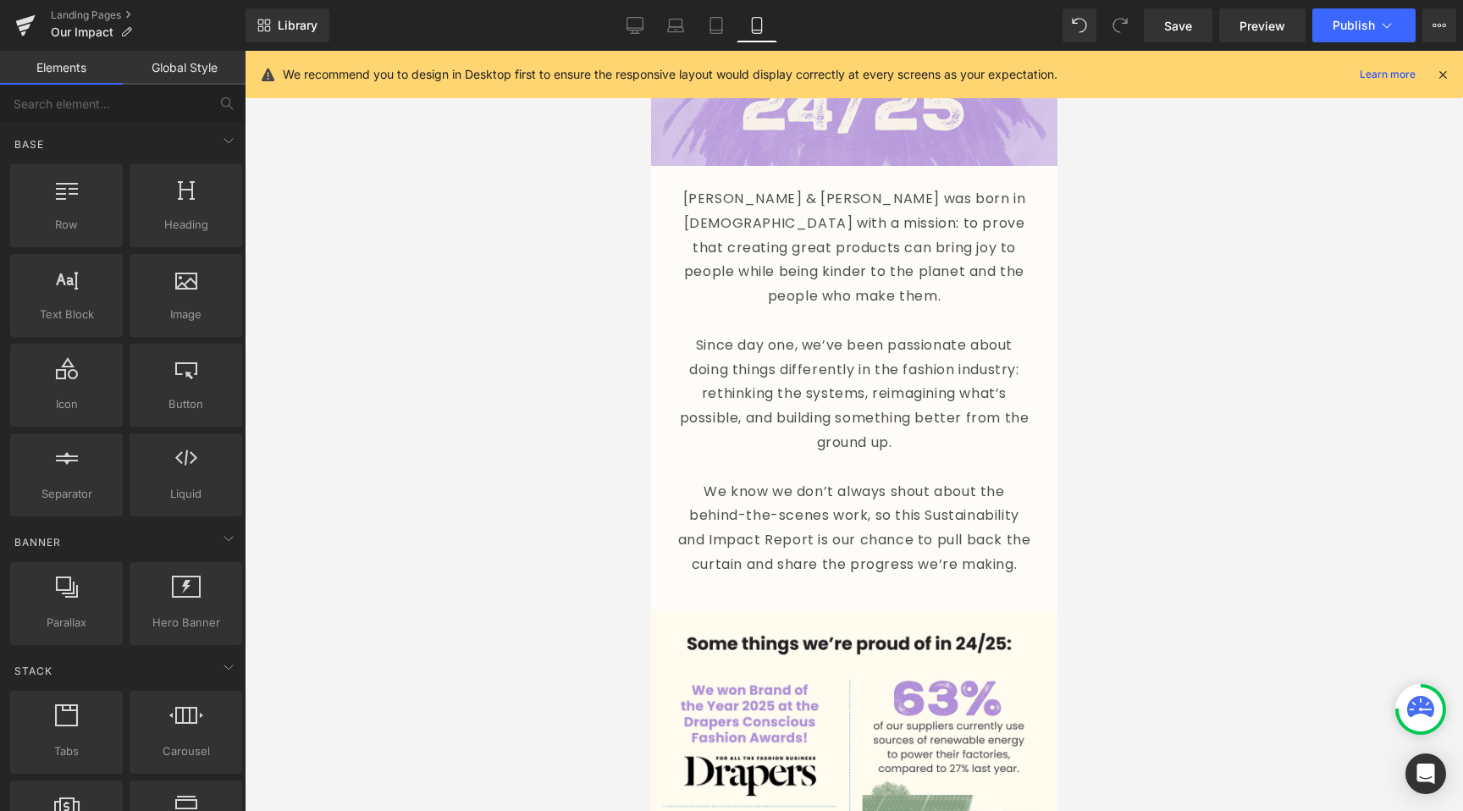
scroll to position [0, 0]
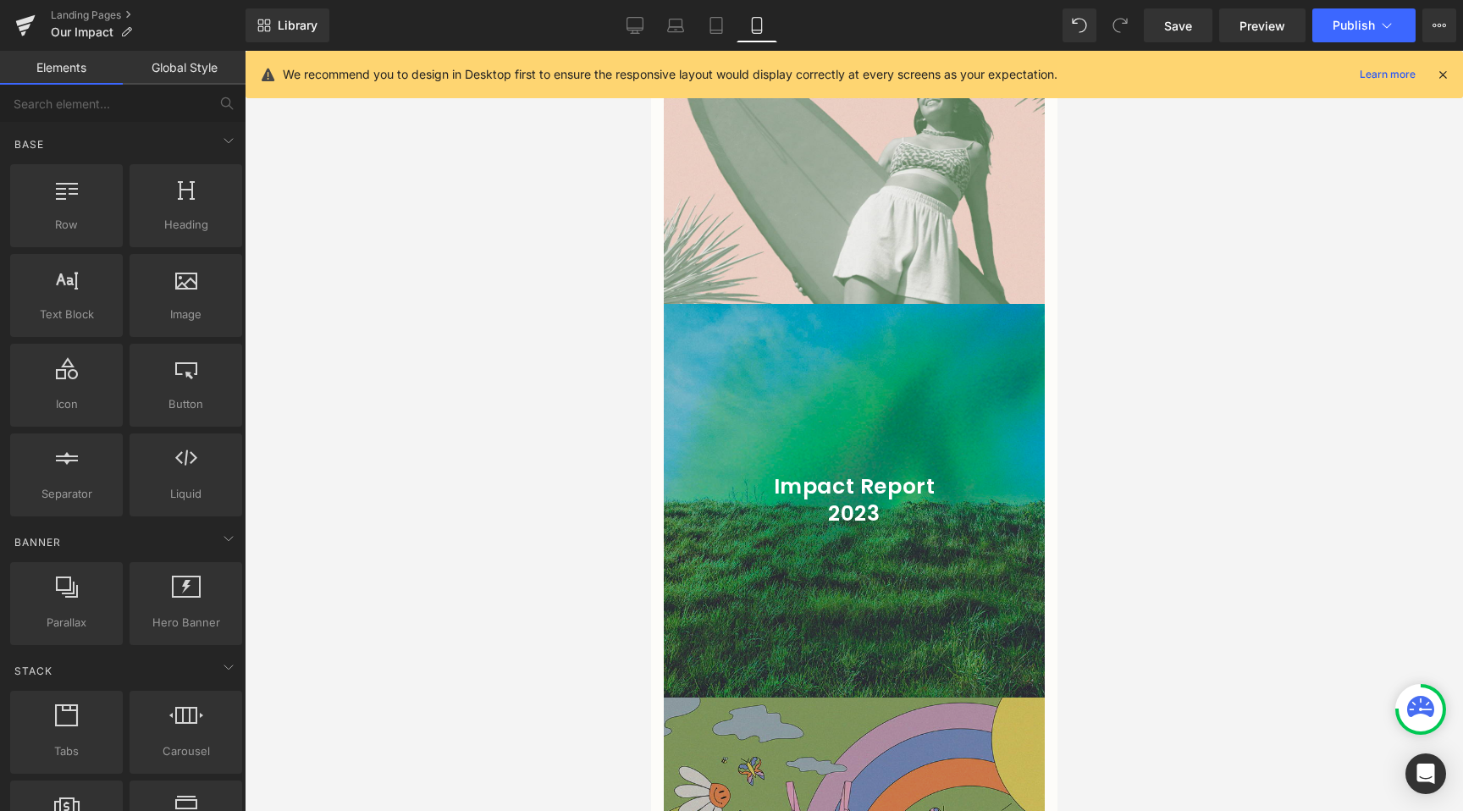
click at [636, 52] on div "We recommend you to design in Desktop first to ensure the responsive layout wou…" at bounding box center [853, 74] width 1217 height 47
click at [636, 22] on icon at bounding box center [634, 25] width 17 height 17
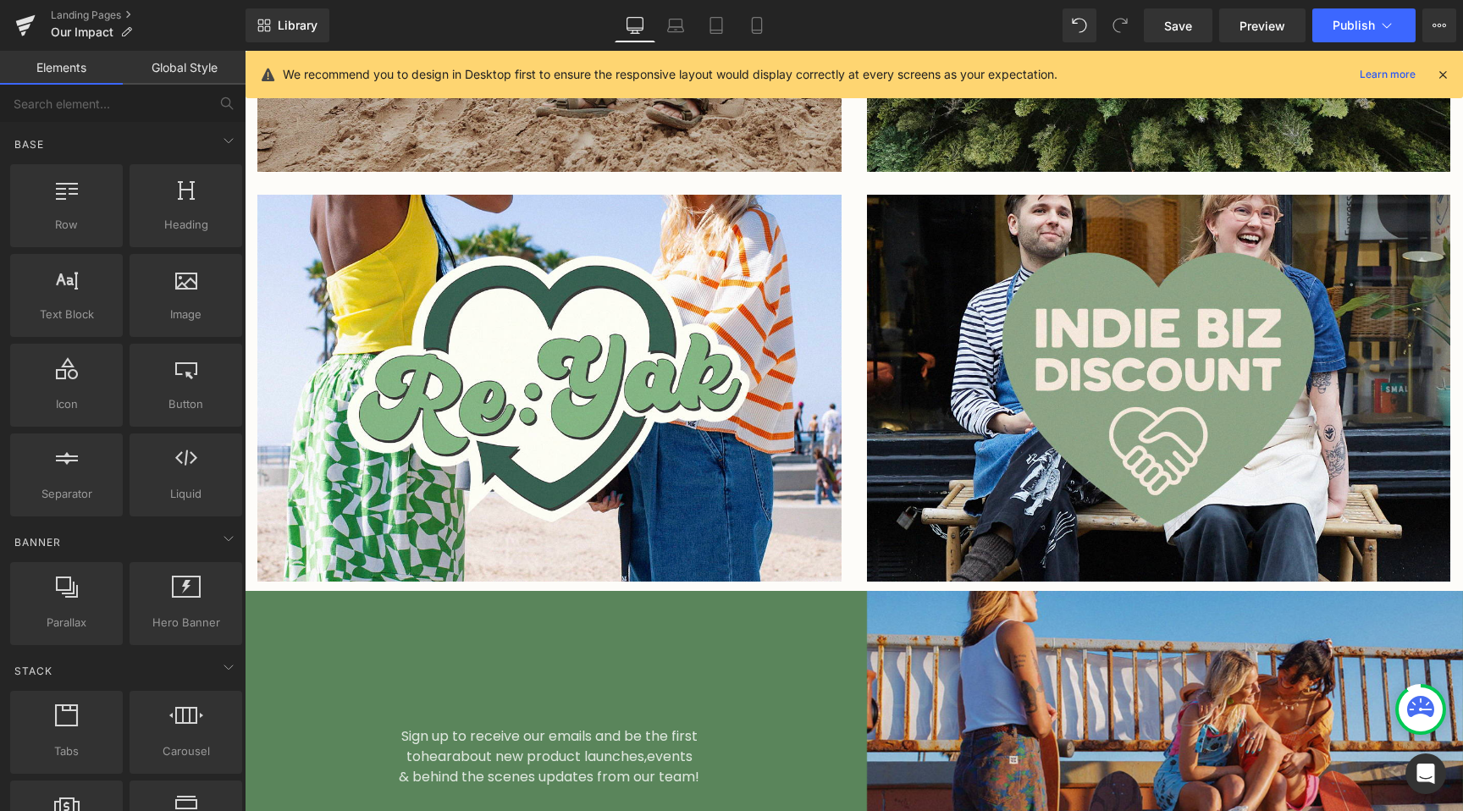
scroll to position [3873, 0]
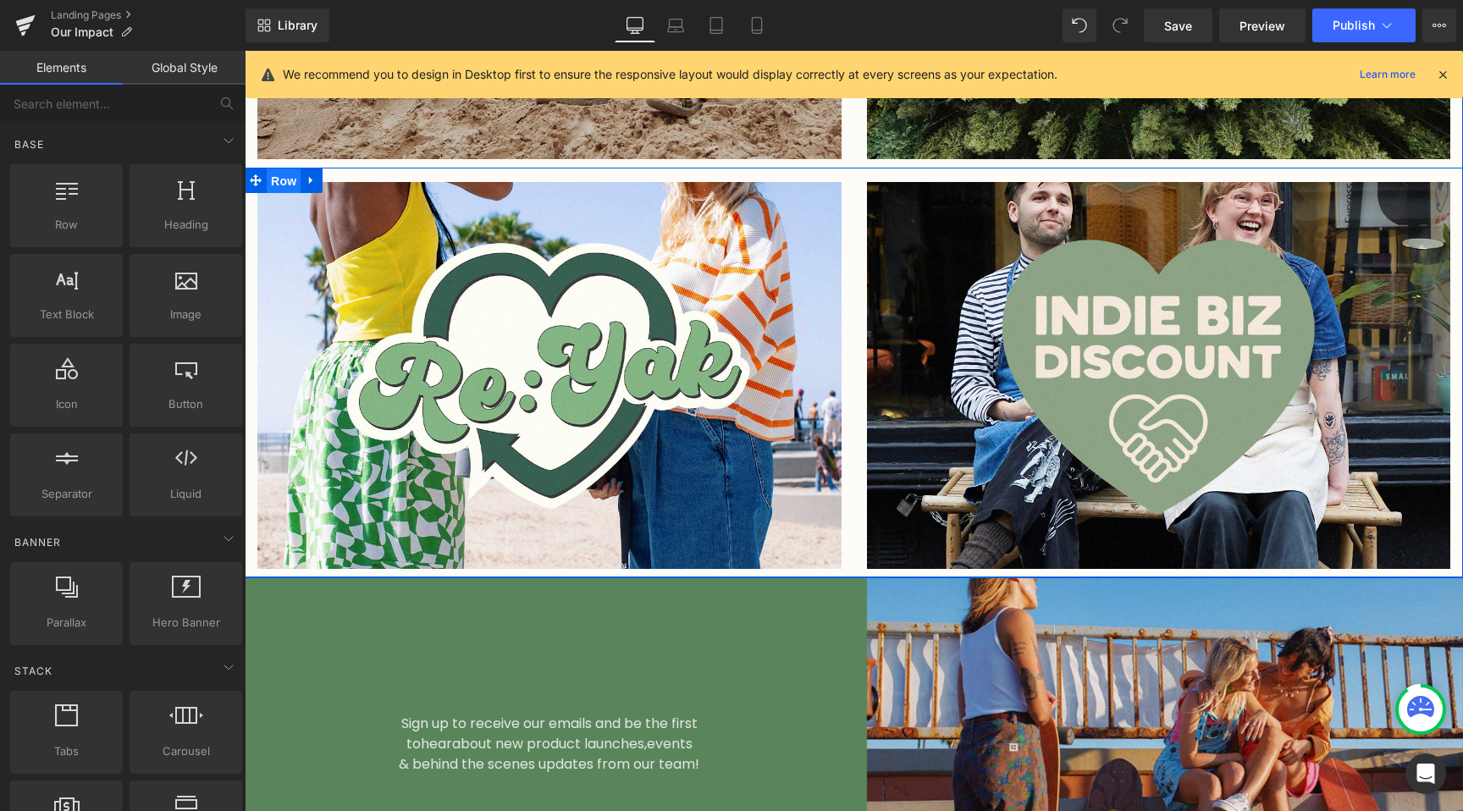
click at [281, 168] on span "Row" at bounding box center [284, 180] width 34 height 25
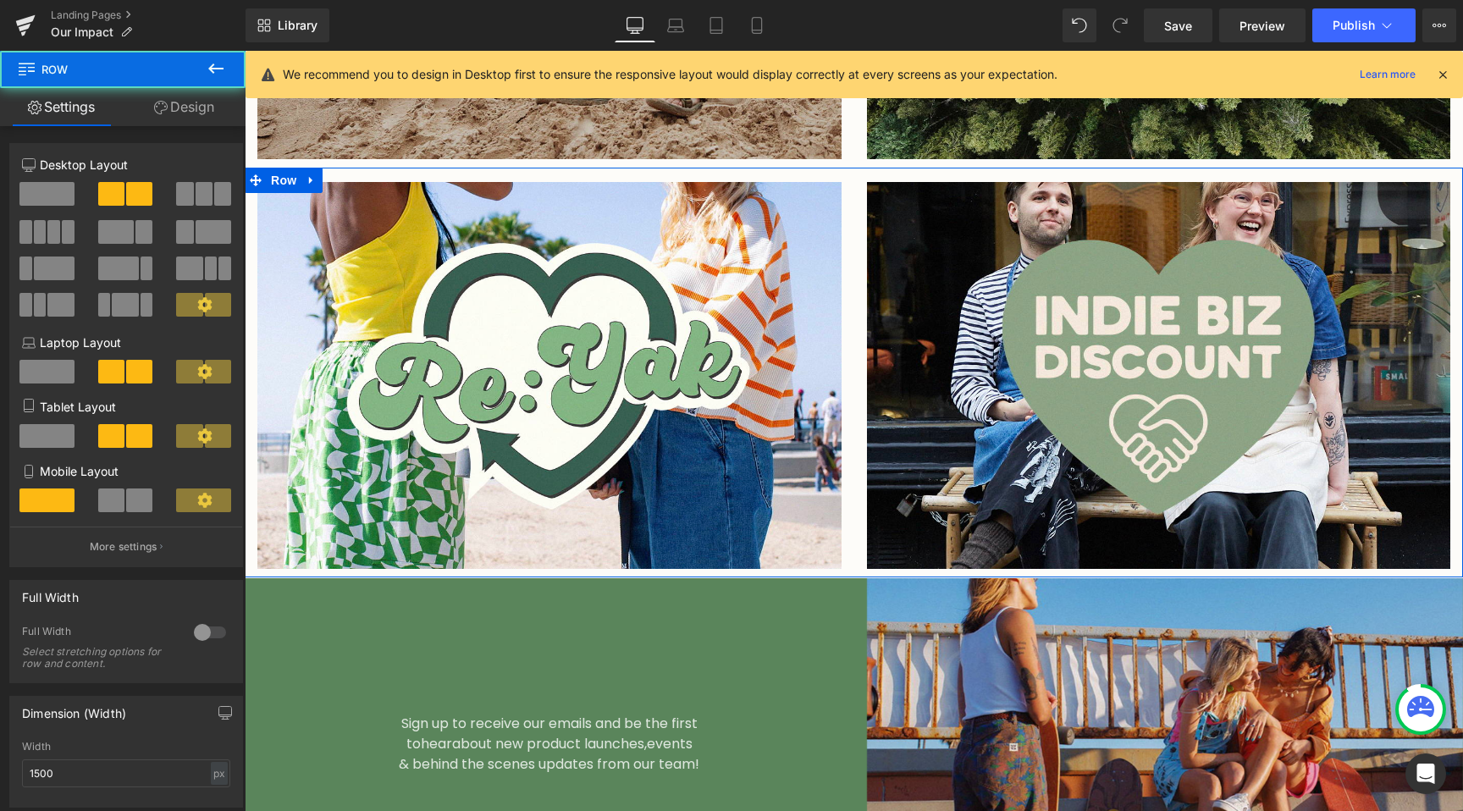
click at [181, 103] on link "Design" at bounding box center [184, 107] width 123 height 38
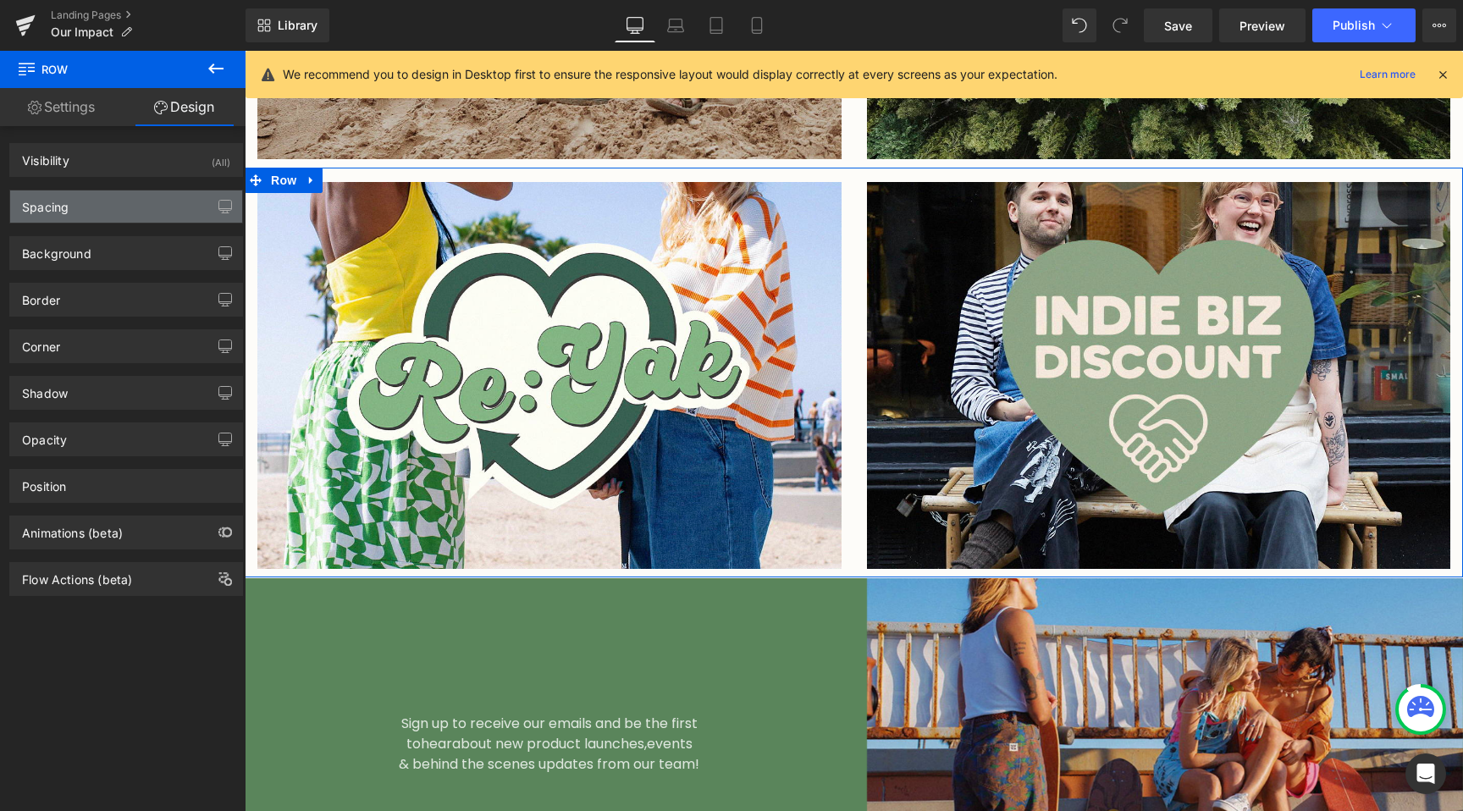
click at [115, 199] on div "Spacing" at bounding box center [126, 206] width 232 height 32
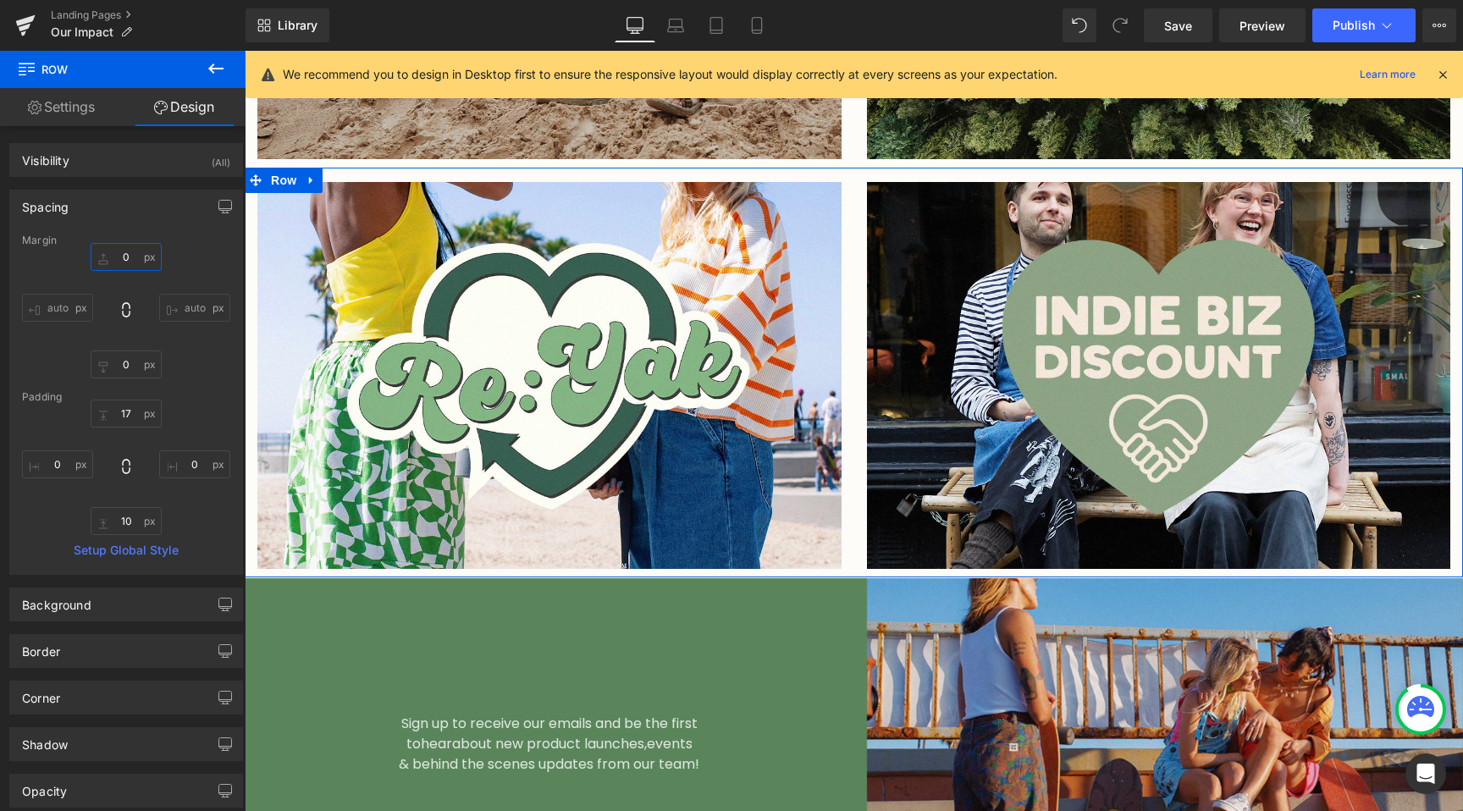
click at [108, 261] on input "0" at bounding box center [126, 257] width 71 height 28
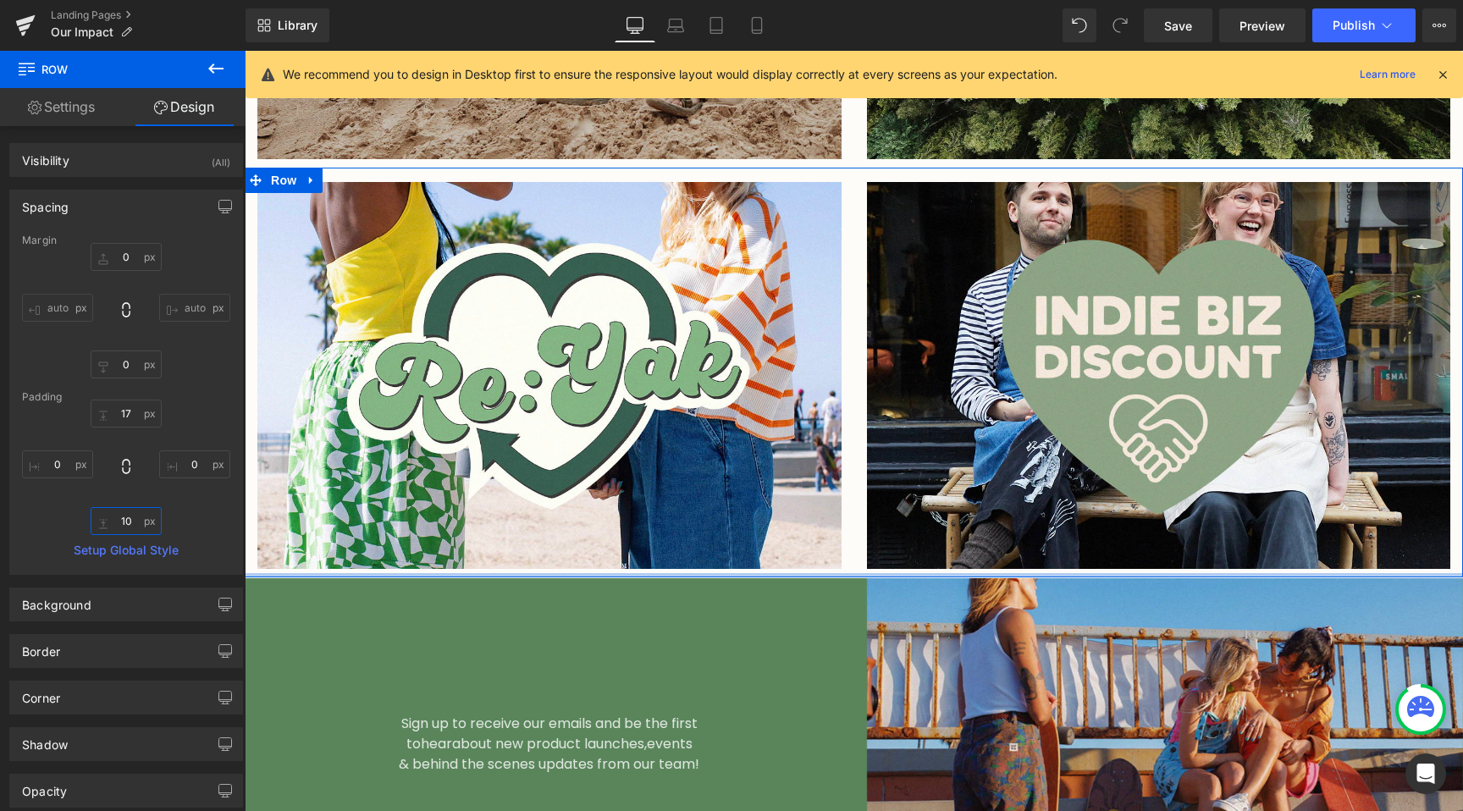
click at [124, 511] on input "10" at bounding box center [126, 521] width 71 height 28
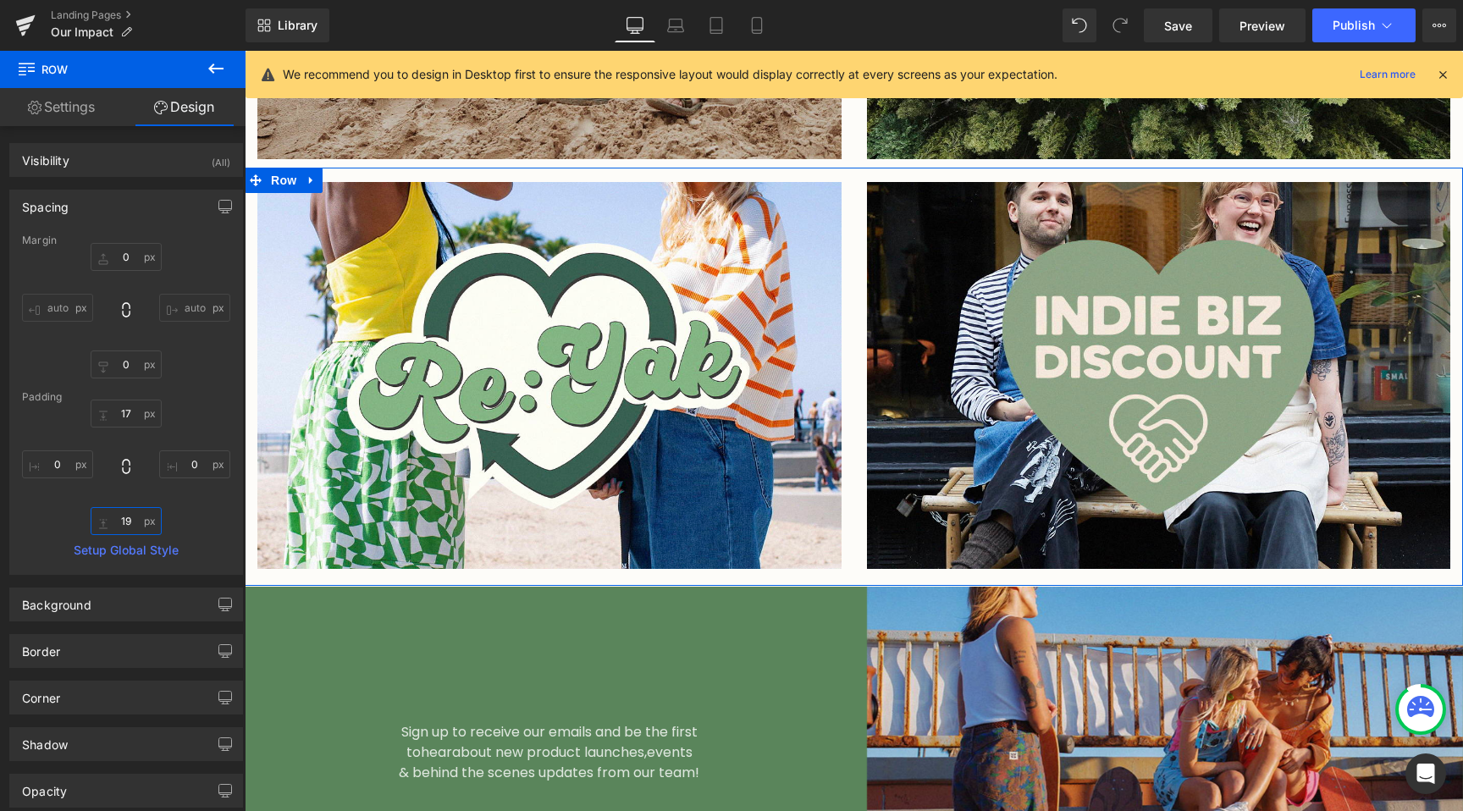
type input "20"
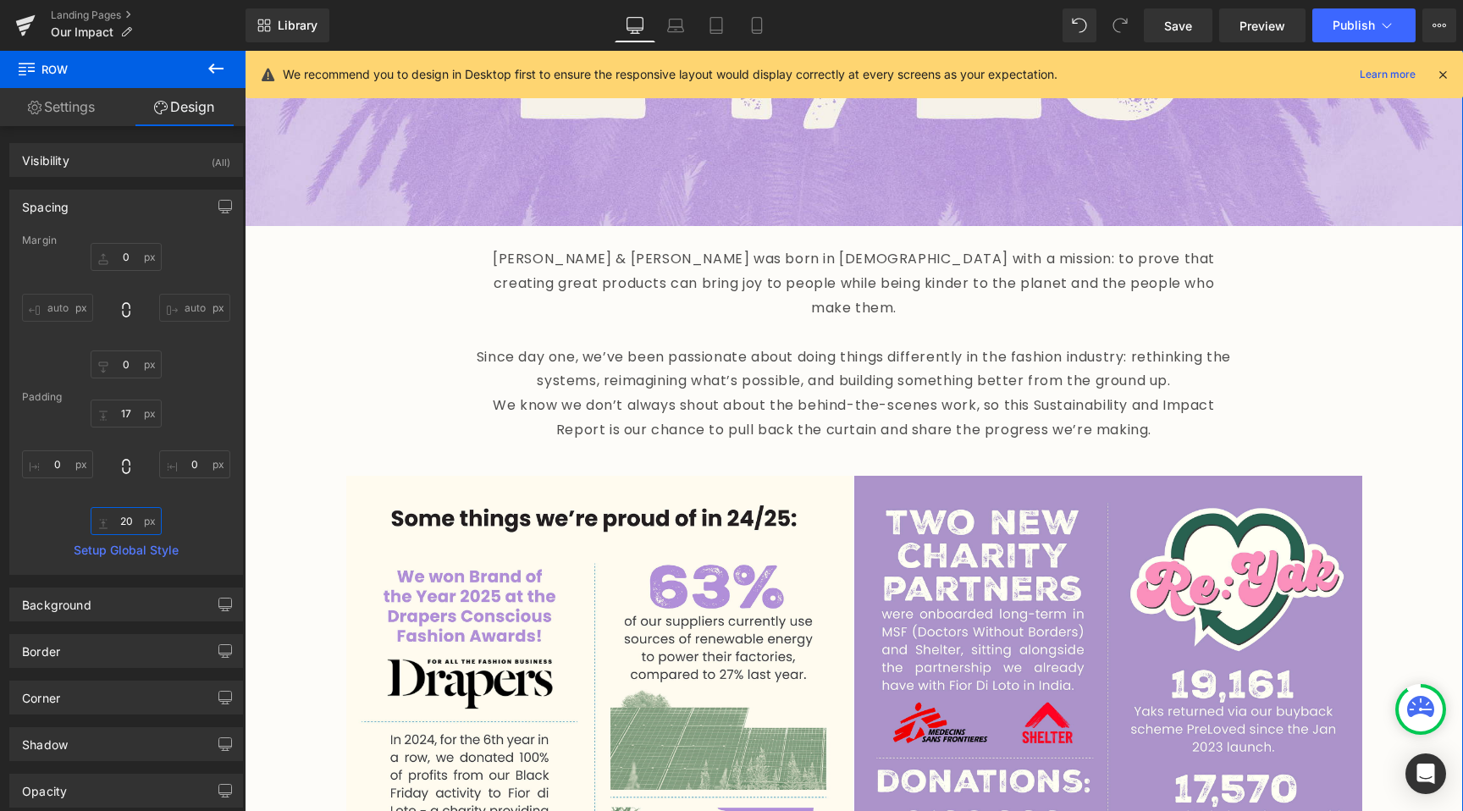
scroll to position [612, 0]
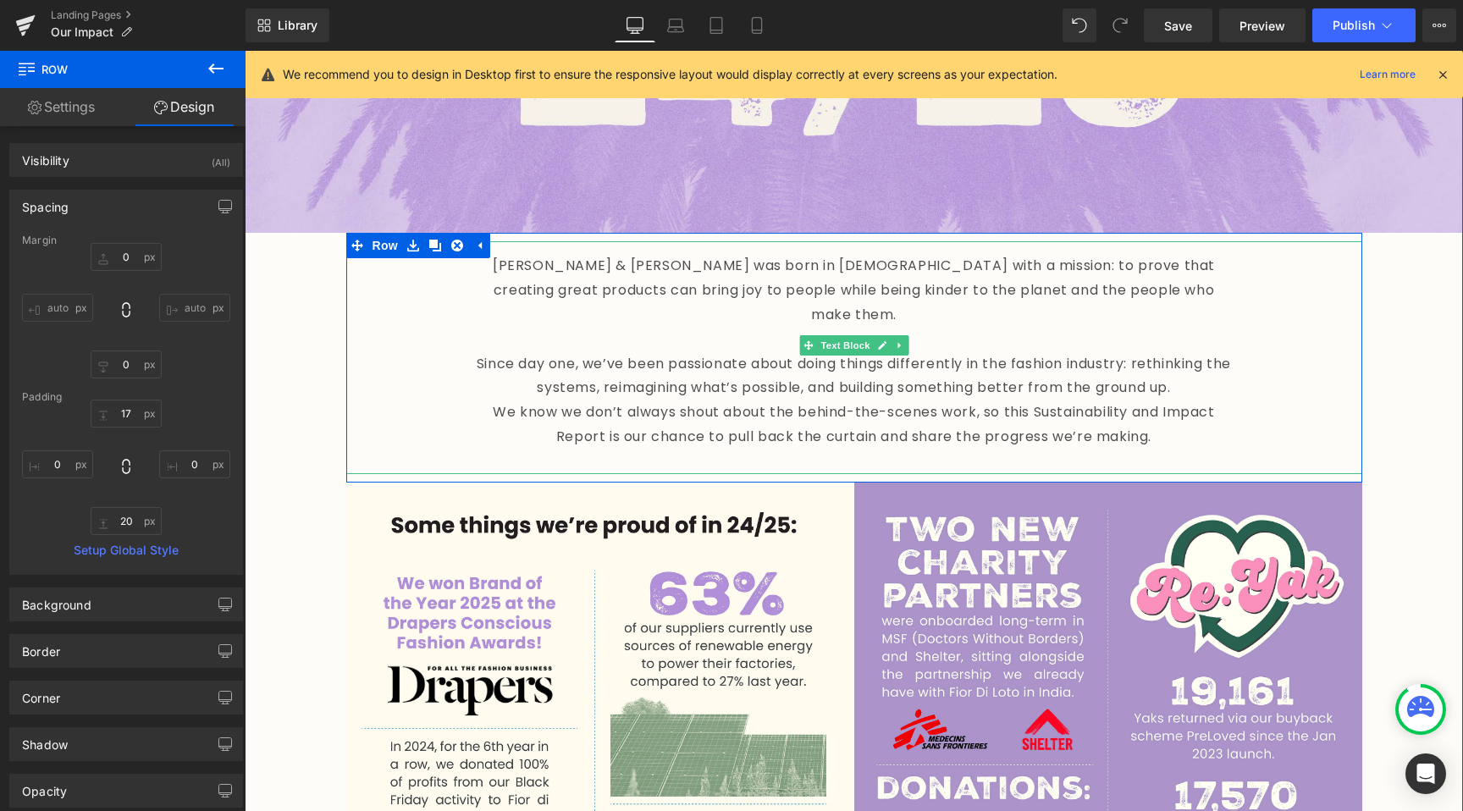
click at [681, 400] on p "We know we don’t always shout about the behind-the-scenes work, so this Sustain…" at bounding box center [854, 424] width 762 height 49
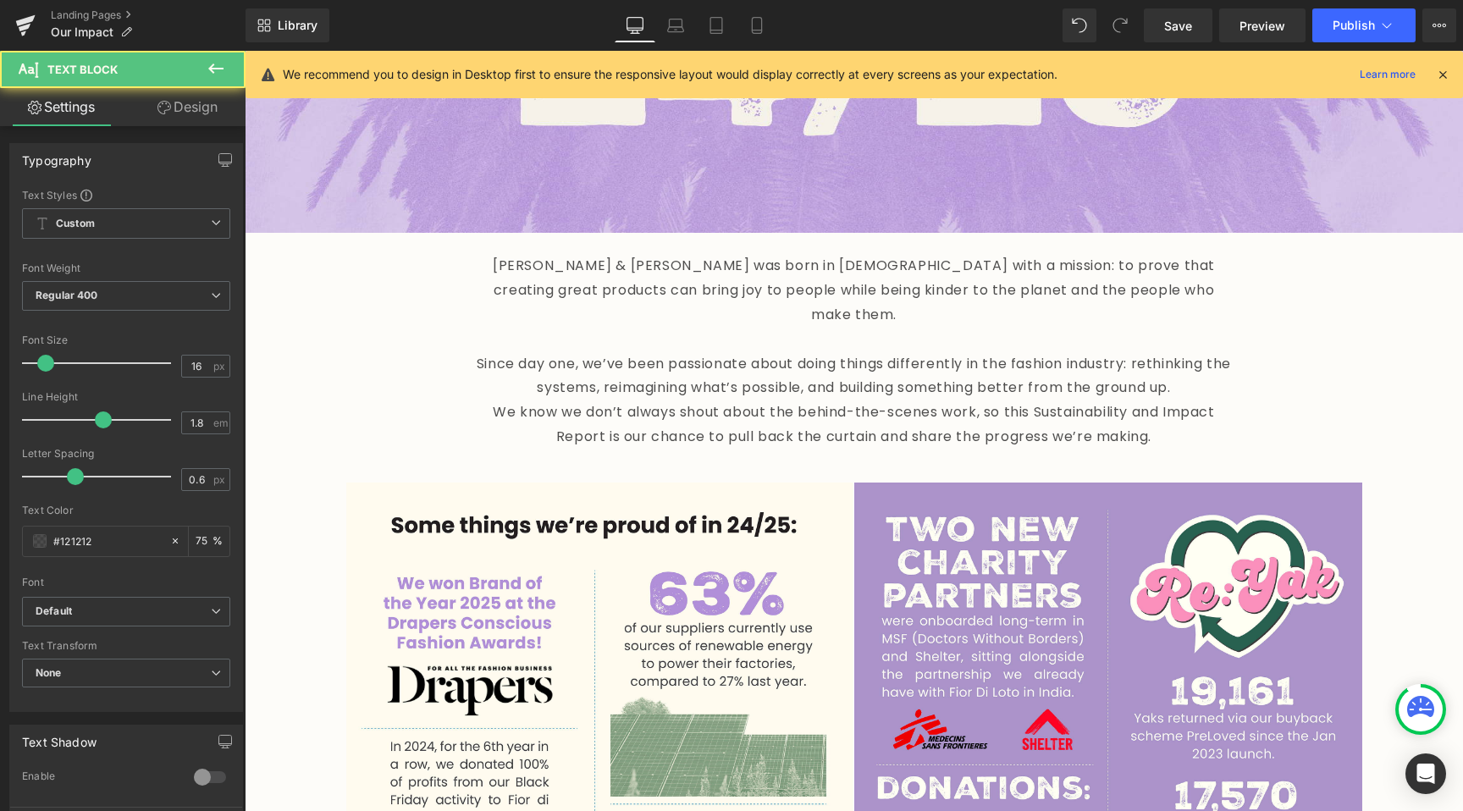
click at [178, 114] on link "Design" at bounding box center [187, 107] width 123 height 38
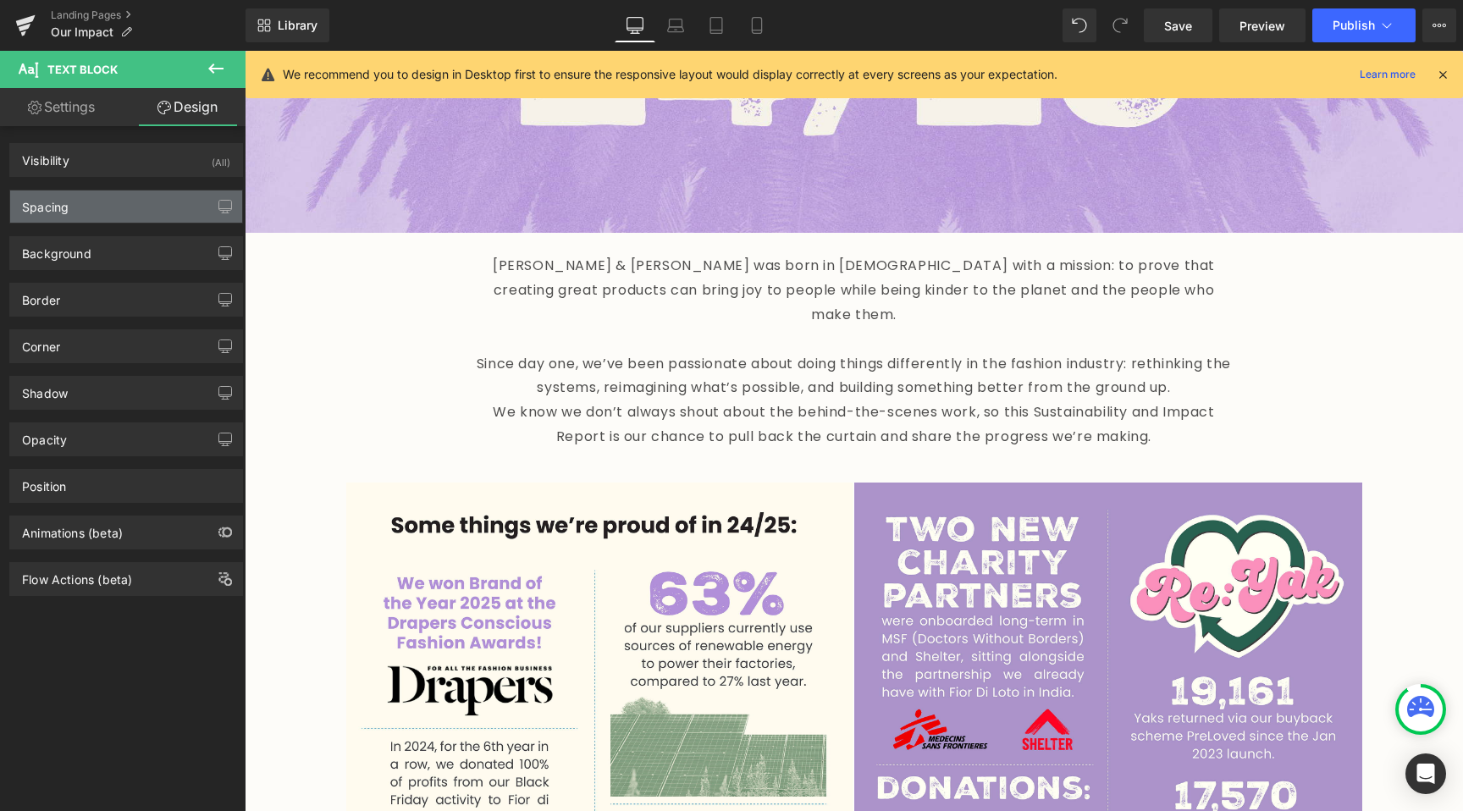
click at [137, 210] on div "Spacing" at bounding box center [126, 206] width 232 height 32
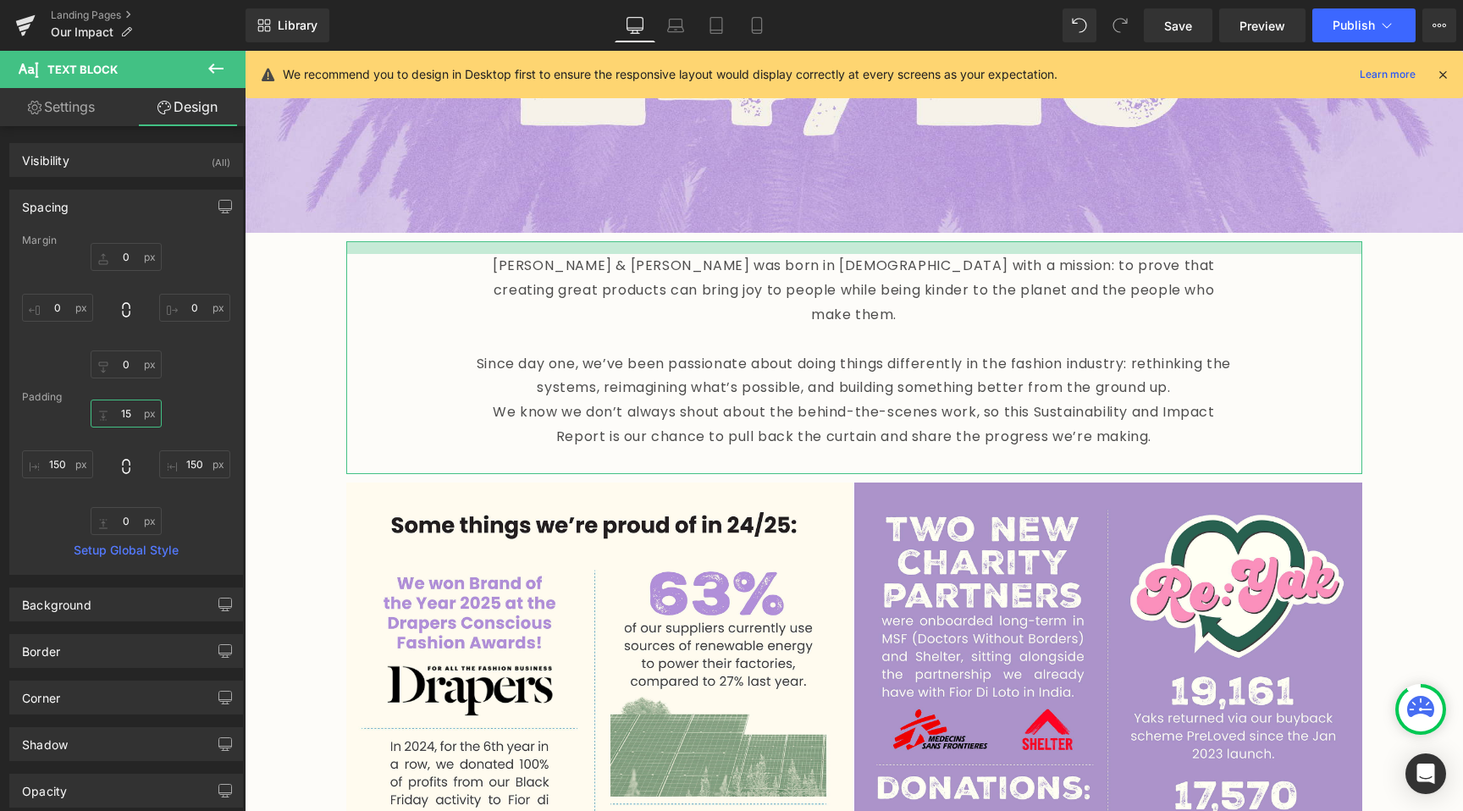
click at [134, 407] on input "15" at bounding box center [126, 414] width 71 height 28
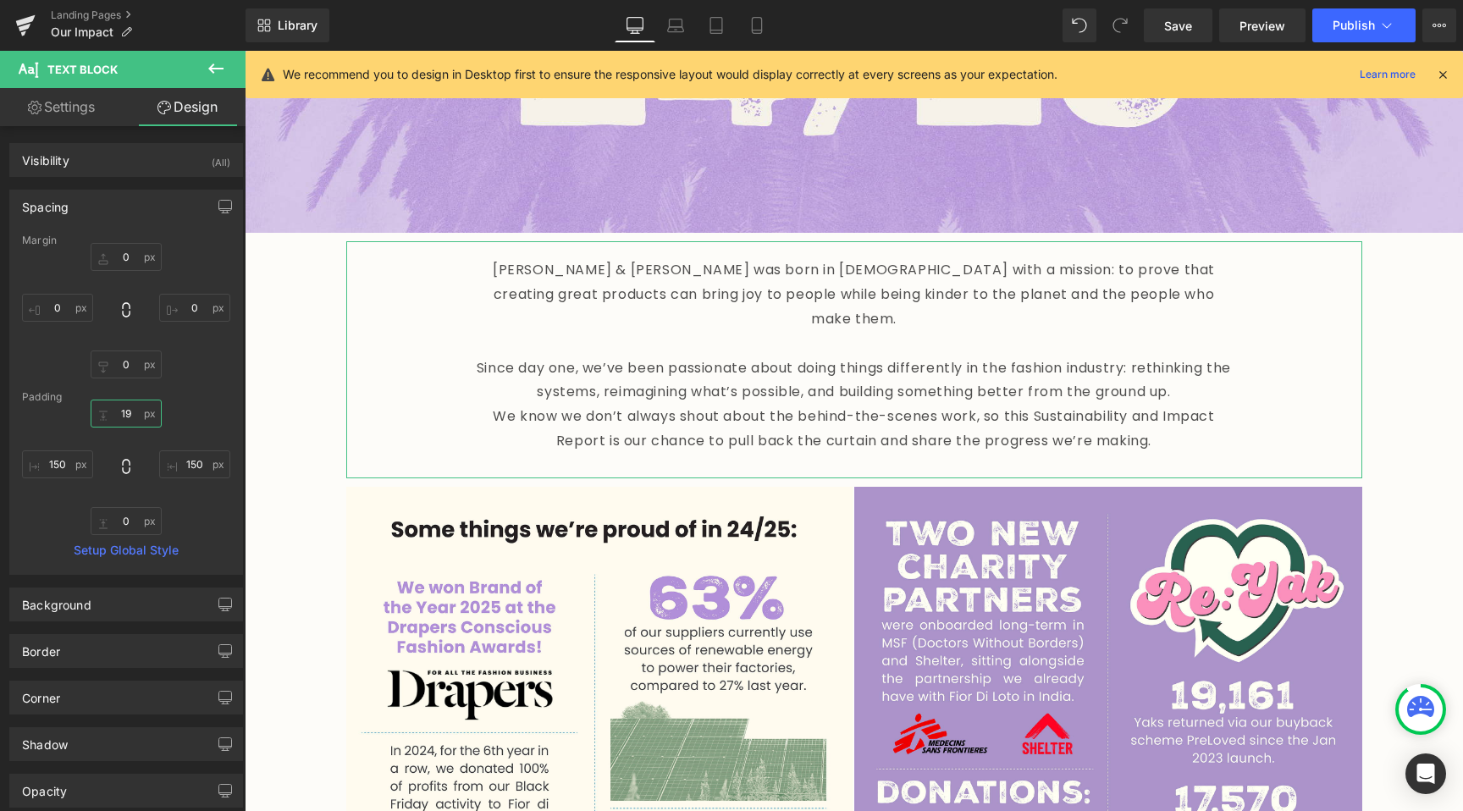
type input "20"
click at [222, 63] on icon at bounding box center [216, 68] width 20 height 20
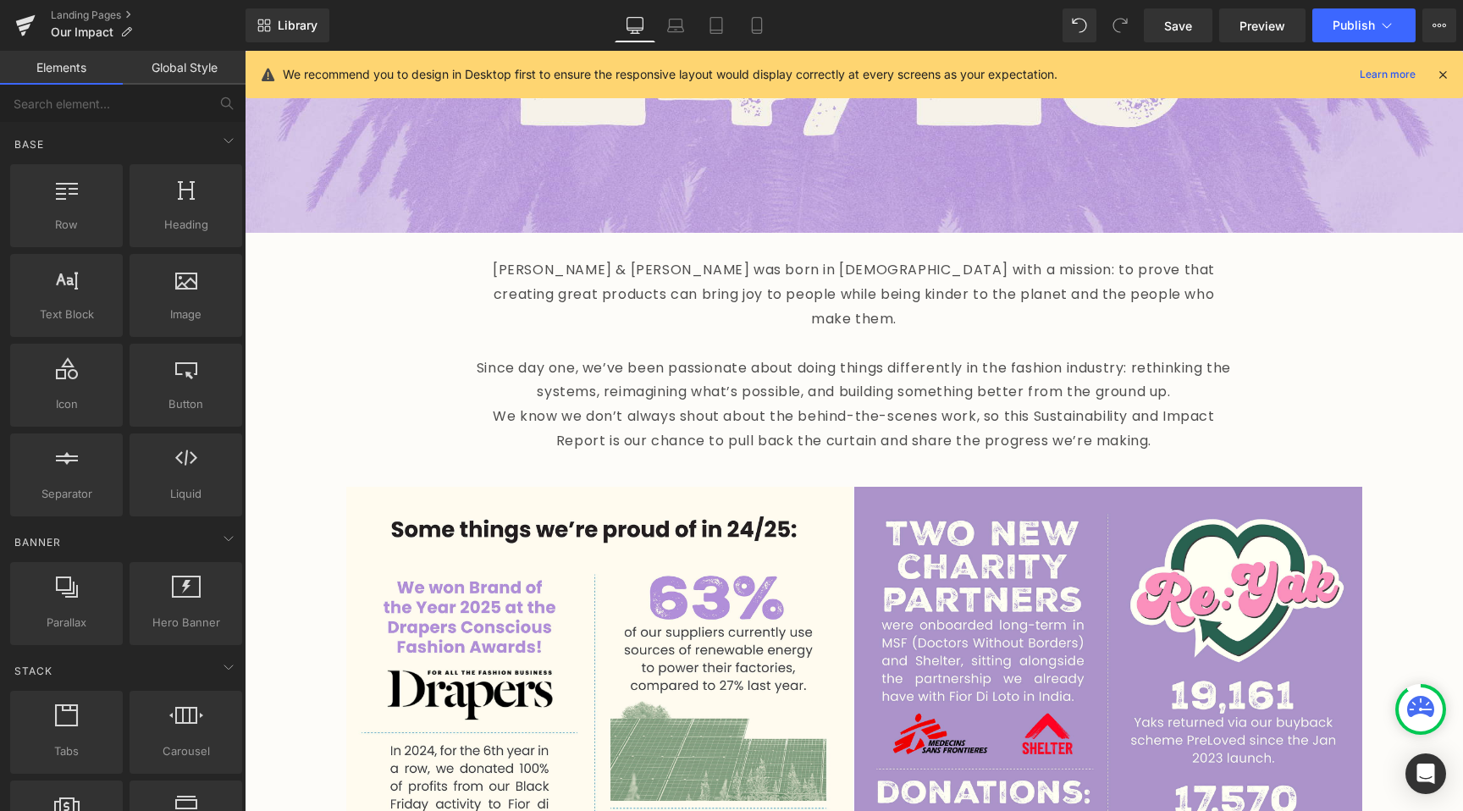
click at [361, 308] on div "Lucy & Yak was born in 2017 with a mission: to prove that creating great produc…" at bounding box center [854, 359] width 1016 height 236
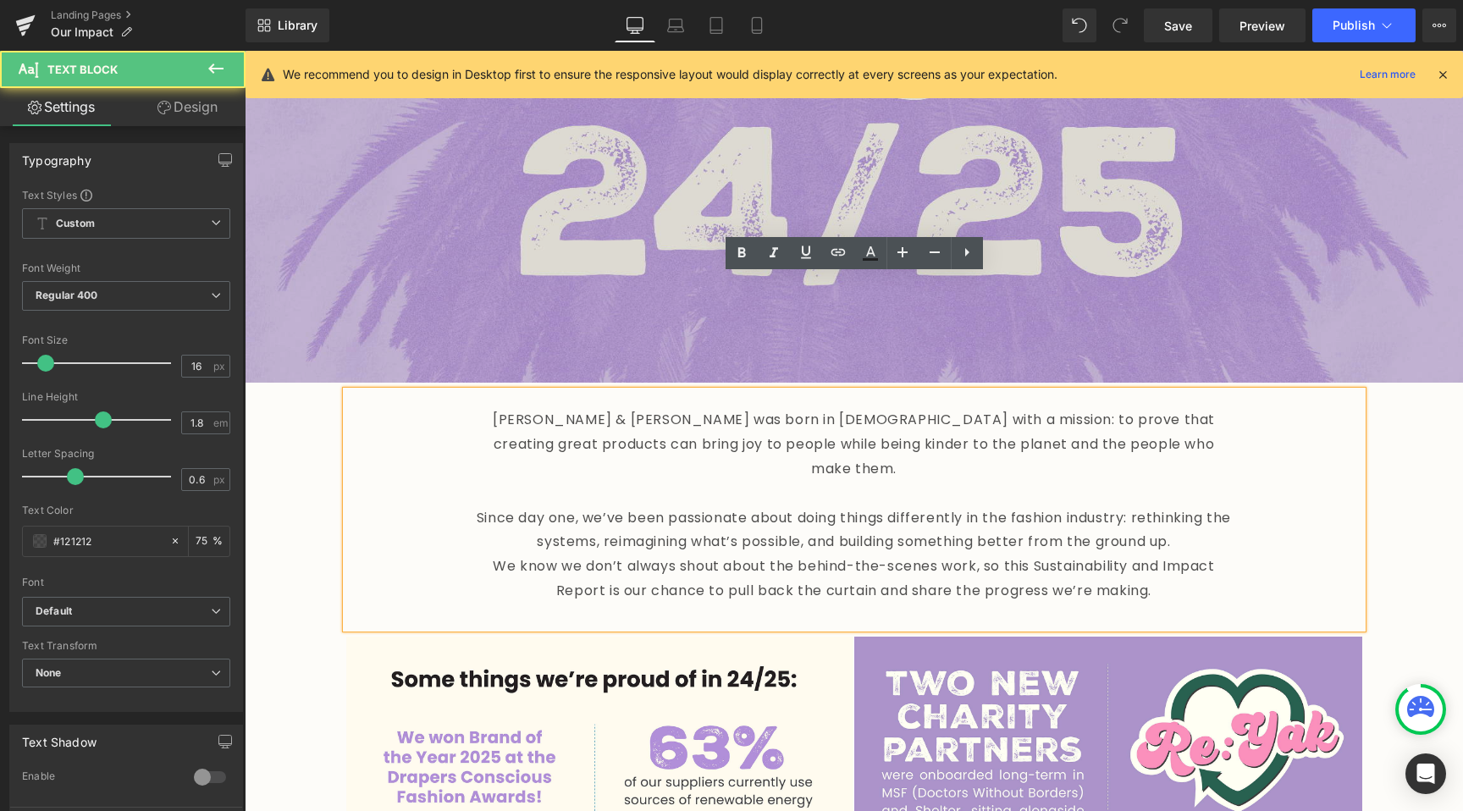
scroll to position [371, 0]
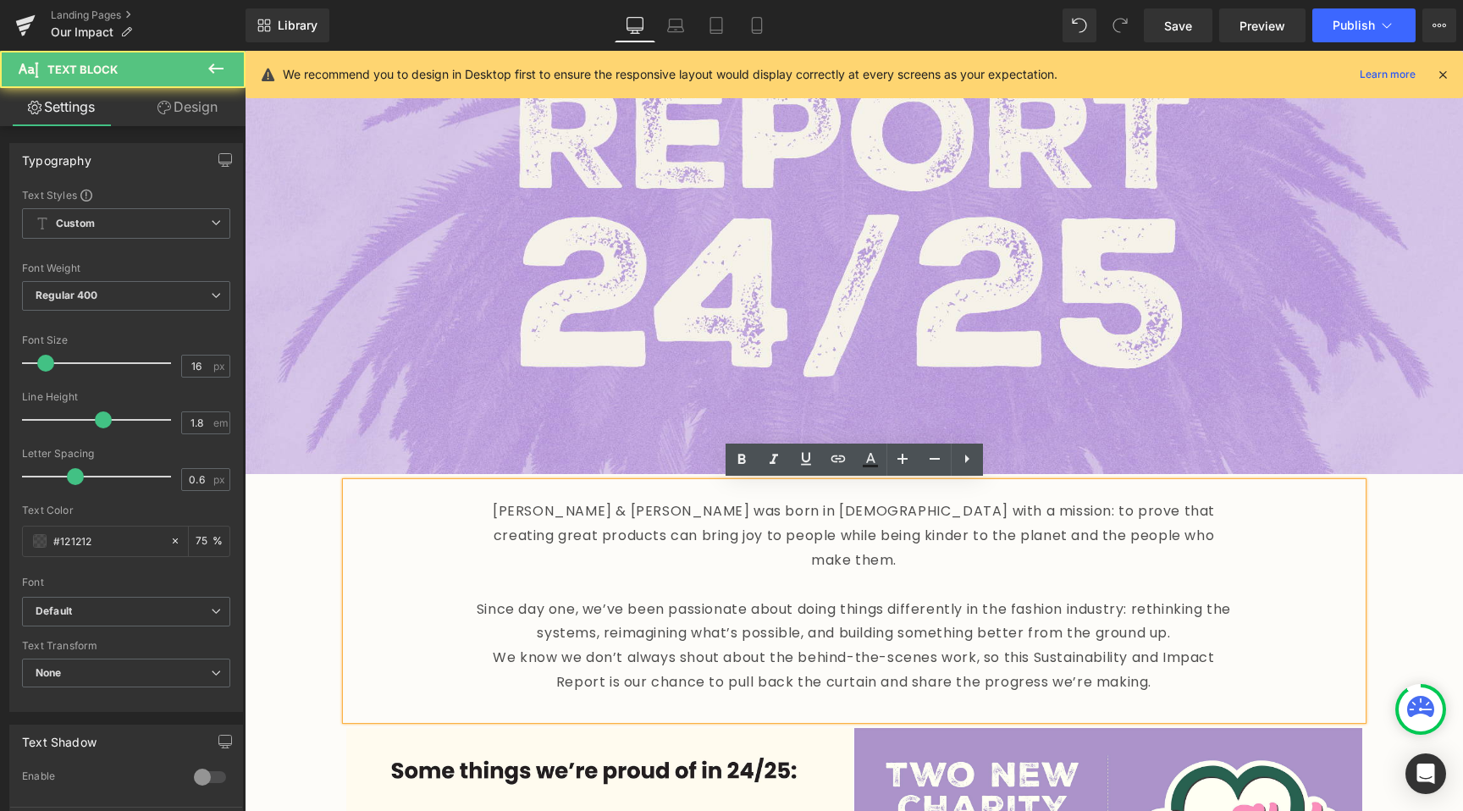
click at [1232, 601] on p "Since day one, we’ve been passionate about doing things differently in the fash…" at bounding box center [854, 622] width 762 height 49
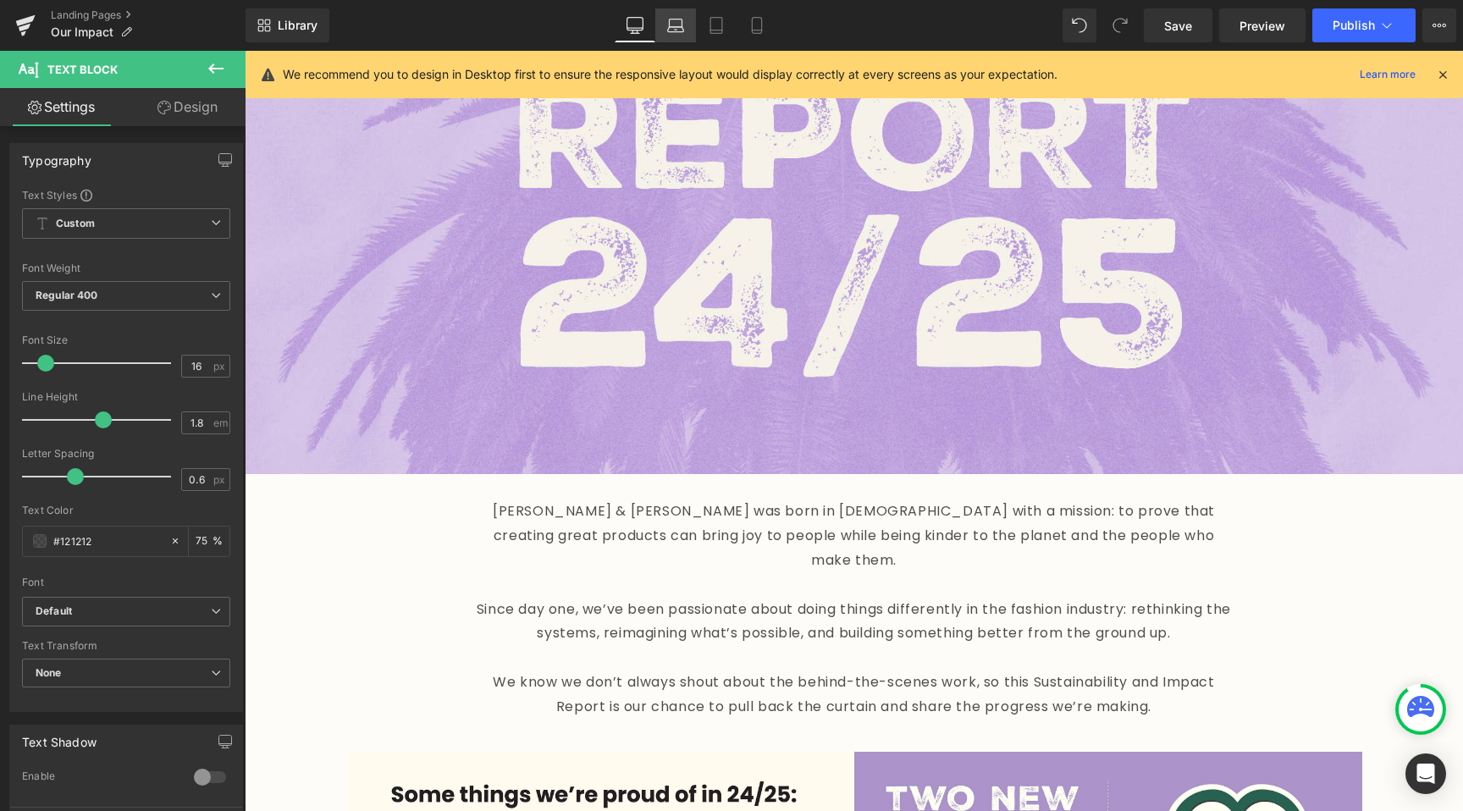
click at [675, 17] on icon at bounding box center [675, 25] width 17 height 17
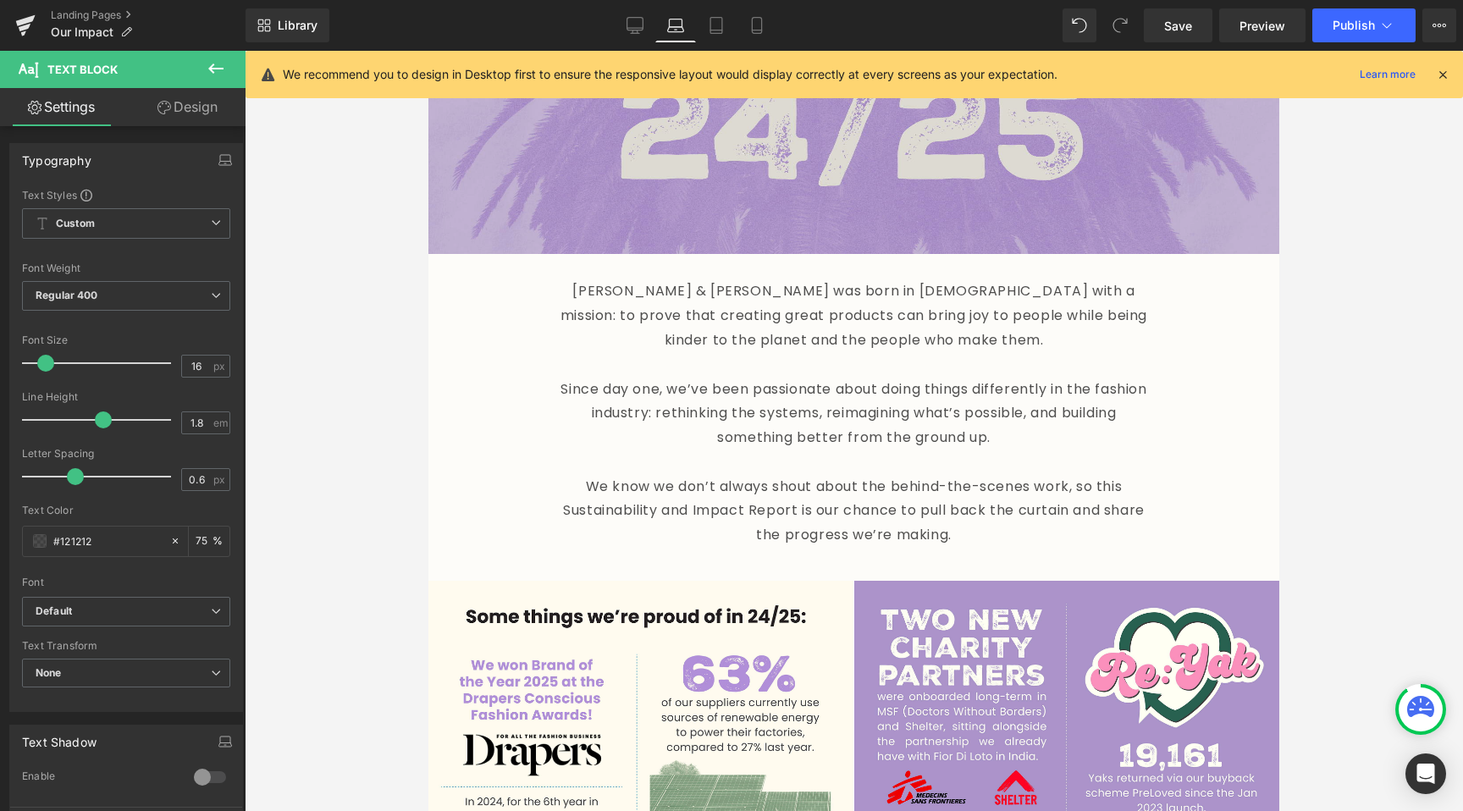
scroll to position [451, 0]
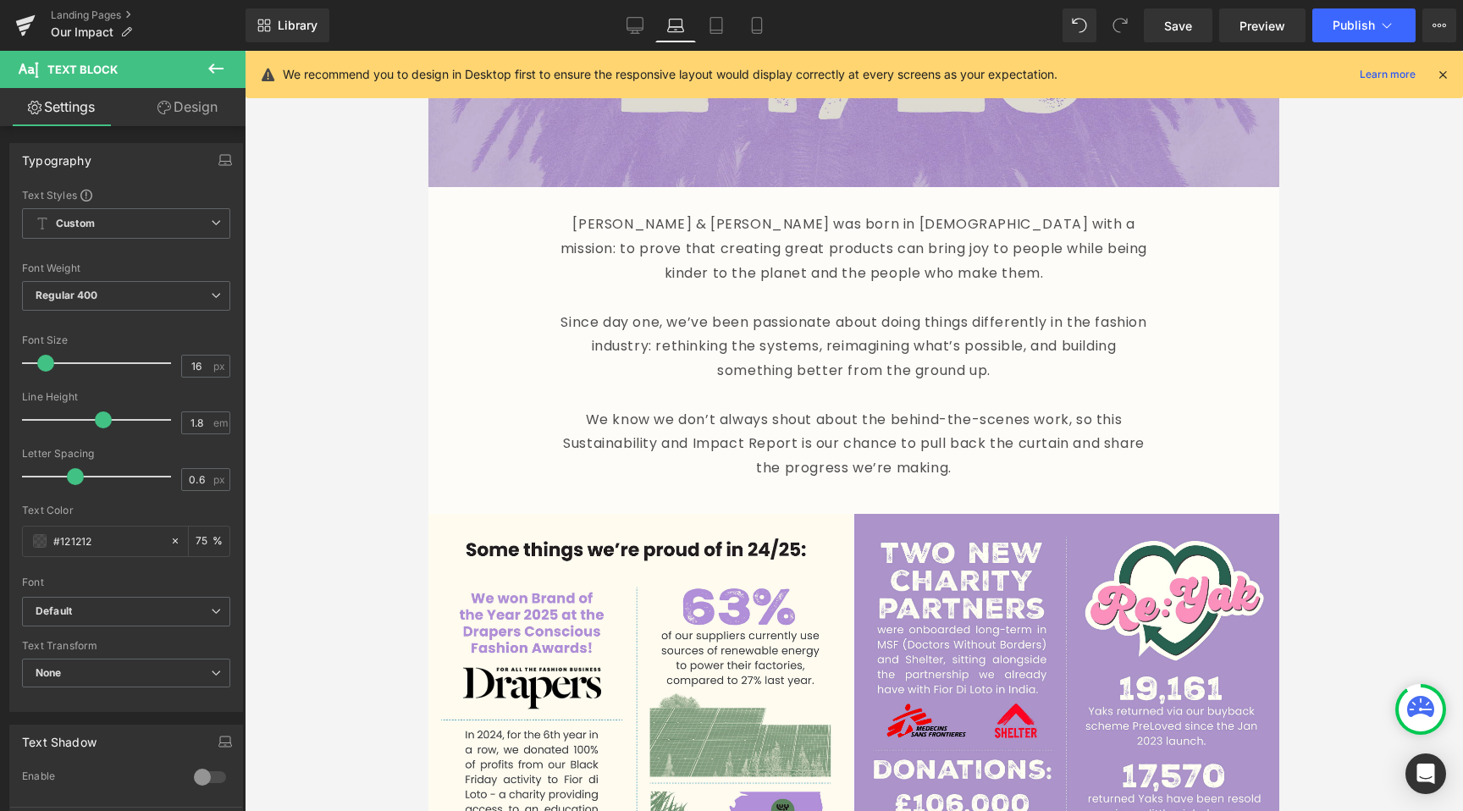
click at [690, 401] on p at bounding box center [853, 395] width 597 height 25
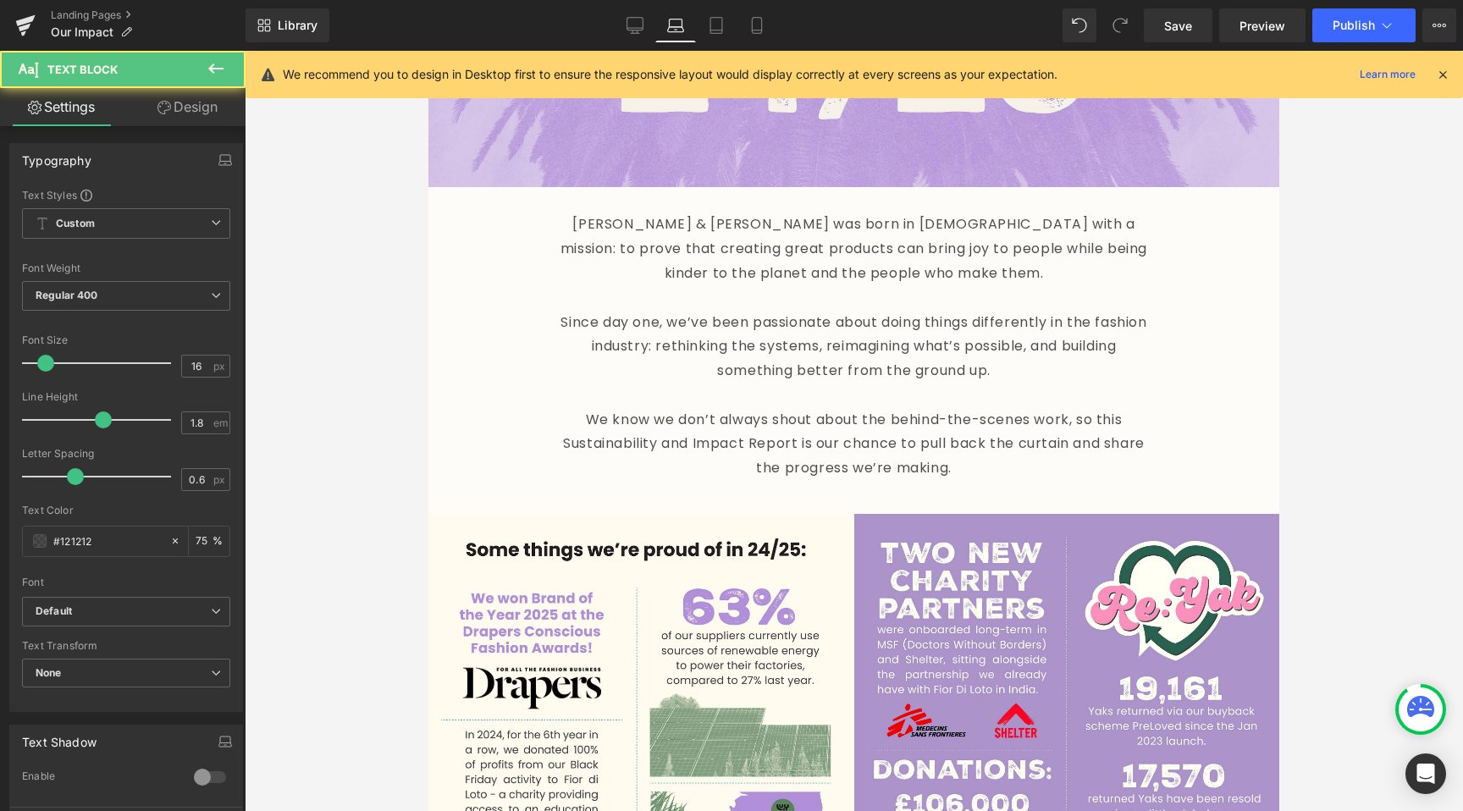
click at [174, 95] on link "Design" at bounding box center [187, 107] width 123 height 38
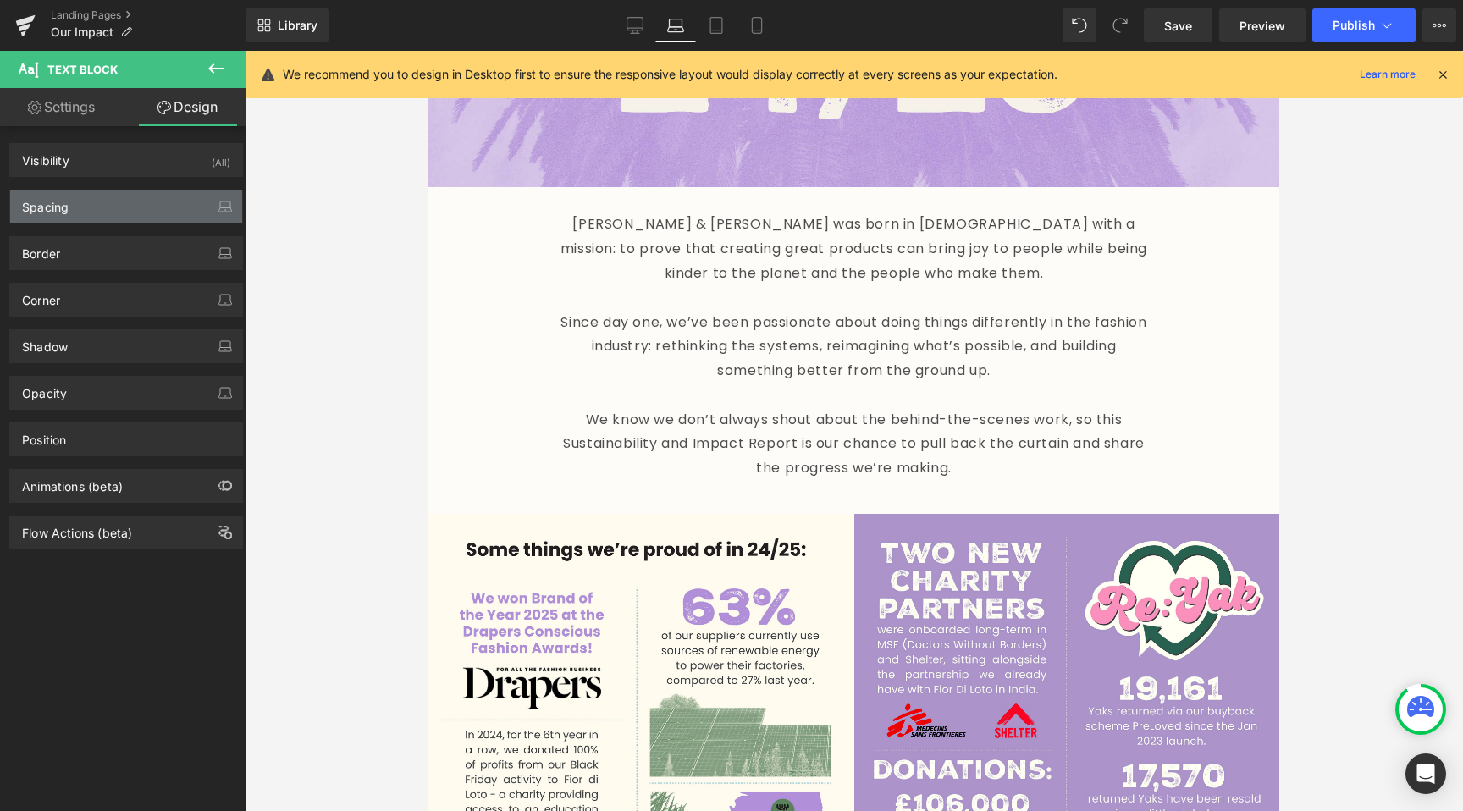
click at [84, 219] on div "Spacing" at bounding box center [126, 206] width 232 height 32
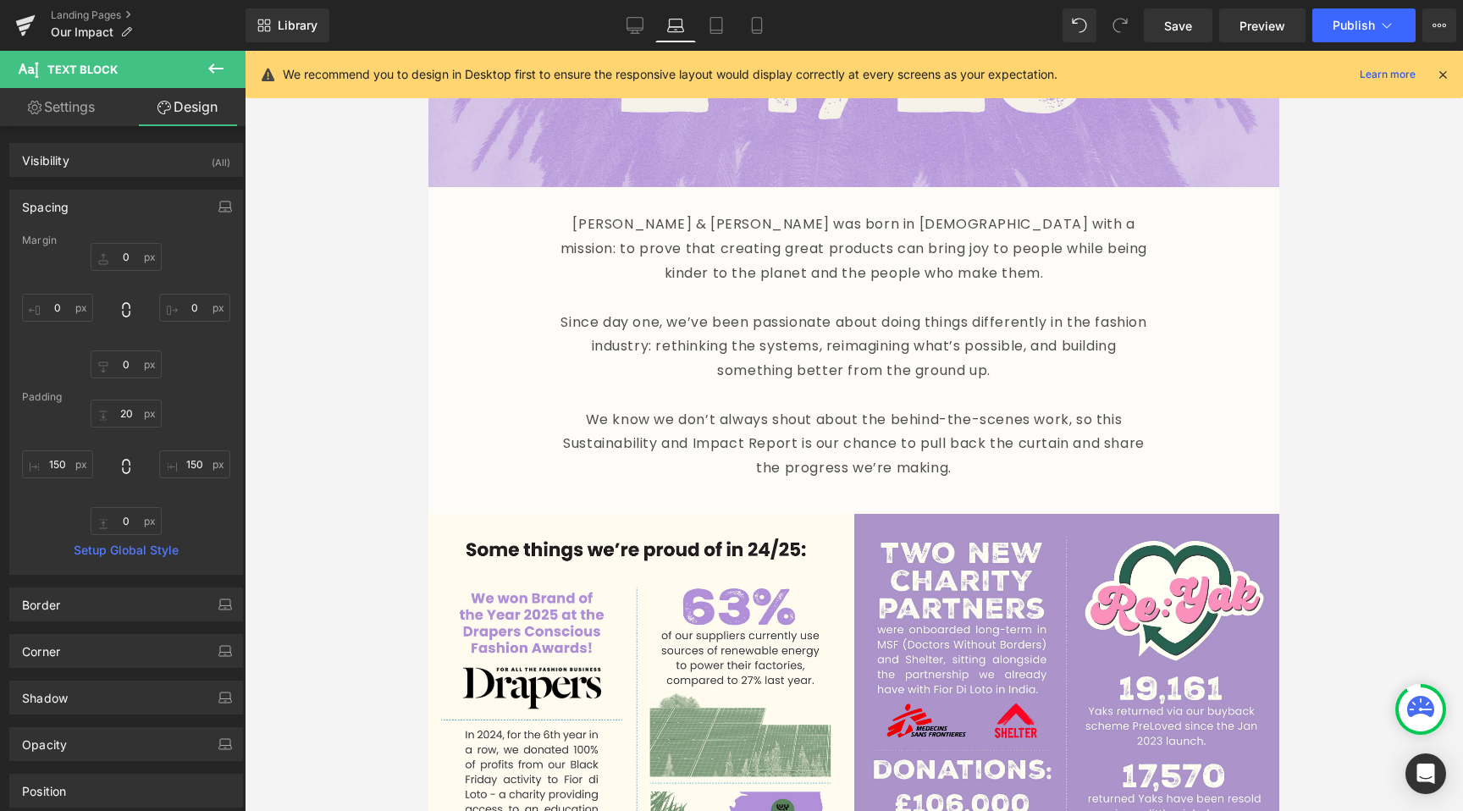
click at [61, 480] on div at bounding box center [126, 467] width 208 height 135
click at [61, 462] on input "text" at bounding box center [57, 464] width 71 height 28
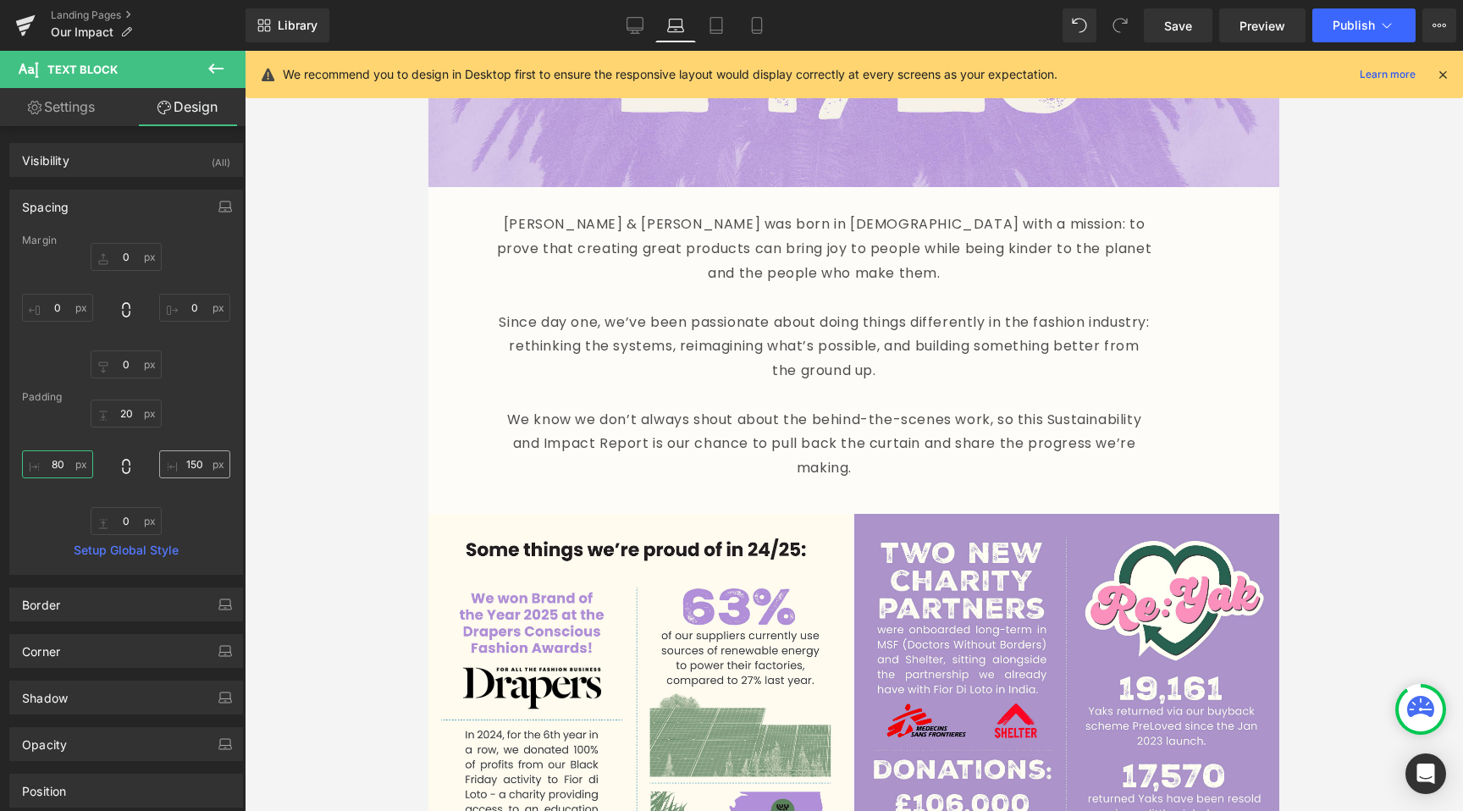
type input "80"
click at [179, 462] on input "text" at bounding box center [194, 464] width 71 height 28
type input "80"
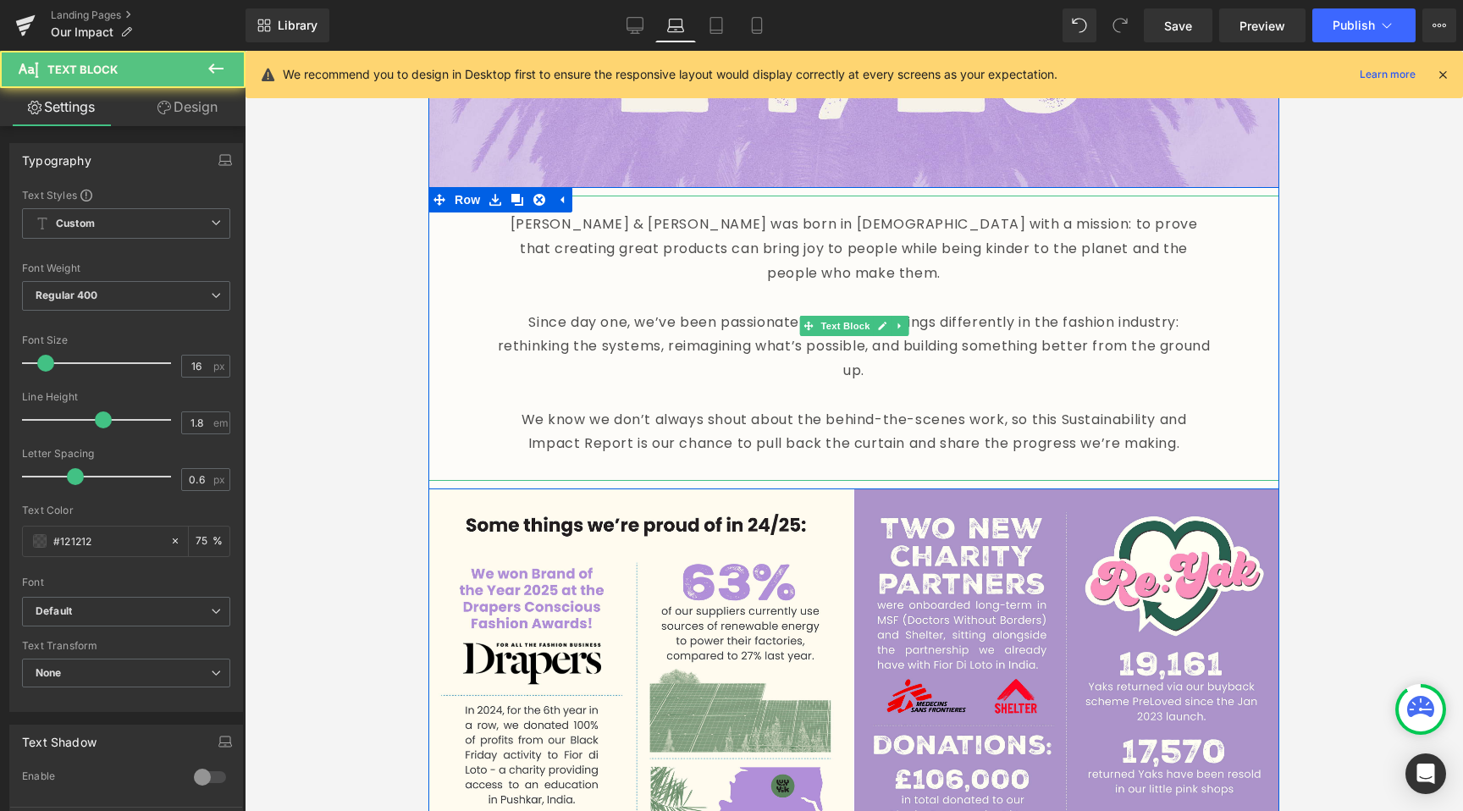
click at [631, 258] on p "Lucy & Yak was born in 2017 with a mission: to prove that creating great produc…" at bounding box center [853, 248] width 715 height 73
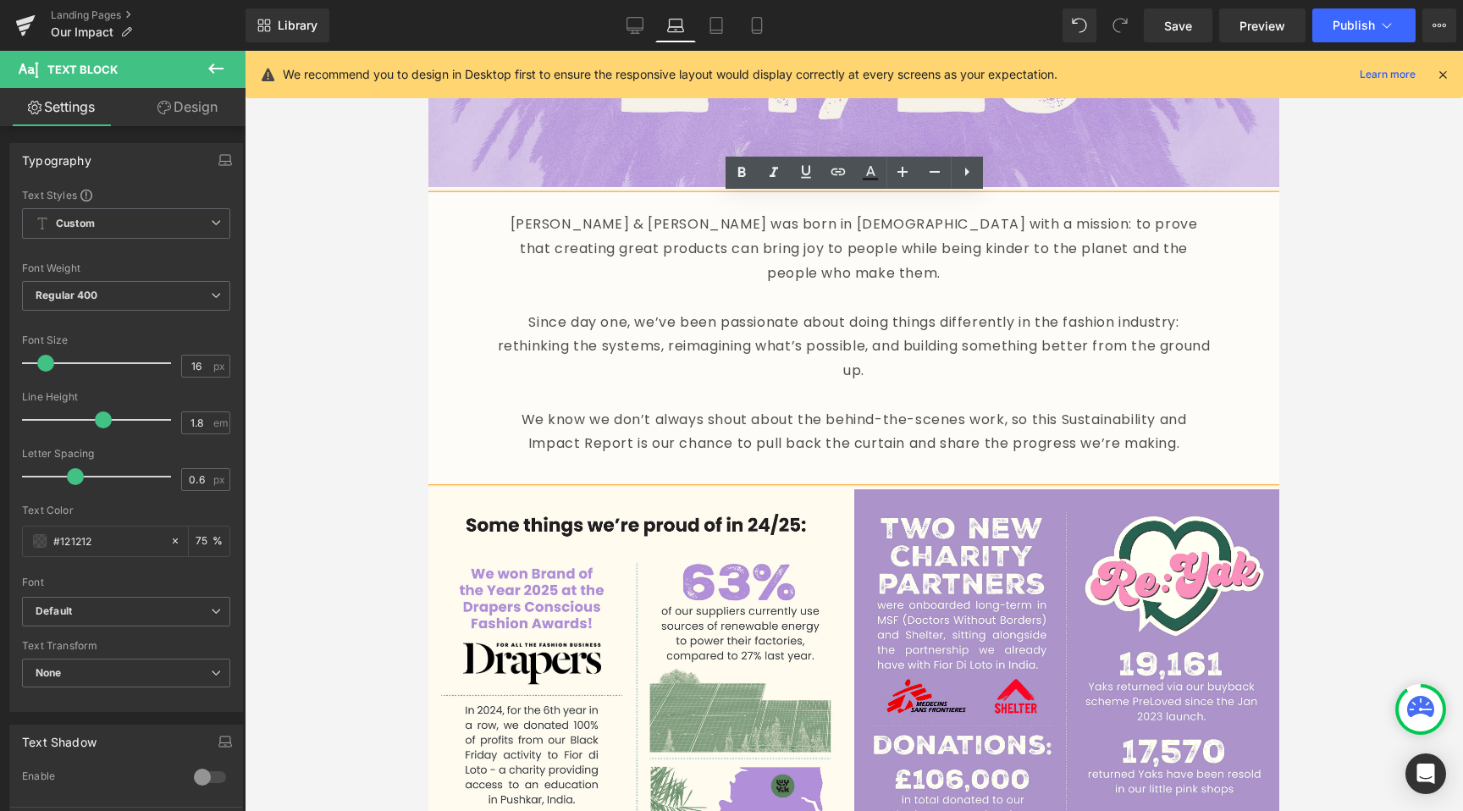
click at [583, 313] on p "Since day one, we’ve been passionate about doing things differently in the fash…" at bounding box center [853, 347] width 715 height 73
click at [1165, 218] on p "Lucy & Yak was born in 2017 with a mission: to prove that creating great produc…" at bounding box center [853, 248] width 715 height 73
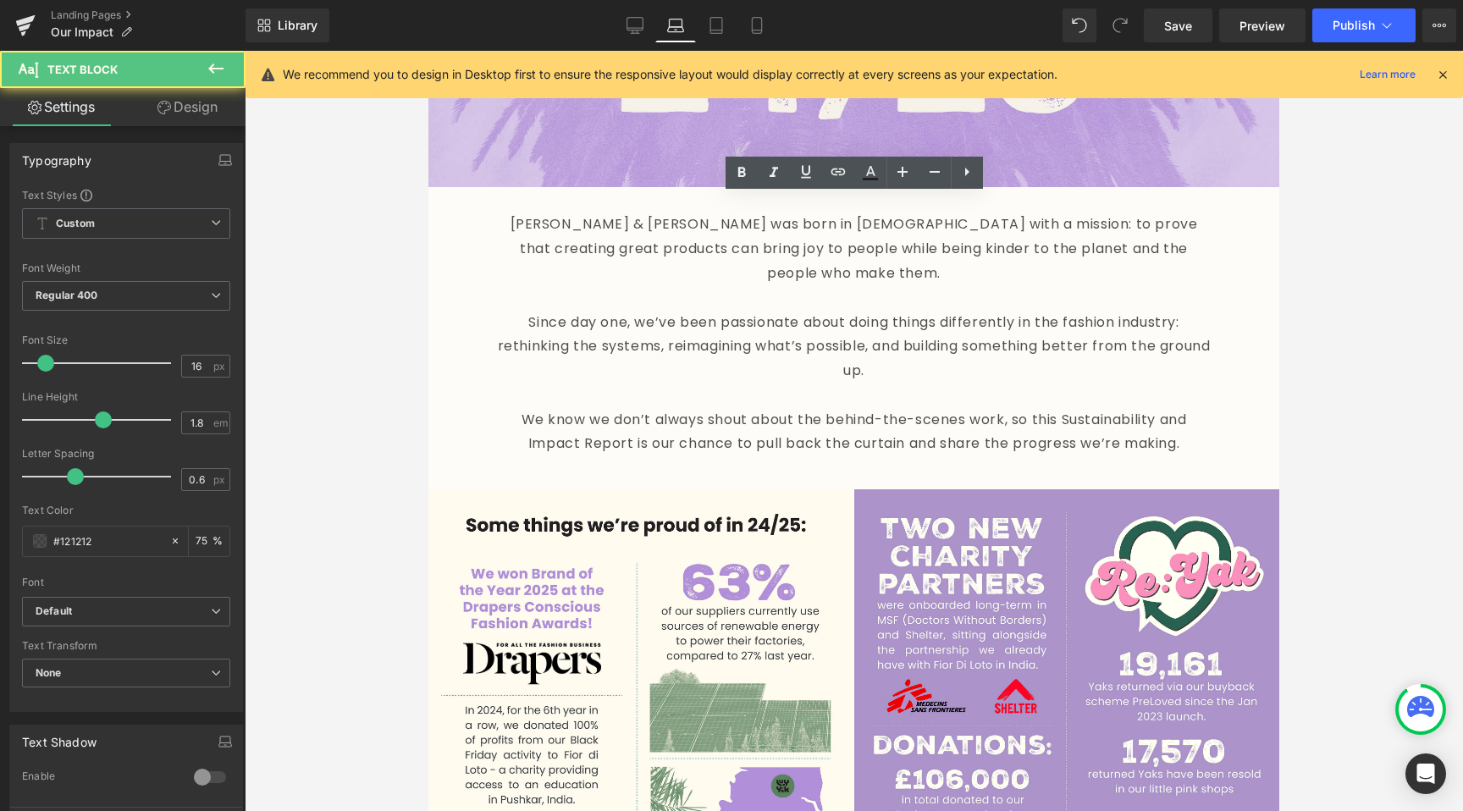
click at [263, 400] on div at bounding box center [854, 431] width 1218 height 760
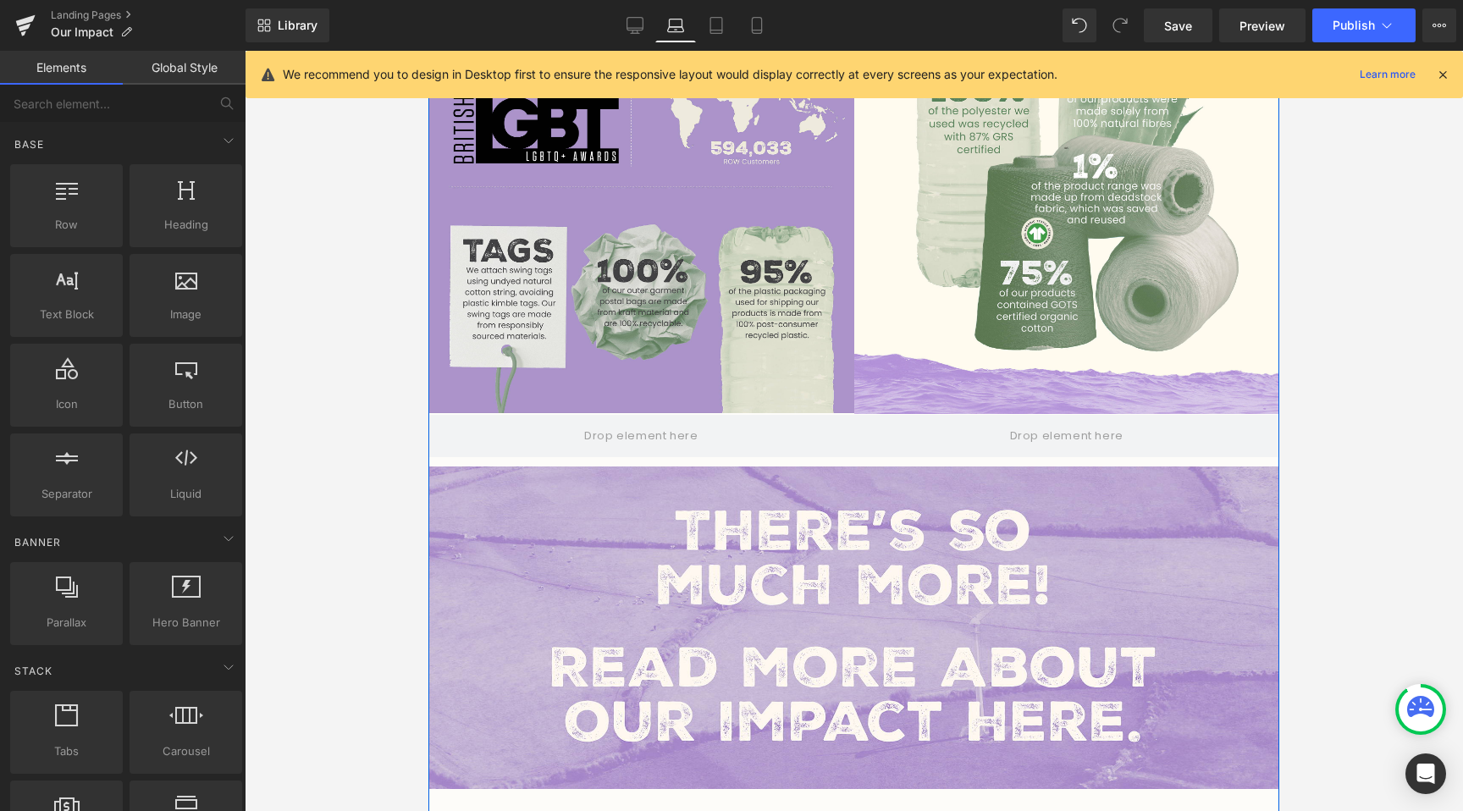
scroll to position [1591, 0]
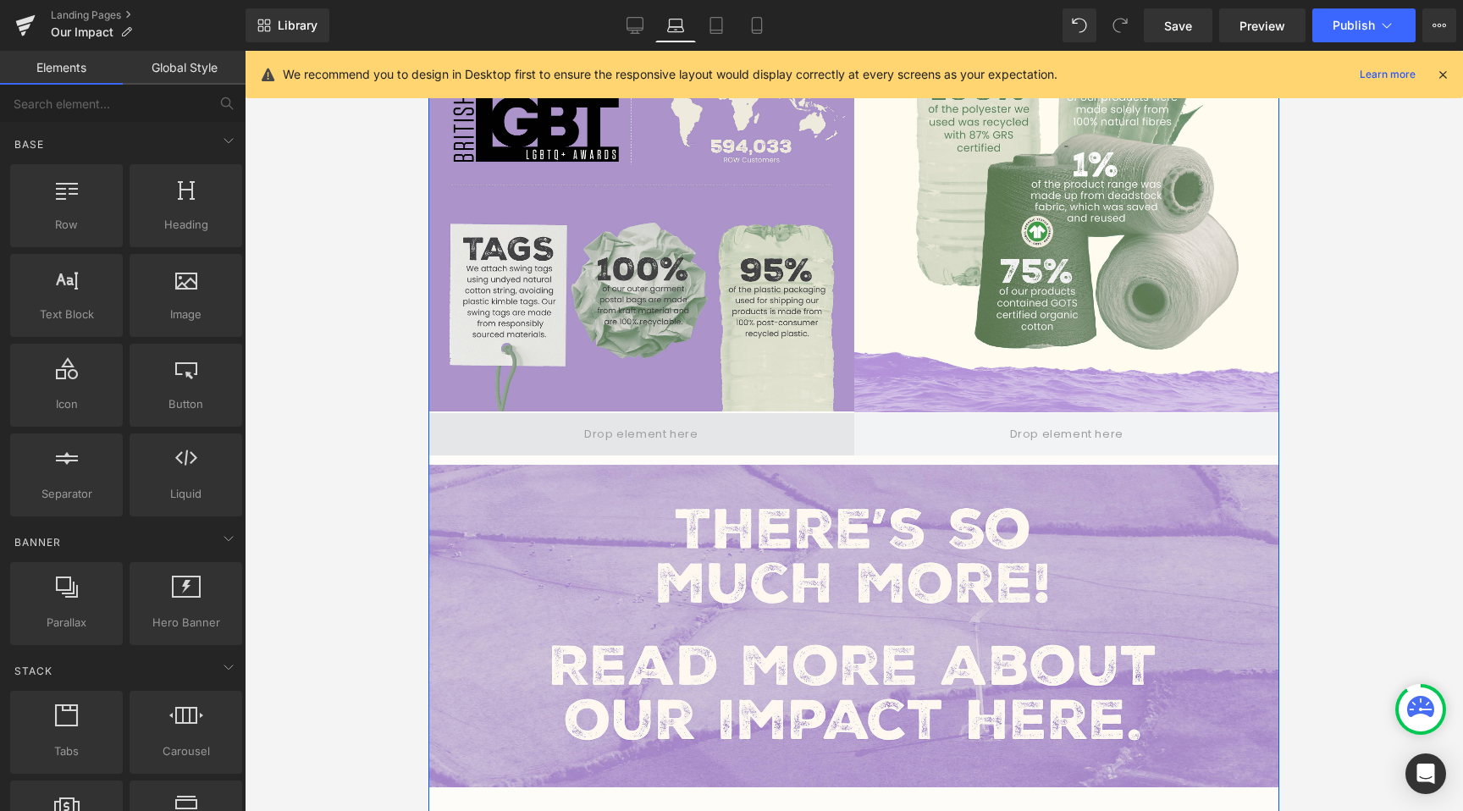
click at [714, 430] on span at bounding box center [641, 434] width 426 height 42
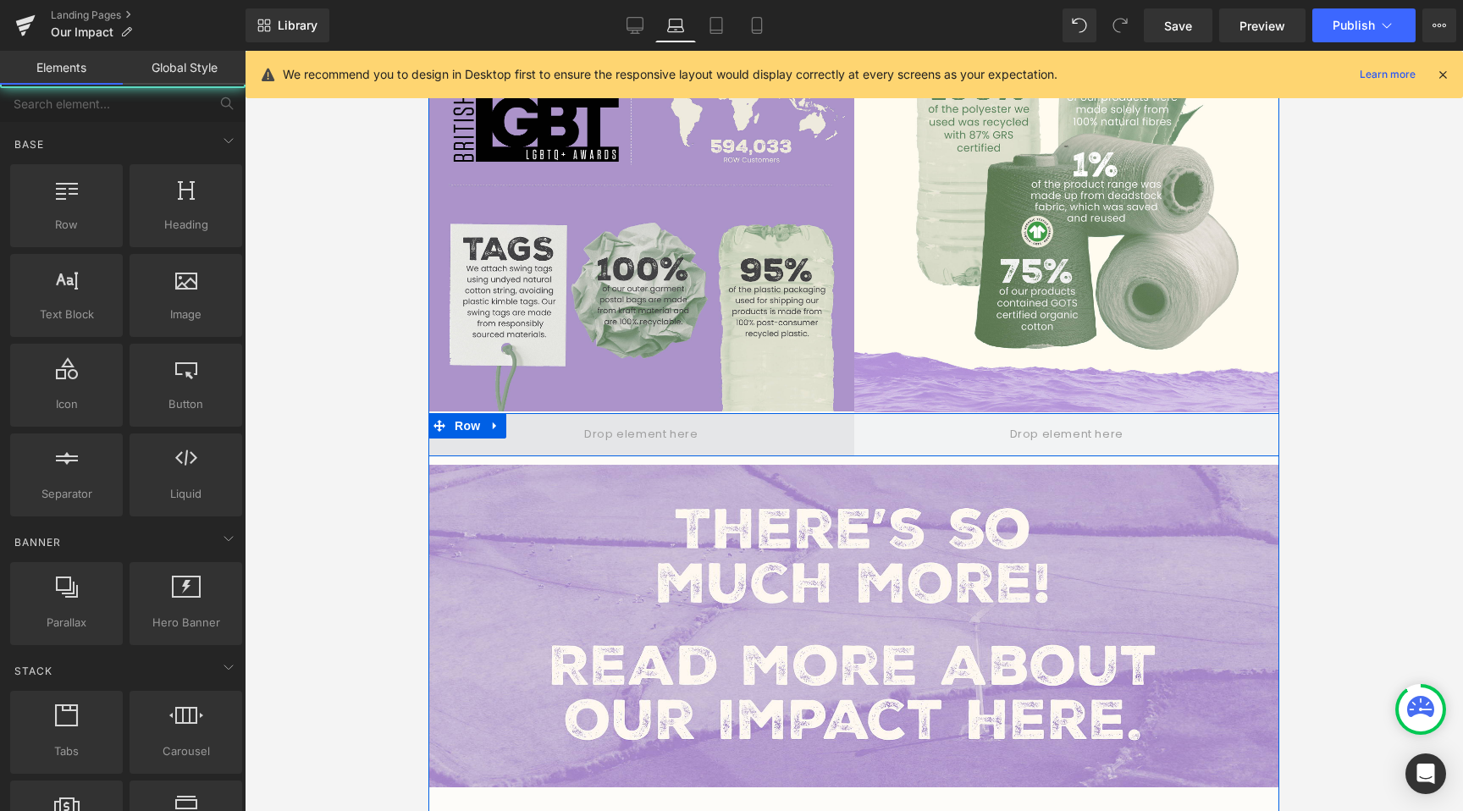
click at [678, 421] on span at bounding box center [640, 435] width 125 height 28
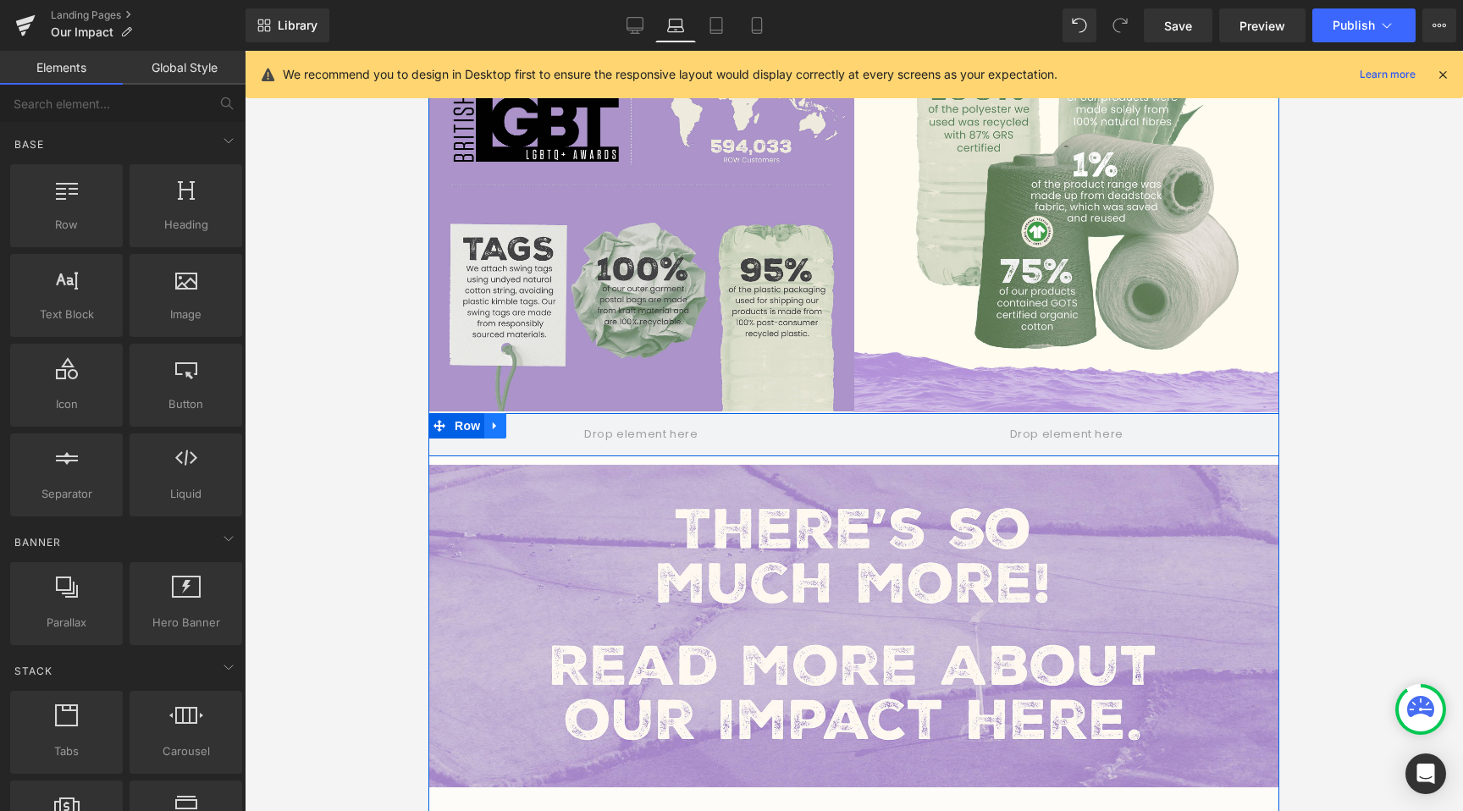
click at [493, 420] on icon at bounding box center [495, 426] width 12 height 13
click at [541, 420] on icon at bounding box center [539, 426] width 12 height 13
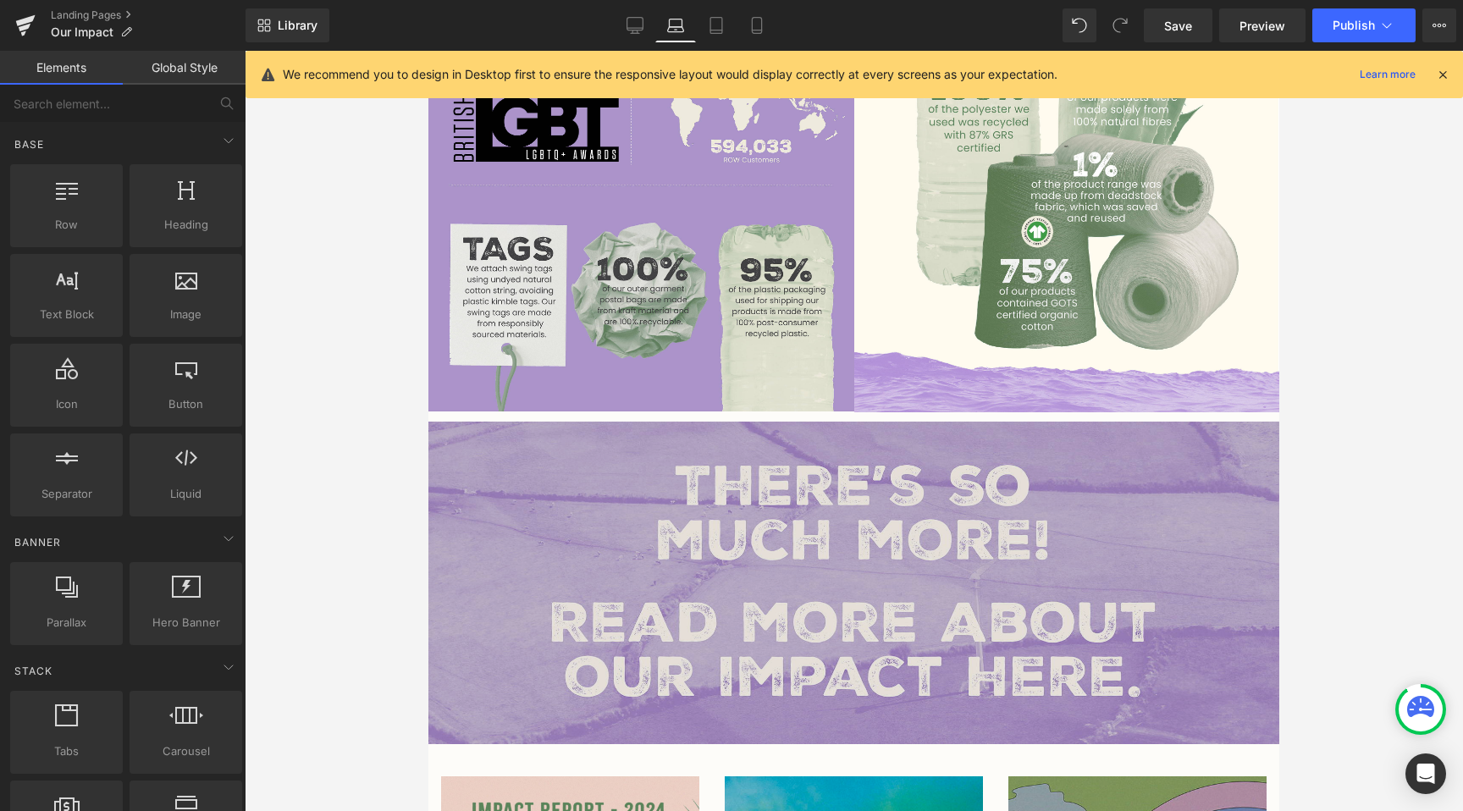
click at [587, 477] on img at bounding box center [853, 583] width 851 height 322
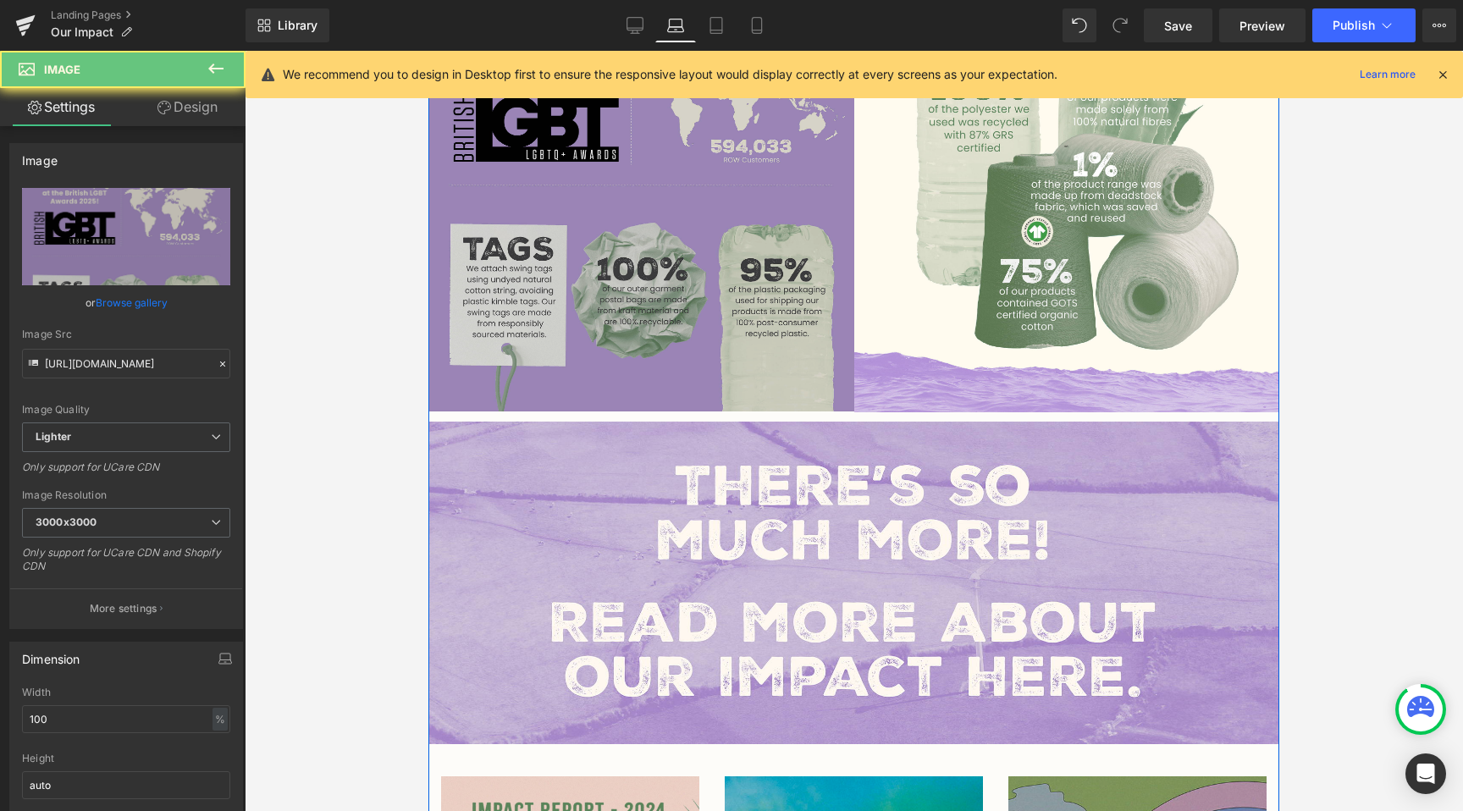
click at [708, 336] on img at bounding box center [641, 146] width 426 height 532
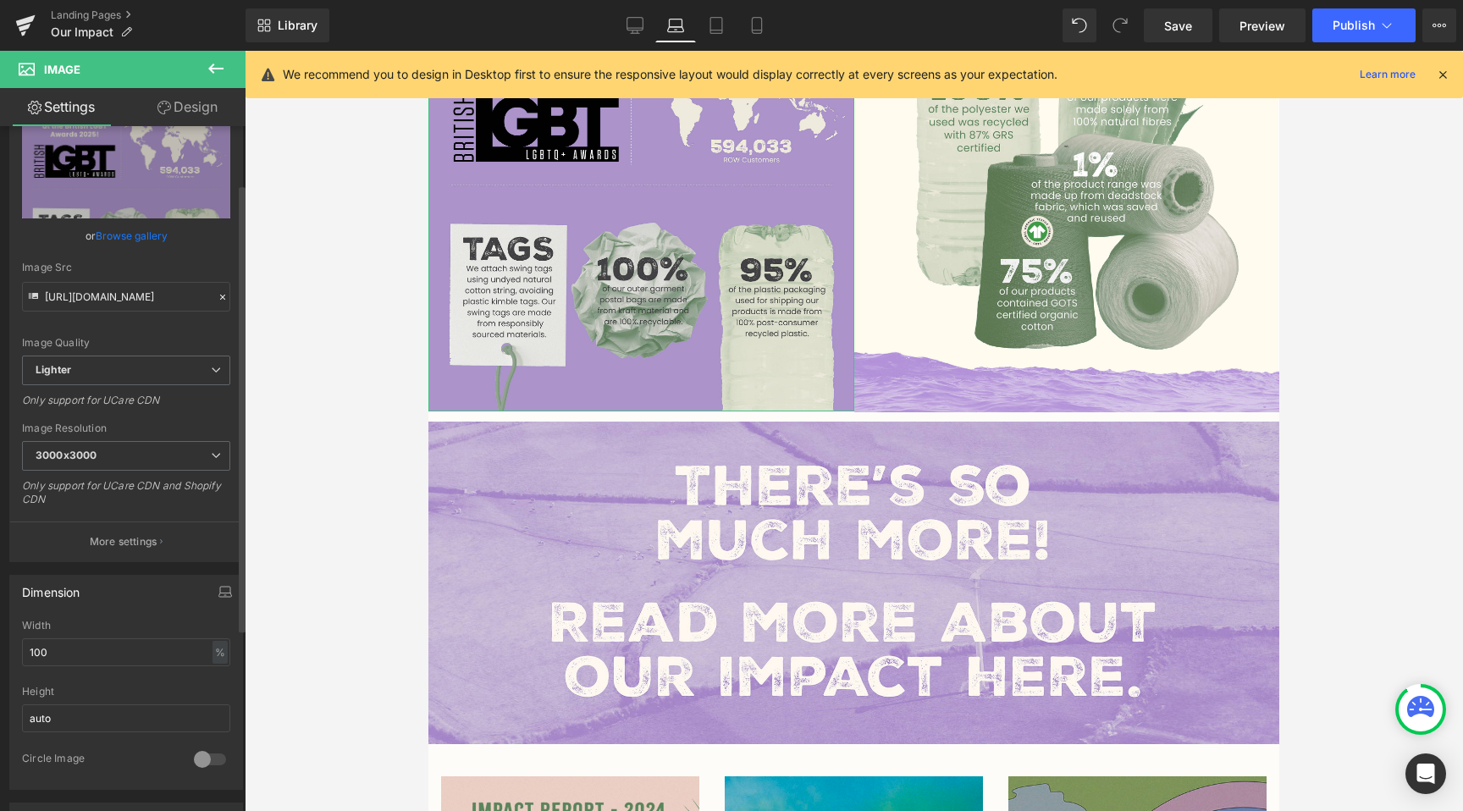
scroll to position [196, 0]
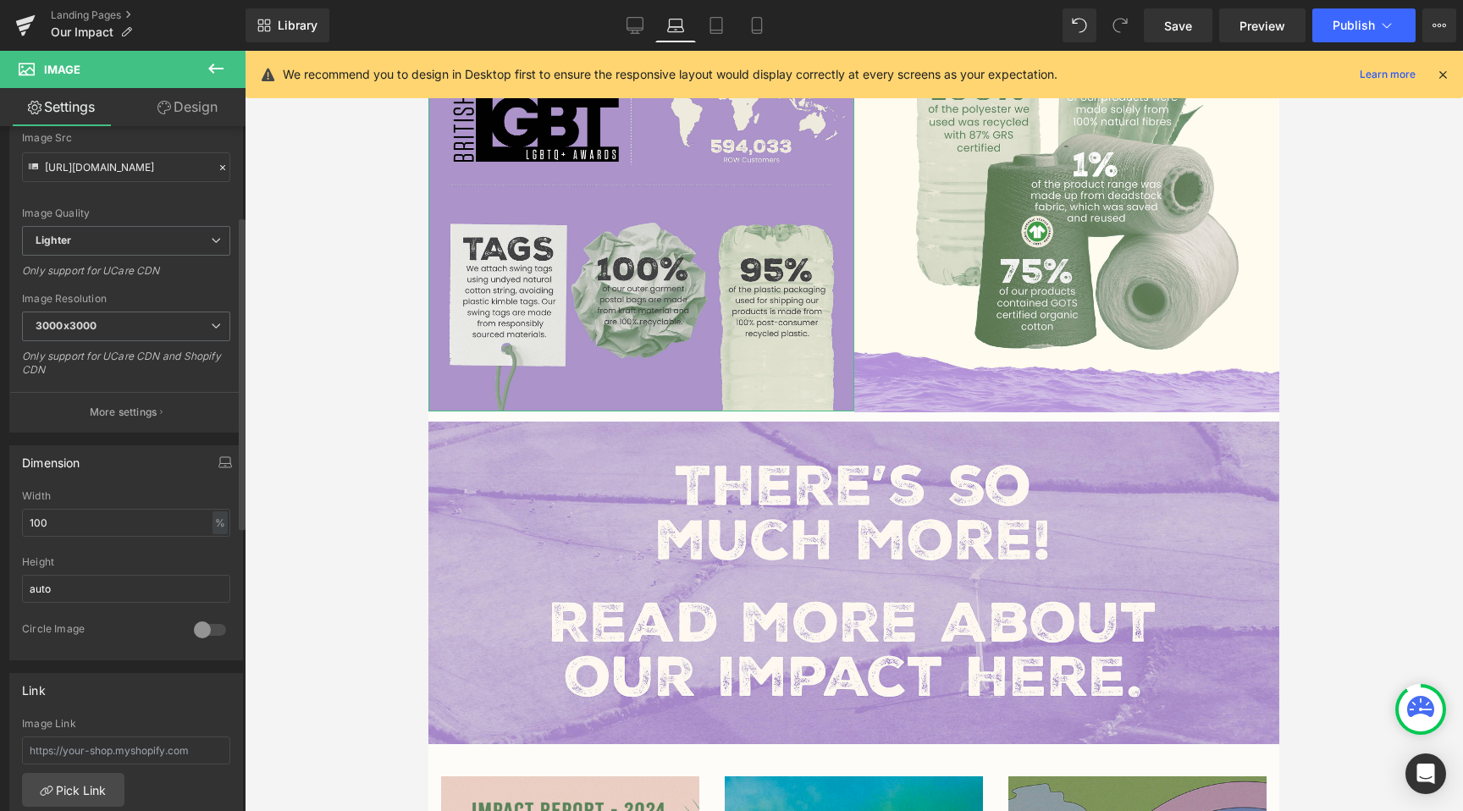
click at [197, 638] on div at bounding box center [210, 629] width 41 height 27
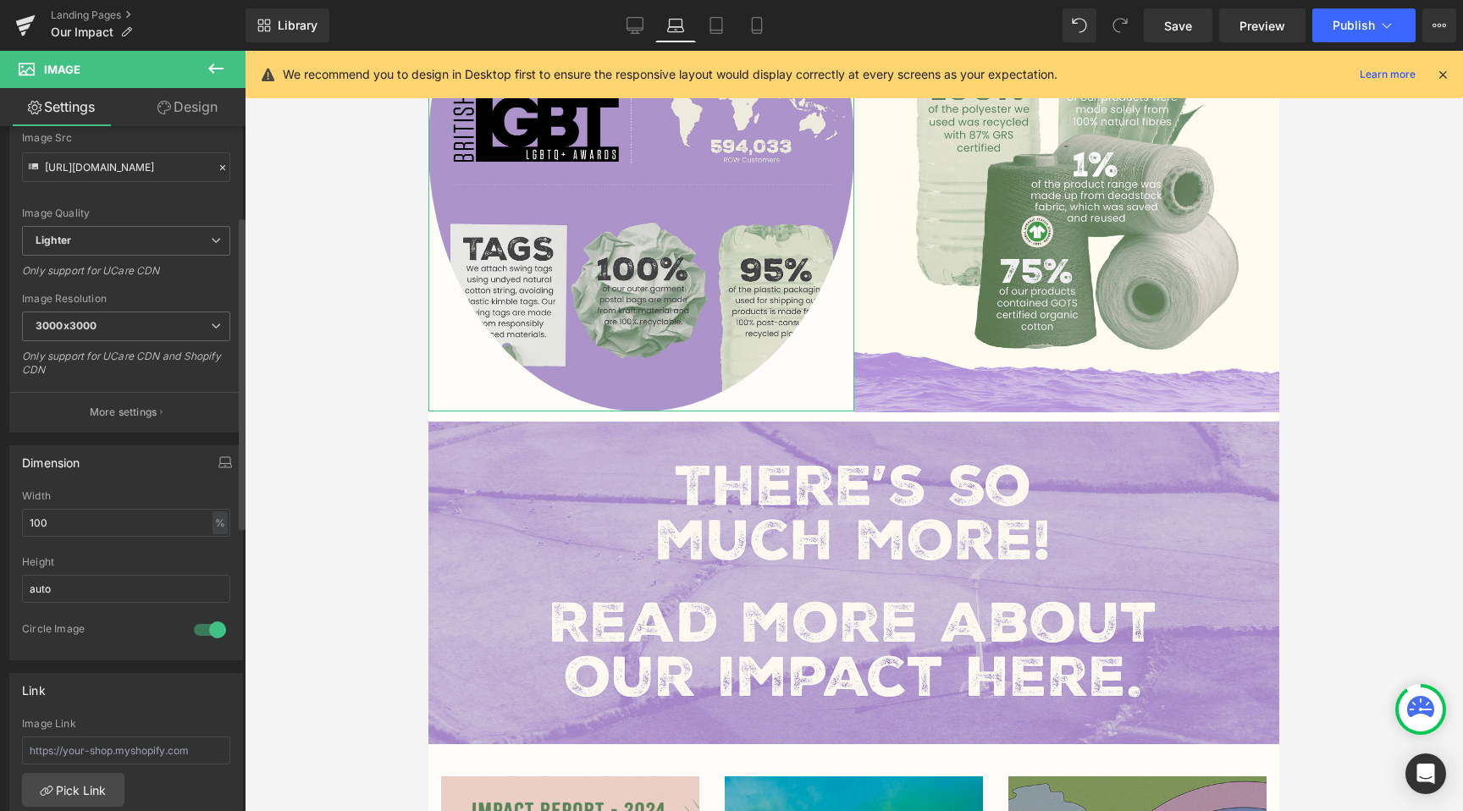
click at [197, 638] on div at bounding box center [210, 629] width 41 height 27
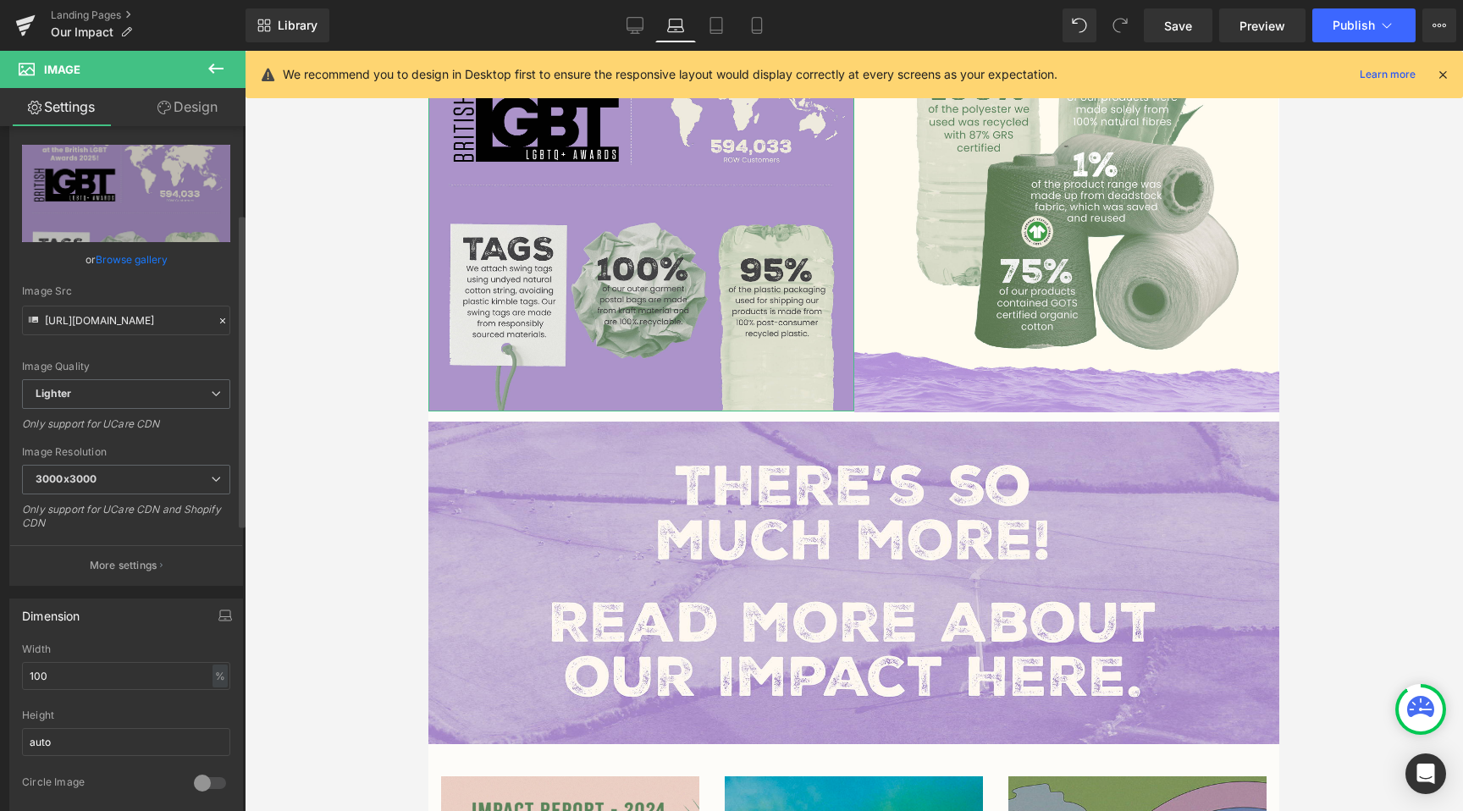
scroll to position [0, 0]
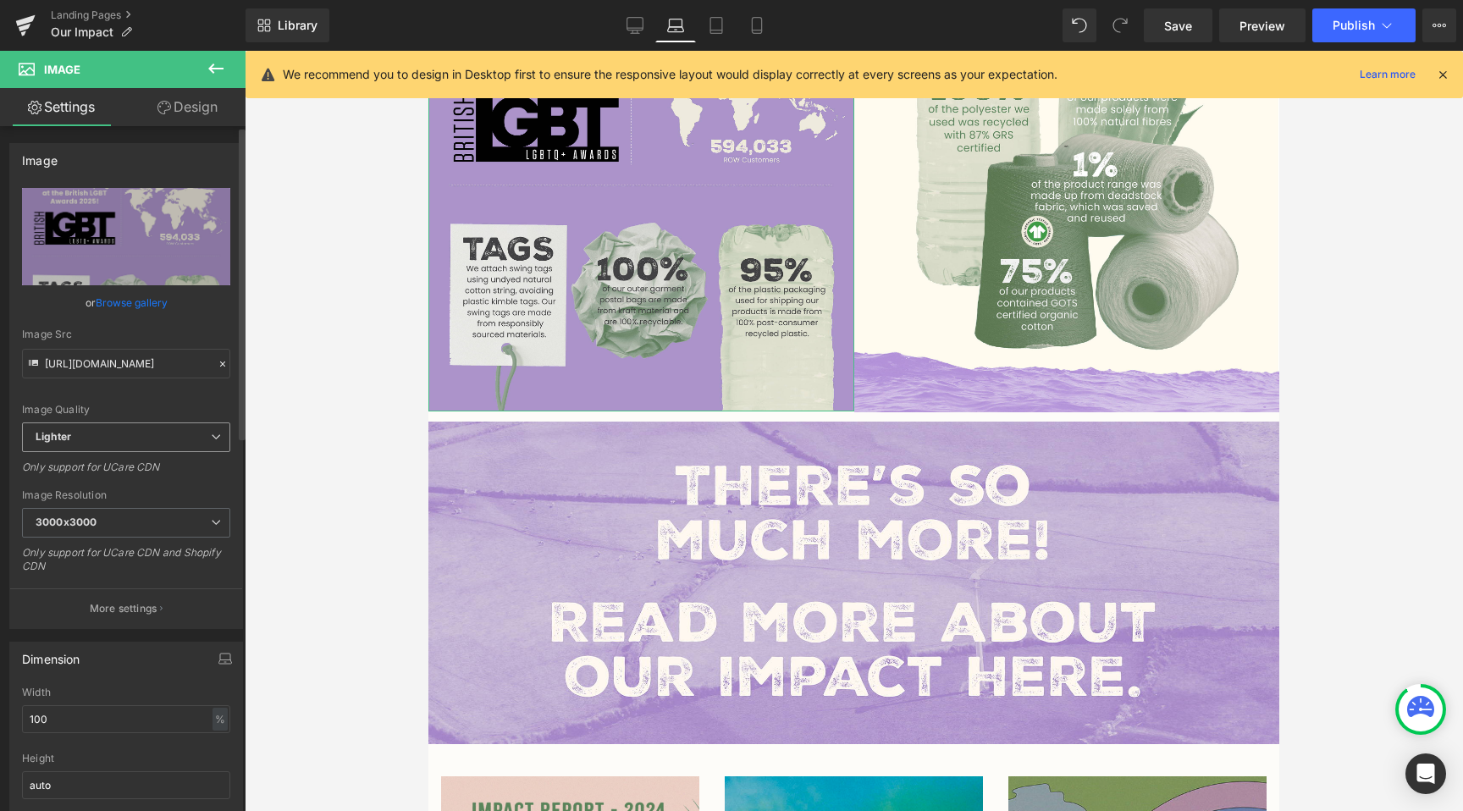
click at [107, 444] on span "Lighter" at bounding box center [126, 437] width 208 height 30
click at [155, 364] on input "https://ucarecdn.com/7b03a4ad-39c8-4ce1-8288-17c77f65ecc4/-/format/auto/-/previ…" at bounding box center [126, 364] width 208 height 30
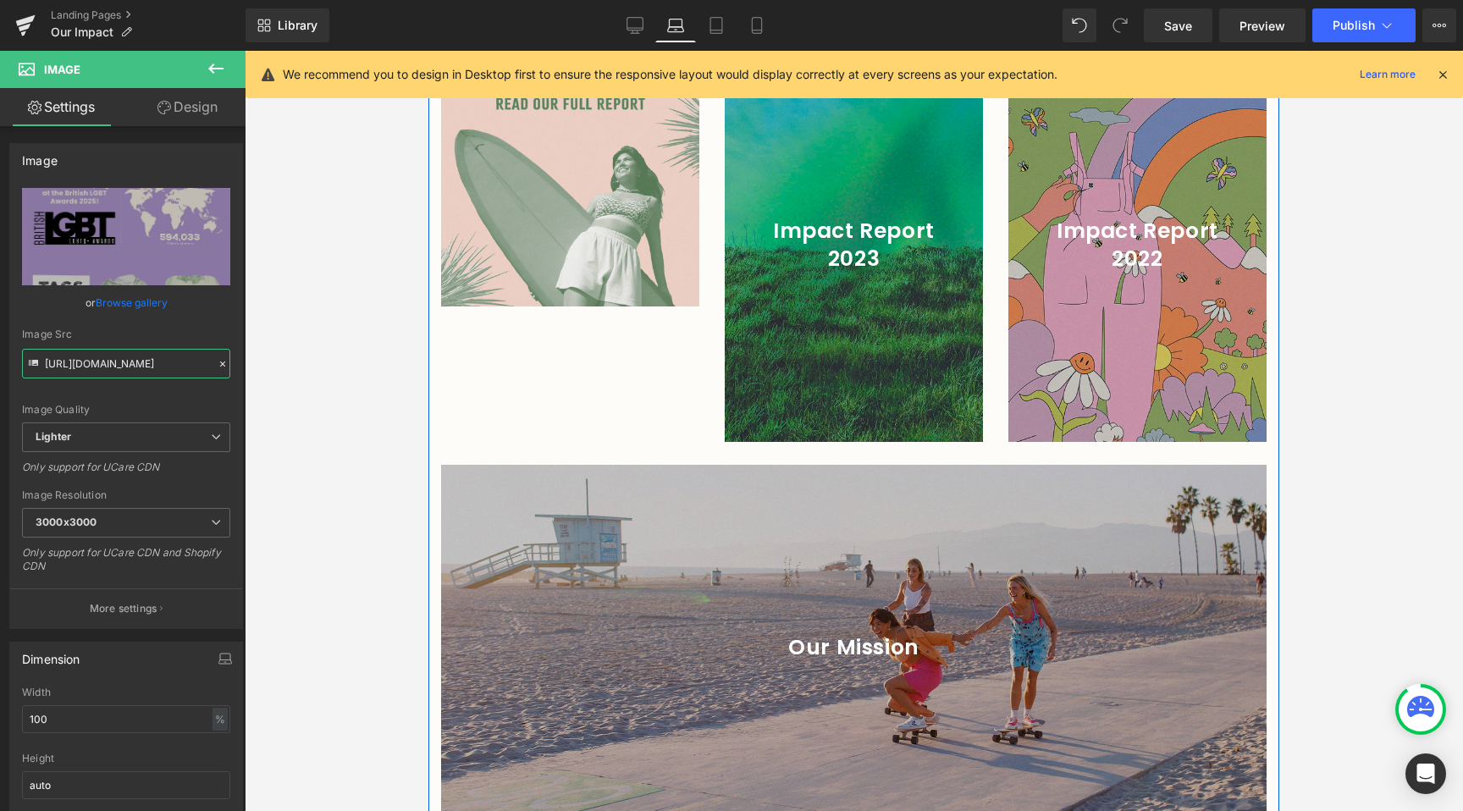
scroll to position [2184, 0]
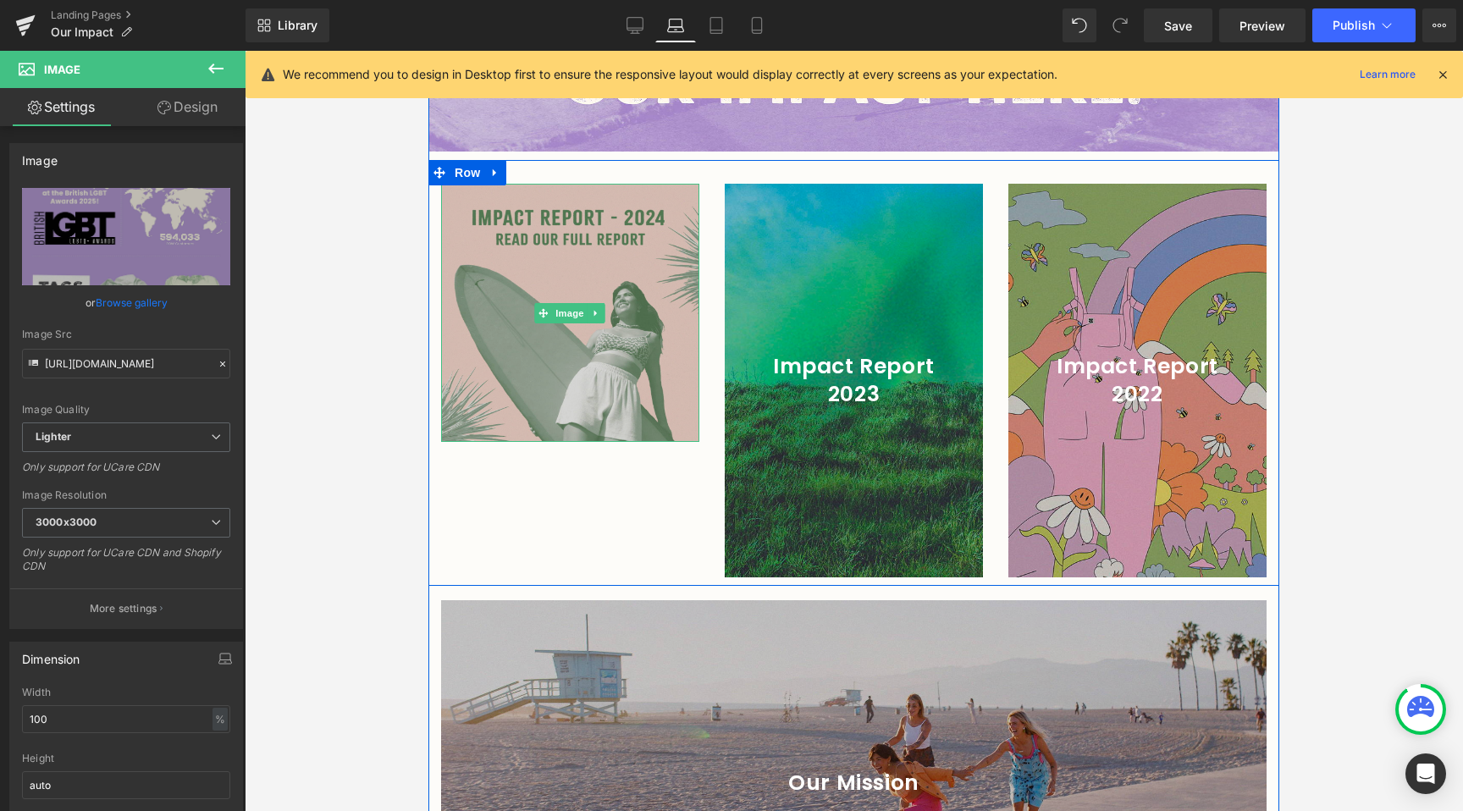
click at [615, 347] on img at bounding box center [570, 313] width 258 height 258
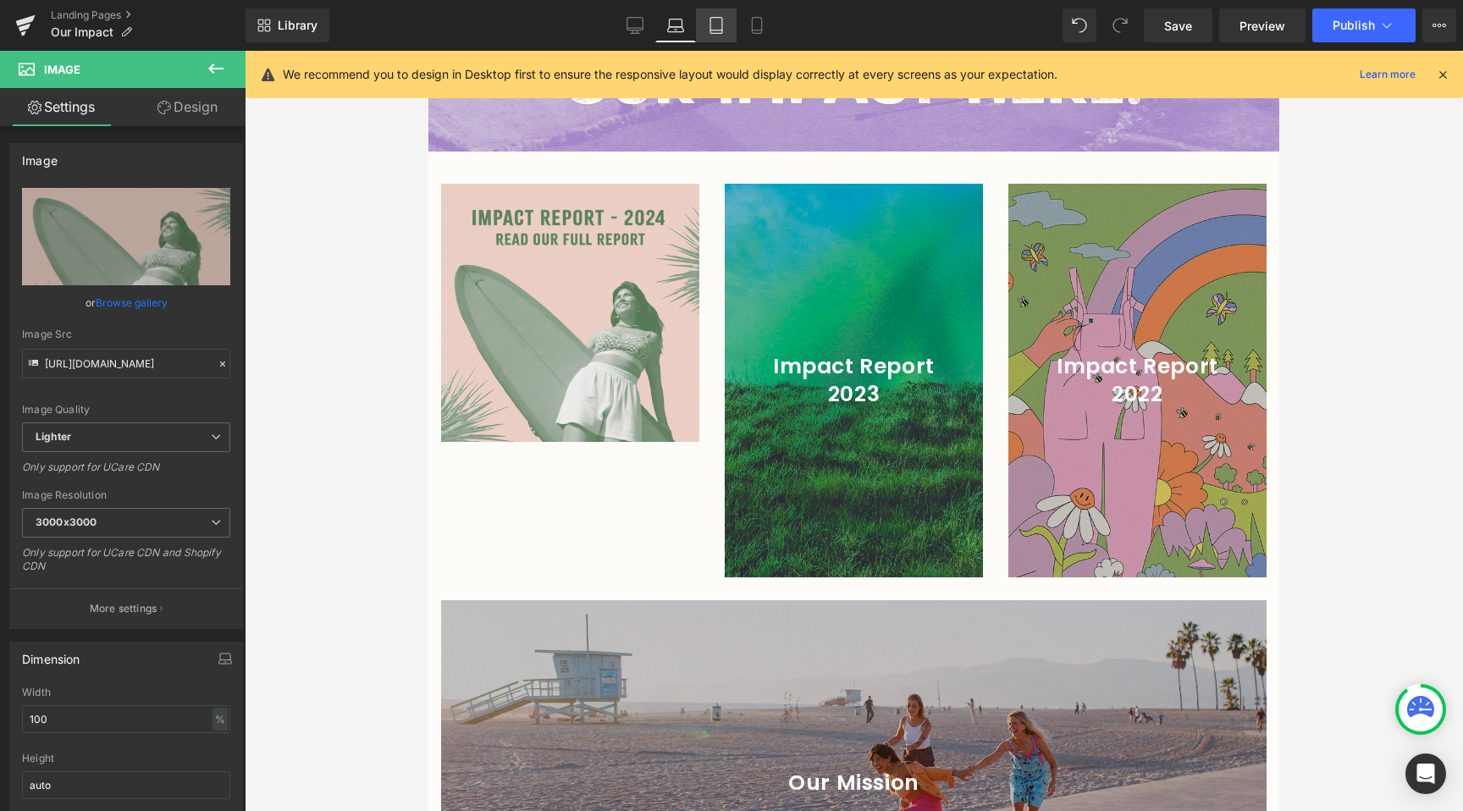
click at [713, 37] on link "Tablet" at bounding box center [716, 25] width 41 height 34
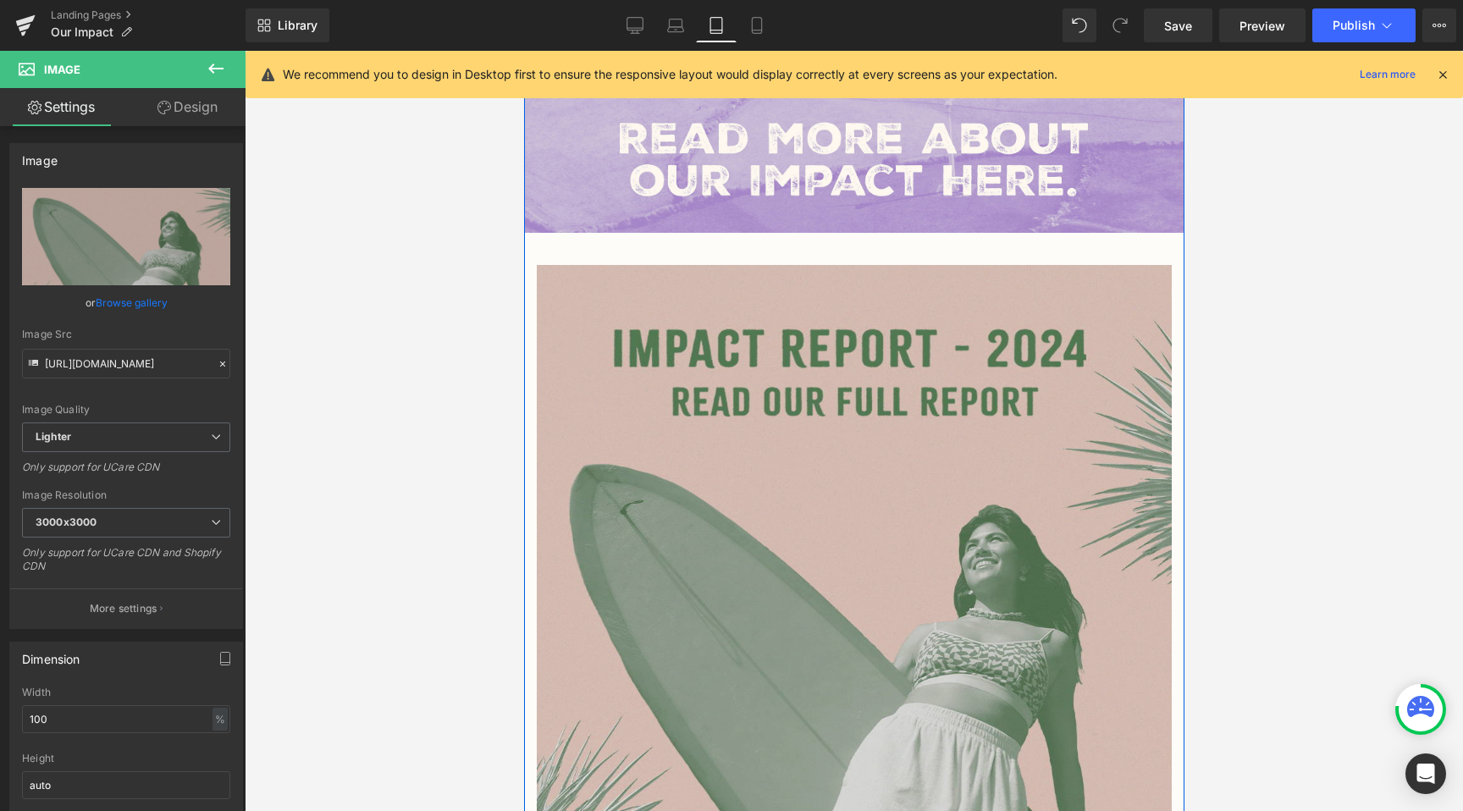
scroll to position [1710, 0]
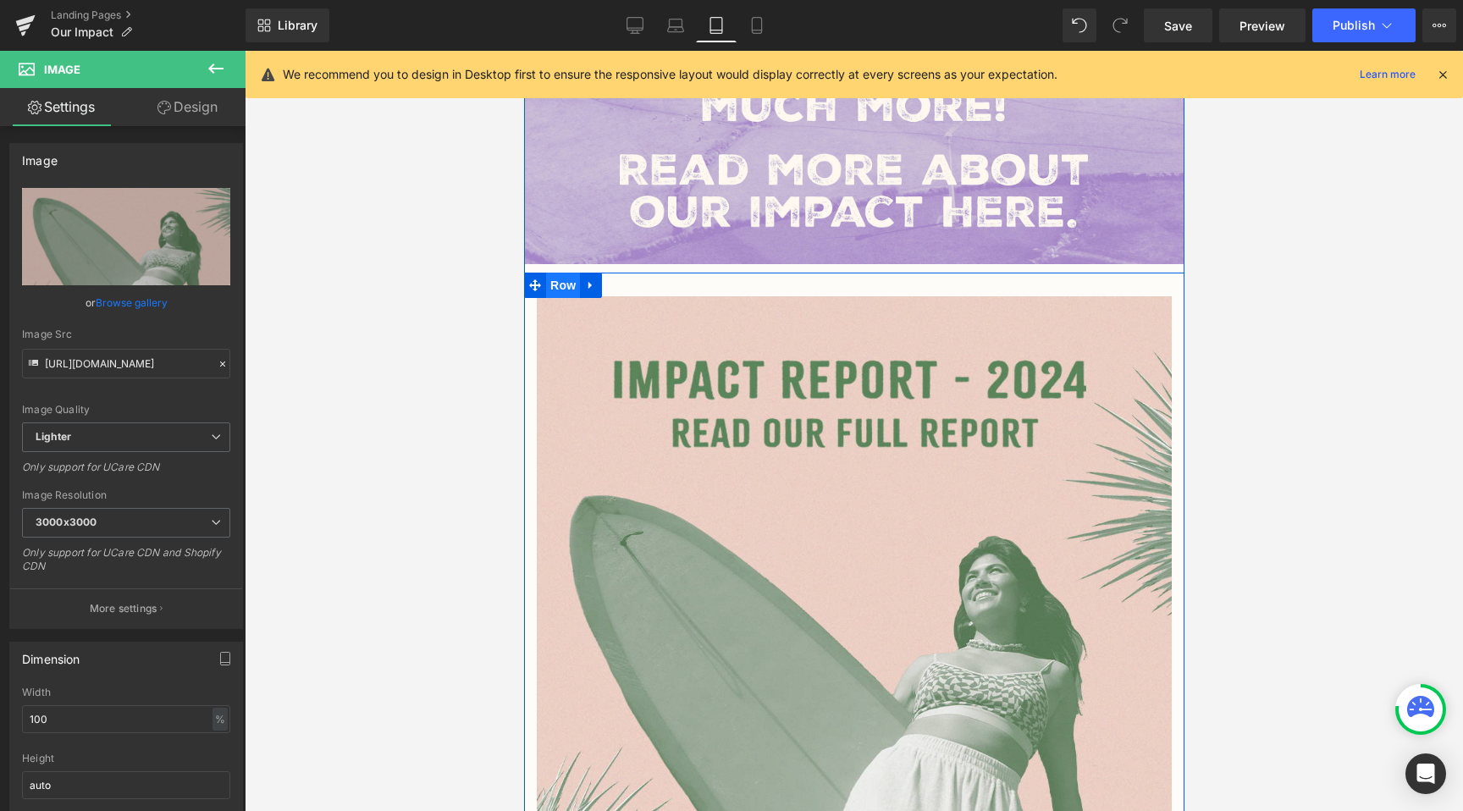
click at [556, 273] on span "Row" at bounding box center [562, 285] width 34 height 25
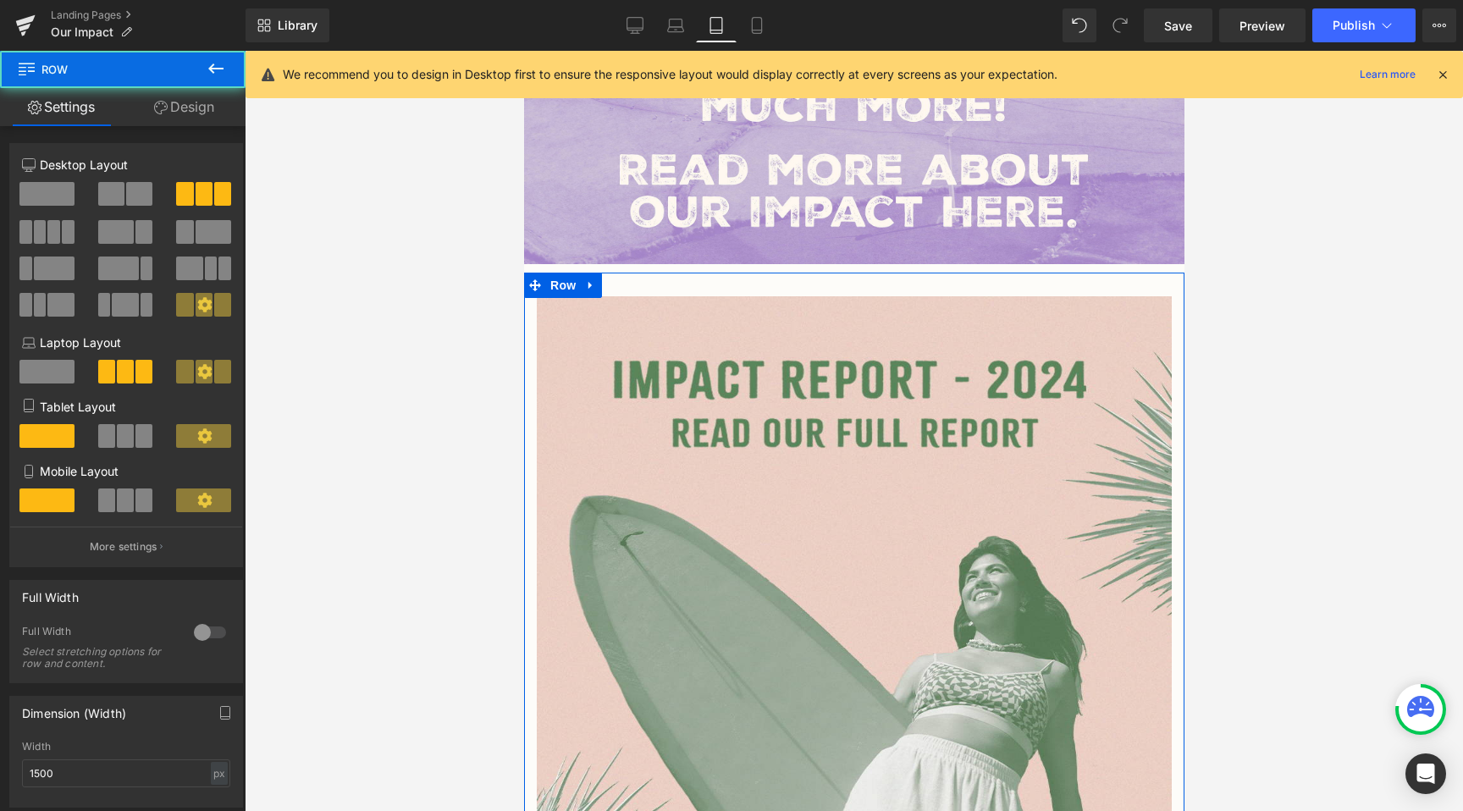
click at [149, 124] on link "Design" at bounding box center [184, 107] width 123 height 38
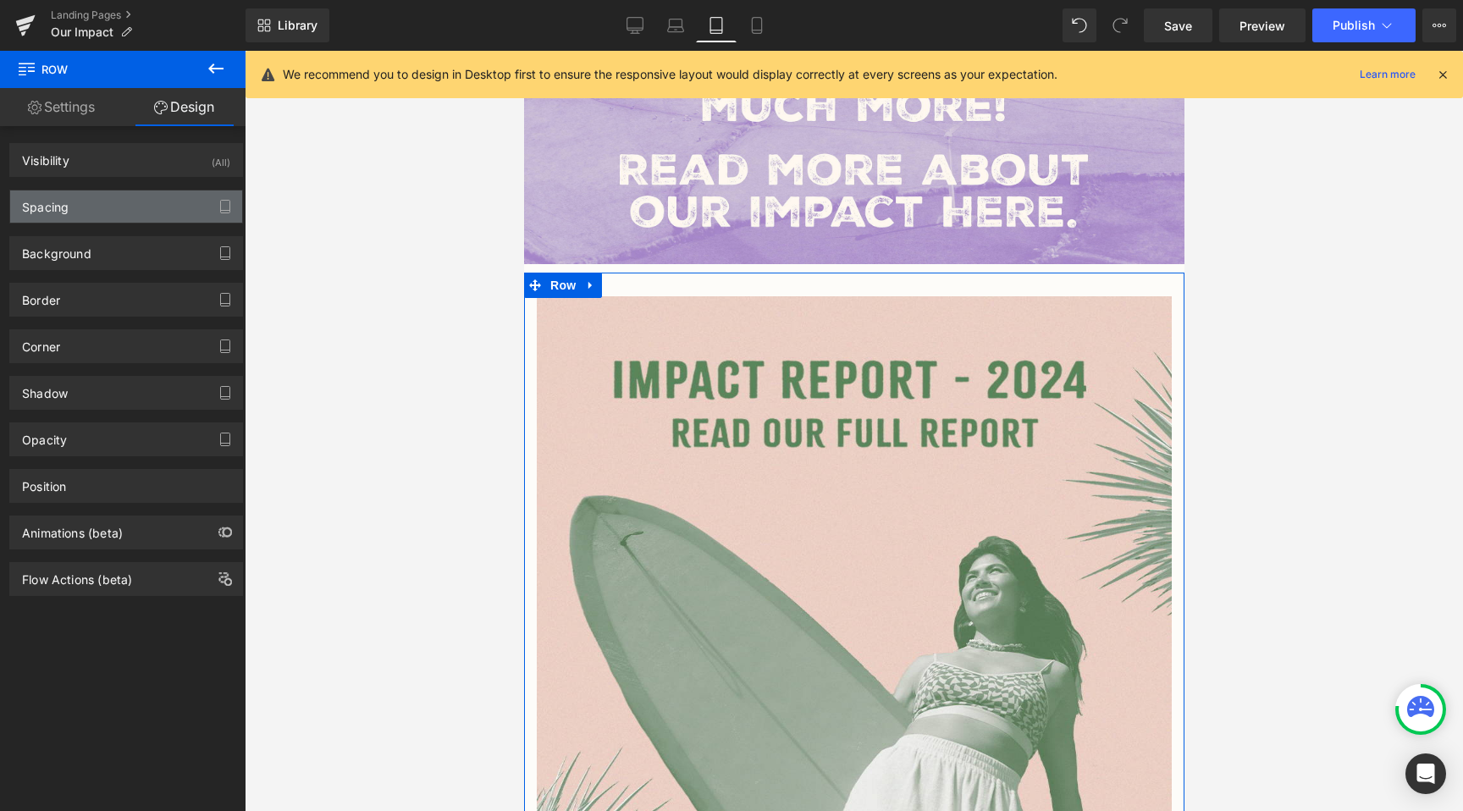
click at [82, 220] on div "Spacing" at bounding box center [126, 206] width 232 height 32
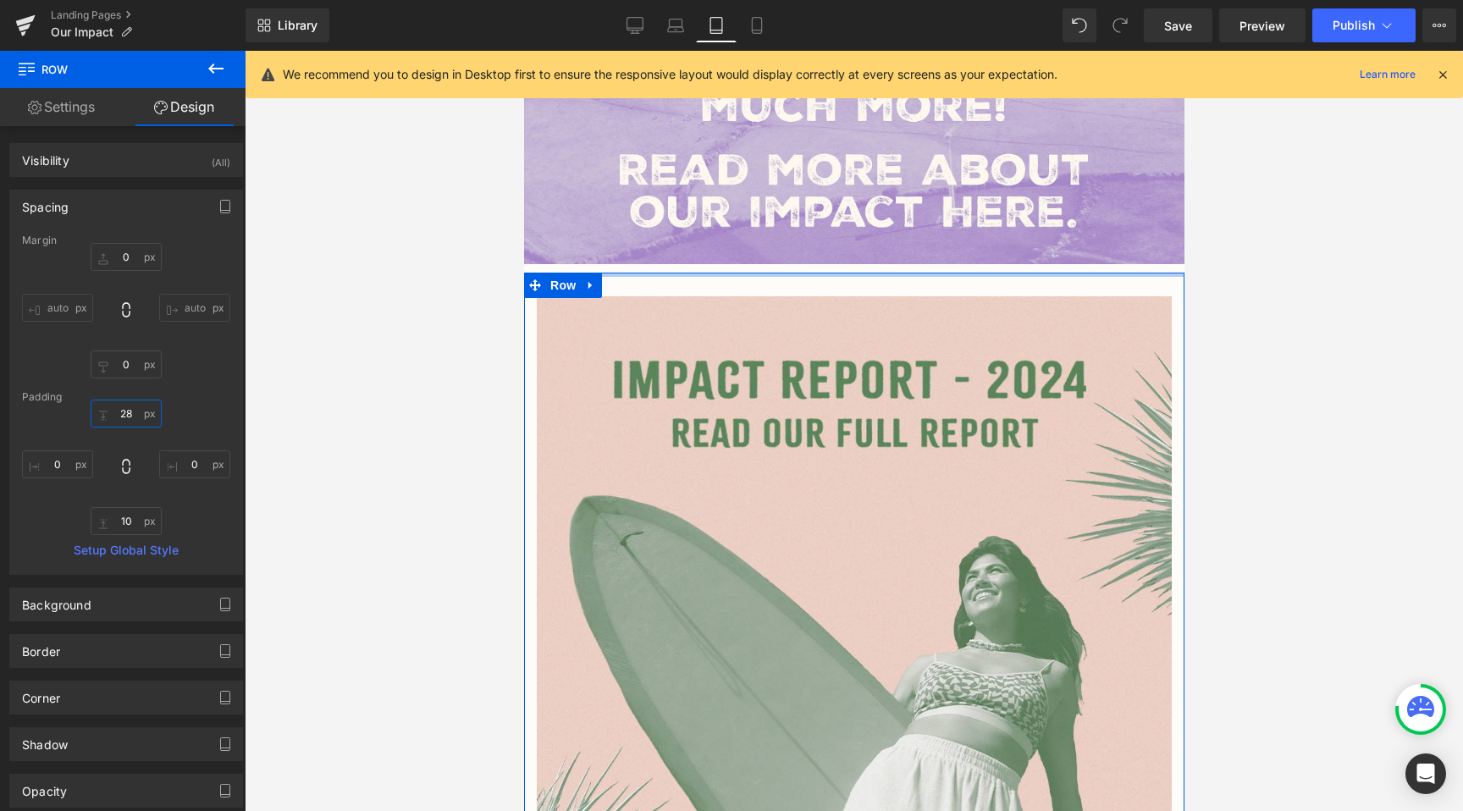
click at [135, 416] on input "28" at bounding box center [126, 414] width 71 height 28
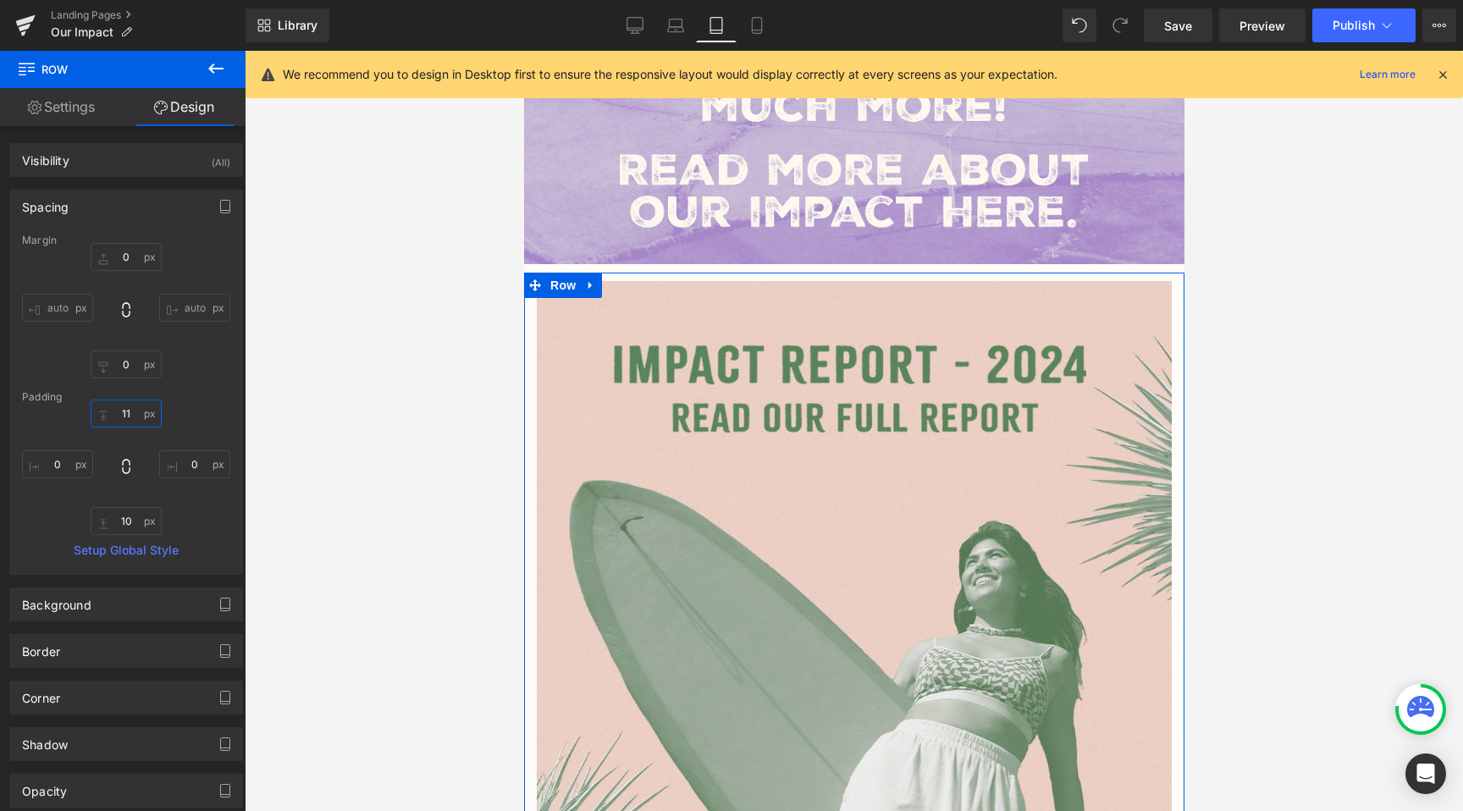
type input "10"
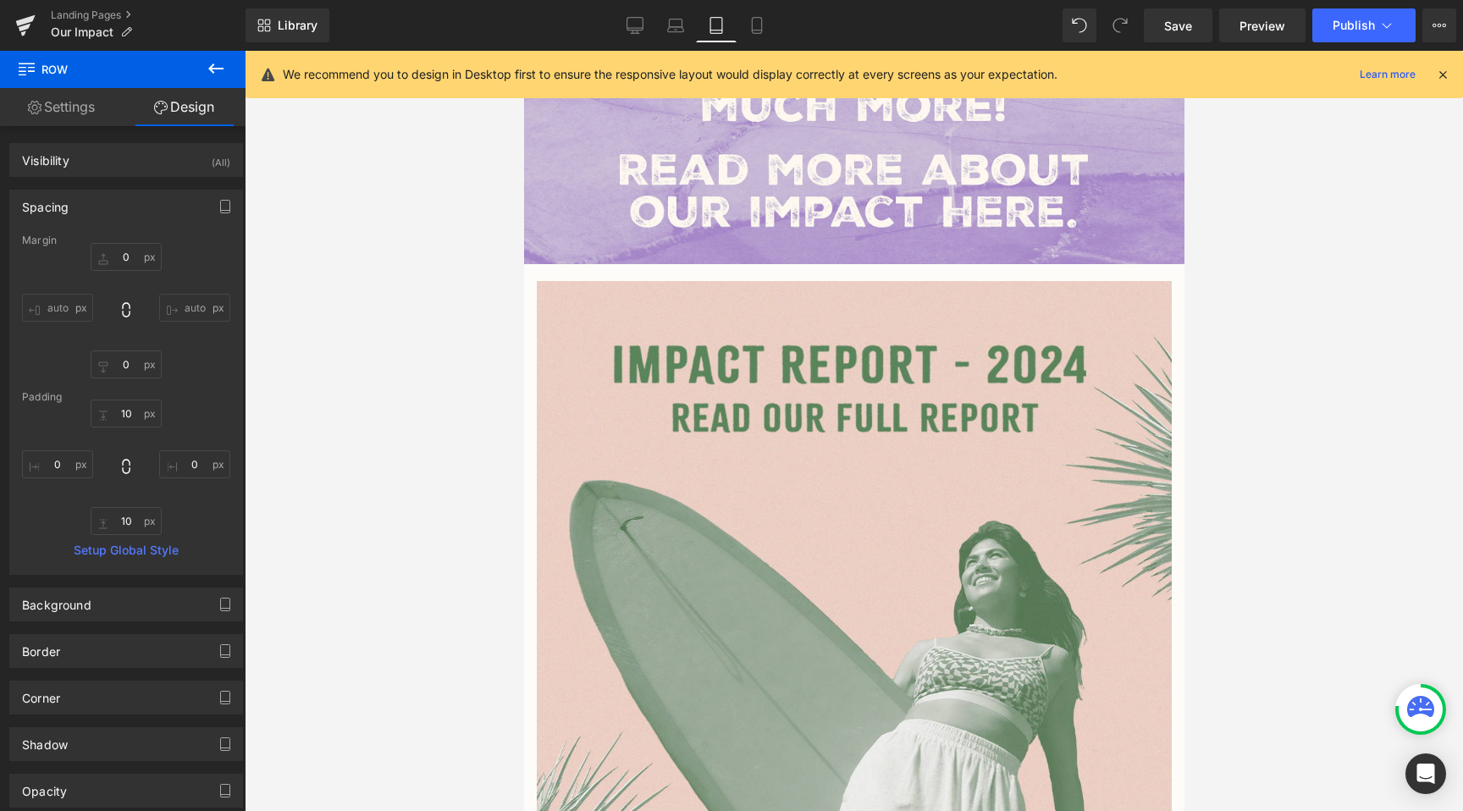
click at [438, 349] on div at bounding box center [854, 431] width 1218 height 760
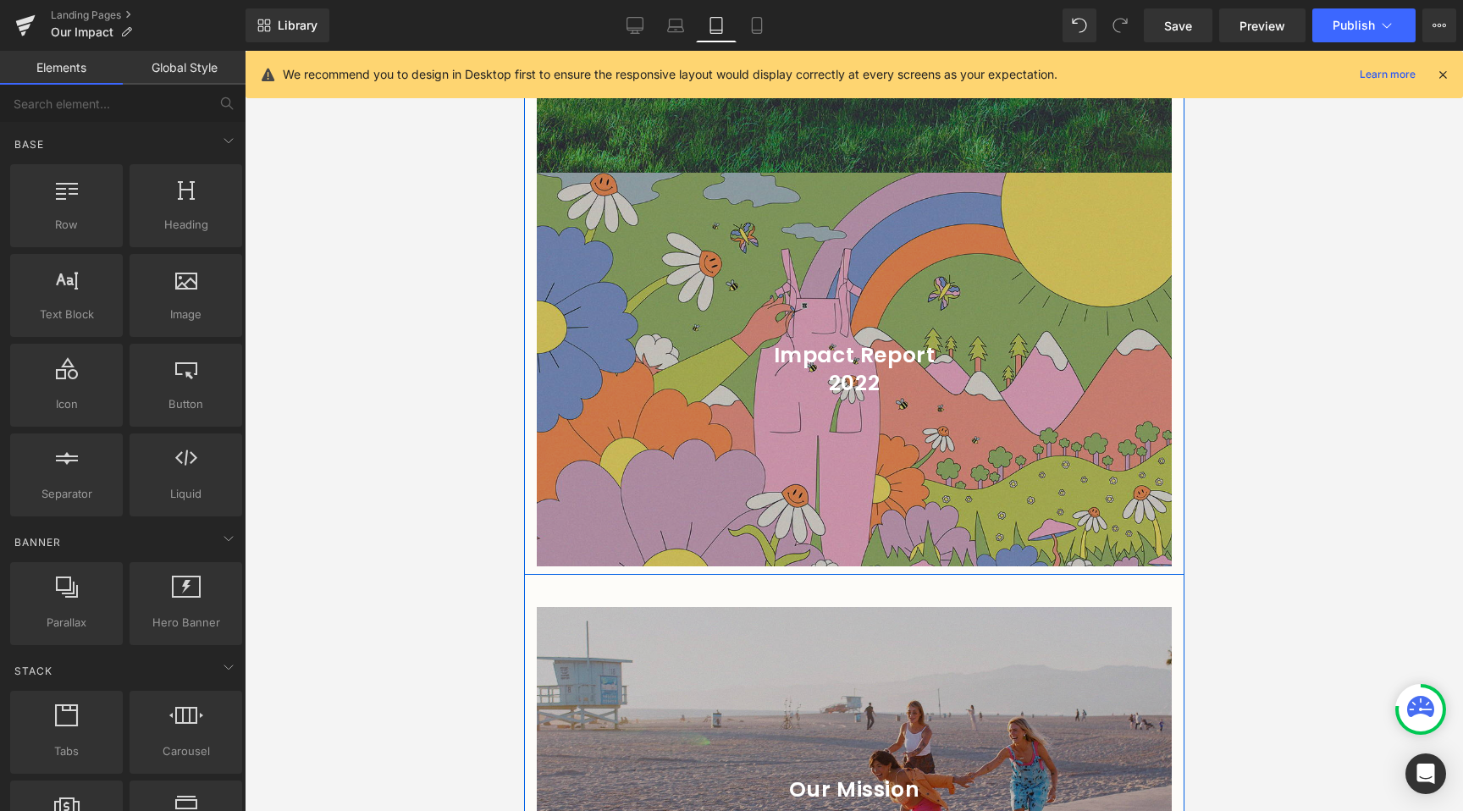
click at [691, 374] on div at bounding box center [853, 370] width 635 height 394
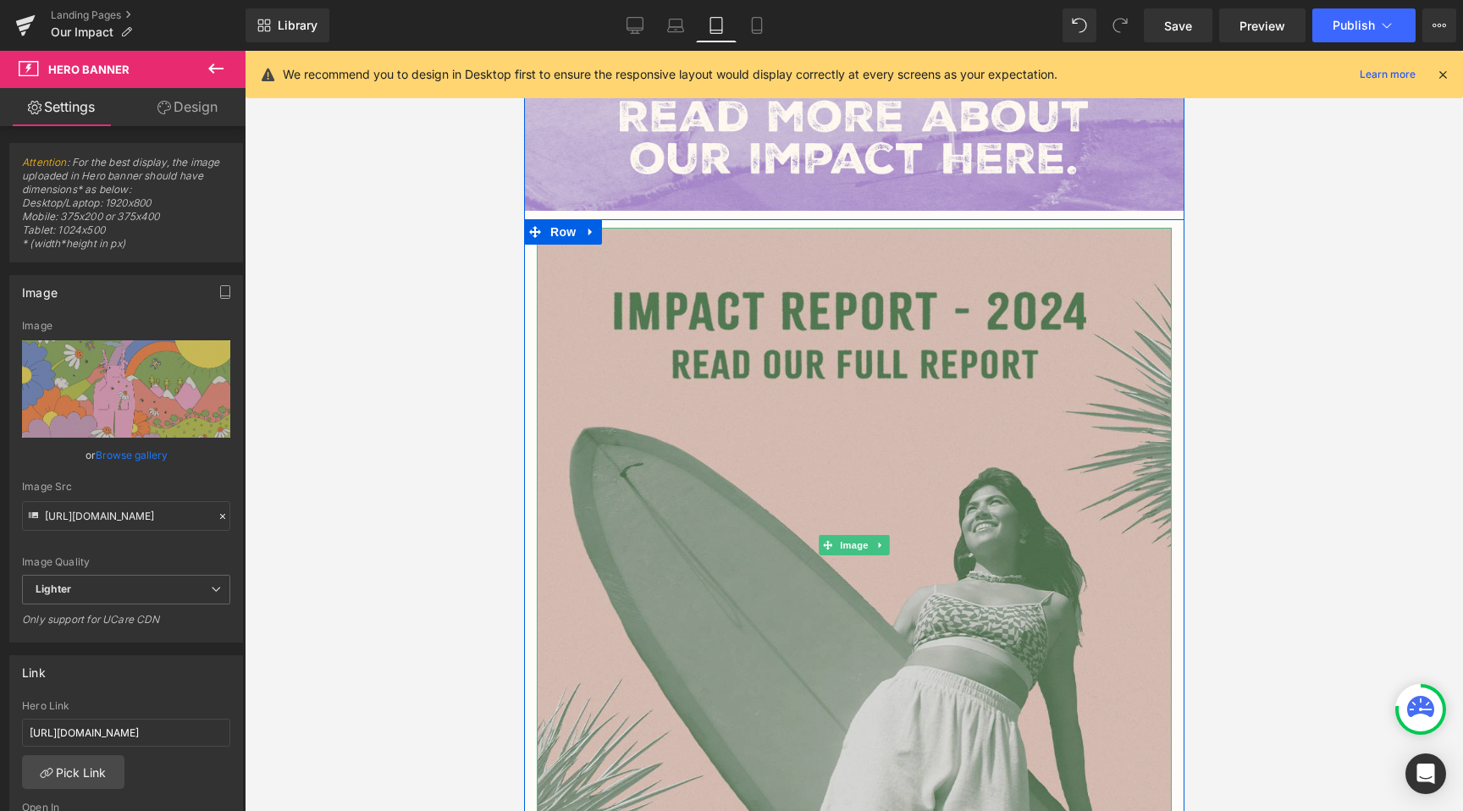
scroll to position [1721, 0]
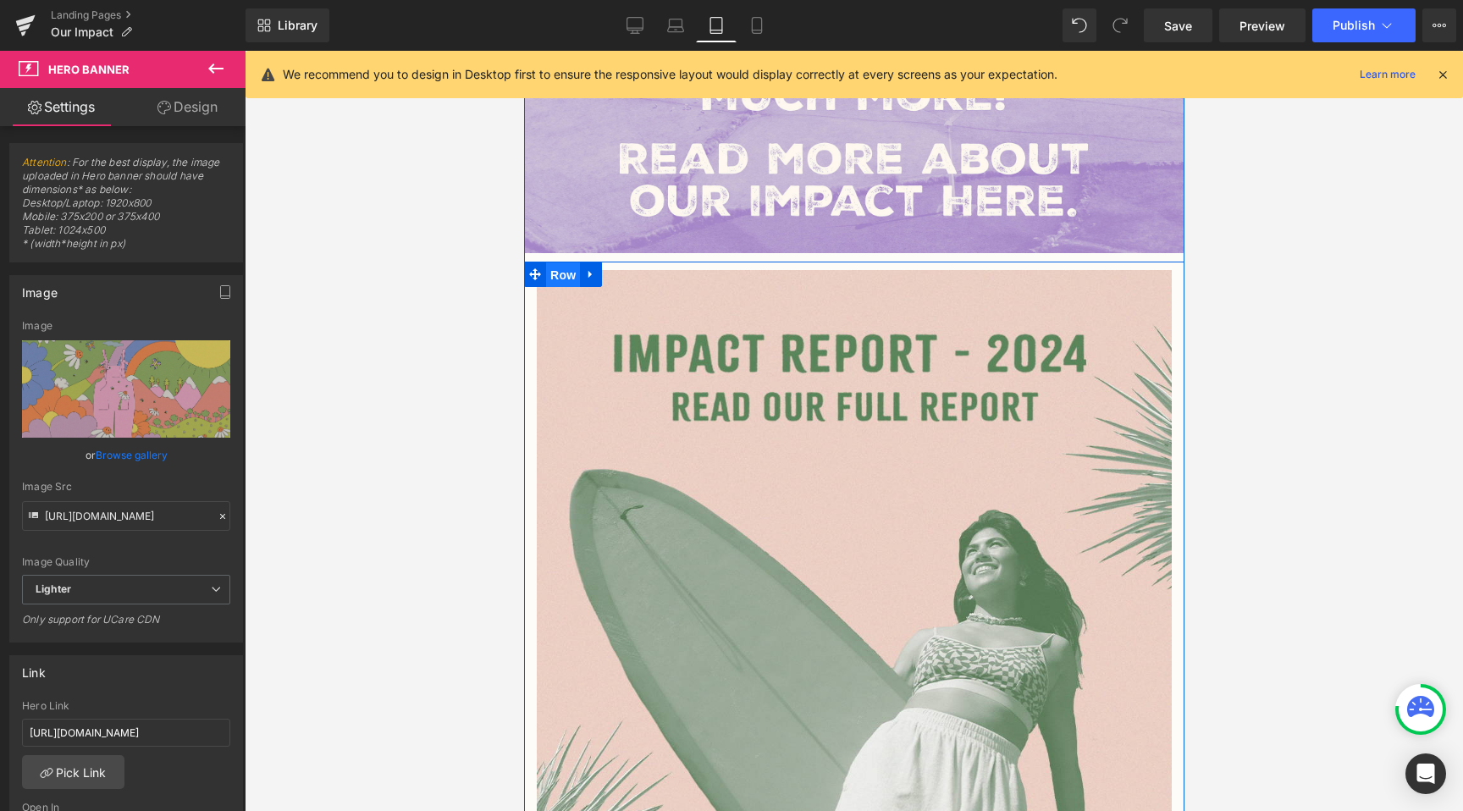
click at [560, 262] on span "Row" at bounding box center [562, 274] width 34 height 25
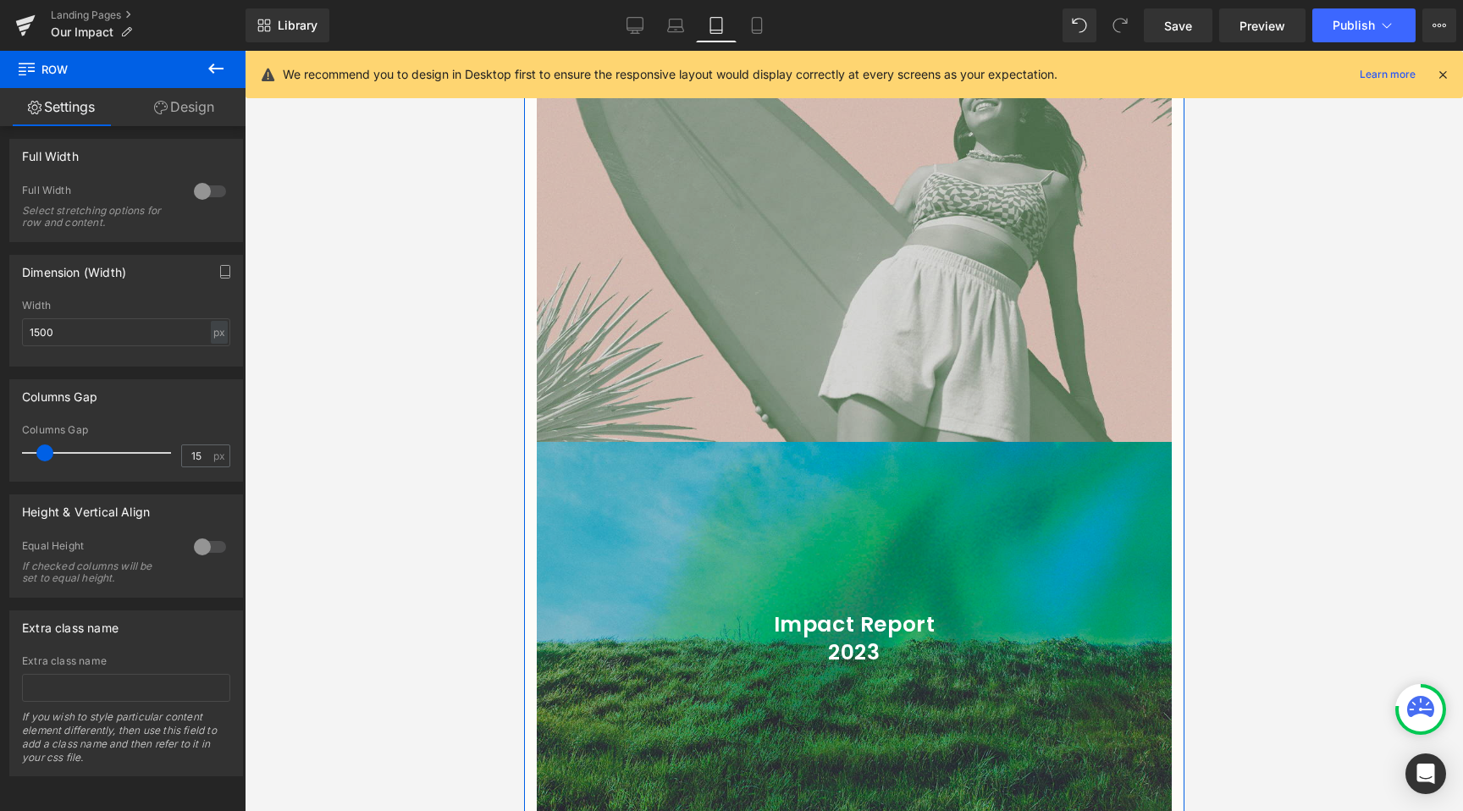
scroll to position [2188, 0]
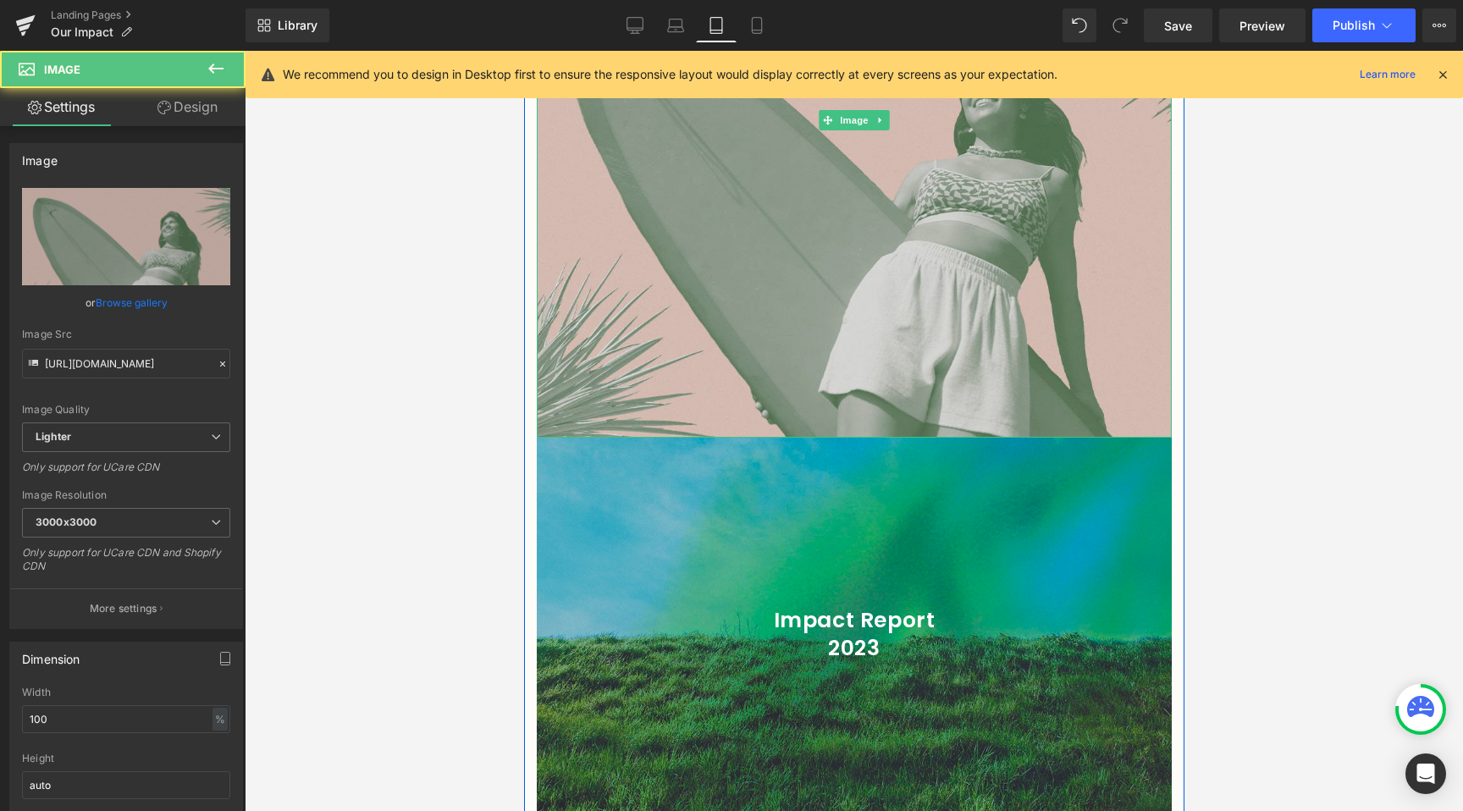
click at [800, 356] on img at bounding box center [853, 120] width 635 height 635
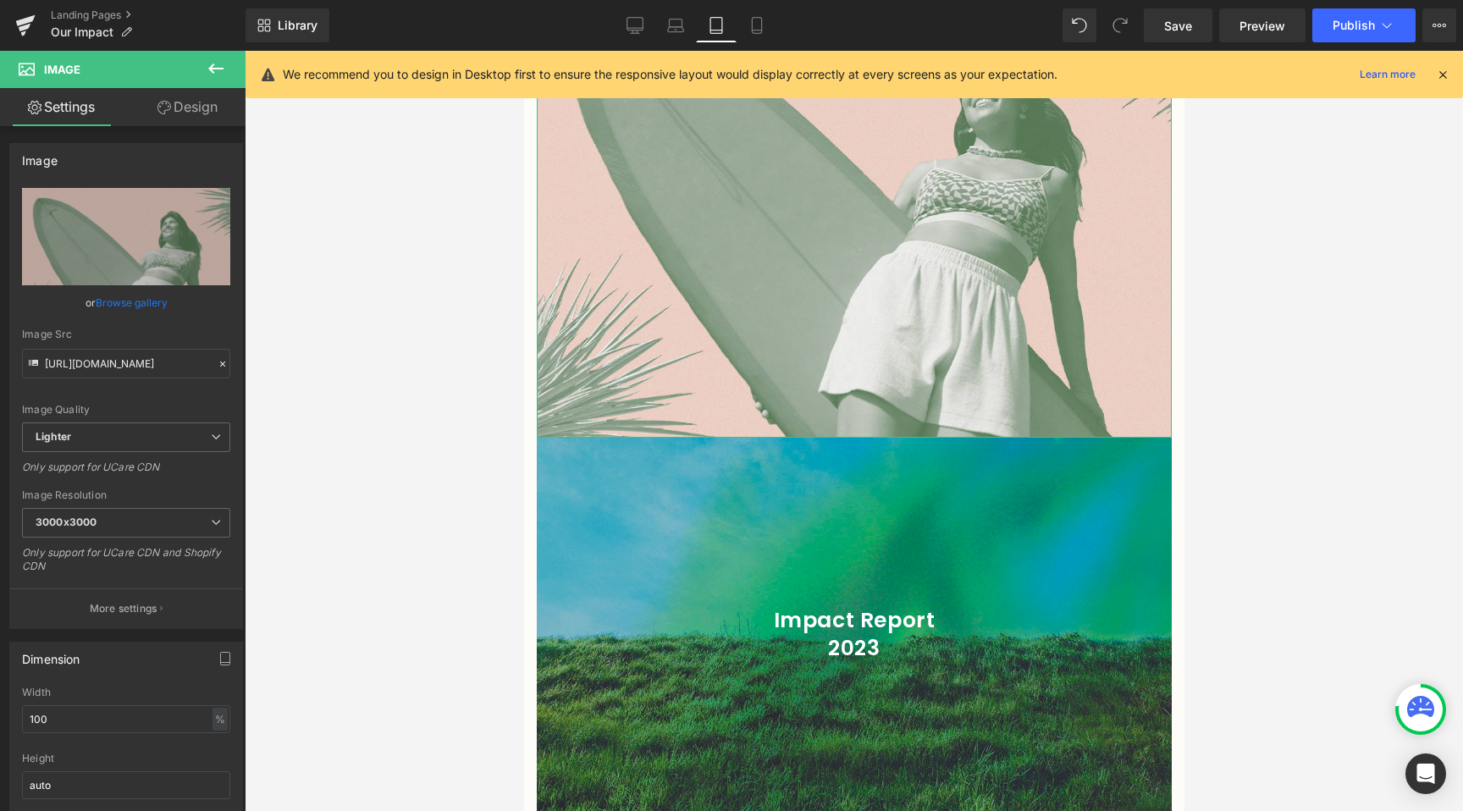
click at [196, 94] on link "Design" at bounding box center [187, 107] width 123 height 38
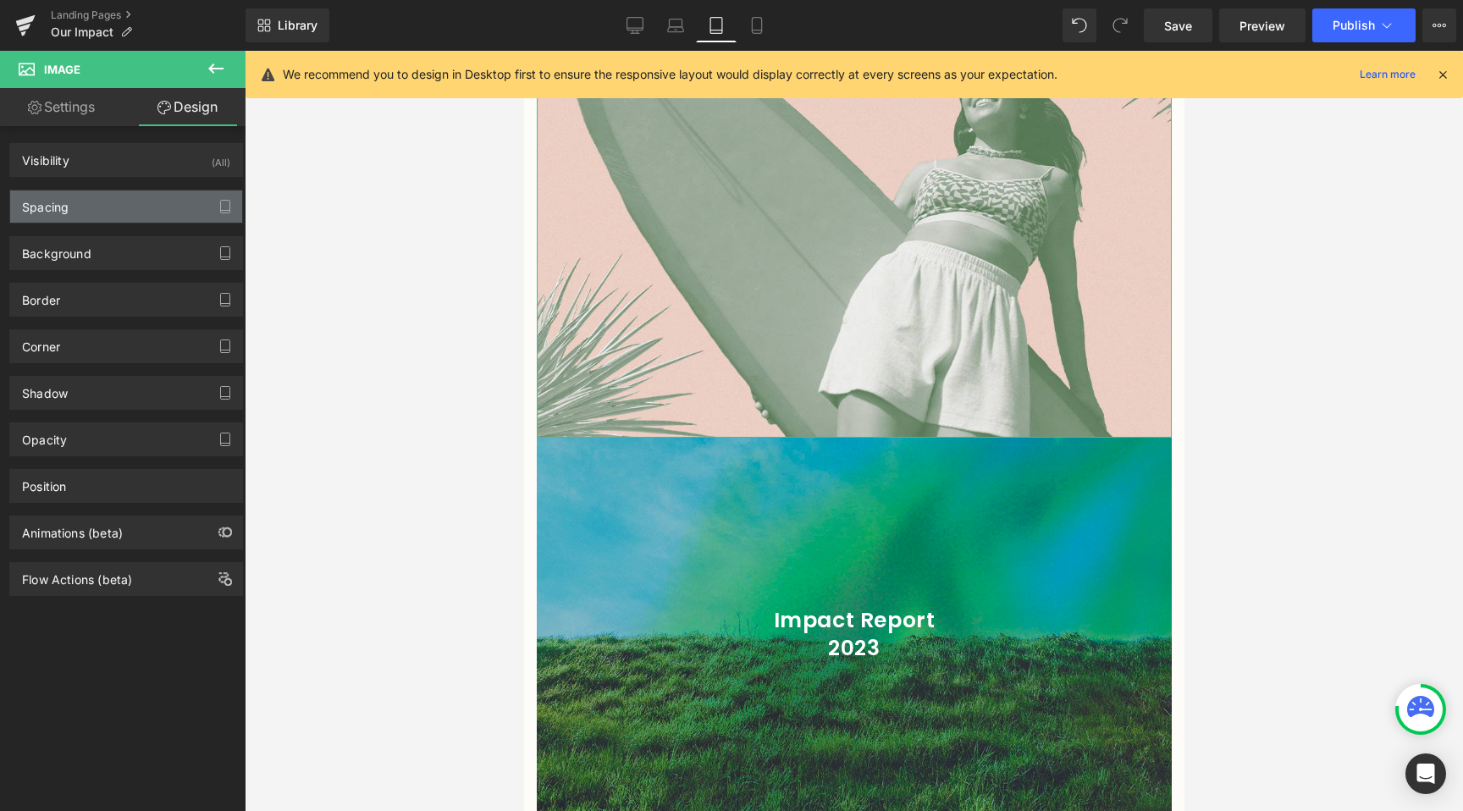
click at [157, 206] on div "Spacing" at bounding box center [126, 206] width 232 height 32
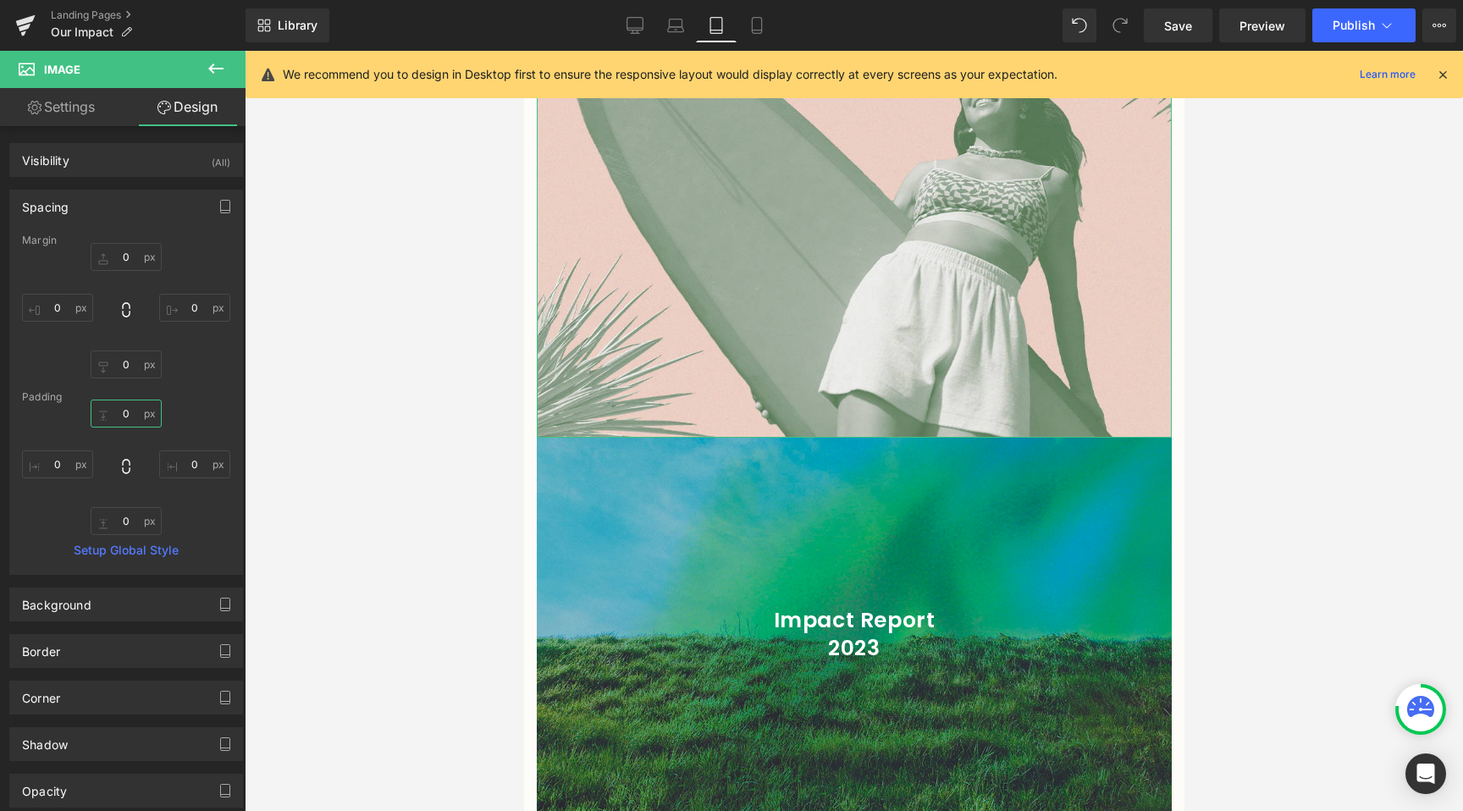
click at [128, 417] on input "0" at bounding box center [126, 414] width 71 height 28
type input "0"
click at [109, 520] on input "0" at bounding box center [126, 521] width 71 height 28
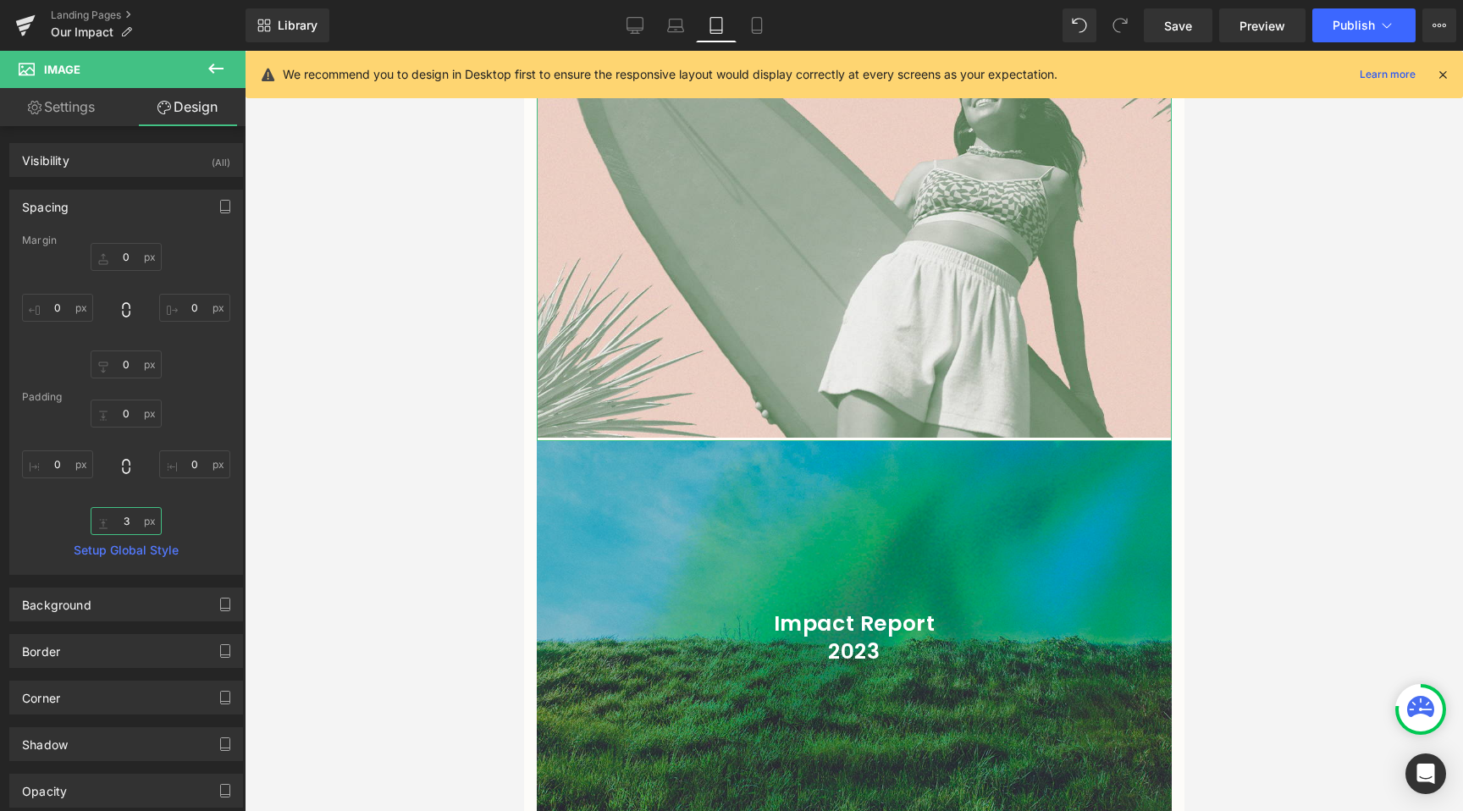
type input "4"
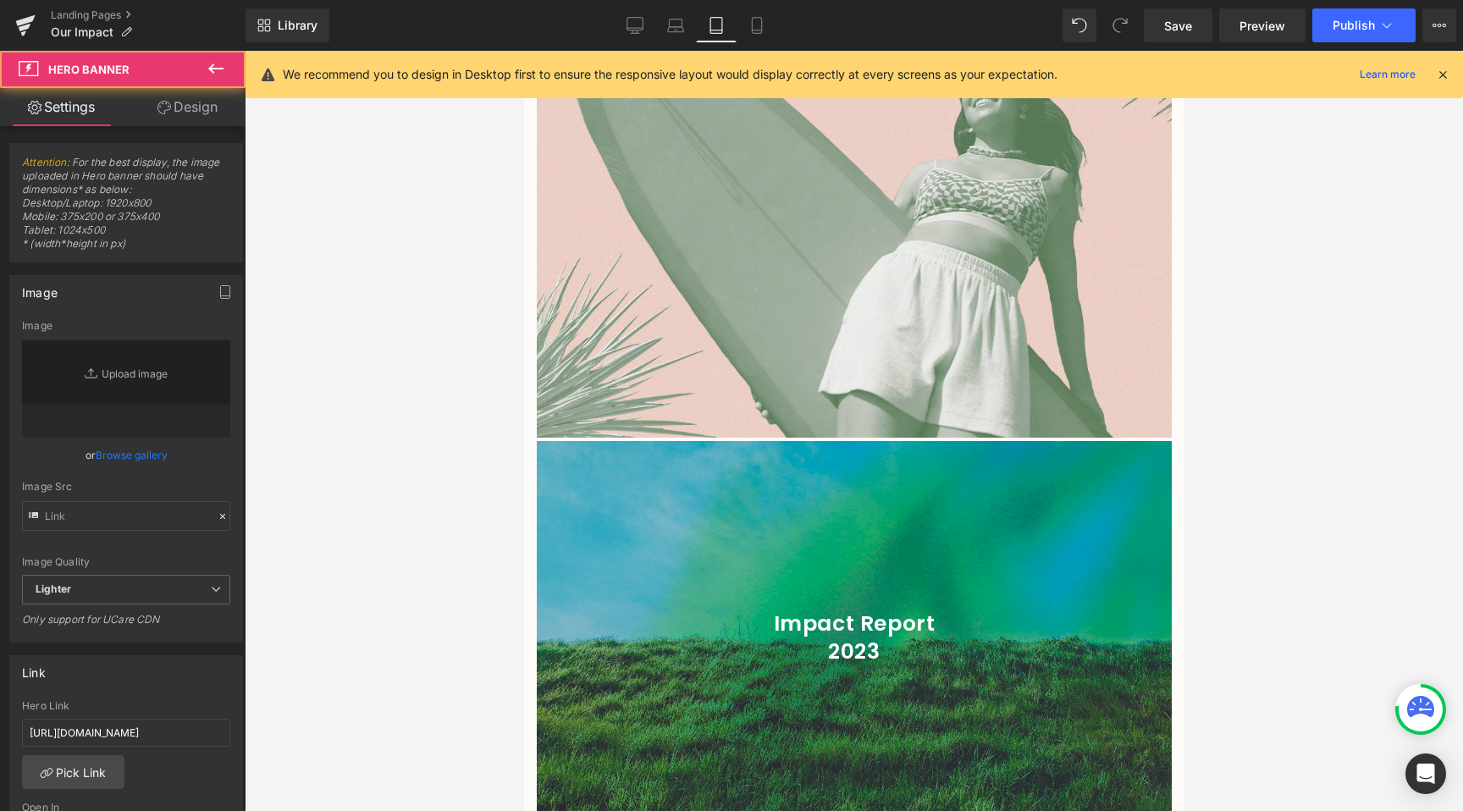
click at [790, 535] on div at bounding box center [853, 638] width 635 height 394
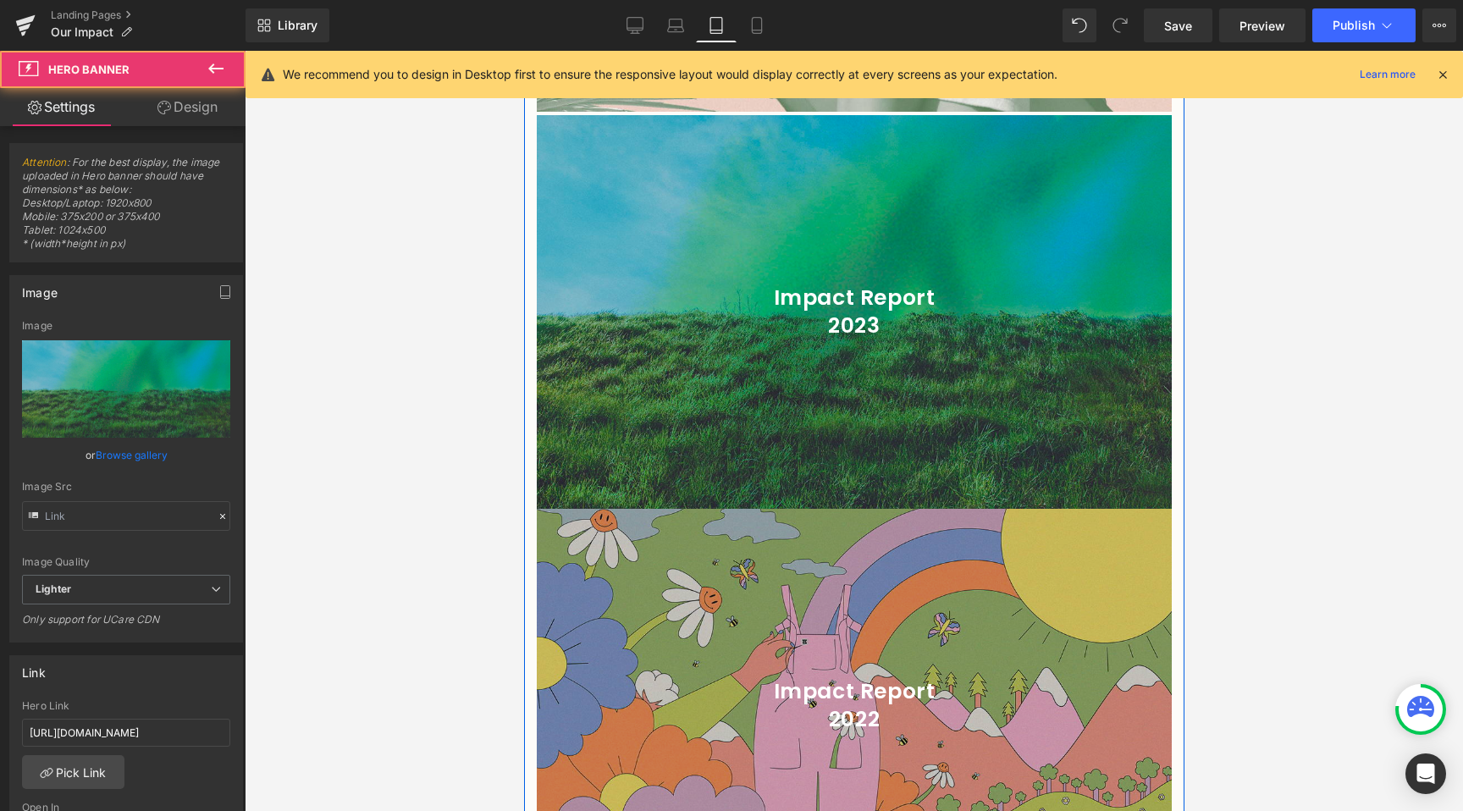
scroll to position [2527, 0]
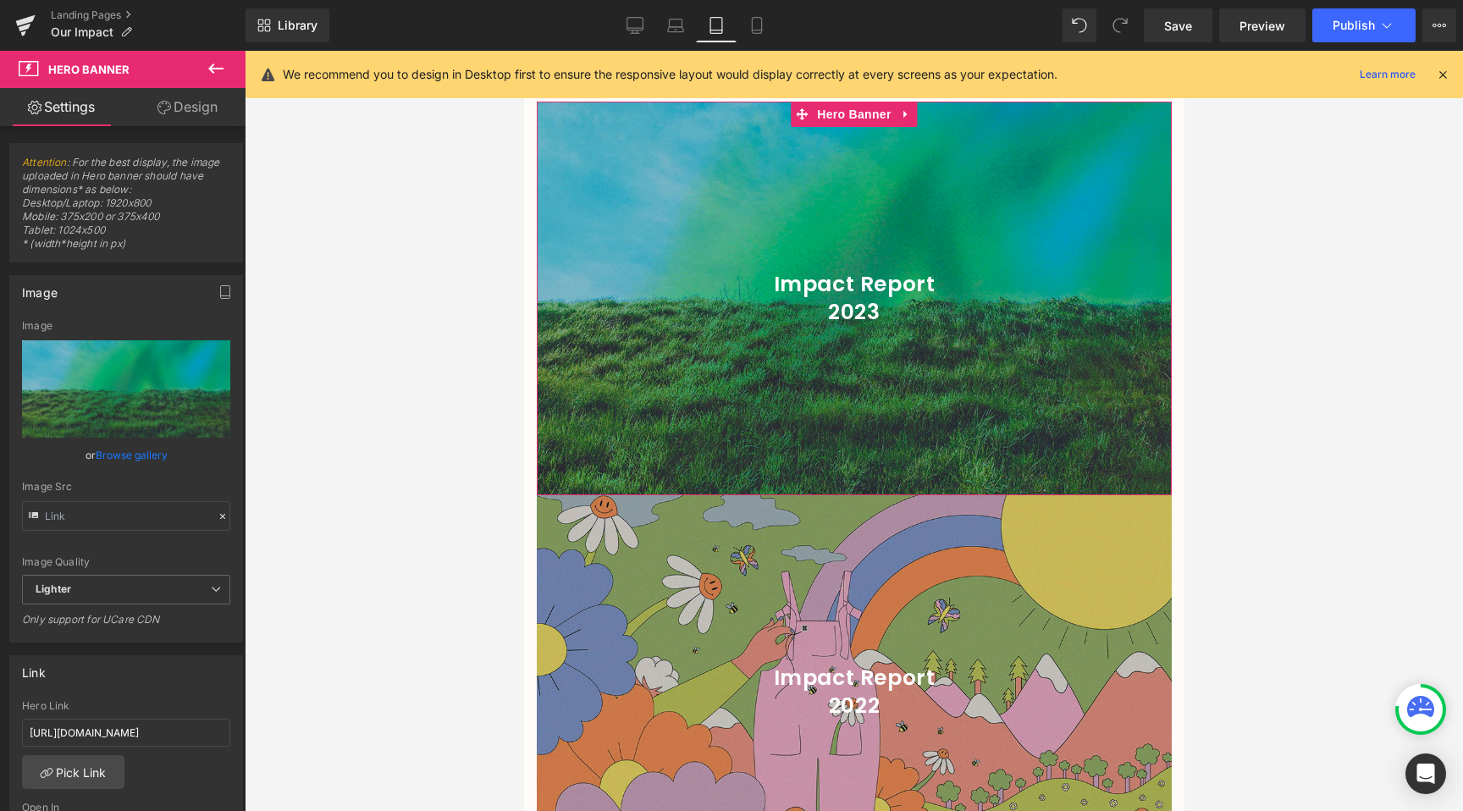
click at [193, 99] on link "Design" at bounding box center [187, 107] width 123 height 38
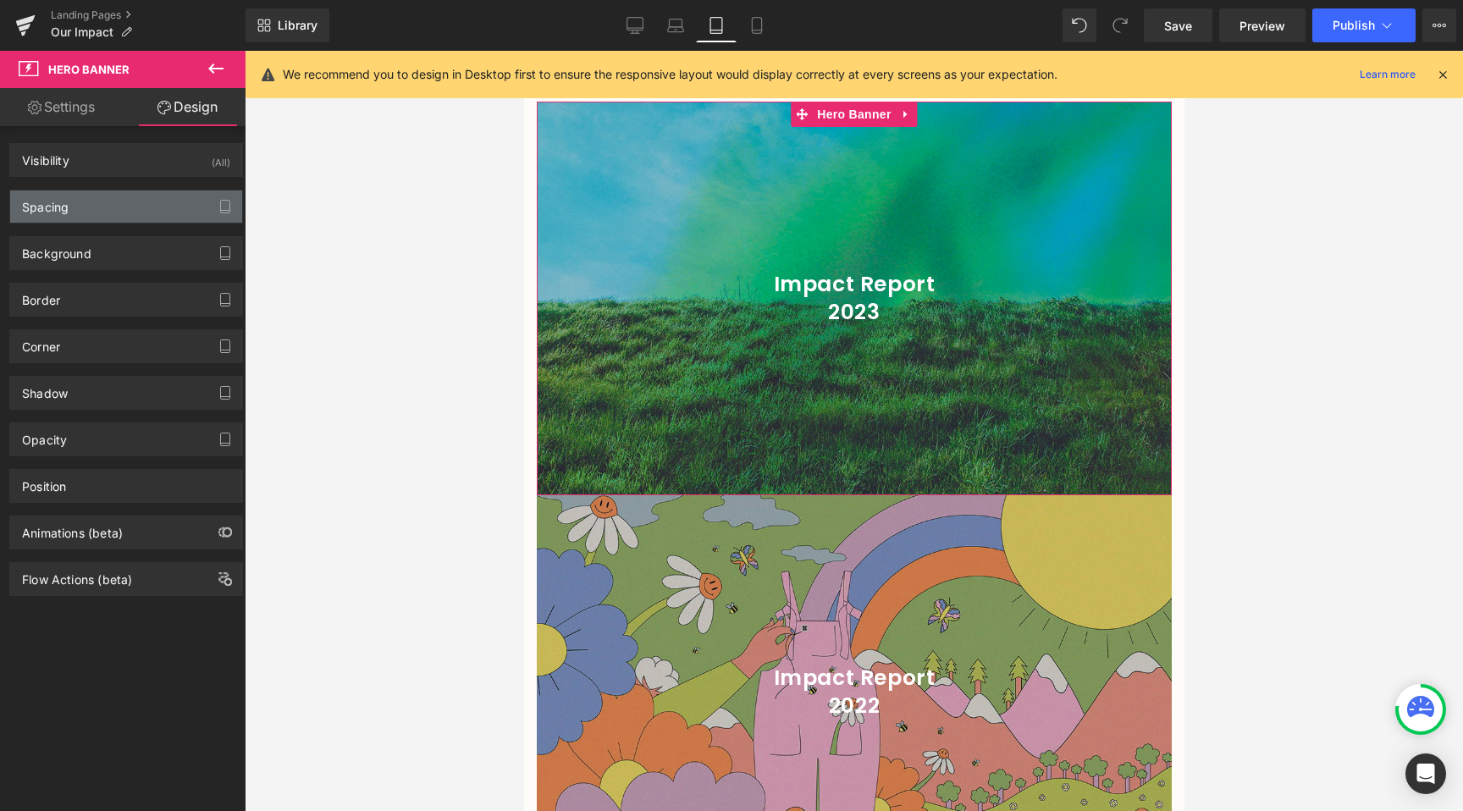
click at [95, 201] on div "Spacing" at bounding box center [126, 206] width 232 height 32
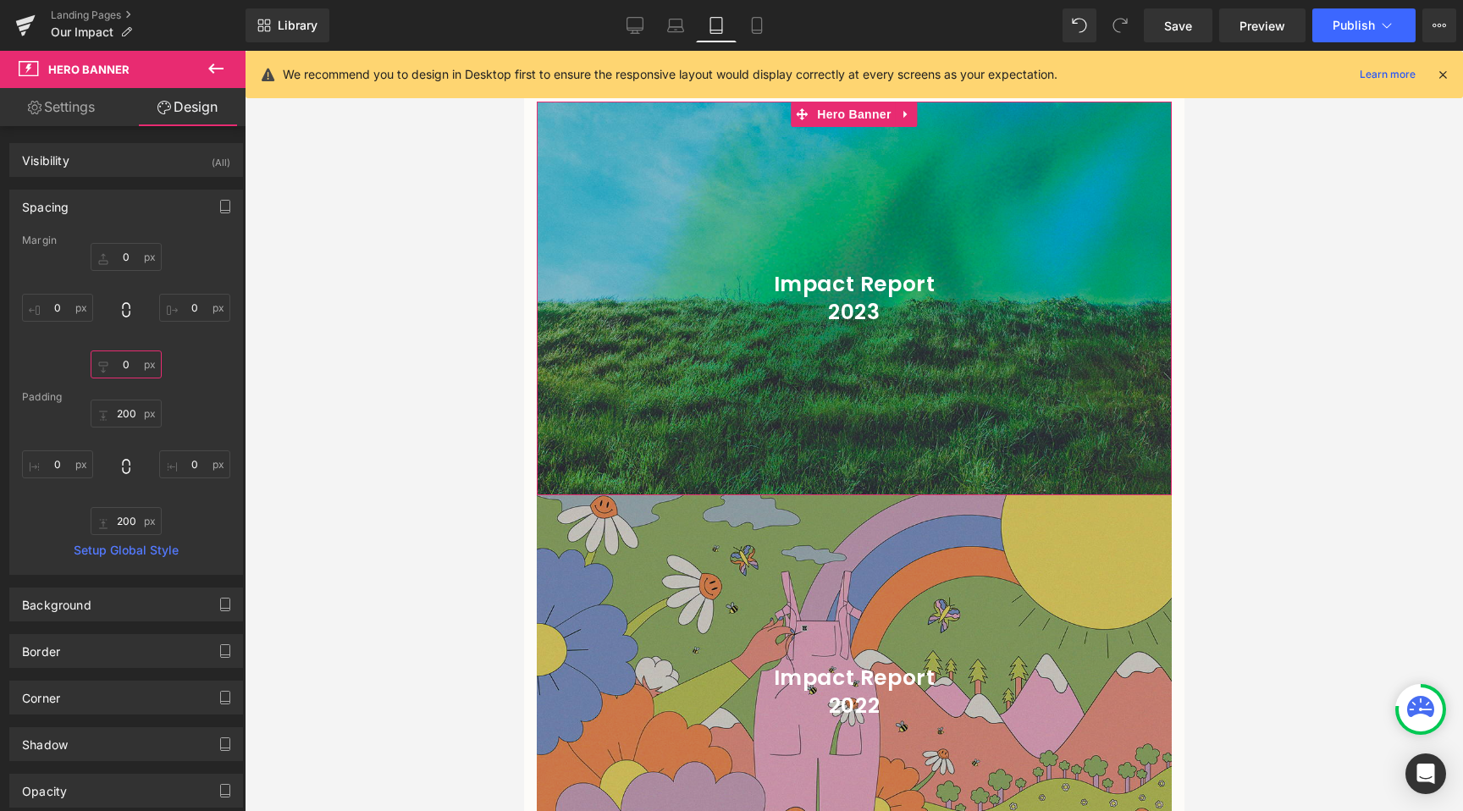
click at [134, 350] on input "text" at bounding box center [126, 364] width 71 height 28
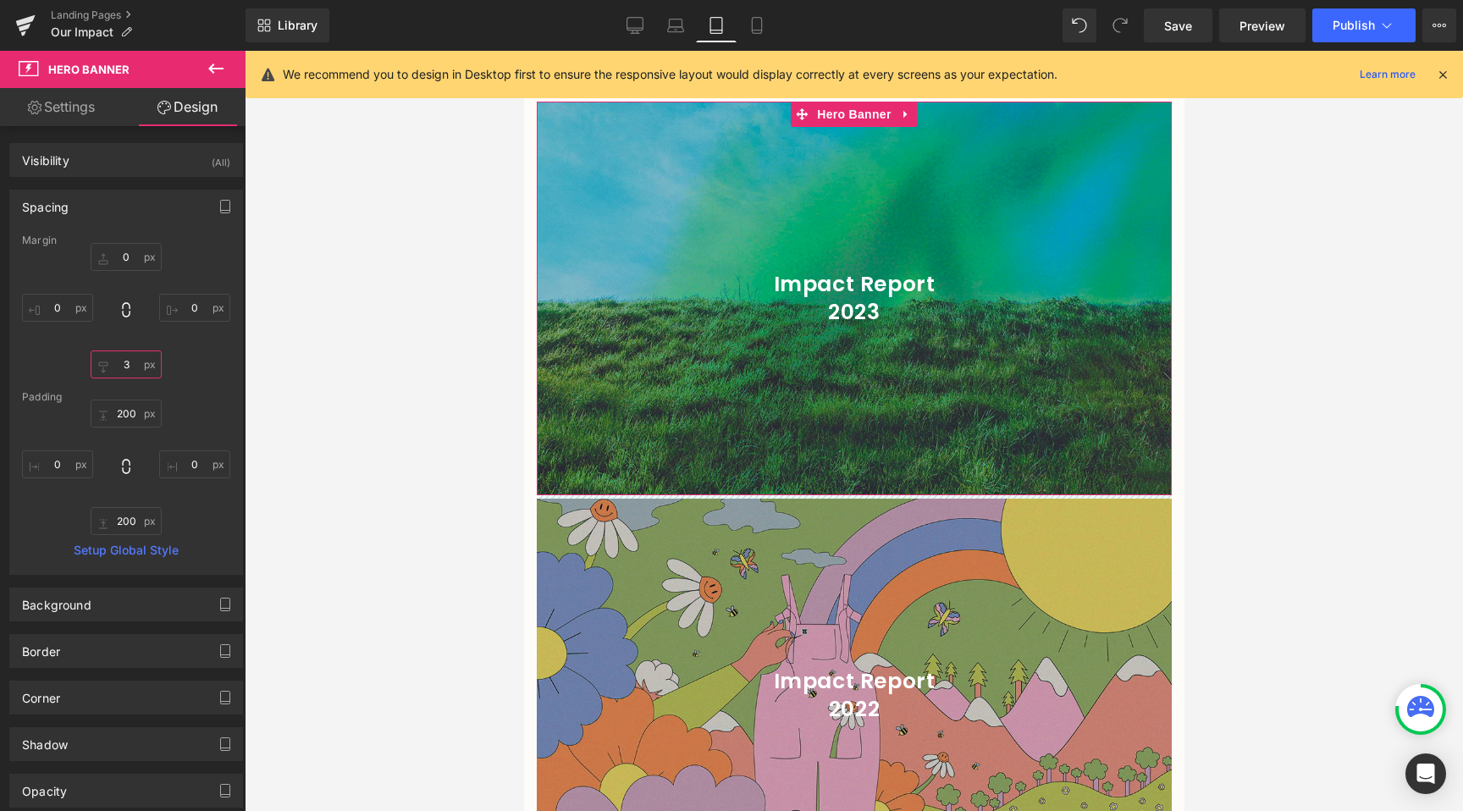
type input "4"
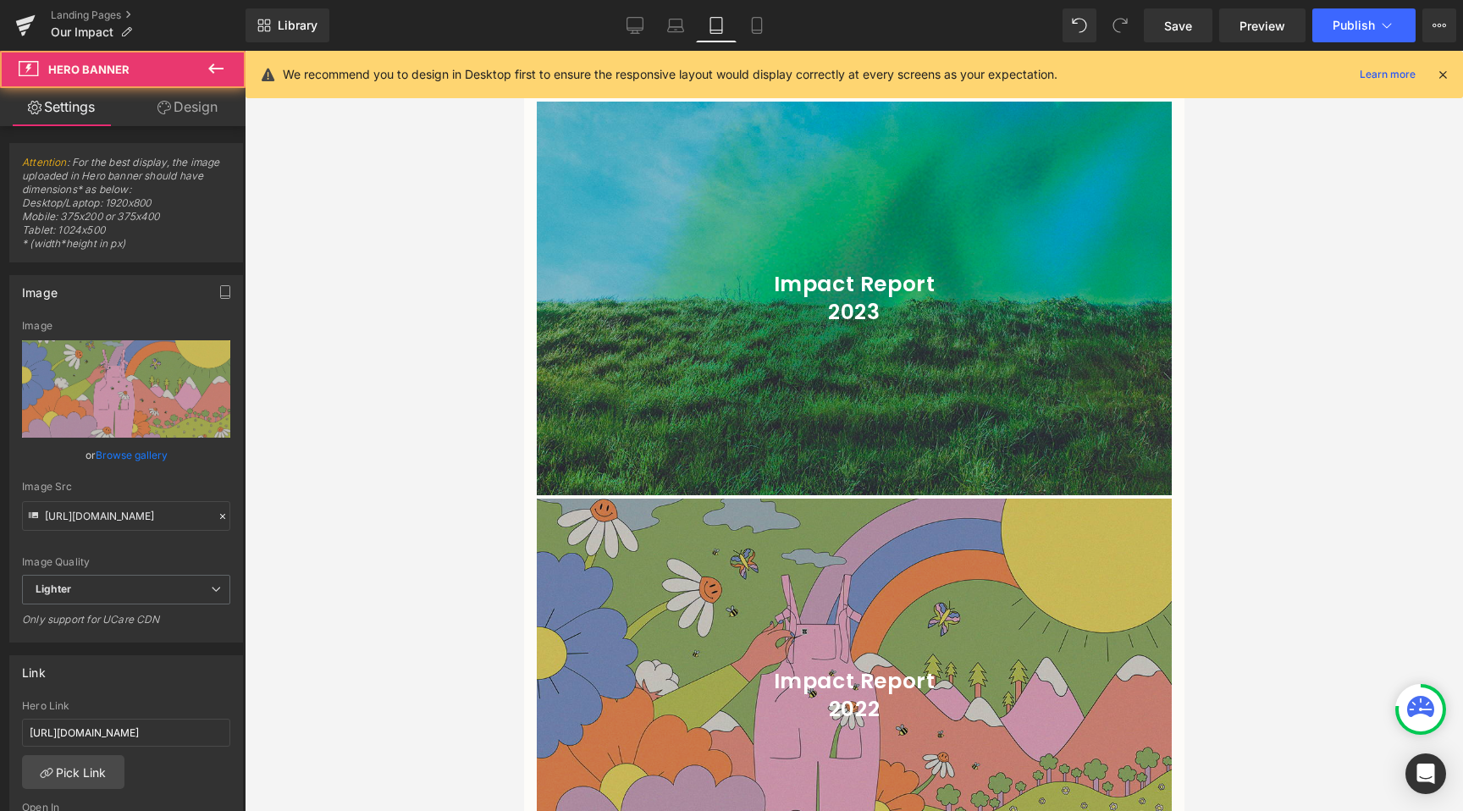
click at [638, 539] on div at bounding box center [853, 696] width 635 height 394
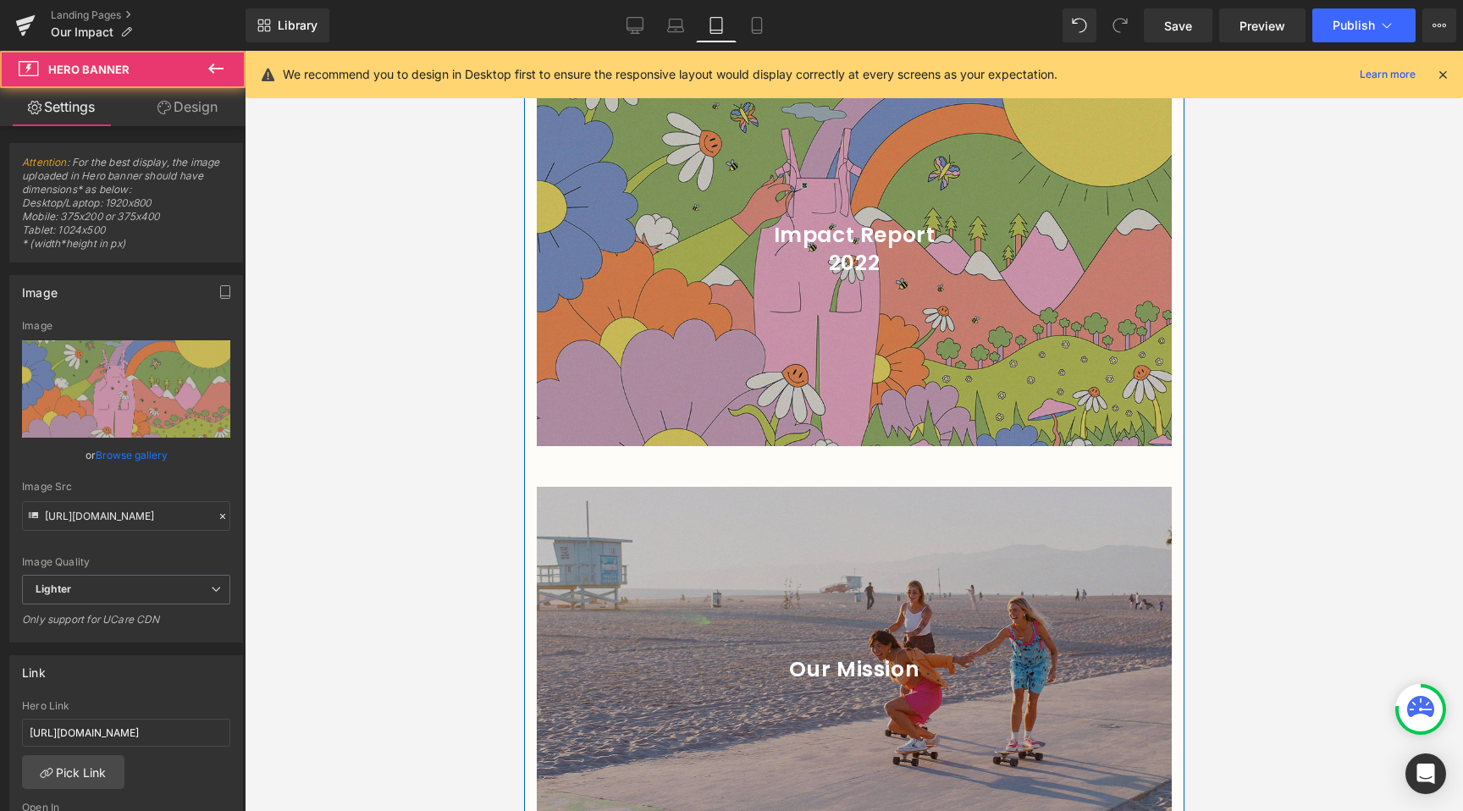
scroll to position [2975, 0]
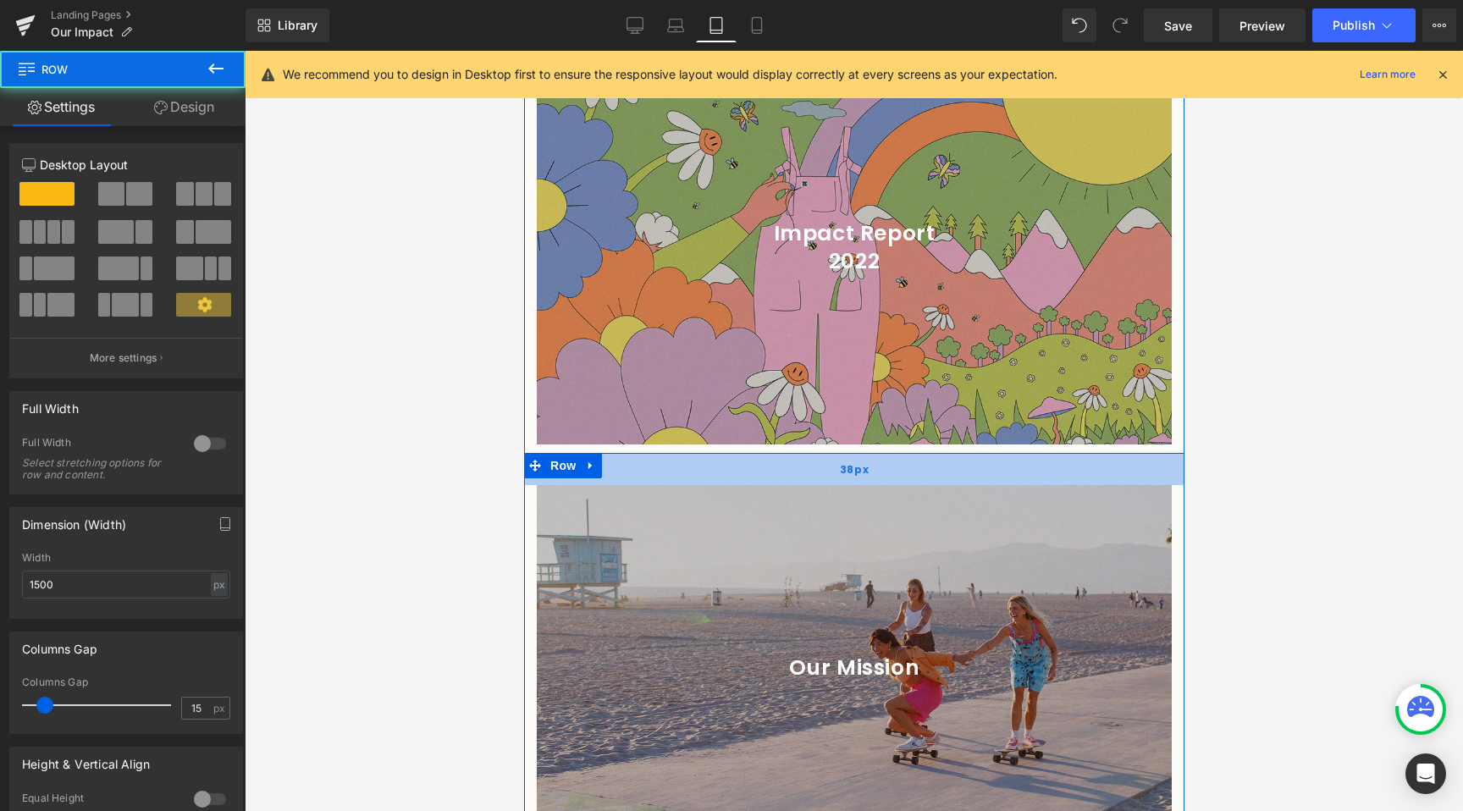
click at [604, 453] on div "38px" at bounding box center [853, 469] width 660 height 32
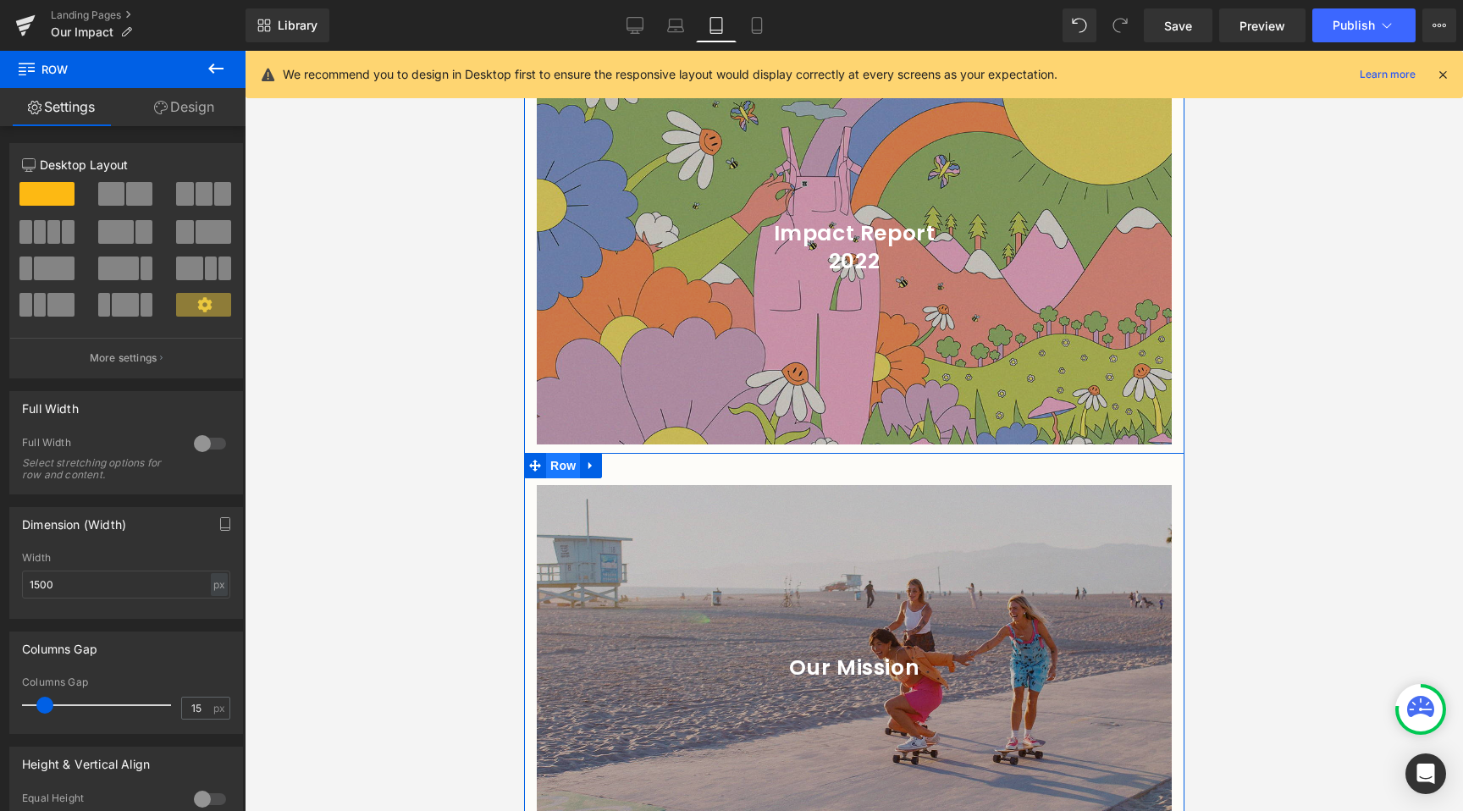
click at [549, 453] on span "Row" at bounding box center [562, 465] width 34 height 25
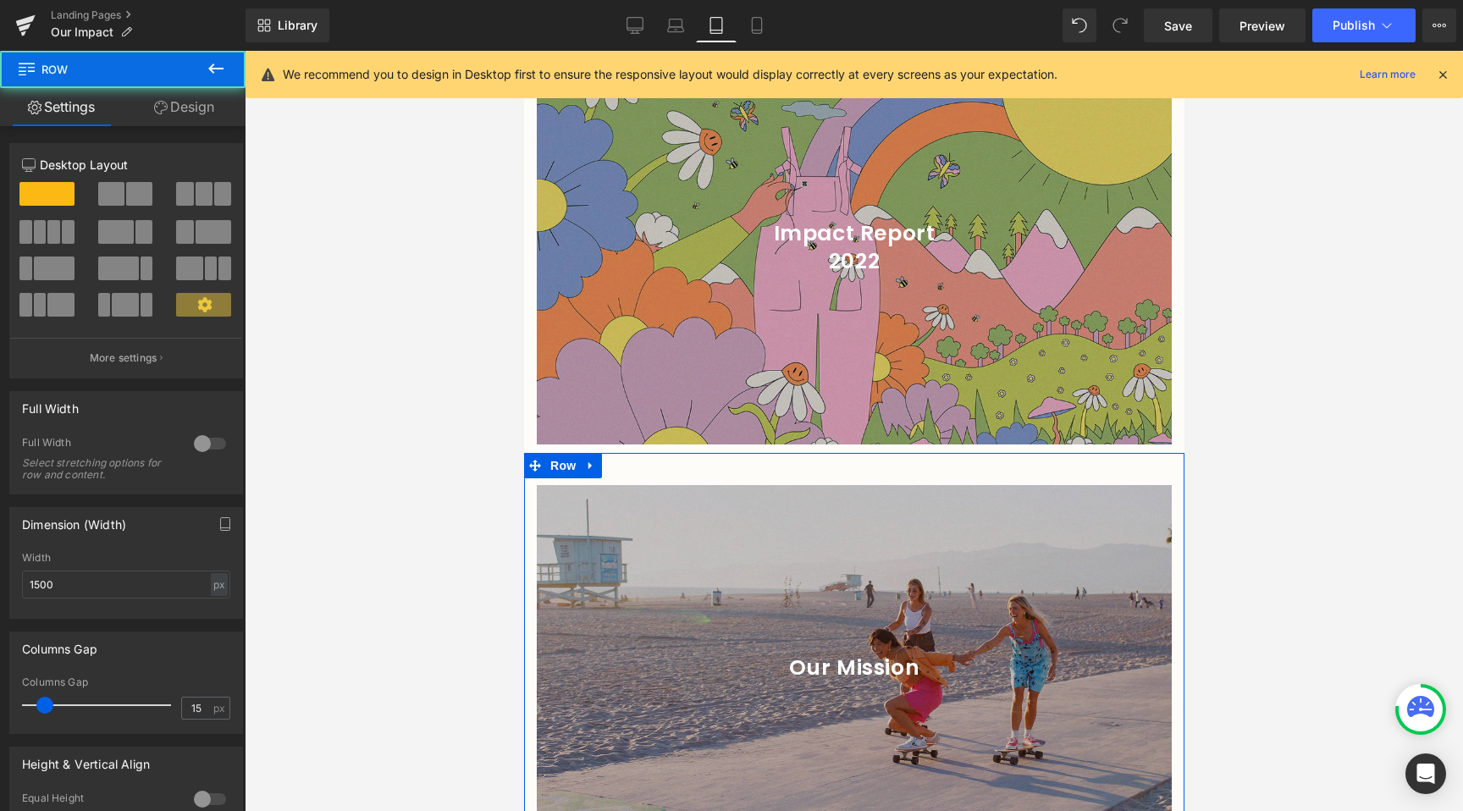
click at [179, 102] on link "Design" at bounding box center [184, 107] width 123 height 38
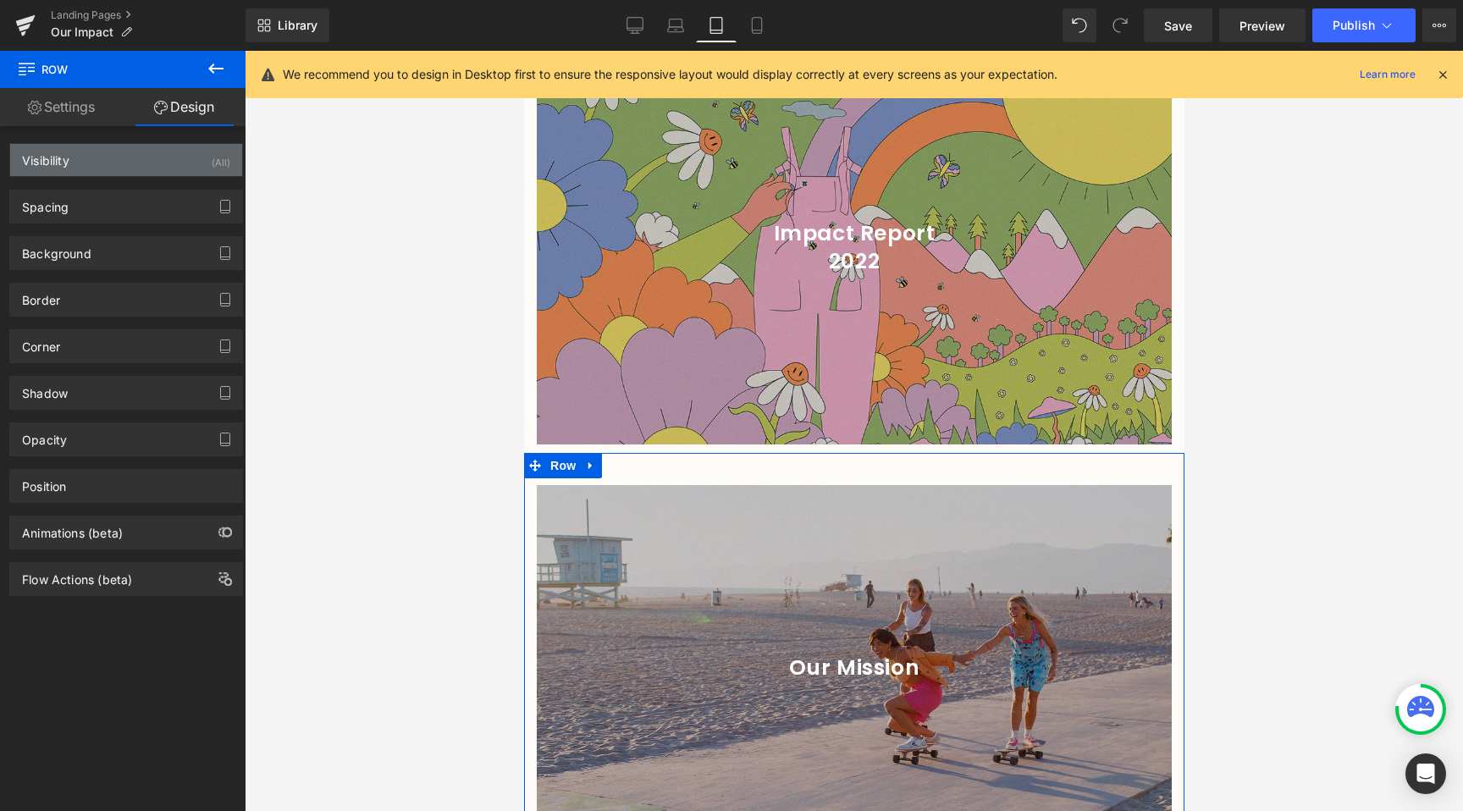
click at [139, 168] on div "Visibility (All)" at bounding box center [126, 160] width 232 height 32
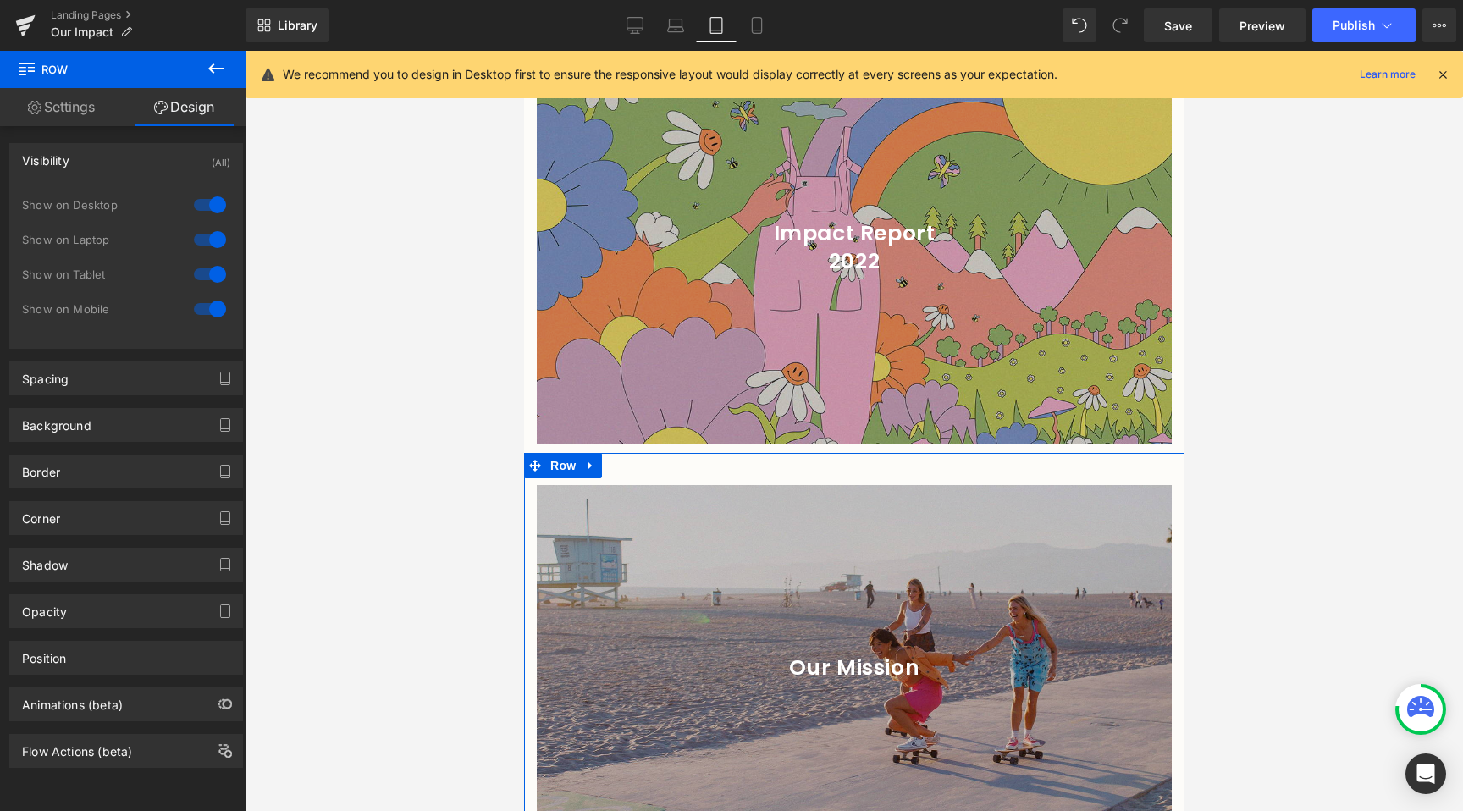
click at [110, 152] on div "Visibility (All)" at bounding box center [126, 160] width 232 height 32
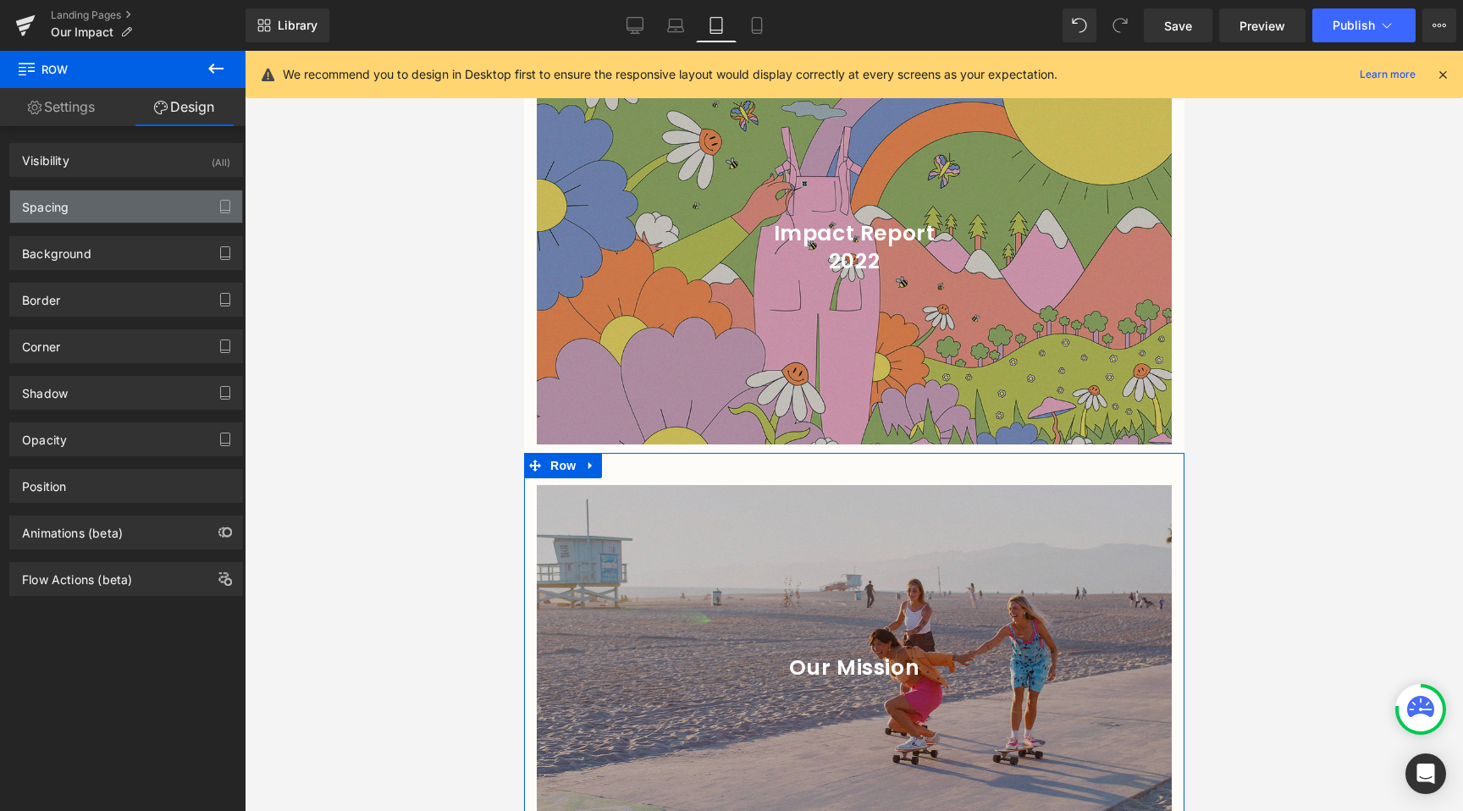
click at [93, 199] on div "Spacing" at bounding box center [126, 206] width 232 height 32
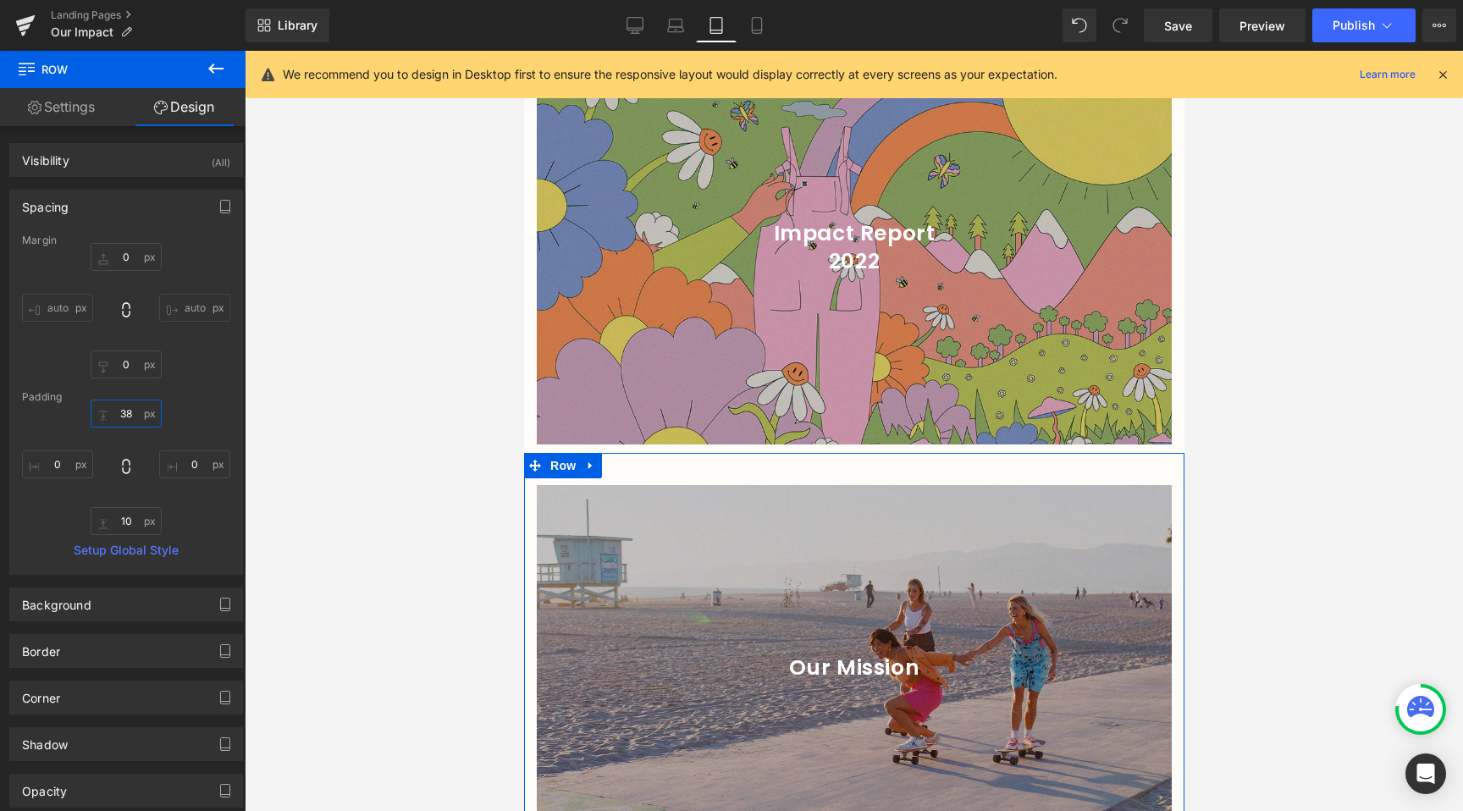
click at [131, 422] on input "38" at bounding box center [126, 414] width 71 height 28
type input "0"
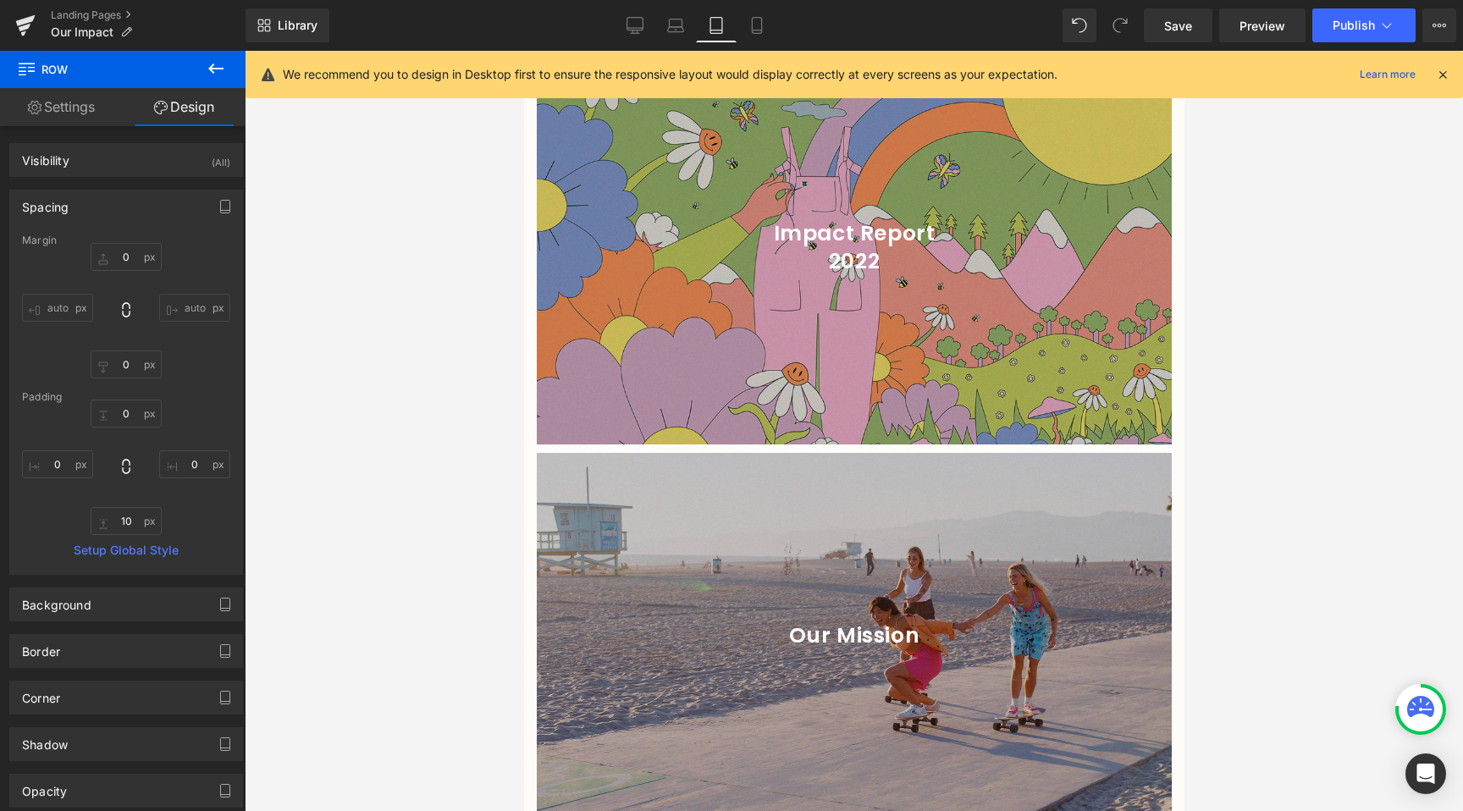
click at [306, 438] on div at bounding box center [854, 431] width 1218 height 760
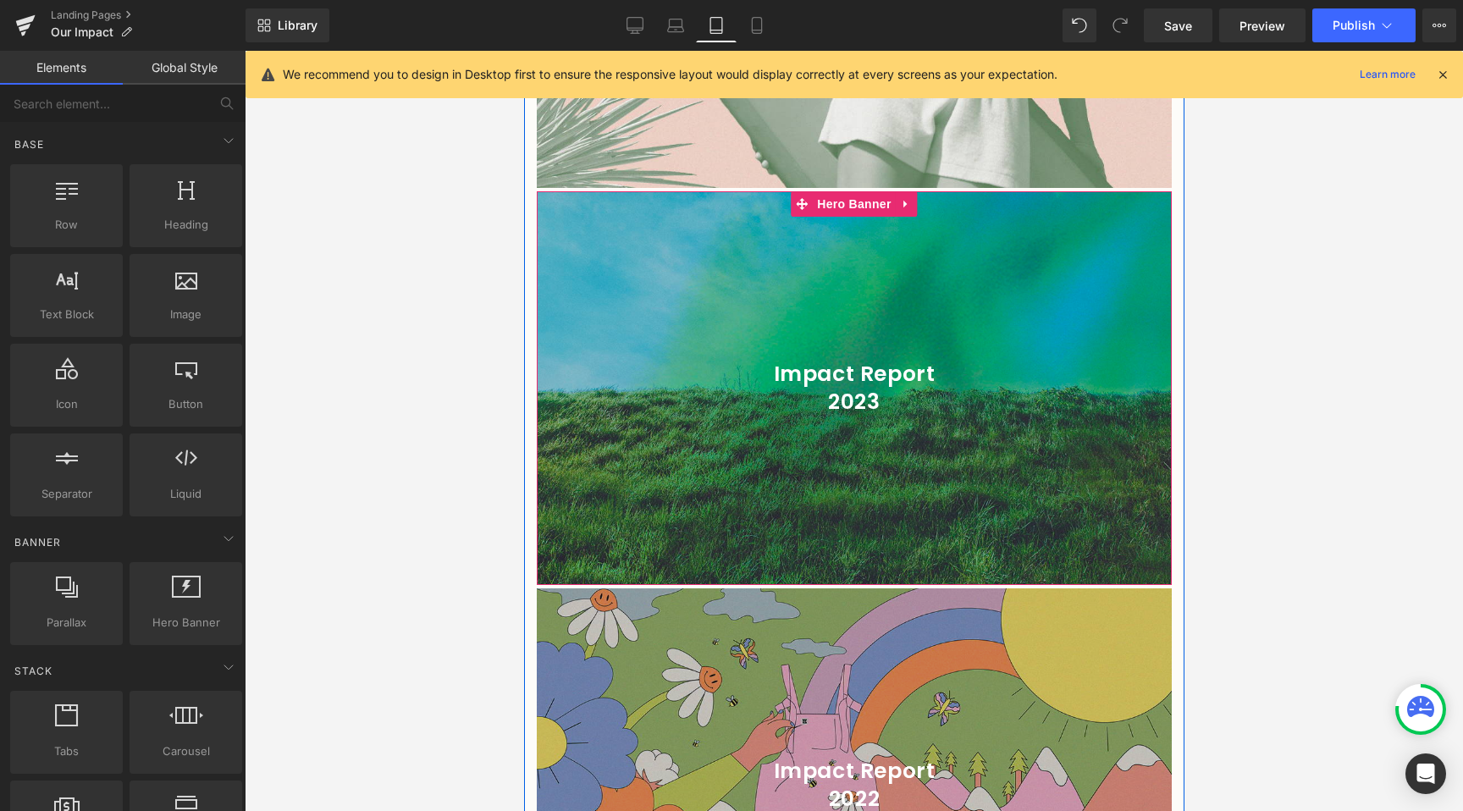
click at [719, 518] on div at bounding box center [853, 388] width 635 height 394
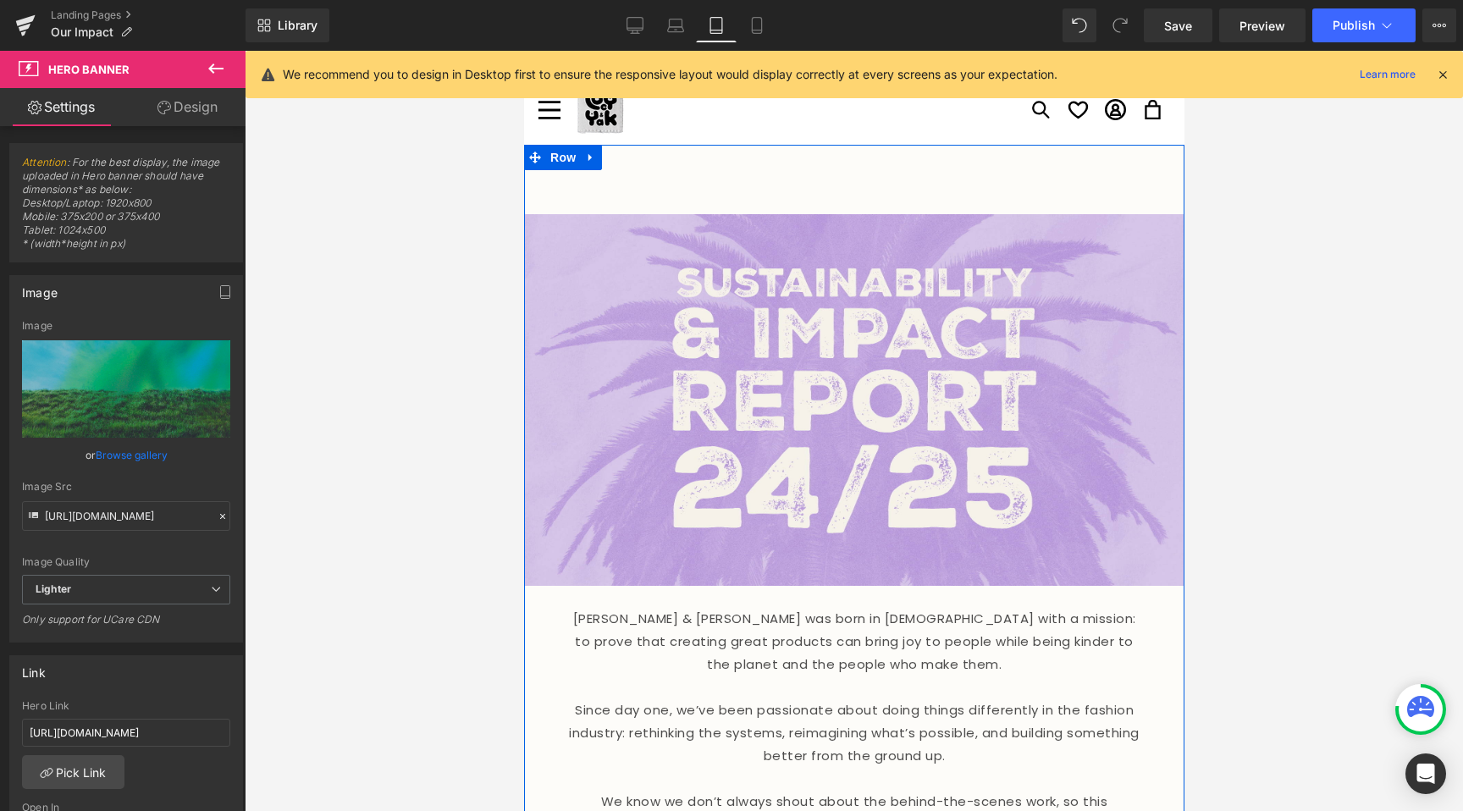
scroll to position [0, 0]
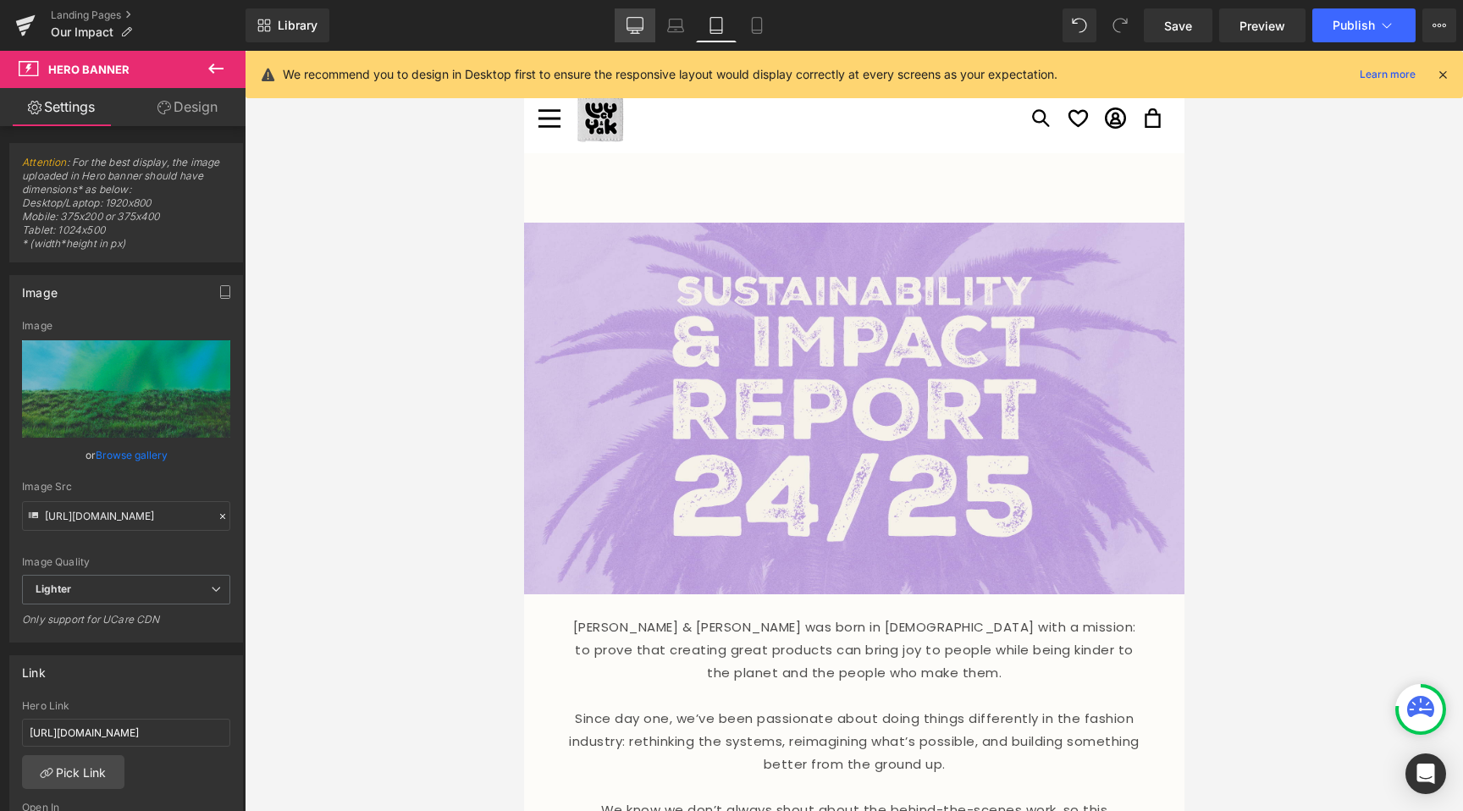
click at [648, 33] on link "Desktop" at bounding box center [634, 25] width 41 height 34
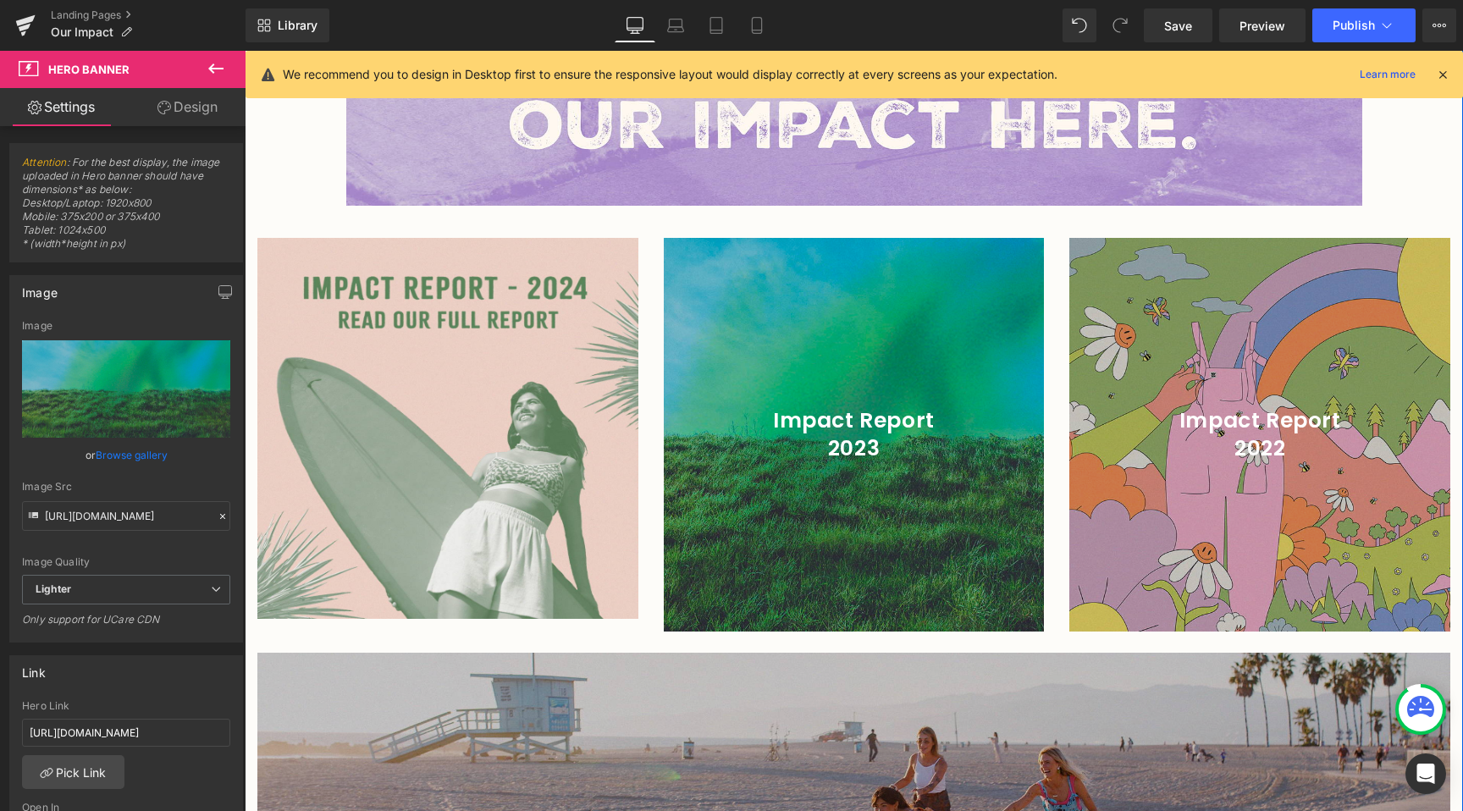
scroll to position [2597, 0]
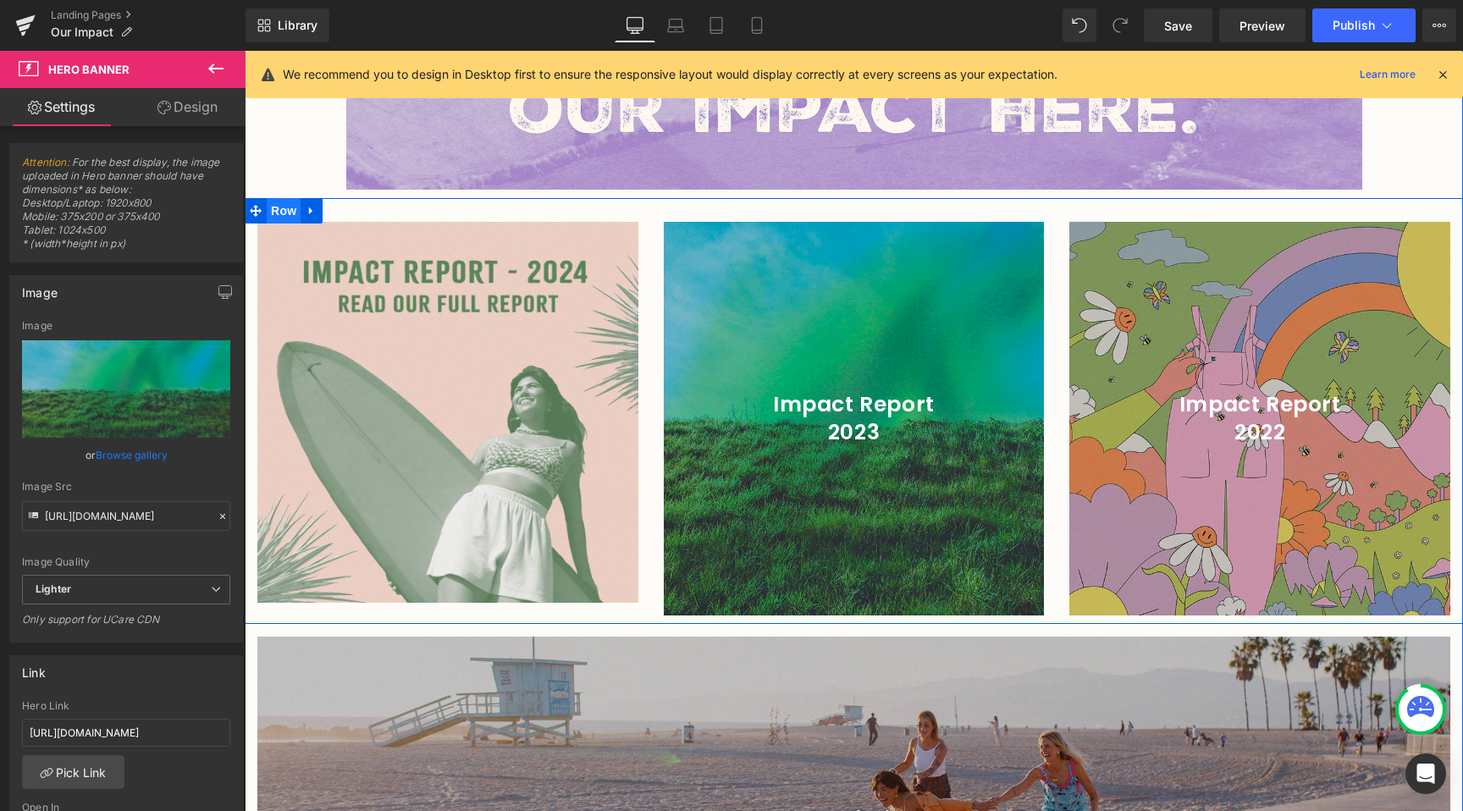
click at [282, 198] on span "Row" at bounding box center [284, 210] width 34 height 25
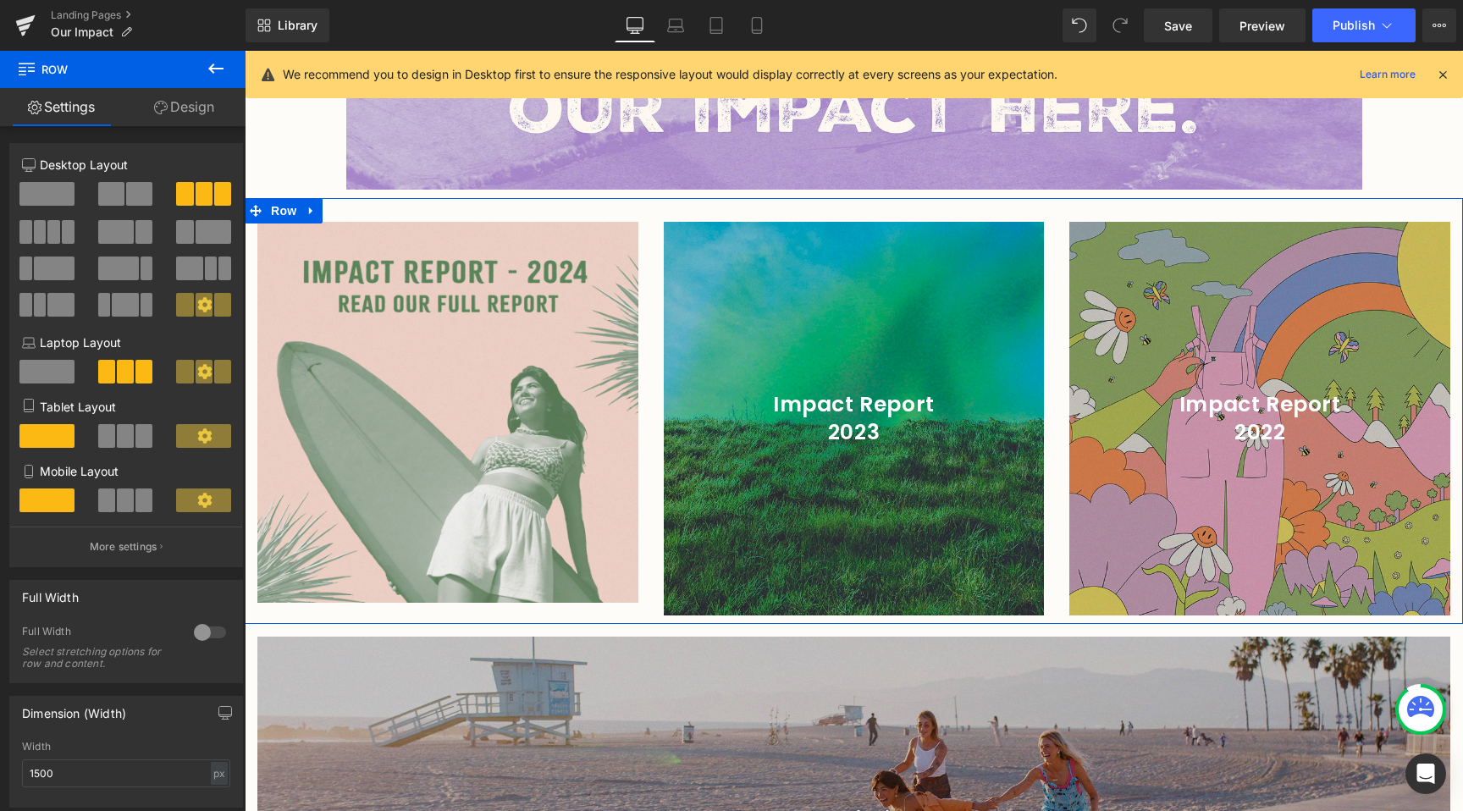
click at [174, 107] on link "Design" at bounding box center [184, 107] width 123 height 38
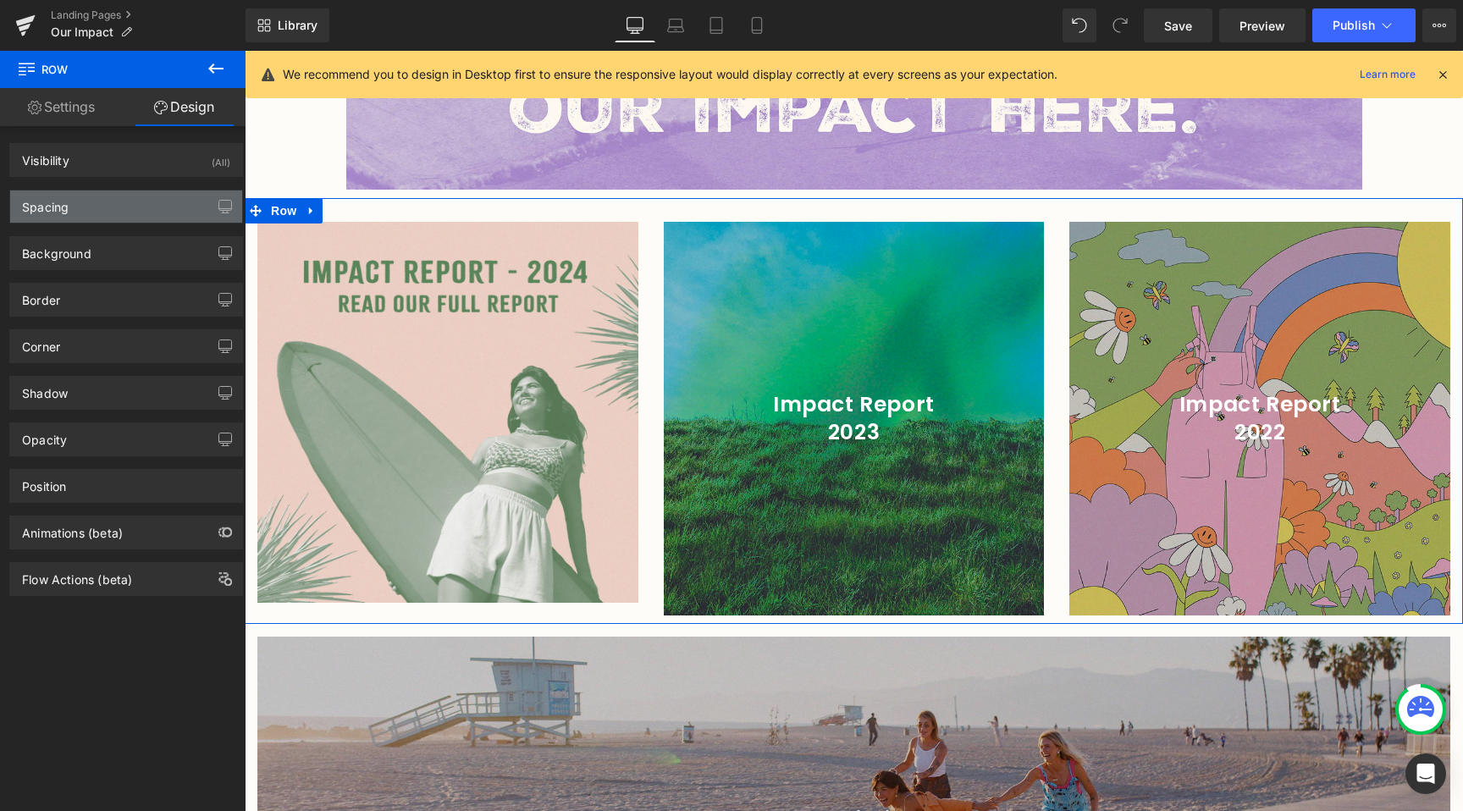
click at [99, 206] on div "Spacing" at bounding box center [126, 206] width 232 height 32
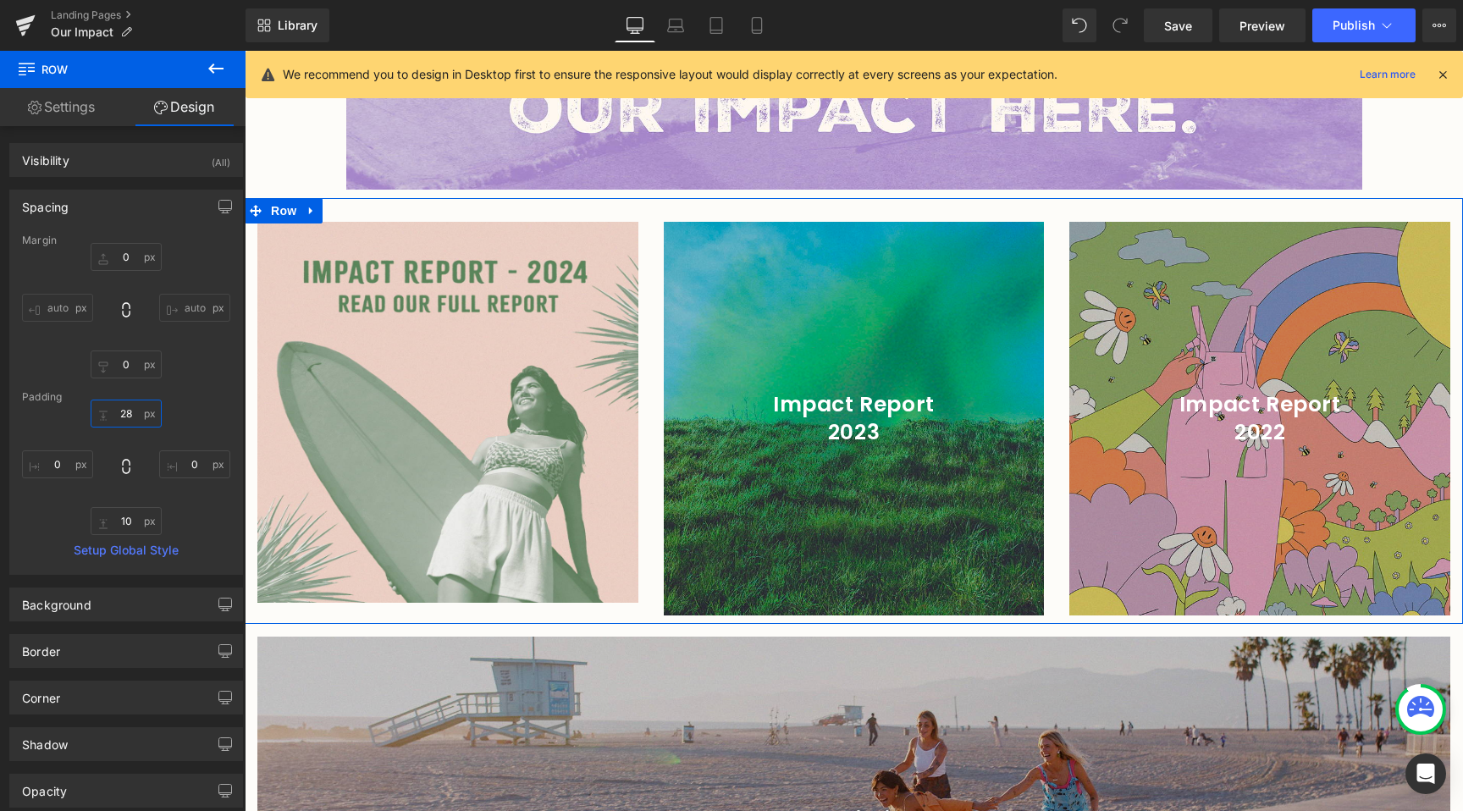
click at [116, 406] on input "text" at bounding box center [126, 414] width 71 height 28
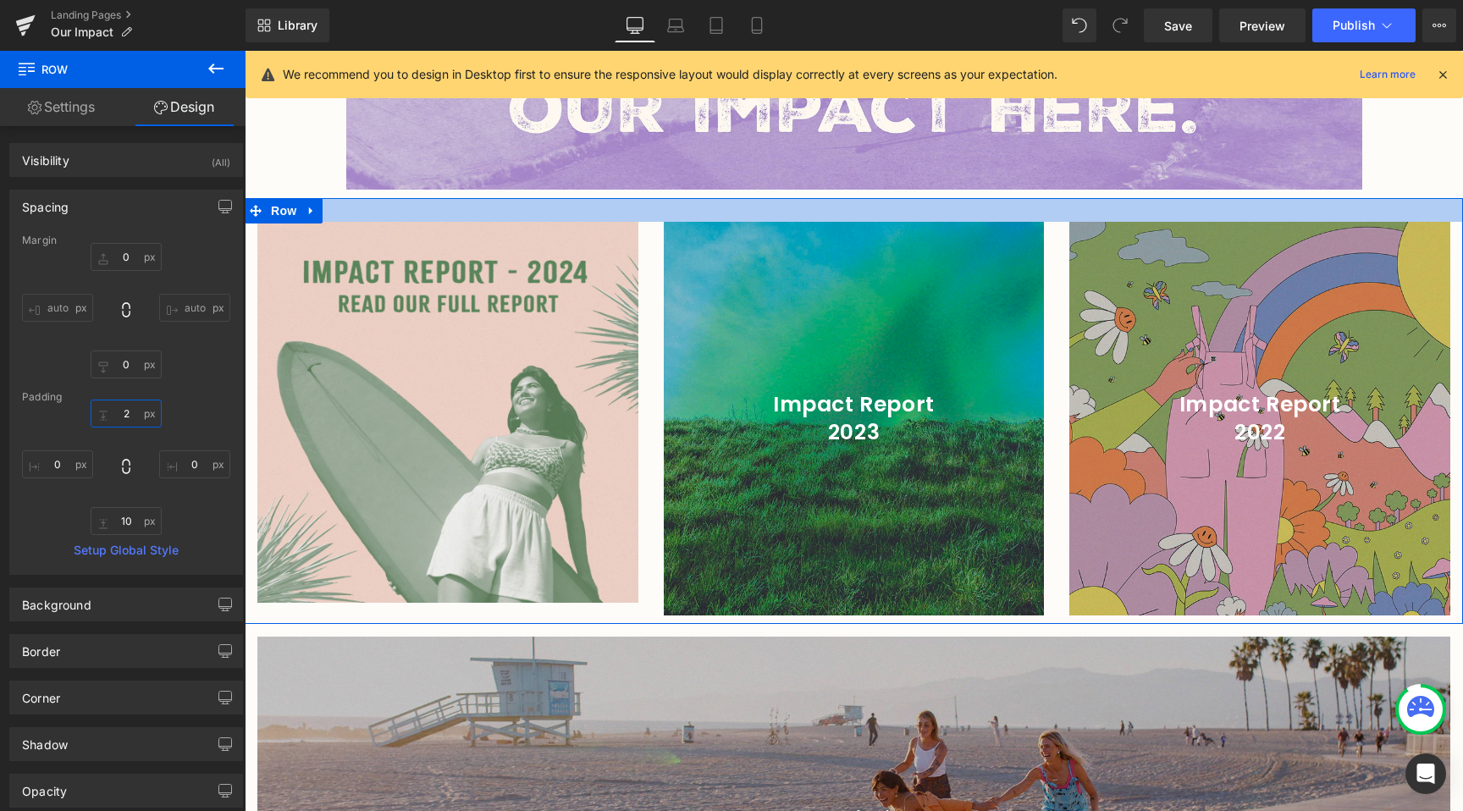
type input "20"
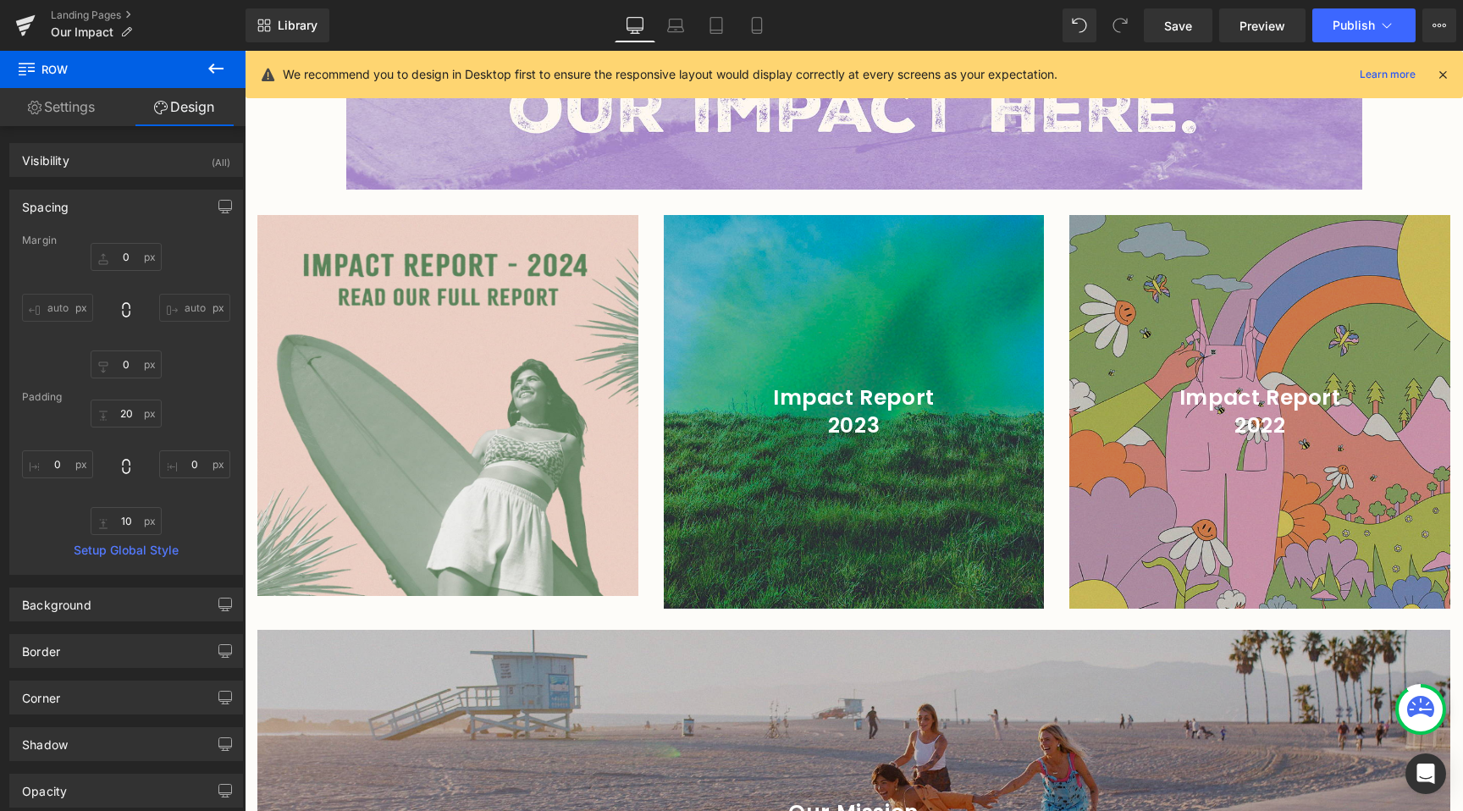
click at [649, 575] on div "Image Impact Report 2023 Heading Hero Banner 200px Impact Report 2022 Heading H…" at bounding box center [854, 407] width 1218 height 419
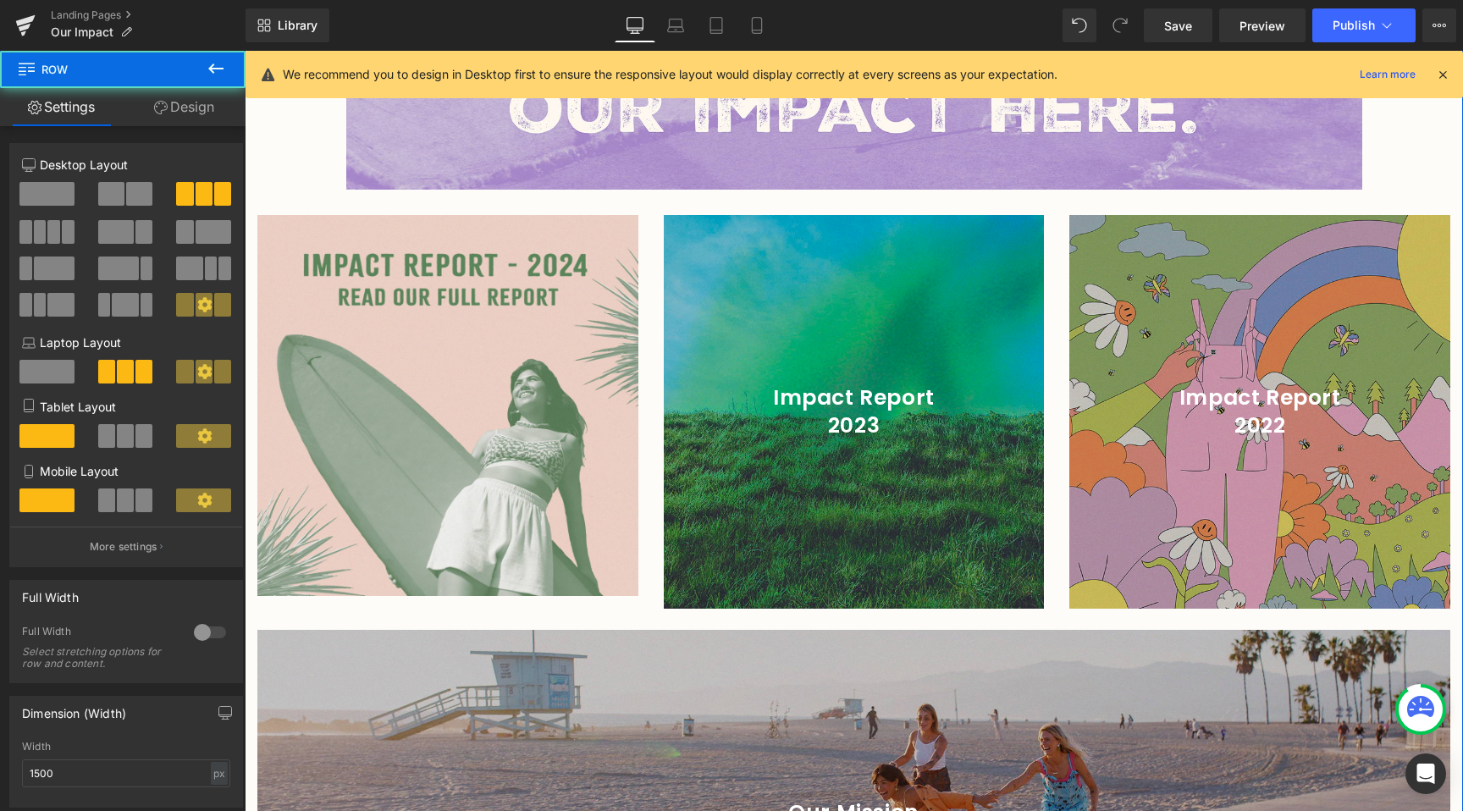
click at [650, 692] on div at bounding box center [853, 820] width 1193 height 381
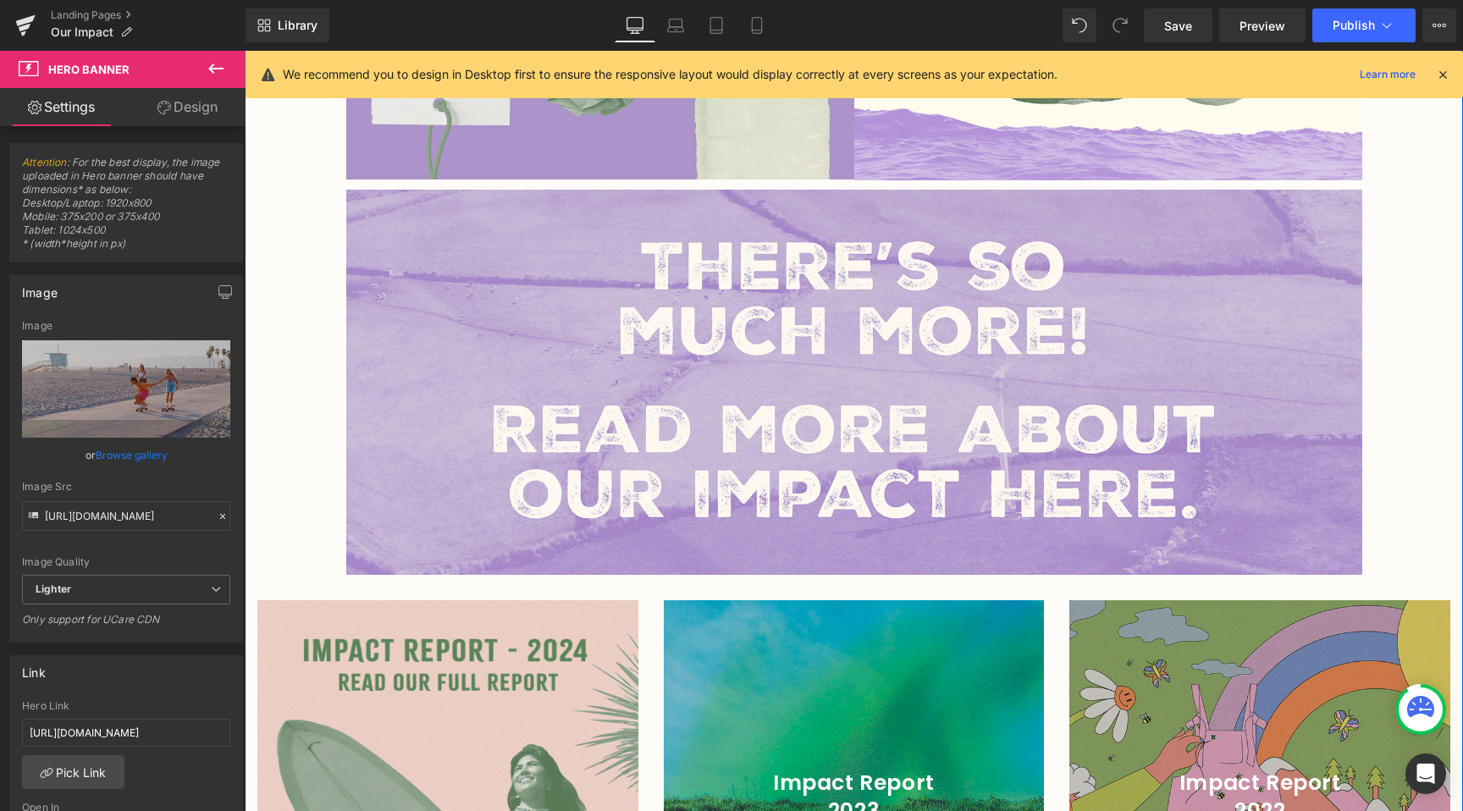
scroll to position [2317, 0]
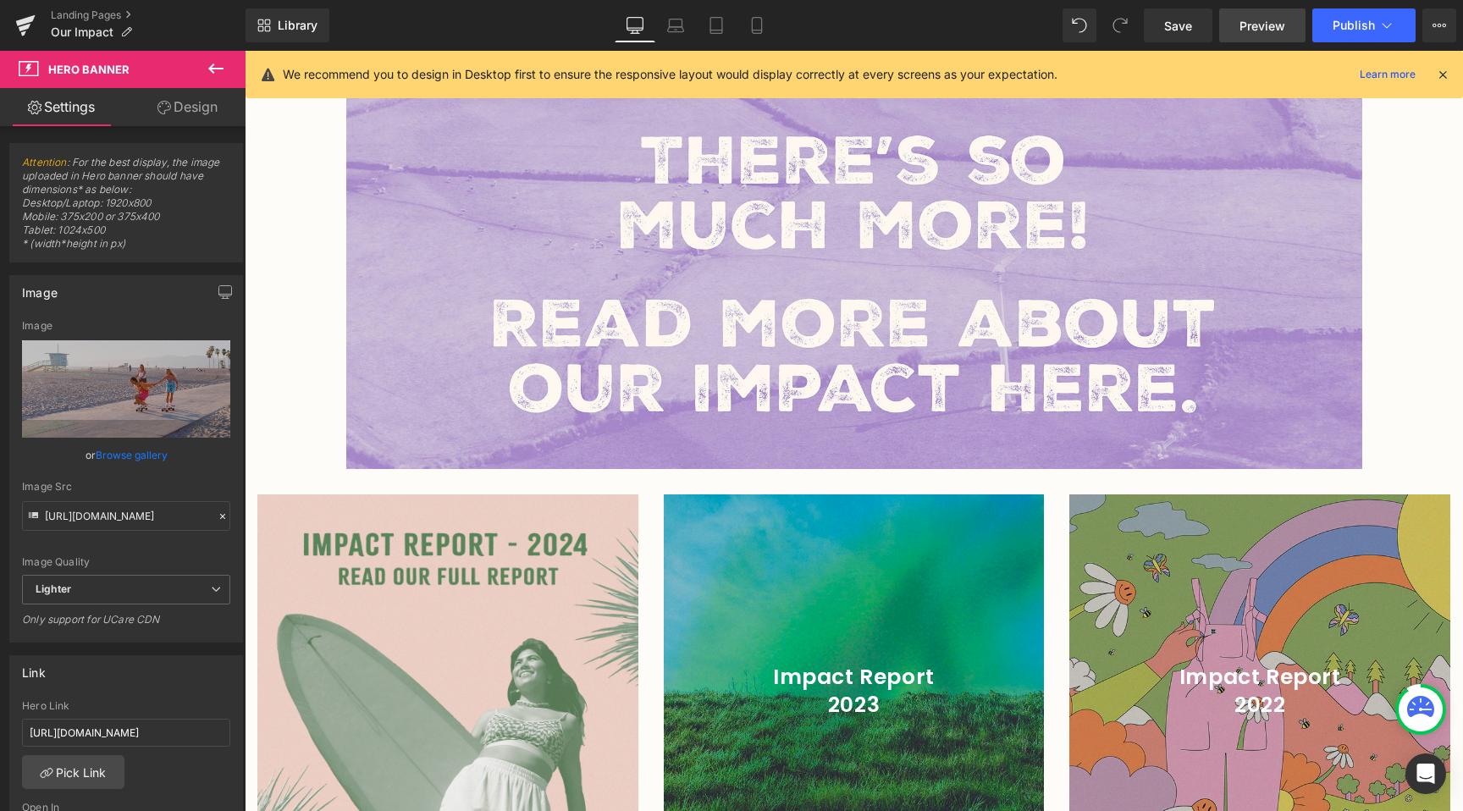
click at [1238, 32] on link "Preview" at bounding box center [1262, 25] width 86 height 34
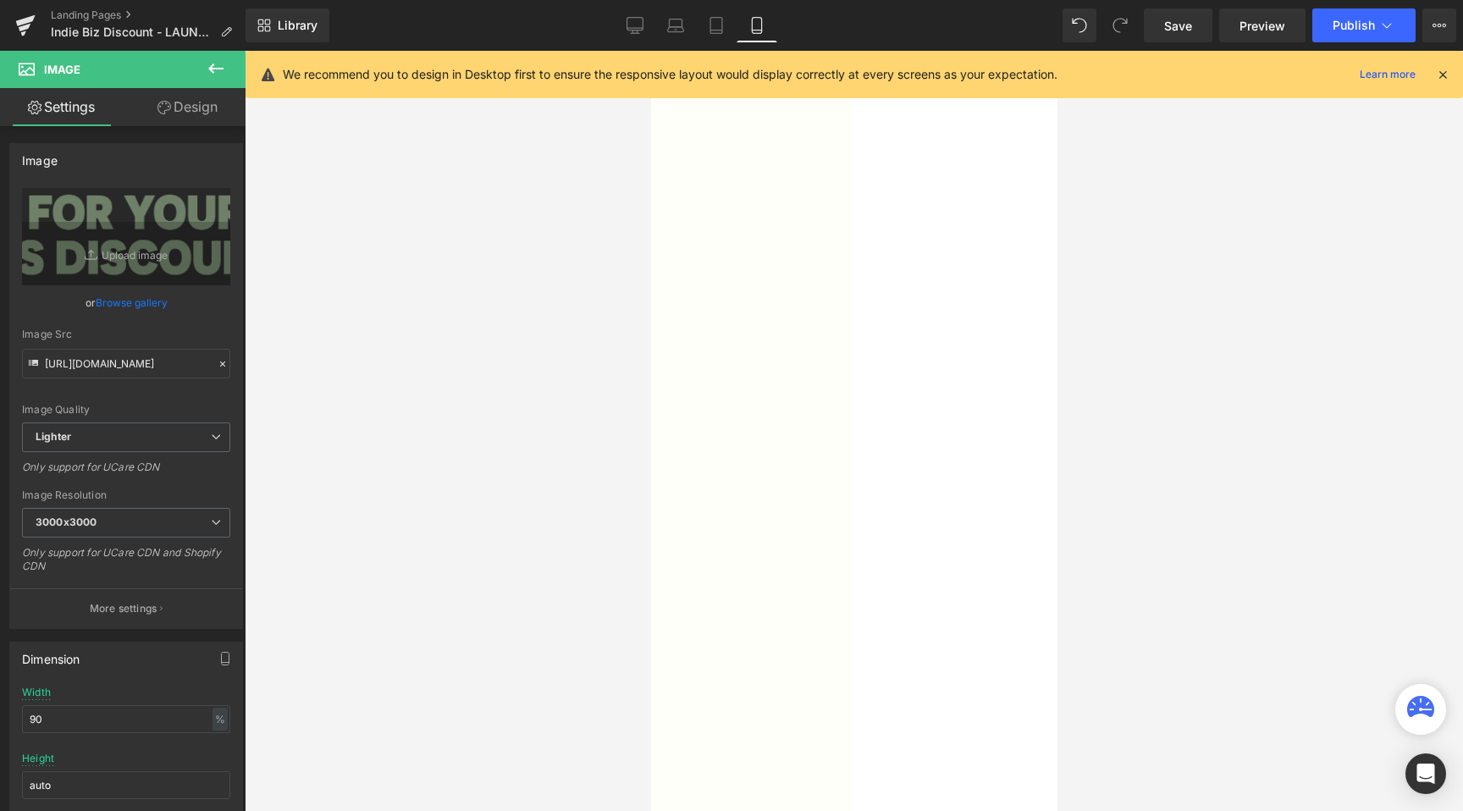
scroll to position [2317, 0]
click at [1174, 21] on span "Save" at bounding box center [1178, 26] width 28 height 18
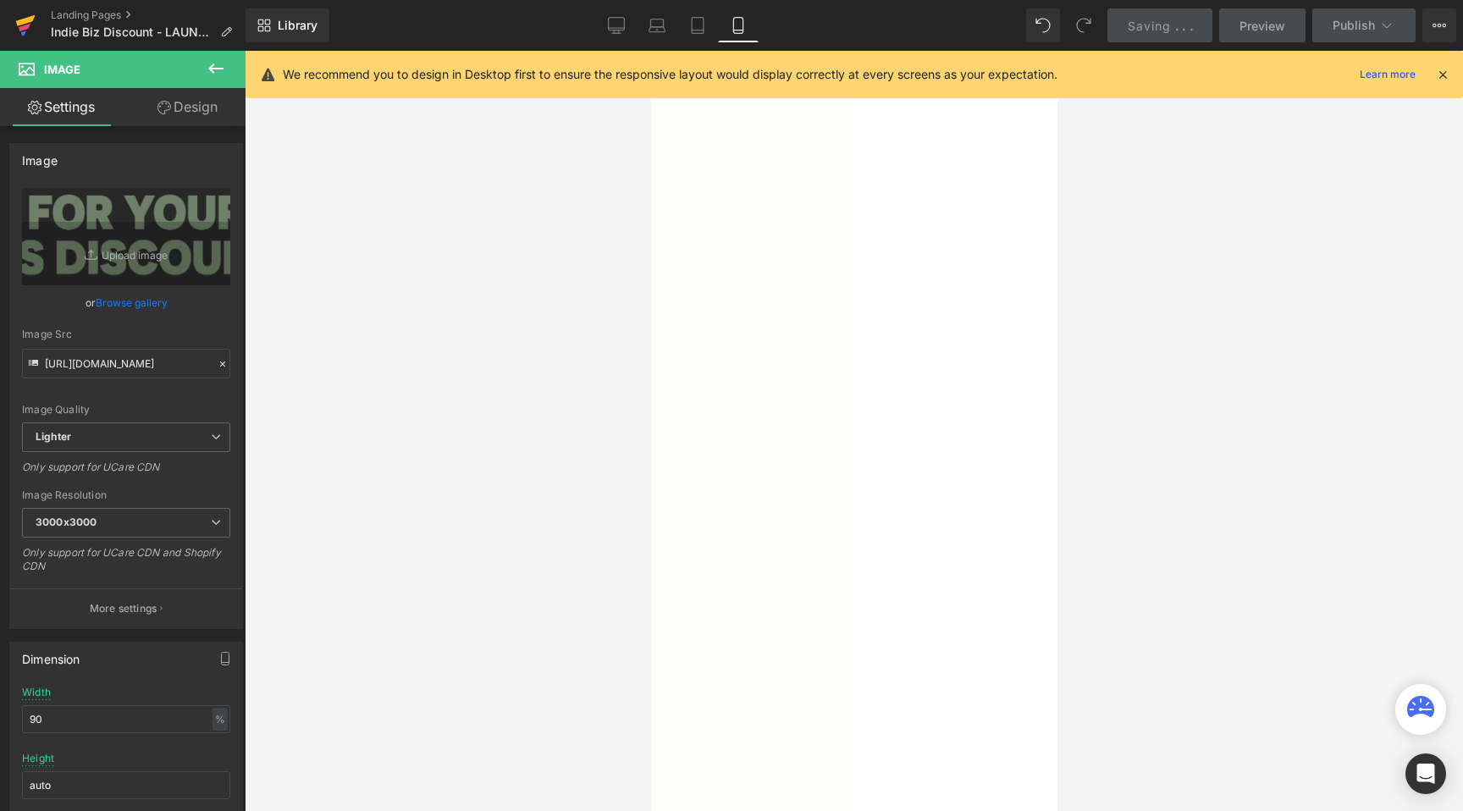
click at [20, 35] on icon at bounding box center [25, 25] width 20 height 42
